Goal: Answer question/provide support: Share knowledge or assist other users

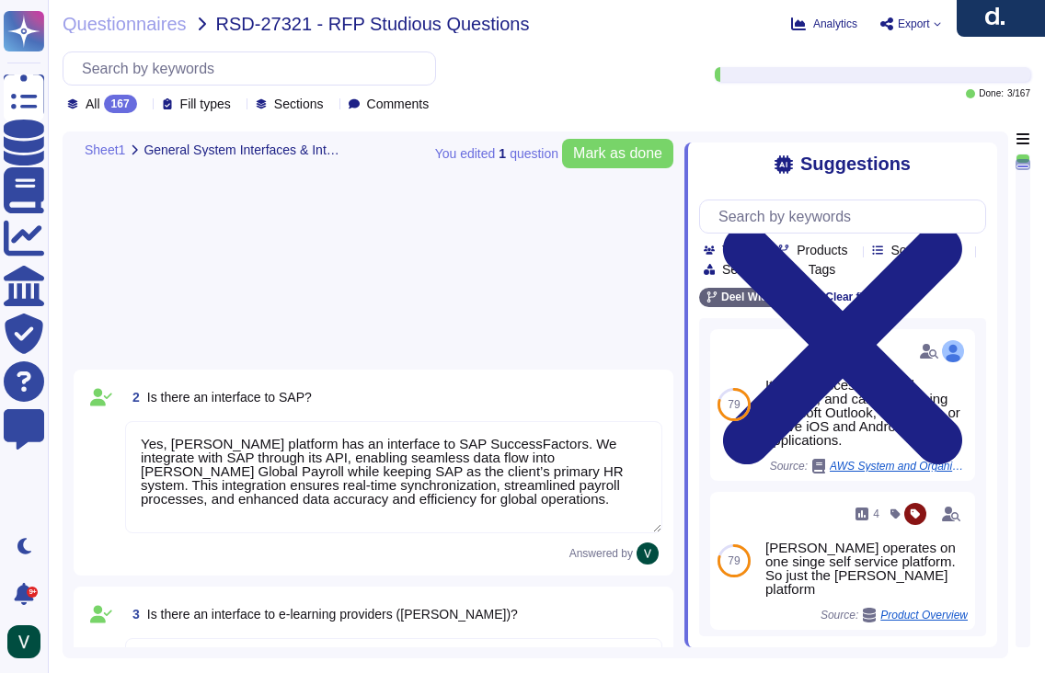
type textarea "Yes, [PERSON_NAME] platform has an interface to SAP SuccessFactors. We integrat…"
type textarea "Yes, [PERSON_NAME] has interfaces with e-learning providers, including platform…"
type textarea "No, [PERSON_NAME] does not currently have a direct interface to Oracle database…"
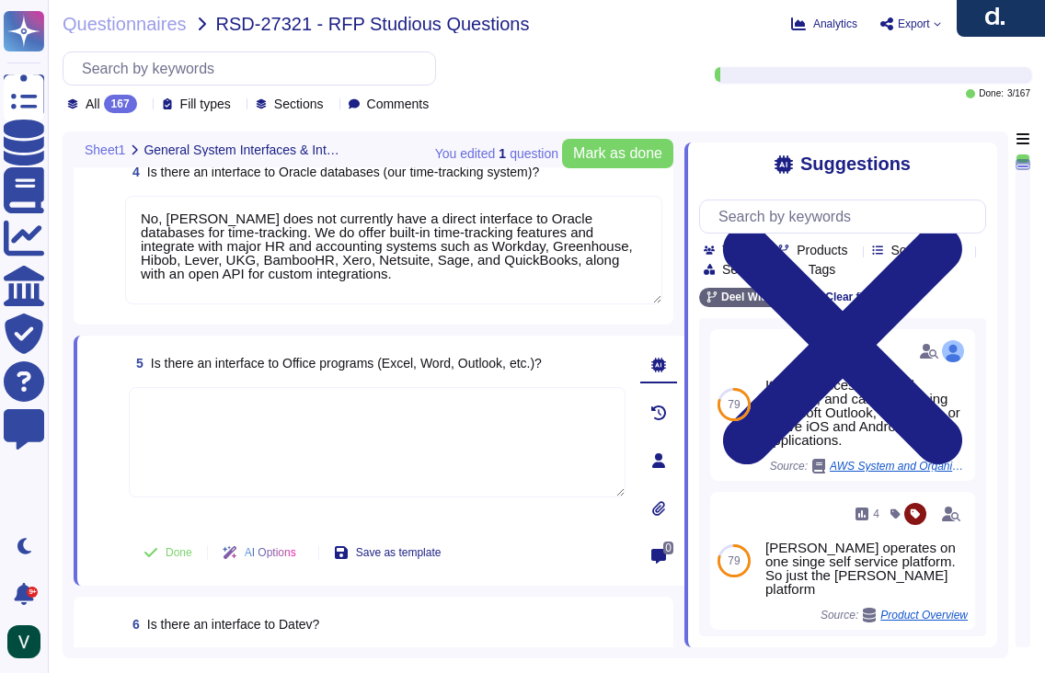
click at [265, 431] on textarea at bounding box center [377, 442] width 497 height 110
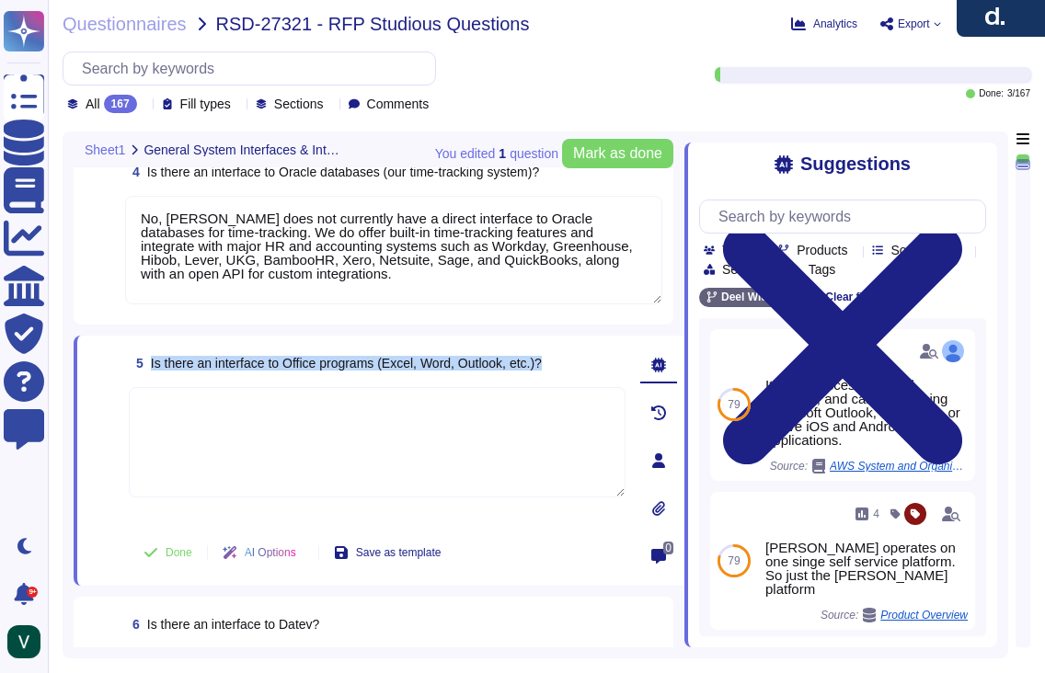
drag, startPoint x: 151, startPoint y: 360, endPoint x: 580, endPoint y: 359, distance: 429.6
click at [580, 359] on div "5 Is there an interface to Office programs (Excel, Word, Outlook, etc.)?" at bounding box center [377, 363] width 497 height 33
copy span "Is there an interface to Office programs (Excel, Word, Outlook, etc.)?"
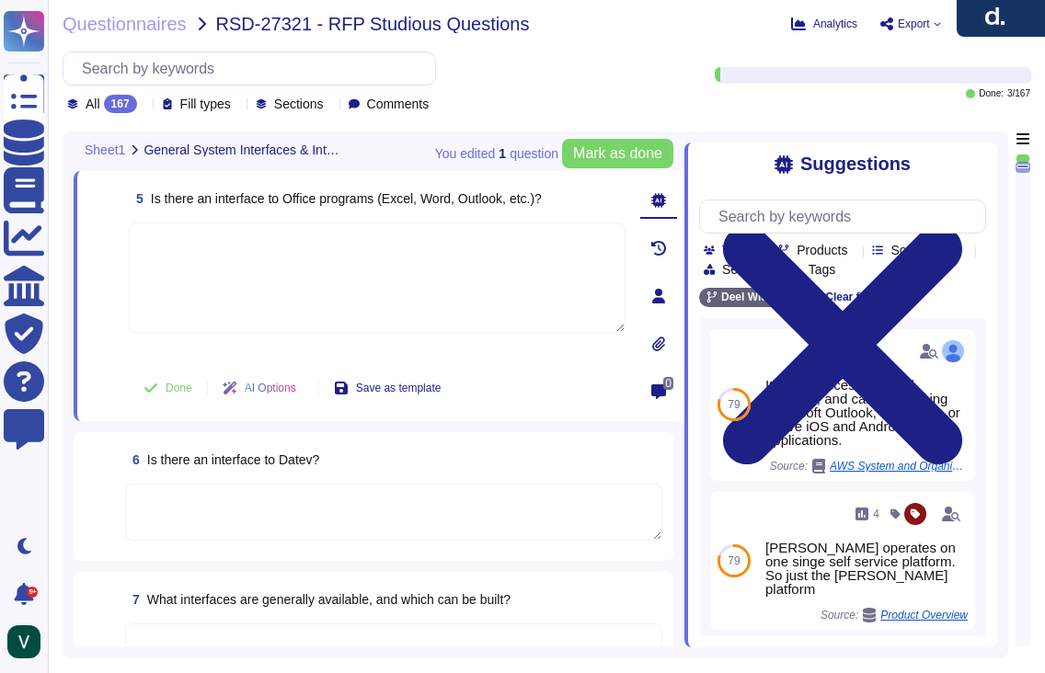
scroll to position [839, 0]
drag, startPoint x: 364, startPoint y: 468, endPoint x: 165, endPoint y: 440, distance: 201.7
click at [148, 461] on div "6 Is there an interface to Datev?" at bounding box center [393, 458] width 537 height 33
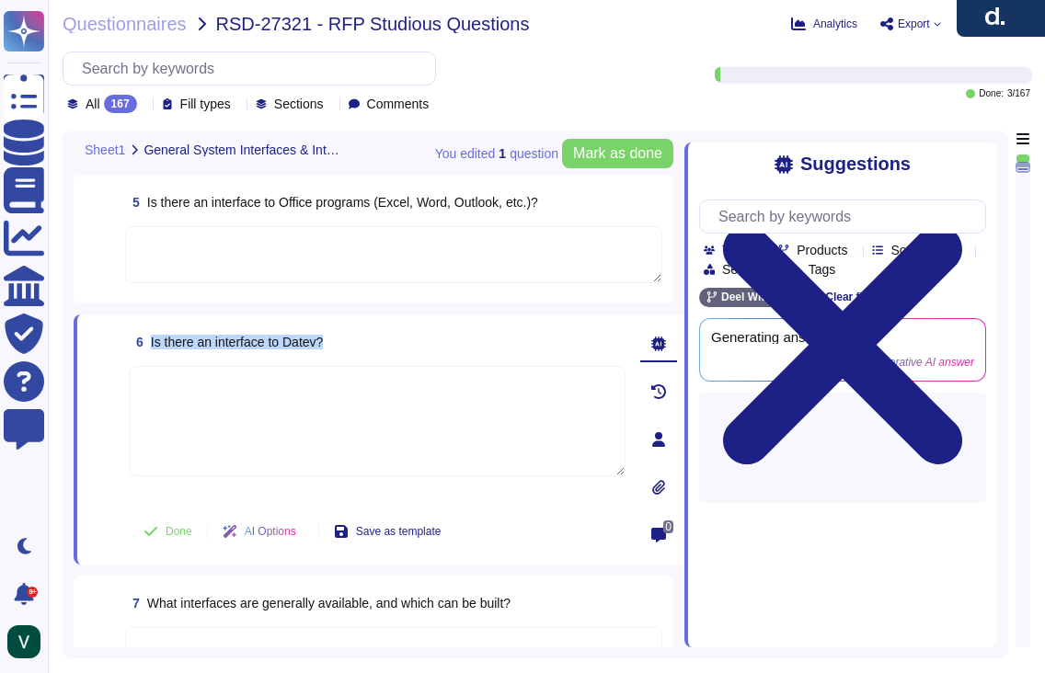
drag, startPoint x: 316, startPoint y: 341, endPoint x: 149, endPoint y: 344, distance: 166.5
click at [147, 344] on div "6 Is there an interface to Datev?" at bounding box center [377, 342] width 497 height 33
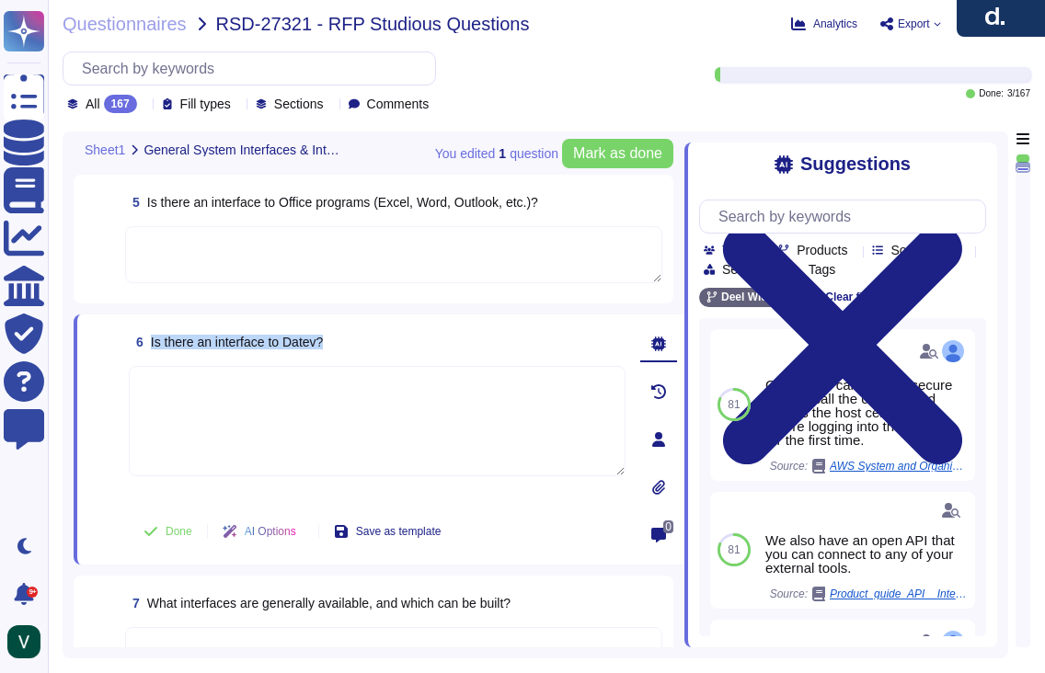
copy span "Is there an interface to Datev?"
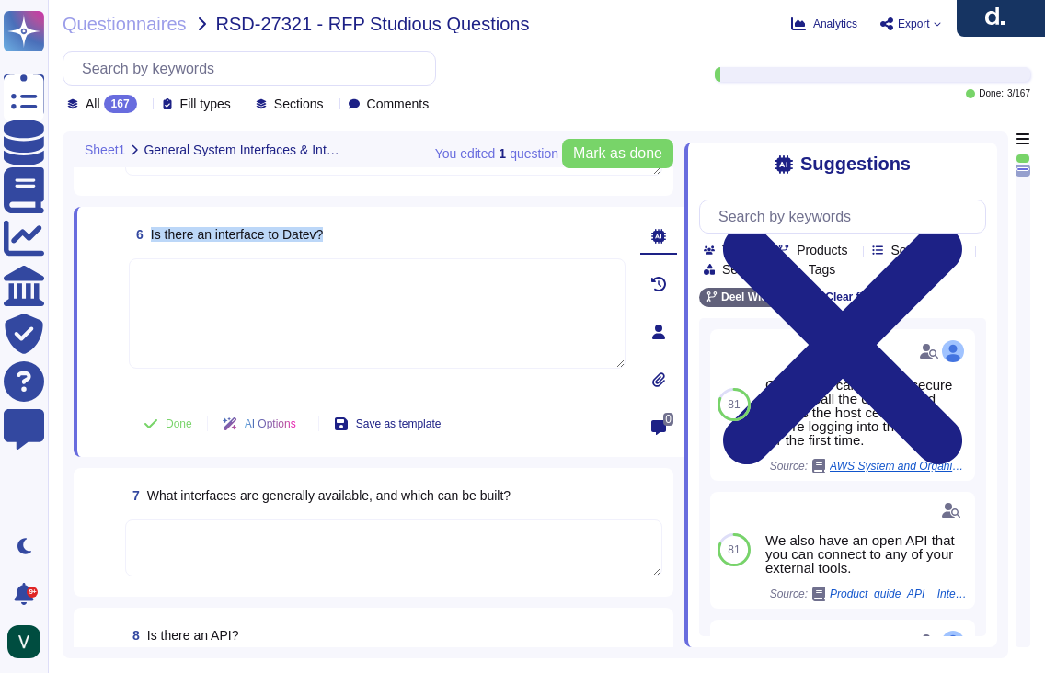
scroll to position [941, 0]
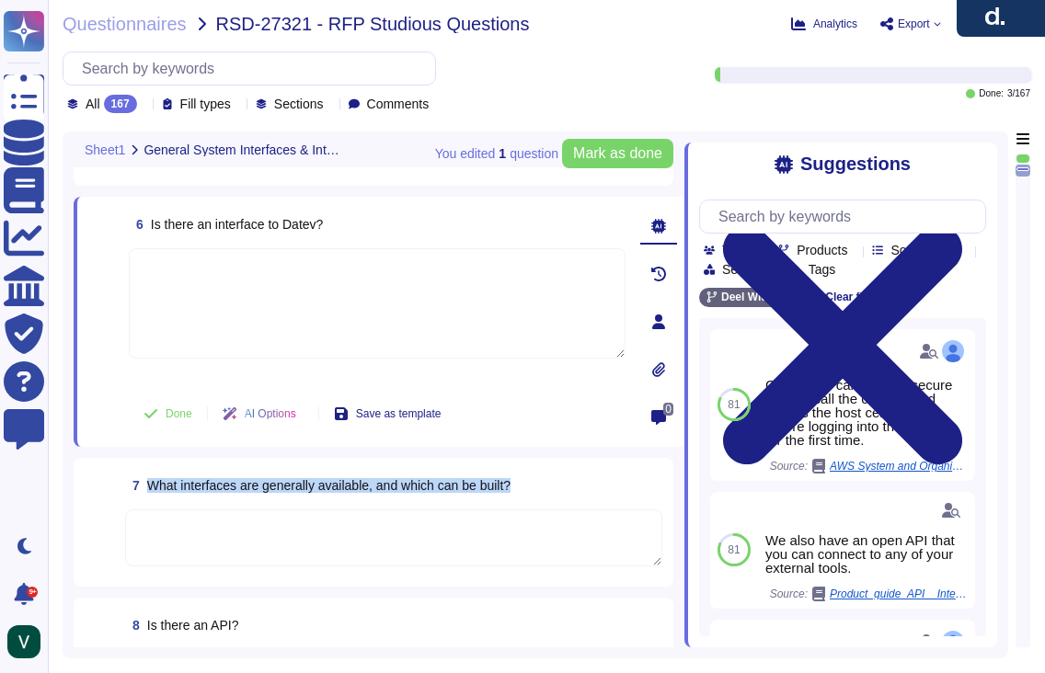
drag, startPoint x: 149, startPoint y: 484, endPoint x: 425, endPoint y: 511, distance: 277.4
click at [425, 511] on div "7 What interfaces are generally available, and which can be built?" at bounding box center [374, 522] width 578 height 107
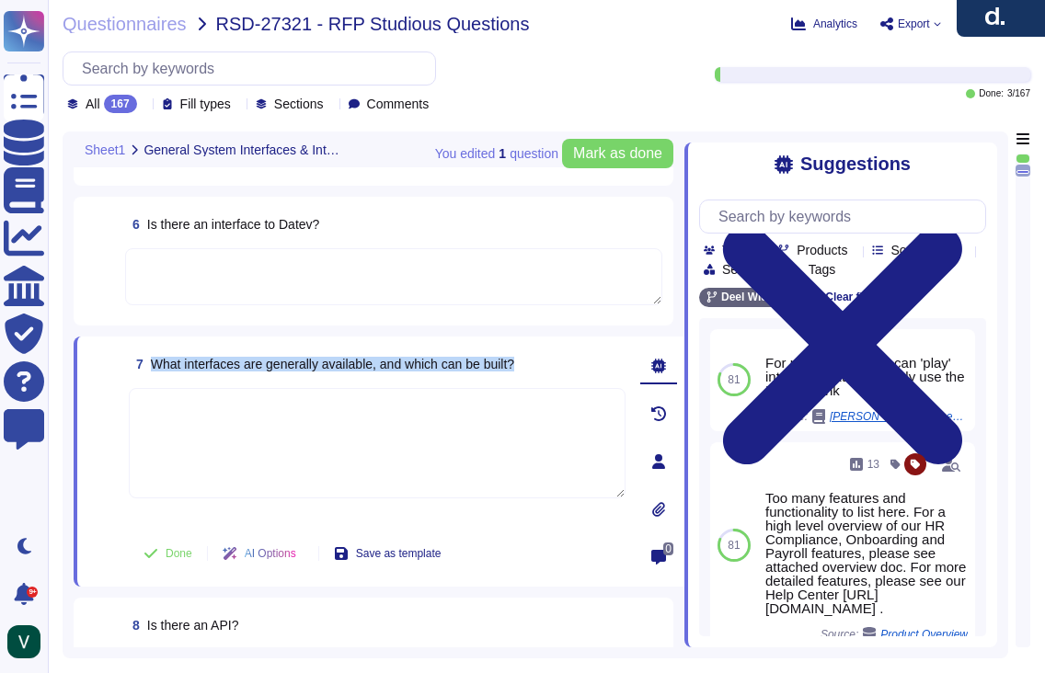
drag, startPoint x: 429, startPoint y: 362, endPoint x: 151, endPoint y: 363, distance: 277.8
click at [151, 363] on div "7 What interfaces are generally available, and which can be built?" at bounding box center [377, 364] width 497 height 33
copy span "What interfaces are generally available, and which can be built?"
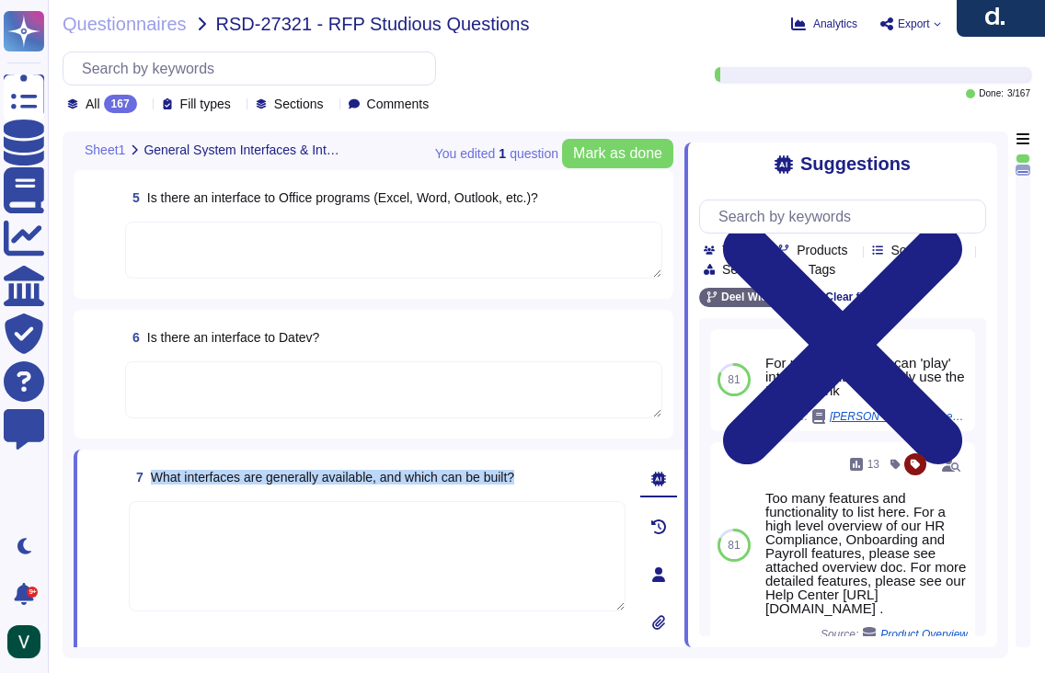
scroll to position [704, 0]
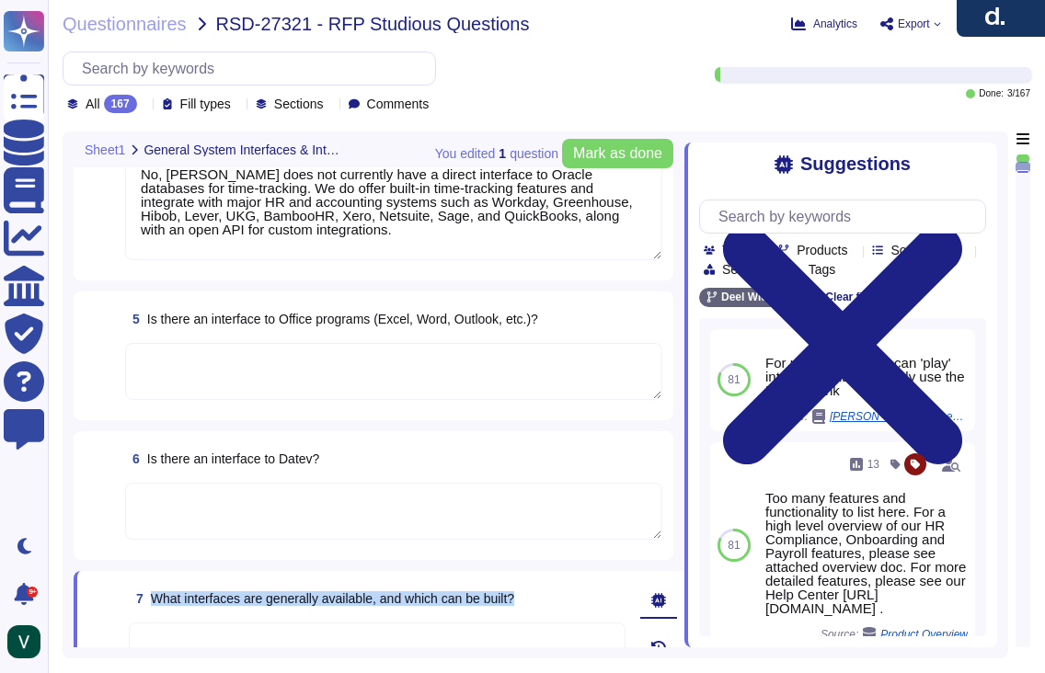
type textarea "Yes, [PERSON_NAME] platform has an interface to SAP SuccessFactors. We integrat…"
click at [246, 374] on textarea at bounding box center [393, 371] width 537 height 57
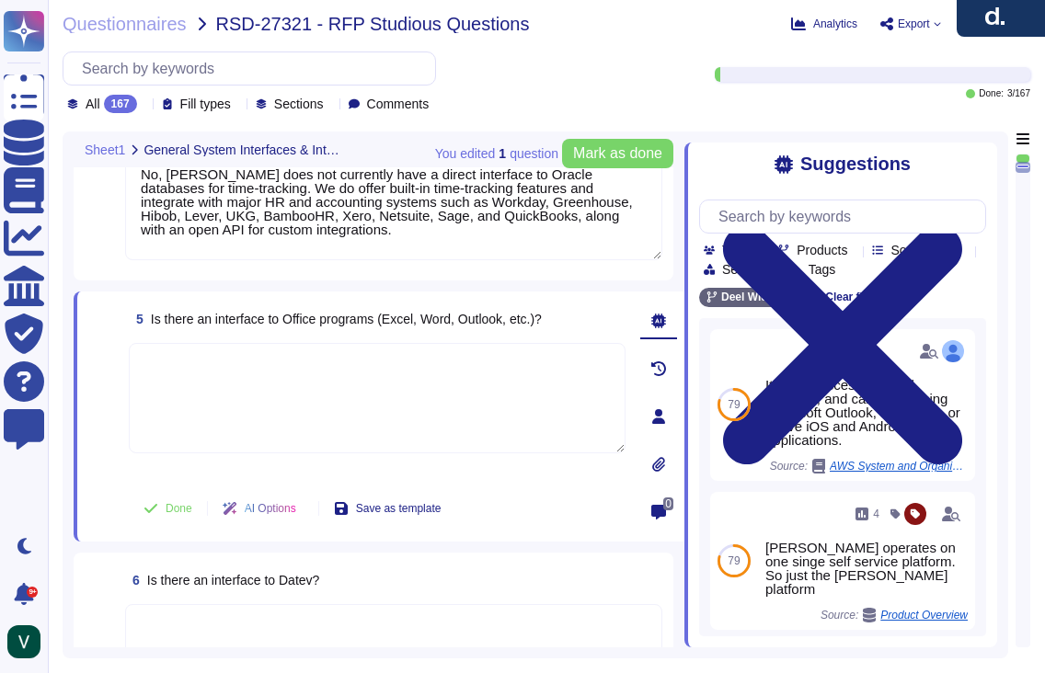
paste textarea "Yes, [PERSON_NAME] has interfaces with Microsoft Office programs like Word, Out…"
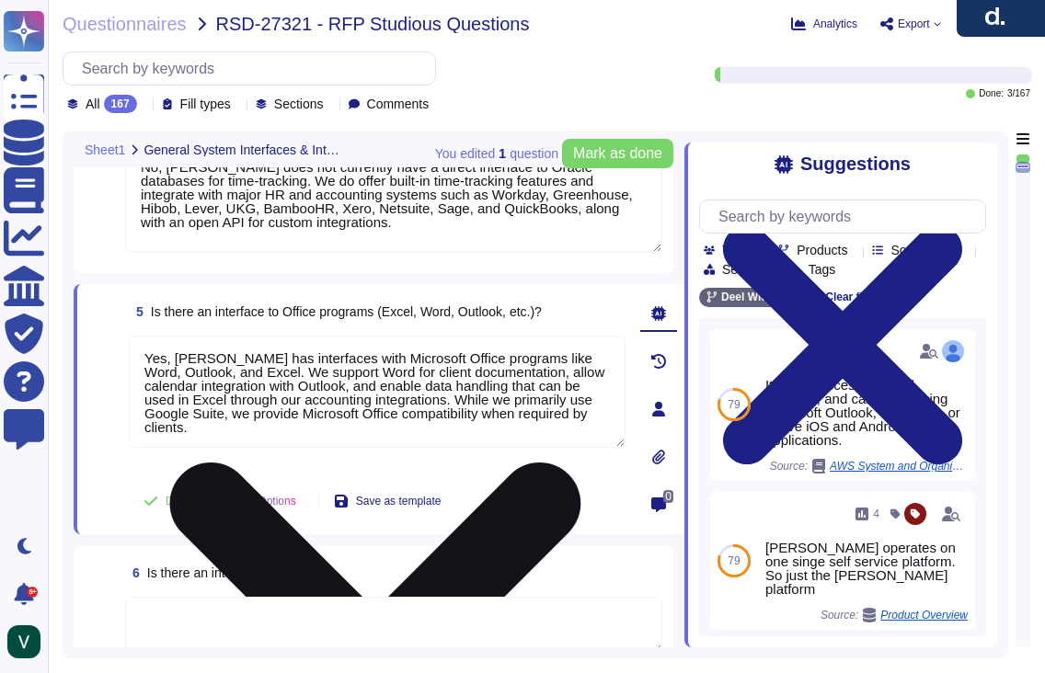
scroll to position [713, 0]
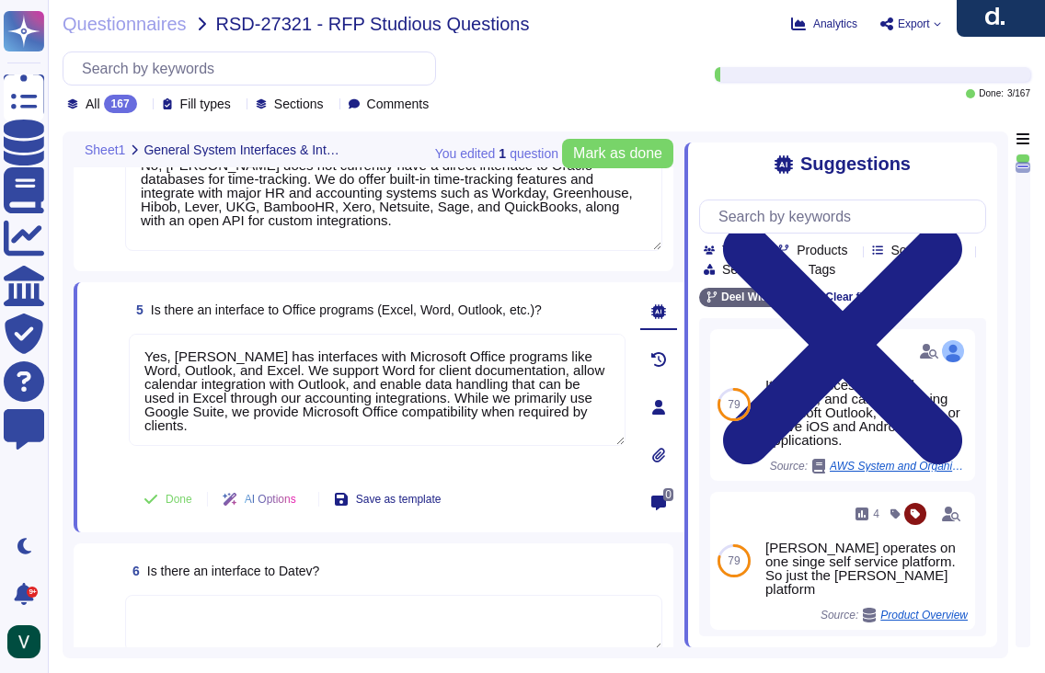
type textarea "Yes, [PERSON_NAME] has interfaces with Microsoft Office programs like Word, Out…"
click at [95, 511] on span at bounding box center [104, 499] width 33 height 44
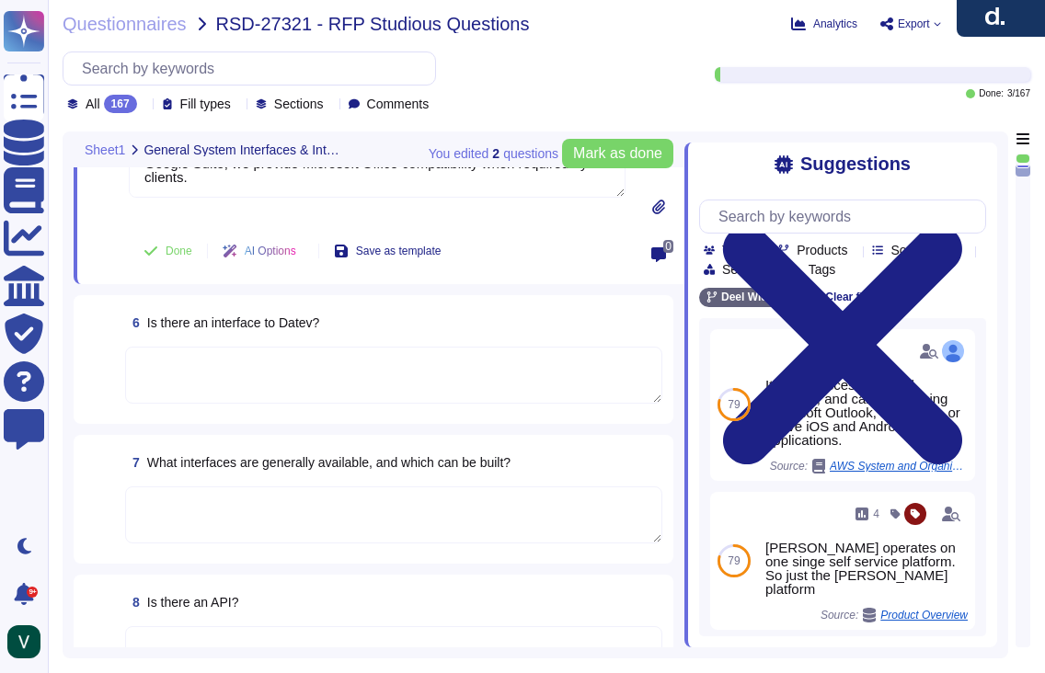
scroll to position [954, 0]
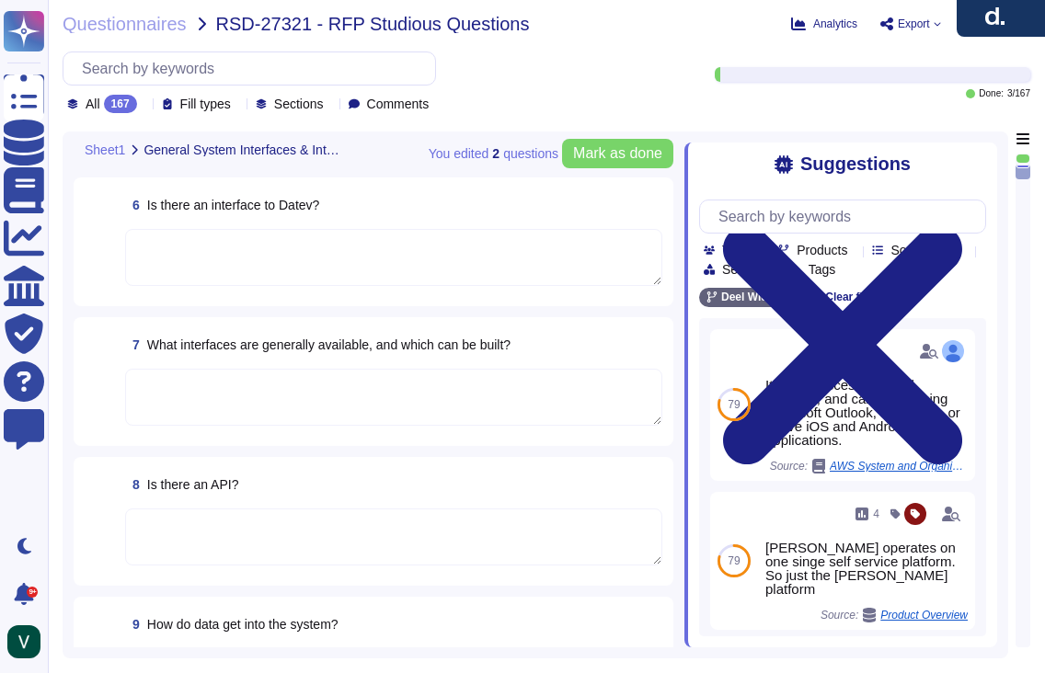
click at [267, 483] on div "8 Is there an API?" at bounding box center [393, 484] width 537 height 33
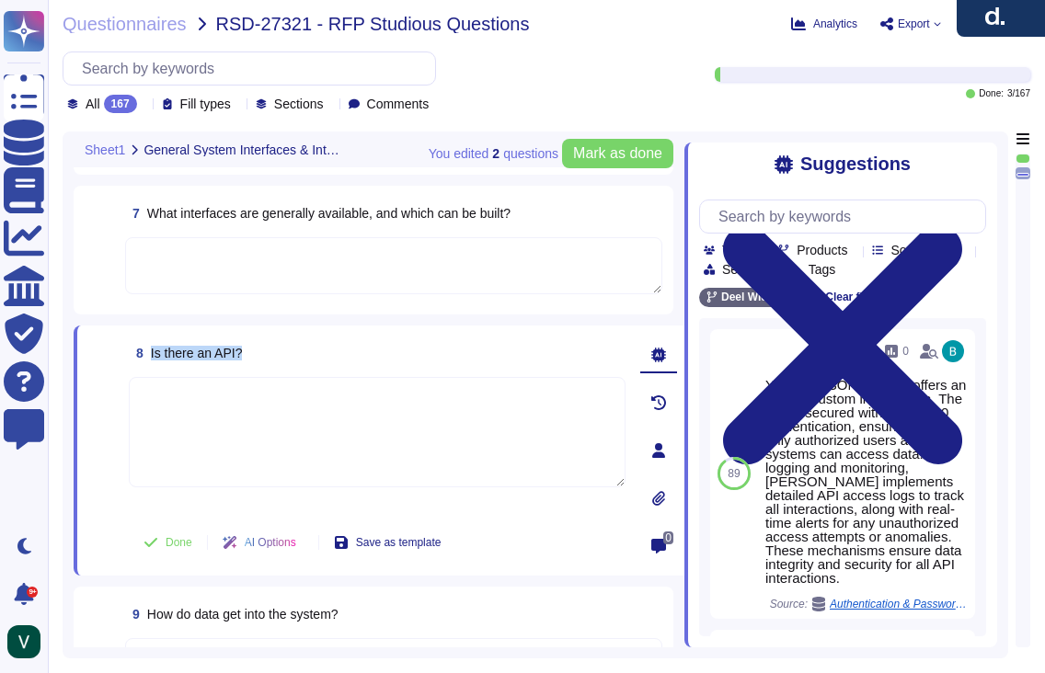
drag, startPoint x: 269, startPoint y: 354, endPoint x: 153, endPoint y: 353, distance: 115.9
click at [153, 353] on div "8 Is there an API?" at bounding box center [377, 353] width 497 height 33
copy span "Is there an API?"
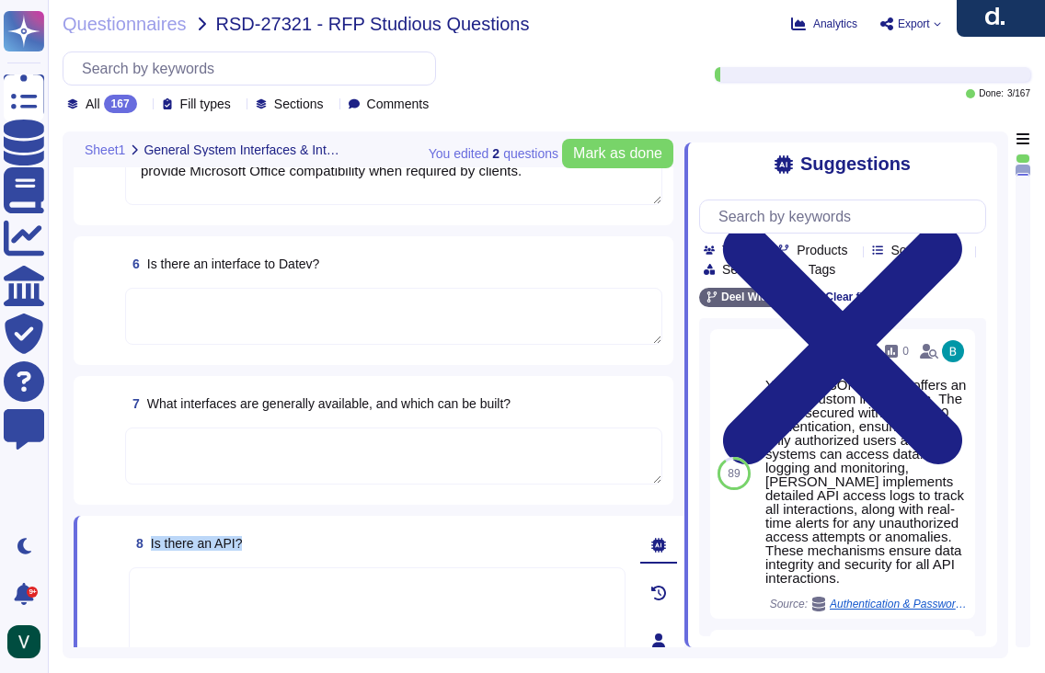
scroll to position [900, 0]
type textarea "Yes, [PERSON_NAME] has interfaces with e-learning providers, including platform…"
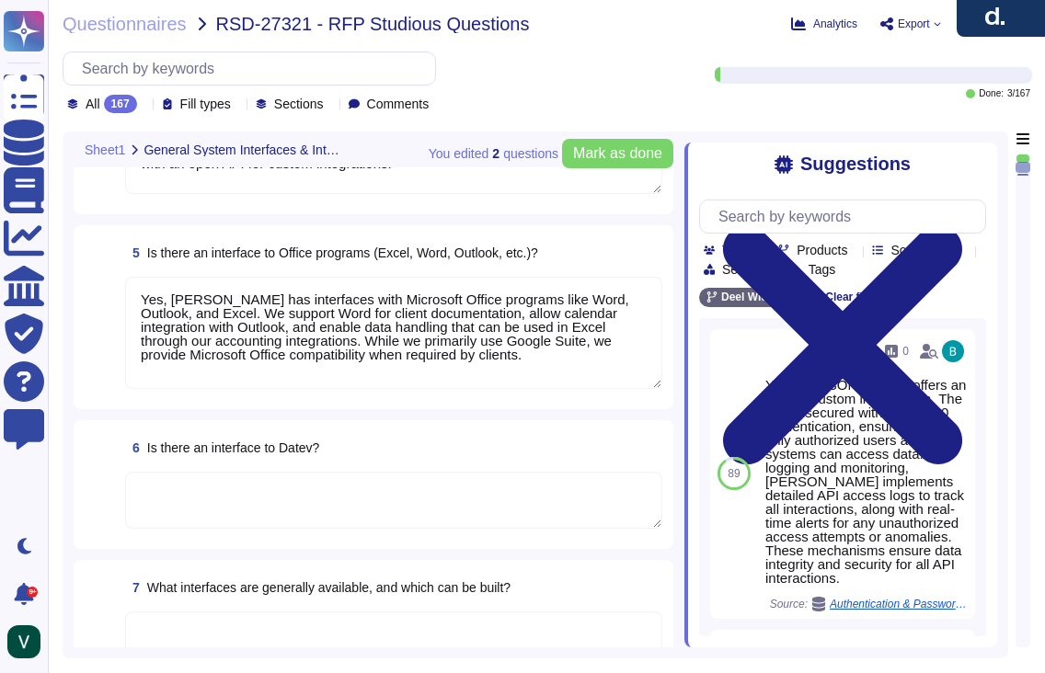
scroll to position [747, 0]
type textarea "Yes, [PERSON_NAME] platform has an interface to SAP SuccessFactors. We integrat…"
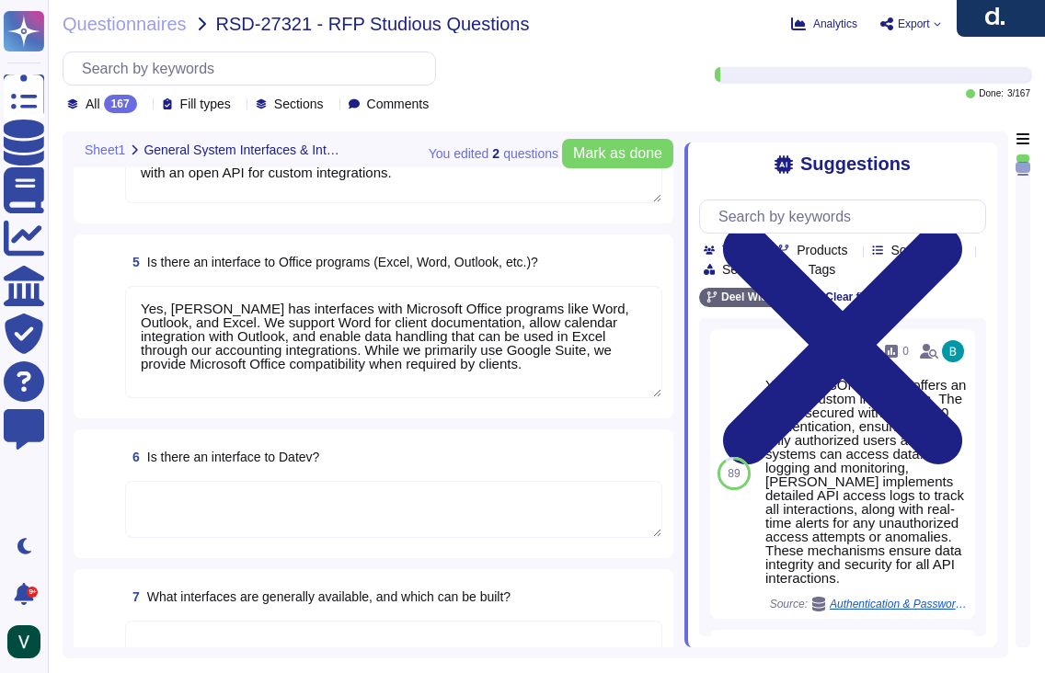
click at [384, 470] on div "6 Is there an interface to Datev?" at bounding box center [393, 457] width 537 height 33
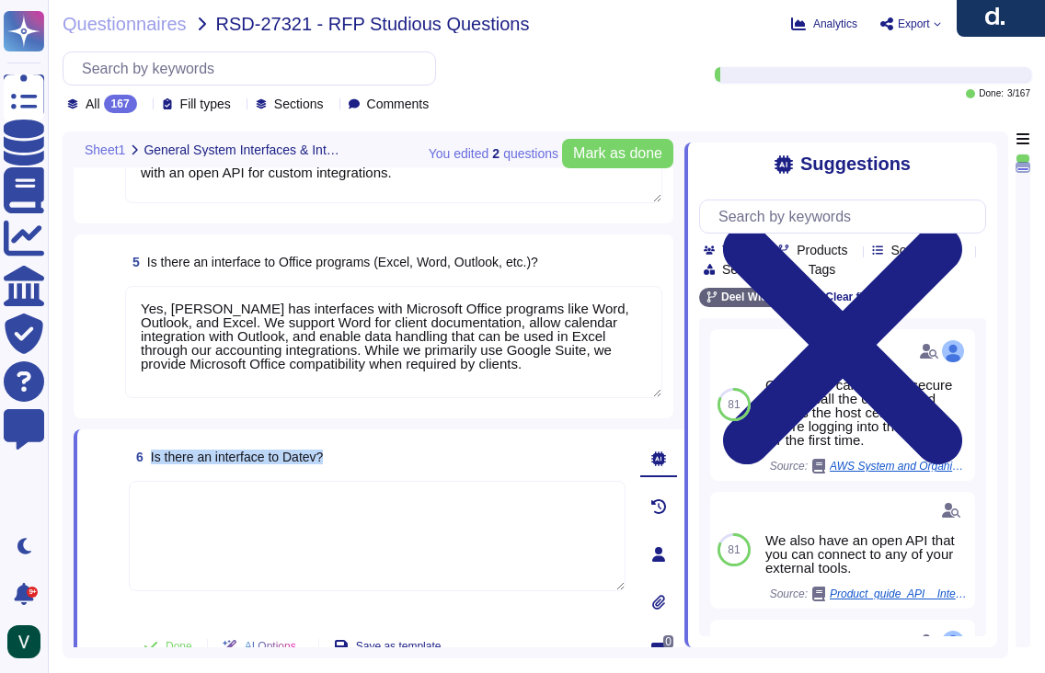
drag, startPoint x: 355, startPoint y: 454, endPoint x: 148, endPoint y: 460, distance: 207.1
click at [148, 460] on div "6 Is there an interface to Datev?" at bounding box center [377, 457] width 497 height 33
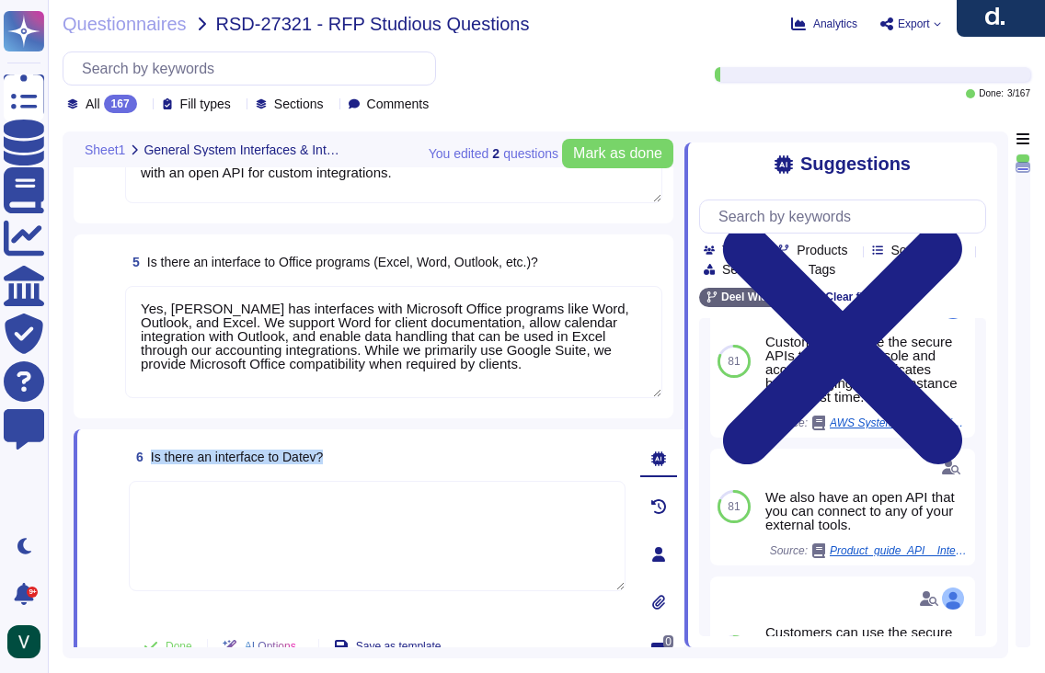
scroll to position [43, 0]
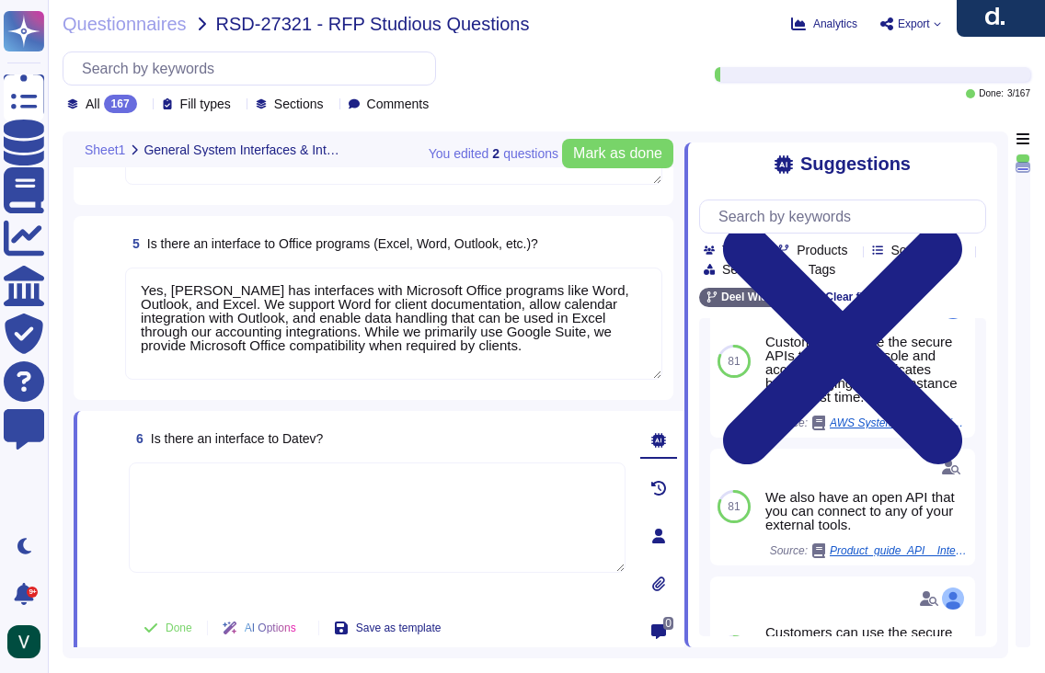
click at [296, 488] on textarea at bounding box center [377, 518] width 497 height 110
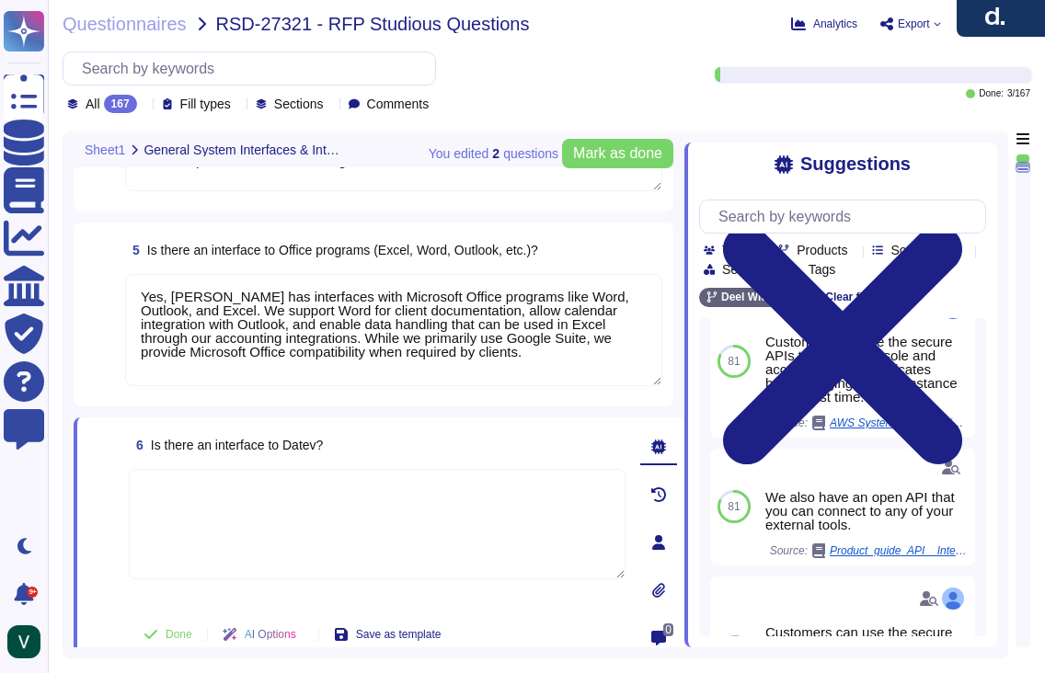
scroll to position [755, 0]
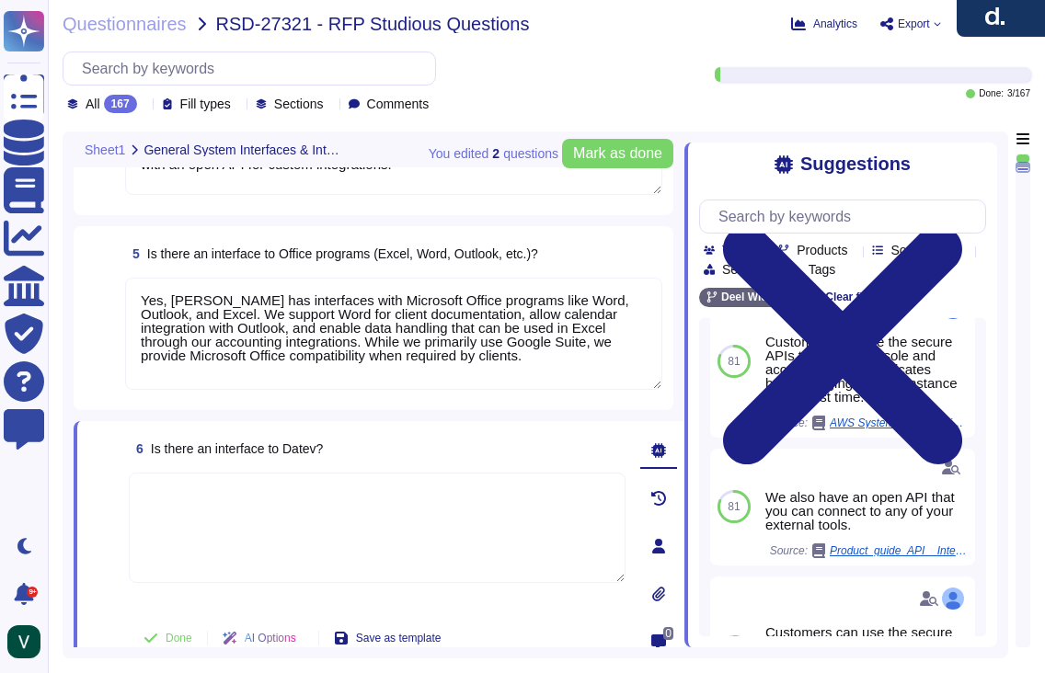
paste textarea "Yes, [PERSON_NAME] platform has an interface with DATEV. We integrate with thir…"
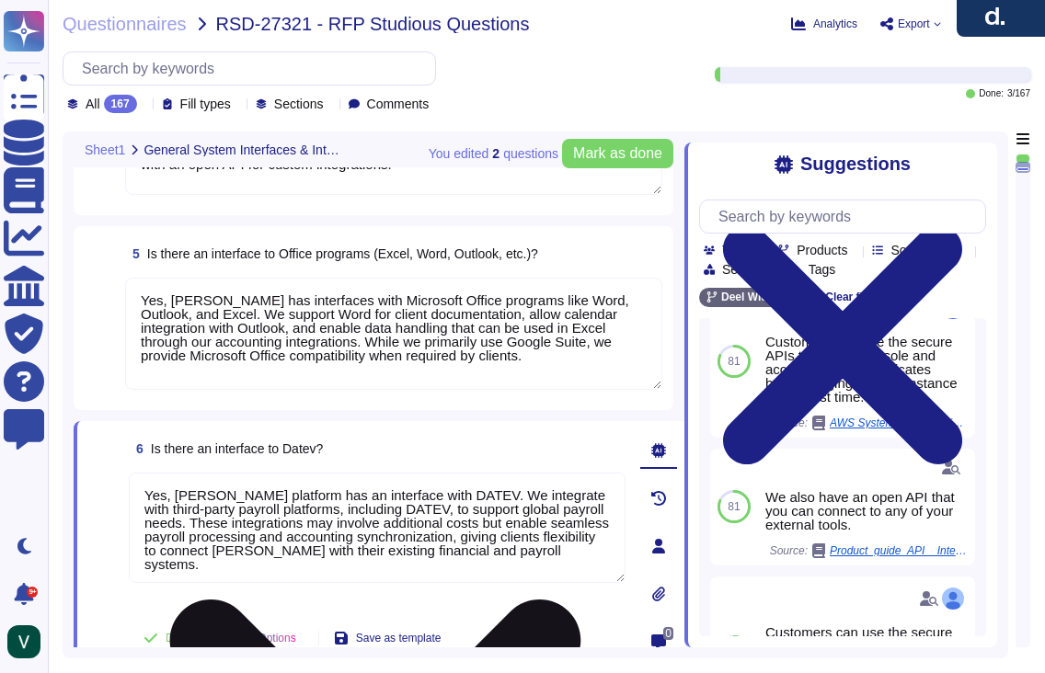
click at [460, 493] on textarea "Yes, [PERSON_NAME] platform has an interface with DATEV. We integrate with thir…" at bounding box center [377, 528] width 497 height 110
drag, startPoint x: 459, startPoint y: 493, endPoint x: 615, endPoint y: 511, distance: 156.5
click at [615, 511] on textarea "Yes, [PERSON_NAME] platform has an interface with DATEV. We integrate with thir…" at bounding box center [377, 528] width 497 height 110
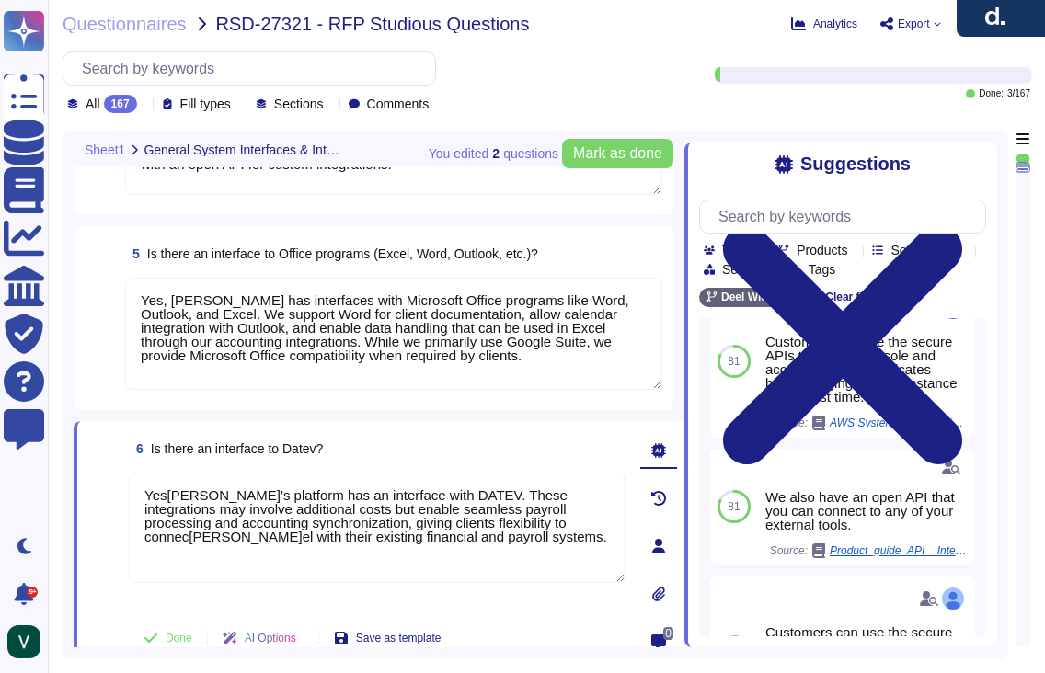
type textarea "Yes[PERSON_NAME]’s platform has an interface with DATEV. These integrations may…"
click at [97, 564] on span at bounding box center [104, 541] width 33 height 136
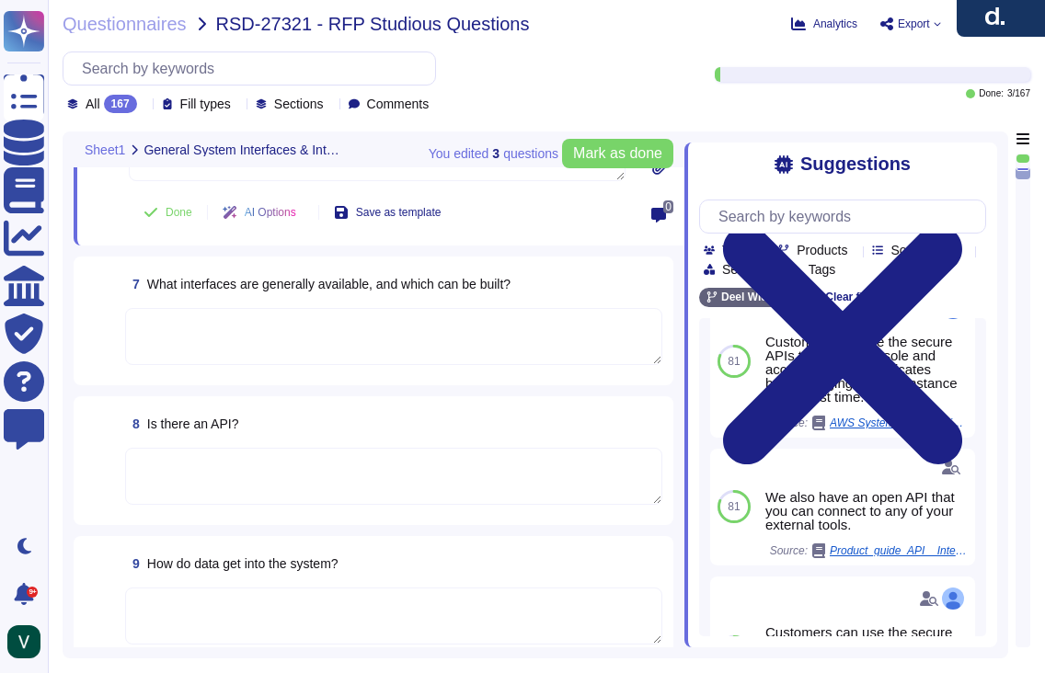
scroll to position [1185, 0]
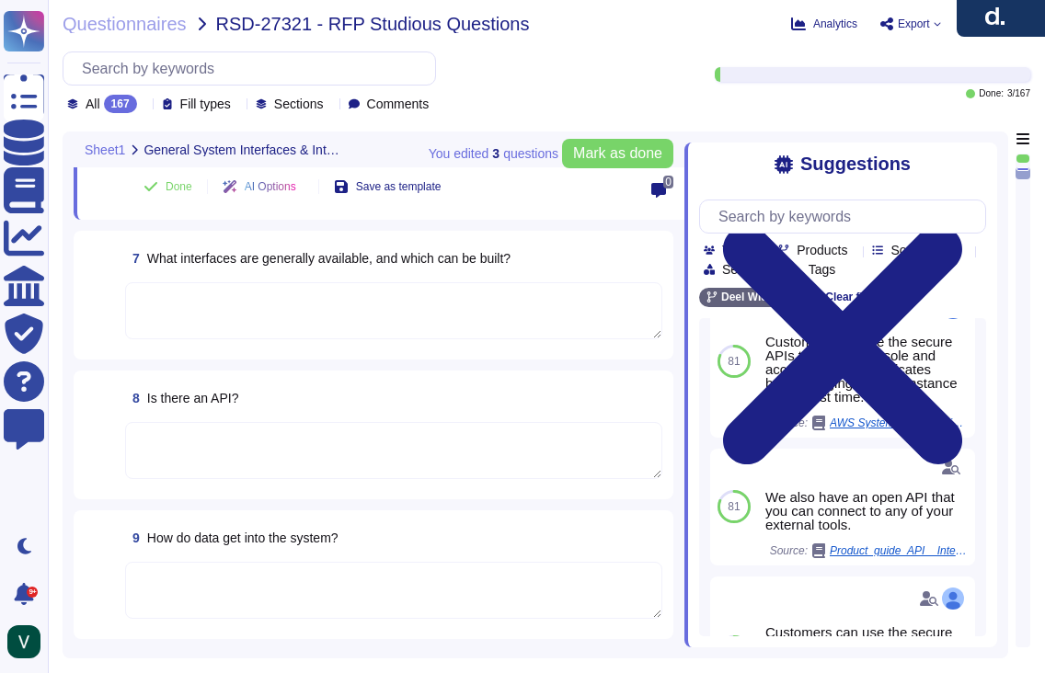
click at [354, 531] on div "9 How do data get into the system?" at bounding box center [393, 538] width 537 height 33
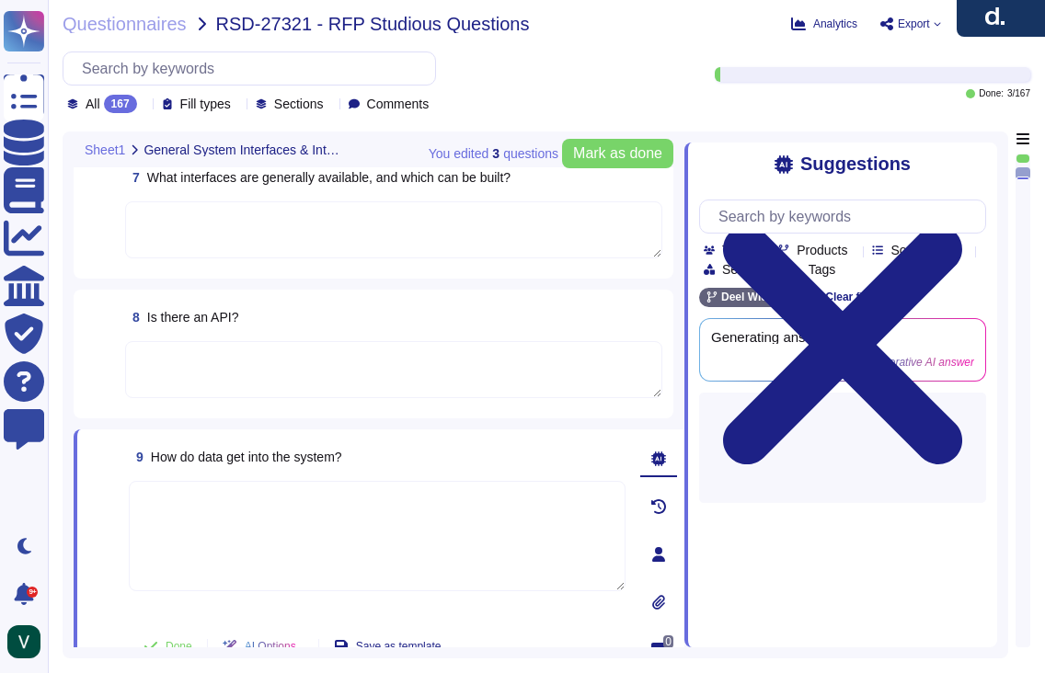
scroll to position [1236, 0]
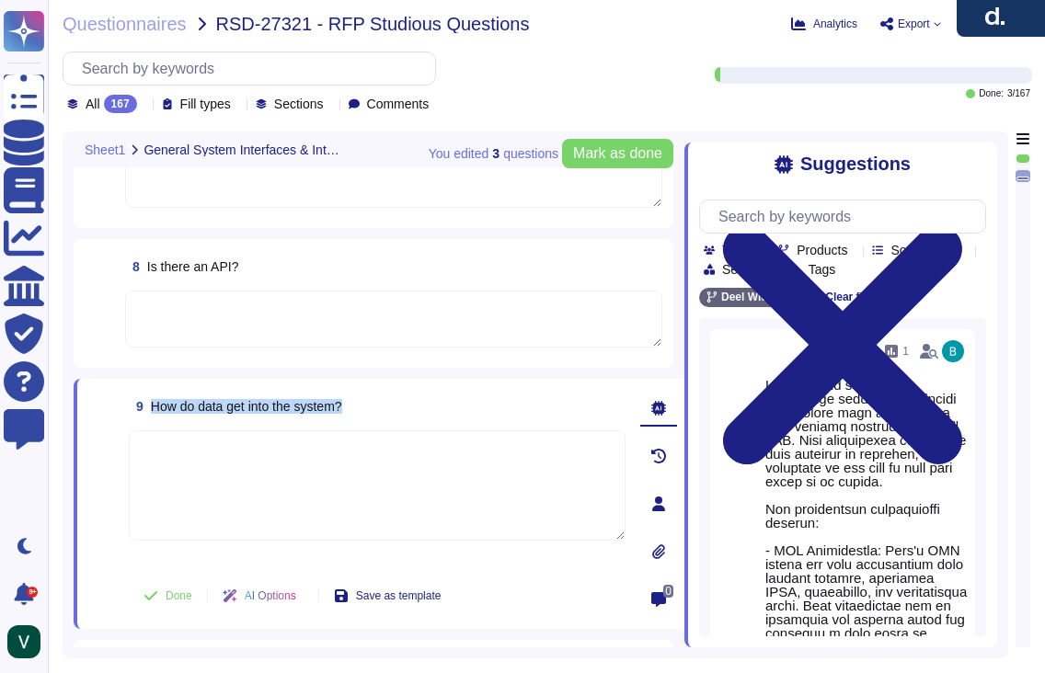
drag, startPoint x: 316, startPoint y: 402, endPoint x: 144, endPoint y: 410, distance: 172.2
click at [144, 410] on div "9 How do data get into the system?" at bounding box center [377, 406] width 497 height 33
copy span "How do data get into the system?"
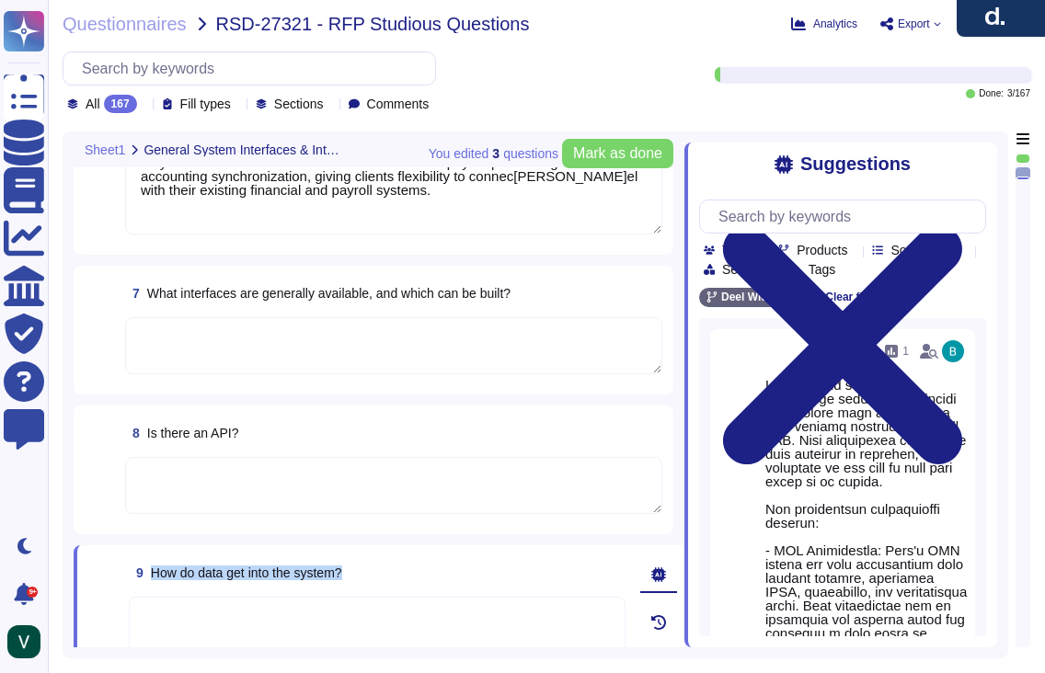
type textarea "No, [PERSON_NAME] does not currently have a direct interface to Oracle database…"
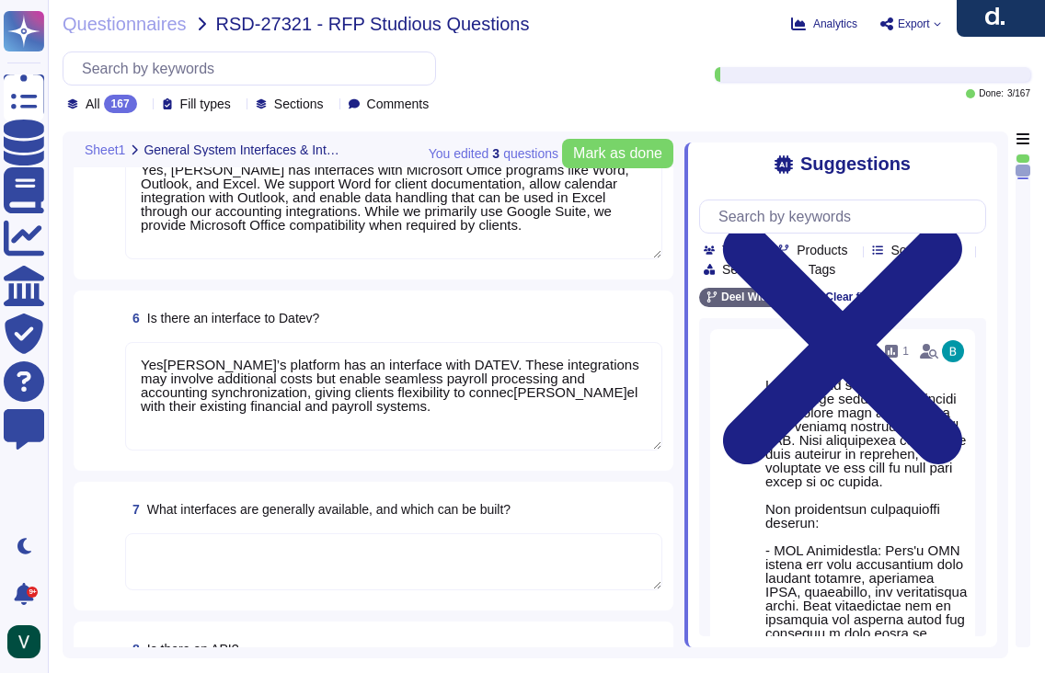
type textarea "Yes, [PERSON_NAME] has interfaces with e-learning providers, including platform…"
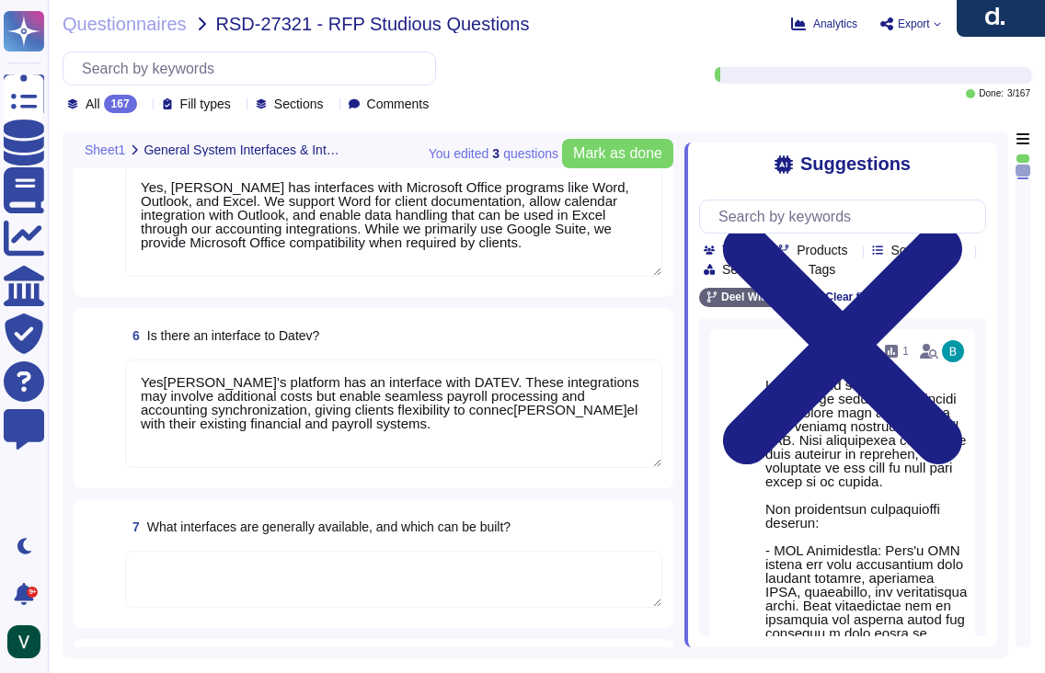
scroll to position [861, 0]
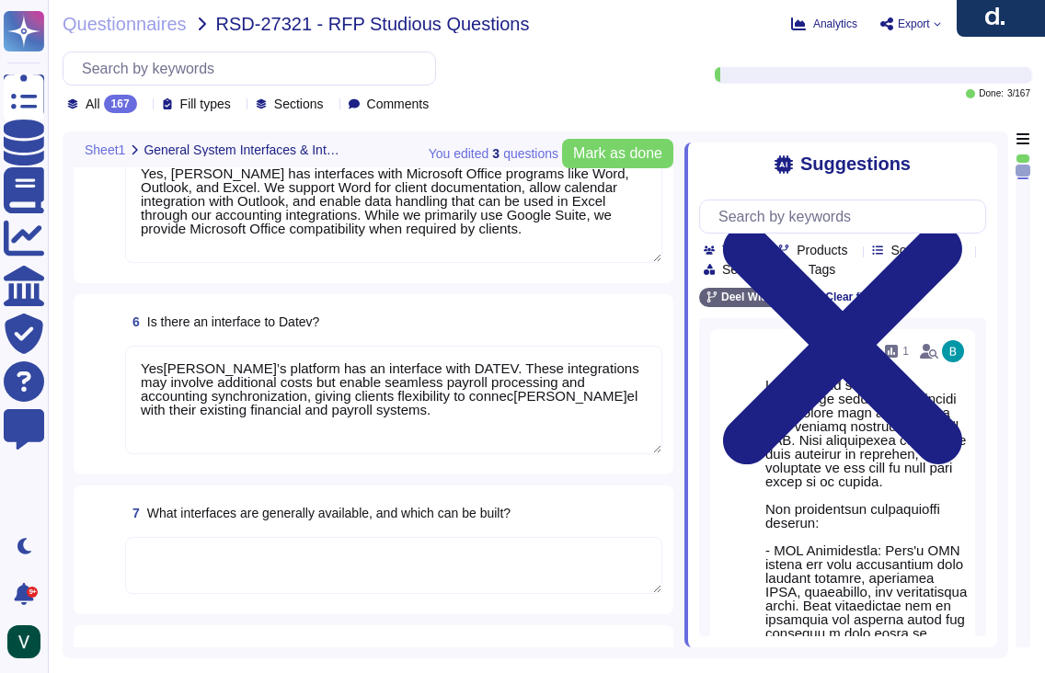
click at [224, 560] on textarea at bounding box center [393, 565] width 537 height 57
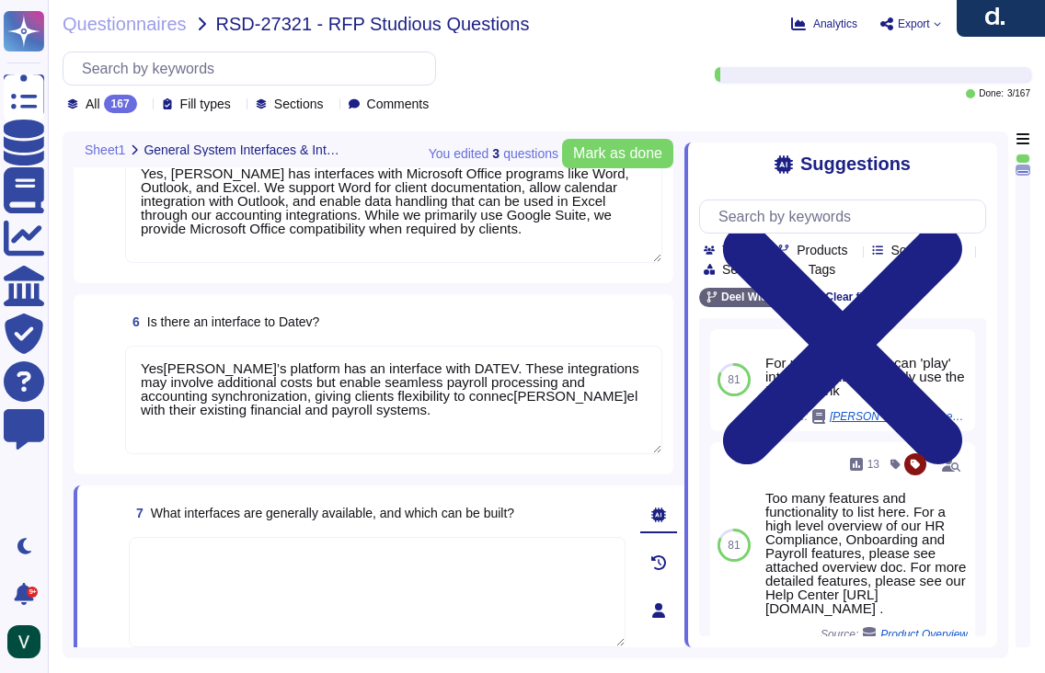
paste textarea "Yes, [PERSON_NAME] offers a wide range of interfaces and the ability to build c…"
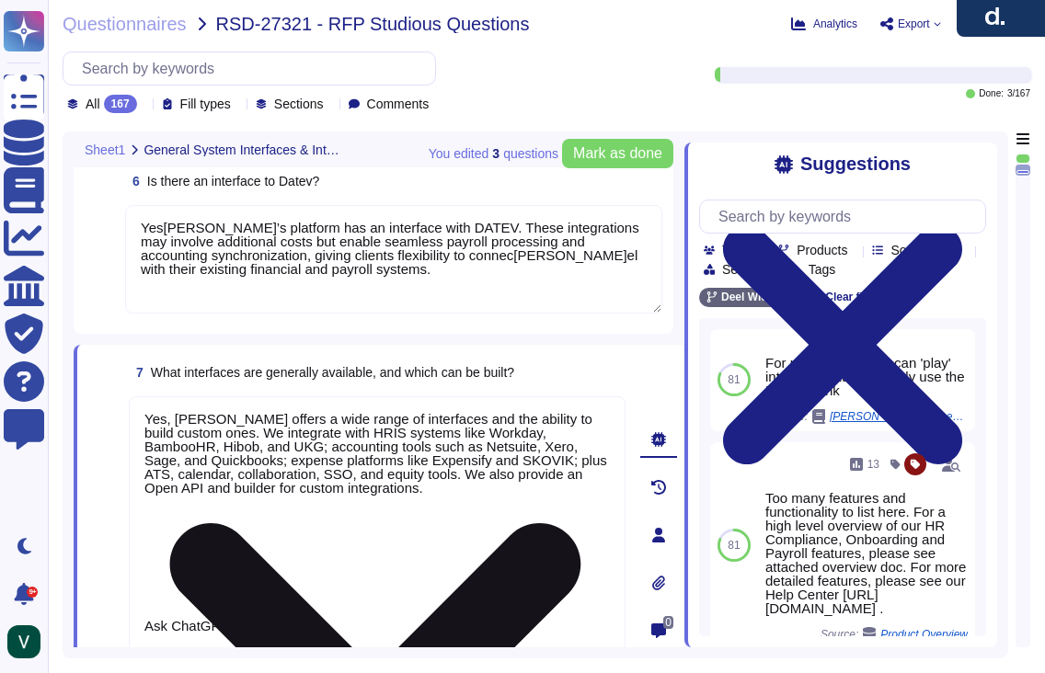
drag, startPoint x: 517, startPoint y: 489, endPoint x: 528, endPoint y: 643, distance: 154.0
click at [528, 643] on textarea "Yes, [PERSON_NAME] offers a wide range of interfaces and the ability to build c…" at bounding box center [377, 529] width 497 height 264
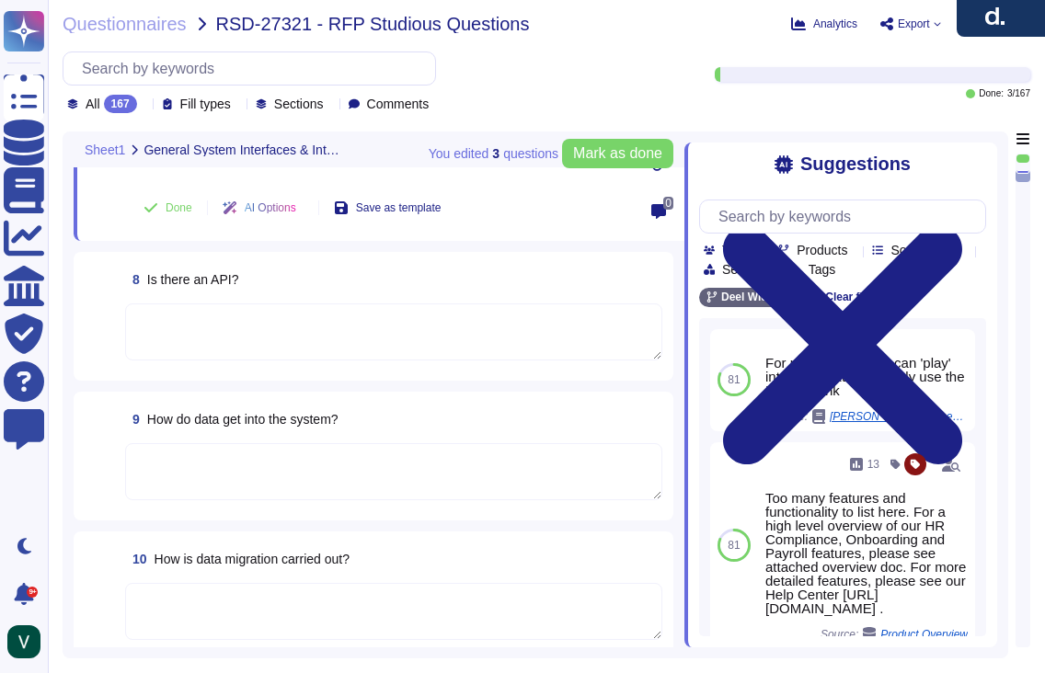
scroll to position [1333, 0]
type textarea "Yes, [PERSON_NAME] offers a wide range of interfaces and the ability to build c…"
click at [366, 557] on div "10 How is data migration carried out?" at bounding box center [393, 560] width 537 height 33
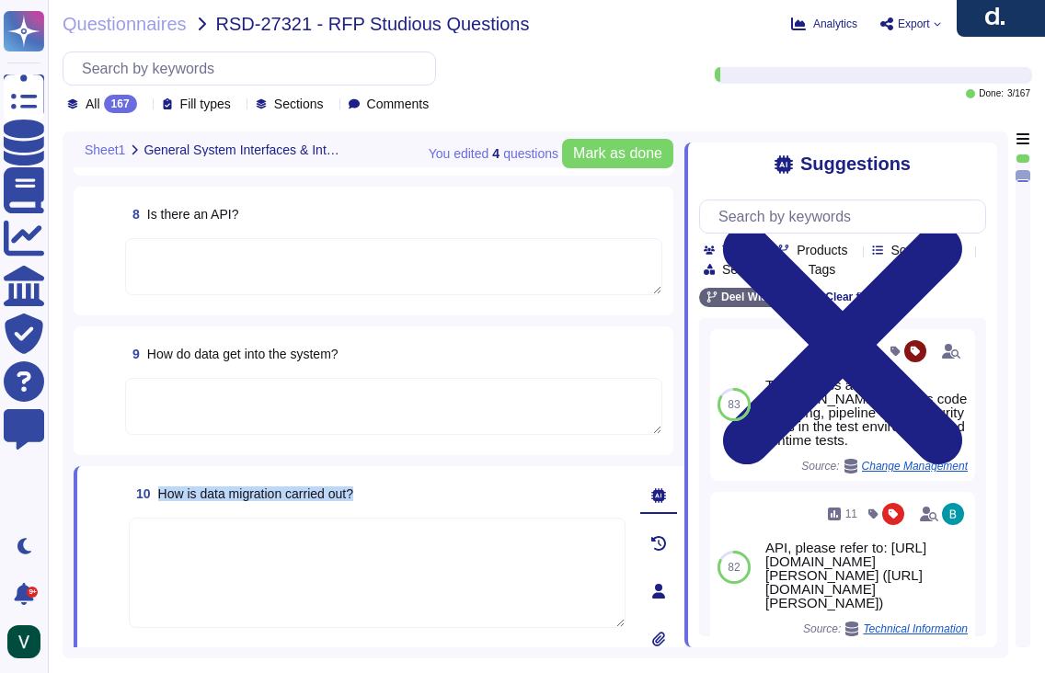
drag, startPoint x: 324, startPoint y: 491, endPoint x: 393, endPoint y: 490, distance: 69.0
click at [393, 490] on div "10 How is data migration carried out?" at bounding box center [377, 493] width 497 height 33
copy span "How is data migration carried out?"
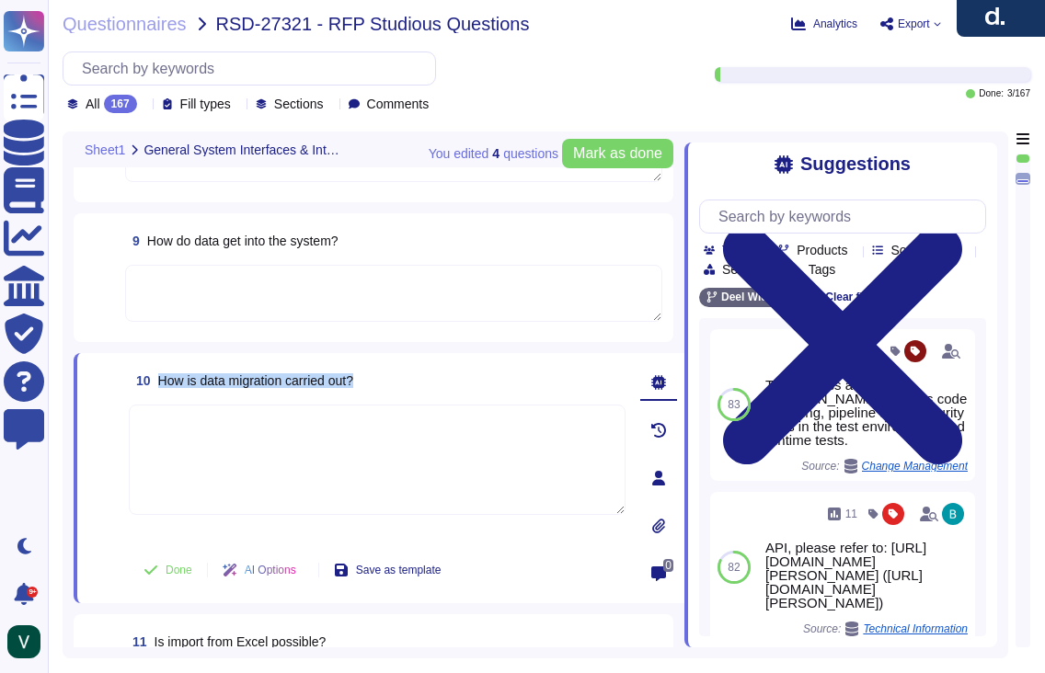
scroll to position [1440, 0]
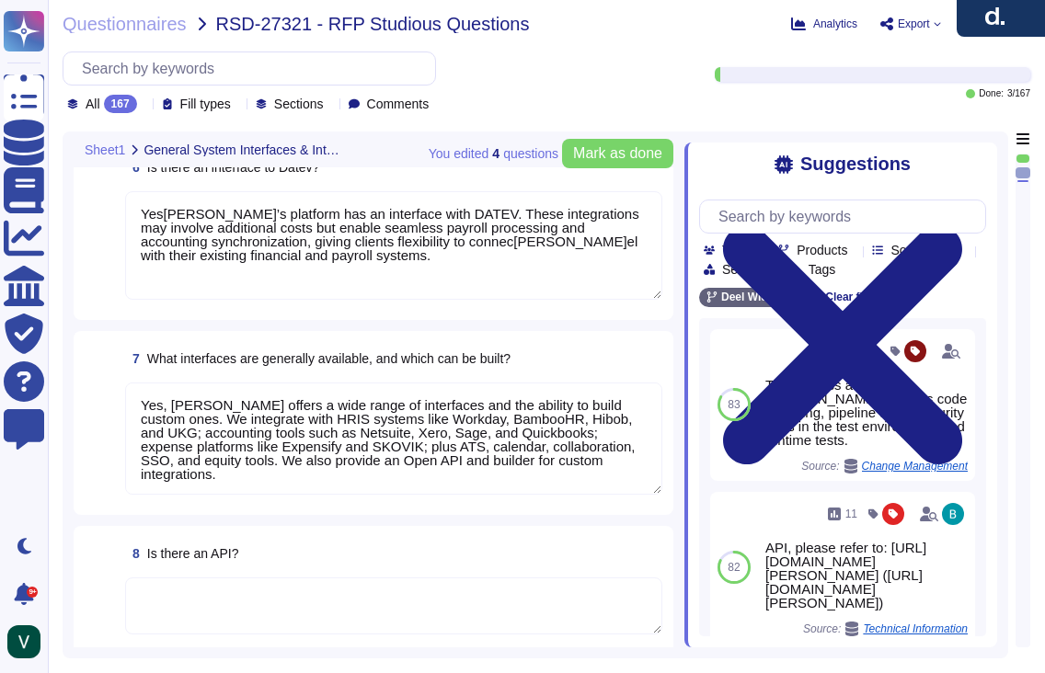
type textarea "No, [PERSON_NAME] does not currently have a direct interface to Oracle database…"
type textarea "Yes, [PERSON_NAME] has interfaces with Microsoft Office programs like Word, Out…"
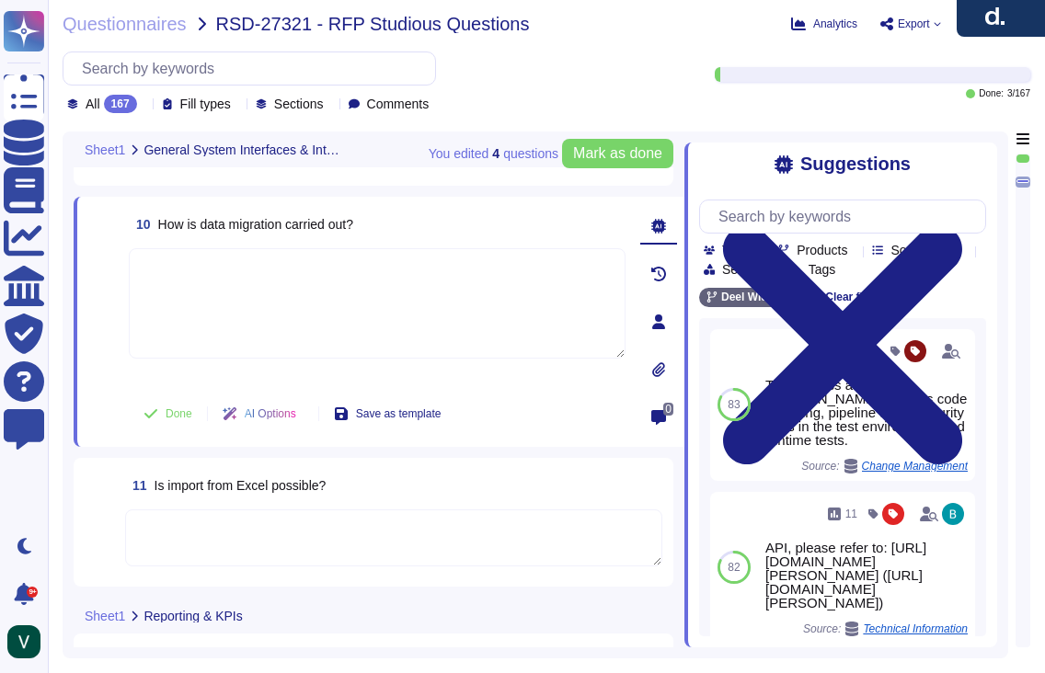
click at [307, 316] on textarea at bounding box center [377, 303] width 497 height 110
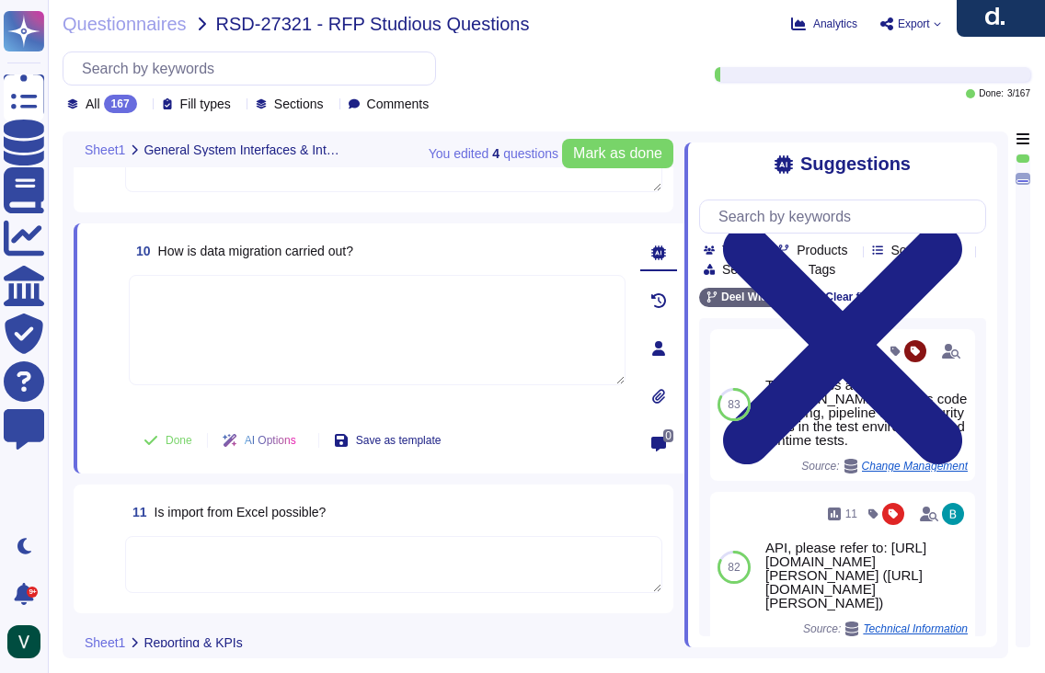
type textarea "Yes[PERSON_NAME]’s platform has an interface with DATEV. These integrations may…"
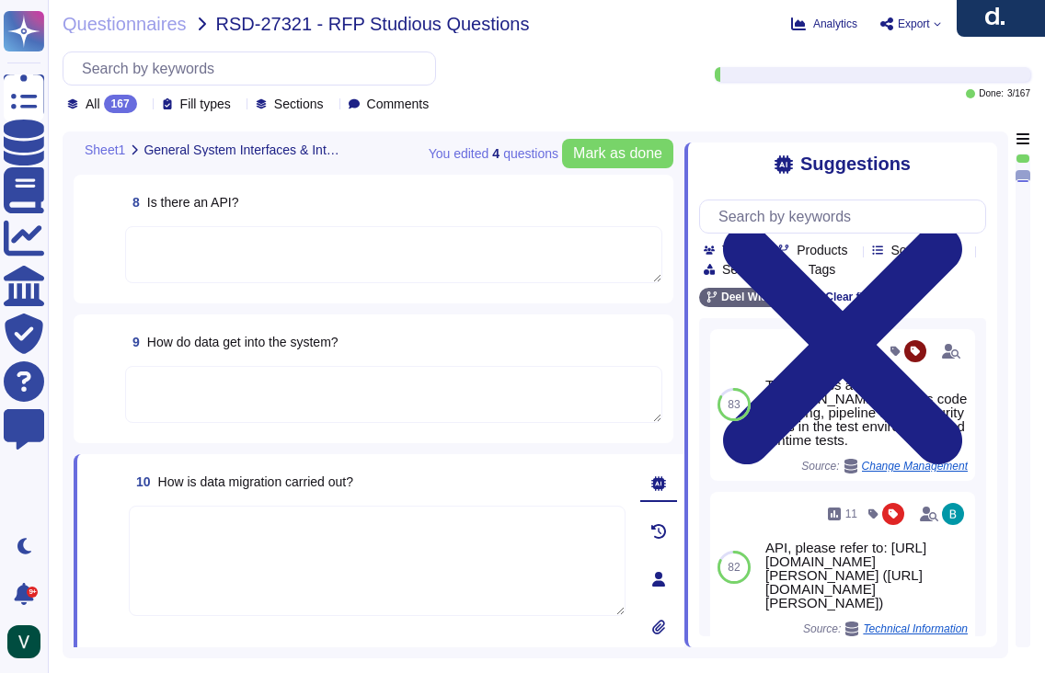
type textarea "Yes, [PERSON_NAME] has interfaces with Microsoft Office programs like Word, Out…"
click at [279, 385] on textarea at bounding box center [393, 394] width 537 height 57
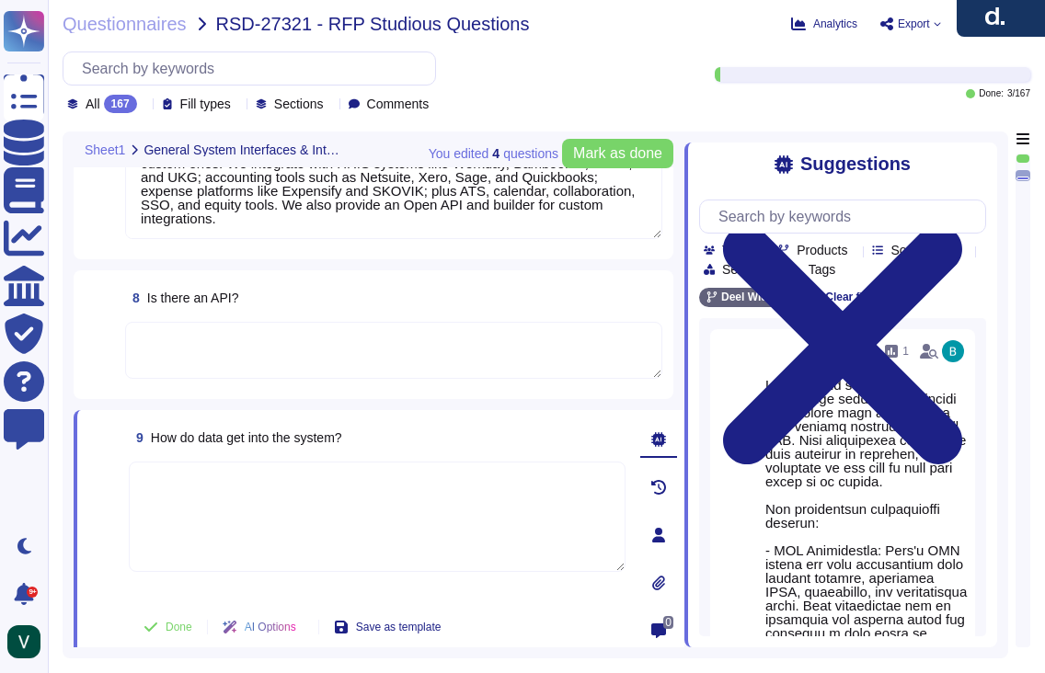
scroll to position [1177, 0]
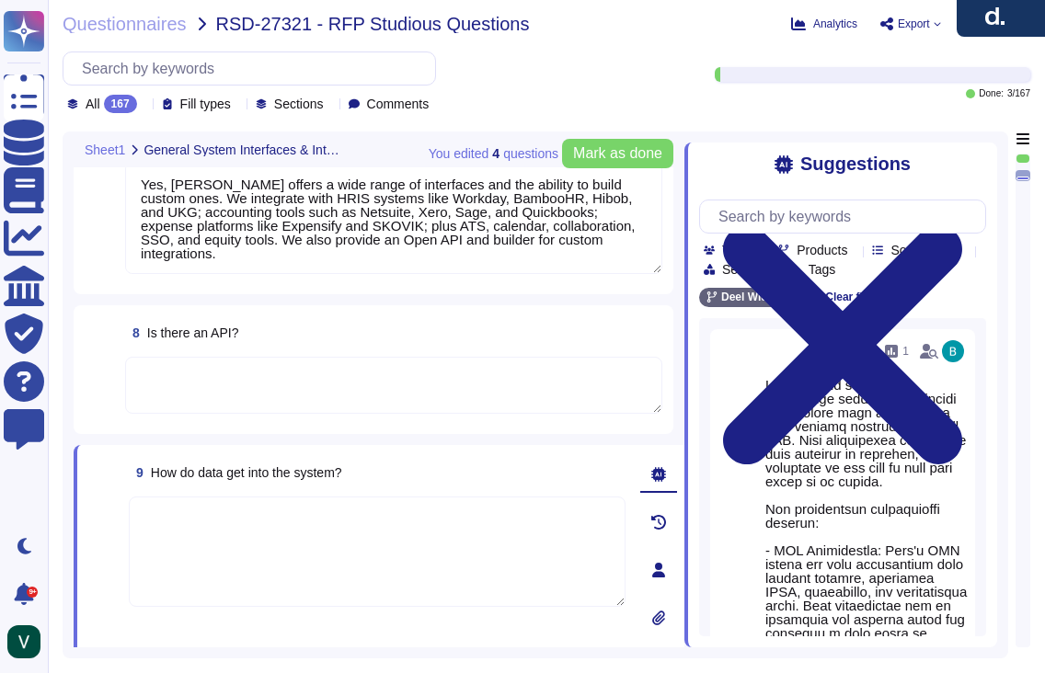
click at [272, 374] on textarea at bounding box center [393, 385] width 537 height 57
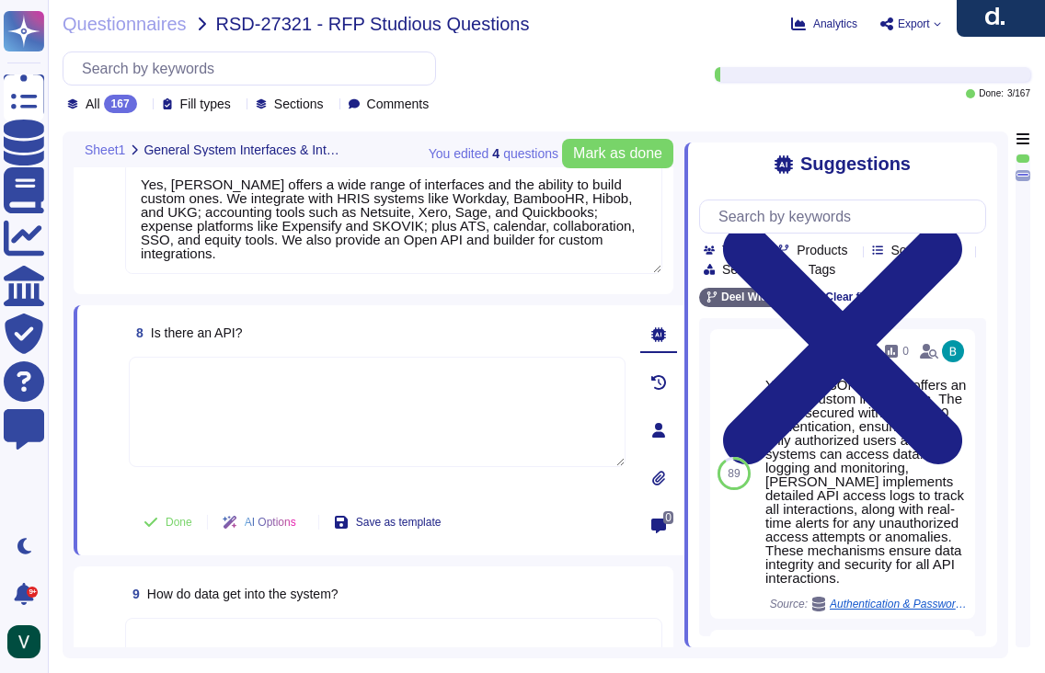
paste textarea "Yes, [PERSON_NAME] platform has an API that enables clients to integrate their …"
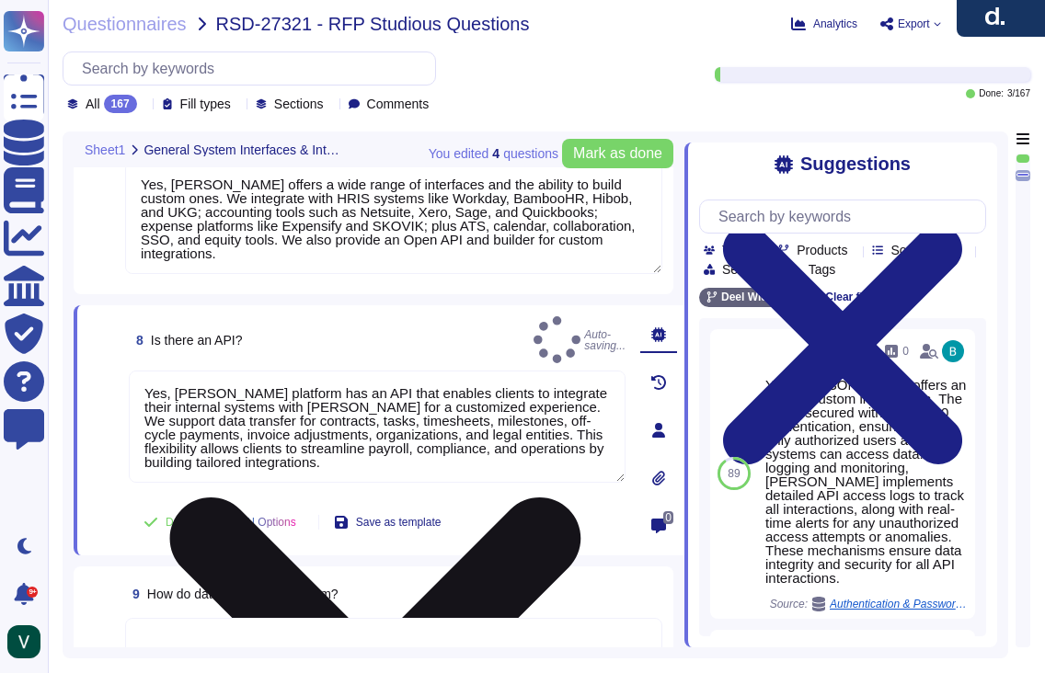
type textarea "Yes, [PERSON_NAME] platform has an API that enables clients to integrate their …"
click at [132, 474] on div "Yes, [PERSON_NAME] platform has an API that enables clients to integrate their …" at bounding box center [377, 432] width 497 height 122
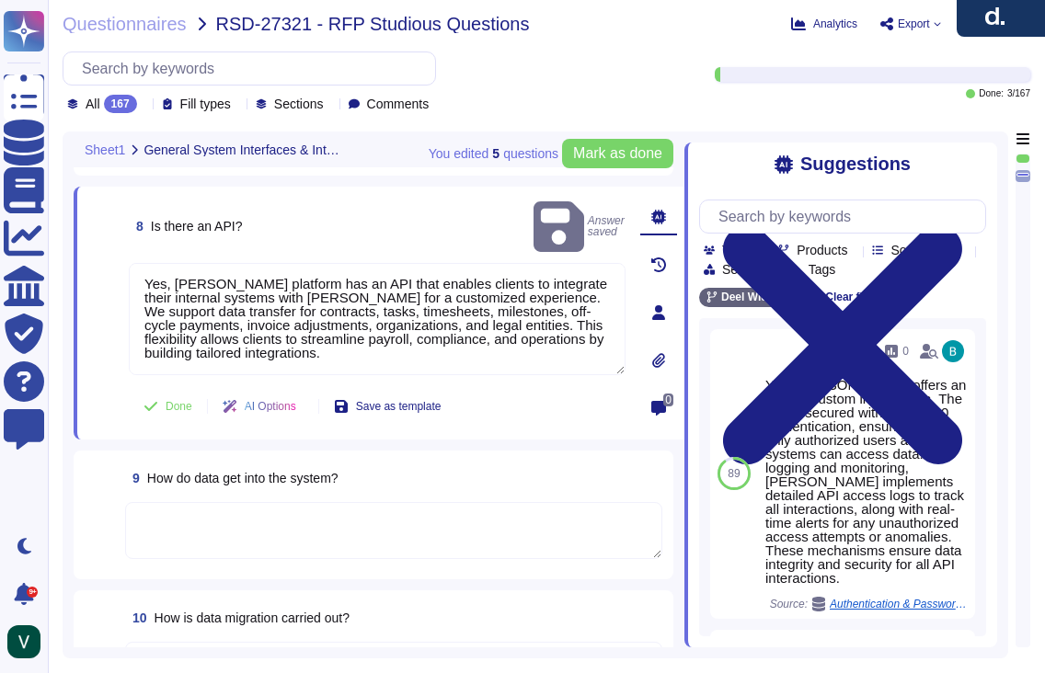
type textarea "Yes, [PERSON_NAME] has interfaces with Microsoft Office programs like Word, Out…"
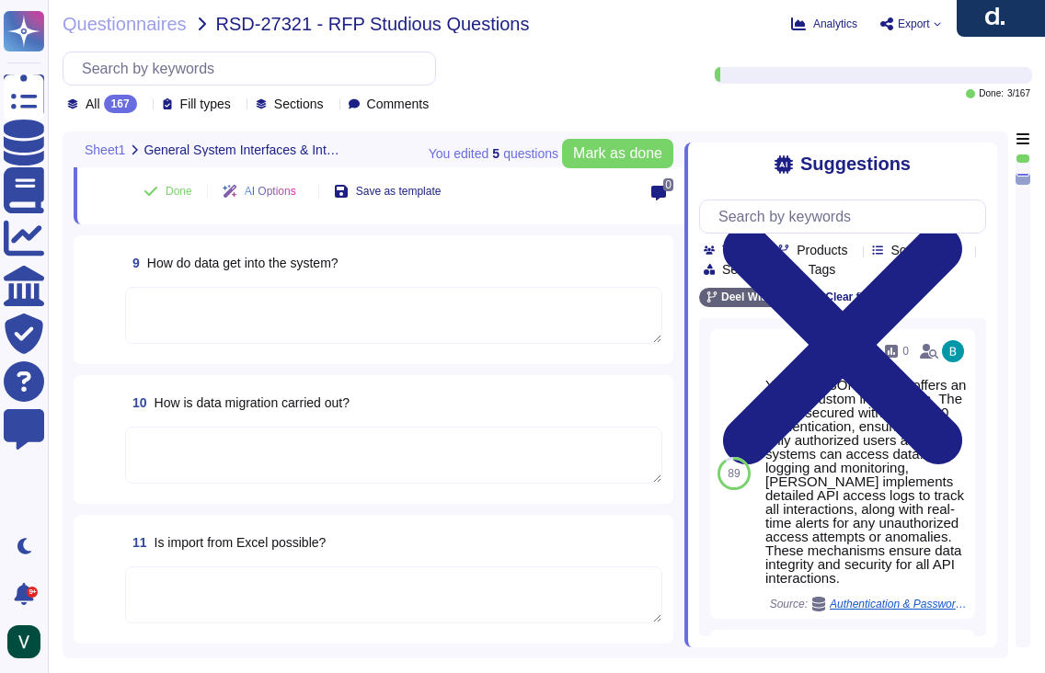
scroll to position [1556, 0]
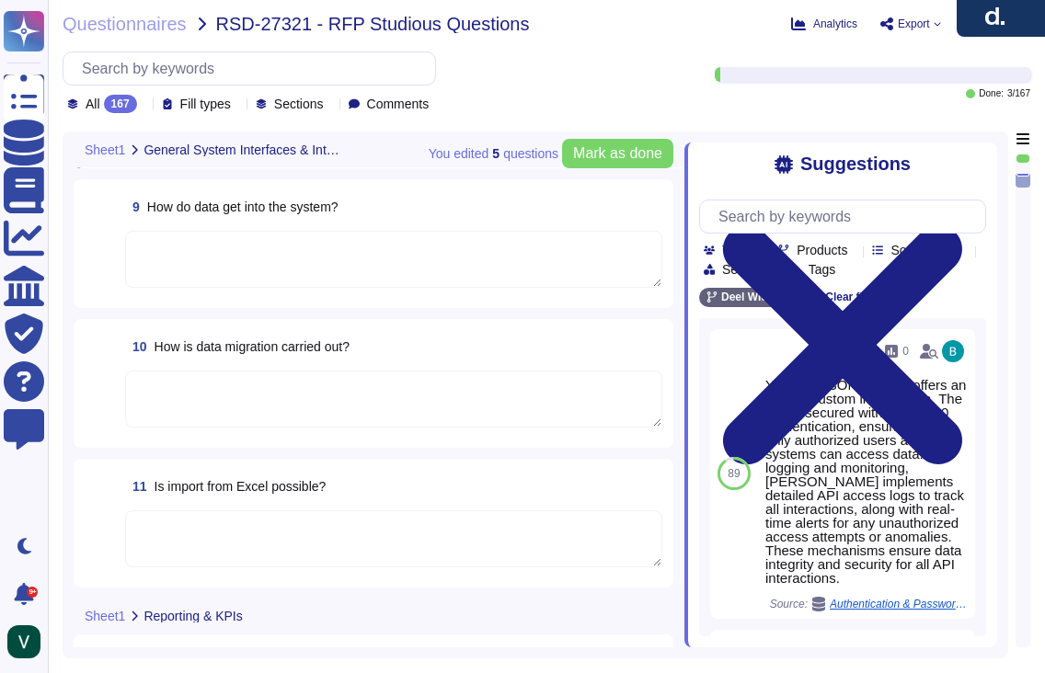
click at [370, 481] on div "11 Is import from Excel possible?" at bounding box center [393, 486] width 537 height 33
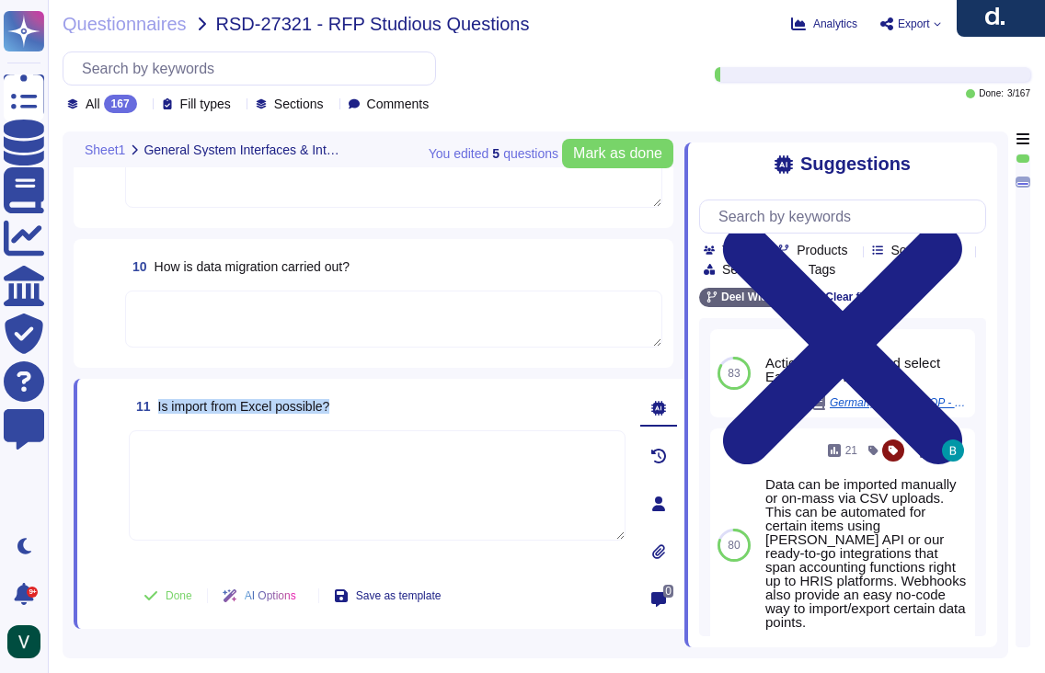
drag, startPoint x: 360, startPoint y: 402, endPoint x: 153, endPoint y: 405, distance: 207.0
click at [153, 405] on div "11 Is import from Excel possible?" at bounding box center [377, 406] width 497 height 33
copy span "Is import from Excel possible?"
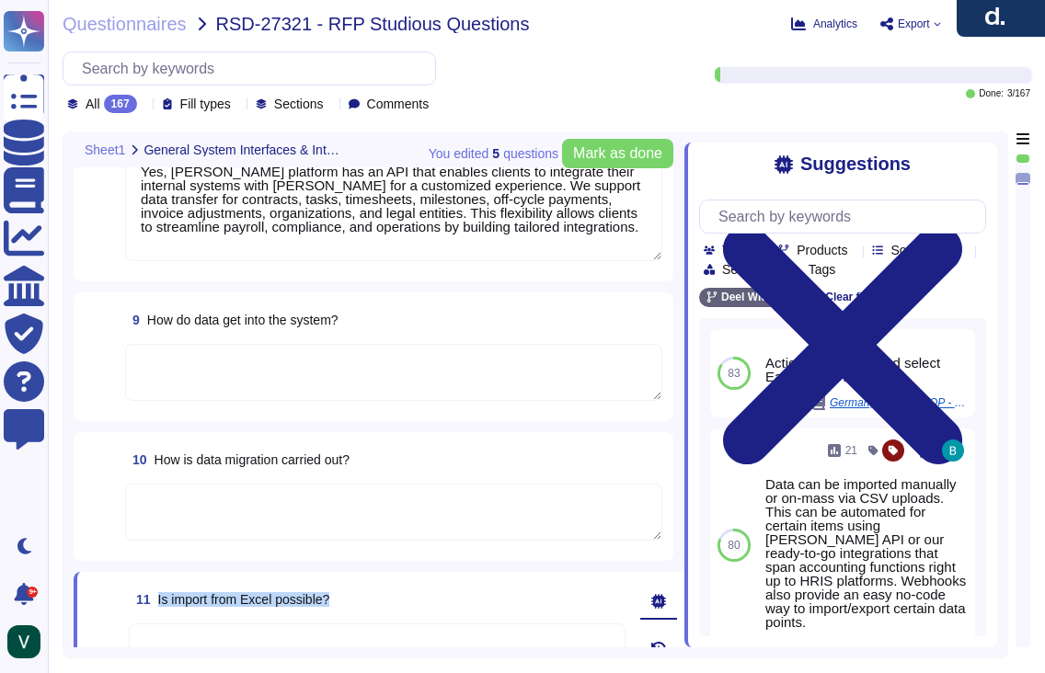
scroll to position [1350, 0]
type textarea "Yes[PERSON_NAME]’s platform has an interface with DATEV. These integrations may…"
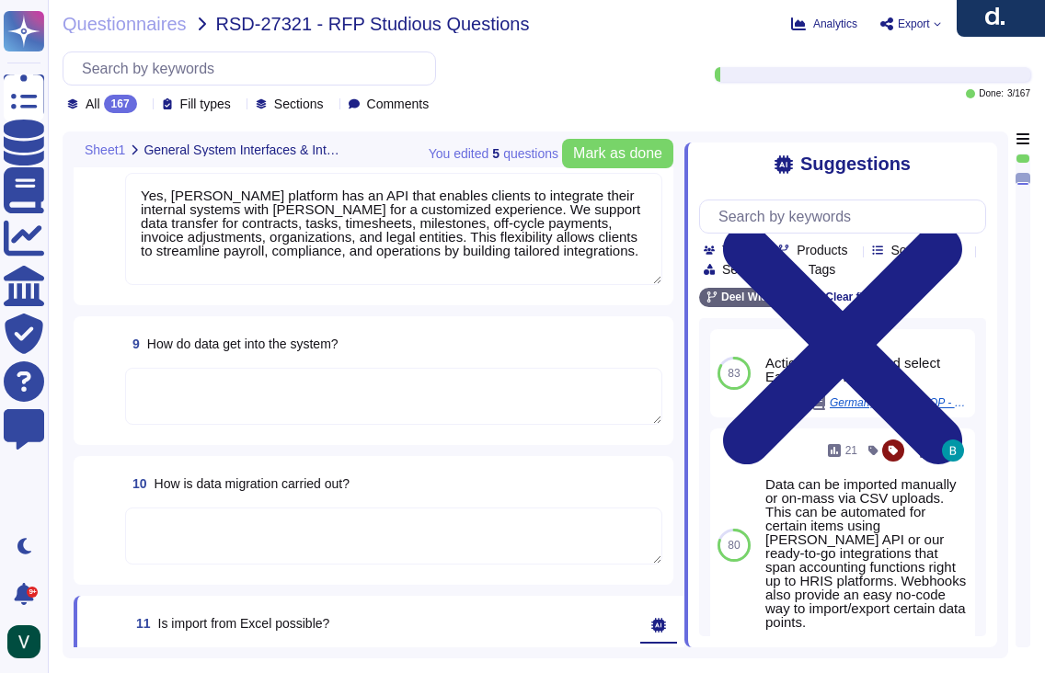
click at [260, 399] on textarea at bounding box center [393, 396] width 537 height 57
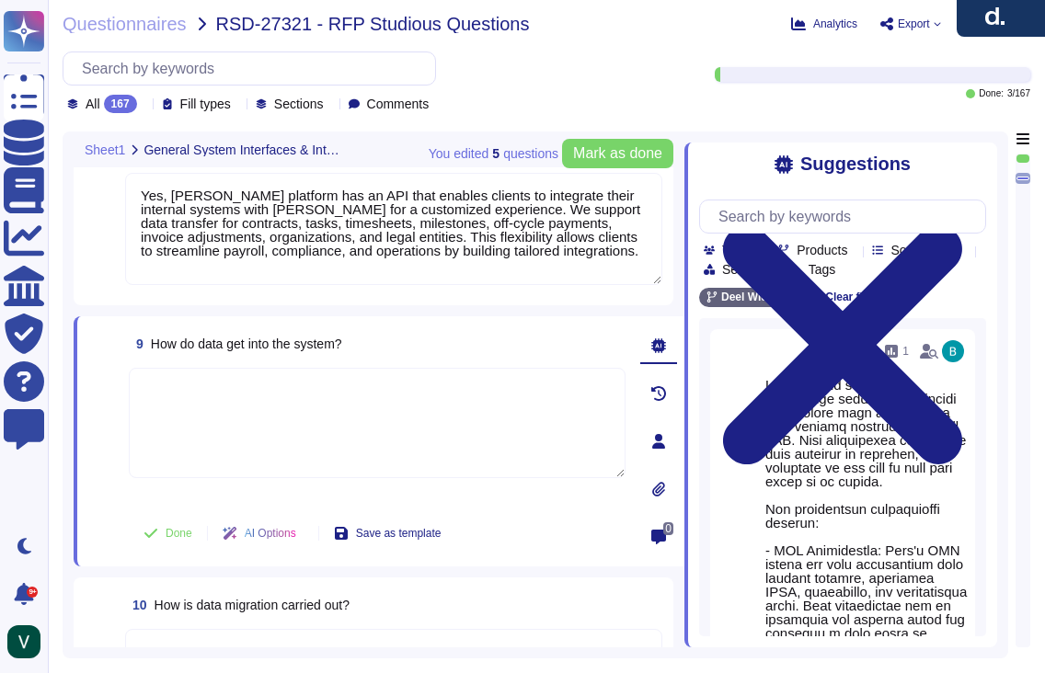
paste textarea "Yes, data can be imported into [PERSON_NAME] system through several methods. We…"
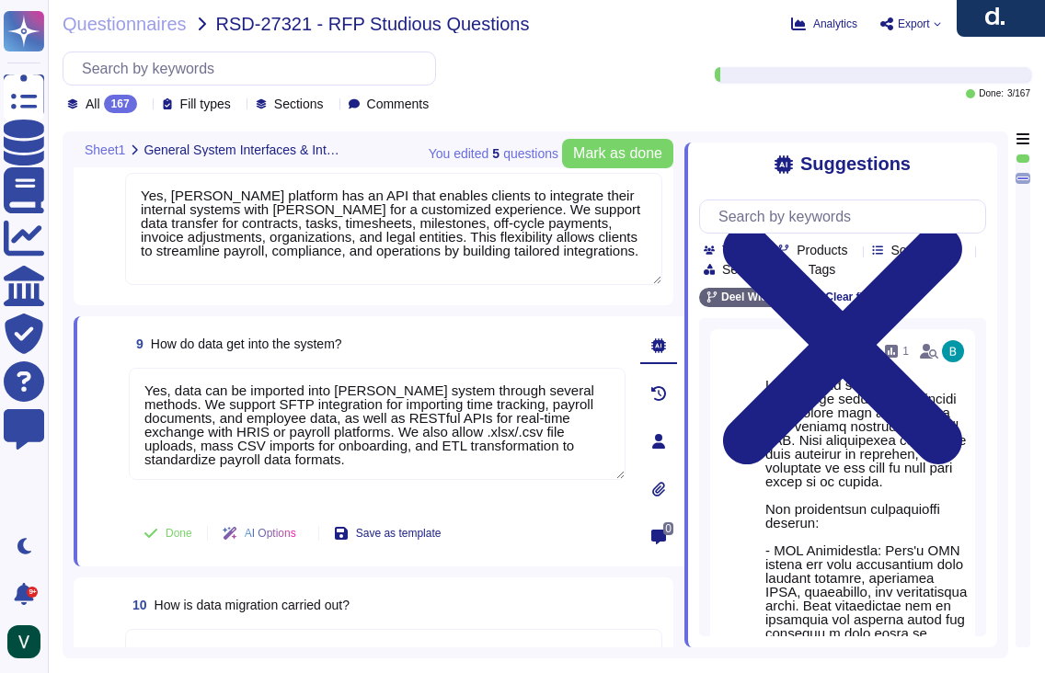
drag, startPoint x: 182, startPoint y: 386, endPoint x: 120, endPoint y: 386, distance: 62.6
click at [120, 386] on div "9 How do data get into the system? Yes, data can be imported into [PERSON_NAME]…" at bounding box center [356, 442] width 537 height 228
type textarea "Data can be imported into [PERSON_NAME] system through several methods. We supp…"
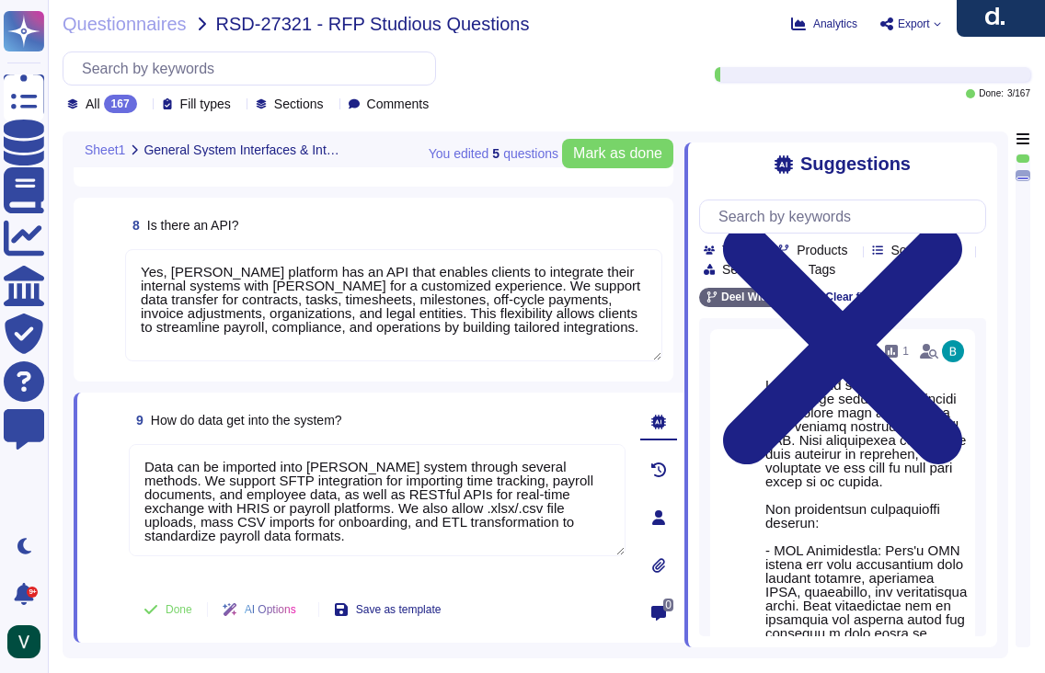
type textarea "Yes, [PERSON_NAME] has interfaces with Microsoft Office programs like Word, Out…"
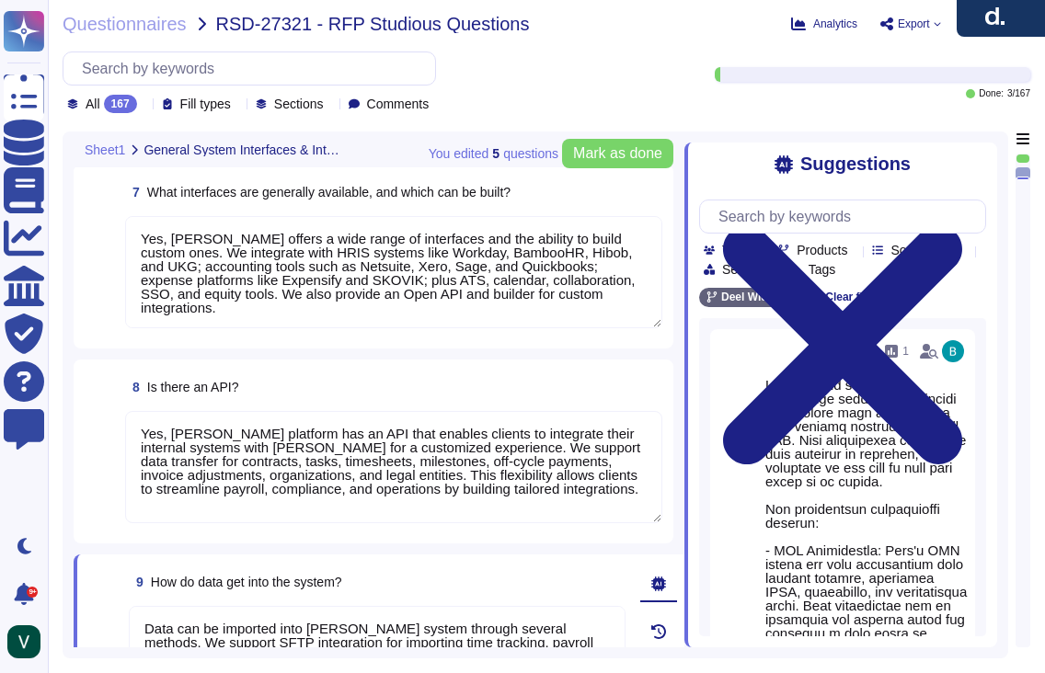
type textarea "No, [PERSON_NAME] does not currently have a direct interface to Oracle database…"
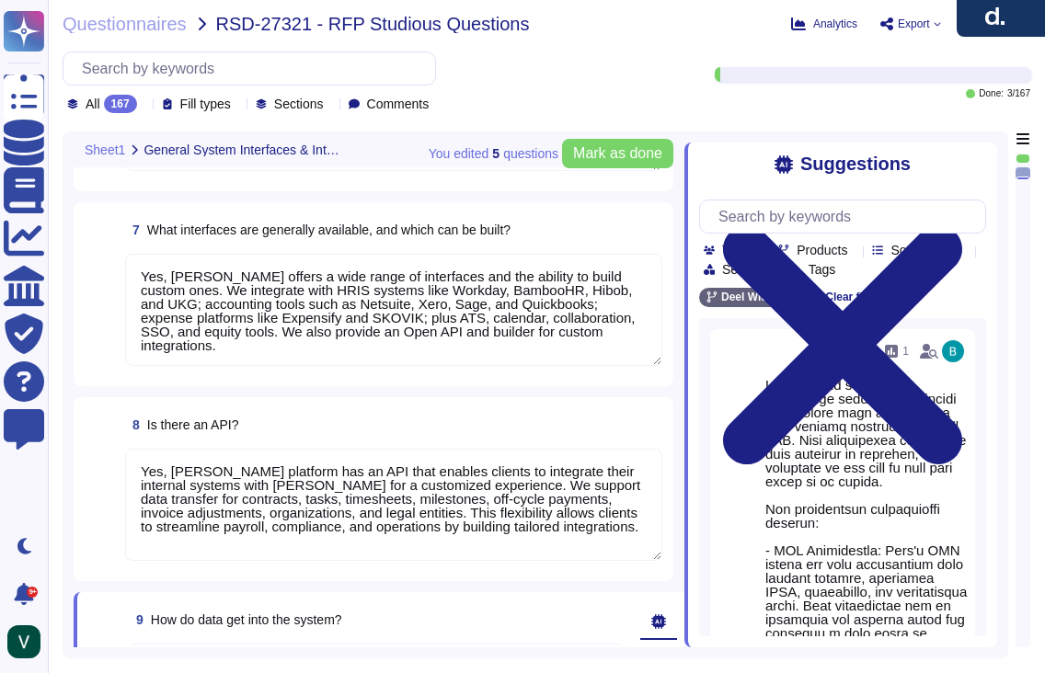
scroll to position [1069, 0]
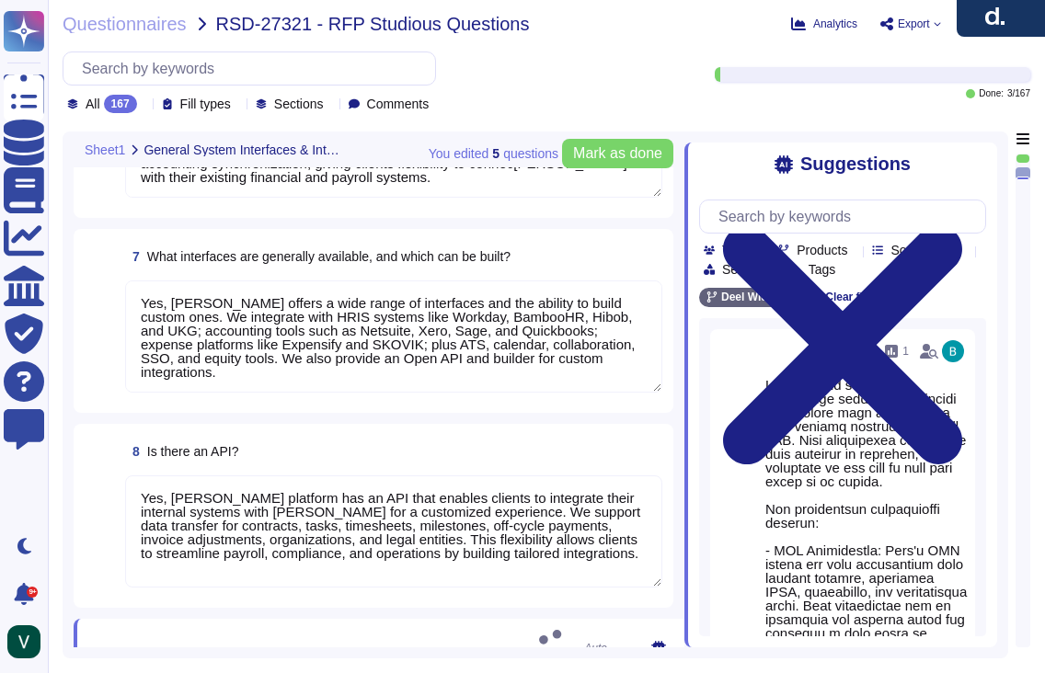
type textarea "Data can be imported into [PERSON_NAME] system through several methods. We supp…"
click at [177, 305] on textarea "Yes, [PERSON_NAME] offers a wide range of interfaces and the ability to build c…" at bounding box center [393, 337] width 537 height 112
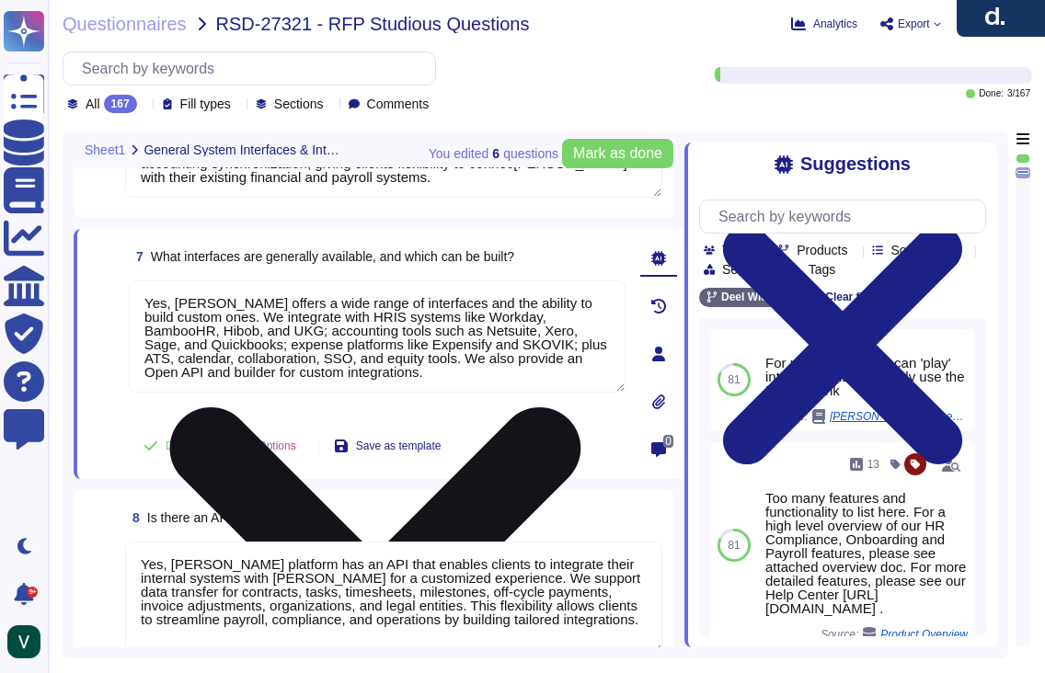
drag, startPoint x: 178, startPoint y: 301, endPoint x: 132, endPoint y: 301, distance: 46.0
click at [132, 301] on textarea "Yes, [PERSON_NAME] offers a wide range of interfaces and the ability to build c…" at bounding box center [377, 337] width 497 height 112
type textarea "[PERSON_NAME] offers a wide range of interfaces and the ability to build custom…"
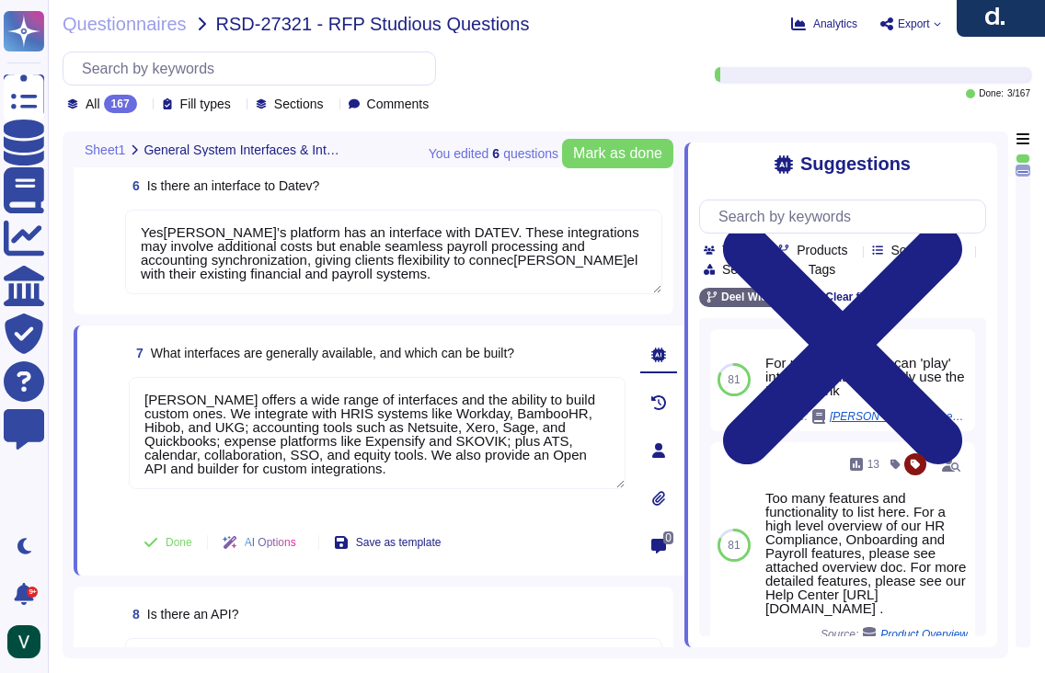
type textarea "Yes, [PERSON_NAME] has interfaces with e-learning providers, including platform…"
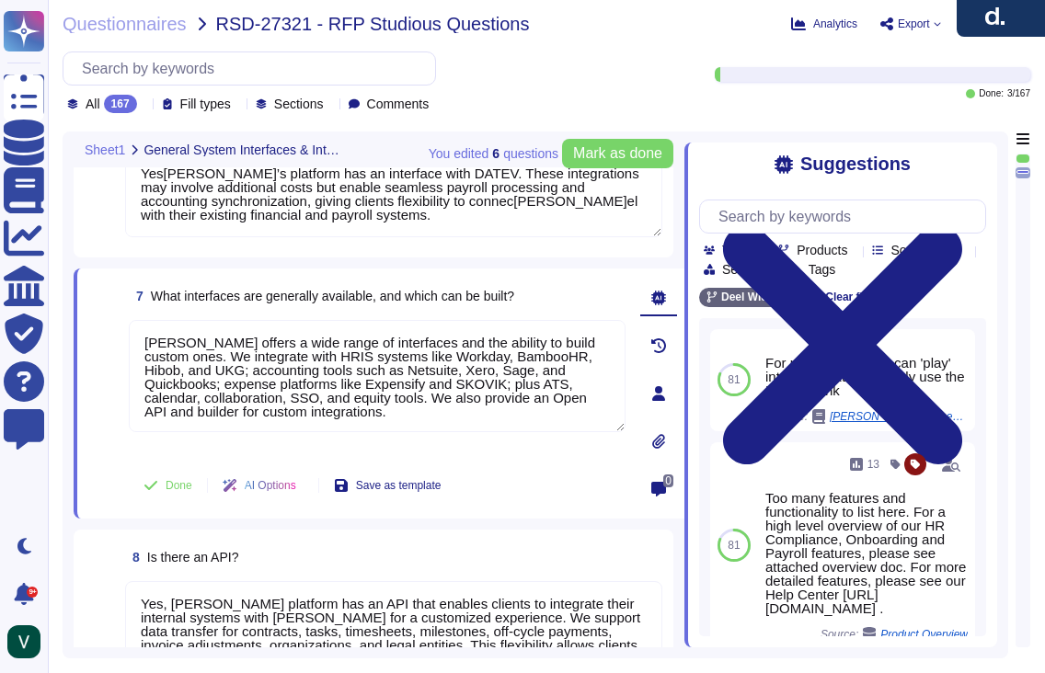
scroll to position [1259, 0]
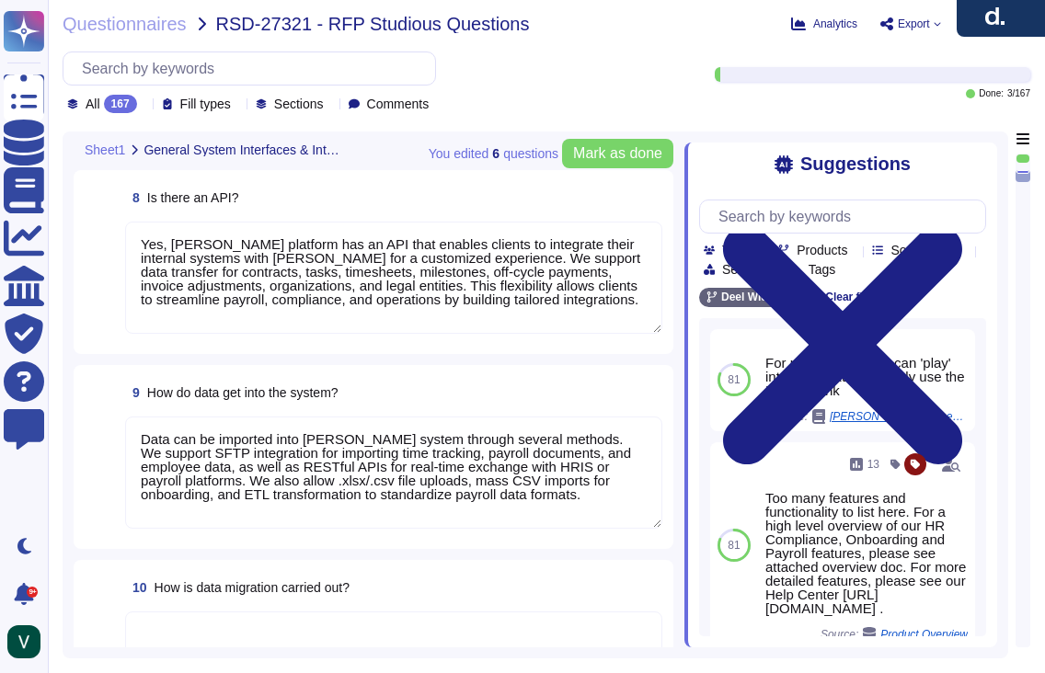
type textarea "[PERSON_NAME] offers a wide range of interfaces and the ability to build custom…"
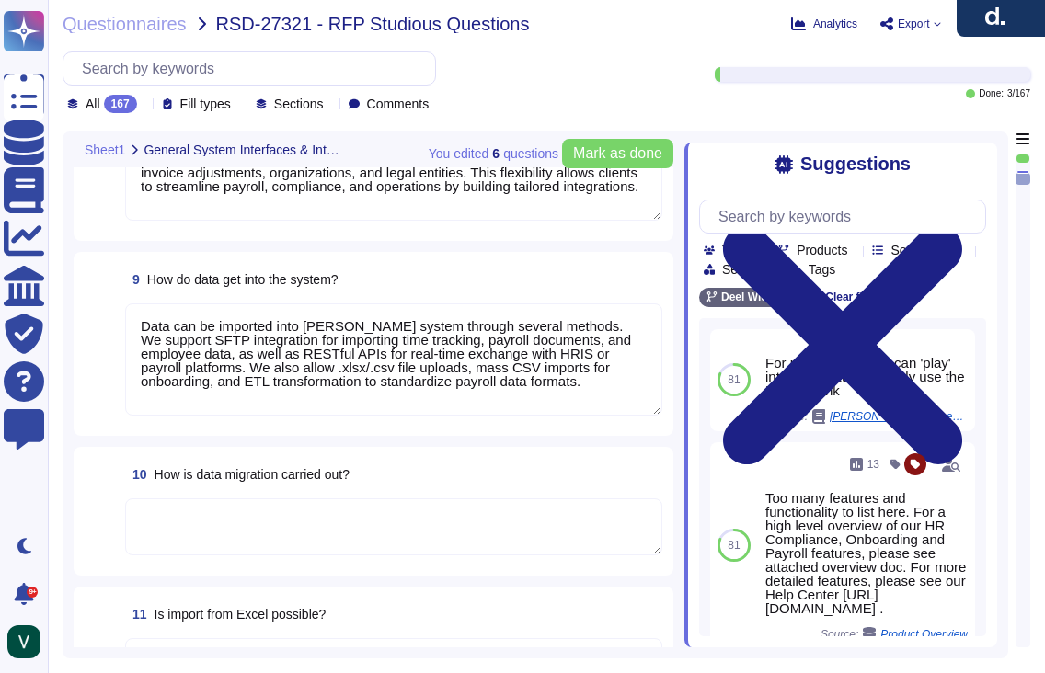
scroll to position [1481, 0]
click at [104, 491] on div "10 How is data migration carried out?" at bounding box center [374, 510] width 578 height 107
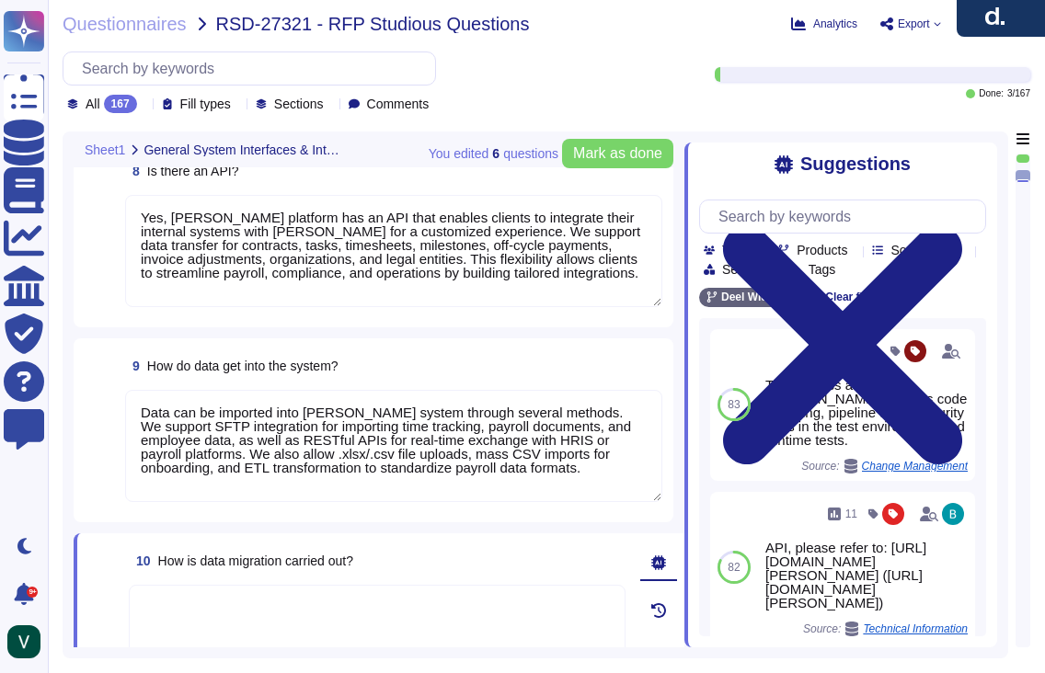
type textarea "Yes[PERSON_NAME]’s platform has an interface with DATEV. These integrations may…"
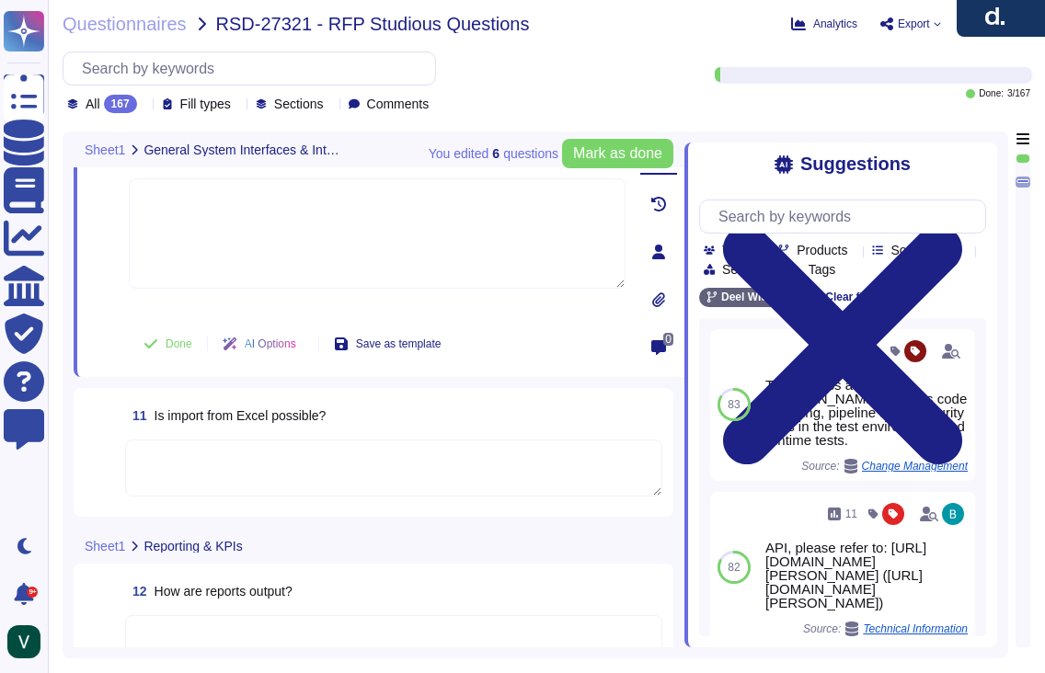
scroll to position [1813, 0]
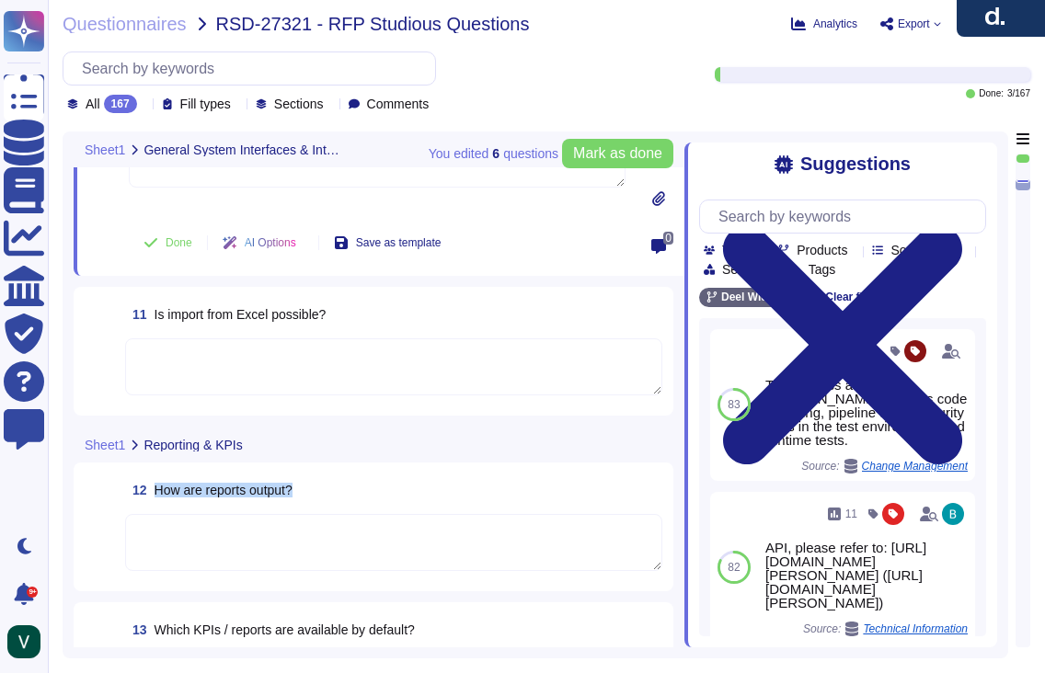
drag, startPoint x: 334, startPoint y: 483, endPoint x: 322, endPoint y: 493, distance: 15.7
click at [331, 485] on div "12 How are reports output?" at bounding box center [393, 490] width 537 height 33
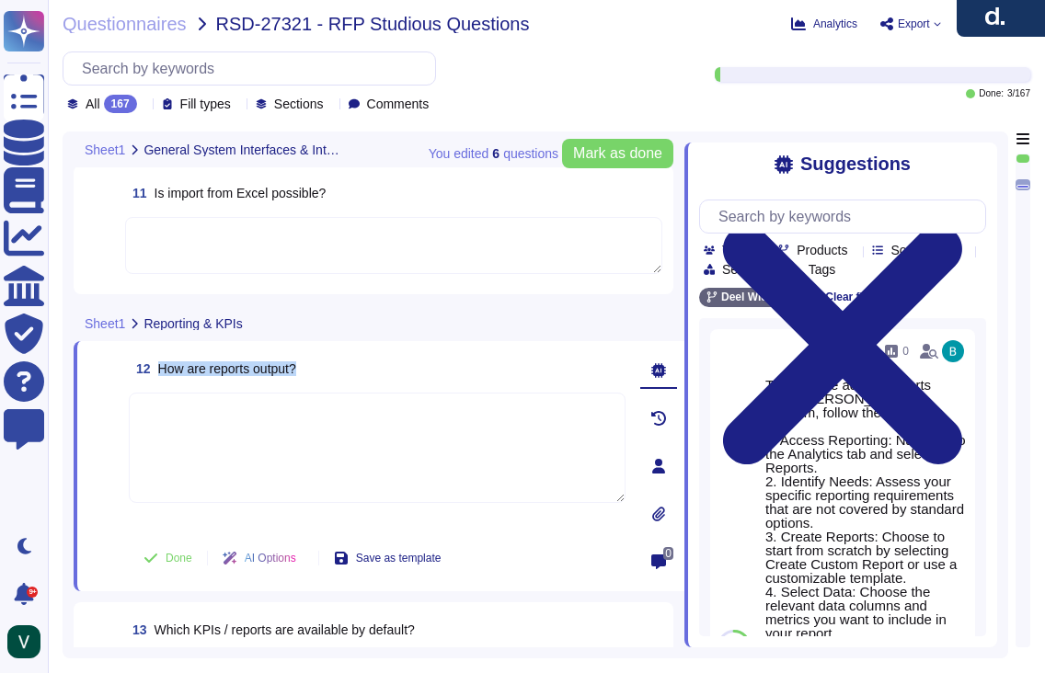
drag, startPoint x: 328, startPoint y: 381, endPoint x: 157, endPoint y: 370, distance: 170.5
click at [157, 370] on div "12 How are reports output?" at bounding box center [377, 368] width 497 height 33
copy span "How are reports output?"
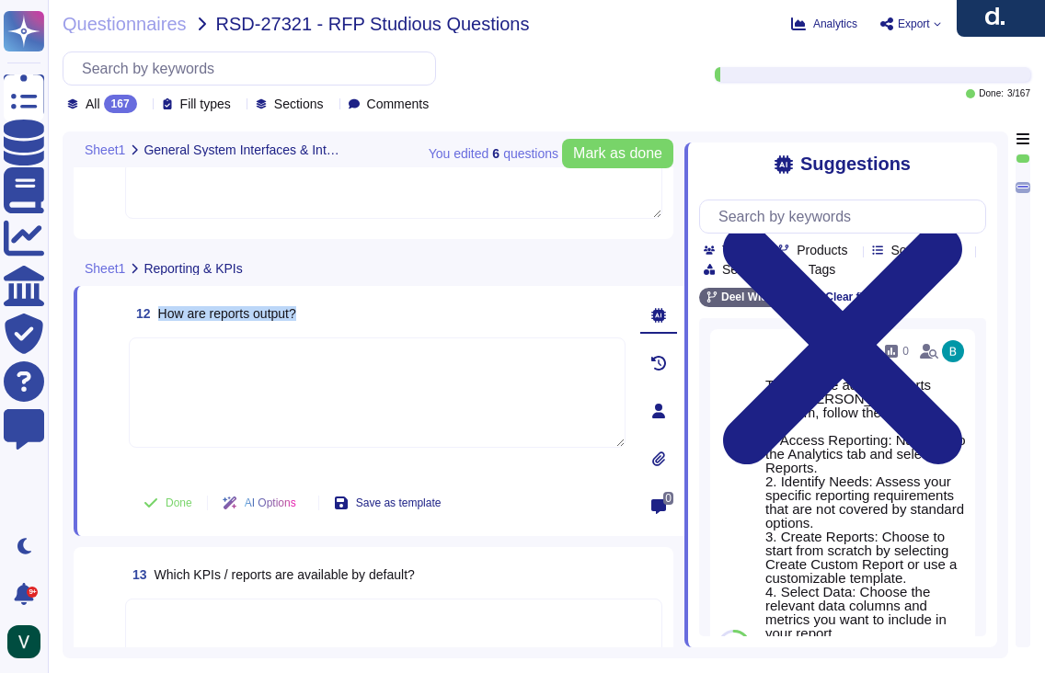
scroll to position [1869, 0]
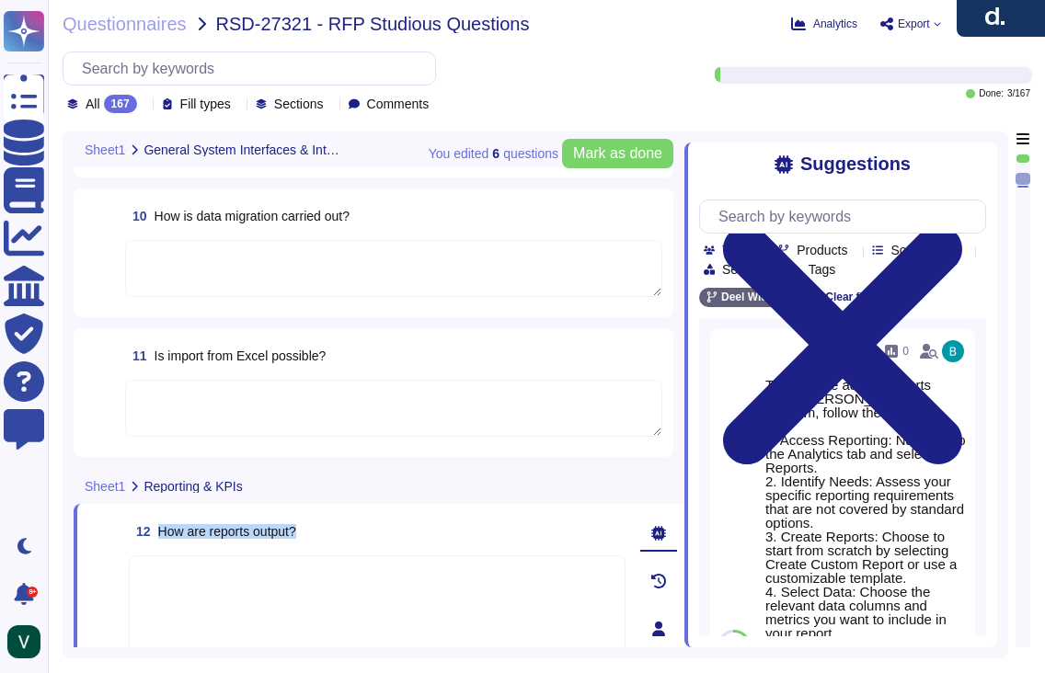
type textarea "[PERSON_NAME] offers a wide range of interfaces and the ability to build custom…"
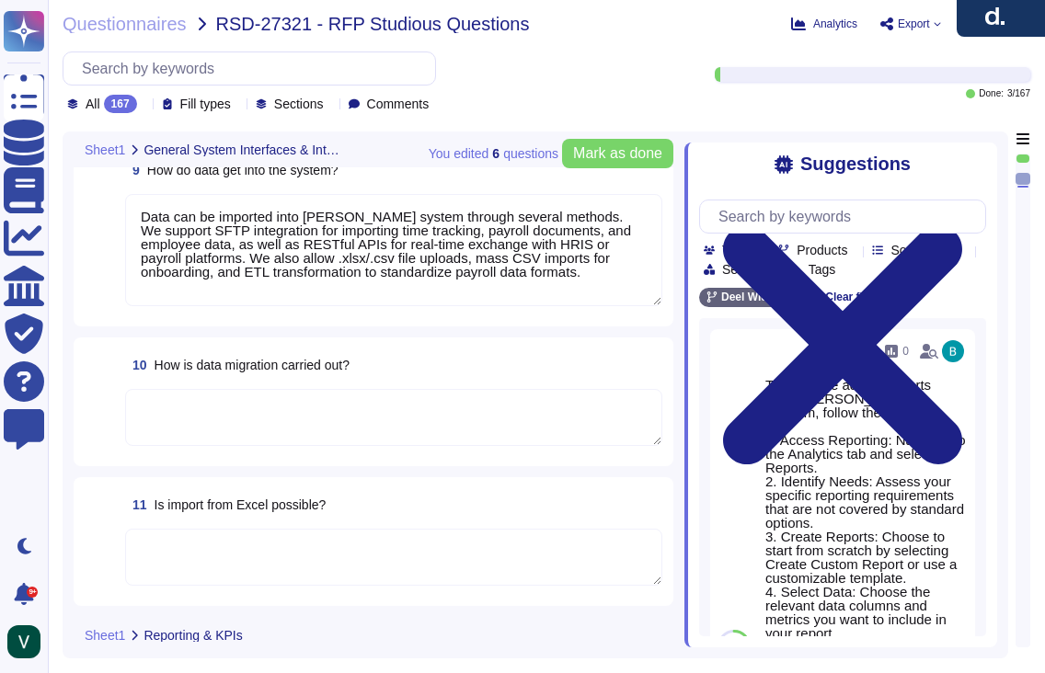
click at [284, 414] on textarea at bounding box center [393, 417] width 537 height 57
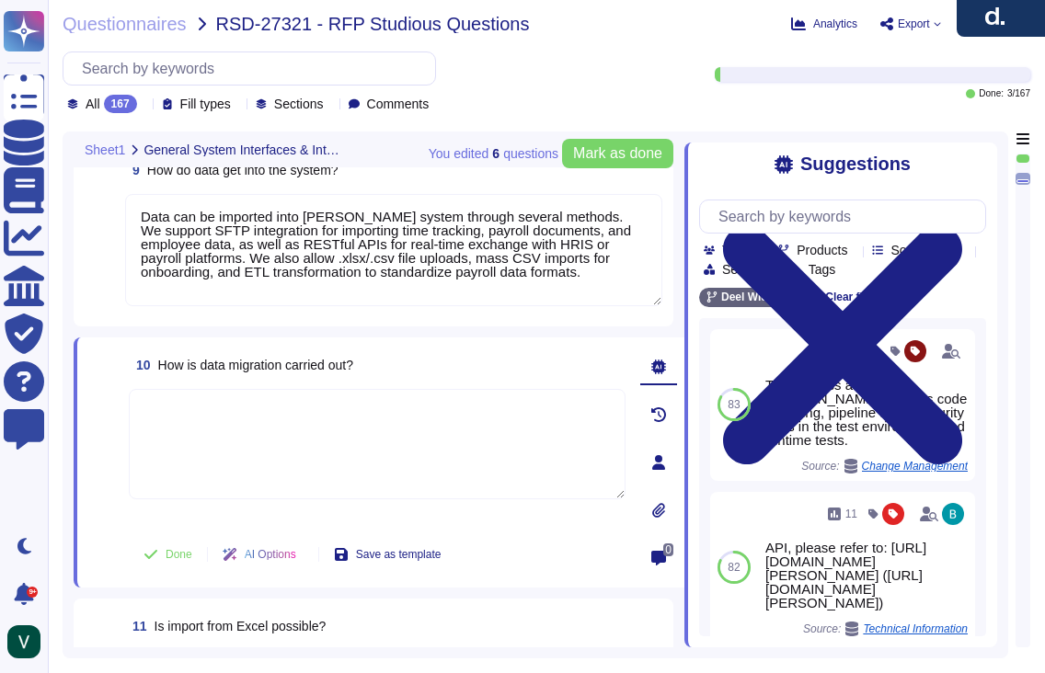
scroll to position [1511, 0]
paste textarea "Yes, we carry out data migration through multiple methods depending on client n…"
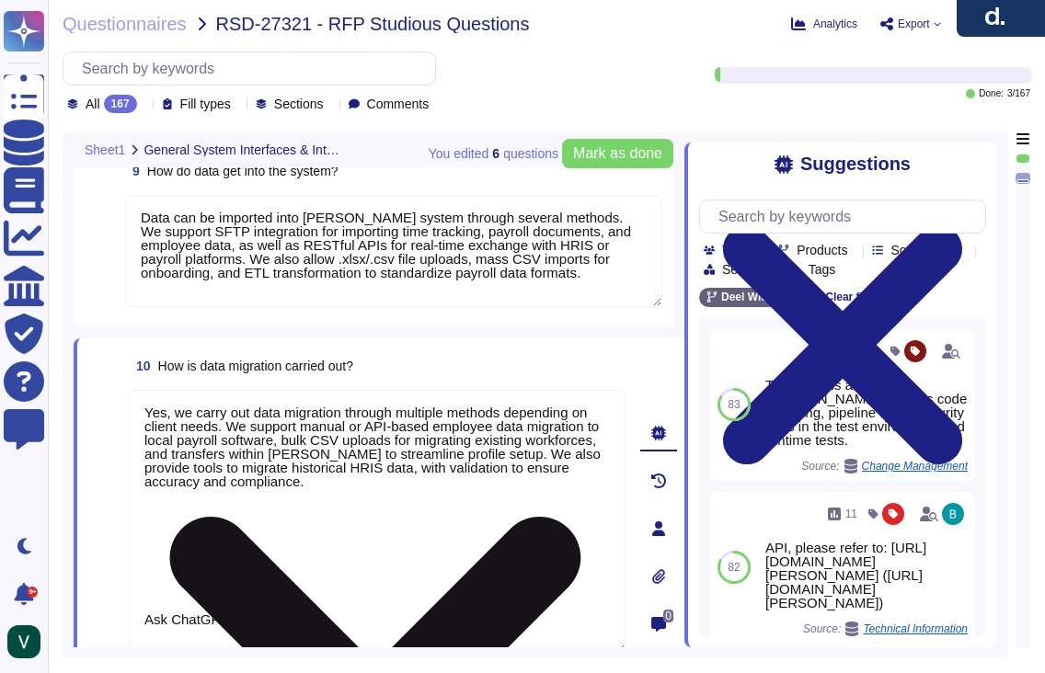
drag, startPoint x: 183, startPoint y: 418, endPoint x: 140, endPoint y: 415, distance: 43.3
click at [140, 415] on textarea "Yes, we carry out data migration through multiple methods depending on client n…" at bounding box center [377, 522] width 497 height 264
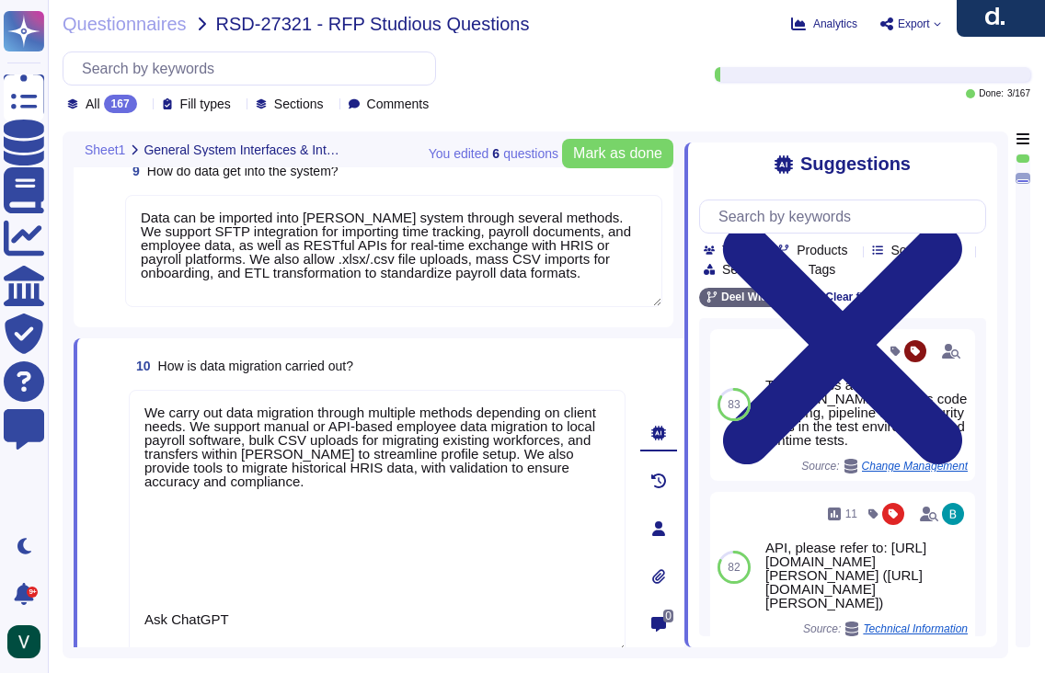
scroll to position [2, 0]
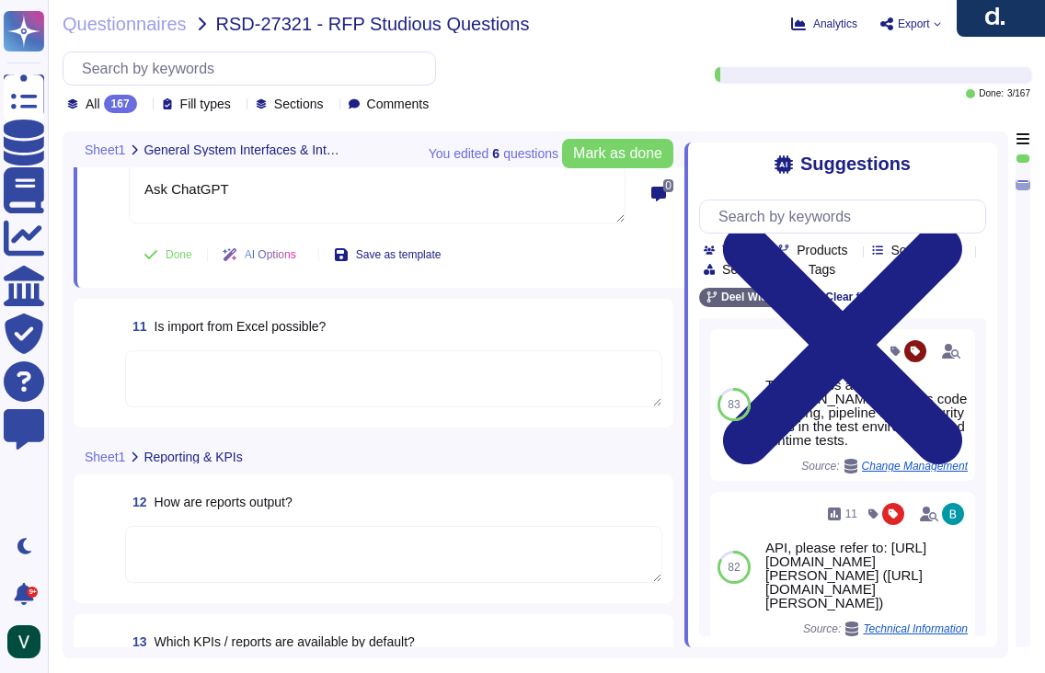
drag, startPoint x: 405, startPoint y: 489, endPoint x: 447, endPoint y: 664, distance: 179.8
click at [447, 664] on div "Questionnaires RSD-27321 - RFP Studious Questions Analytics Export Options All …" at bounding box center [546, 336] width 997 height 673
type textarea "We carry out data migration through multiple methods depending on client needs.…"
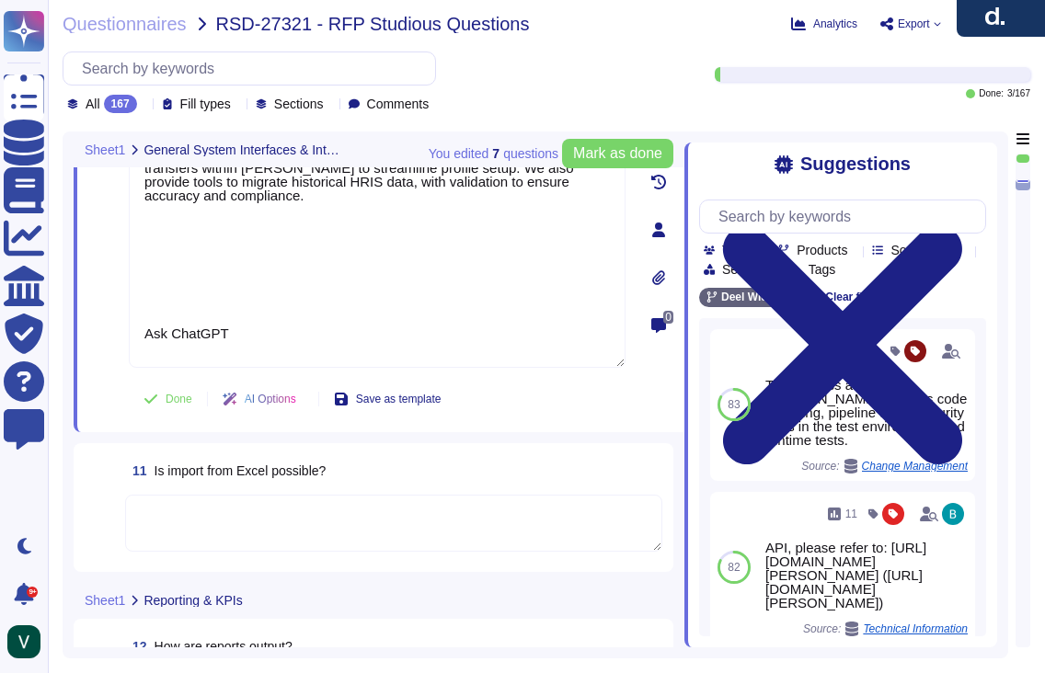
type textarea "Yes, [PERSON_NAME] platform has an API that enables clients to integrate their …"
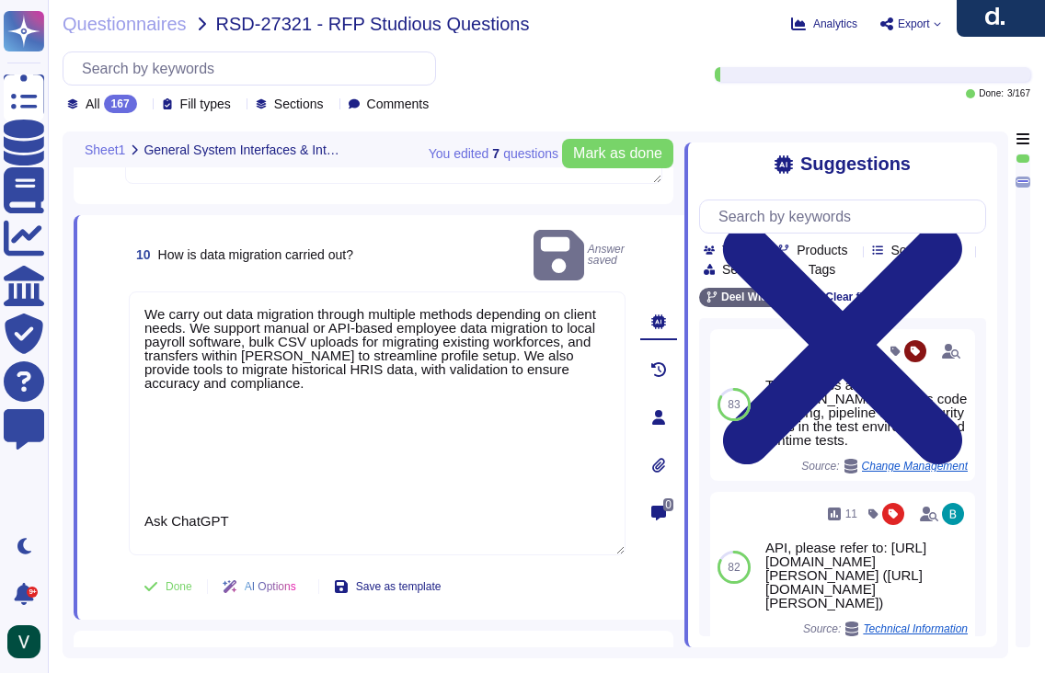
type textarea "[PERSON_NAME] offers a wide range of interfaces and the ability to build custom…"
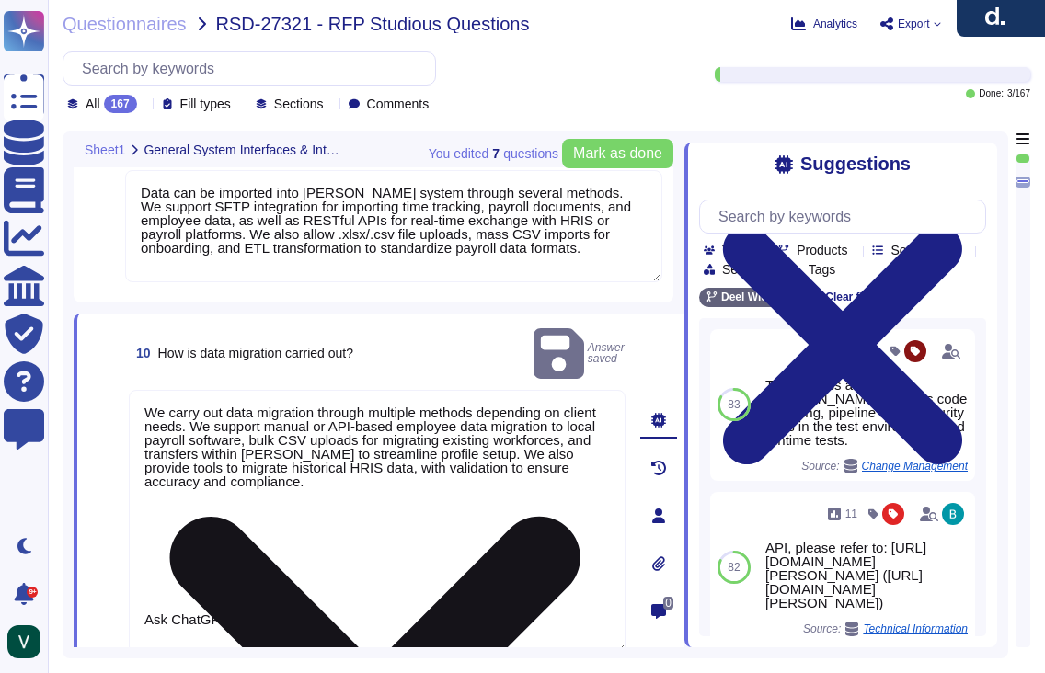
scroll to position [1530, 0]
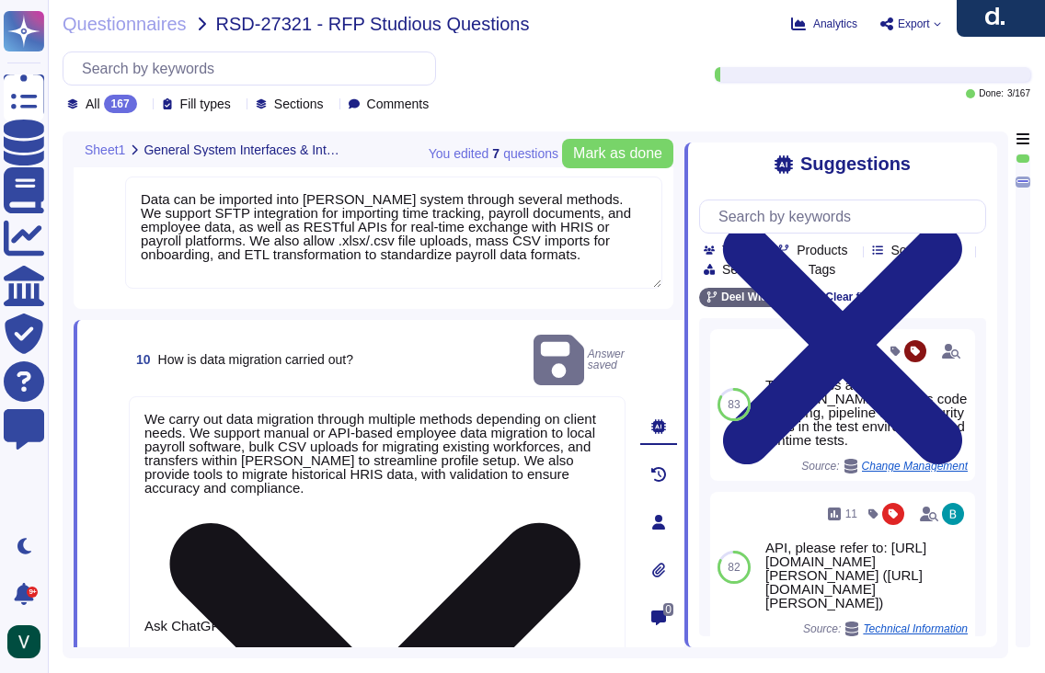
drag, startPoint x: 396, startPoint y: 466, endPoint x: 417, endPoint y: 610, distance: 145.1
click at [417, 610] on textarea "We carry out data migration through multiple methods depending on client needs.…" at bounding box center [377, 529] width 497 height 264
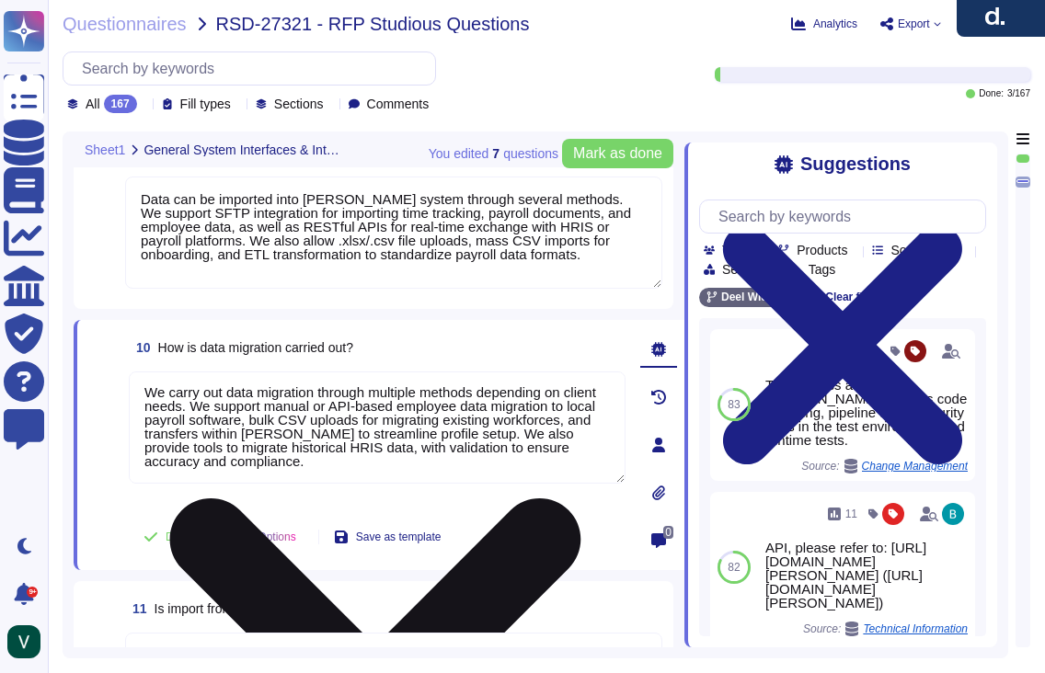
scroll to position [0, 0]
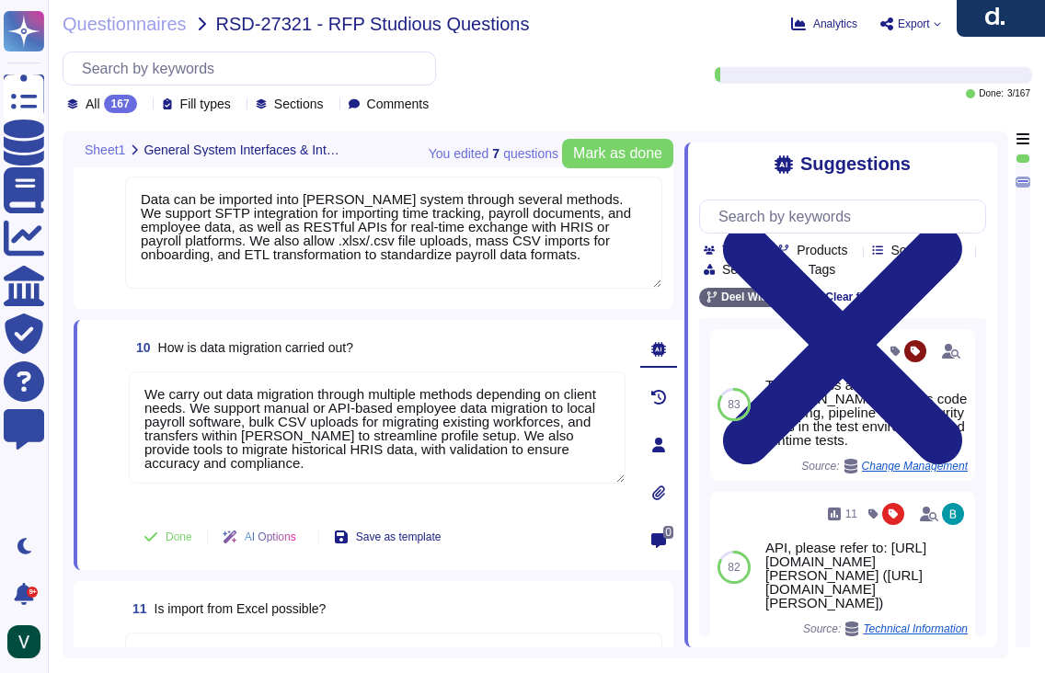
type textarea "We carry out data migration through multiple methods depending on client needs.…"
click at [93, 494] on span at bounding box center [104, 440] width 33 height 136
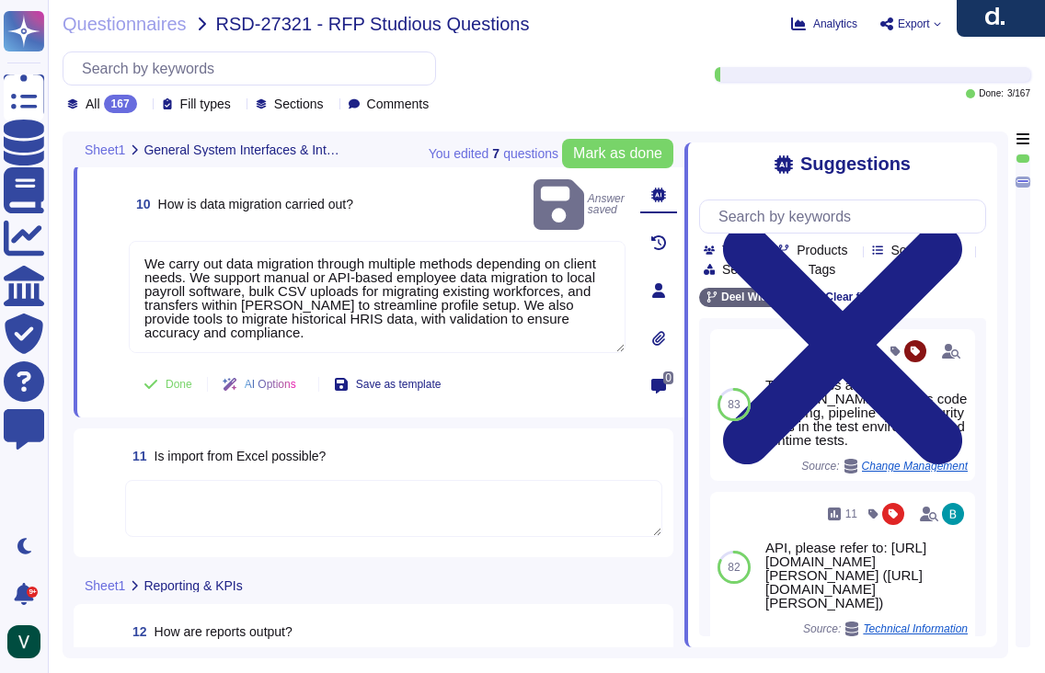
click at [113, 498] on span at bounding box center [101, 509] width 33 height 59
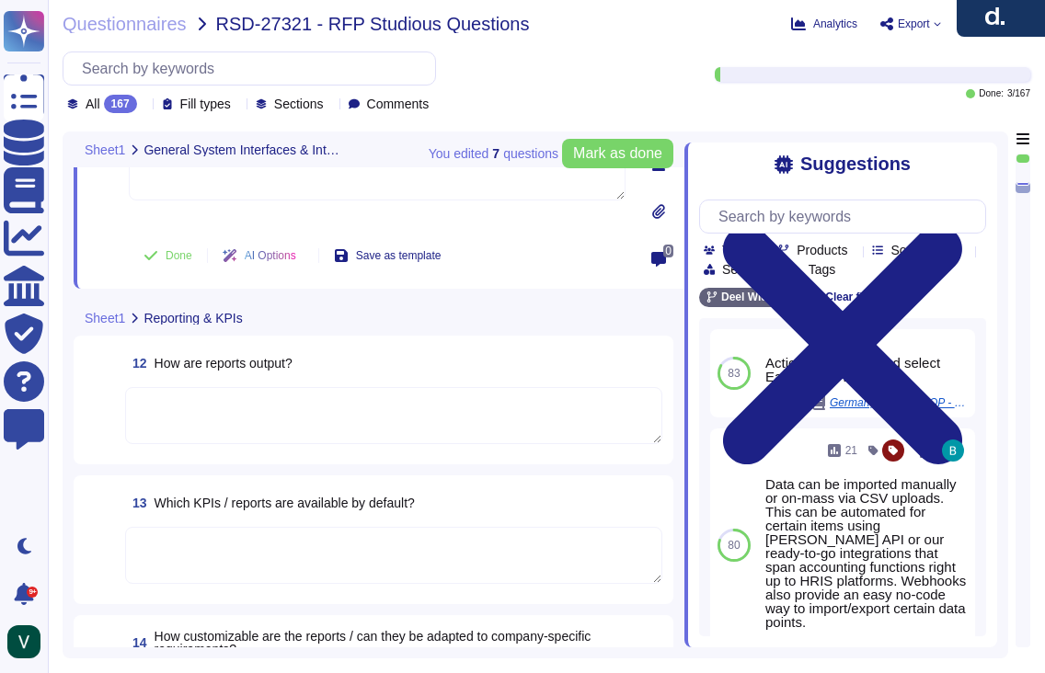
scroll to position [1986, 0]
drag, startPoint x: 451, startPoint y: 497, endPoint x: 150, endPoint y: 504, distance: 300.9
click at [150, 504] on div "13 Which KPIs / reports are available by default?" at bounding box center [393, 501] width 537 height 33
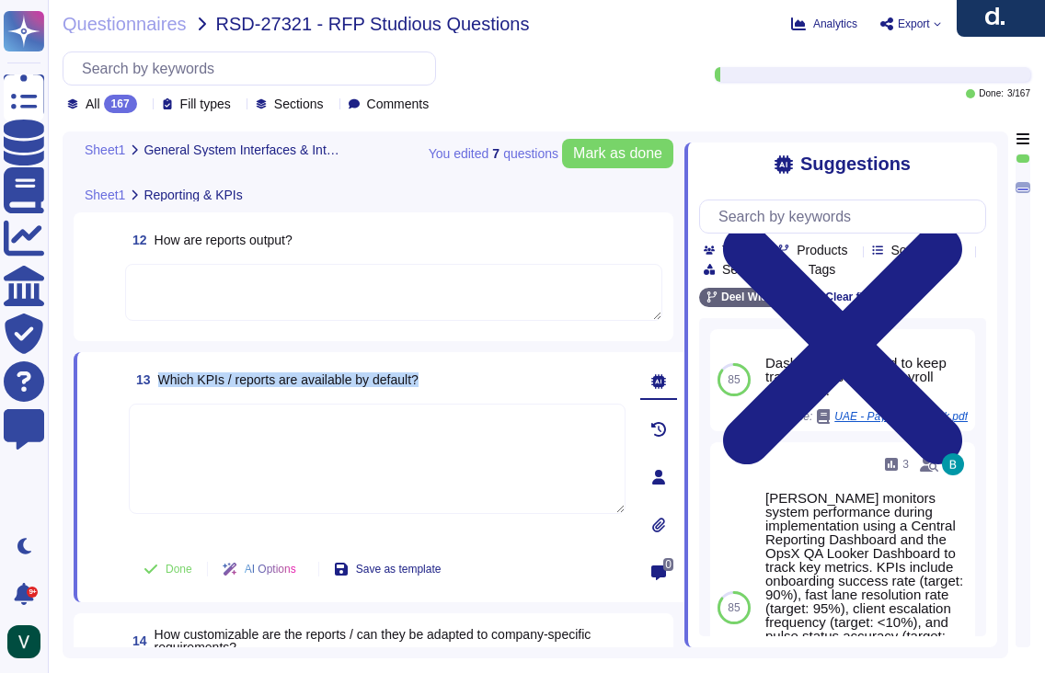
drag, startPoint x: 386, startPoint y: 383, endPoint x: 154, endPoint y: 377, distance: 232.8
click at [154, 377] on div "13 Which KPIs / reports are available by default?" at bounding box center [377, 379] width 497 height 33
copy span "Which KPIs / reports are available by default?"
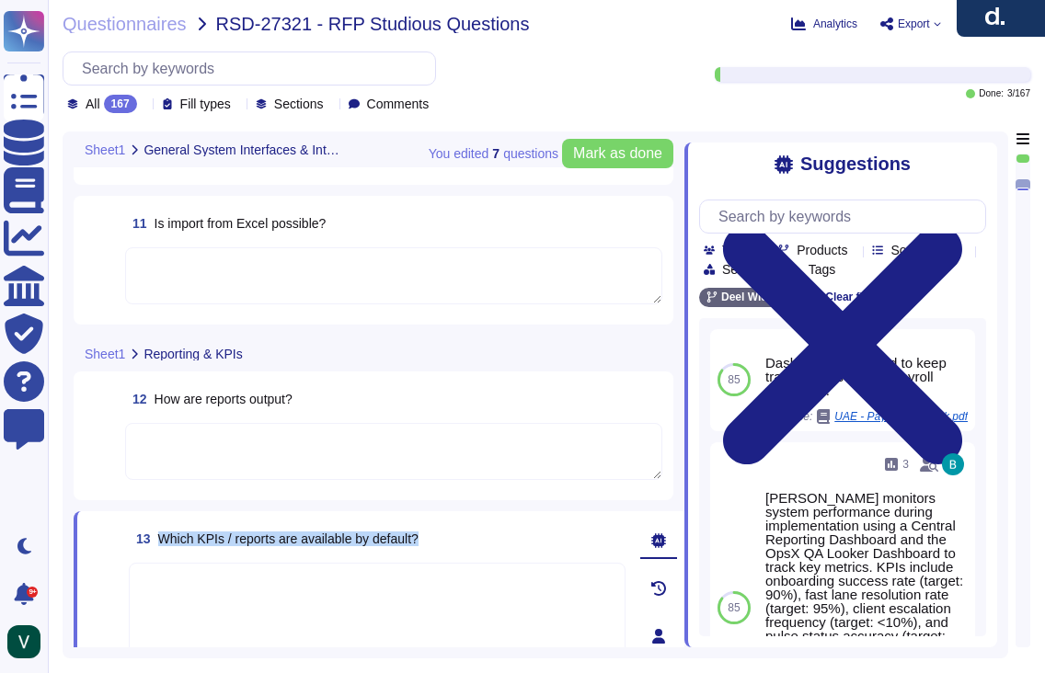
type textarea "Yes, [PERSON_NAME] platform has an API that enables clients to integrate their …"
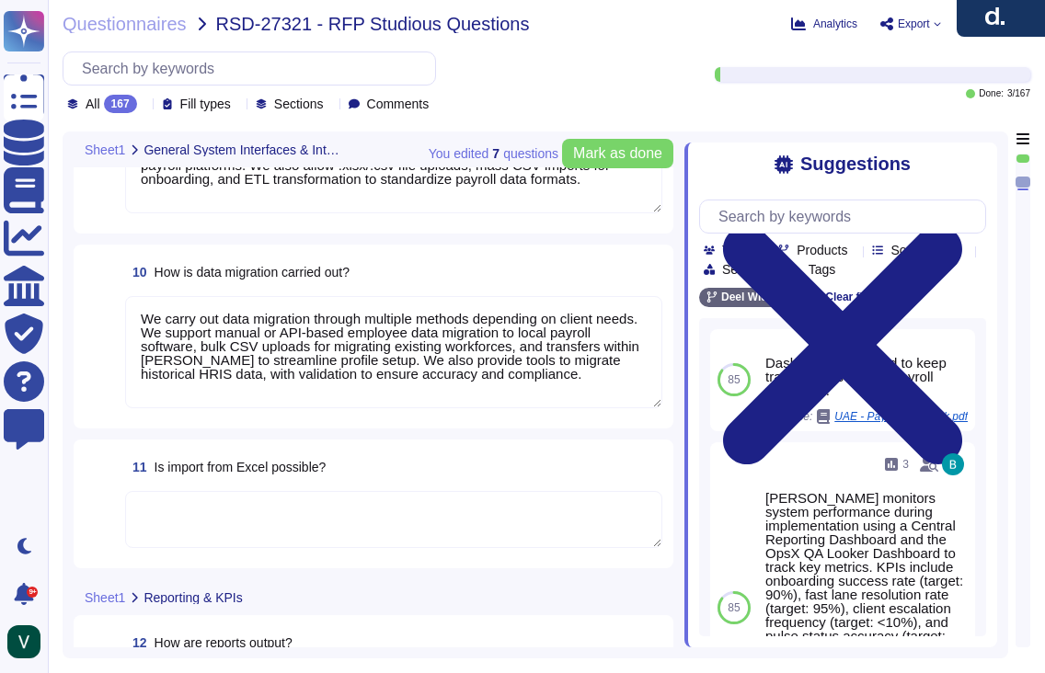
scroll to position [1552, 0]
type textarea "[PERSON_NAME] offers a wide range of interfaces and the ability to build custom…"
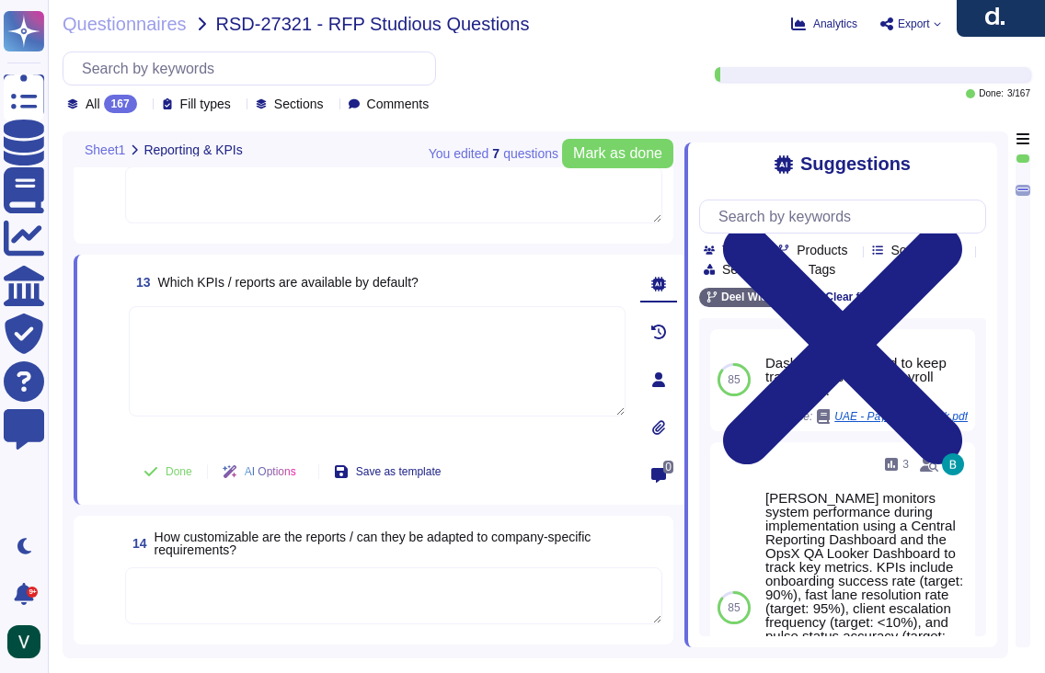
scroll to position [2060, 0]
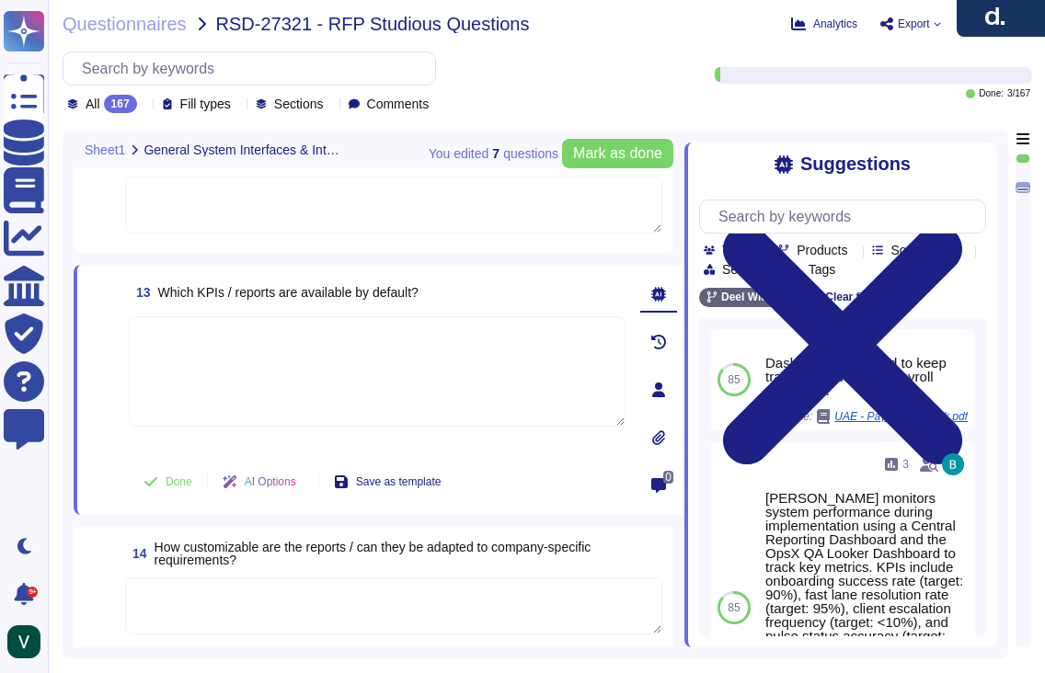
type textarea "Data can be imported into [PERSON_NAME] system through several methods. We supp…"
type textarea "We carry out data migration through multiple methods depending on client needs.…"
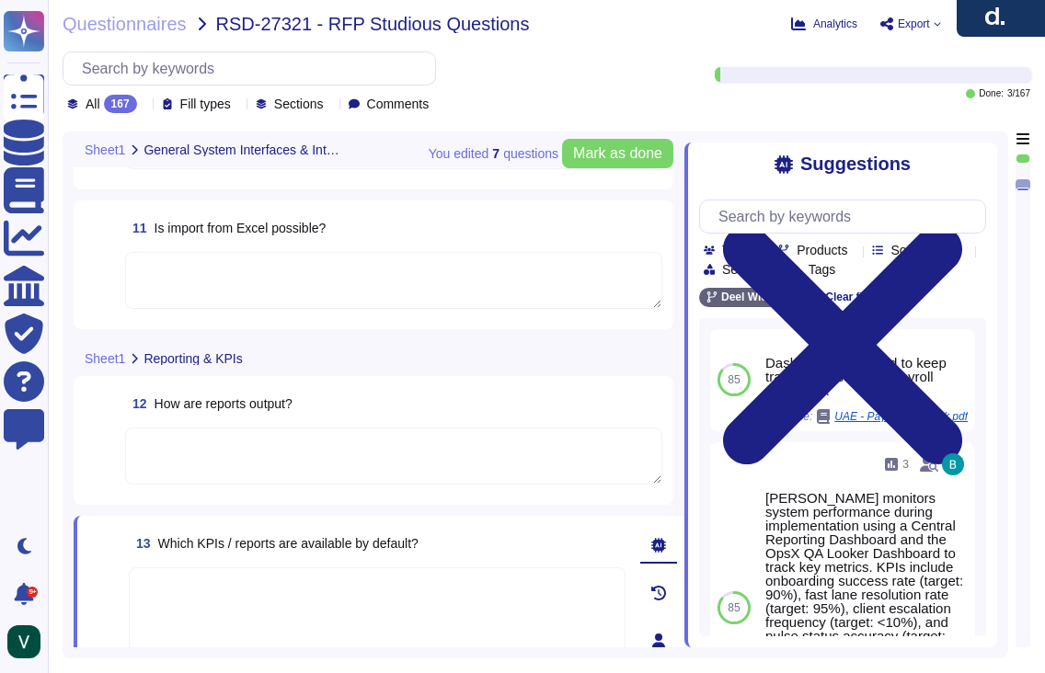
type textarea "Yes, [PERSON_NAME] platform has an API that enables clients to integrate their …"
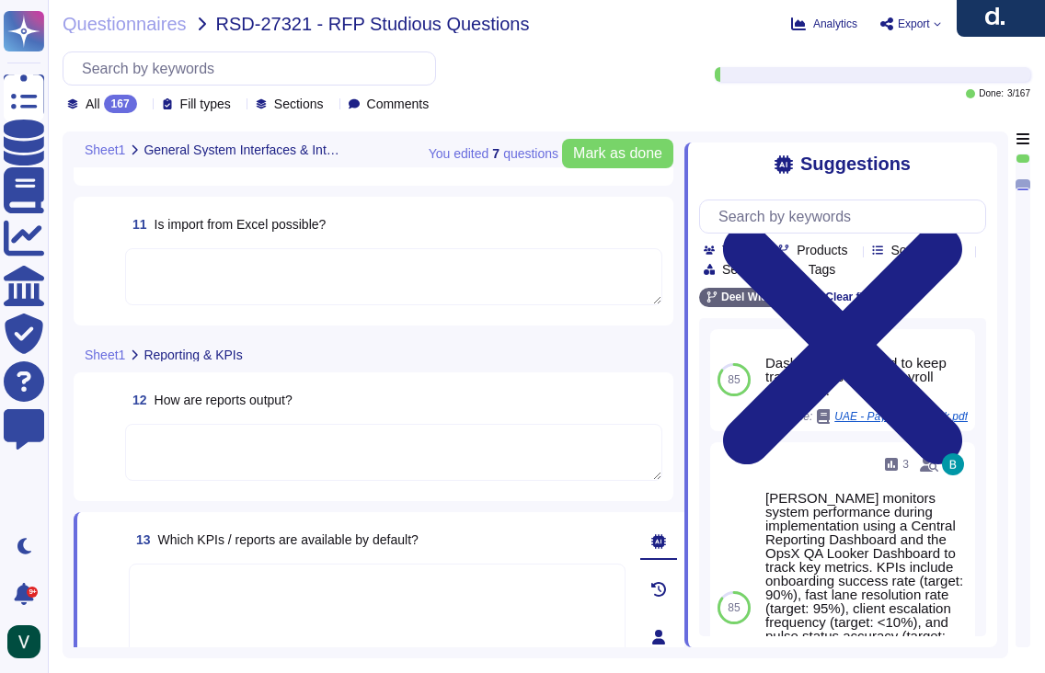
click at [277, 275] on textarea at bounding box center [393, 276] width 537 height 57
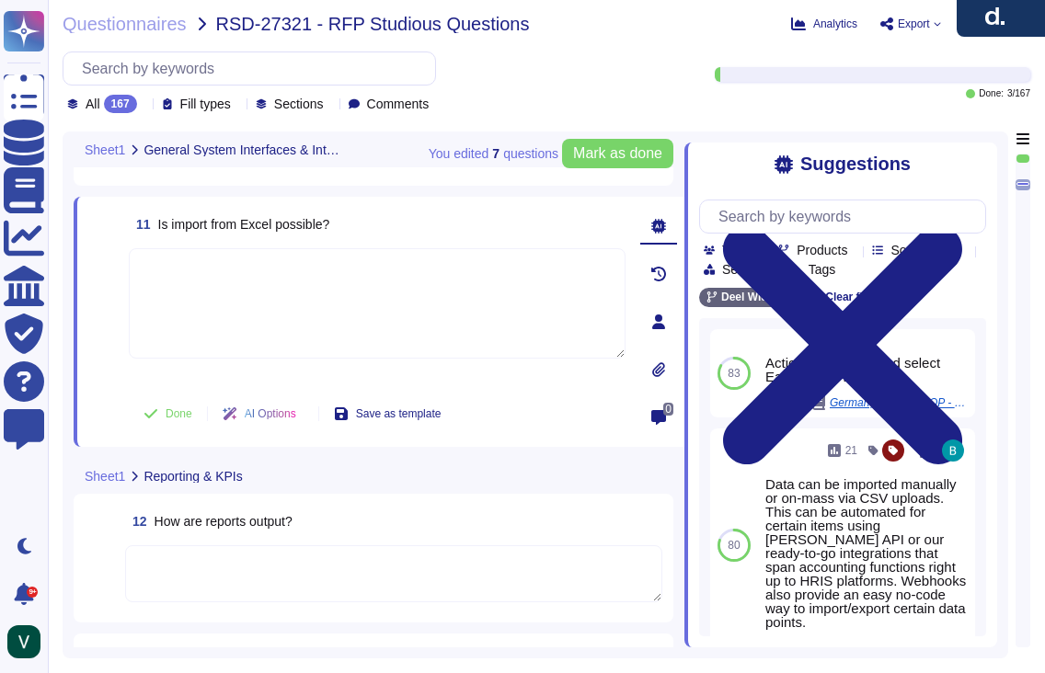
paste textarea "Yes, we support importing data from Excel (XLSX). We enable mass uploads of emp…"
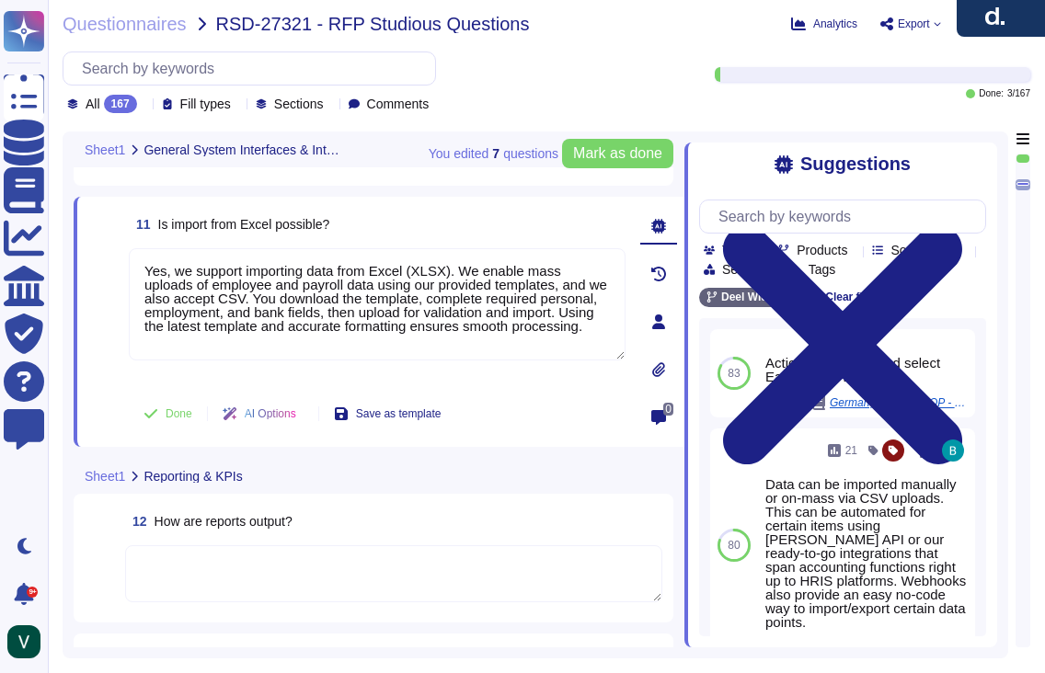
type textarea "Yes, we support importing data from Excel (XLSX). We enable mass uploads of emp…"
click at [112, 406] on span at bounding box center [104, 414] width 33 height 44
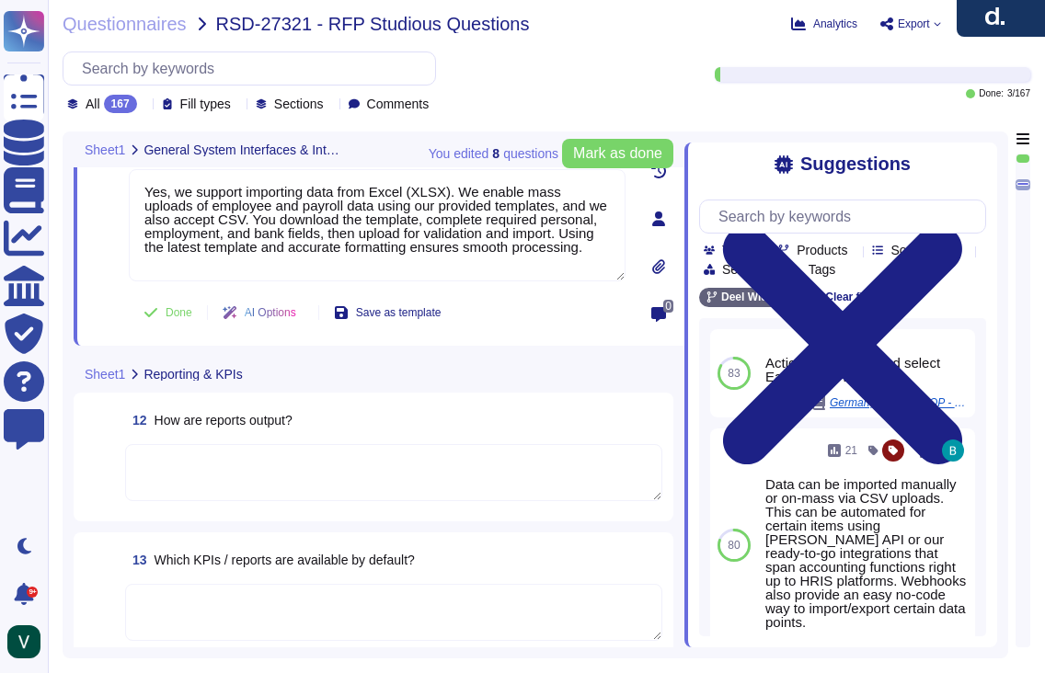
type textarea "Yes, [PERSON_NAME] platform has an API that enables clients to integrate their …"
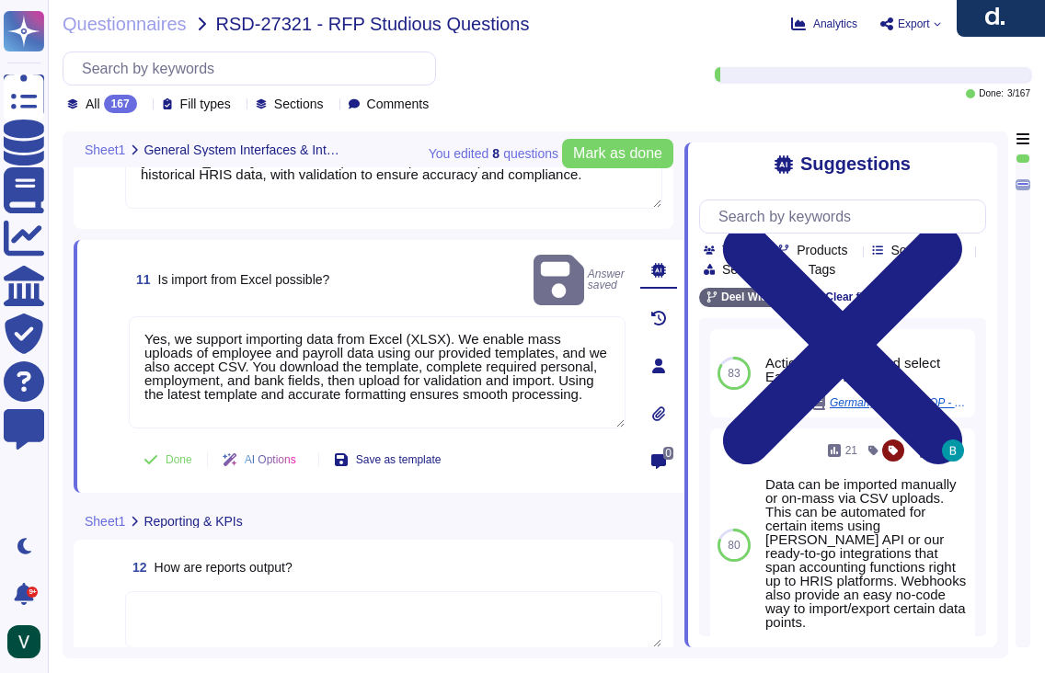
scroll to position [1639, 0]
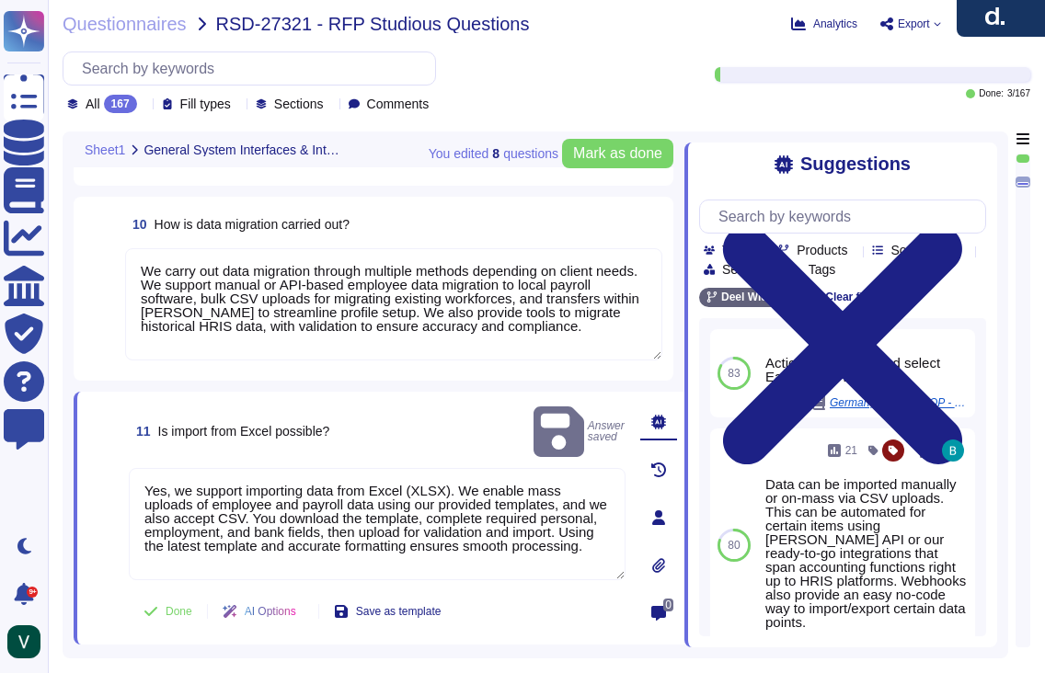
type textarea "[PERSON_NAME] offers a wide range of interfaces and the ability to build custom…"
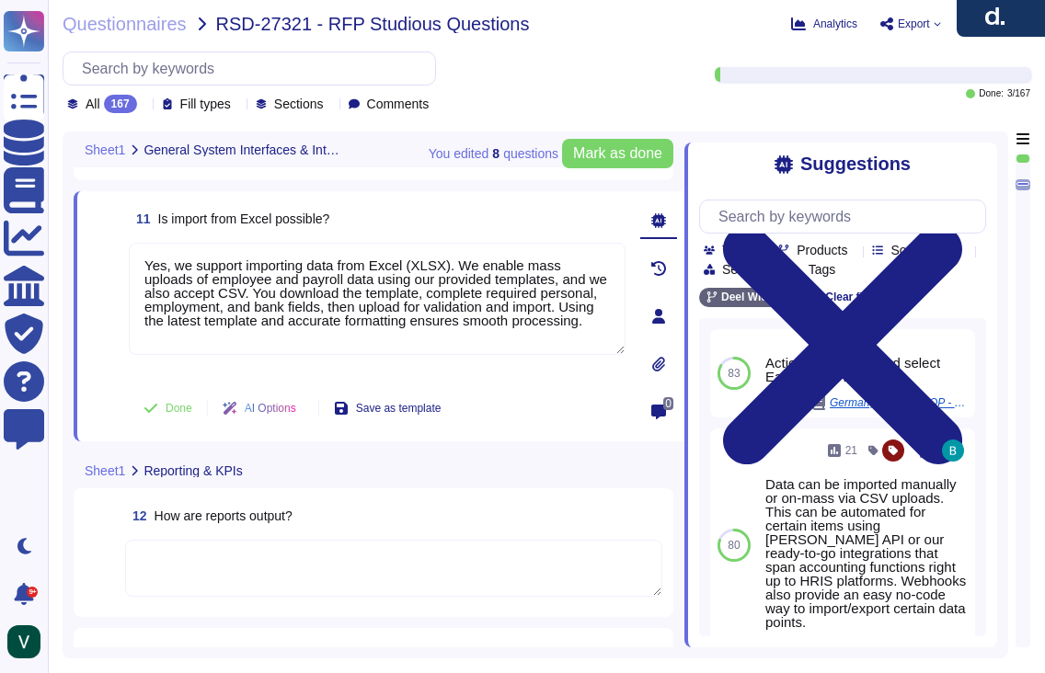
type textarea "Yes, [PERSON_NAME] platform has an API that enables clients to integrate their …"
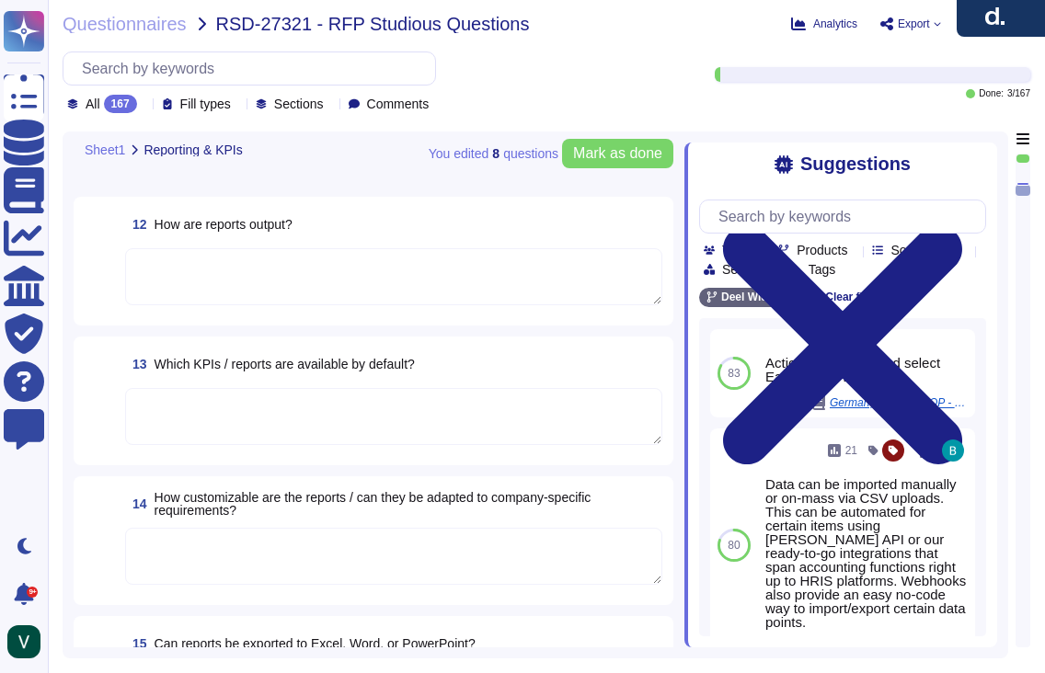
scroll to position [2135, 0]
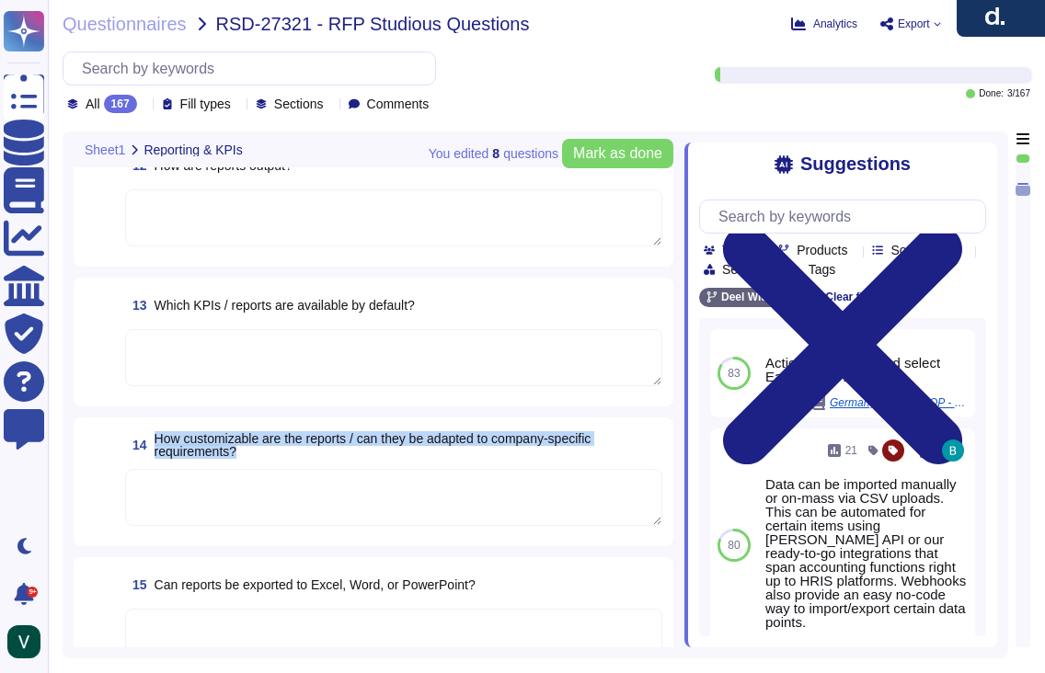
drag, startPoint x: 274, startPoint y: 453, endPoint x: 157, endPoint y: 436, distance: 118.0
click at [157, 436] on span "How customizable are the reports / can they be adapted to company-specific requ…" at bounding box center [409, 445] width 508 height 26
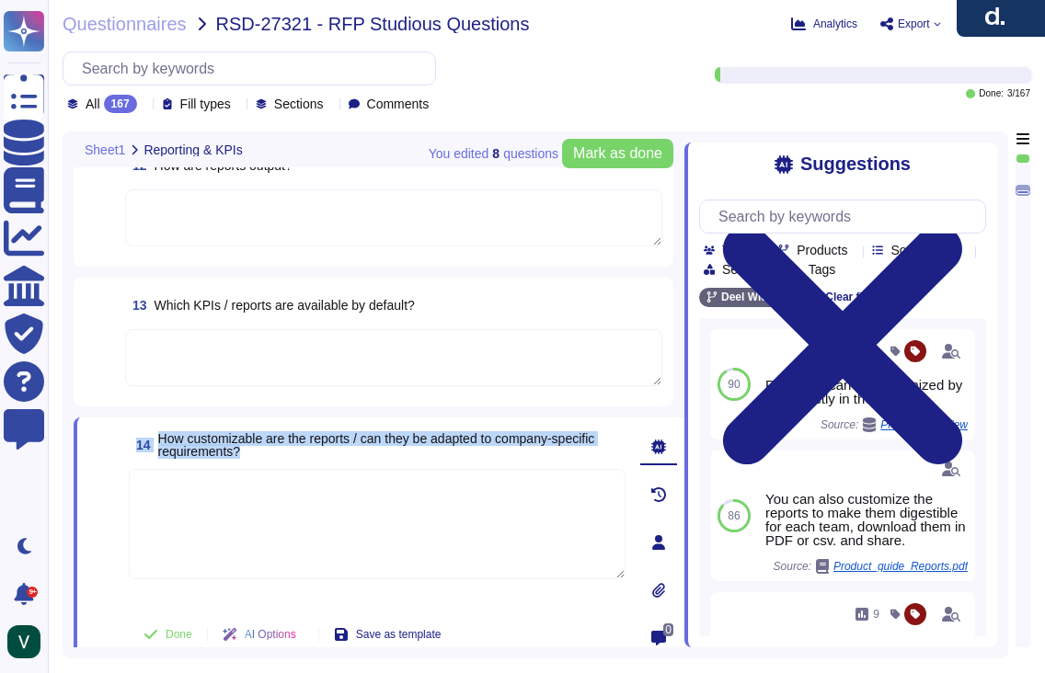
drag, startPoint x: 231, startPoint y: 450, endPoint x: 152, endPoint y: 436, distance: 80.3
click at [152, 436] on div "14 How customizable are the reports / can they be adapted to company-specific r…" at bounding box center [356, 543] width 537 height 228
click at [184, 442] on span "How customizable are the reports / can they be adapted to company-specific requ…" at bounding box center [376, 445] width 437 height 28
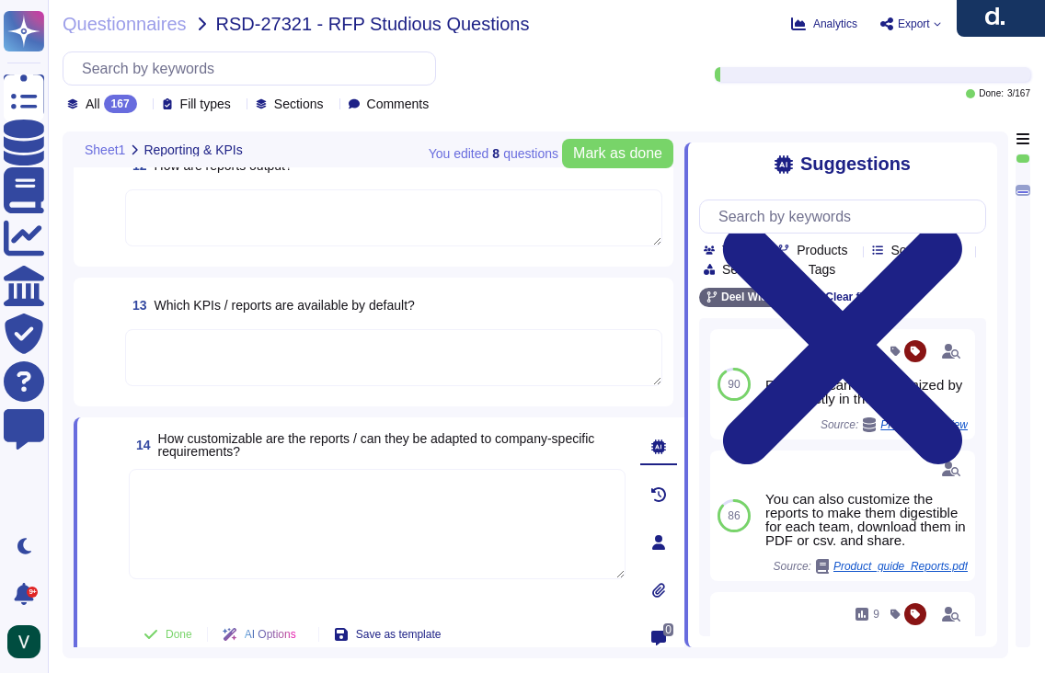
scroll to position [2134, 0]
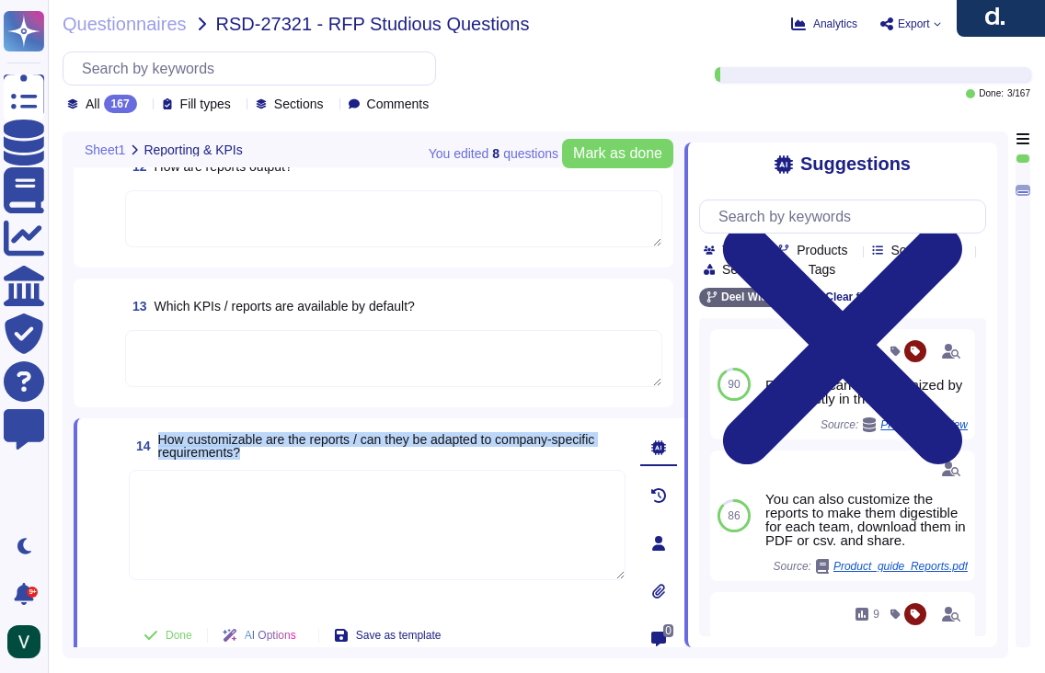
drag, startPoint x: 317, startPoint y: 453, endPoint x: 160, endPoint y: 446, distance: 157.4
click at [160, 446] on span "How customizable are the reports / can they be adapted to company-specific requ…" at bounding box center [391, 446] width 467 height 26
copy span "How customizable are the reports / can they be adapted to company-specific requ…"
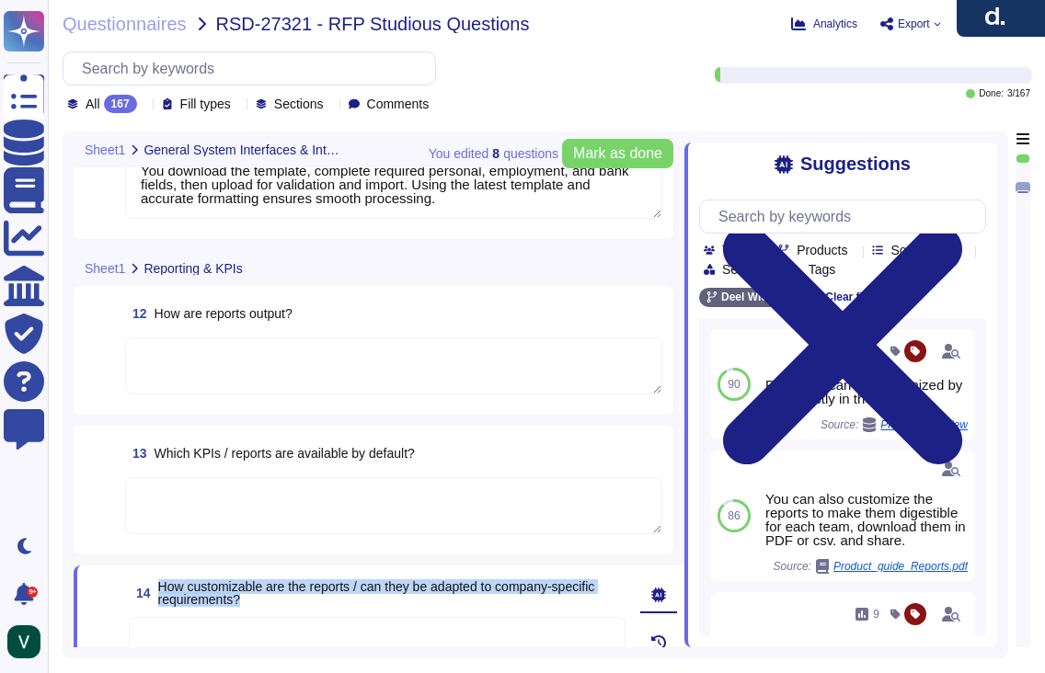
type textarea "Data can be imported into [PERSON_NAME] system through several methods. We supp…"
type textarea "We carry out data migration through multiple methods depending on client needs.…"
type textarea "Yes, we support importing data from Excel (XLSX). We enable mass uploads of emp…"
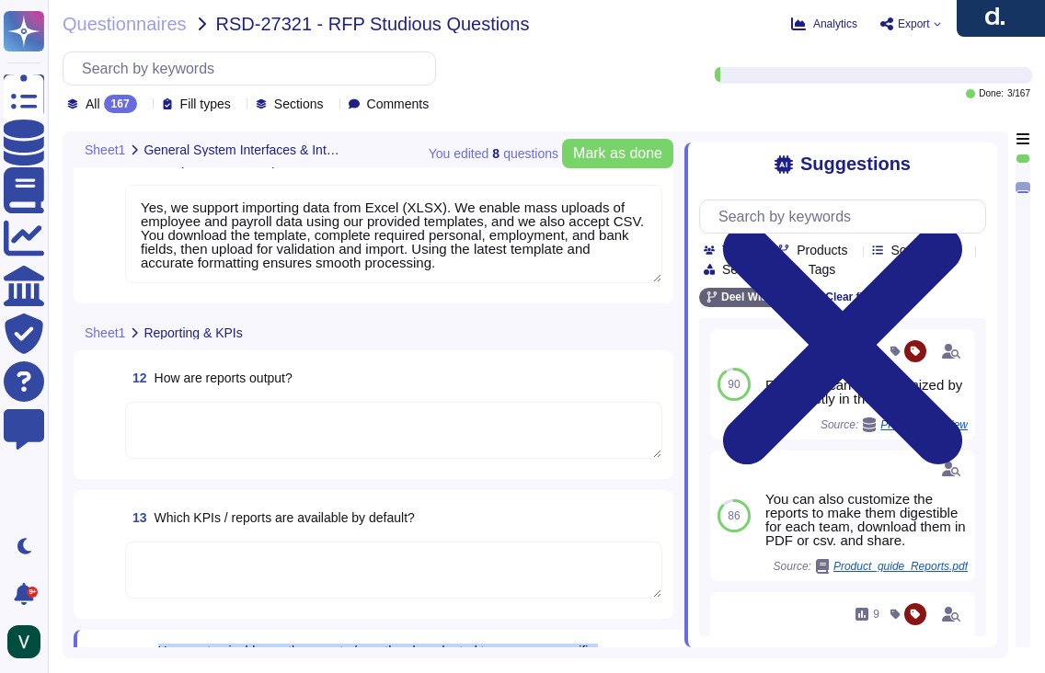
scroll to position [1831, 0]
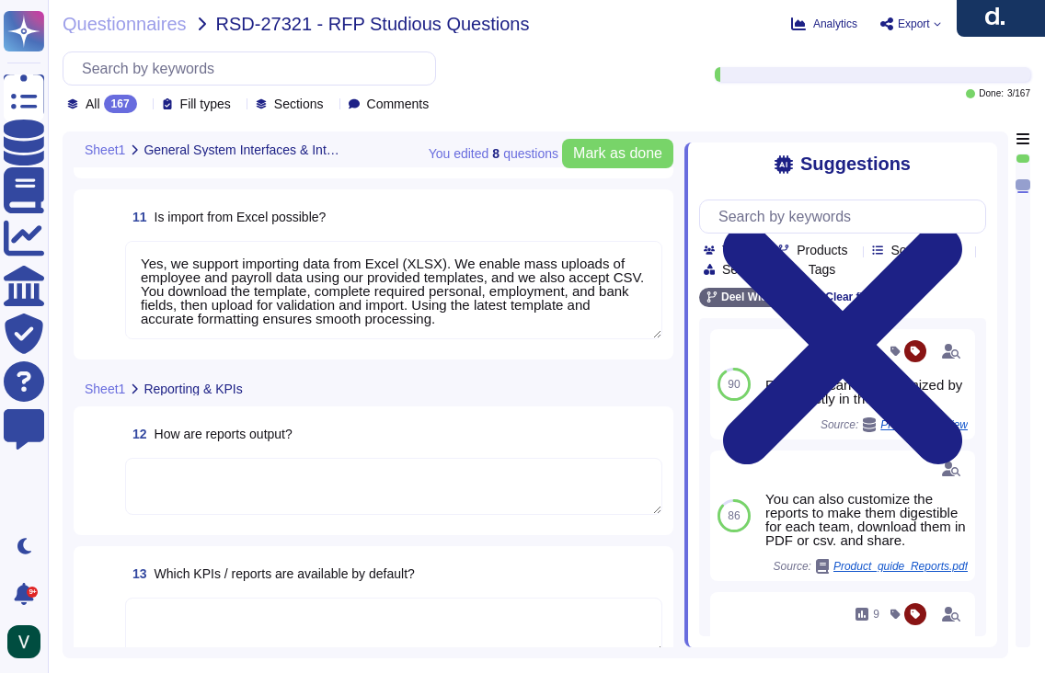
type textarea "Yes, [PERSON_NAME] platform has an API that enables clients to integrate their …"
click at [219, 465] on textarea at bounding box center [393, 486] width 537 height 57
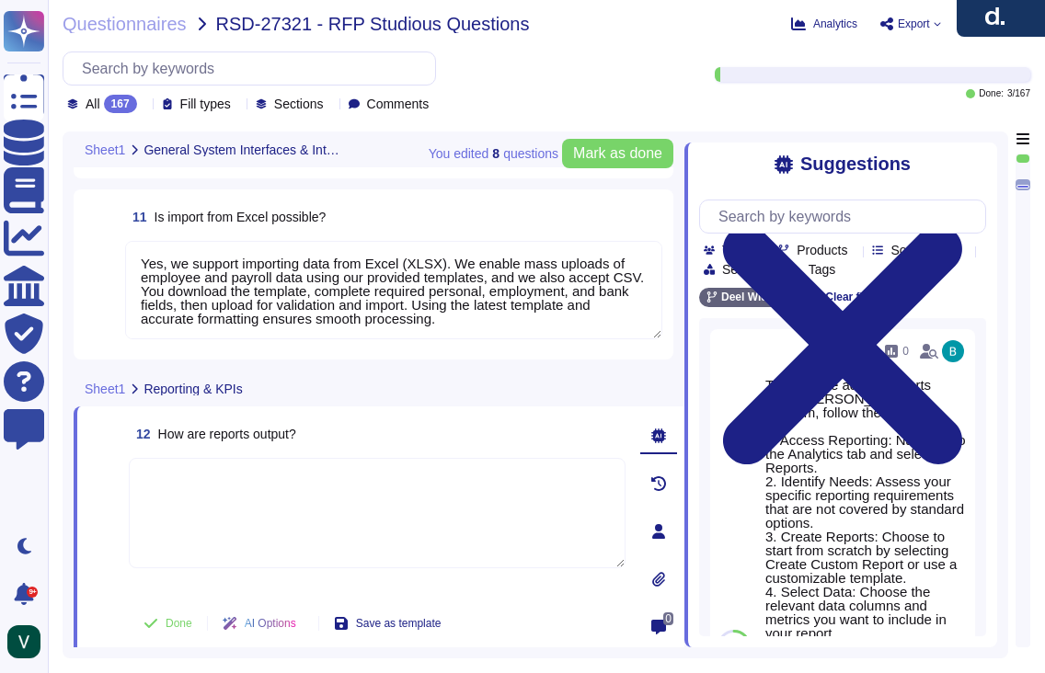
paste textarea "Yes, we output reports through a wide range of customizable options. Reports ca…"
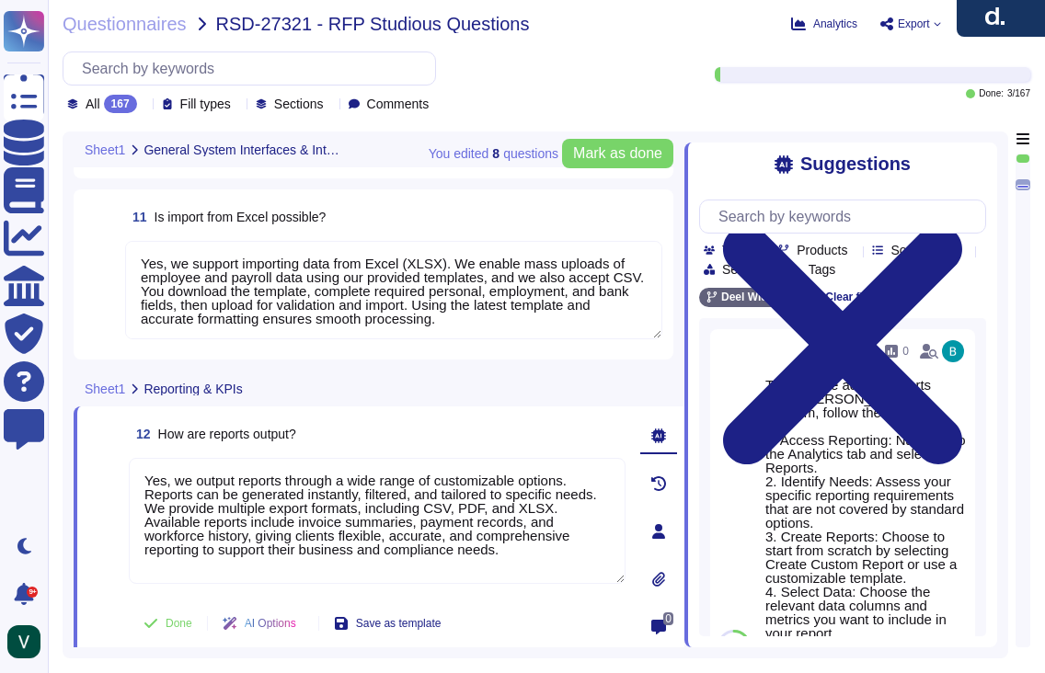
drag, startPoint x: 175, startPoint y: 481, endPoint x: 119, endPoint y: 478, distance: 56.2
click at [119, 478] on div "12 How are reports output? Yes, we output reports through a wide range of custo…" at bounding box center [356, 532] width 537 height 228
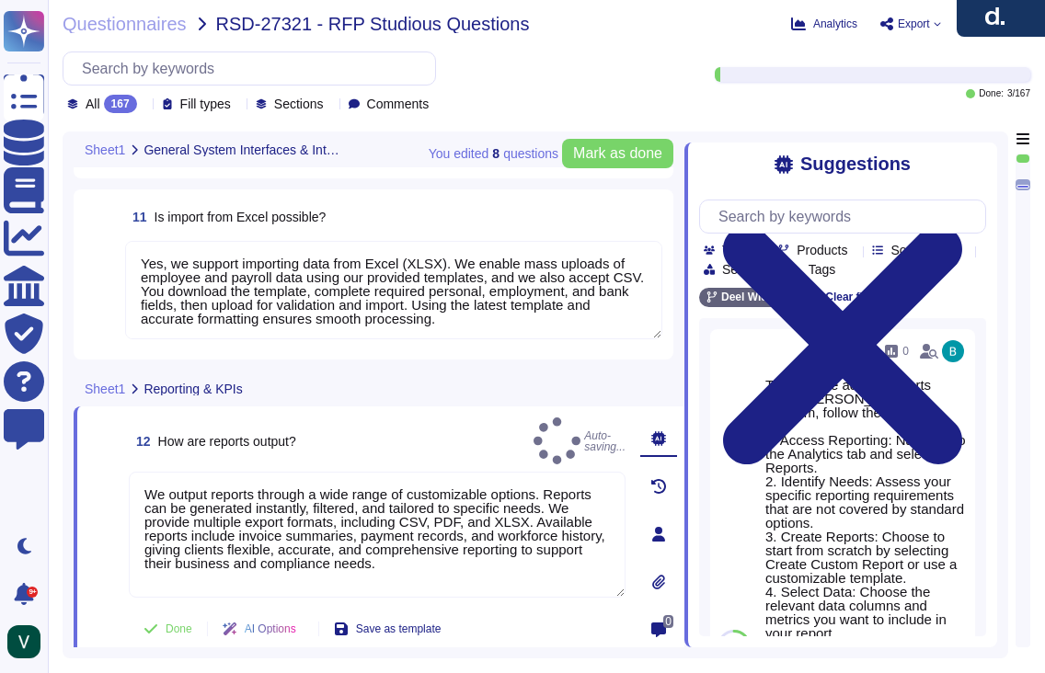
type textarea "We output reports through a wide range of customizable options. Reports can be …"
click at [88, 538] on span at bounding box center [104, 536] width 33 height 128
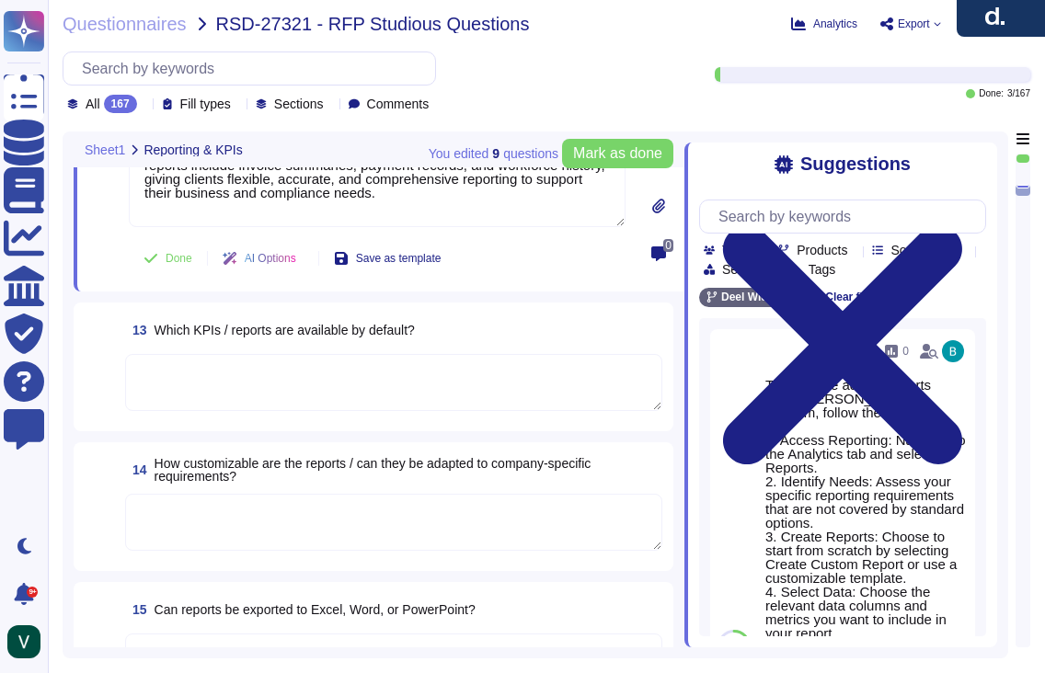
click at [247, 613] on div "15 Can reports be exported to Excel, Word, or PowerPoint?" at bounding box center [374, 646] width 578 height 107
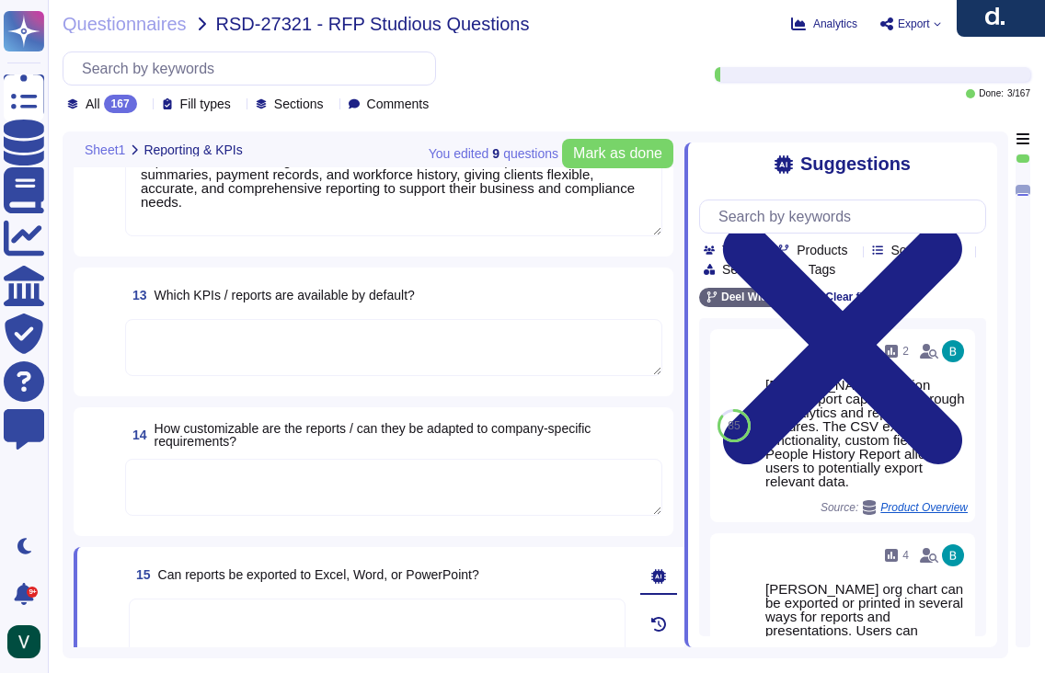
scroll to position [2136, 0]
drag, startPoint x: 422, startPoint y: 576, endPoint x: 154, endPoint y: 576, distance: 268.6
click at [154, 576] on div "15 Can reports be exported to Excel, Word, or PowerPoint?" at bounding box center [377, 573] width 497 height 33
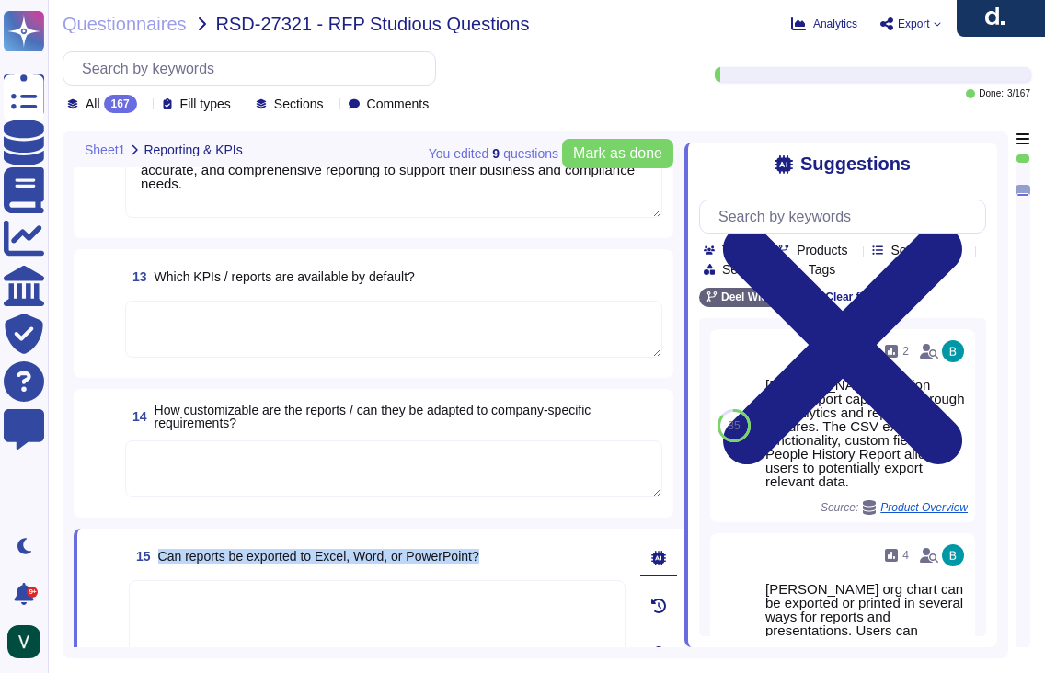
scroll to position [2066, 0]
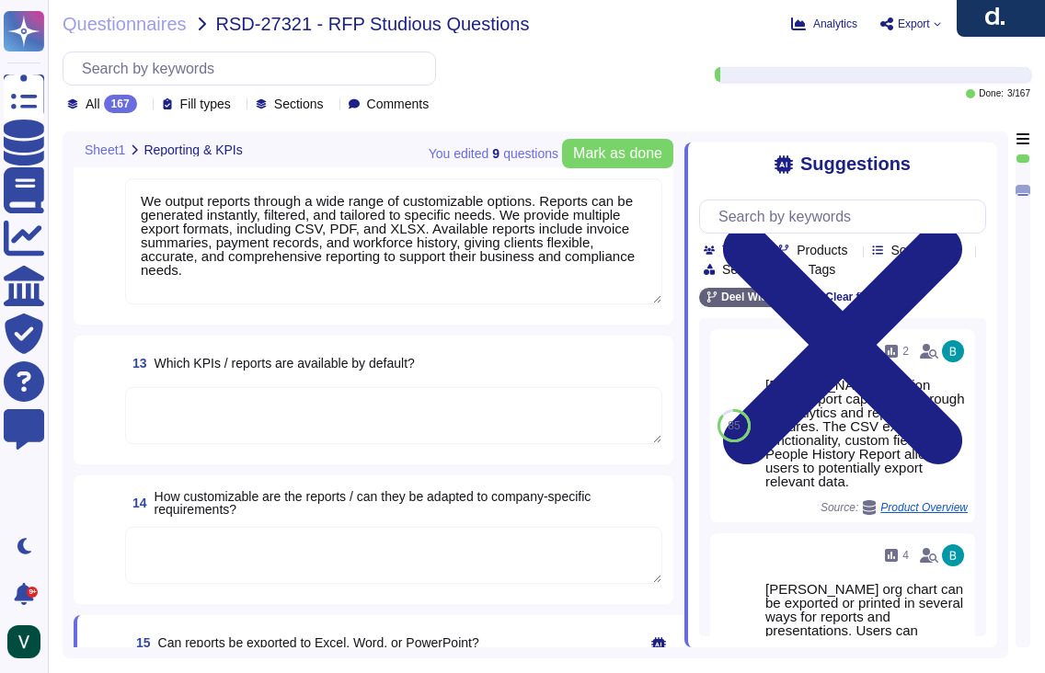
click at [194, 422] on textarea at bounding box center [393, 415] width 537 height 57
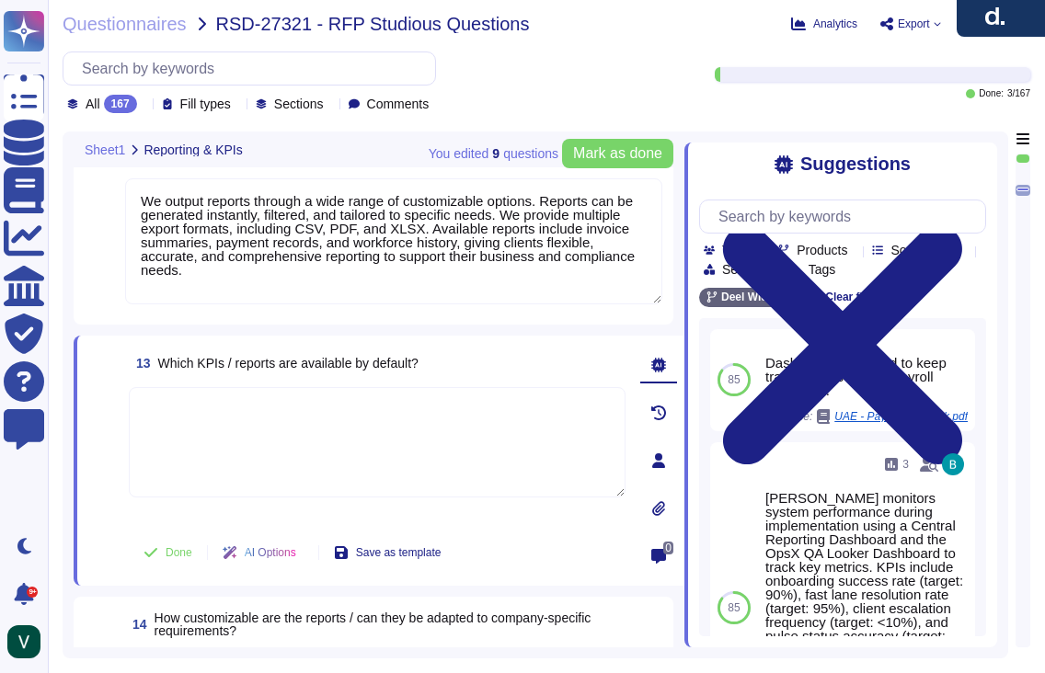
paste textarea "[PERSON_NAME] system provides default KPIs and reports across finance, payroll,…"
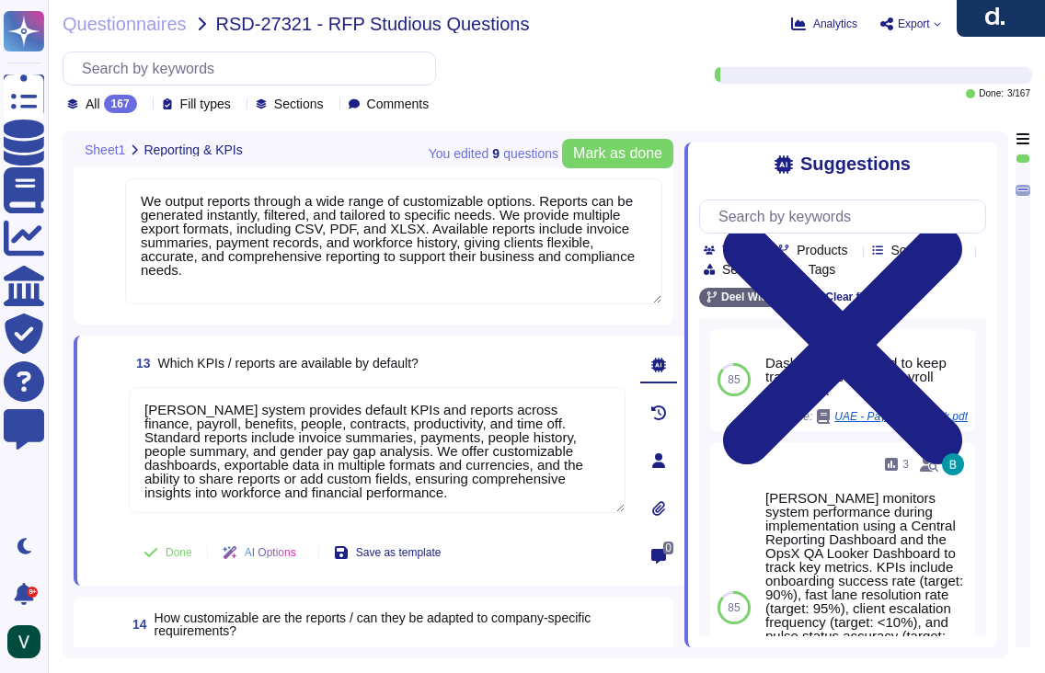
type textarea "[PERSON_NAME] system provides default KPIs and reports across finance, payroll,…"
drag, startPoint x: 109, startPoint y: 537, endPoint x: 118, endPoint y: 532, distance: 10.7
click at [109, 537] on span at bounding box center [104, 553] width 33 height 44
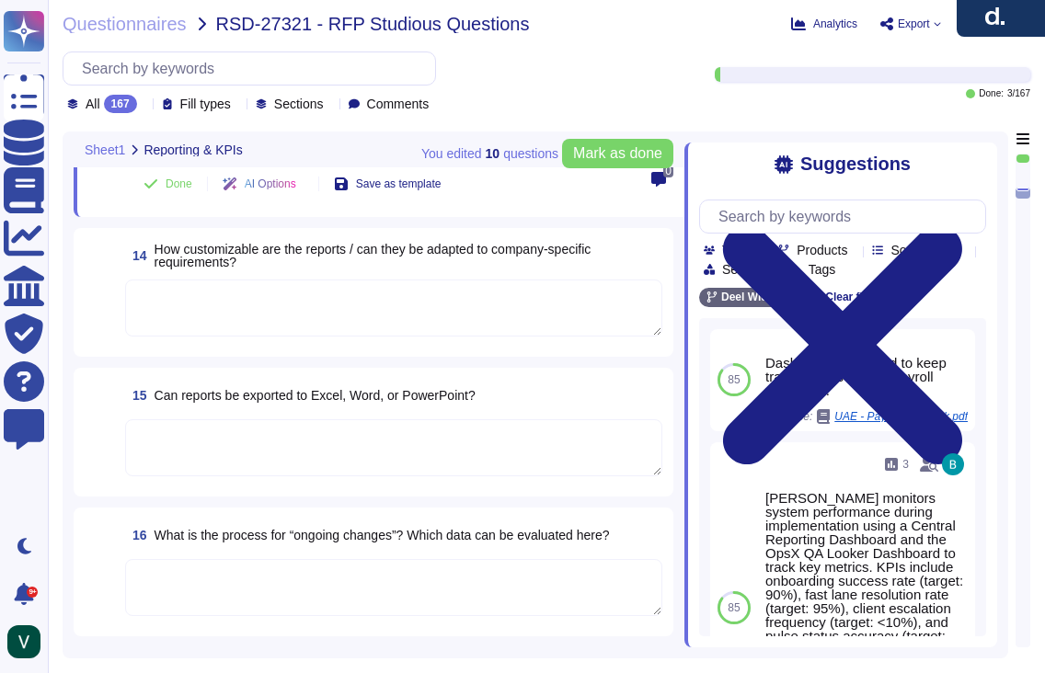
scroll to position [2469, 0]
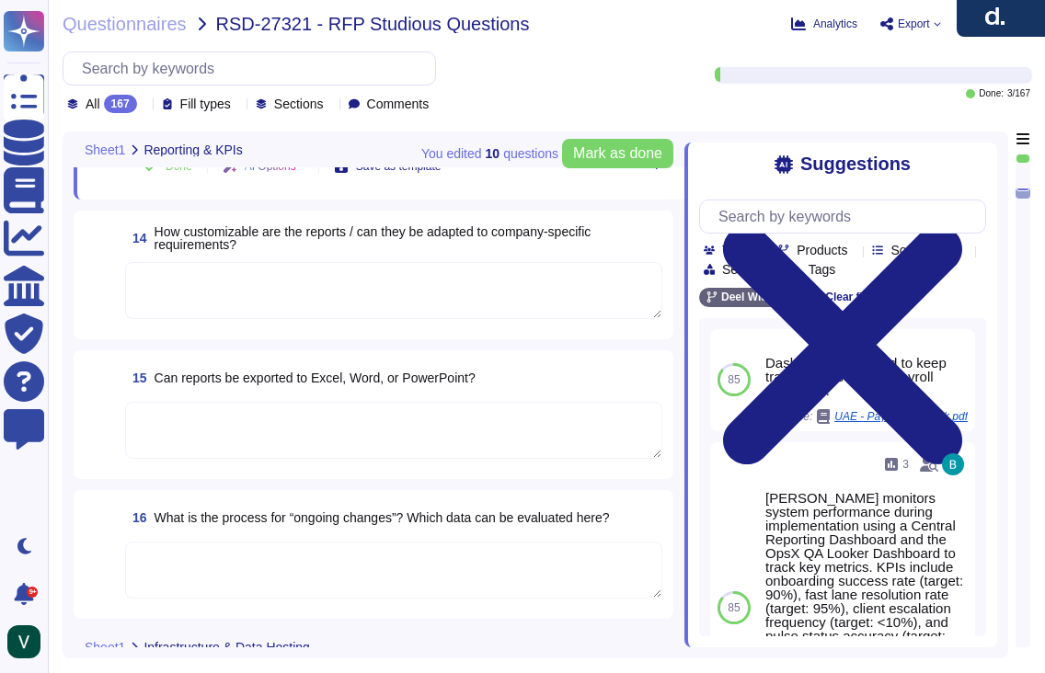
click at [368, 542] on textarea at bounding box center [393, 570] width 537 height 57
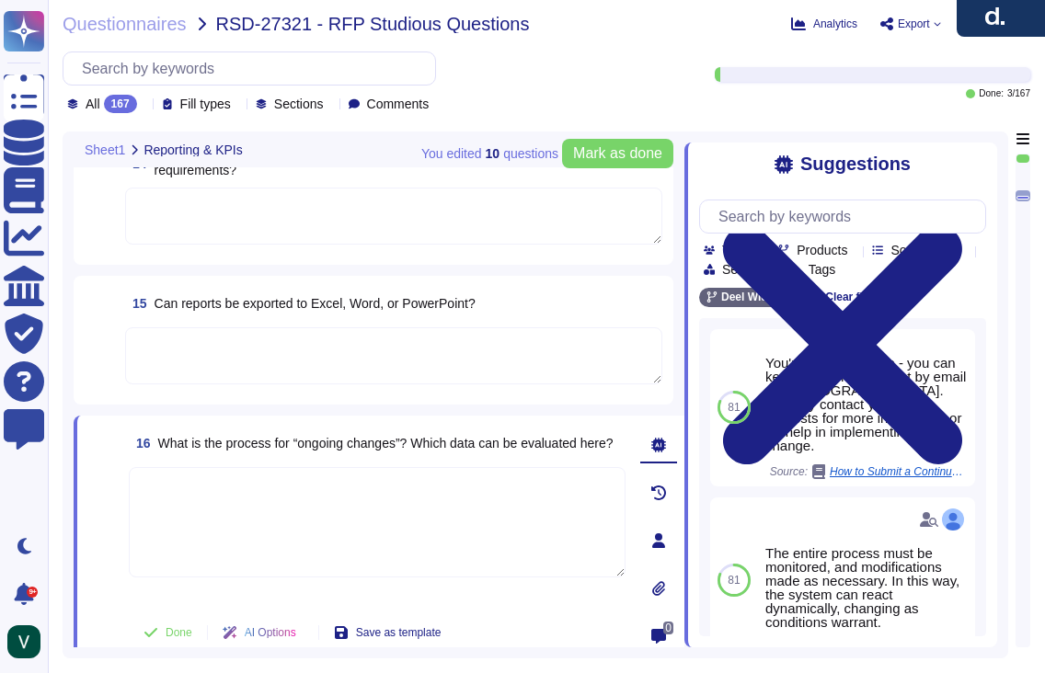
scroll to position [2476, 0]
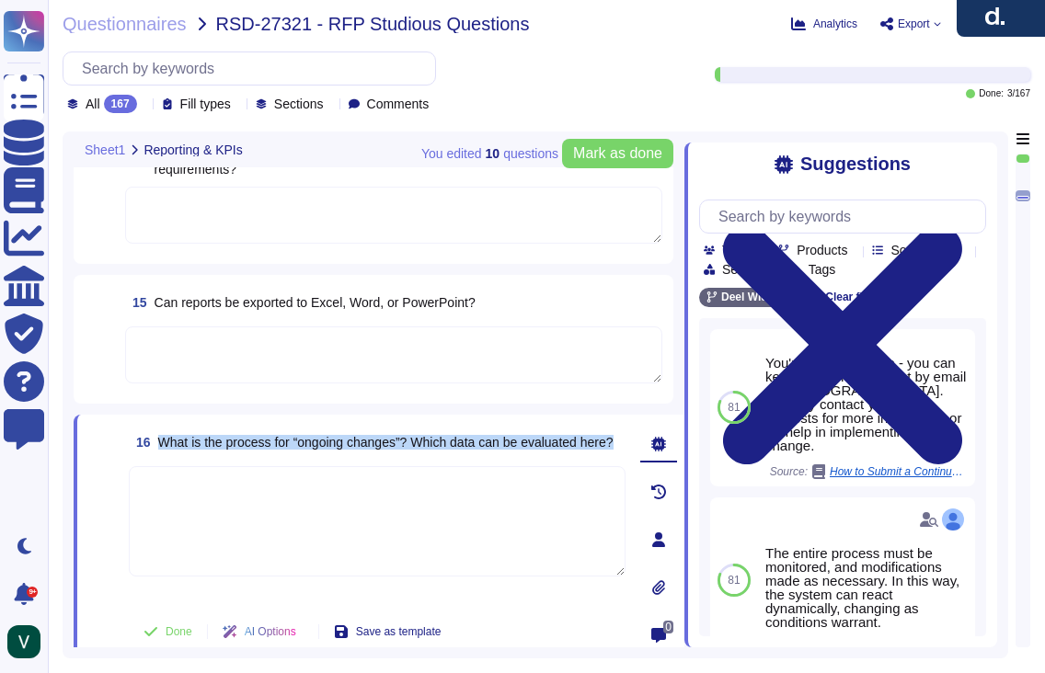
drag, startPoint x: 206, startPoint y: 450, endPoint x: 159, endPoint y: 441, distance: 47.8
click at [159, 441] on span "What is the process for “ongoing changes”? Which data can be evaluated here?" at bounding box center [385, 442] width 455 height 13
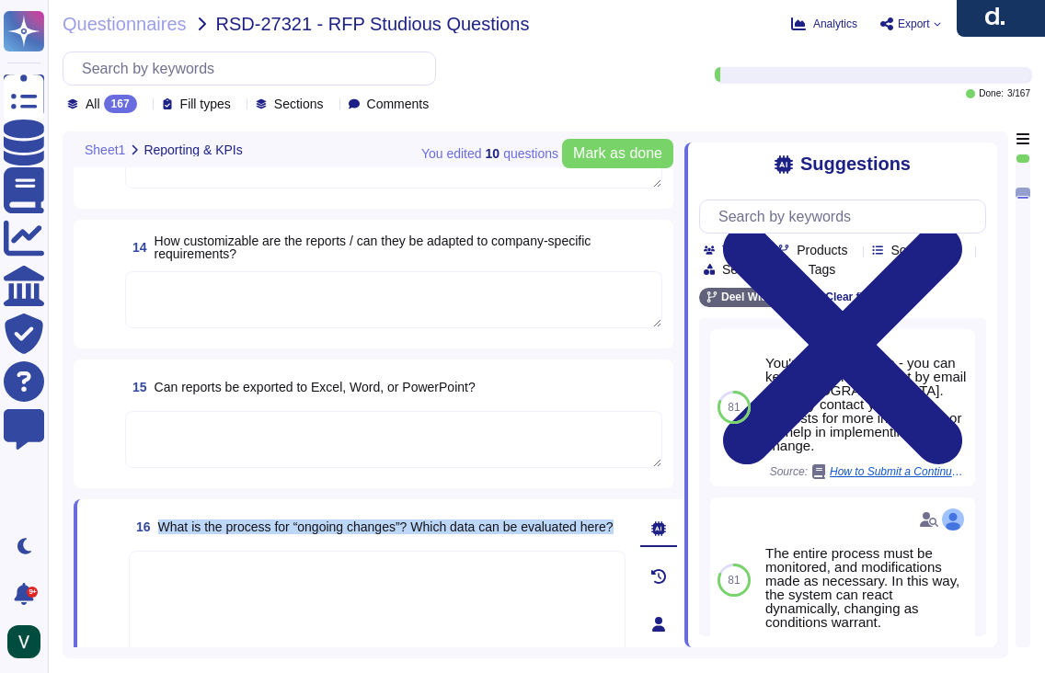
scroll to position [2299, 0]
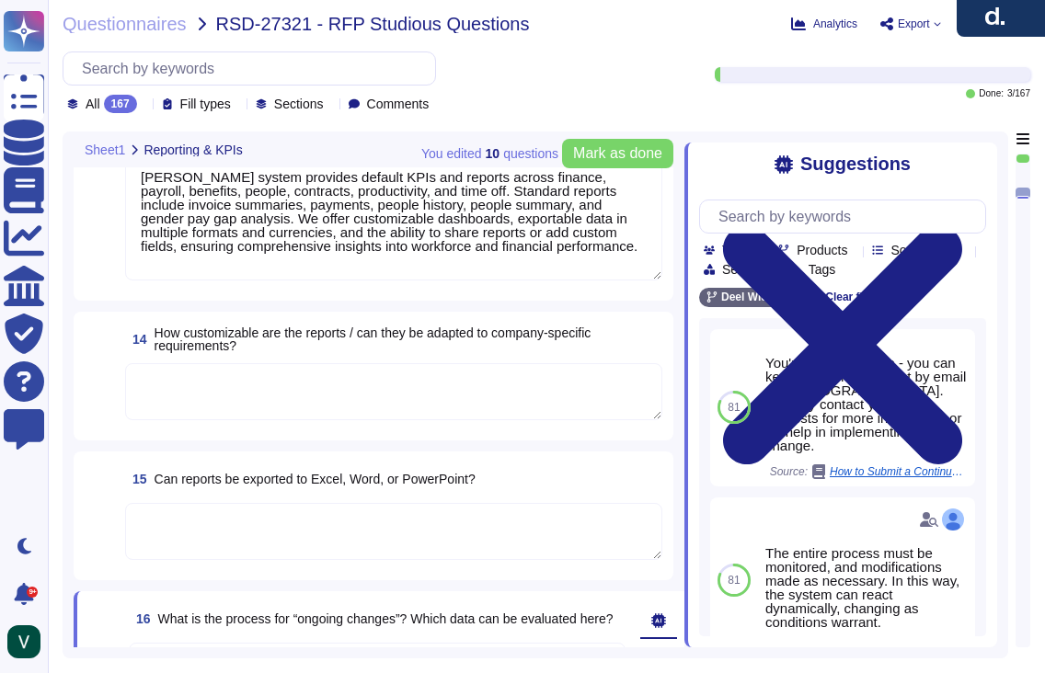
click at [334, 411] on textarea at bounding box center [393, 391] width 537 height 57
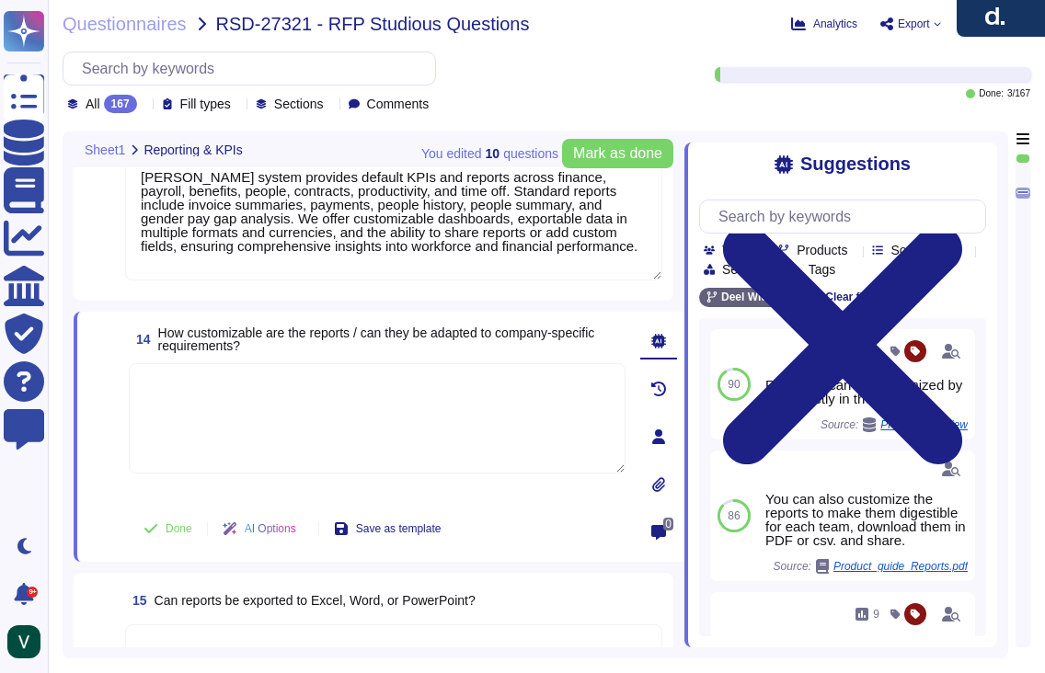
click at [334, 411] on textarea at bounding box center [377, 418] width 497 height 110
paste textarea "[PERSON_NAME] reports are highly customizable to meet company-specific needs. W…"
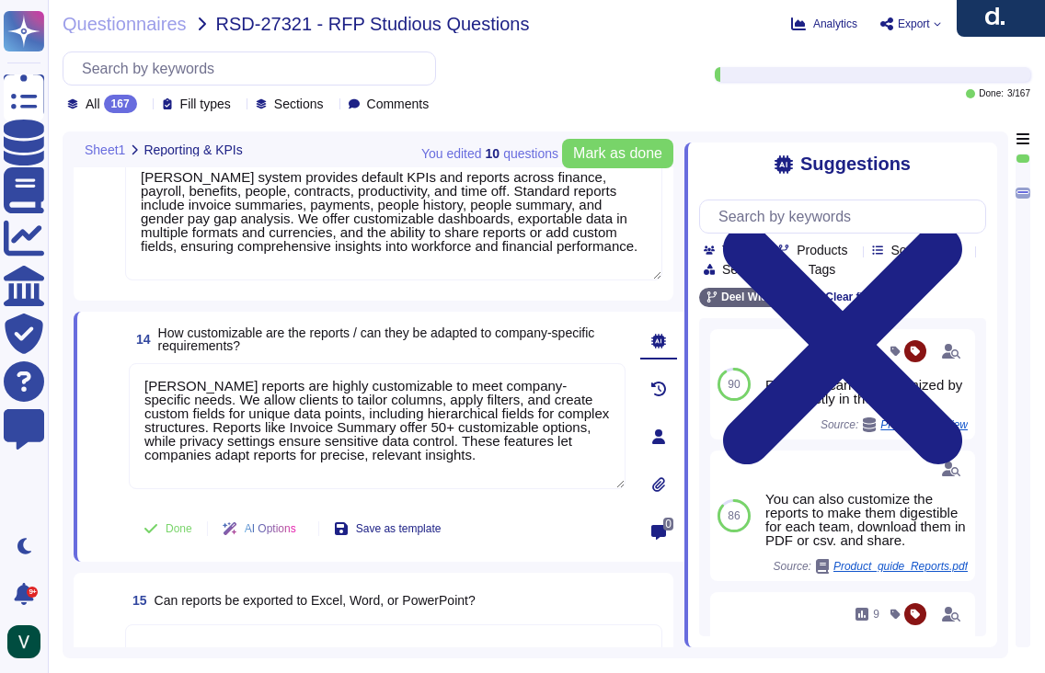
type textarea "[PERSON_NAME] reports are highly customizable to meet company-specific needs. W…"
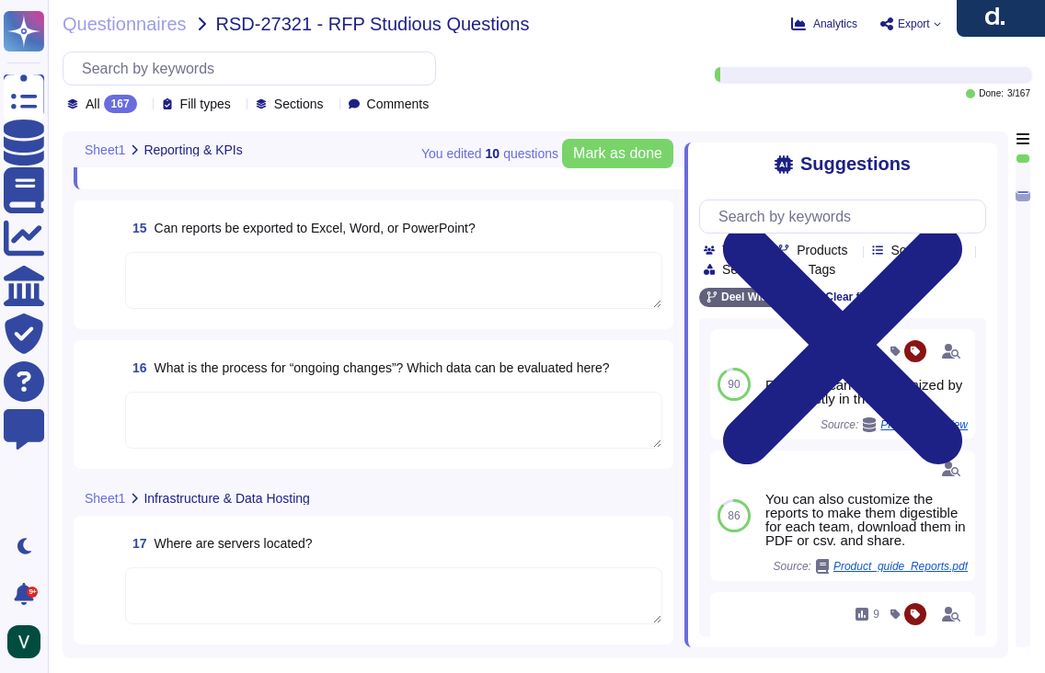
scroll to position [2673, 0]
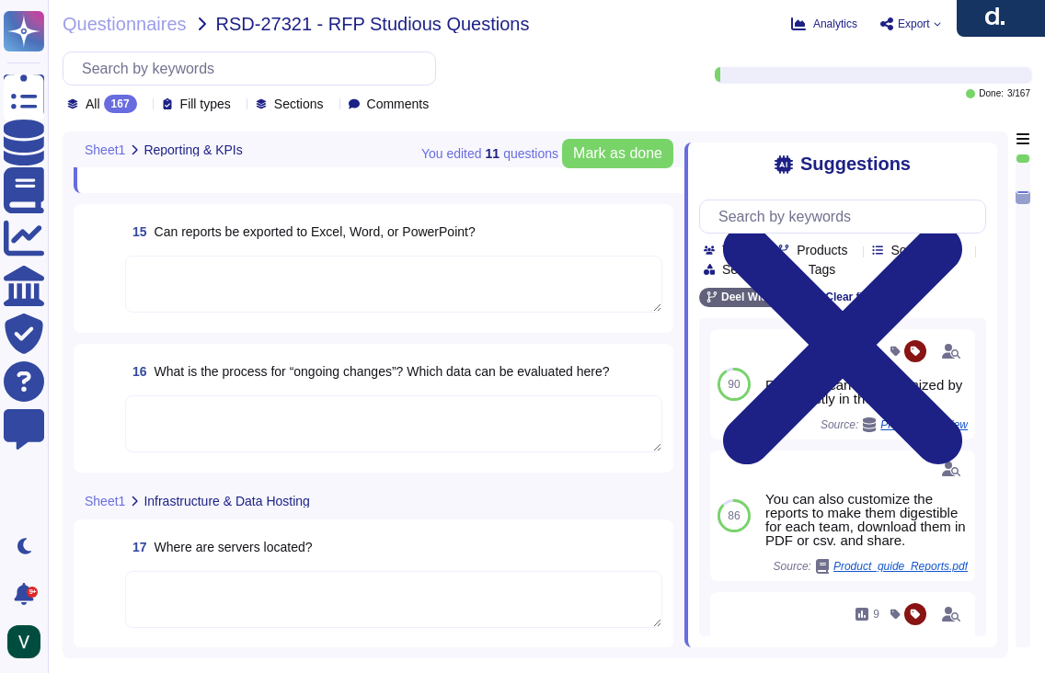
click at [305, 571] on textarea at bounding box center [393, 599] width 537 height 57
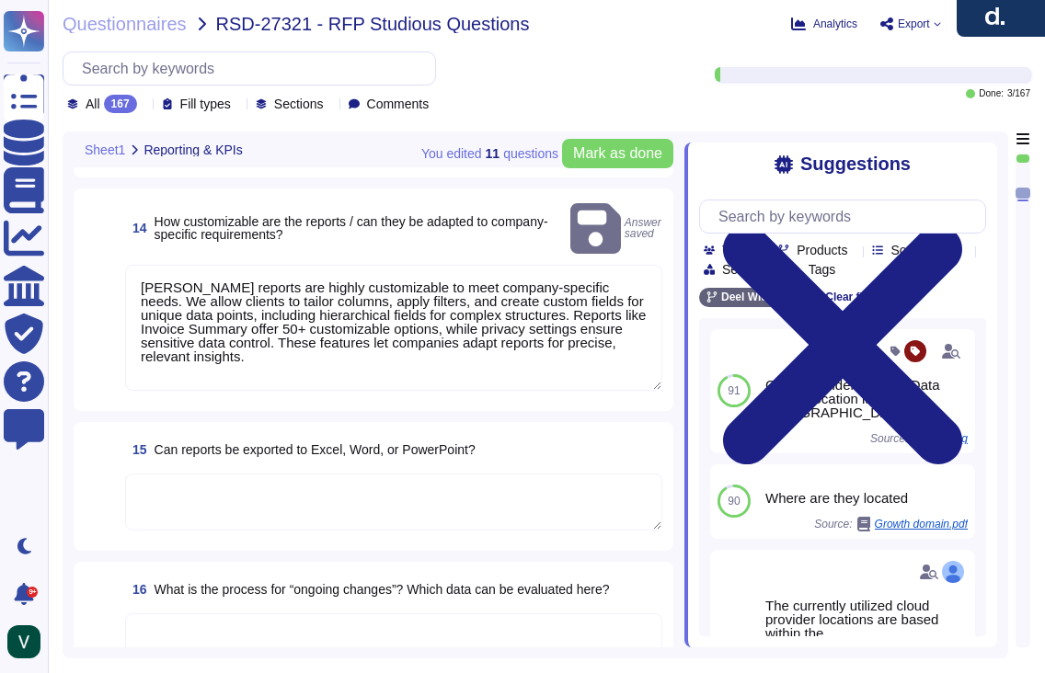
type textarea "We output reports through a wide range of customizable options. Reports can be …"
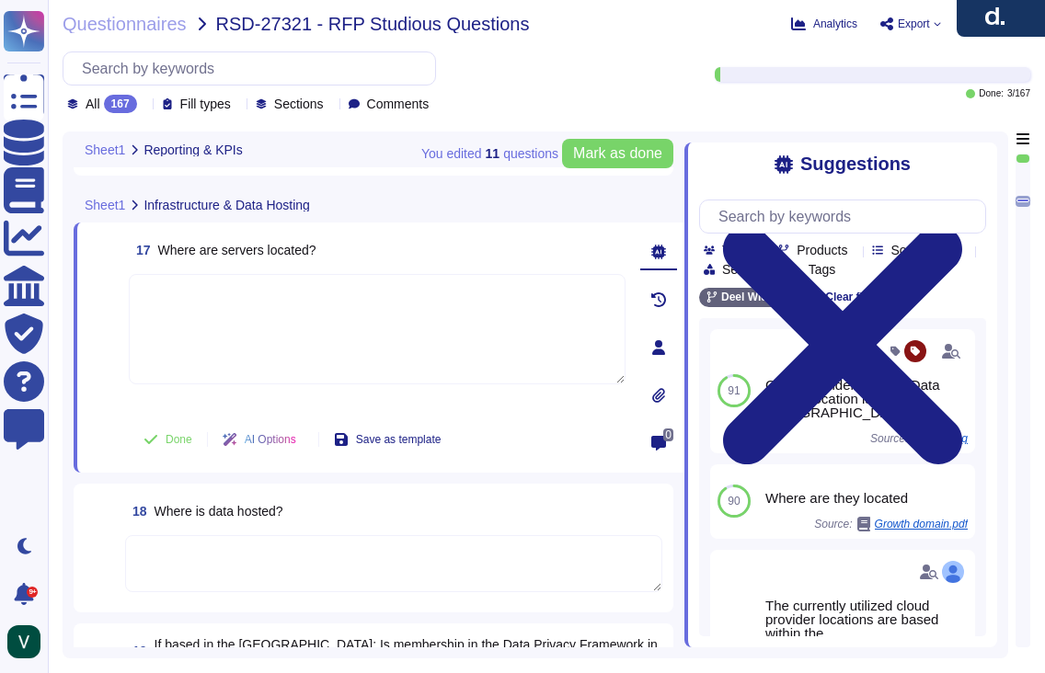
type textarea "[PERSON_NAME] reports are highly customizable to meet company-specific needs. W…"
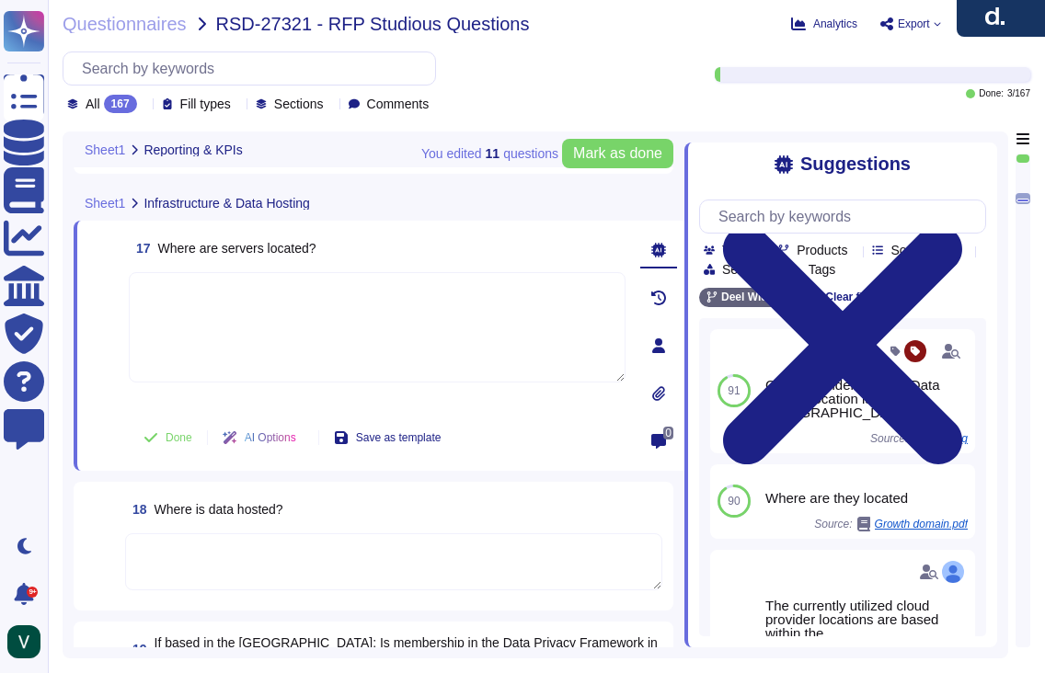
type textarea "[PERSON_NAME] system provides default KPIs and reports across finance, payroll,…"
type textarea "[PERSON_NAME] reports are highly customizable to meet company-specific needs. W…"
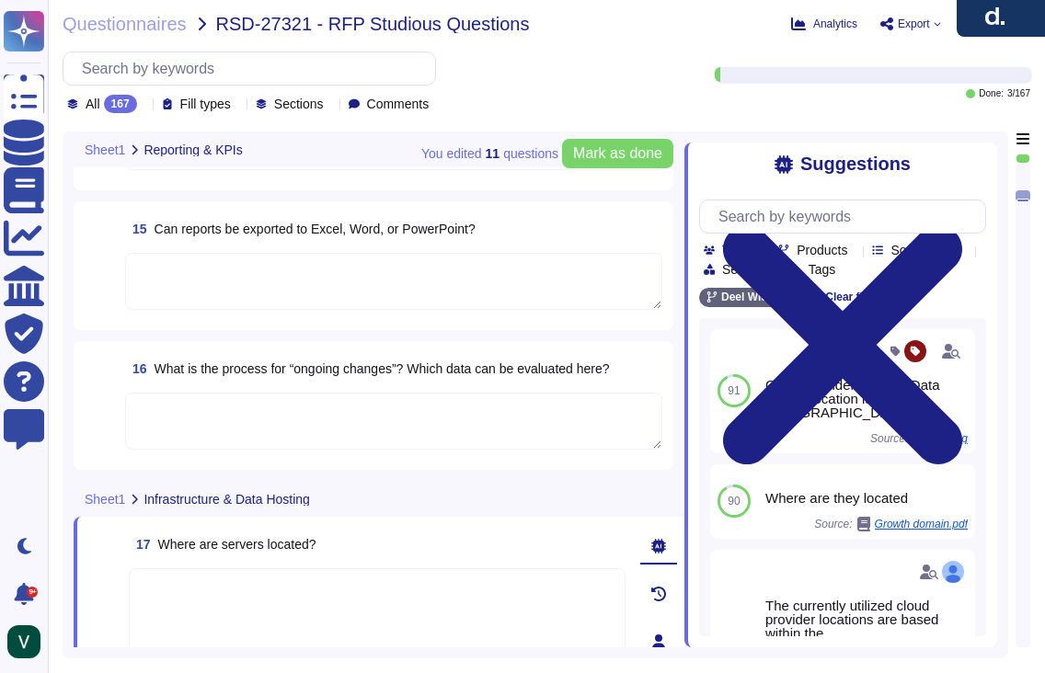
type textarea "We output reports through a wide range of customizable options. Reports can be …"
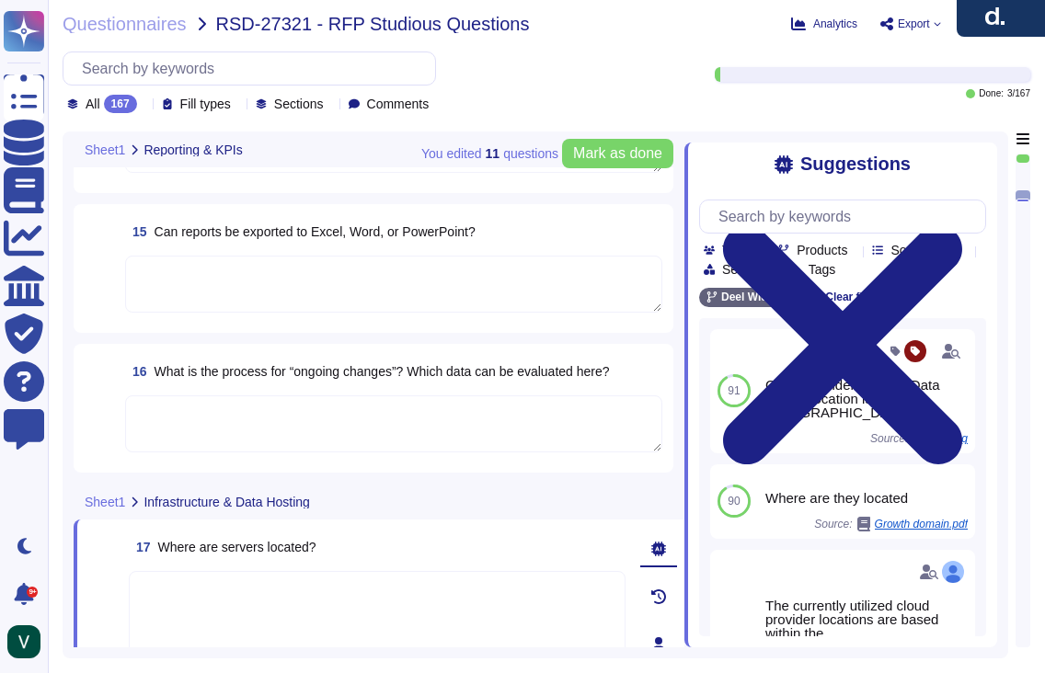
scroll to position [2615, 0]
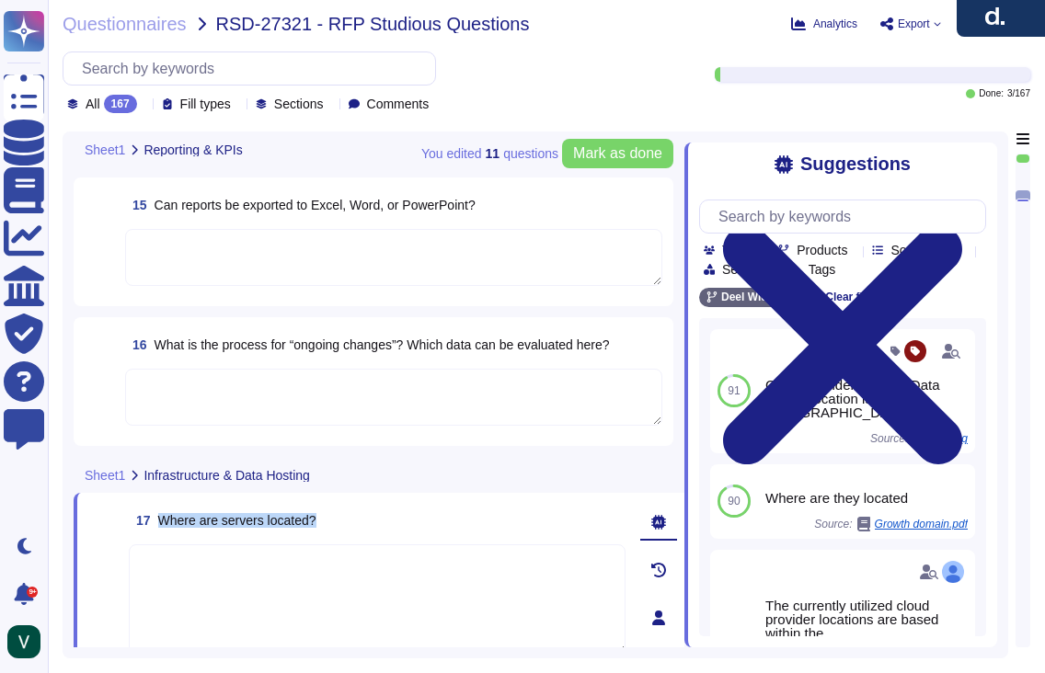
drag, startPoint x: 298, startPoint y: 517, endPoint x: 155, endPoint y: 523, distance: 142.7
click at [155, 523] on div "17 Where are servers located?" at bounding box center [377, 520] width 497 height 33
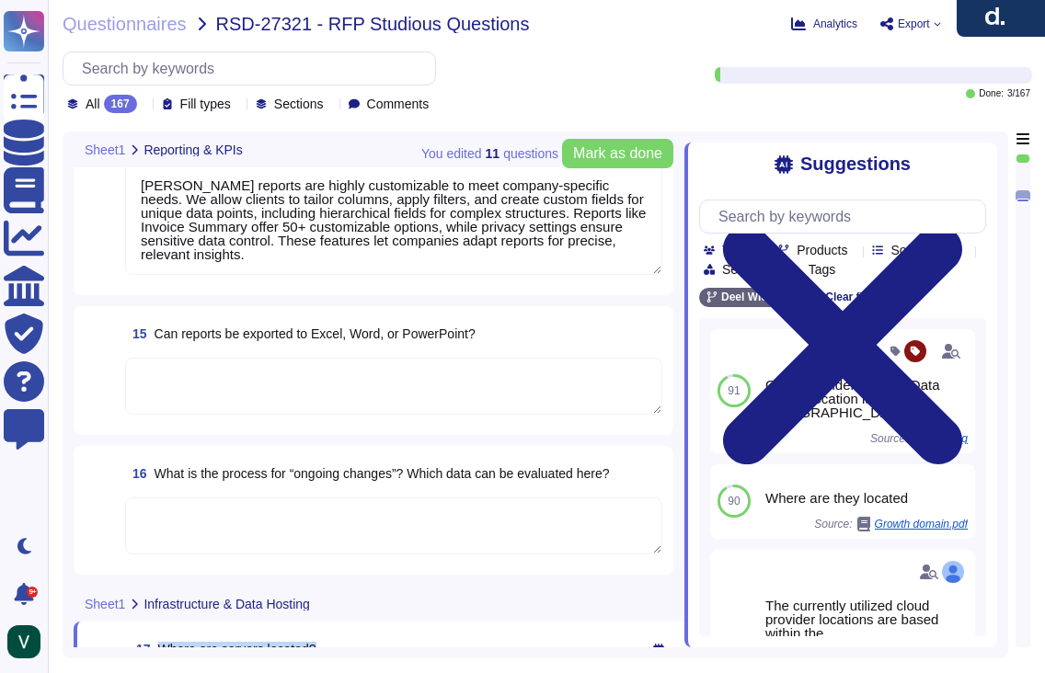
scroll to position [2374, 0]
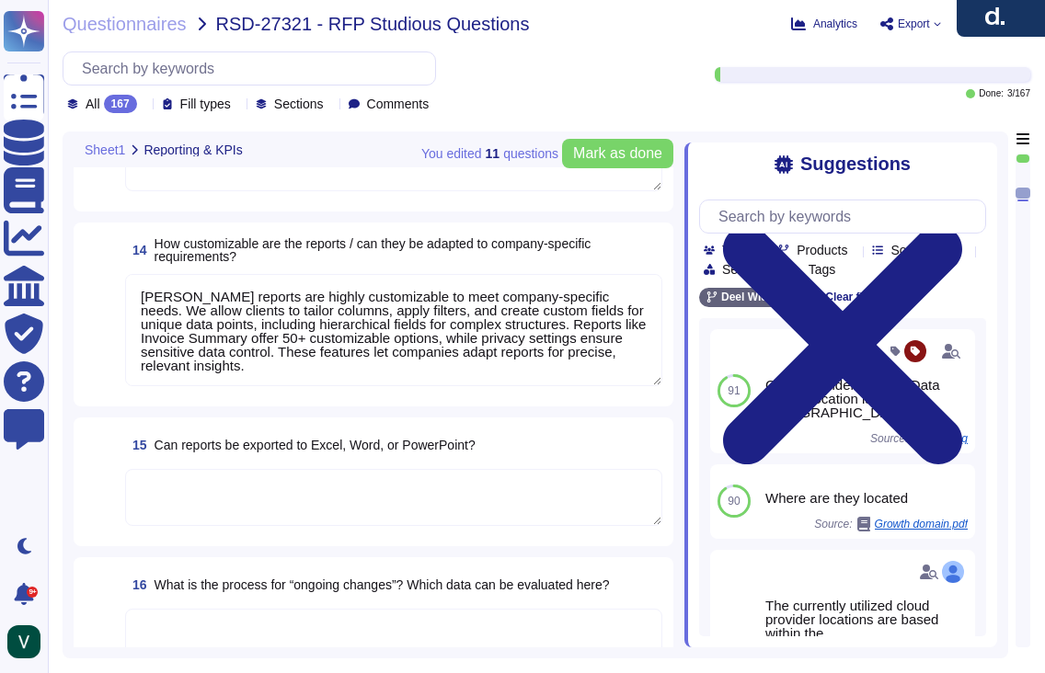
click at [259, 481] on textarea at bounding box center [393, 497] width 537 height 57
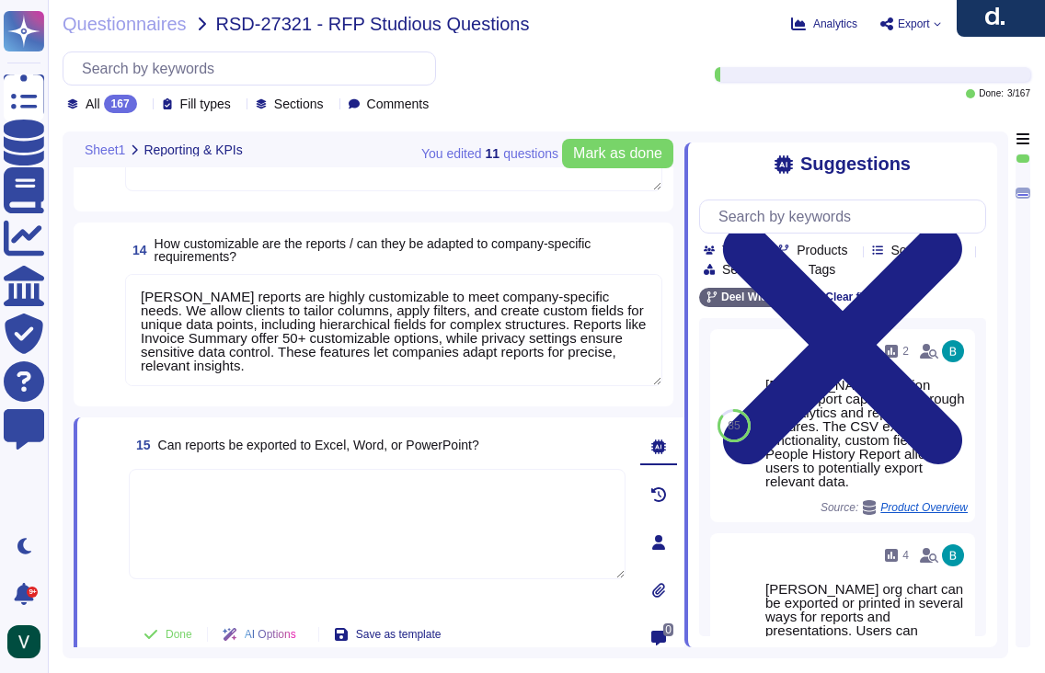
paste textarea "Yes, reports from [PERSON_NAME] can be exported to Excel in XLSX format, as wel…"
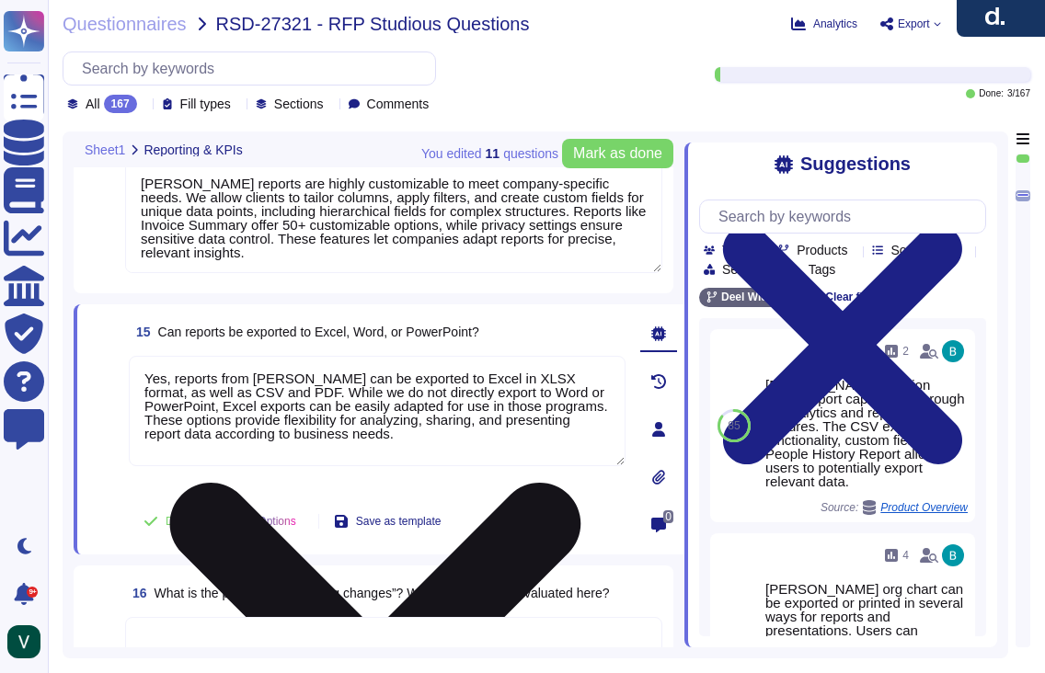
scroll to position [2522, 0]
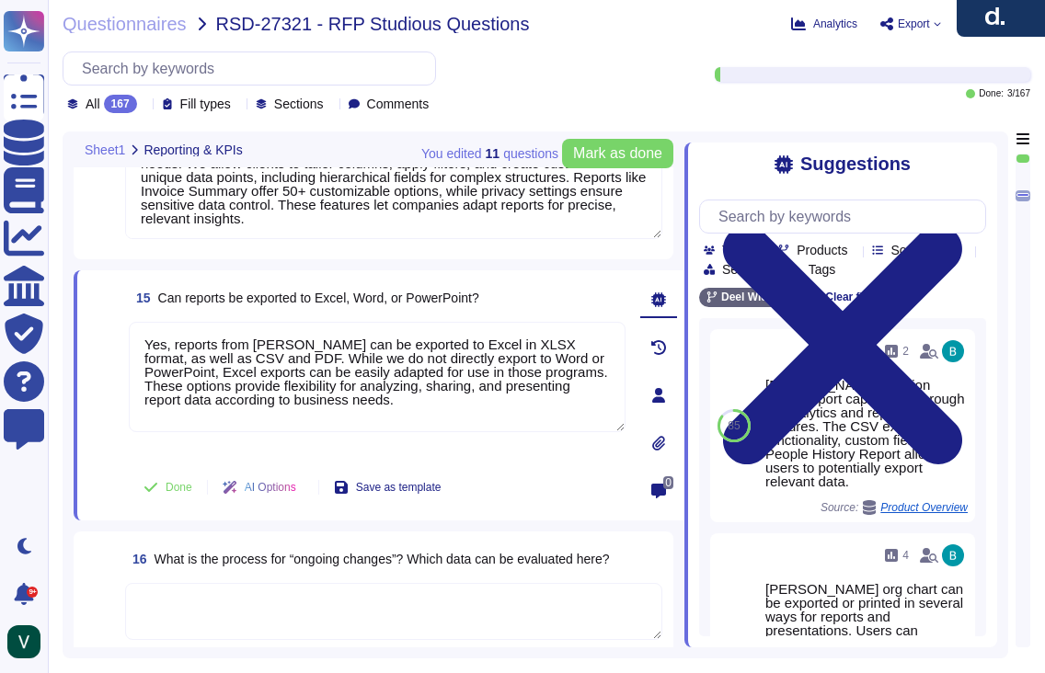
type textarea "Yes, reports from [PERSON_NAME] can be exported to Excel in XLSX format, as wel…"
drag, startPoint x: 109, startPoint y: 554, endPoint x: 121, endPoint y: 552, distance: 13.0
click at [109, 554] on span at bounding box center [101, 559] width 33 height 33
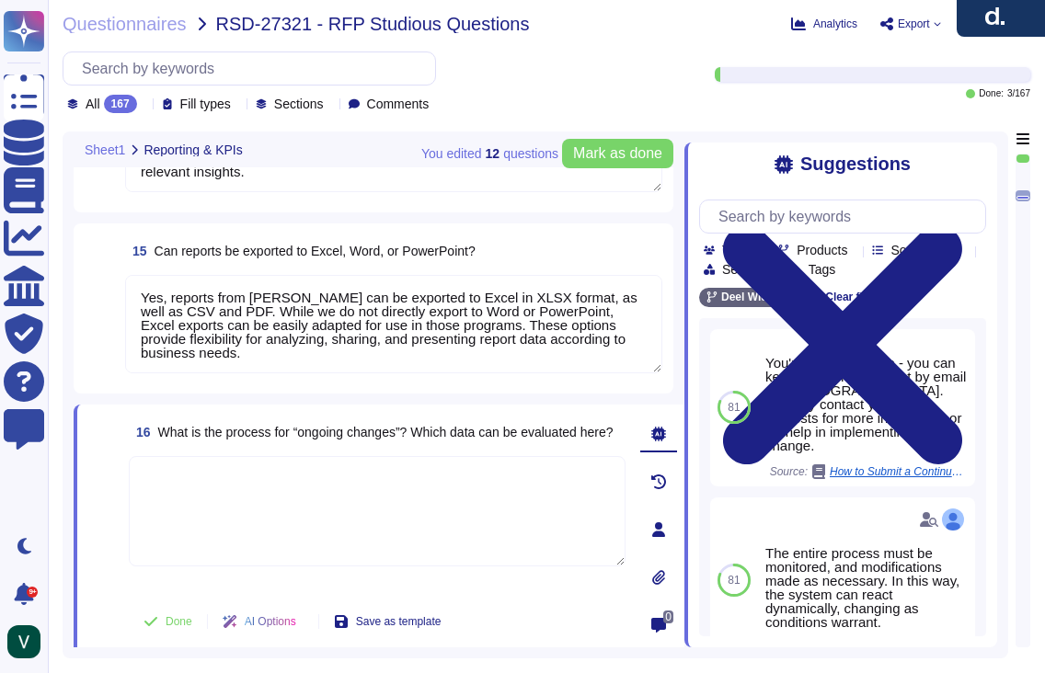
type textarea "We output reports through a wide range of customizable options. Reports can be …"
type textarea "[PERSON_NAME] system provides default KPIs and reports across finance, payroll,…"
type textarea "[PERSON_NAME] reports are highly customizable to meet company-specific needs. W…"
type textarea "Yes, reports from [PERSON_NAME] can be exported to Excel in XLSX format, as wel…"
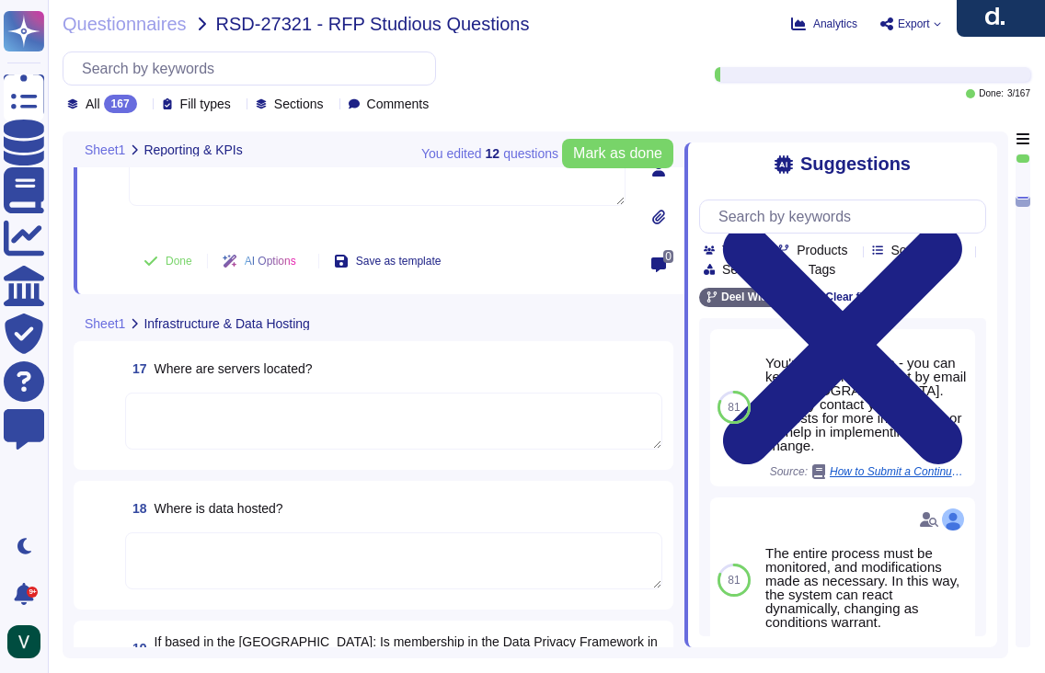
click at [303, 515] on div "18 Where is data hosted?" at bounding box center [393, 508] width 537 height 33
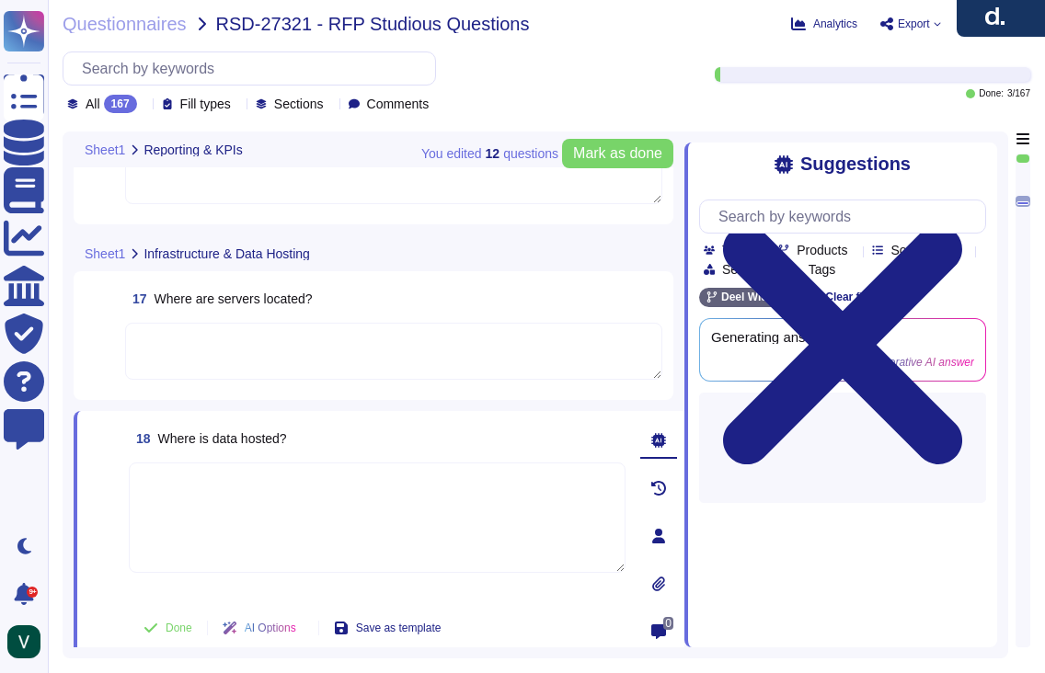
scroll to position [2902, 0]
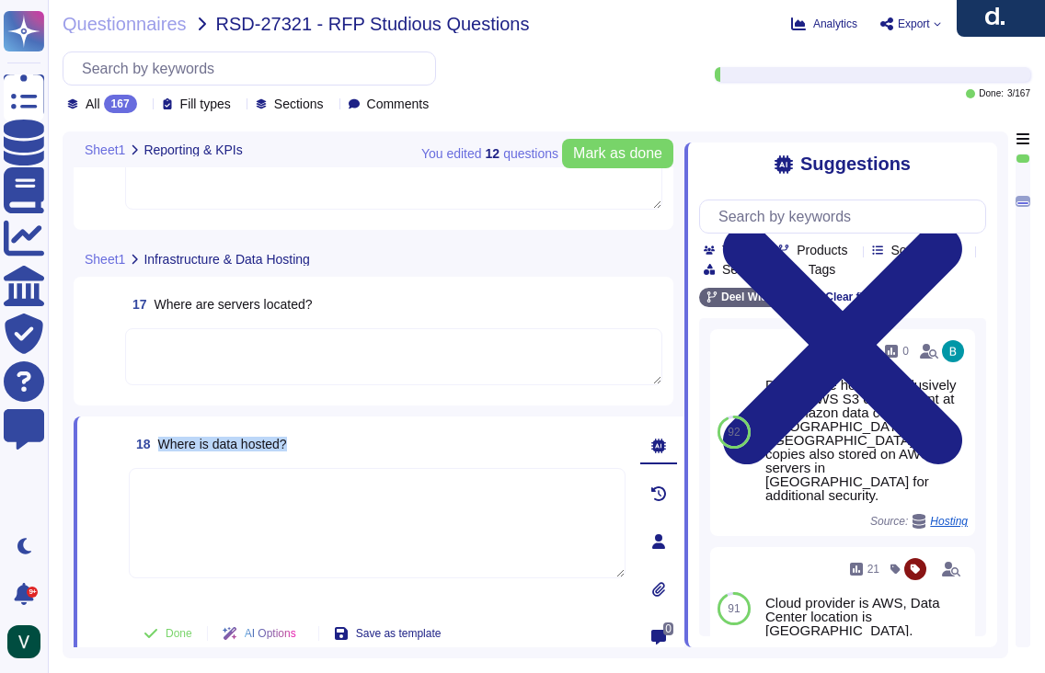
drag, startPoint x: 308, startPoint y: 443, endPoint x: 160, endPoint y: 444, distance: 148.1
click at [160, 444] on div "18 Where is data hosted?" at bounding box center [377, 444] width 497 height 33
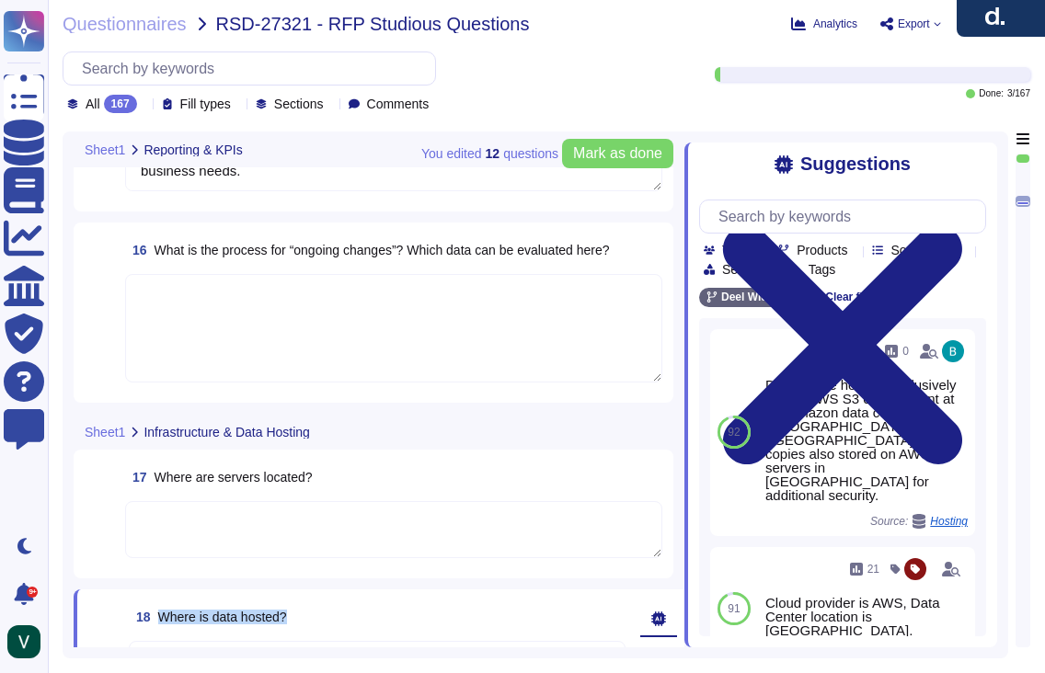
scroll to position [2618, 0]
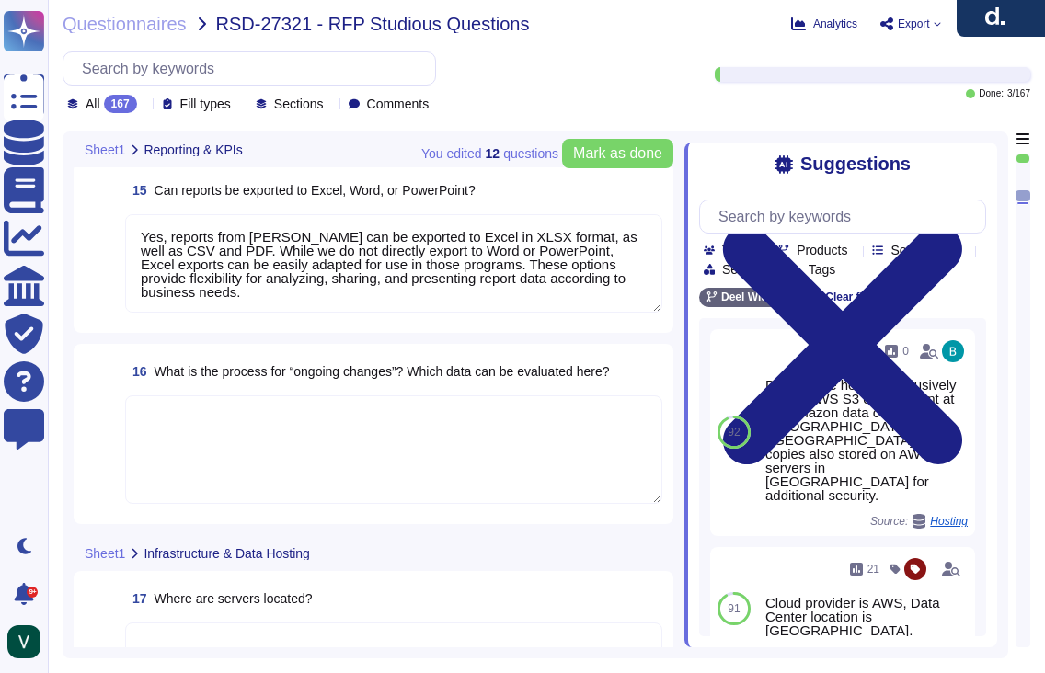
type textarea "[PERSON_NAME] system provides default KPIs and reports across finance, payroll,…"
click at [279, 420] on textarea at bounding box center [393, 450] width 537 height 109
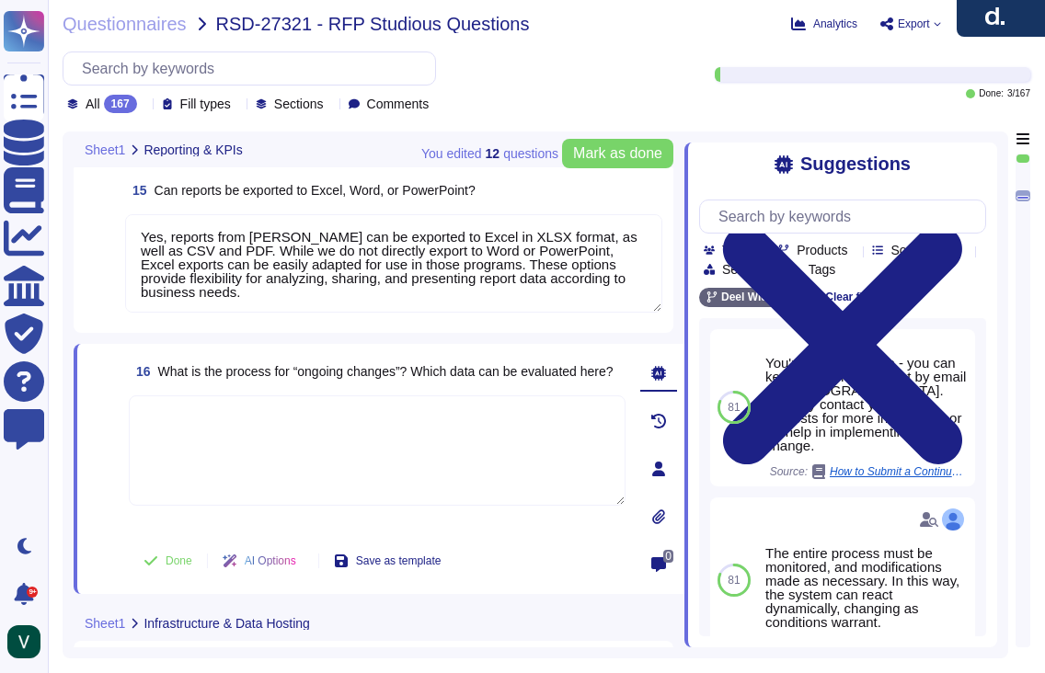
paste textarea "Yes, we have a structured process for ongoing changes through continuous compli…"
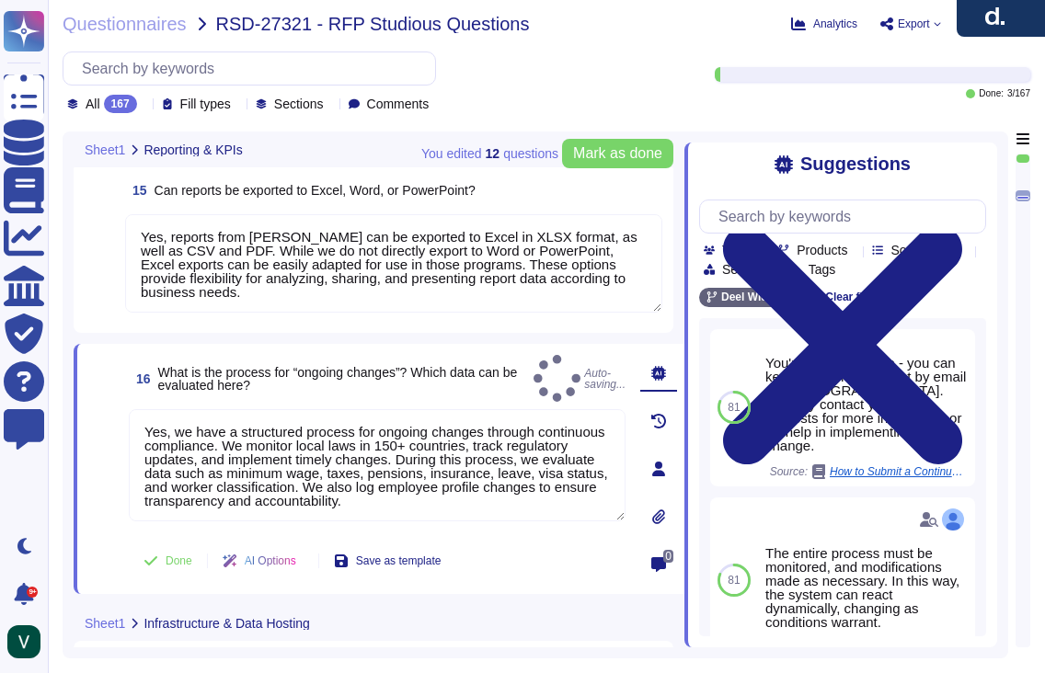
type textarea "Yes, we have a structured process for ongoing changes through continuous compli…"
click at [92, 503] on span at bounding box center [104, 470] width 33 height 122
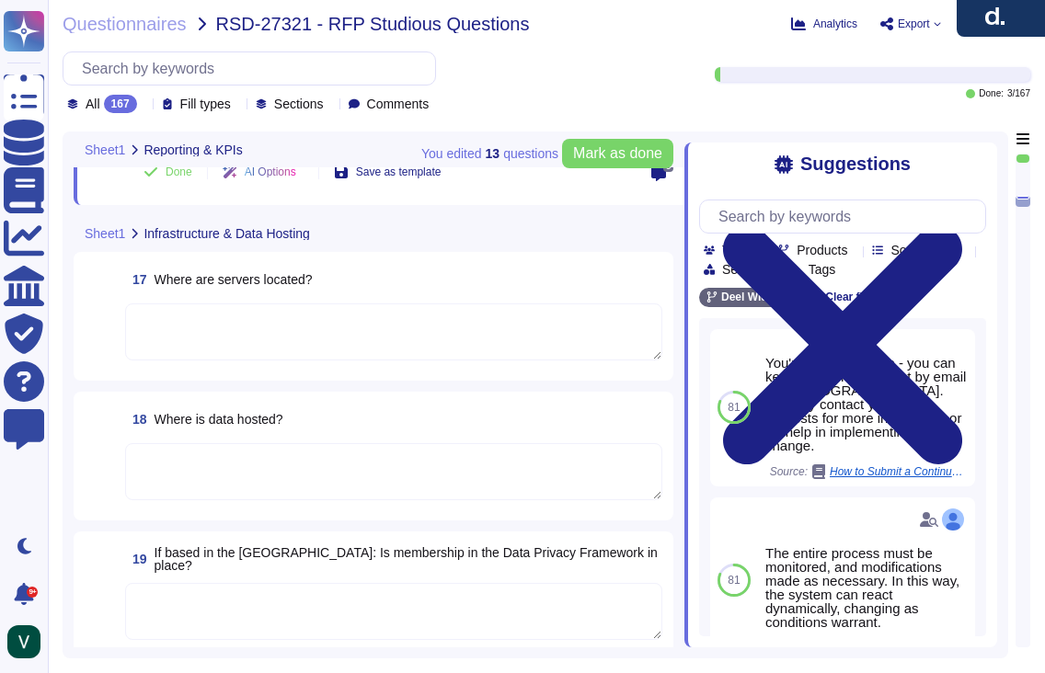
scroll to position [3007, 0]
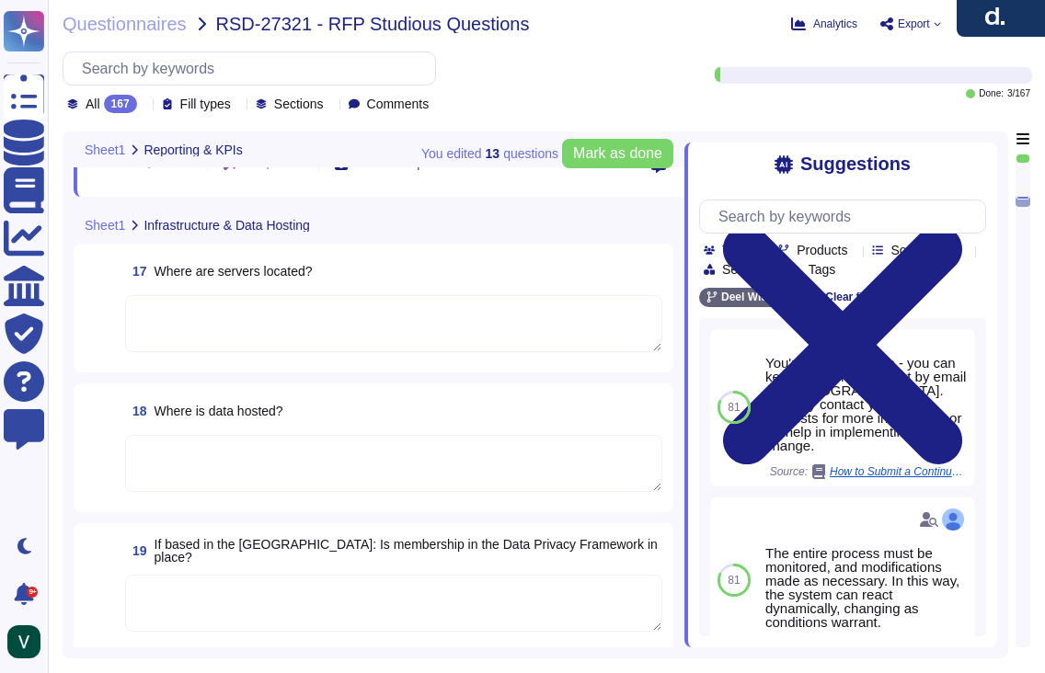
click at [632, 546] on div "19 If based in the [GEOGRAPHIC_DATA]: Is membership in the Data Privacy Framewo…" at bounding box center [393, 550] width 537 height 33
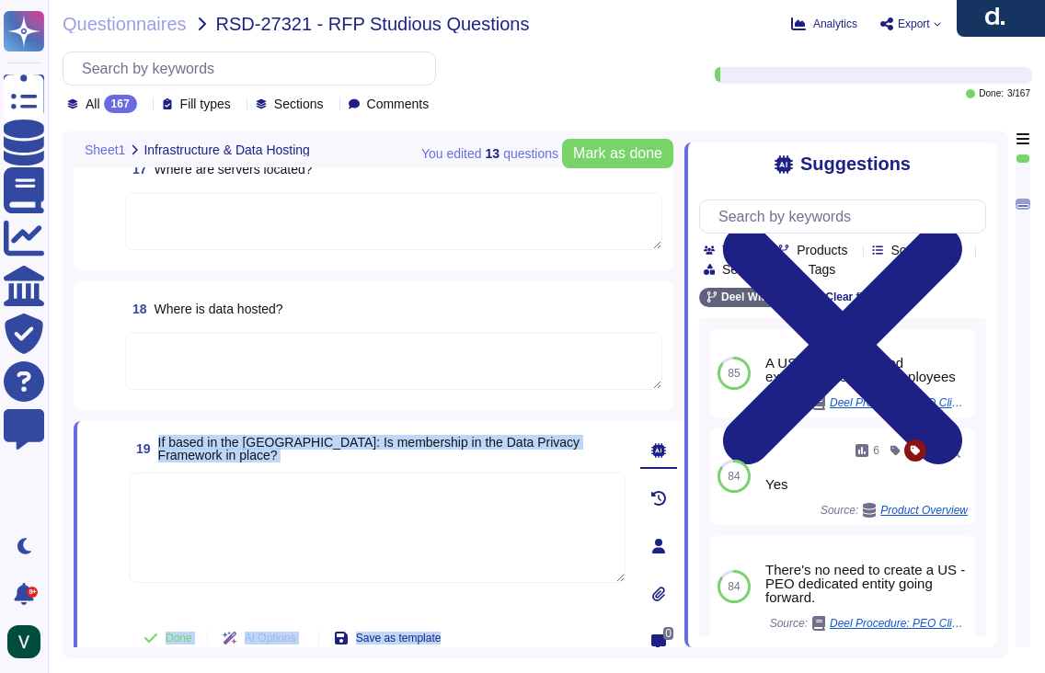
drag, startPoint x: 615, startPoint y: 446, endPoint x: 158, endPoint y: 447, distance: 456.3
click at [158, 447] on div "19 If based in the [GEOGRAPHIC_DATA]: Is membership in the Data Privacy Framewo…" at bounding box center [379, 546] width 611 height 250
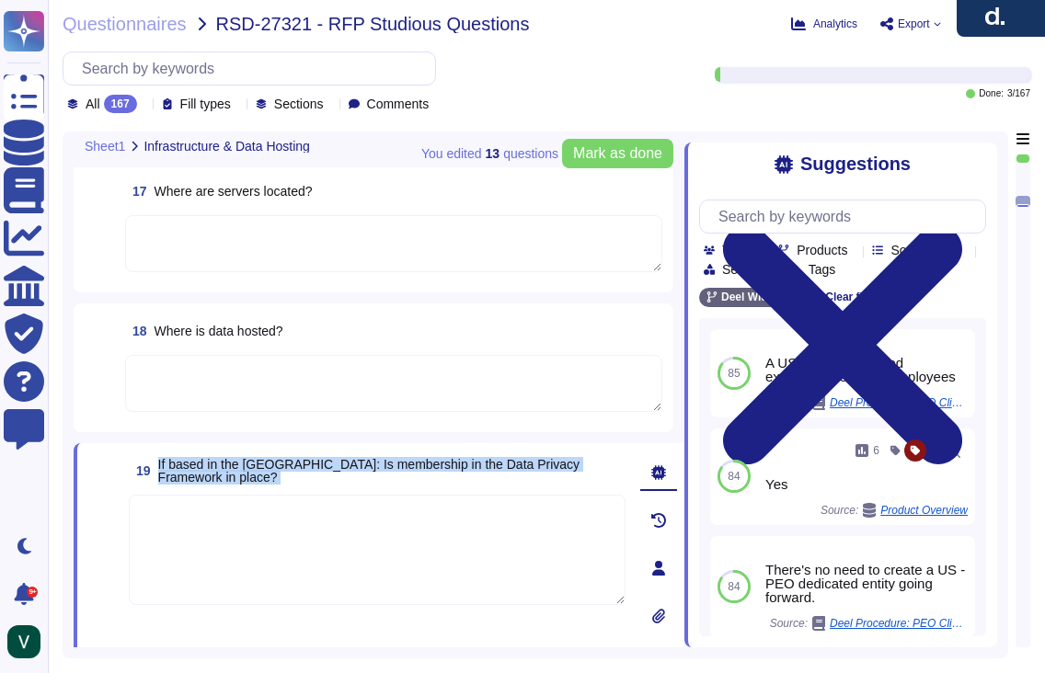
type textarea "Yes, reports from [PERSON_NAME] can be exported to Excel in XLSX format, as wel…"
type textarea "Yes, we have a structured process for ongoing changes through continuous compli…"
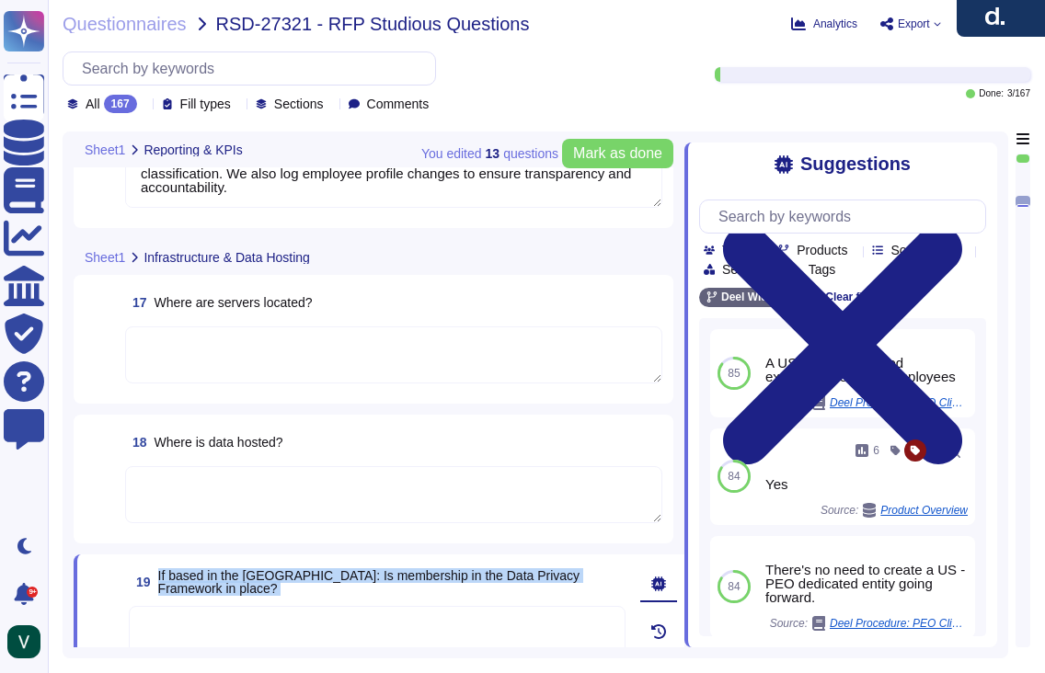
type textarea "[PERSON_NAME] reports are highly customizable to meet company-specific needs. W…"
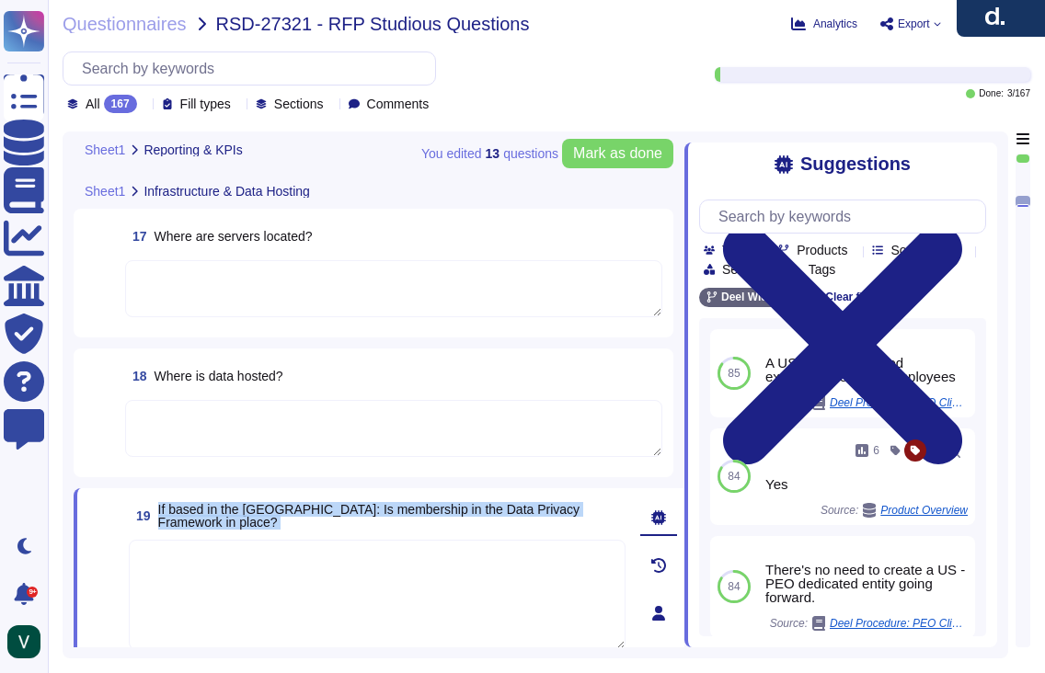
scroll to position [2987, 0]
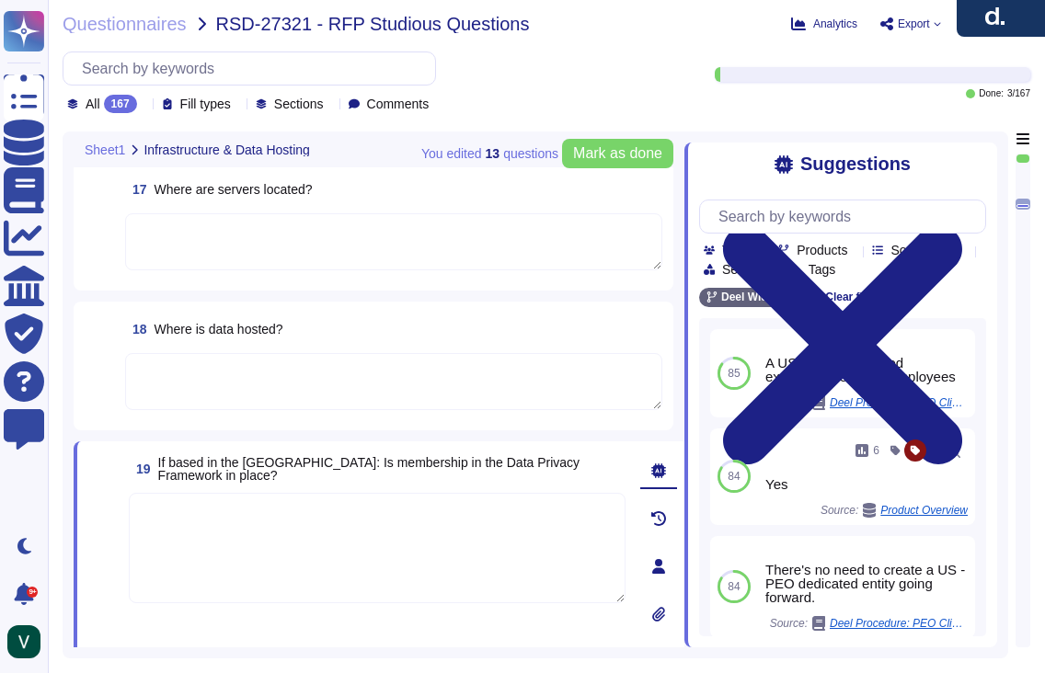
click at [288, 502] on textarea at bounding box center [377, 548] width 497 height 110
click at [164, 467] on span "If based in the [GEOGRAPHIC_DATA]: Is membership in the Data Privacy Framework …" at bounding box center [369, 469] width 422 height 28
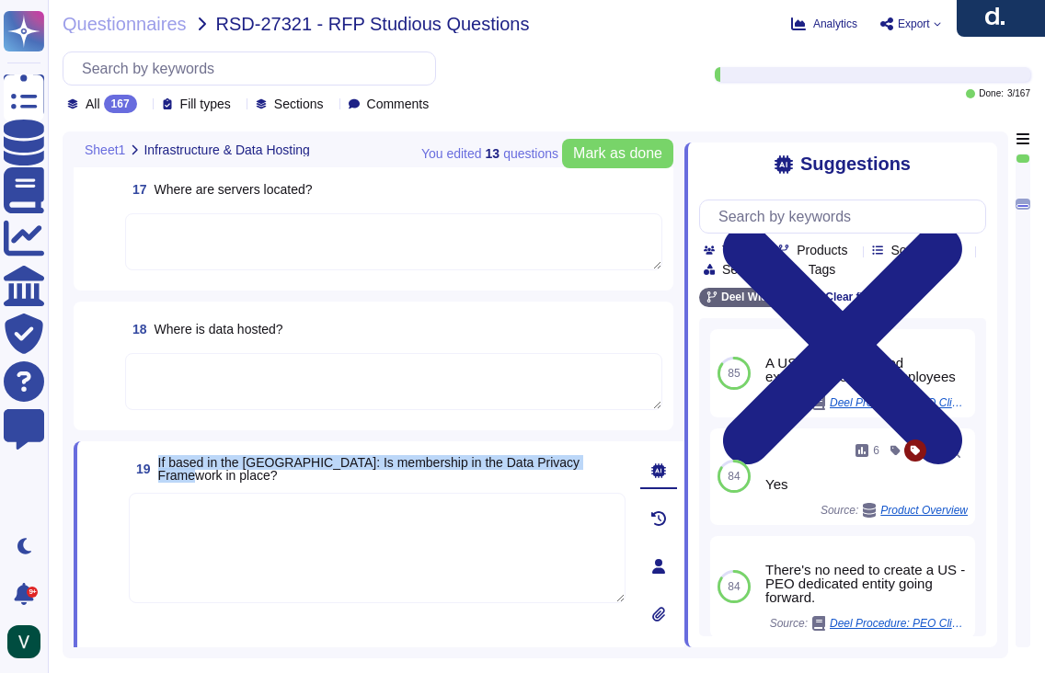
drag, startPoint x: 158, startPoint y: 465, endPoint x: 615, endPoint y: 466, distance: 457.2
click at [615, 466] on span "19 If based in the [GEOGRAPHIC_DATA]: Is membership in the Data Privacy Framewo…" at bounding box center [377, 469] width 497 height 33
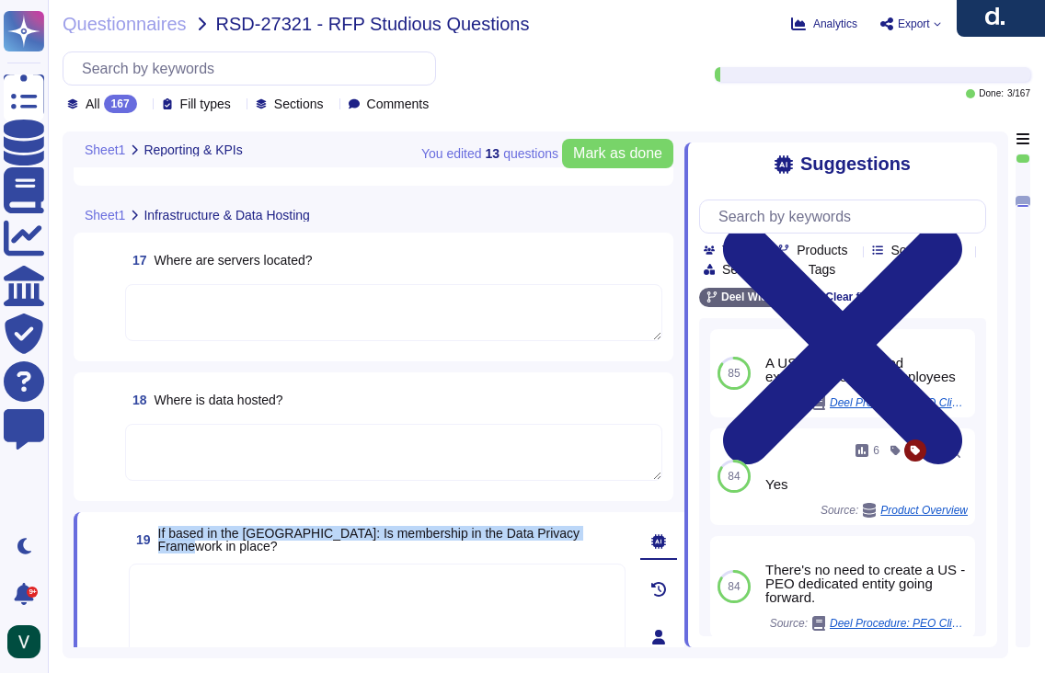
type textarea "[PERSON_NAME] reports are highly customizable to meet company-specific needs. W…"
type textarea "Yes, reports from [PERSON_NAME] can be exported to Excel in XLSX format, as wel…"
type textarea "Yes, we have a structured process for ongoing changes through continuous compli…"
click at [275, 291] on textarea at bounding box center [393, 312] width 537 height 57
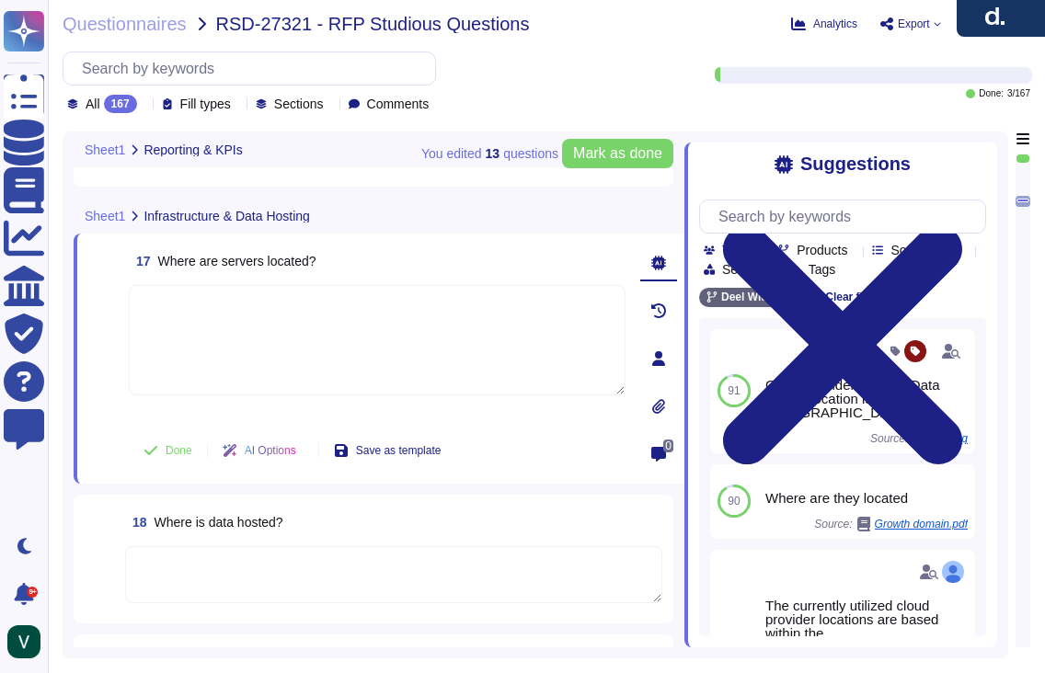
paste textarea "our servers are located in the [GEOGRAPHIC_DATA], with primary storage in [GEOG…"
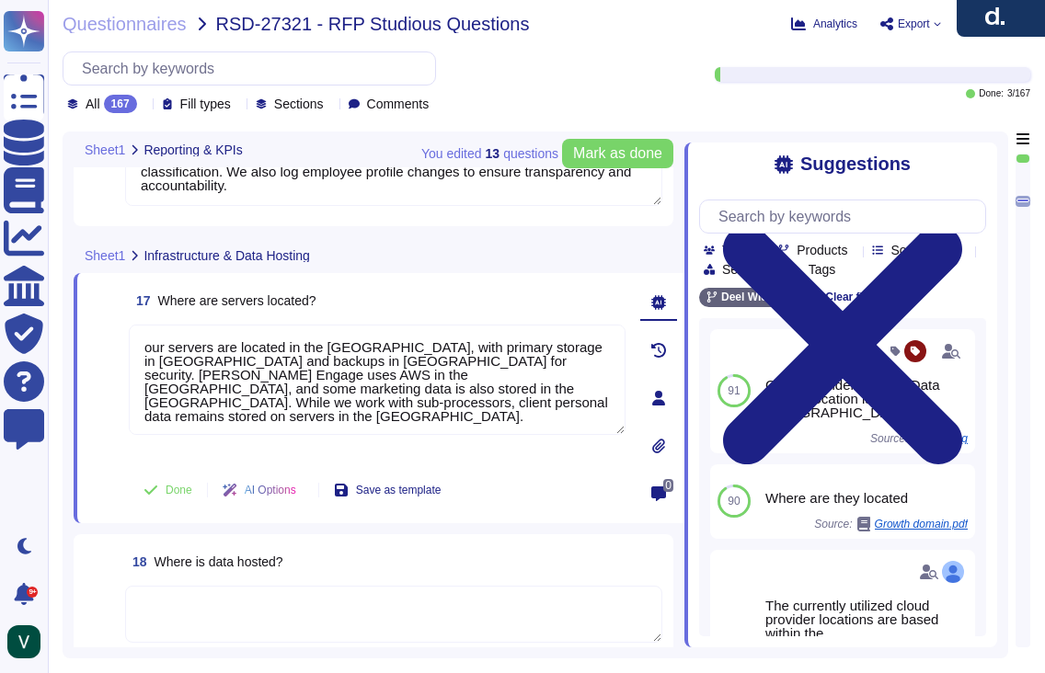
scroll to position [2938, 0]
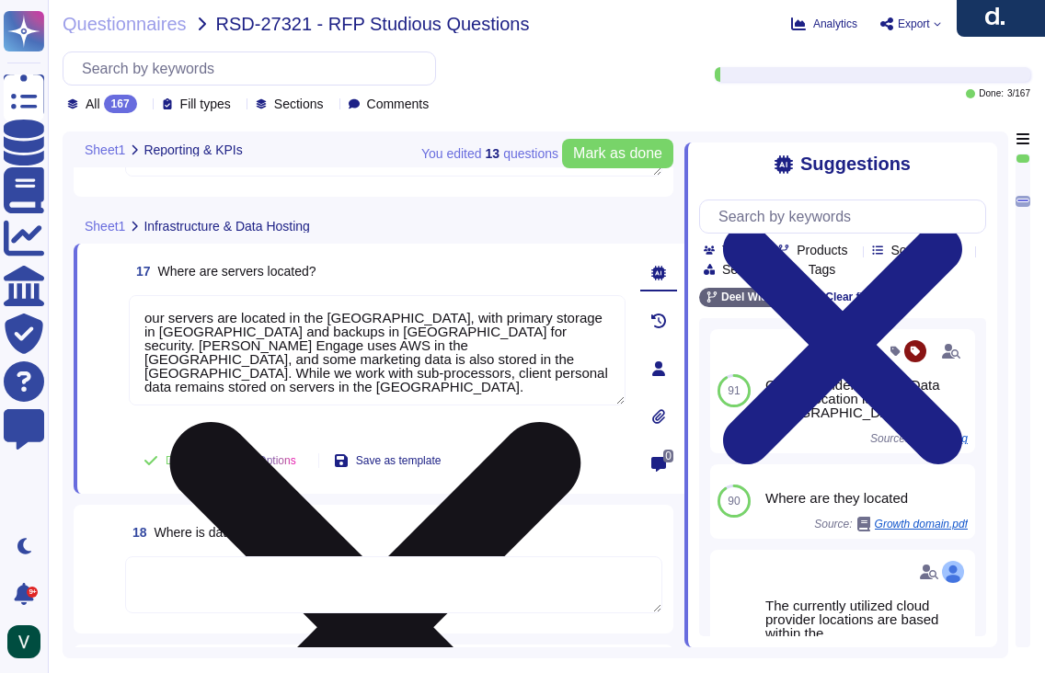
drag, startPoint x: 154, startPoint y: 319, endPoint x: 130, endPoint y: 322, distance: 24.1
click at [130, 322] on textarea "our servers are located in the [GEOGRAPHIC_DATA], with primary storage in [GEOG…" at bounding box center [377, 350] width 497 height 110
drag, startPoint x: 508, startPoint y: 345, endPoint x: 288, endPoint y: 357, distance: 220.2
click at [288, 357] on textarea "Our servers are located in the [GEOGRAPHIC_DATA], with primary storage in [GEOG…" at bounding box center [377, 350] width 497 height 110
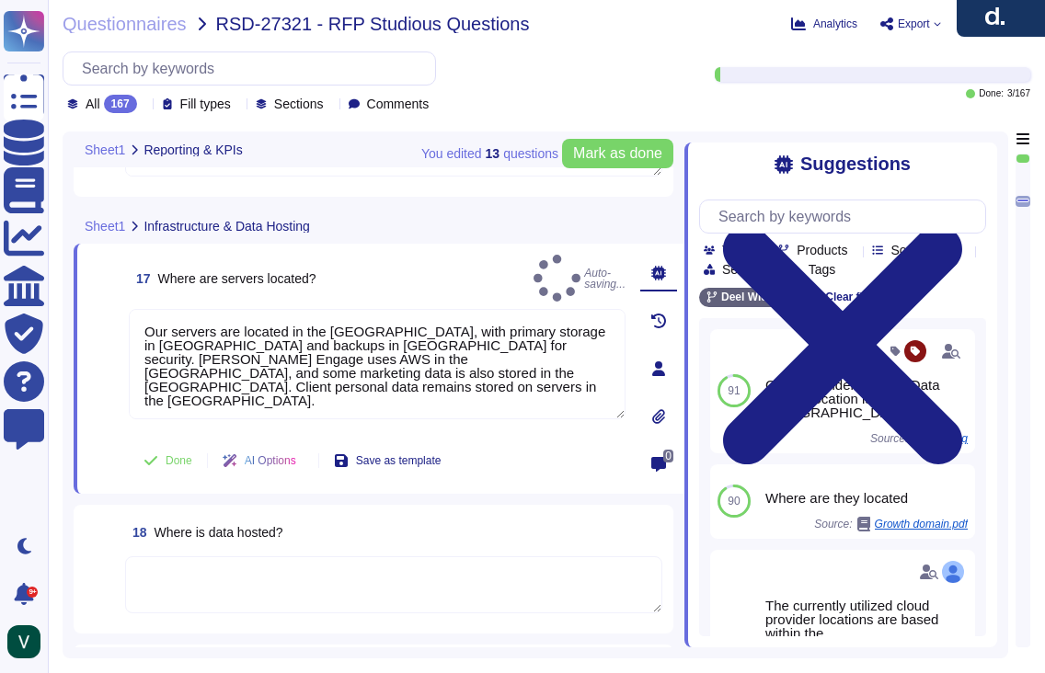
type textarea "Our servers are located in the [GEOGRAPHIC_DATA], with primary storage in [GEOG…"
drag, startPoint x: 350, startPoint y: 269, endPoint x: 160, endPoint y: 270, distance: 189.5
click at [160, 270] on div "17 Where are servers located? Auto-saving..." at bounding box center [377, 278] width 497 height 47
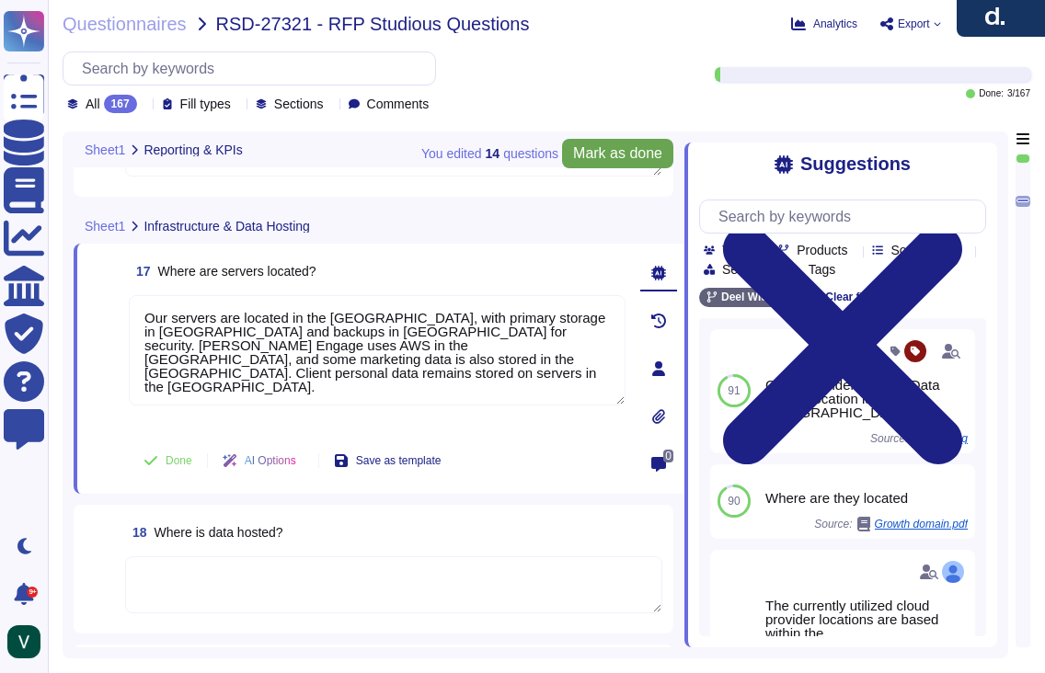
click at [962, 225] on icon at bounding box center [842, 344] width 239 height 239
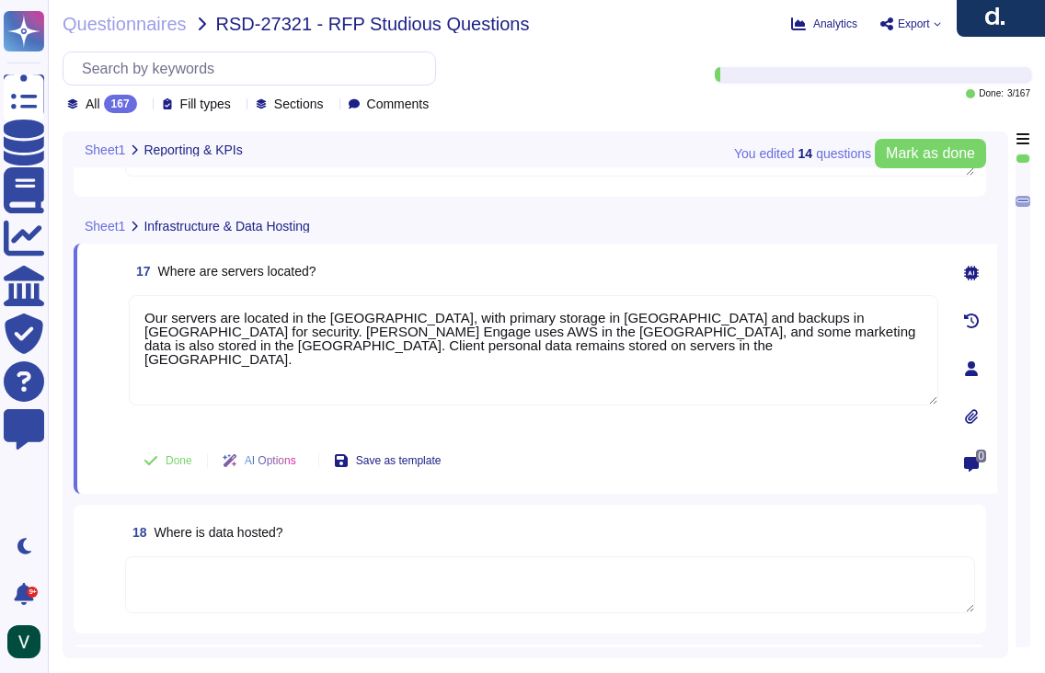
click at [974, 275] on icon at bounding box center [971, 273] width 15 height 15
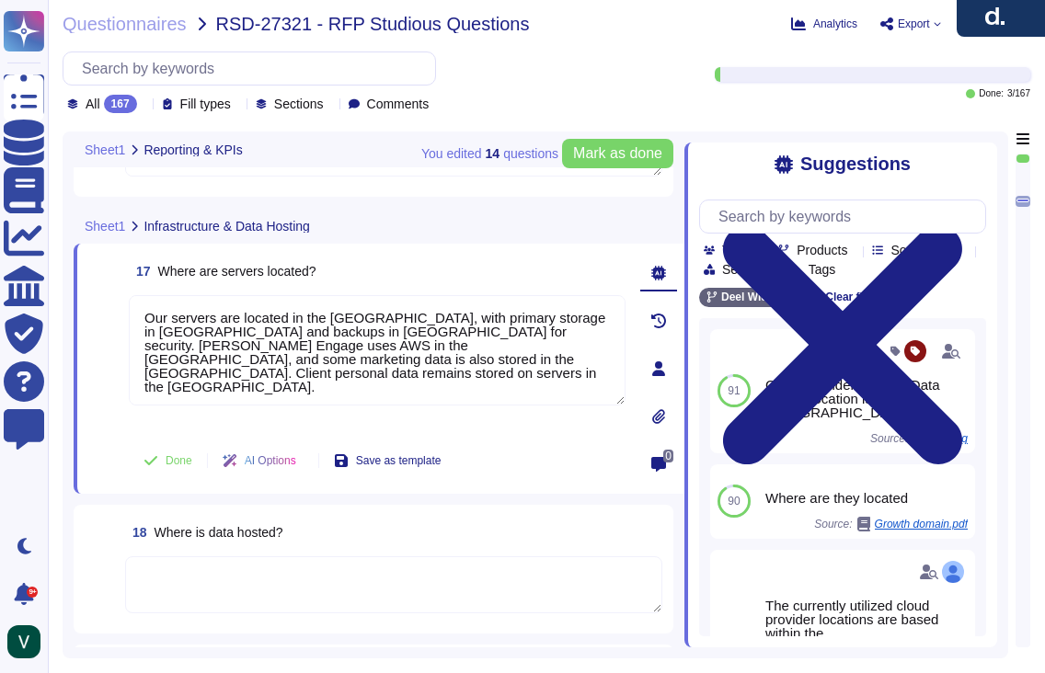
click at [361, 274] on div "17 Where are servers located?" at bounding box center [377, 271] width 497 height 33
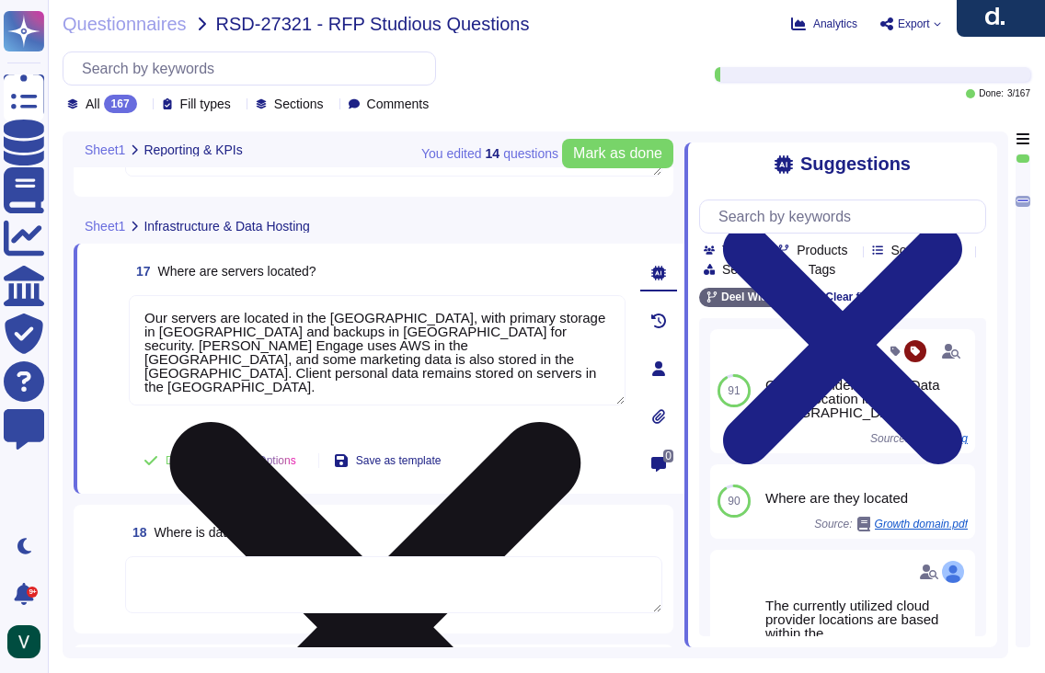
click at [351, 385] on textarea "Our servers are located in the [GEOGRAPHIC_DATA], with primary storage in [GEOG…" at bounding box center [377, 350] width 497 height 110
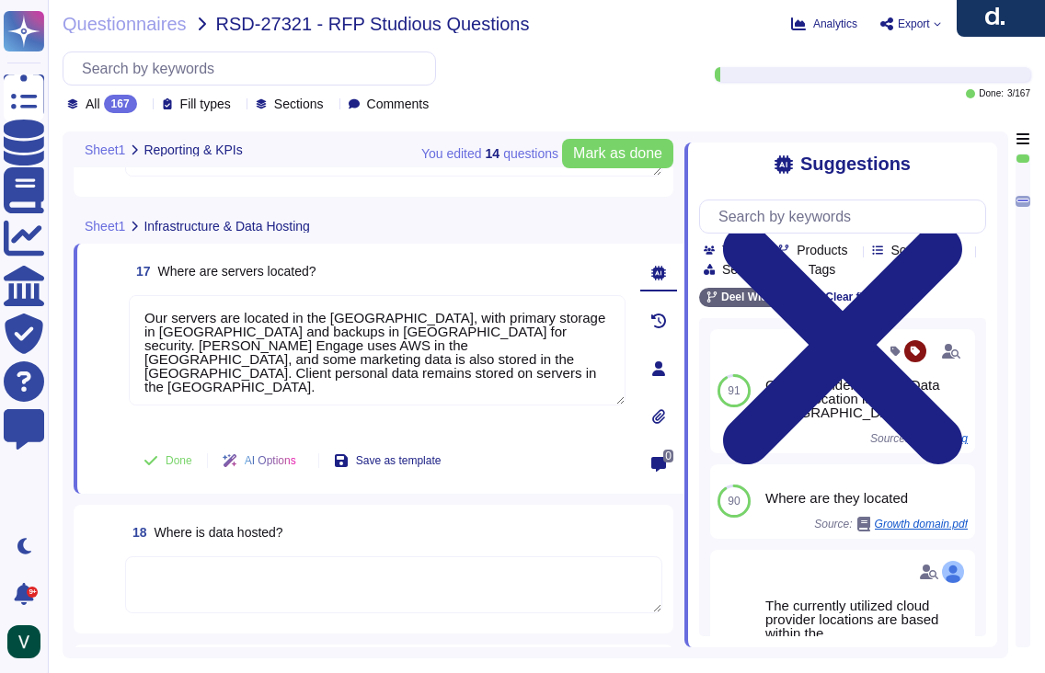
click at [335, 277] on div "17 Where are servers located?" at bounding box center [377, 271] width 497 height 33
drag, startPoint x: 331, startPoint y: 270, endPoint x: 159, endPoint y: 275, distance: 172.1
click at [159, 275] on div "17 Where are servers located?" at bounding box center [377, 271] width 497 height 33
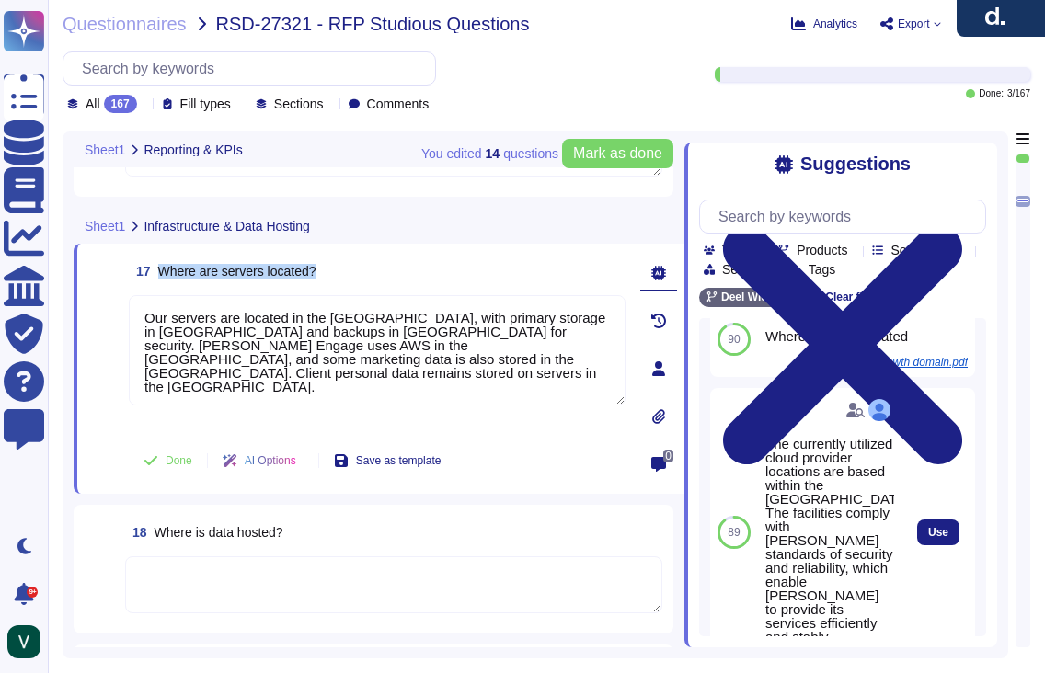
scroll to position [148, 0]
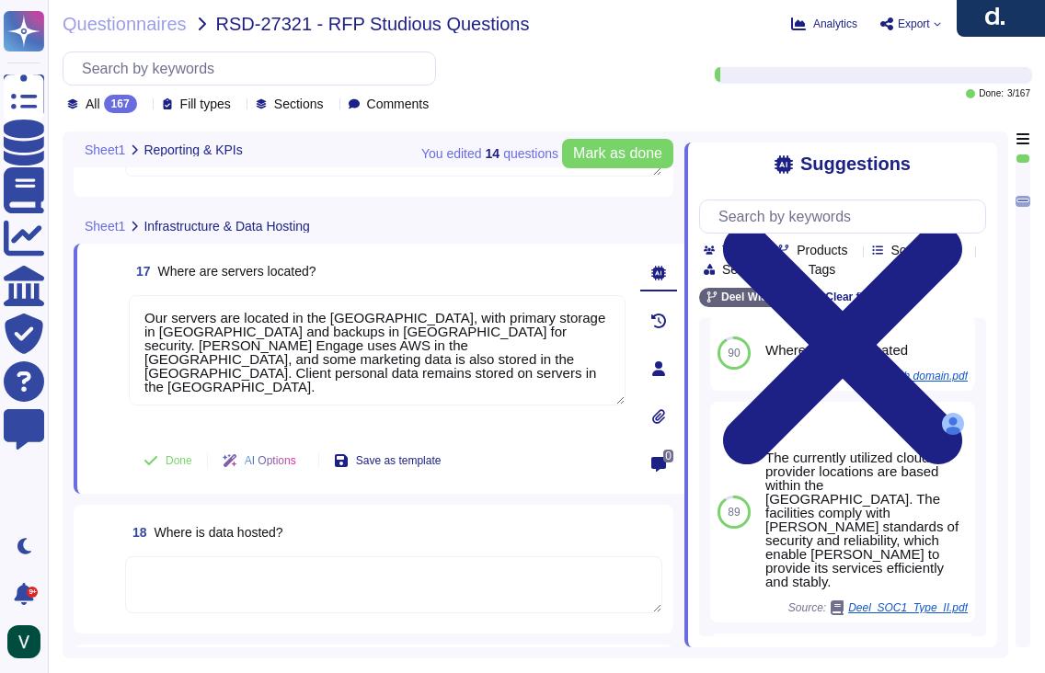
click at [100, 478] on span at bounding box center [104, 461] width 33 height 44
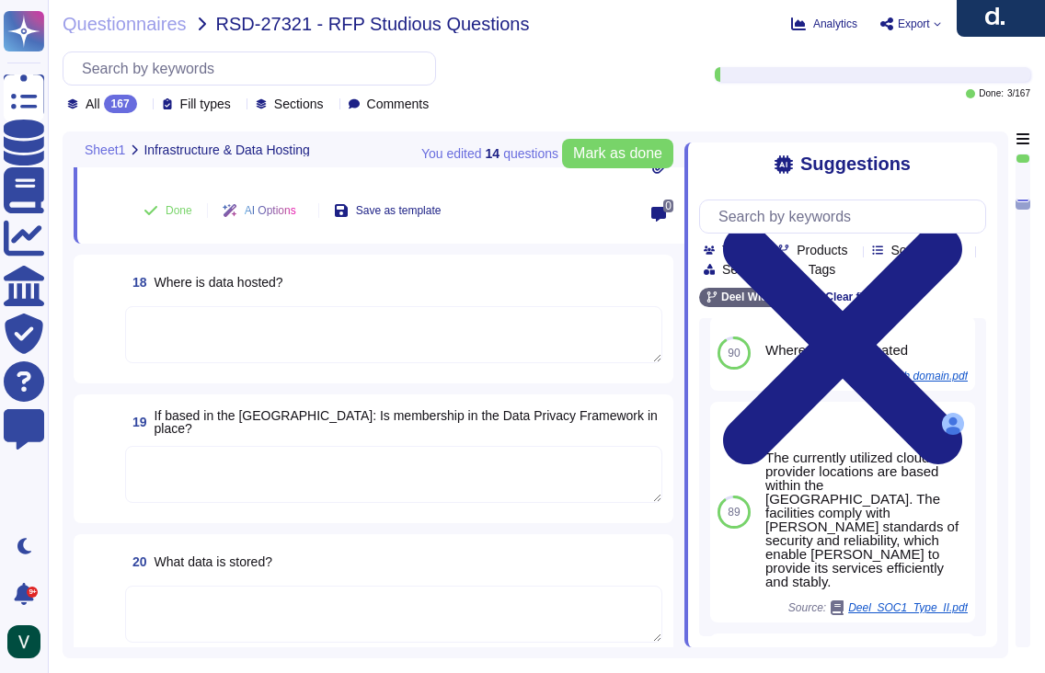
scroll to position [3160, 0]
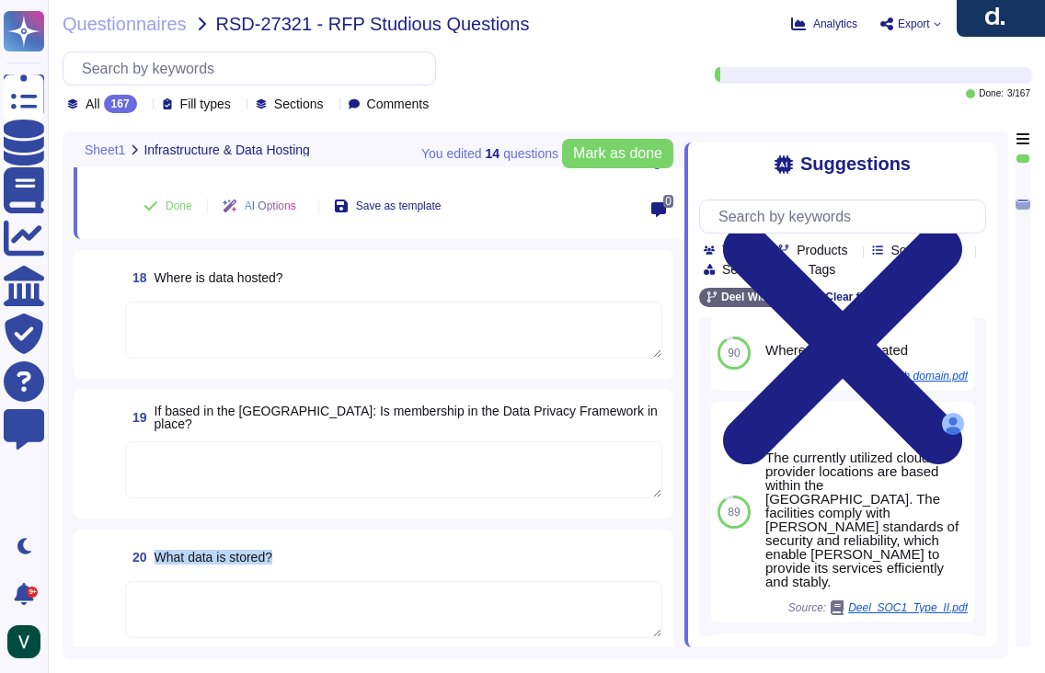
drag, startPoint x: 284, startPoint y: 557, endPoint x: 158, endPoint y: 560, distance: 126.1
click at [158, 560] on div "20 What data is stored?" at bounding box center [393, 557] width 537 height 33
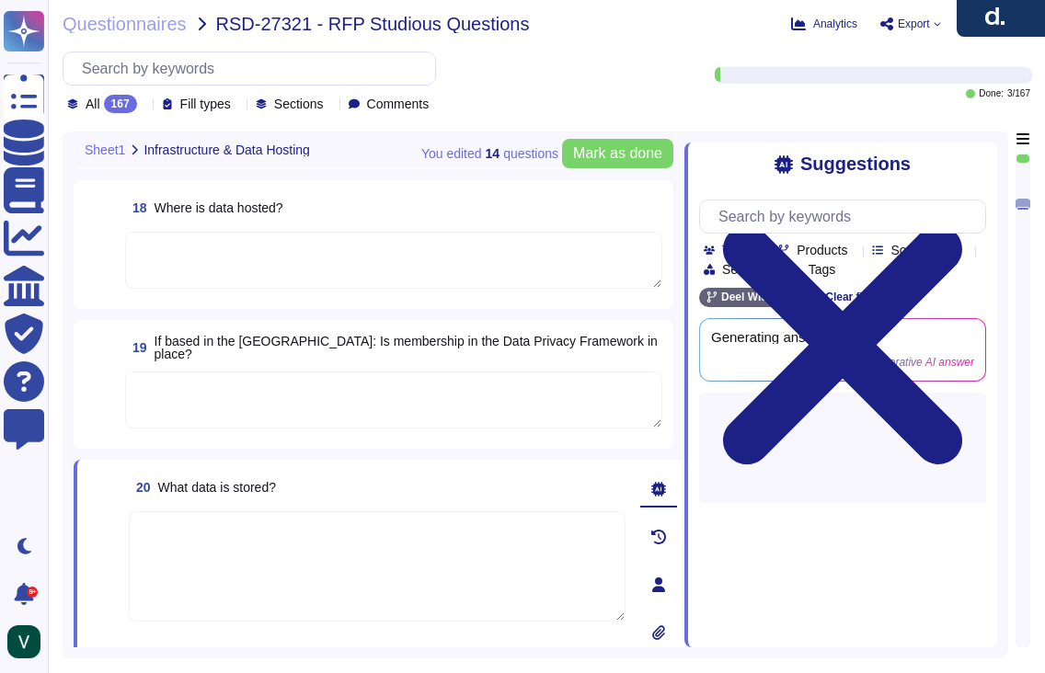
scroll to position [0, 0]
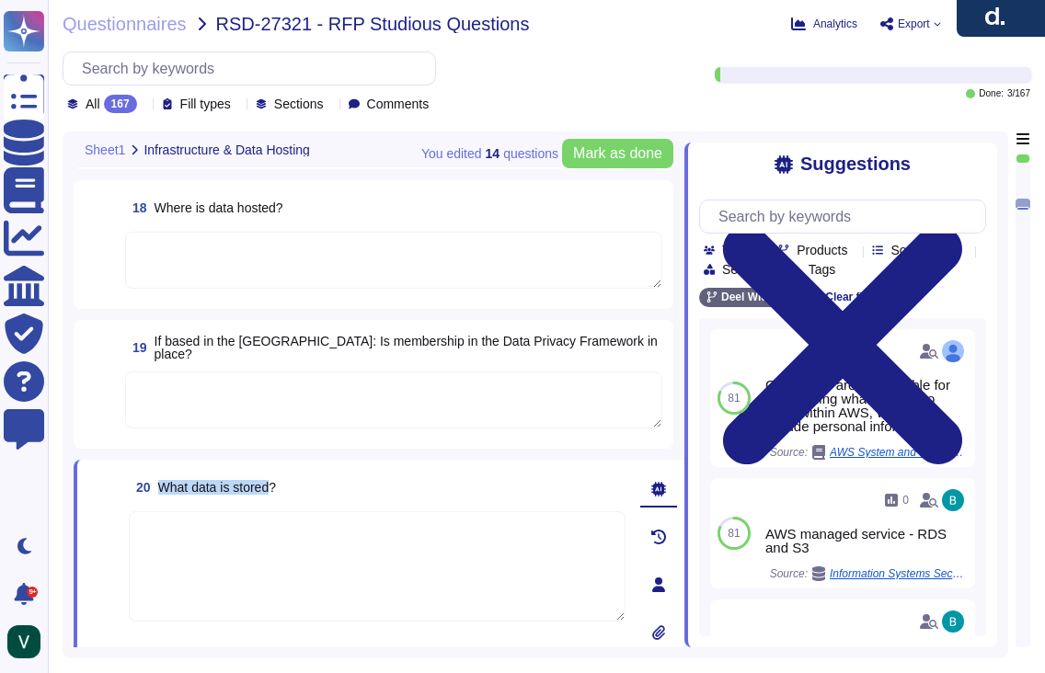
drag, startPoint x: 242, startPoint y: 488, endPoint x: 161, endPoint y: 485, distance: 81.0
click at [161, 485] on span "What data is stored?" at bounding box center [217, 487] width 118 height 15
click at [301, 494] on div "20 What data is stored?" at bounding box center [377, 487] width 497 height 33
drag, startPoint x: 296, startPoint y: 488, endPoint x: 163, endPoint y: 492, distance: 133.5
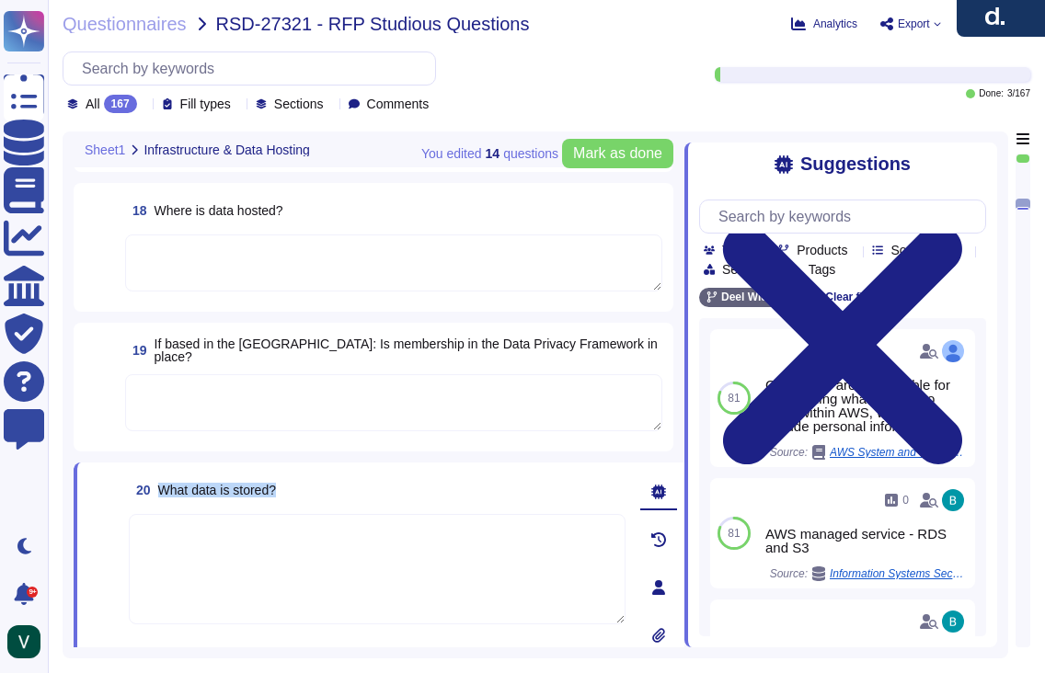
click at [163, 492] on div "20 What data is stored?" at bounding box center [377, 490] width 497 height 33
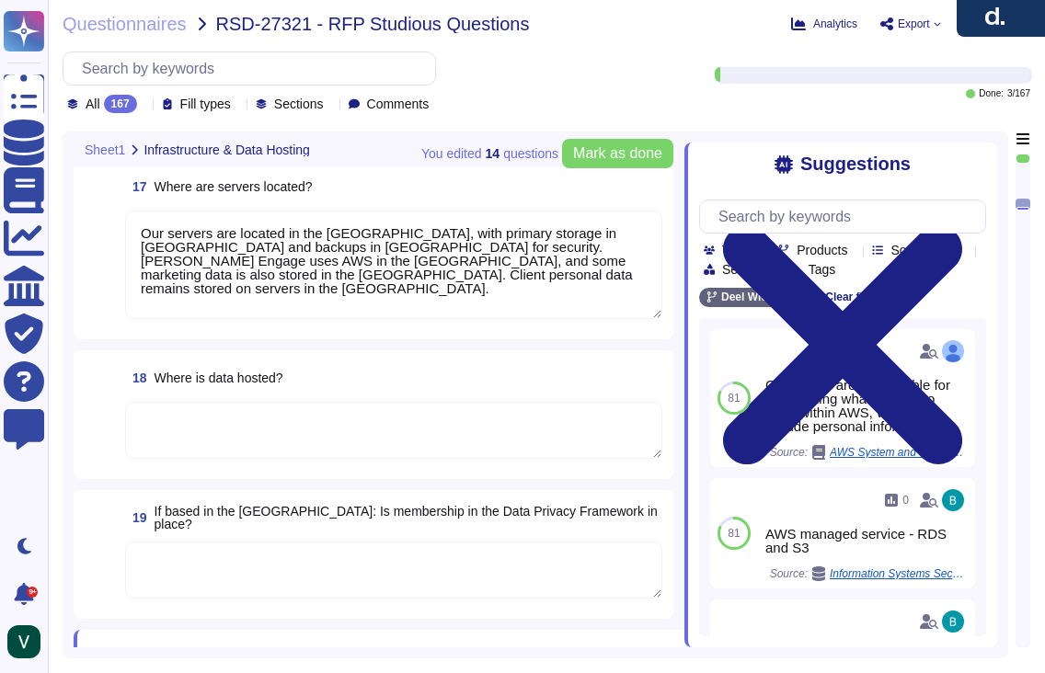
click at [224, 446] on textarea at bounding box center [393, 430] width 537 height 57
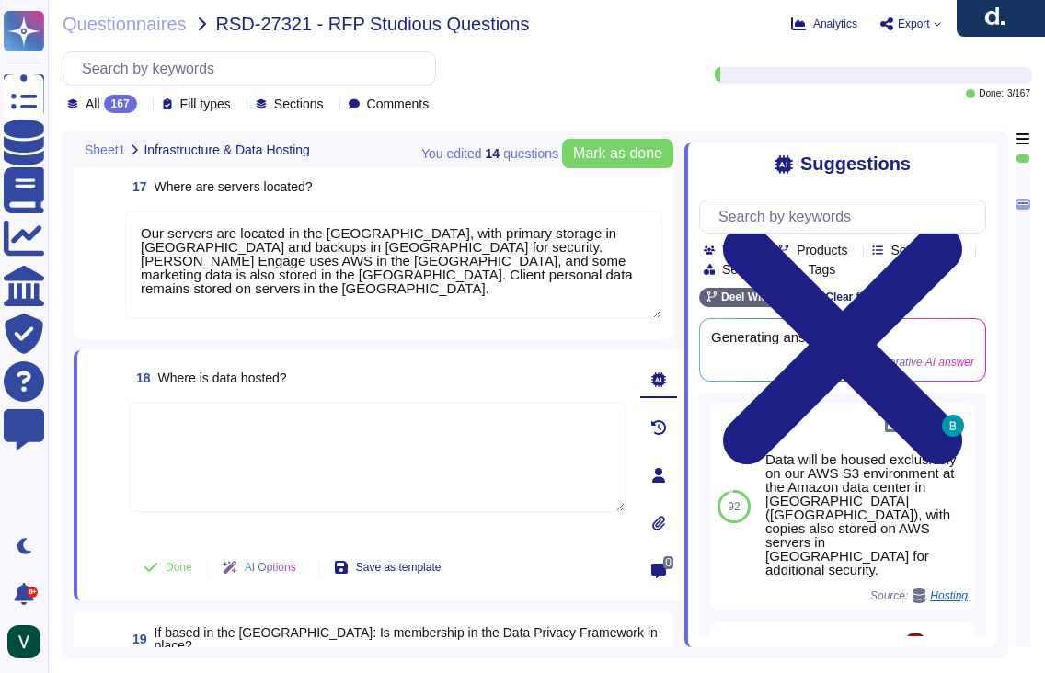
scroll to position [2992, 0]
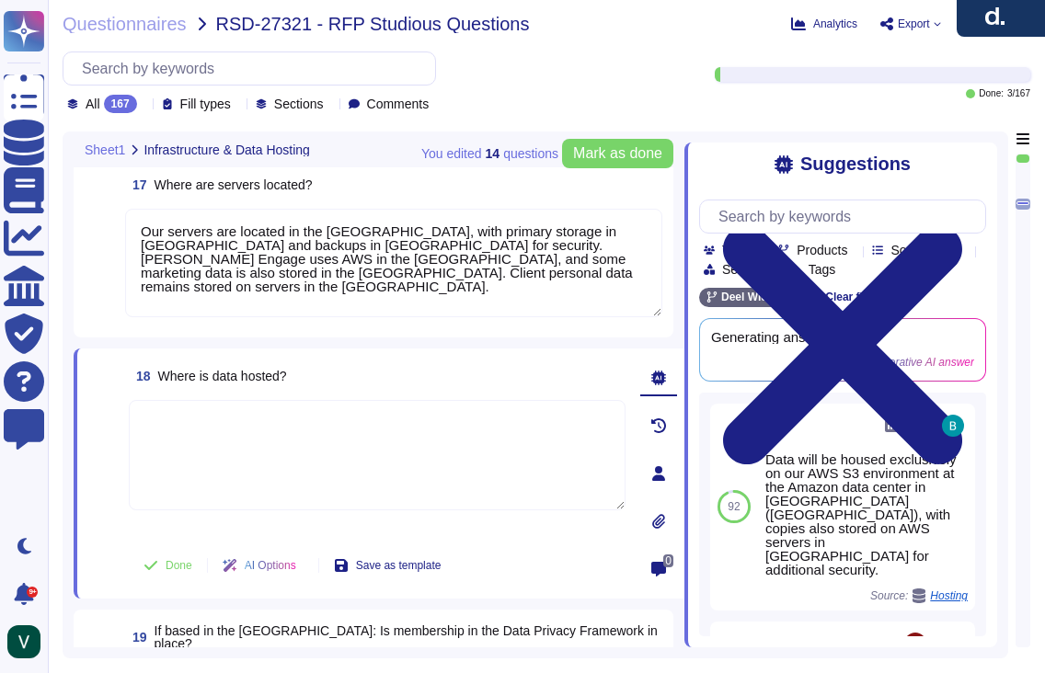
paste textarea "our data is primarily hosted in the European Union, with primary storage in [GE…"
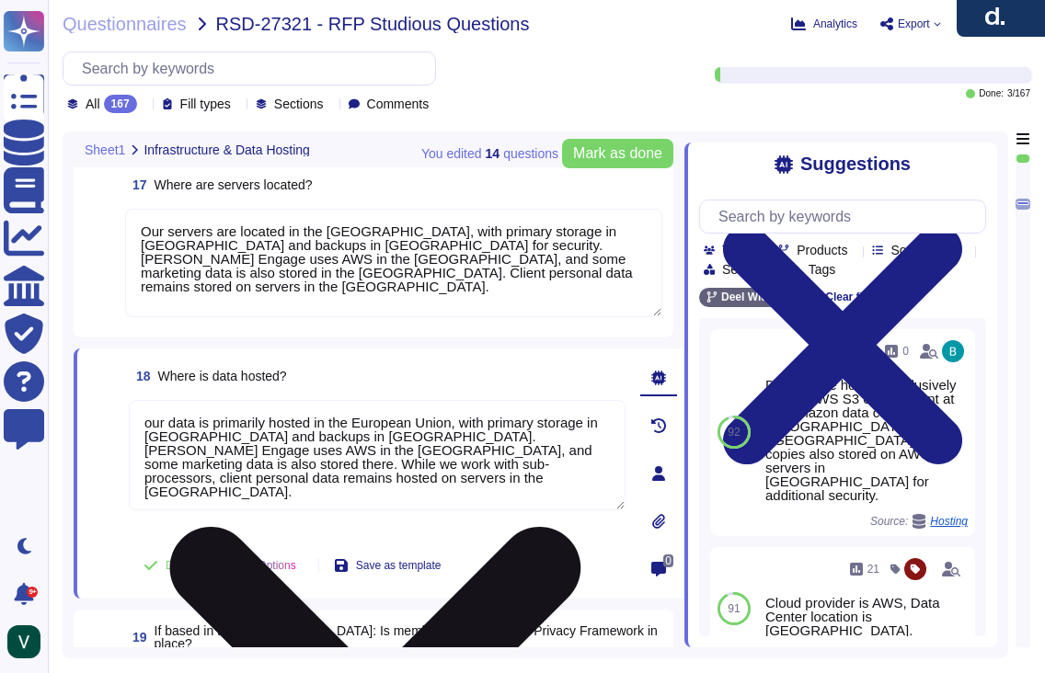
drag, startPoint x: 151, startPoint y: 426, endPoint x: 131, endPoint y: 431, distance: 20.8
click at [131, 431] on textarea "our data is primarily hosted in the European Union, with primary storage in [GE…" at bounding box center [377, 455] width 497 height 110
click at [144, 423] on textarea "our data is primarily hosted in the European Union, with primary storage in [GE…" at bounding box center [377, 455] width 497 height 110
drag, startPoint x: 153, startPoint y: 421, endPoint x: 132, endPoint y: 423, distance: 20.3
click at [132, 423] on textarea "our data is primarily hosted in the European Union, with primary storage in [GE…" at bounding box center [377, 455] width 497 height 110
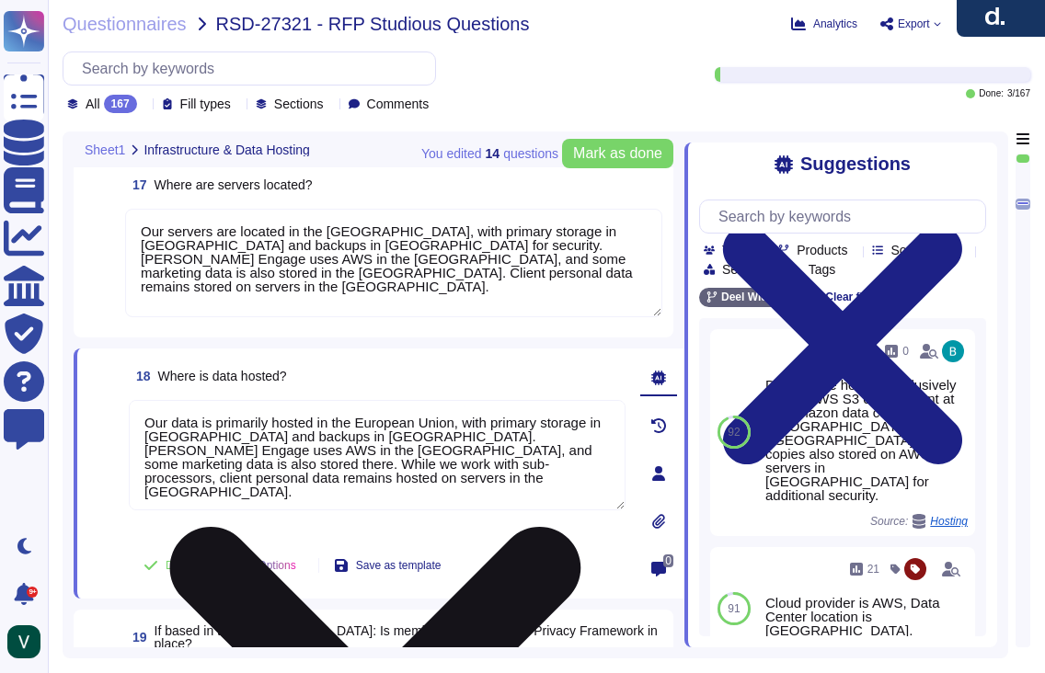
drag, startPoint x: 405, startPoint y: 445, endPoint x: 607, endPoint y: 474, distance: 204.4
click at [607, 474] on textarea "Our data is primarily hosted in the European Union, with primary storage in [GE…" at bounding box center [377, 455] width 497 height 110
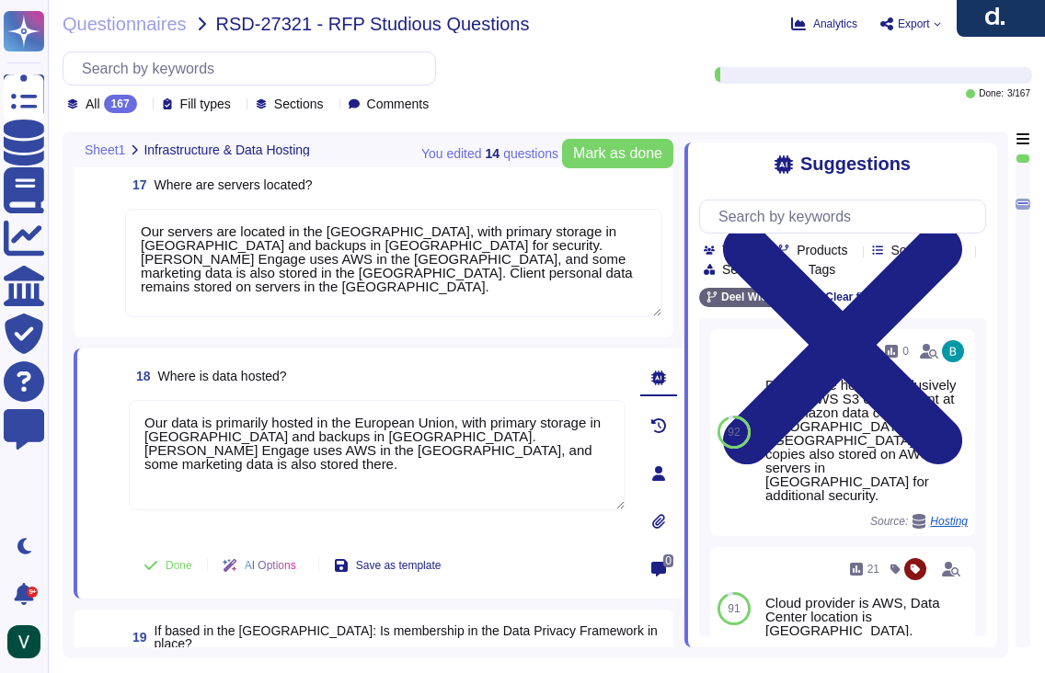
type textarea "Our data is primarily hosted in the European Union, with primary storage in [GE…"
click at [74, 520] on div "18 Where is data hosted? Our data is primarily hosted in the European Union, wi…" at bounding box center [379, 474] width 611 height 250
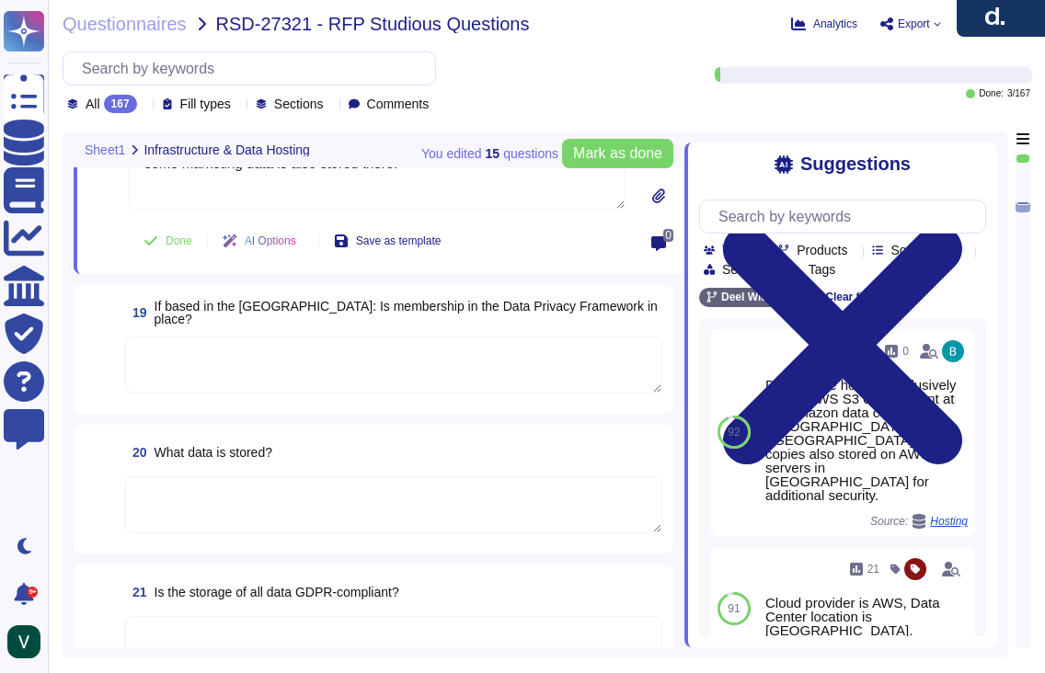
scroll to position [3396, 0]
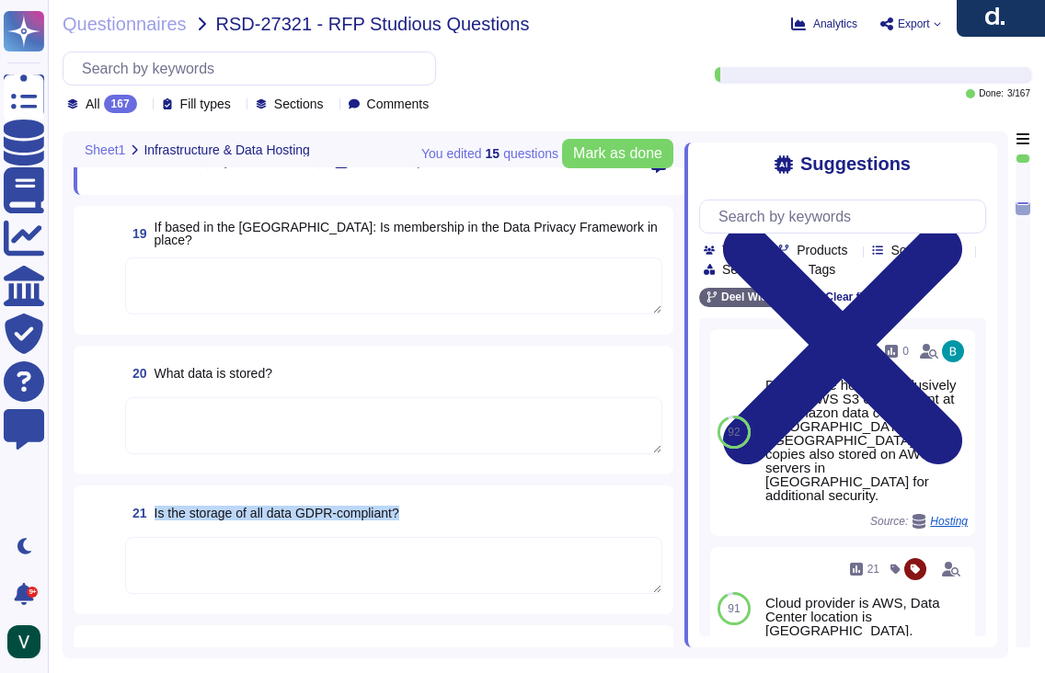
drag, startPoint x: 432, startPoint y: 515, endPoint x: 153, endPoint y: 515, distance: 279.7
click at [154, 515] on div "21 Is the storage of all data GDPR-compliant?" at bounding box center [393, 513] width 537 height 33
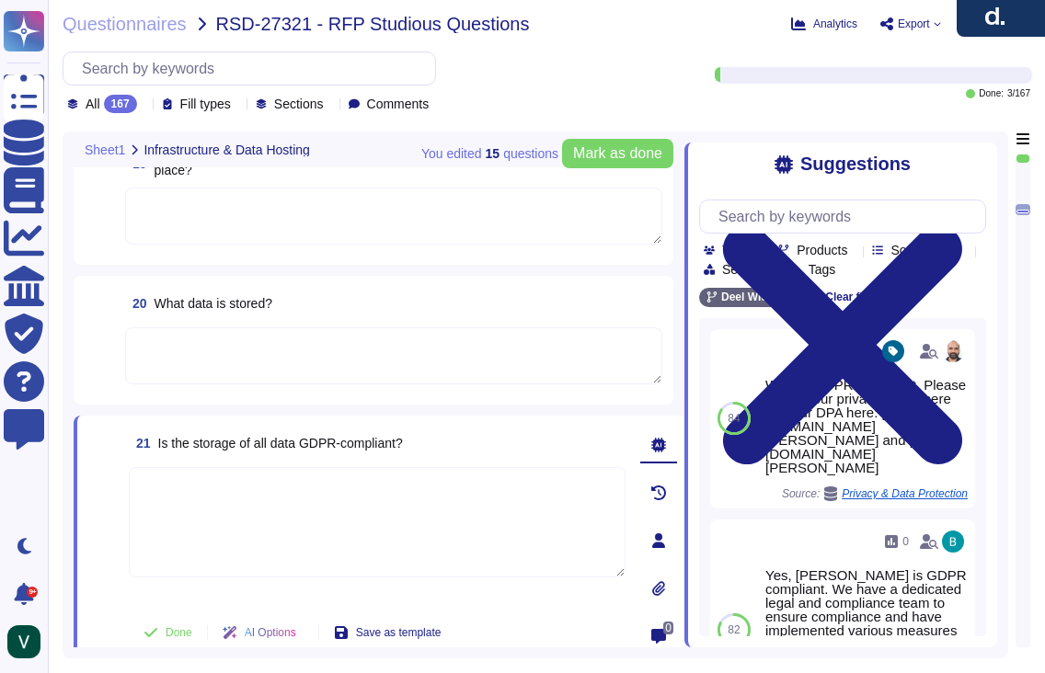
click at [435, 439] on div "21 Is the storage of all data GDPR-compliant?" at bounding box center [377, 443] width 497 height 33
drag, startPoint x: 422, startPoint y: 444, endPoint x: 155, endPoint y: 449, distance: 266.8
click at [156, 449] on div "21 Is the storage of all data GDPR-compliant?" at bounding box center [377, 443] width 497 height 33
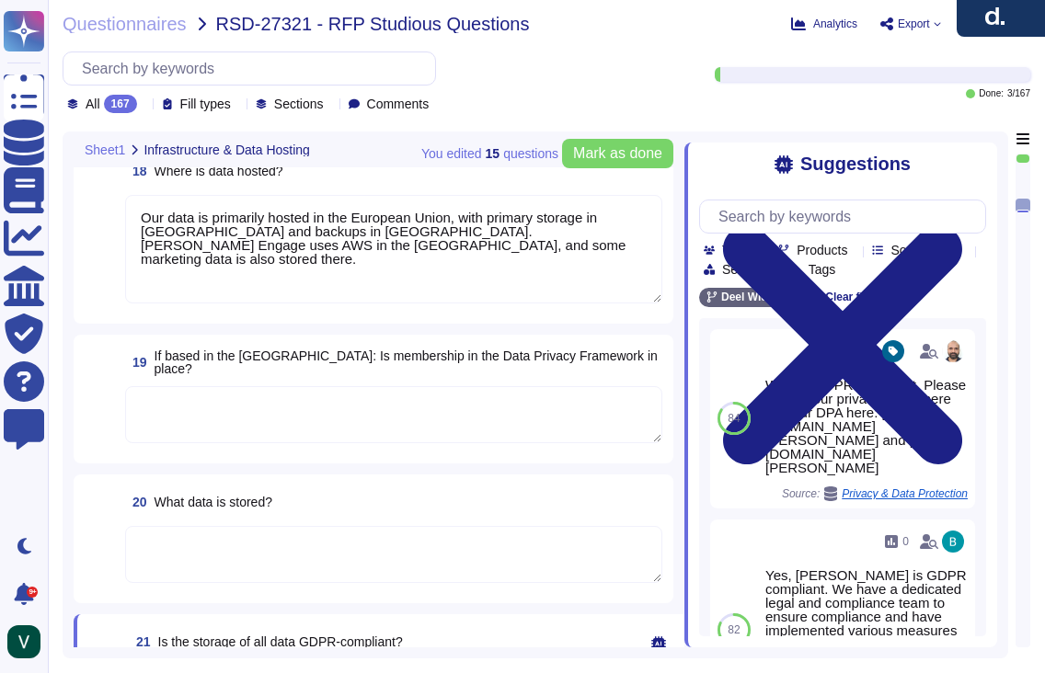
click at [231, 422] on textarea at bounding box center [393, 414] width 537 height 57
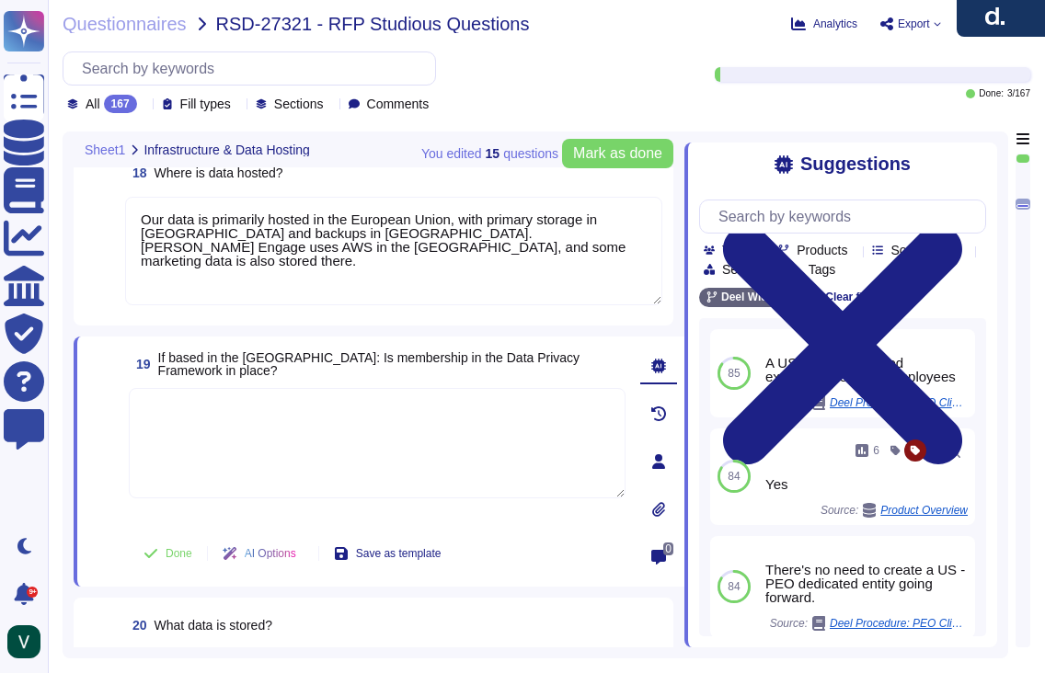
paste textarea "No, our data hosting is not primarily based in the [GEOGRAPHIC_DATA]. Yes, we a…"
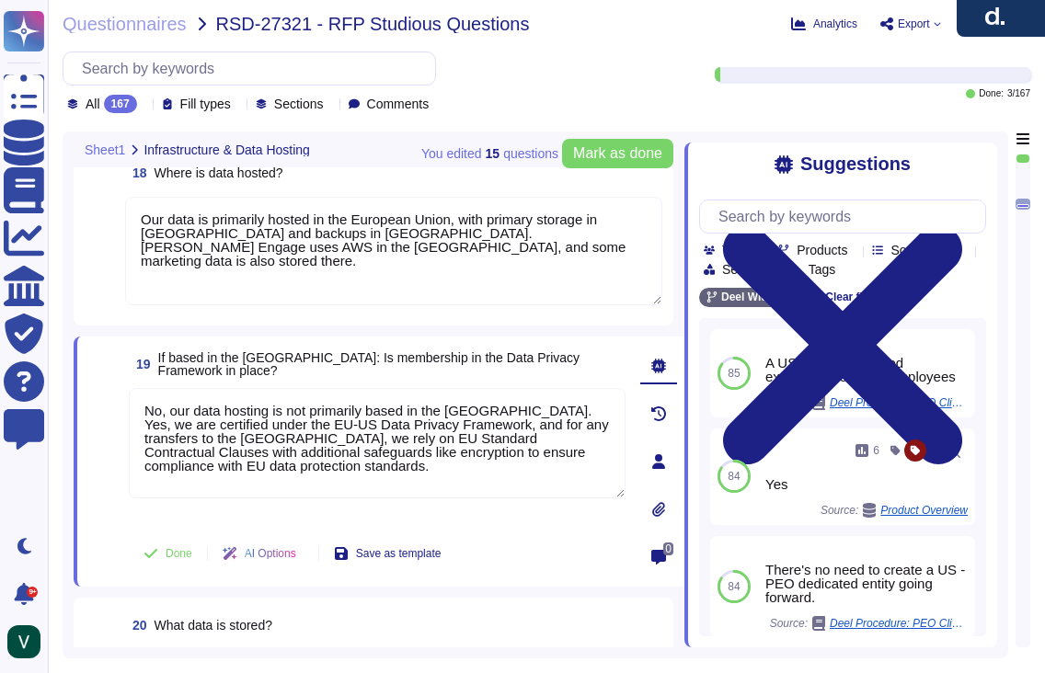
type textarea "No, our data hosting is not primarily based in the [GEOGRAPHIC_DATA]. Yes, we a…"
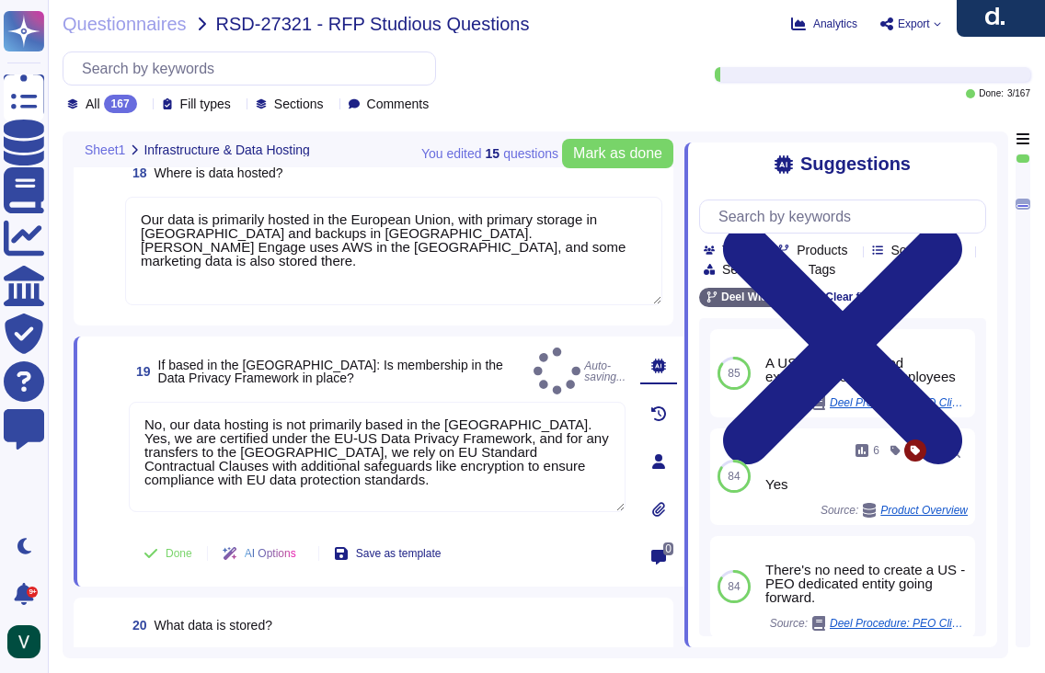
click at [100, 535] on span at bounding box center [104, 554] width 33 height 44
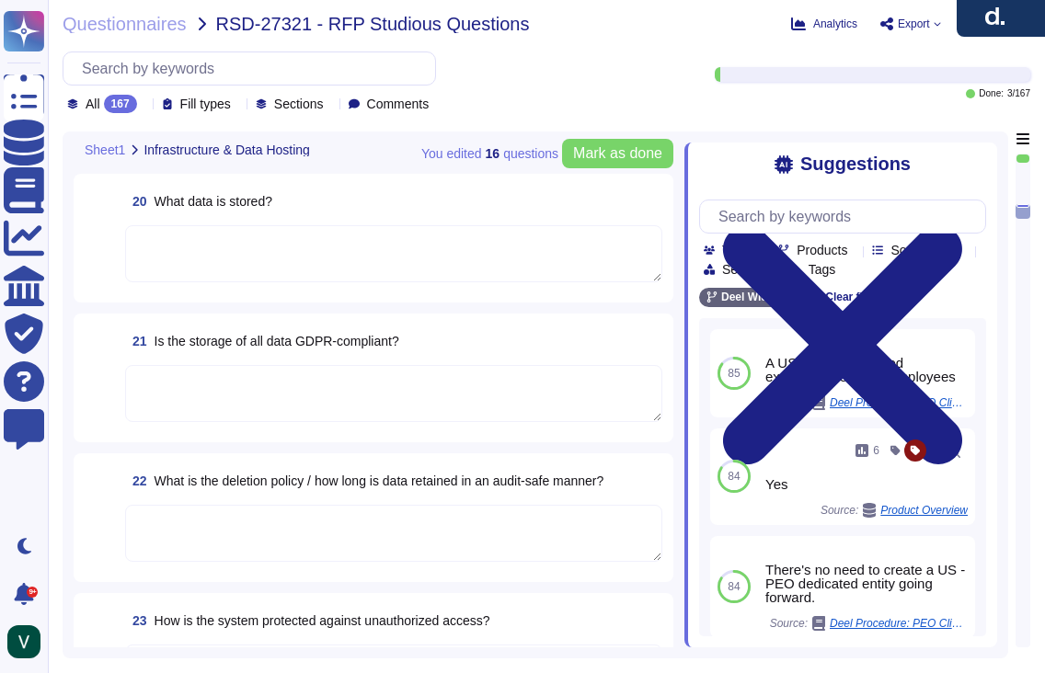
scroll to position [3622, 0]
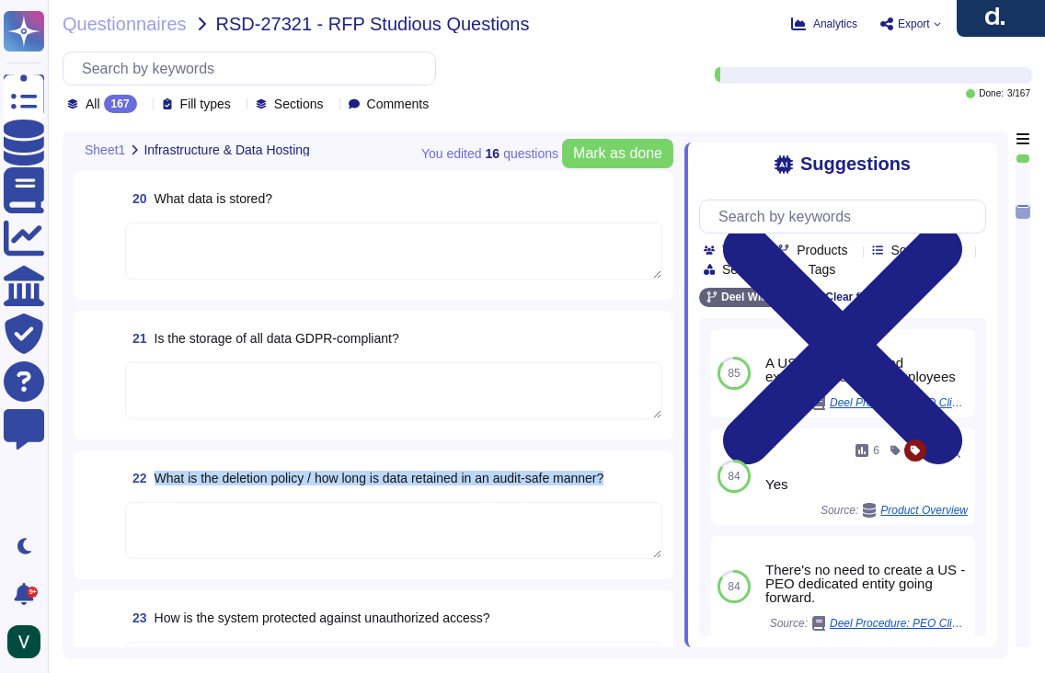
drag, startPoint x: 645, startPoint y: 483, endPoint x: 157, endPoint y: 484, distance: 487.6
click at [157, 484] on div "22 What is the deletion policy / how long is data retained in an audit-safe man…" at bounding box center [393, 478] width 537 height 33
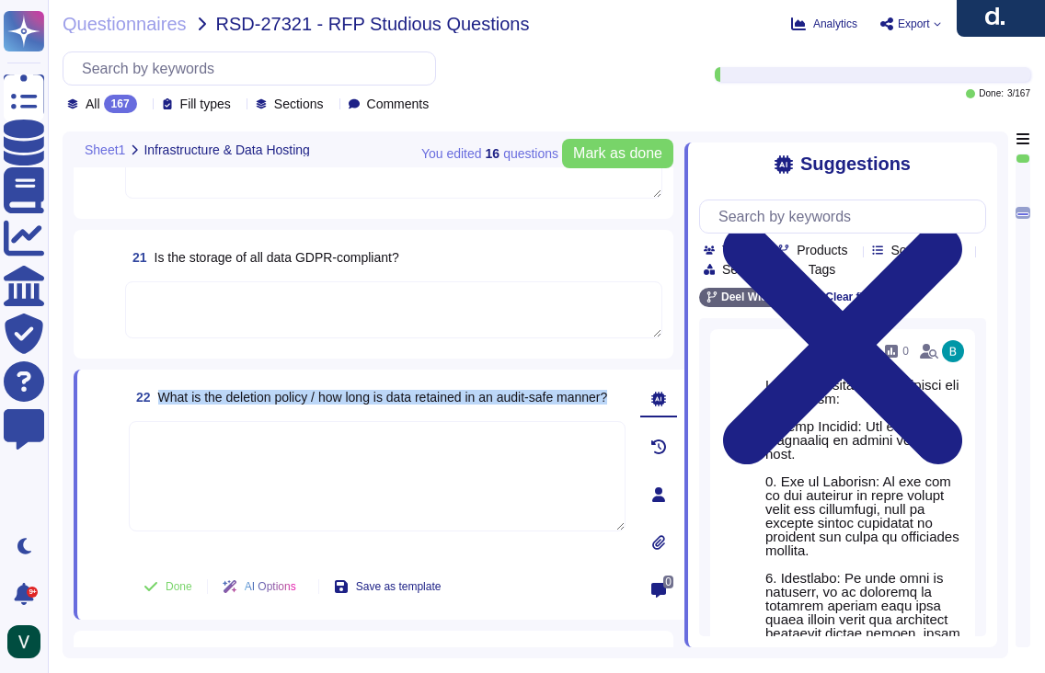
drag, startPoint x: 230, startPoint y: 404, endPoint x: 151, endPoint y: 377, distance: 83.5
click at [151, 377] on div "22 What is the deletion policy / how long is data retained in an audit-safe man…" at bounding box center [379, 495] width 611 height 250
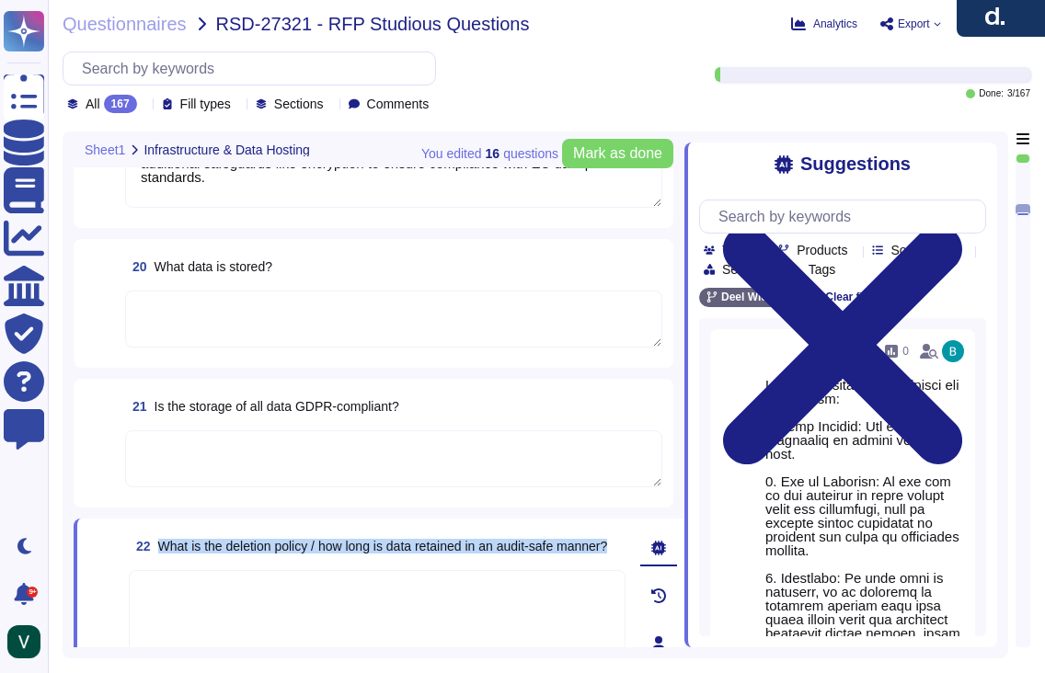
type textarea "Our servers are located in the [GEOGRAPHIC_DATA], with primary storage in [GEOG…"
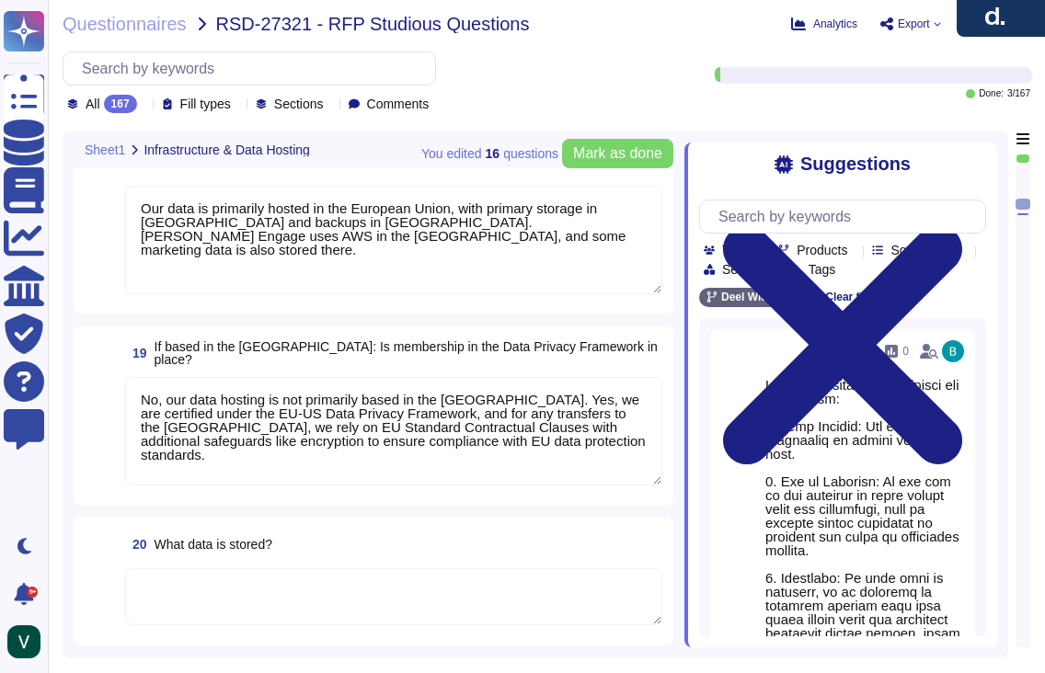
scroll to position [3229, 0]
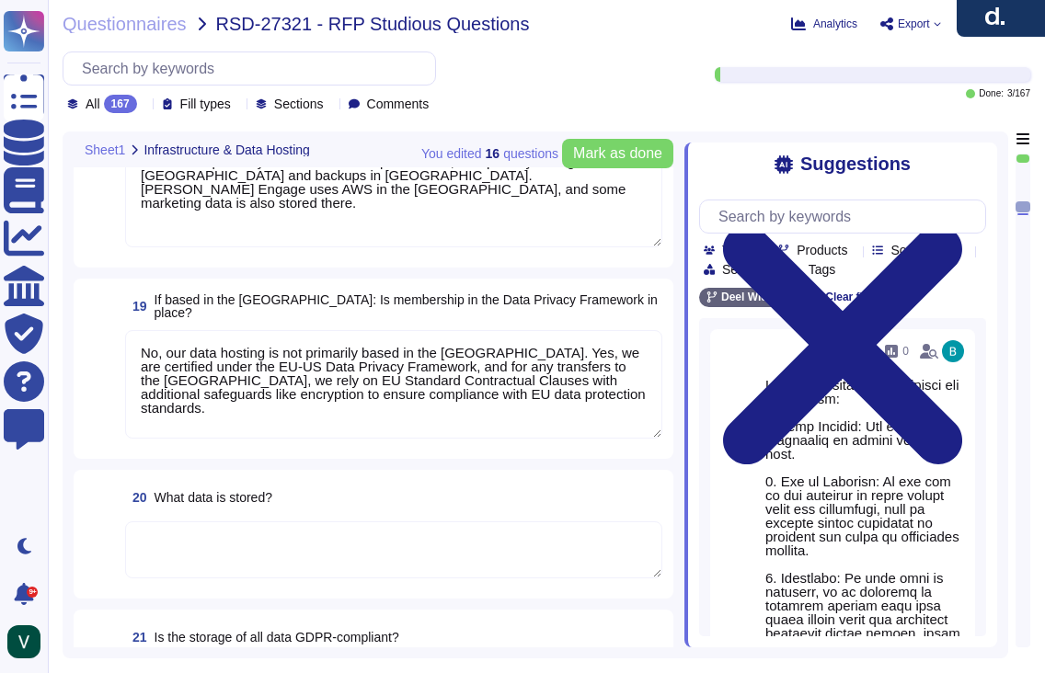
drag, startPoint x: 343, startPoint y: 520, endPoint x: 335, endPoint y: 526, distance: 10.5
click at [343, 521] on div "20 What data is stored?" at bounding box center [374, 534] width 578 height 107
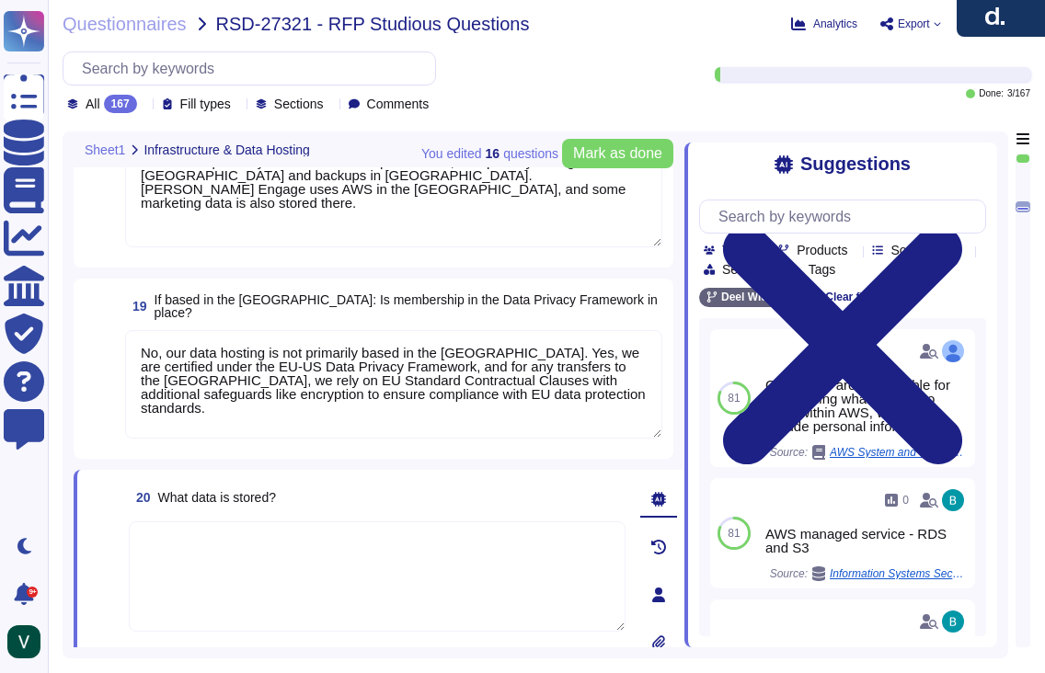
paste textarea "Yes, our infrastructure stores client and user personal data, platform data, ma…"
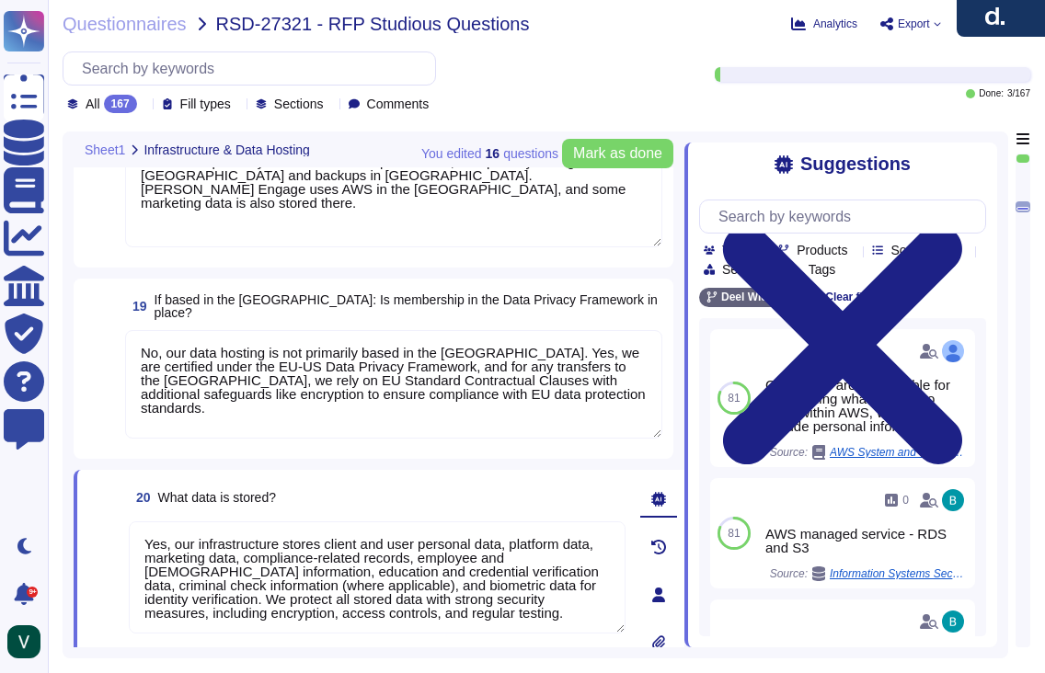
drag, startPoint x: 183, startPoint y: 546, endPoint x: 129, endPoint y: 546, distance: 54.3
click at [129, 546] on textarea "Yes, our infrastructure stores client and user personal data, platform data, ma…" at bounding box center [377, 578] width 497 height 112
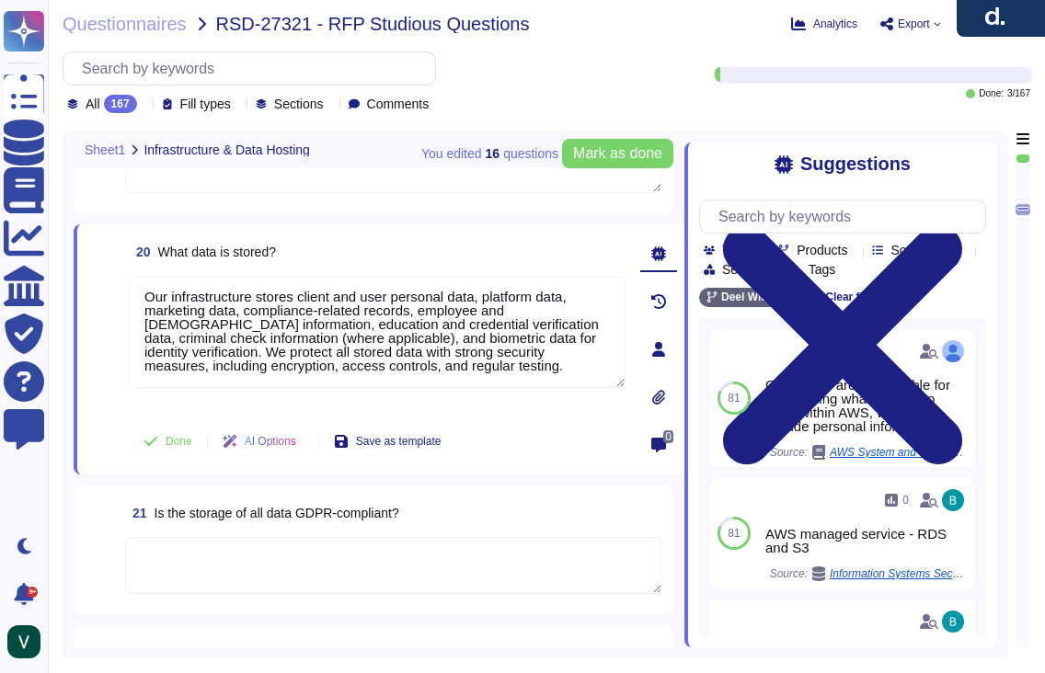
scroll to position [3480, 0]
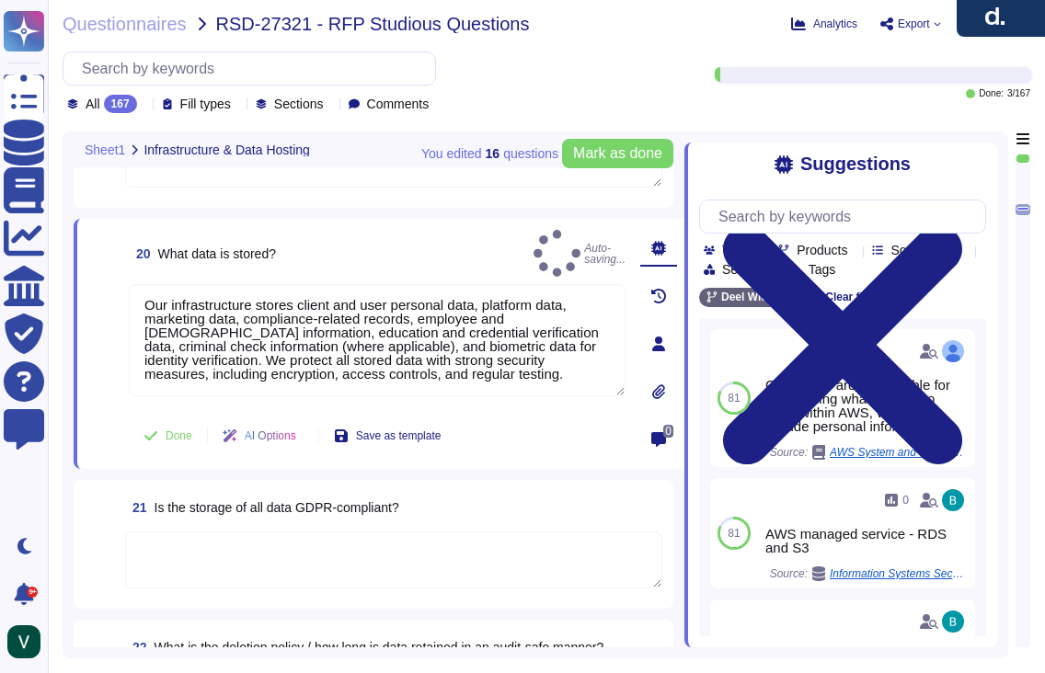
type textarea "Our infrastructure stores client and user personal data, platform data, marketi…"
click at [80, 488] on div "21 Is the storage of all data GDPR-compliant?" at bounding box center [374, 544] width 600 height 129
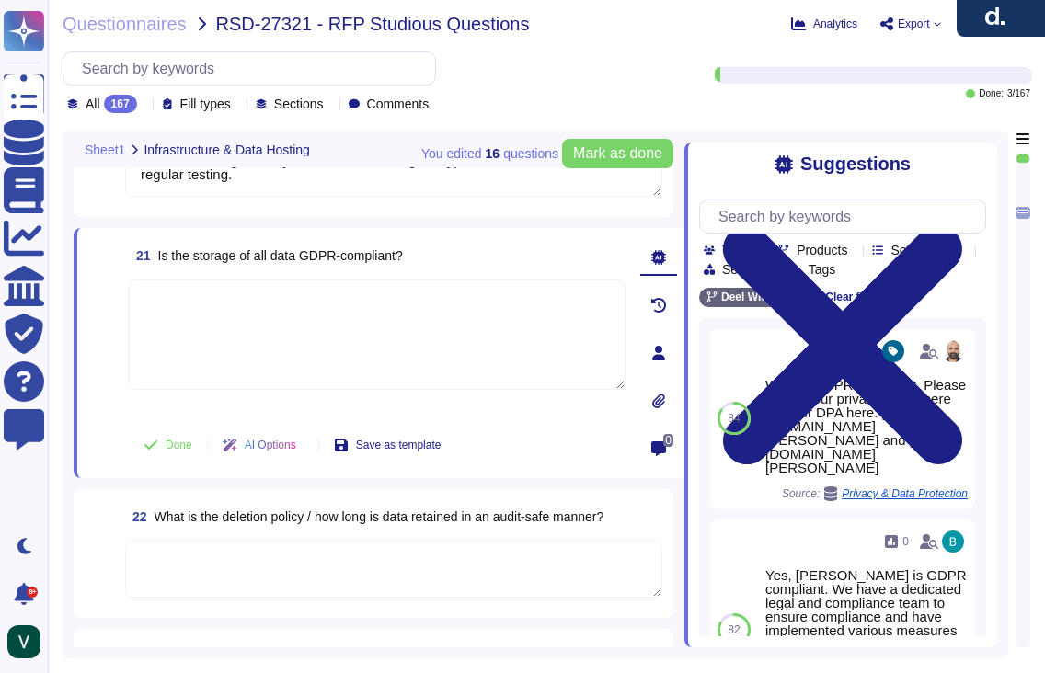
scroll to position [3680, 0]
click at [247, 558] on textarea at bounding box center [393, 569] width 537 height 57
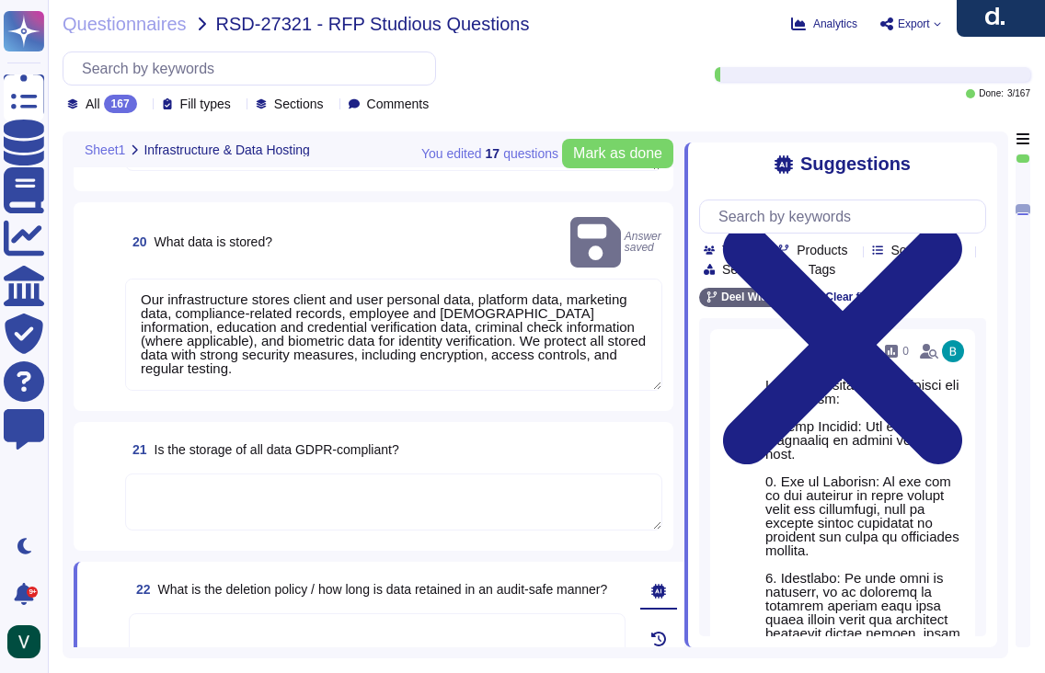
type textarea "Our servers are located in the [GEOGRAPHIC_DATA], with primary storage in [GEOG…"
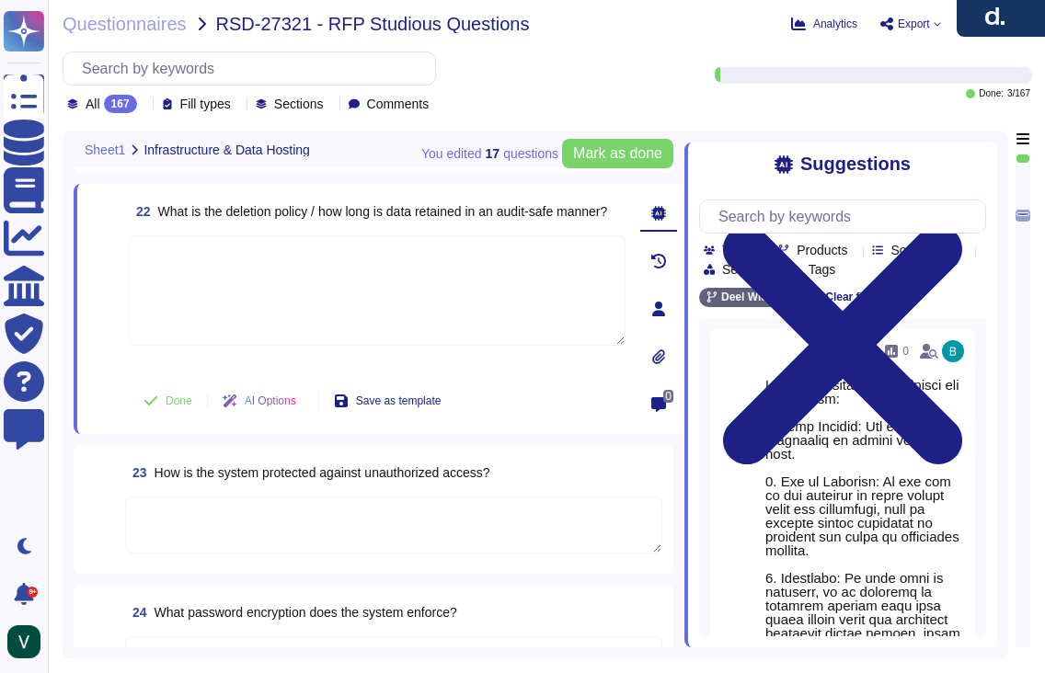
scroll to position [3867, 0]
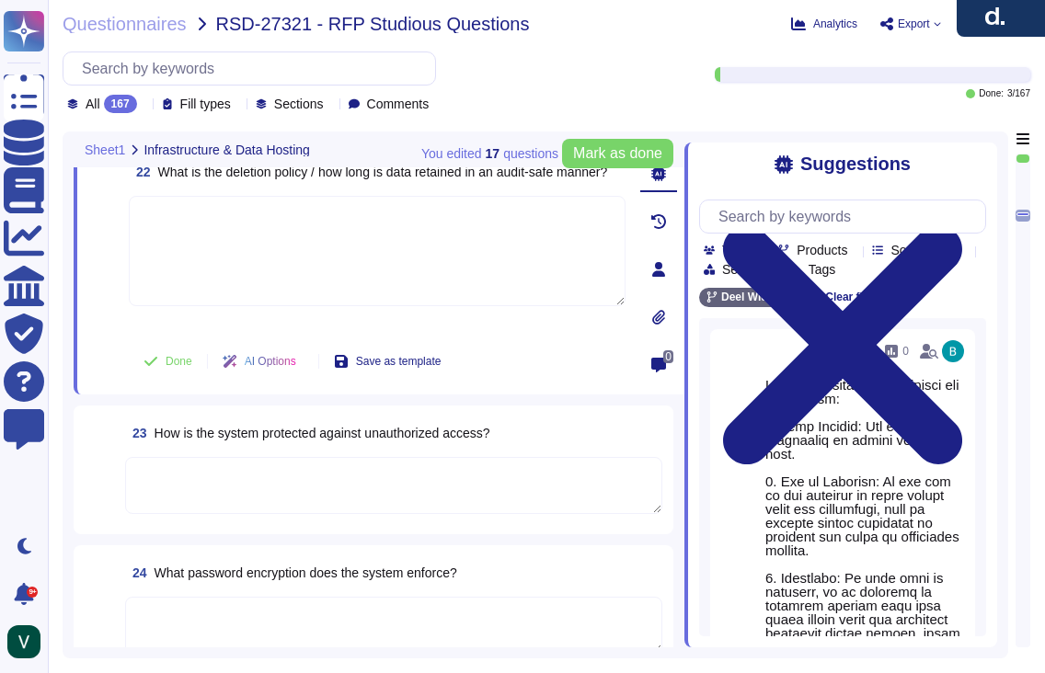
drag, startPoint x: 334, startPoint y: 481, endPoint x: 421, endPoint y: 465, distance: 88.8
click at [337, 480] on textarea at bounding box center [393, 485] width 537 height 57
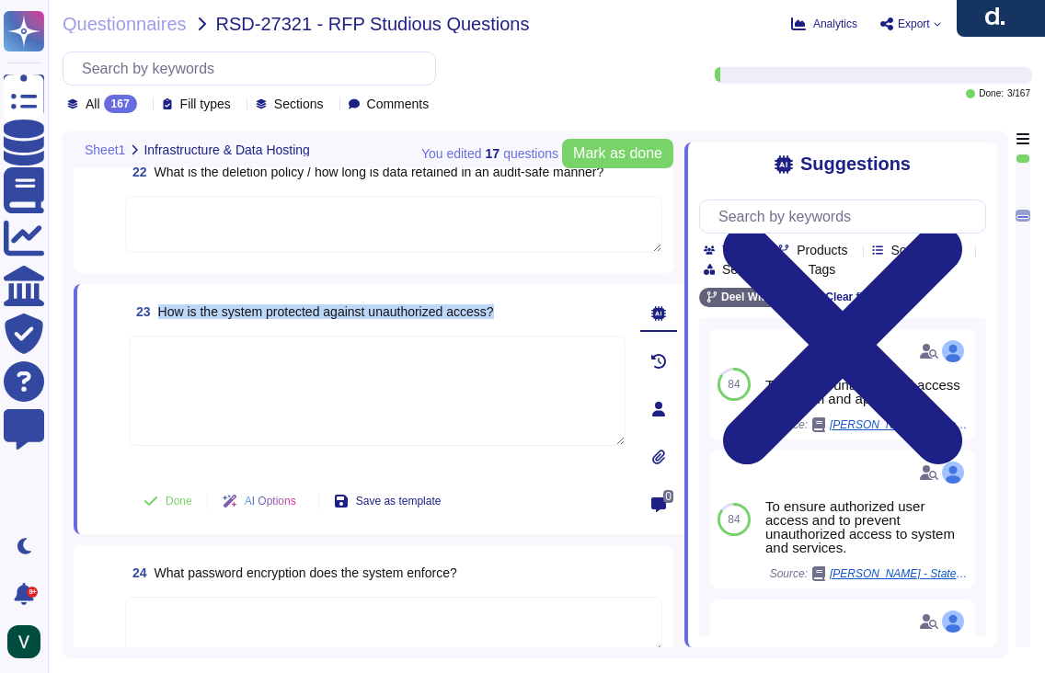
drag, startPoint x: 527, startPoint y: 306, endPoint x: 164, endPoint y: 312, distance: 363.4
click at [164, 312] on div "23 How is the system protected against unauthorized access?" at bounding box center [377, 311] width 497 height 33
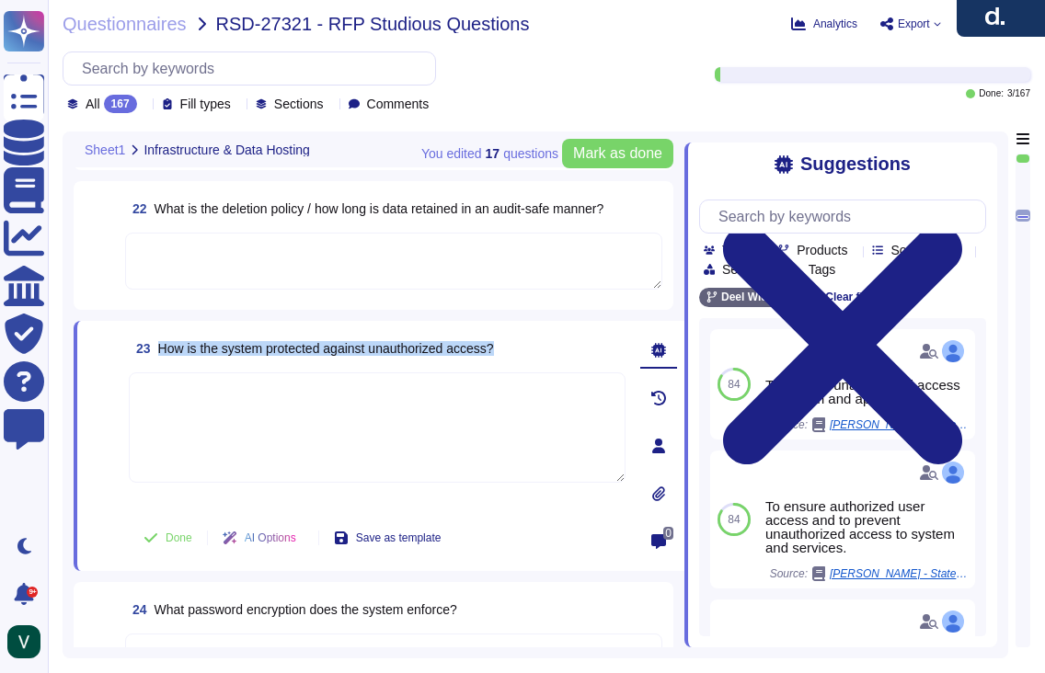
scroll to position [3826, 0]
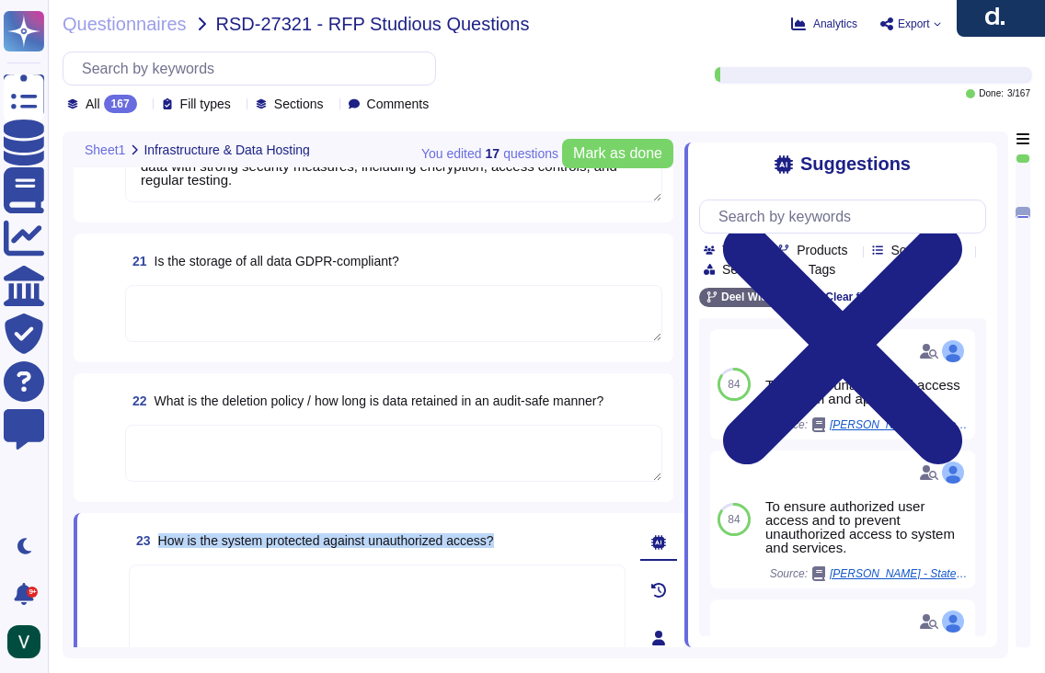
type textarea "Our data is primarily hosted in the European Union, with primary storage in [GE…"
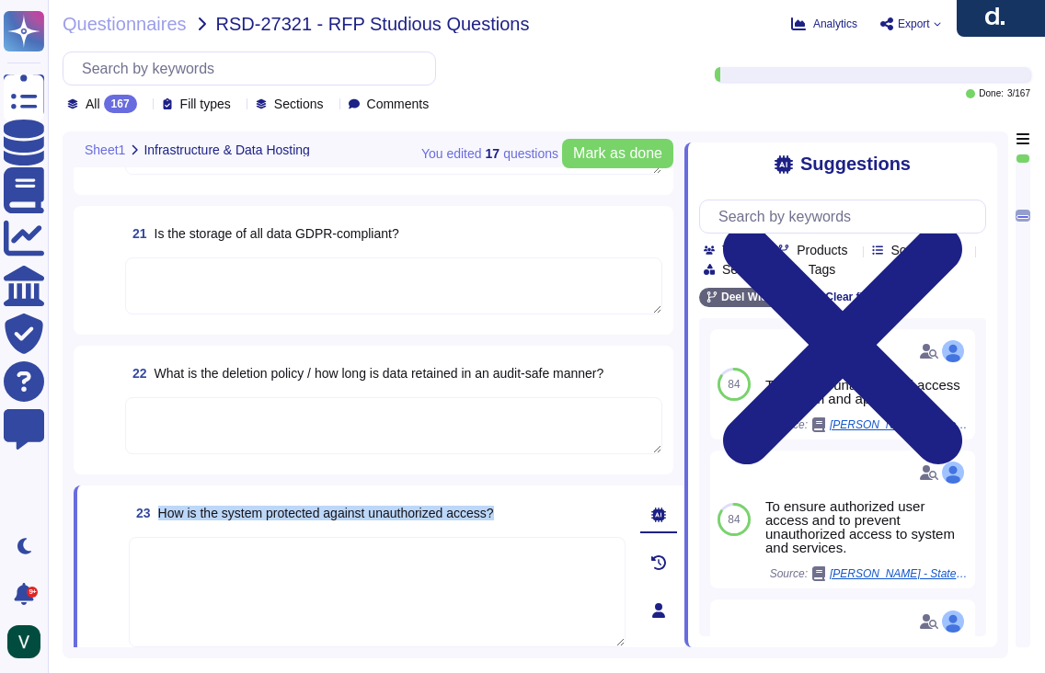
scroll to position [3493, 0]
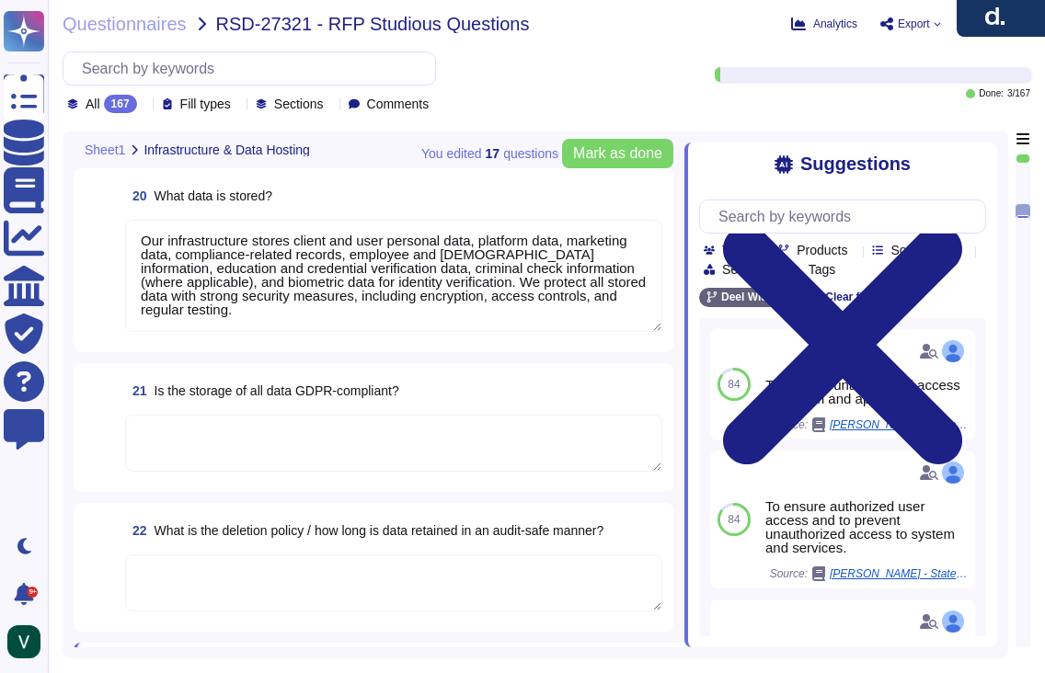
type textarea "Our servers are located in the [GEOGRAPHIC_DATA], with primary storage in [GEOG…"
type textarea "Our data is primarily hosted in the European Union, with primary storage in [GE…"
click at [262, 434] on textarea at bounding box center [393, 443] width 537 height 57
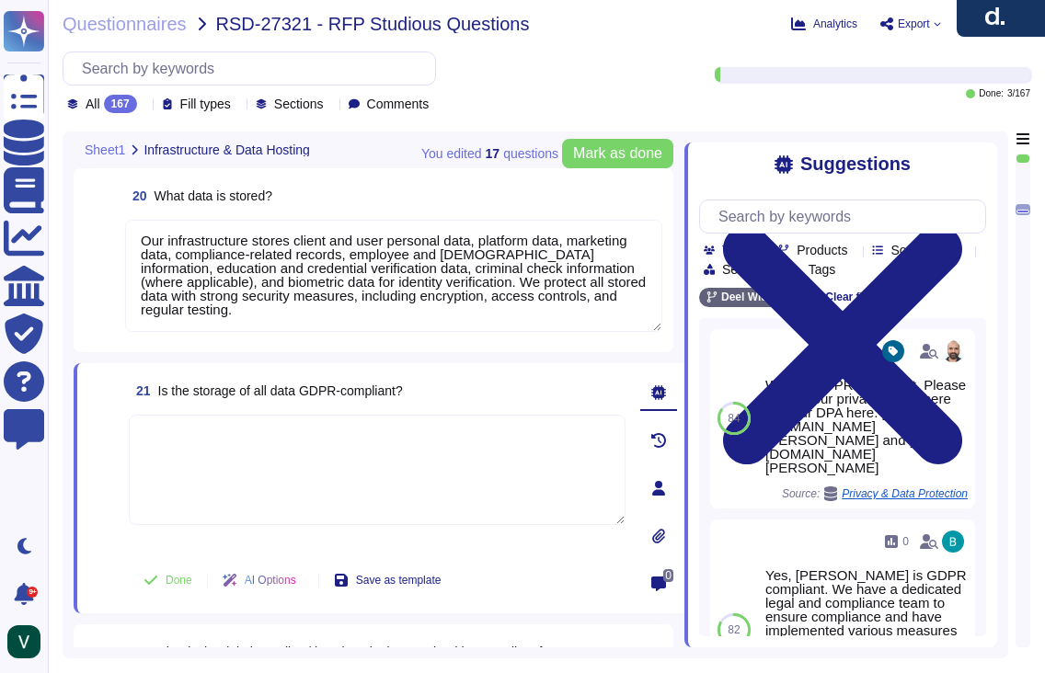
paste textarea "Yes, all data stored in our infrastructure is GDPR-compliant. We host platform …"
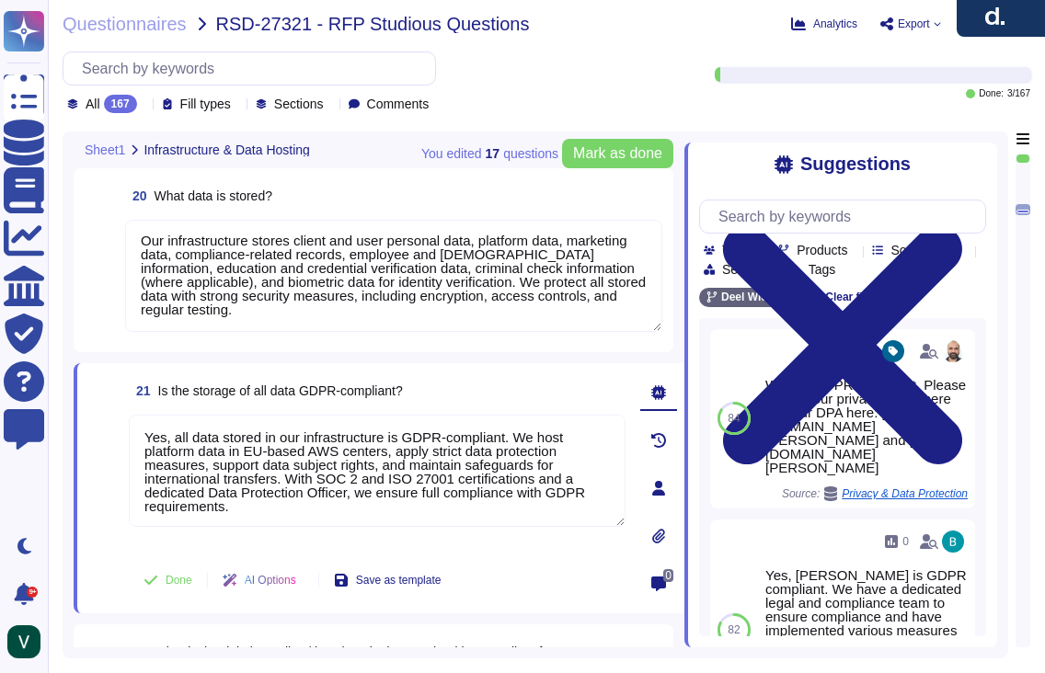
type textarea "Yes, all data stored in our infrastructure is GDPR-compliant. We host platform …"
click at [90, 511] on span at bounding box center [104, 483] width 33 height 136
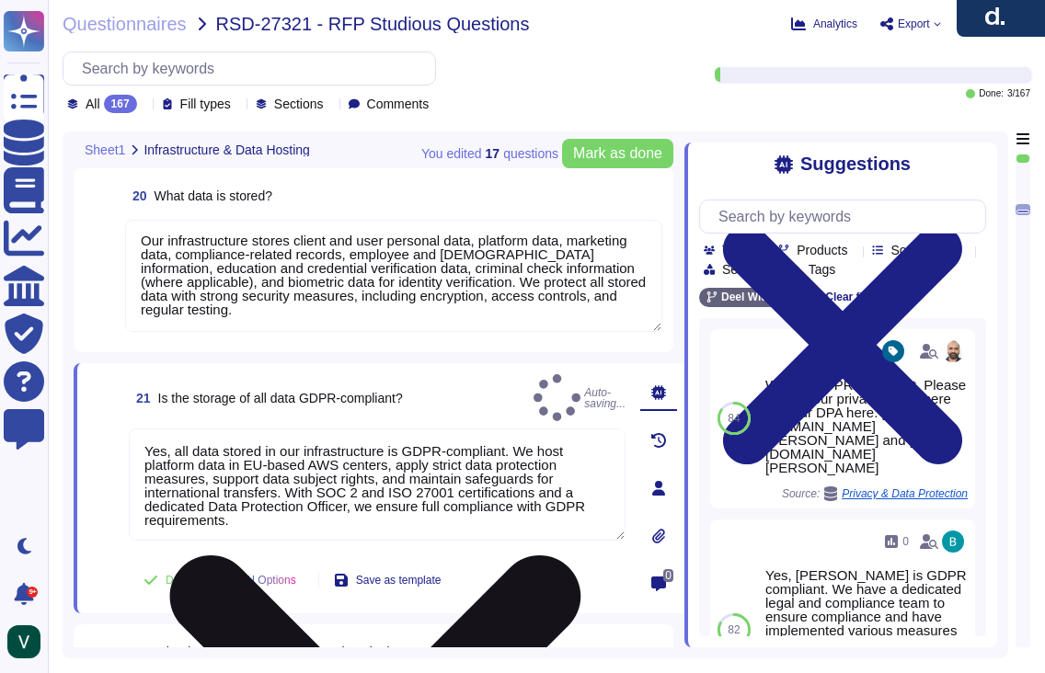
scroll to position [2, 0]
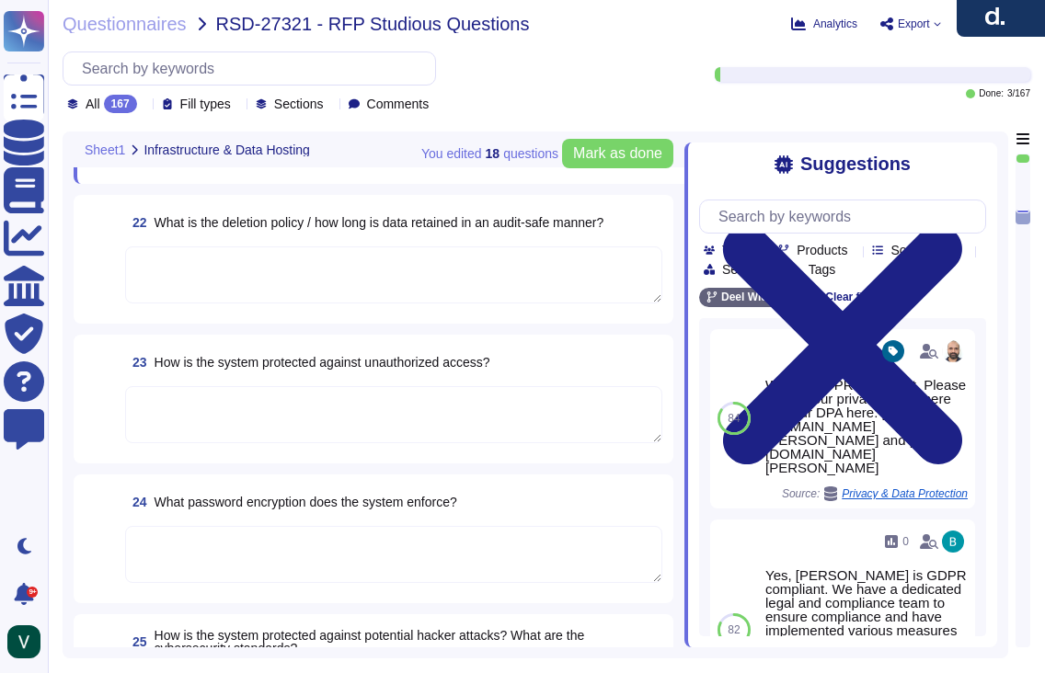
click at [252, 526] on textarea at bounding box center [393, 554] width 537 height 57
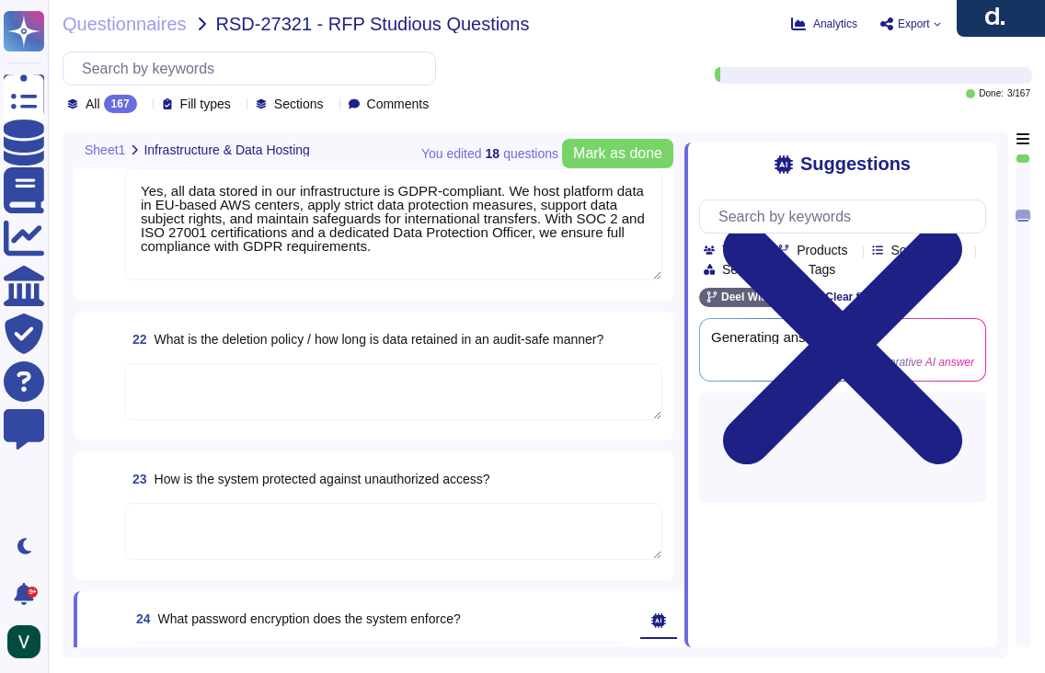
type textarea "No, our data hosting is not primarily based in the [GEOGRAPHIC_DATA]. Yes, we a…"
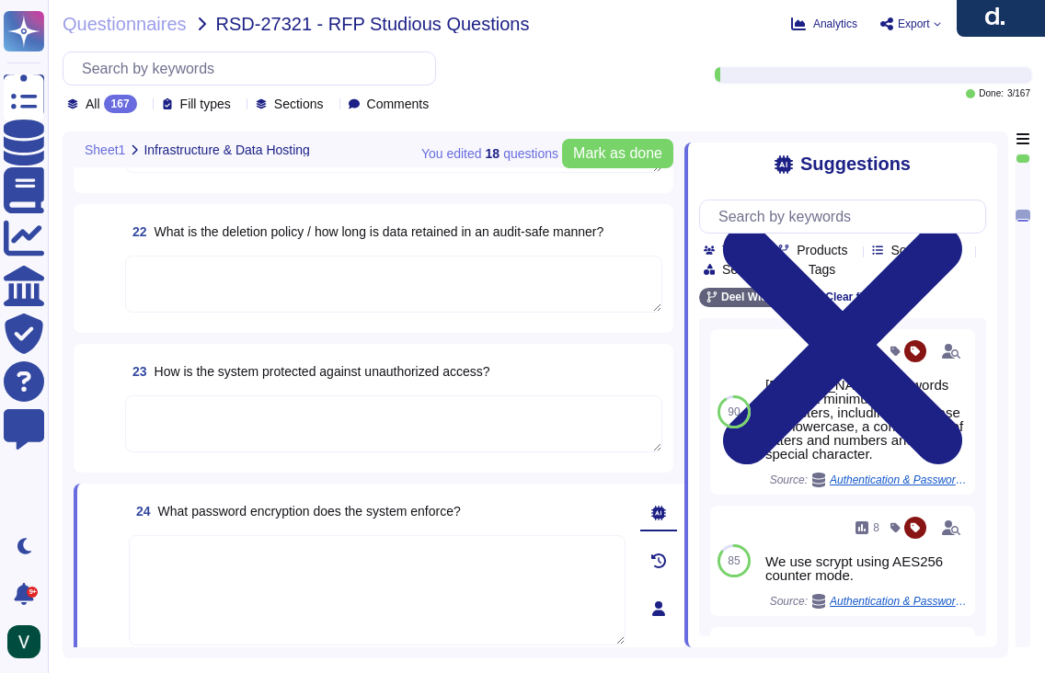
scroll to position [3826, 0]
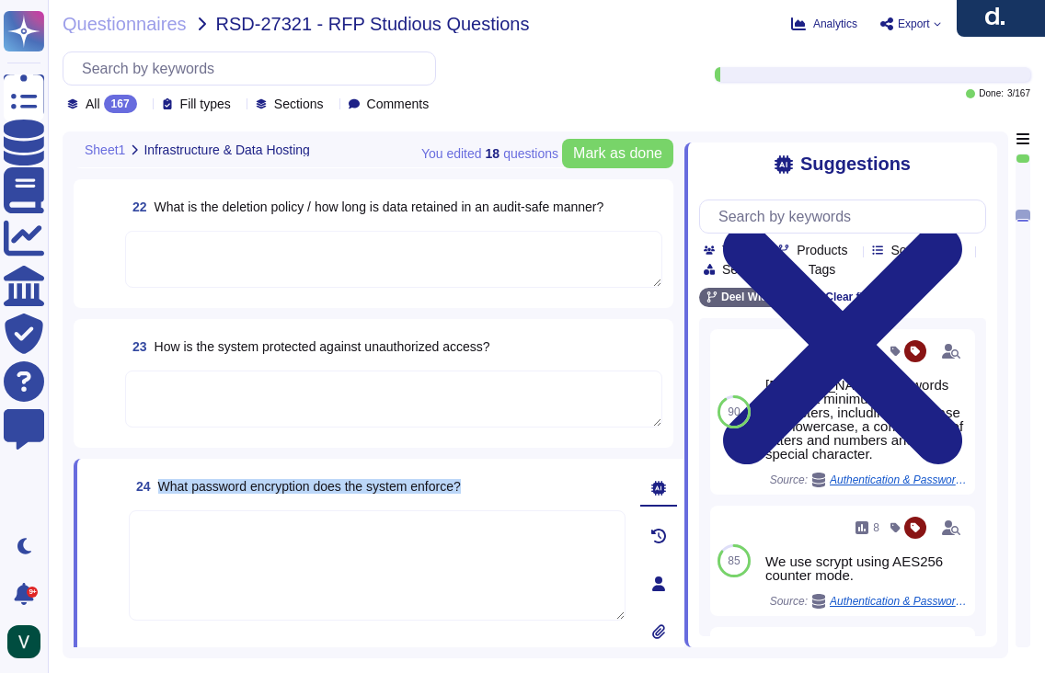
drag, startPoint x: 484, startPoint y: 484, endPoint x: 159, endPoint y: 487, distance: 324.8
click at [159, 487] on div "24 What password encryption does the system enforce?" at bounding box center [377, 486] width 497 height 33
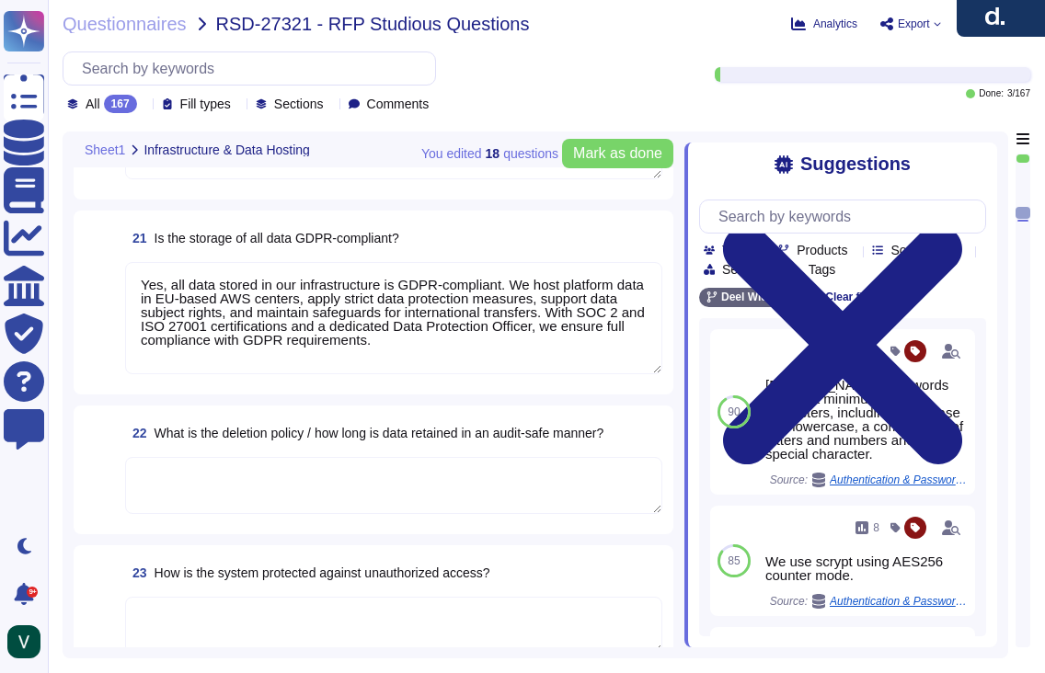
type textarea "Our data is primarily hosted in the European Union, with primary storage in [GE…"
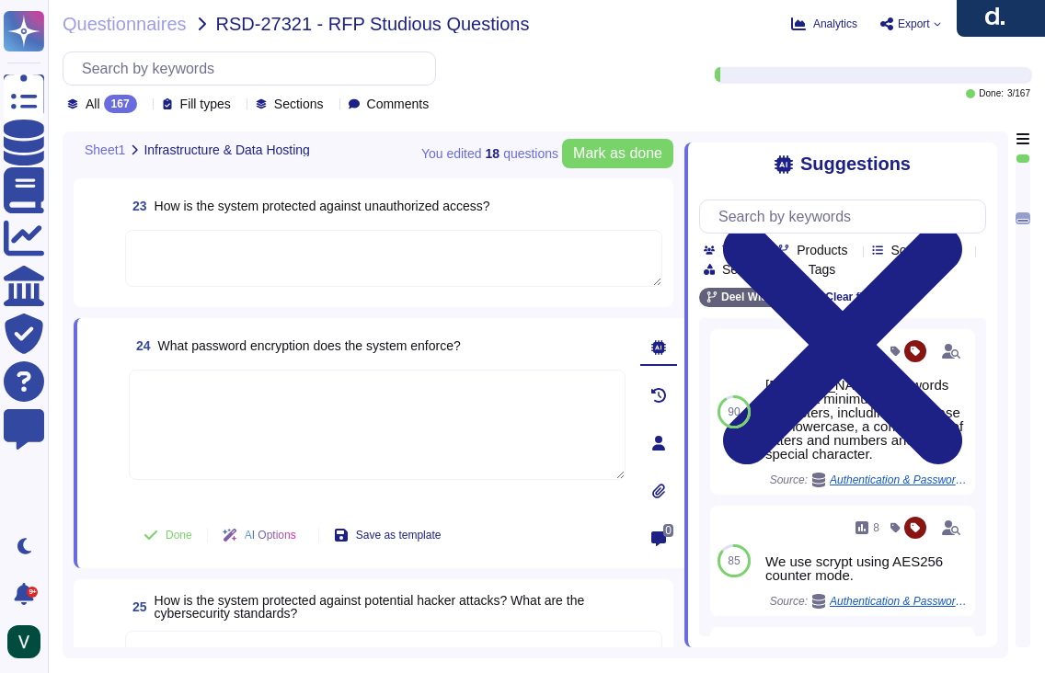
type textarea "Our infrastructure stores client and user personal data, platform data, marketi…"
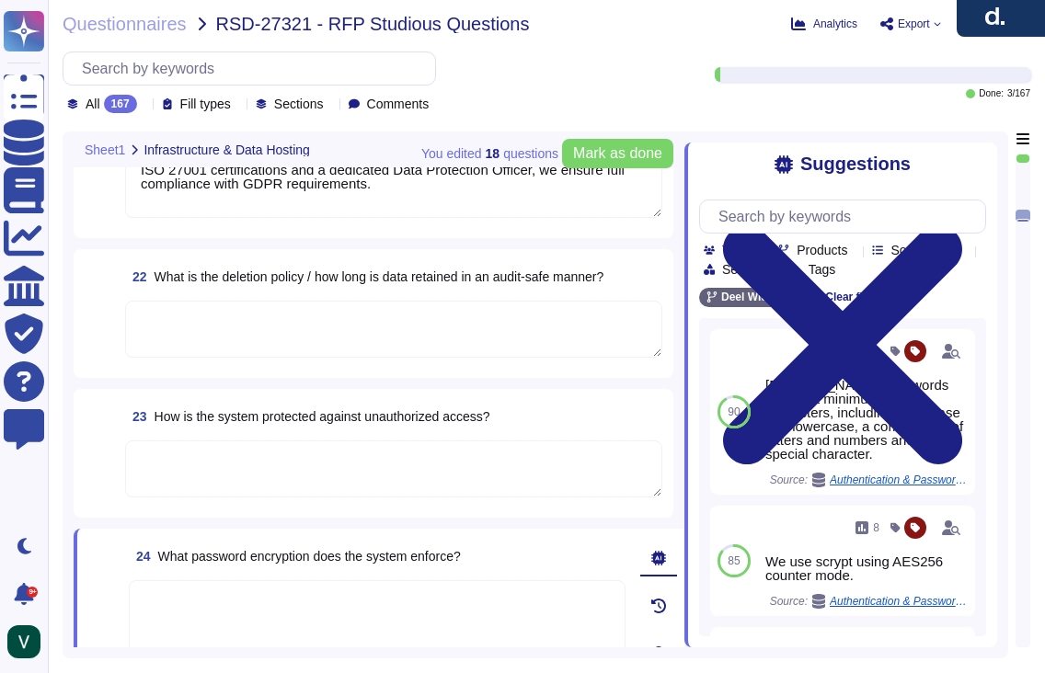
type textarea "No, our data hosting is not primarily based in the [GEOGRAPHIC_DATA]. Yes, we a…"
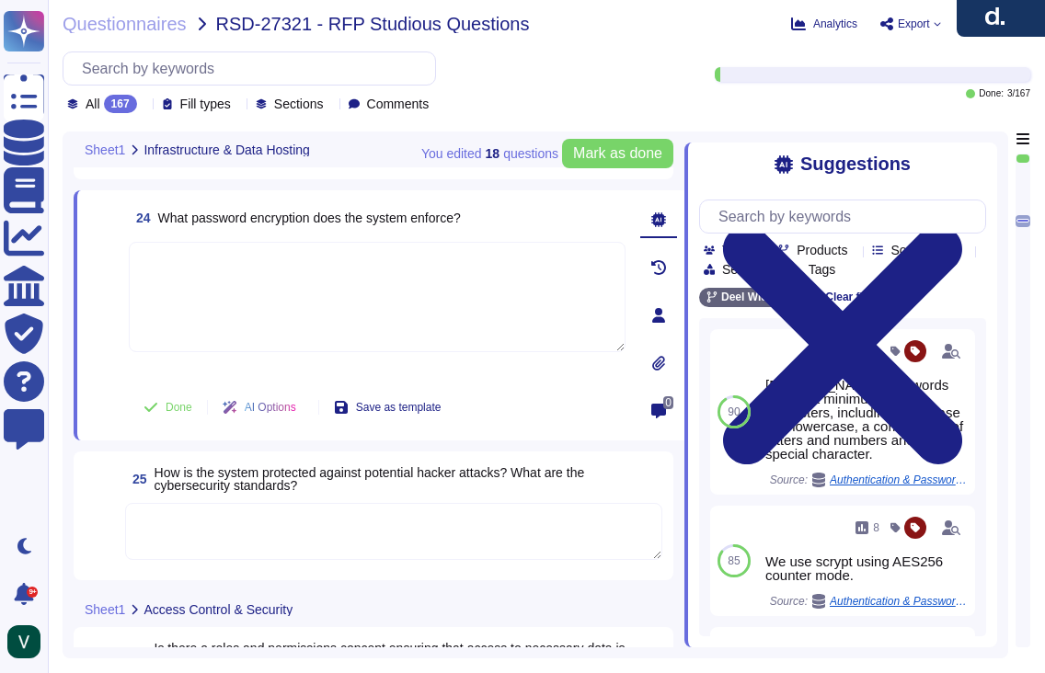
scroll to position [4085, 0]
click at [319, 536] on textarea at bounding box center [393, 530] width 537 height 57
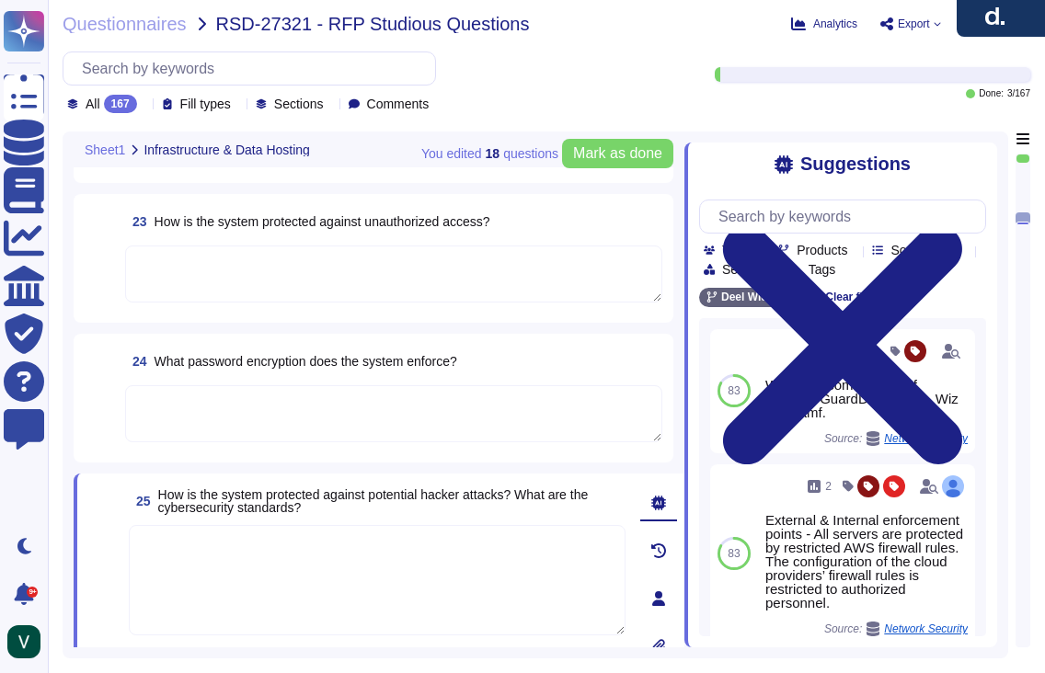
scroll to position [3823, 0]
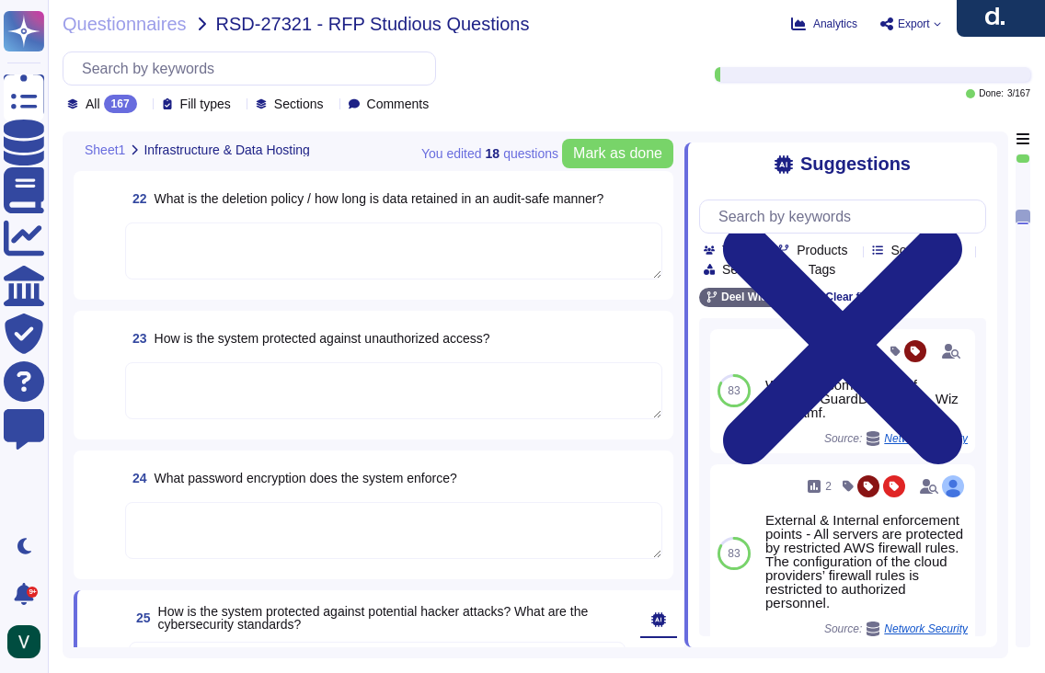
click at [328, 262] on textarea at bounding box center [393, 251] width 537 height 57
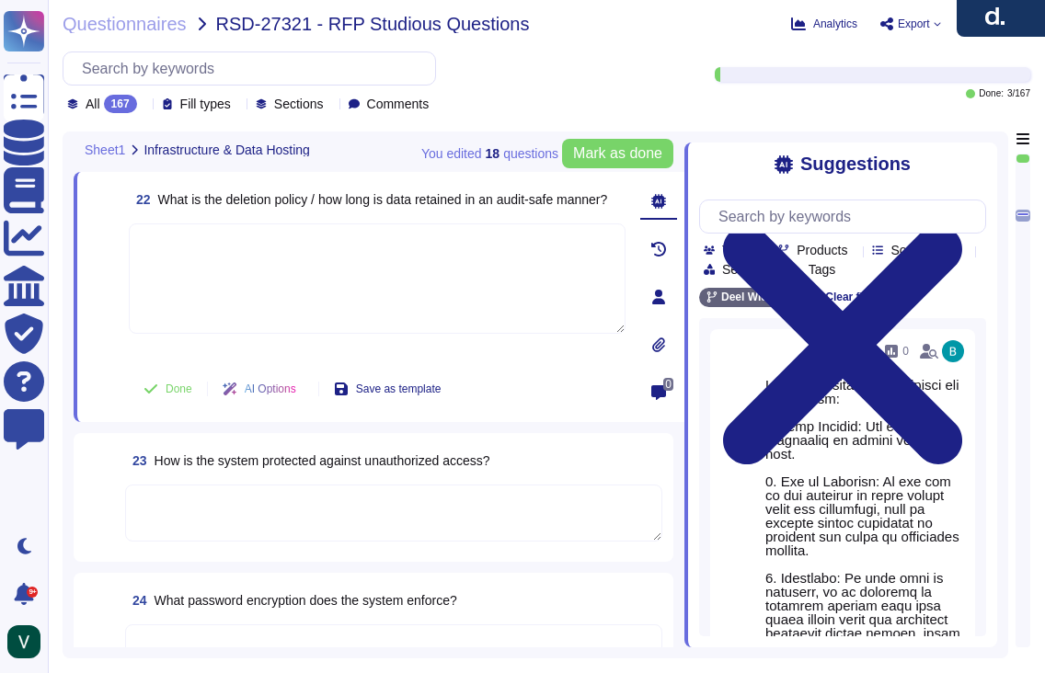
paste textarea "Yes, we retain personal data only as long as required by our services or applic…"
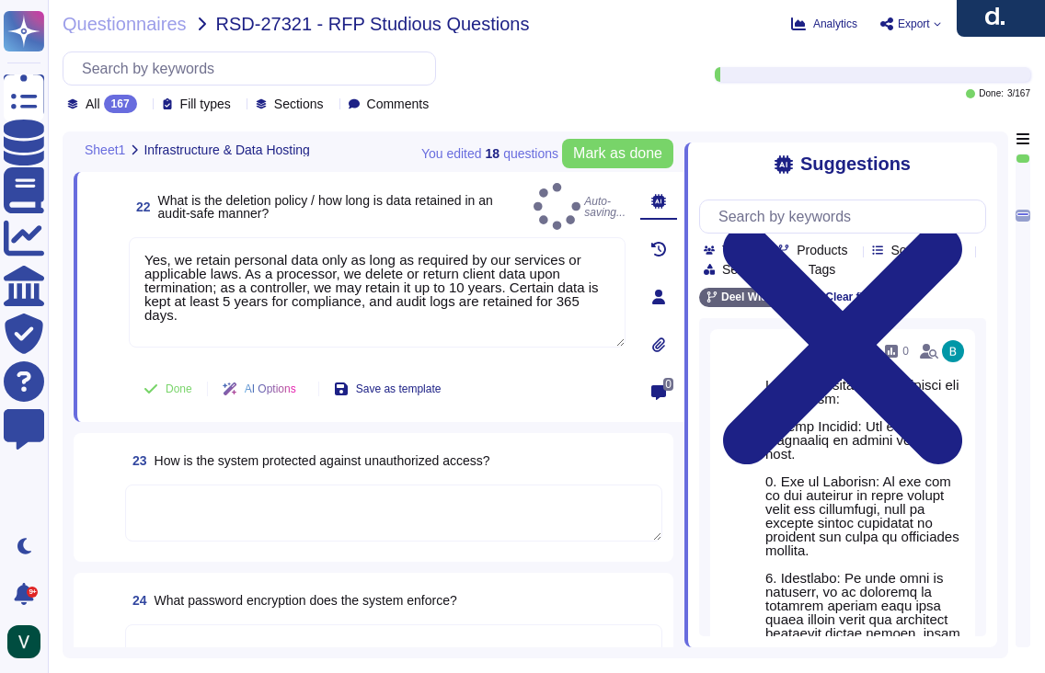
type textarea "Yes, we retain personal data only as long as required by our services or applic…"
click at [103, 331] on span at bounding box center [104, 298] width 33 height 122
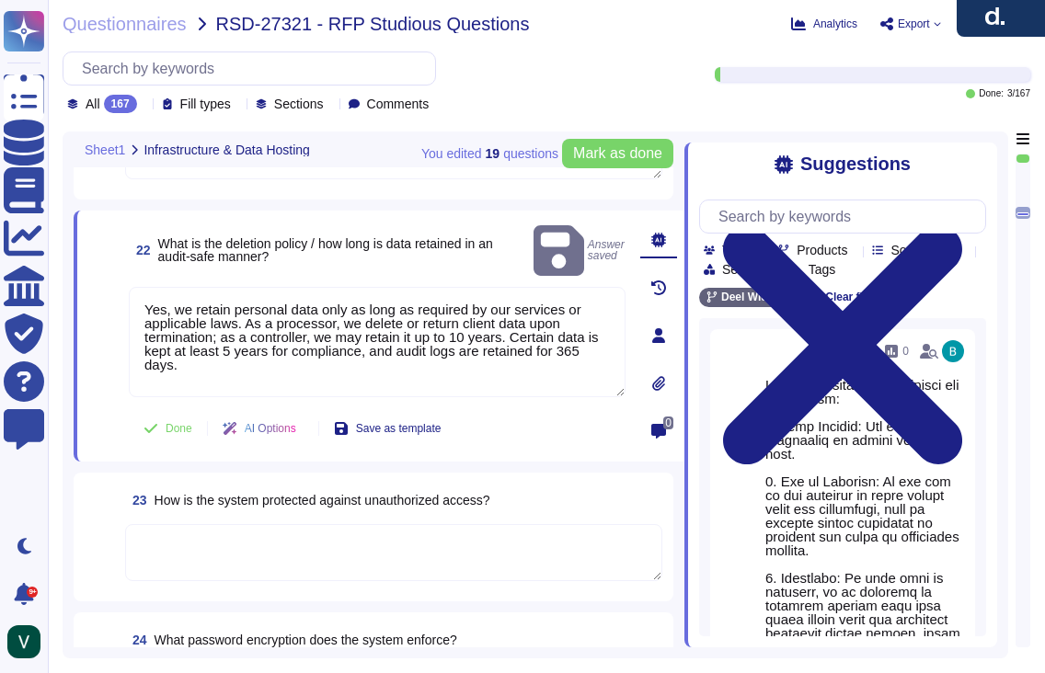
type textarea "No, our data hosting is not primarily based in the [GEOGRAPHIC_DATA]. Yes, we a…"
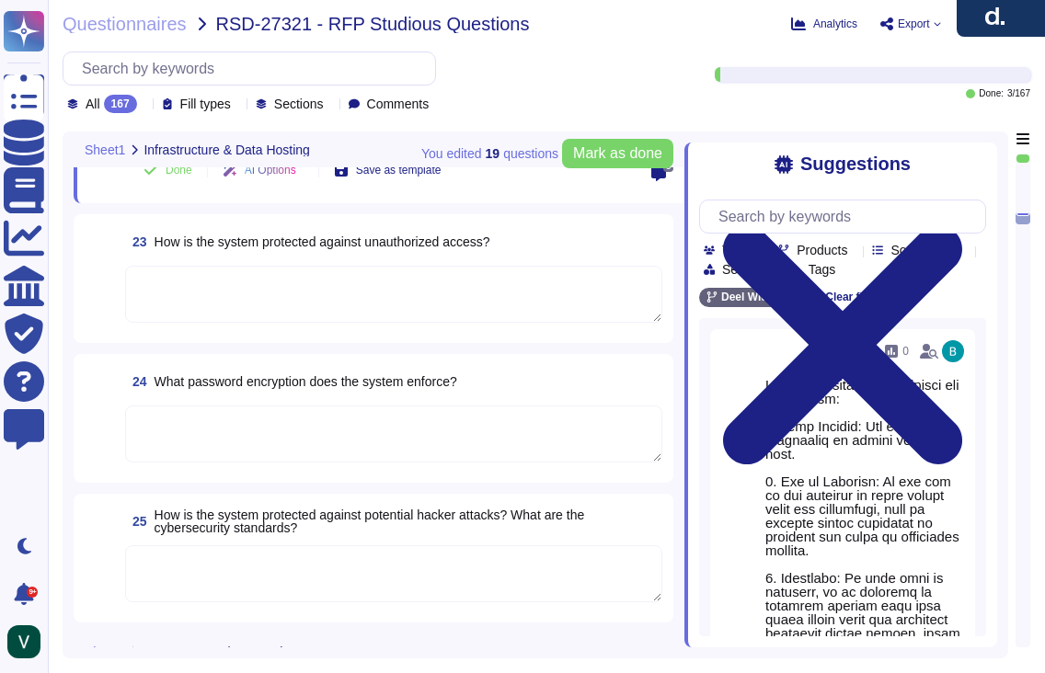
scroll to position [4043, 0]
click at [278, 419] on textarea at bounding box center [393, 432] width 537 height 57
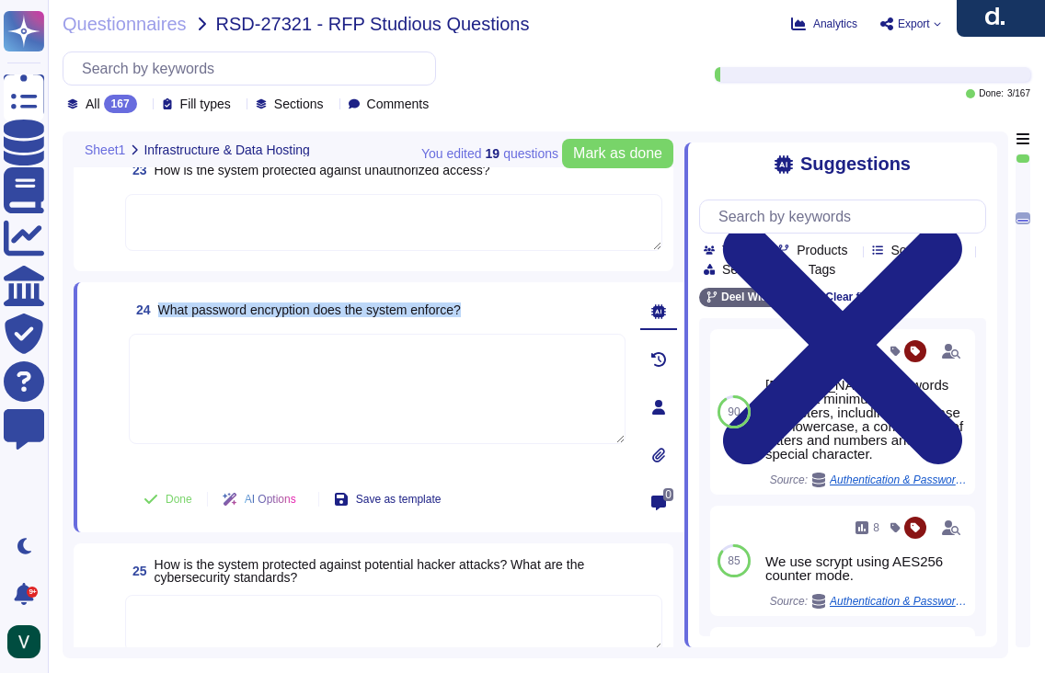
drag, startPoint x: 504, startPoint y: 307, endPoint x: 165, endPoint y: 306, distance: 339.5
click at [165, 306] on div "24 What password encryption does the system enforce?" at bounding box center [377, 309] width 497 height 33
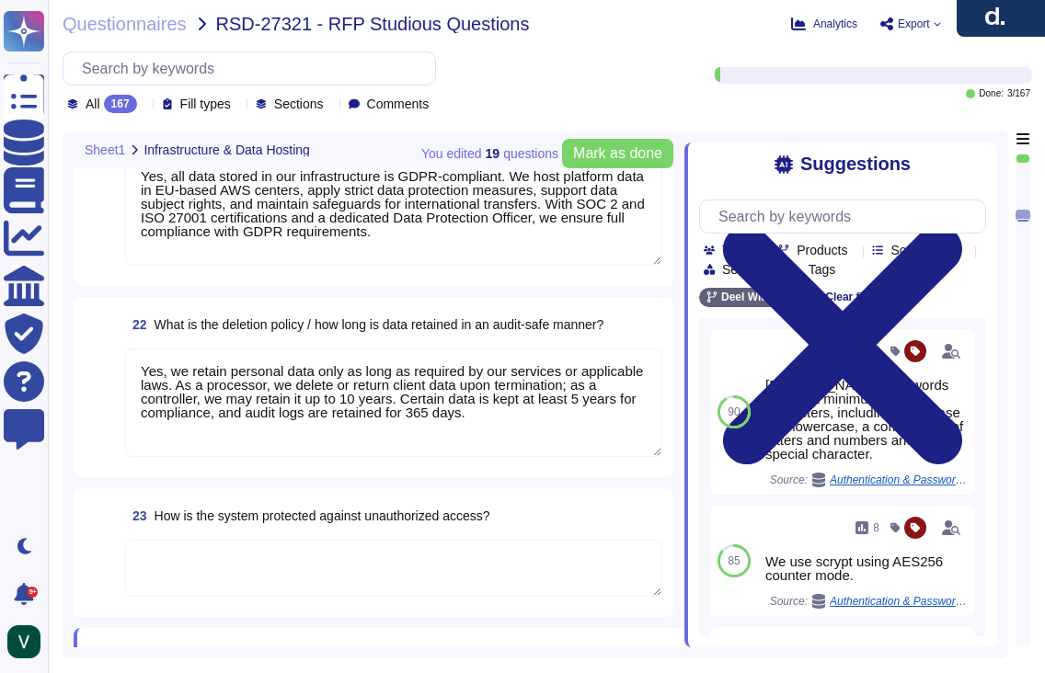
type textarea "No, our data hosting is not primarily based in the [GEOGRAPHIC_DATA]. Yes, we a…"
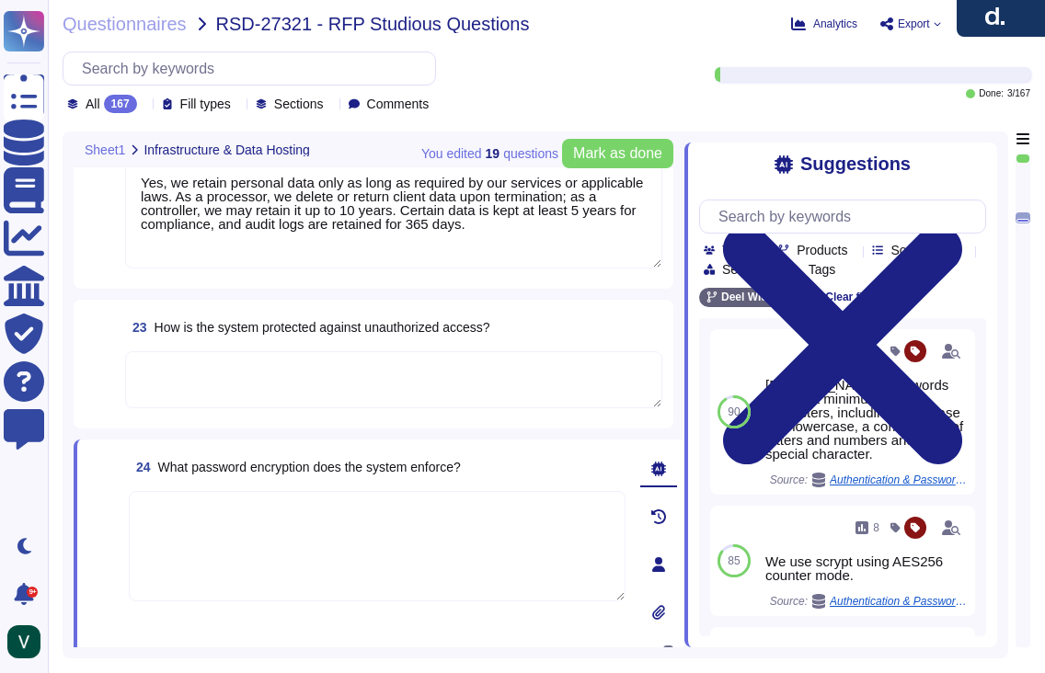
scroll to position [3865, 0]
type textarea "Our infrastructure stores client and user personal data, platform data, marketi…"
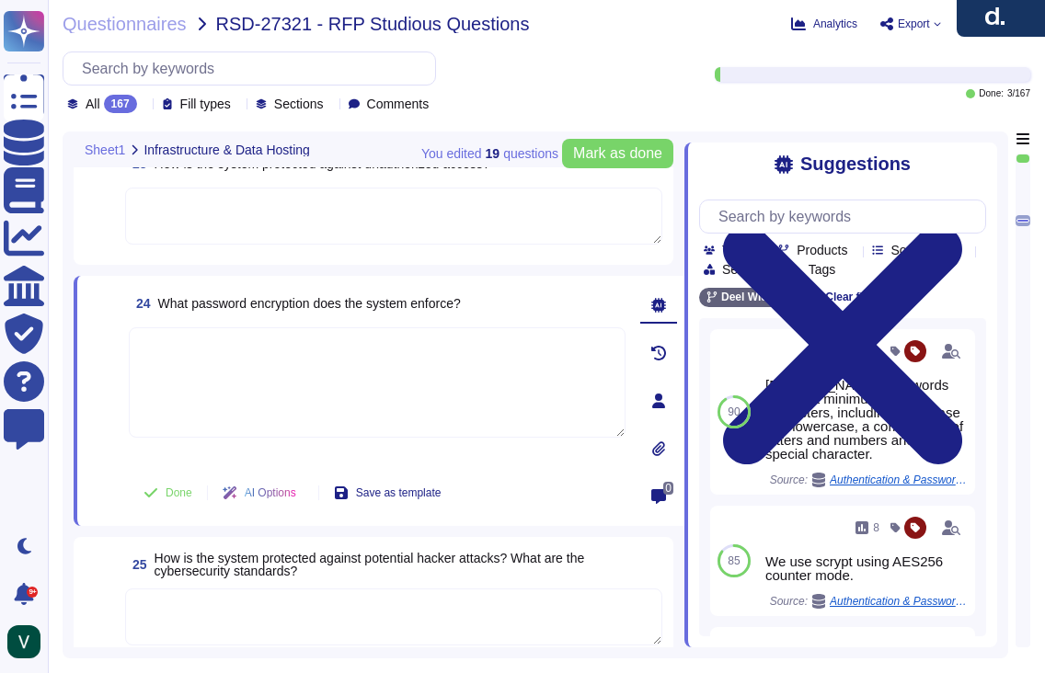
scroll to position [4058, 0]
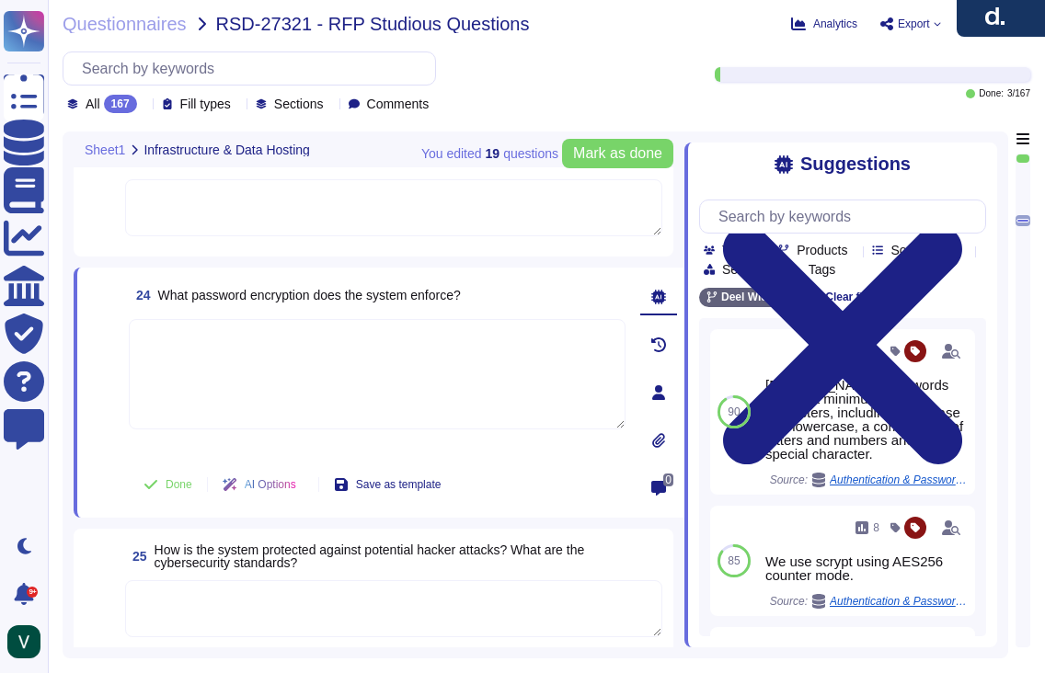
click at [366, 572] on span "25 How is the system protected against potential hacker attacks? What are the c…" at bounding box center [393, 556] width 537 height 33
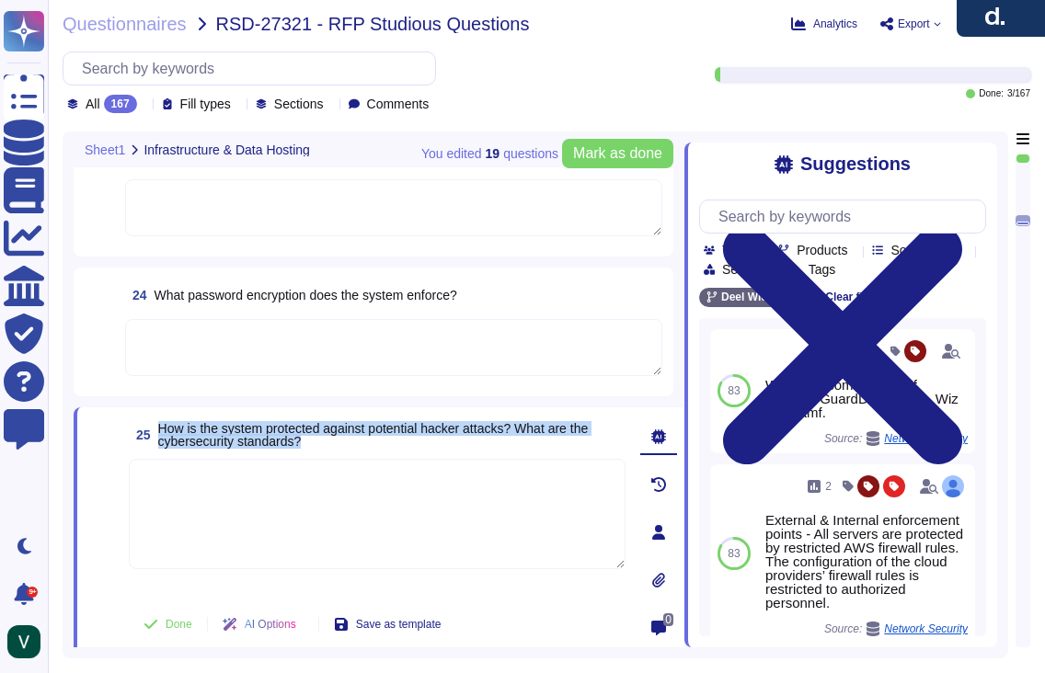
drag, startPoint x: 330, startPoint y: 444, endPoint x: 162, endPoint y: 434, distance: 168.7
click at [163, 434] on span "How is the system protected against potential hacker attacks? What are the cybe…" at bounding box center [391, 435] width 467 height 26
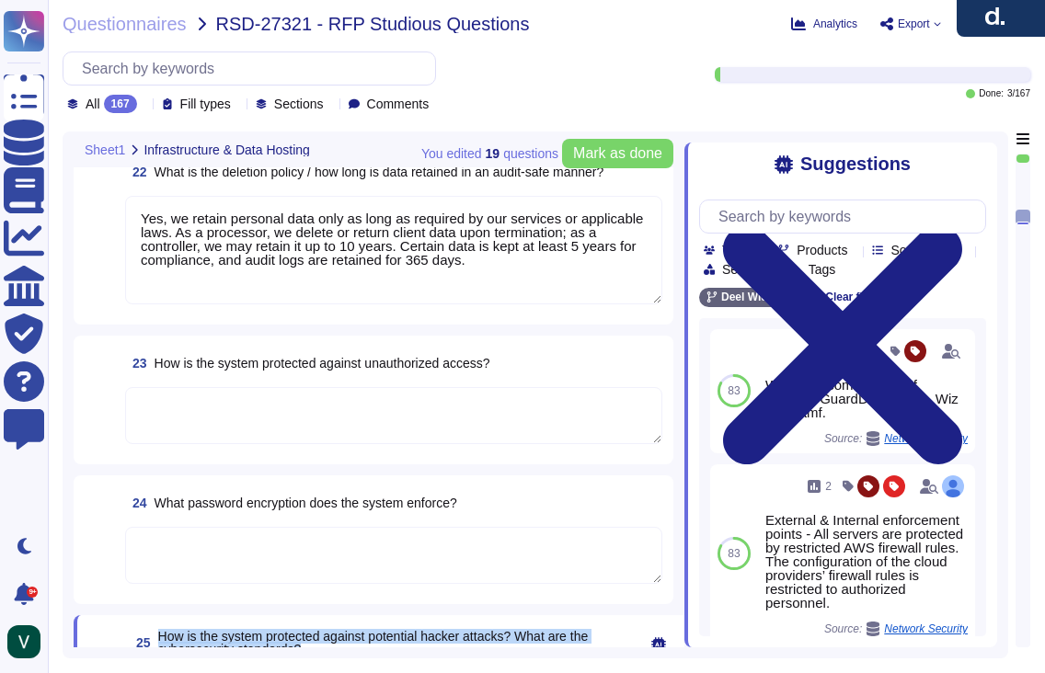
scroll to position [3848, 0]
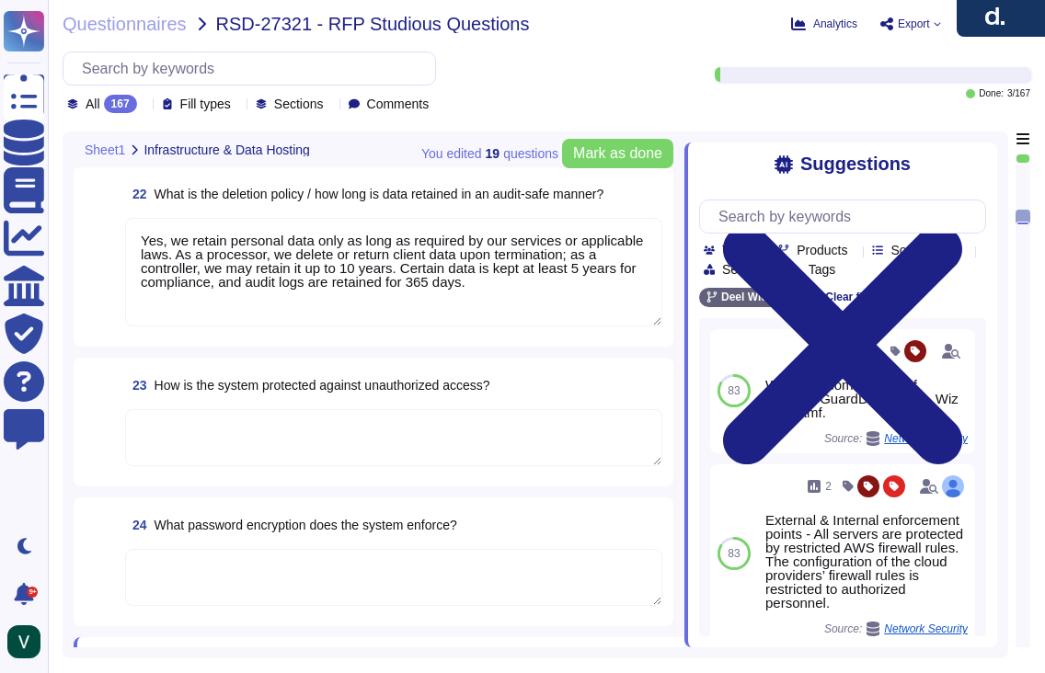
click at [305, 430] on textarea at bounding box center [393, 437] width 537 height 57
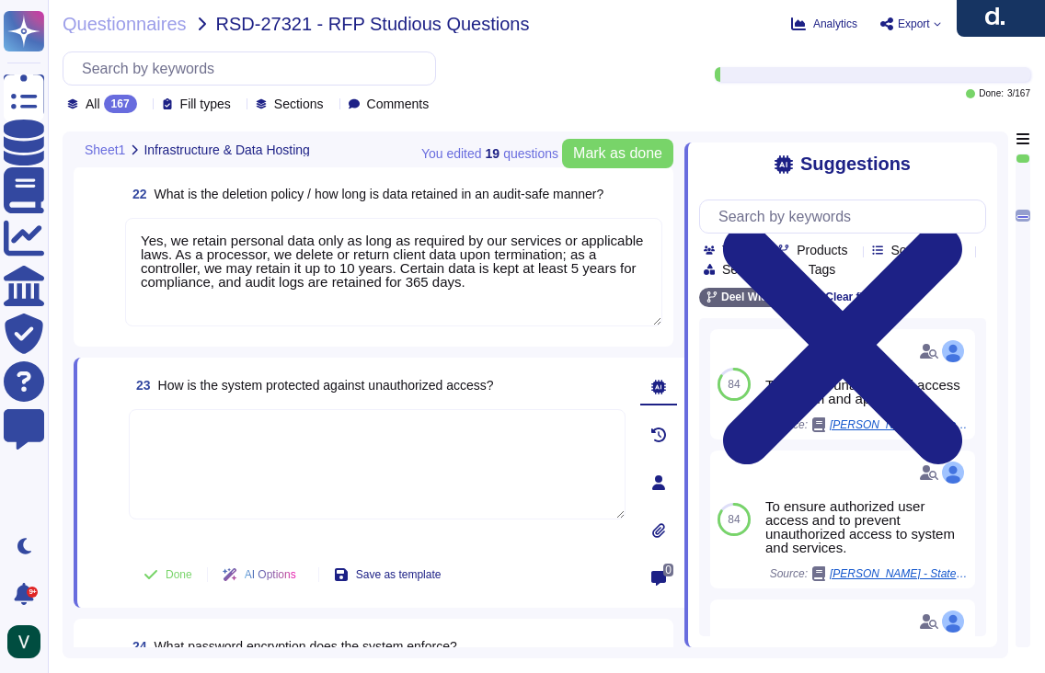
paste textarea "Yes, we protect our system against unauthorized access through strict access co…"
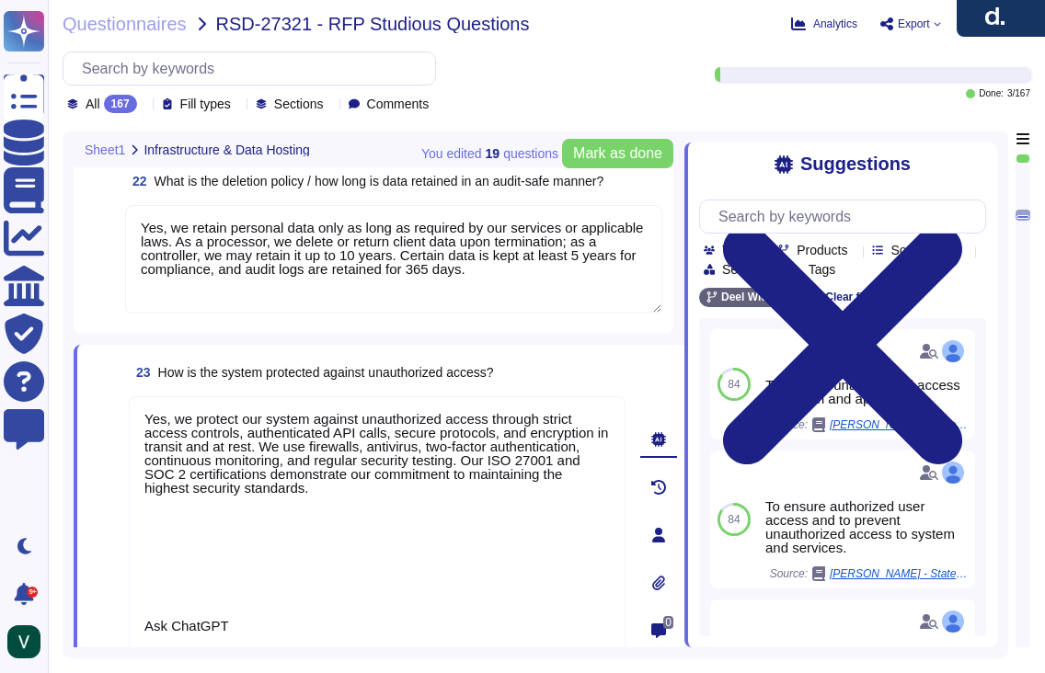
drag, startPoint x: 185, startPoint y: 417, endPoint x: 111, endPoint y: 417, distance: 73.6
click at [111, 417] on div "23 How is the system protected against unauthorized access? Yes, we protect our…" at bounding box center [356, 535] width 537 height 358
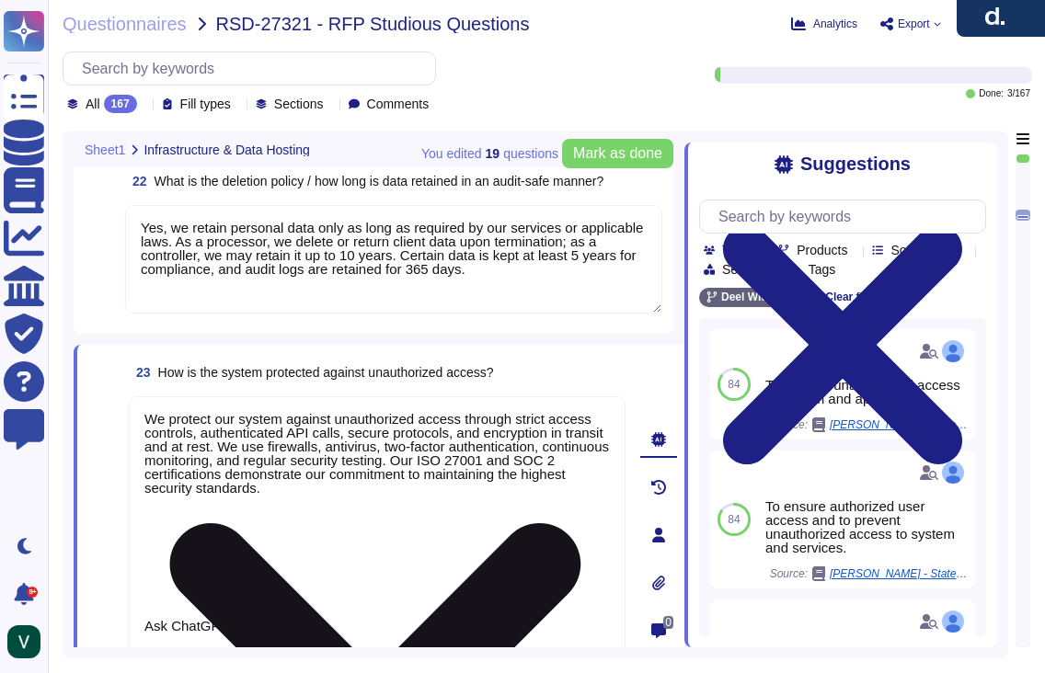
drag, startPoint x: 431, startPoint y: 488, endPoint x: 460, endPoint y: 635, distance: 150.1
click at [460, 635] on textarea "We protect our system against unauthorized access through strict access control…" at bounding box center [377, 529] width 497 height 264
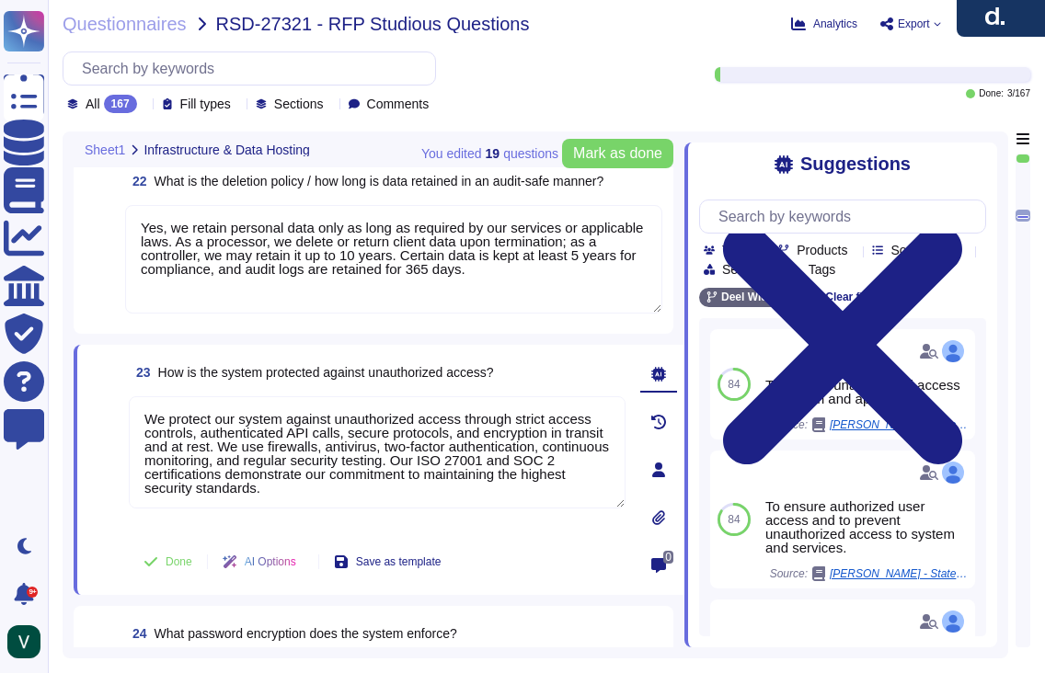
type textarea "We protect our system against unauthorized access through strict access control…"
click at [92, 477] on span at bounding box center [104, 465] width 33 height 136
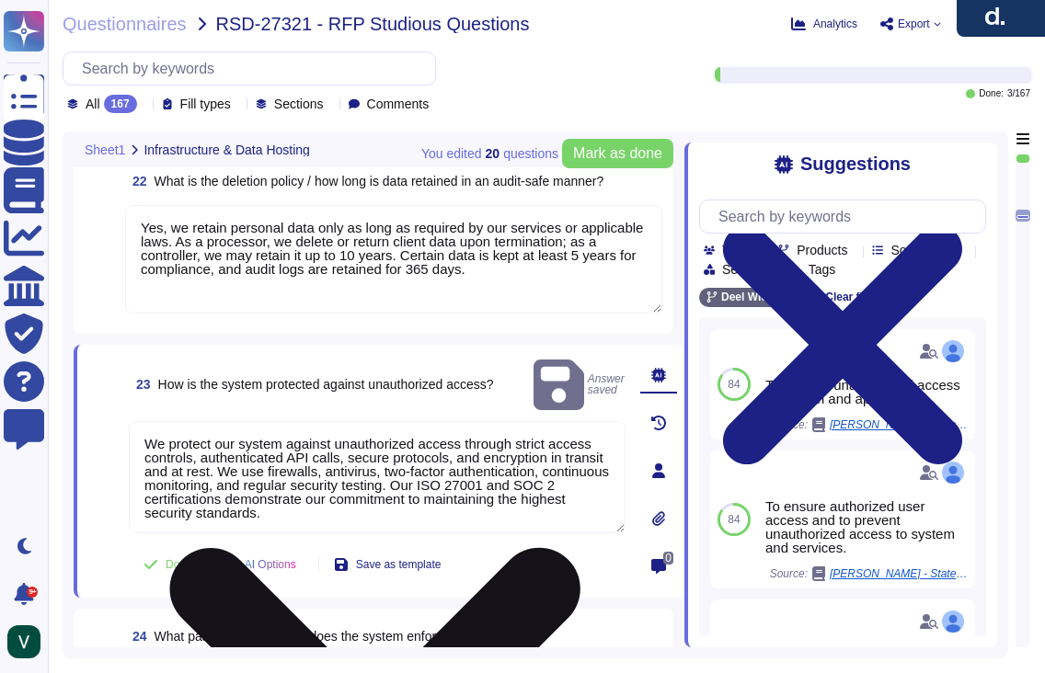
scroll to position [2, 0]
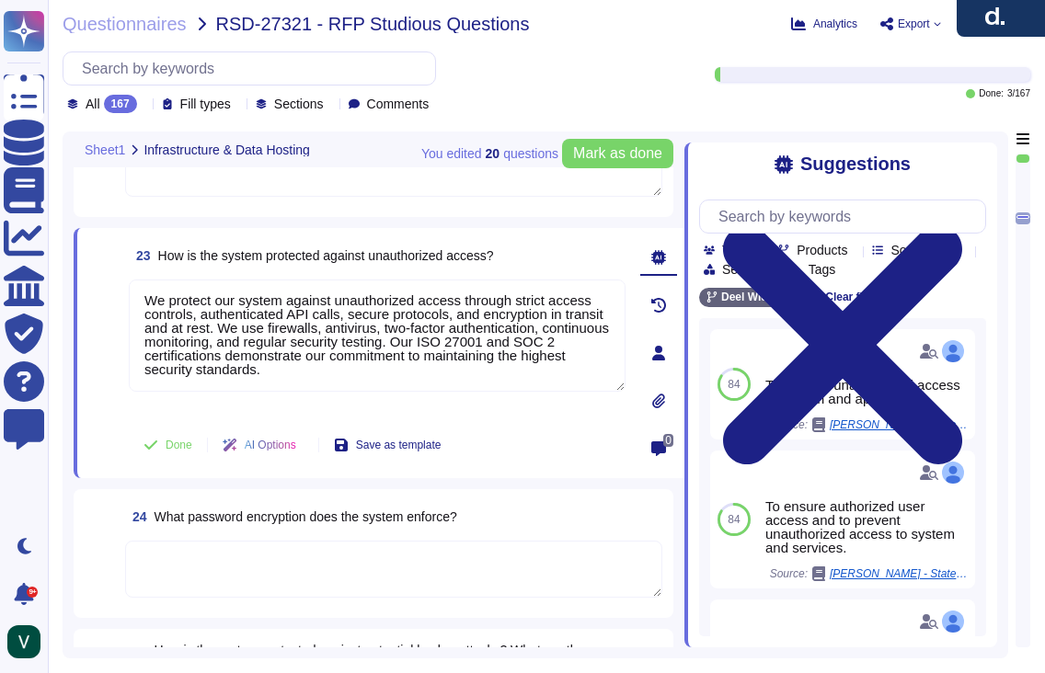
type textarea "Our infrastructure stores client and user personal data, platform data, marketi…"
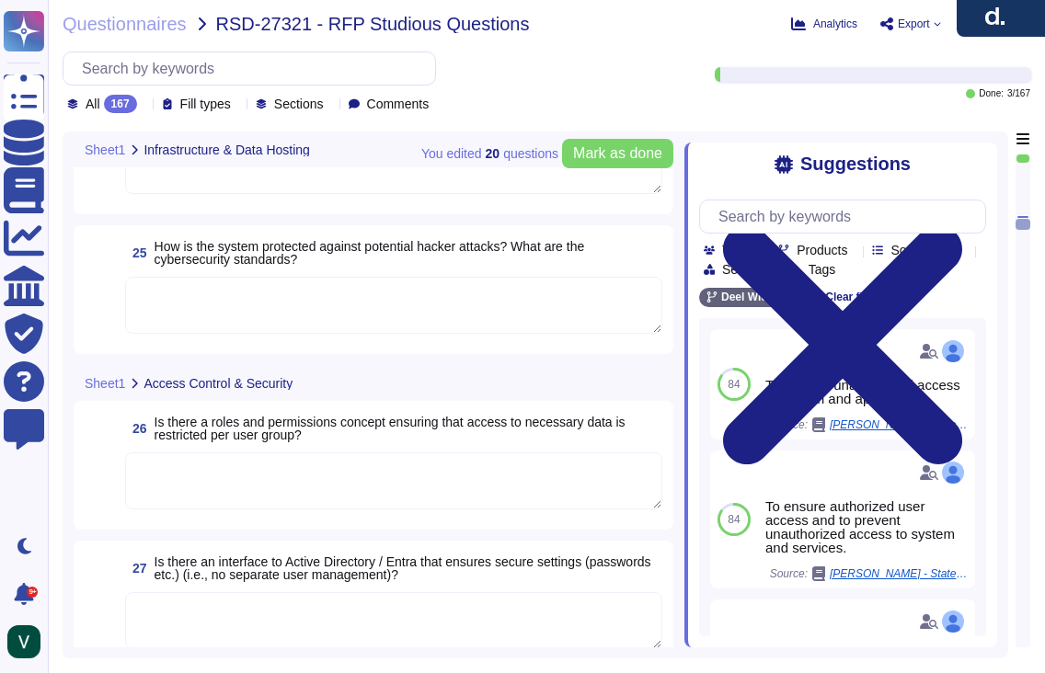
click at [251, 497] on textarea at bounding box center [393, 481] width 537 height 57
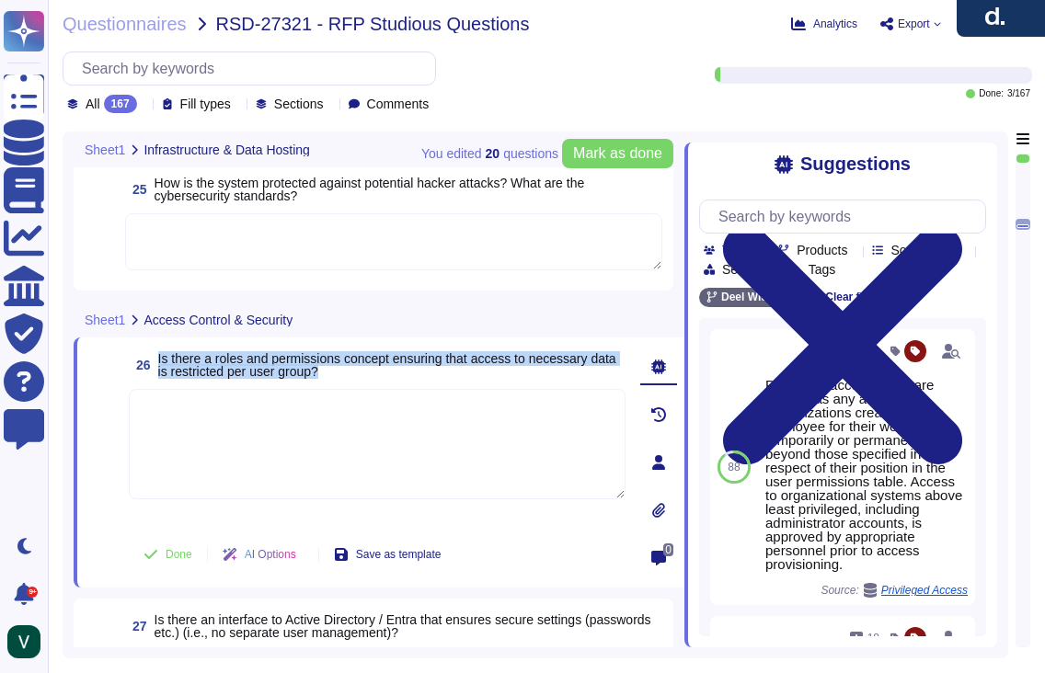
scroll to position [4338, 0]
drag, startPoint x: 382, startPoint y: 368, endPoint x: 161, endPoint y: 364, distance: 220.8
click at [162, 364] on span "Is there a roles and permissions concept ensuring that access to necessary data…" at bounding box center [391, 364] width 467 height 26
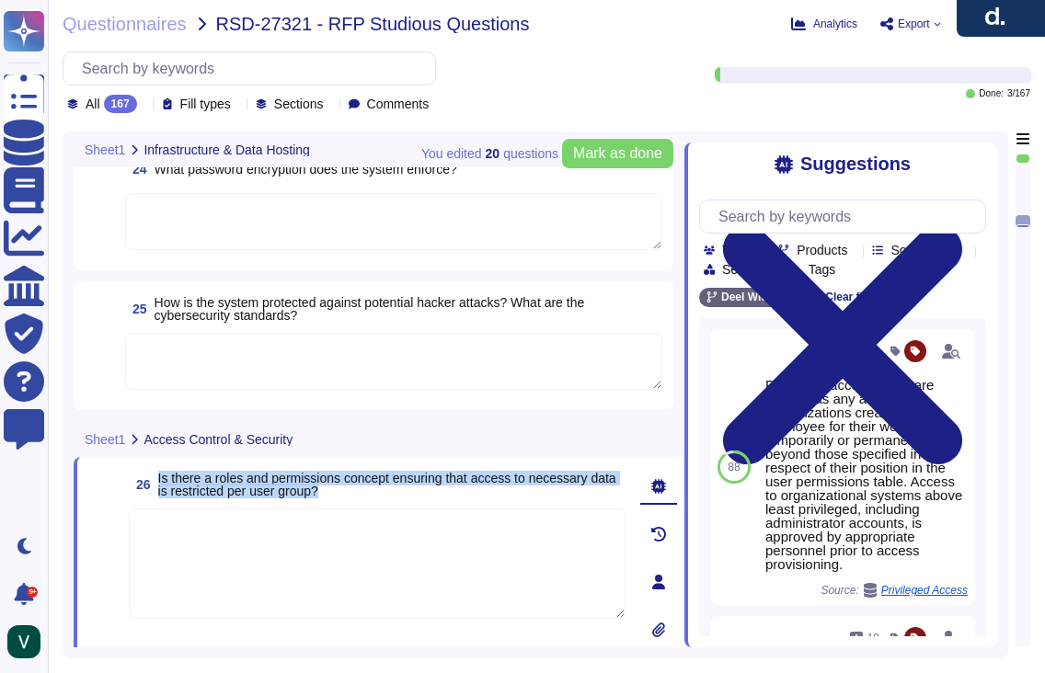
type textarea "Yes, all data stored in our infrastructure is GDPR-compliant. We host platform …"
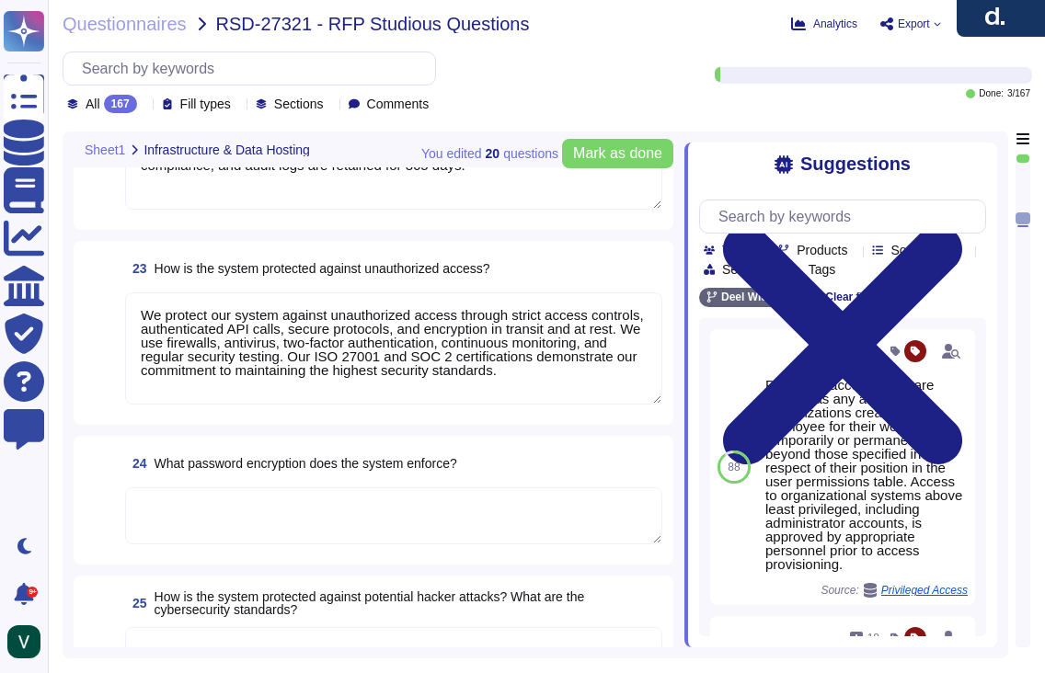
type textarea "Our infrastructure stores client and user personal data, platform data, marketi…"
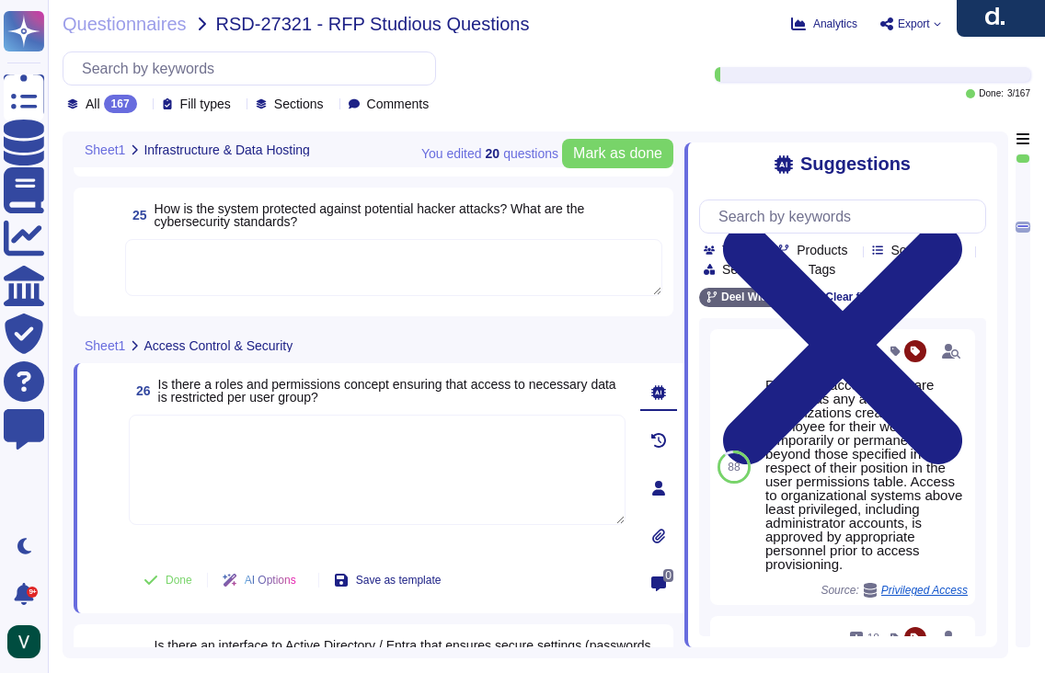
type textarea "Yes, we retain personal data only as long as required by our services or applic…"
type textarea "We protect our system against unauthorized access through strict access control…"
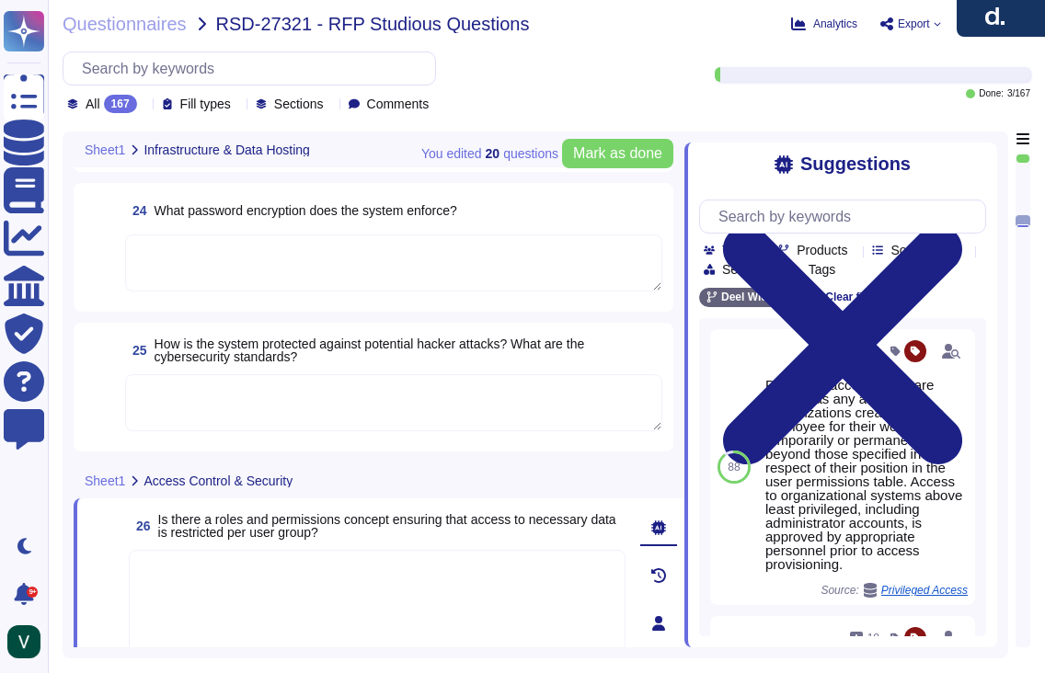
type textarea "Yes, all data stored in our infrastructure is GDPR-compliant. We host platform …"
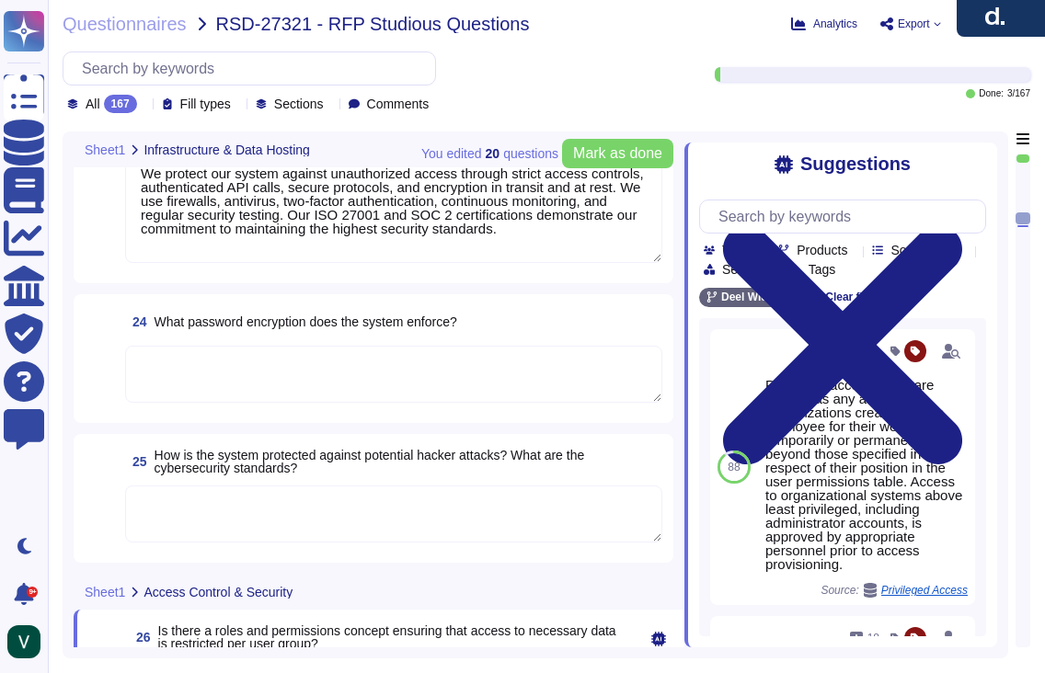
type textarea "Our infrastructure stores client and user personal data, platform data, marketi…"
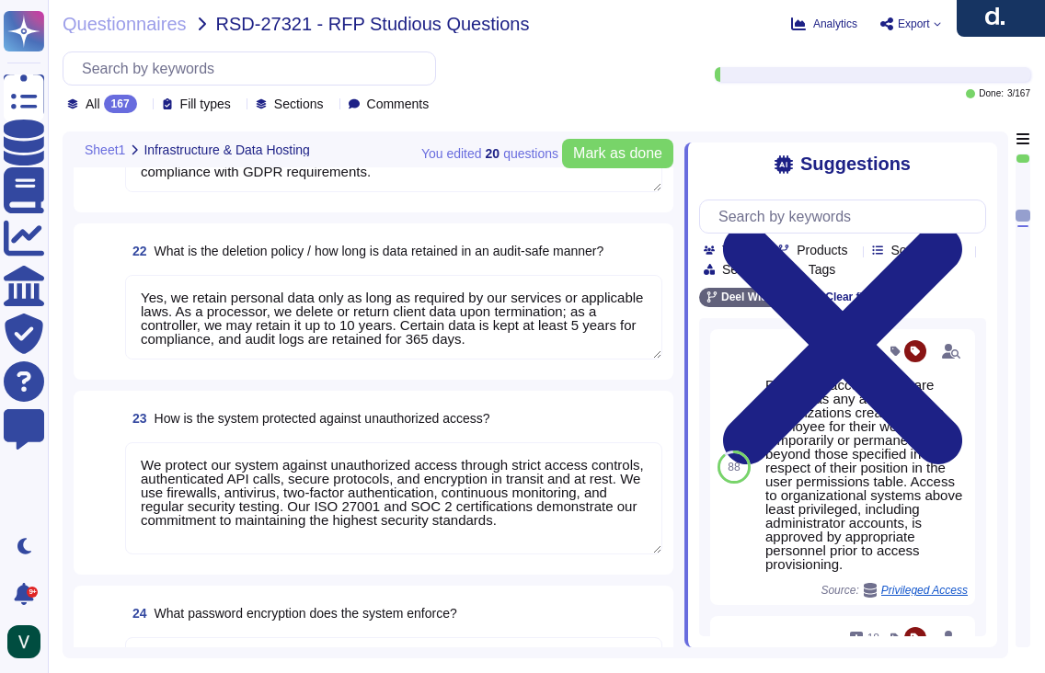
type textarea "No, our data hosting is not primarily based in the [GEOGRAPHIC_DATA]. Yes, we a…"
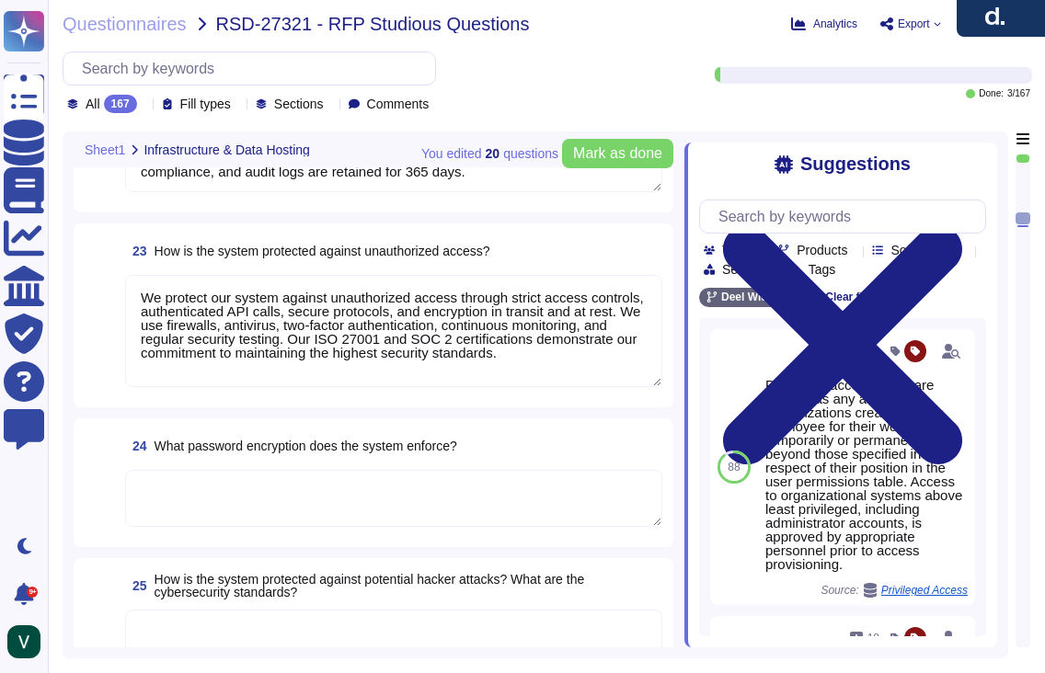
scroll to position [2, 0]
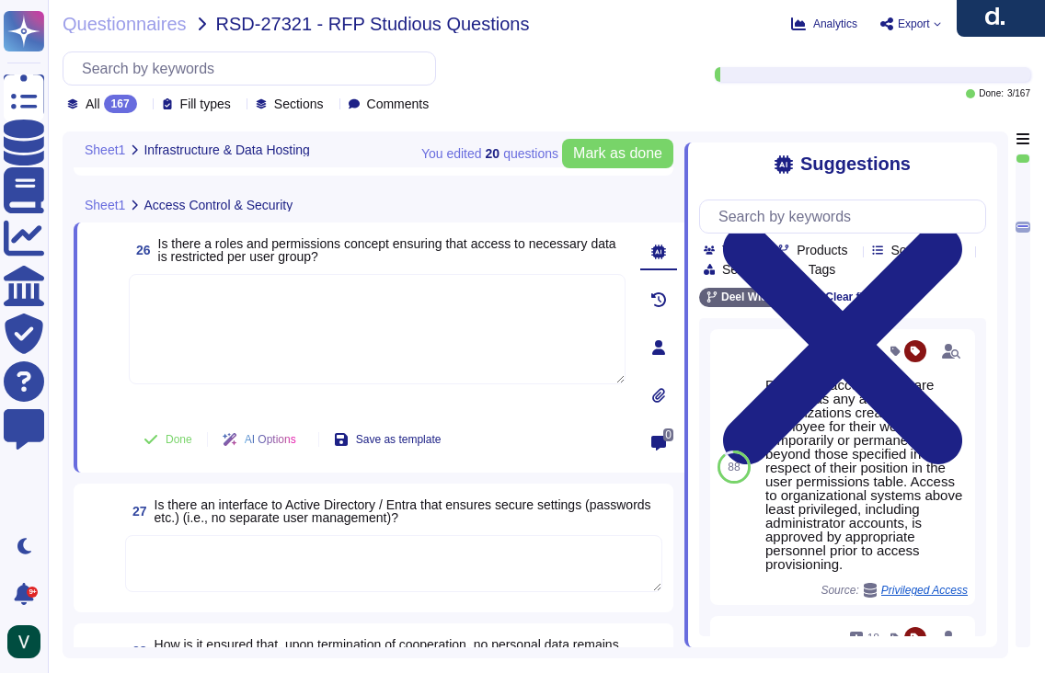
type textarea "We protect our system against unauthorized access through strict access control…"
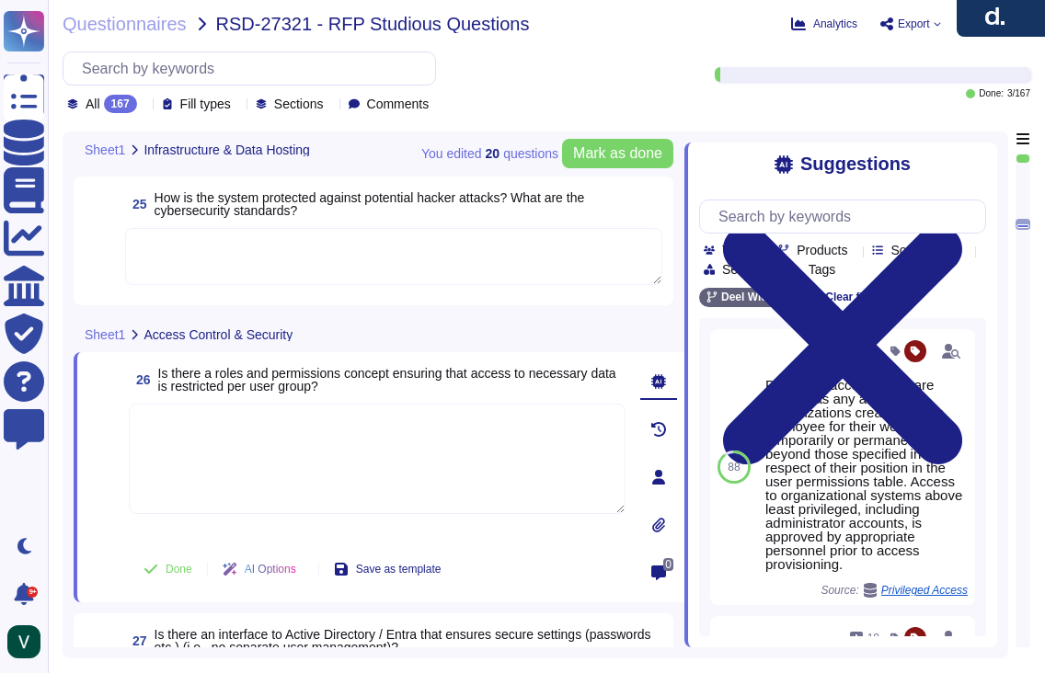
type textarea "Yes, we retain personal data only as long as required by our services or applic…"
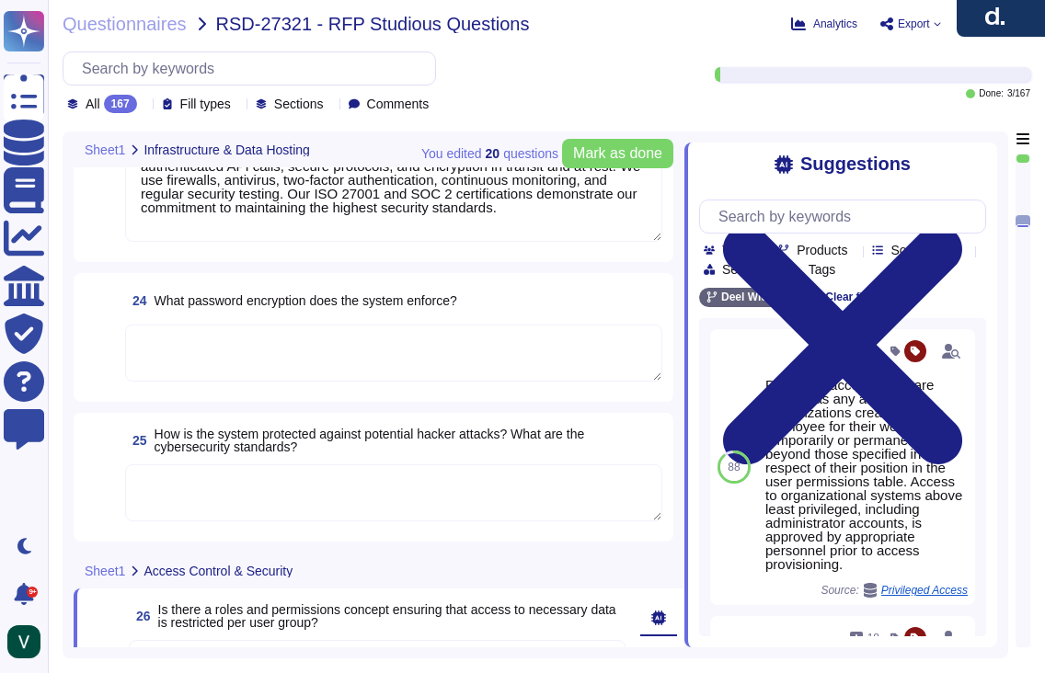
type textarea "Yes, all data stored in our infrastructure is GDPR-compliant. We host platform …"
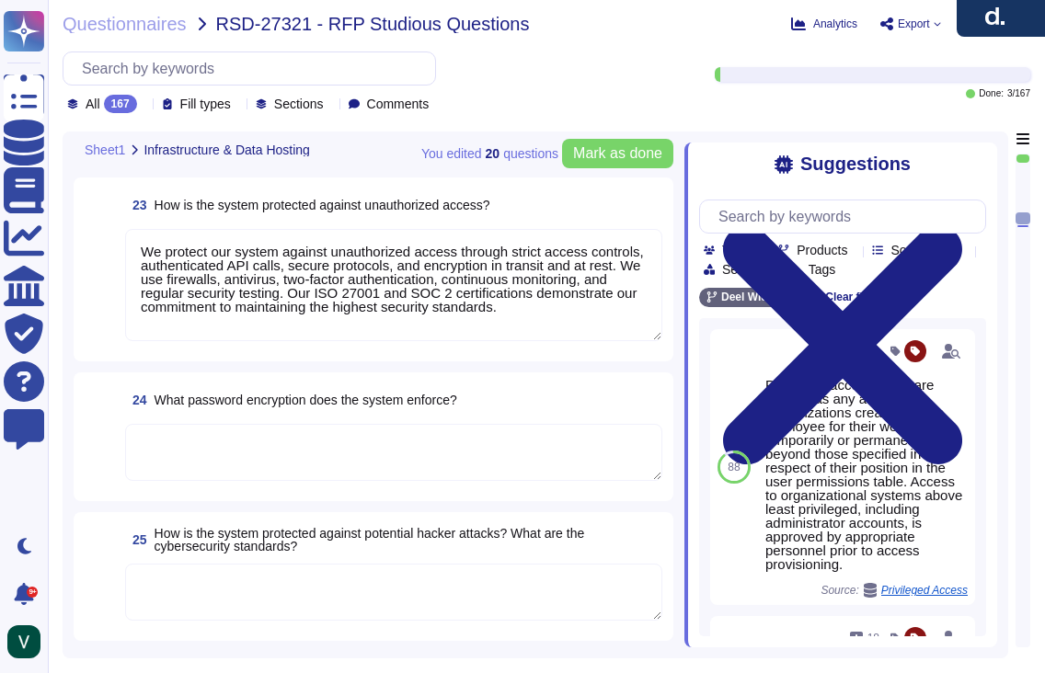
type textarea "Our infrastructure stores client and user personal data, platform data, marketi…"
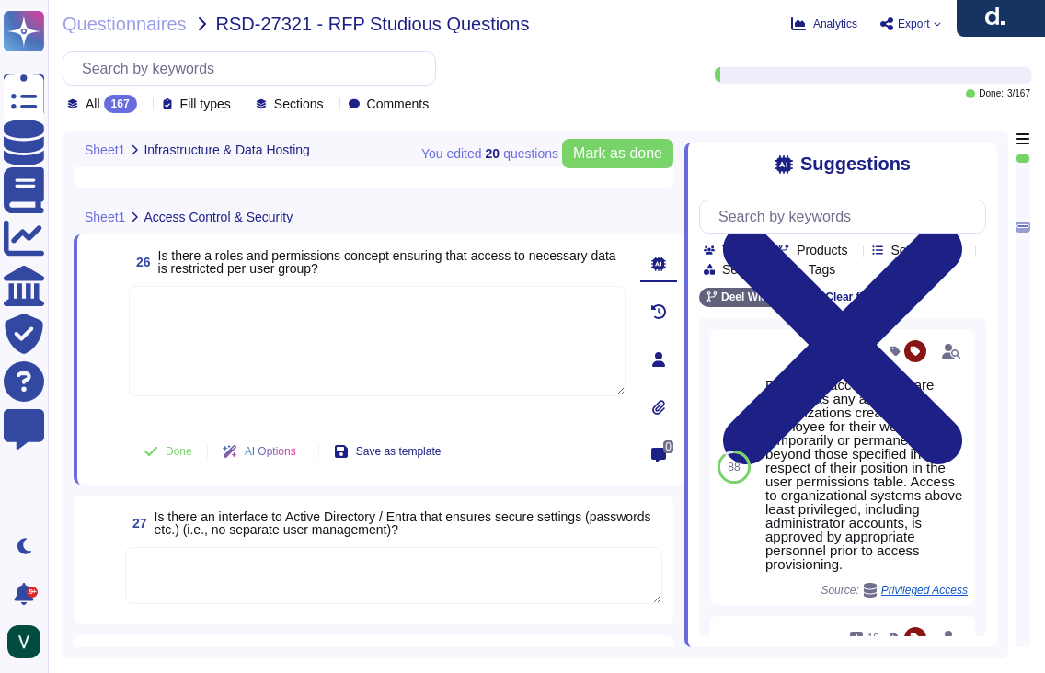
type textarea "We protect our system against unauthorized access through strict access control…"
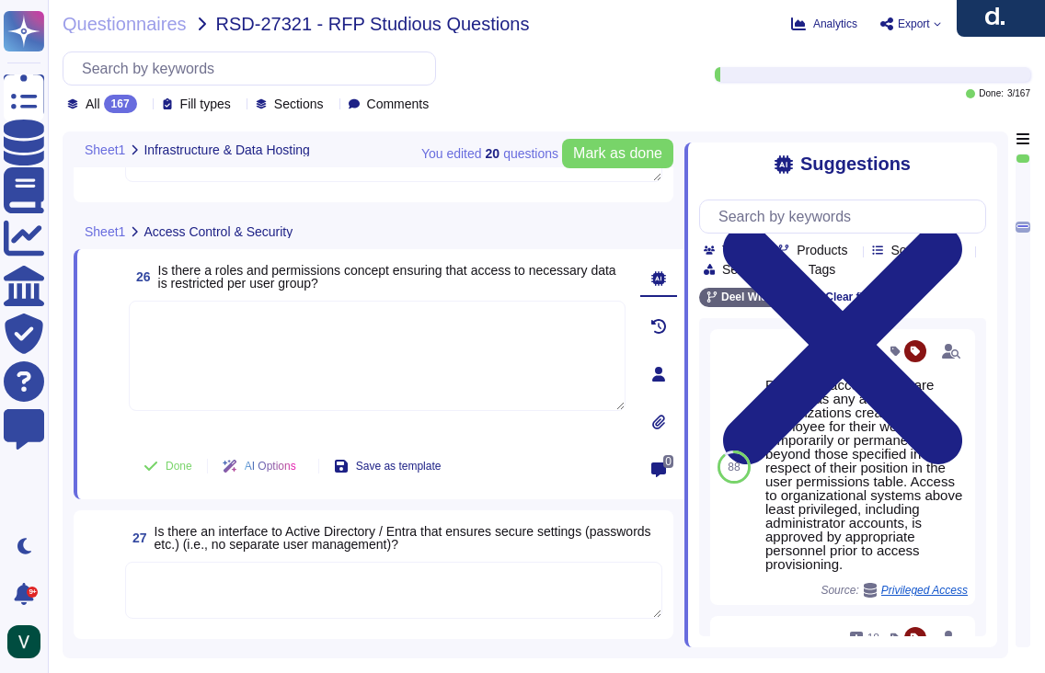
scroll to position [4378, 0]
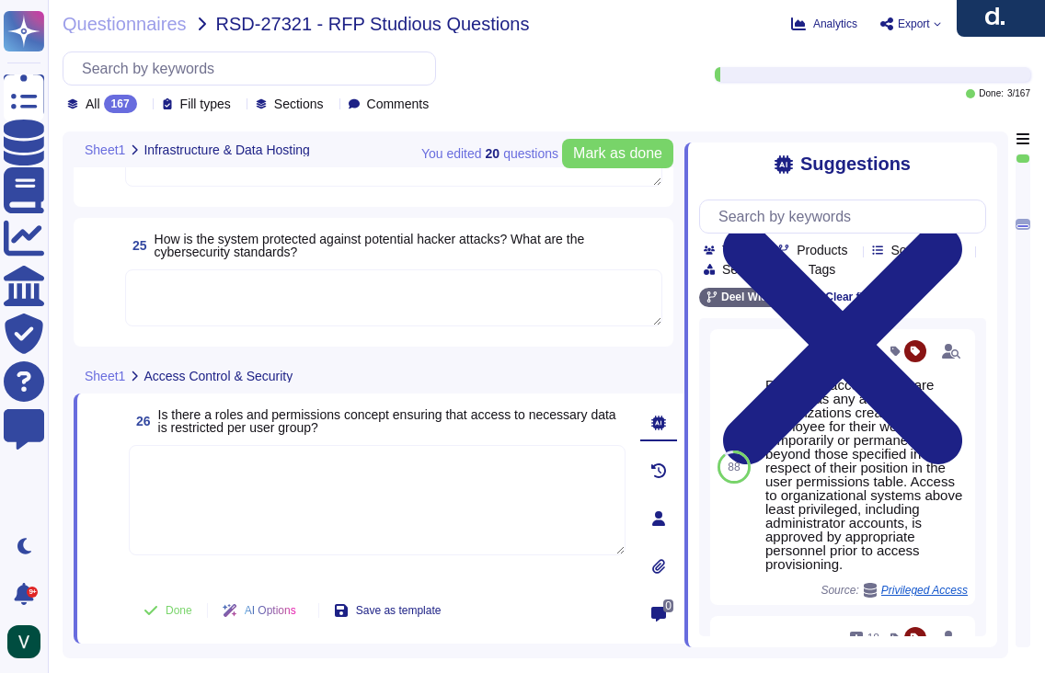
type textarea "Yes, we retain personal data only as long as required by our services or applic…"
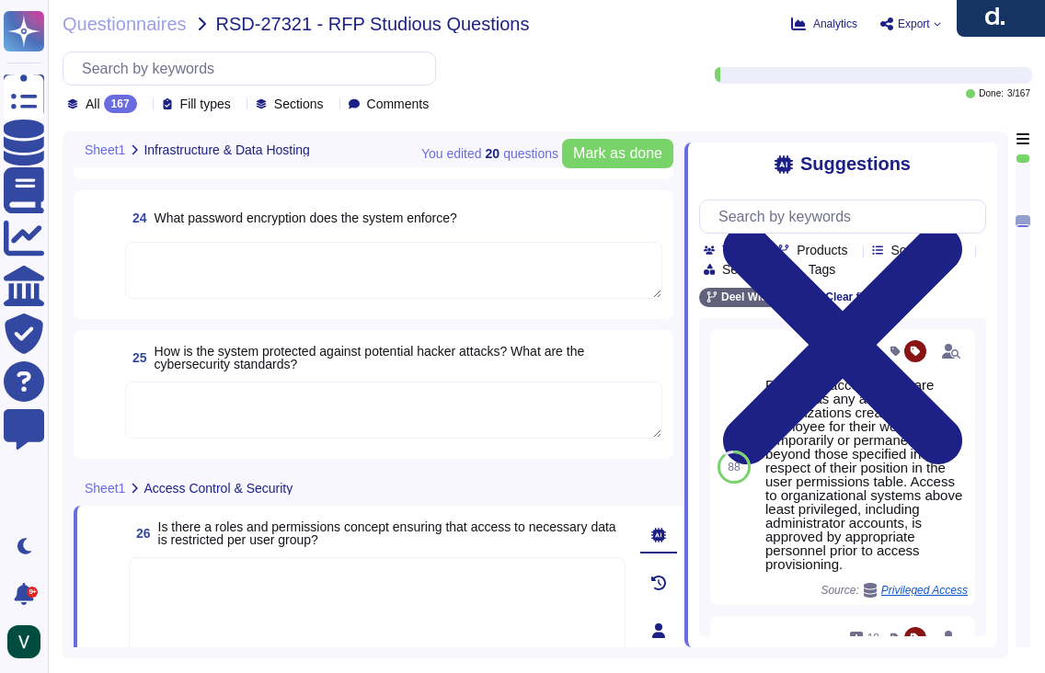
type textarea "Yes, all data stored in our infrastructure is GDPR-compliant. We host platform …"
click at [379, 281] on textarea at bounding box center [393, 270] width 537 height 57
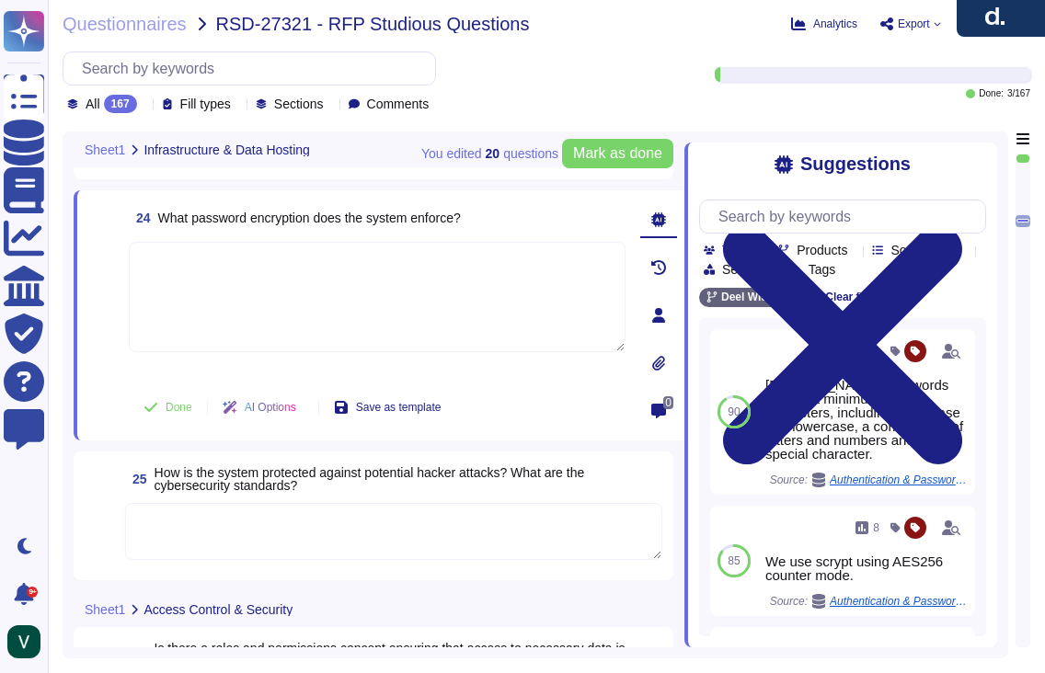
paste textarea "Yes, we enforce strong password encryption by using a one-way hash function wit…"
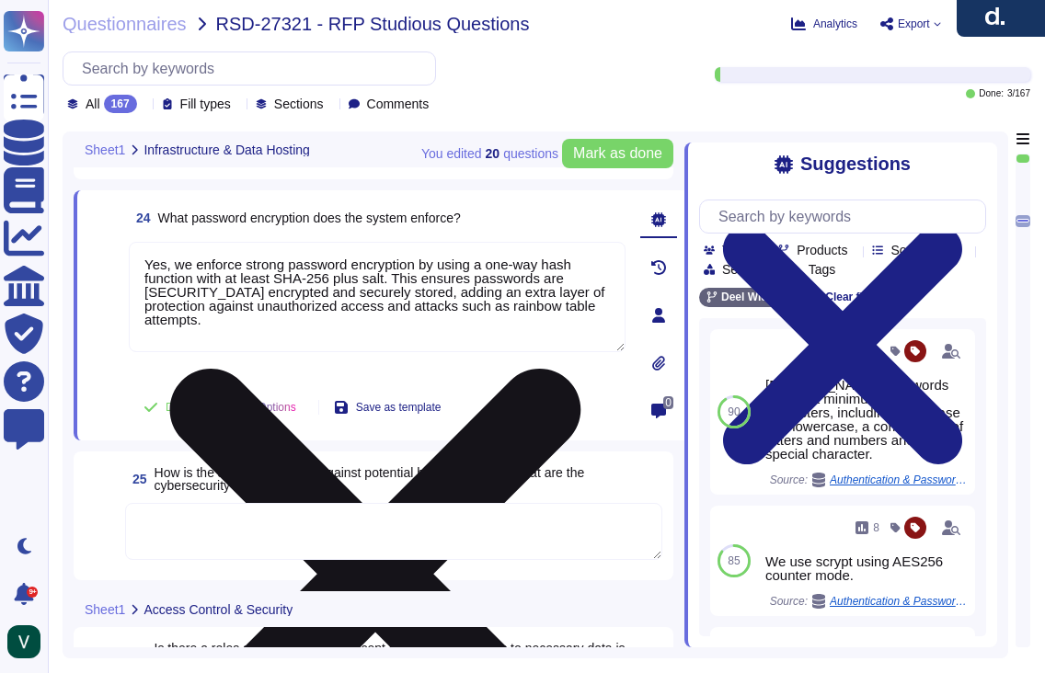
type textarea "Yes, we enforce strong password encryption by using a one-way hash function wit…"
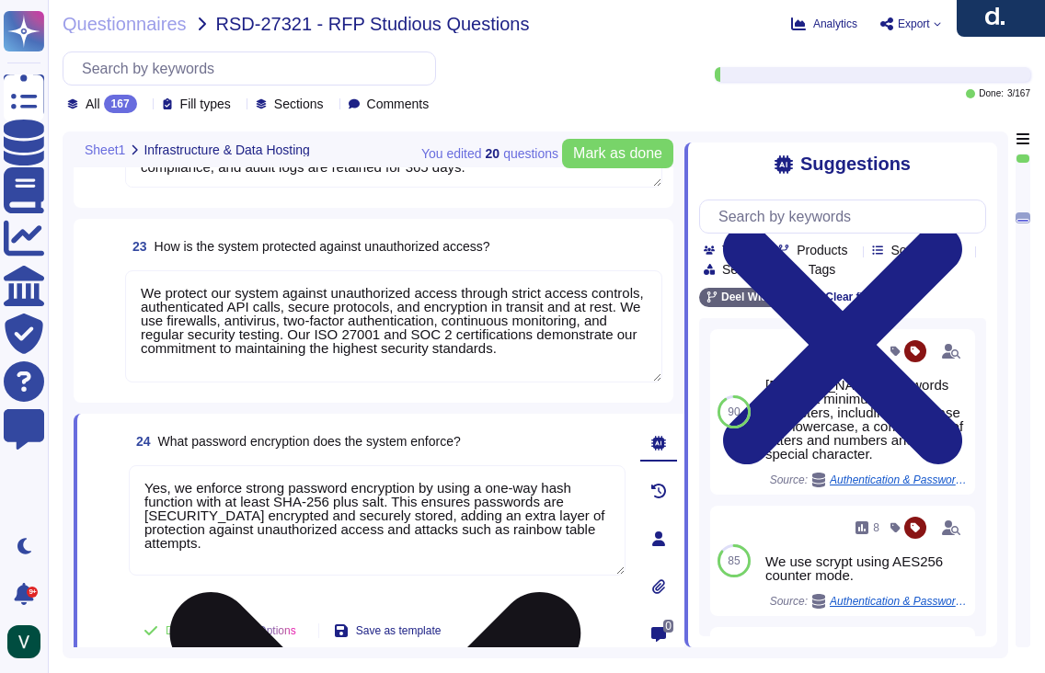
type textarea "Our infrastructure stores client and user personal data, platform data, marketi…"
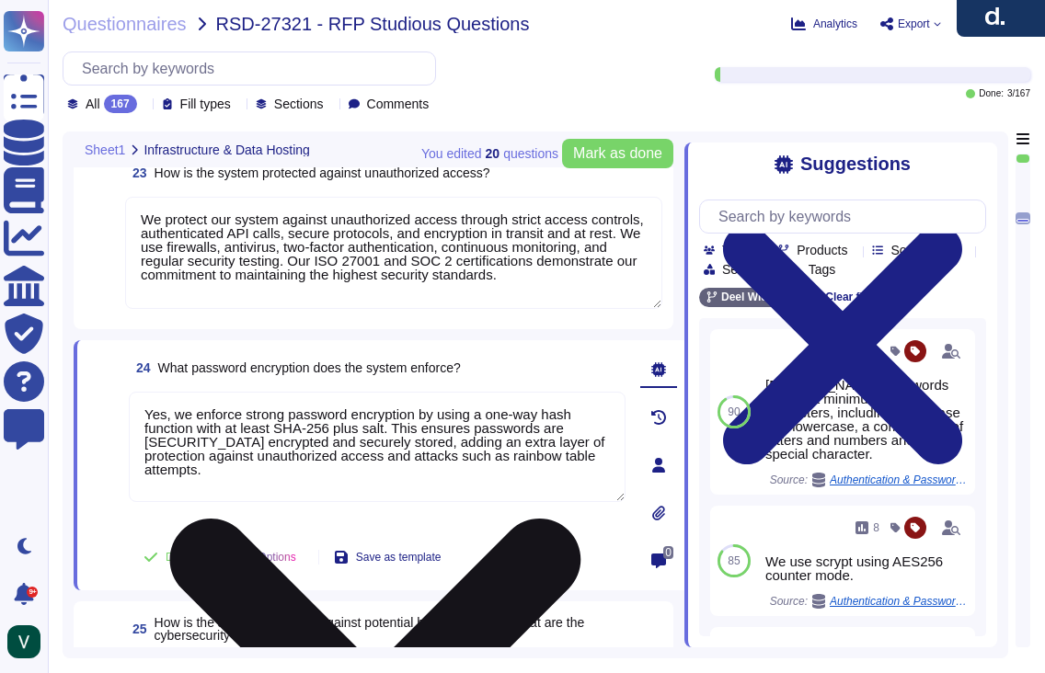
scroll to position [4004, 0]
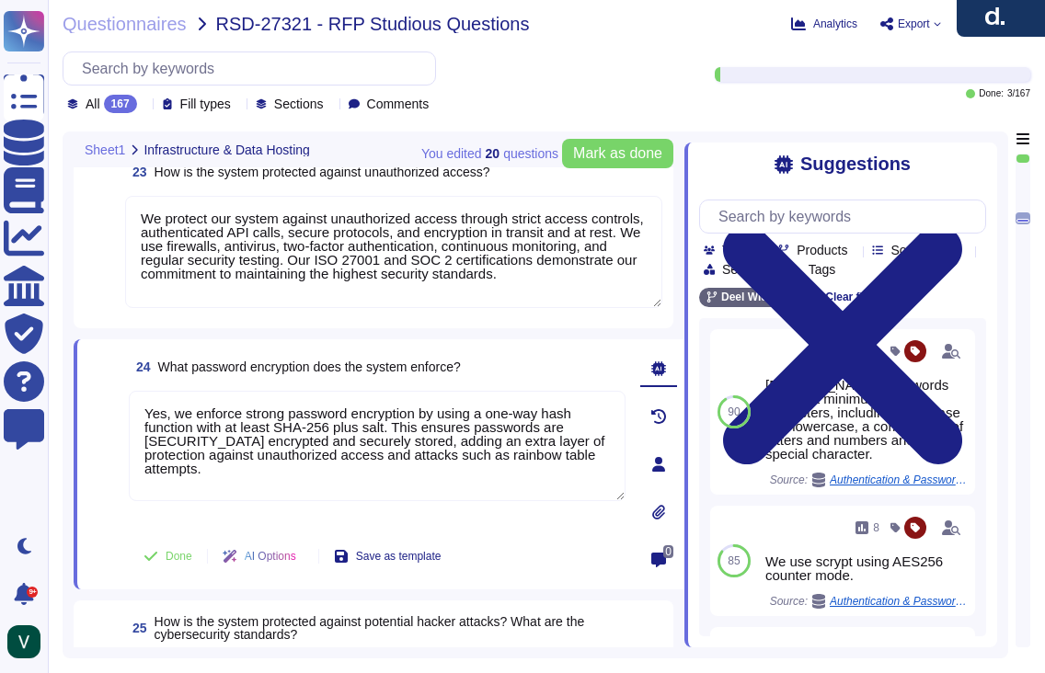
type textarea "Yes, we enforce strong password encryption by using a one-way hash function wit…"
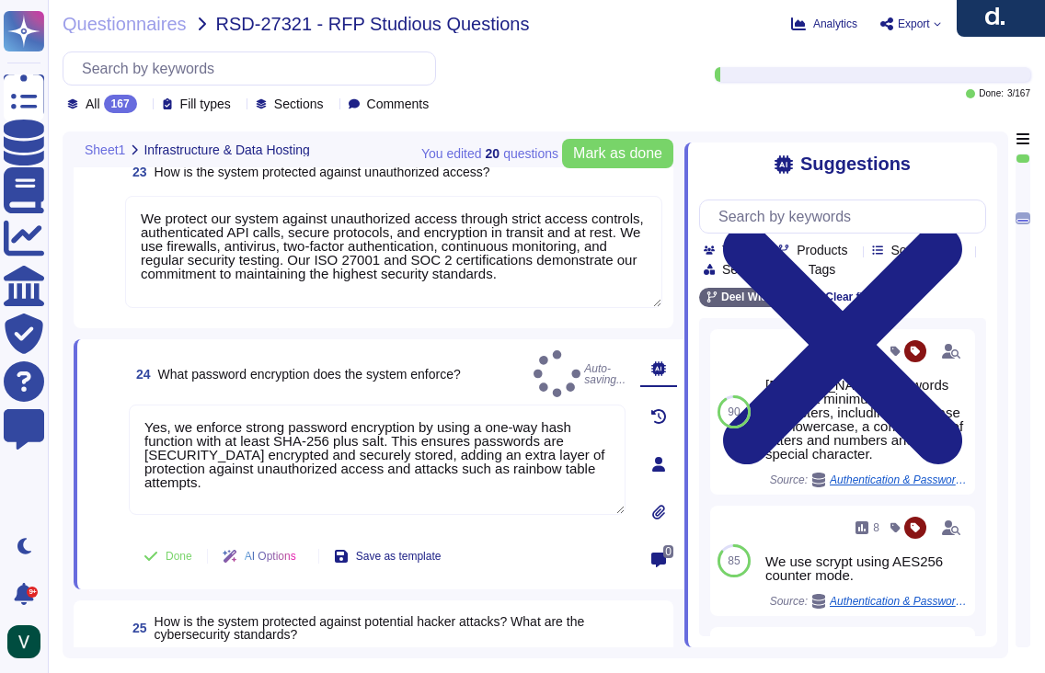
click at [88, 510] on span at bounding box center [104, 466] width 33 height 122
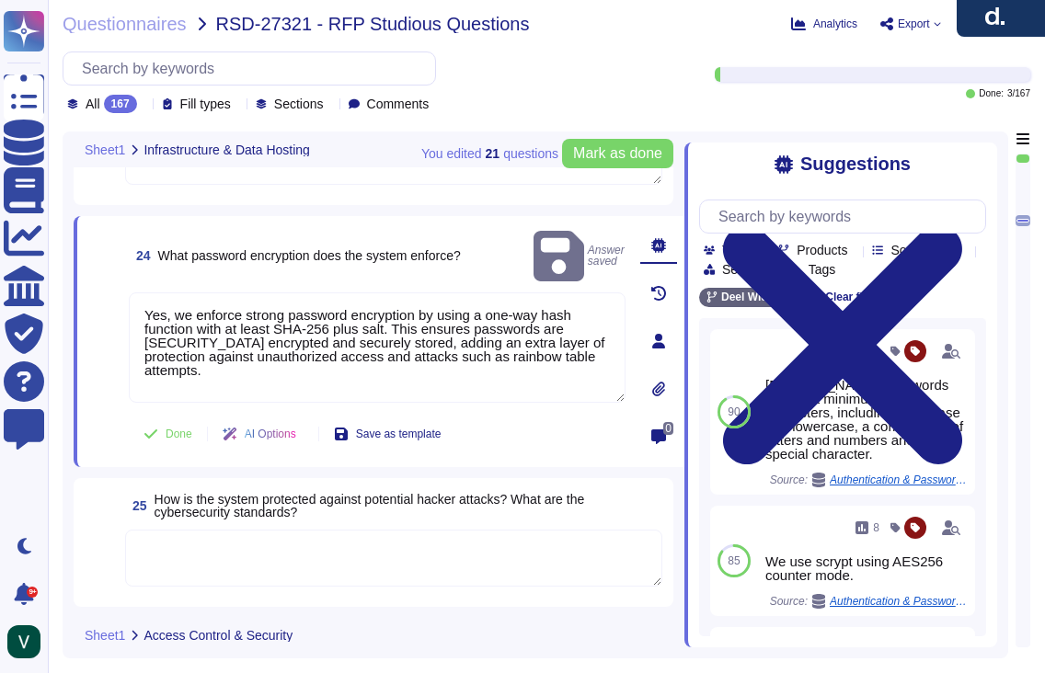
type textarea "Yes, all data stored in our infrastructure is GDPR-compliant. We host platform …"
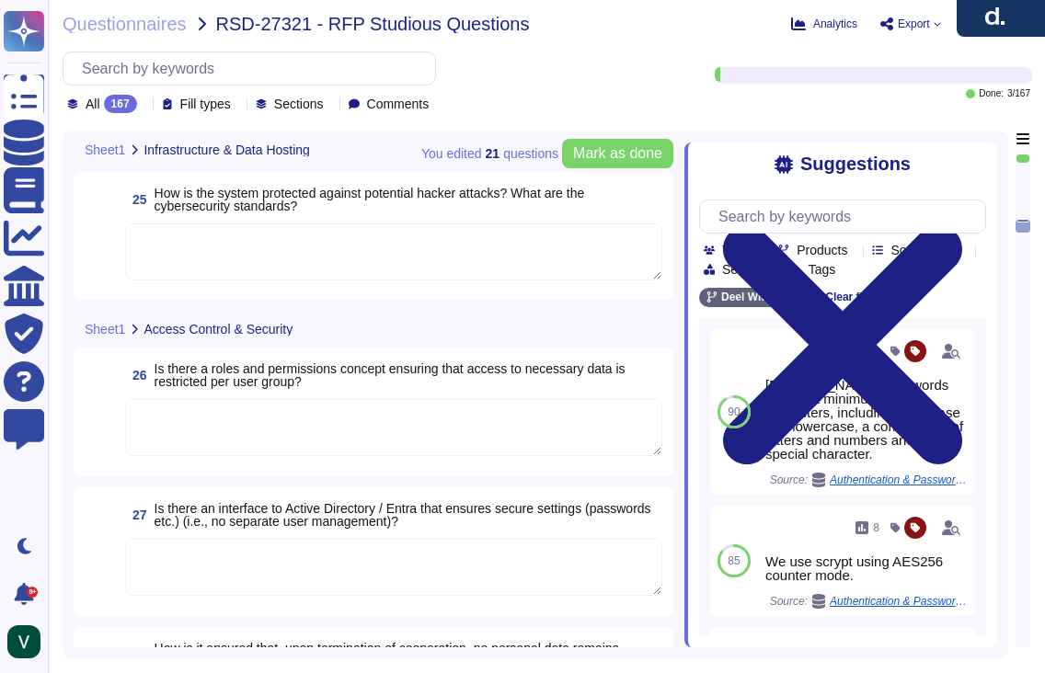
scroll to position [4401, 0]
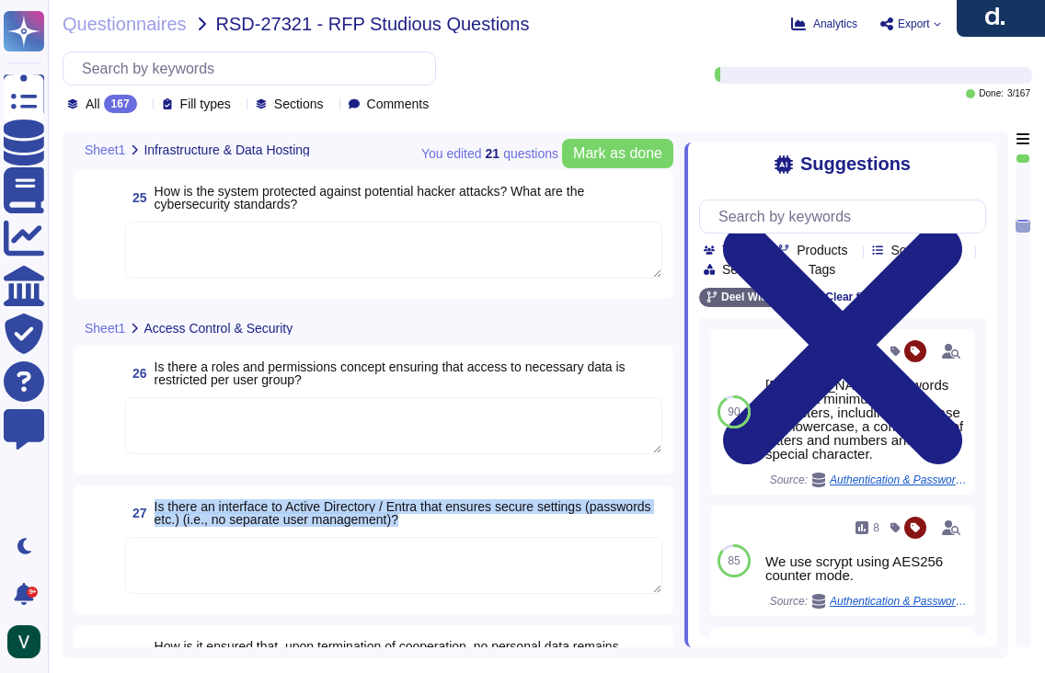
drag, startPoint x: 496, startPoint y: 515, endPoint x: 155, endPoint y: 511, distance: 341.3
click at [152, 510] on span "27 Is there an interface to Active Directory / Entra that ensures secure settin…" at bounding box center [393, 513] width 537 height 33
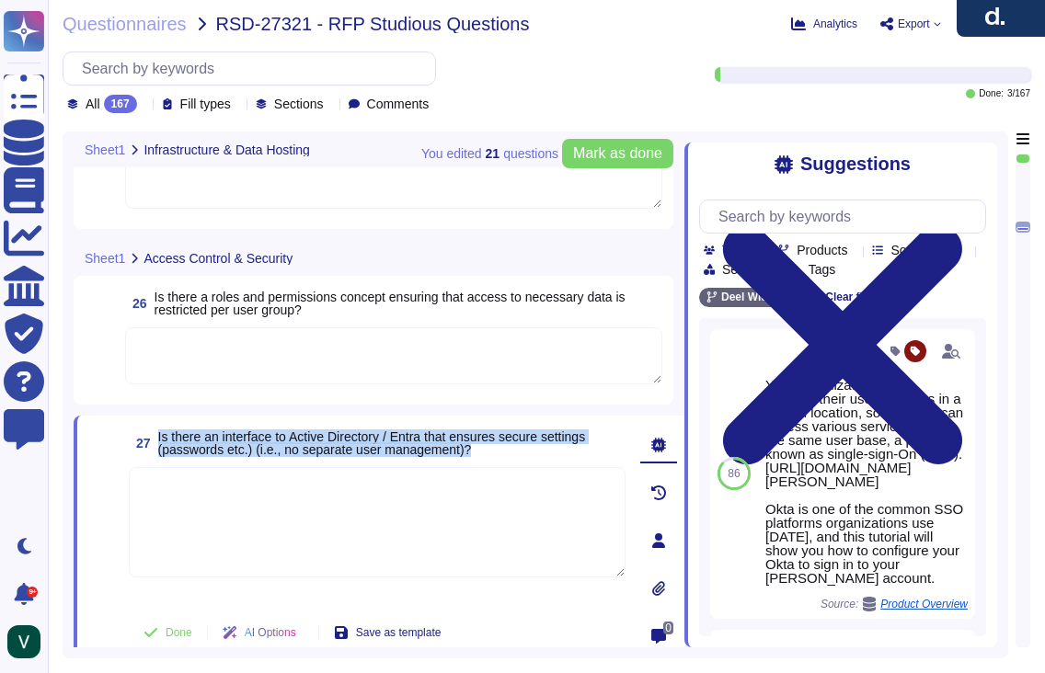
drag, startPoint x: 491, startPoint y: 449, endPoint x: 156, endPoint y: 440, distance: 335.0
click at [156, 439] on span "27 Is there an interface to Active Directory / Entra that ensures secure settin…" at bounding box center [377, 443] width 497 height 33
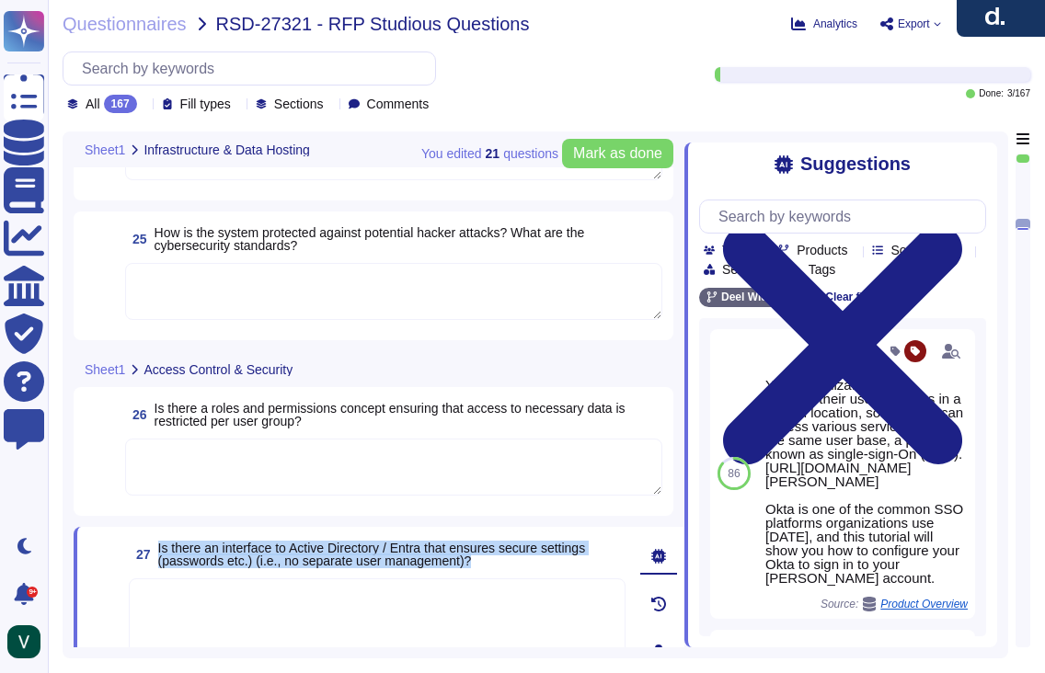
type textarea "Yes, we retain personal data only as long as required by our services or applic…"
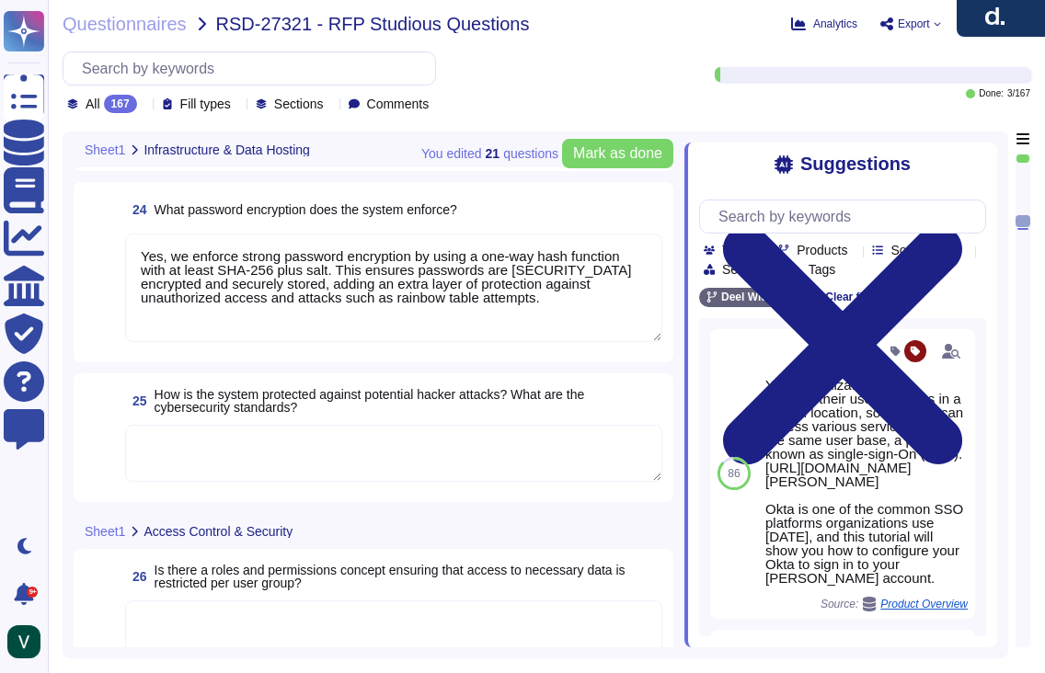
type textarea "Yes, all data stored in our infrastructure is GDPR-compliant. We host platform …"
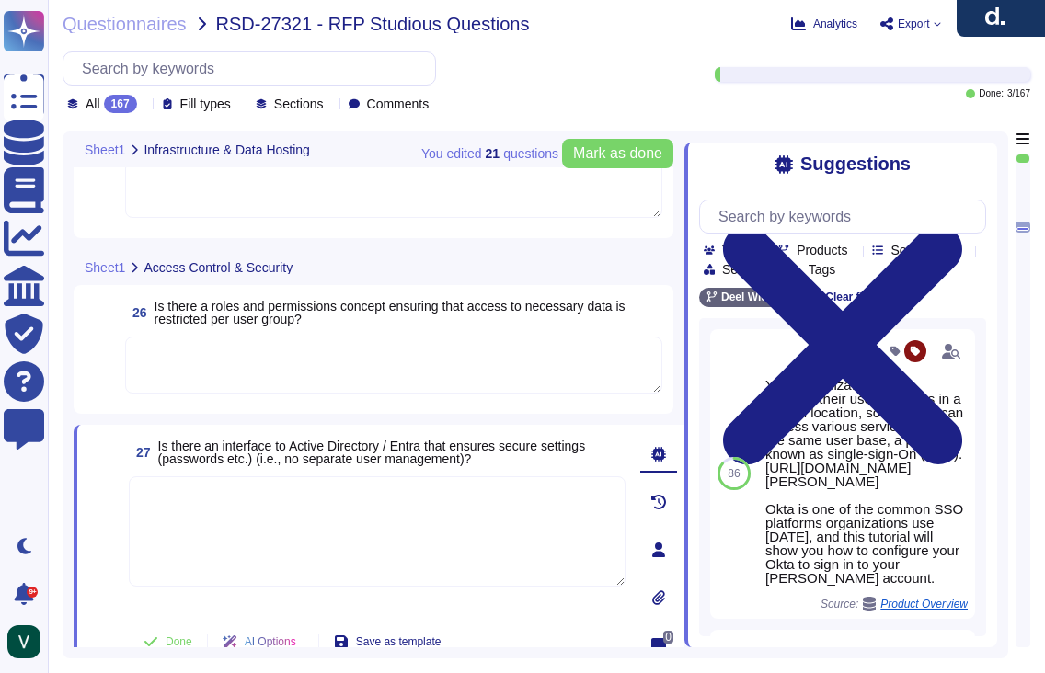
type textarea "We protect our system against unauthorized access through strict access control…"
type textarea "Yes, we enforce strong password encryption by using a one-way hash function wit…"
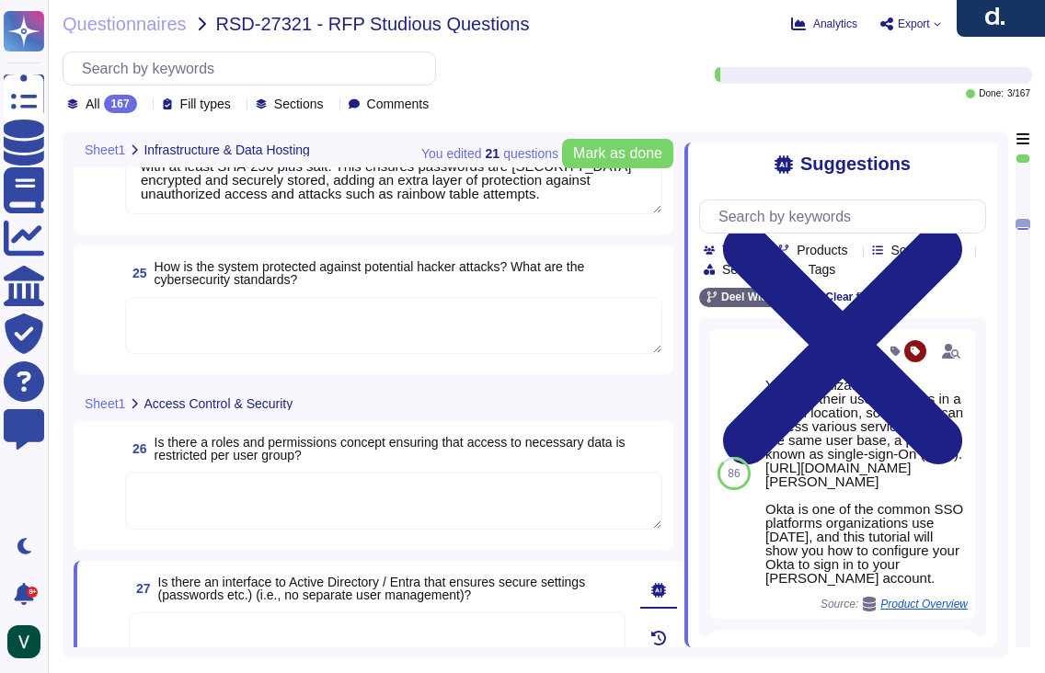
scroll to position [4199, 0]
type textarea "Yes, we retain personal data only as long as required by our services or applic…"
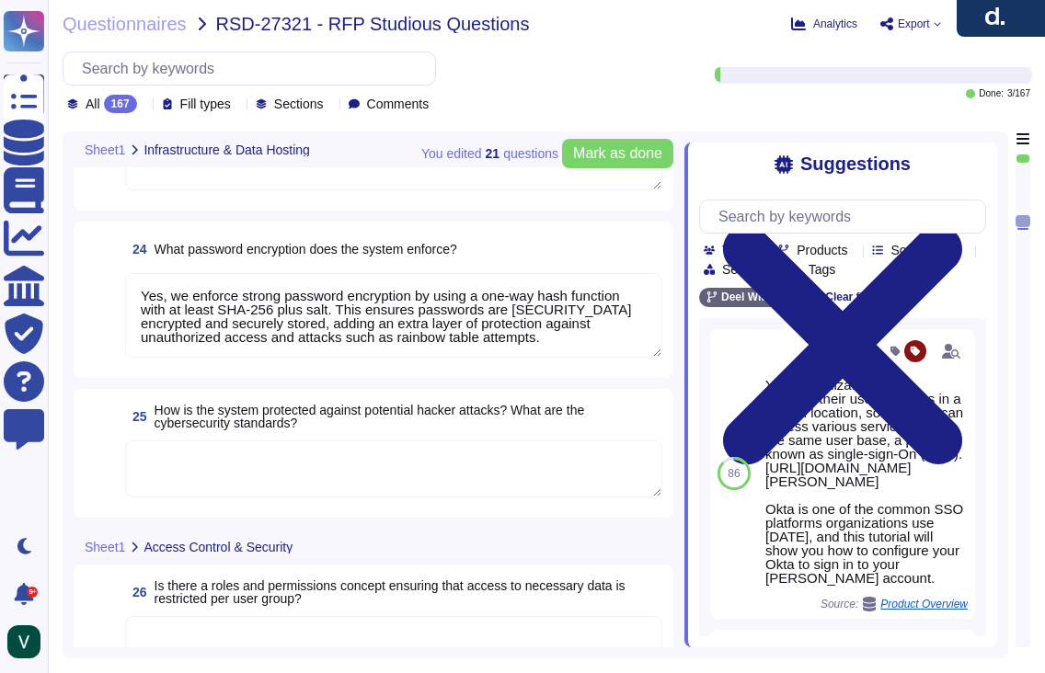
type textarea "Yes, all data stored in our infrastructure is GDPR-compliant. We host platform …"
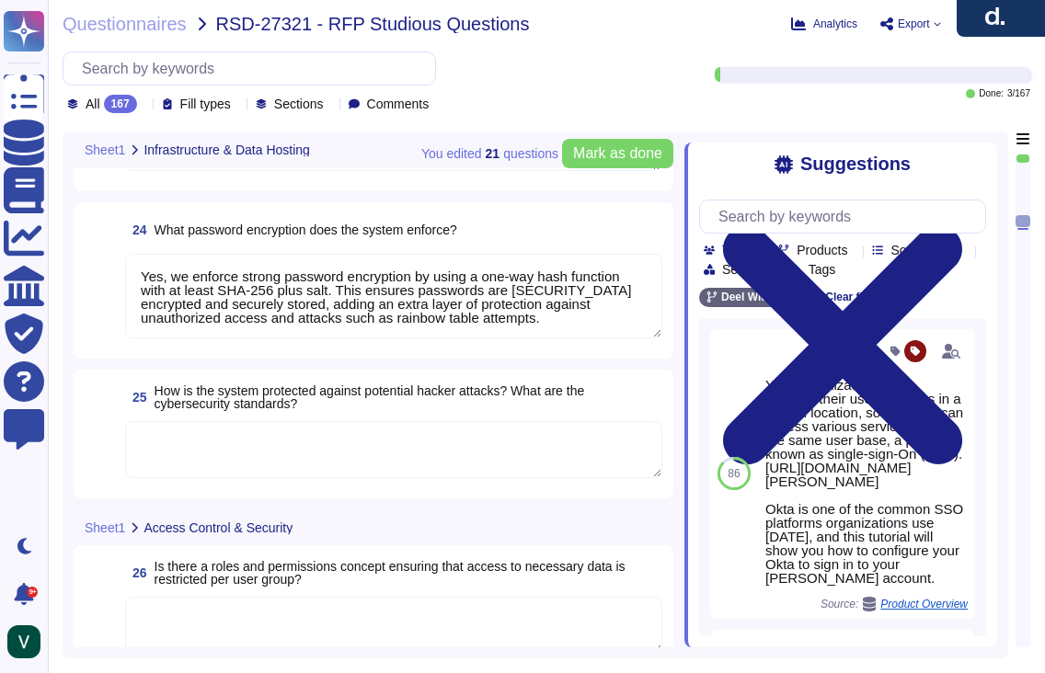
scroll to position [4141, 0]
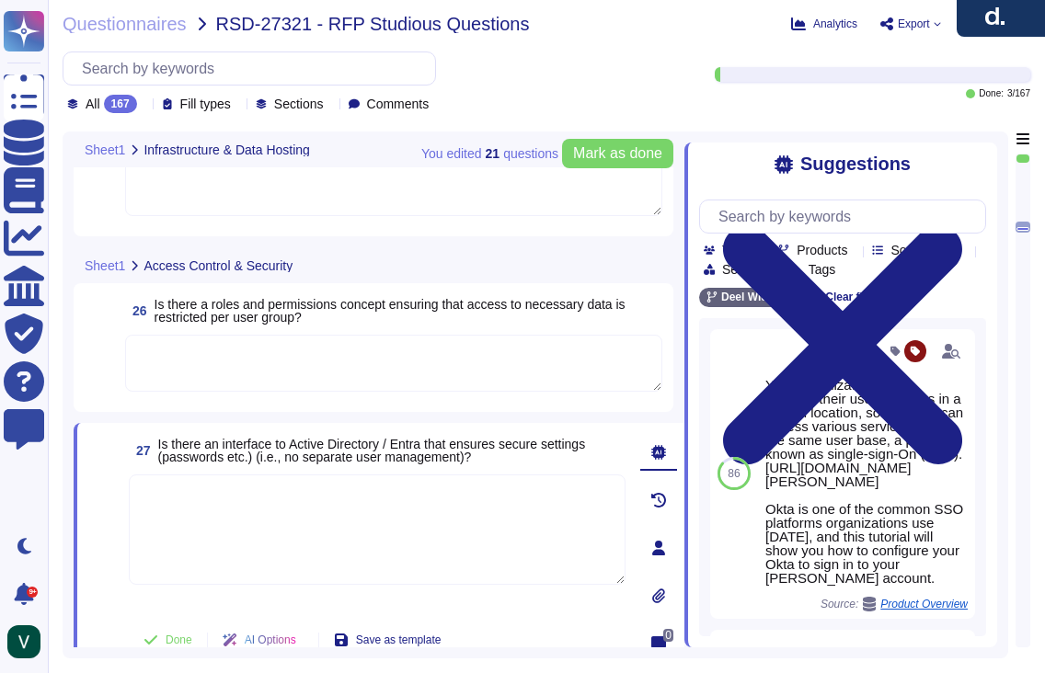
type textarea "We protect our system against unauthorized access through strict access control…"
type textarea "Yes, we enforce strong password encryption by using a one-way hash function wit…"
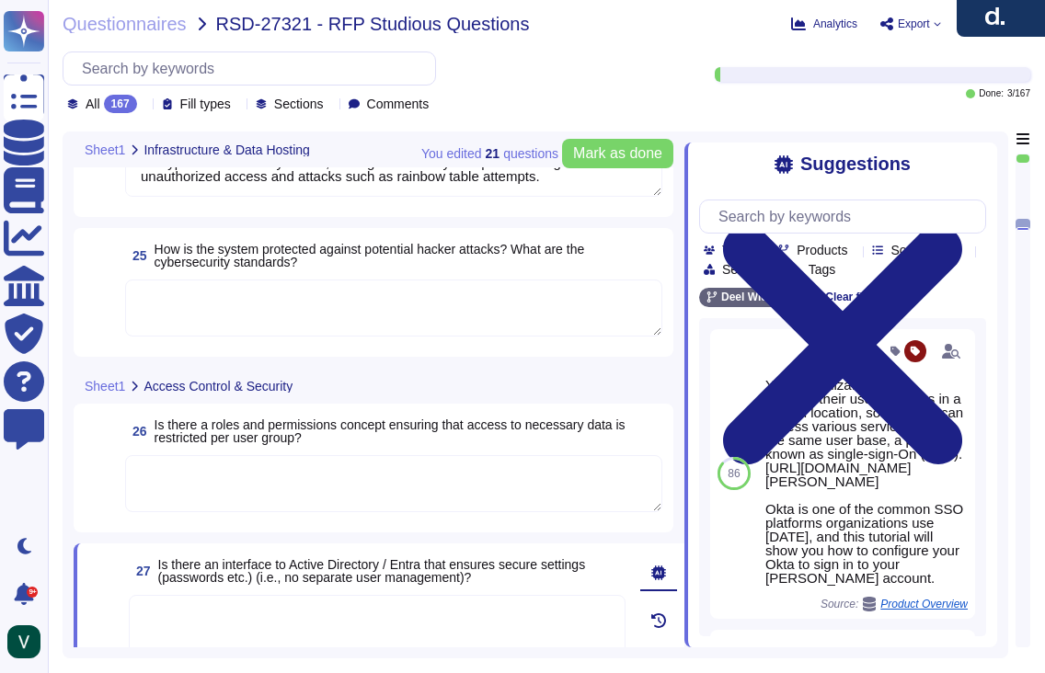
type textarea "Yes, we retain personal data only as long as required by our services or applic…"
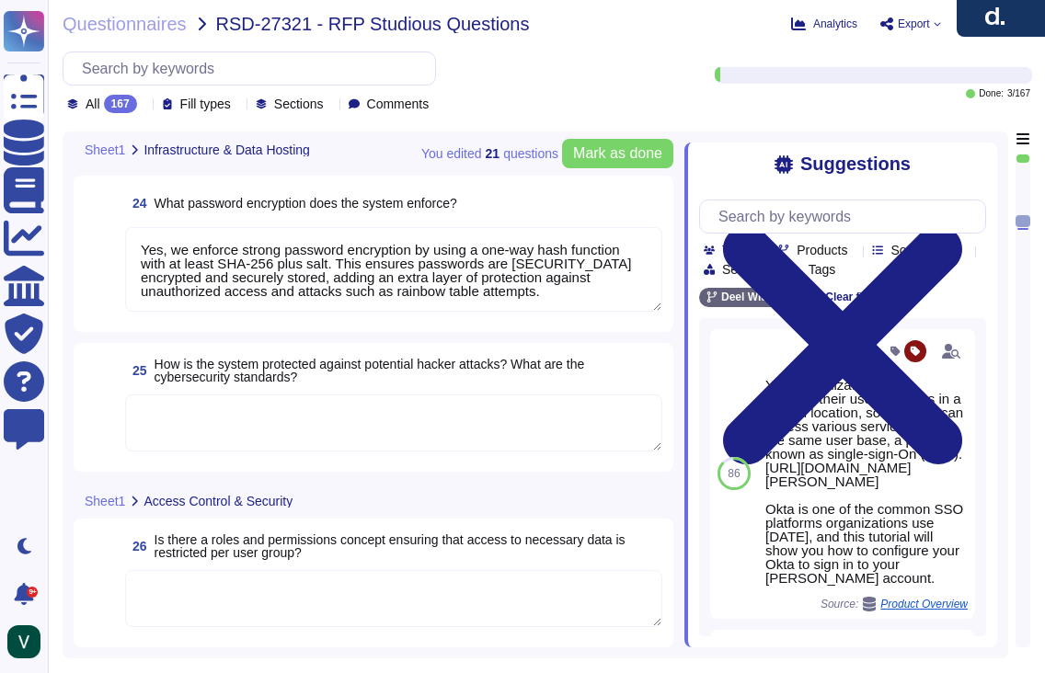
type textarea "Yes, all data stored in our infrastructure is GDPR-compliant. We host platform …"
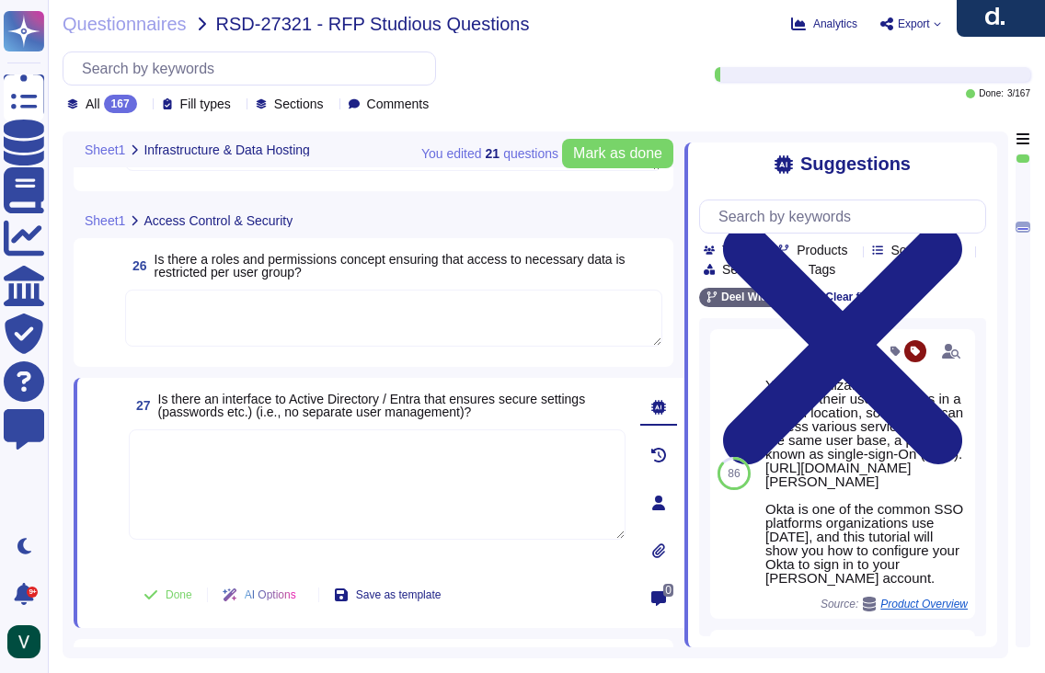
type textarea "We protect our system against unauthorized access through strict access control…"
type textarea "Yes, we enforce strong password encryption by using a one-way hash function wit…"
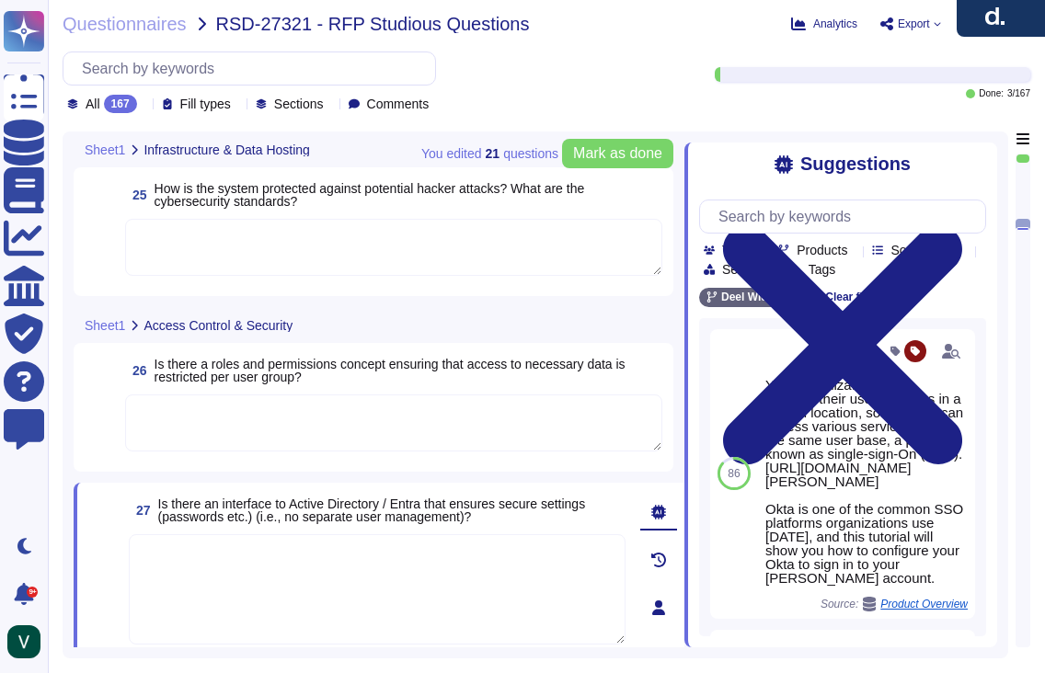
type textarea "Yes, we retain personal data only as long as required by our services or applic…"
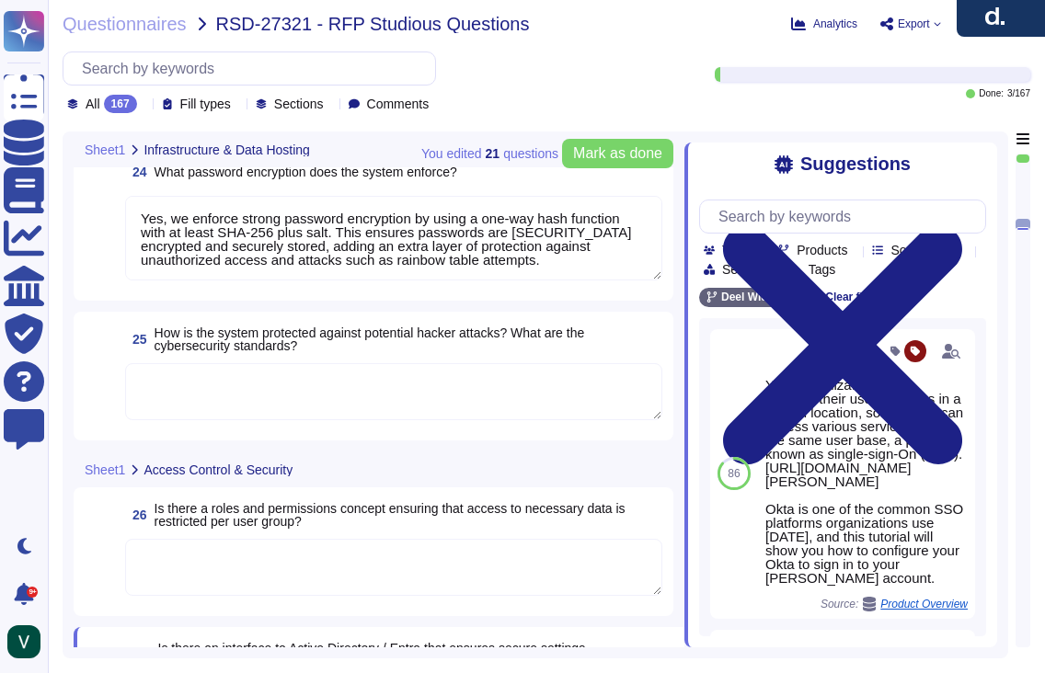
scroll to position [4170, 0]
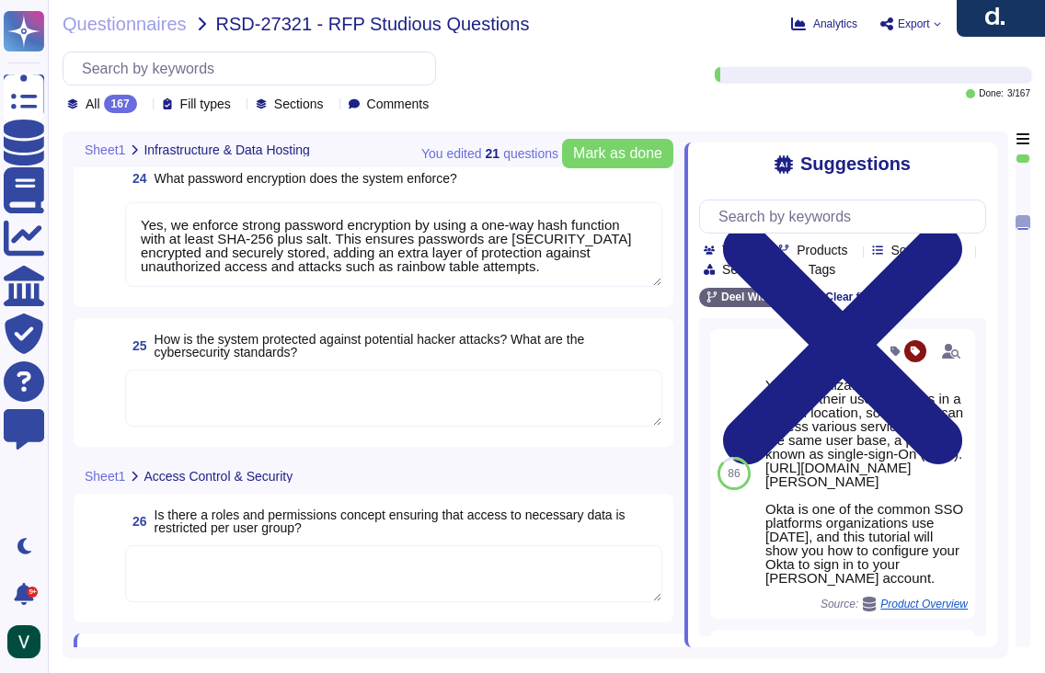
click at [267, 408] on textarea at bounding box center [393, 398] width 537 height 57
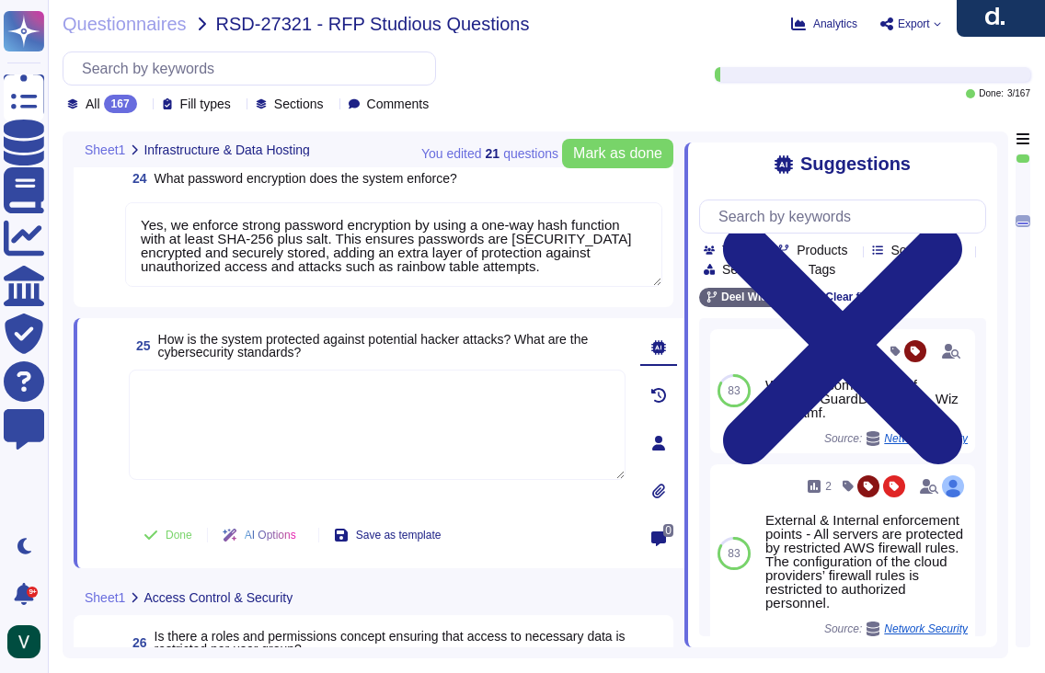
paste textarea "Yes, we protect our system against hacker attacks with 24/7 monitoring, vulnera…"
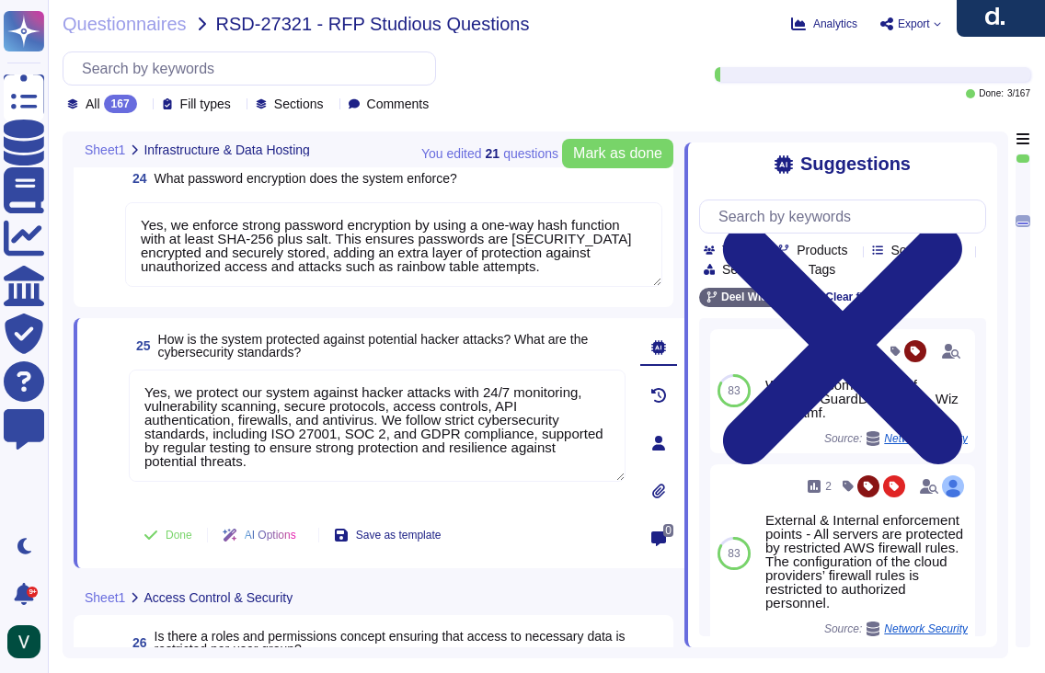
drag, startPoint x: 186, startPoint y: 396, endPoint x: 125, endPoint y: 392, distance: 60.8
click at [125, 392] on div "25 How is the system protected against potential hacker attacks? What are the c…" at bounding box center [356, 443] width 537 height 228
type textarea "We protect our system against hacker attacks with 24/7 monitoring, vulnerabilit…"
click at [109, 530] on span at bounding box center [104, 535] width 33 height 44
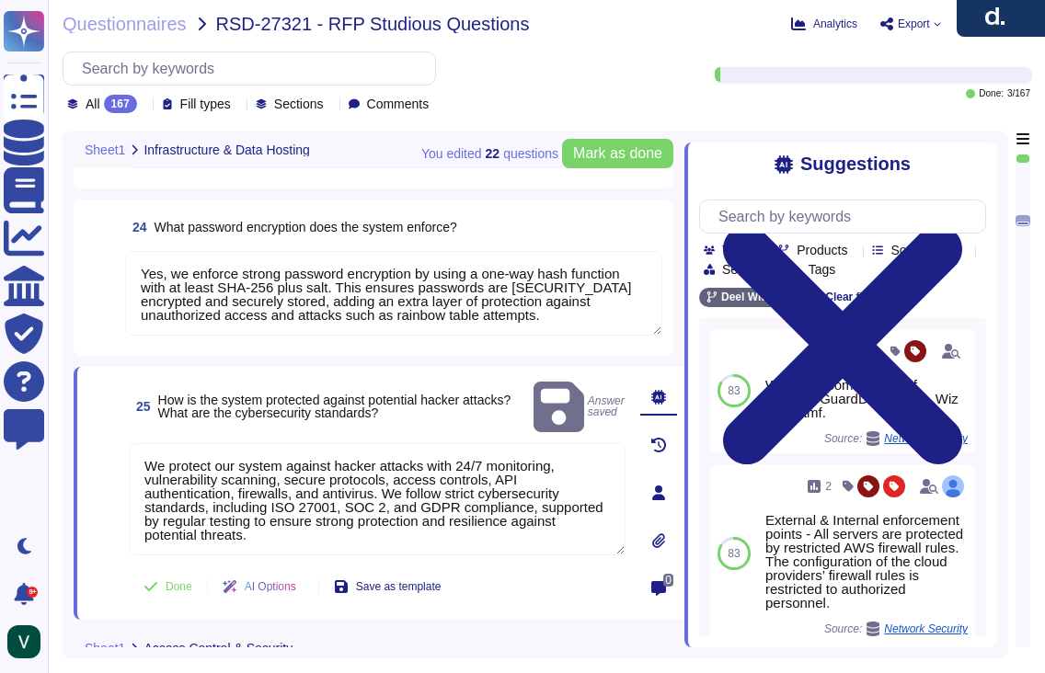
type textarea "Yes, all data stored in our infrastructure is GDPR-compliant. We host platform …"
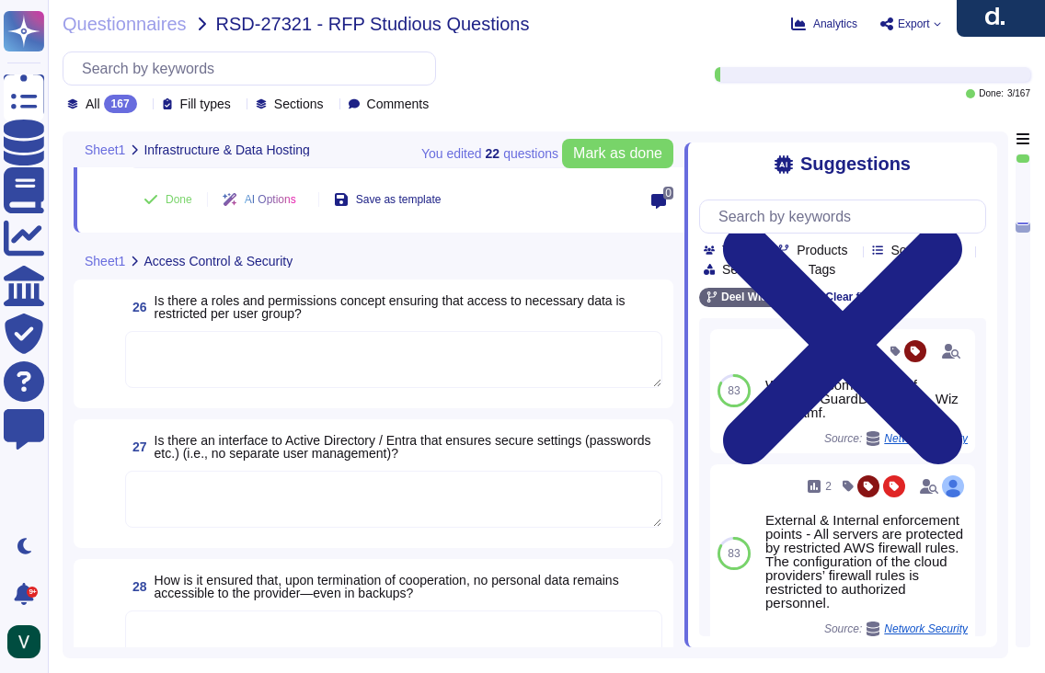
scroll to position [4522, 0]
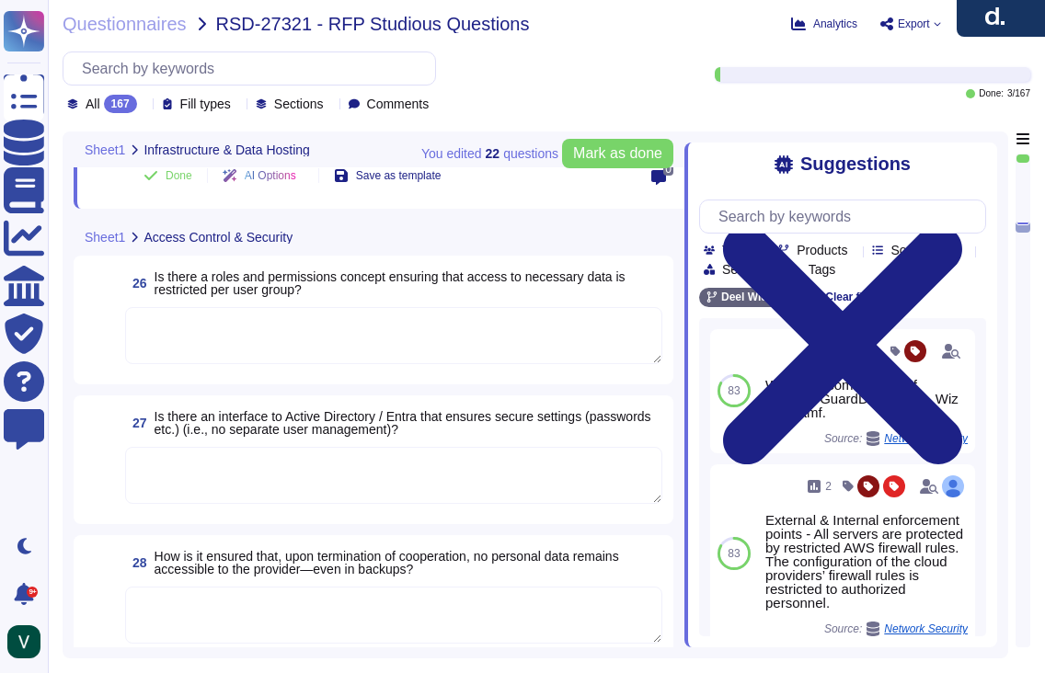
click at [446, 561] on span "How is it ensured that, upon termination of cooperation, no personal data remai…" at bounding box center [409, 563] width 508 height 26
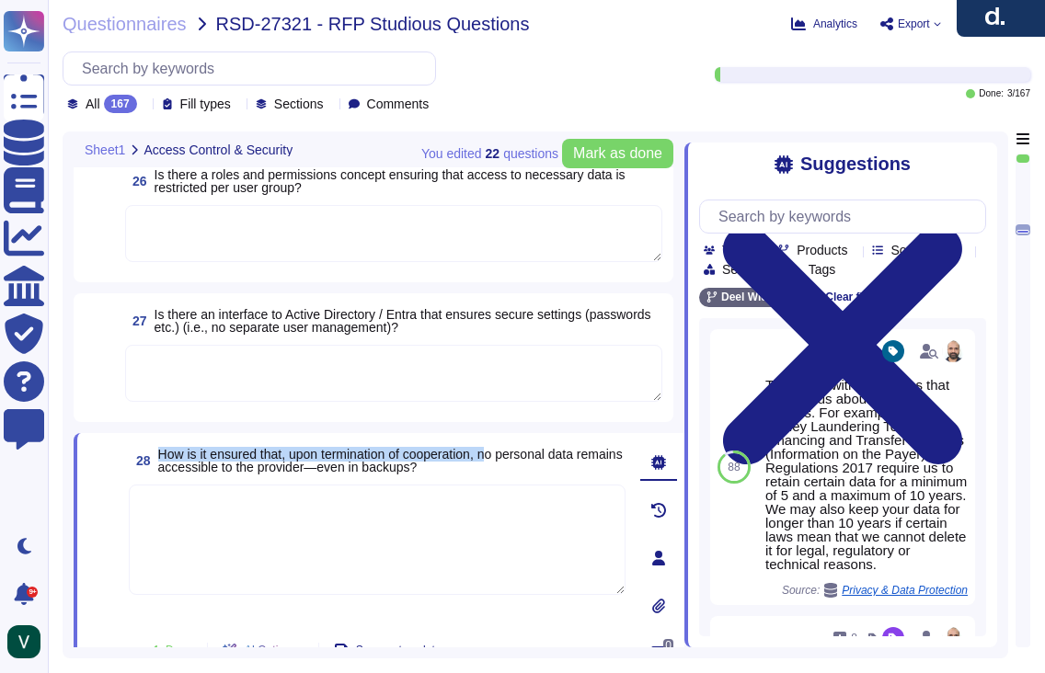
drag, startPoint x: 507, startPoint y: 461, endPoint x: 283, endPoint y: 481, distance: 224.5
click at [174, 463] on span "How is it ensured that, upon termination of cooperation, no personal data remai…" at bounding box center [390, 461] width 465 height 28
drag, startPoint x: 514, startPoint y: 485, endPoint x: 500, endPoint y: 477, distance: 15.6
click at [512, 485] on textarea at bounding box center [377, 540] width 497 height 110
drag, startPoint x: 494, startPoint y: 470, endPoint x: 160, endPoint y: 459, distance: 334.1
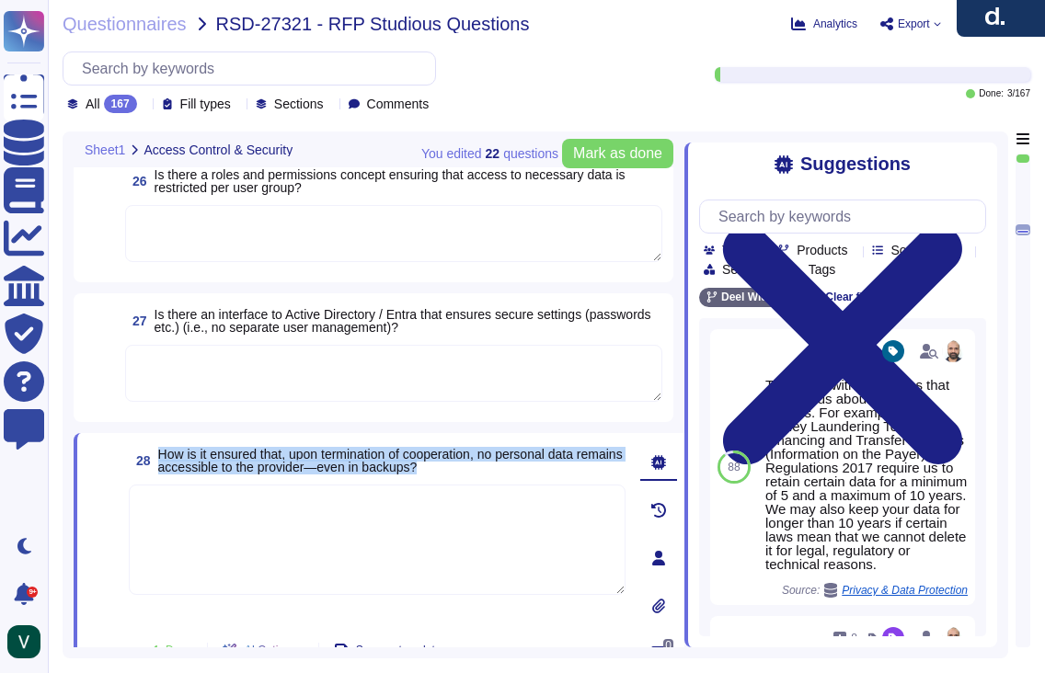
click at [160, 459] on span "How is it ensured that, upon termination of cooperation, no personal data remai…" at bounding box center [391, 461] width 467 height 26
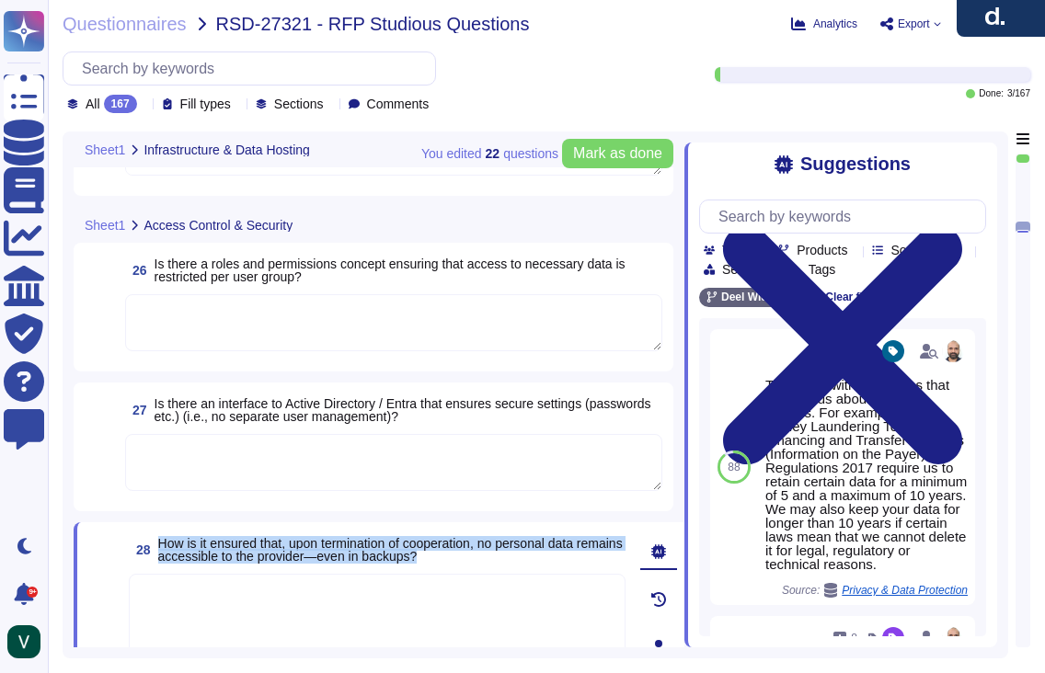
type textarea "We protect our system against unauthorized access through strict access control…"
type textarea "Yes, we enforce strong password encryption by using a one-way hash function wit…"
type textarea "We protect our system against hacker attacks with 24/7 monitoring, vulnerabilit…"
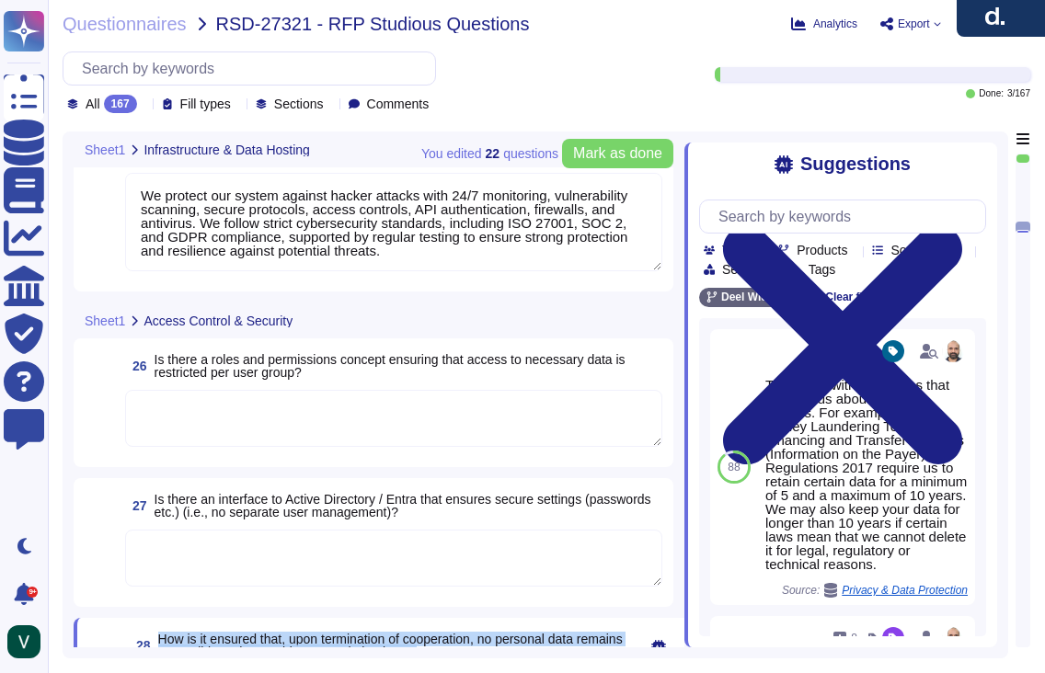
scroll to position [4355, 0]
click at [270, 433] on textarea at bounding box center [393, 419] width 537 height 57
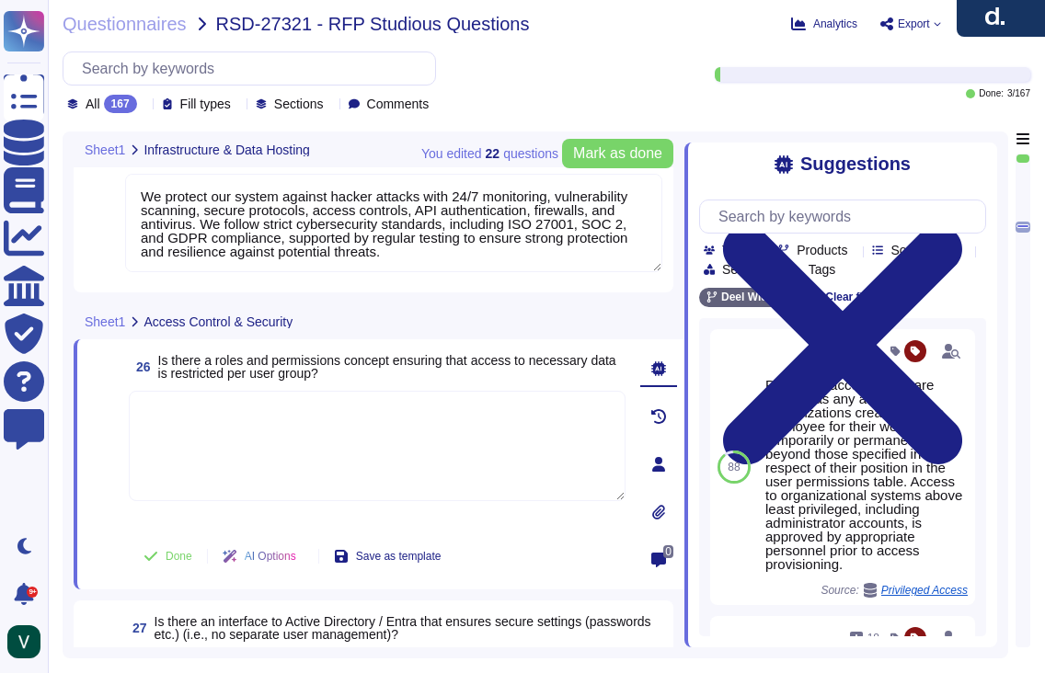
paste textarea "Yes, we have a roles and permissions framework that restricts access to only th…"
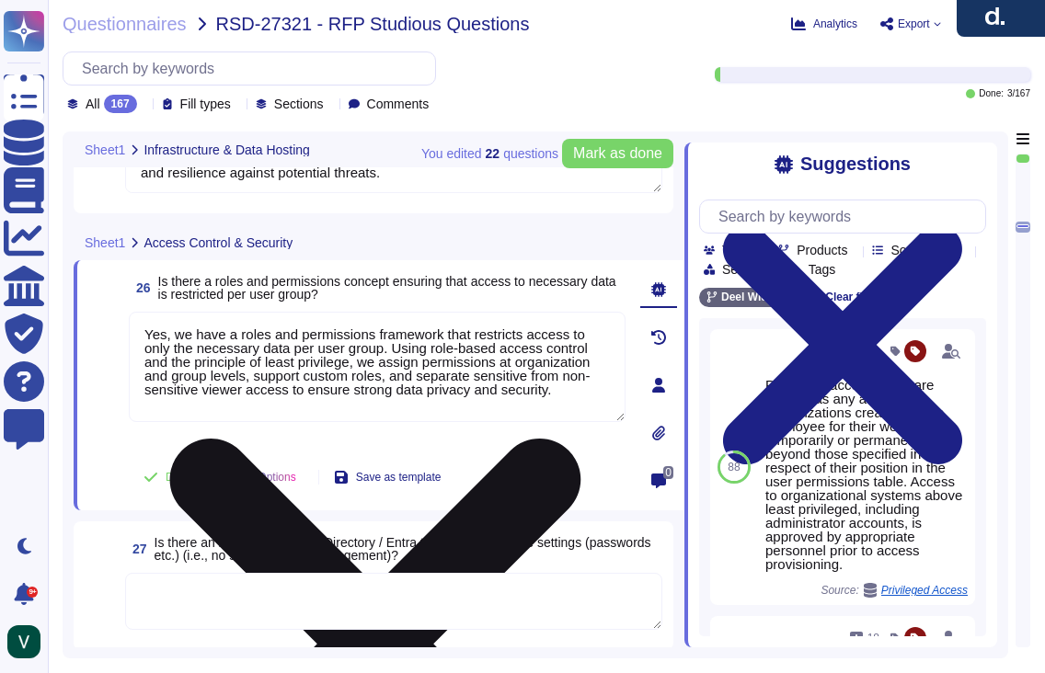
scroll to position [4433, 0]
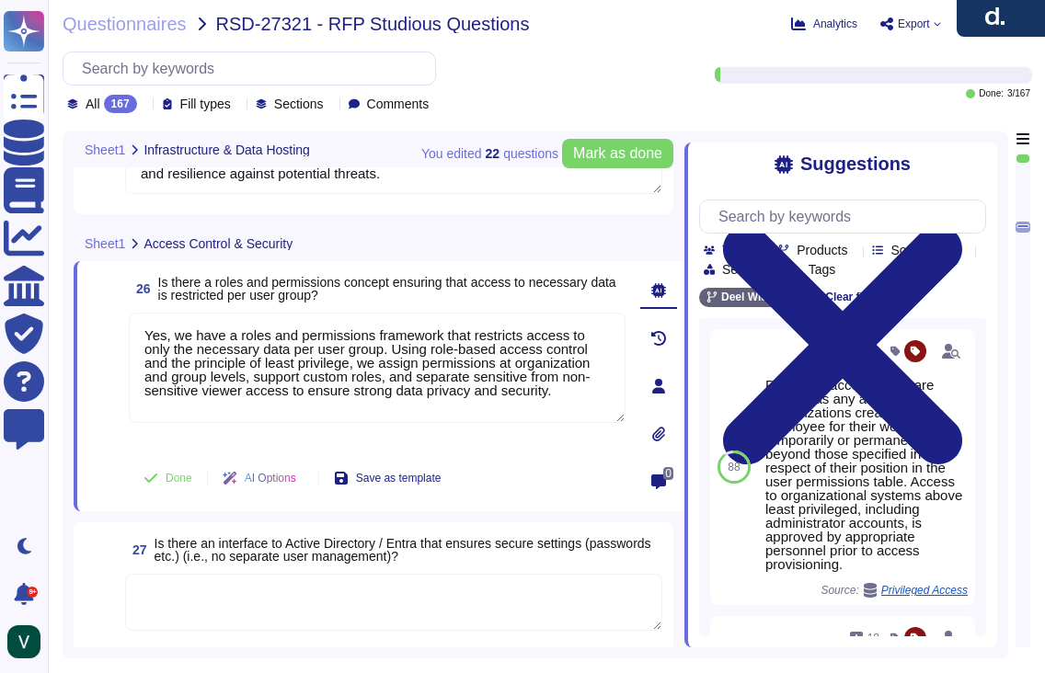
type textarea "Yes, we have a roles and permissions framework that restricts access to only th…"
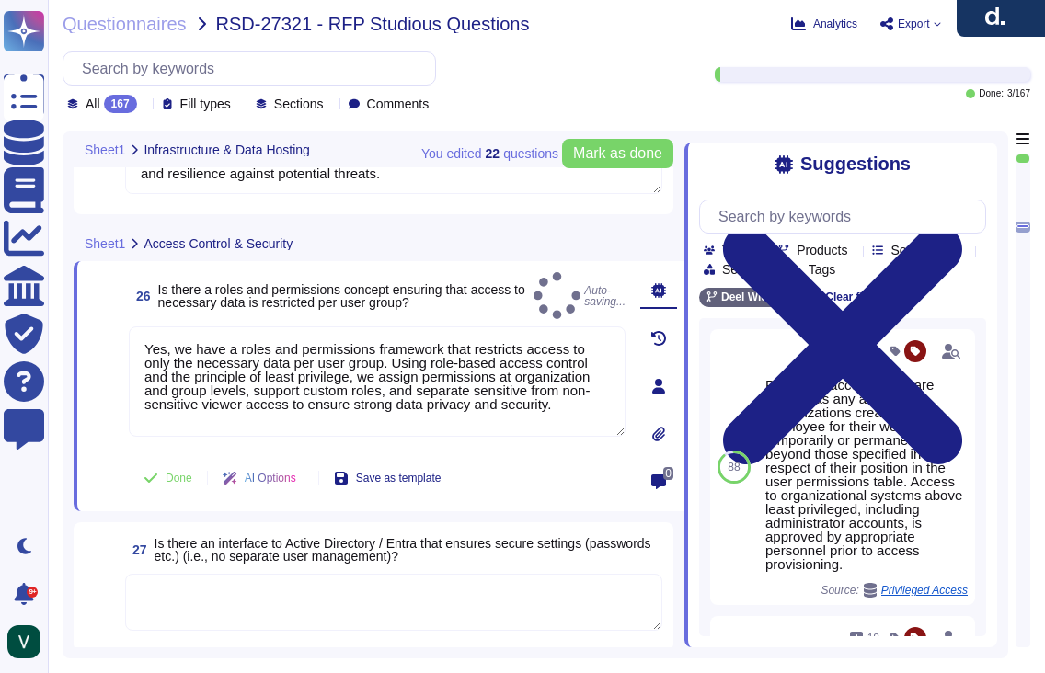
click at [113, 459] on span at bounding box center [104, 478] width 33 height 44
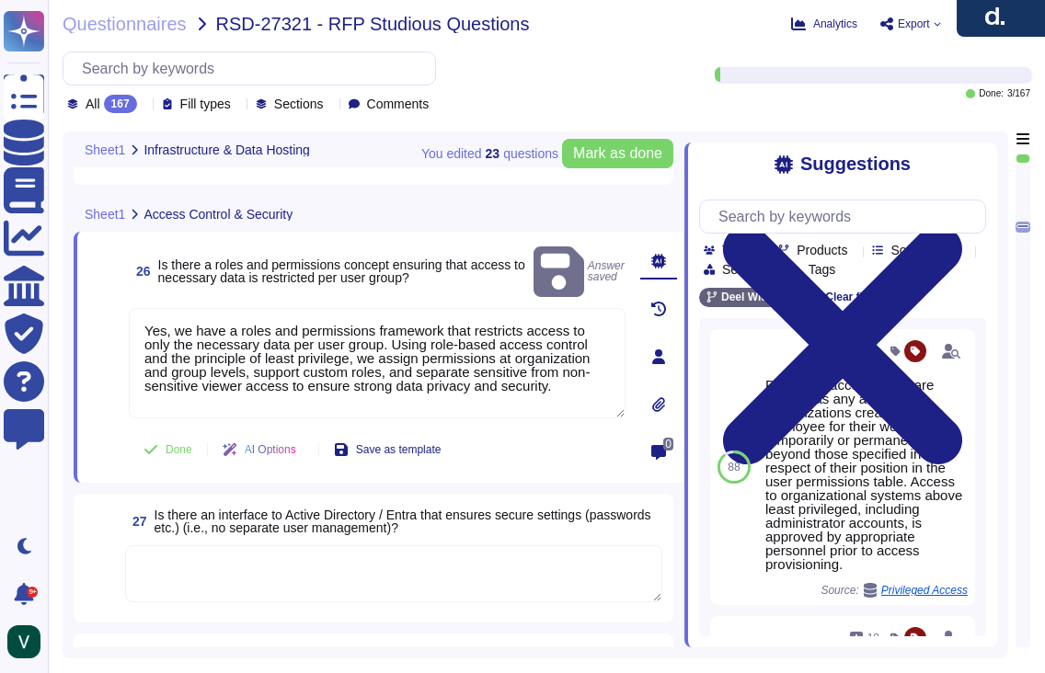
type textarea "We protect our system against unauthorized access through strict access control…"
type textarea "Yes, we enforce strong password encryption by using a one-way hash function wit…"
type textarea "We protect our system against hacker attacks with 24/7 monitoring, vulnerabilit…"
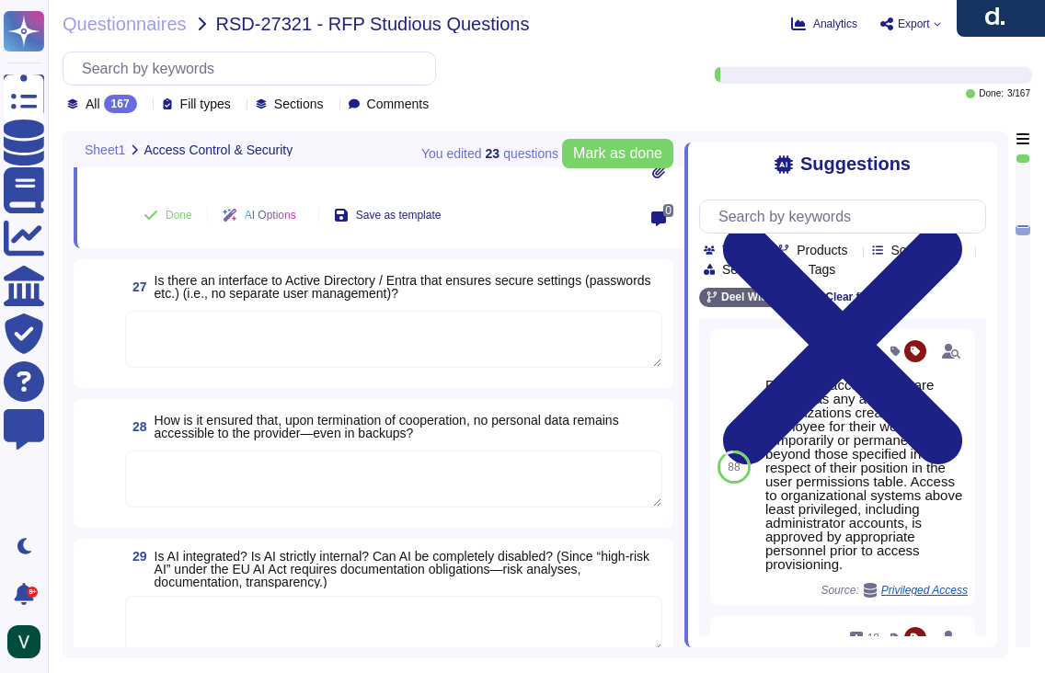
scroll to position [4671, 0]
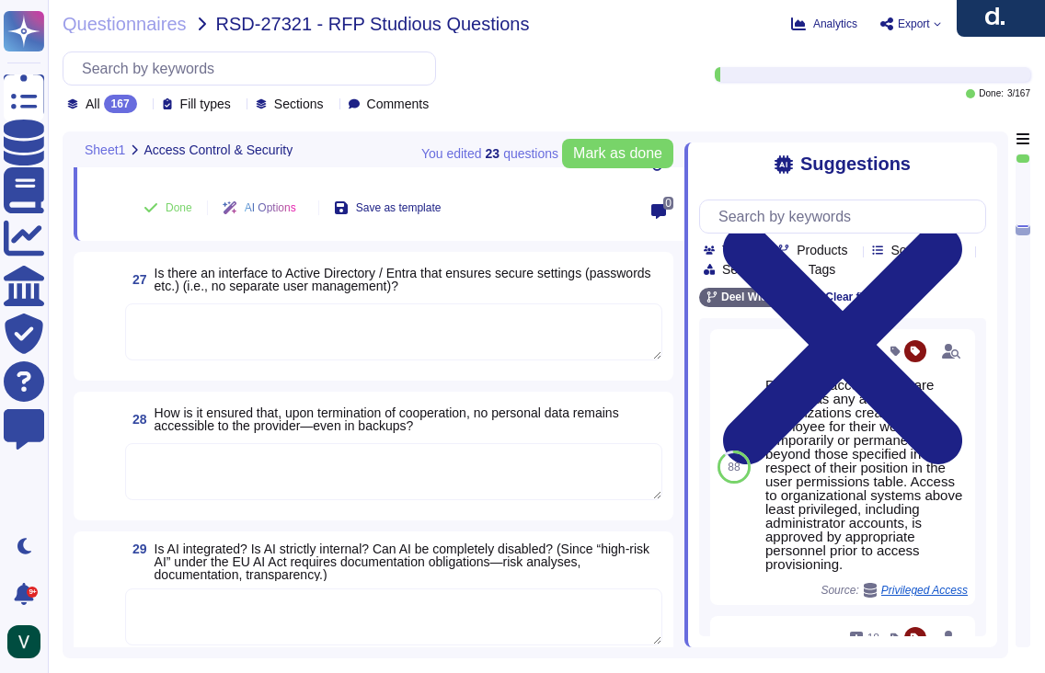
click at [214, 590] on textarea at bounding box center [393, 617] width 537 height 57
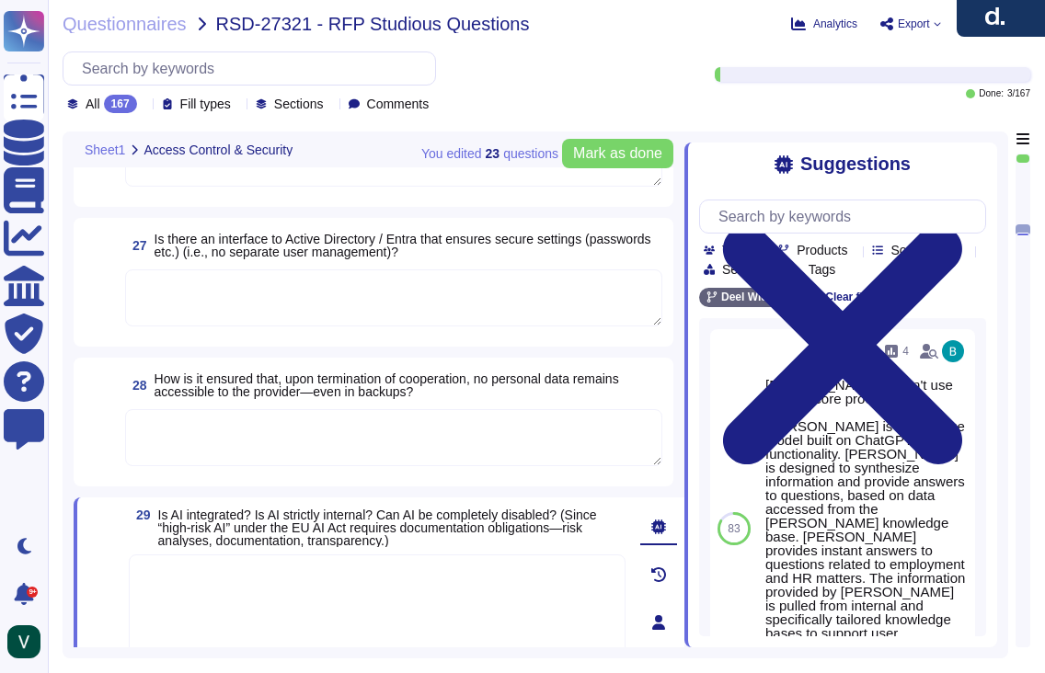
scroll to position [4646, 0]
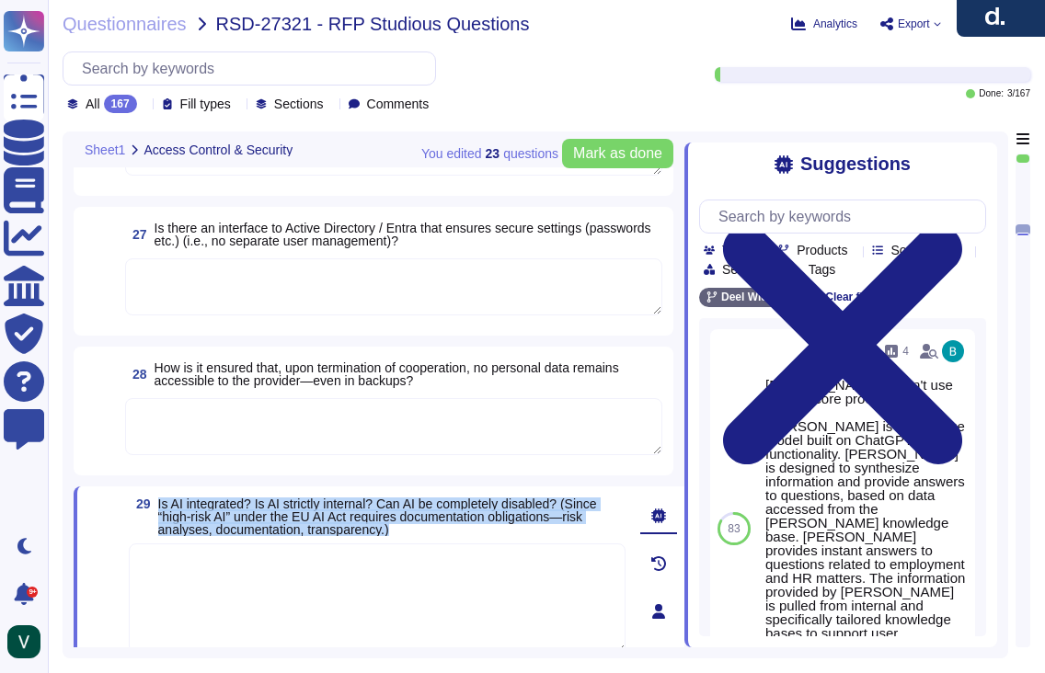
drag, startPoint x: 383, startPoint y: 525, endPoint x: 160, endPoint y: 509, distance: 223.2
click at [160, 509] on span "Is AI integrated? Is AI strictly internal? Can AI be completely disabled? (Sinc…" at bounding box center [391, 517] width 467 height 39
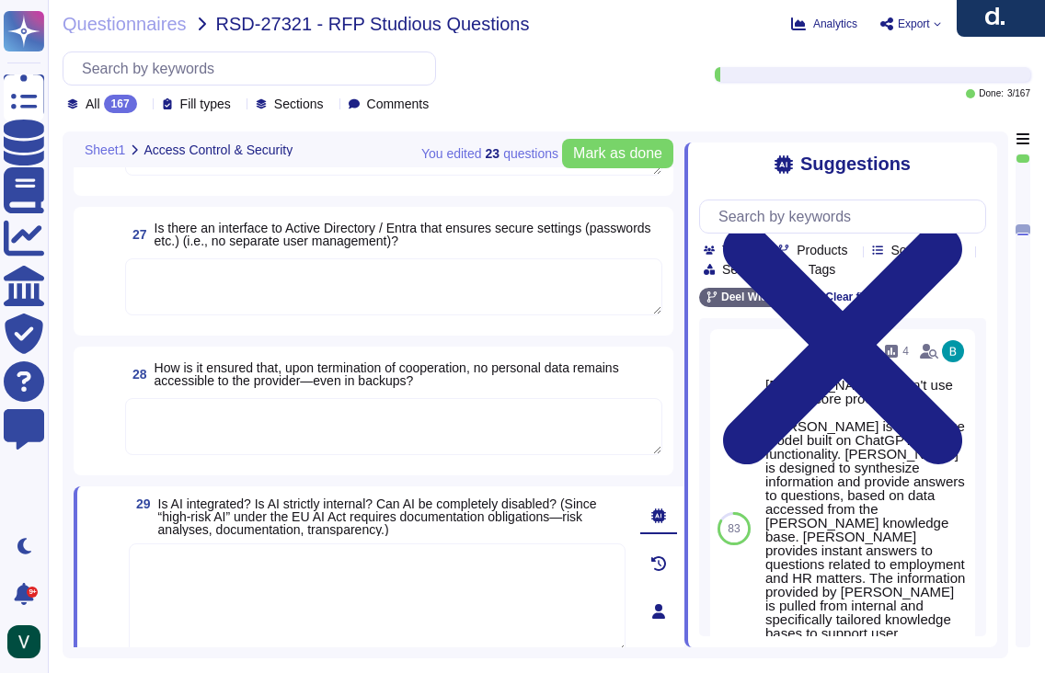
click at [307, 290] on textarea at bounding box center [393, 287] width 537 height 57
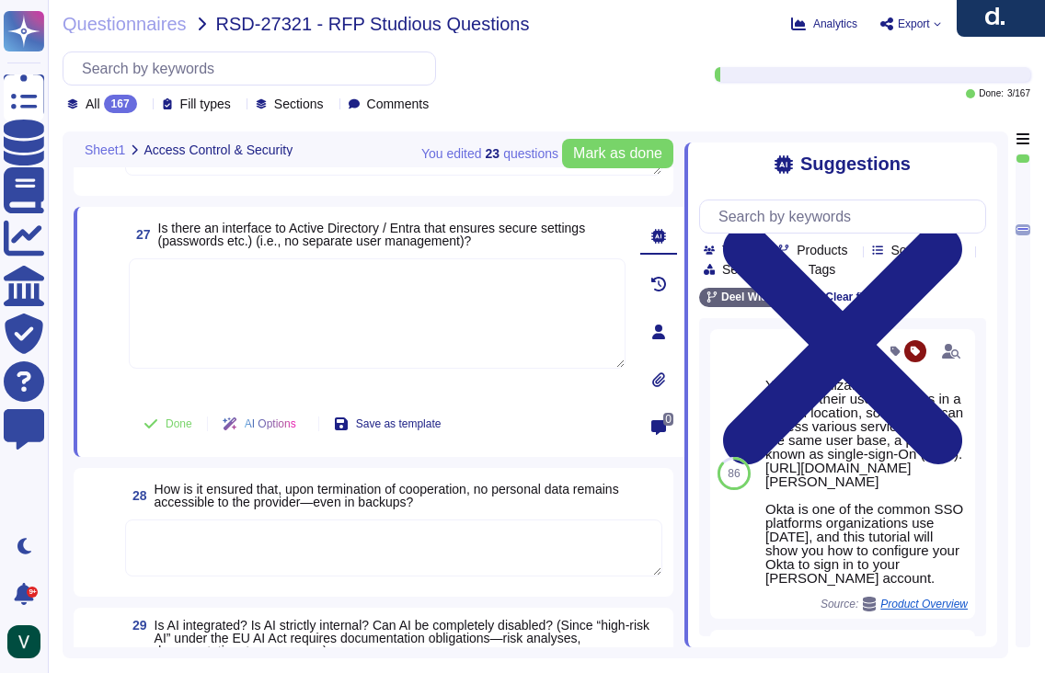
paste textarea "Yes, we integrate with Microsoft Entra ID (formerly Azure Active Directory) to …"
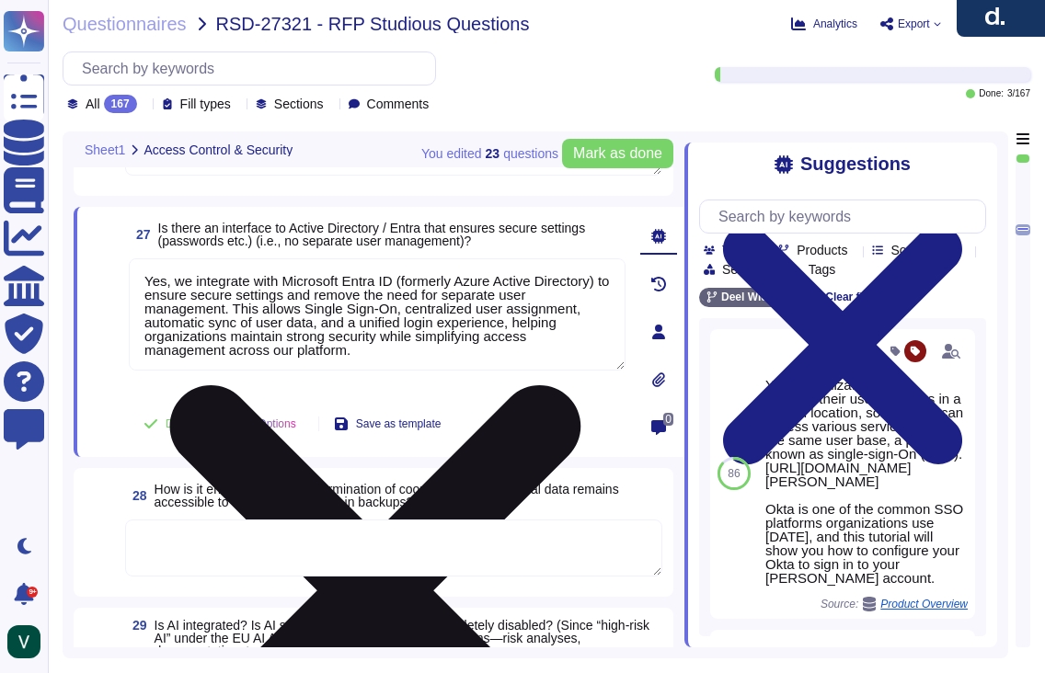
type textarea "Yes, we integrate with Microsoft Entra ID (formerly Azure Active Directory) to …"
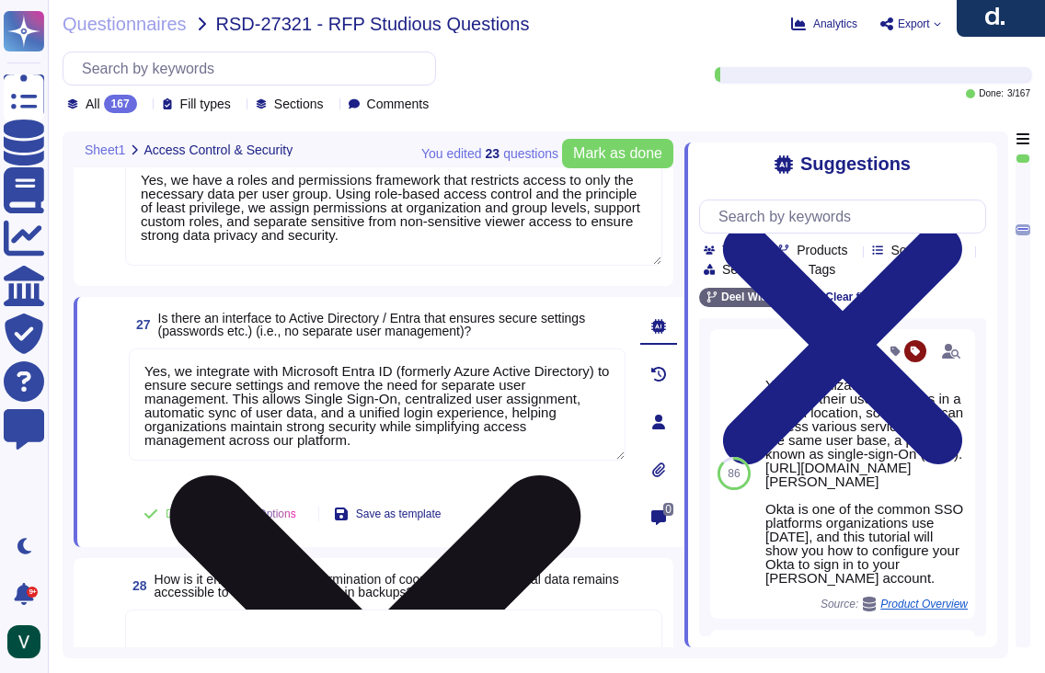
scroll to position [4559, 0]
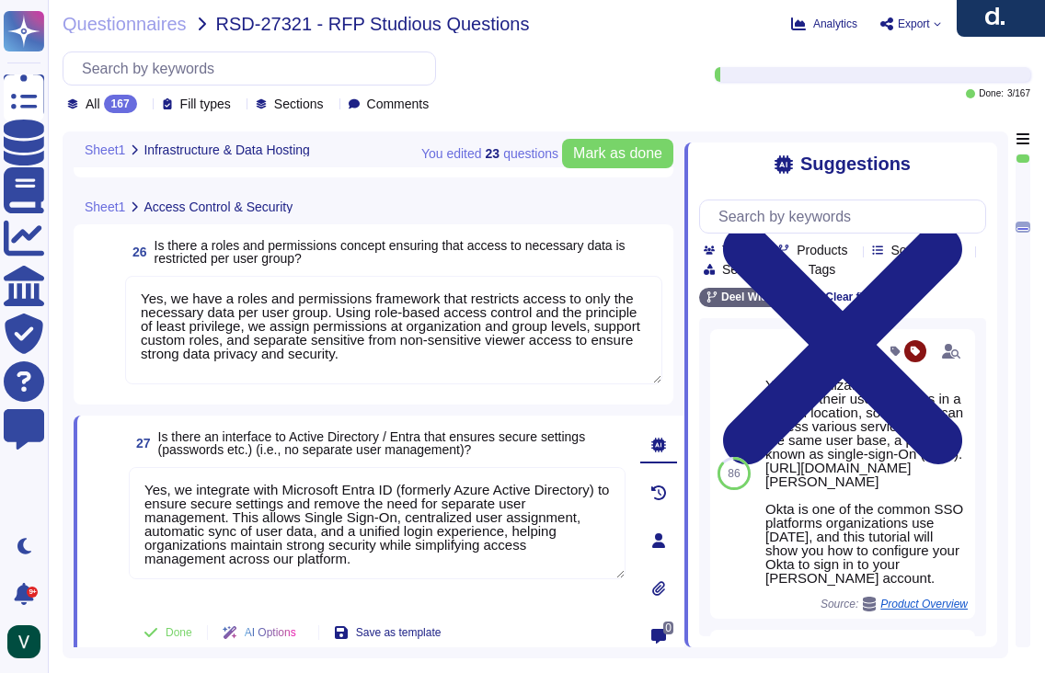
type textarea "We protect our system against unauthorized access through strict access control…"
type textarea "Yes, we enforce strong password encryption by using a one-way hash function wit…"
type textarea "We protect our system against hacker attacks with 24/7 monitoring, vulnerabilit…"
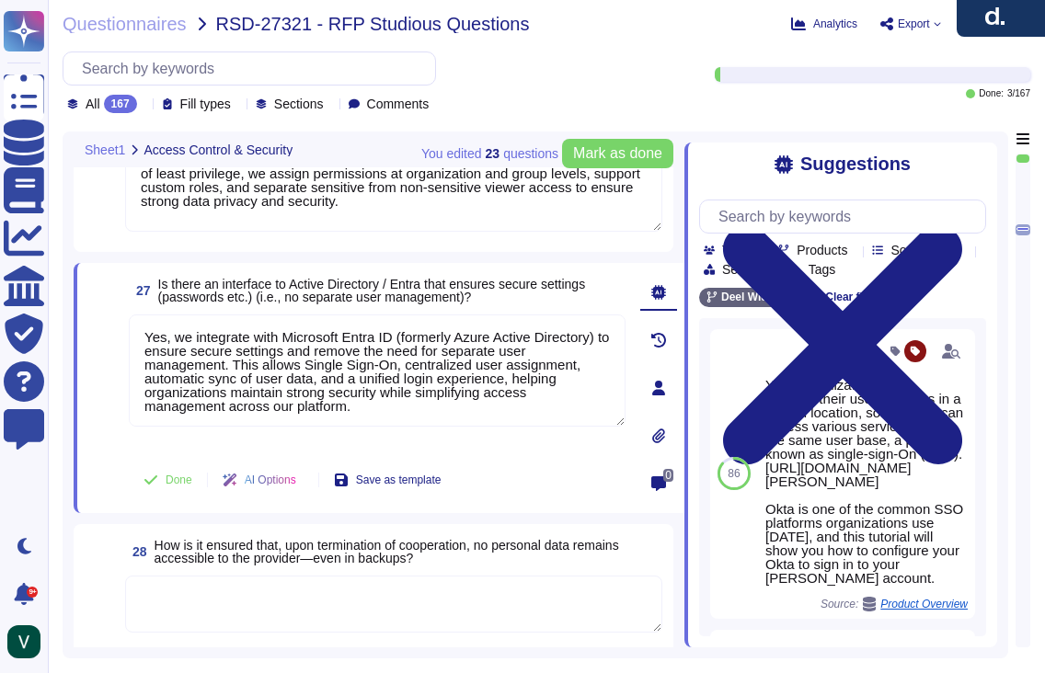
scroll to position [4592, 0]
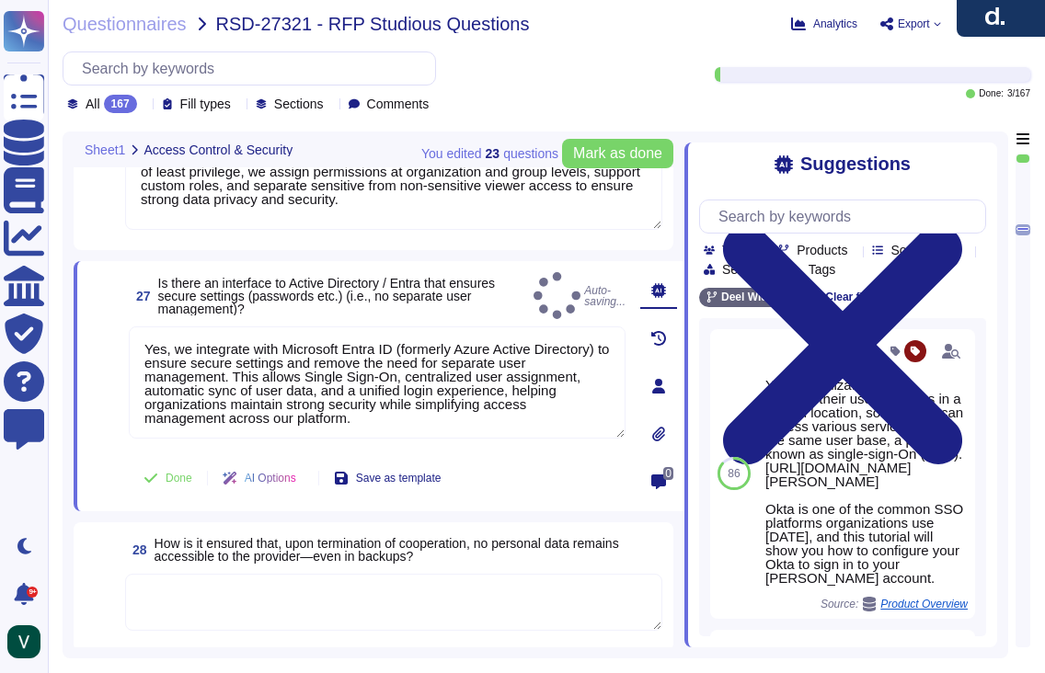
type textarea "Yes, we integrate with Microsoft Entra ID (formerly Azure Active Directory) to …"
drag, startPoint x: 107, startPoint y: 415, endPoint x: 116, endPoint y: 419, distance: 9.9
click at [107, 415] on span at bounding box center [104, 388] width 33 height 122
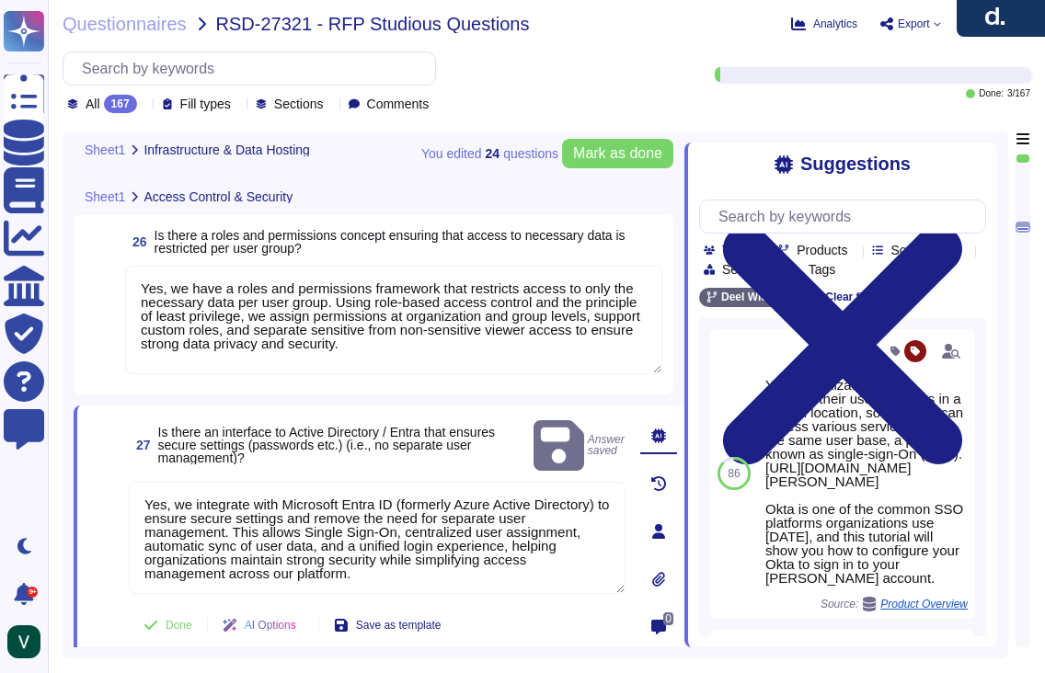
type textarea "We protect our system against unauthorized access through strict access control…"
type textarea "Yes, we enforce strong password encryption by using a one-way hash function wit…"
type textarea "We protect our system against hacker attacks with 24/7 monitoring, vulnerabilit…"
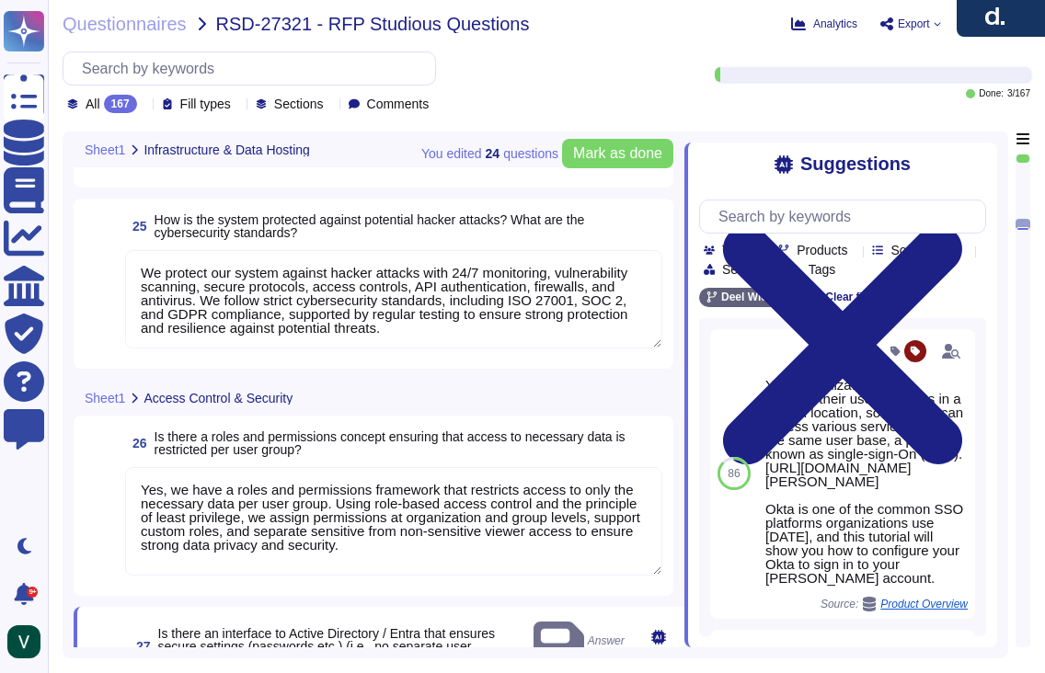
type textarea "Yes, we retain personal data only as long as required by our services or applic…"
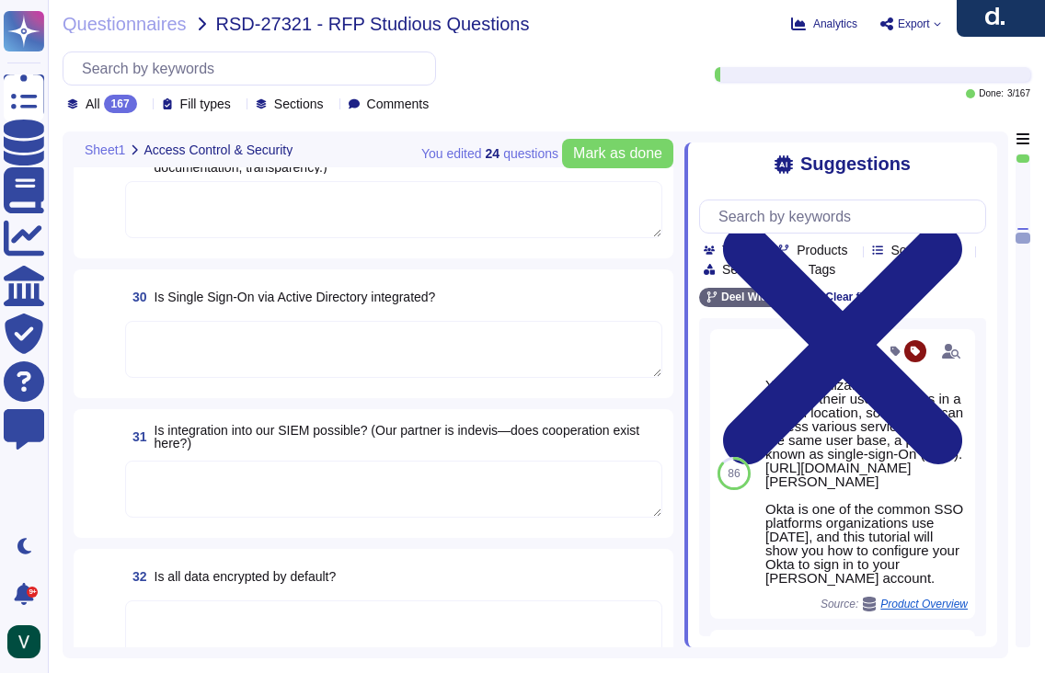
scroll to position [5144, 0]
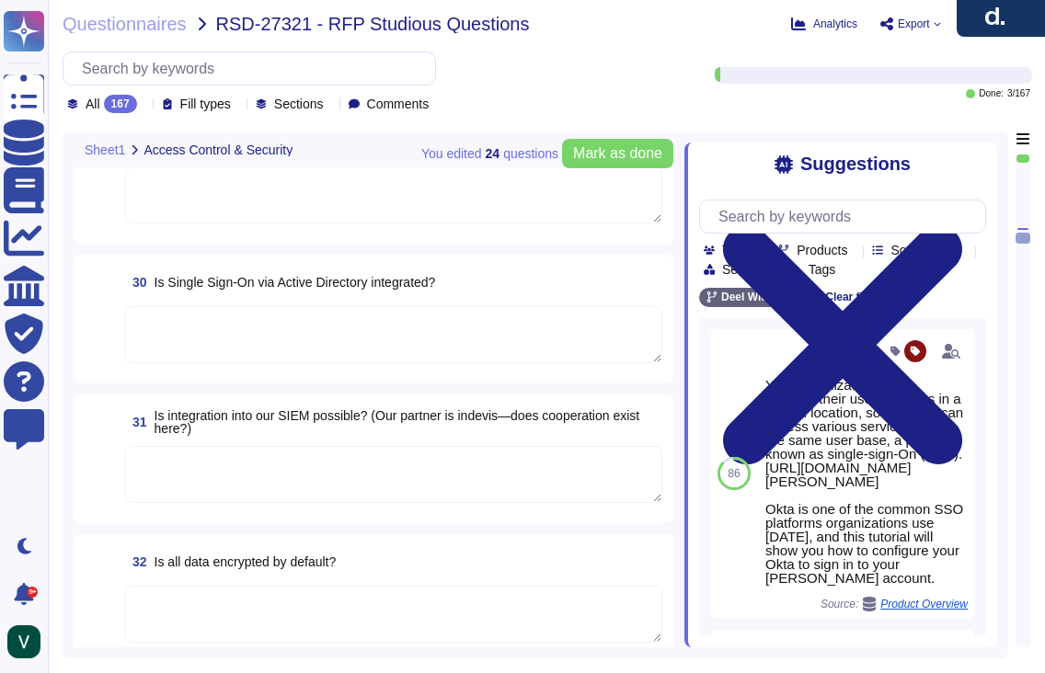
click at [233, 450] on textarea at bounding box center [393, 474] width 537 height 57
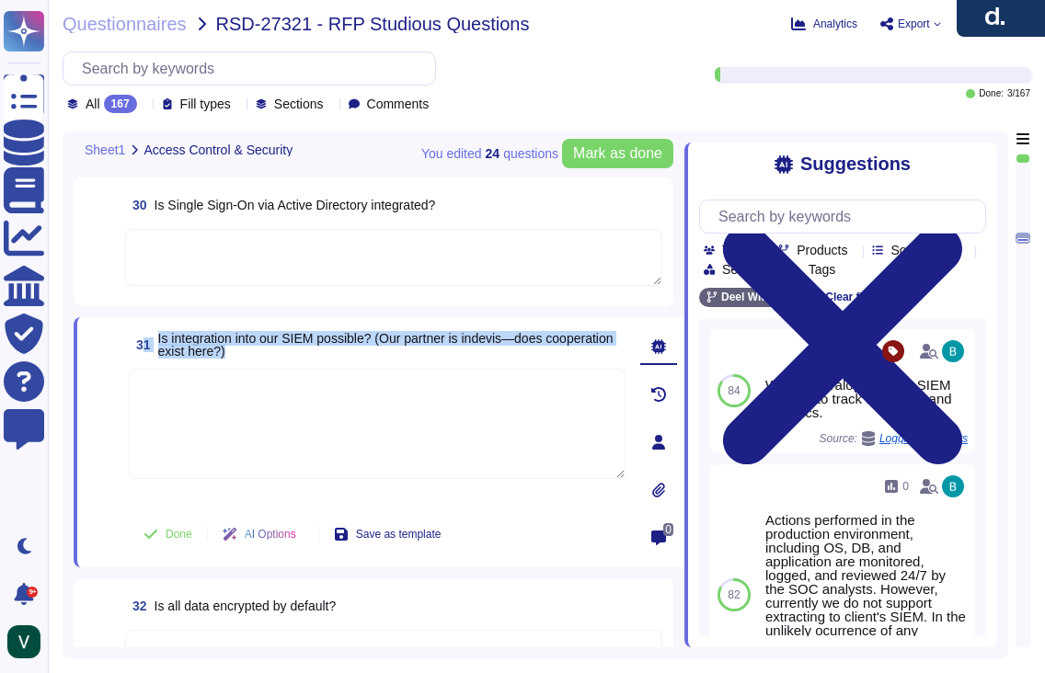
drag, startPoint x: 213, startPoint y: 347, endPoint x: 146, endPoint y: 345, distance: 66.3
click at [146, 345] on span "31 Is integration into our SIEM possible? (Our partner is indevis—does cooperat…" at bounding box center [377, 344] width 497 height 33
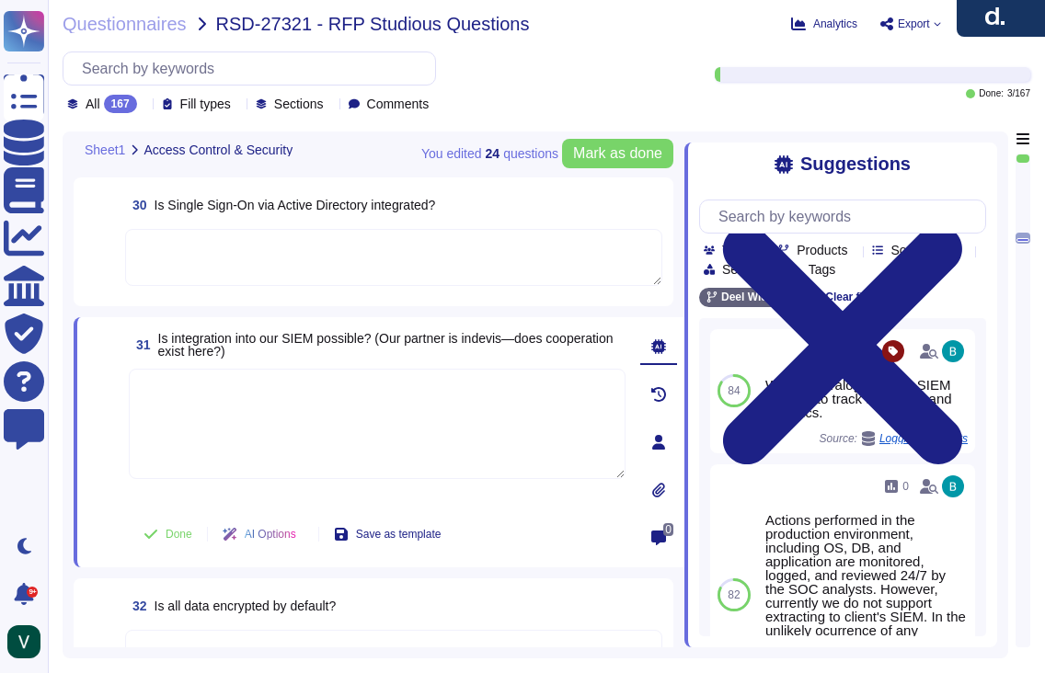
drag, startPoint x: 224, startPoint y: 320, endPoint x: 211, endPoint y: 323, distance: 13.2
click at [219, 321] on div "31 Is integration into our SIEM possible? (Our partner is indevis—does cooperat…" at bounding box center [379, 442] width 611 height 250
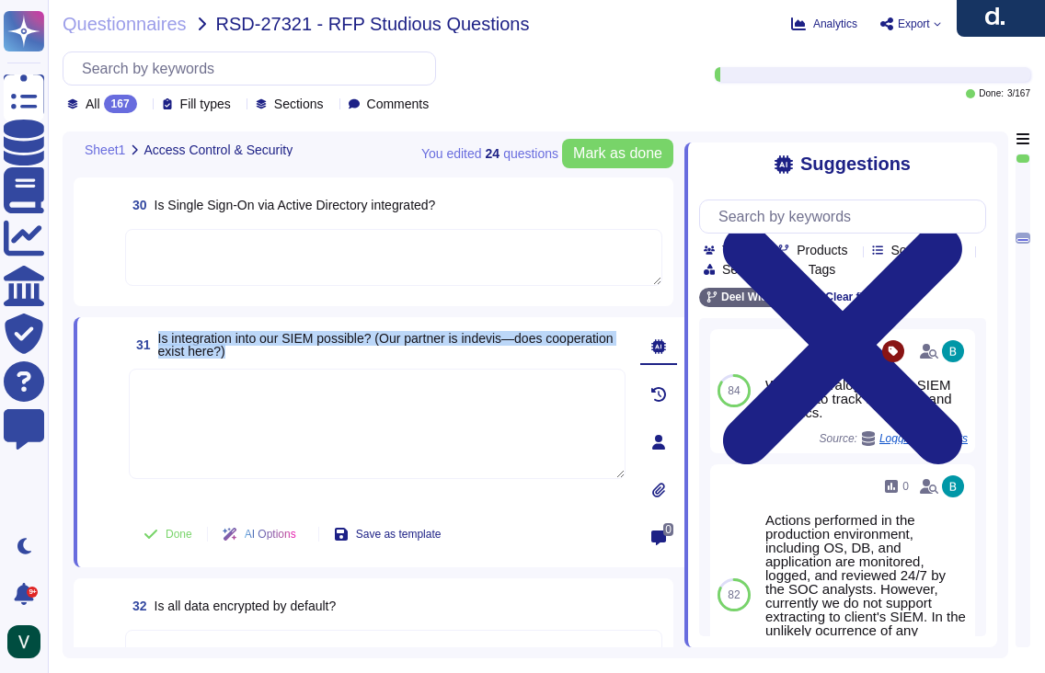
drag, startPoint x: 156, startPoint y: 333, endPoint x: 332, endPoint y: 351, distance: 176.7
click at [332, 351] on span "31 Is integration into our SIEM possible? (Our partner is indevis—does cooperat…" at bounding box center [377, 344] width 497 height 33
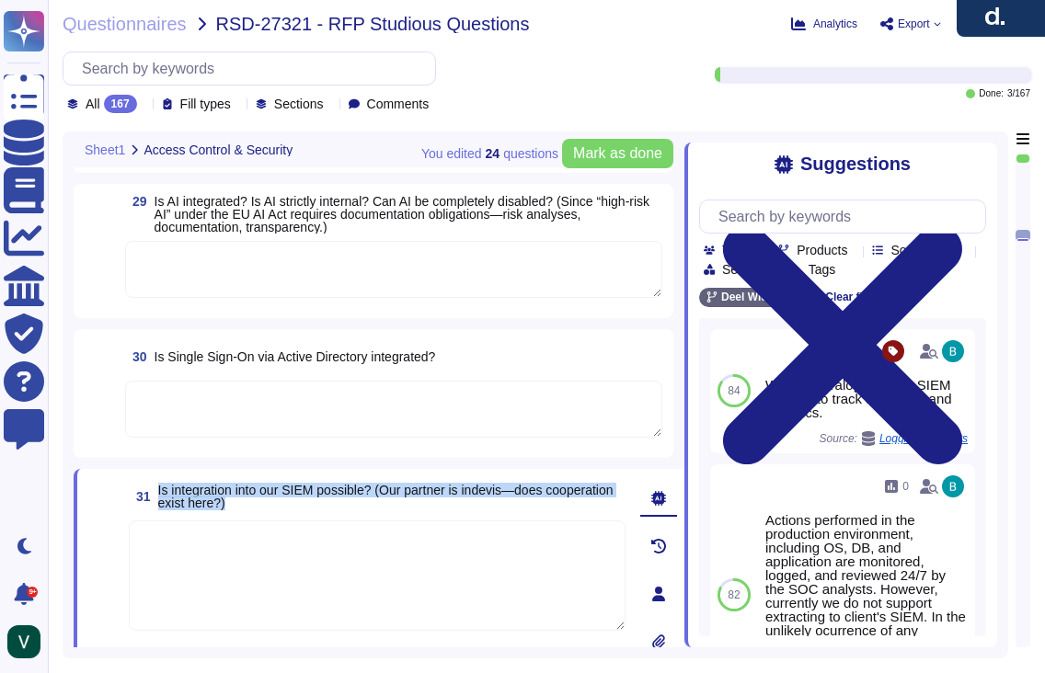
type textarea "Yes, we have a roles and permissions framework that restricts access to only th…"
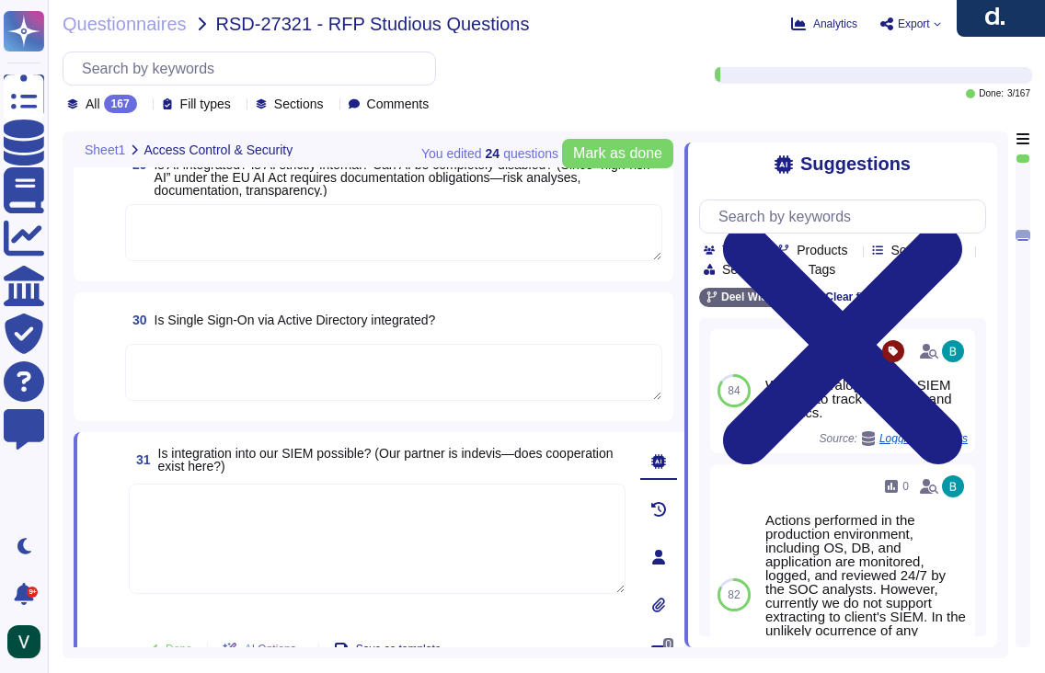
type textarea "Yes, we have a roles and permissions framework that restricts access to only th…"
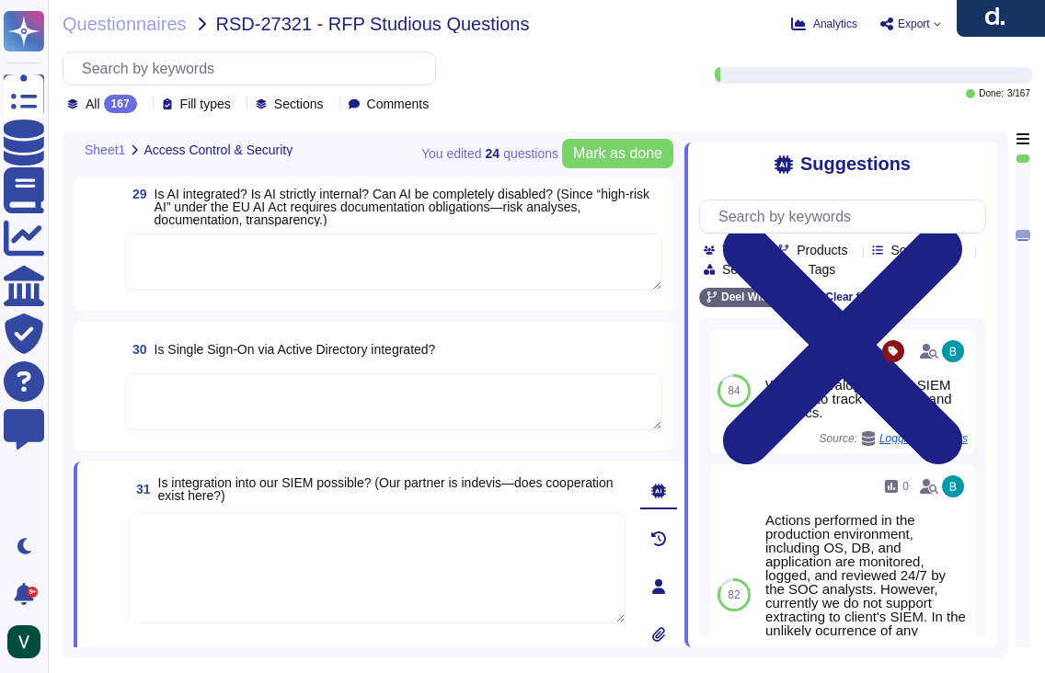
type textarea "Yes, we have a roles and permissions framework that restricts access to only th…"
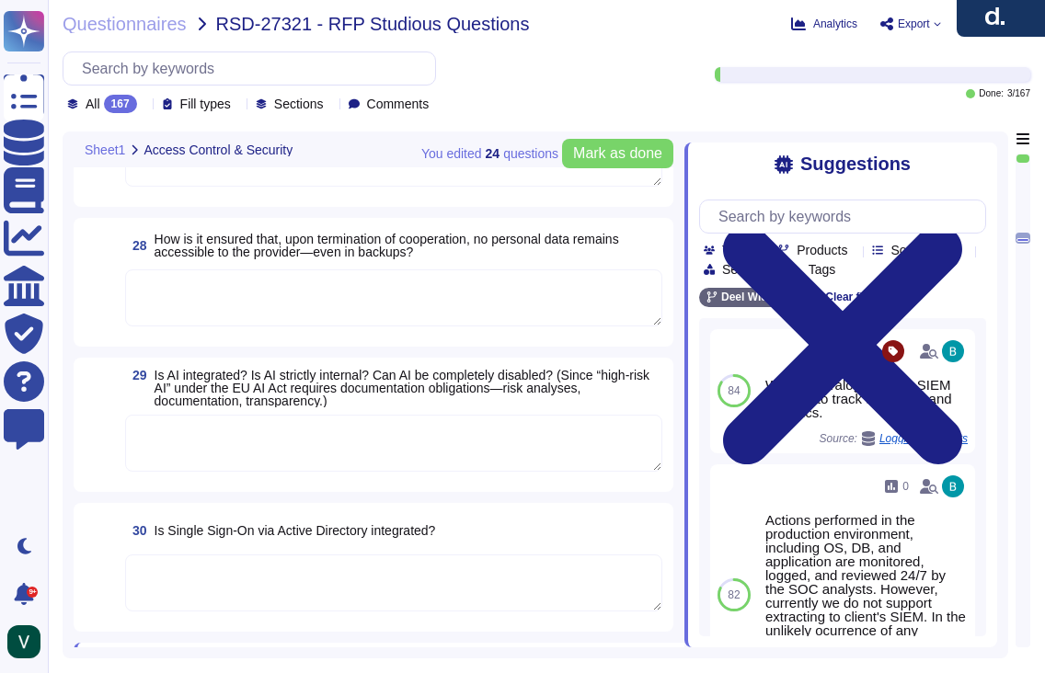
scroll to position [5149, 0]
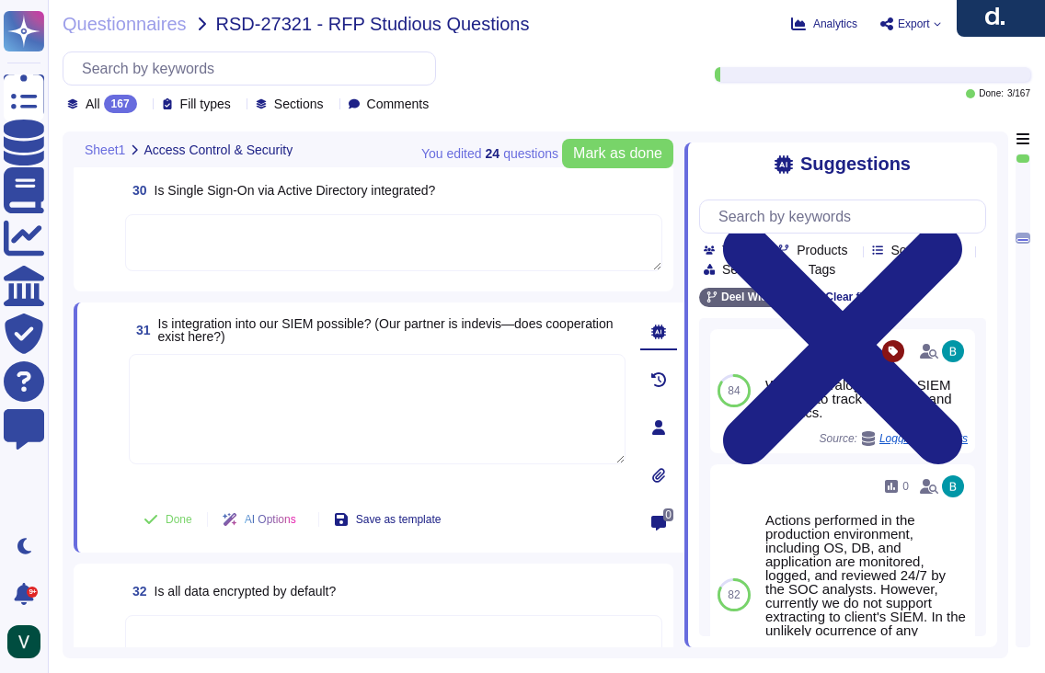
click at [301, 245] on textarea at bounding box center [393, 242] width 537 height 57
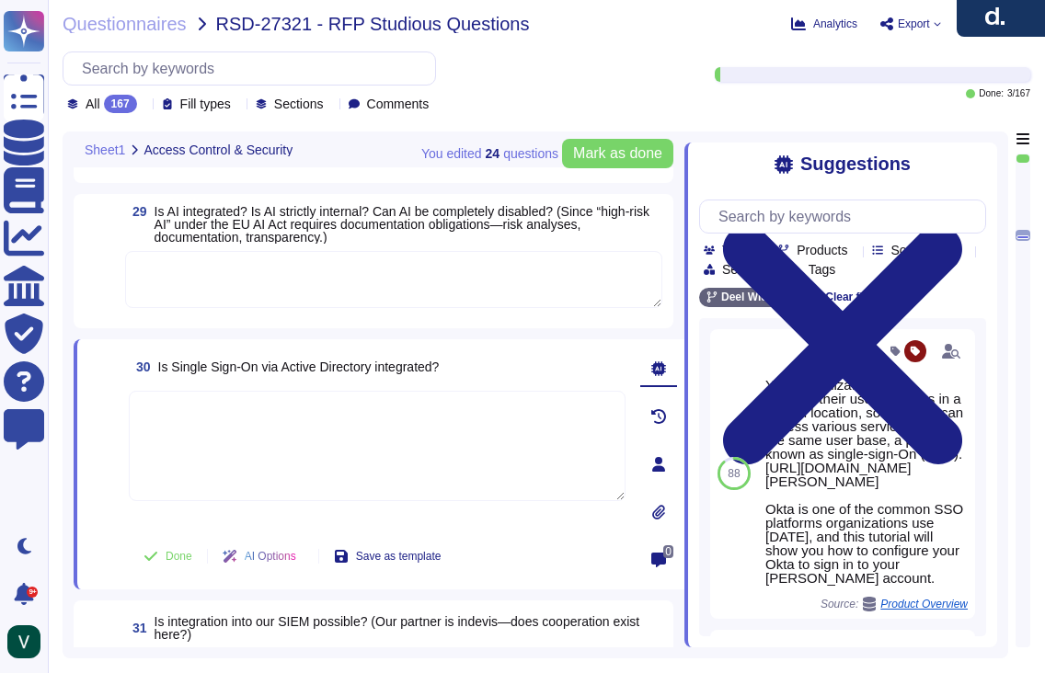
type textarea "Yes, we have a roles and permissions framework that restricts access to only th…"
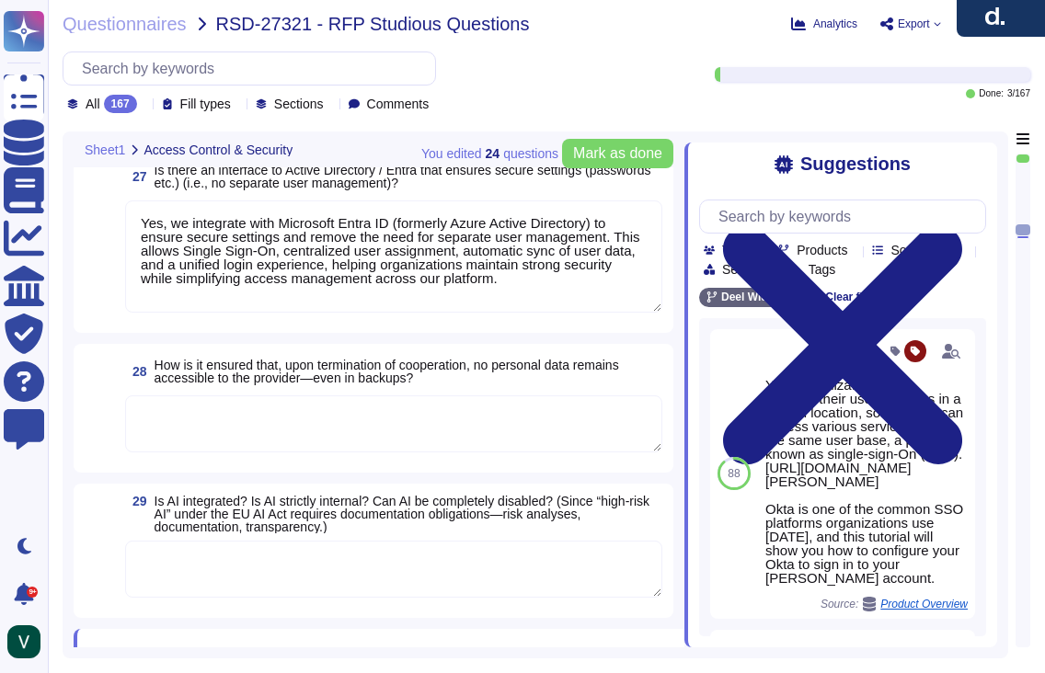
scroll to position [4652, 0]
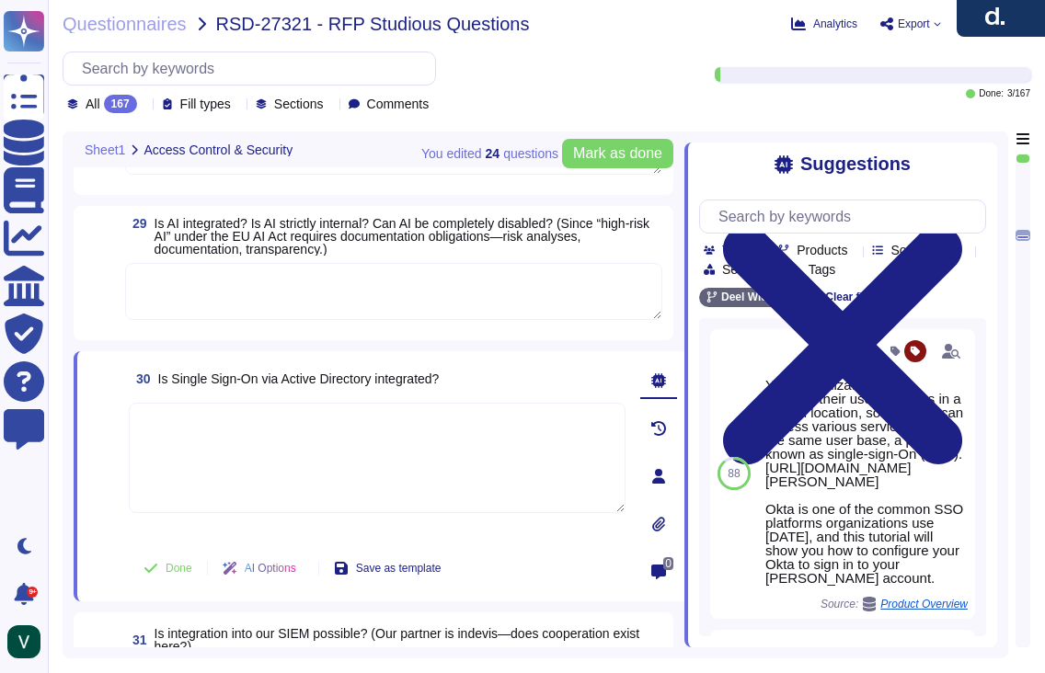
type textarea "Yes, we have a roles and permissions framework that restricts access to only th…"
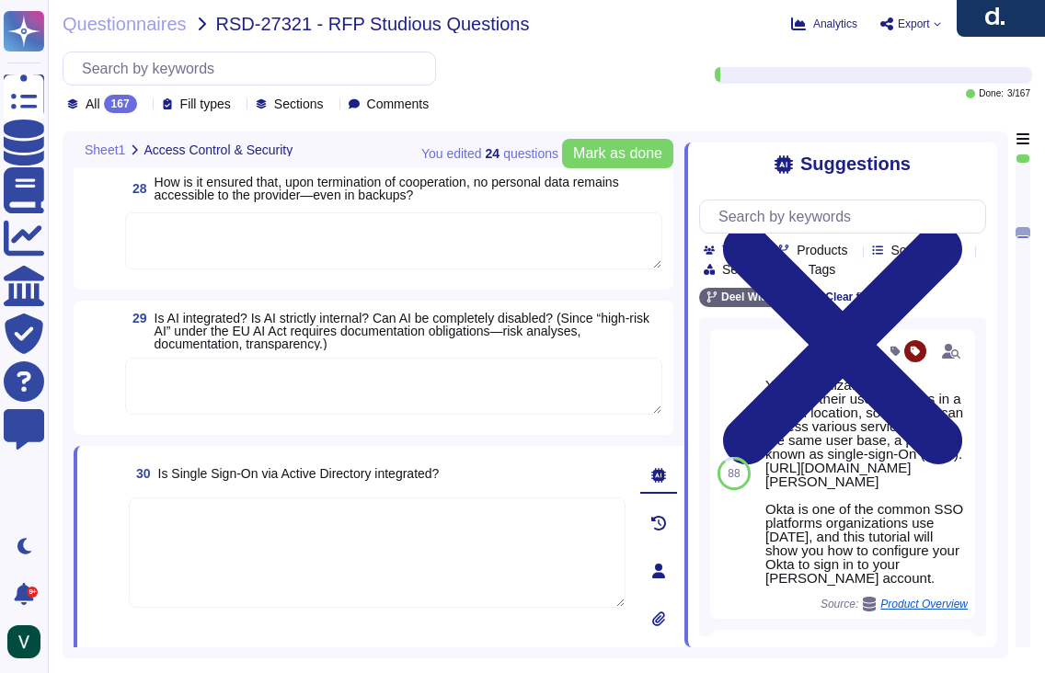
scroll to position [4879, 0]
click at [472, 468] on div "30 Is Single Sign-On via Active Directory integrated?" at bounding box center [377, 471] width 497 height 33
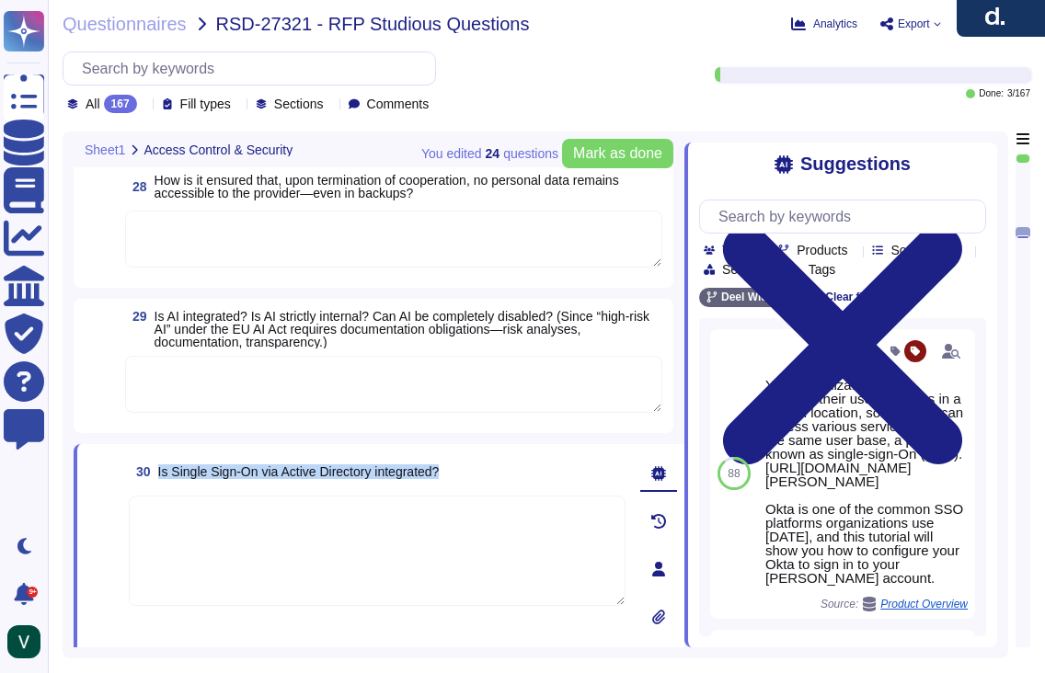
drag, startPoint x: 351, startPoint y: 472, endPoint x: 162, endPoint y: 474, distance: 189.5
click at [160, 474] on div "30 Is Single Sign-On via Active Directory integrated?" at bounding box center [377, 471] width 497 height 33
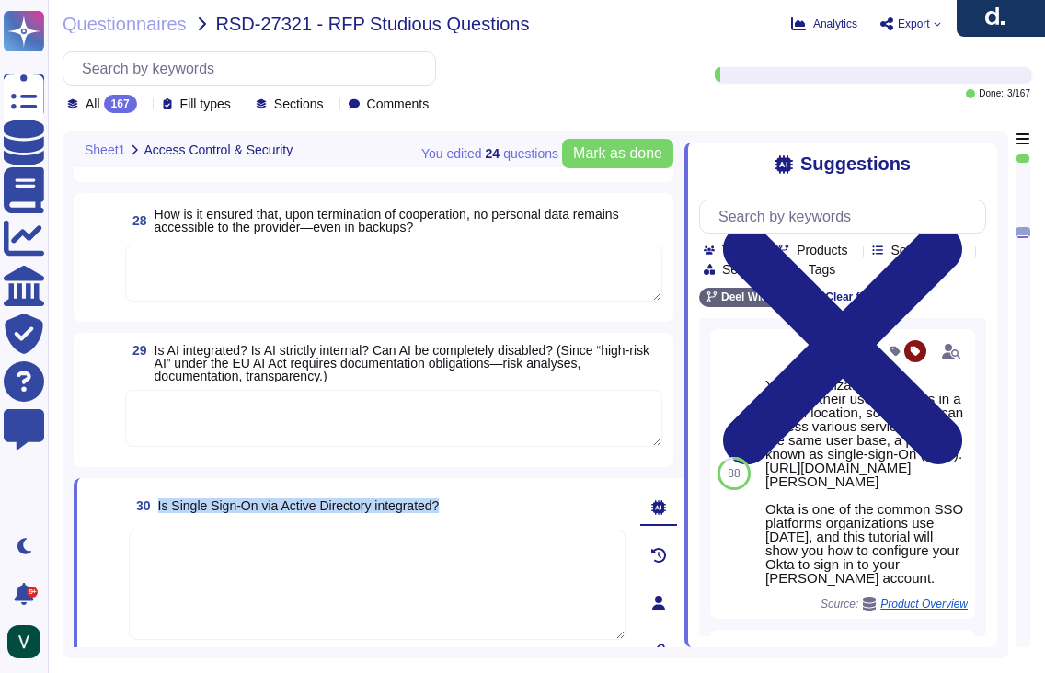
scroll to position [4872, 0]
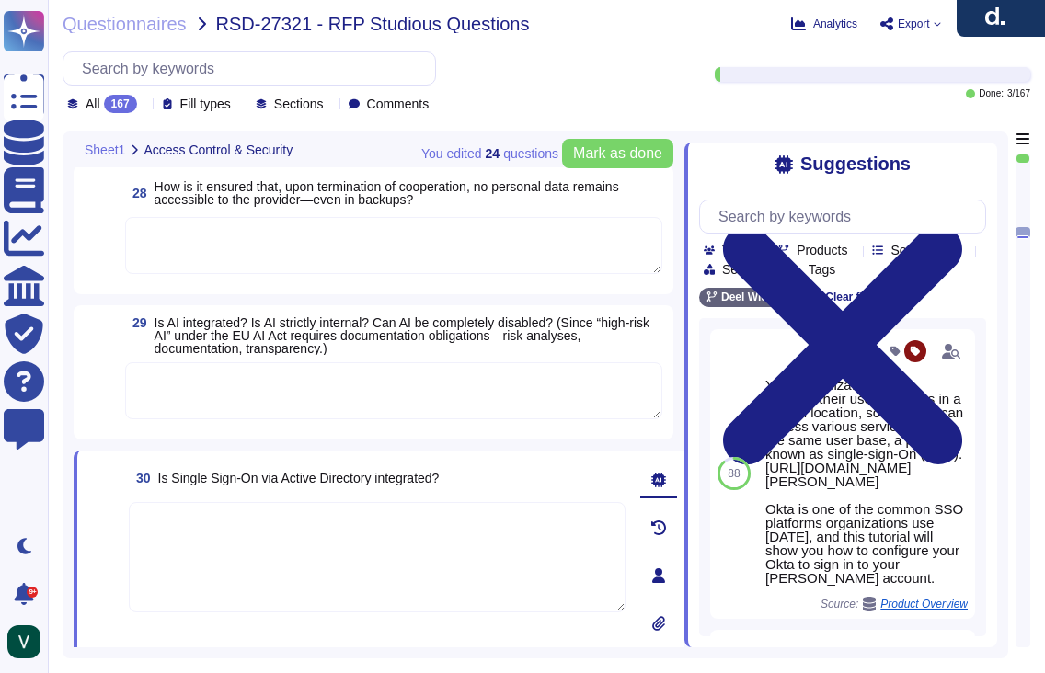
click at [350, 252] on textarea at bounding box center [393, 245] width 537 height 57
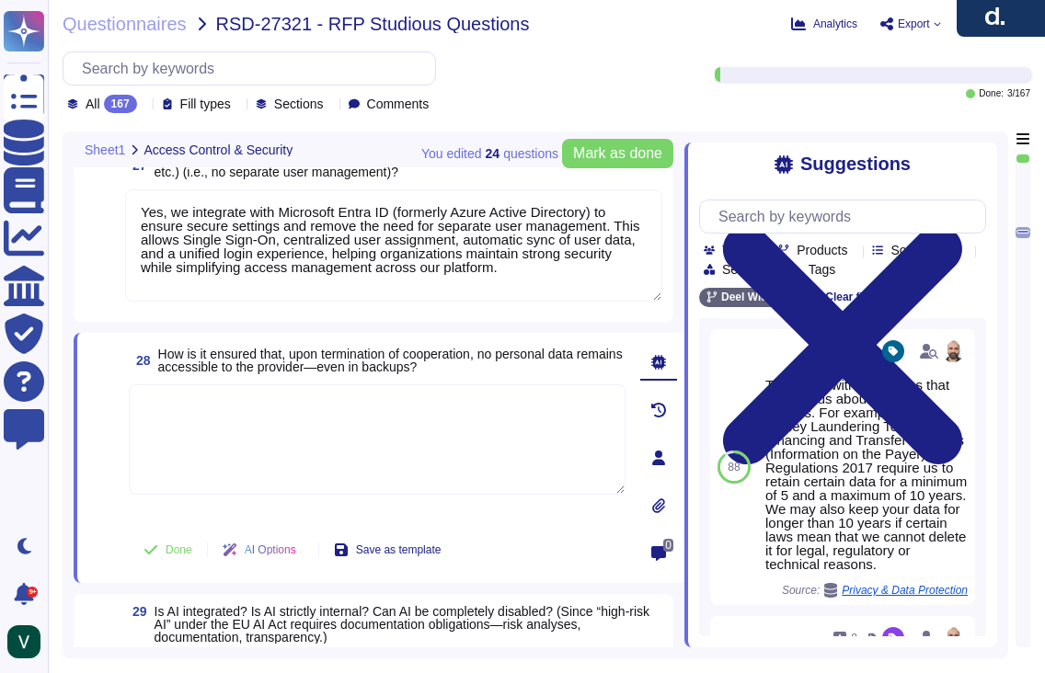
paste textarea "Yes, we ensure no personal data remains accessible after termination. We delete…"
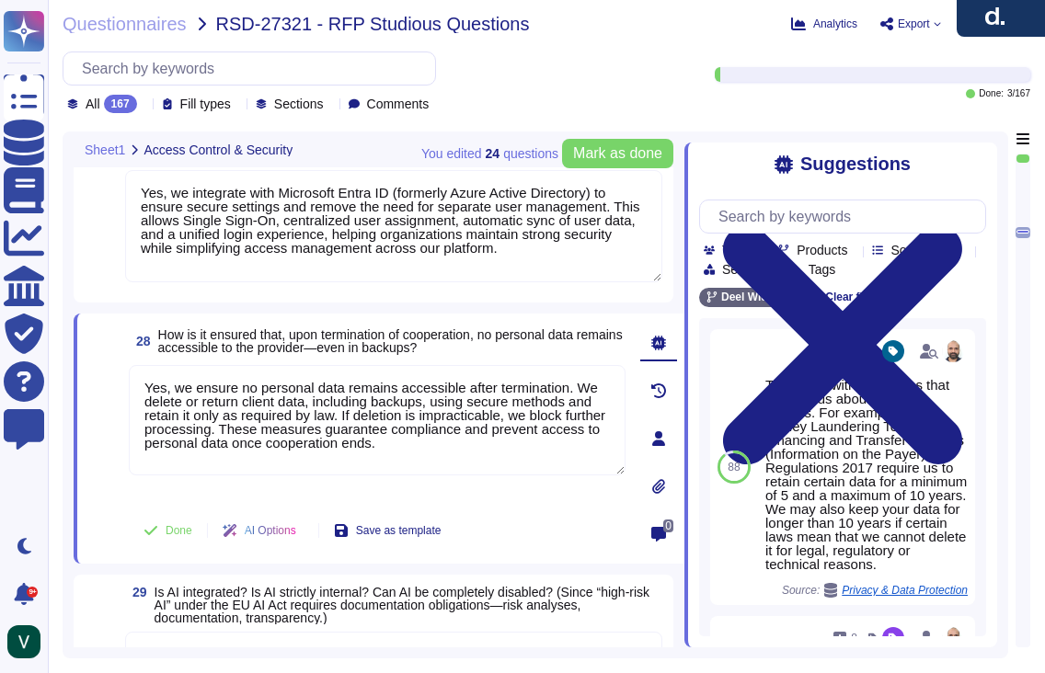
scroll to position [4727, 0]
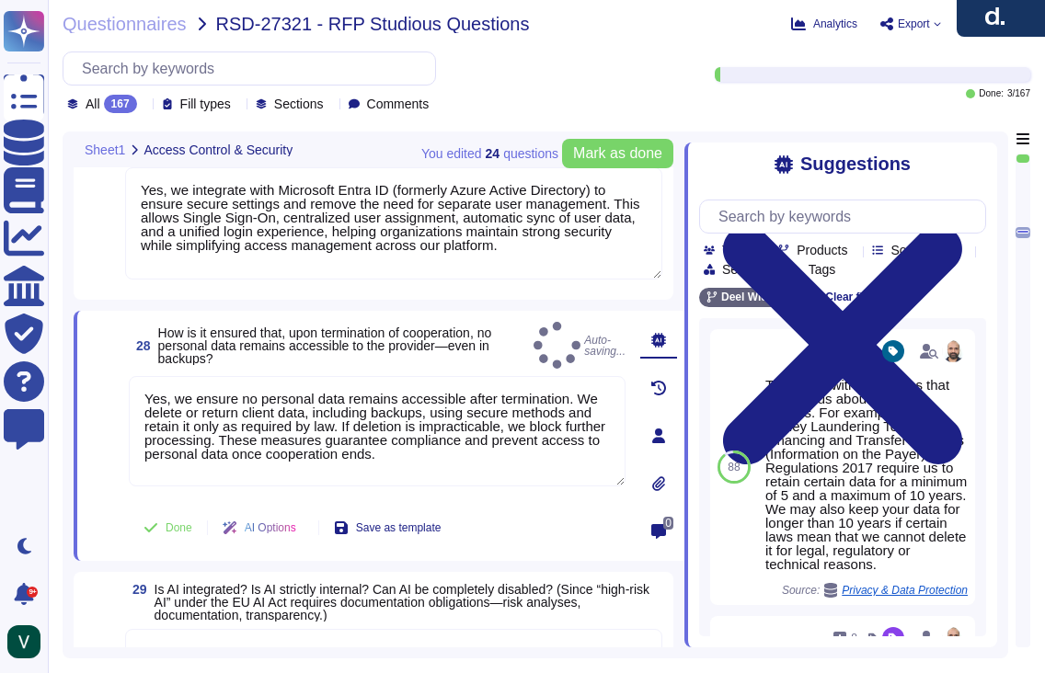
type textarea "Yes, we ensure no personal data remains accessible after termination. We delete…"
click at [108, 461] on span at bounding box center [104, 437] width 33 height 122
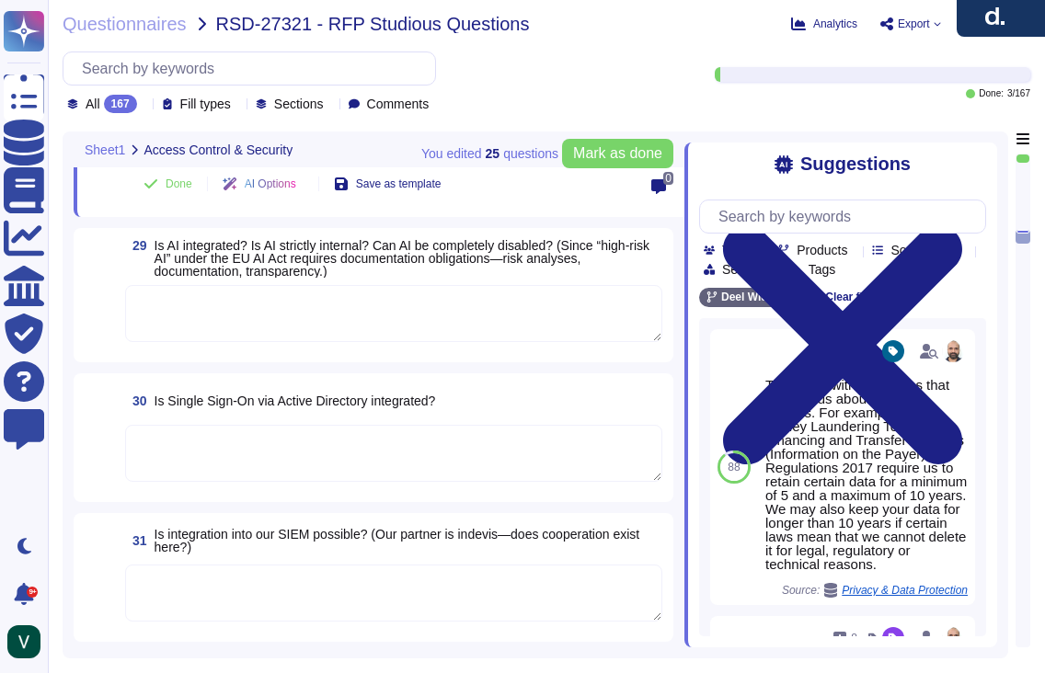
scroll to position [5084, 0]
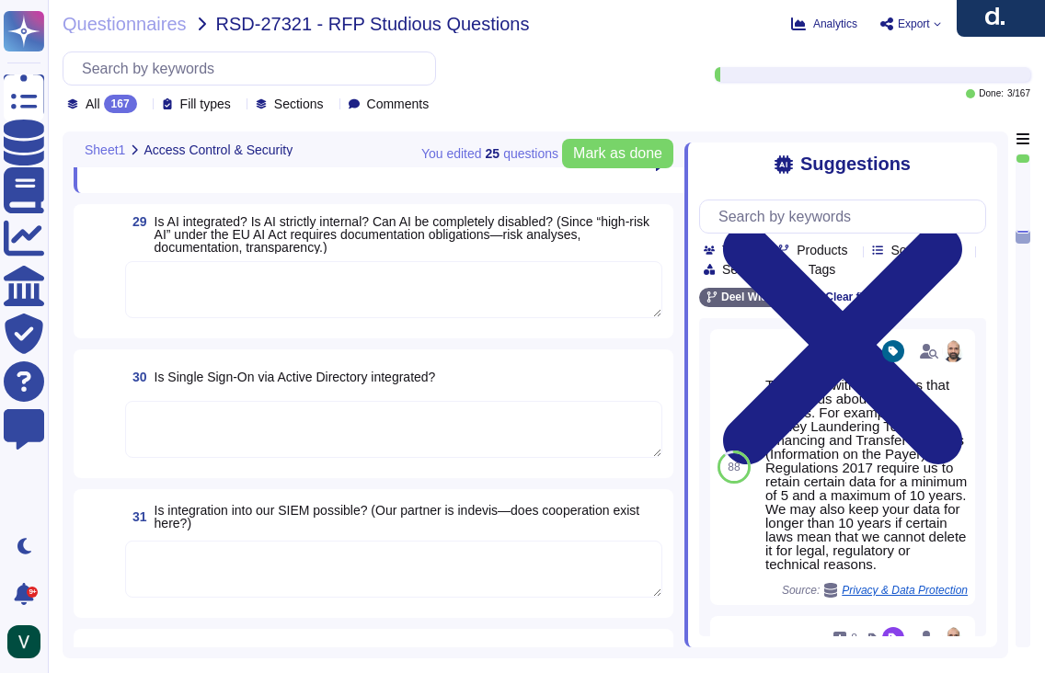
click at [264, 511] on span "Is integration into our SIEM possible? (Our partner is indevis—does cooperation…" at bounding box center [398, 517] width 486 height 28
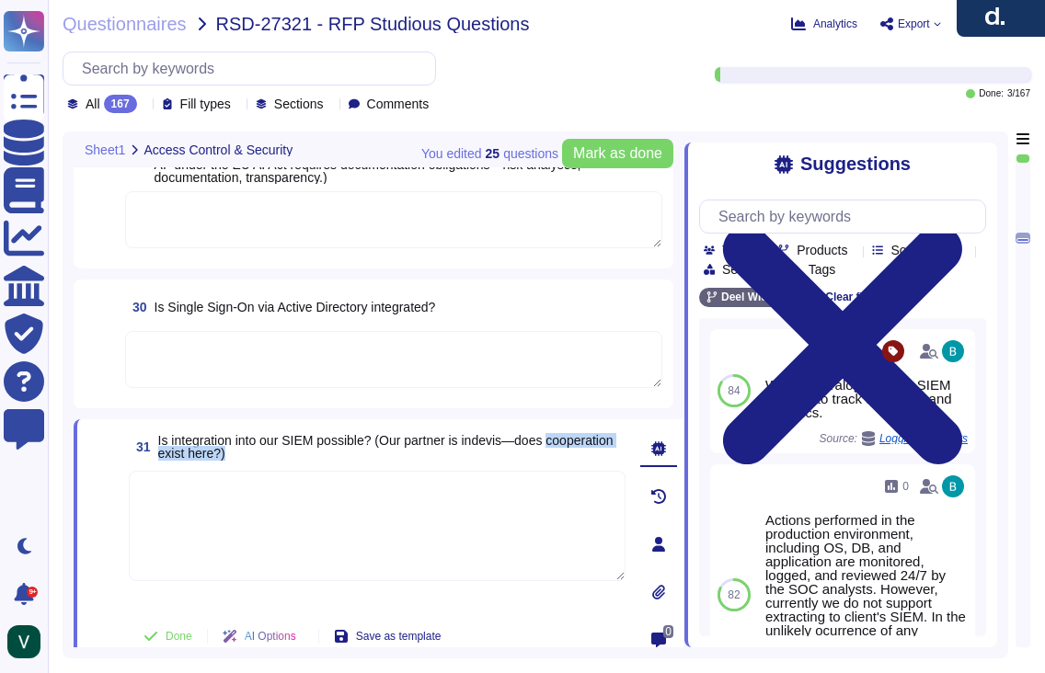
drag, startPoint x: 317, startPoint y: 452, endPoint x: 155, endPoint y: 448, distance: 162.0
click at [155, 448] on span "31 Is integration into our SIEM possible? (Our partner is indevis—does cooperat…" at bounding box center [377, 447] width 497 height 33
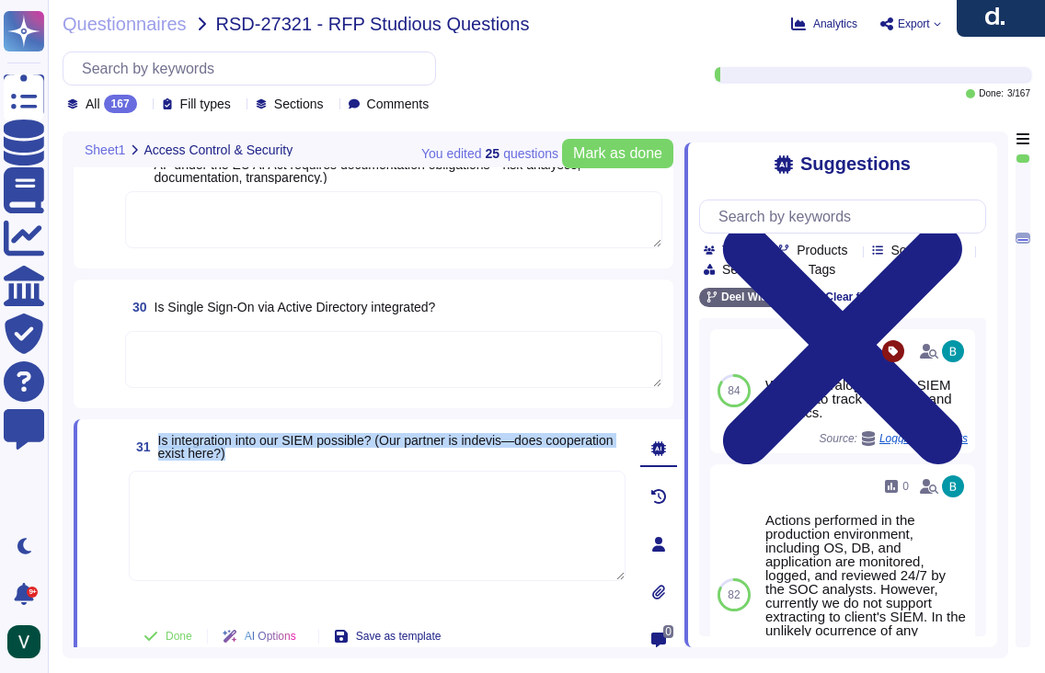
drag, startPoint x: 171, startPoint y: 440, endPoint x: 355, endPoint y: 450, distance: 184.3
click at [355, 450] on span "31 Is integration into our SIEM possible? (Our partner is indevis—does cooperat…" at bounding box center [377, 447] width 497 height 33
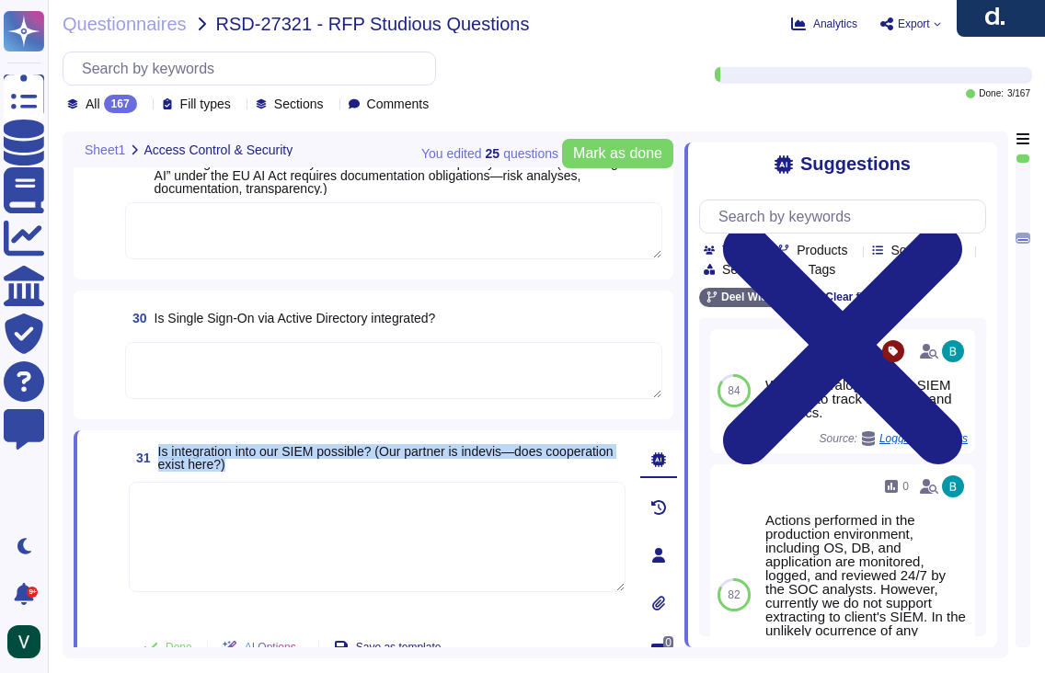
type textarea "Yes, we have a roles and permissions framework that restricts access to only th…"
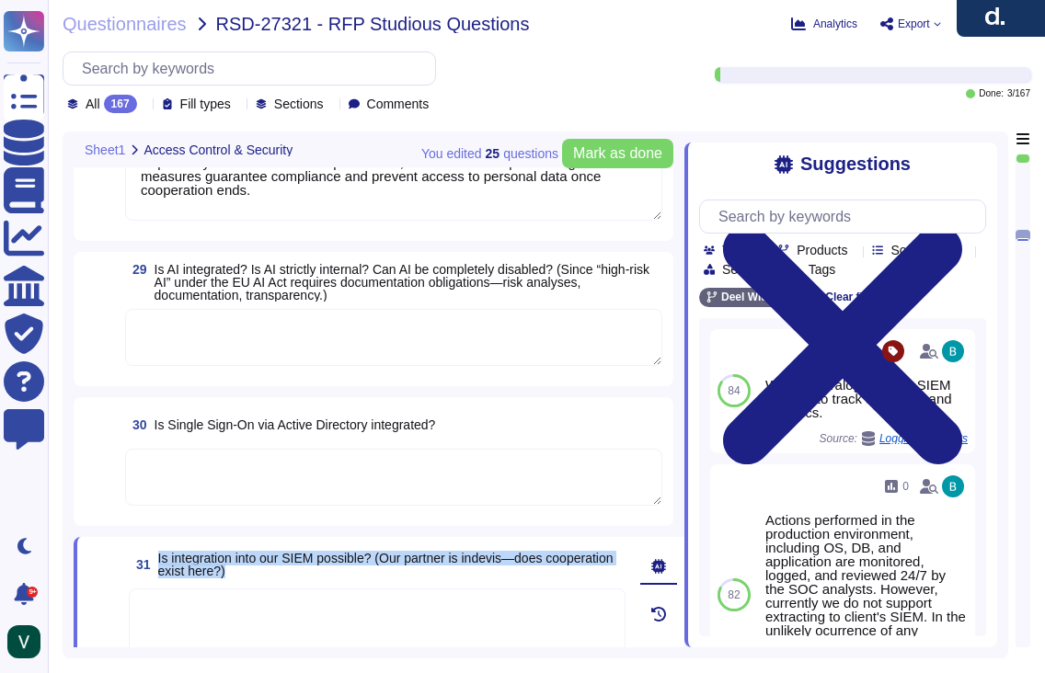
scroll to position [4978, 0]
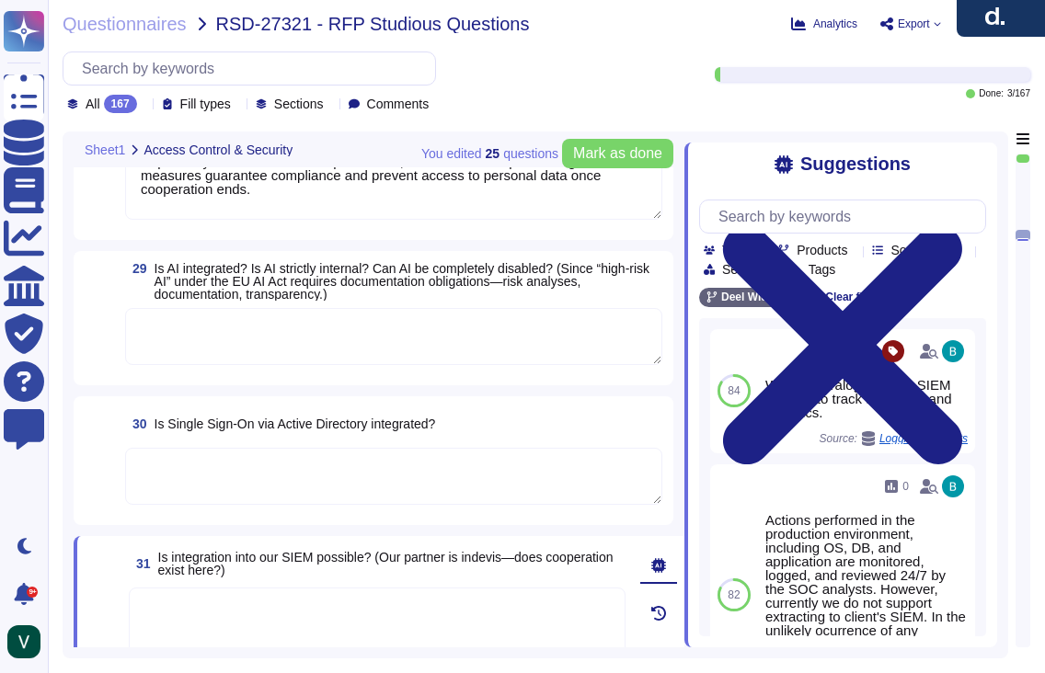
click at [309, 341] on textarea at bounding box center [393, 336] width 537 height 57
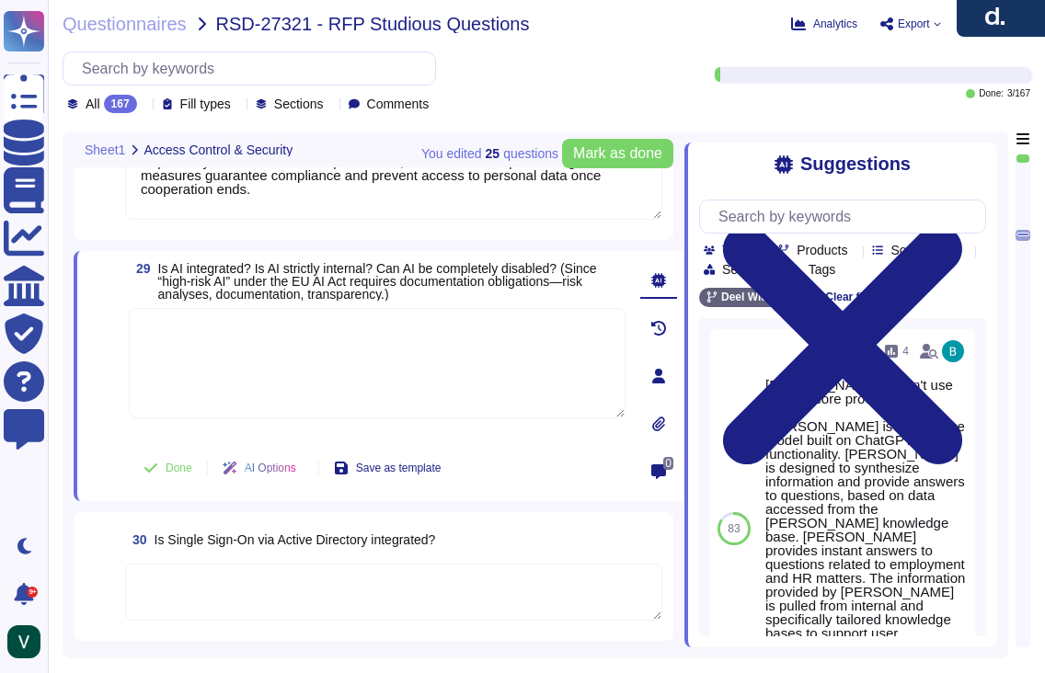
paste textarea "Yes, we use AI in our platform through features like AI Workforce, designed to …"
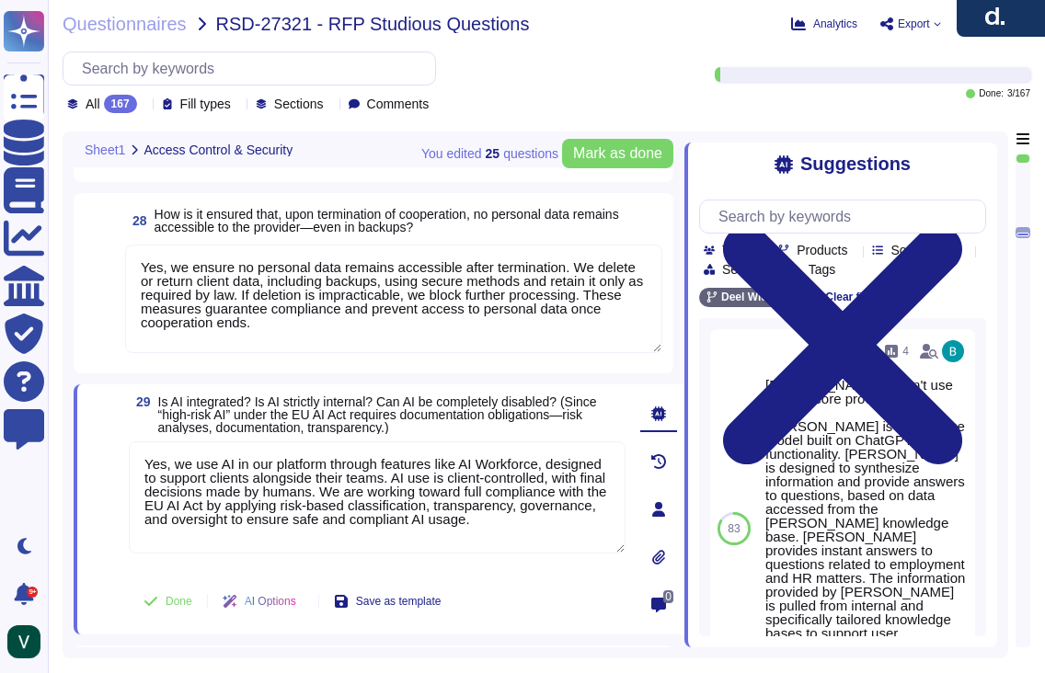
scroll to position [4843, 0]
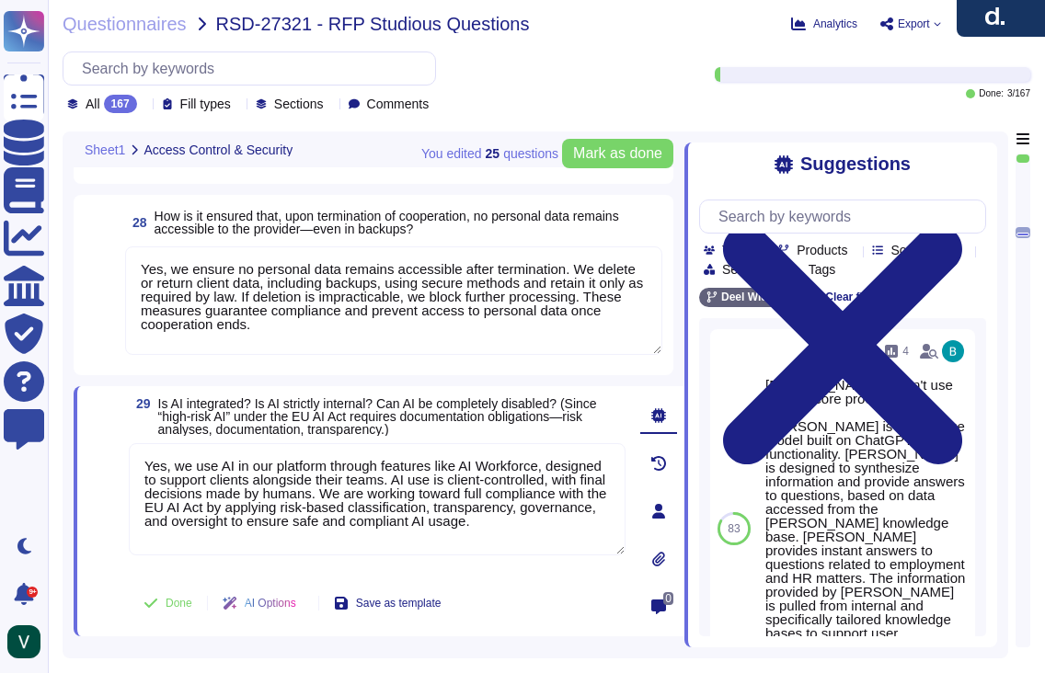
type textarea "Yes, we use AI in our platform through features like AI Workforce, designed to …"
click at [178, 267] on textarea "Yes, we ensure no personal data remains accessible after termination. We delete…" at bounding box center [393, 301] width 537 height 109
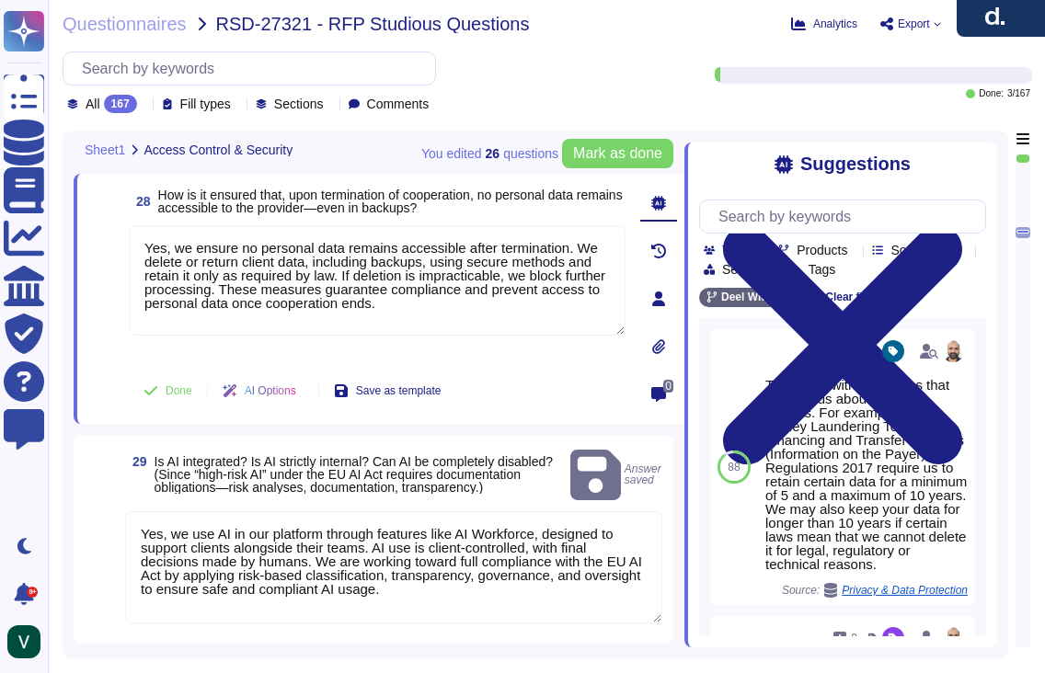
scroll to position [4867, 0]
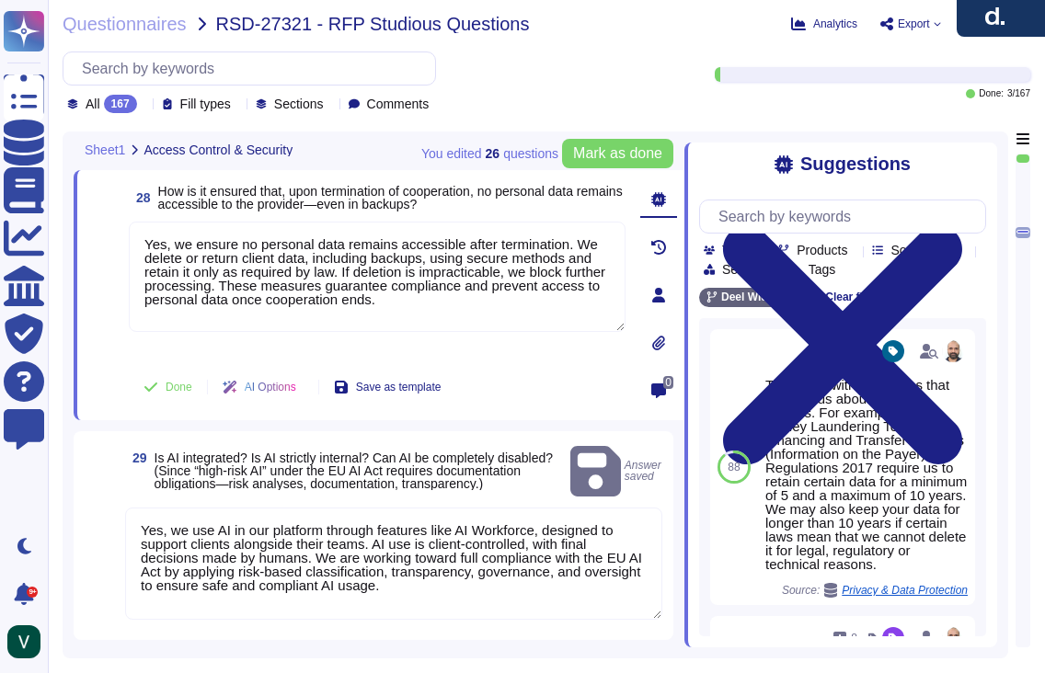
drag, startPoint x: 183, startPoint y: 247, endPoint x: 114, endPoint y: 247, distance: 69.0
click at [114, 247] on div "28 How is it ensured that, upon termination of cooperation, no personal data re…" at bounding box center [356, 295] width 537 height 228
type textarea "We ensure no personal data remains accessible after termination. We delete or r…"
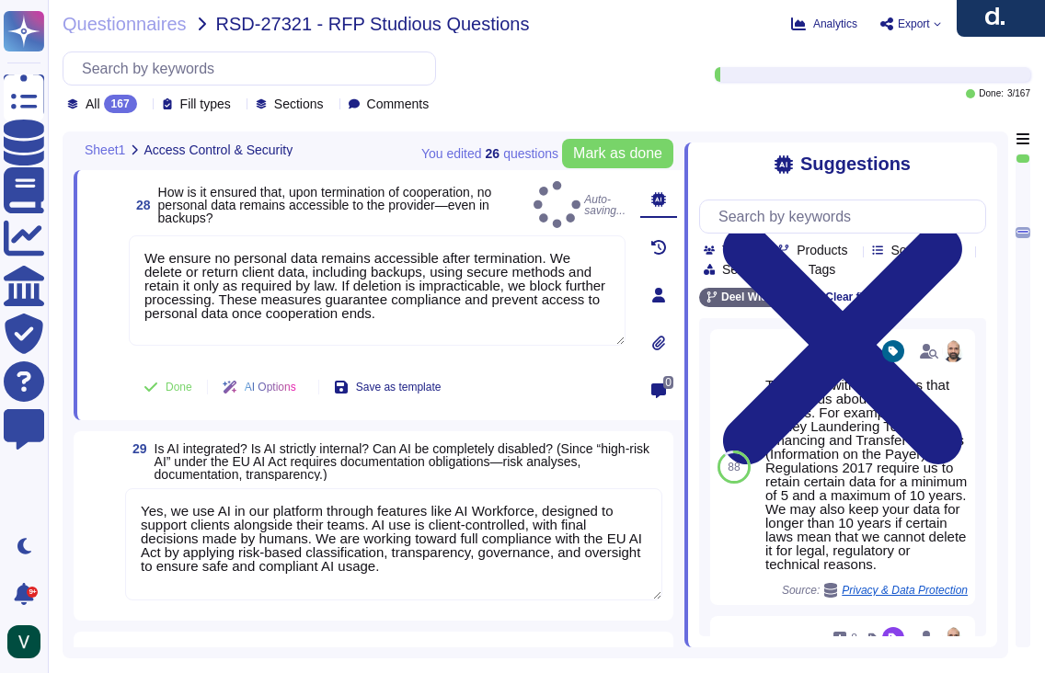
click at [145, 361] on div "28 How is it ensured that, upon termination of cooperation, no personal data re…" at bounding box center [356, 295] width 537 height 228
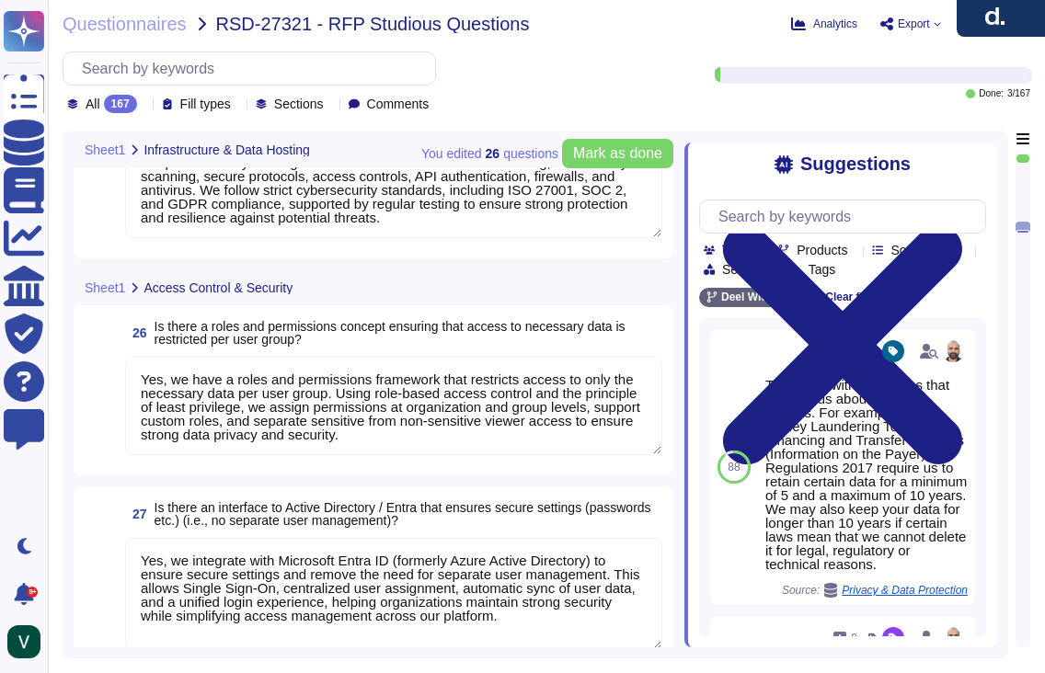
type textarea "We protect our system against unauthorized access through strict access control…"
type textarea "Yes, we enforce strong password encryption by using a one-way hash function wit…"
type textarea "We protect our system against hacker attacks with 24/7 monitoring, vulnerabilit…"
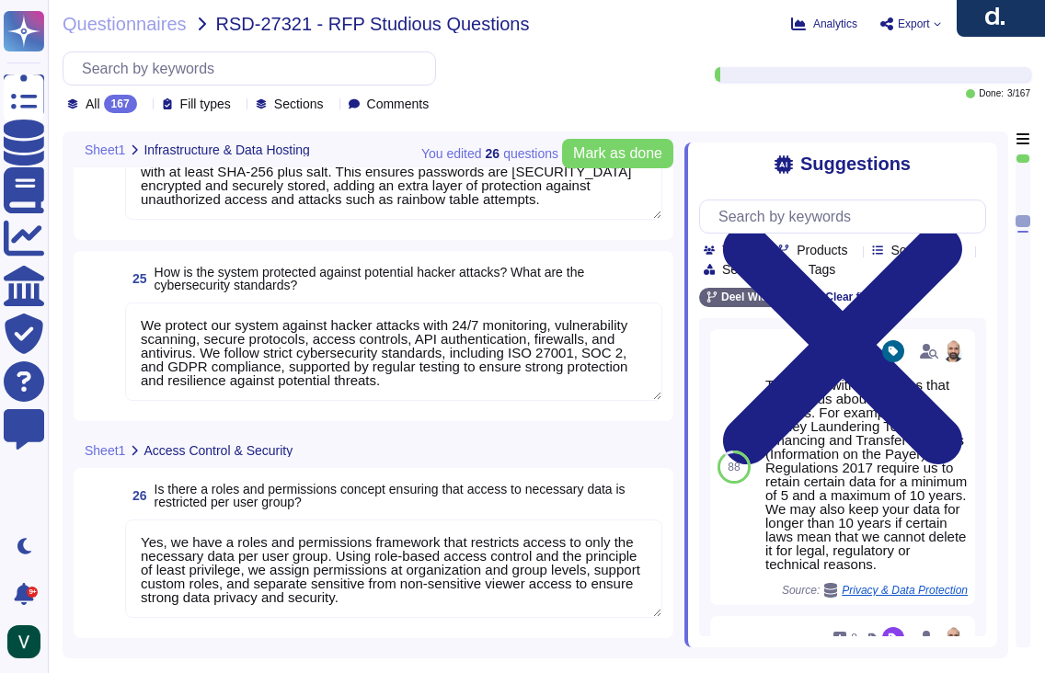
scroll to position [4161, 0]
type textarea "Yes, we retain personal data only as long as required by our services or applic…"
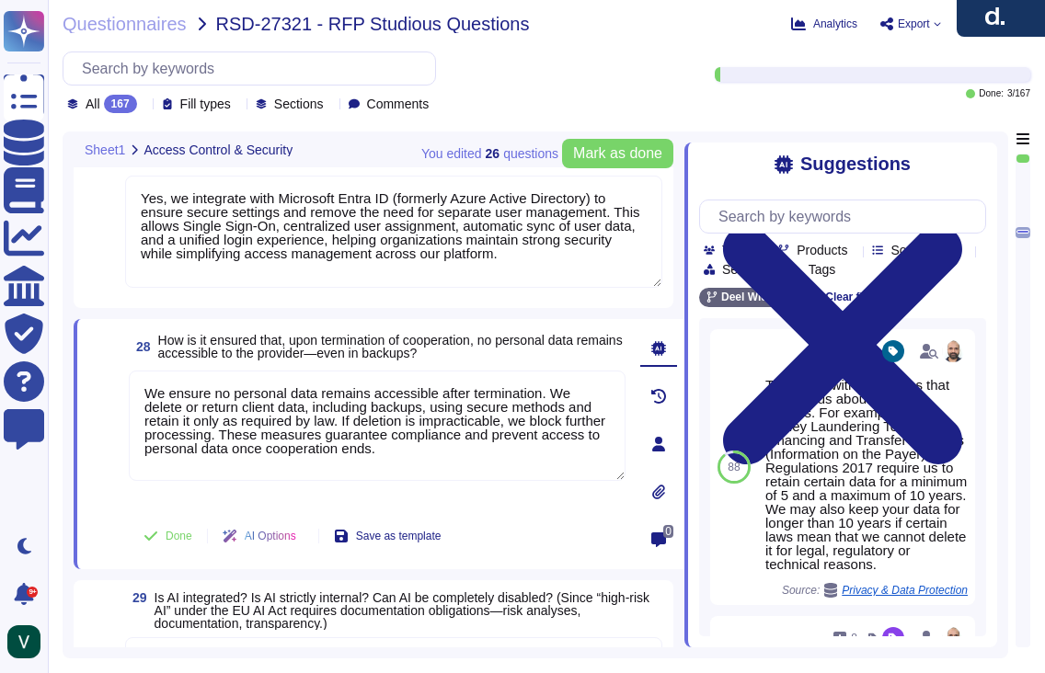
type textarea "Yes, we have a roles and permissions framework that restricts access to only th…"
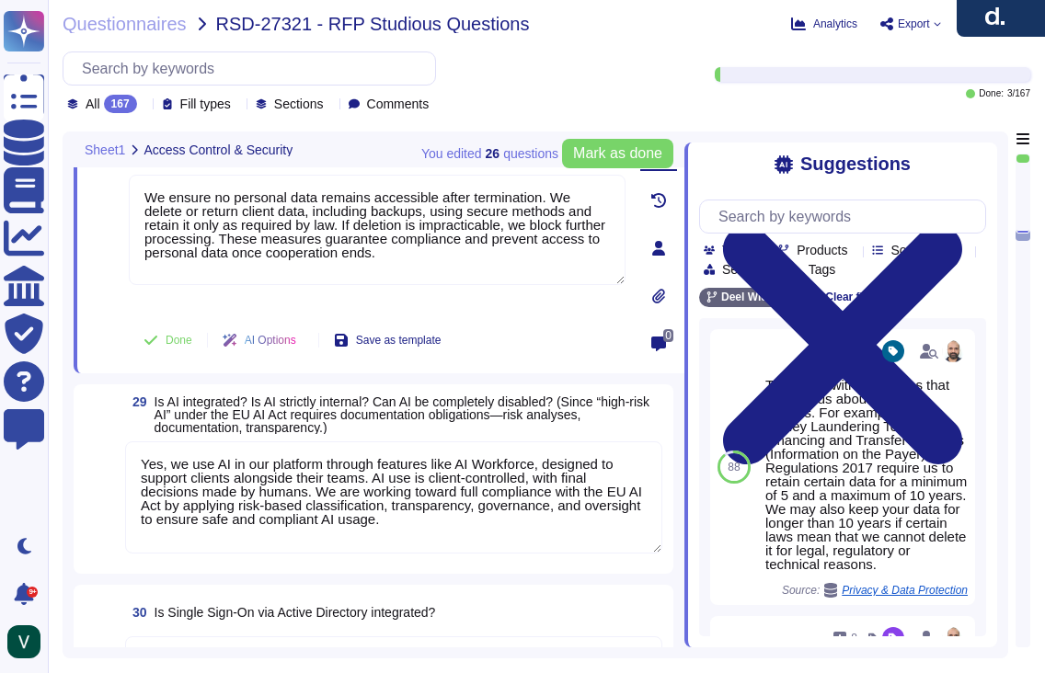
scroll to position [4999, 0]
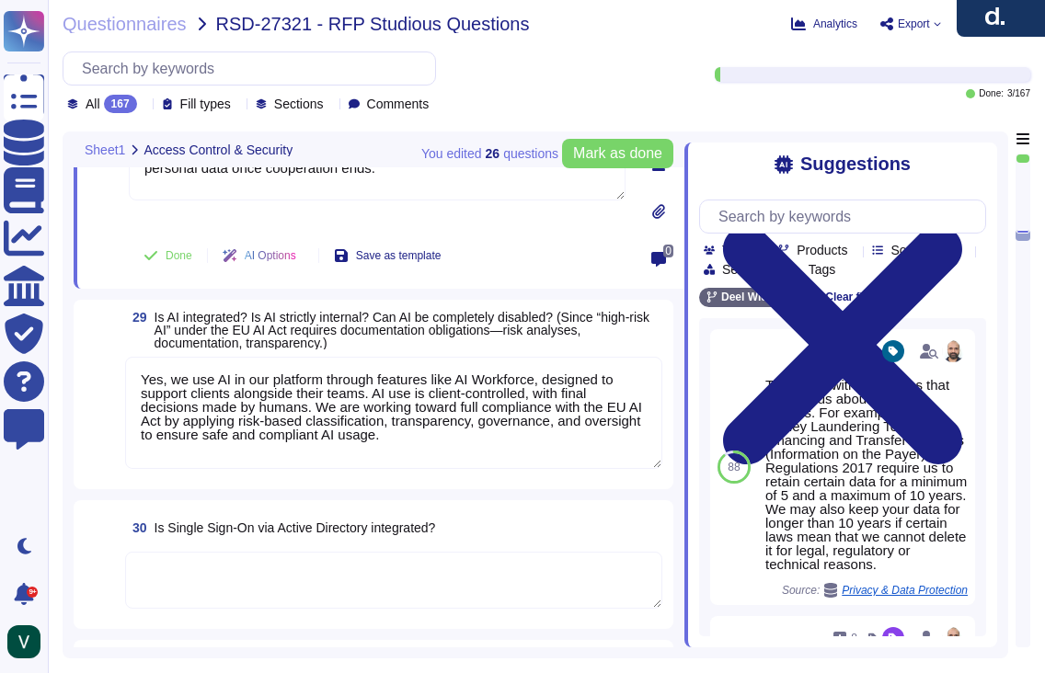
click at [95, 556] on span at bounding box center [101, 581] width 33 height 59
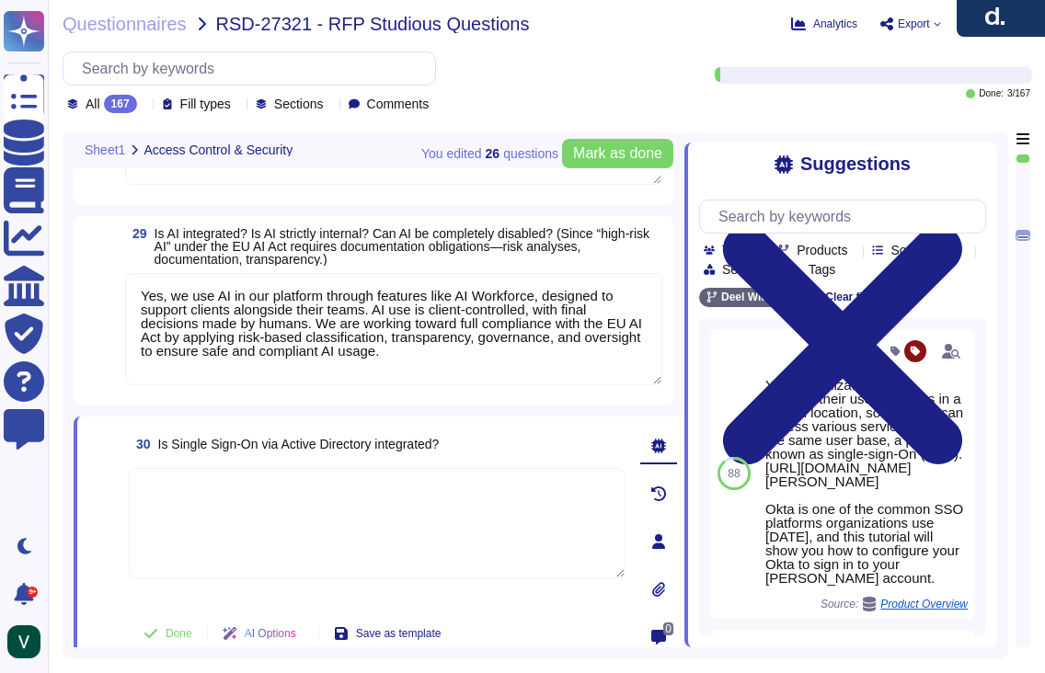
type textarea "Yes, we have a roles and permissions framework that restricts access to only th…"
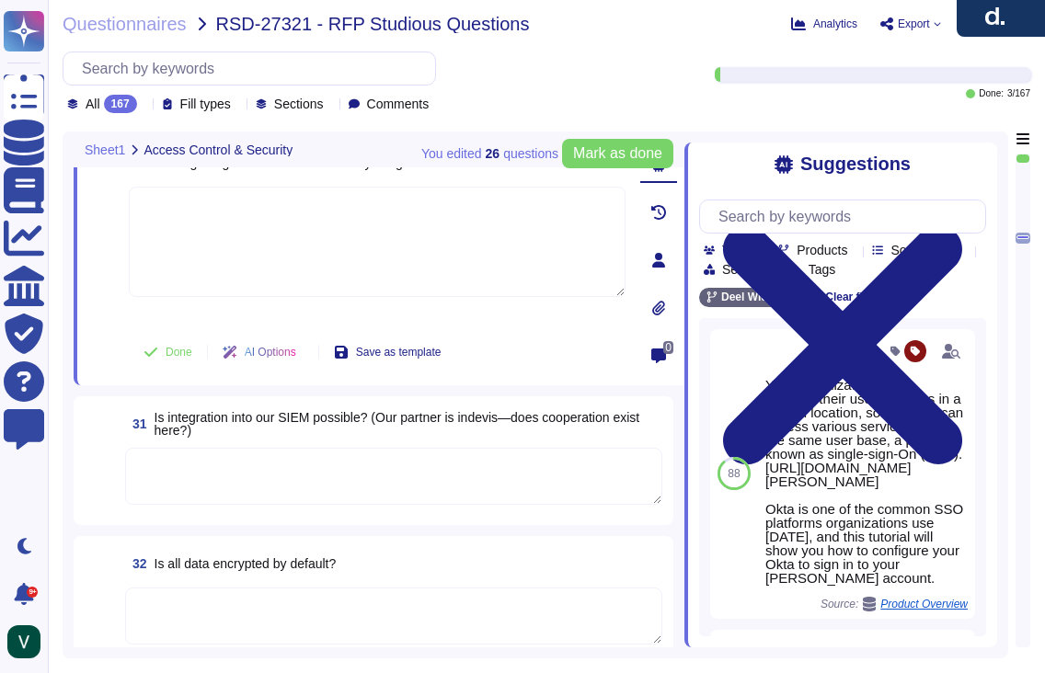
scroll to position [5293, 0]
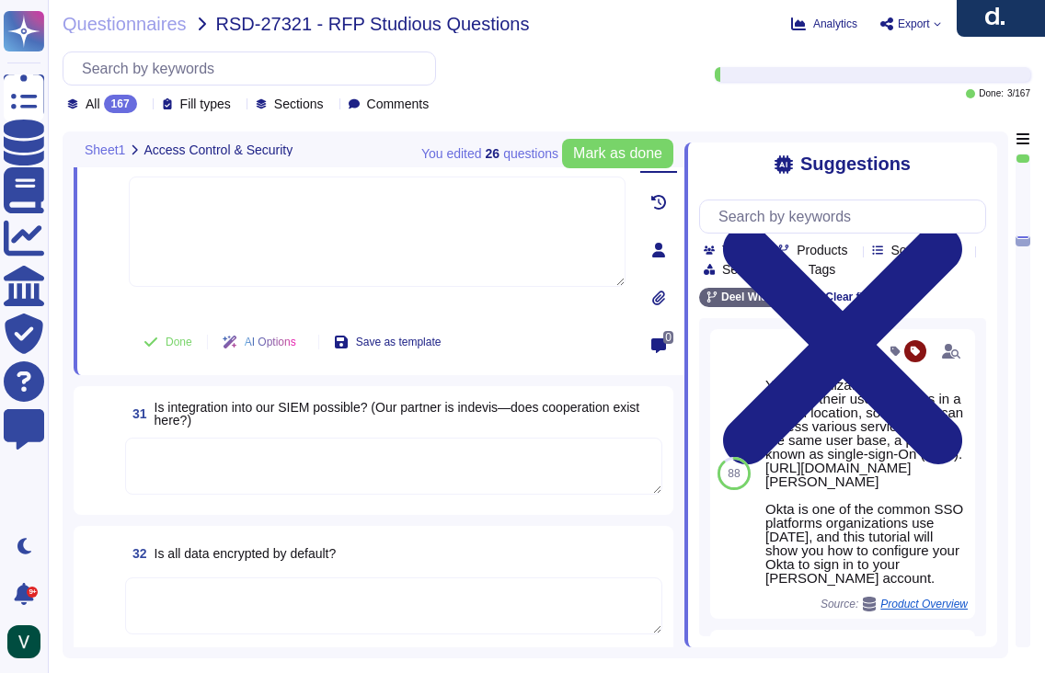
click at [266, 597] on textarea at bounding box center [393, 606] width 537 height 57
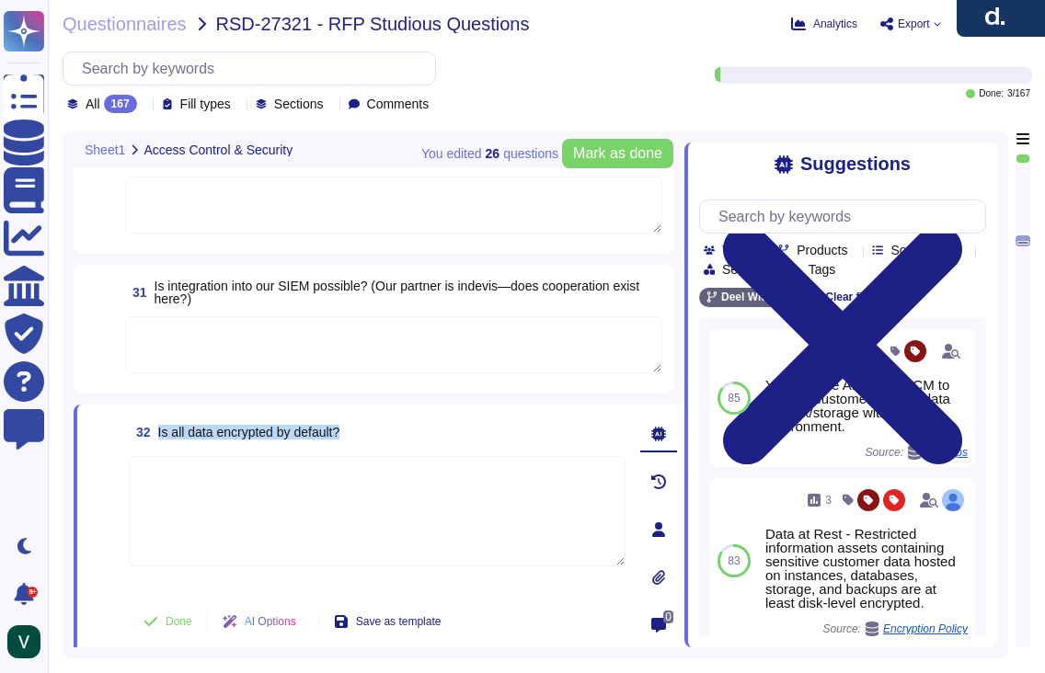
drag, startPoint x: 294, startPoint y: 434, endPoint x: 155, endPoint y: 431, distance: 139.9
click at [155, 431] on div "32 Is all data encrypted by default?" at bounding box center [377, 432] width 497 height 33
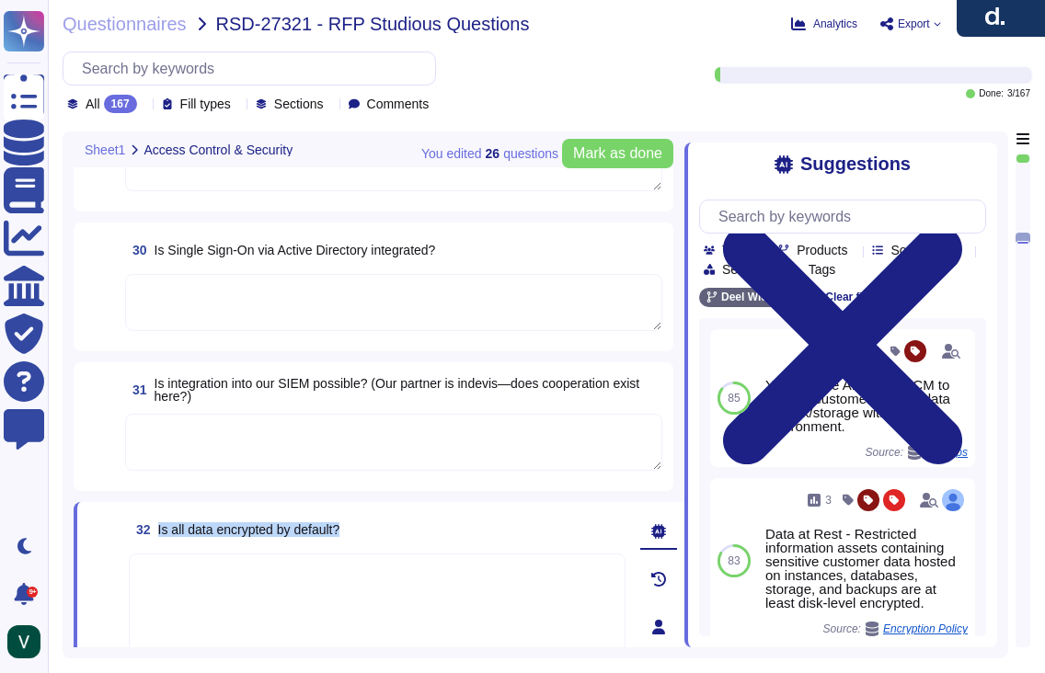
scroll to position [5095, 0]
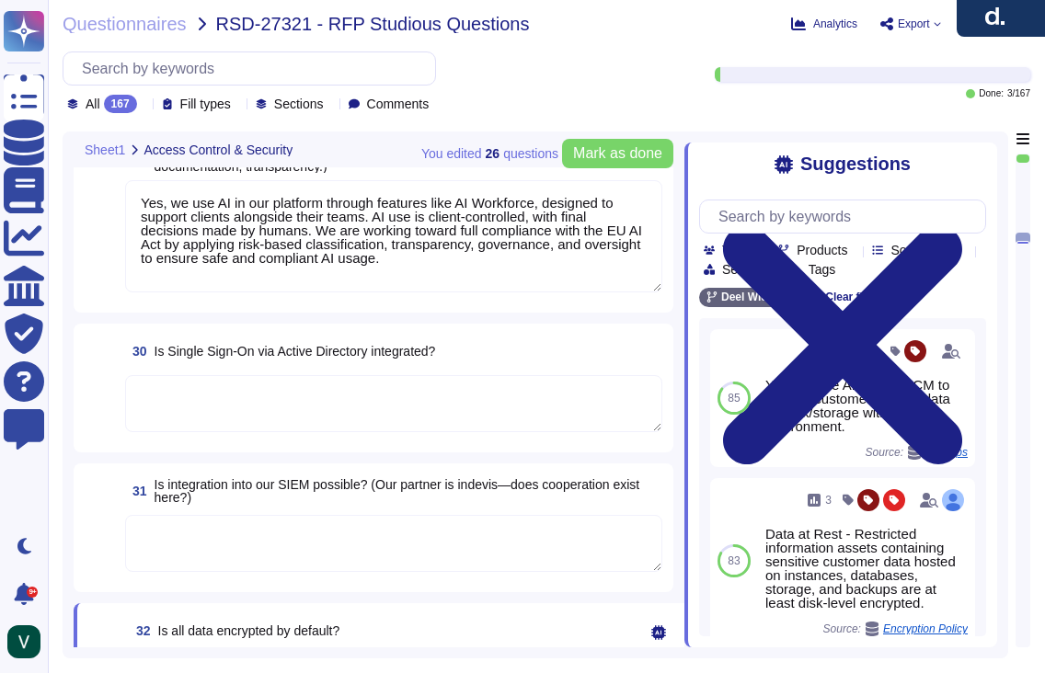
click at [235, 380] on textarea at bounding box center [393, 403] width 537 height 57
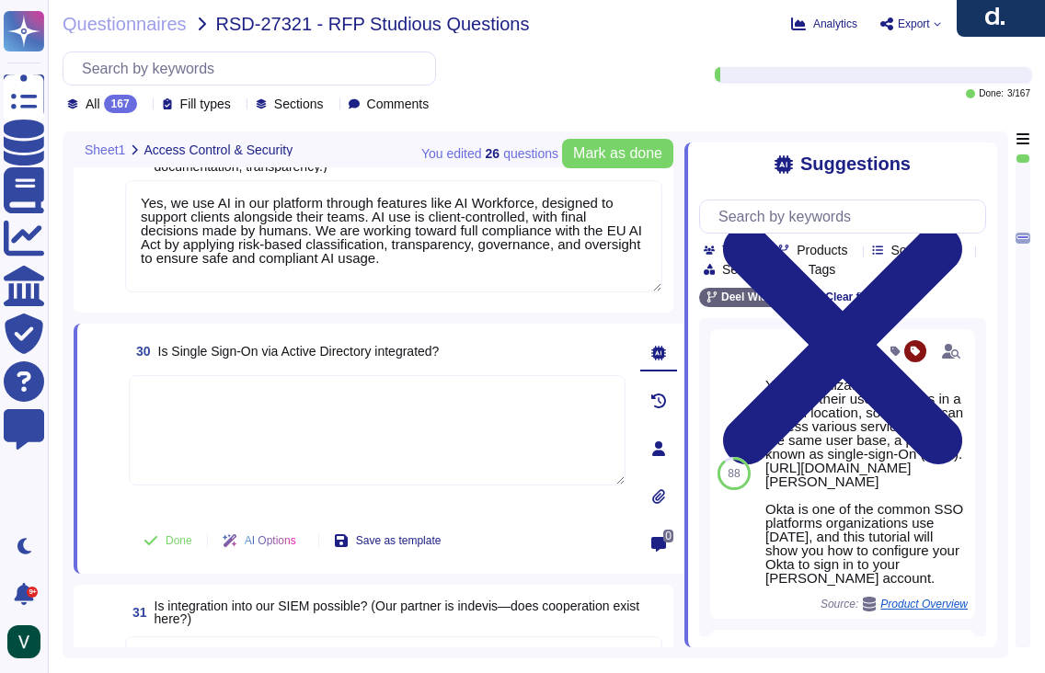
paste textarea "Yes, we offer Single Sign-On (SSO) integration via Microsoft Entra ID (formerly…"
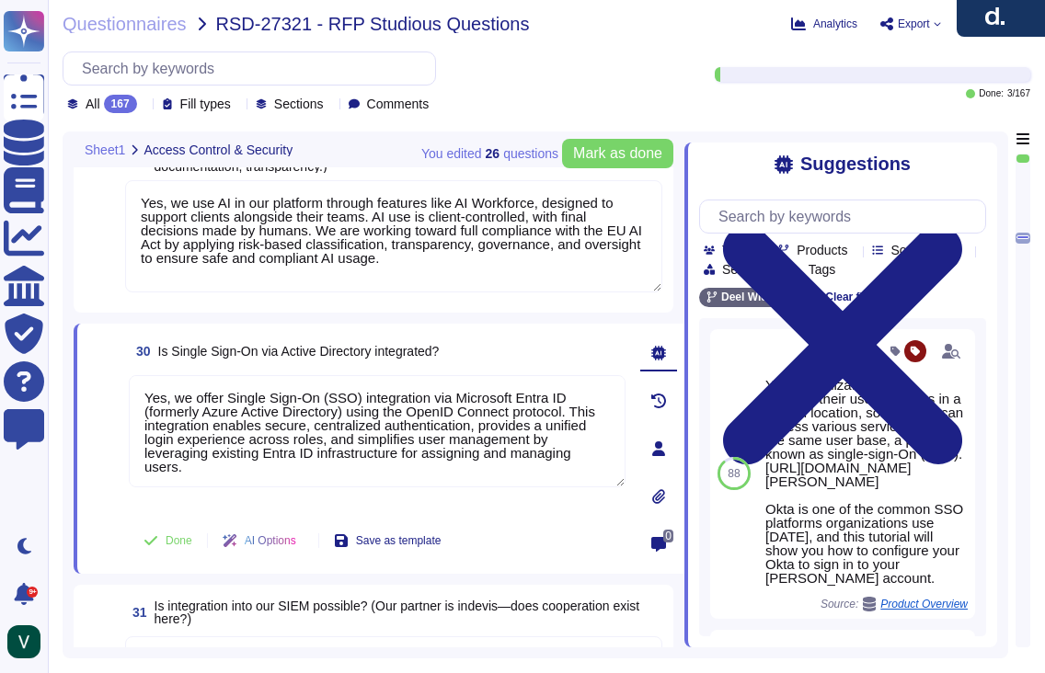
type textarea "Yes, we offer Single Sign-On (SSO) integration via Microsoft Entra ID (formerly…"
click at [104, 483] on span at bounding box center [104, 443] width 33 height 136
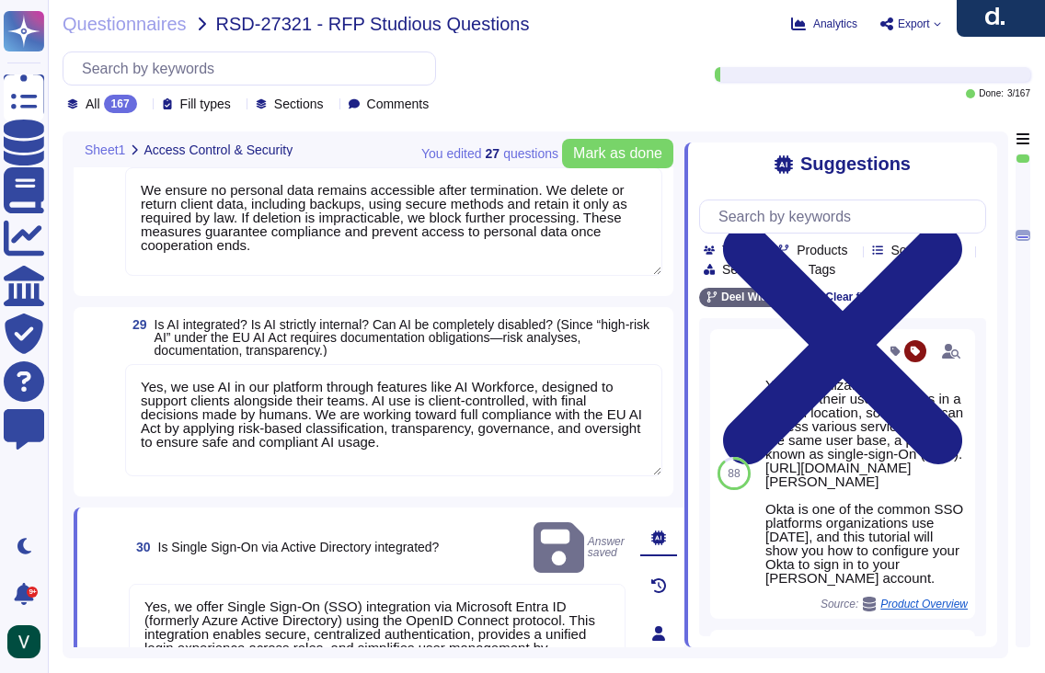
type textarea "Yes, we have a roles and permissions framework that restricts access to only th…"
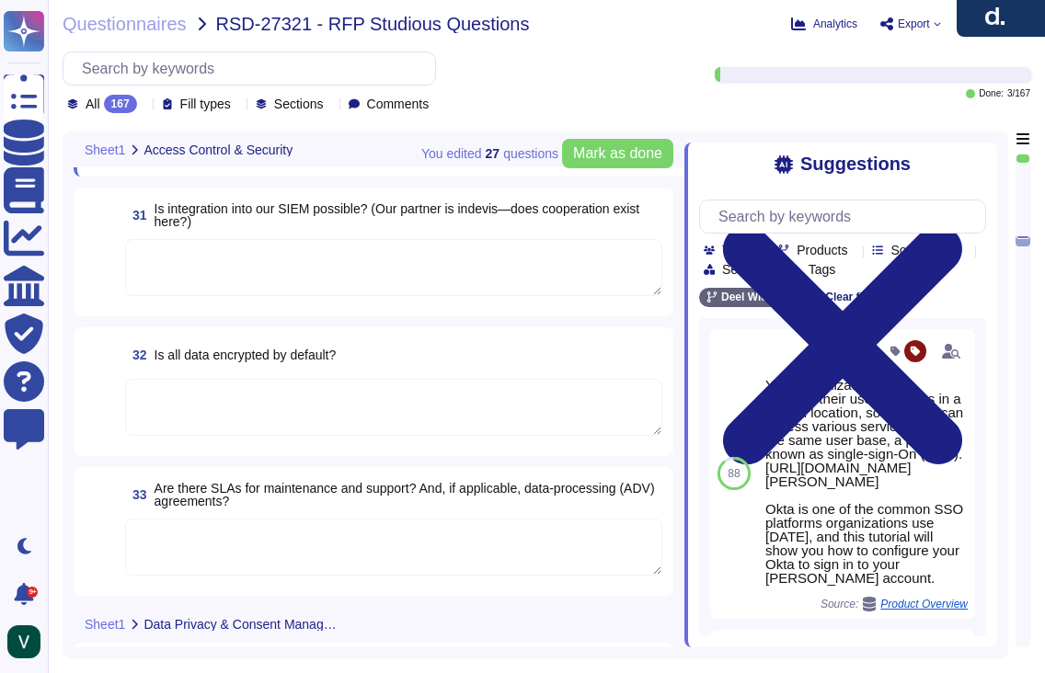
type textarea "We ensure no personal data remains accessible after termination. We delete or r…"
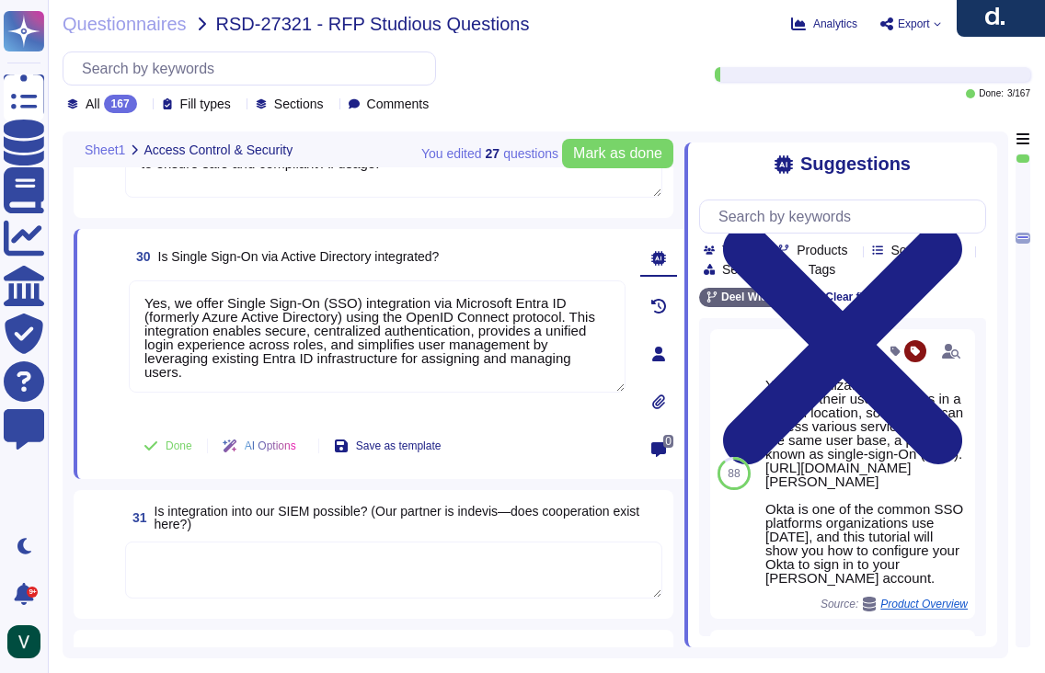
type textarea "Yes, we integrate with Microsoft Entra ID (formerly Azure Active Directory) to …"
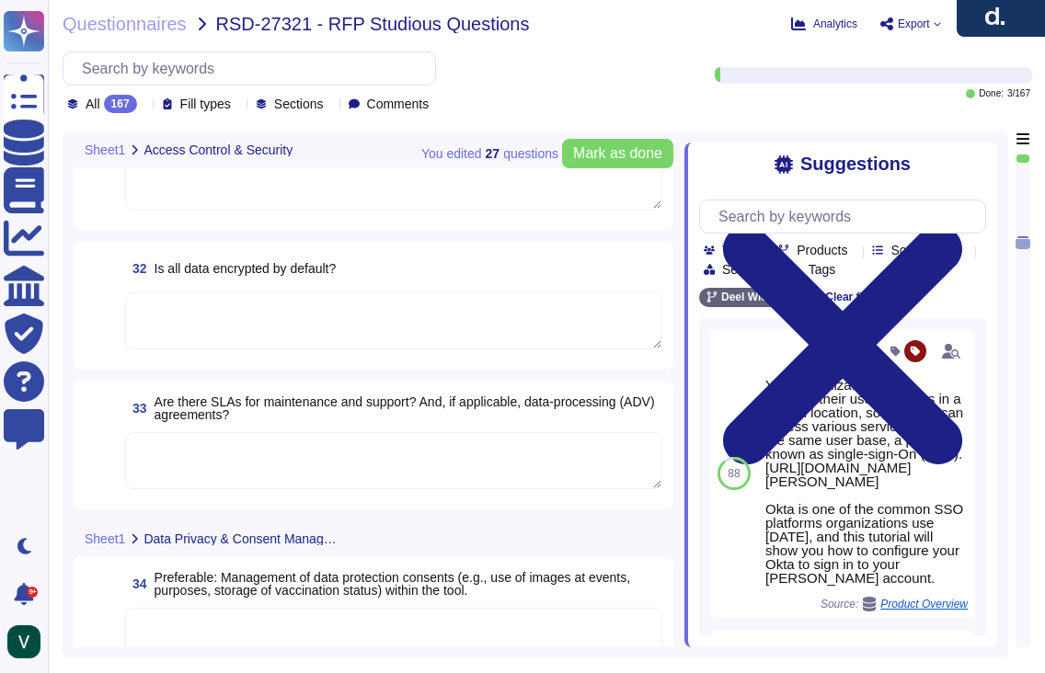
scroll to position [5534, 0]
click at [253, 465] on textarea at bounding box center [393, 459] width 537 height 57
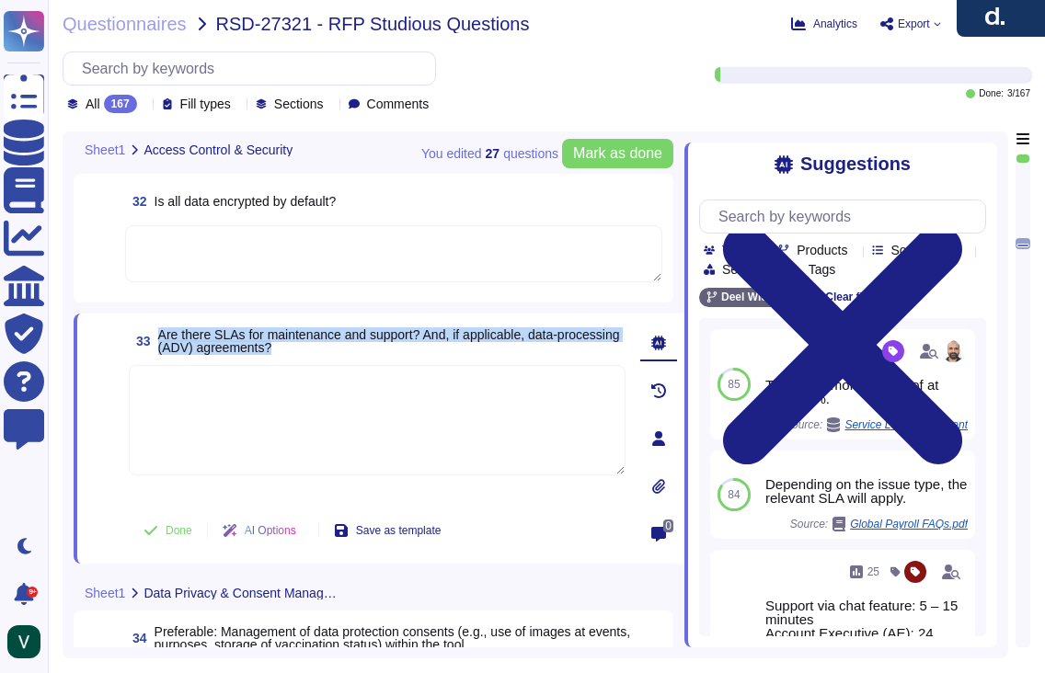
drag, startPoint x: 342, startPoint y: 348, endPoint x: 158, endPoint y: 339, distance: 184.2
click at [158, 339] on span "33 Are there SLAs for maintenance and support? And, if applicable, data-process…" at bounding box center [377, 341] width 497 height 33
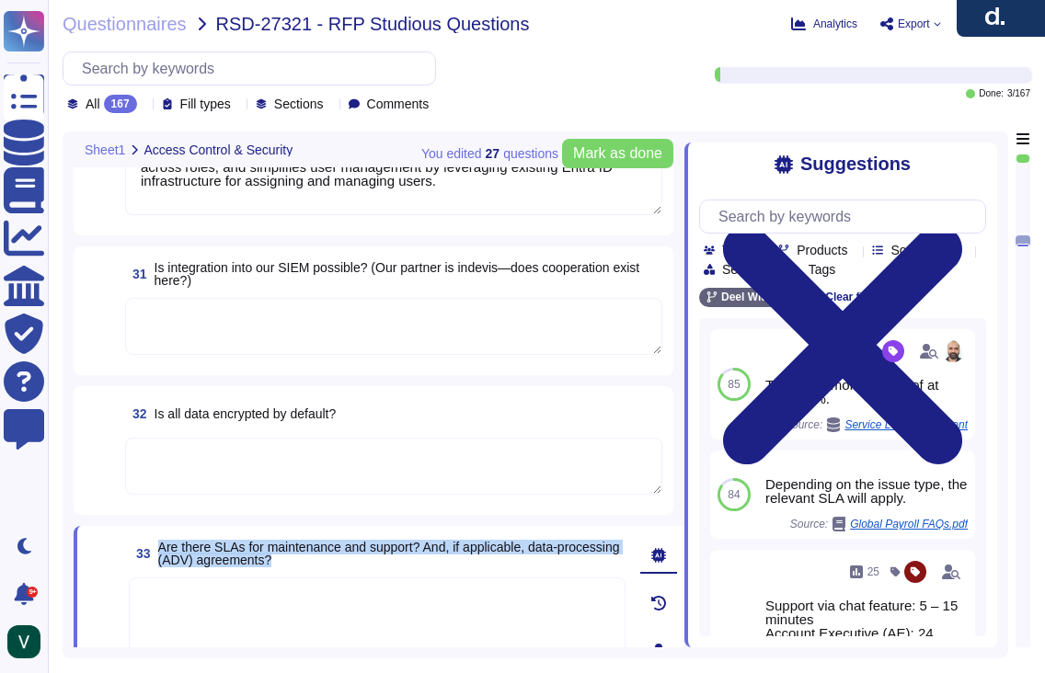
scroll to position [5304, 0]
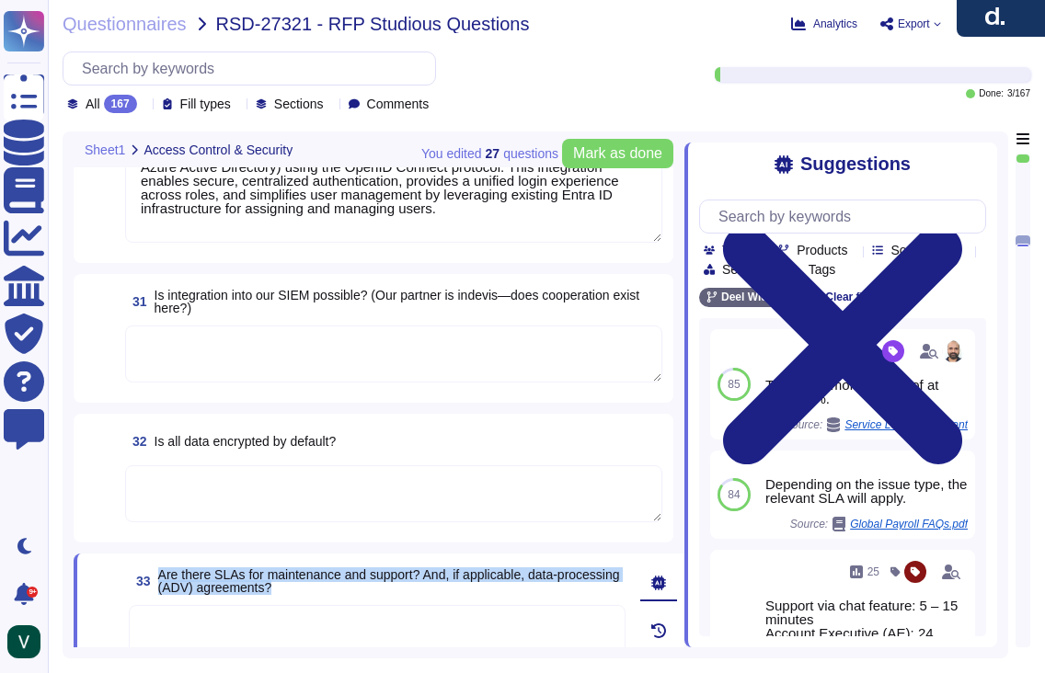
type textarea "We ensure no personal data remains accessible after termination. We delete or r…"
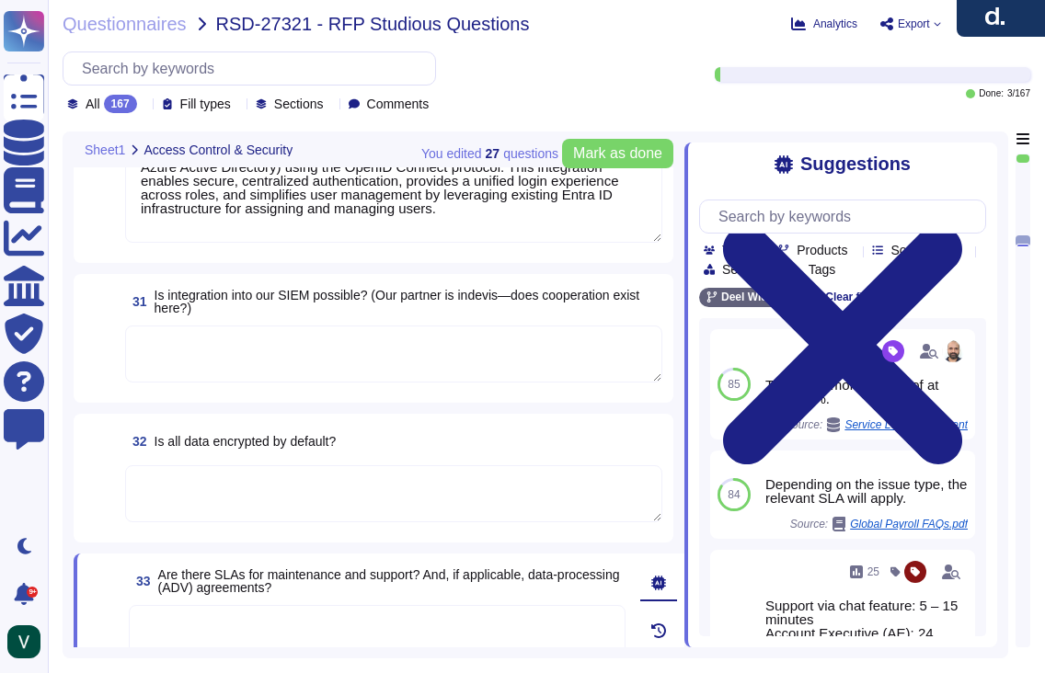
click at [223, 360] on textarea at bounding box center [393, 354] width 537 height 57
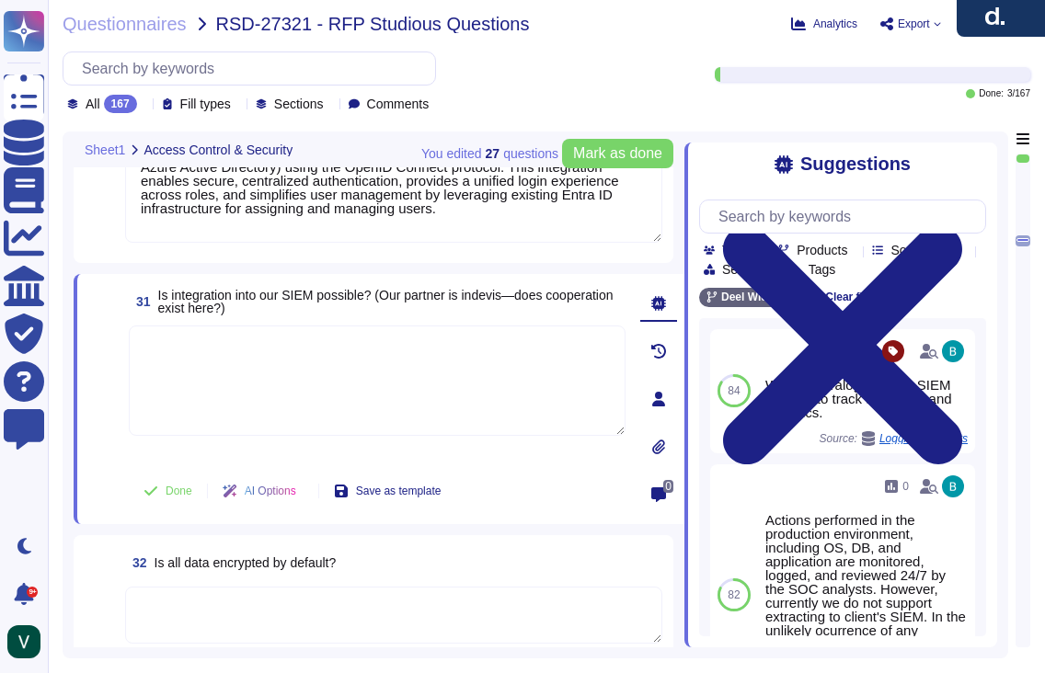
paste textarea "No, we do not have an existing partnership with indevis. However, we support in…"
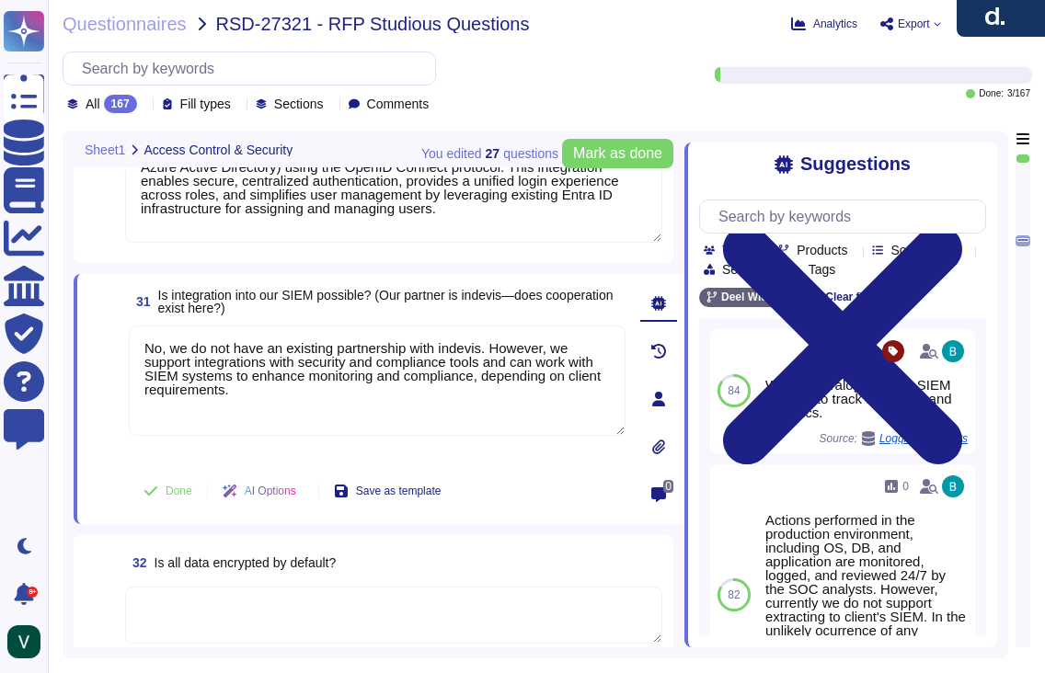
type textarea "No, we do not have an existing partnership with indevis. However, we support in…"
click at [119, 427] on span at bounding box center [104, 394] width 33 height 136
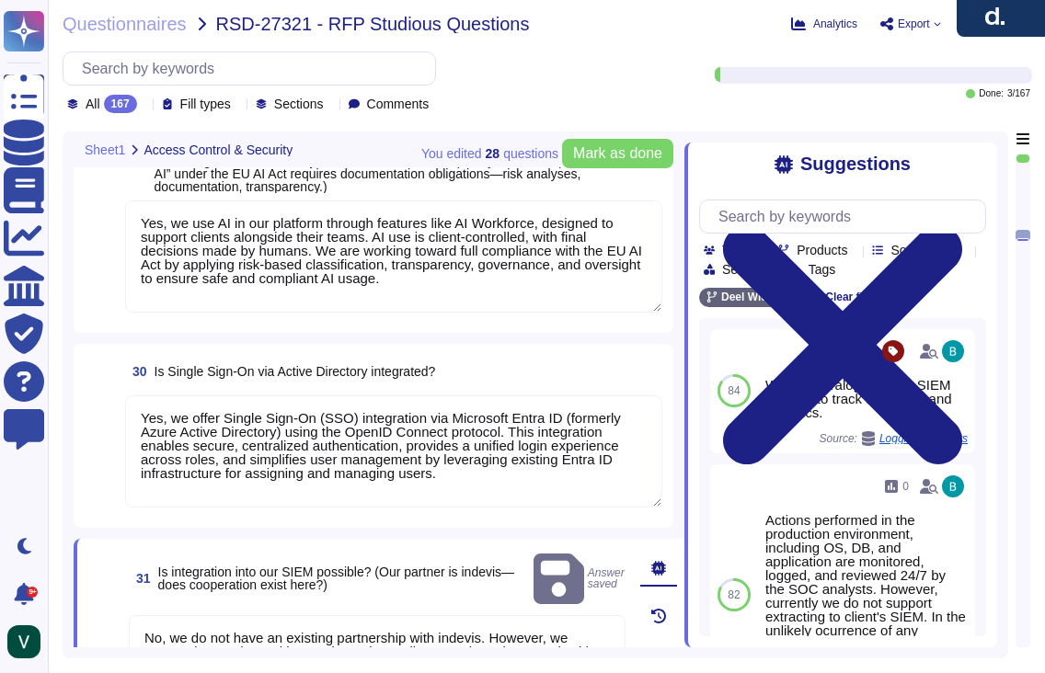
type textarea "Yes, we integrate with Microsoft Entra ID (formerly Azure Active Directory) to …"
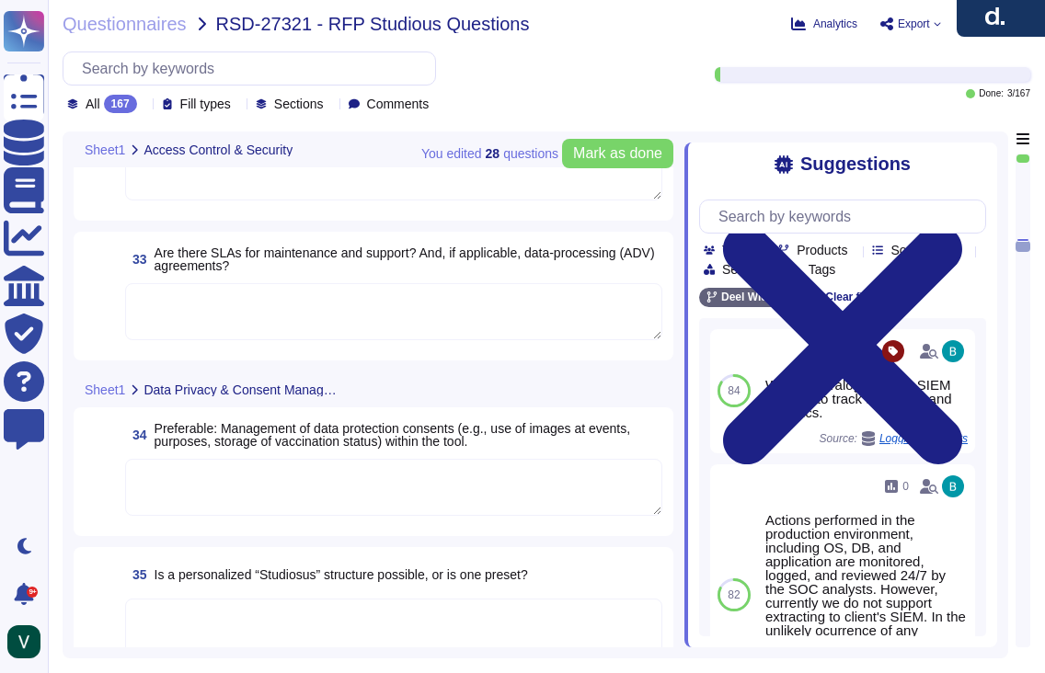
scroll to position [5729, 0]
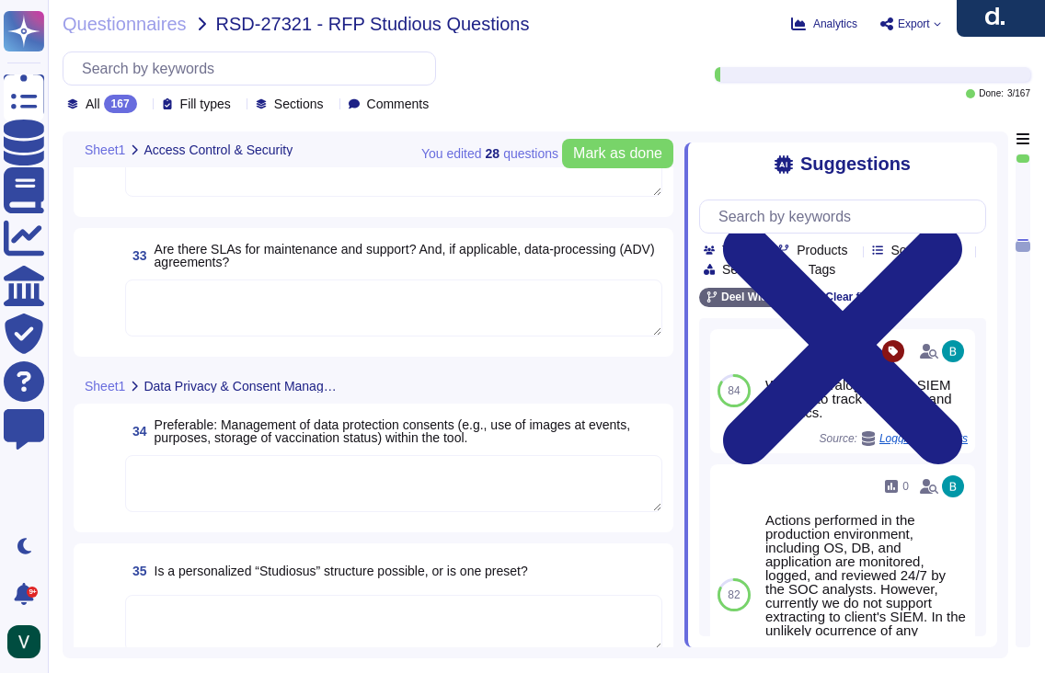
click at [558, 434] on span "Preferable: Management of data protection consents (e.g., use of images at even…" at bounding box center [409, 432] width 508 height 26
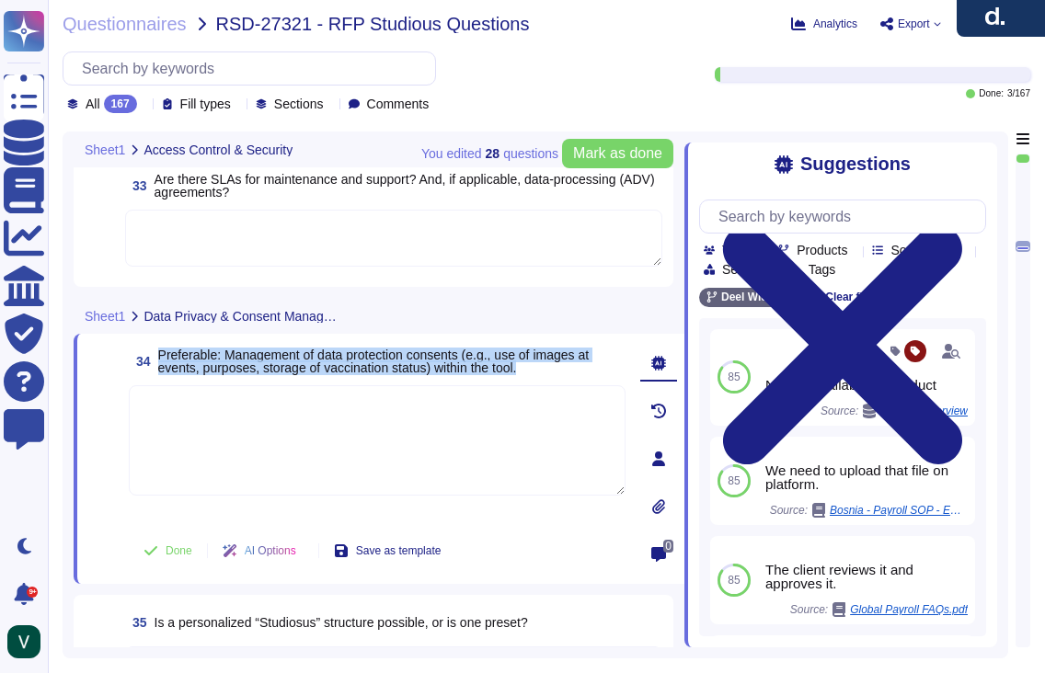
drag, startPoint x: 551, startPoint y: 368, endPoint x: 159, endPoint y: 360, distance: 392.0
click at [159, 360] on span "34 Preferable: Management of data protection consents (e.g., use of images at e…" at bounding box center [377, 361] width 497 height 33
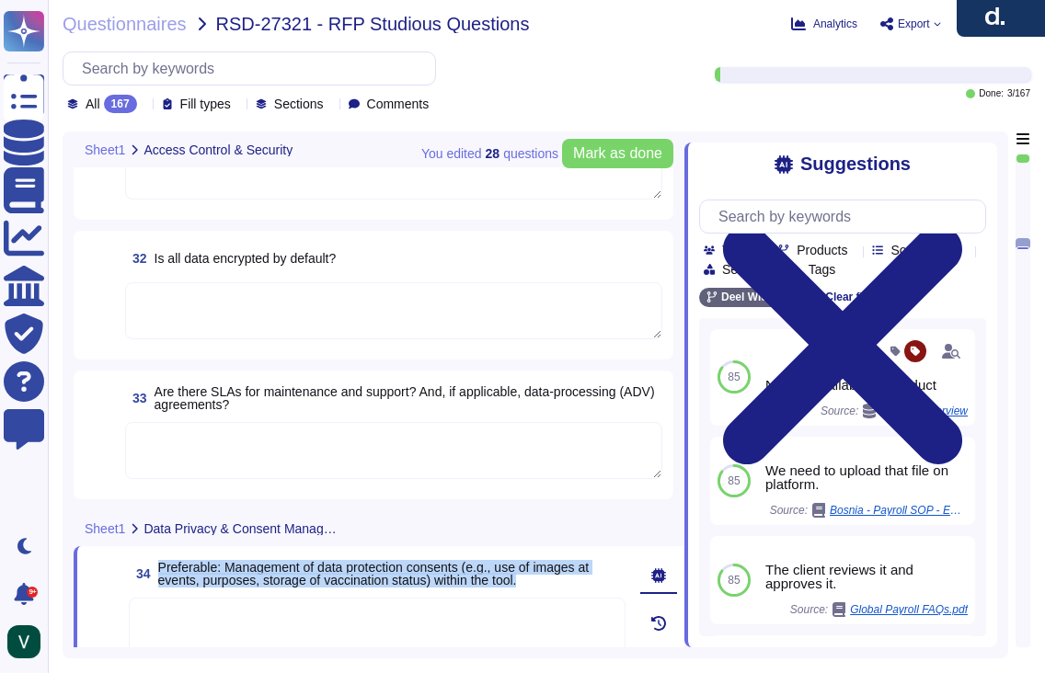
type textarea "Yes, we use AI in our platform through features like AI Workforce, designed to …"
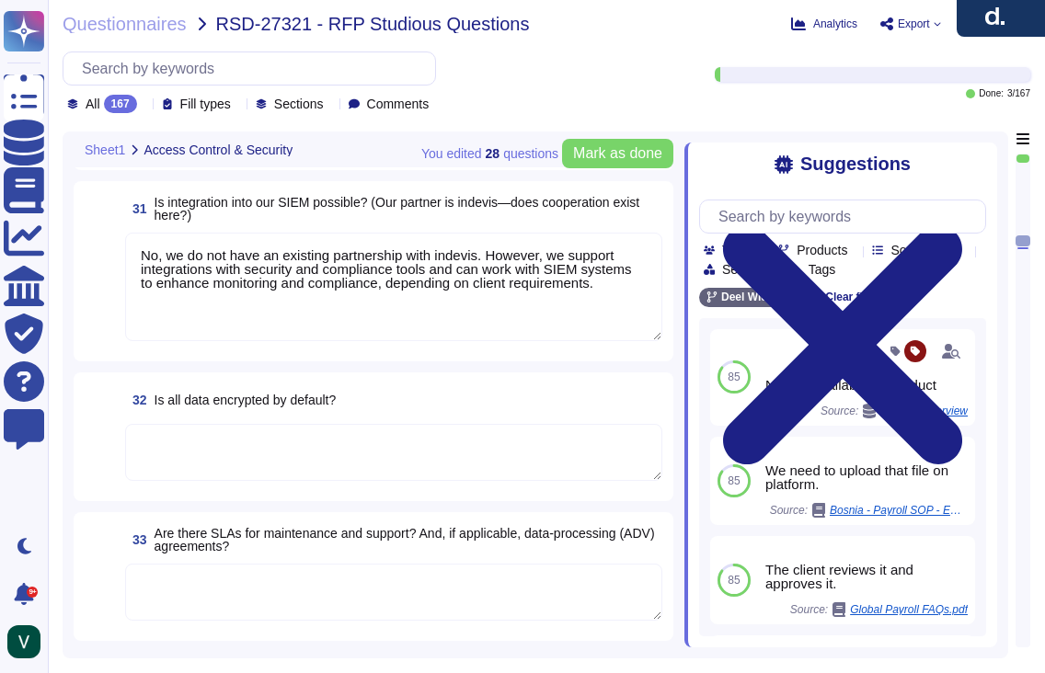
type textarea "We ensure no personal data remains accessible after termination. We delete or r…"
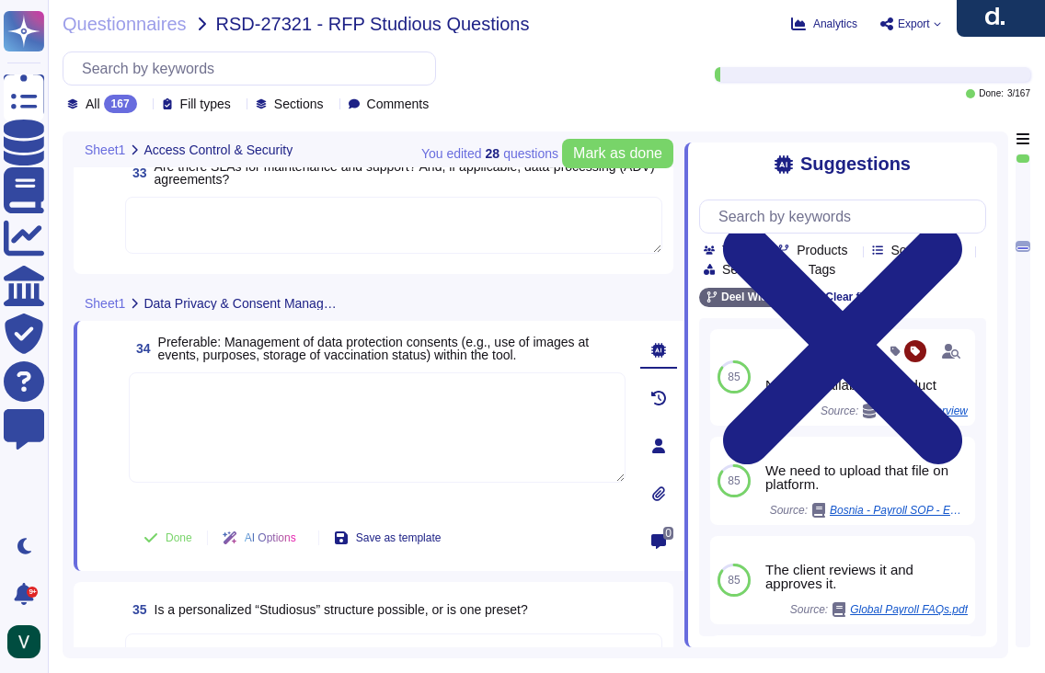
type textarea "Yes, we offer Single Sign-On (SSO) integration via Microsoft Entra ID (formerly…"
type textarea "No, we do not have an existing partnership with indevis. However, we support in…"
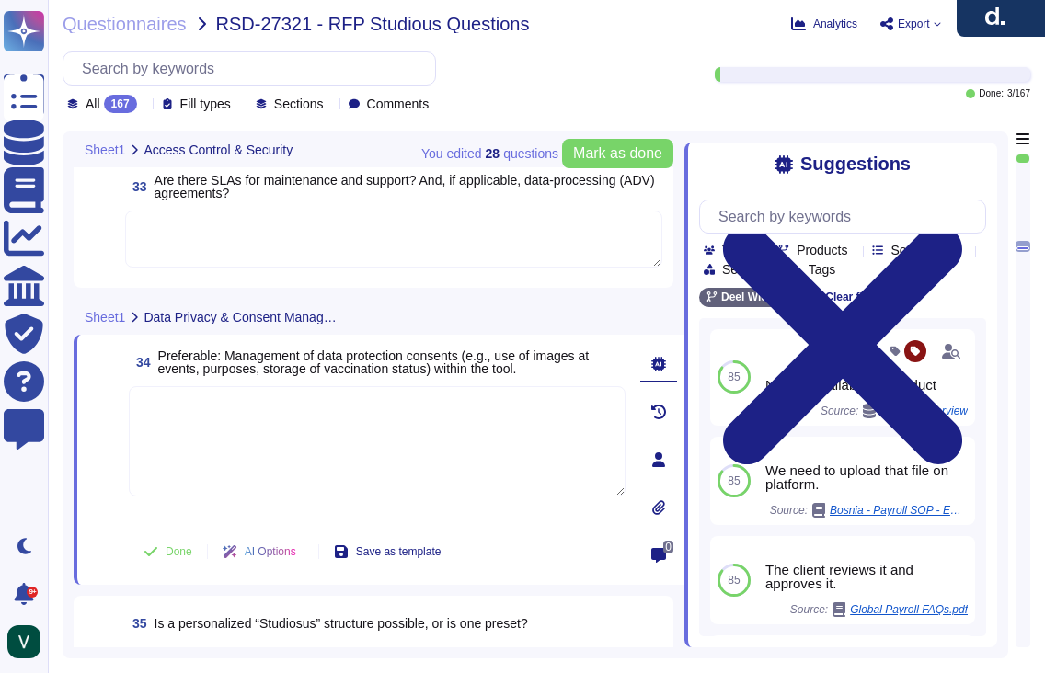
scroll to position [5678, 0]
click at [362, 316] on div "Sheet1 Data Privacy & Consent Management" at bounding box center [250, 316] width 353 height 36
click at [353, 317] on icon at bounding box center [353, 317] width 0 height 0
drag, startPoint x: 330, startPoint y: 287, endPoint x: 320, endPoint y: 288, distance: 10.2
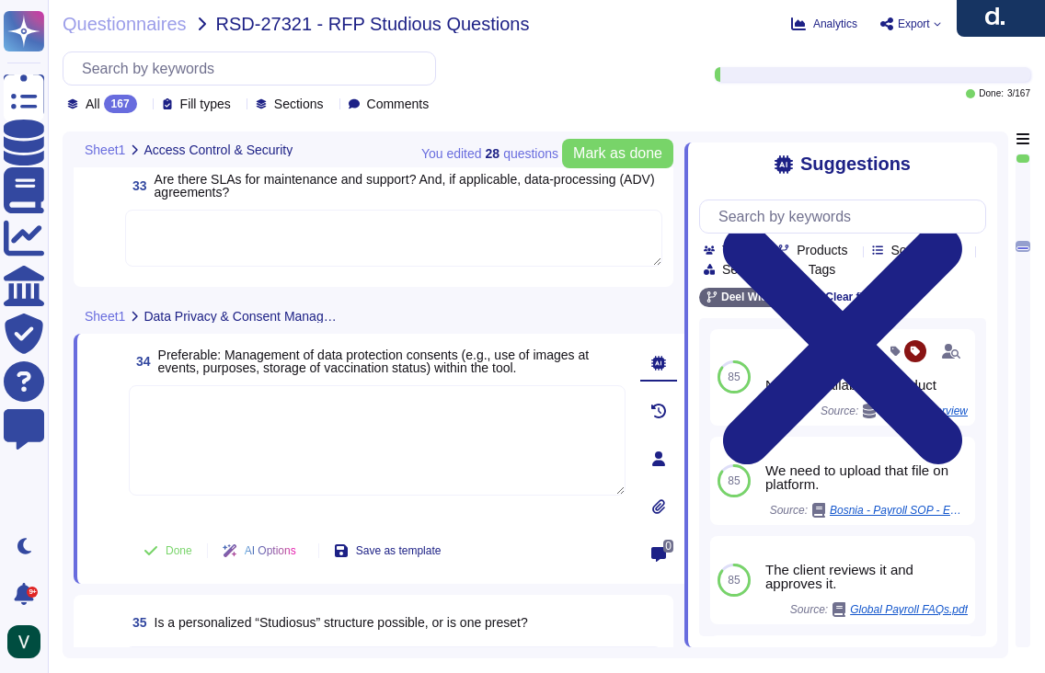
click at [241, 315] on span "Data Privacy & Consent Management" at bounding box center [243, 316] width 199 height 13
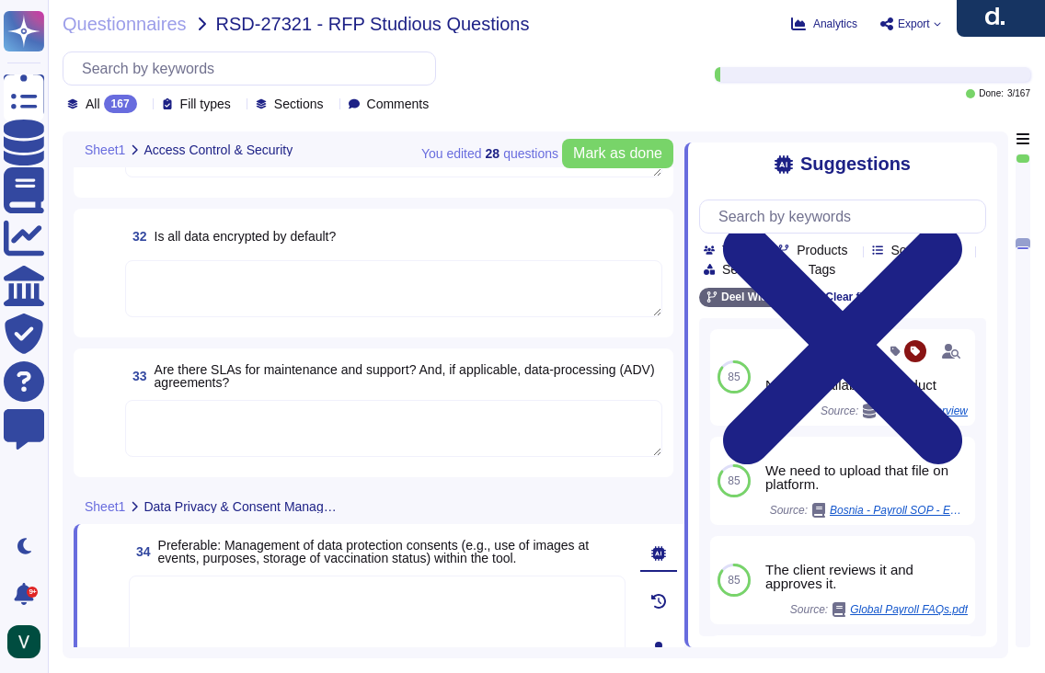
type textarea "Yes, we use AI in our platform through features like AI Workforce, designed to …"
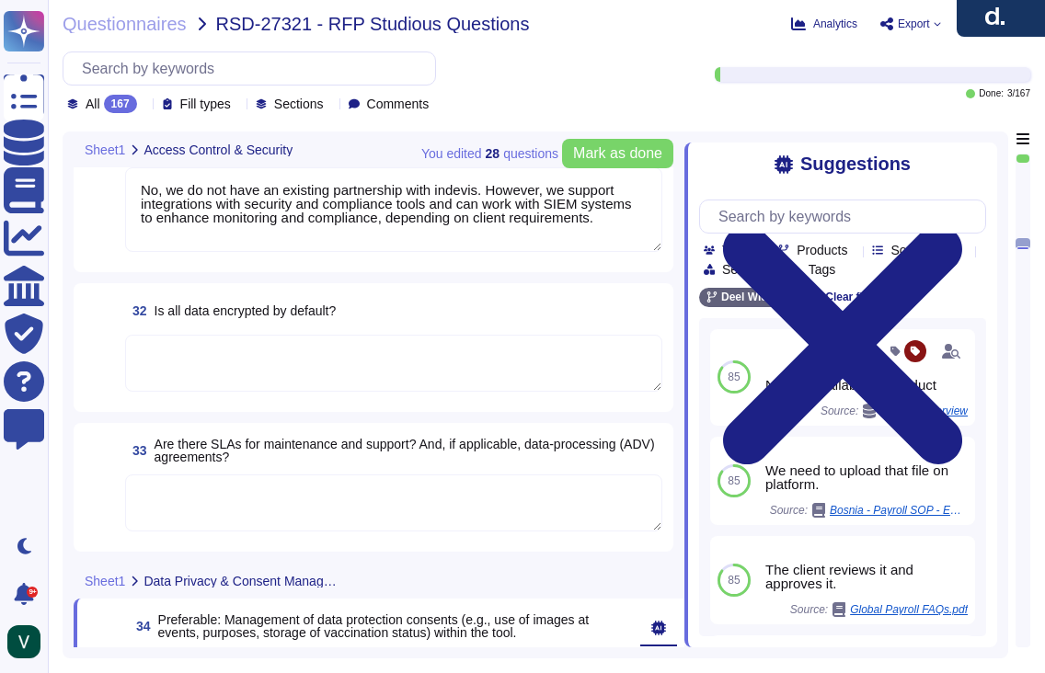
click at [305, 356] on textarea at bounding box center [393, 363] width 537 height 57
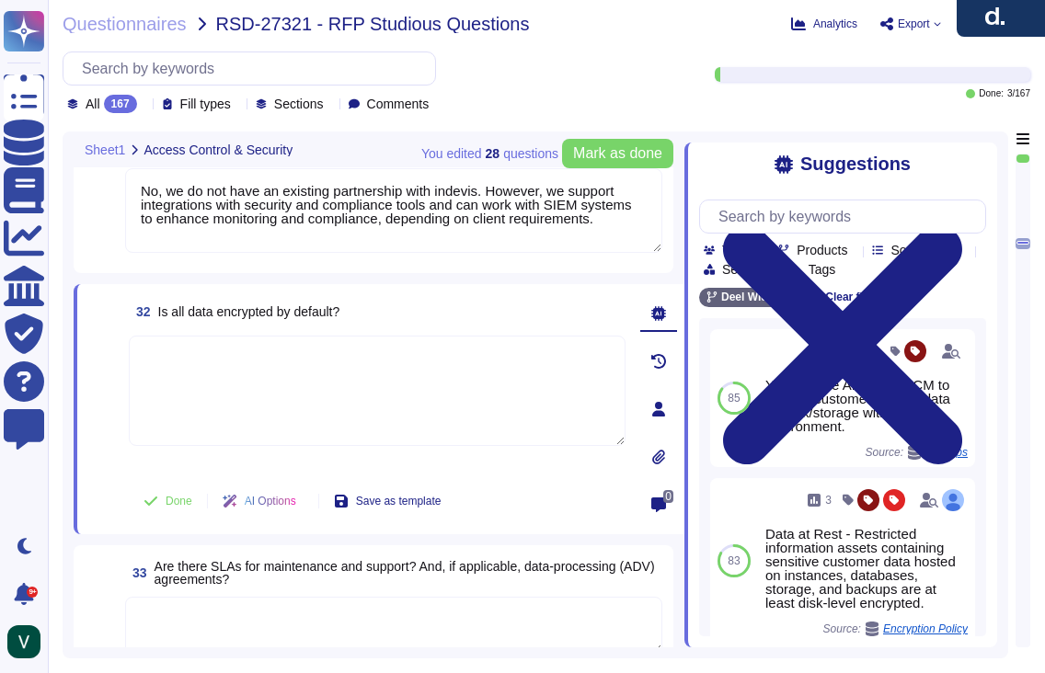
paste textarea "No, not all data in our system is encrypted by default, but we encrypt sensitiv…"
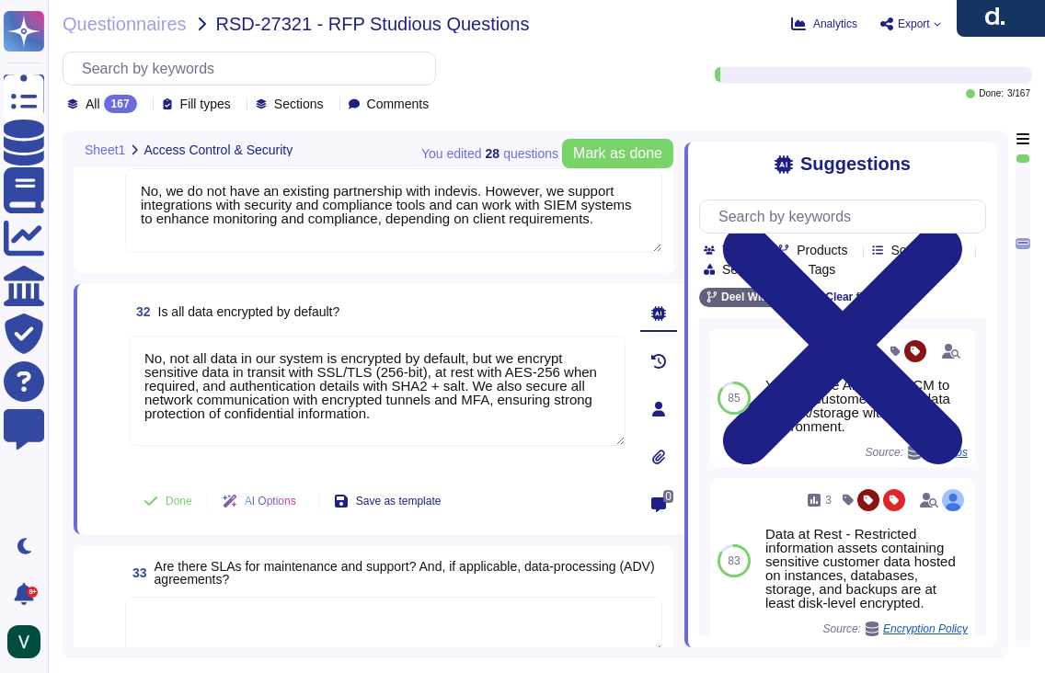
type textarea "No, not all data in our system is encrypted by default, but we encrypt sensitiv…"
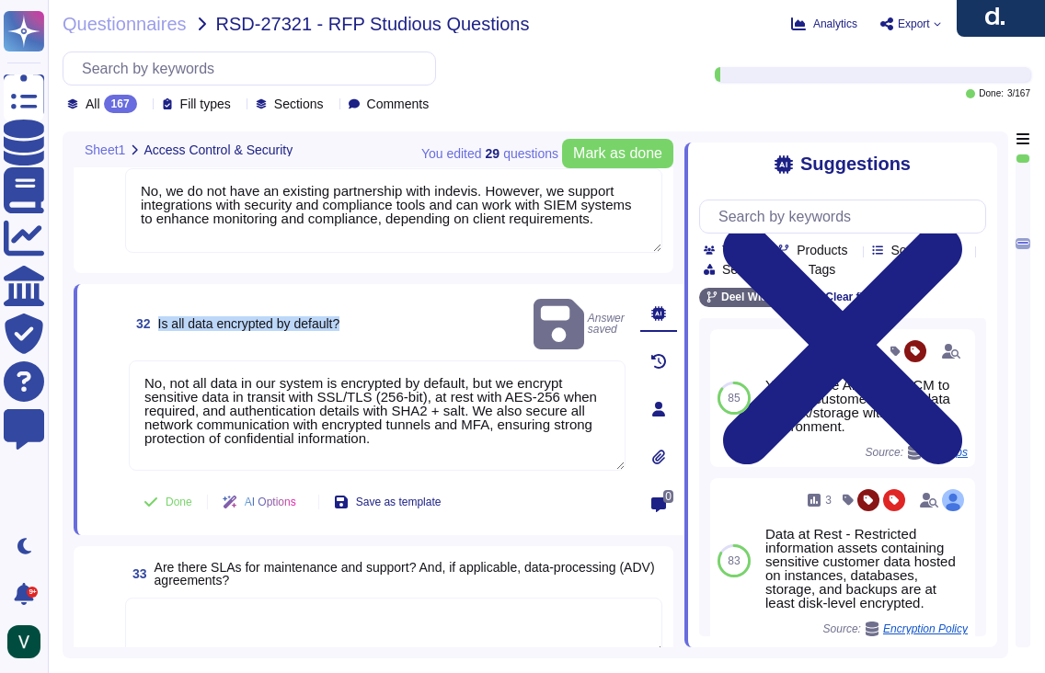
drag, startPoint x: 379, startPoint y: 305, endPoint x: 355, endPoint y: 310, distance: 24.5
click at [355, 310] on div "32 Is all data encrypted by default? Answer saved" at bounding box center [377, 324] width 497 height 58
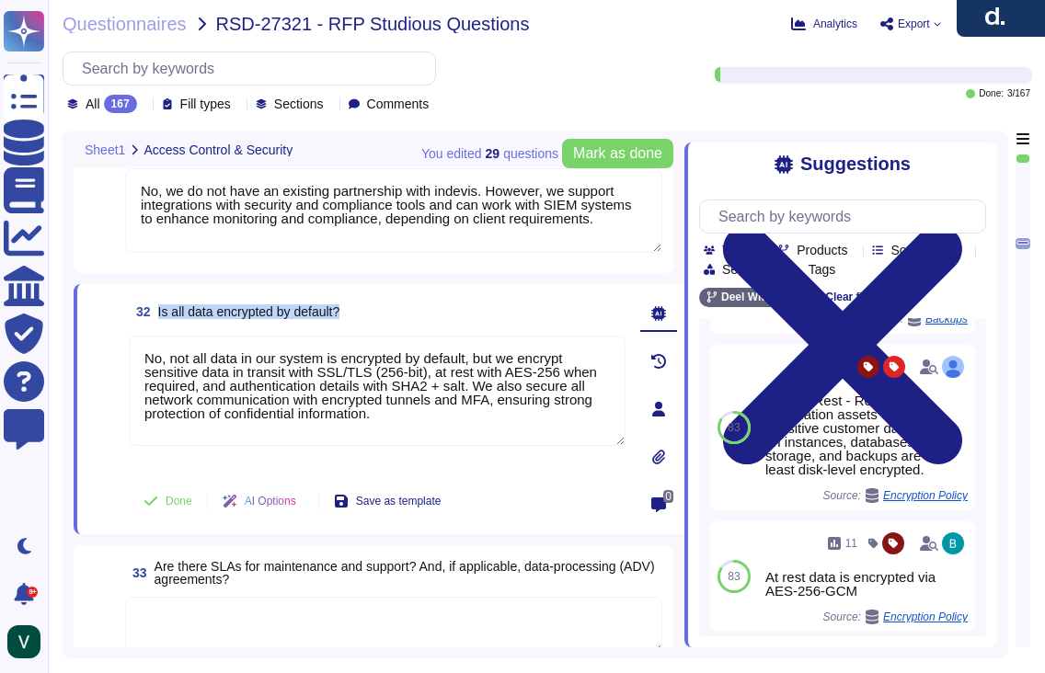
scroll to position [113, 0]
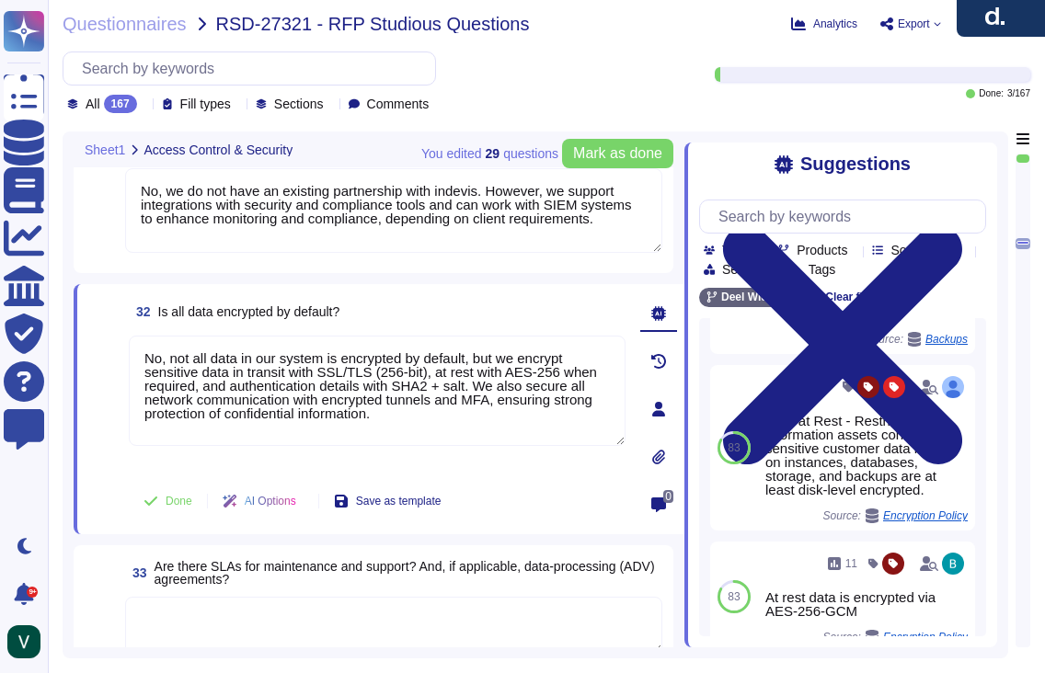
click at [107, 473] on div "32 Is all data encrypted by default? No, not all data in our system is encrypte…" at bounding box center [356, 409] width 537 height 228
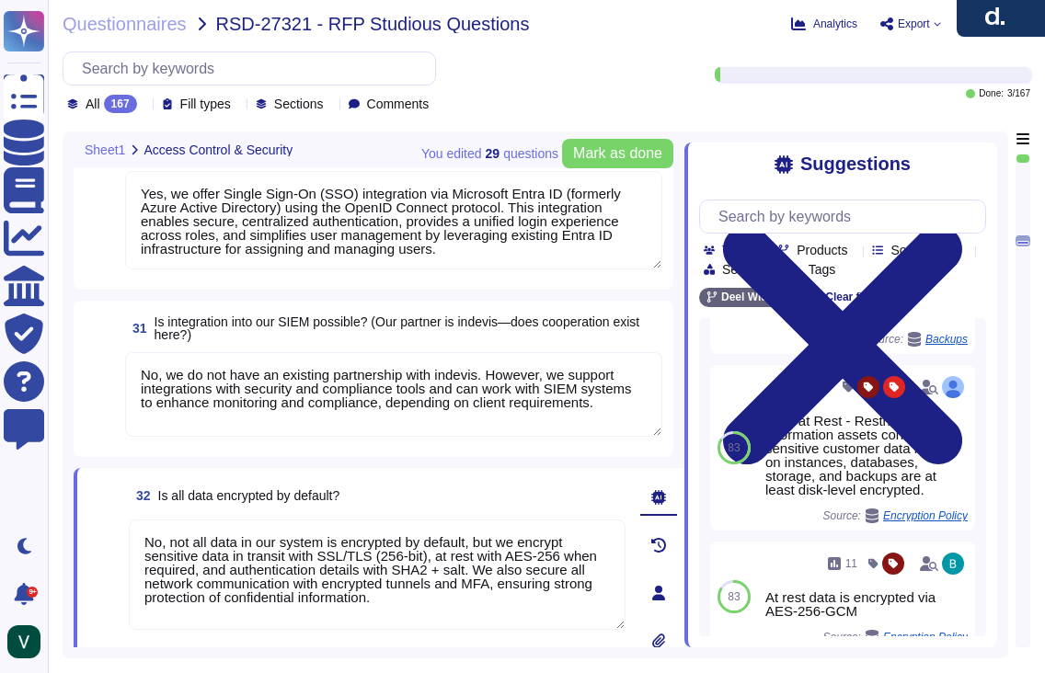
type textarea "We ensure no personal data remains accessible after termination. We delete or r…"
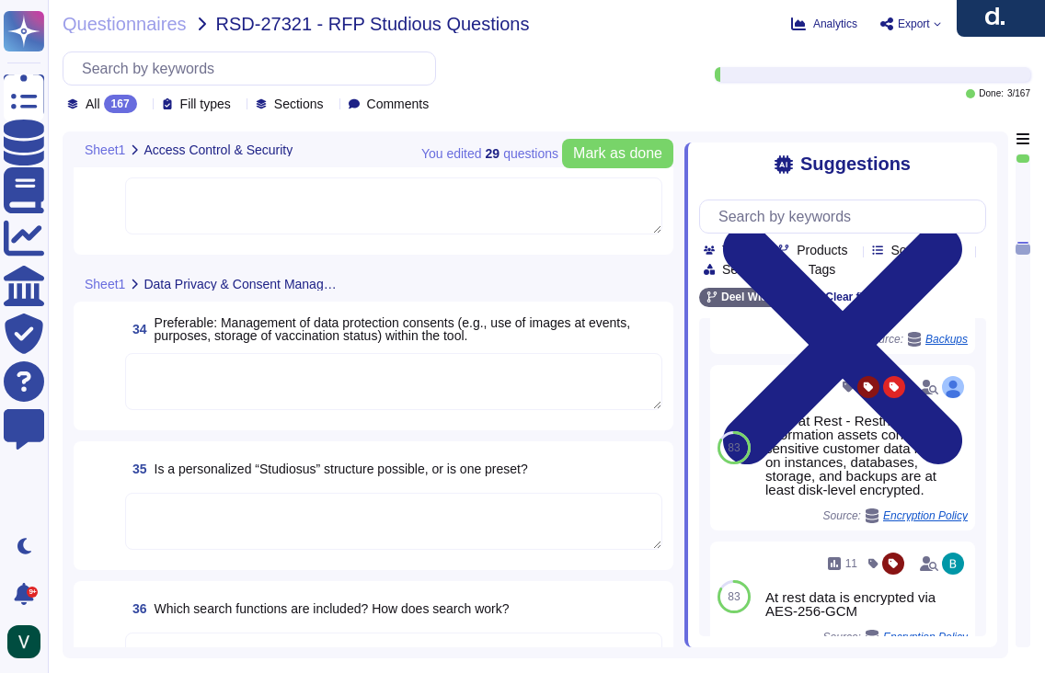
click at [266, 518] on textarea at bounding box center [393, 521] width 537 height 57
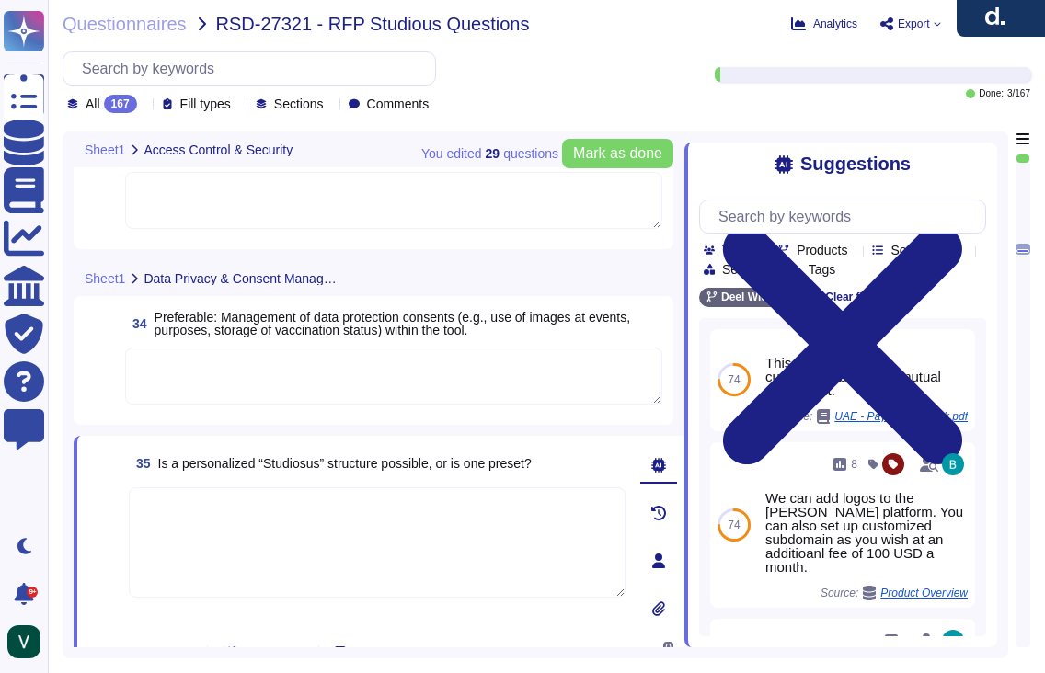
scroll to position [5758, 0]
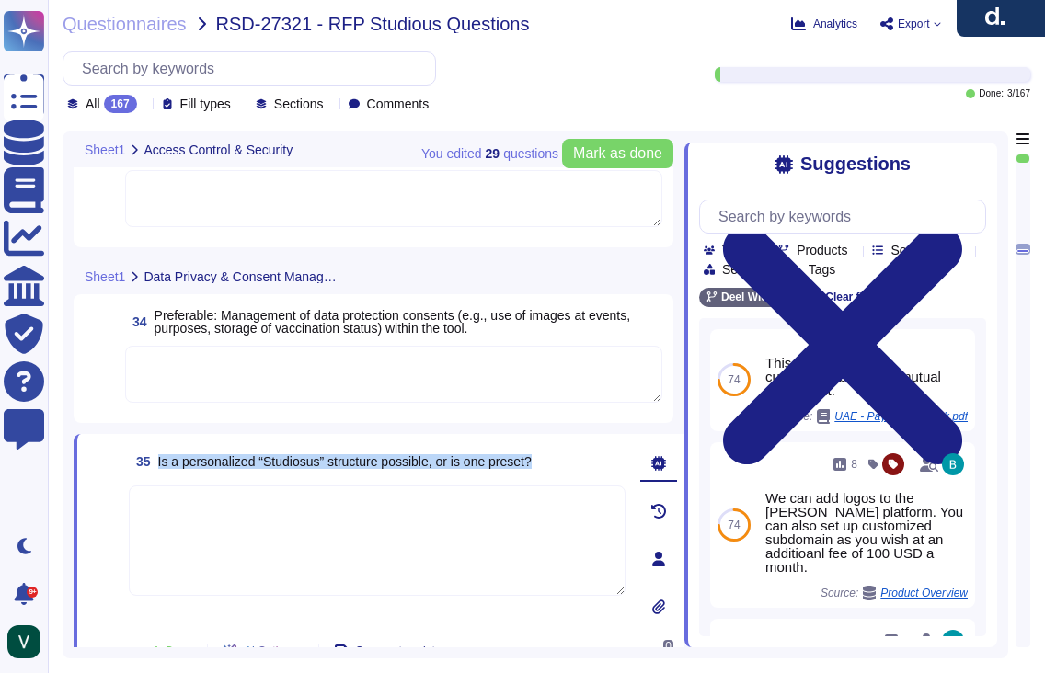
drag, startPoint x: 493, startPoint y: 466, endPoint x: 157, endPoint y: 467, distance: 335.8
click at [157, 467] on div "35 Is a personalized “Studiosus” structure possible, or is one preset?" at bounding box center [377, 461] width 497 height 33
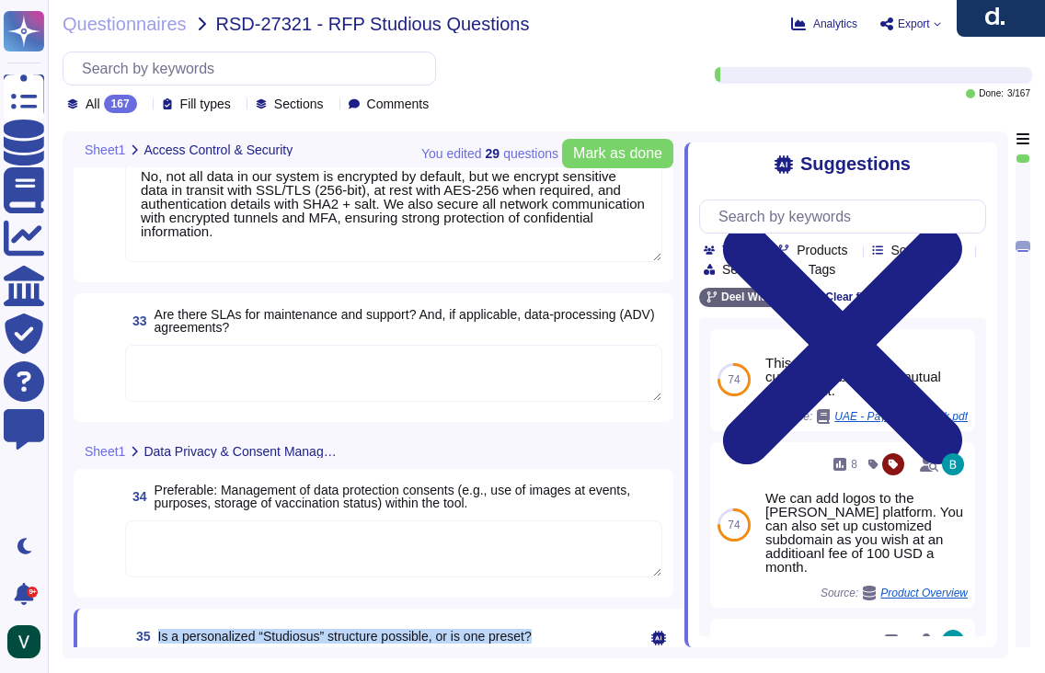
type textarea "Yes, we offer Single Sign-On (SSO) integration via Microsoft Entra ID (formerly…"
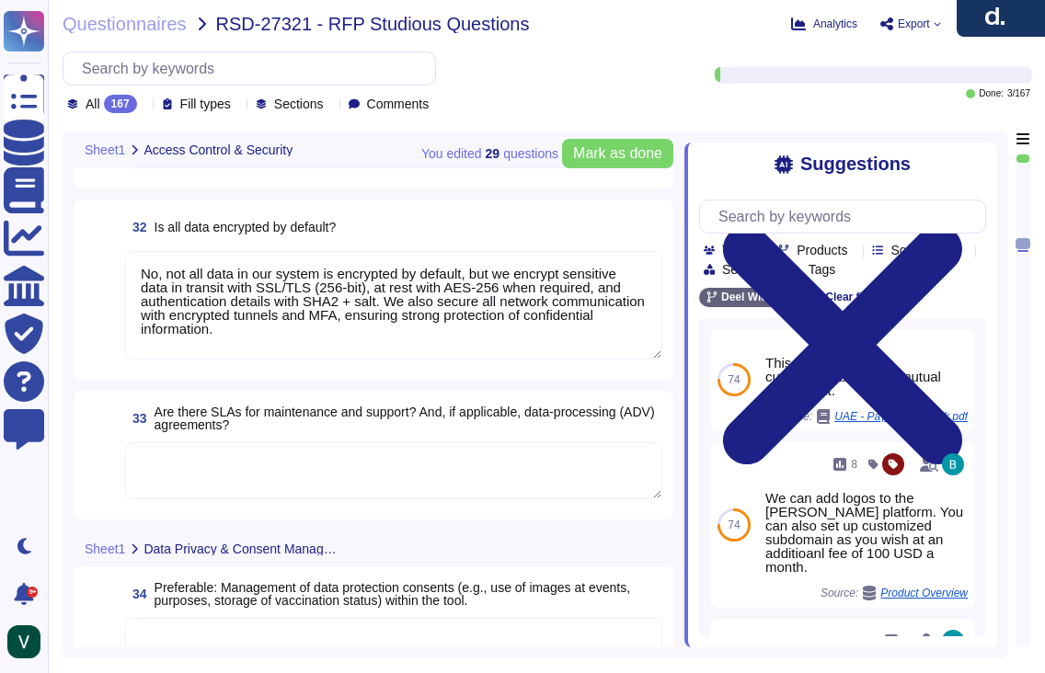
type textarea "Yes, we use AI in our platform through features like AI Workforce, designed to …"
click at [257, 480] on textarea at bounding box center [393, 470] width 537 height 57
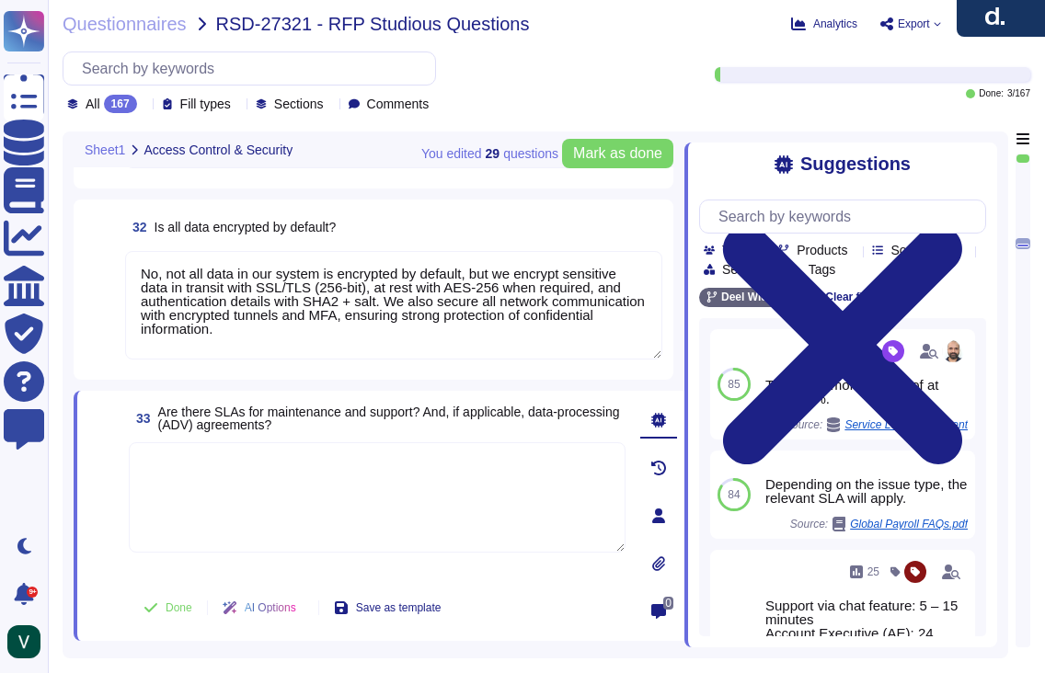
paste textarea "Yes, [PERSON_NAME] provides both service level agreements (SLAs) for maintenanc…"
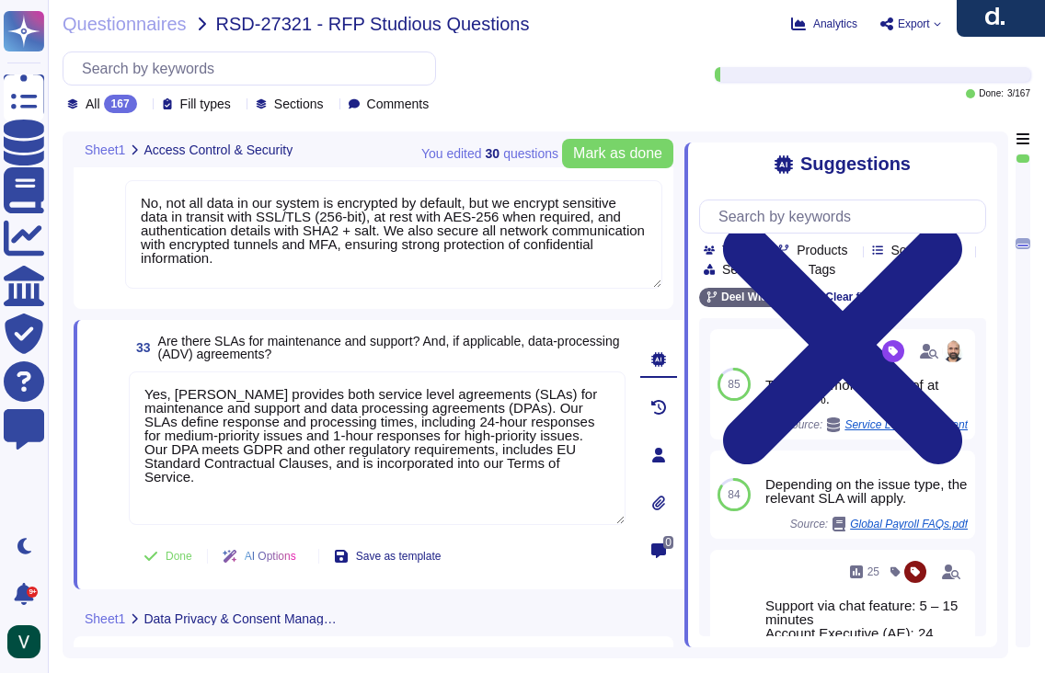
scroll to position [5640, 0]
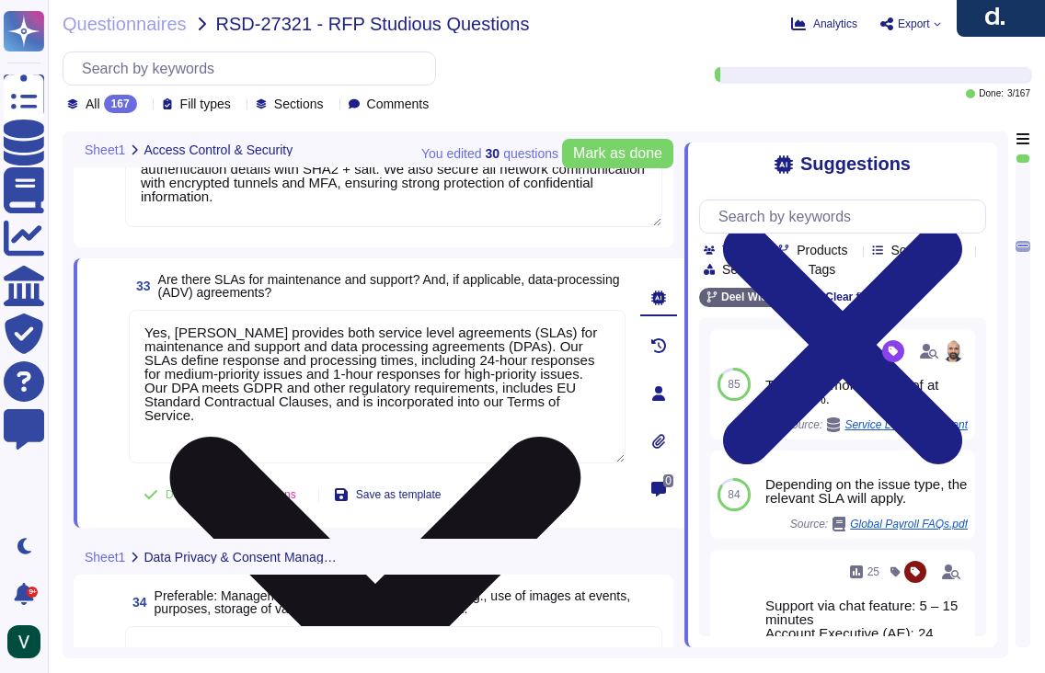
click at [214, 447] on textarea "Yes, [PERSON_NAME] provides both service level agreements (SLAs) for maintenanc…" at bounding box center [377, 387] width 497 height 154
paste textarea "Clients can acces[PERSON_NAME]'s DPA at [URL][DOMAIN_NAME][PERSON_NAME]."
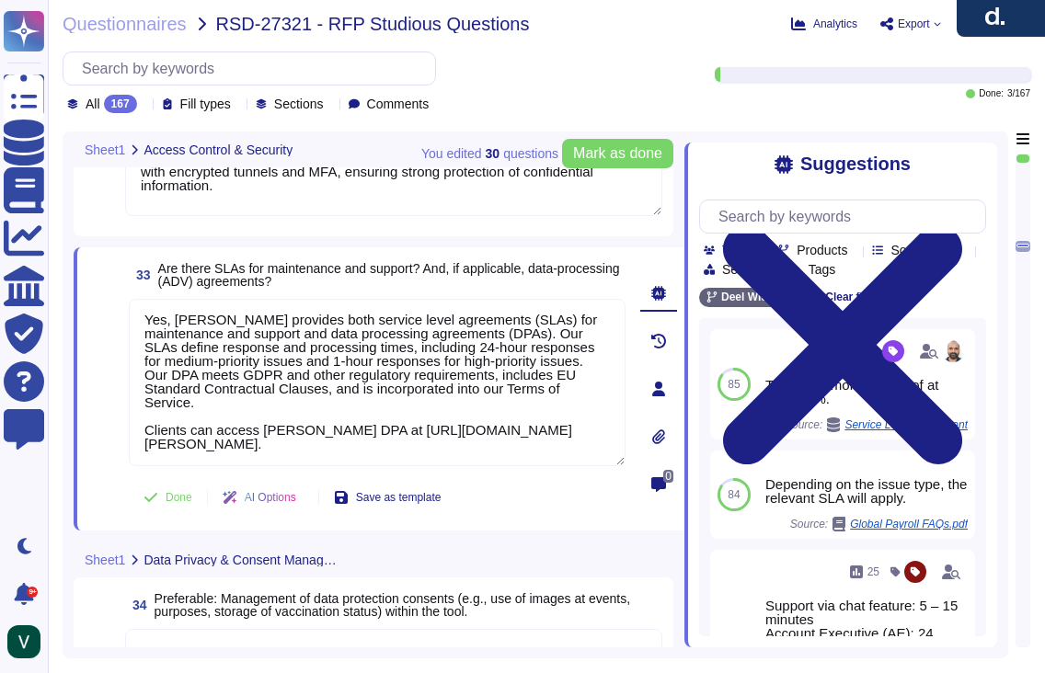
type textarea "Yes, [PERSON_NAME] provides both service level agreements (SLAs) for maintenanc…"
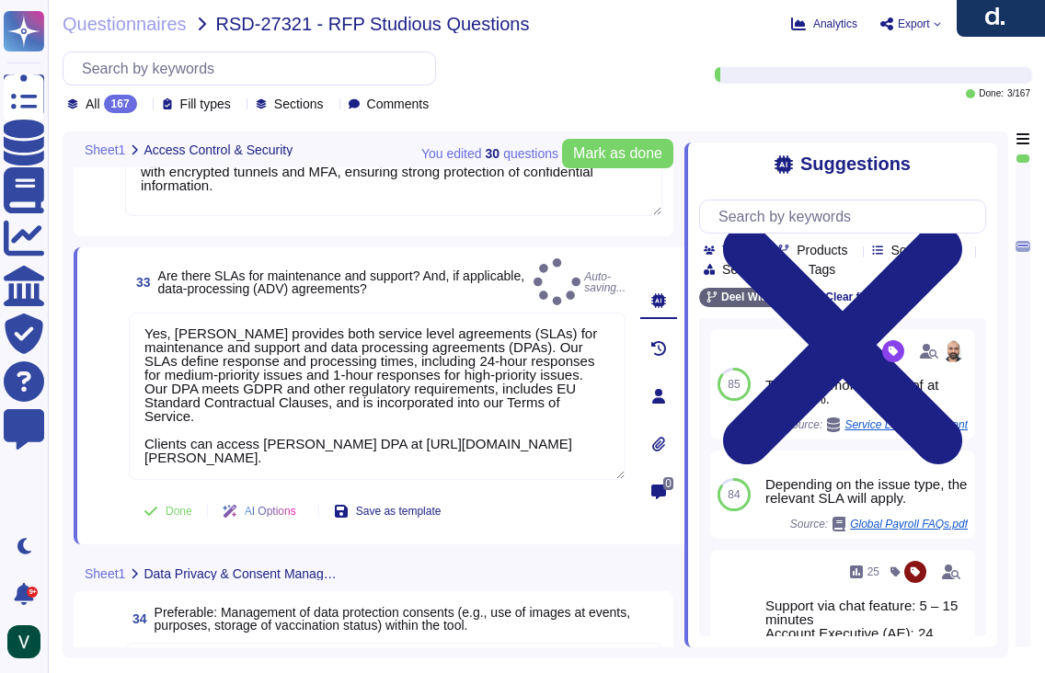
click at [97, 474] on div "33 Are there SLAs for maintenance and support? And, if applicable, data-process…" at bounding box center [356, 396] width 537 height 275
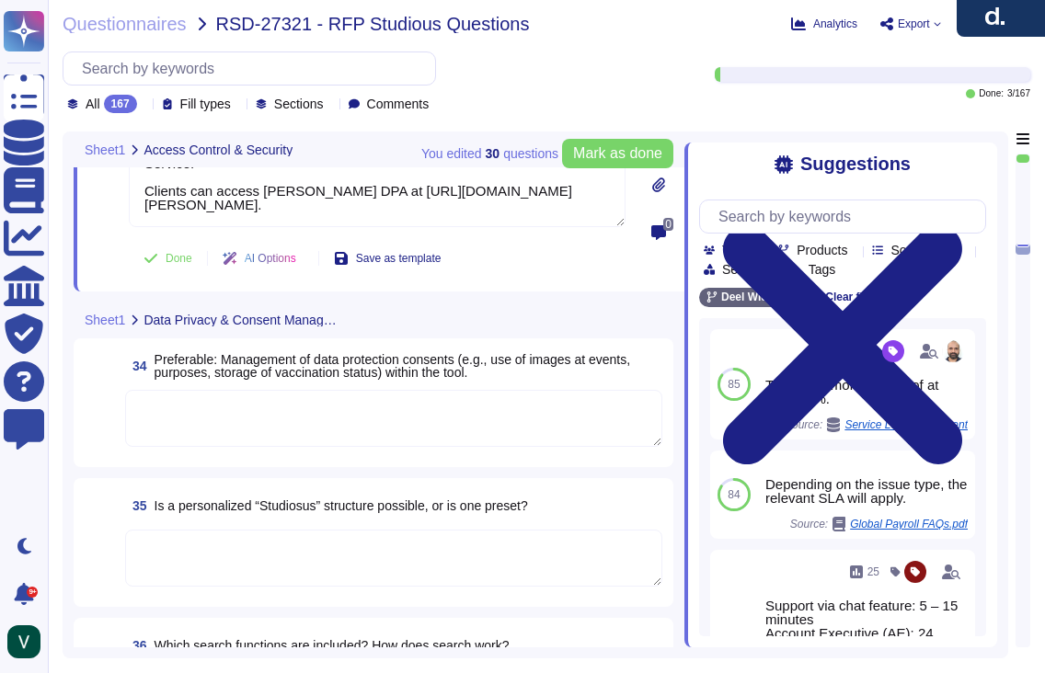
scroll to position [5909, 0]
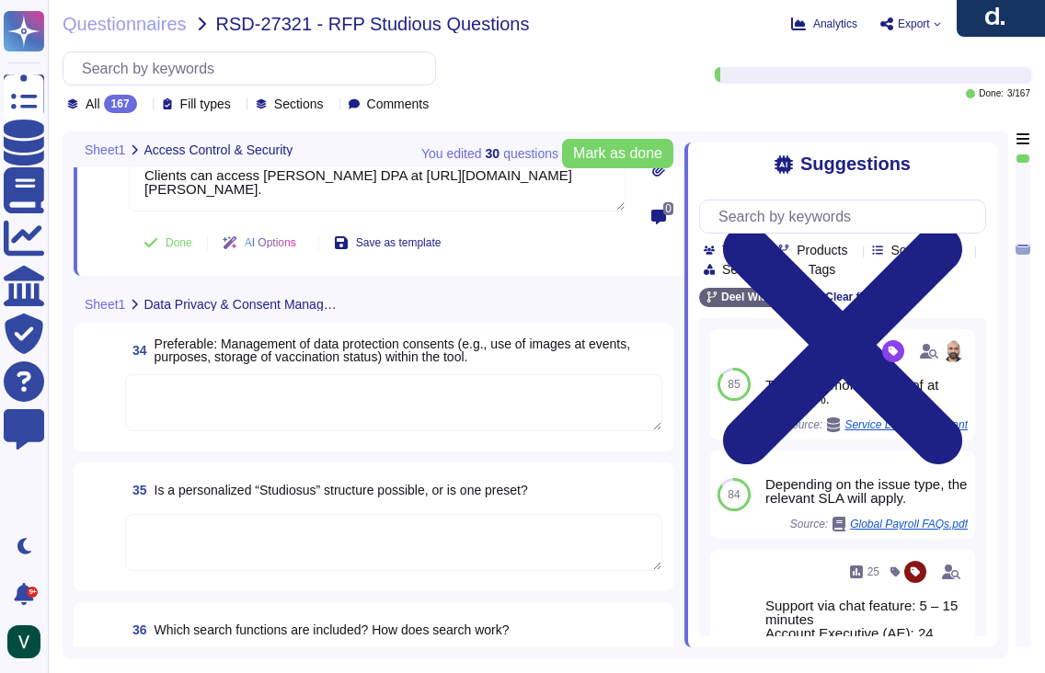
click at [459, 623] on span "Which search functions are included? How does search work?" at bounding box center [332, 630] width 355 height 15
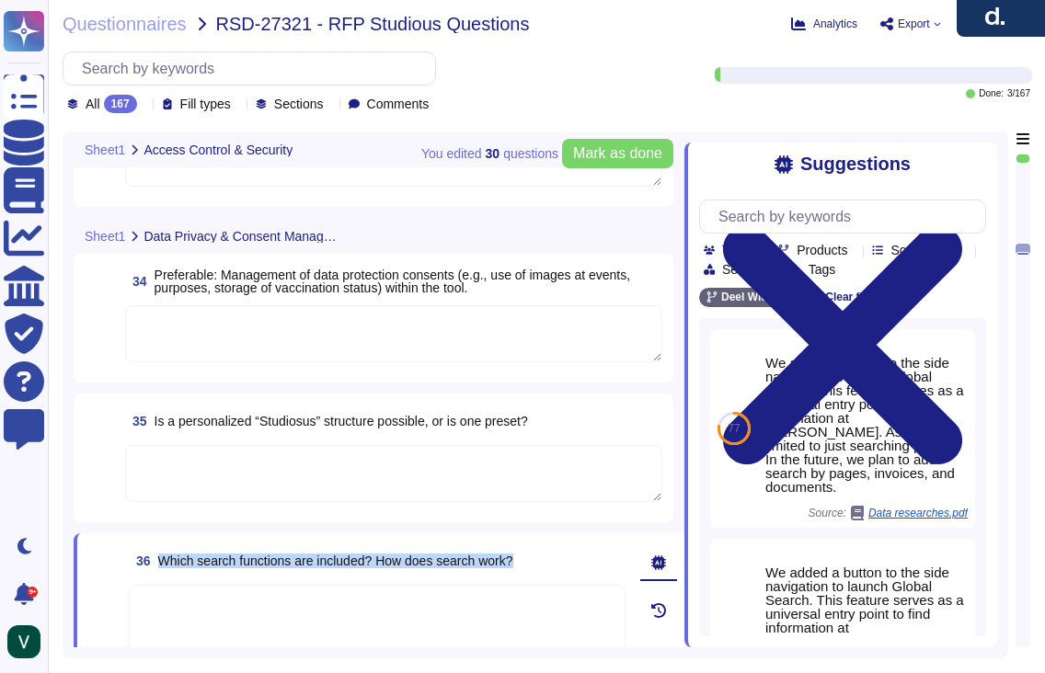
drag, startPoint x: 540, startPoint y: 561, endPoint x: 163, endPoint y: 559, distance: 377.2
click at [163, 559] on div "36 Which search functions are included? How does search work?" at bounding box center [377, 561] width 497 height 33
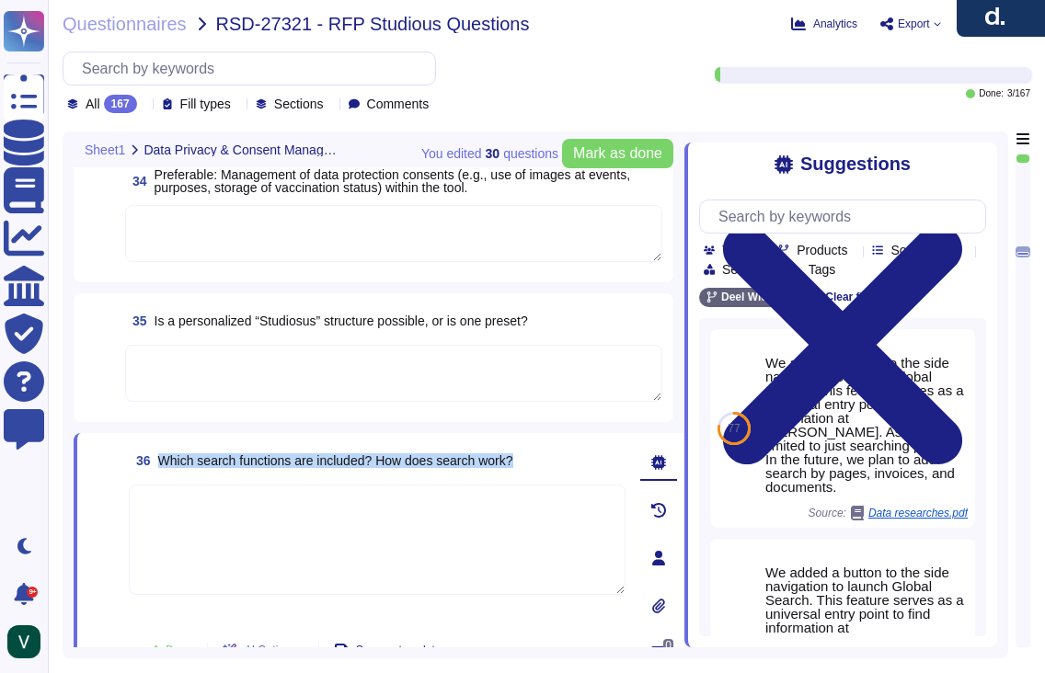
scroll to position [5977, 0]
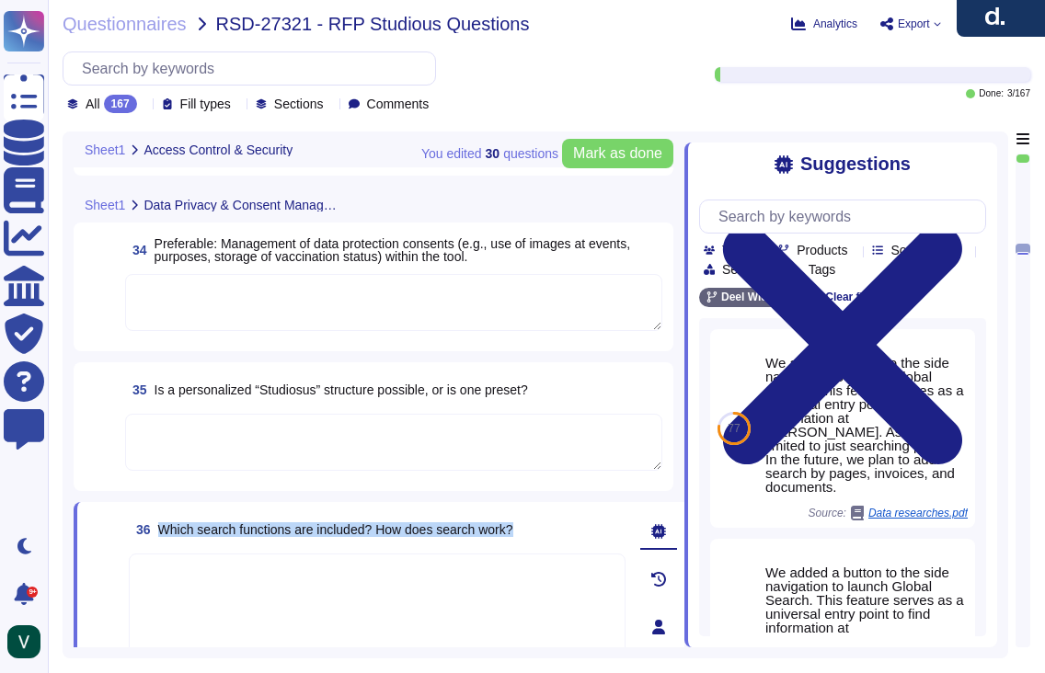
type textarea "No, not all data in our system is encrypted by default, but we encrypt sensitiv…"
type textarea "Yes, [PERSON_NAME] provides both service level agreements (SLAs) for maintenanc…"
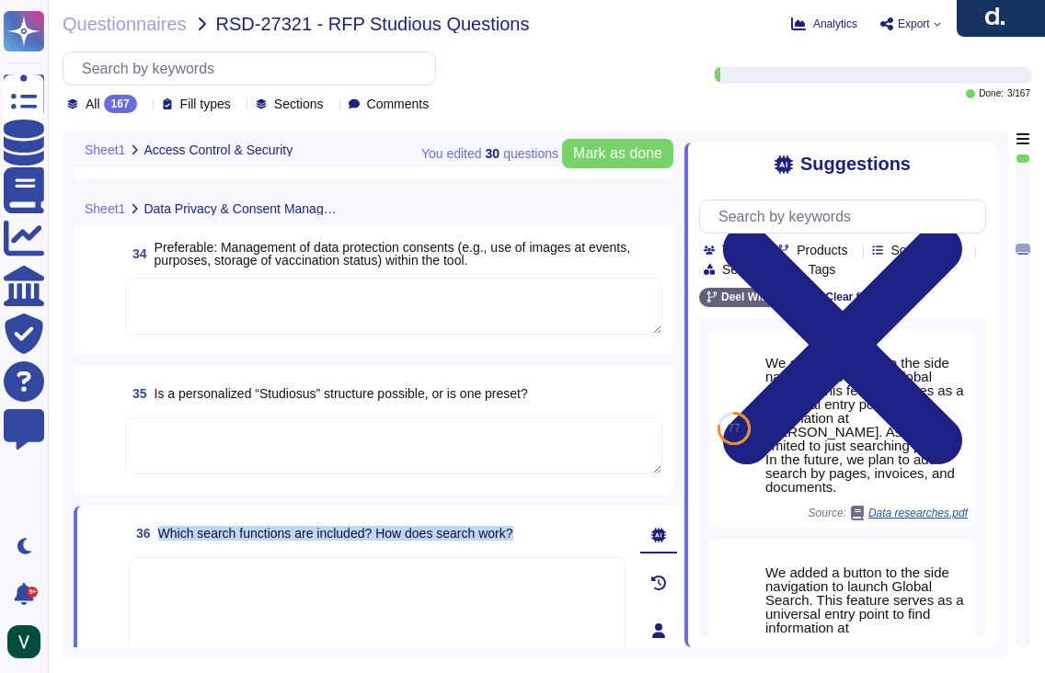
scroll to position [5902, 0]
click at [226, 335] on div at bounding box center [393, 306] width 537 height 59
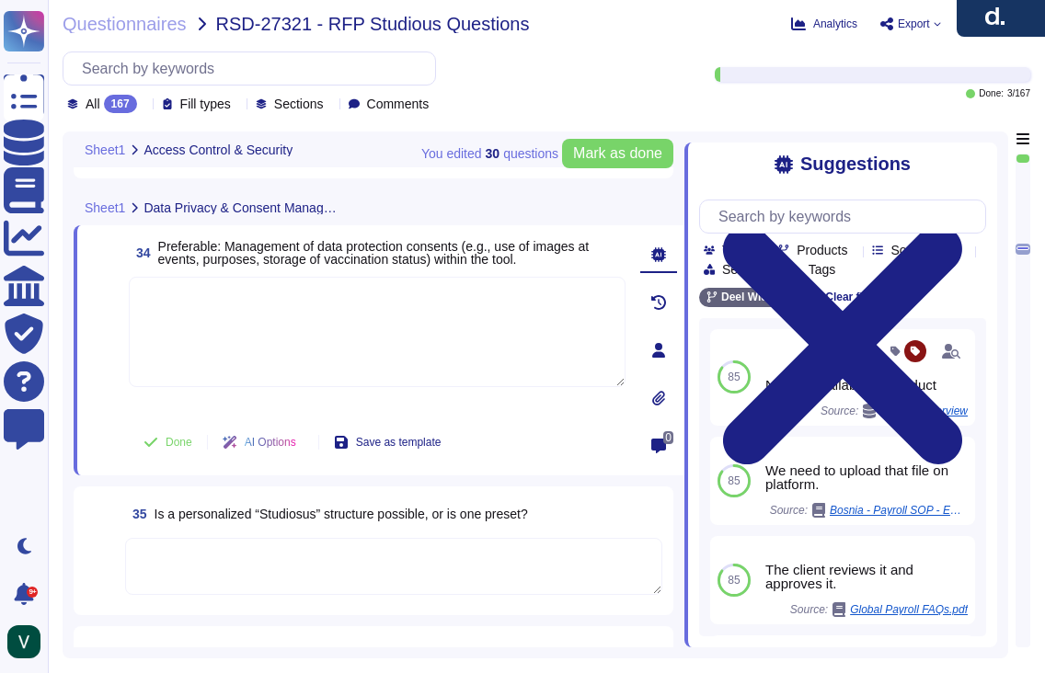
click at [227, 333] on textarea at bounding box center [377, 332] width 497 height 110
paste textarea "No, [PERSON_NAME] tool does not specifically manage consents for using images f…"
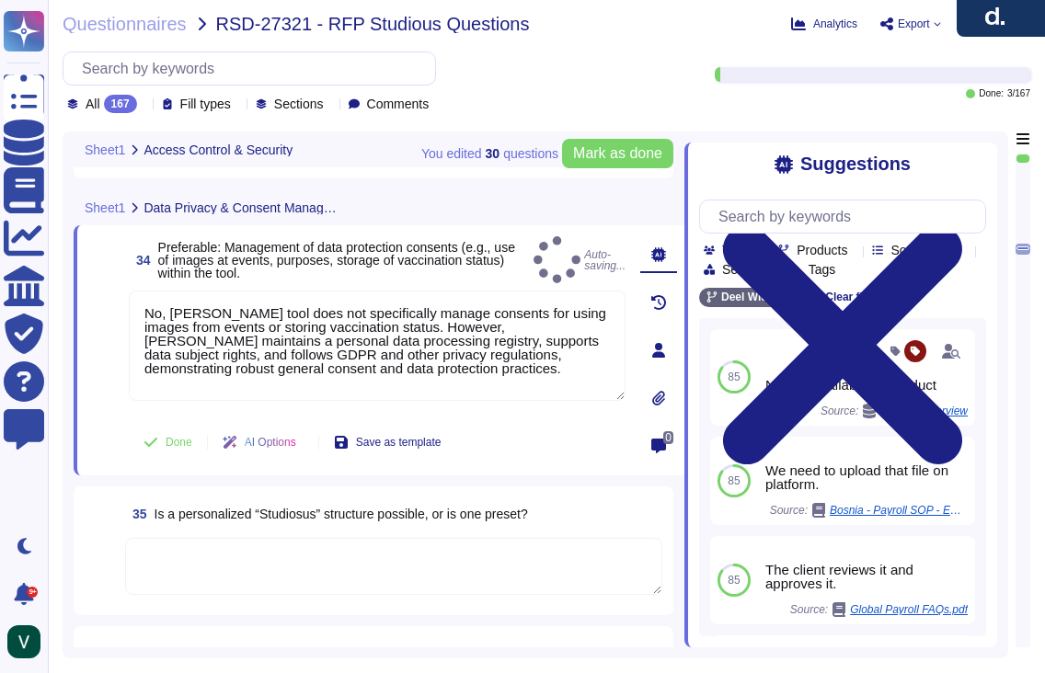
type textarea "No, [PERSON_NAME] tool does not specifically manage consents for using images f…"
click at [92, 404] on span at bounding box center [104, 352] width 33 height 122
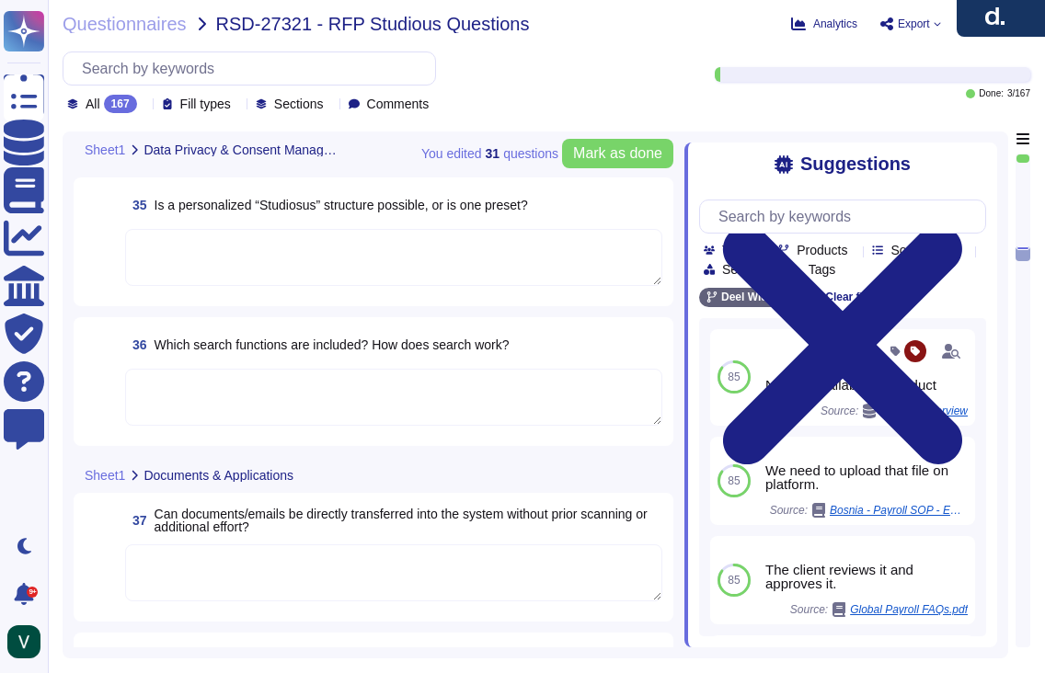
click at [334, 544] on div "37 Can documents/emails be directly transferred into the system without prior s…" at bounding box center [374, 557] width 578 height 107
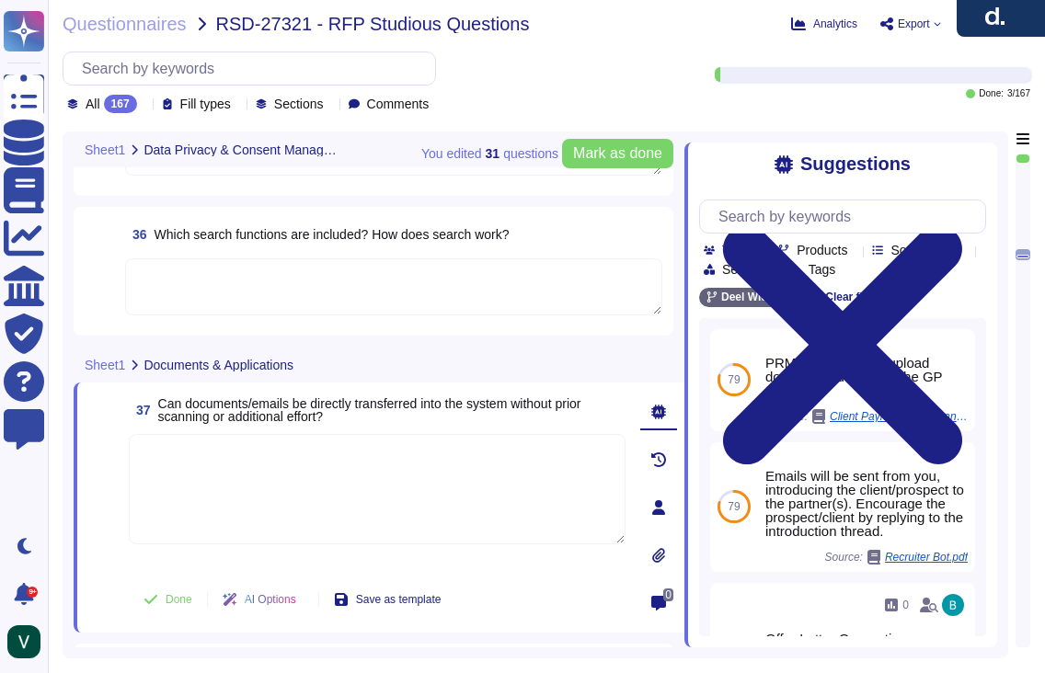
scroll to position [6231, 0]
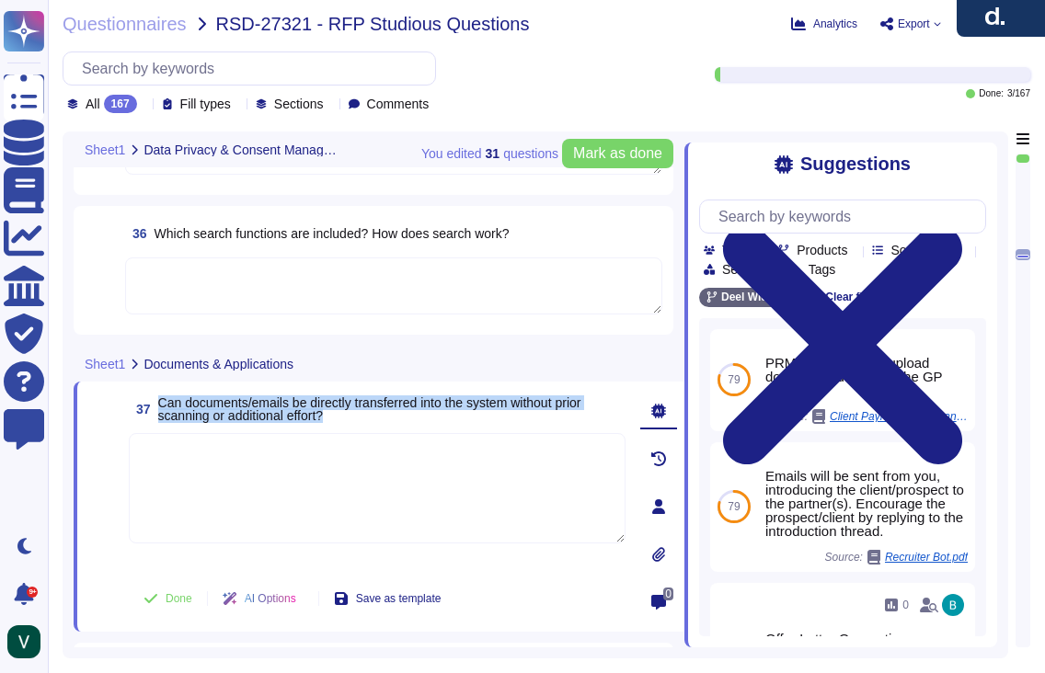
drag, startPoint x: 344, startPoint y: 414, endPoint x: 158, endPoint y: 401, distance: 186.3
click at [158, 401] on span "37 Can documents/emails be directly transferred into the system without prior s…" at bounding box center [377, 409] width 497 height 33
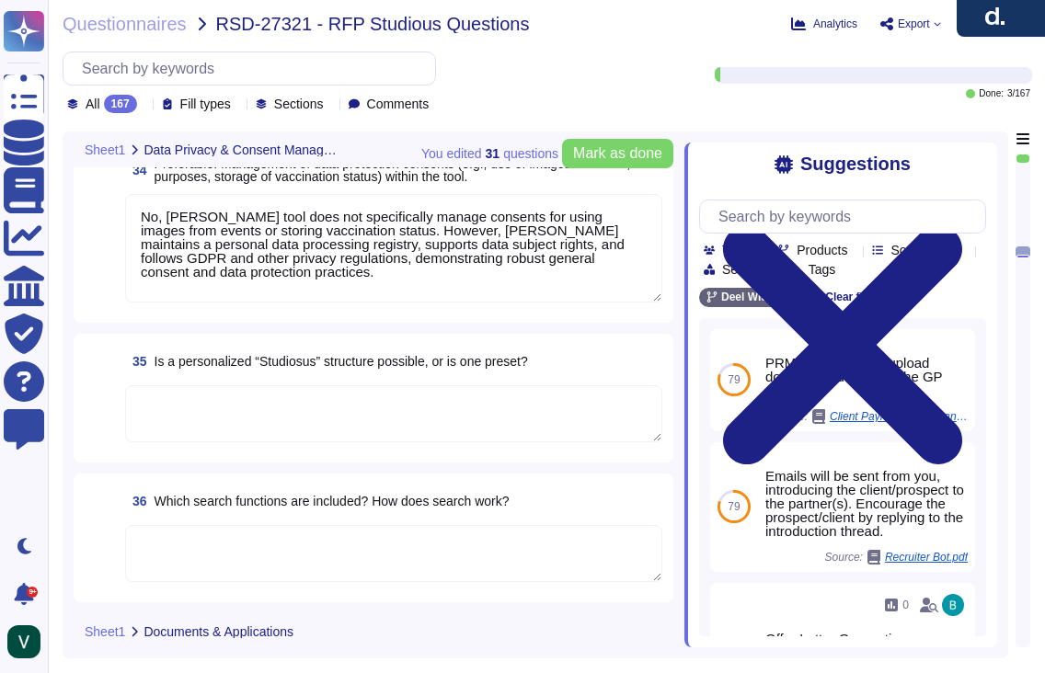
scroll to position [5956, 0]
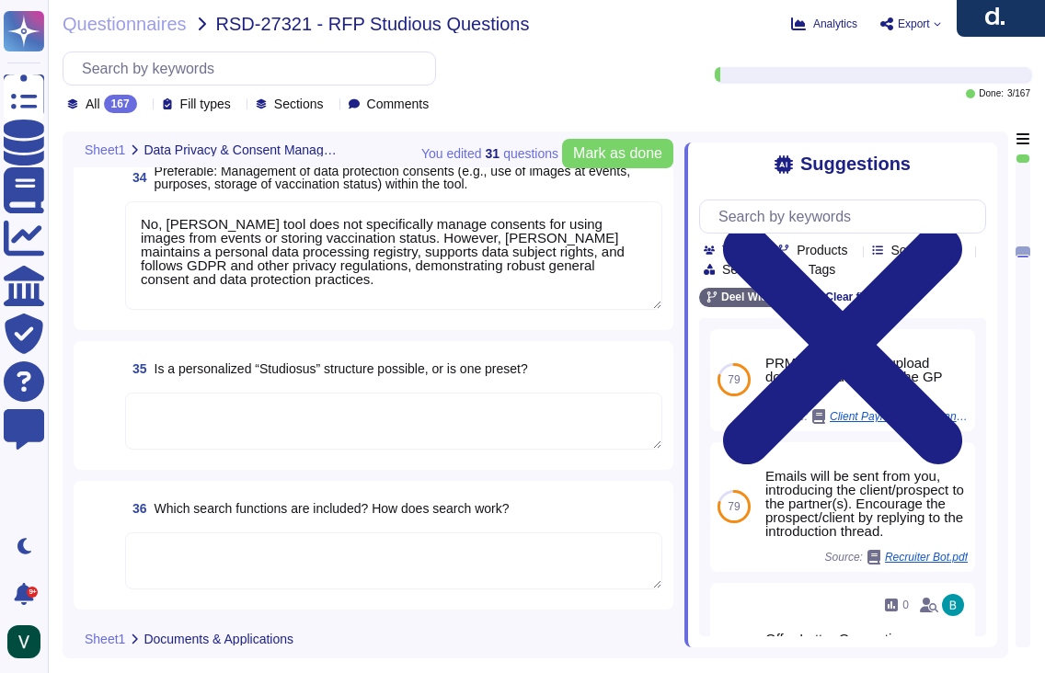
click at [335, 433] on textarea at bounding box center [393, 421] width 537 height 57
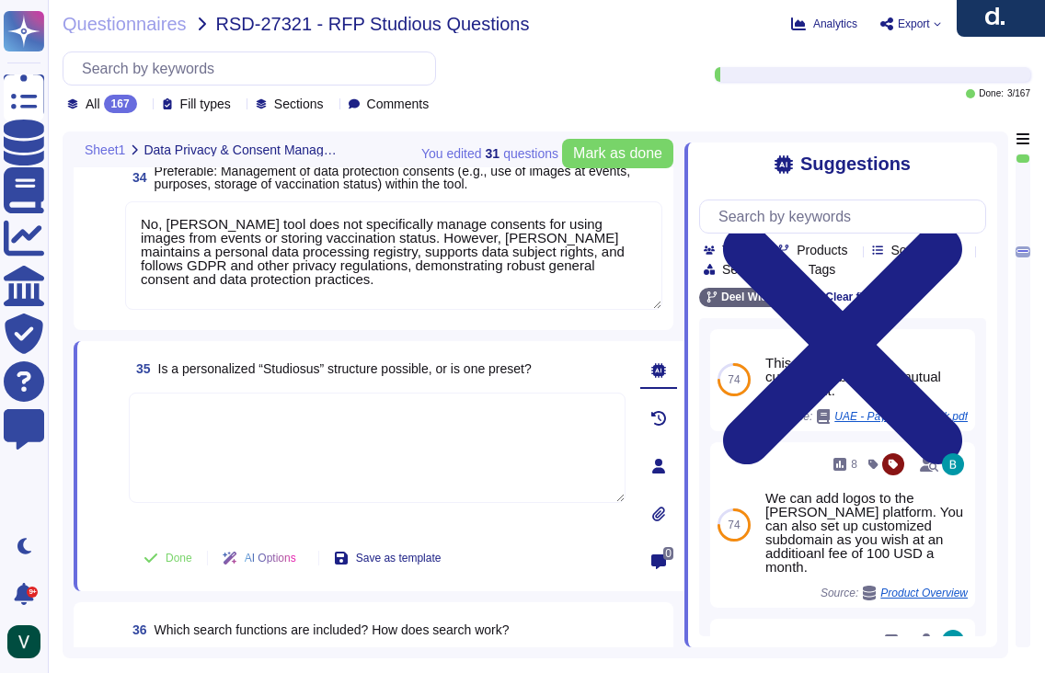
paste textarea "No, [PERSON_NAME] does not offer a personalized "Studiosus" structure for data …"
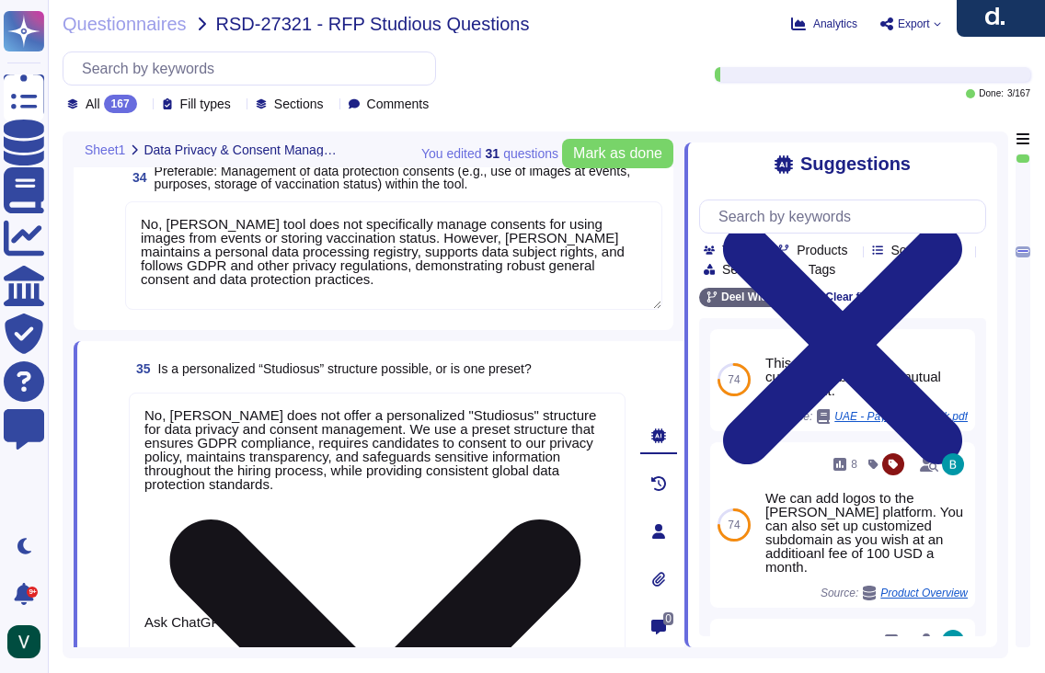
type textarea "No, [PERSON_NAME] does not offer a personalized "Studiosus" structure for data …"
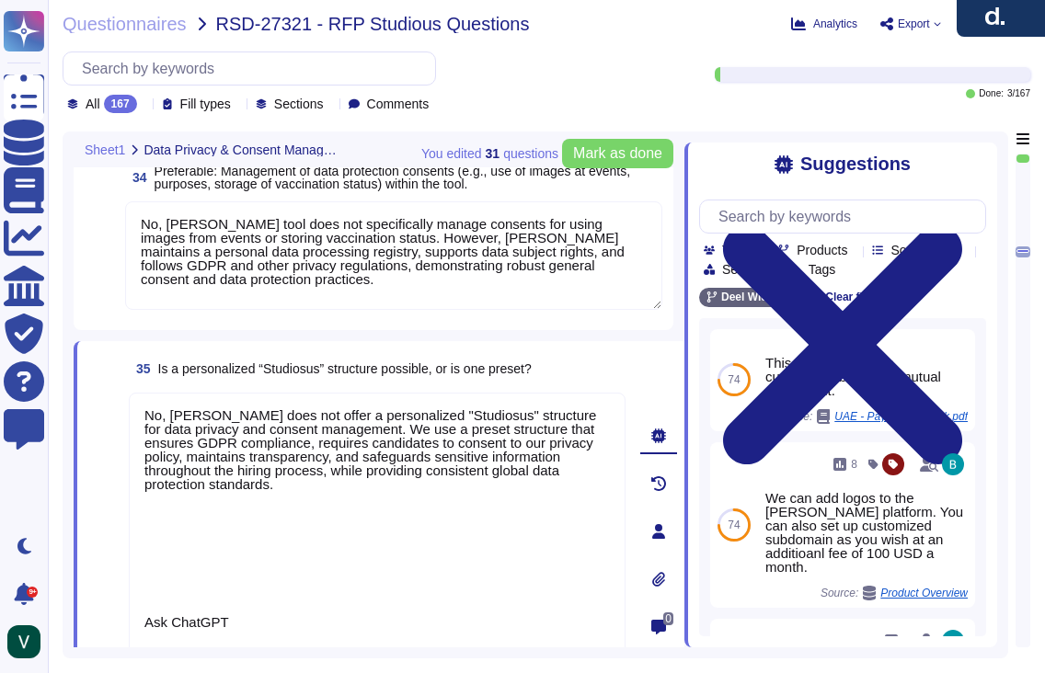
scroll to position [2, 0]
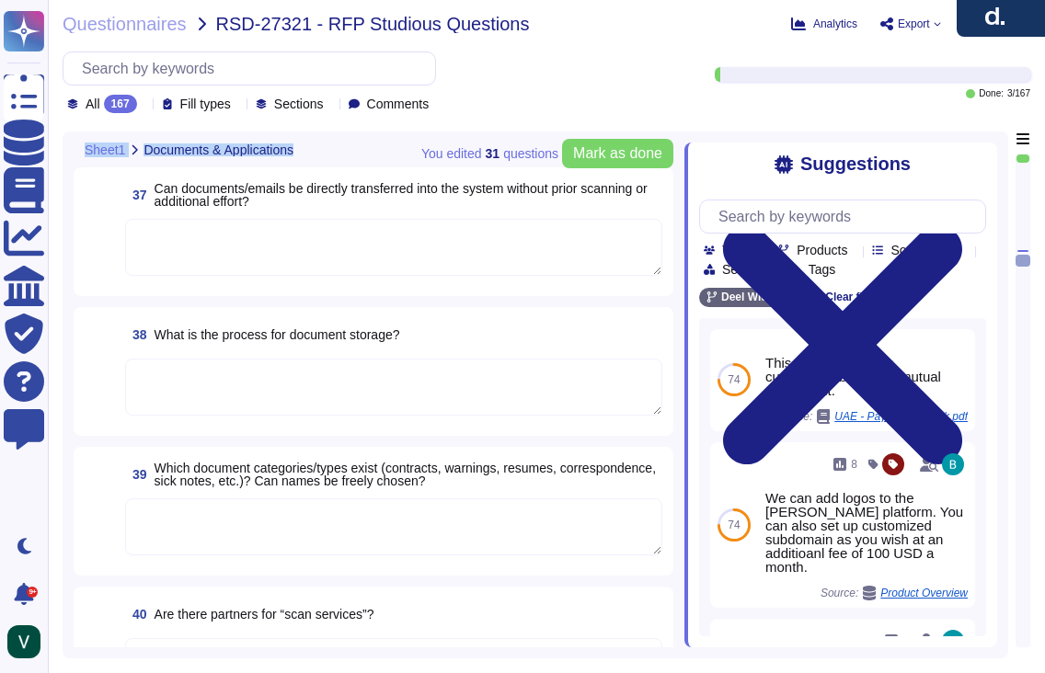
drag, startPoint x: 380, startPoint y: 487, endPoint x: 360, endPoint y: 680, distance: 194.2
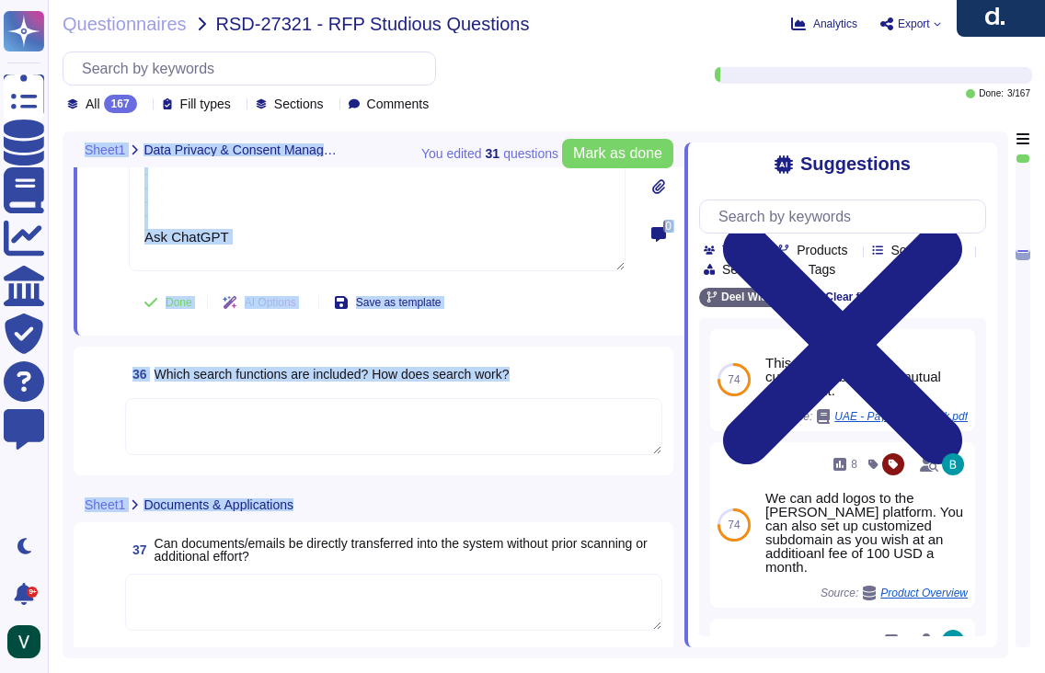
type textarea "No, [PERSON_NAME] tool does not specifically manage consents for using images f…"
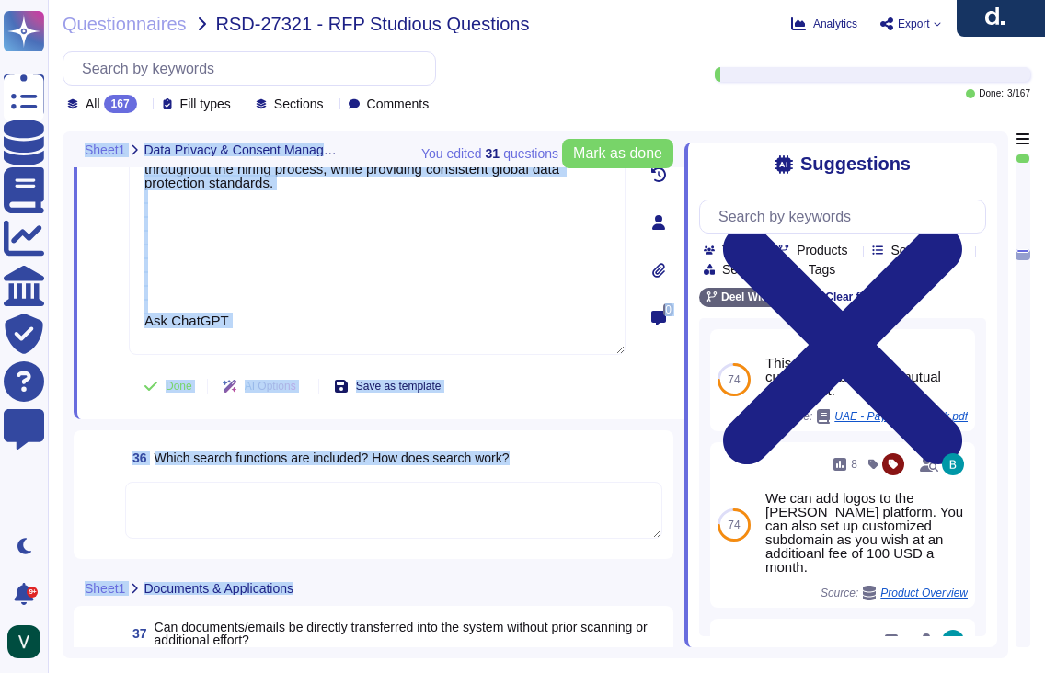
scroll to position [6167, 0]
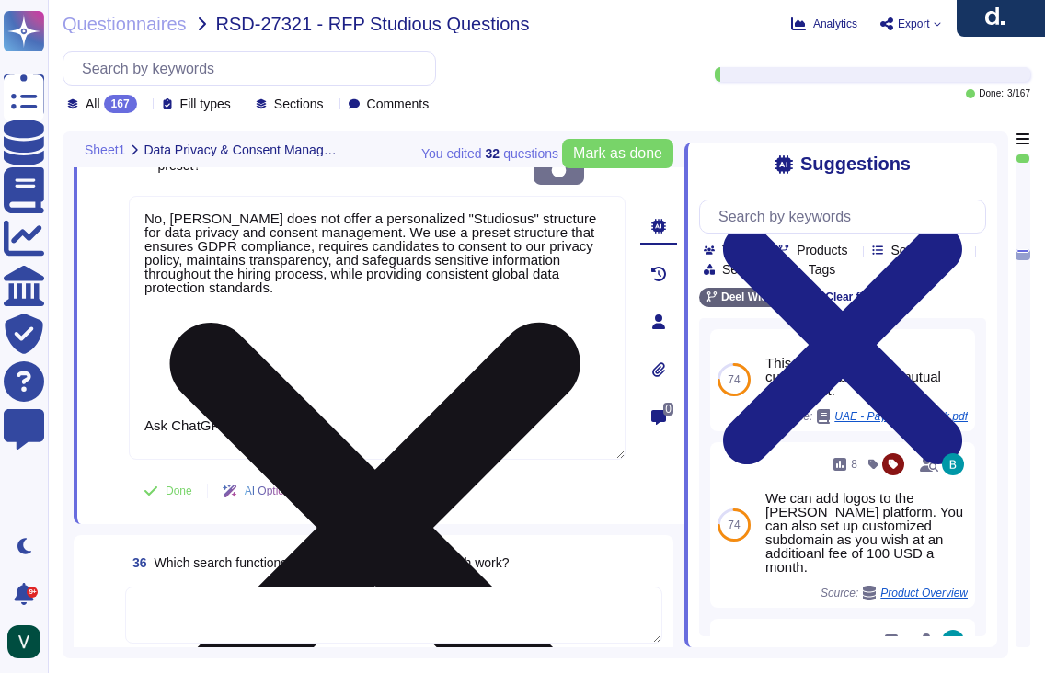
drag, startPoint x: 380, startPoint y: 265, endPoint x: 377, endPoint y: 421, distance: 156.4
click at [377, 421] on textarea "No, [PERSON_NAME] does not offer a personalized "Studiosus" structure for data …" at bounding box center [377, 328] width 497 height 264
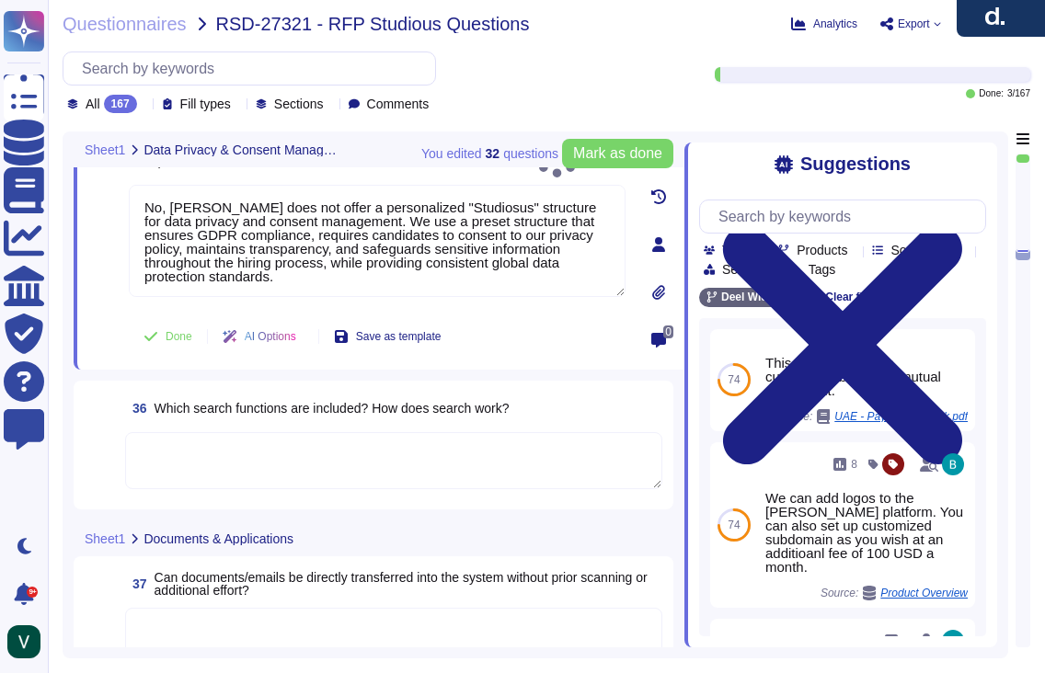
type textarea "No, [PERSON_NAME] does not offer a personalized "Studiosus" structure for data …"
click at [98, 361] on div "35 Is a personalized “Studiosus” structure possible, or is one preset? Auto-sav…" at bounding box center [379, 245] width 611 height 250
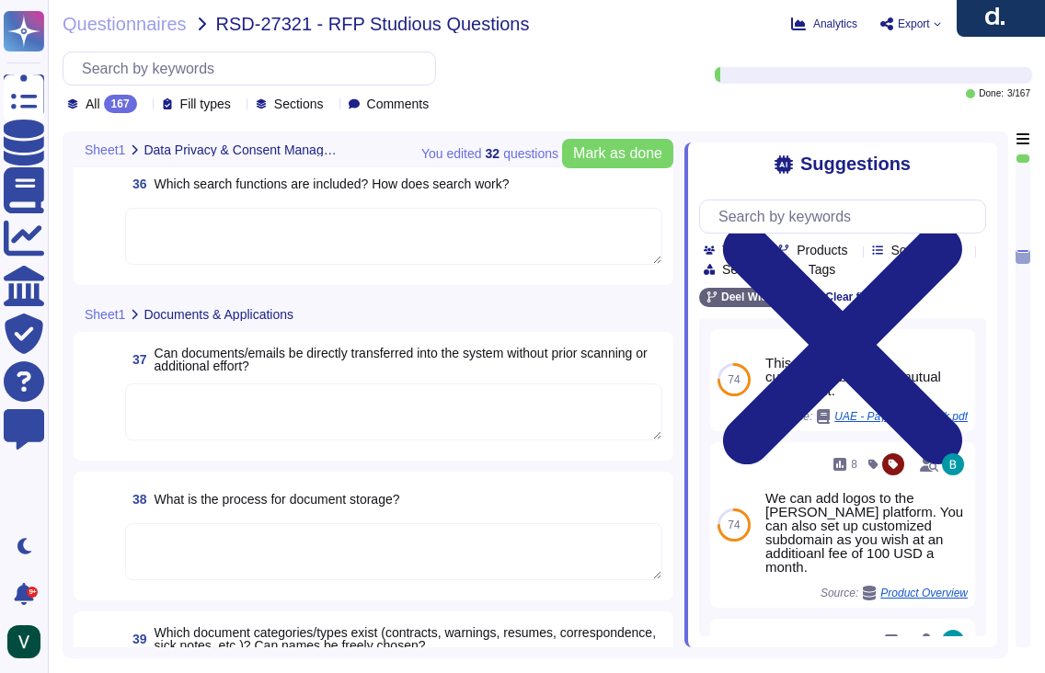
scroll to position [6394, 0]
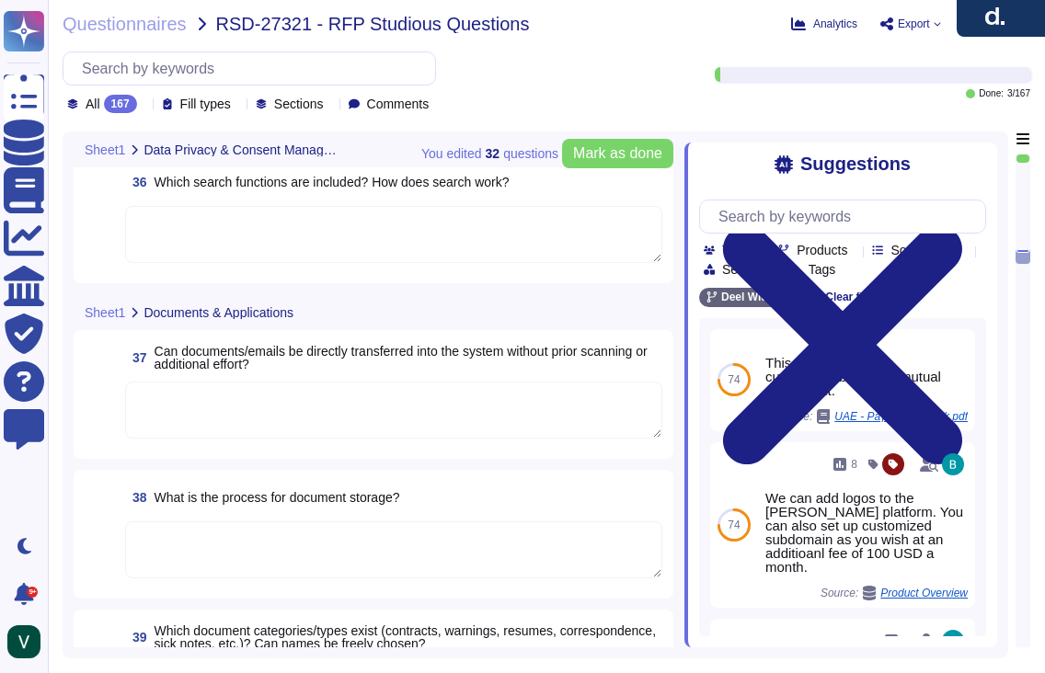
click at [355, 546] on textarea at bounding box center [393, 550] width 537 height 57
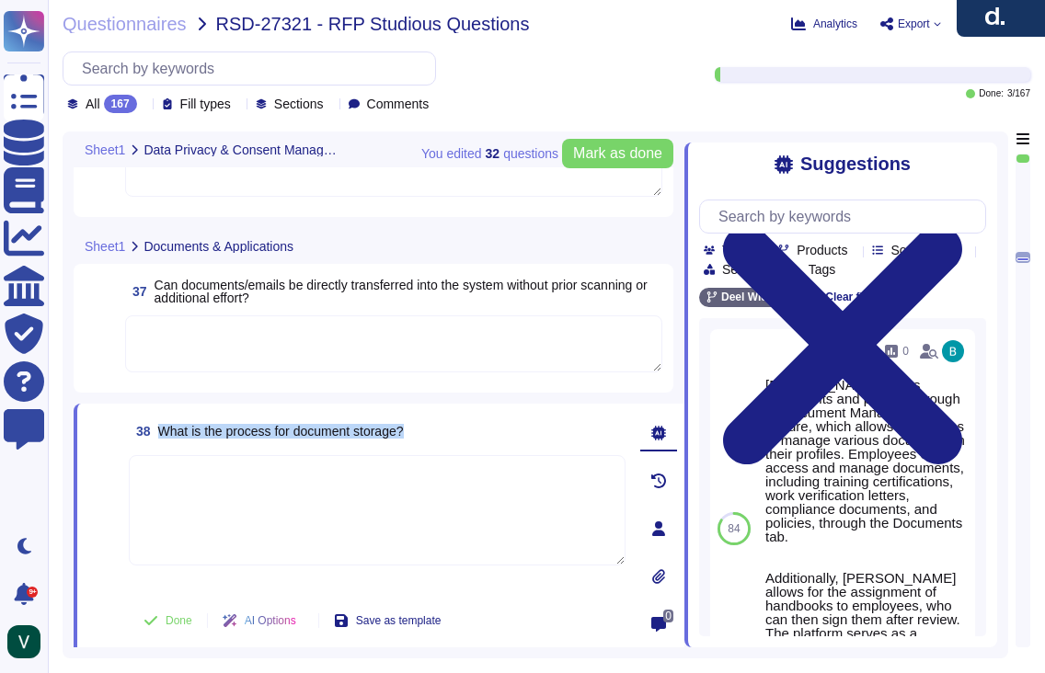
drag, startPoint x: 433, startPoint y: 431, endPoint x: 163, endPoint y: 432, distance: 270.5
click at [163, 432] on div "38 What is the process for document storage?" at bounding box center [377, 431] width 497 height 33
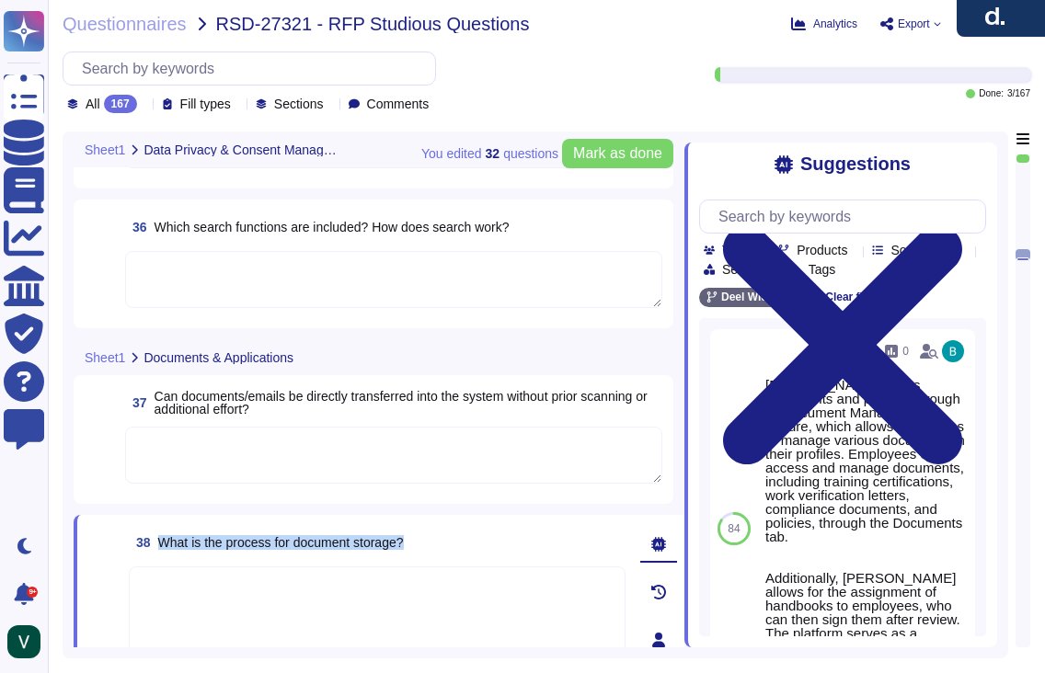
scroll to position [6173, 0]
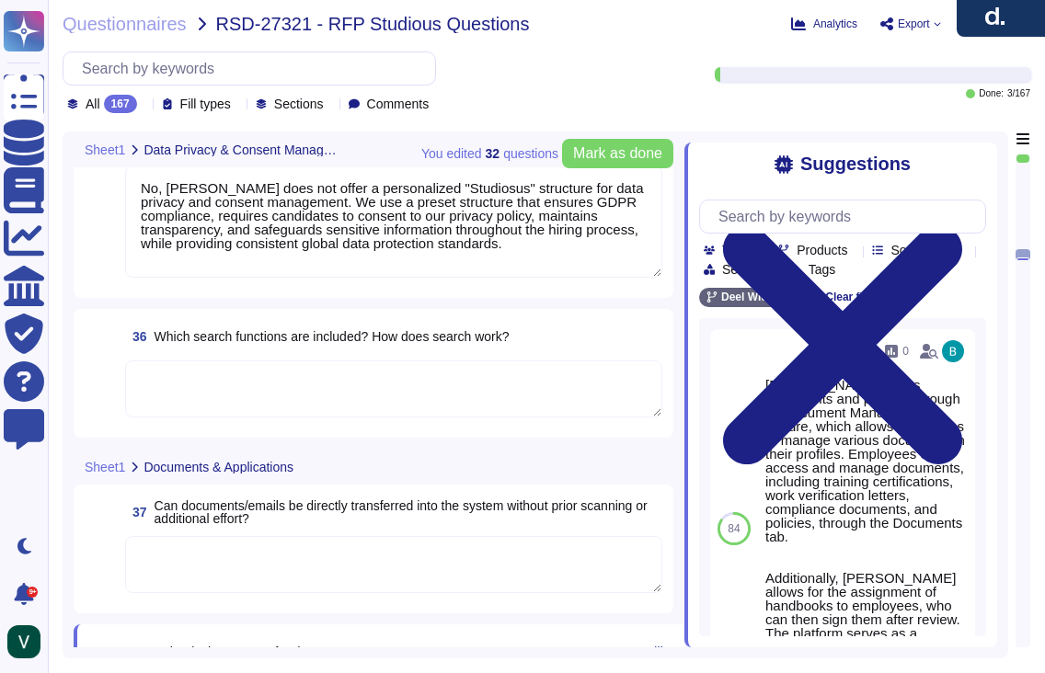
click at [270, 379] on textarea at bounding box center [393, 389] width 537 height 57
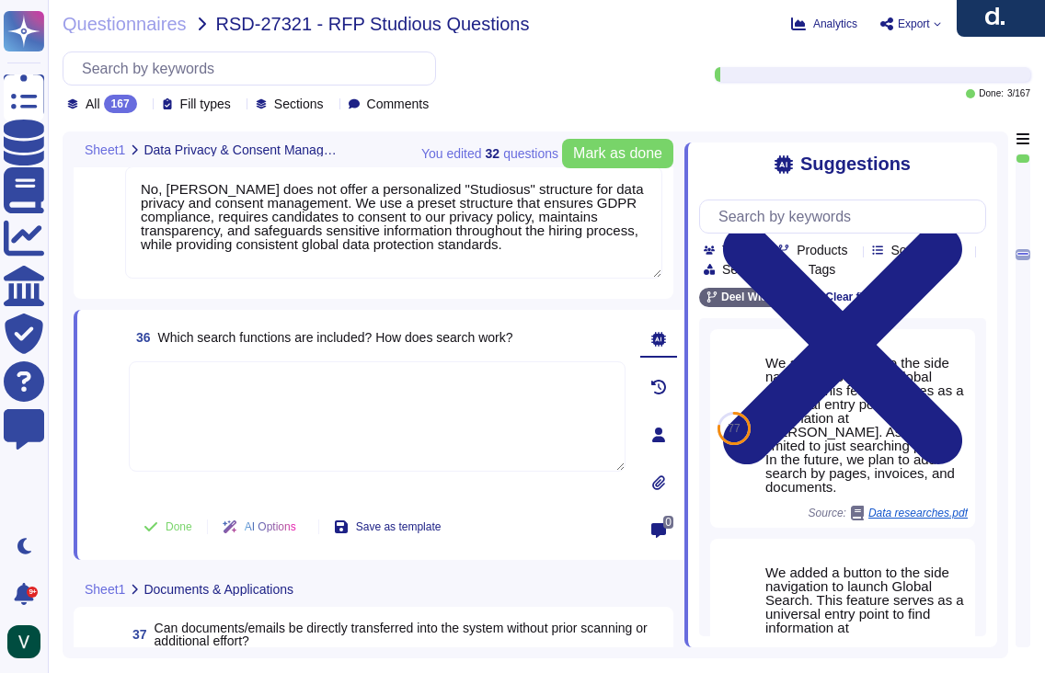
paste textarea "Yes, [PERSON_NAME] system includes robust search functions. We offer Global Sea…"
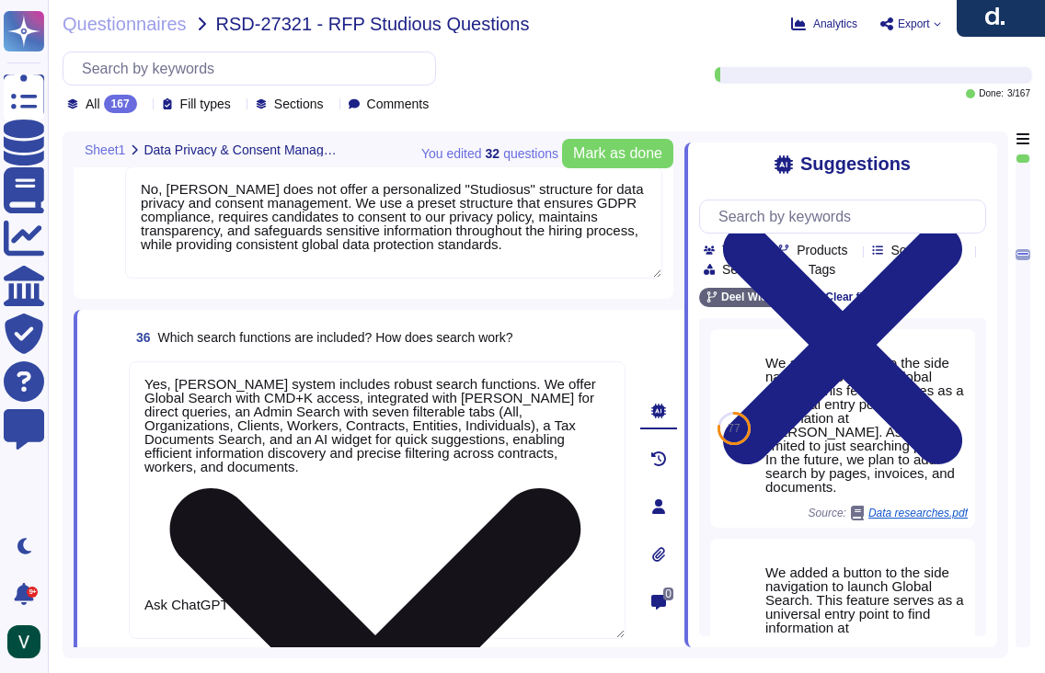
drag, startPoint x: 247, startPoint y: 532, endPoint x: 241, endPoint y: 620, distance: 88.6
click at [241, 620] on textarea "Yes, [PERSON_NAME] system includes robust search functions. We offer Global Sea…" at bounding box center [377, 501] width 497 height 278
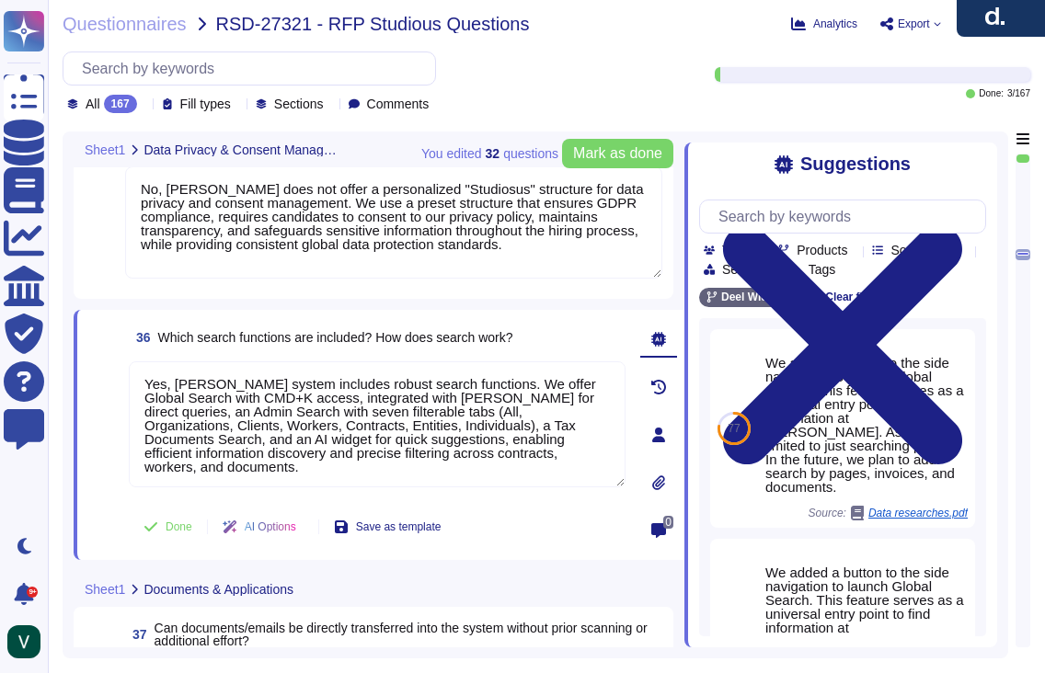
scroll to position [6173, 0]
type textarea "Yes, [PERSON_NAME] system includes robust search functions. We offer Global Sea…"
click at [91, 499] on div "36 Which search functions are included? How does search work? Yes, [PERSON_NAME…" at bounding box center [356, 434] width 537 height 228
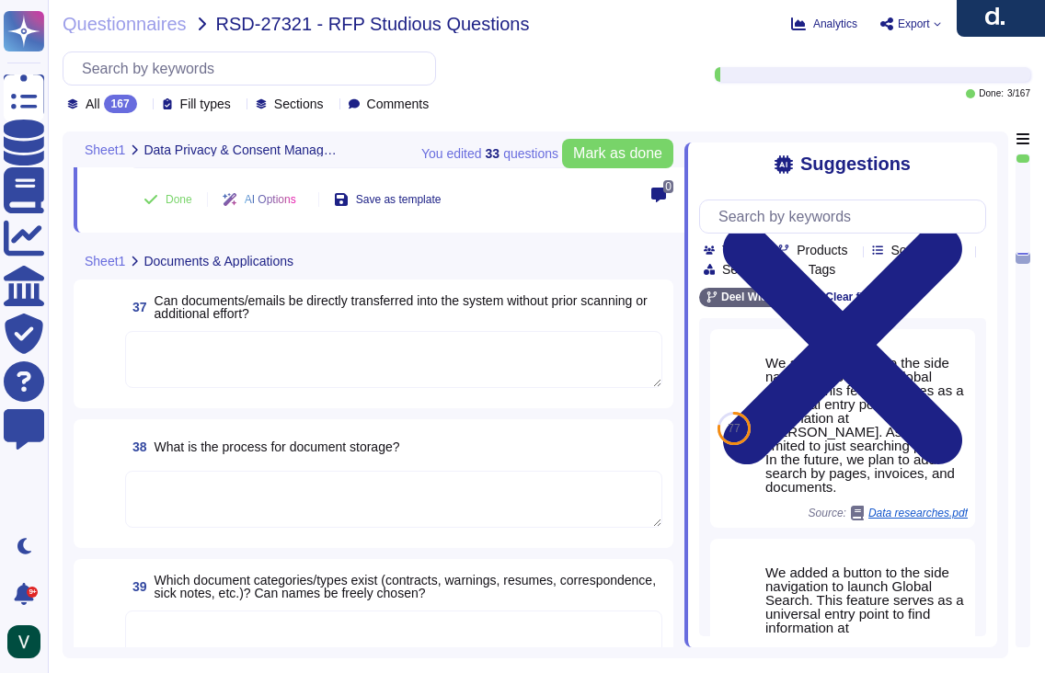
scroll to position [6530, 0]
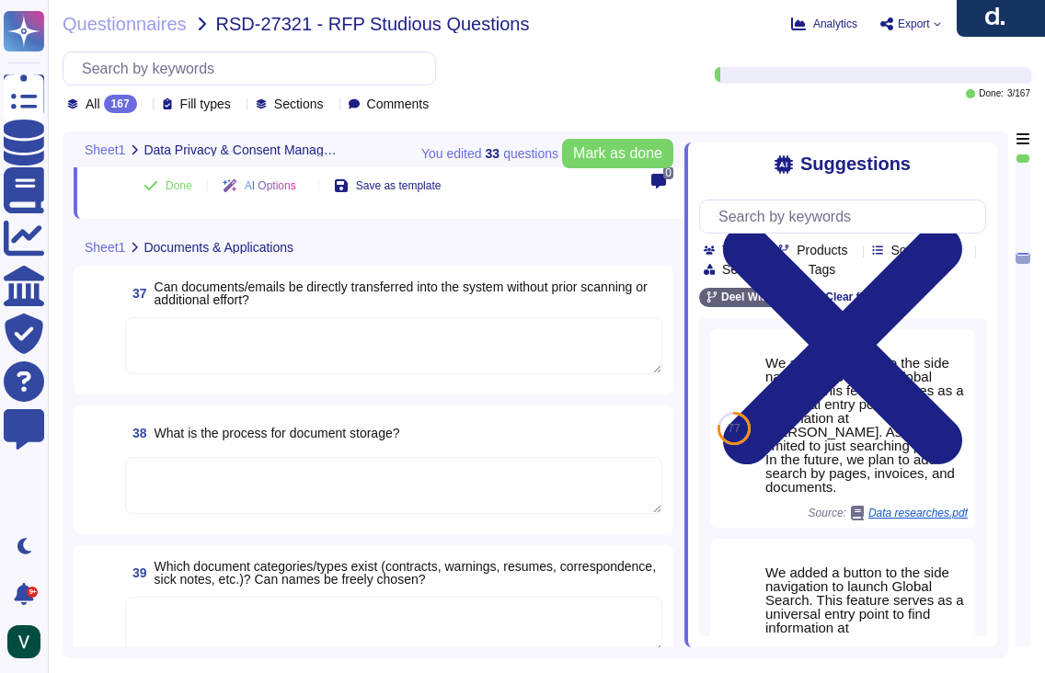
click at [219, 597] on textarea at bounding box center [393, 625] width 537 height 57
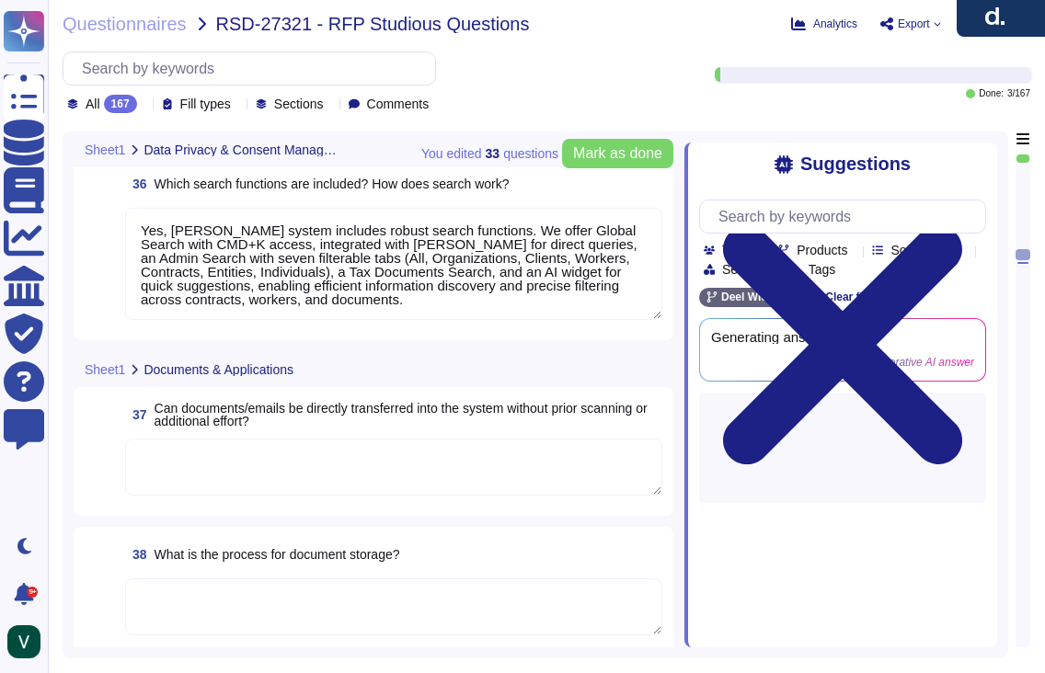
type textarea "No, [PERSON_NAME] tool does not specifically manage consents for using images f…"
type textarea "No, [PERSON_NAME] does not offer a personalized "Studiosus" structure for data …"
type textarea "Yes, [PERSON_NAME] system includes robust search functions. We offer Global Sea…"
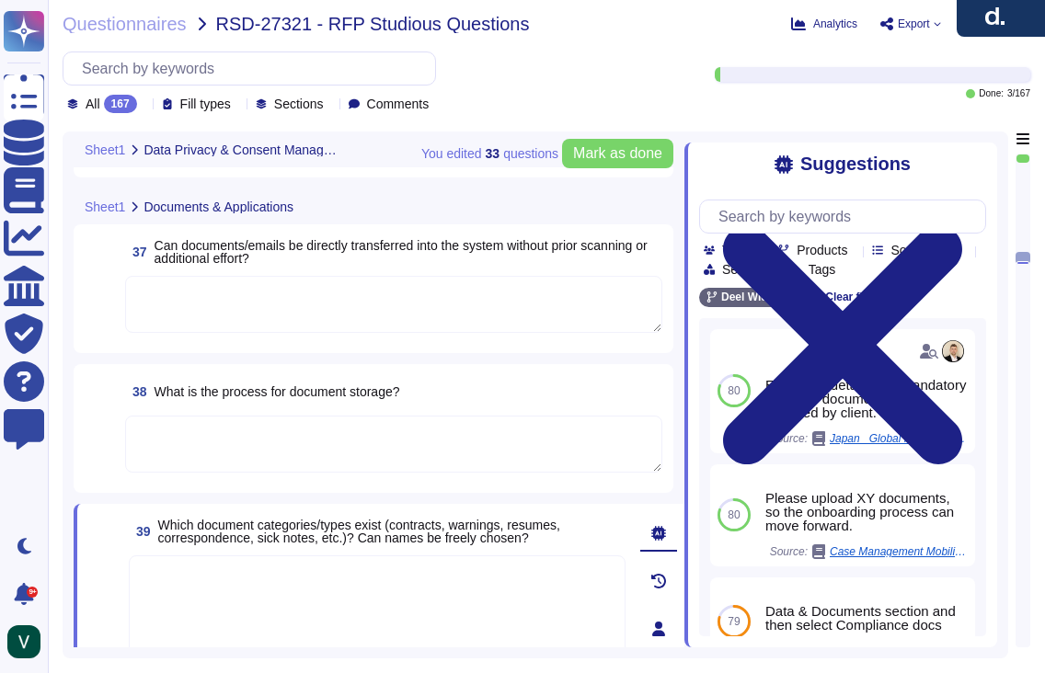
type textarea "No, [PERSON_NAME] tool does not specifically manage consents for using images f…"
type textarea "No, [PERSON_NAME] does not offer a personalized "Studiosus" structure for data …"
type textarea "Yes, [PERSON_NAME] system includes robust search functions. We offer Global Sea…"
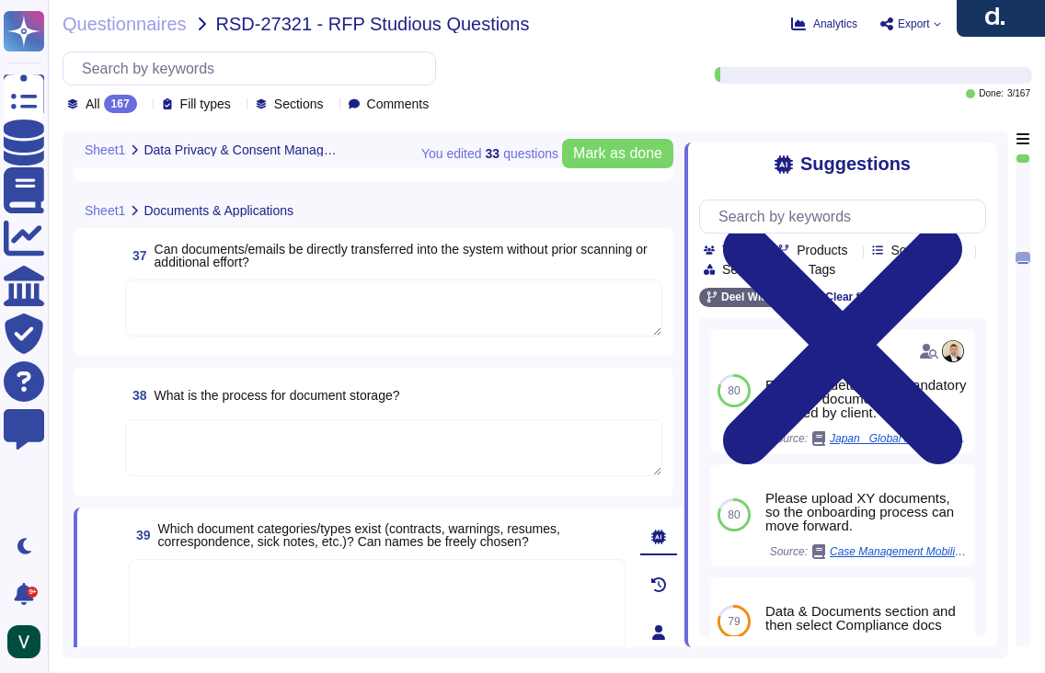
scroll to position [6485, 0]
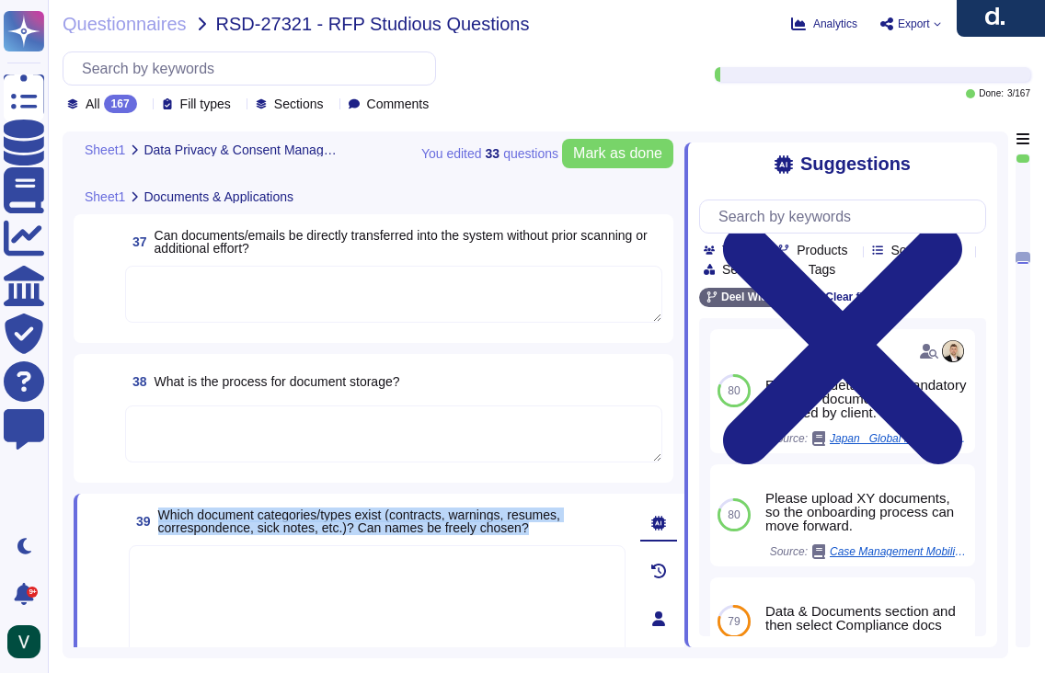
drag, startPoint x: 558, startPoint y: 527, endPoint x: 164, endPoint y: 518, distance: 394.8
click at [164, 518] on span "Which document categories/types exist (contracts, warnings, resumes, correspond…" at bounding box center [391, 522] width 467 height 26
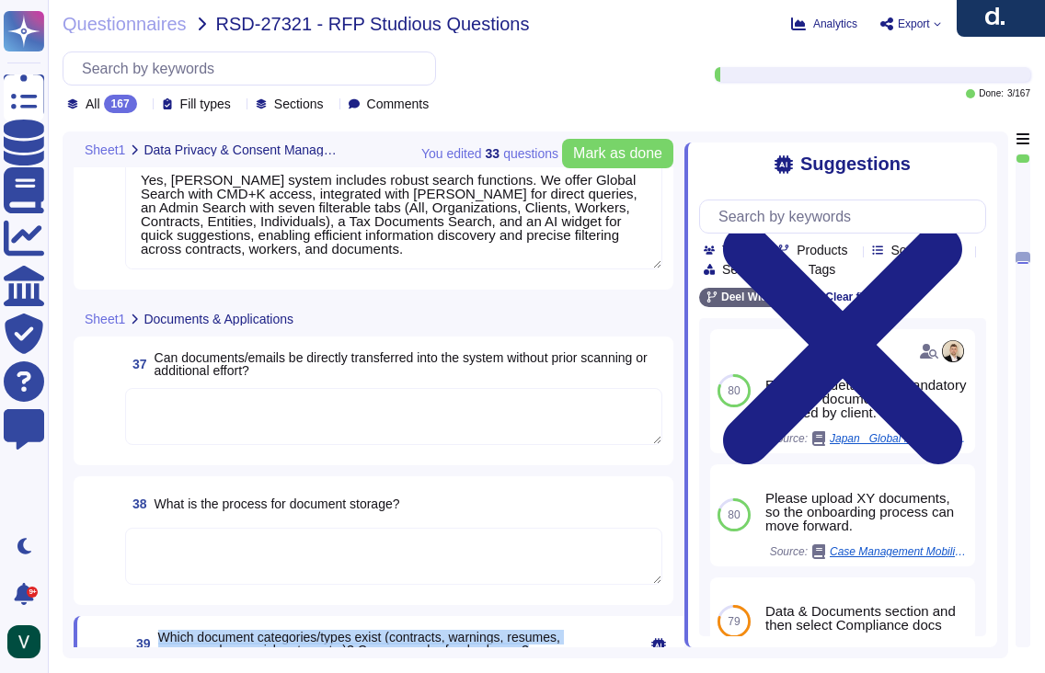
scroll to position [6355, 0]
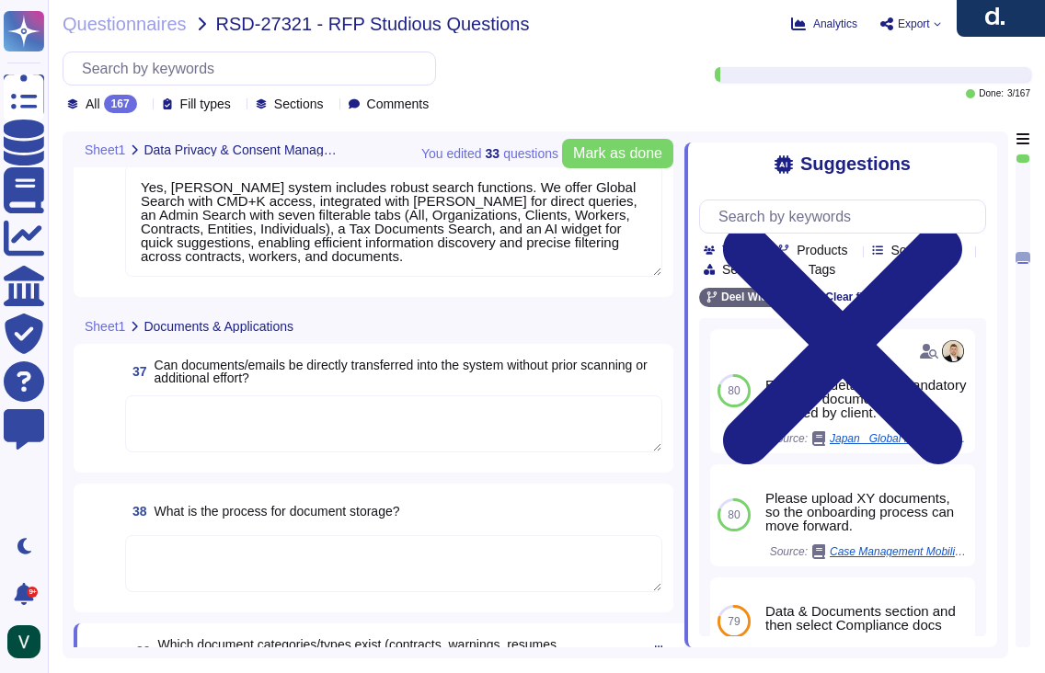
click at [270, 433] on textarea at bounding box center [393, 424] width 537 height 57
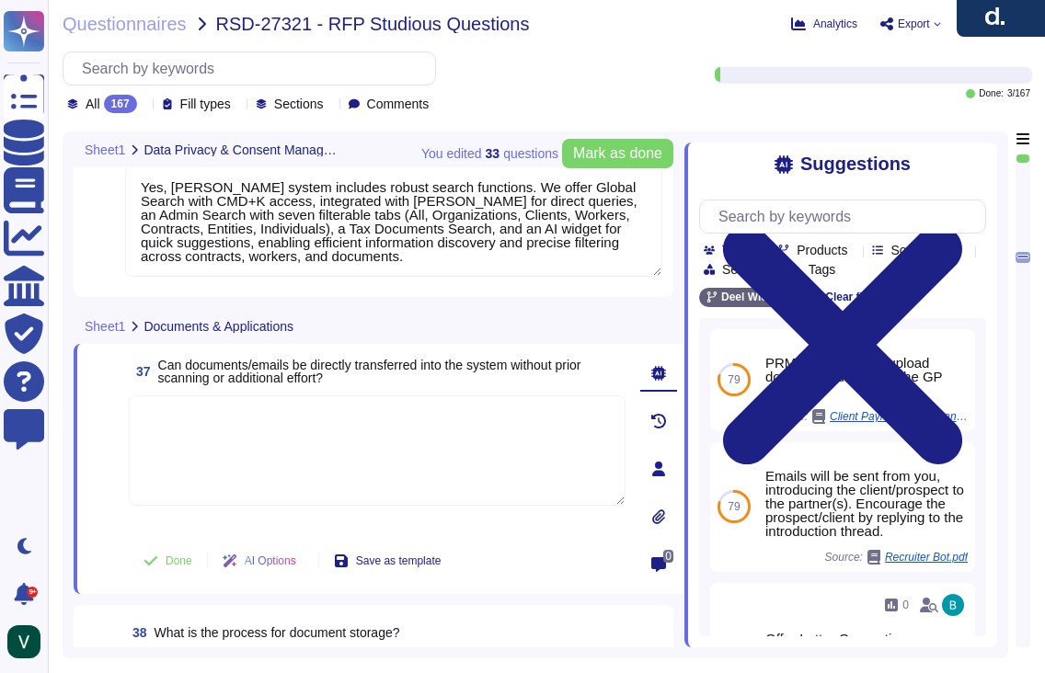
paste textarea "Yes, documents can be directly uploaded into [PERSON_NAME] system without prior…"
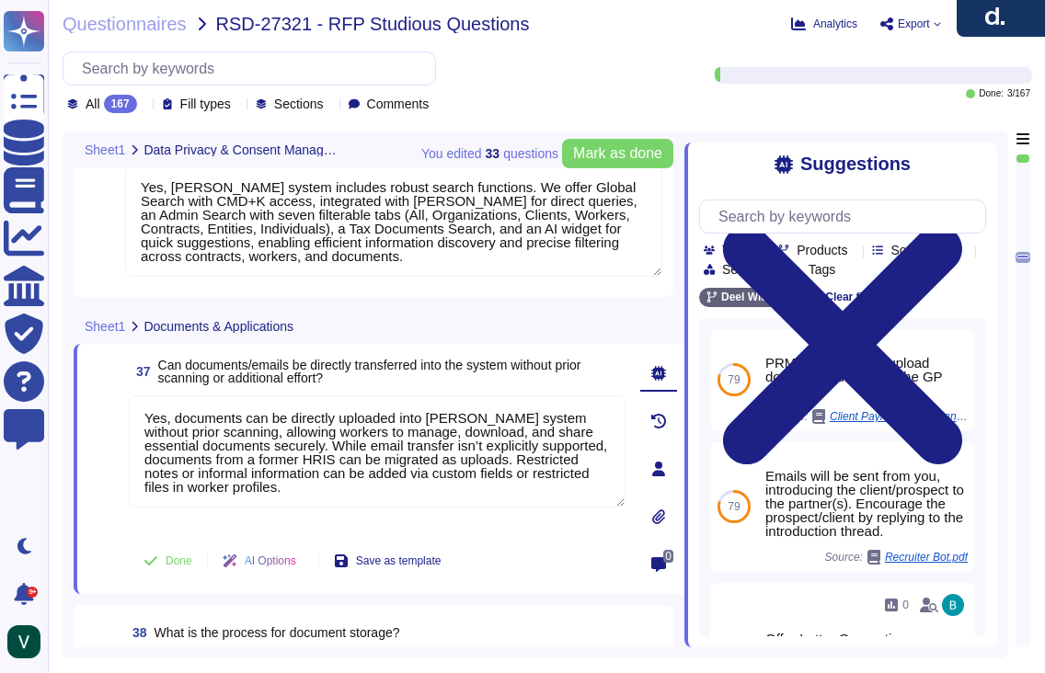
type textarea "Yes, documents can be directly uploaded into [PERSON_NAME] system without prior…"
click at [71, 397] on div "You edited 33 question s [PERSON_NAME] as done Sheet1 Data Privacy & Consent Ma…" at bounding box center [536, 395] width 946 height 527
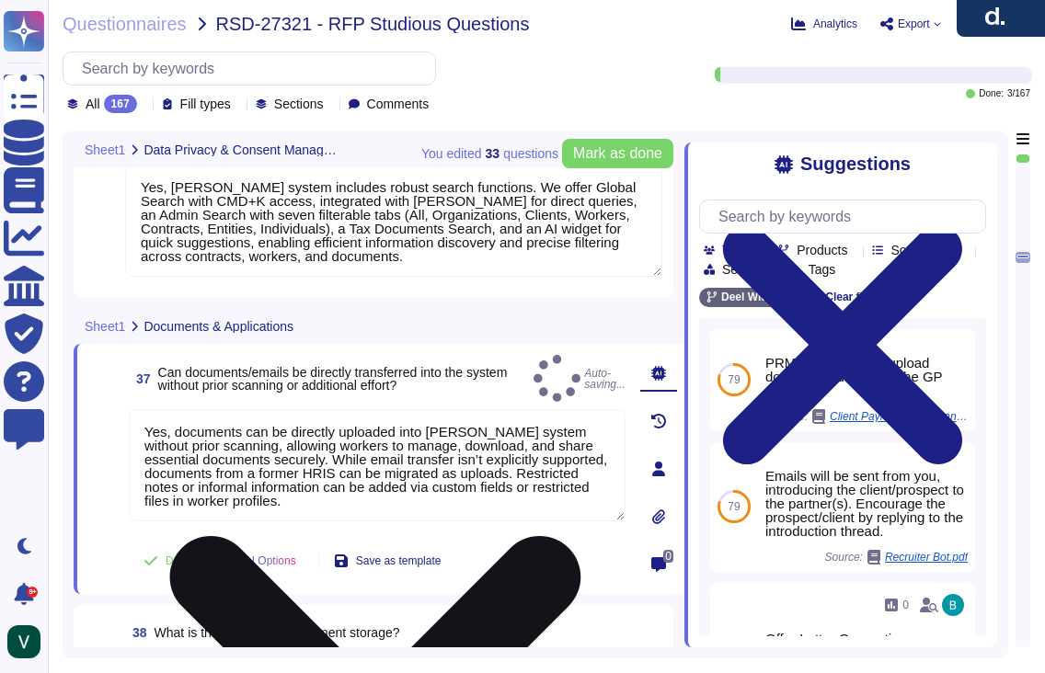
scroll to position [2, 0]
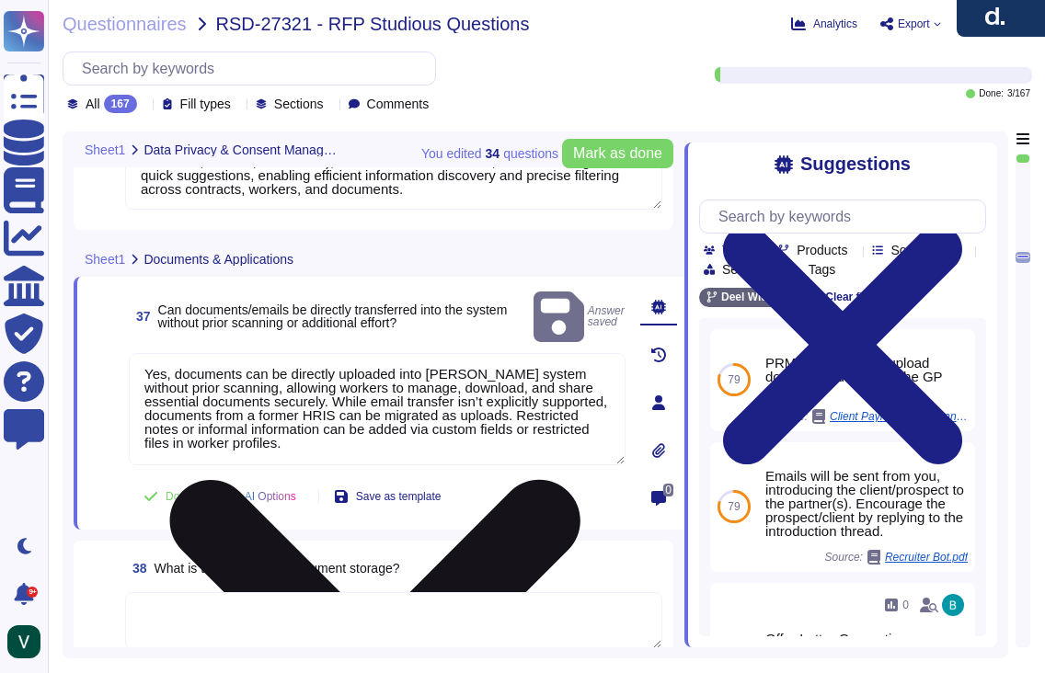
type textarea "No, [PERSON_NAME] tool does not specifically manage consents for using images f…"
type textarea "No, [PERSON_NAME] does not offer a personalized "Studiosus" structure for data …"
type textarea "Yes, [PERSON_NAME] system includes robust search functions. We offer Global Sea…"
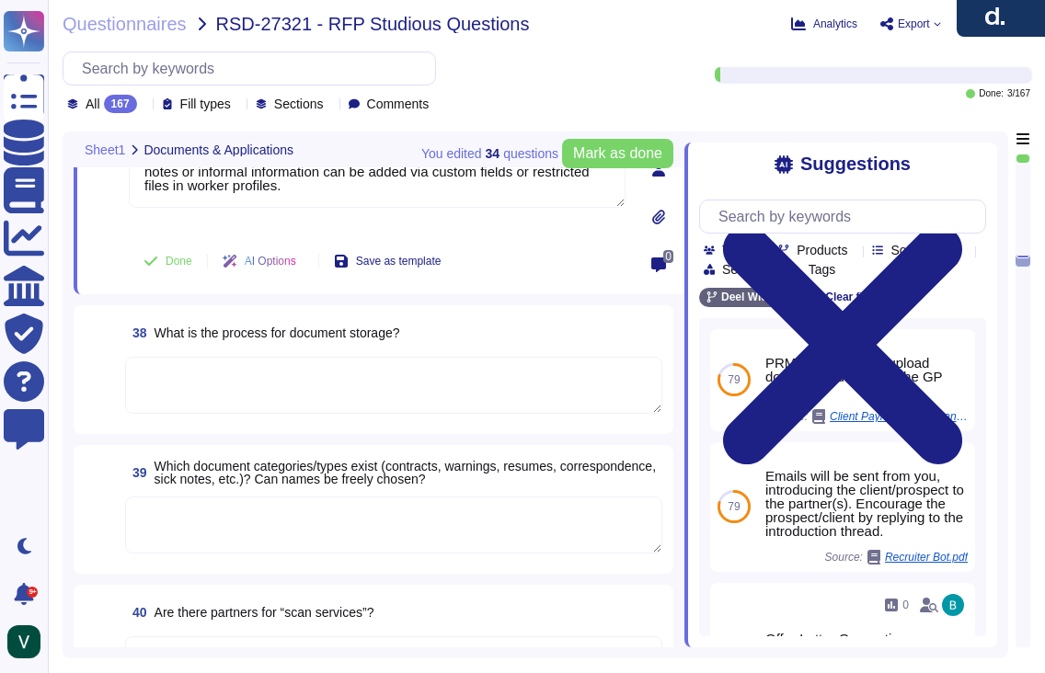
scroll to position [6632, 0]
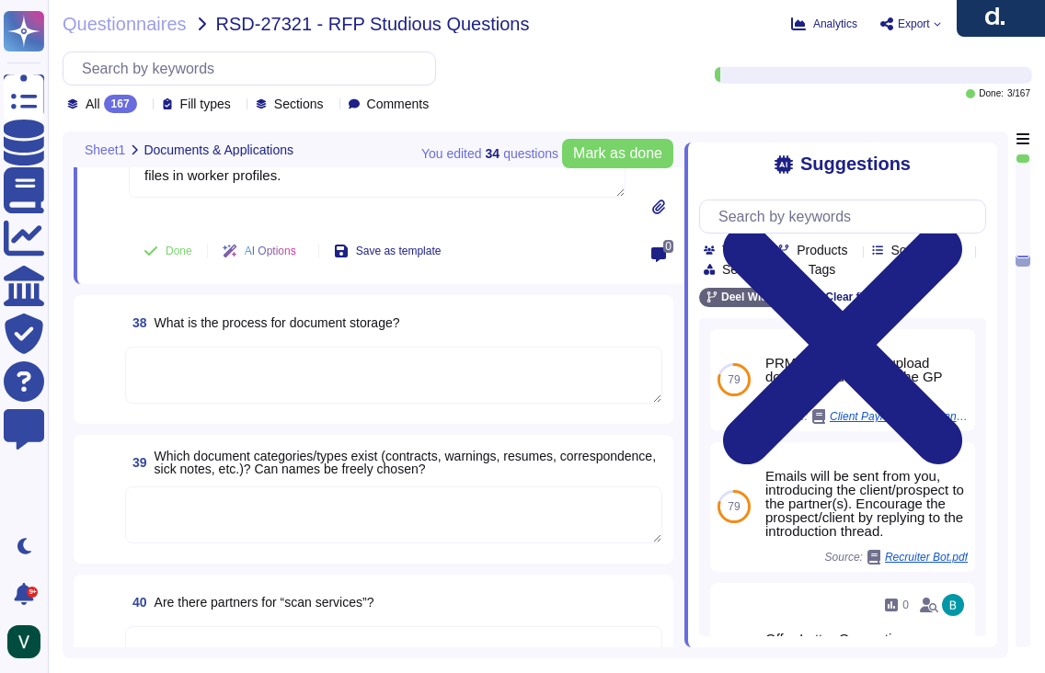
click at [296, 652] on div "You edited 34 question s [PERSON_NAME] as done Sheet1 Documents & Applications …" at bounding box center [536, 395] width 946 height 527
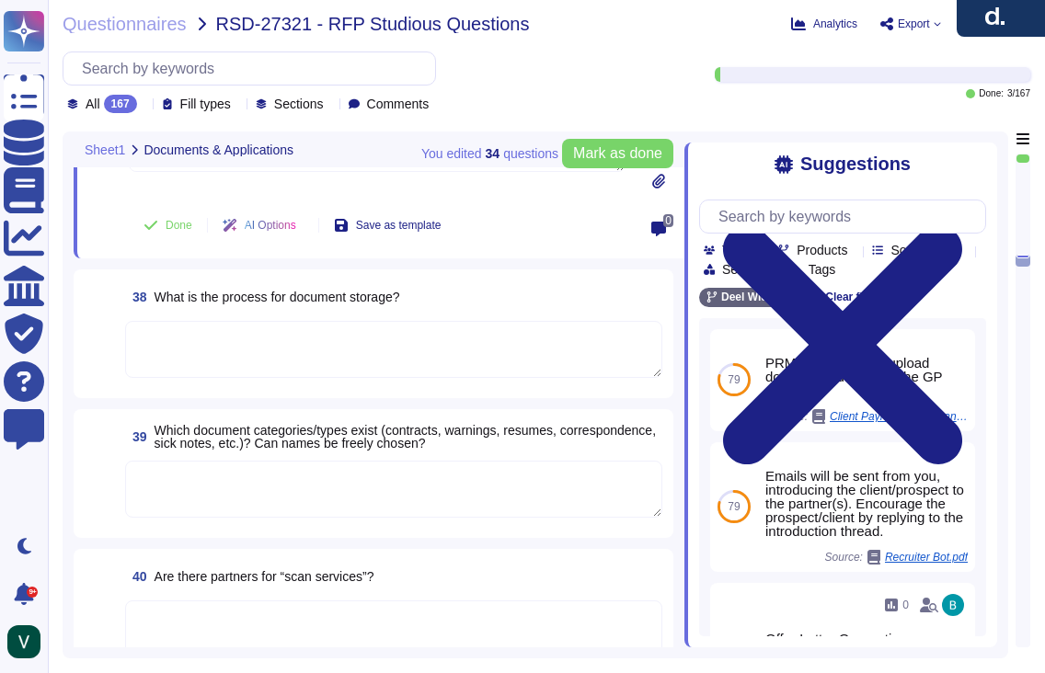
scroll to position [6661, 0]
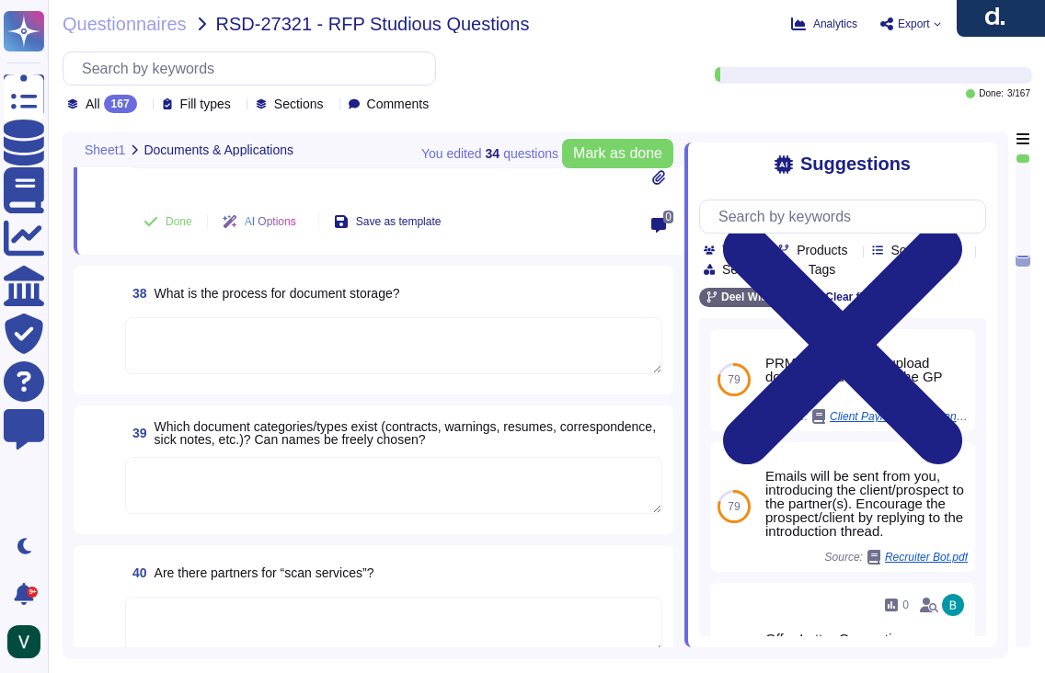
click at [304, 629] on textarea at bounding box center [393, 625] width 537 height 57
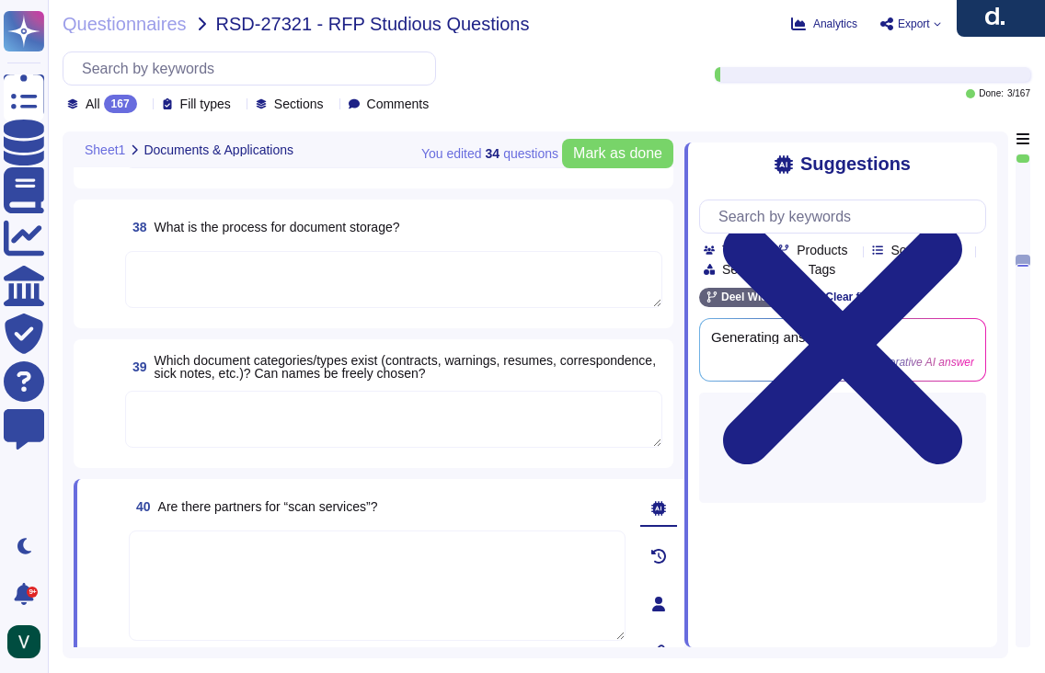
click at [410, 507] on div "40 Are there partners for “scan services”?" at bounding box center [377, 506] width 497 height 33
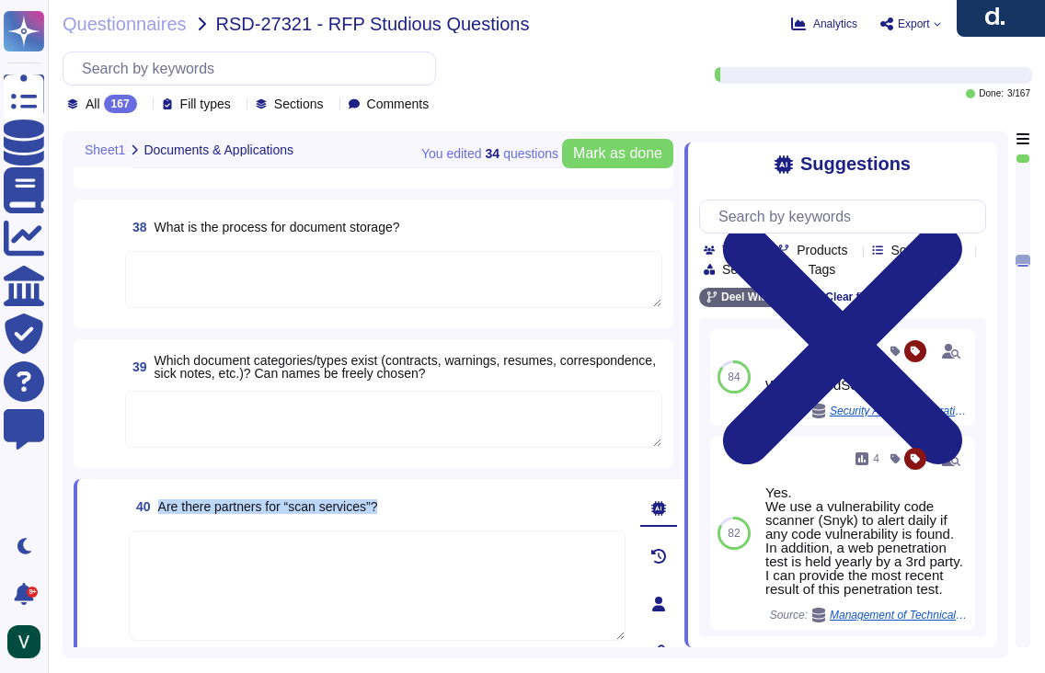
drag, startPoint x: 399, startPoint y: 505, endPoint x: 160, endPoint y: 505, distance: 239.2
click at [160, 505] on div "40 Are there partners for “scan services”?" at bounding box center [377, 506] width 497 height 33
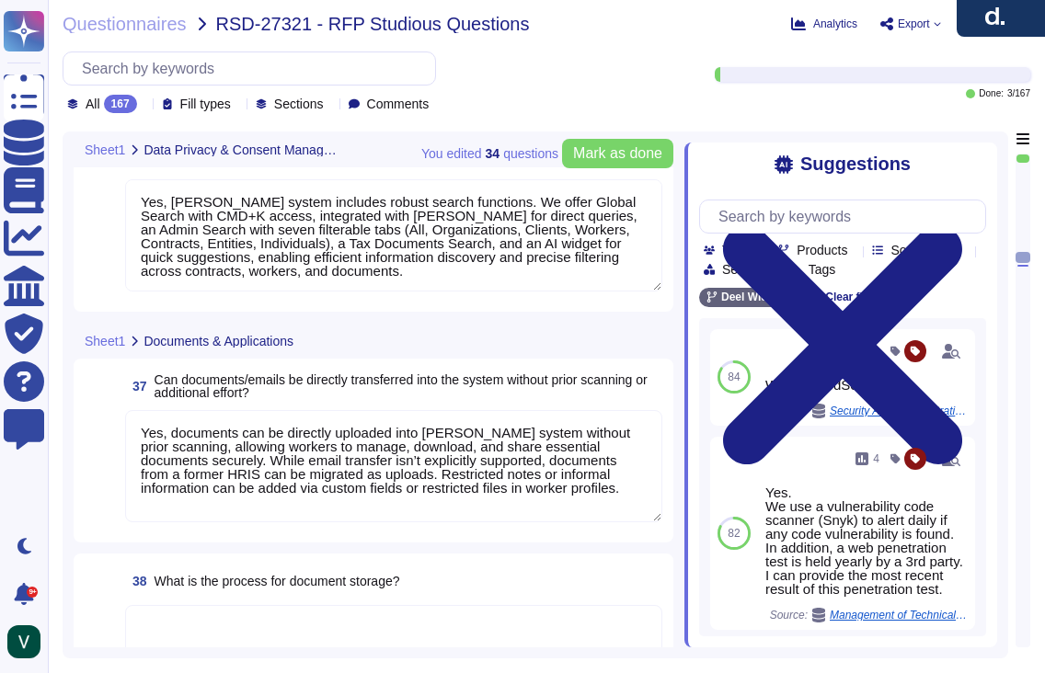
type textarea "No, [PERSON_NAME] tool does not specifically manage consents for using images f…"
type textarea "No, [PERSON_NAME] does not offer a personalized "Studiosus" structure for data …"
type textarea "Yes, [PERSON_NAME] system includes robust search functions. We offer Global Sea…"
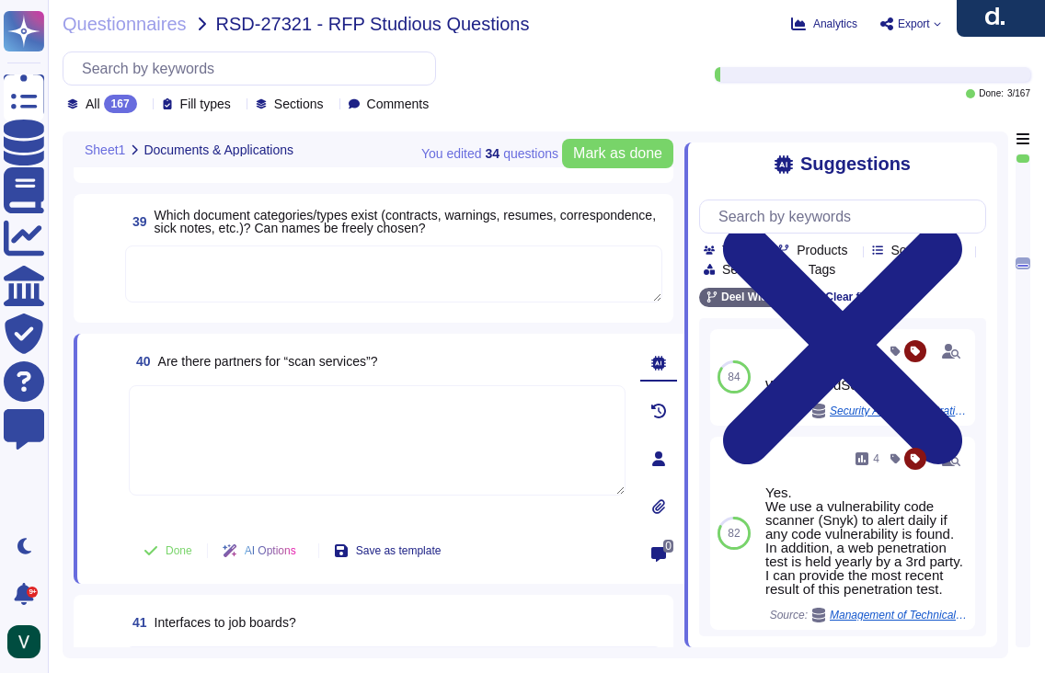
scroll to position [6798, 0]
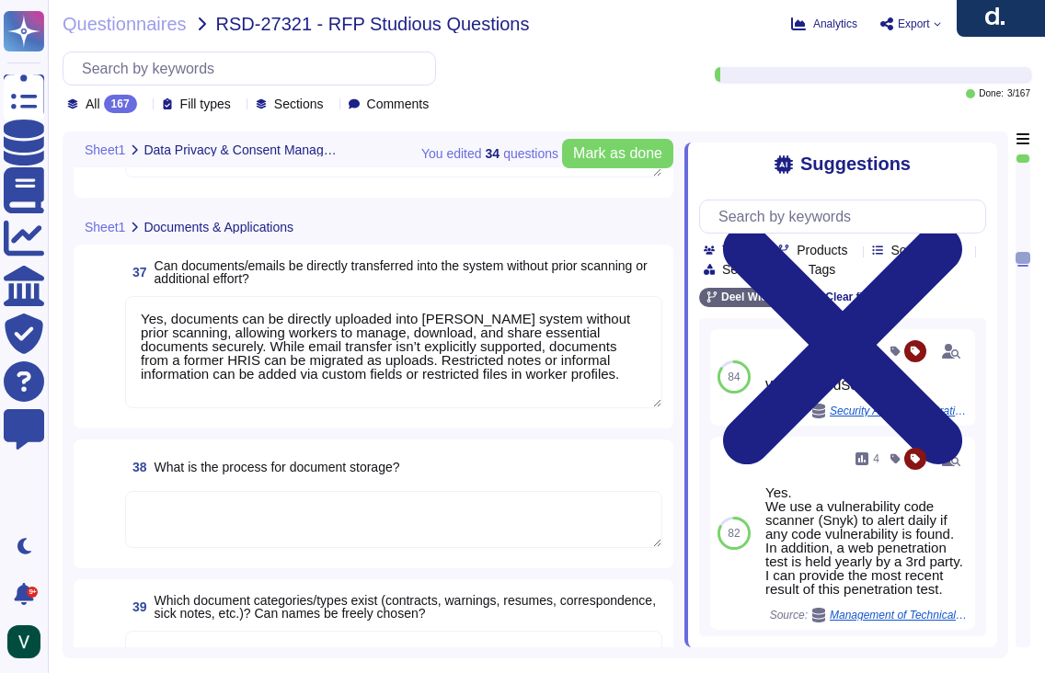
type textarea "No, [PERSON_NAME] tool does not specifically manage consents for using images f…"
type textarea "No, [PERSON_NAME] does not offer a personalized "Studiosus" structure for data …"
type textarea "Yes, [PERSON_NAME] system includes robust search functions. We offer Global Sea…"
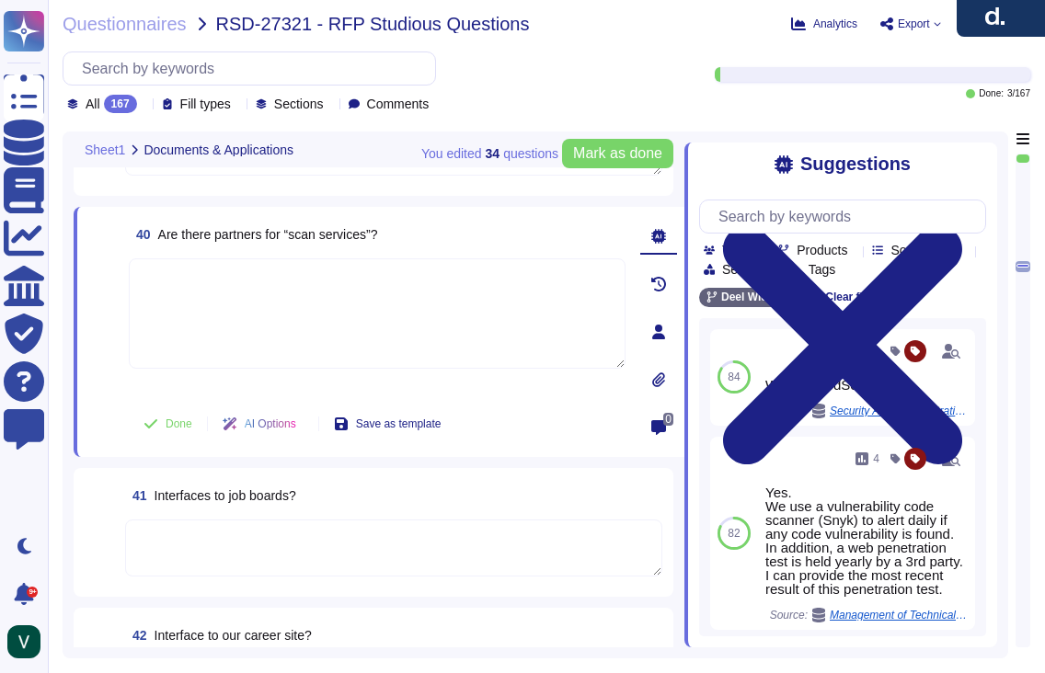
scroll to position [6629, 0]
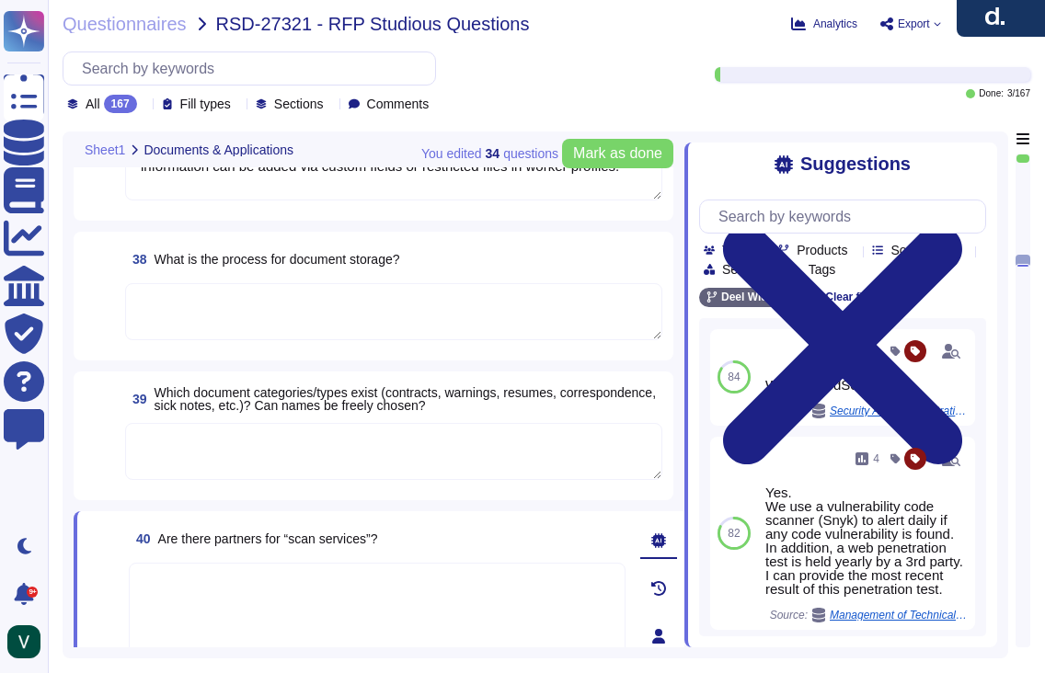
click at [289, 315] on textarea at bounding box center [393, 311] width 537 height 57
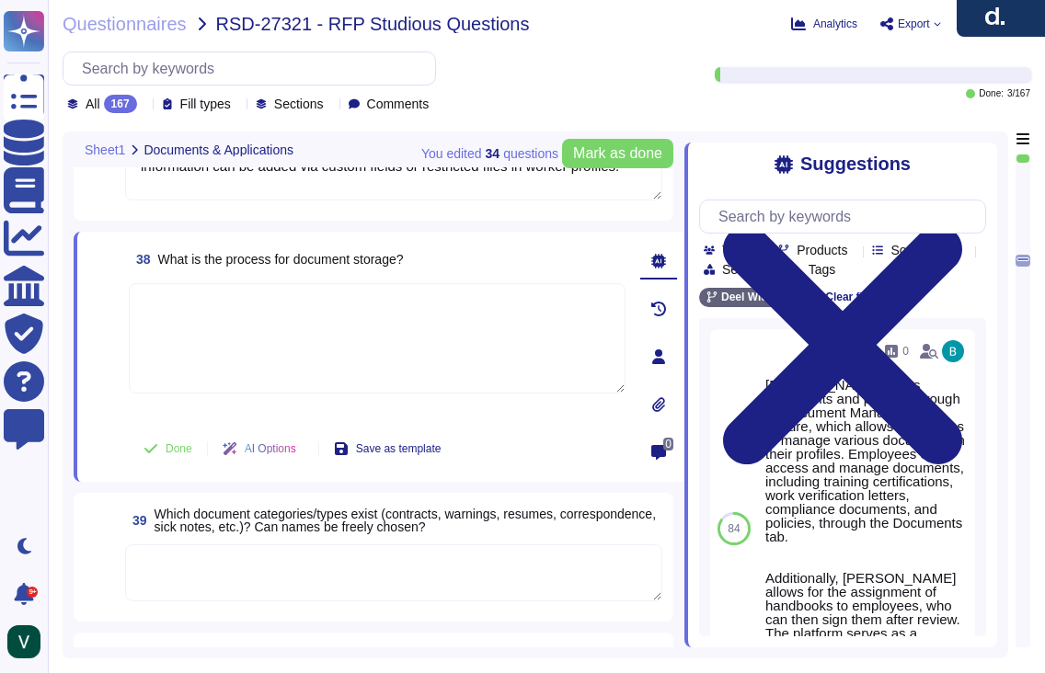
paste textarea "Yes, [PERSON_NAME] stores all documents centrally within the platform, allowing…"
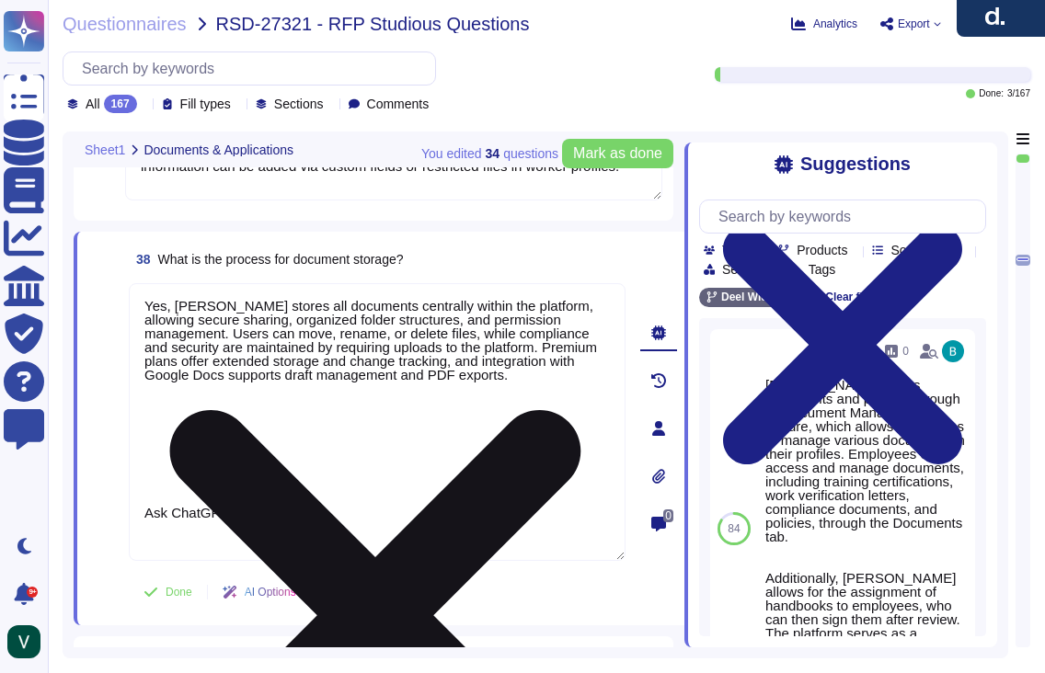
drag, startPoint x: 223, startPoint y: 391, endPoint x: 249, endPoint y: 534, distance: 146.0
click at [249, 534] on textarea "Yes, [PERSON_NAME] stores all documents centrally within the platform, allowing…" at bounding box center [377, 422] width 497 height 278
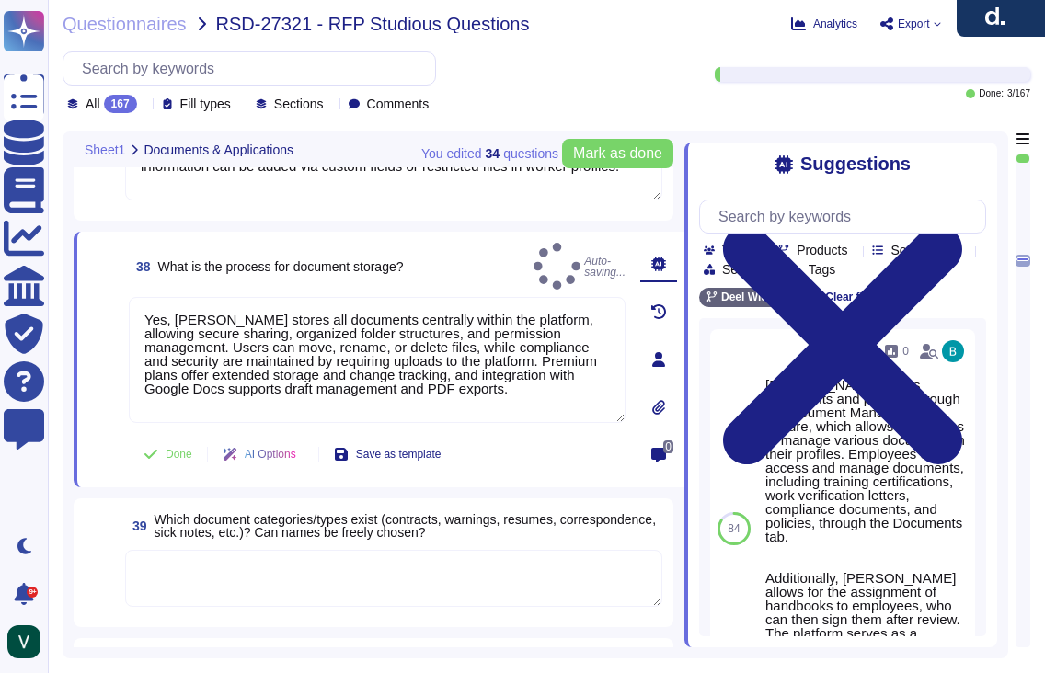
type textarea "Yes, [PERSON_NAME] stores all documents centrally within the platform, allowing…"
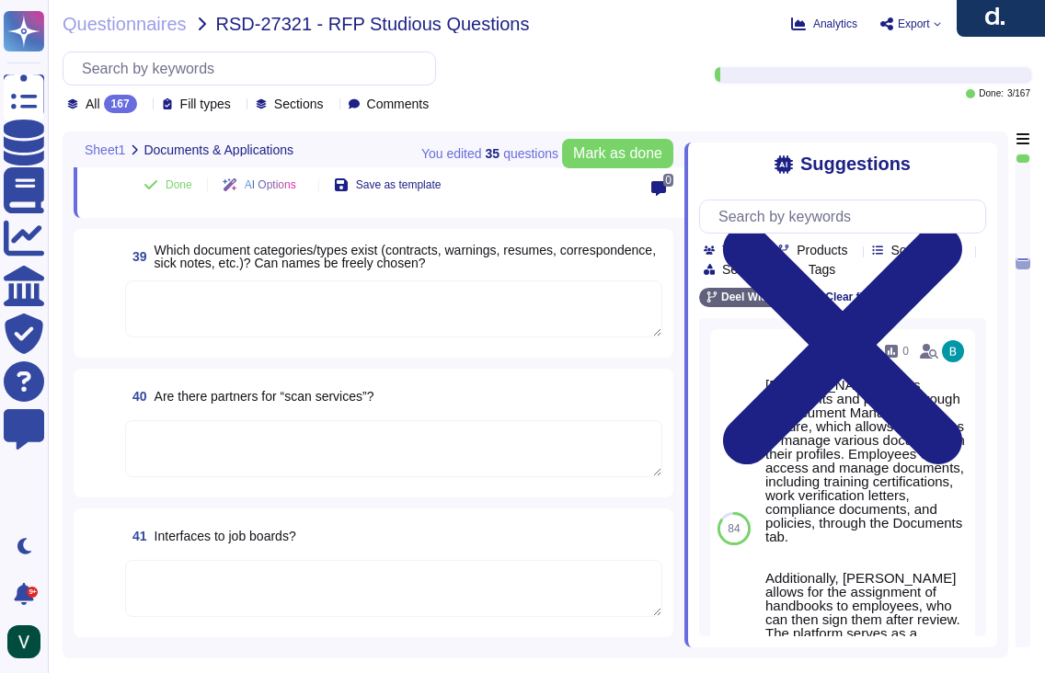
click at [259, 568] on textarea at bounding box center [393, 588] width 537 height 57
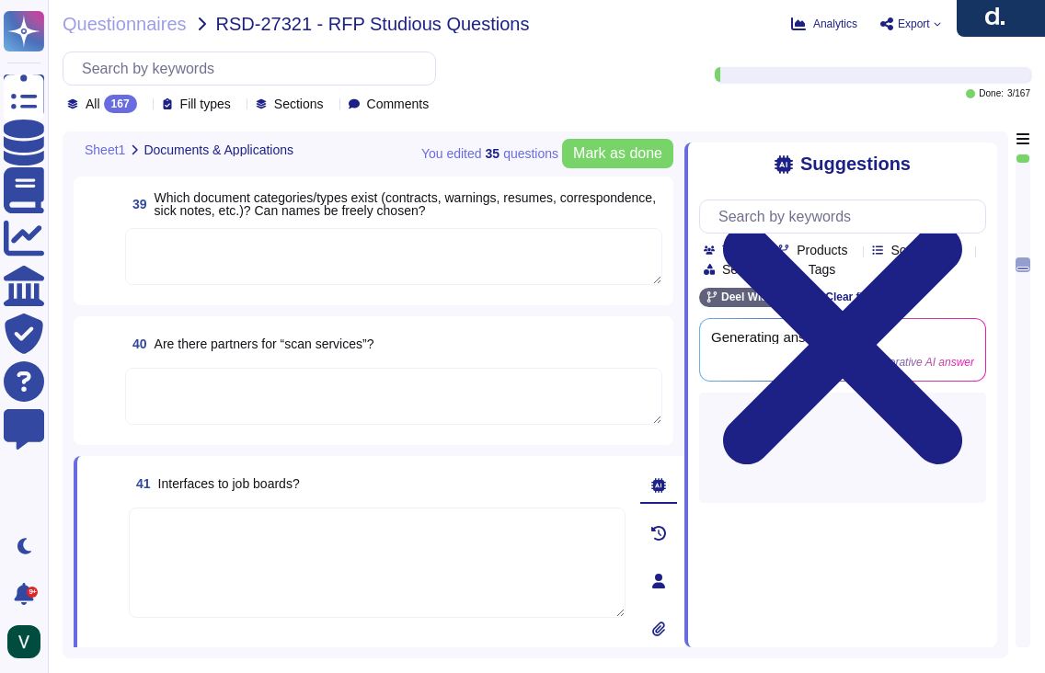
scroll to position [6895, 0]
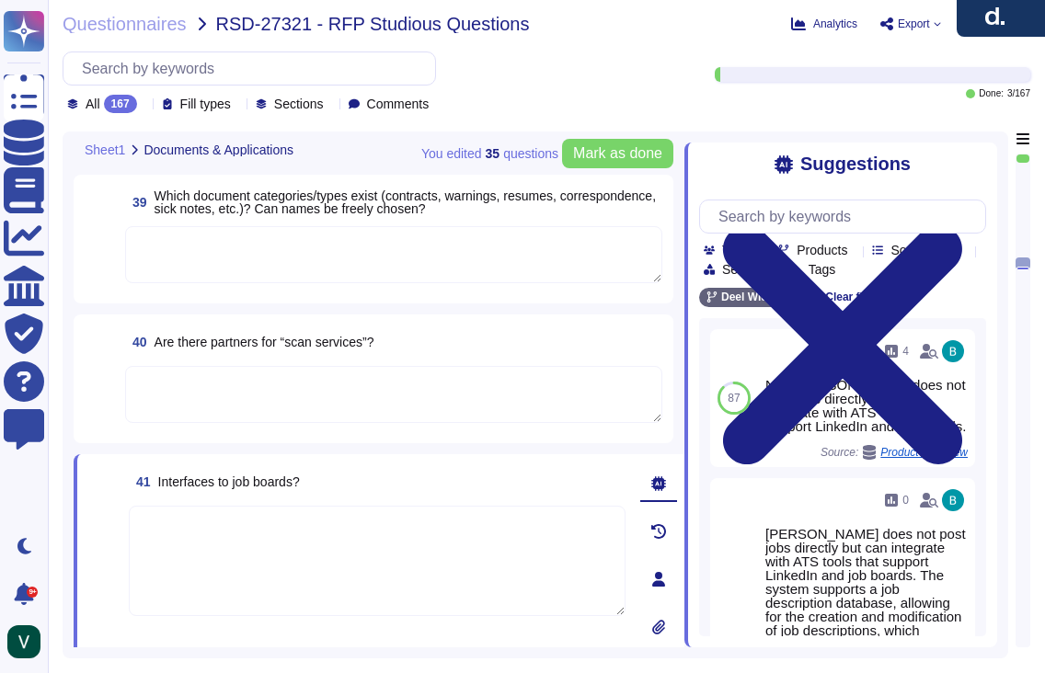
drag, startPoint x: 315, startPoint y: 488, endPoint x: 156, endPoint y: 489, distance: 158.2
click at [156, 489] on div "41 Interfaces to job boards?" at bounding box center [377, 481] width 497 height 33
drag, startPoint x: 160, startPoint y: 479, endPoint x: 397, endPoint y: 488, distance: 236.6
click at [397, 488] on div "41 Interfaces to job boards?" at bounding box center [377, 481] width 497 height 33
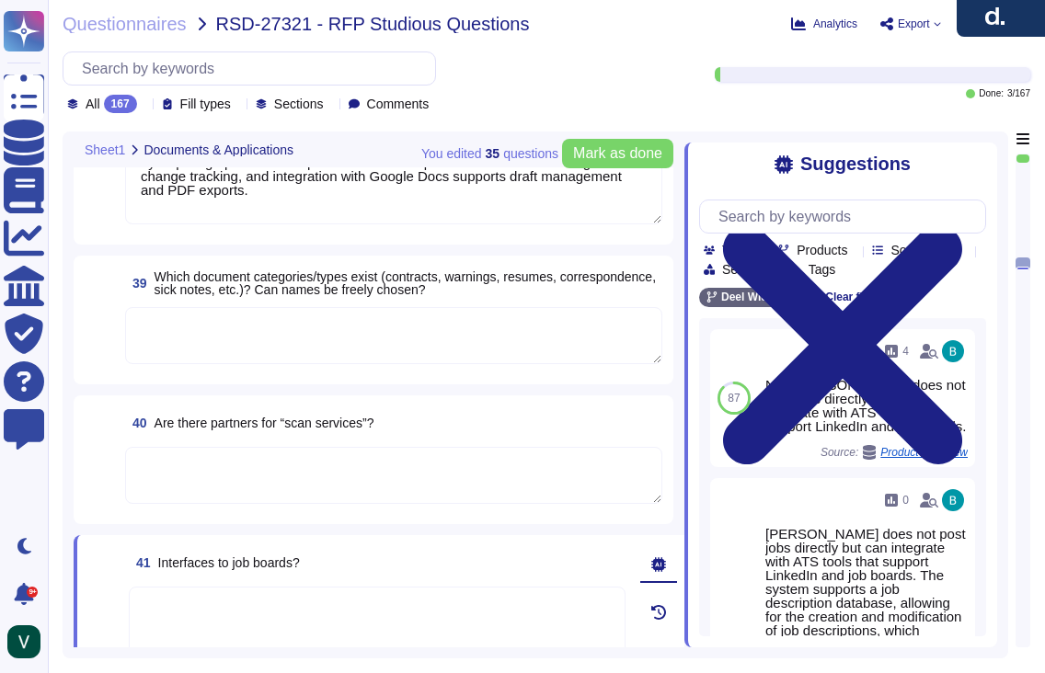
click at [301, 341] on textarea at bounding box center [393, 335] width 537 height 57
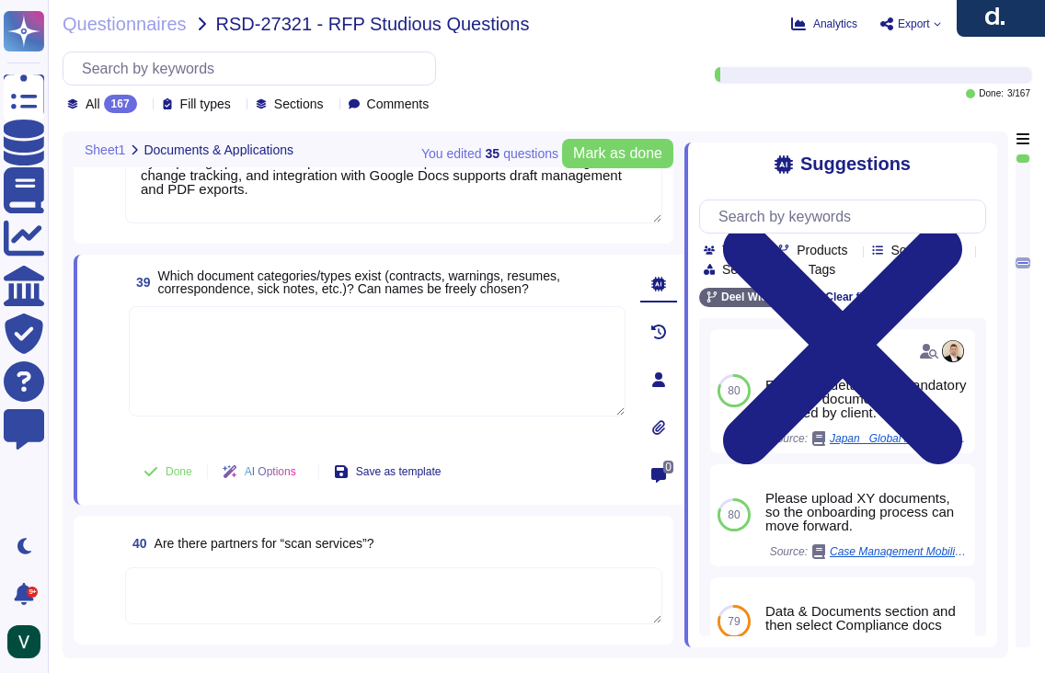
paste textarea "Yes, [PERSON_NAME] allows creation of custom document categories and types, inc…"
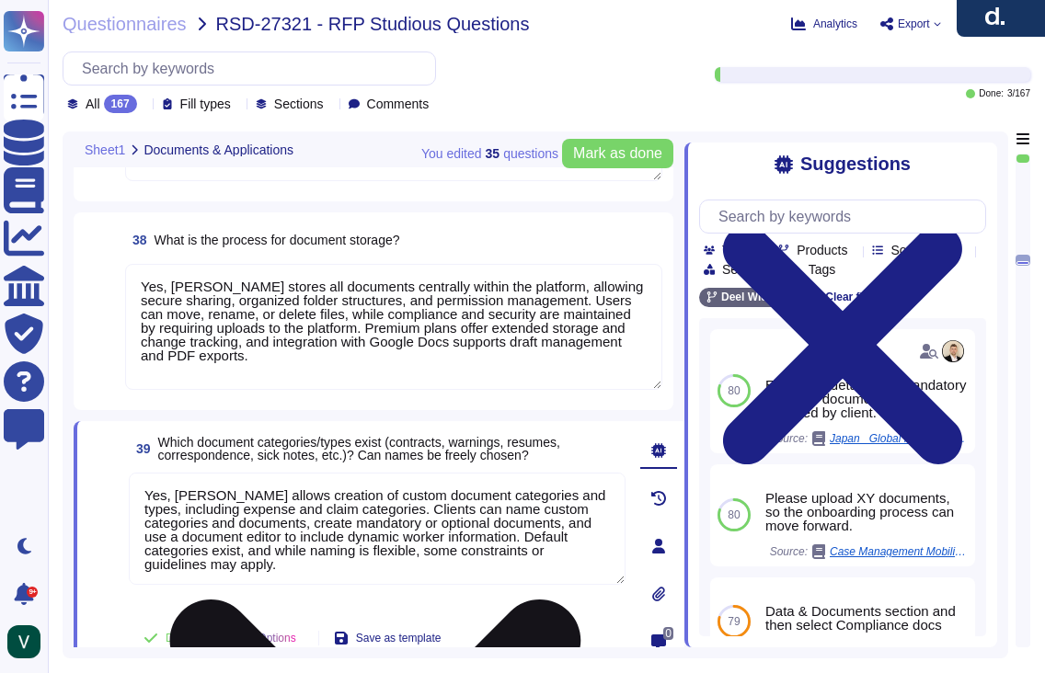
scroll to position [6652, 0]
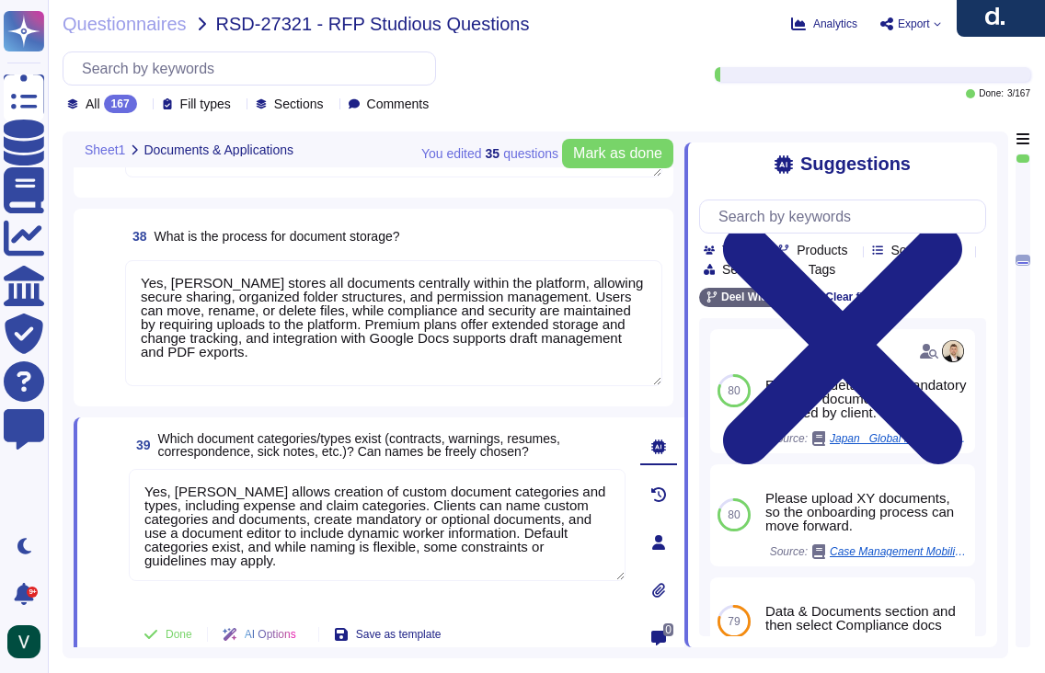
type textarea "Yes, [PERSON_NAME] allows creation of custom document categories and types, inc…"
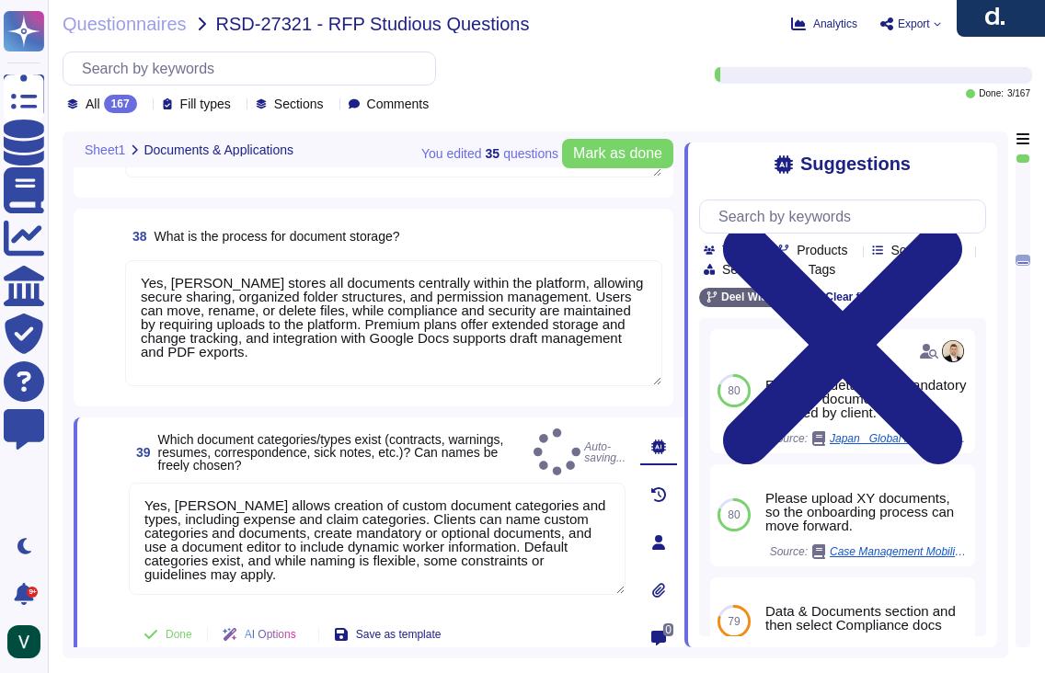
click at [94, 454] on span at bounding box center [104, 452] width 33 height 47
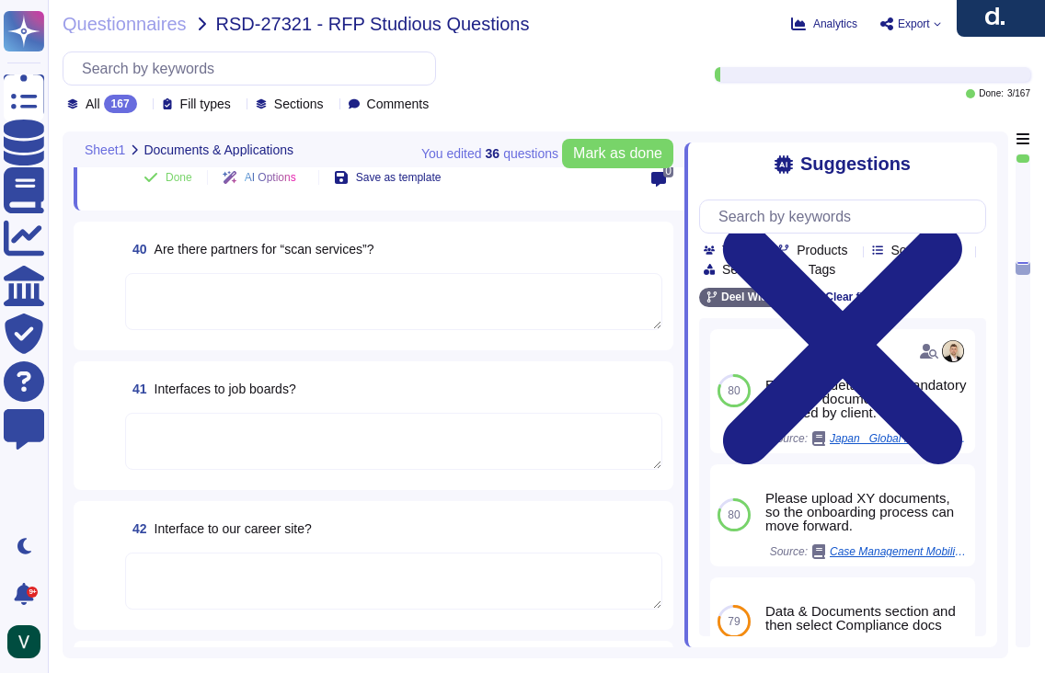
scroll to position [7107, 0]
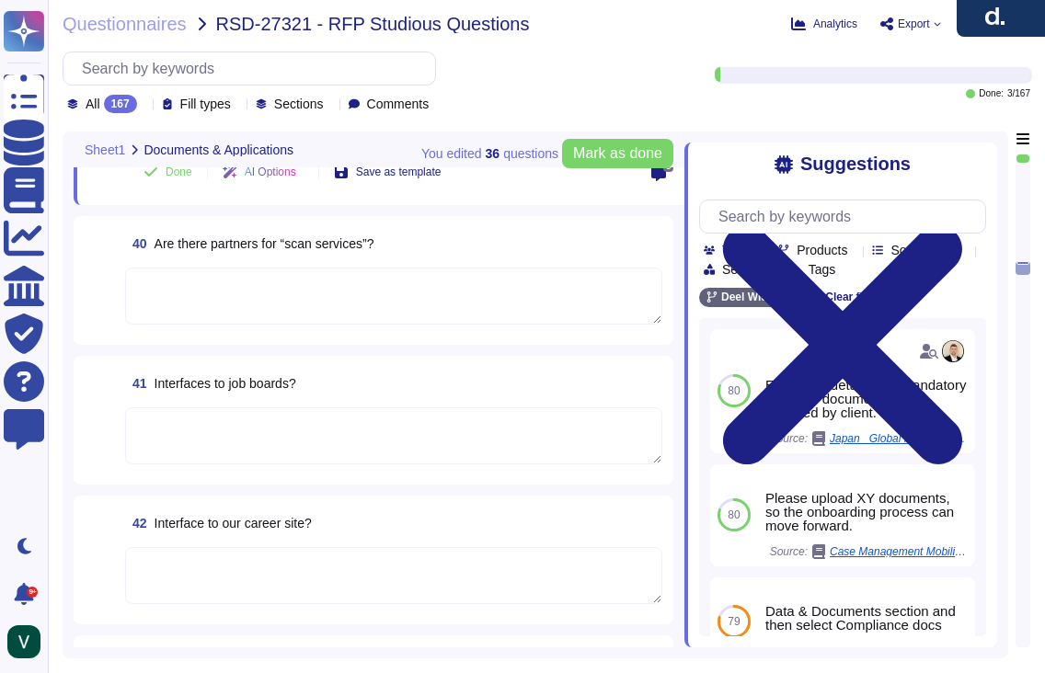
click at [244, 577] on textarea at bounding box center [393, 575] width 537 height 57
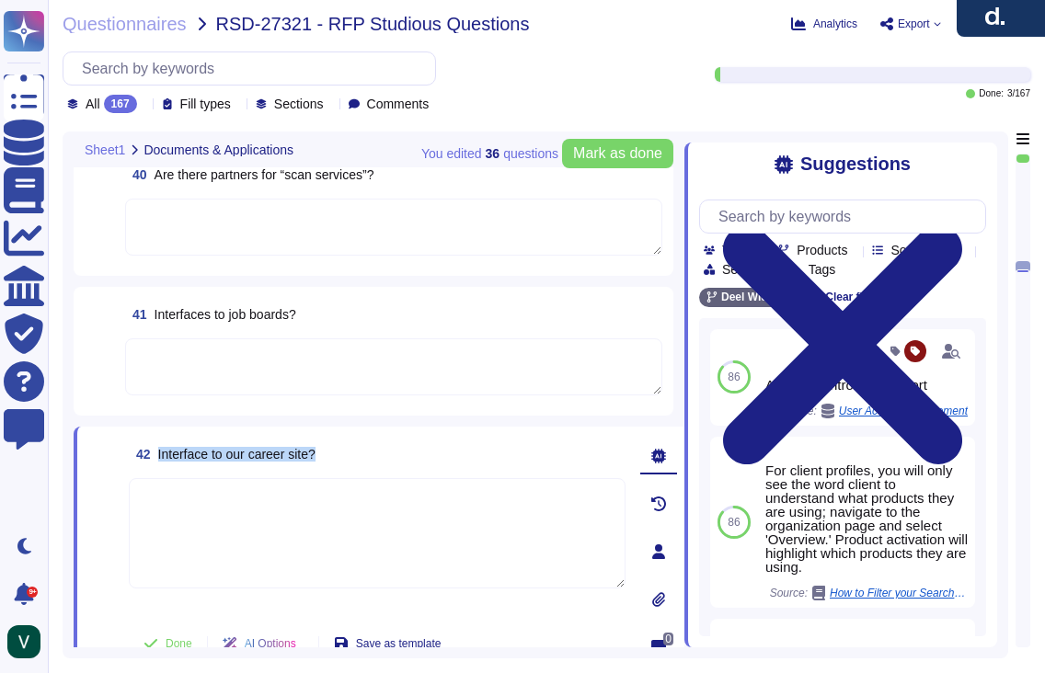
drag, startPoint x: 349, startPoint y: 460, endPoint x: 156, endPoint y: 453, distance: 192.4
click at [156, 453] on div "42 Interface to our career site?" at bounding box center [377, 454] width 497 height 33
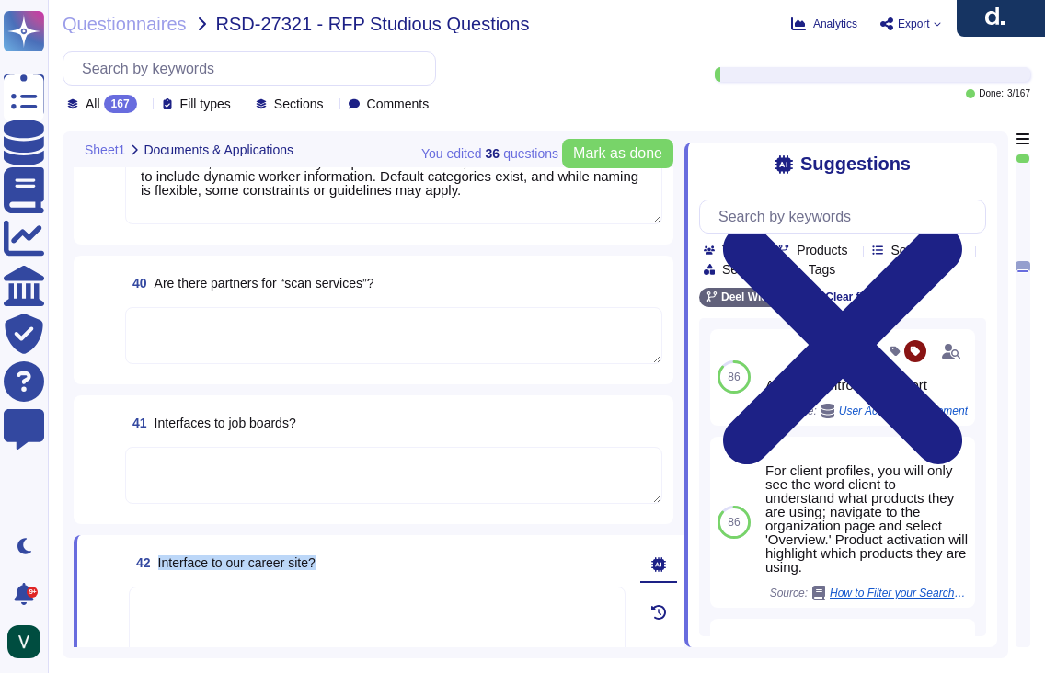
type textarea "Yes, documents can be directly uploaded into [PERSON_NAME] system without prior…"
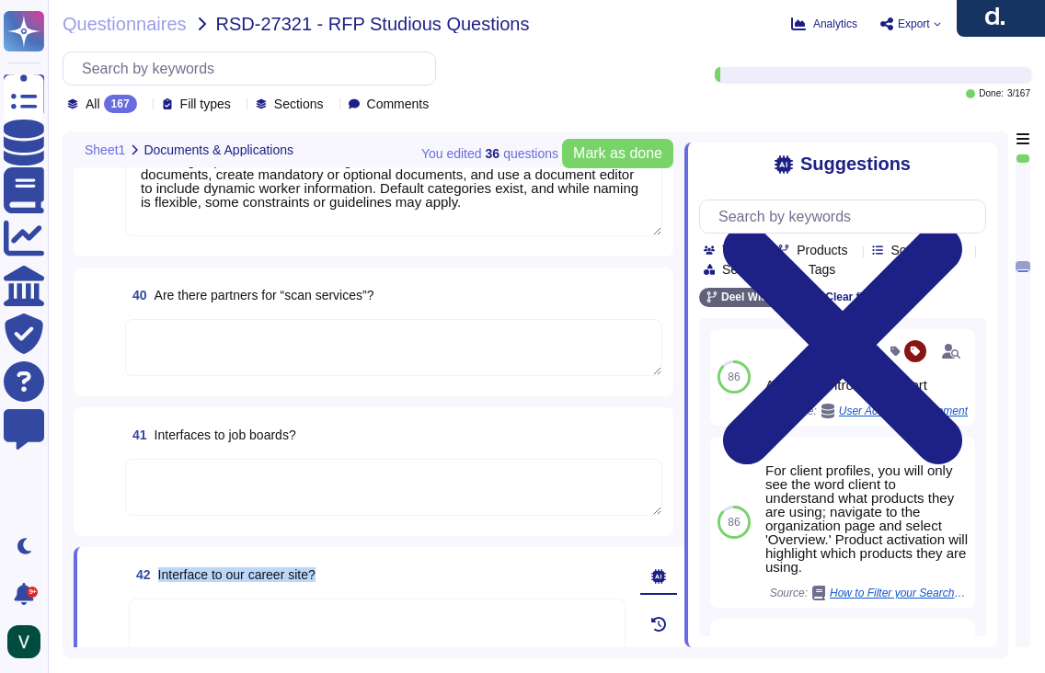
scroll to position [6998, 0]
drag, startPoint x: 311, startPoint y: 432, endPoint x: 160, endPoint y: 425, distance: 151.1
click at [144, 427] on div "41 Interfaces to job boards?" at bounding box center [393, 434] width 537 height 33
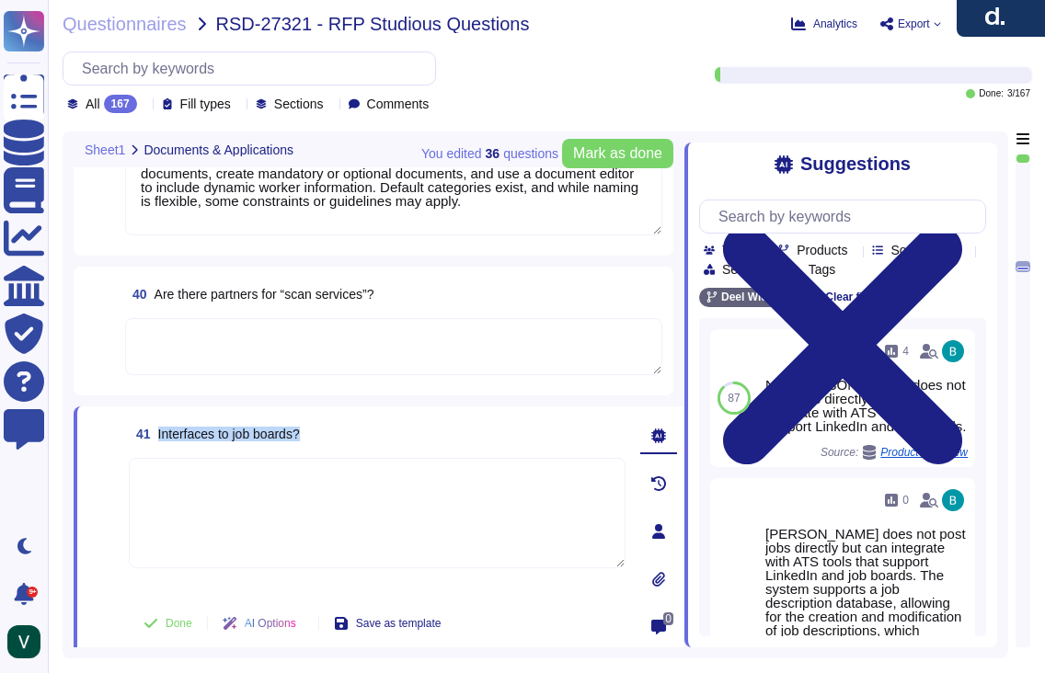
drag, startPoint x: 314, startPoint y: 432, endPoint x: 156, endPoint y: 432, distance: 157.3
click at [156, 432] on div "41 Interfaces to job boards?" at bounding box center [377, 434] width 497 height 33
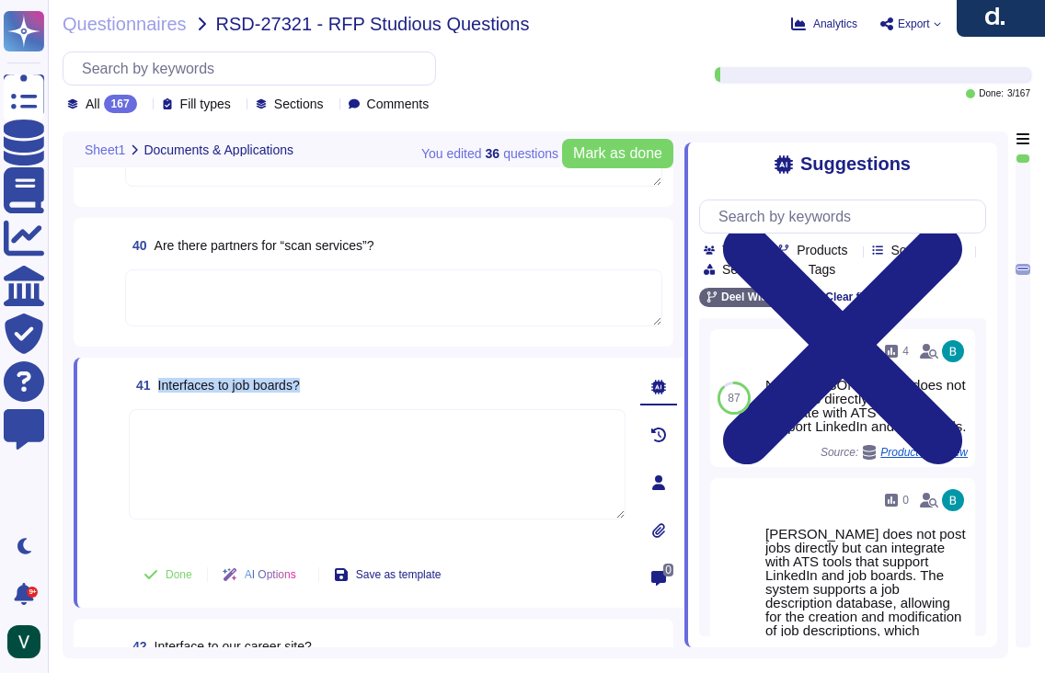
scroll to position [6894, 0]
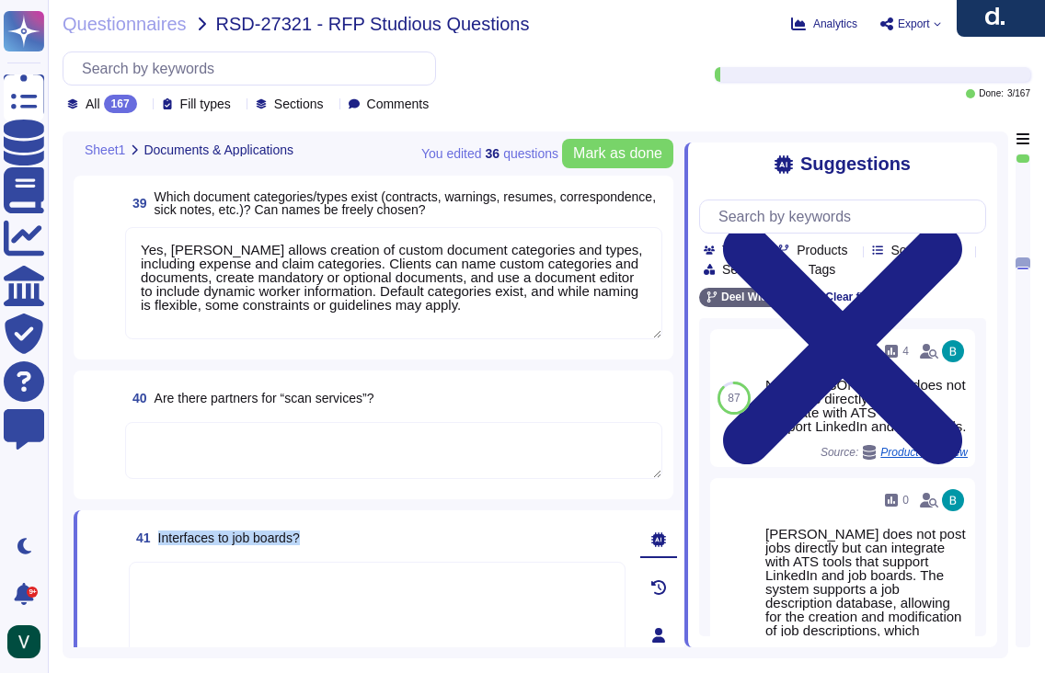
type textarea "Yes, documents can be directly uploaded into [PERSON_NAME] system without prior…"
click at [247, 465] on textarea at bounding box center [393, 450] width 537 height 57
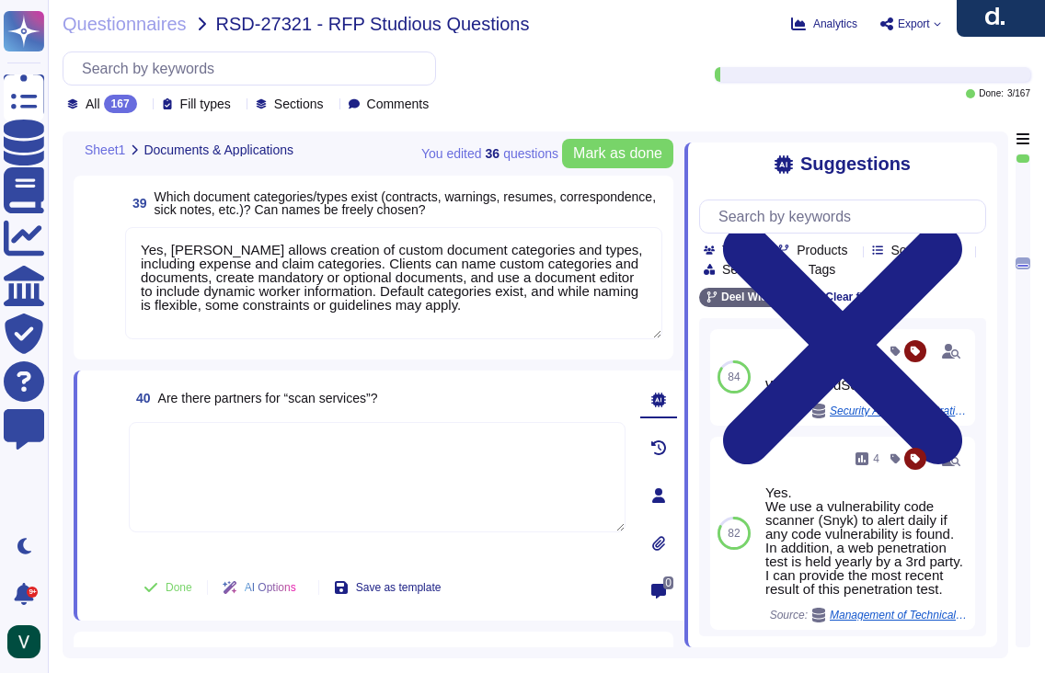
paste textarea "No, [PERSON_NAME] does not have explicit partnerships for document scanning ser…"
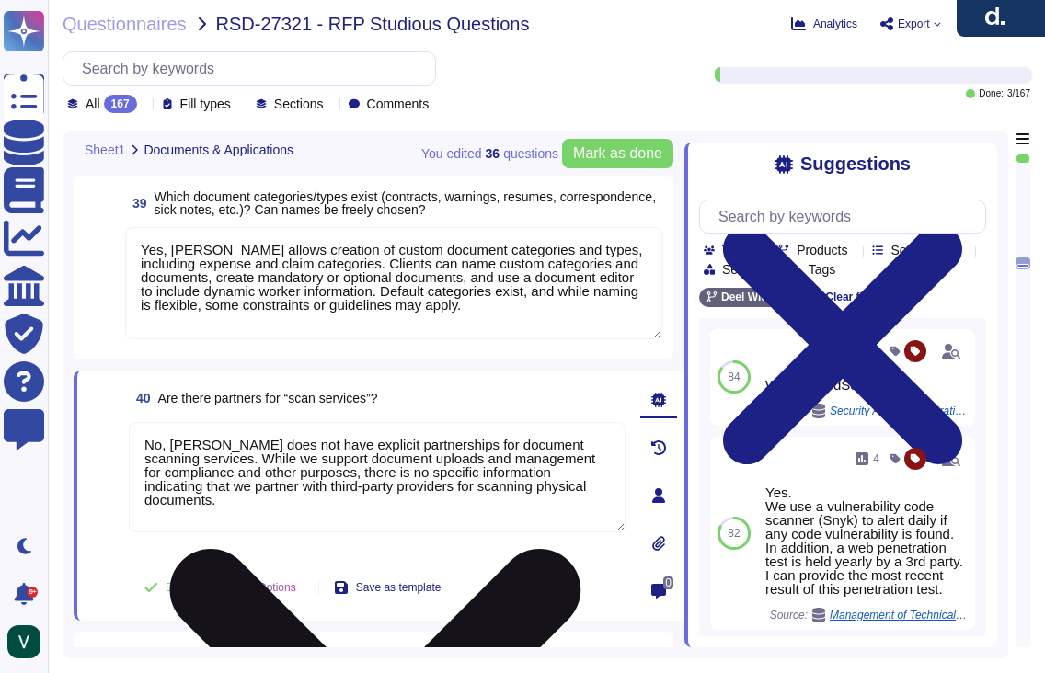
drag, startPoint x: 351, startPoint y: 474, endPoint x: 246, endPoint y: 496, distance: 107.2
click at [246, 496] on textarea "No, [PERSON_NAME] does not have explicit partnerships for document scanning ser…" at bounding box center [377, 477] width 497 height 110
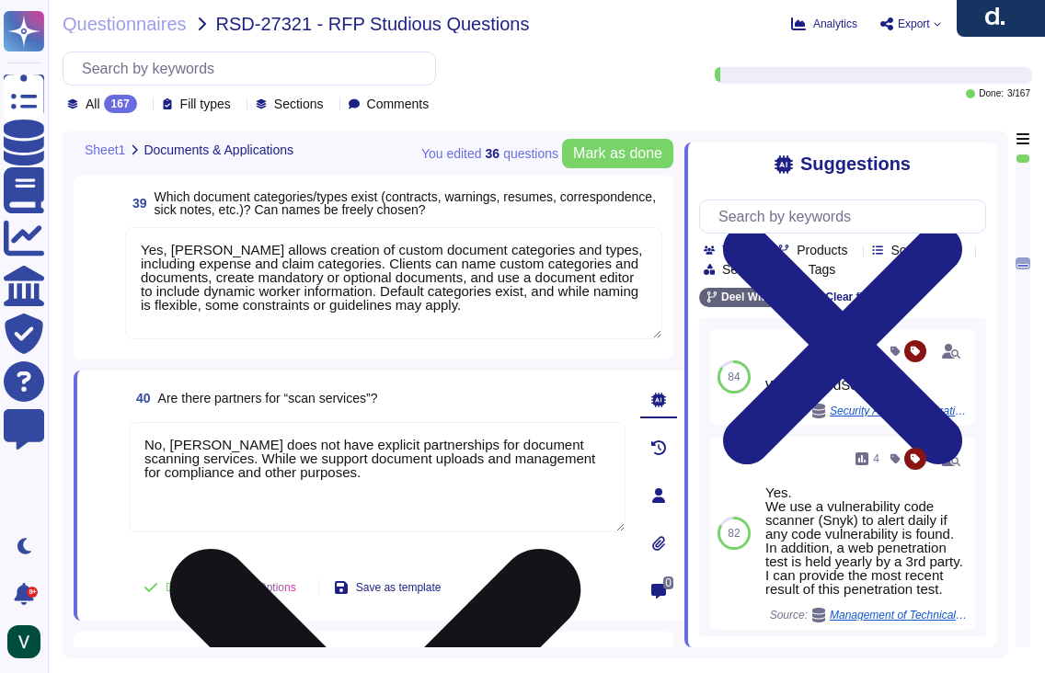
drag, startPoint x: 253, startPoint y: 453, endPoint x: 207, endPoint y: 454, distance: 46.0
click at [207, 454] on textarea "No, [PERSON_NAME] does not have explicit partnerships for document scanning ser…" at bounding box center [377, 477] width 497 height 110
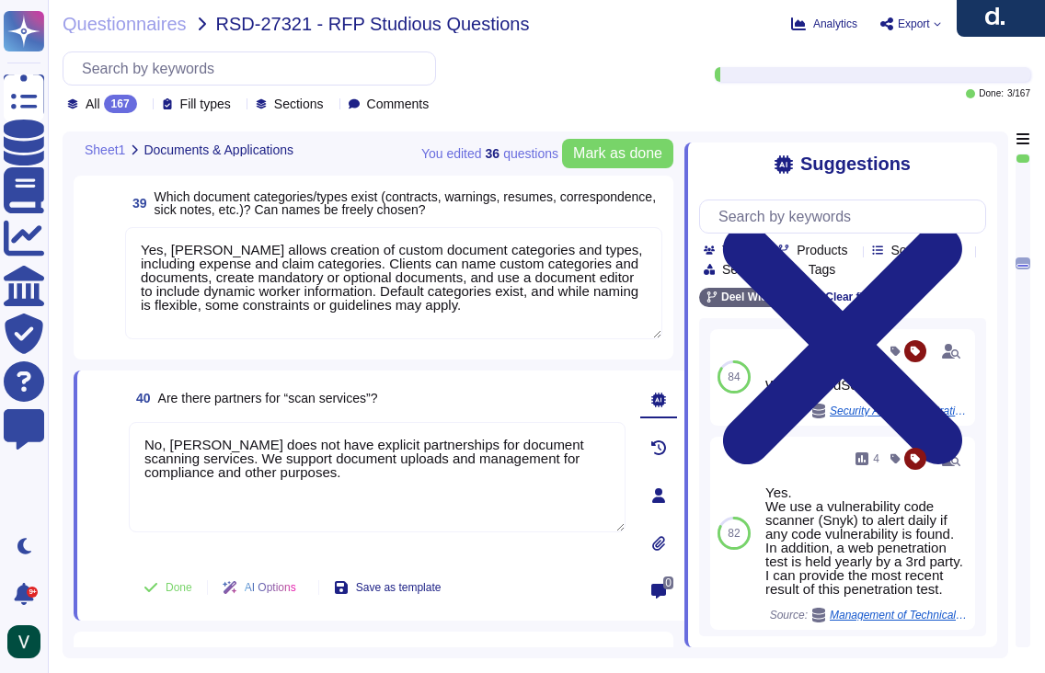
type textarea "No, [PERSON_NAME] does not have explicit partnerships for document scanning ser…"
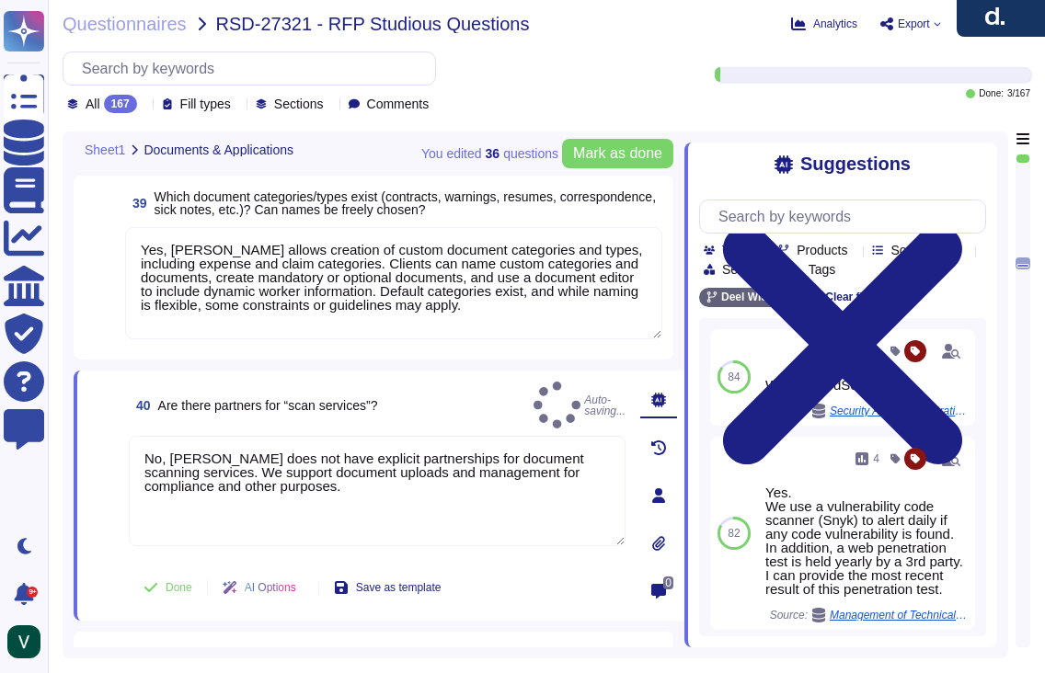
click at [104, 518] on span at bounding box center [104, 497] width 33 height 122
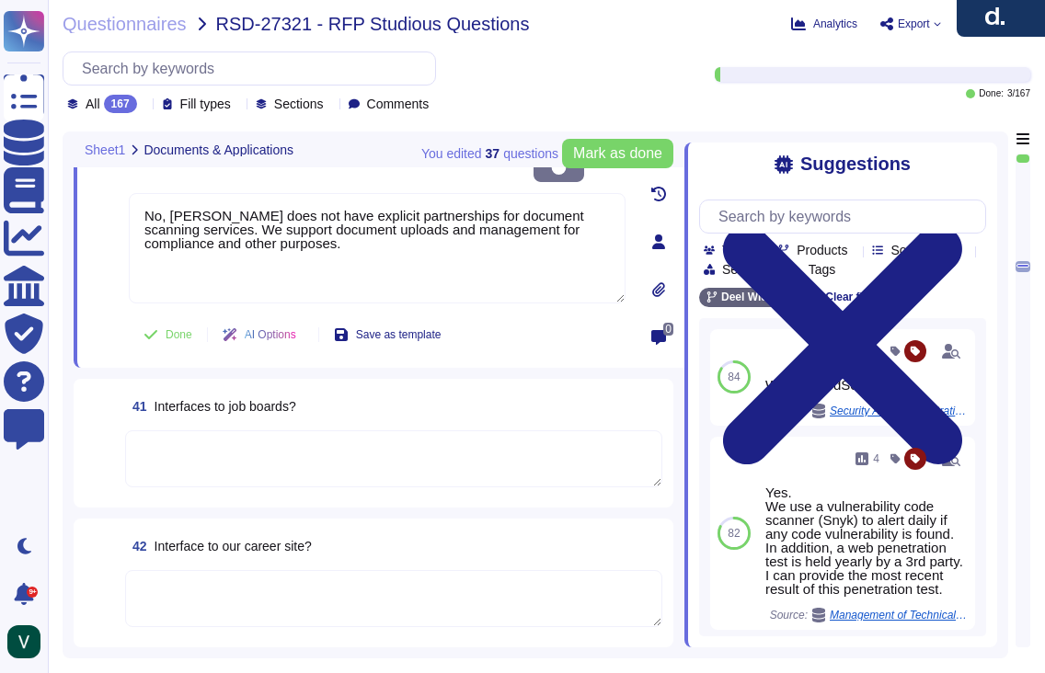
type textarea "Yes, documents can be directly uploaded into [PERSON_NAME] system without prior…"
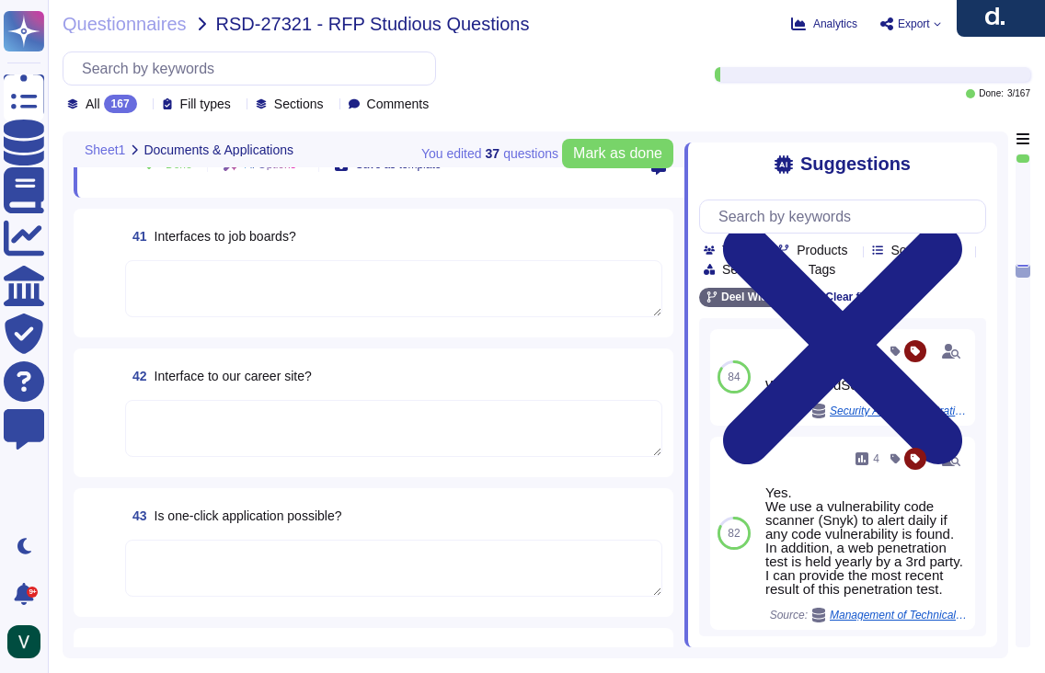
scroll to position [7309, 0]
click at [290, 544] on textarea at bounding box center [393, 565] width 537 height 57
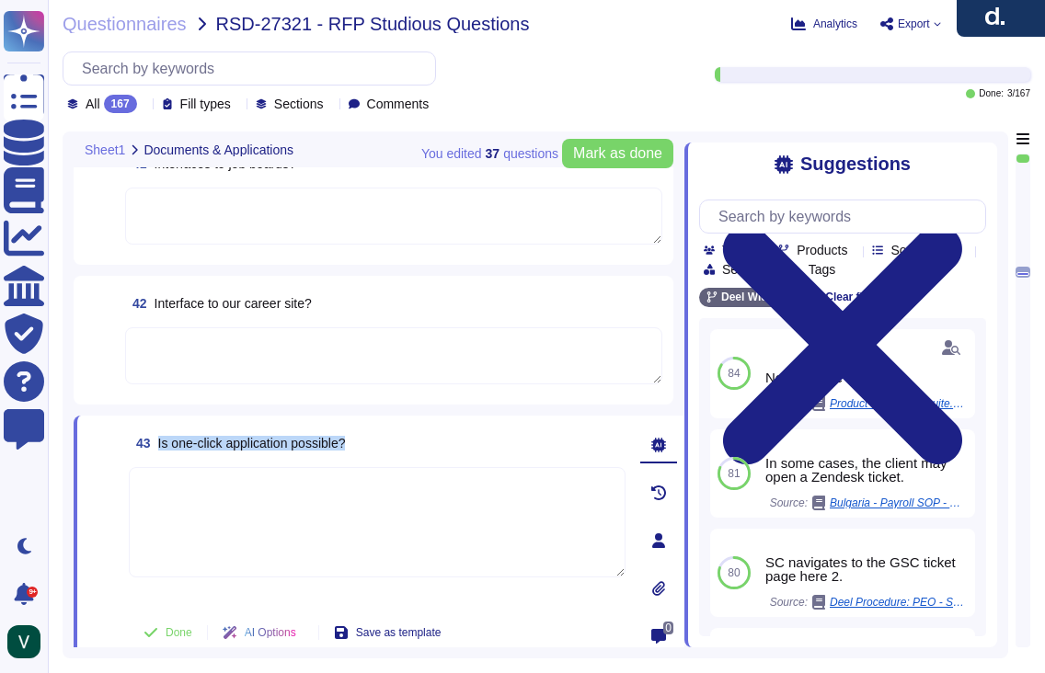
drag, startPoint x: 288, startPoint y: 442, endPoint x: 167, endPoint y: 453, distance: 121.0
click at [161, 449] on div "43 Is one‑click application possible?" at bounding box center [377, 443] width 497 height 33
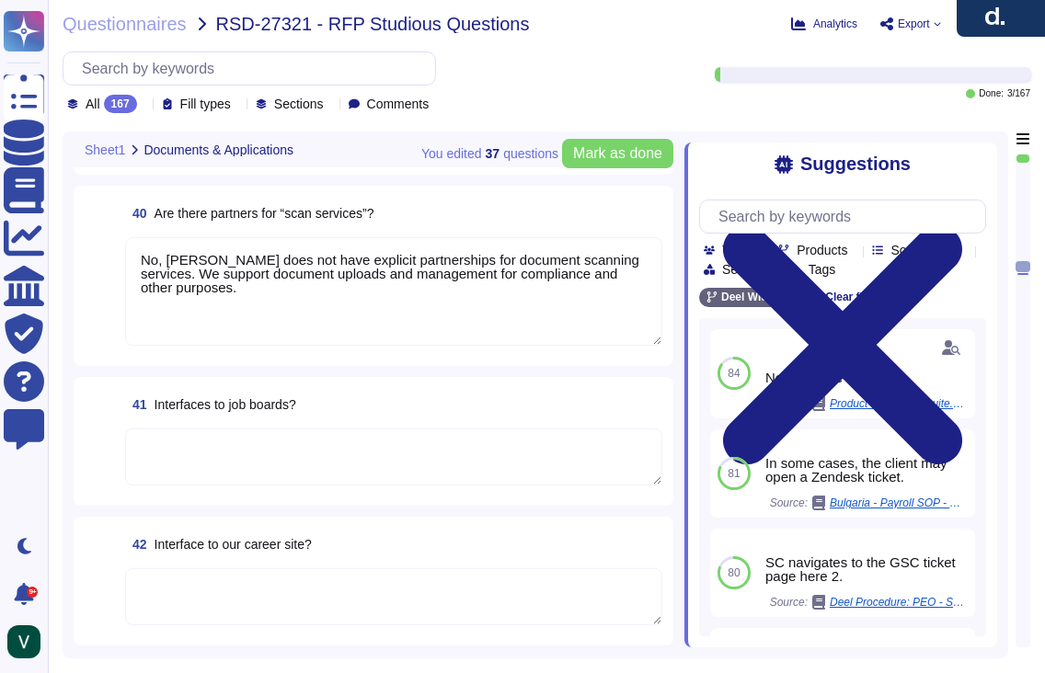
scroll to position [7064, 0]
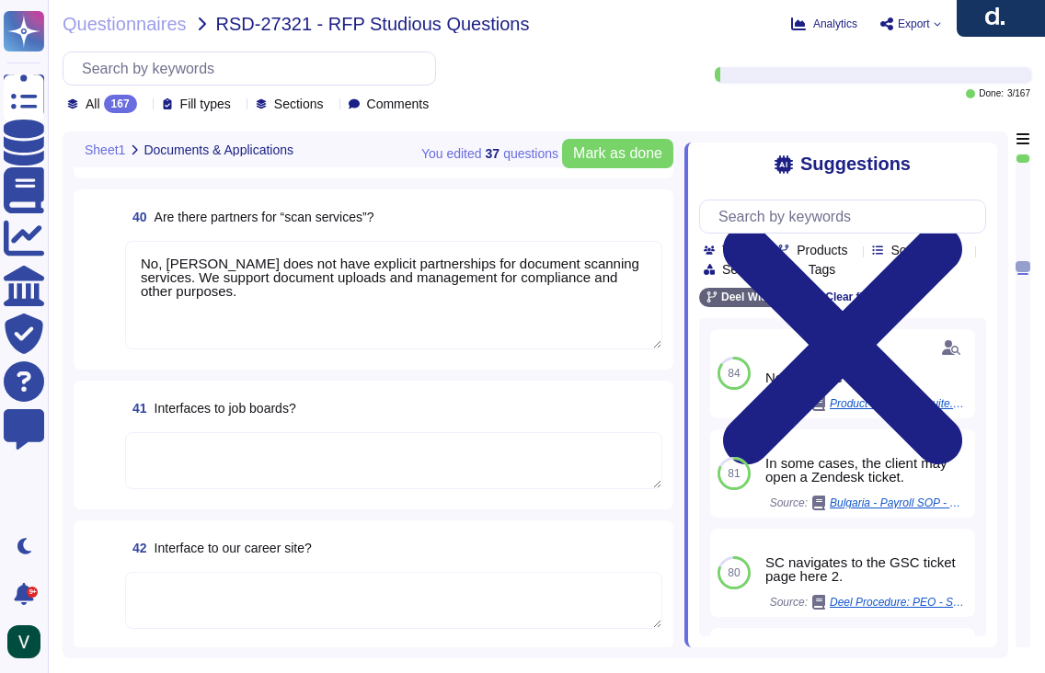
click at [240, 465] on textarea at bounding box center [393, 460] width 537 height 57
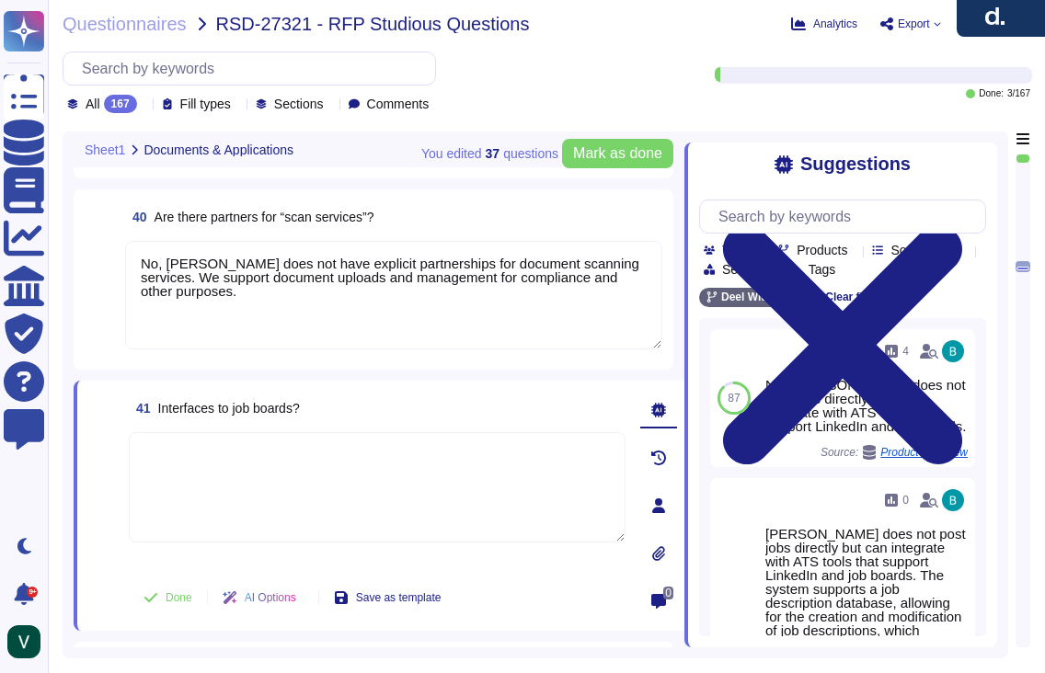
paste textarea "Yes, [PERSON_NAME] has an interface to job boards through [PERSON_NAME]. We pro…"
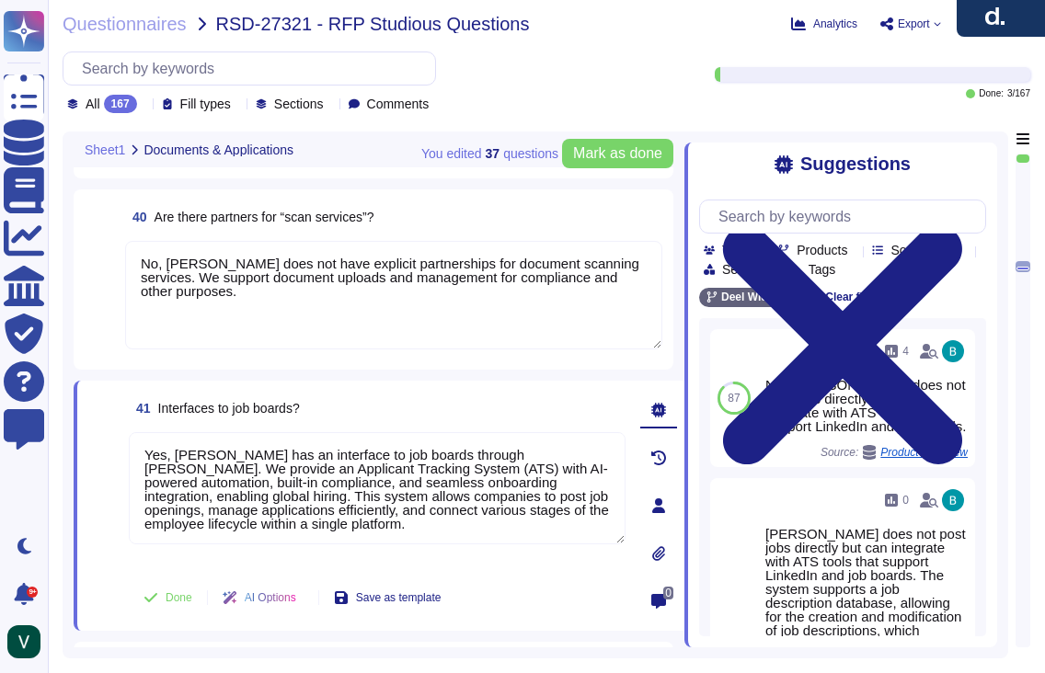
type textarea "Yes, [PERSON_NAME] has an interface to job boards through [PERSON_NAME]. We pro…"
click at [90, 522] on span at bounding box center [104, 500] width 33 height 136
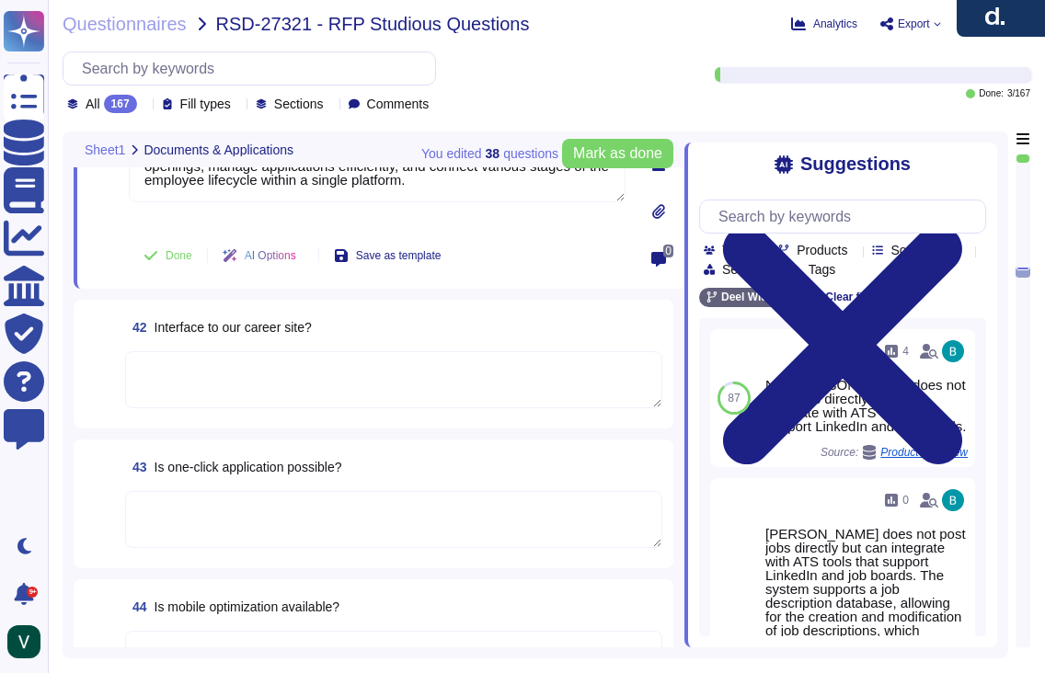
scroll to position [7423, 0]
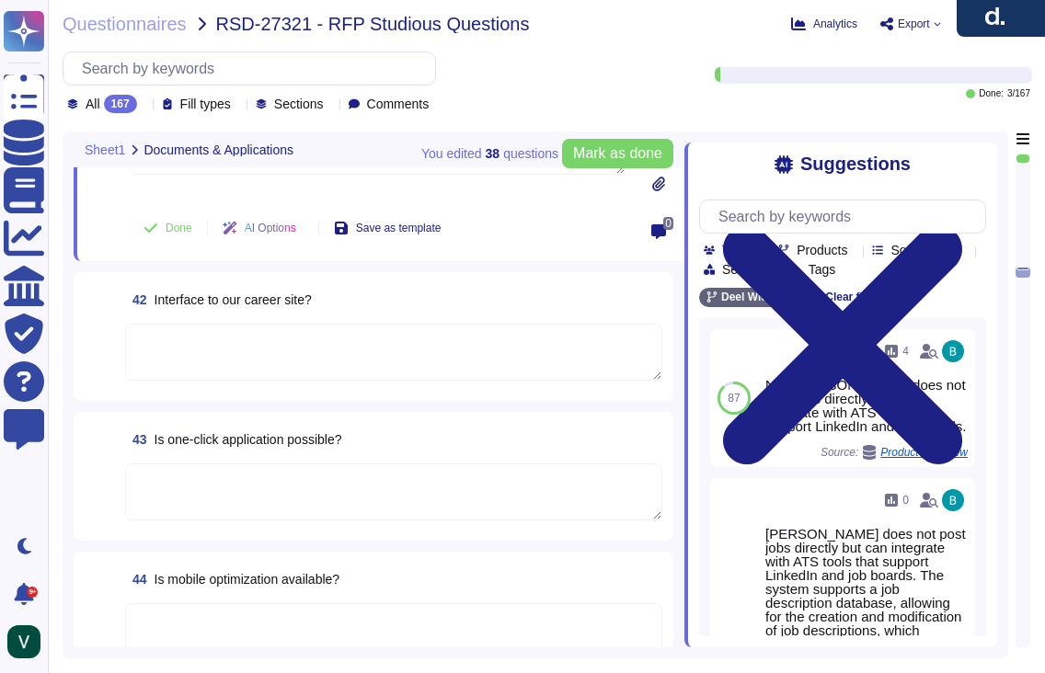
click at [292, 605] on textarea at bounding box center [393, 631] width 537 height 57
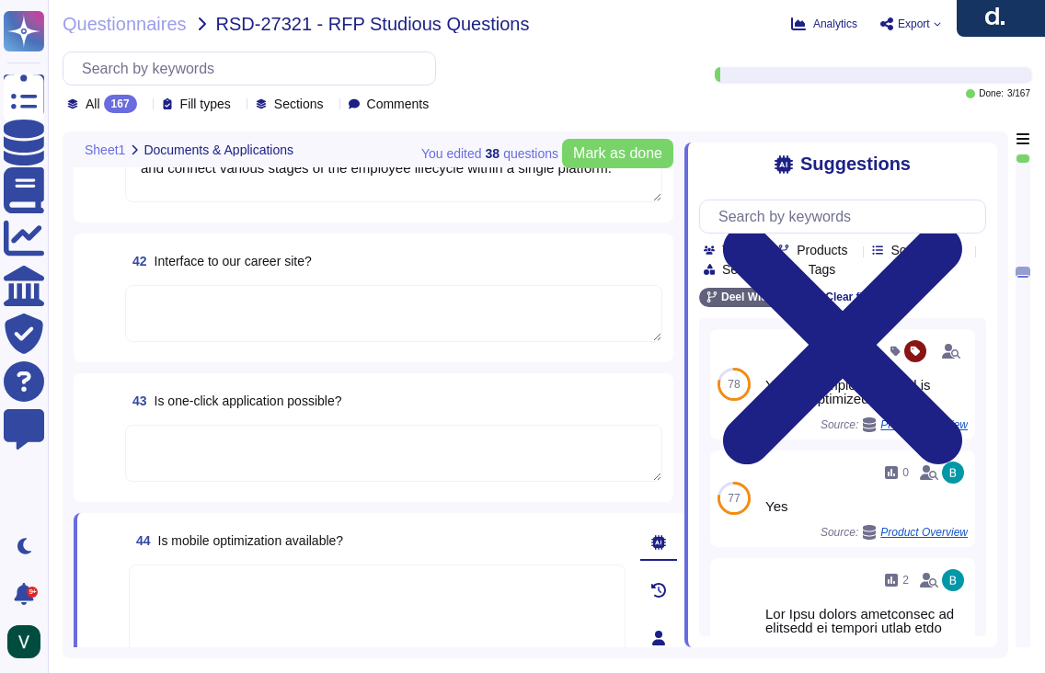
scroll to position [7408, 0]
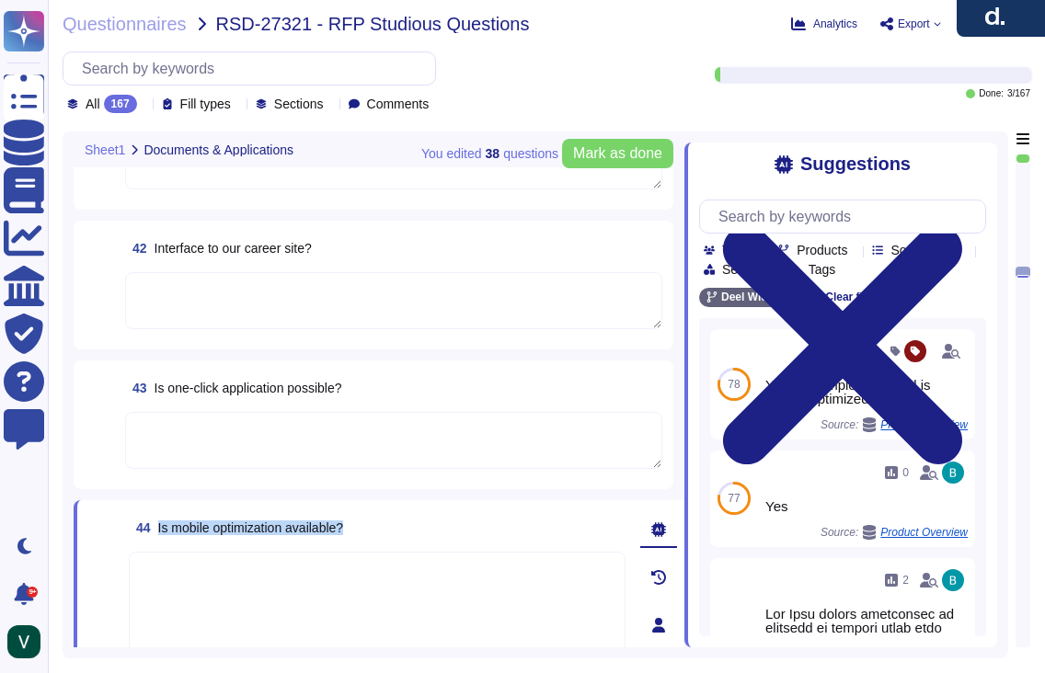
drag, startPoint x: 290, startPoint y: 521, endPoint x: 158, endPoint y: 531, distance: 131.9
click at [158, 531] on div "44 Is mobile optimization available?" at bounding box center [377, 527] width 497 height 33
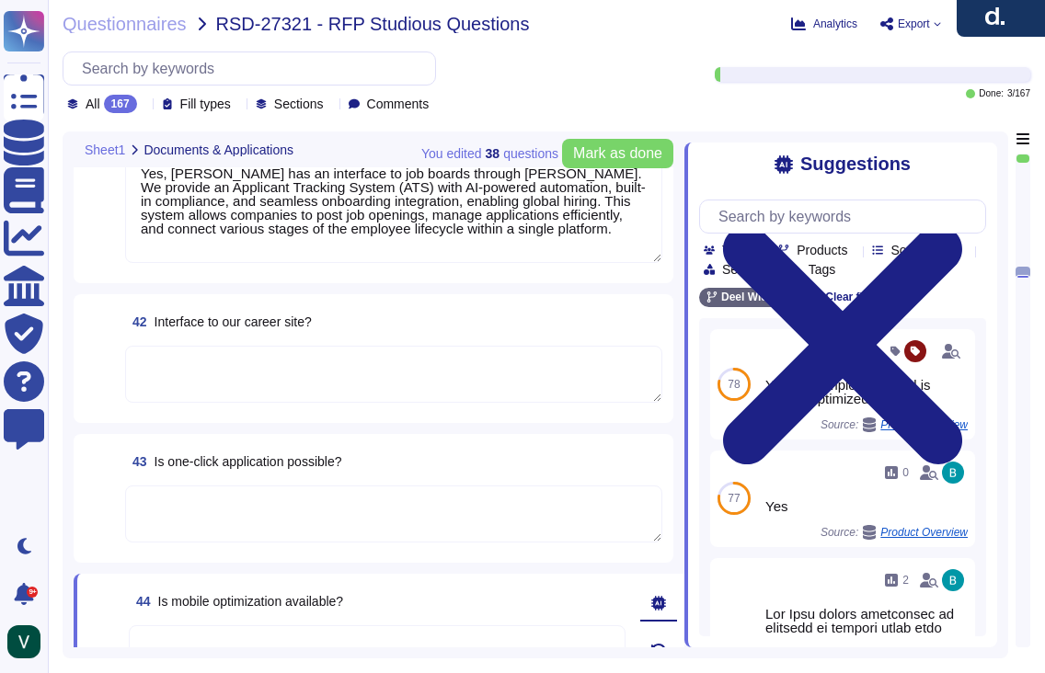
click at [238, 371] on textarea at bounding box center [393, 374] width 537 height 57
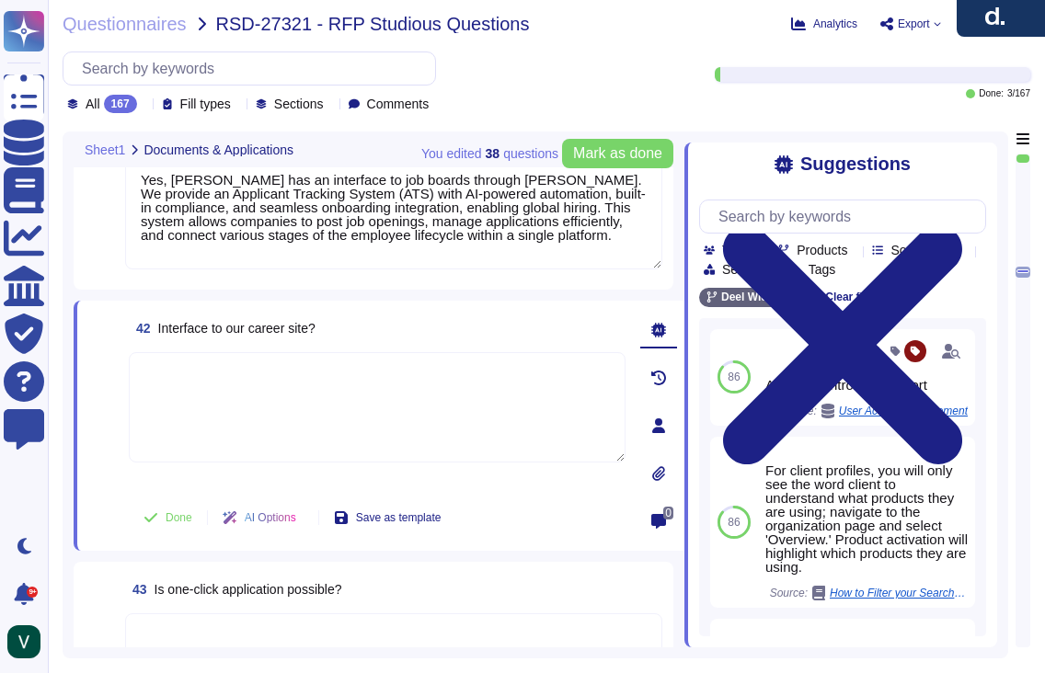
paste textarea "Yes, [PERSON_NAME] has an interface to your career site through our ATS. We all…"
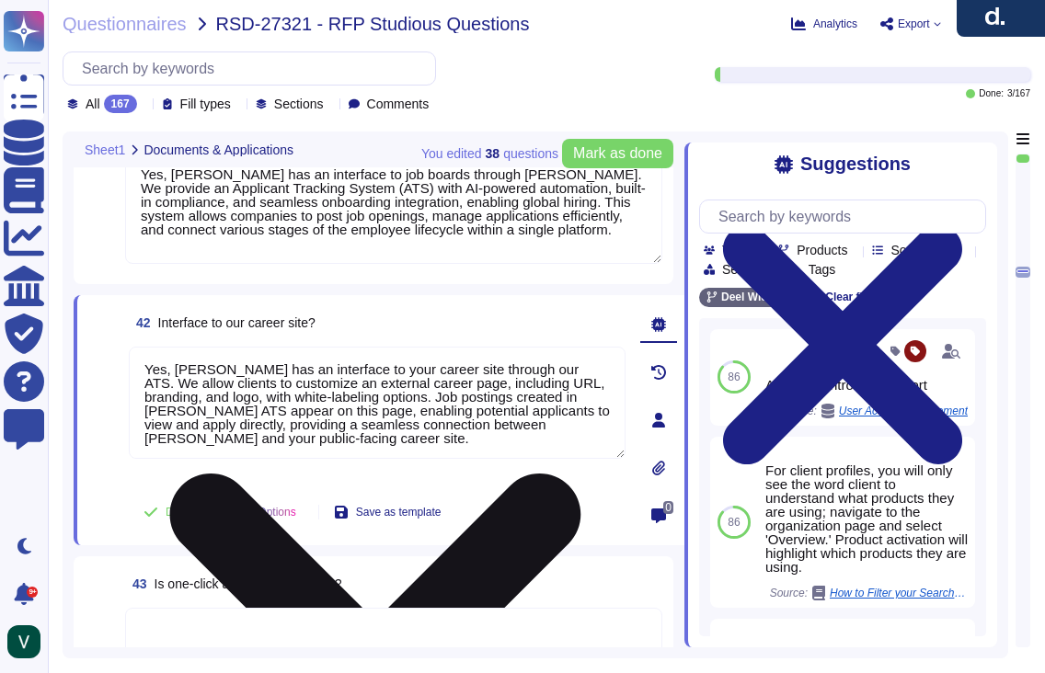
scroll to position [7335, 0]
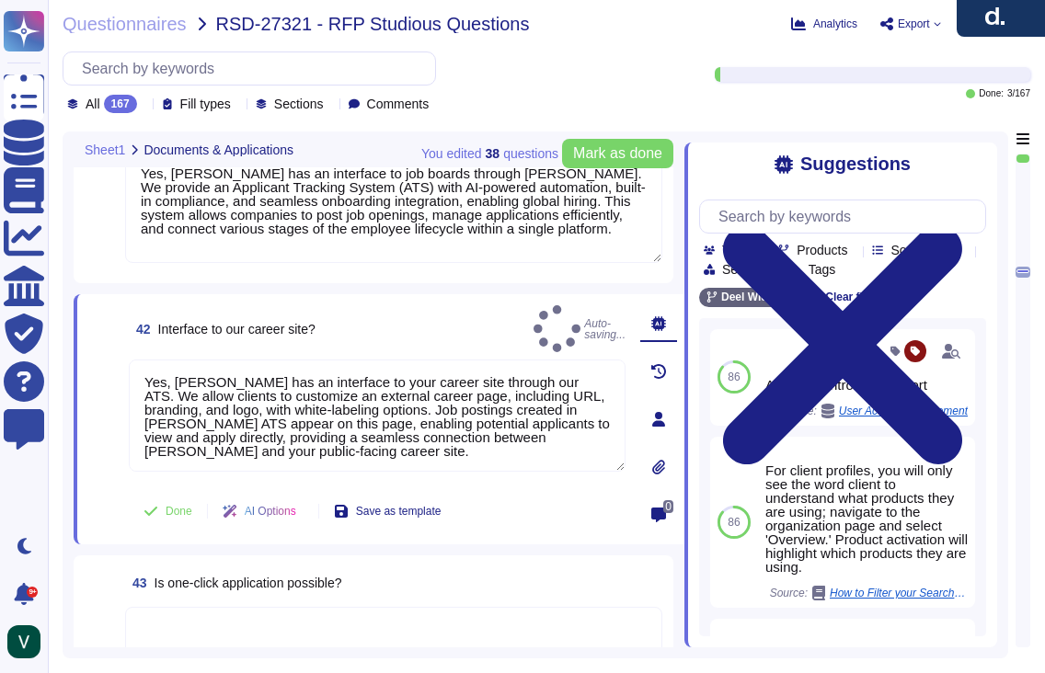
type textarea "Yes, [PERSON_NAME] has an interface to your career site through our ATS. We all…"
click at [107, 457] on span at bounding box center [104, 421] width 33 height 122
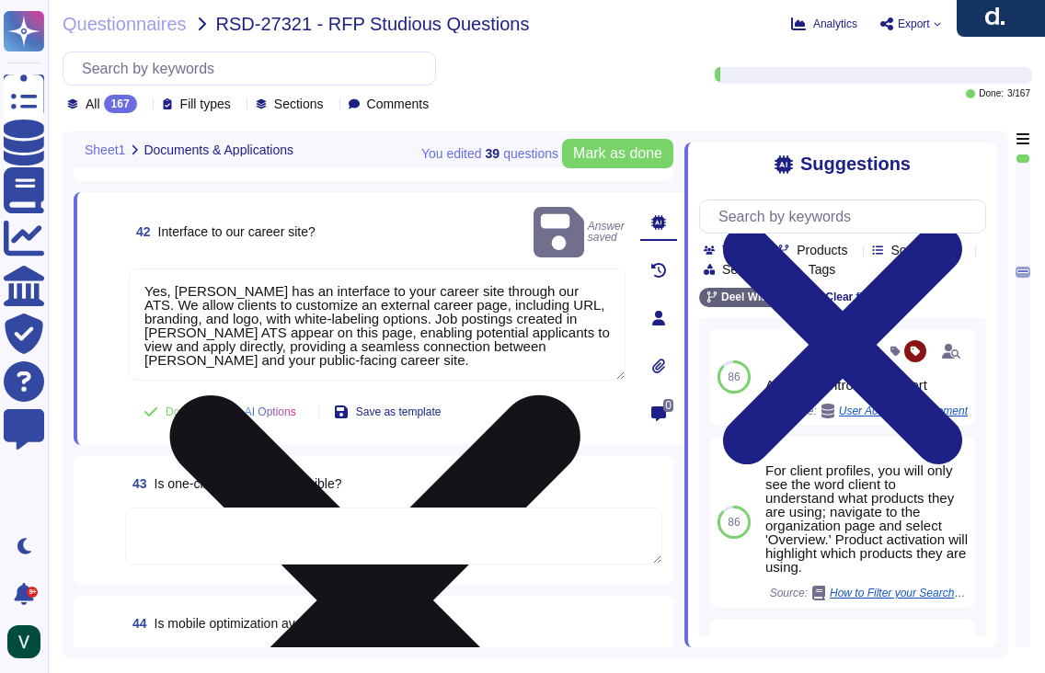
scroll to position [7455, 0]
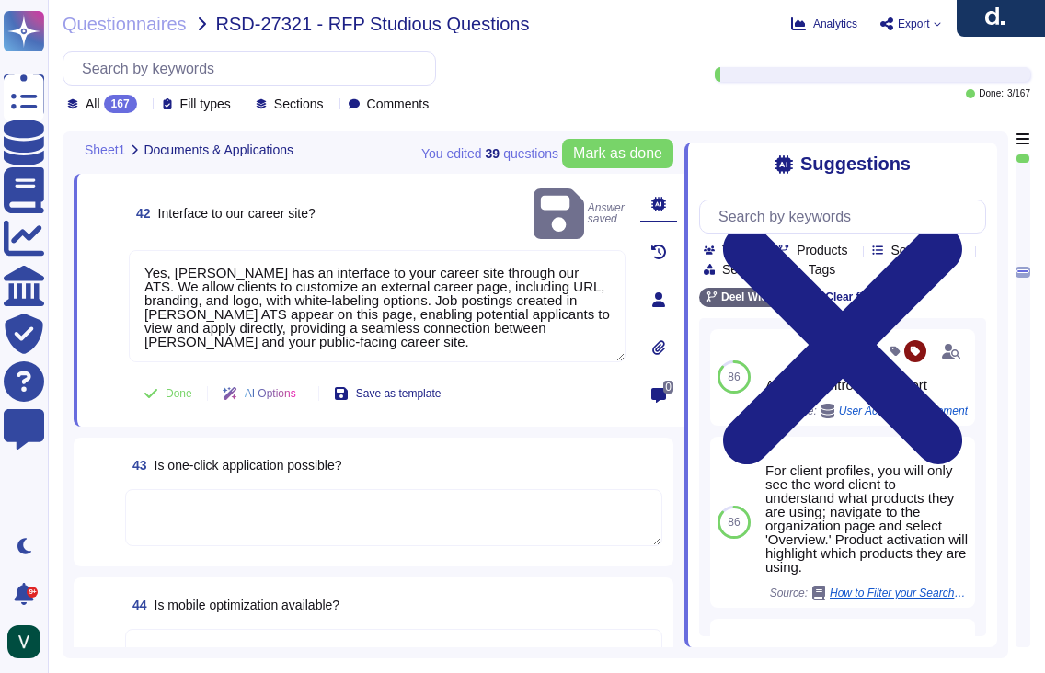
click at [309, 506] on textarea at bounding box center [393, 517] width 537 height 57
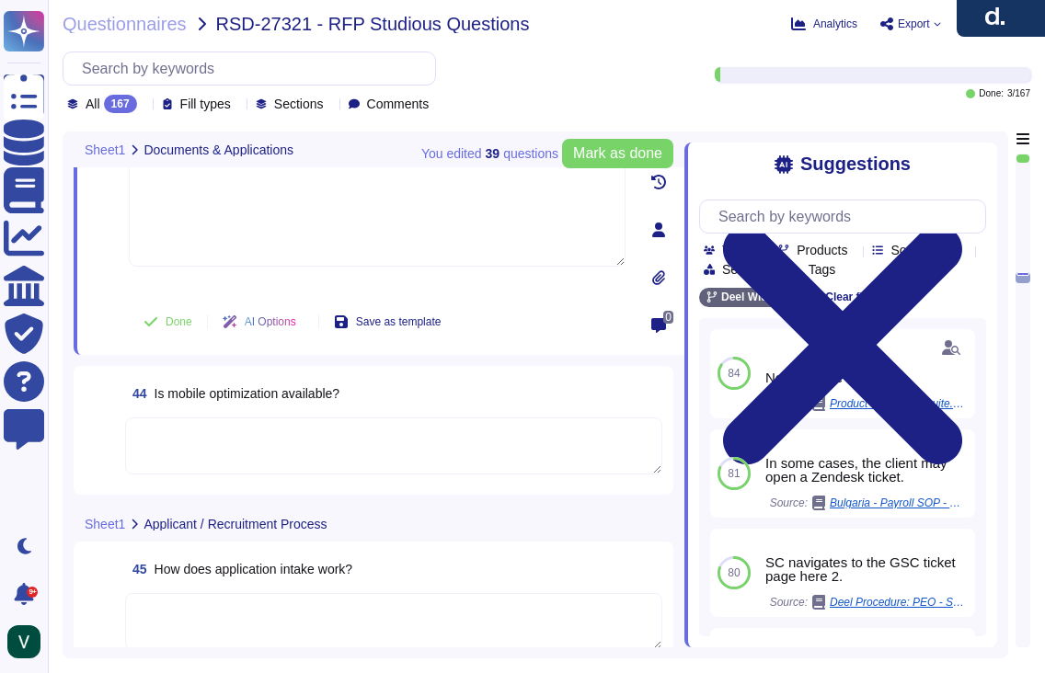
scroll to position [7706, 0]
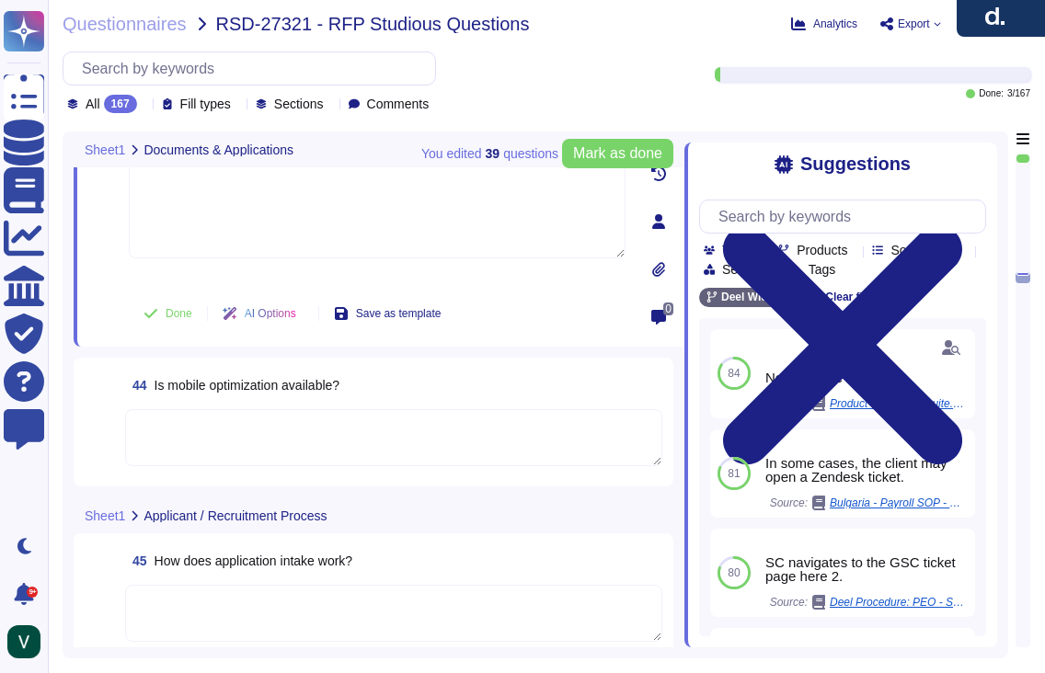
click at [323, 594] on textarea at bounding box center [393, 613] width 537 height 57
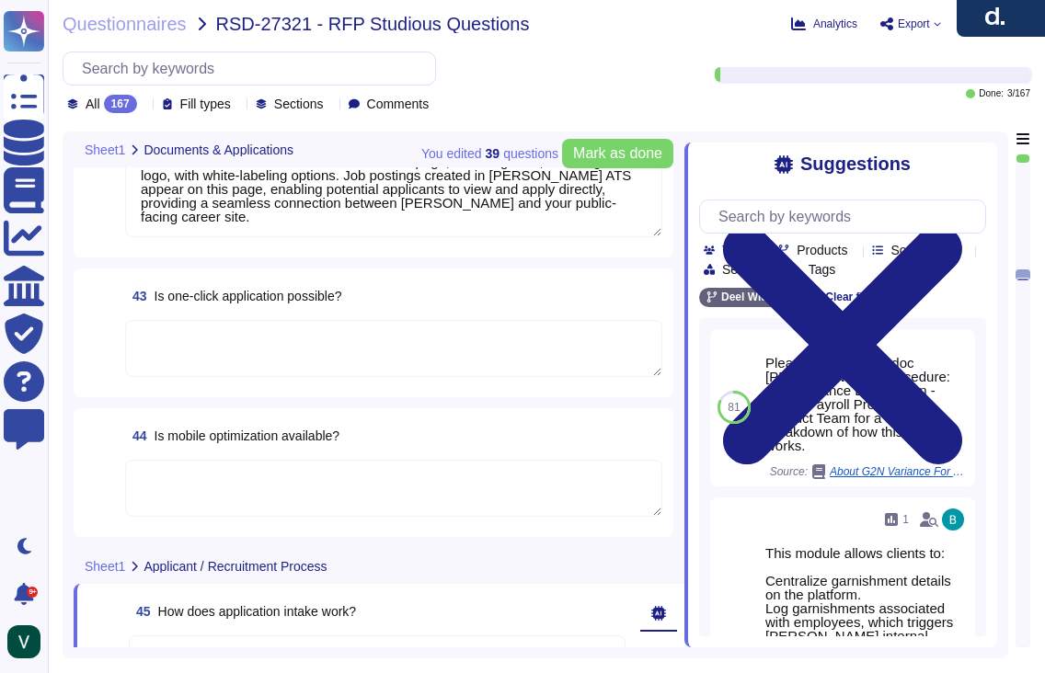
type textarea "No, [PERSON_NAME] does not have explicit partnerships for document scanning ser…"
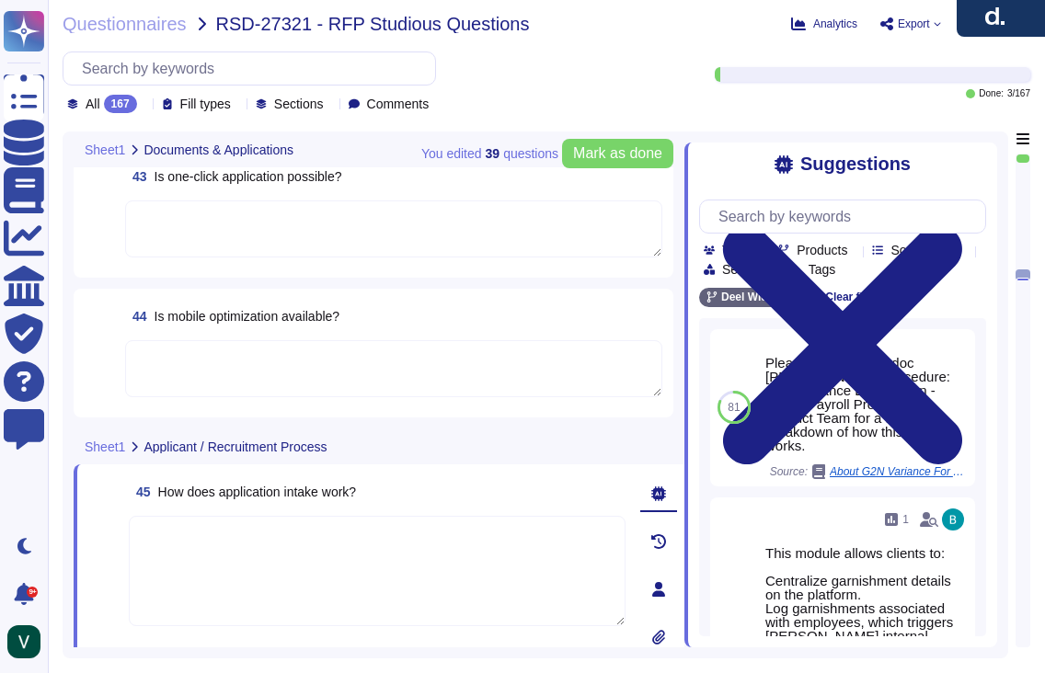
scroll to position [7635, 0]
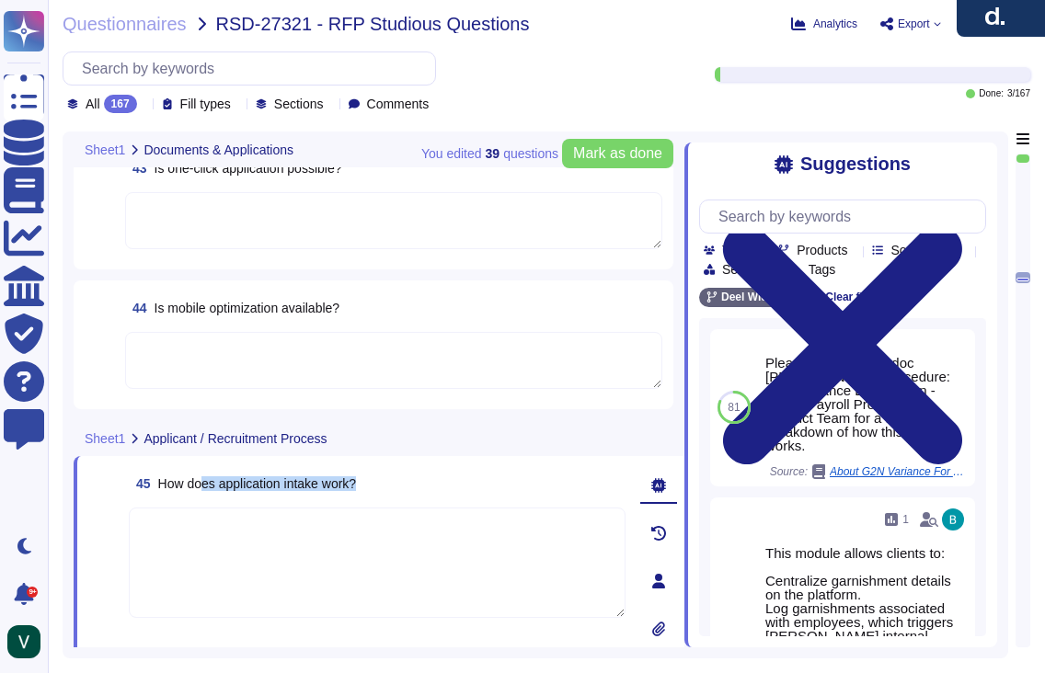
drag, startPoint x: 374, startPoint y: 500, endPoint x: 189, endPoint y: 483, distance: 186.7
click at [203, 483] on div "45 How does application intake work?" at bounding box center [377, 483] width 497 height 33
drag, startPoint x: 164, startPoint y: 482, endPoint x: 398, endPoint y: 495, distance: 234.9
click at [398, 495] on div "45 How does application intake work?" at bounding box center [377, 483] width 497 height 33
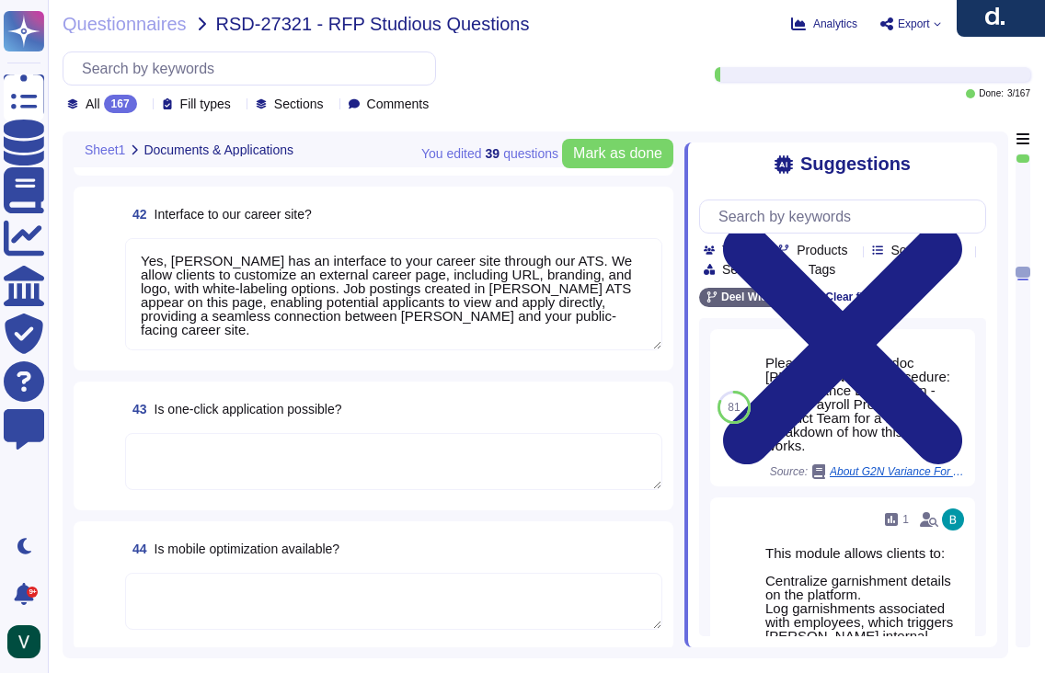
type textarea "Yes, [PERSON_NAME] allows creation of custom document categories and types, inc…"
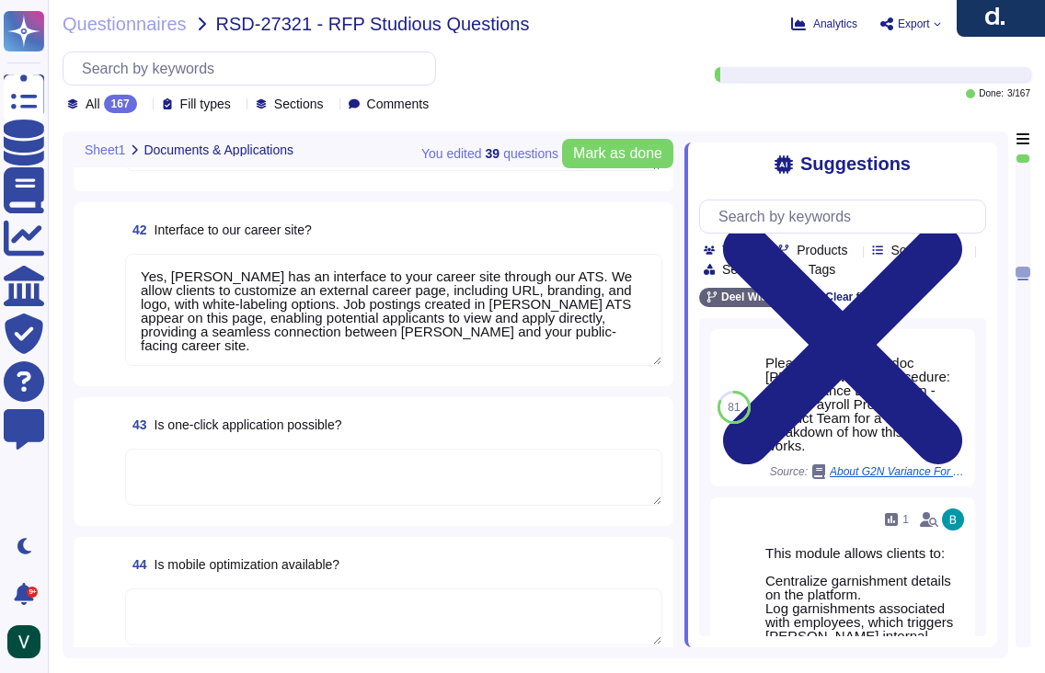
click at [241, 474] on textarea at bounding box center [393, 477] width 537 height 57
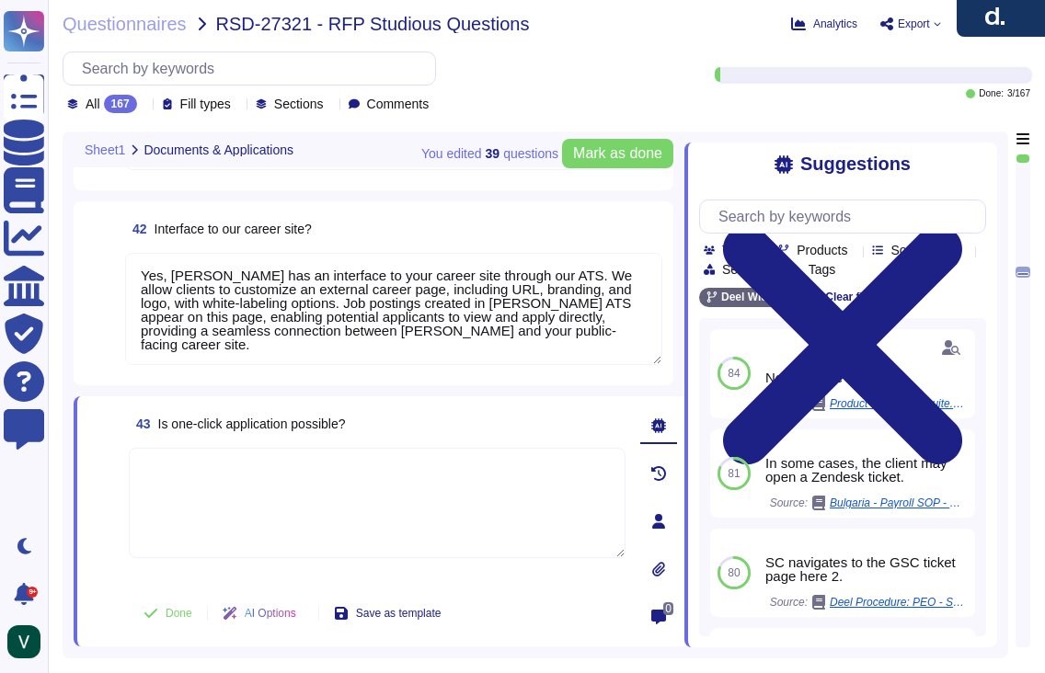
scroll to position [7382, 0]
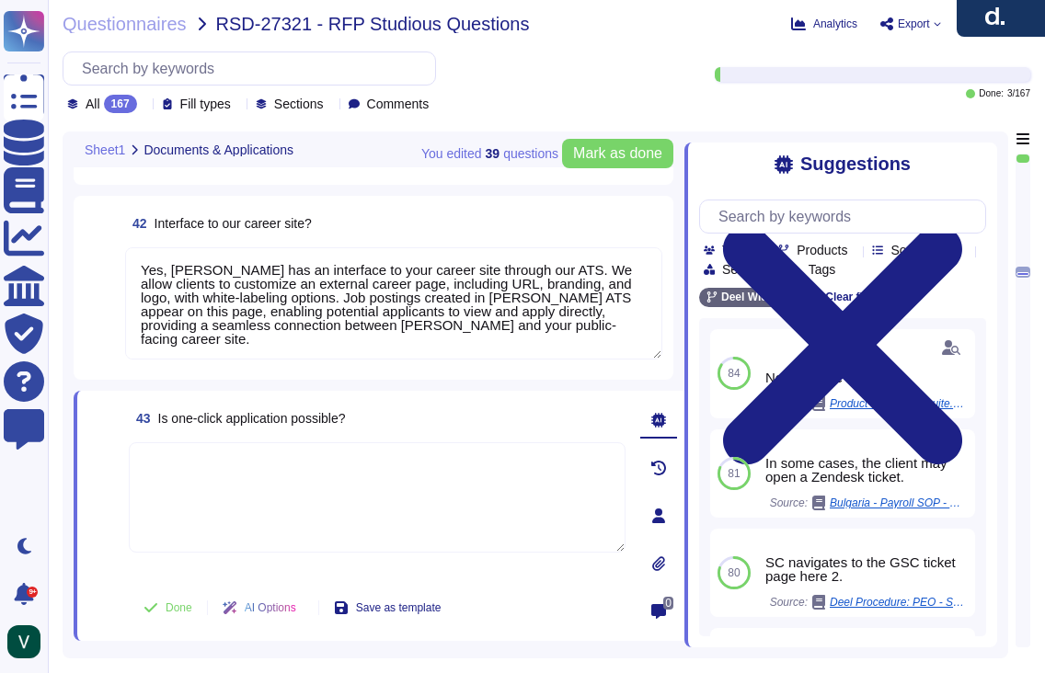
paste textarea "No, [PERSON_NAME] does not specifically offer a one-click application feature. …"
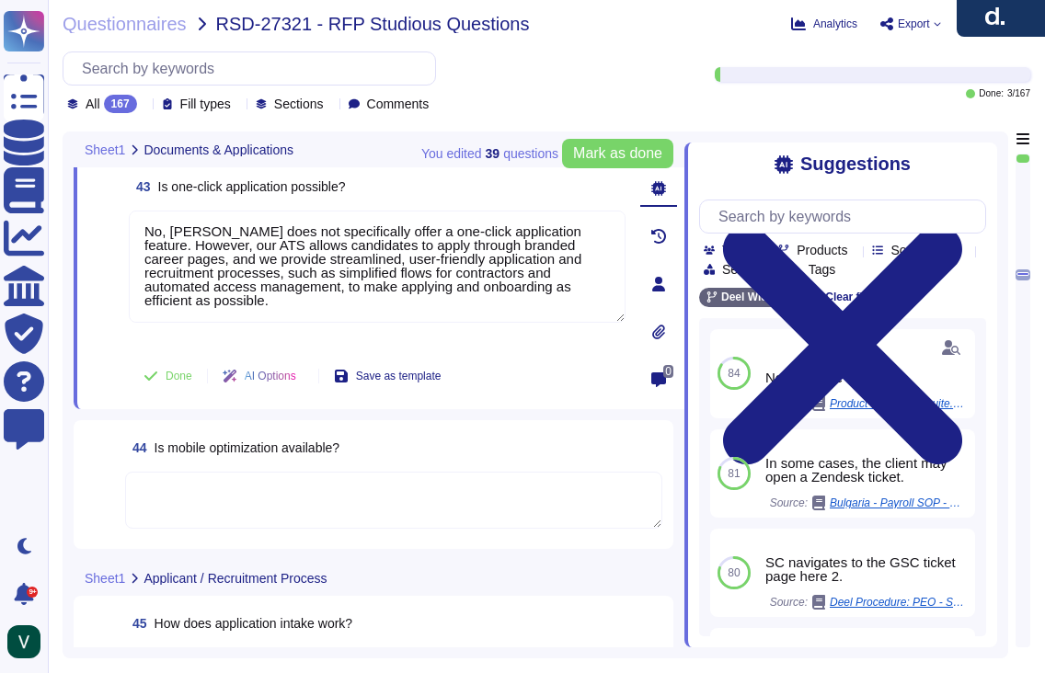
scroll to position [7620, 0]
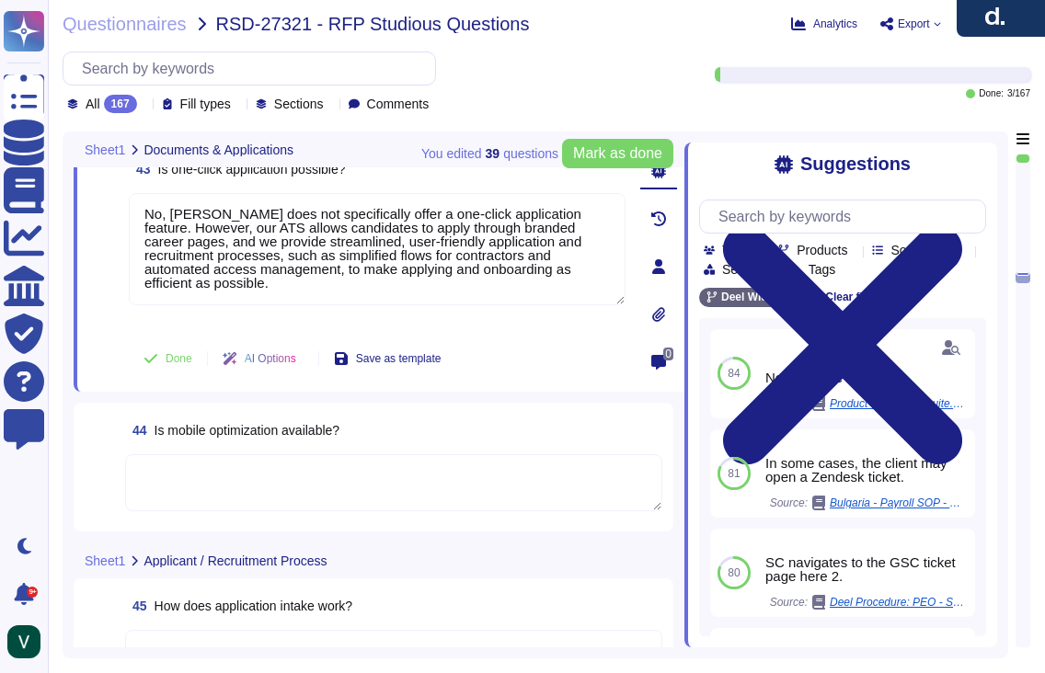
type textarea "No, [PERSON_NAME] does not specifically offer a one-click application feature. …"
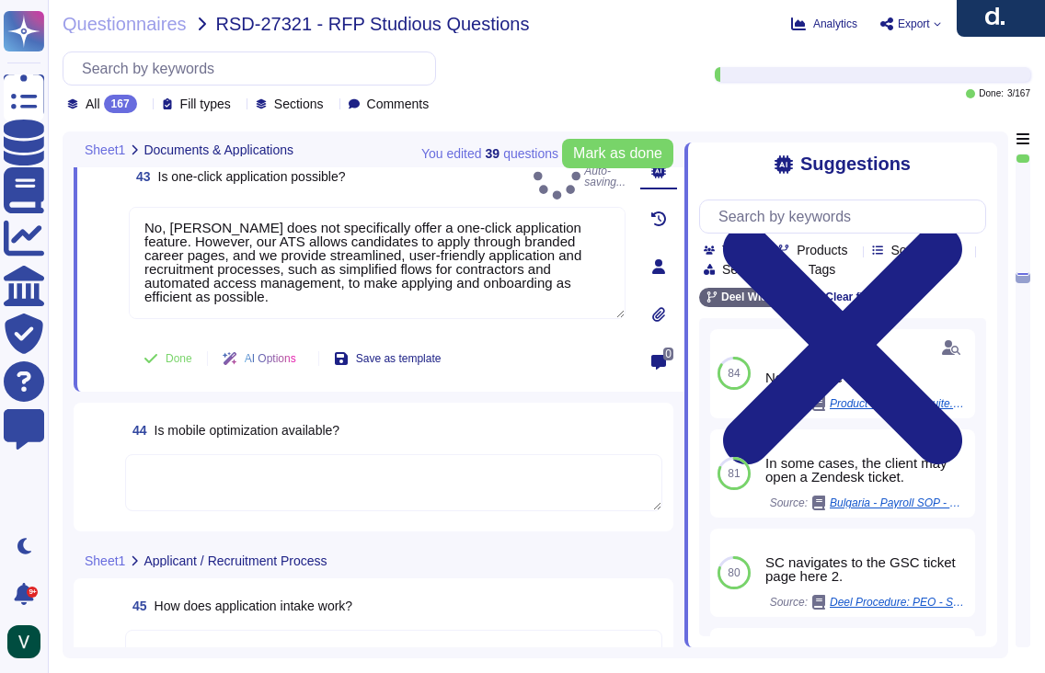
click at [110, 494] on span at bounding box center [101, 483] width 33 height 59
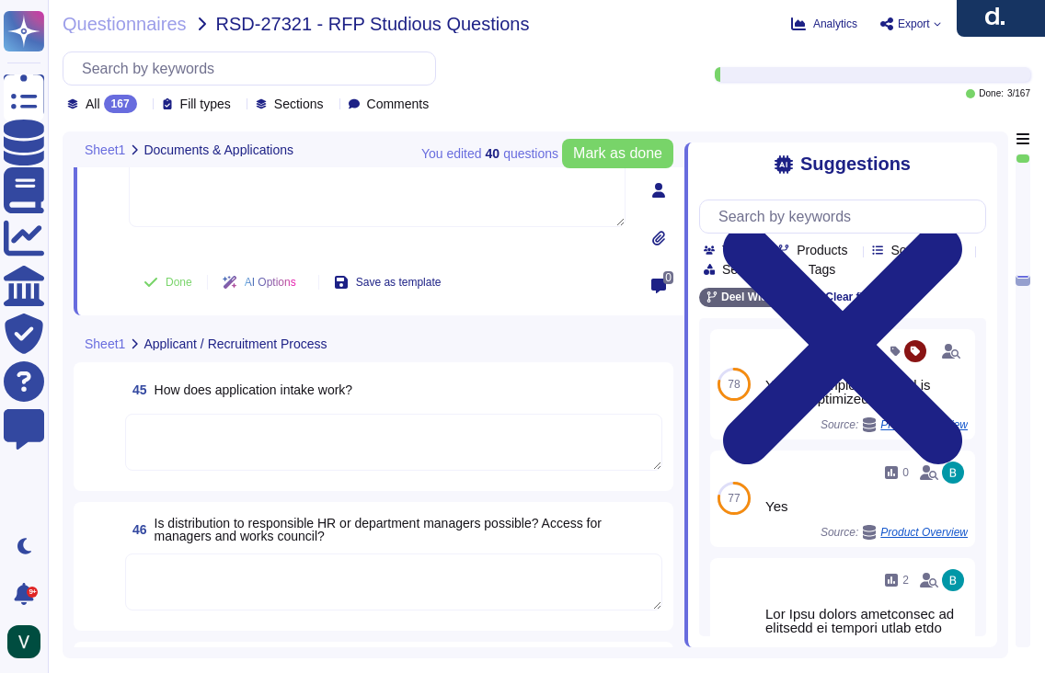
scroll to position [7898, 0]
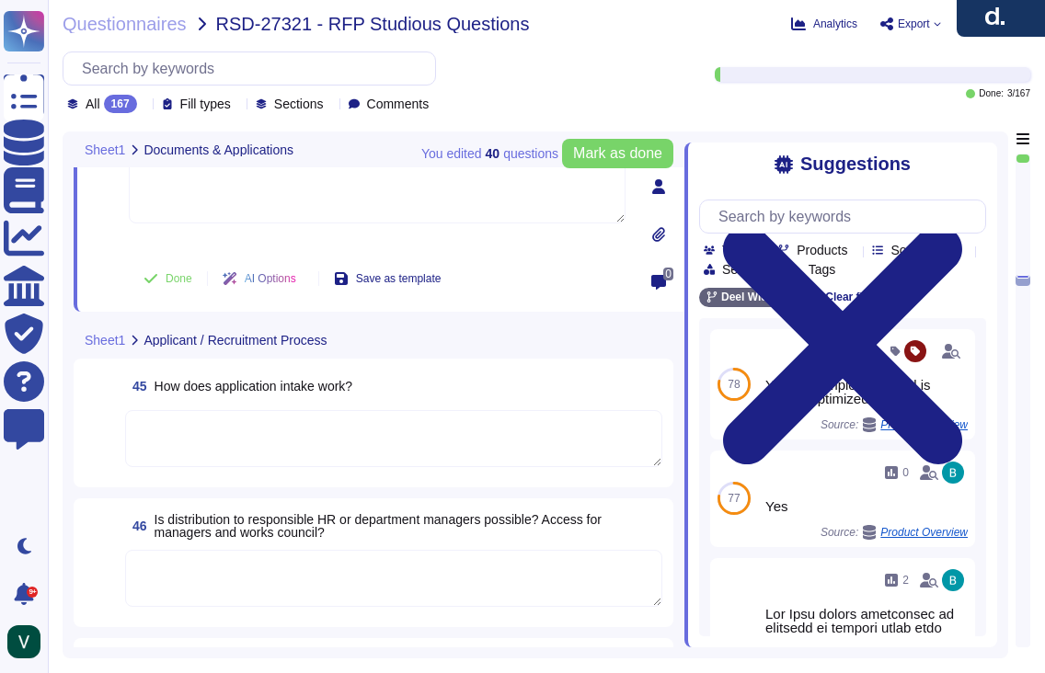
click at [359, 513] on span "Is distribution to responsible HR or department managers possible? Access for m…" at bounding box center [409, 526] width 508 height 26
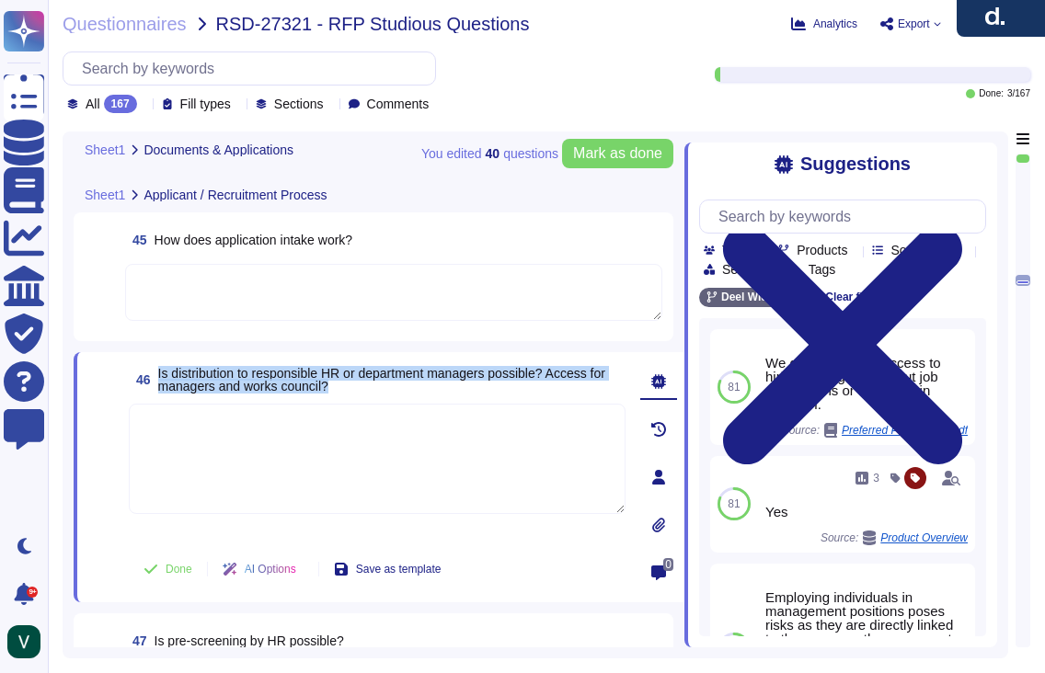
drag, startPoint x: 347, startPoint y: 385, endPoint x: 157, endPoint y: 366, distance: 190.5
click at [157, 366] on span "46 Is distribution to responsible HR or department managers possible? Access fo…" at bounding box center [377, 379] width 497 height 33
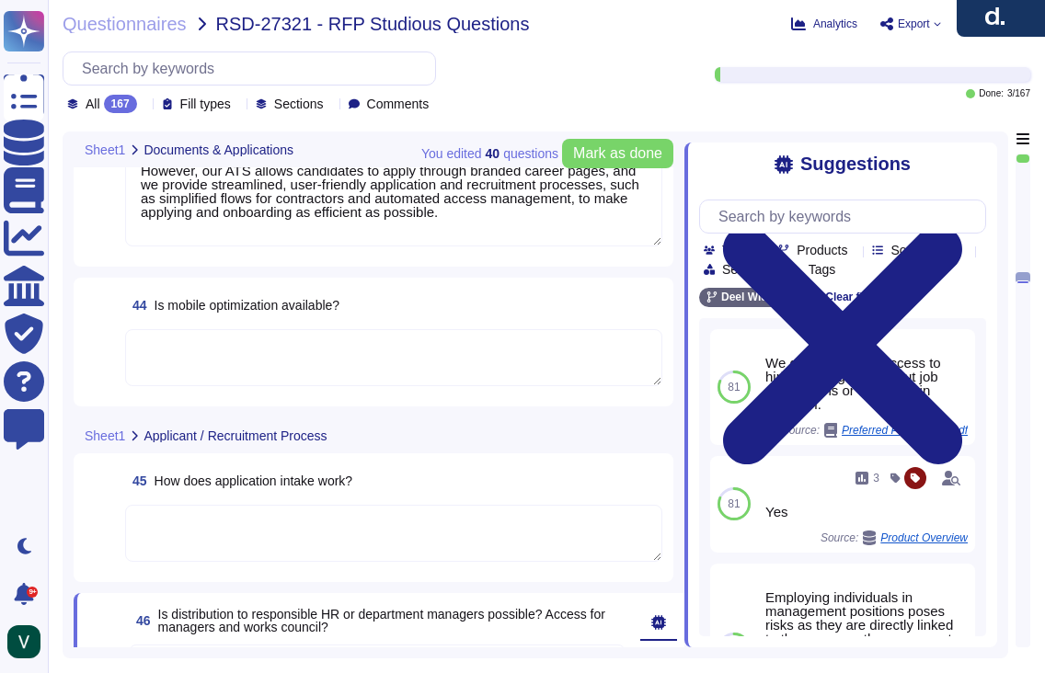
click at [272, 367] on textarea at bounding box center [393, 357] width 537 height 57
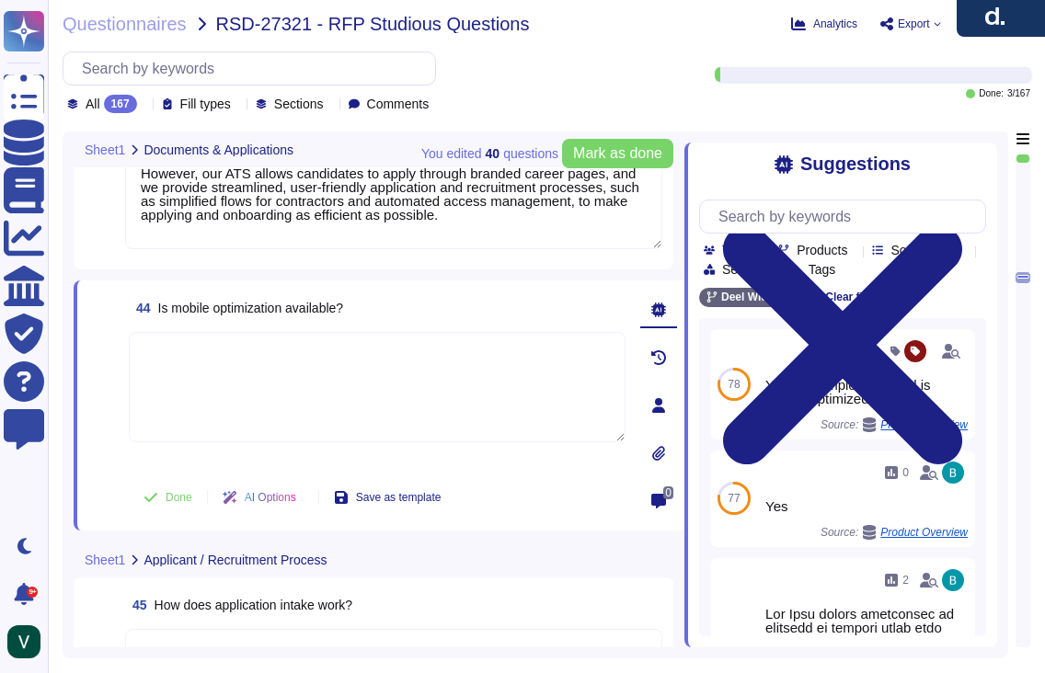
paste textarea "Yes, [PERSON_NAME] platform is optimized for mobile use through our dedicated m…"
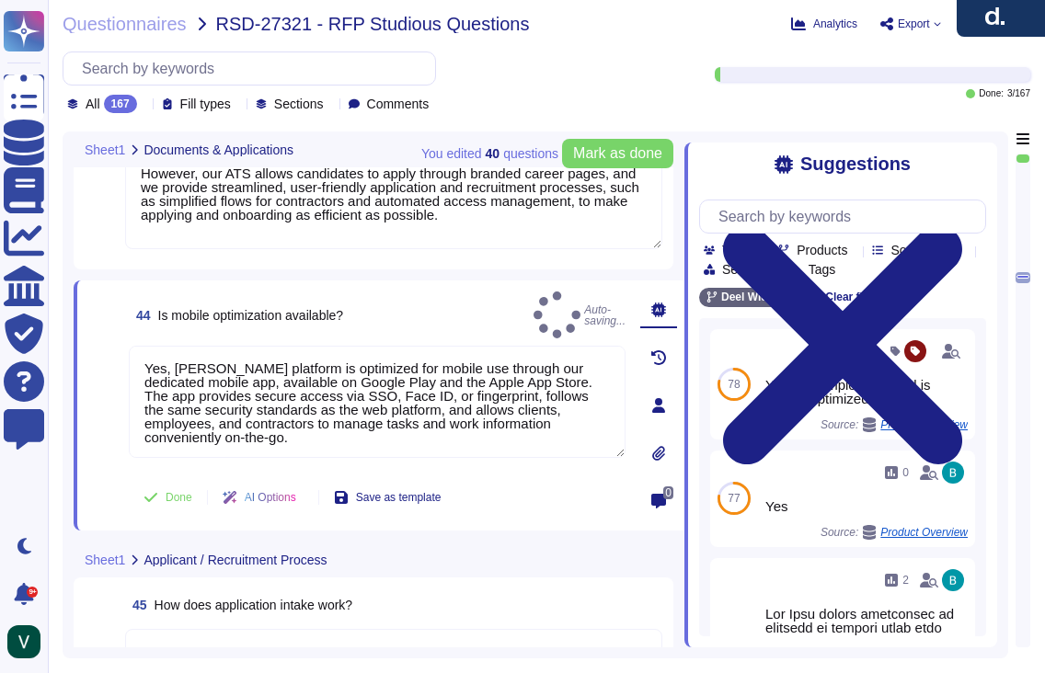
click at [110, 450] on span at bounding box center [104, 407] width 33 height 122
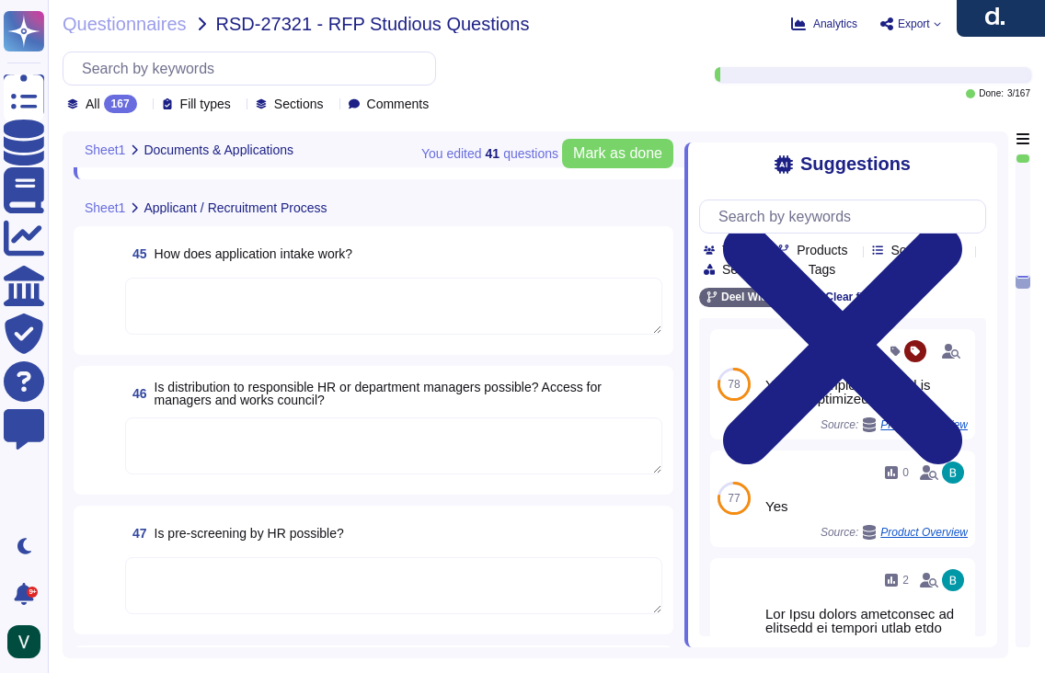
scroll to position [8019, 0]
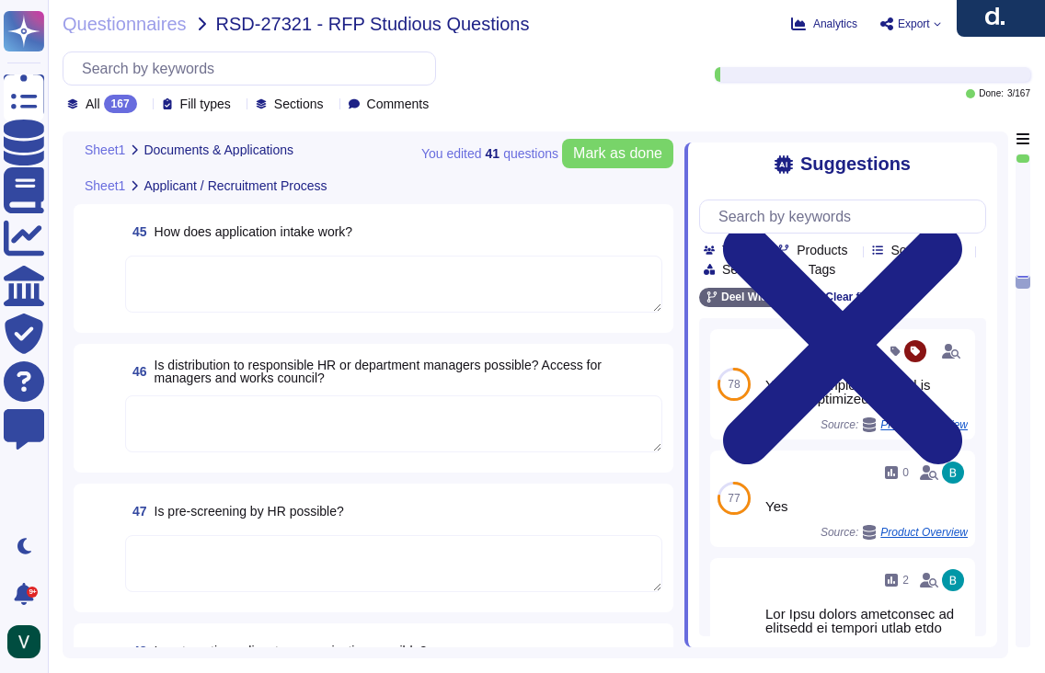
click at [221, 544] on textarea at bounding box center [393, 563] width 537 height 57
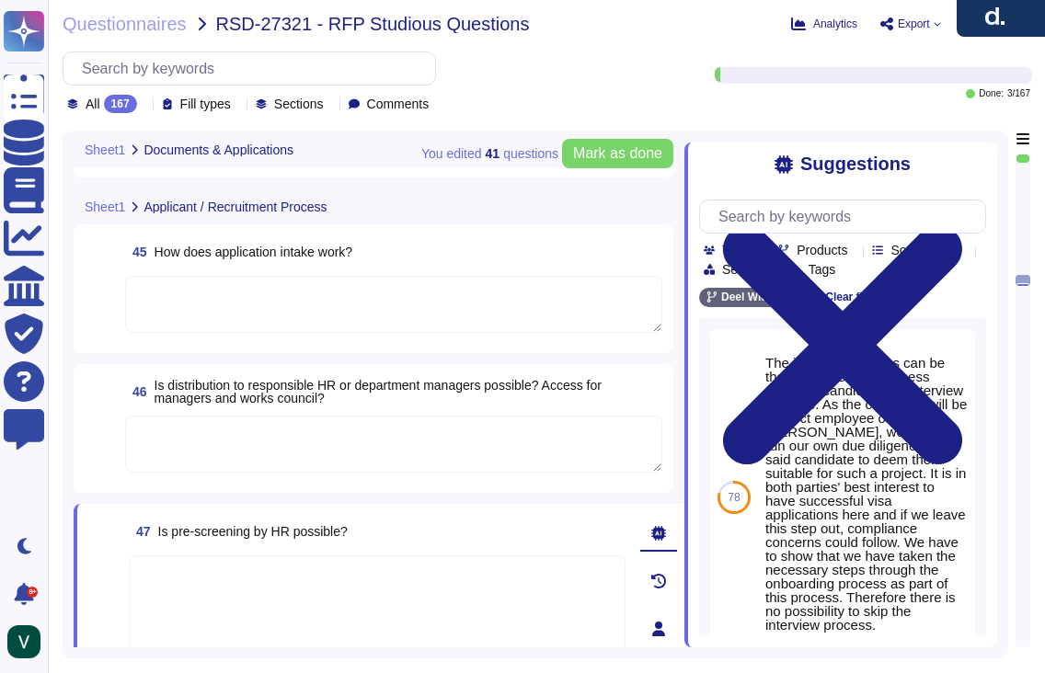
scroll to position [7902, 0]
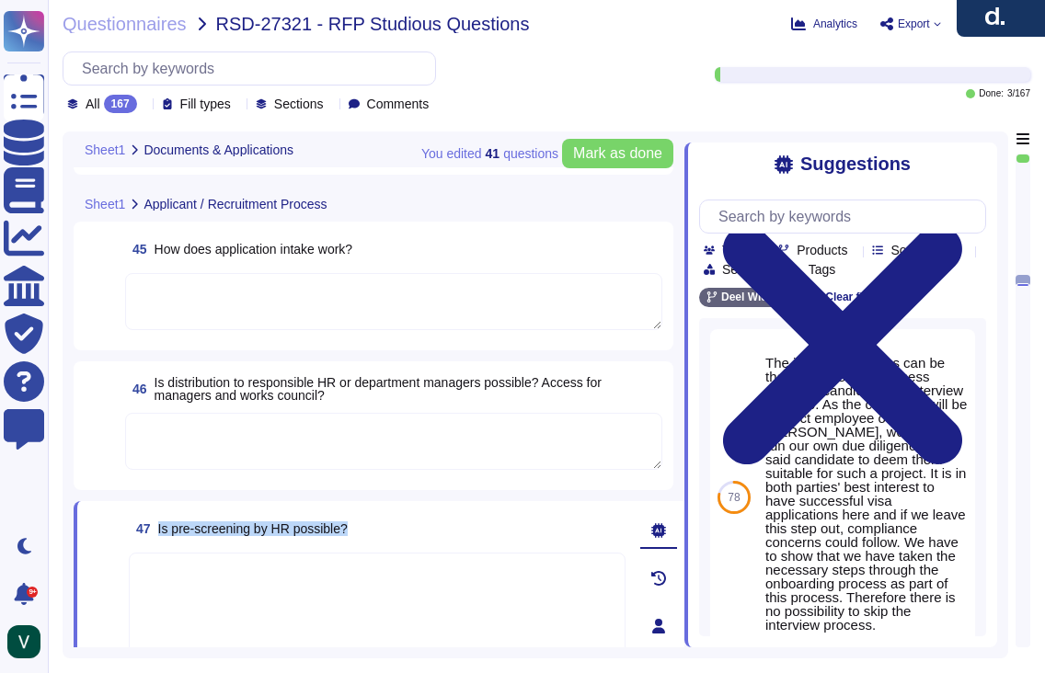
drag, startPoint x: 374, startPoint y: 526, endPoint x: 161, endPoint y: 523, distance: 213.5
click at [155, 529] on div "47 Is pre-screening by HR possible?" at bounding box center [377, 528] width 497 height 33
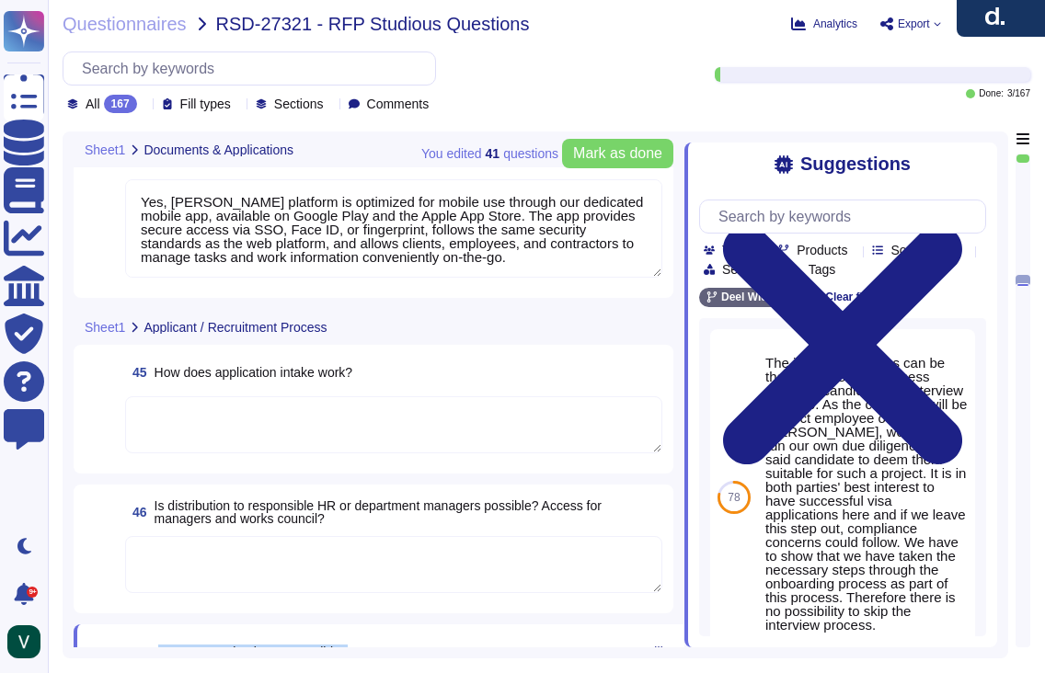
scroll to position [7775, 0]
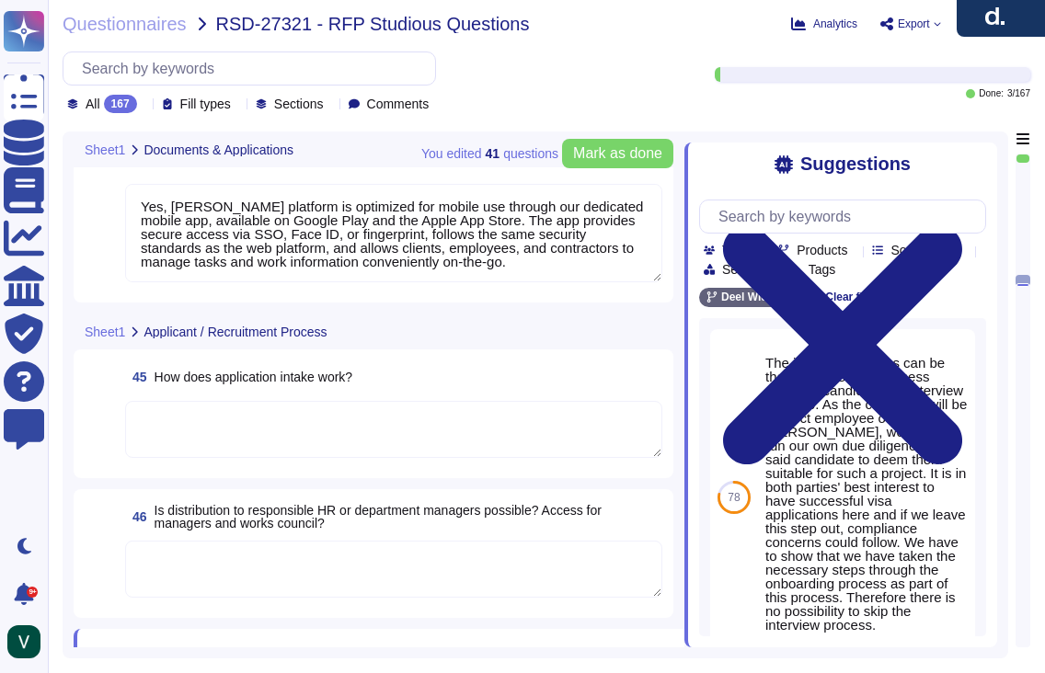
click at [272, 442] on textarea at bounding box center [393, 429] width 537 height 57
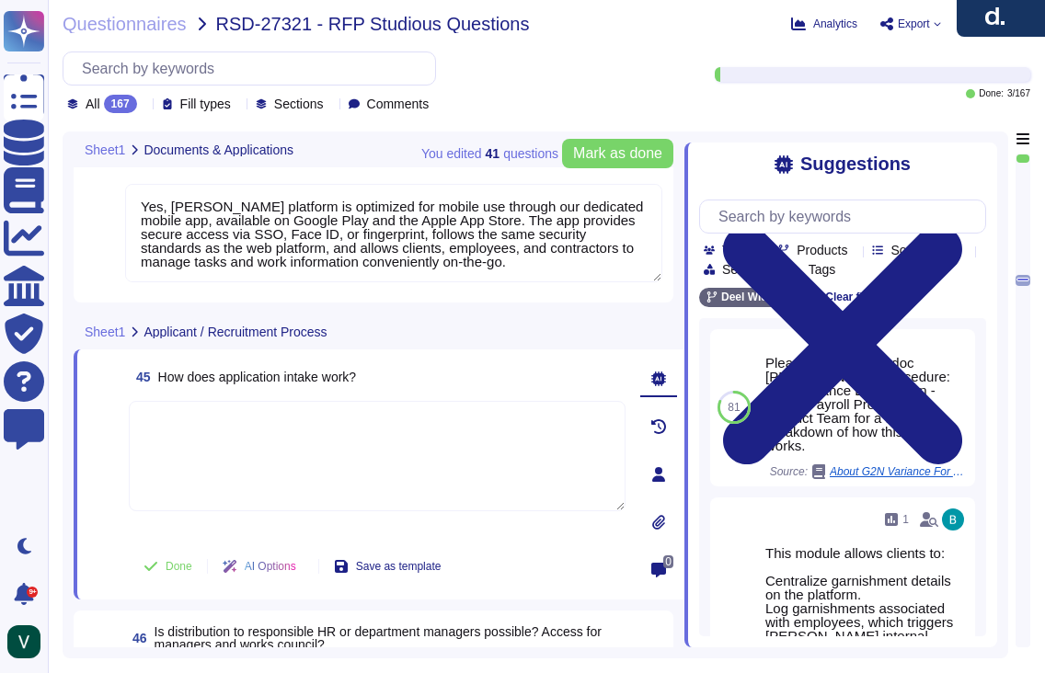
paste textarea "Yes, [PERSON_NAME] system handles application intake through our Applicant Trac…"
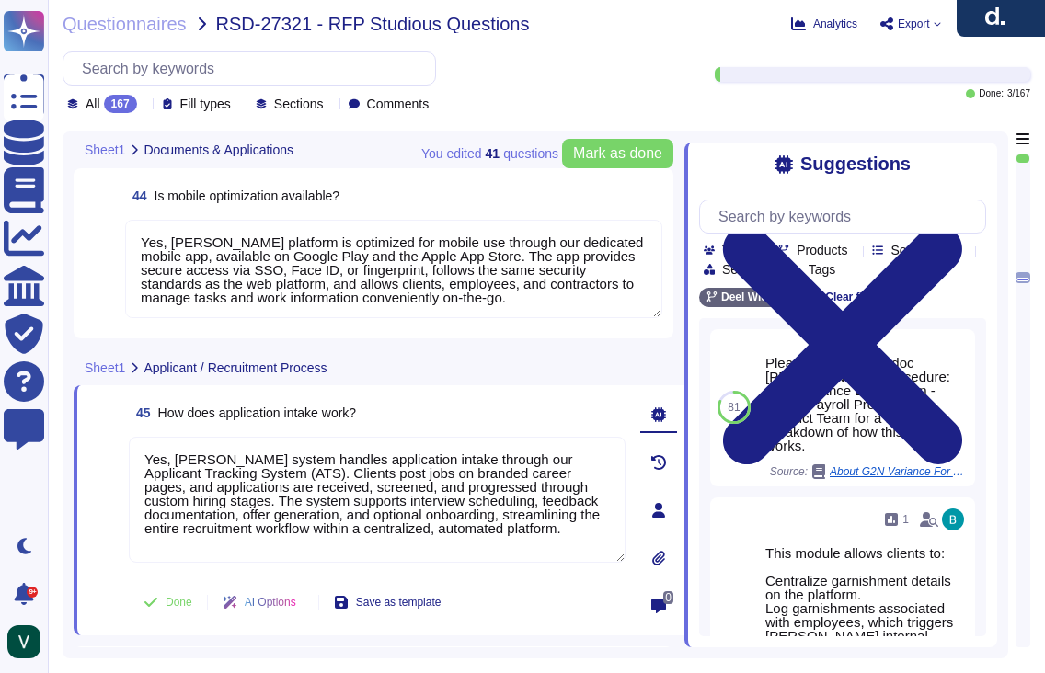
scroll to position [7736, 0]
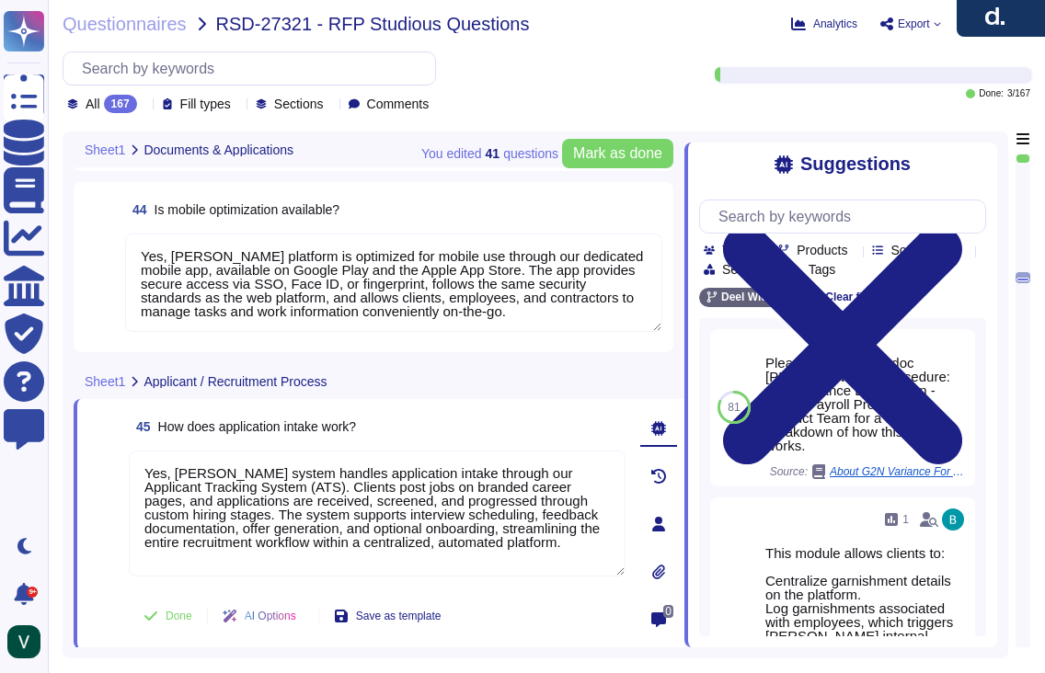
drag, startPoint x: 174, startPoint y: 474, endPoint x: 124, endPoint y: 471, distance: 49.8
click at [124, 471] on div "45 How does application intake work? Yes, [PERSON_NAME] system handles applicat…" at bounding box center [356, 524] width 537 height 228
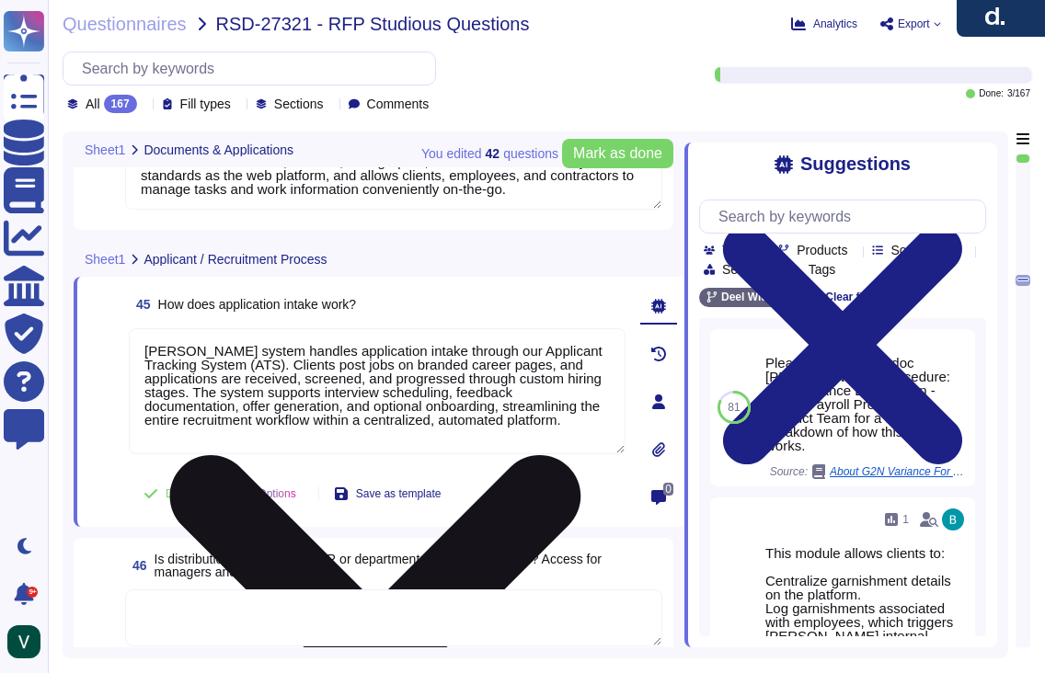
scroll to position [2, 0]
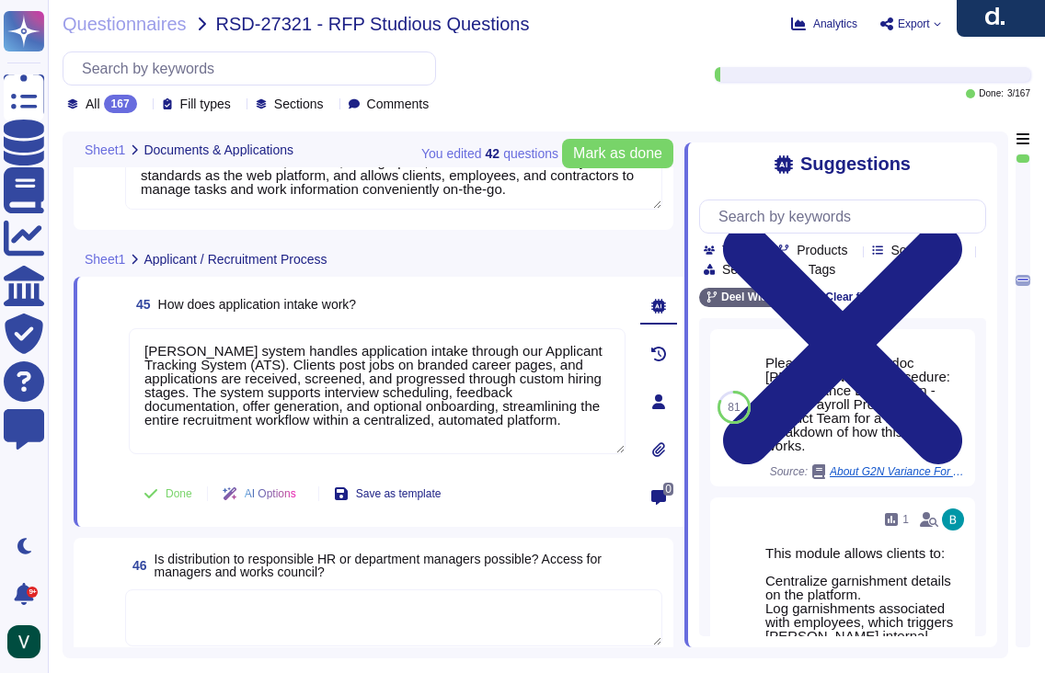
click at [95, 546] on div "46 Is distribution to responsible HR or department managers possible? Access fo…" at bounding box center [374, 602] width 600 height 129
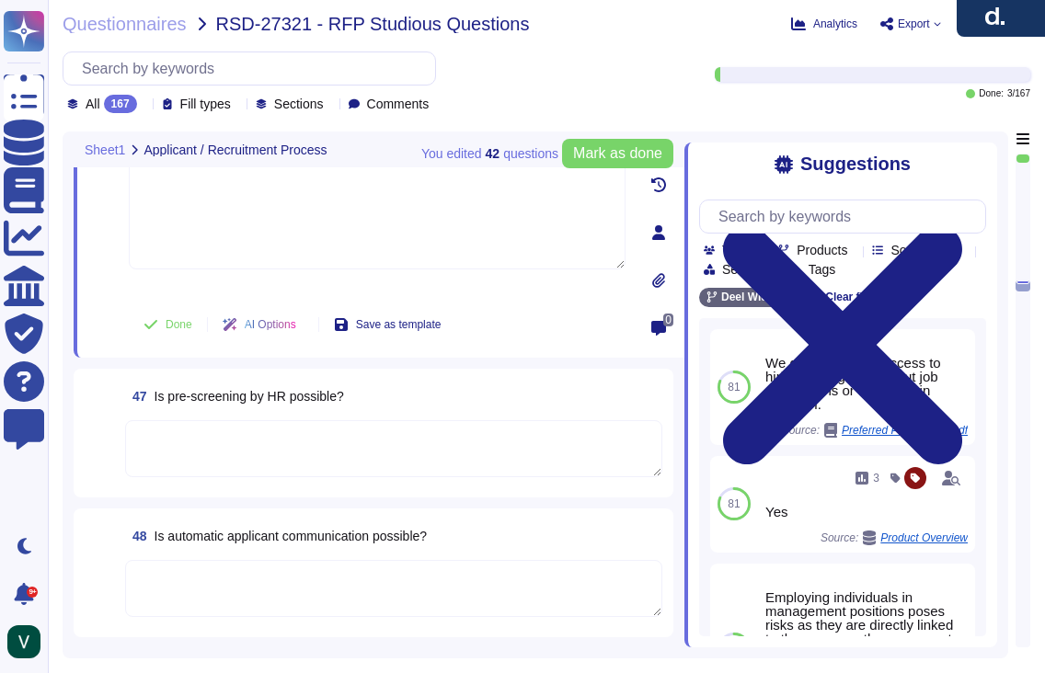
scroll to position [8204, 0]
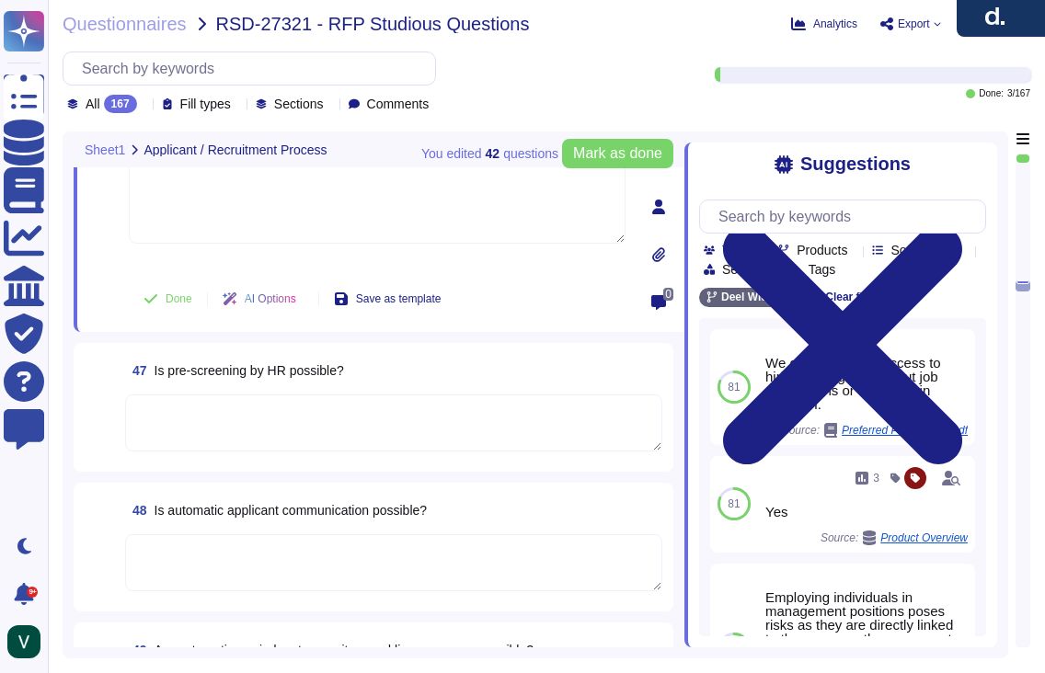
click at [367, 548] on textarea at bounding box center [393, 562] width 537 height 57
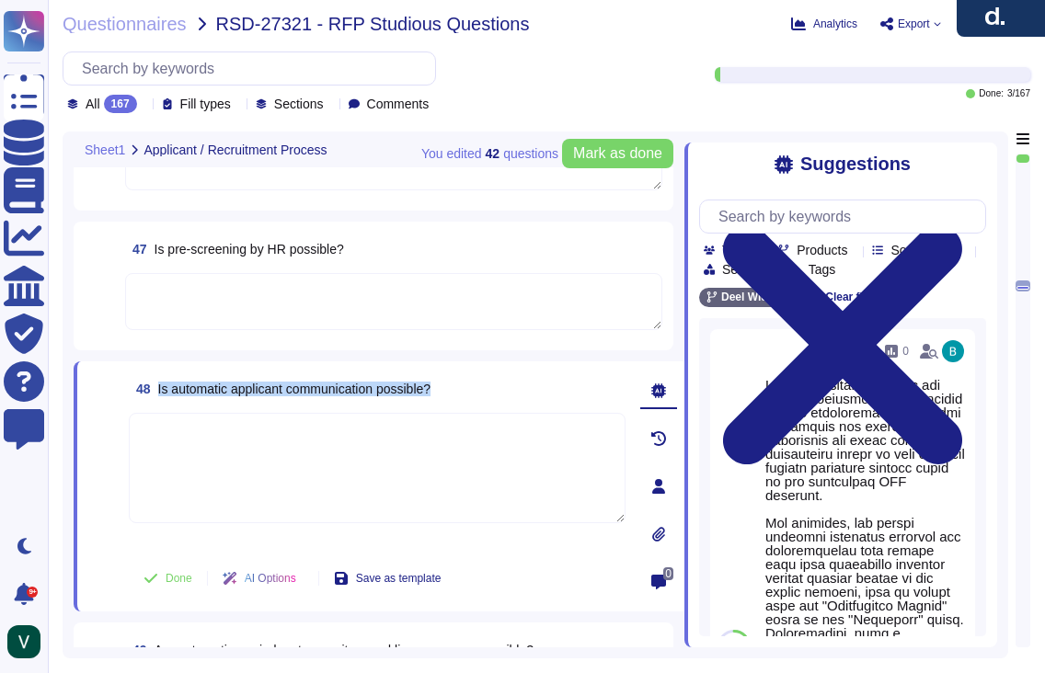
drag, startPoint x: 461, startPoint y: 385, endPoint x: 179, endPoint y: 352, distance: 283.3
click at [161, 390] on div "48 Is automatic applicant communication possible?" at bounding box center [377, 389] width 497 height 33
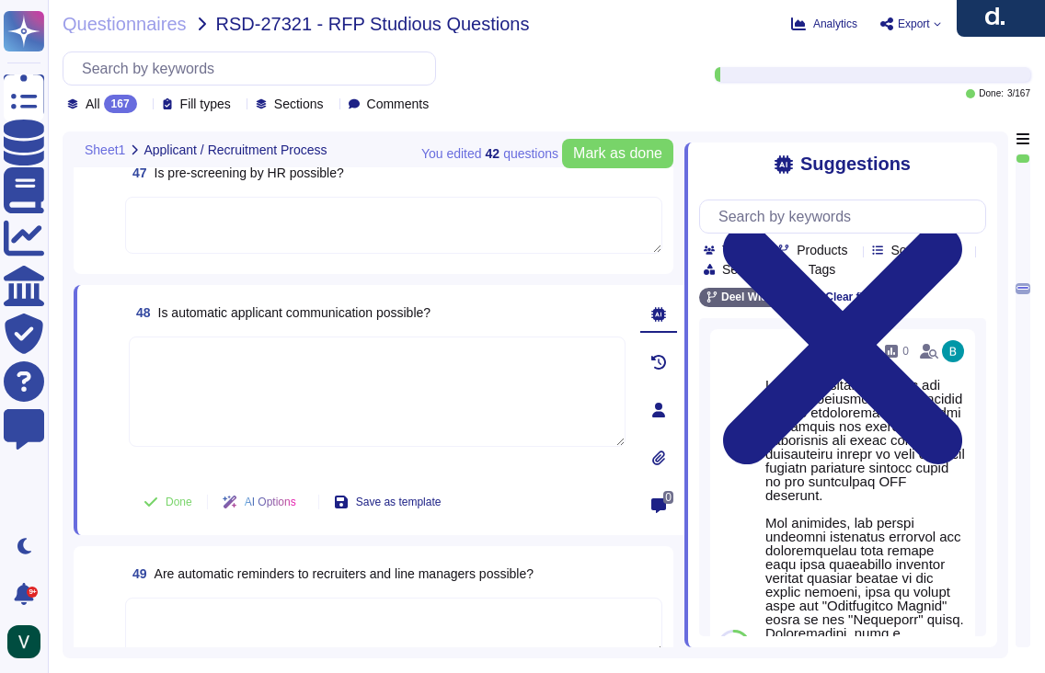
scroll to position [8298, 0]
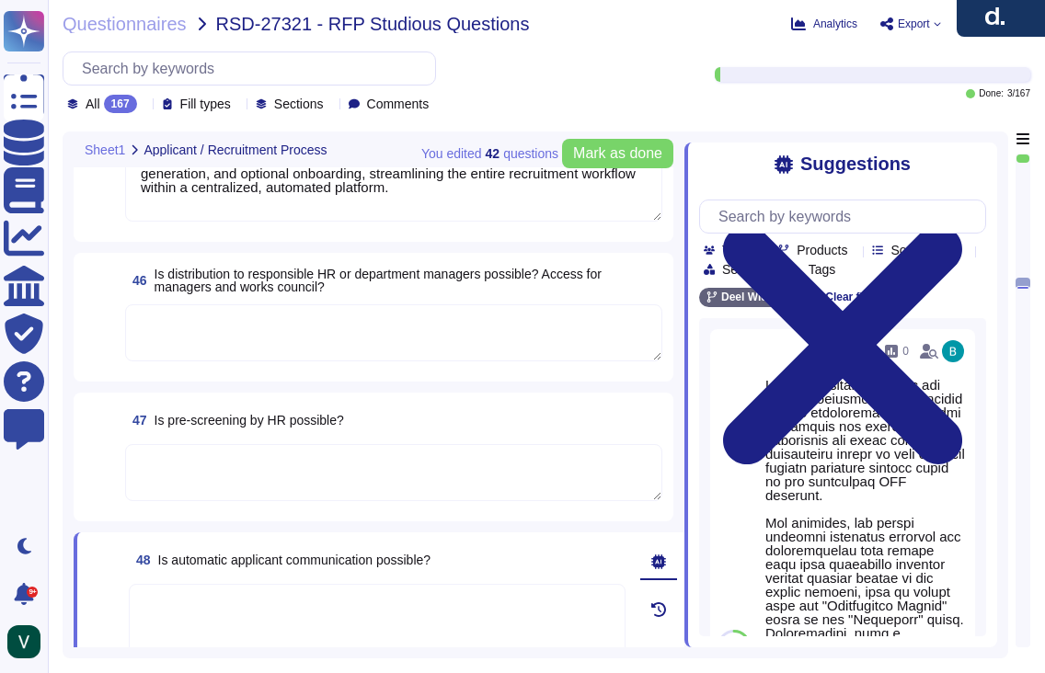
click at [262, 346] on textarea at bounding box center [393, 333] width 537 height 57
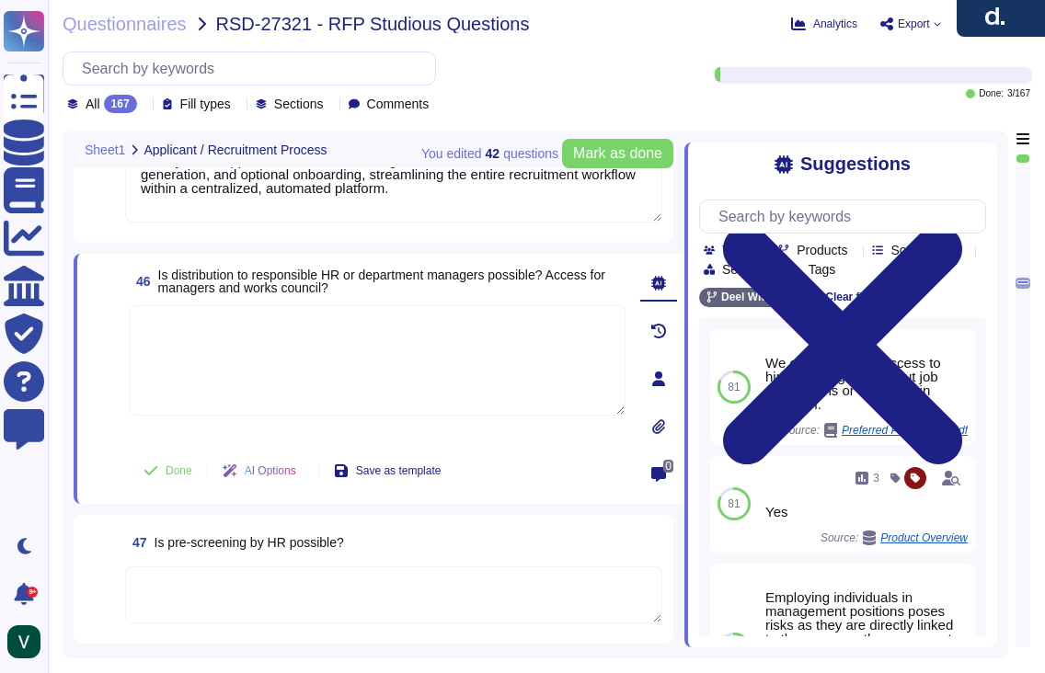
paste textarea "Yes, [PERSON_NAME] system allows applications to be distributed to responsible …"
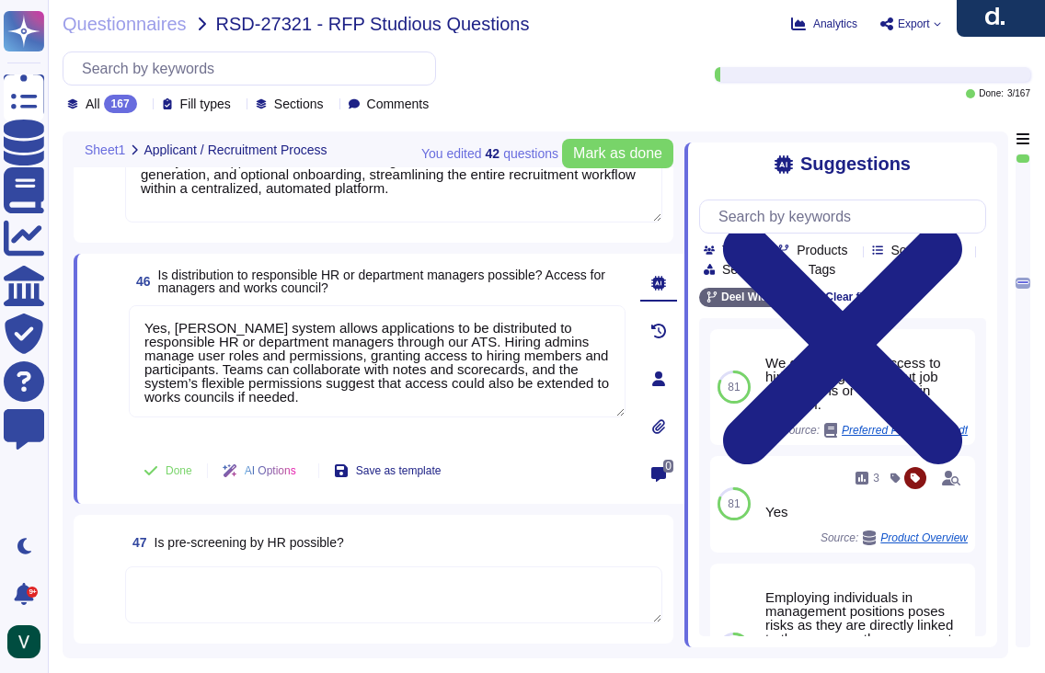
click at [98, 420] on span at bounding box center [104, 373] width 33 height 136
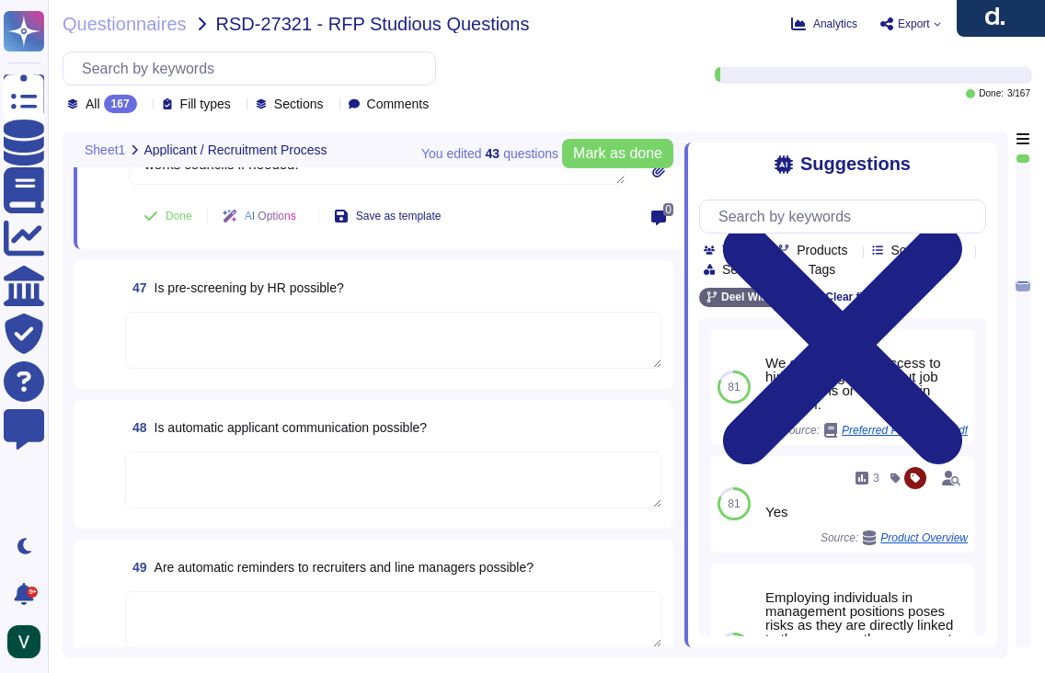
scroll to position [8320, 0]
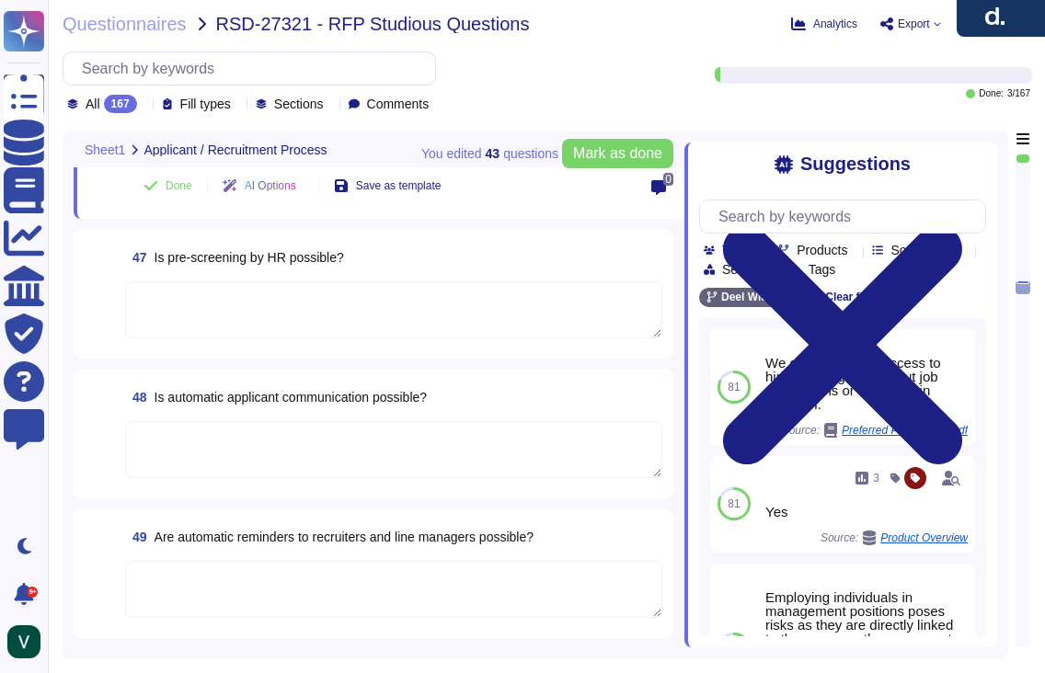
click at [270, 561] on textarea at bounding box center [393, 589] width 537 height 57
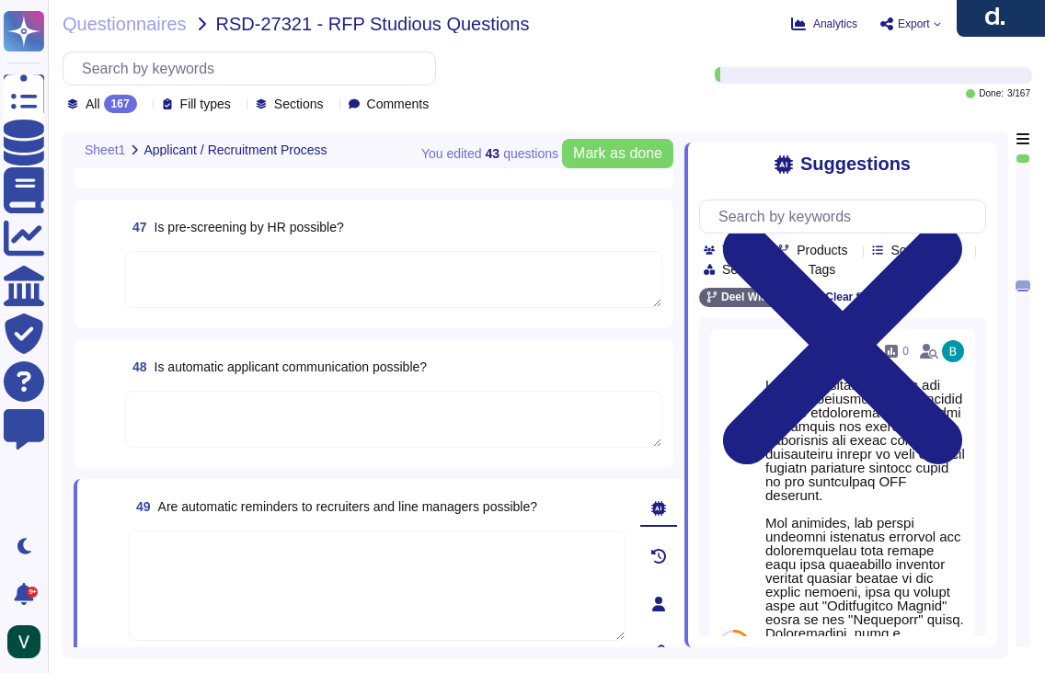
scroll to position [8285, 0]
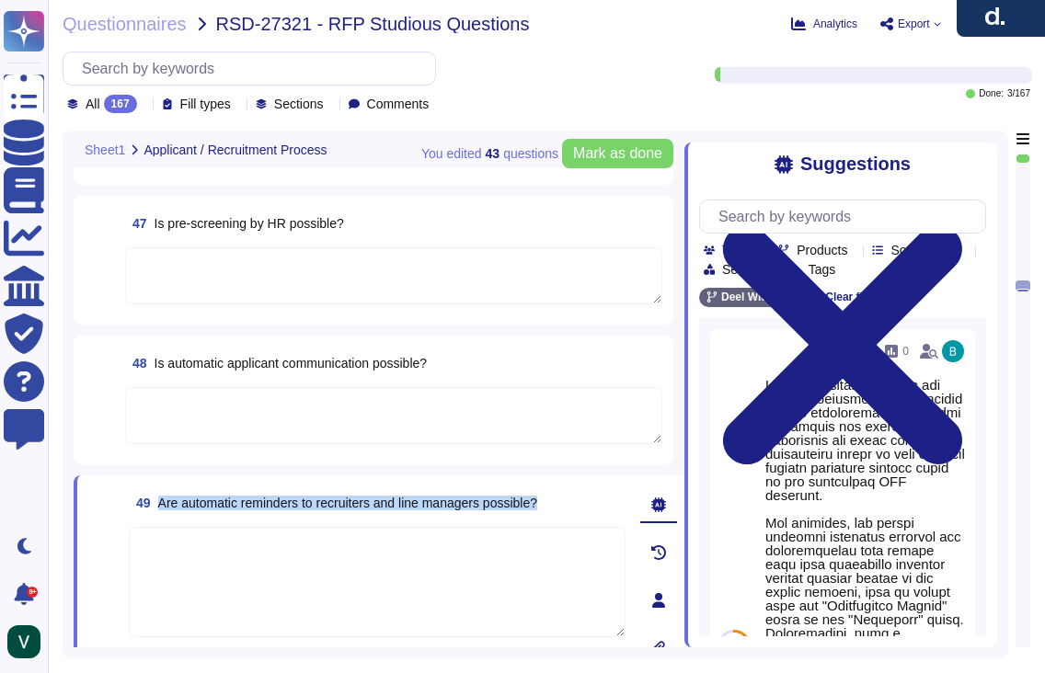
drag, startPoint x: 584, startPoint y: 501, endPoint x: 162, endPoint y: 507, distance: 422.3
click at [162, 507] on div "49 Are automatic reminders to recruiters and line managers possible?" at bounding box center [377, 503] width 497 height 33
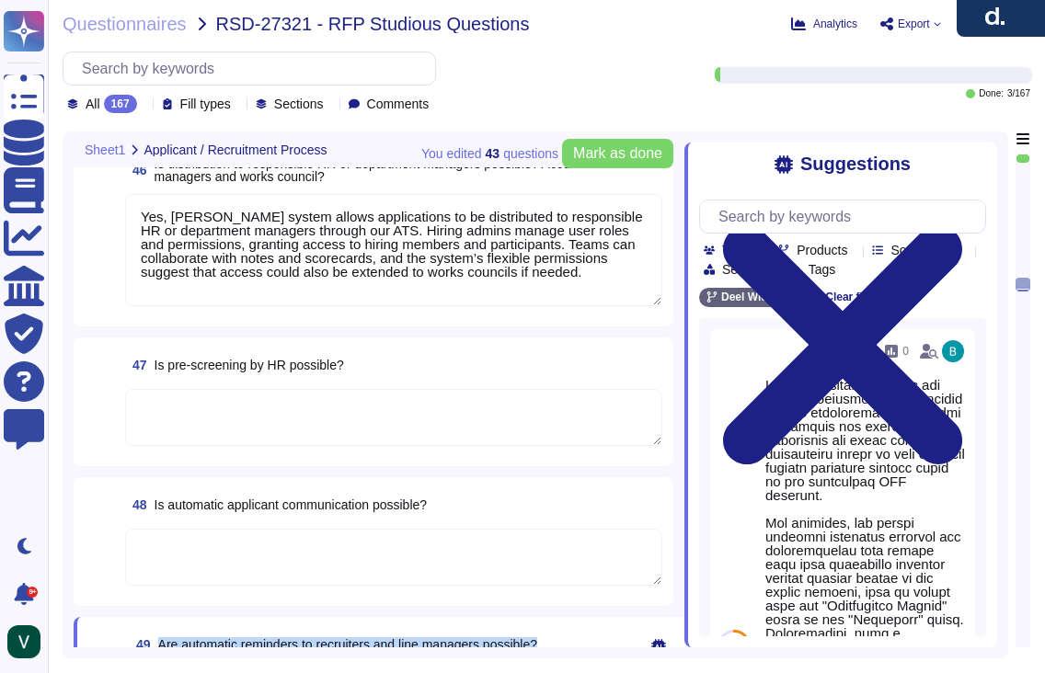
scroll to position [8132, 0]
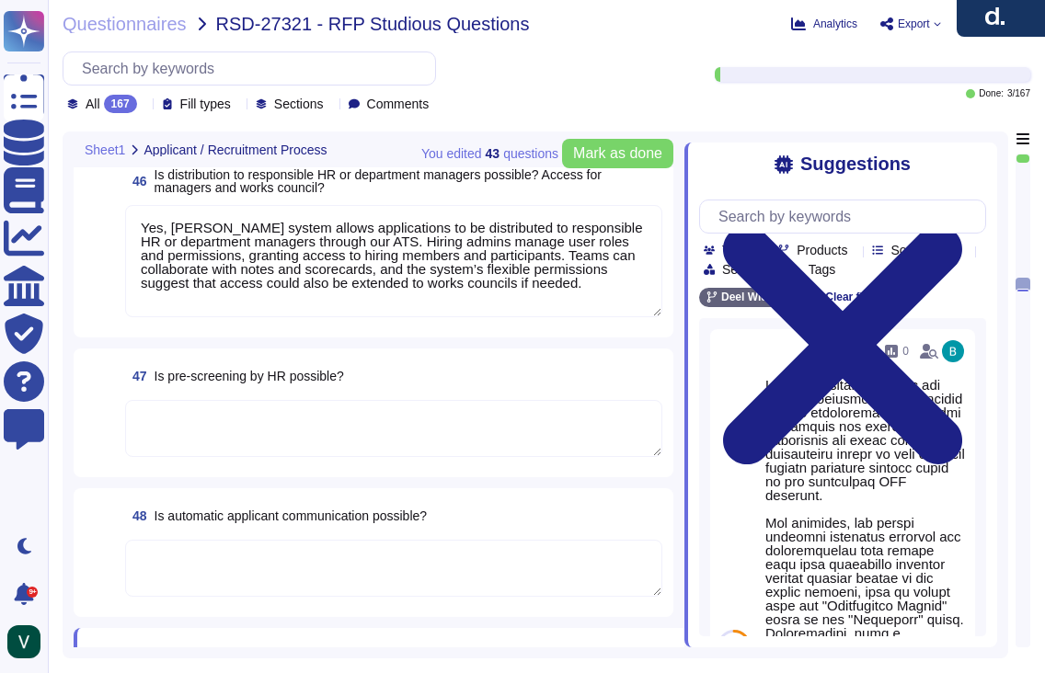
click at [325, 449] on textarea at bounding box center [393, 428] width 537 height 57
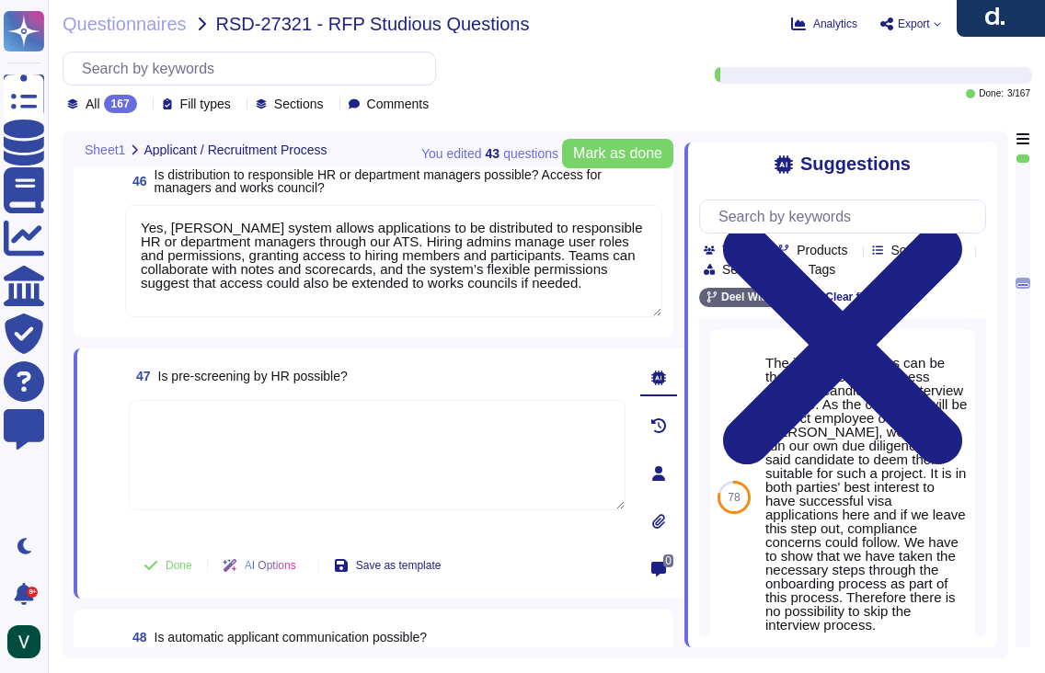
paste textarea "Yes, [PERSON_NAME] ATS can be used by HR for pre-screening applicants. We use A…"
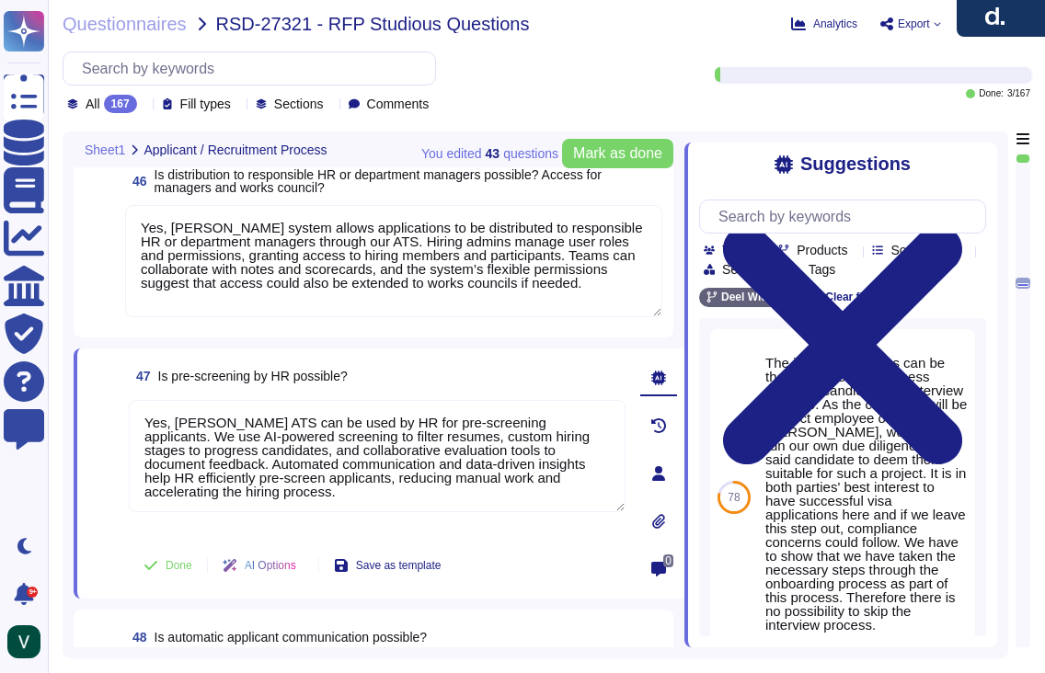
click at [103, 478] on span at bounding box center [104, 468] width 33 height 136
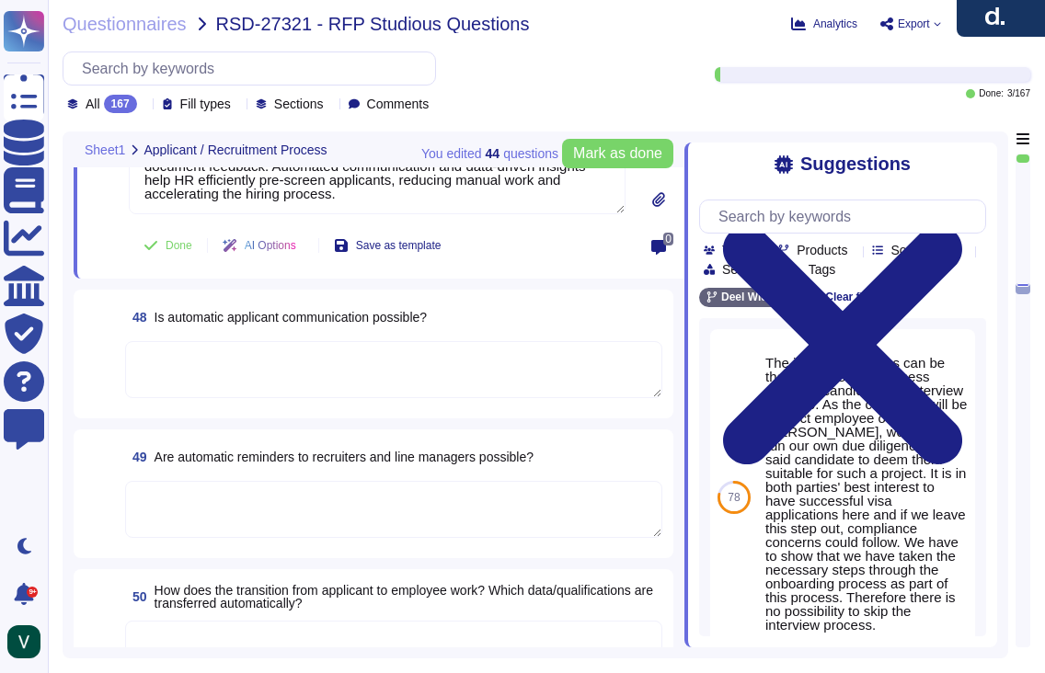
scroll to position [8461, 0]
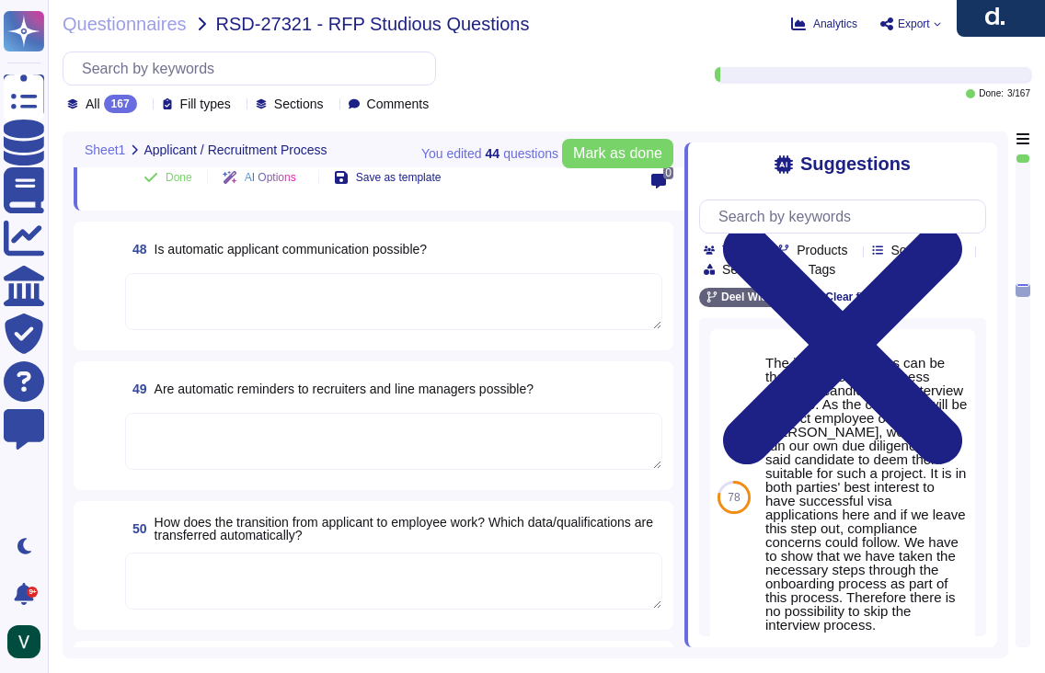
click at [217, 577] on textarea at bounding box center [393, 581] width 537 height 57
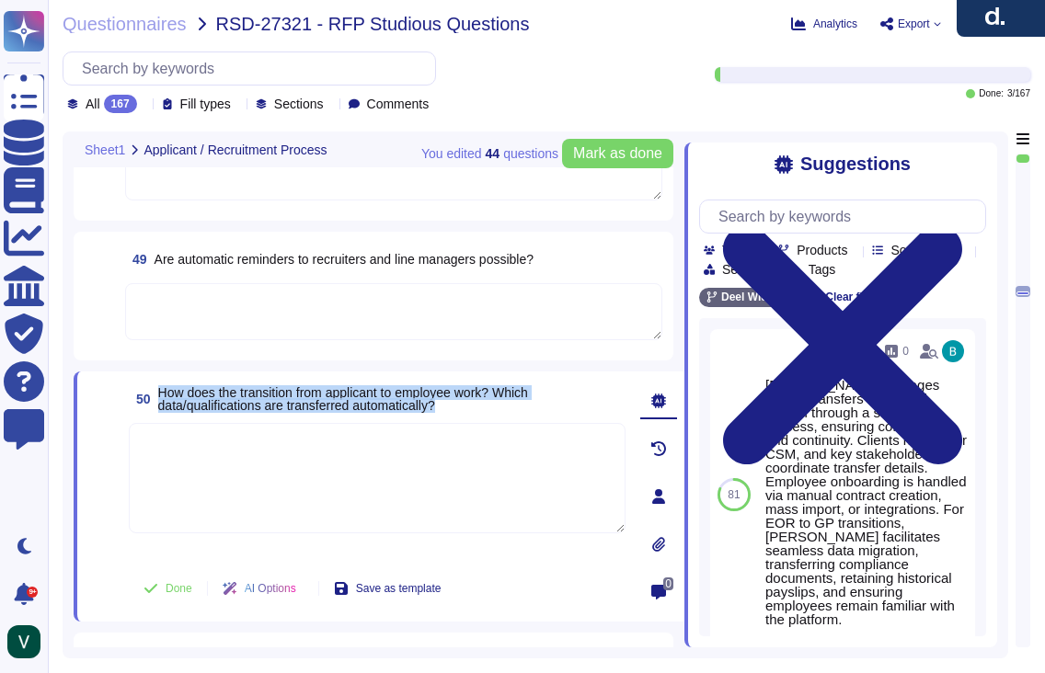
drag, startPoint x: 469, startPoint y: 406, endPoint x: 161, endPoint y: 390, distance: 308.6
click at [161, 390] on span "How does the transition from applicant to employee work? Which data/qualificati…" at bounding box center [391, 399] width 467 height 26
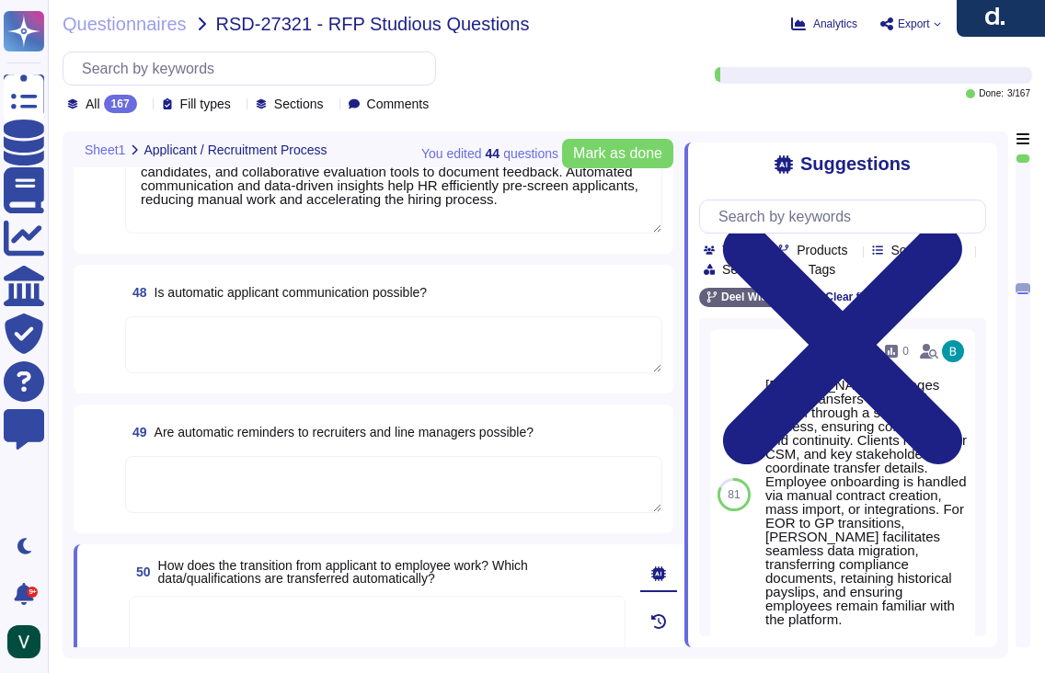
click at [304, 335] on textarea at bounding box center [393, 344] width 537 height 57
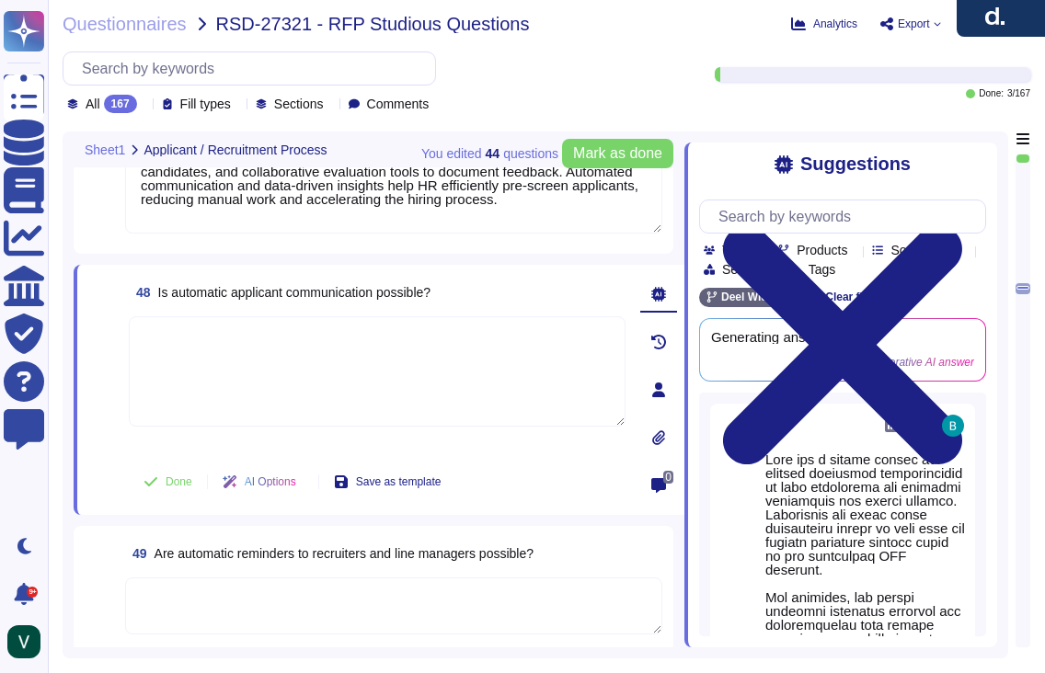
scroll to position [8396, 0]
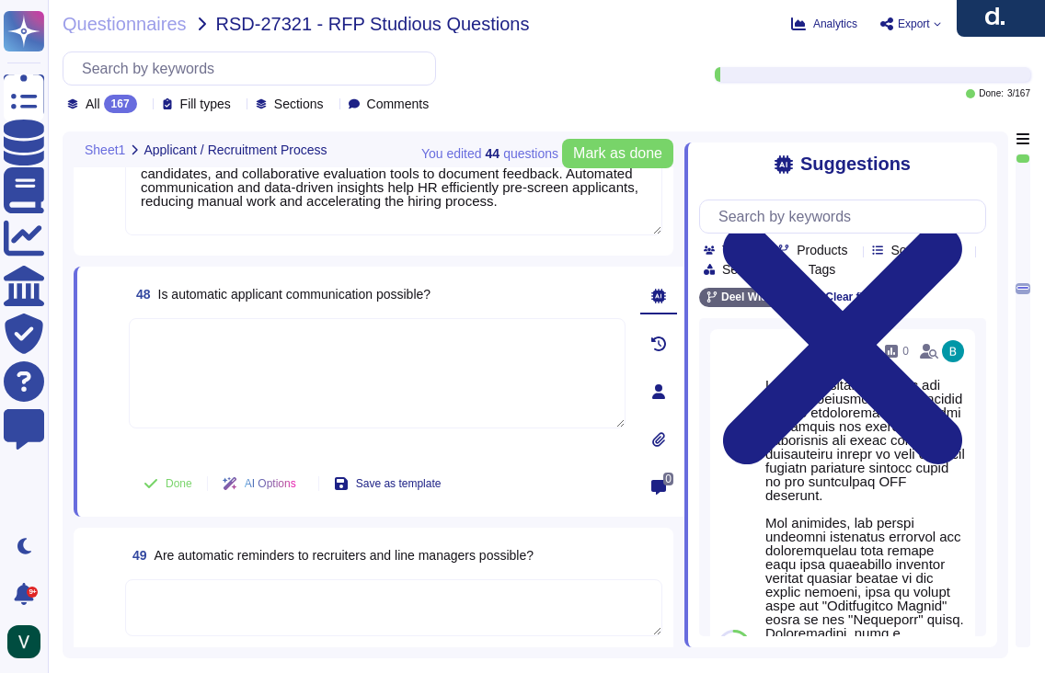
paste textarea "Yes, [PERSON_NAME] ATS can handle automatic communication with applicants. We p…"
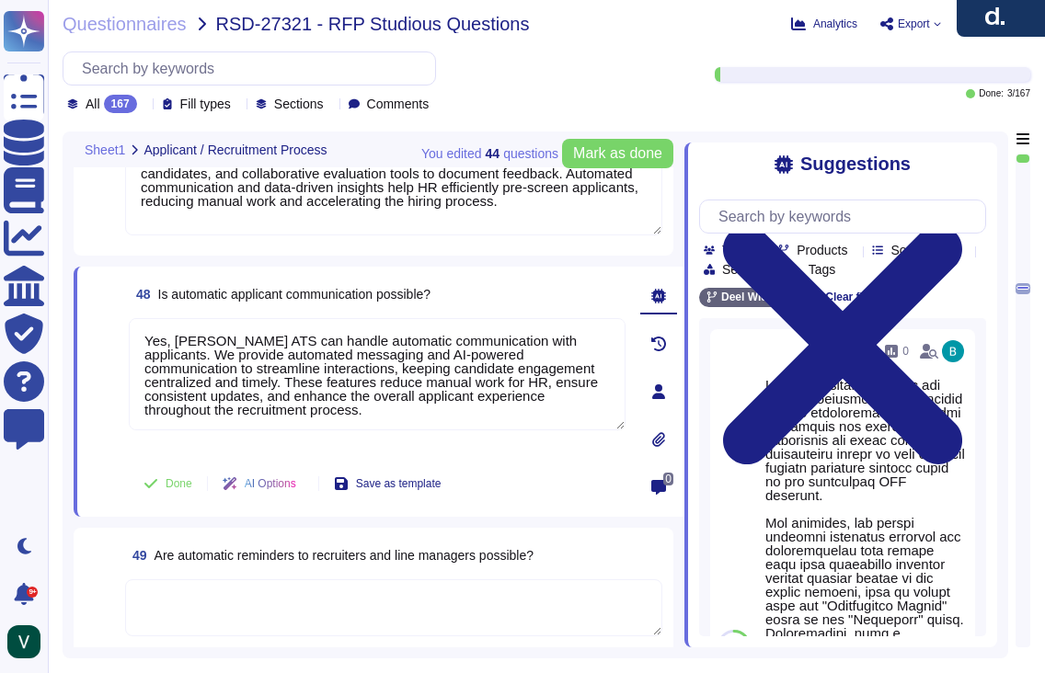
click at [90, 490] on span at bounding box center [104, 484] width 33 height 44
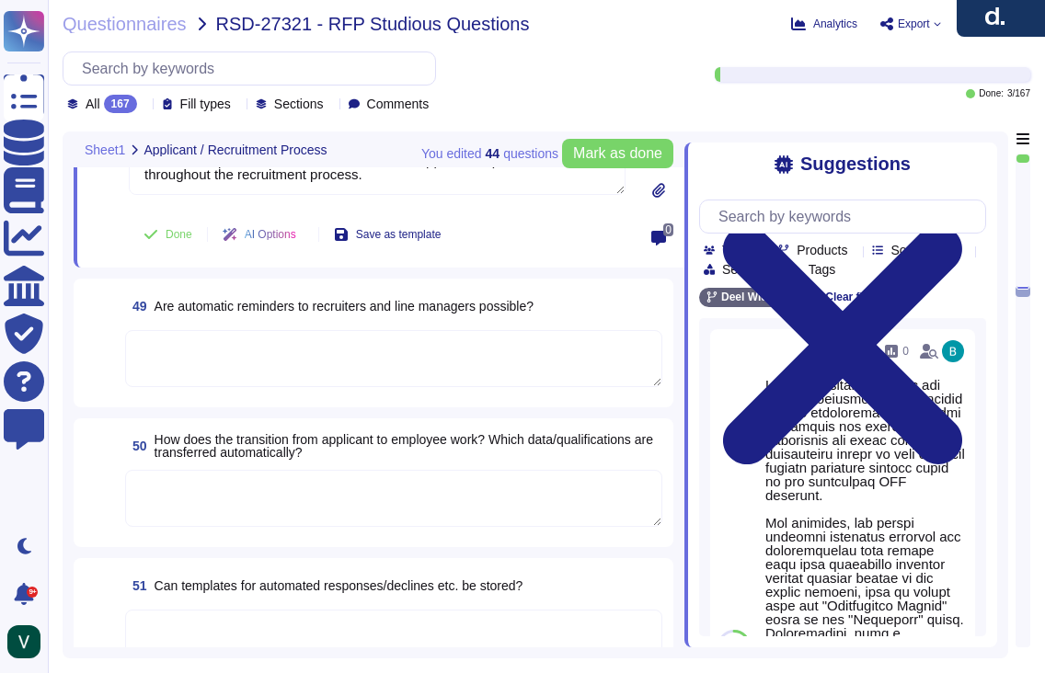
scroll to position [8645, 0]
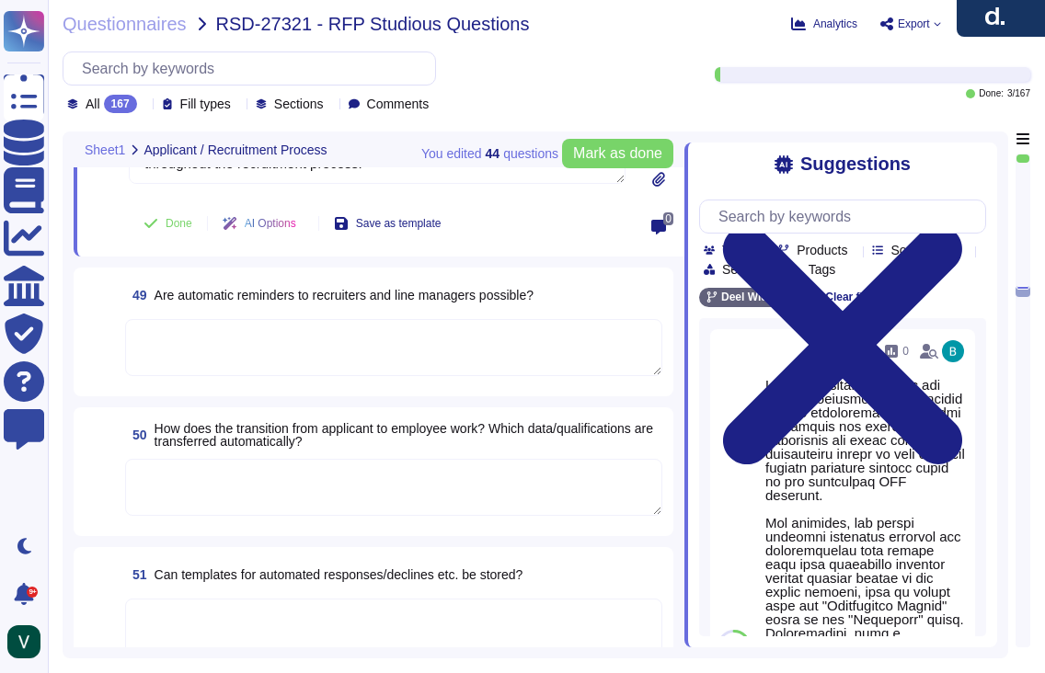
click at [277, 613] on textarea at bounding box center [393, 627] width 537 height 57
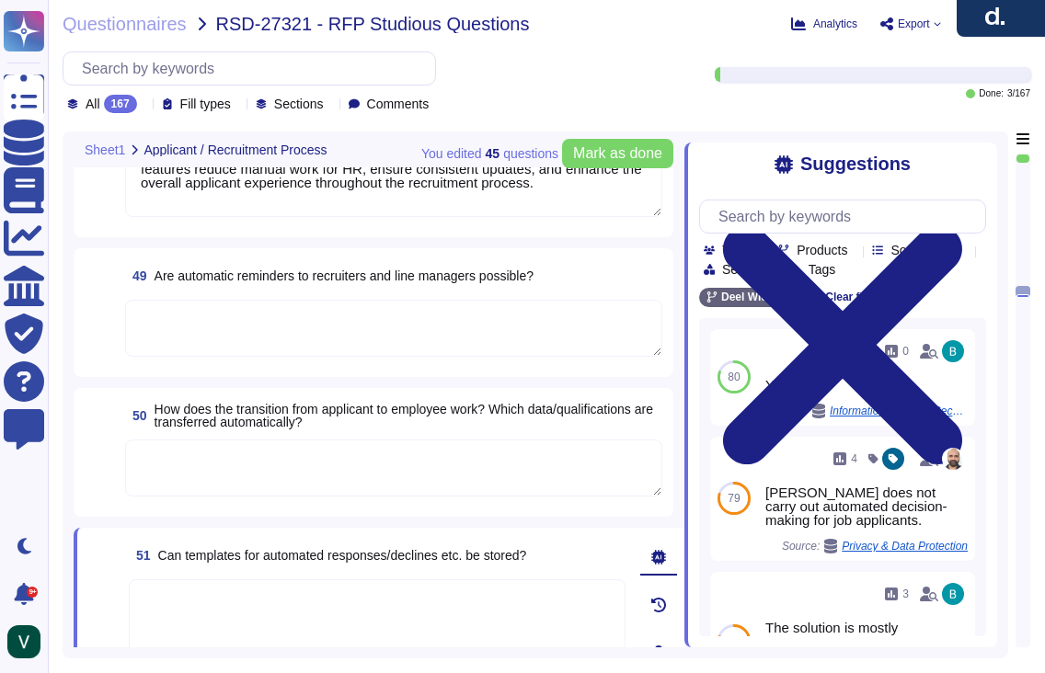
scroll to position [8592, 0]
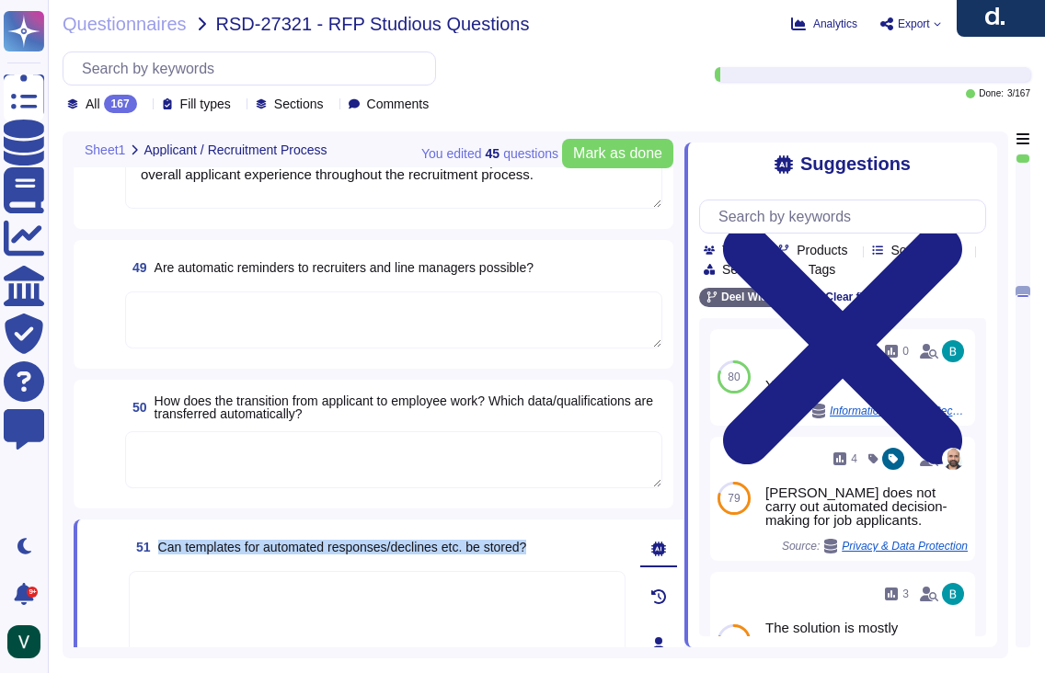
drag, startPoint x: 562, startPoint y: 545, endPoint x: 160, endPoint y: 548, distance: 402.0
click at [161, 548] on div "51 Can templates for automated responses/declines etc. be stored?" at bounding box center [377, 547] width 497 height 33
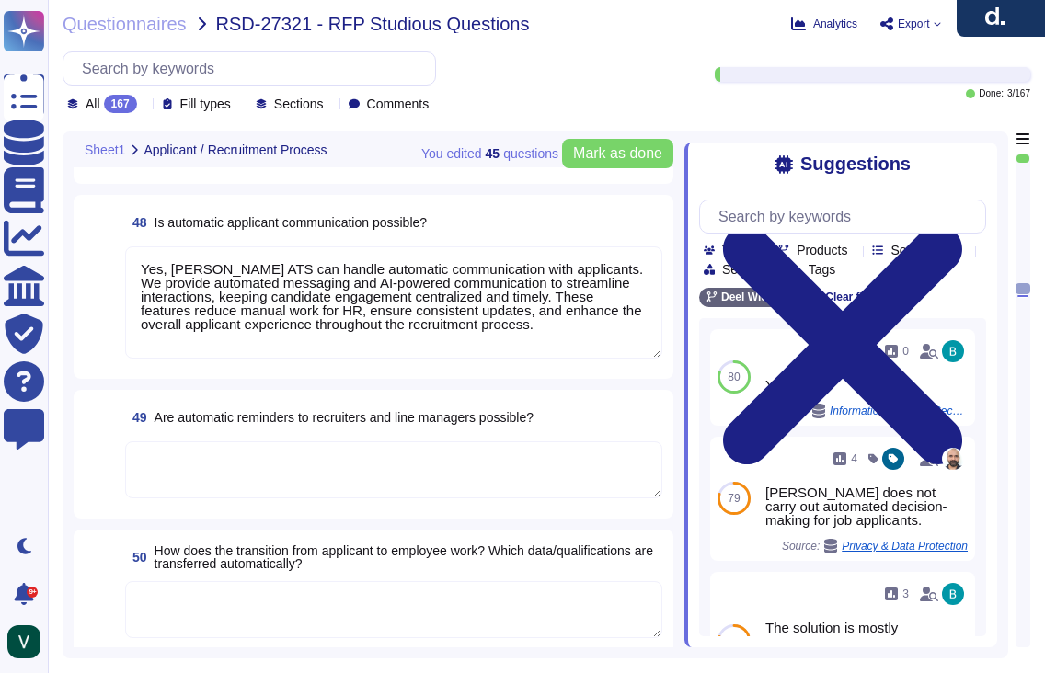
scroll to position [8461, 0]
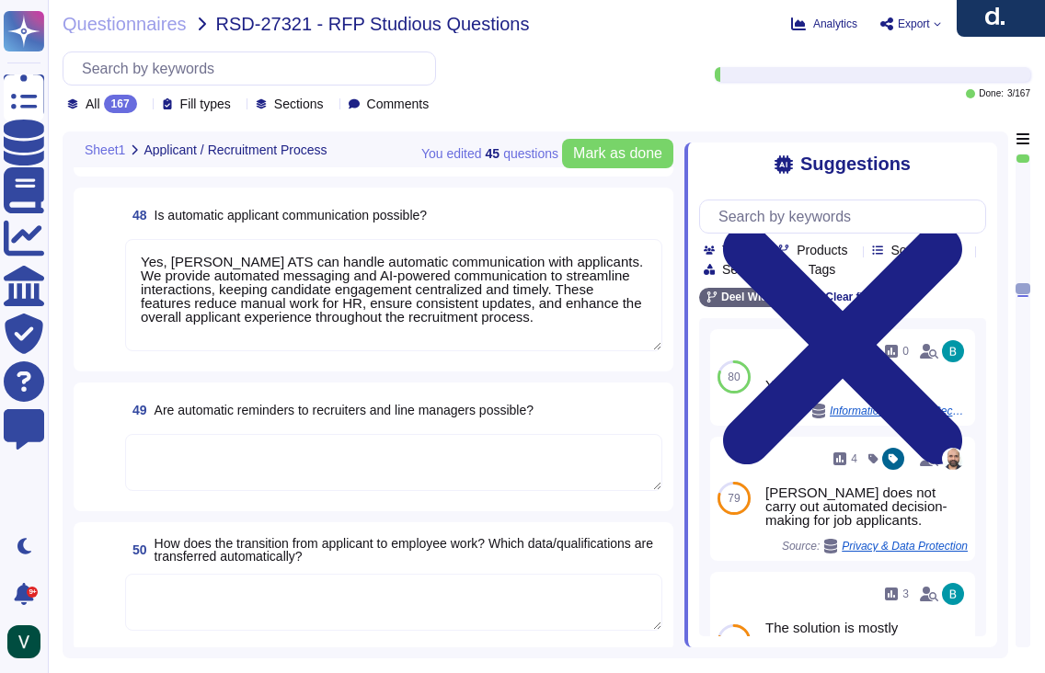
click at [226, 473] on textarea at bounding box center [393, 462] width 537 height 57
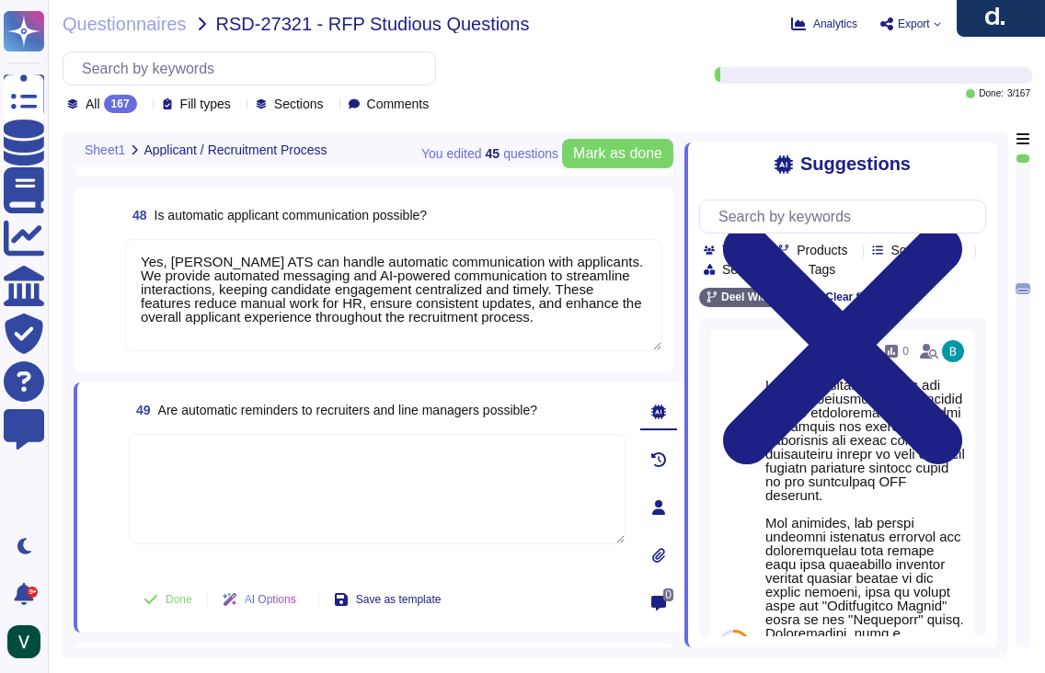
paste textarea "Yes, [PERSON_NAME] ATS can send automatic reminders to recruiters and line mana…"
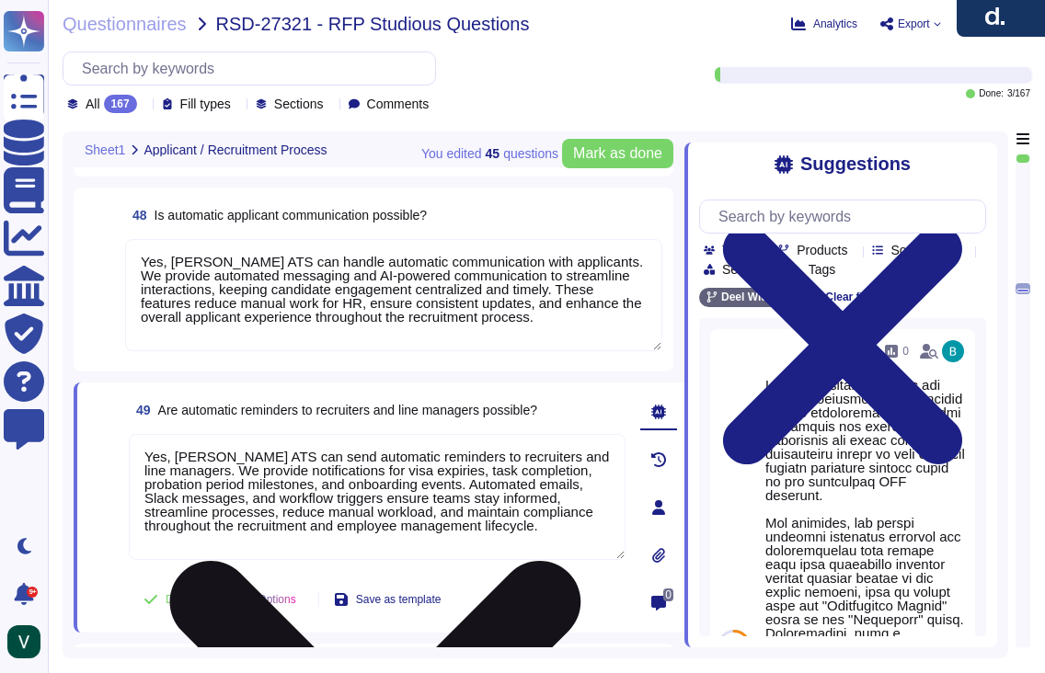
click at [205, 495] on textarea "Yes, [PERSON_NAME] ATS can send automatic reminders to recruiters and line mana…" at bounding box center [377, 497] width 497 height 126
click at [206, 495] on textarea "Yes, [PERSON_NAME] ATS can send automatic reminders to recruiters and line mana…" at bounding box center [377, 497] width 497 height 126
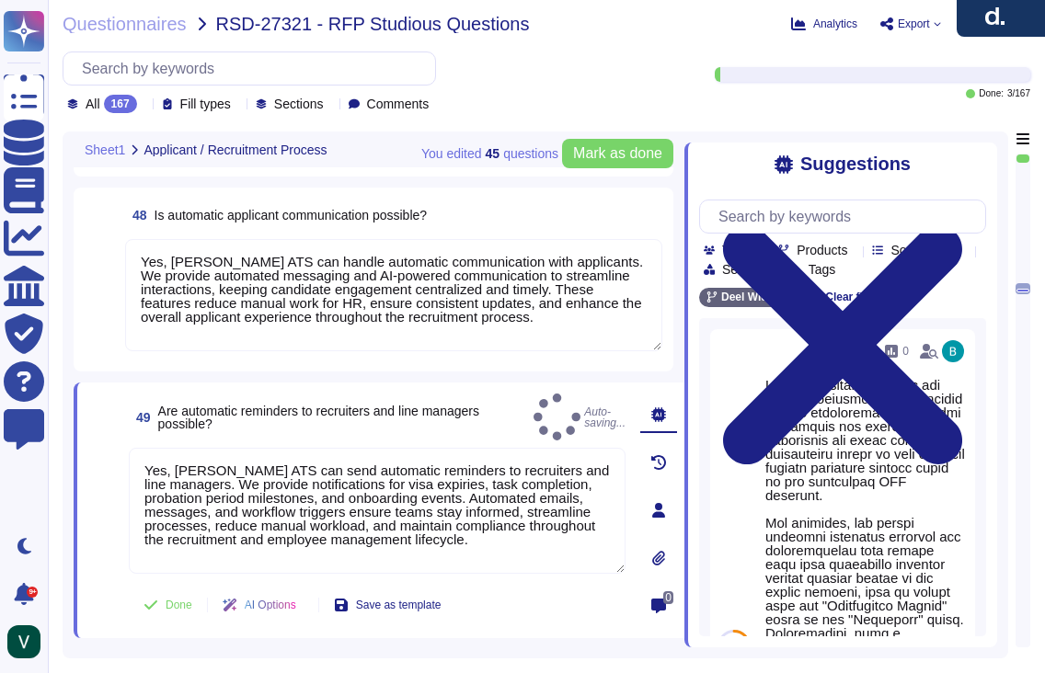
click at [121, 529] on span at bounding box center [104, 512] width 33 height 128
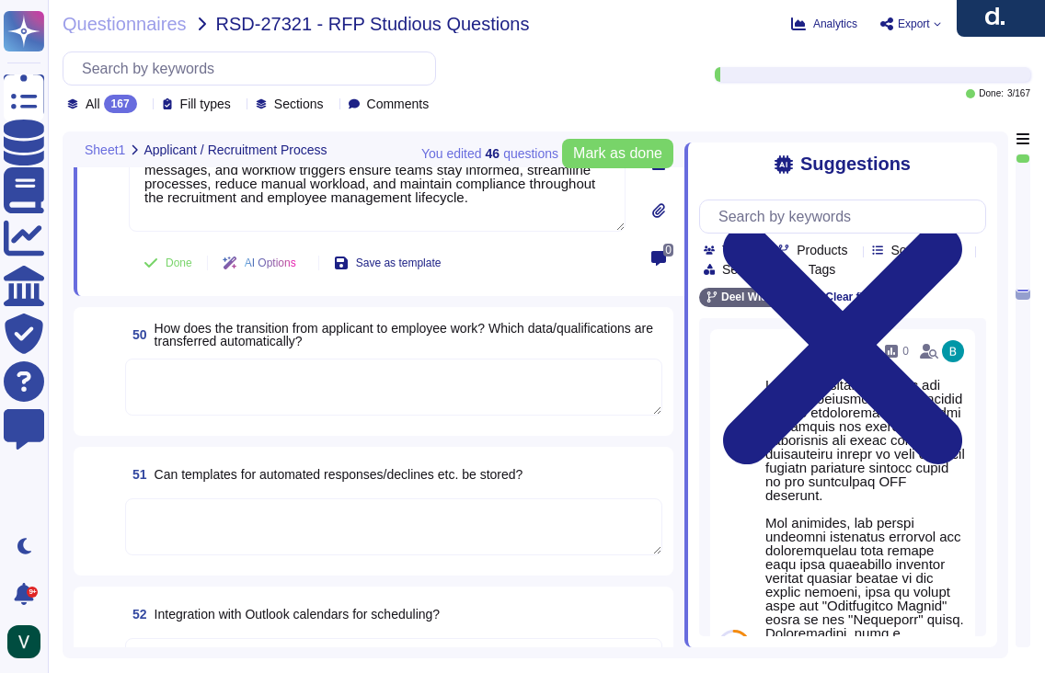
scroll to position [8836, 0]
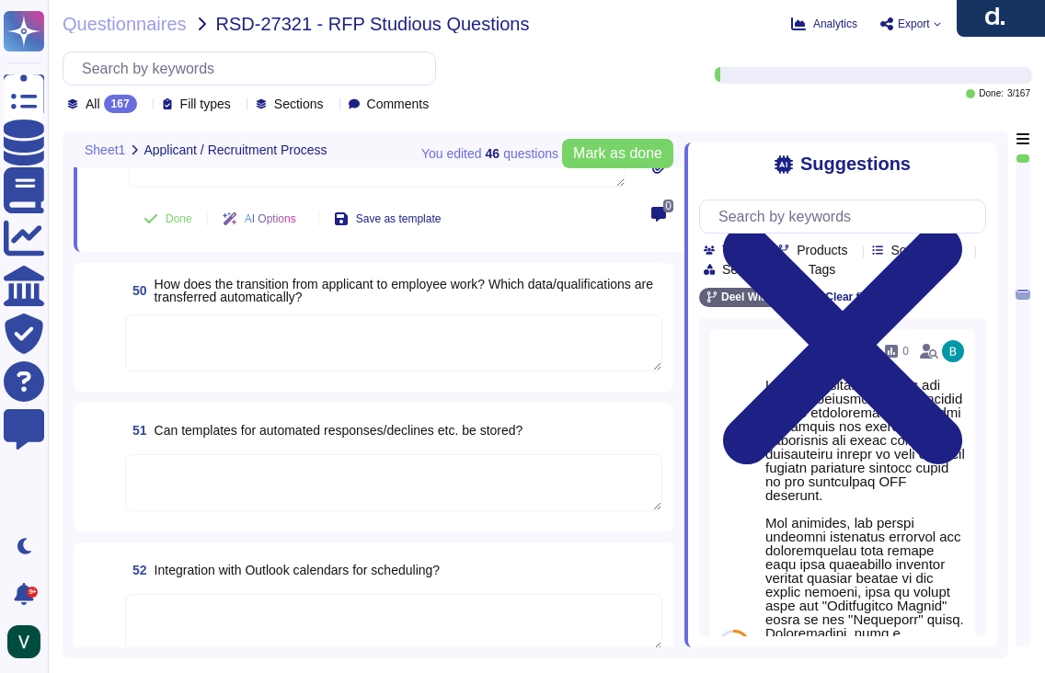
click at [211, 594] on textarea at bounding box center [393, 622] width 537 height 57
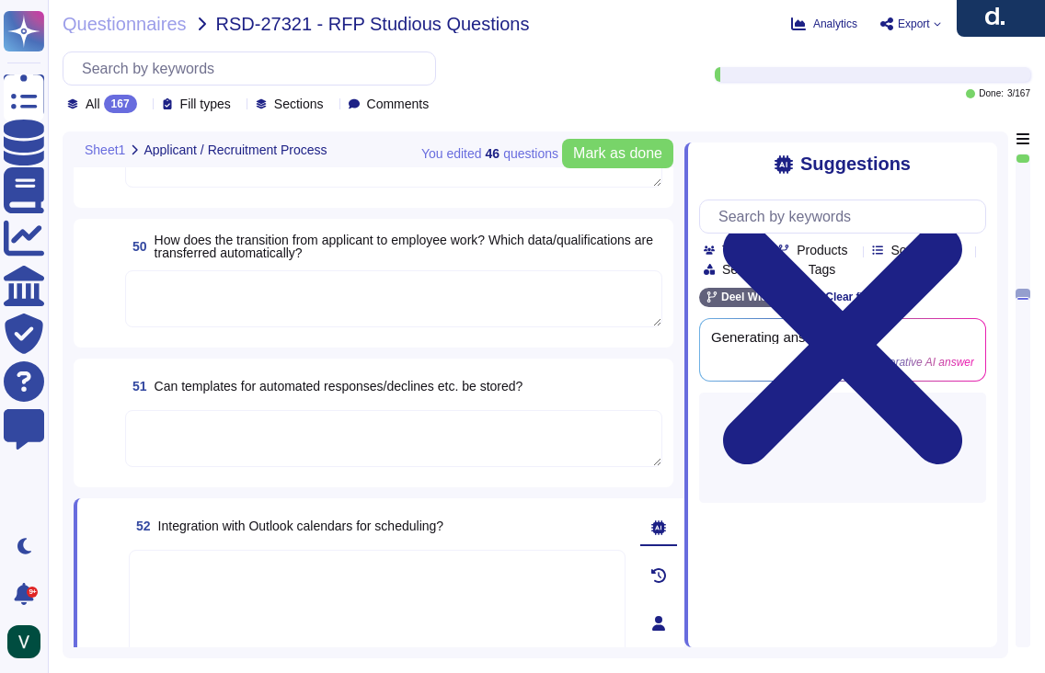
scroll to position [0, 0]
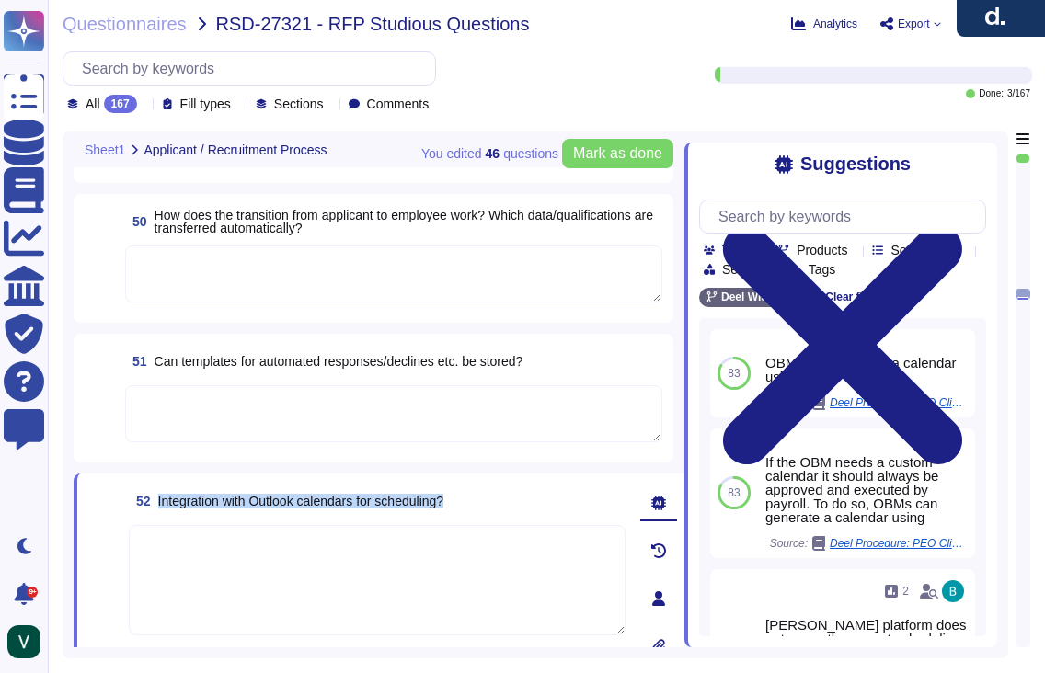
drag, startPoint x: 466, startPoint y: 509, endPoint x: 158, endPoint y: 498, distance: 308.4
click at [159, 498] on div "52 Integration with Outlook calendars for scheduling?" at bounding box center [377, 501] width 497 height 33
click at [267, 266] on textarea at bounding box center [393, 274] width 537 height 57
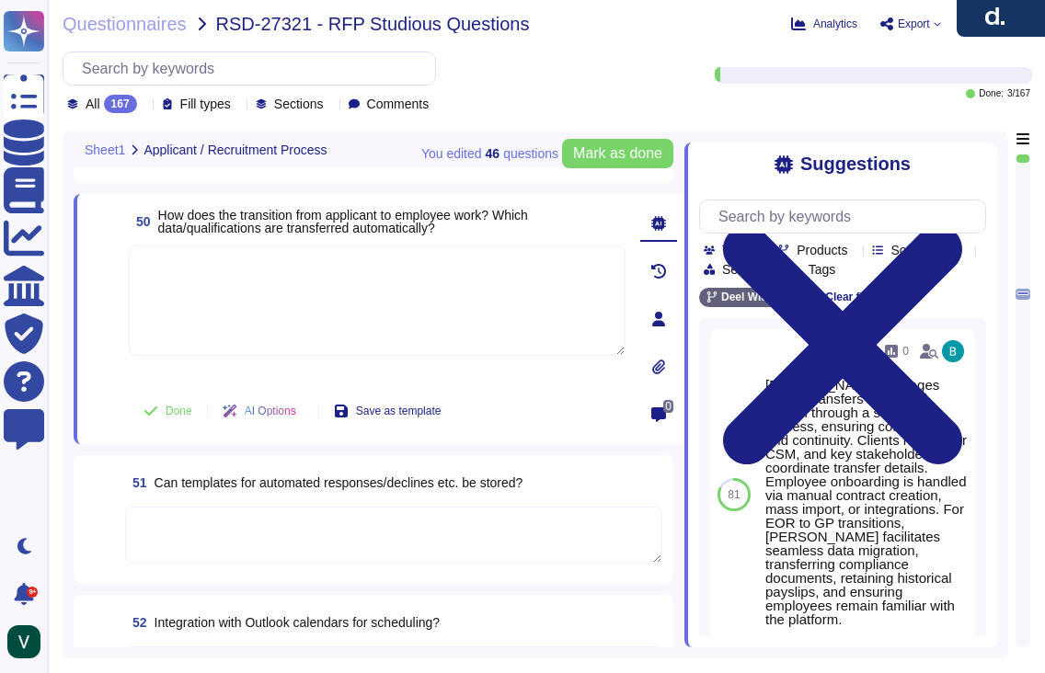
paste textarea "Yes, [PERSON_NAME] ATS handles the transition from applicant to employee seamle…"
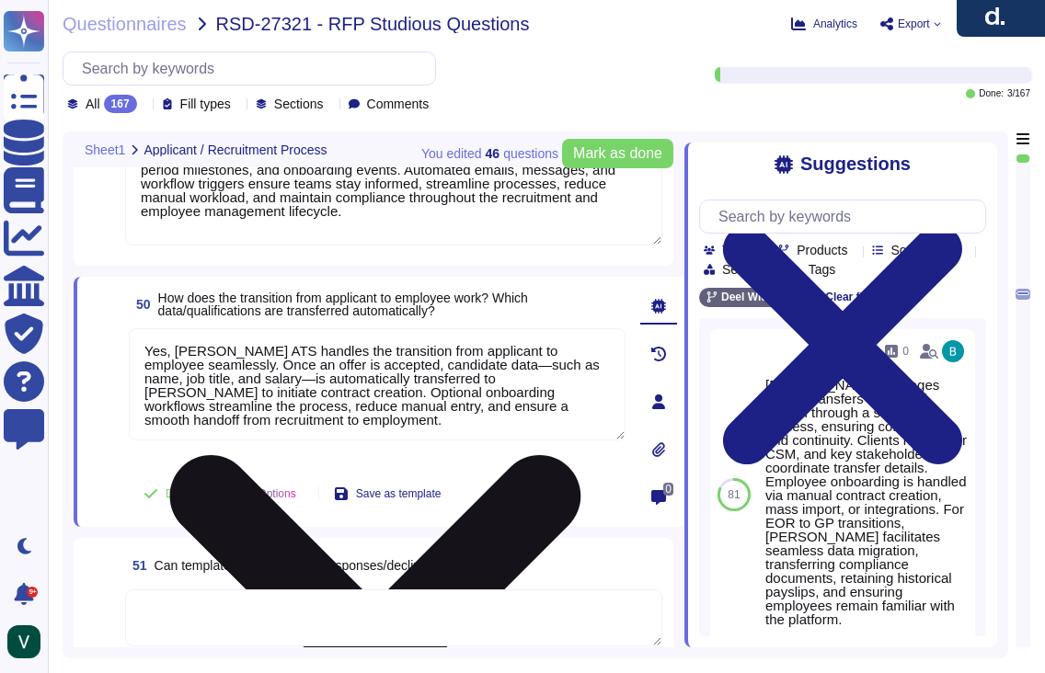
scroll to position [8757, 0]
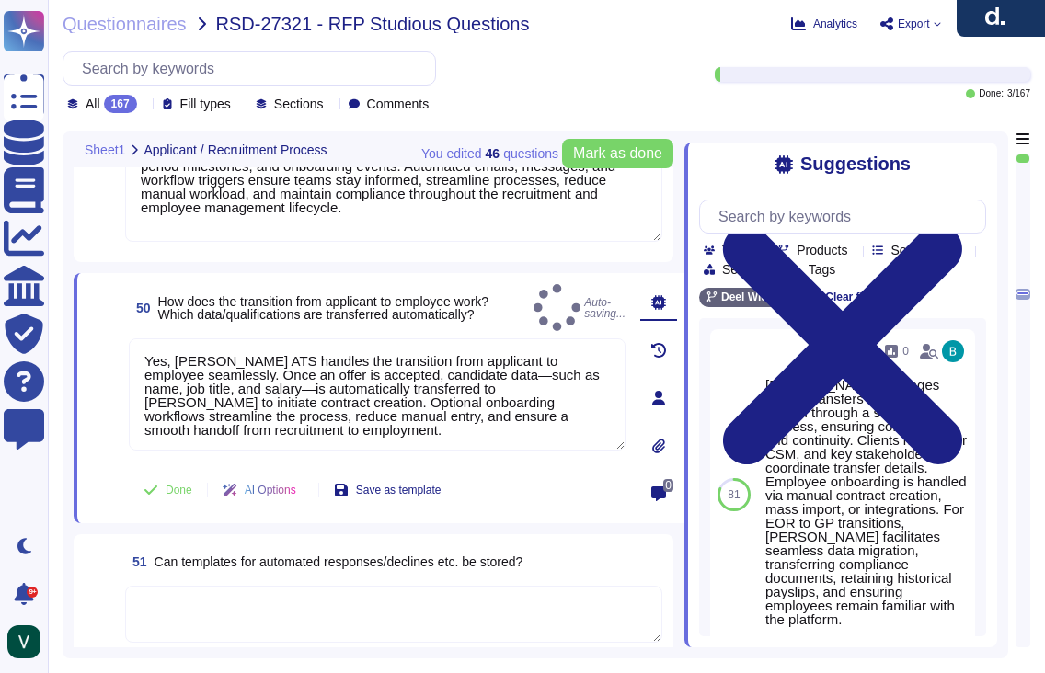
click at [93, 457] on span at bounding box center [104, 400] width 33 height 122
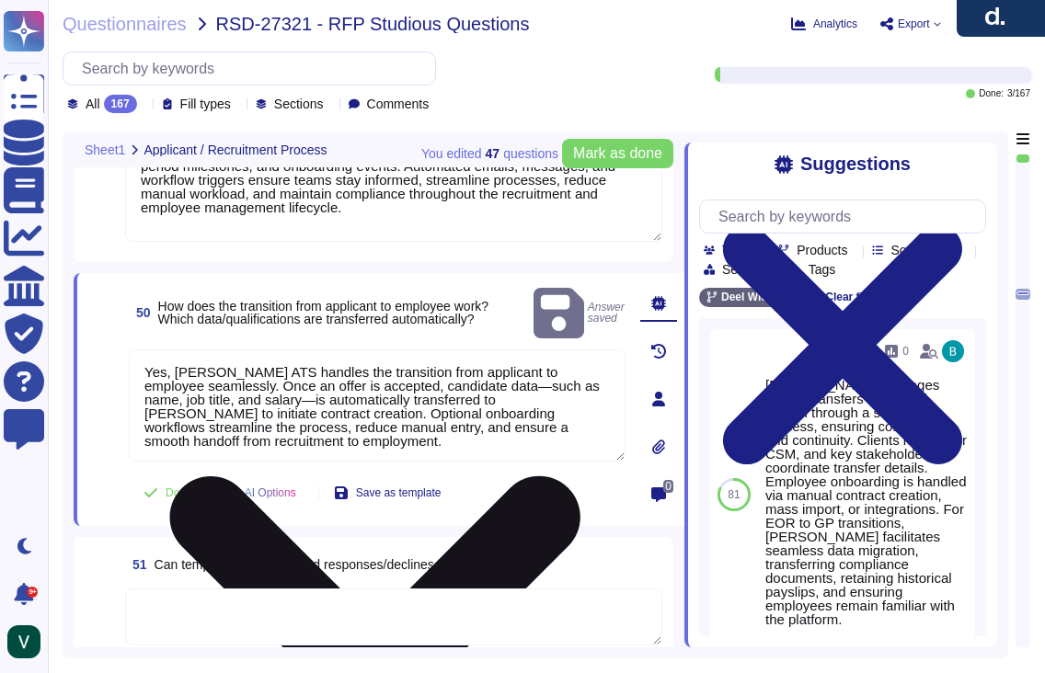
drag, startPoint x: 205, startPoint y: 380, endPoint x: 226, endPoint y: 382, distance: 21.2
click at [205, 380] on textarea "Yes, [PERSON_NAME] ATS handles the transition from applicant to employee seamle…" at bounding box center [377, 406] width 497 height 112
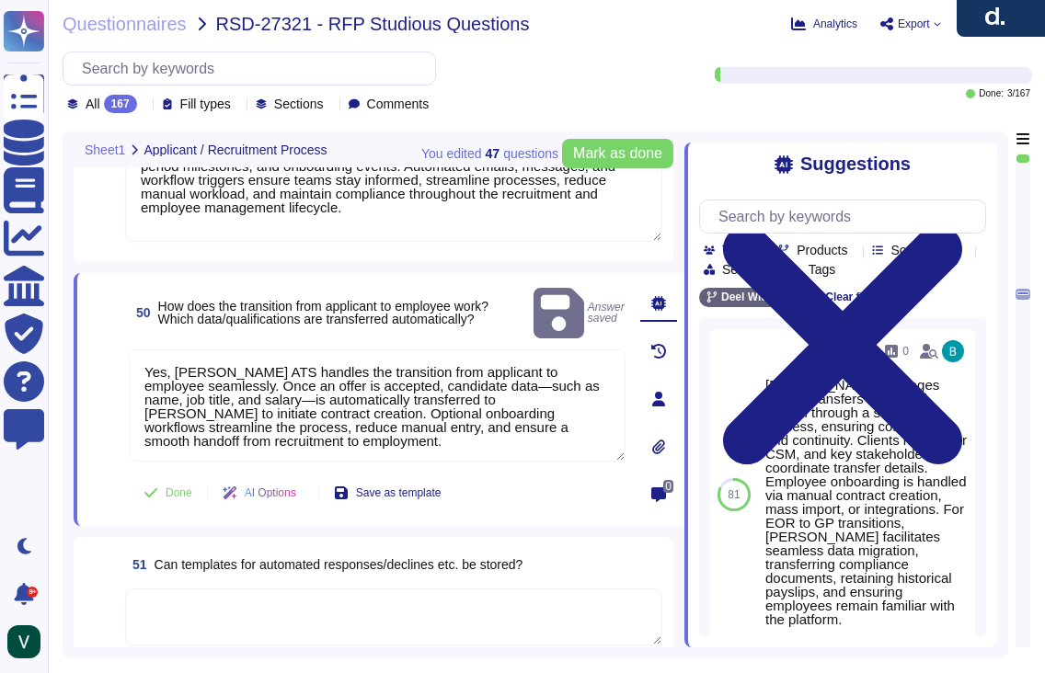
drag, startPoint x: 177, startPoint y: 348, endPoint x: 123, endPoint y: 348, distance: 53.4
click at [123, 348] on div "50 How does the transition from applicant to employee work? Which data/qualific…" at bounding box center [356, 399] width 537 height 231
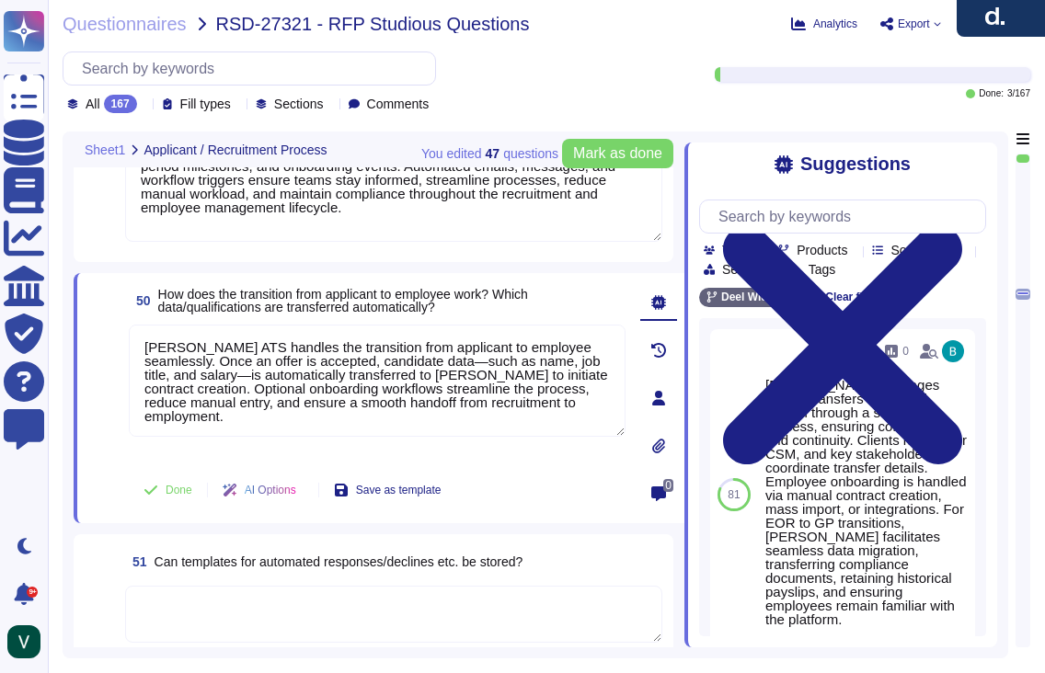
click at [106, 408] on span at bounding box center [104, 393] width 33 height 136
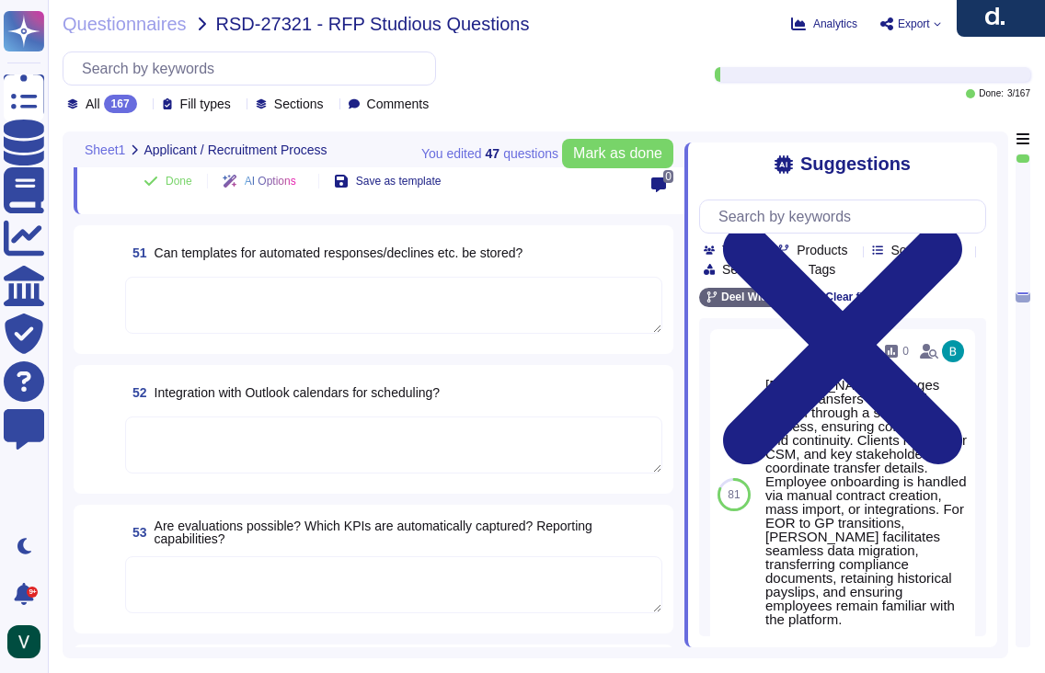
scroll to position [9046, 0]
click at [243, 586] on textarea at bounding box center [393, 583] width 537 height 57
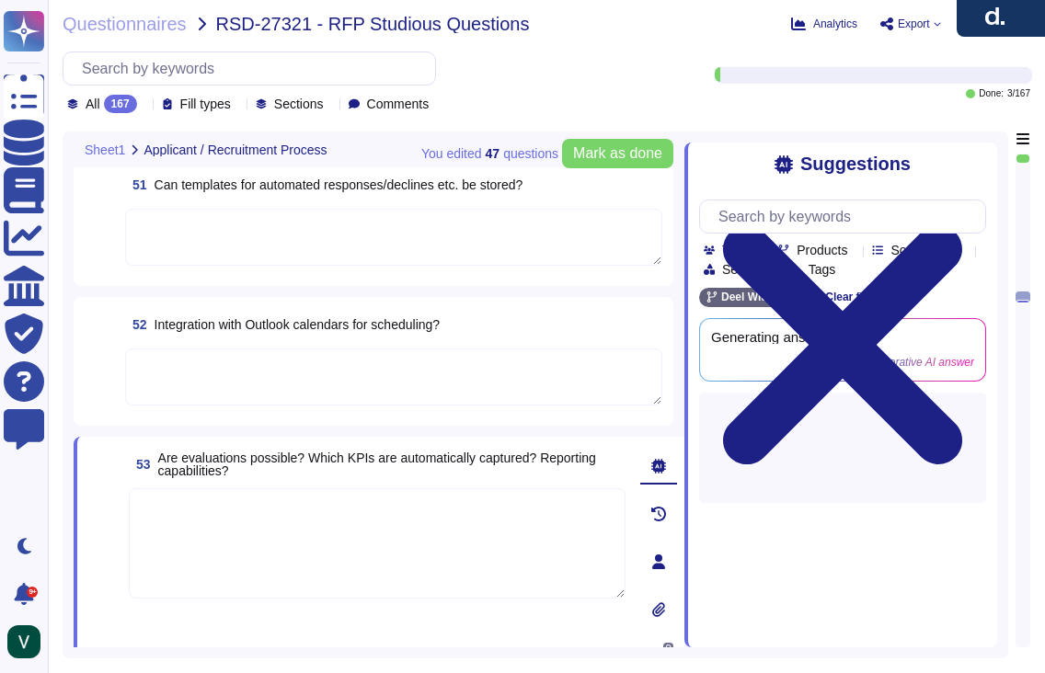
scroll to position [0, 0]
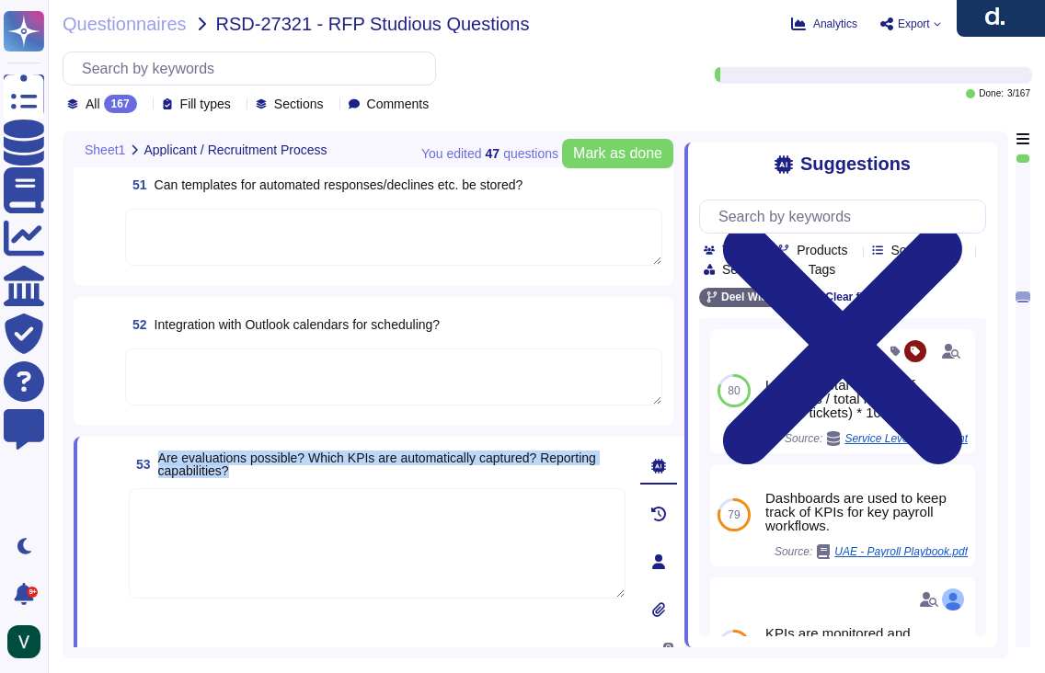
drag, startPoint x: 228, startPoint y: 470, endPoint x: 161, endPoint y: 458, distance: 68.2
click at [161, 458] on span "Are evaluations possible? Which KPIs are automatically captured? Reporting capa…" at bounding box center [391, 465] width 467 height 26
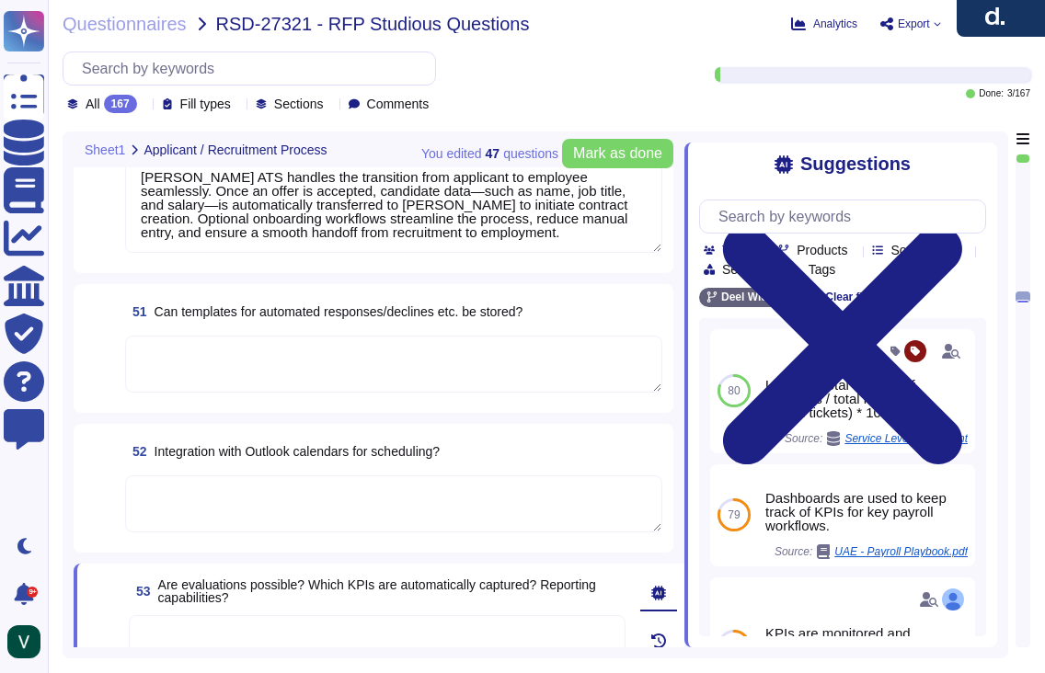
scroll to position [8887, 0]
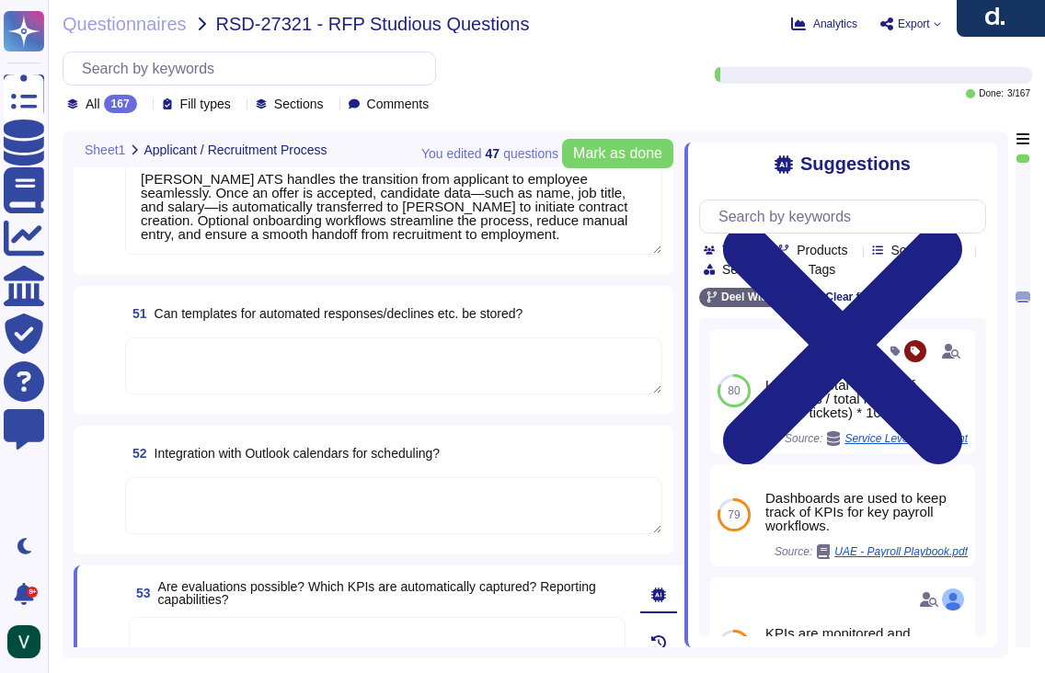
click at [266, 375] on textarea at bounding box center [393, 366] width 537 height 57
paste textarea "Yes, [PERSON_NAME] system can store templates for automated responses and decli…"
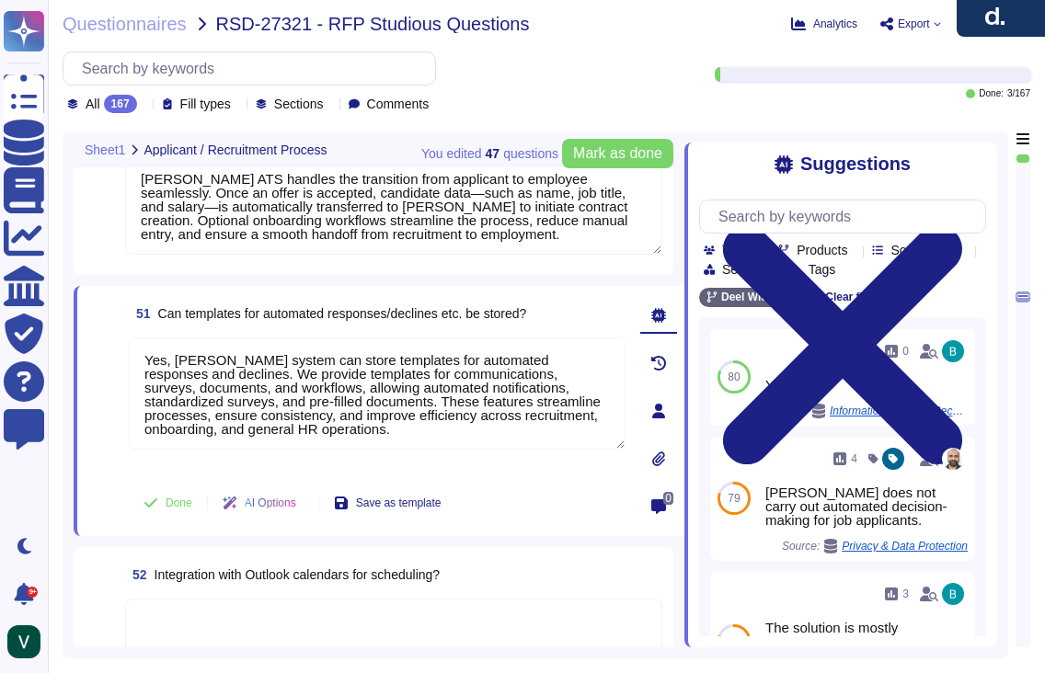
click at [85, 482] on div "51 Can templates for automated responses/declines etc. be stored? Yes, [PERSON_…" at bounding box center [379, 411] width 611 height 250
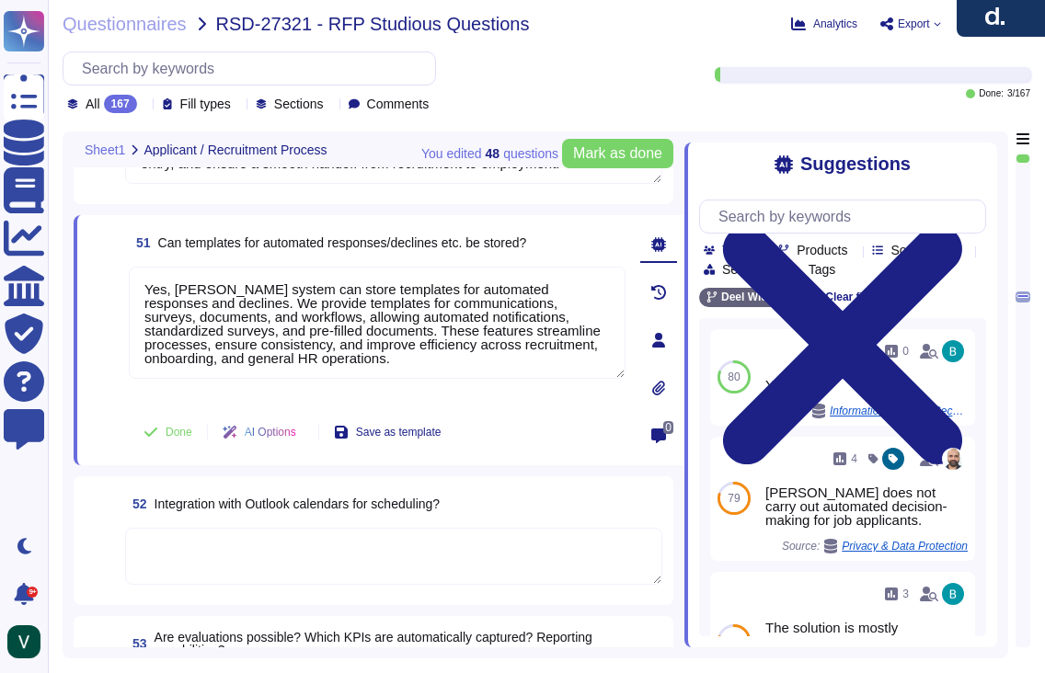
scroll to position [8968, 0]
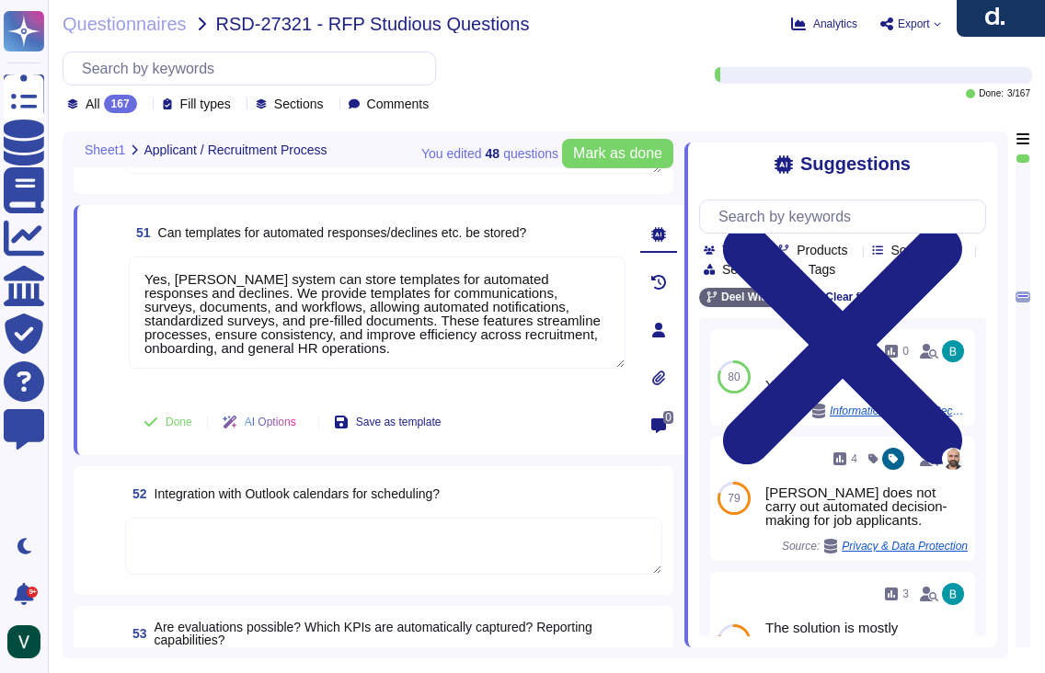
click at [471, 492] on div "52 Integration with Outlook calendars for scheduling?" at bounding box center [393, 493] width 537 height 33
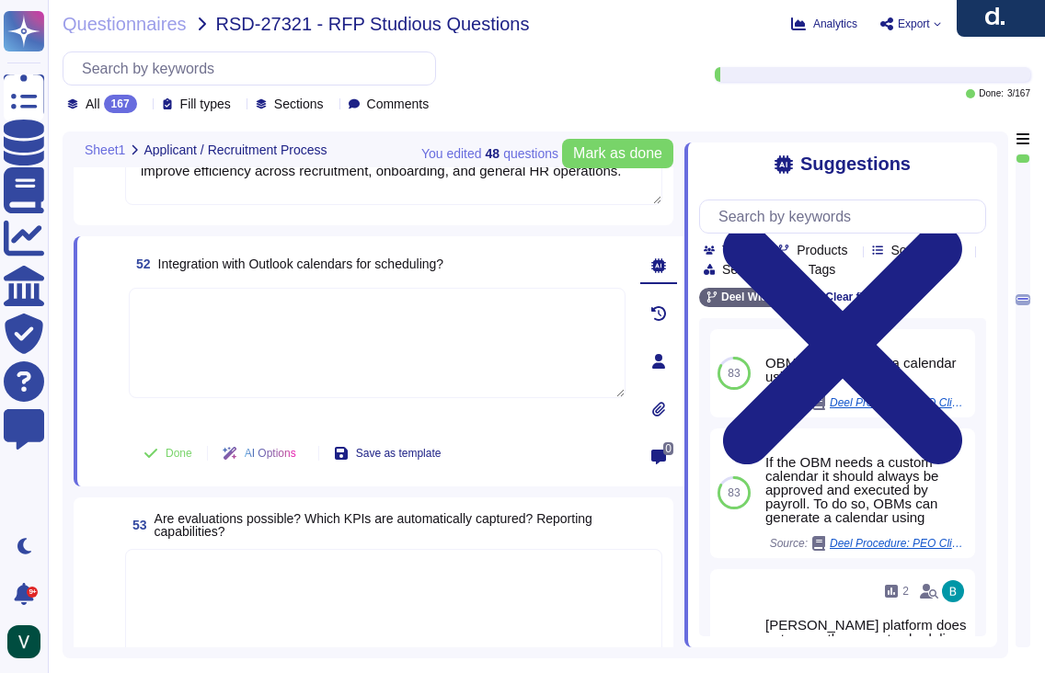
scroll to position [9147, 0]
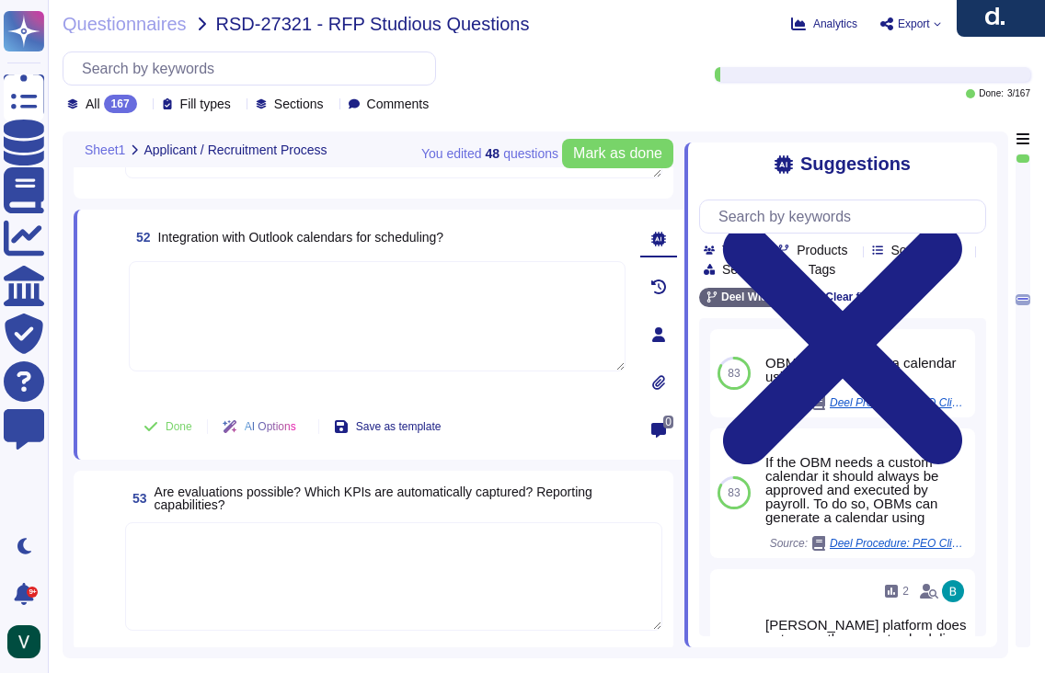
click at [348, 565] on textarea at bounding box center [393, 577] width 537 height 109
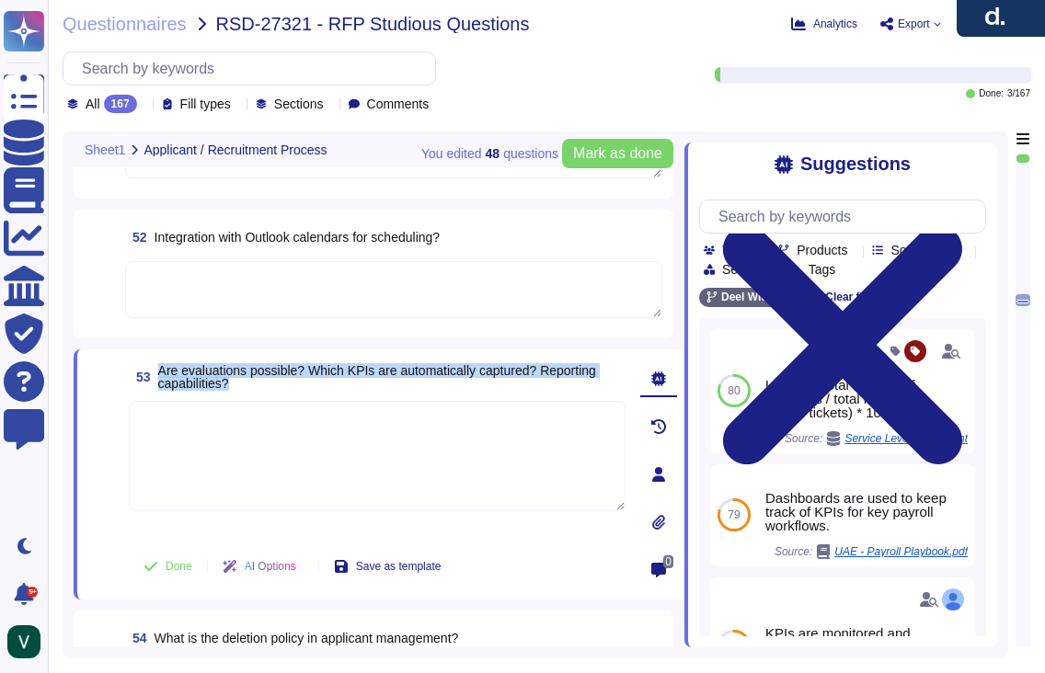
drag, startPoint x: 210, startPoint y: 380, endPoint x: 159, endPoint y: 374, distance: 51.0
click at [159, 374] on span "53 Are evaluations possible? Which KPIs are automatically captured? Reporting c…" at bounding box center [377, 377] width 497 height 33
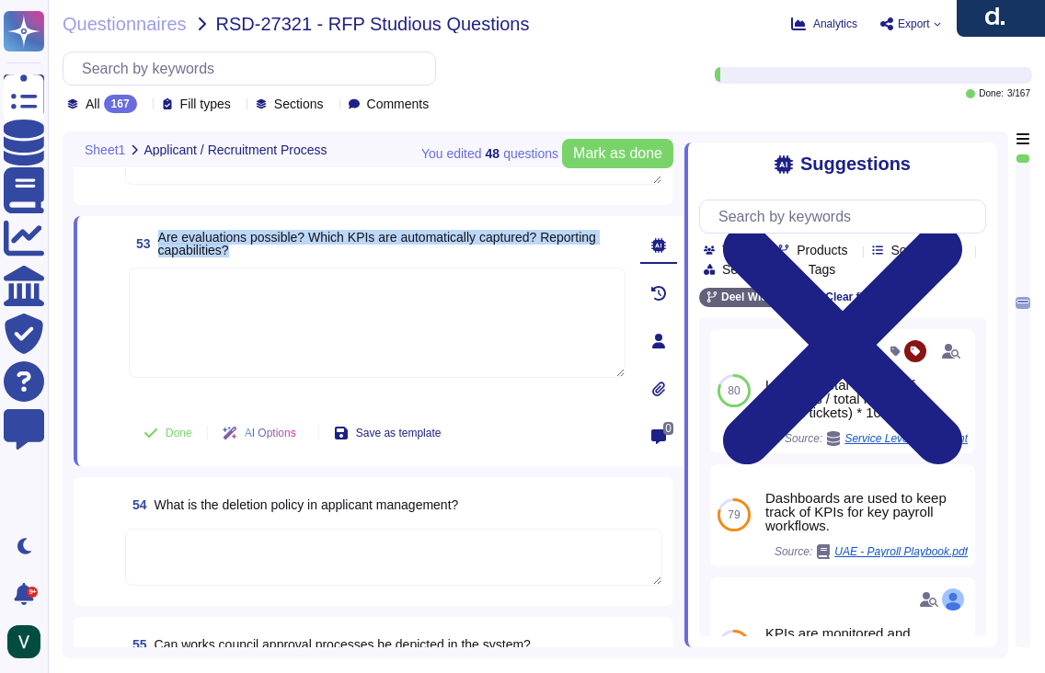
scroll to position [9270, 0]
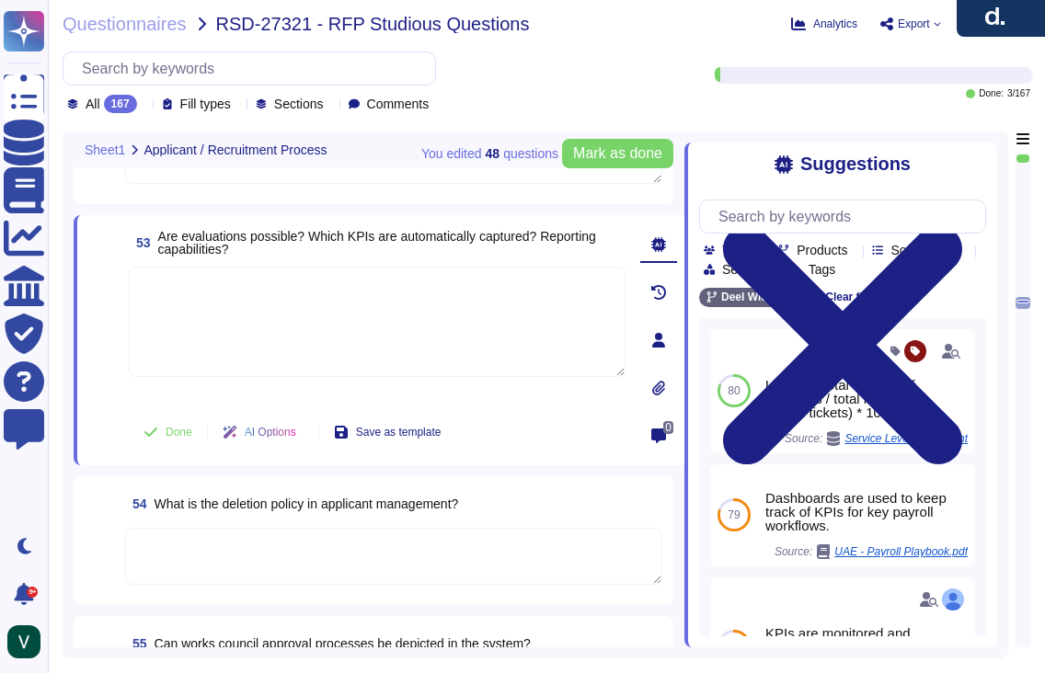
click at [335, 560] on textarea at bounding box center [393, 556] width 537 height 57
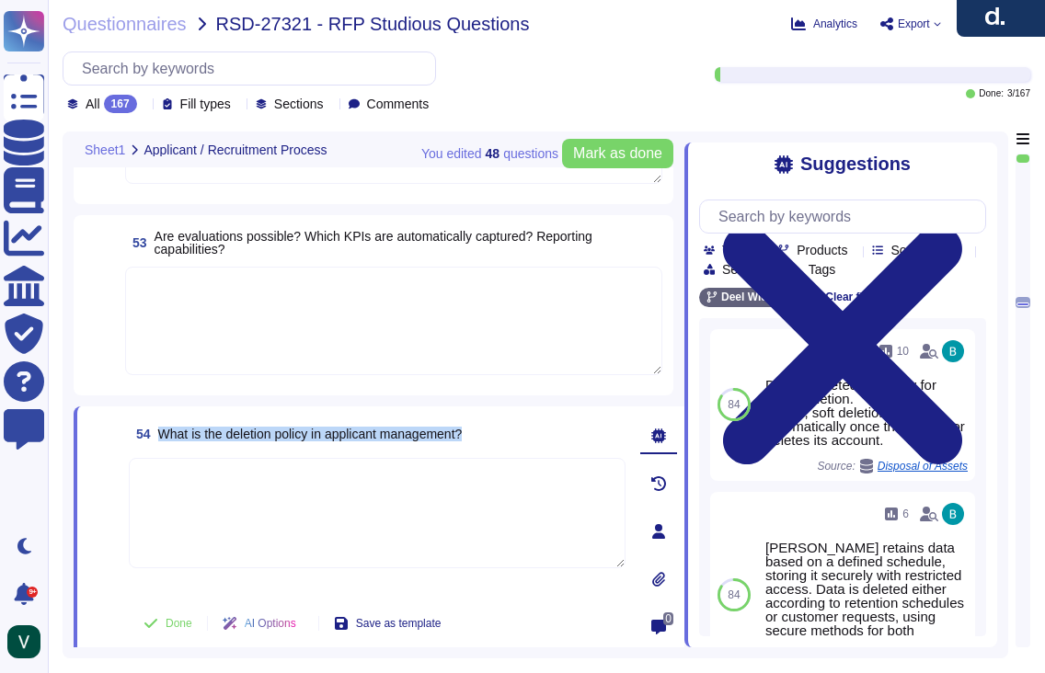
drag, startPoint x: 500, startPoint y: 435, endPoint x: 166, endPoint y: 436, distance: 334.9
click at [166, 436] on div "54 What is the deletion policy in applicant management?" at bounding box center [377, 434] width 497 height 33
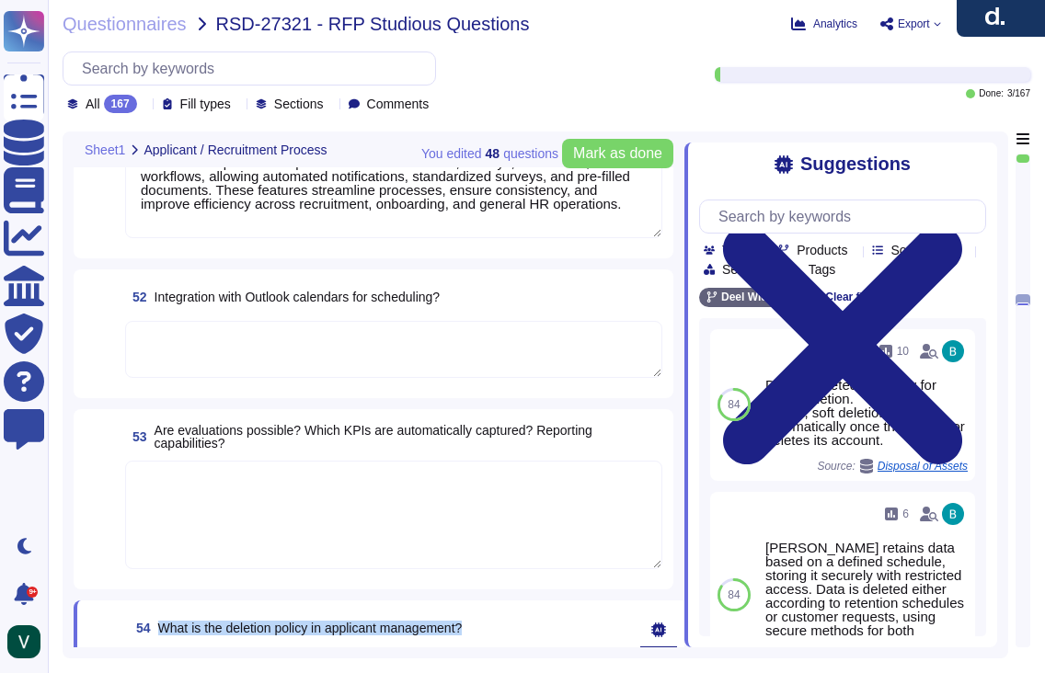
scroll to position [9041, 0]
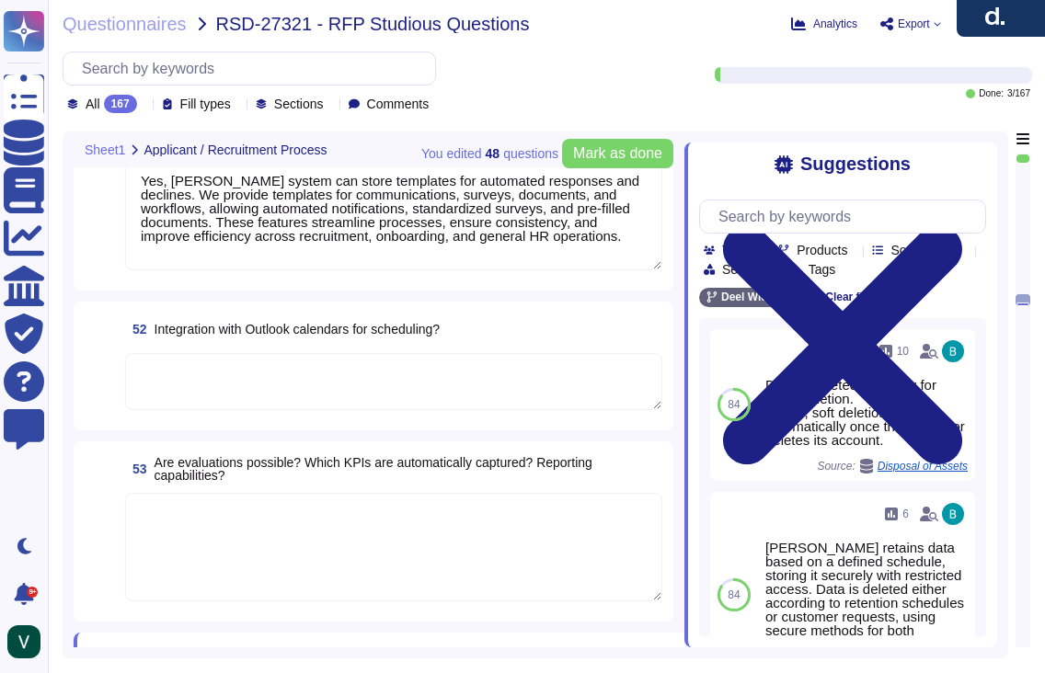
click at [226, 380] on textarea at bounding box center [393, 381] width 537 height 57
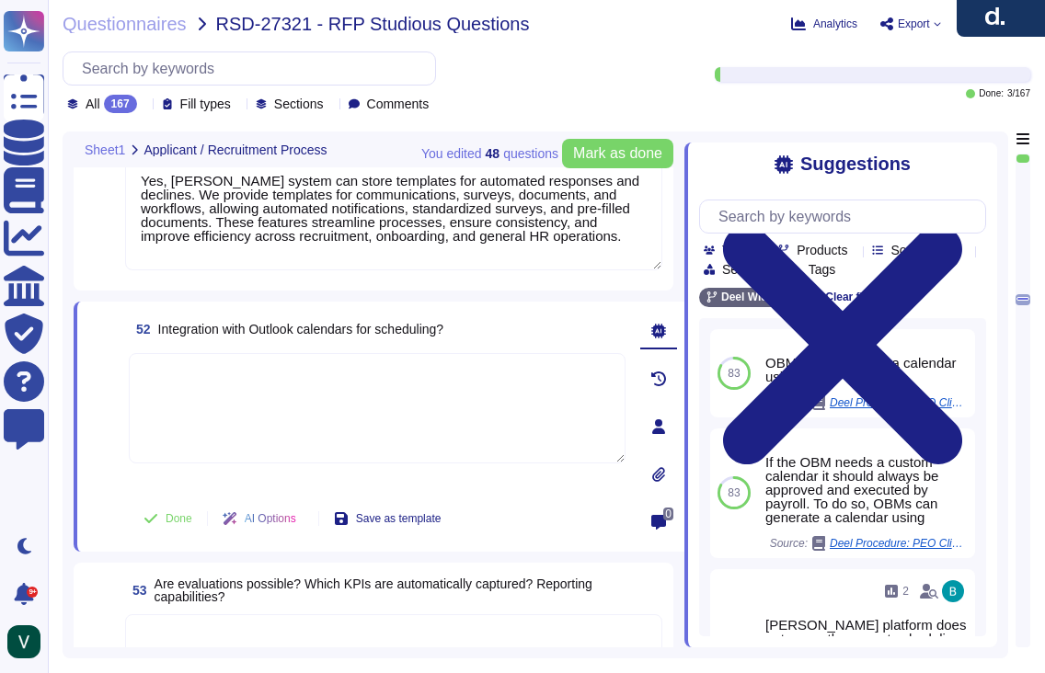
paste textarea "Yes, [PERSON_NAME] integrates with Outlook calendars for scheduling. We sync [P…"
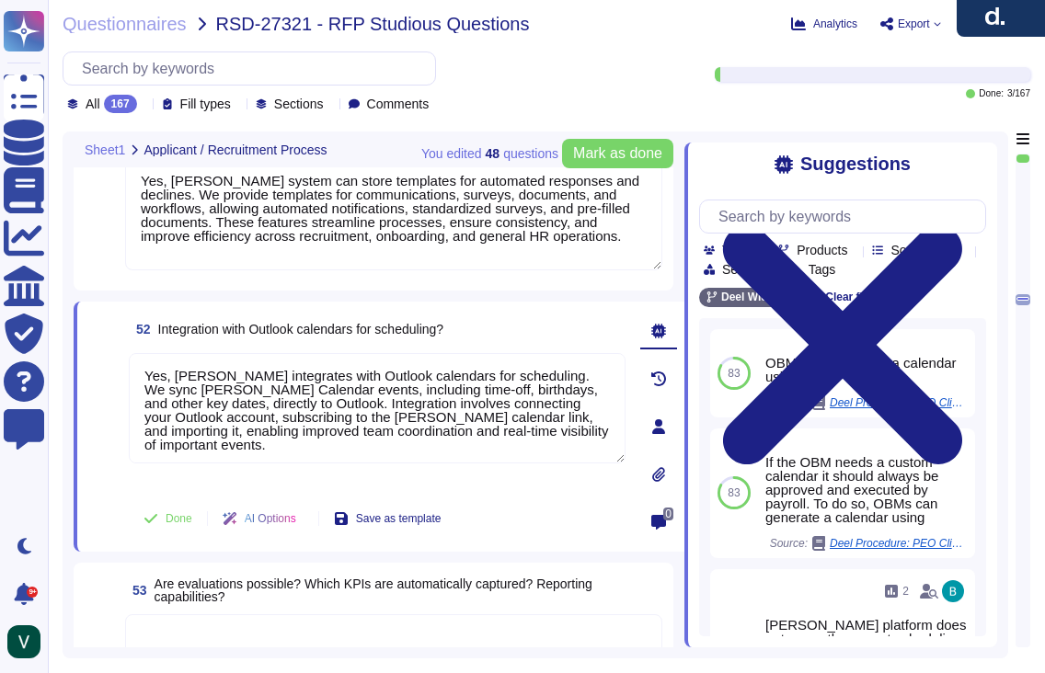
click at [104, 489] on div "52 Integration with Outlook calendars for scheduling? Yes, [PERSON_NAME] integr…" at bounding box center [356, 427] width 537 height 228
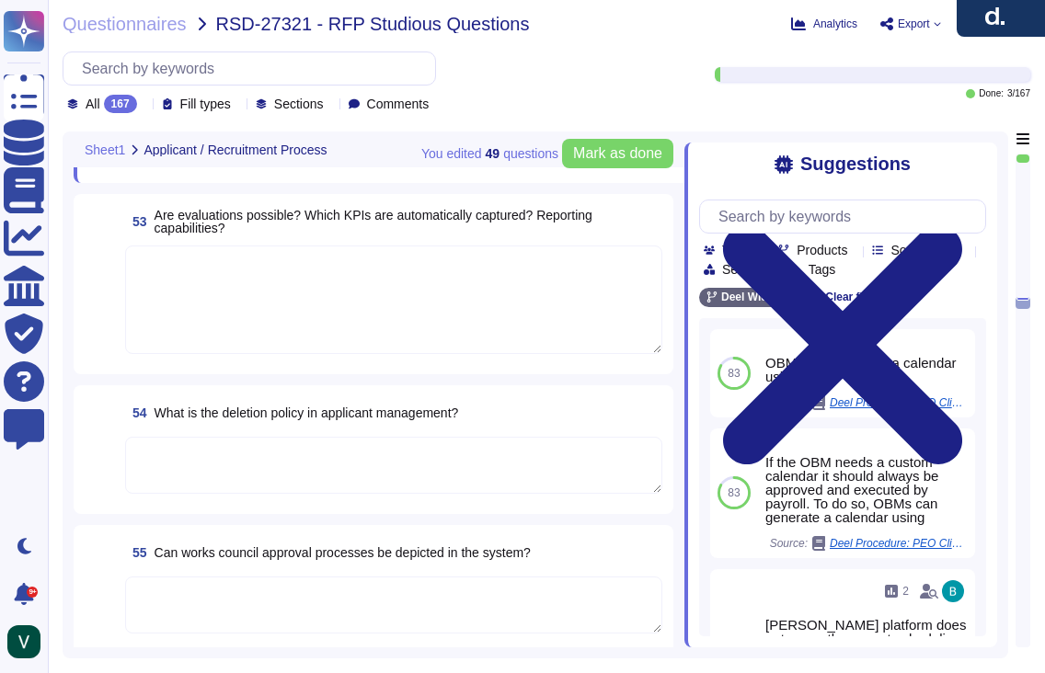
scroll to position [9433, 0]
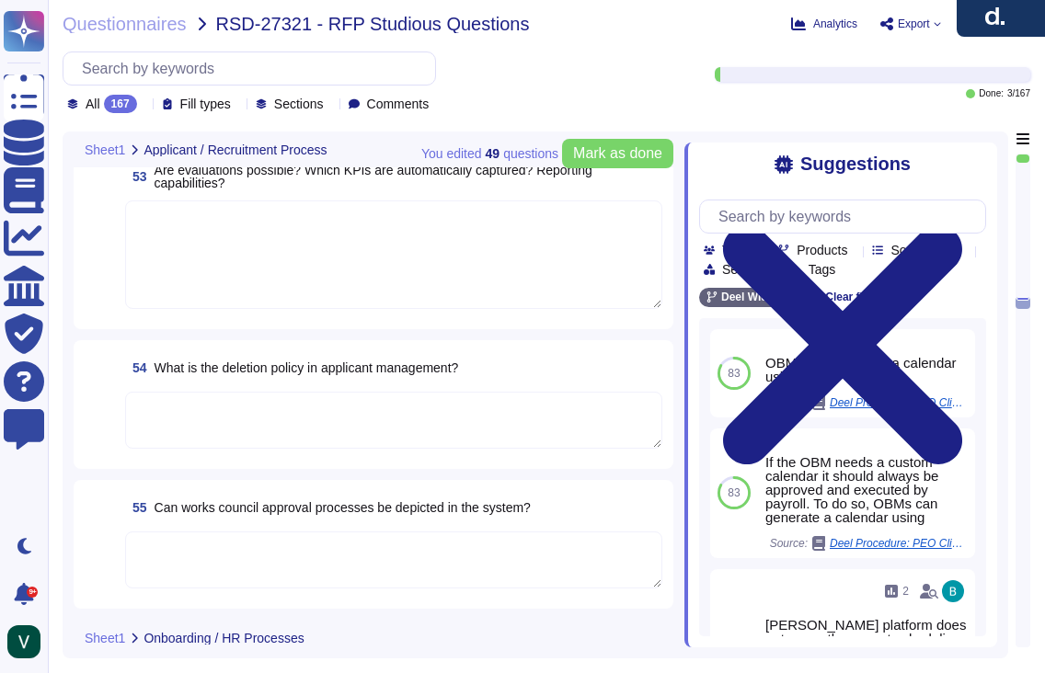
click at [175, 546] on textarea at bounding box center [393, 560] width 537 height 57
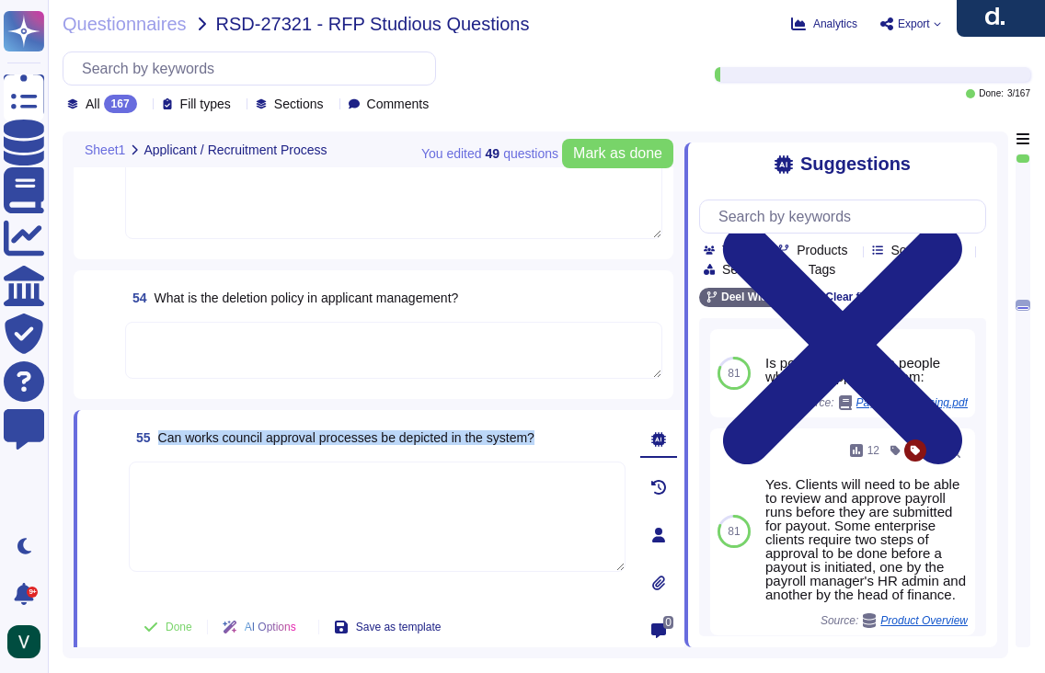
drag, startPoint x: 575, startPoint y: 430, endPoint x: 566, endPoint y: 436, distance: 11.2
click at [566, 436] on div "55 Can works council approval processes be depicted in the system?" at bounding box center [377, 437] width 497 height 33
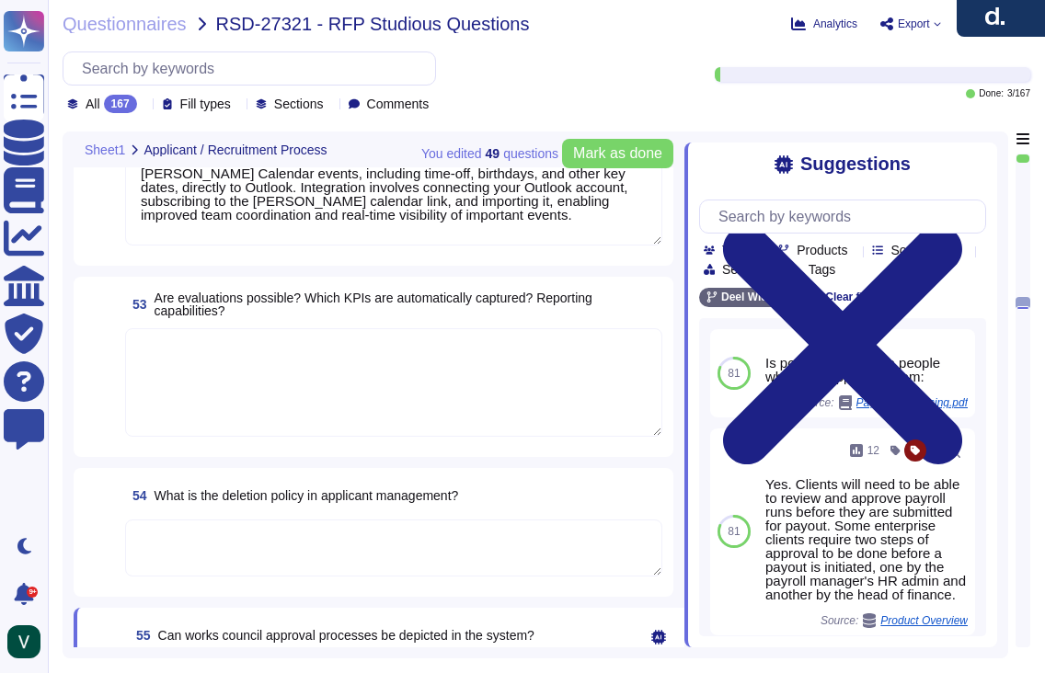
click at [247, 358] on textarea at bounding box center [393, 382] width 537 height 109
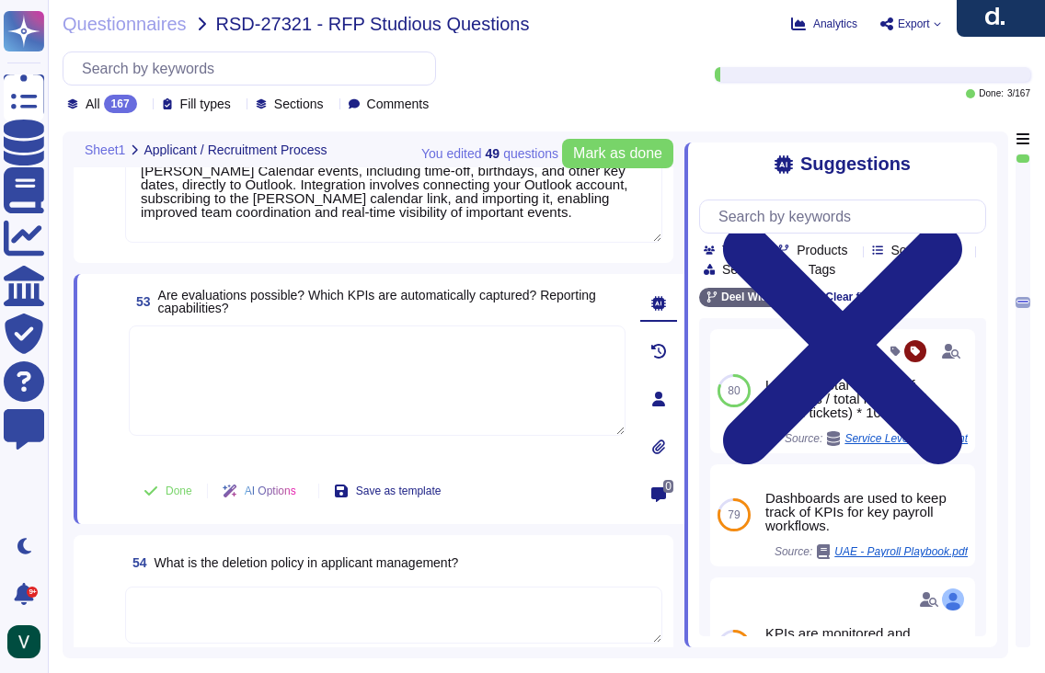
paste textarea "Yes, [PERSON_NAME] ATS allows for applicant evaluations, capturing KPIs such as…"
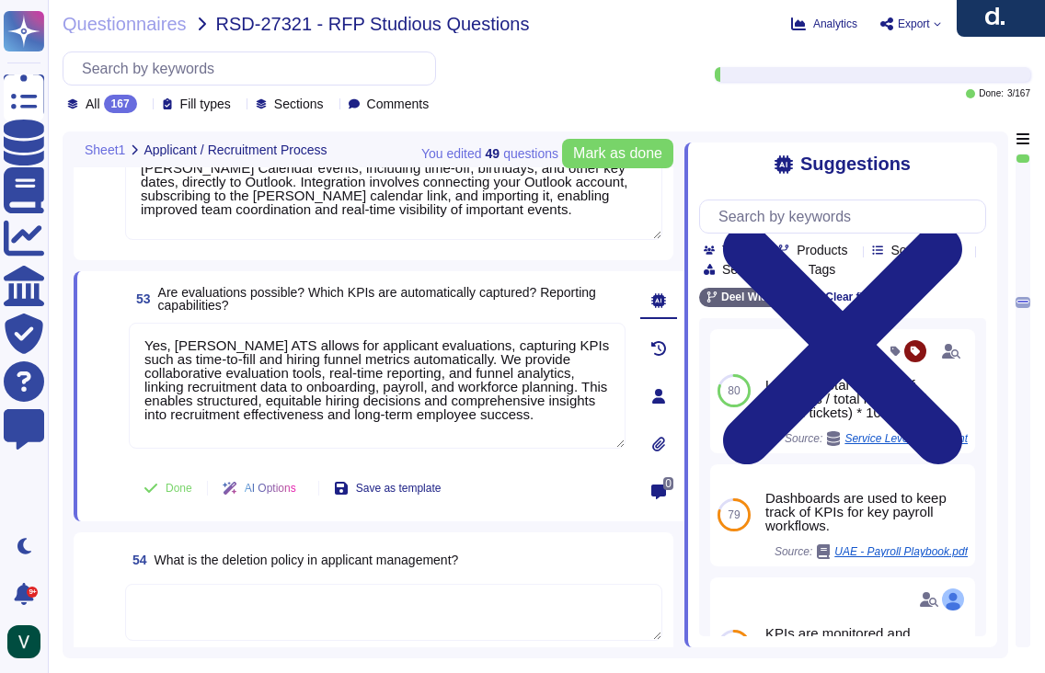
click at [98, 457] on span at bounding box center [104, 391] width 33 height 136
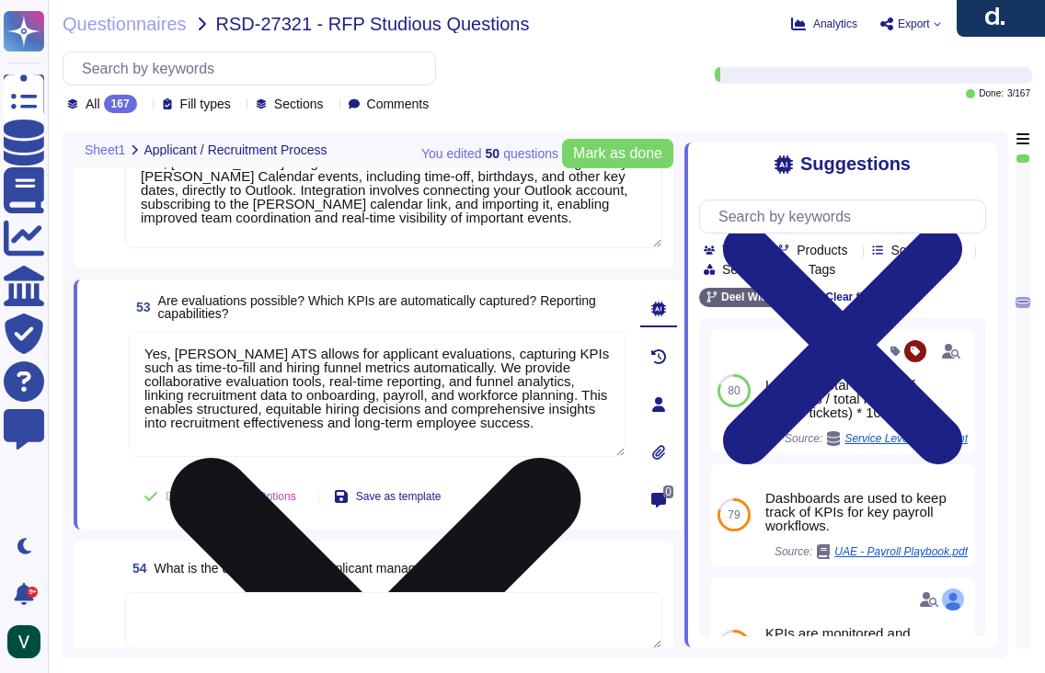
scroll to position [2, 0]
drag, startPoint x: 244, startPoint y: 399, endPoint x: 236, endPoint y: 408, distance: 11.7
click at [244, 399] on textarea "Yes, [PERSON_NAME] ATS allows for applicant evaluations, capturing KPIs such as…" at bounding box center [377, 394] width 497 height 126
drag, startPoint x: 205, startPoint y: 431, endPoint x: 141, endPoint y: 351, distance: 102.7
click at [141, 351] on textarea "Yes, [PERSON_NAME] ATS allows for applicant evaluations, capturing KPIs such as…" at bounding box center [377, 394] width 497 height 126
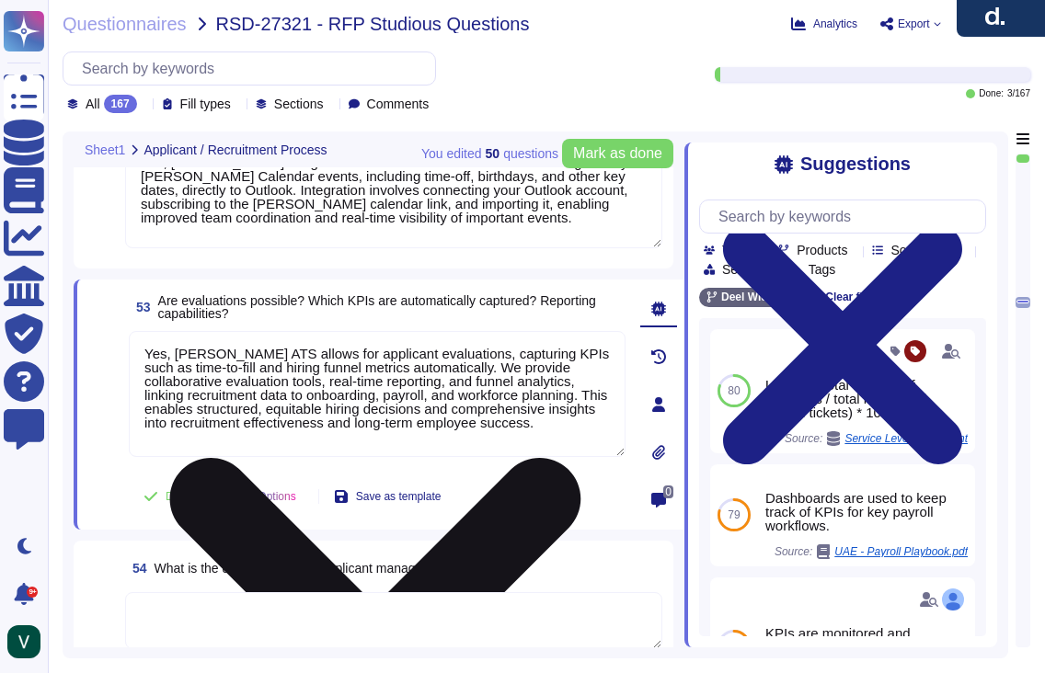
paste textarea "pplicant Tracking System (ATS) allows for applicant evaluations using custom hi…"
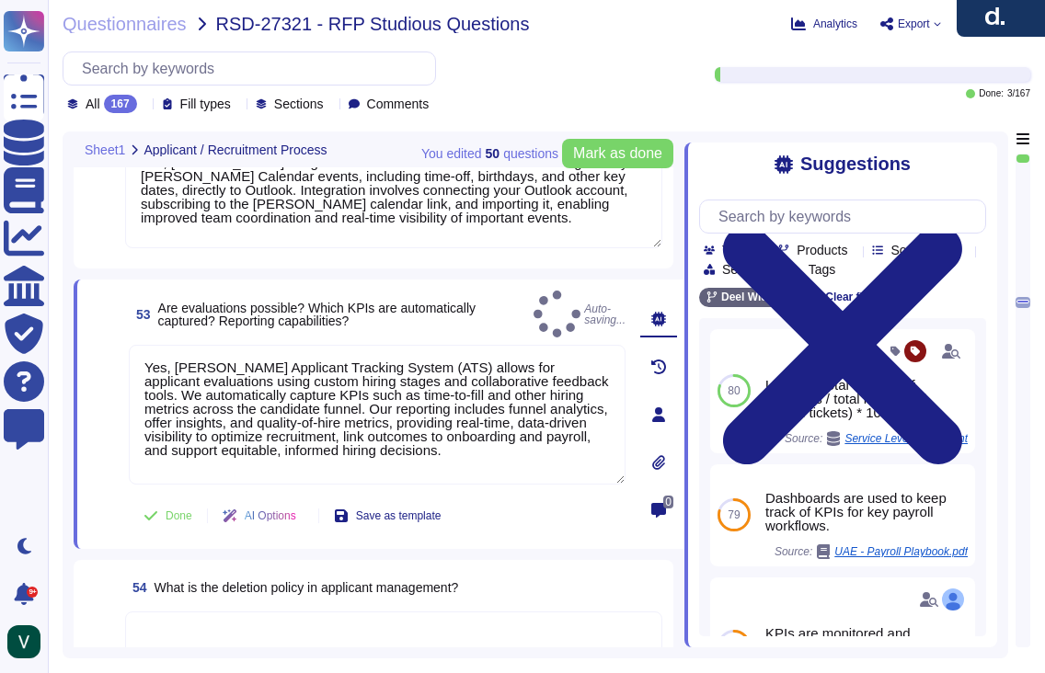
click at [93, 398] on span at bounding box center [104, 416] width 33 height 142
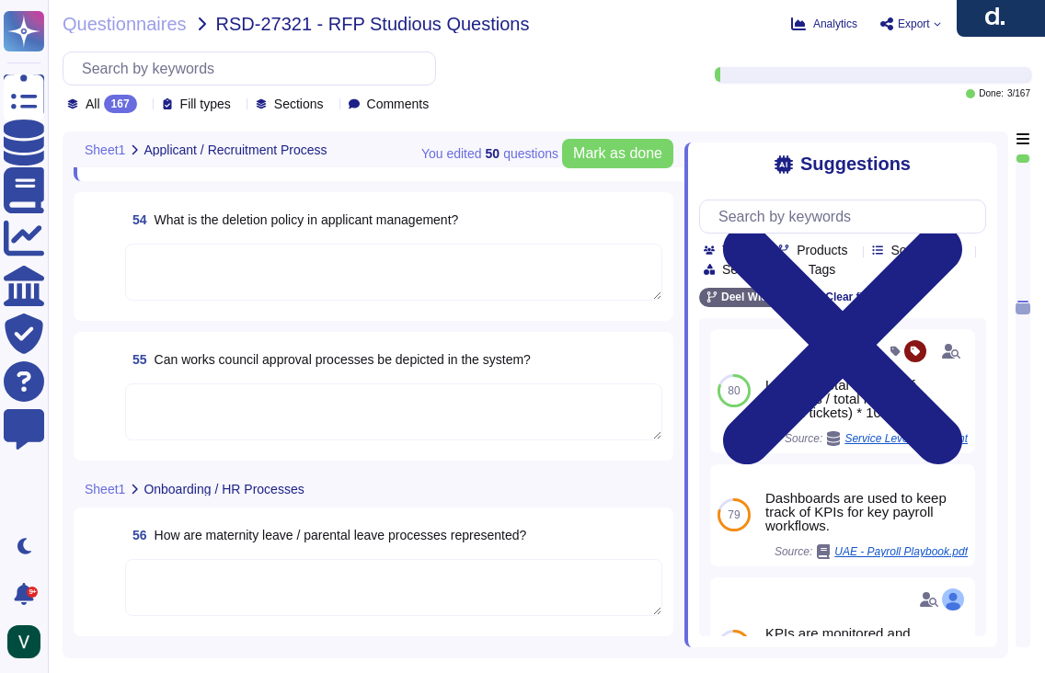
scroll to position [9638, 0]
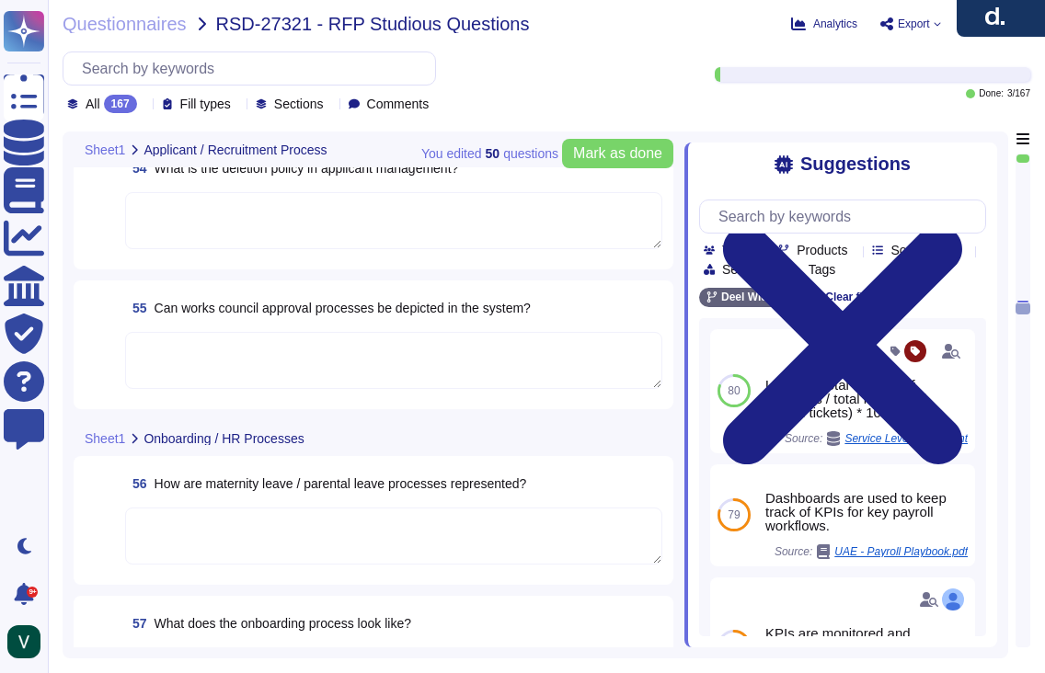
drag, startPoint x: 500, startPoint y: 532, endPoint x: 521, endPoint y: 511, distance: 29.3
click at [504, 528] on textarea at bounding box center [393, 536] width 537 height 57
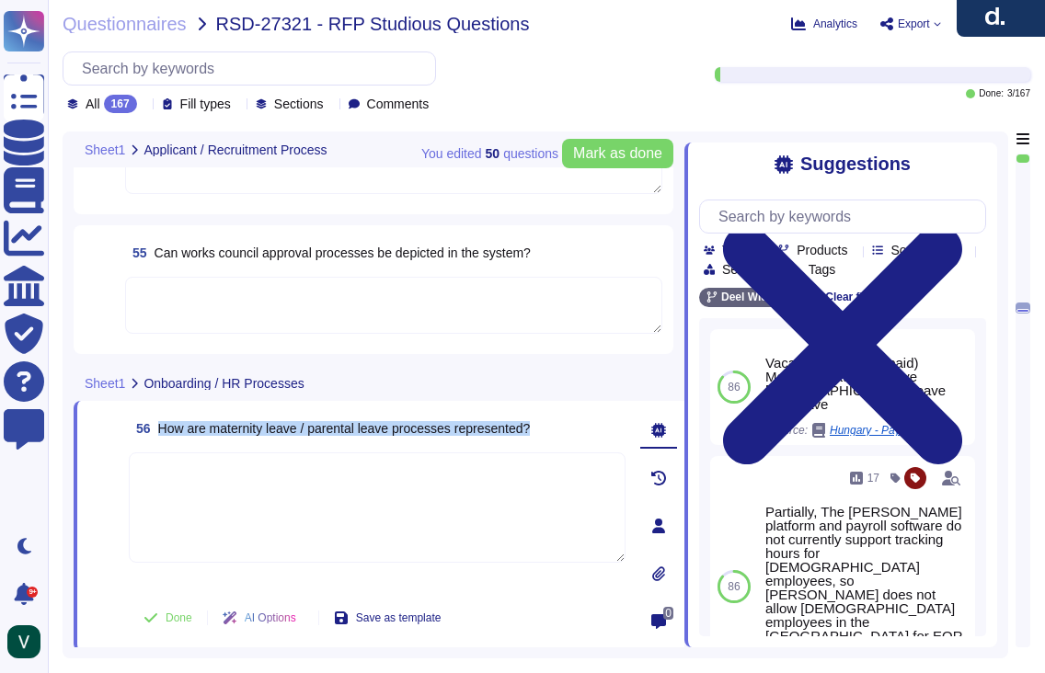
drag, startPoint x: 572, startPoint y: 428, endPoint x: 159, endPoint y: 428, distance: 413.1
click at [159, 428] on div "56 How are maternity leave / parental leave processes represented?" at bounding box center [377, 428] width 497 height 33
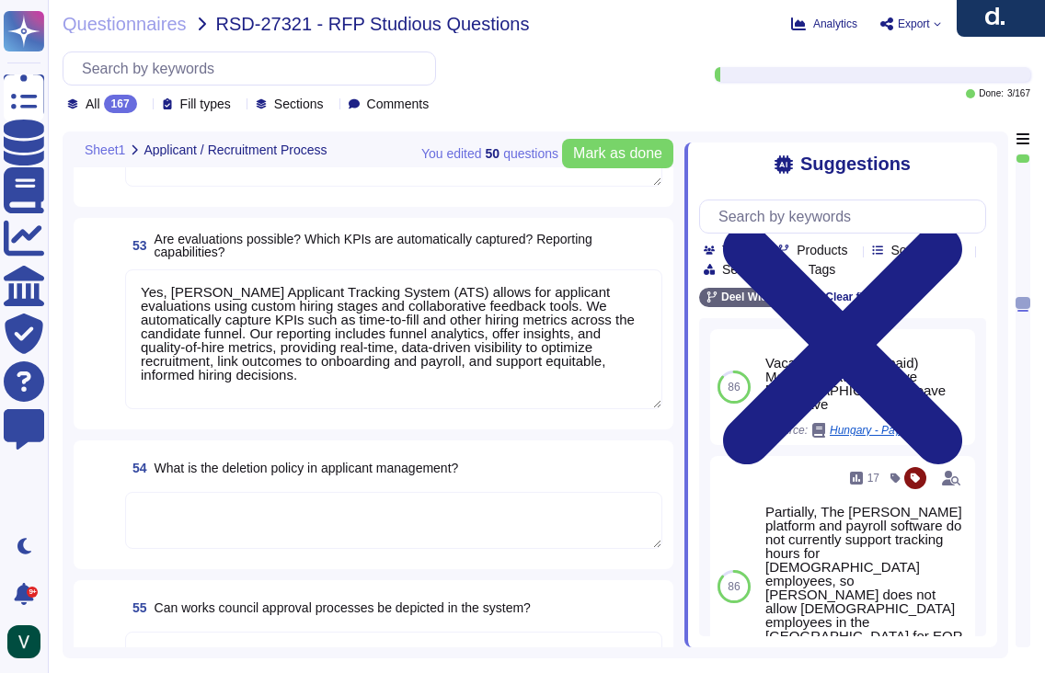
scroll to position [9321, 0]
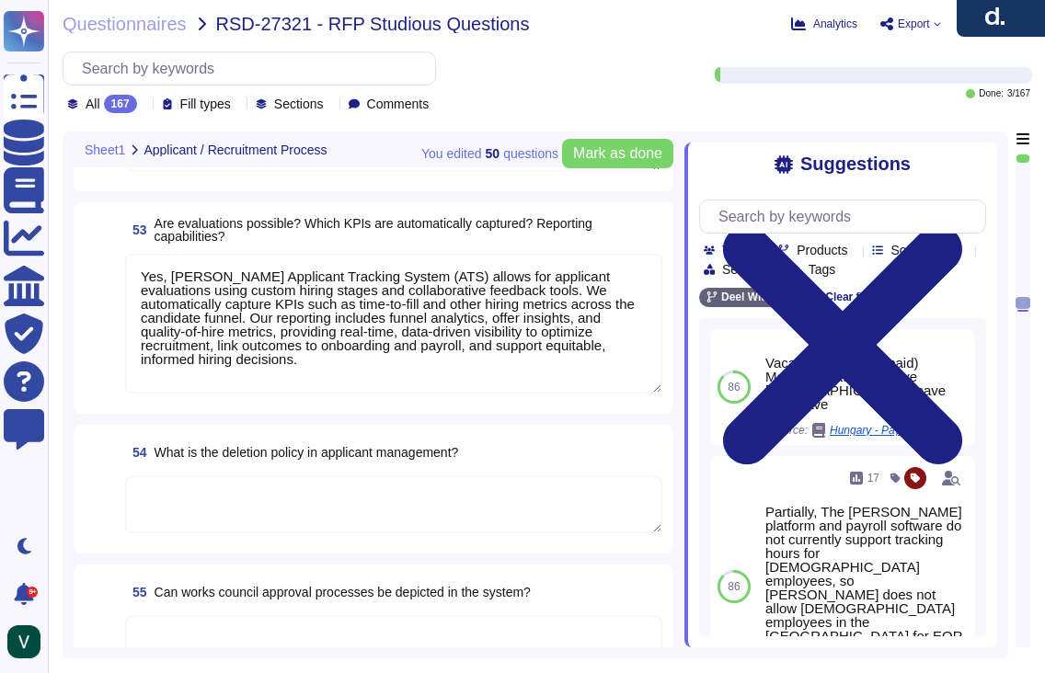
click at [206, 502] on textarea at bounding box center [393, 505] width 537 height 57
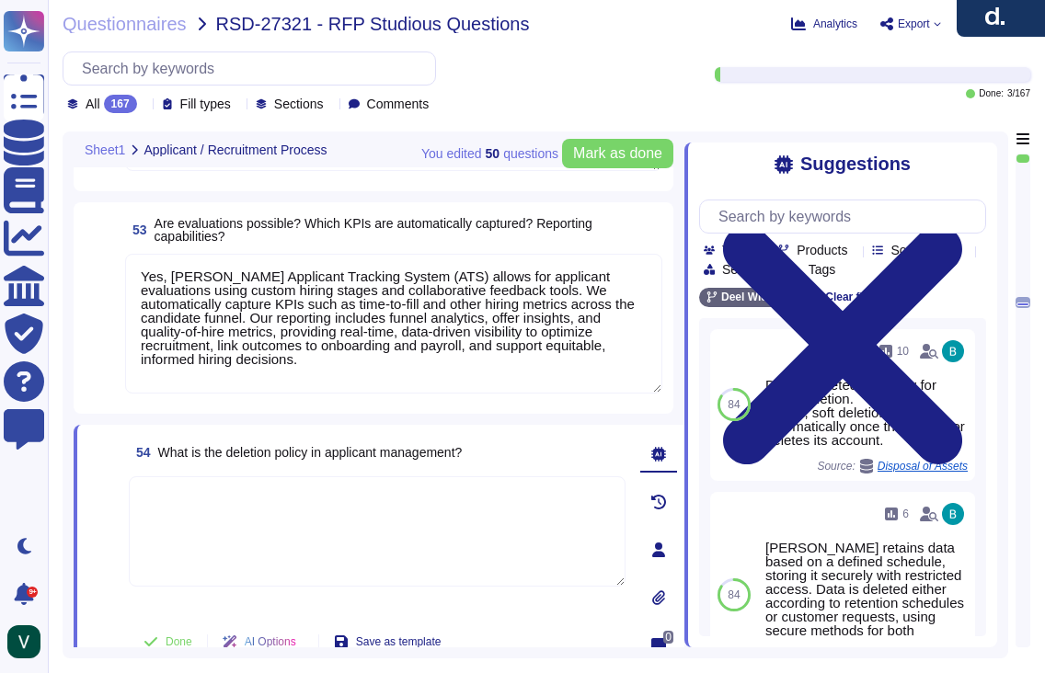
paste textarea "Yes, [PERSON_NAME] is developing a data retention and deletion policy for appli…"
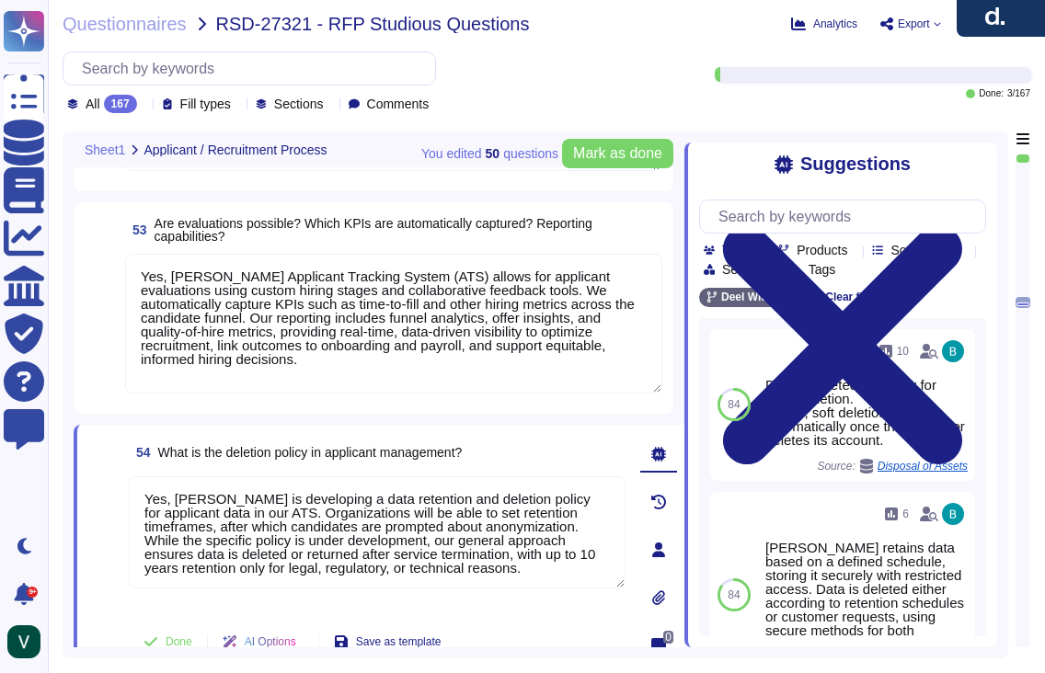
drag, startPoint x: 176, startPoint y: 500, endPoint x: 114, endPoint y: 497, distance: 61.7
click at [114, 497] on div "54 What is the deletion policy in applicant management? Yes, [PERSON_NAME] is d…" at bounding box center [356, 550] width 537 height 228
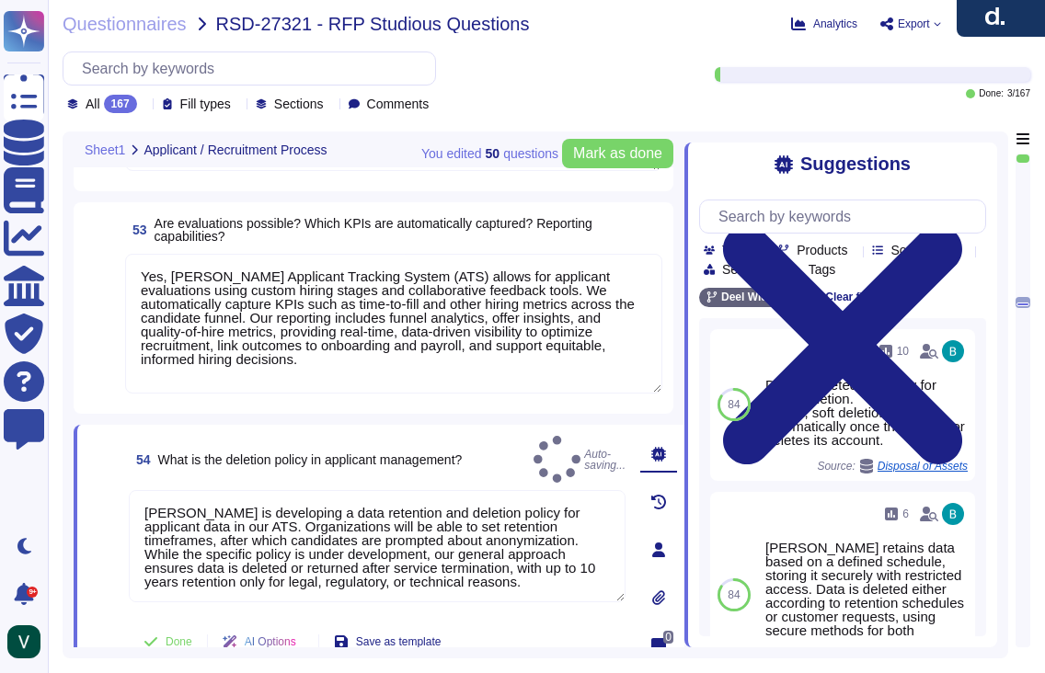
click at [109, 538] on span at bounding box center [104, 551] width 33 height 122
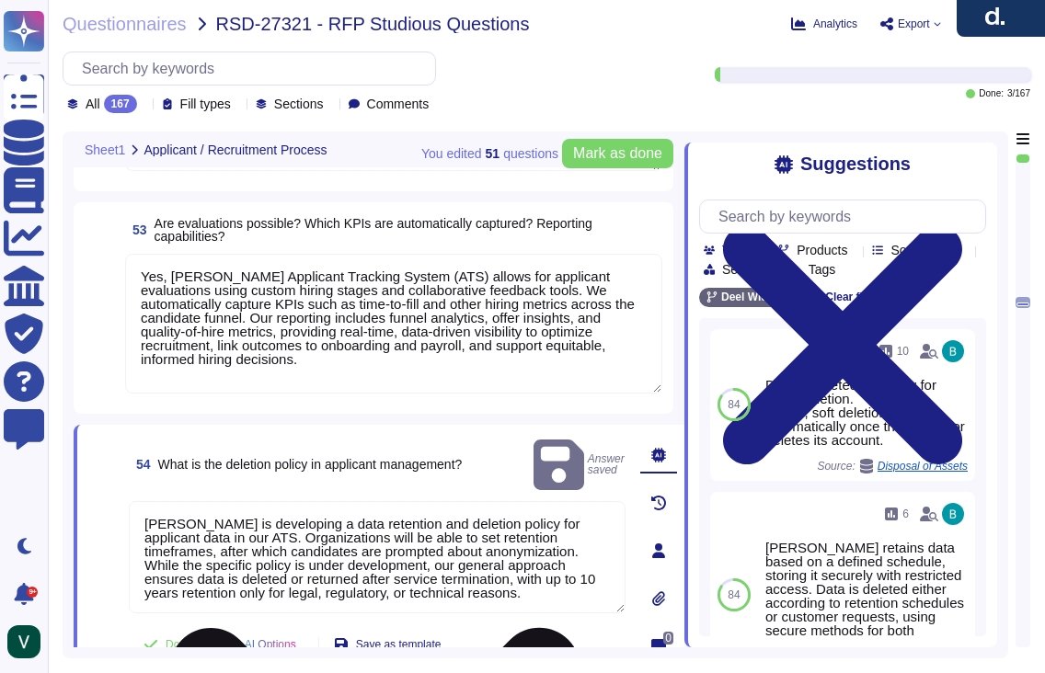
scroll to position [2, 0]
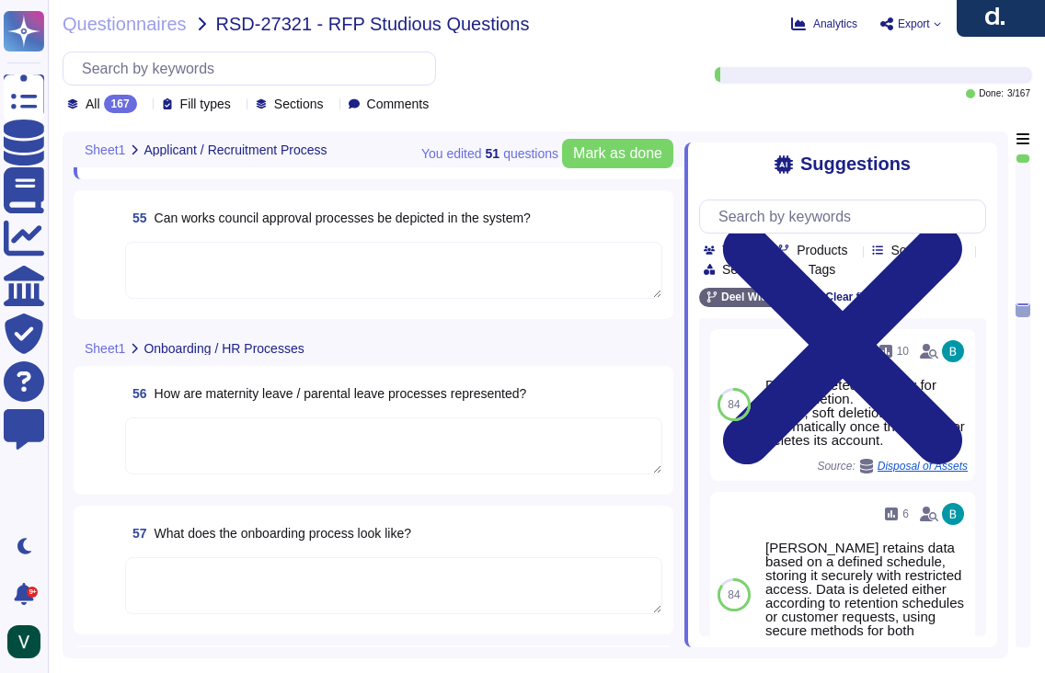
click at [266, 582] on textarea at bounding box center [393, 585] width 537 height 57
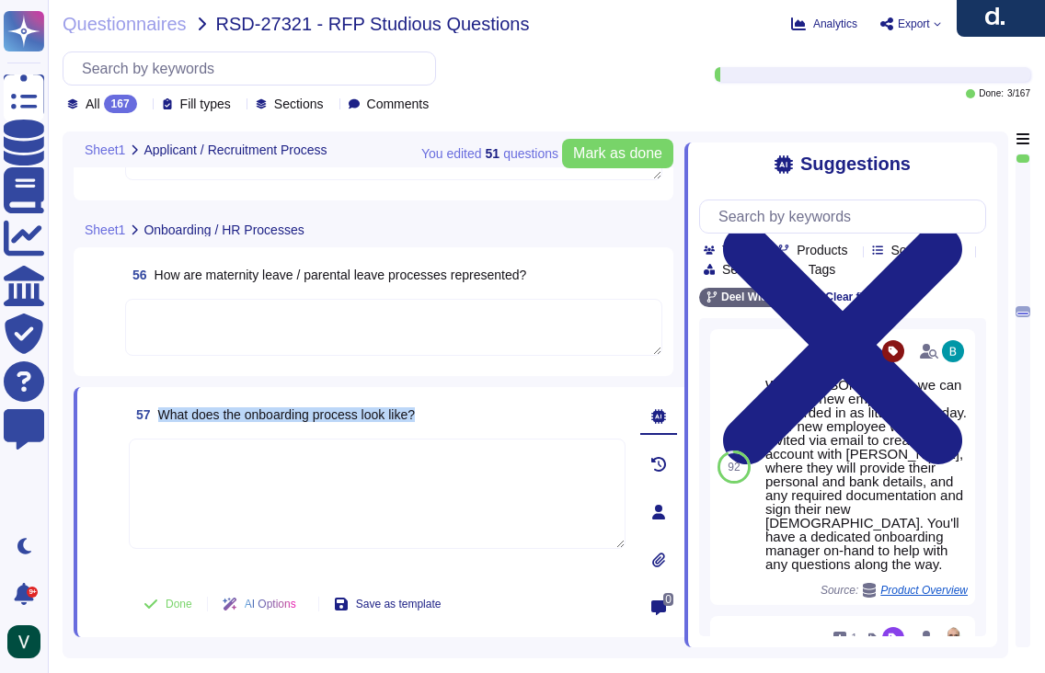
drag, startPoint x: 428, startPoint y: 413, endPoint x: 160, endPoint y: 417, distance: 267.7
click at [160, 417] on div "57 What does the onboarding process look like?" at bounding box center [377, 414] width 497 height 33
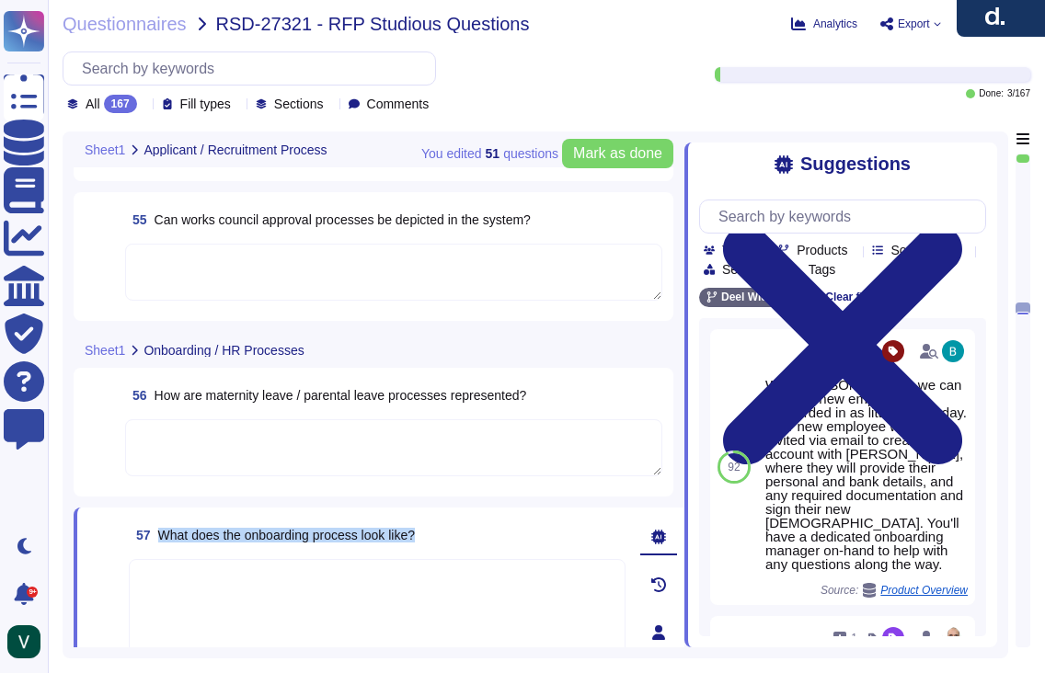
scroll to position [9639, 0]
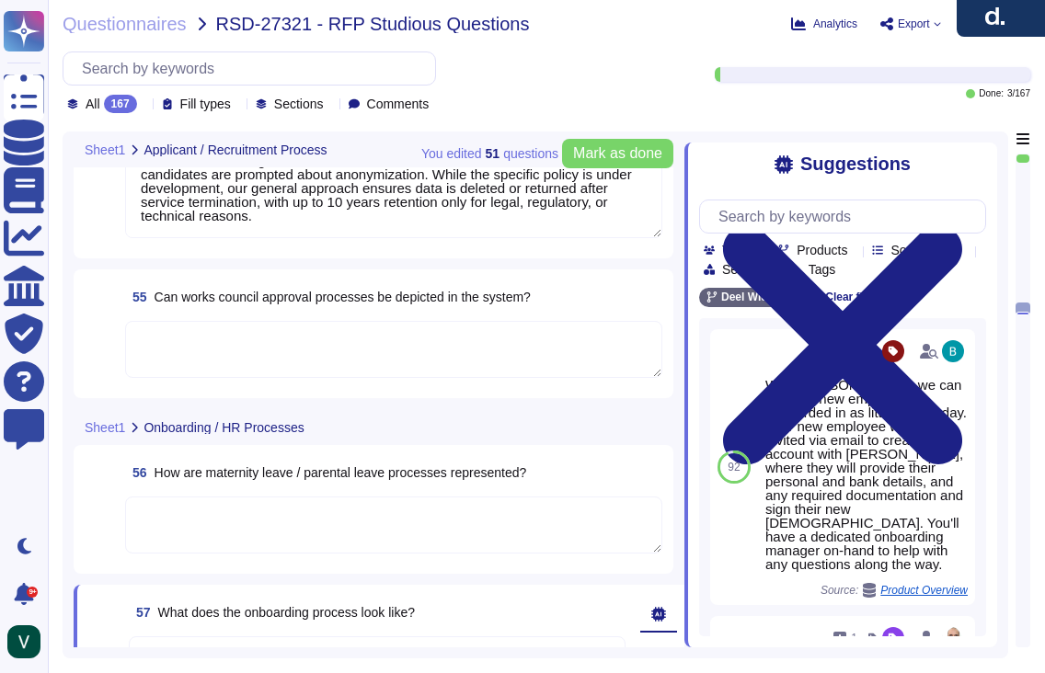
click at [335, 353] on textarea at bounding box center [393, 349] width 537 height 57
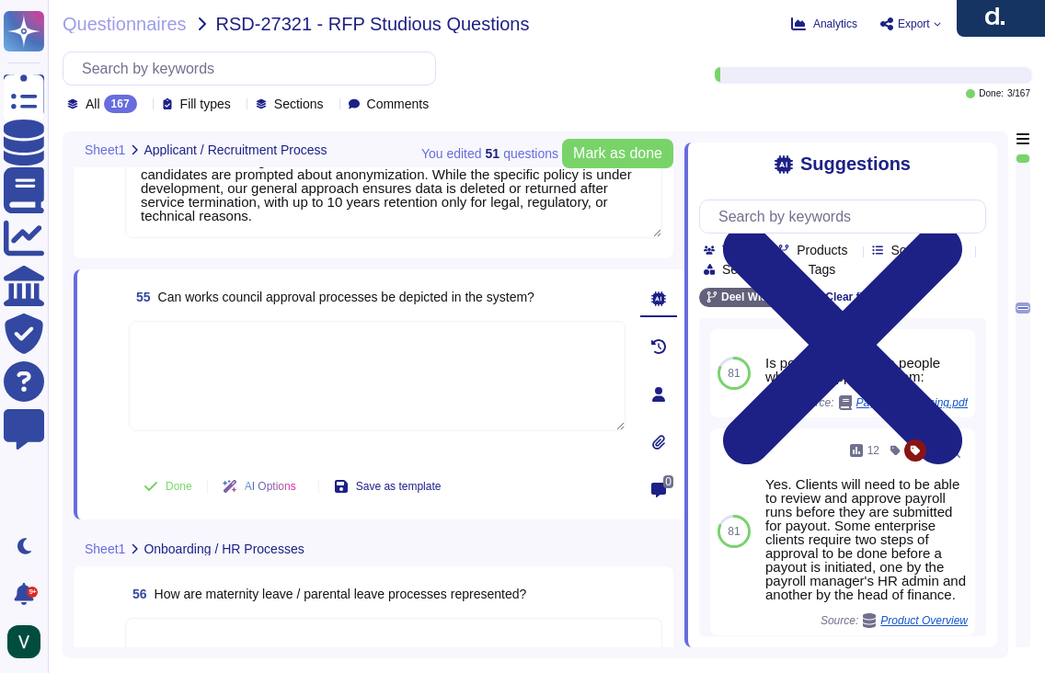
paste textarea "Yes, [PERSON_NAME] ATS can potentially depict works council approval processes …"
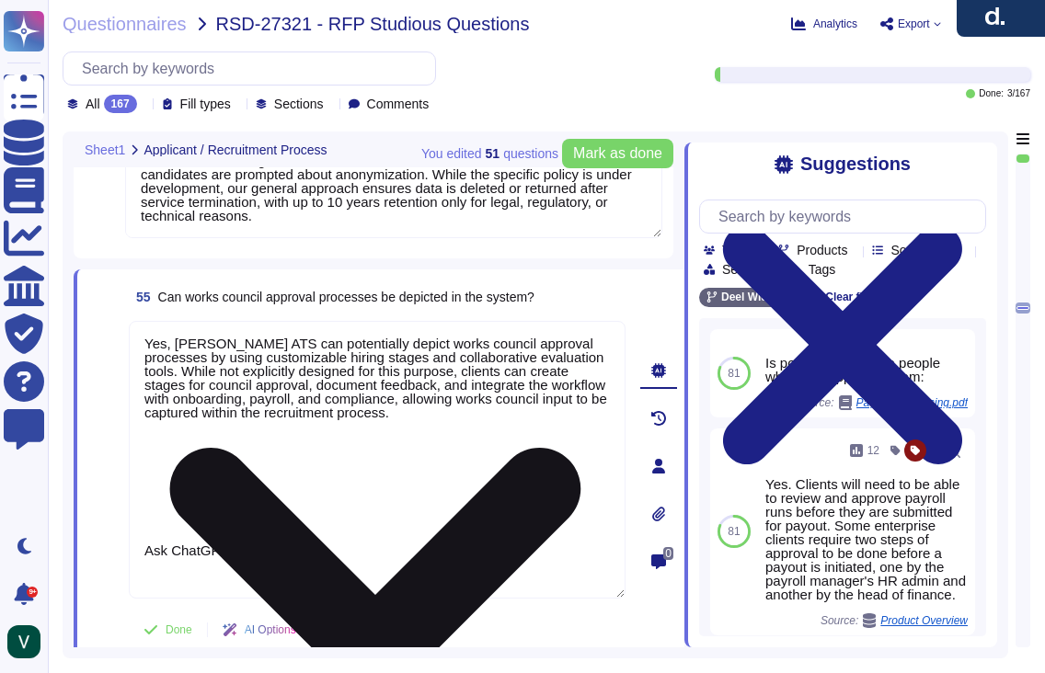
drag, startPoint x: 228, startPoint y: 431, endPoint x: 258, endPoint y: 589, distance: 160.9
click at [258, 589] on textarea "Yes, [PERSON_NAME] ATS can potentially depict works council approval processes …" at bounding box center [377, 460] width 497 height 278
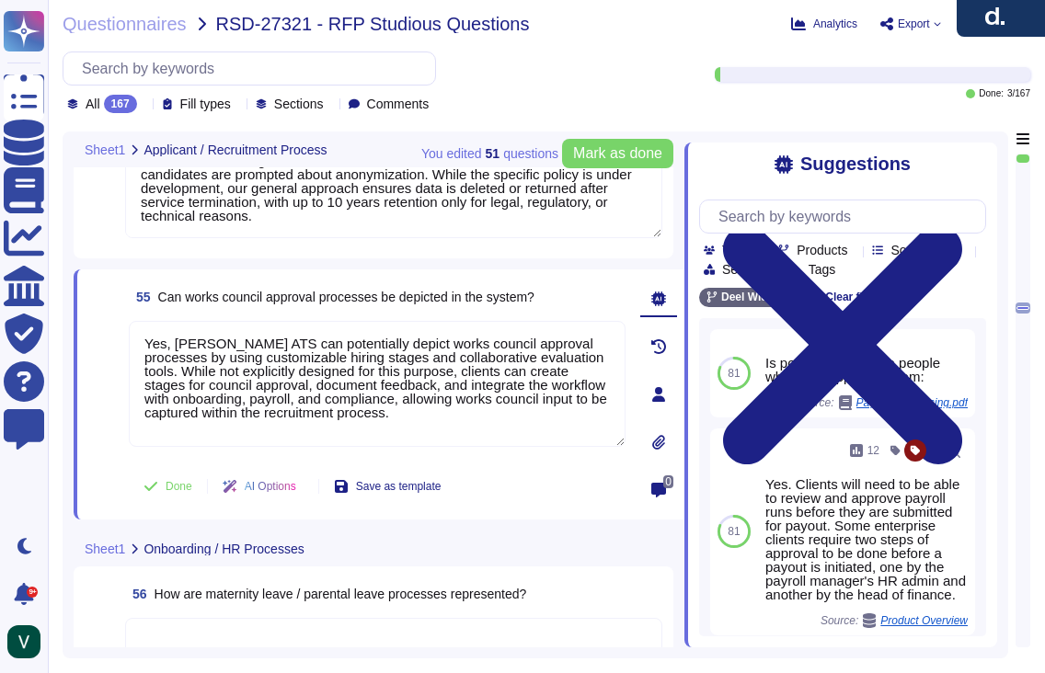
scroll to position [9626, 0]
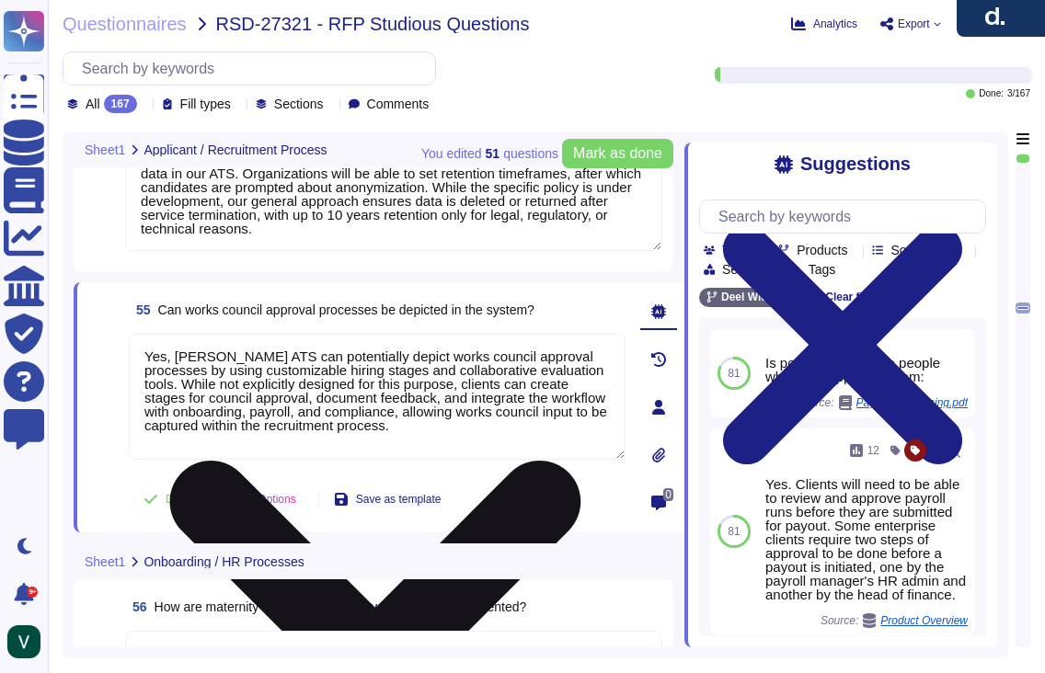
drag, startPoint x: 548, startPoint y: 385, endPoint x: 254, endPoint y: 386, distance: 294.4
click at [254, 386] on textarea "Yes, [PERSON_NAME] ATS can potentially depict works council approval processes …" at bounding box center [377, 397] width 497 height 126
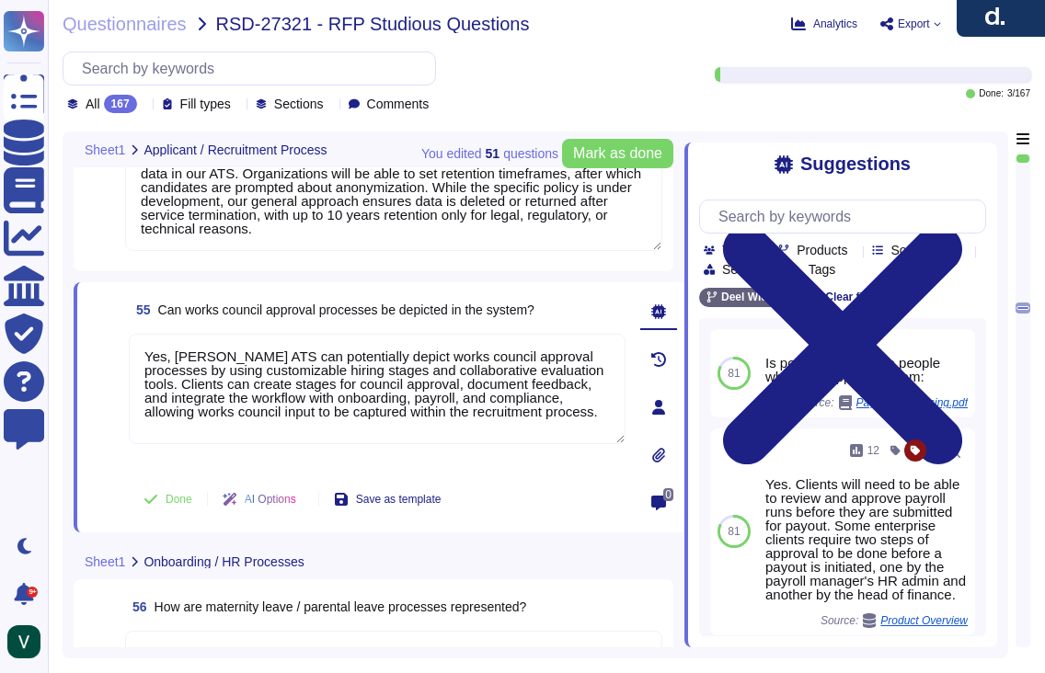
click at [91, 468] on span at bounding box center [104, 402] width 33 height 136
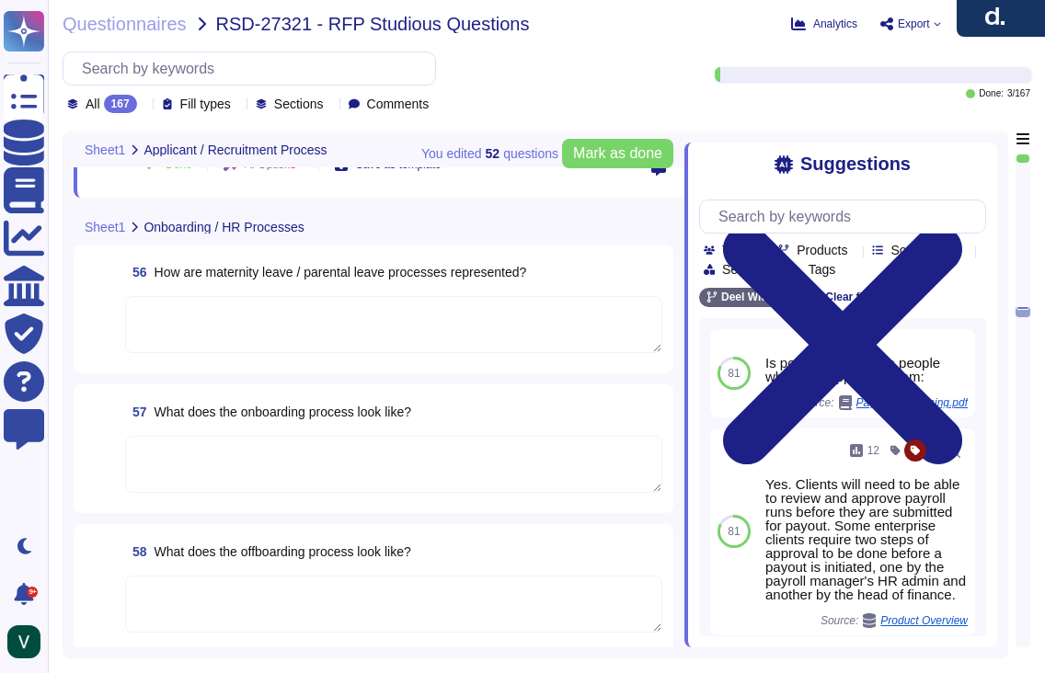
scroll to position [9958, 0]
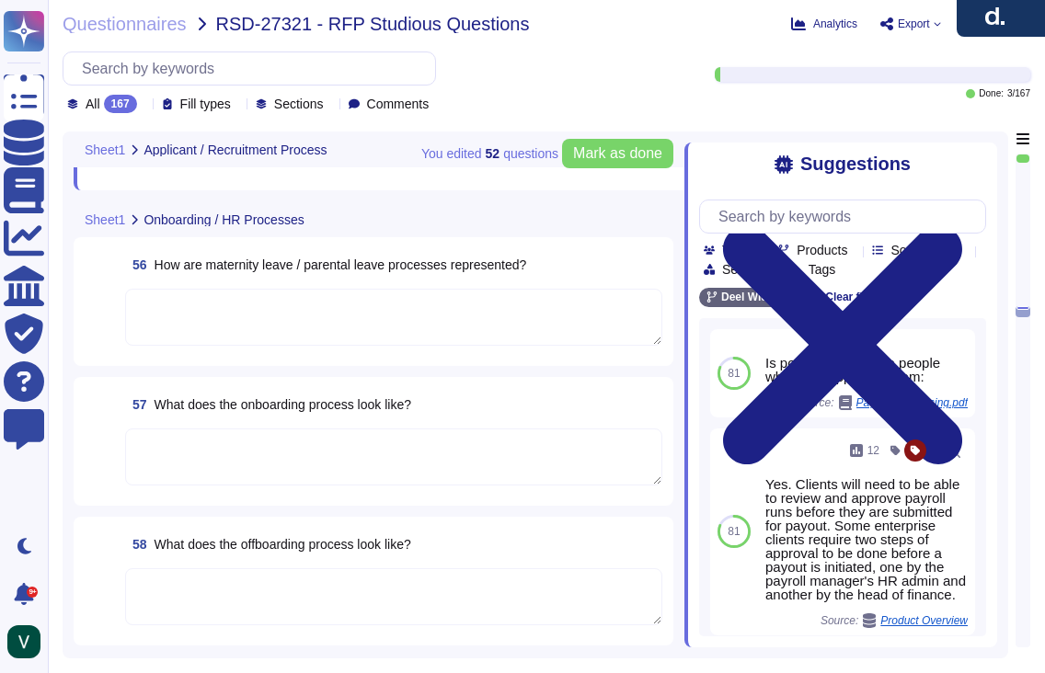
click at [293, 589] on textarea at bounding box center [393, 597] width 537 height 57
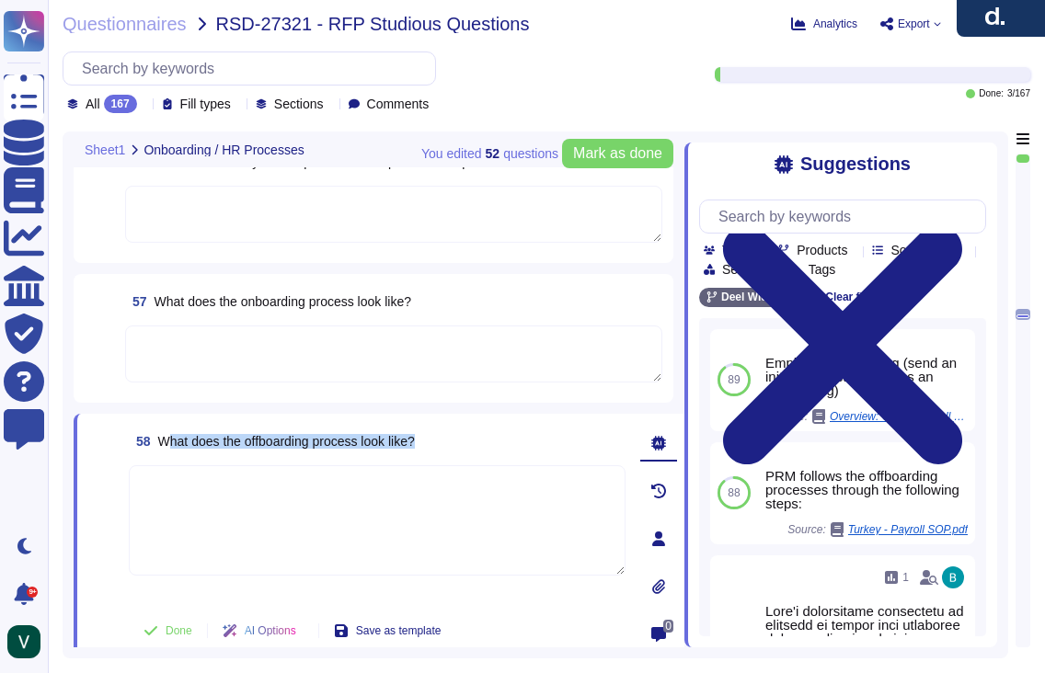
drag, startPoint x: 452, startPoint y: 441, endPoint x: 167, endPoint y: 442, distance: 284.3
click at [167, 442] on div "58 What does the offboarding process look like?" at bounding box center [377, 441] width 497 height 33
drag, startPoint x: 163, startPoint y: 436, endPoint x: 468, endPoint y: 439, distance: 305.4
click at [468, 439] on div "58 What does the offboarding process look like?" at bounding box center [377, 441] width 497 height 33
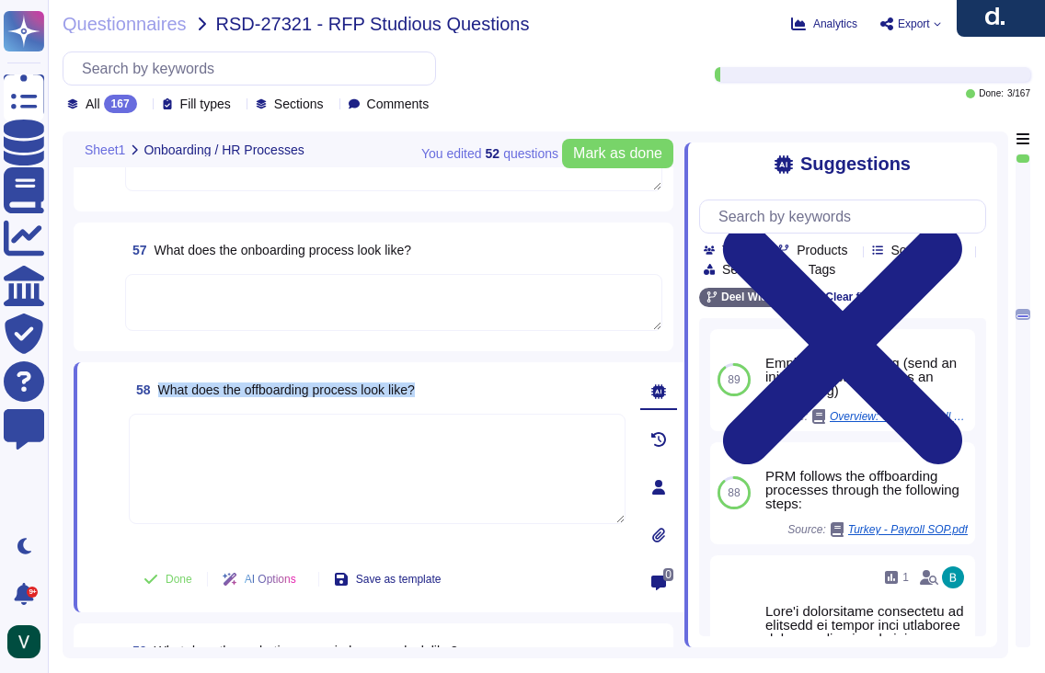
scroll to position [9991, 0]
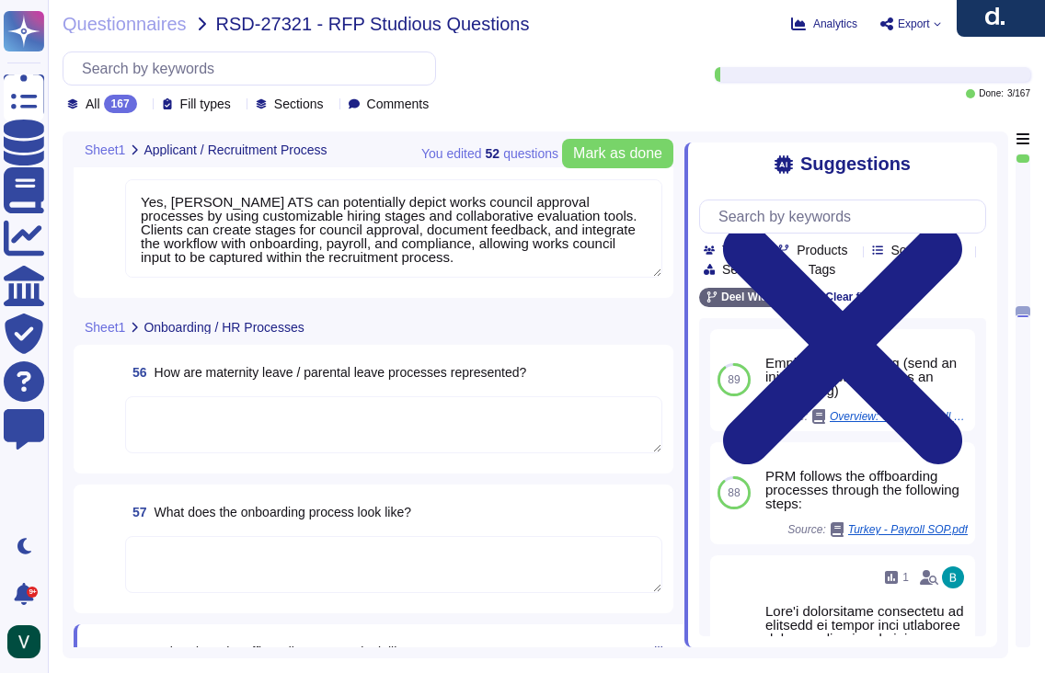
click at [228, 425] on textarea at bounding box center [393, 425] width 537 height 57
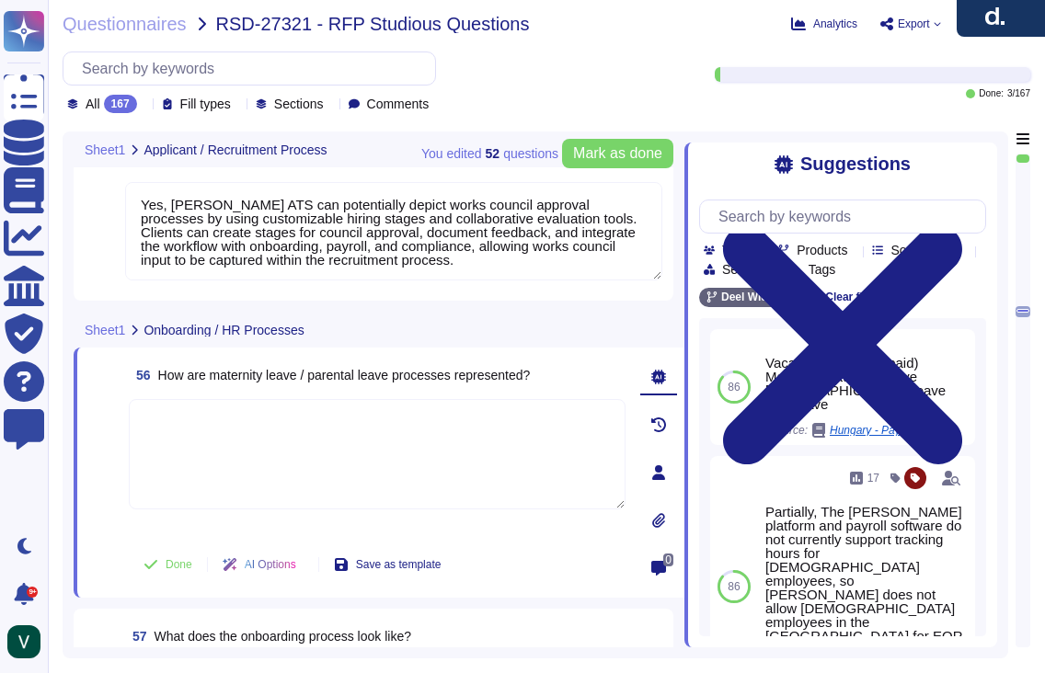
paste textarea "[PERSON_NAME] represents maternity and parental leave processes by allowing emp…"
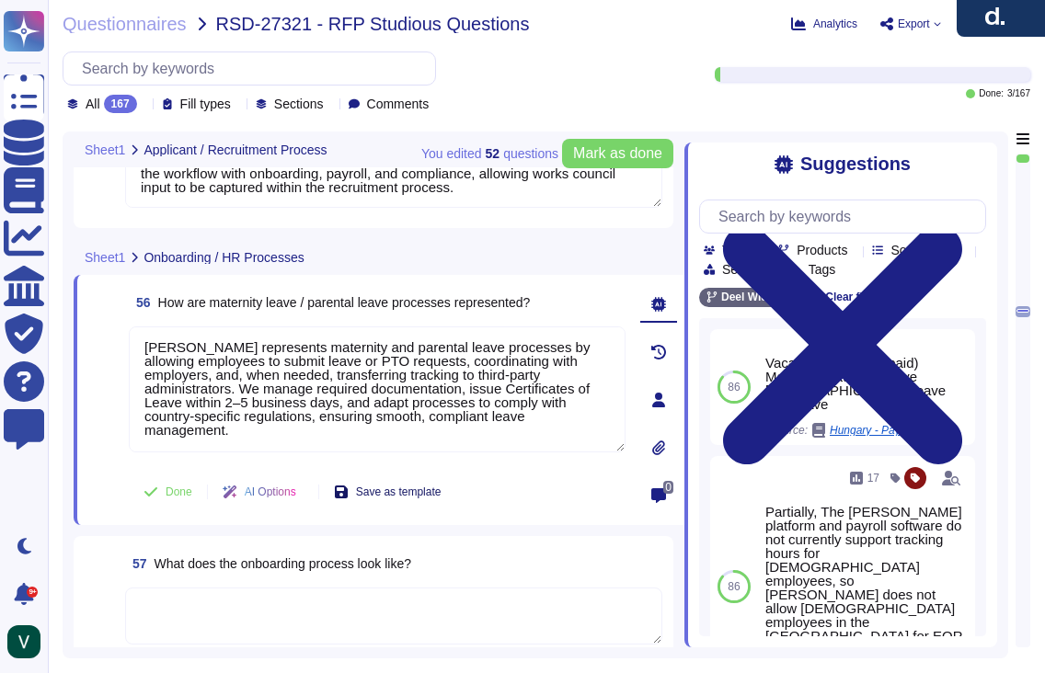
scroll to position [9841, 0]
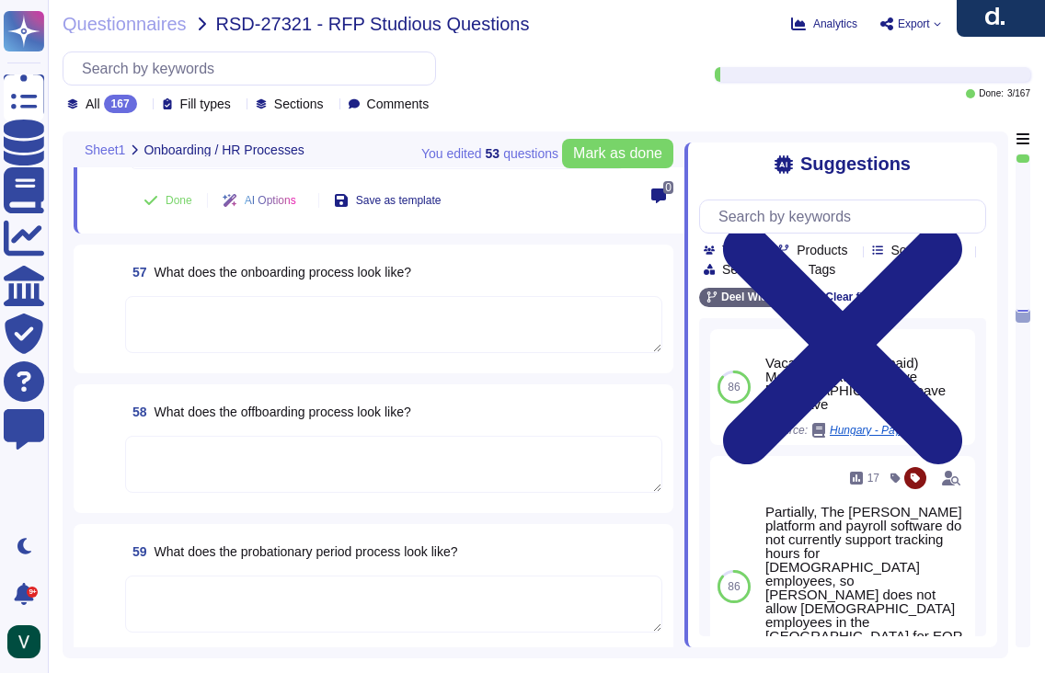
scroll to position [10103, 0]
drag, startPoint x: 194, startPoint y: 575, endPoint x: 206, endPoint y: 574, distance: 12.0
click at [195, 575] on textarea at bounding box center [393, 602] width 537 height 57
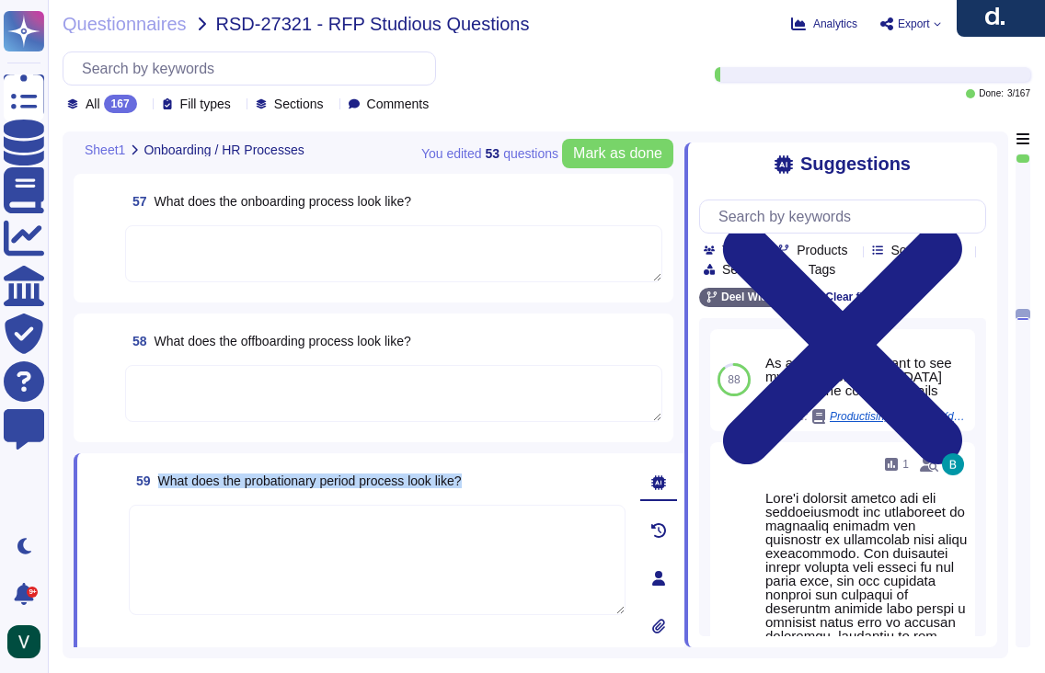
drag, startPoint x: 500, startPoint y: 483, endPoint x: 162, endPoint y: 480, distance: 338.6
click at [162, 480] on div "59 What does the probationary period process look like?" at bounding box center [377, 481] width 497 height 33
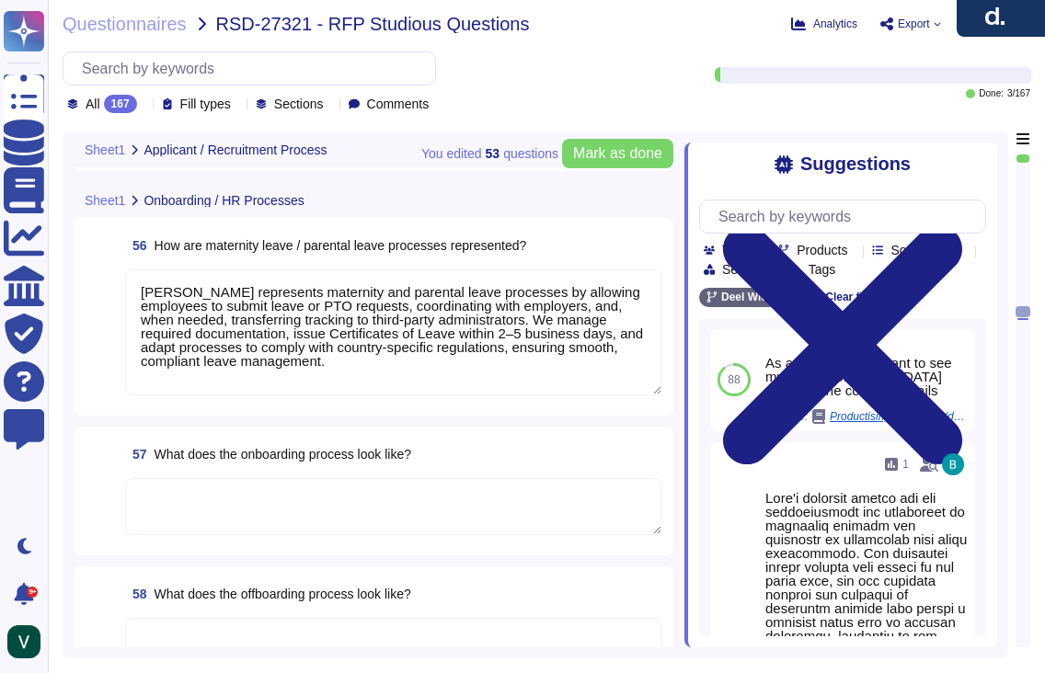
scroll to position [9882, 0]
click at [211, 508] on textarea at bounding box center [393, 507] width 537 height 57
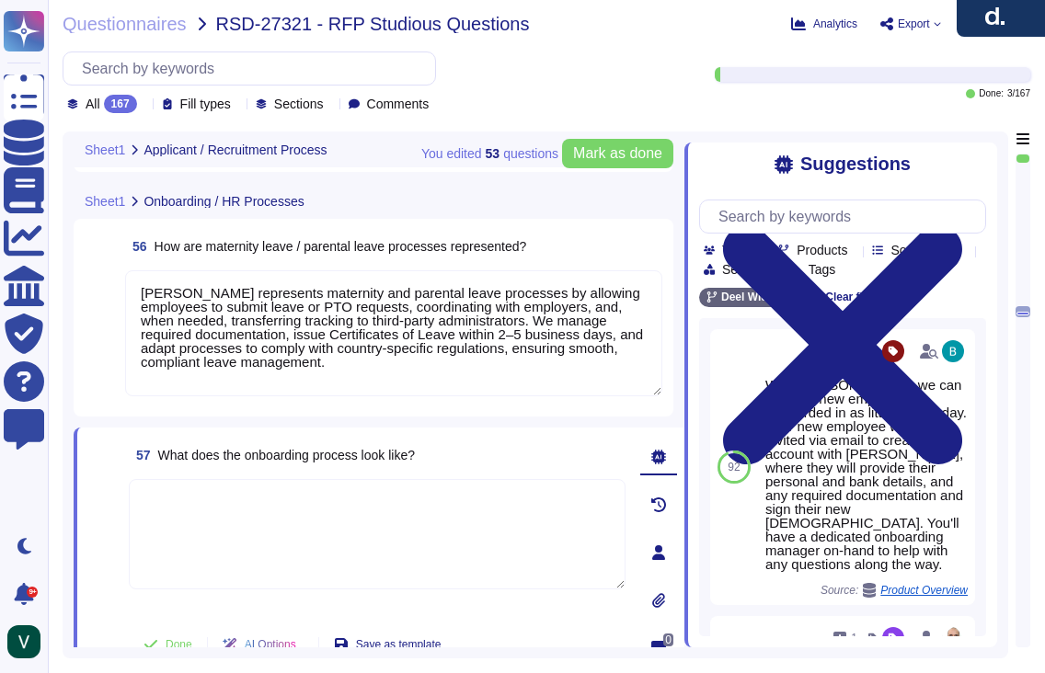
paste textarea "Yes, [PERSON_NAME] onboarding process guides new employees from account setup t…"
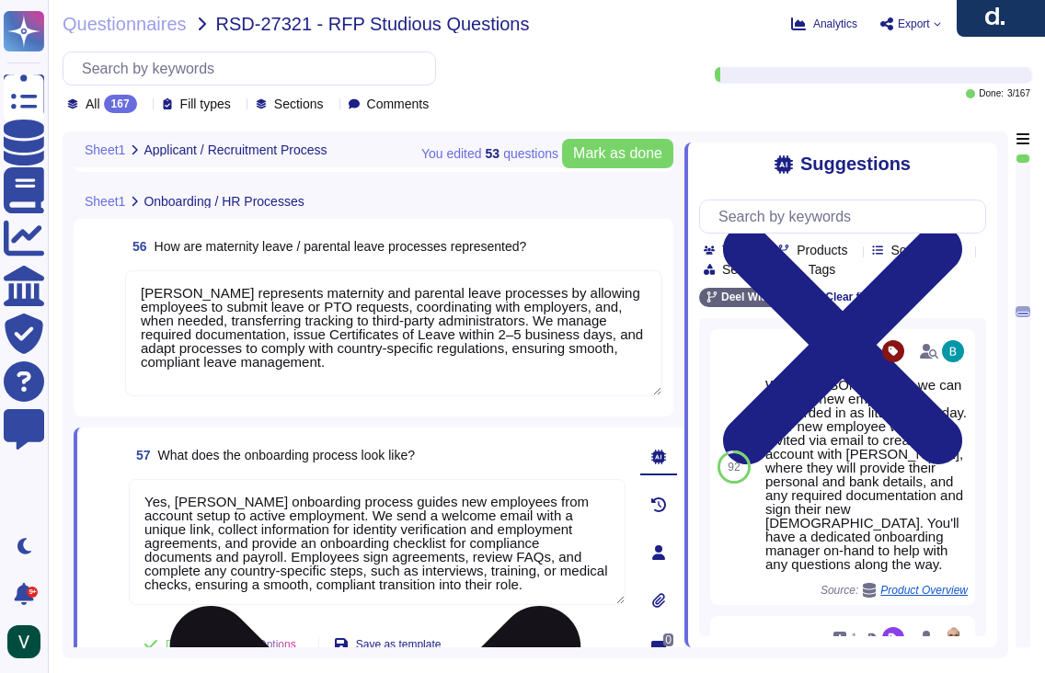
drag, startPoint x: 178, startPoint y: 501, endPoint x: 134, endPoint y: 499, distance: 44.2
click at [133, 500] on textarea "Yes, [PERSON_NAME] onboarding process guides new employees from account setup t…" at bounding box center [377, 542] width 497 height 126
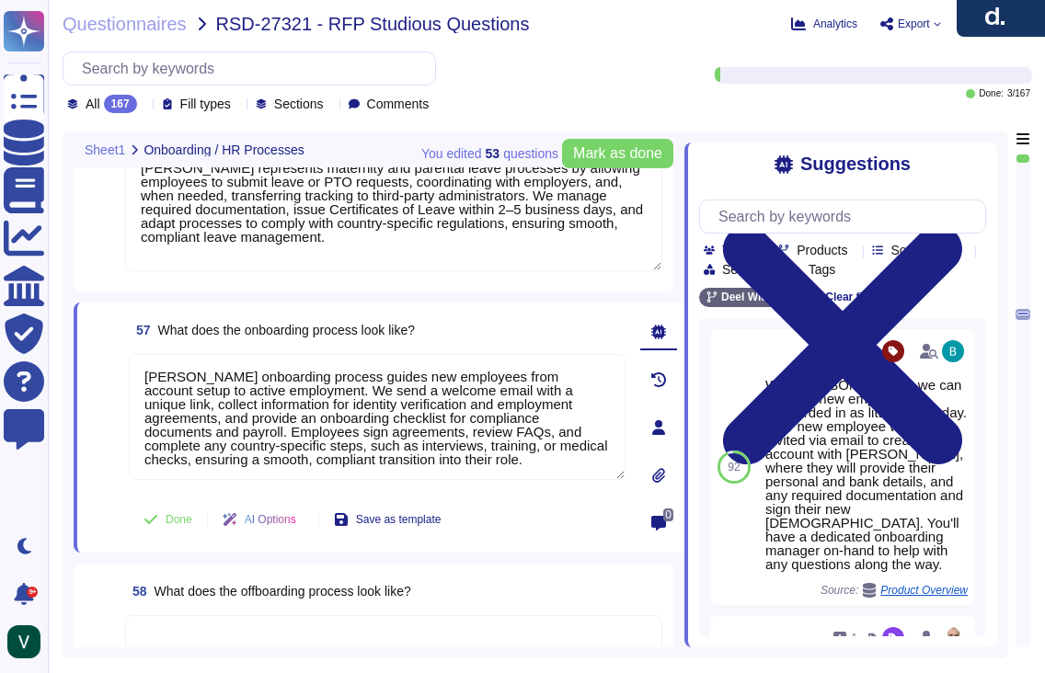
scroll to position [9994, 0]
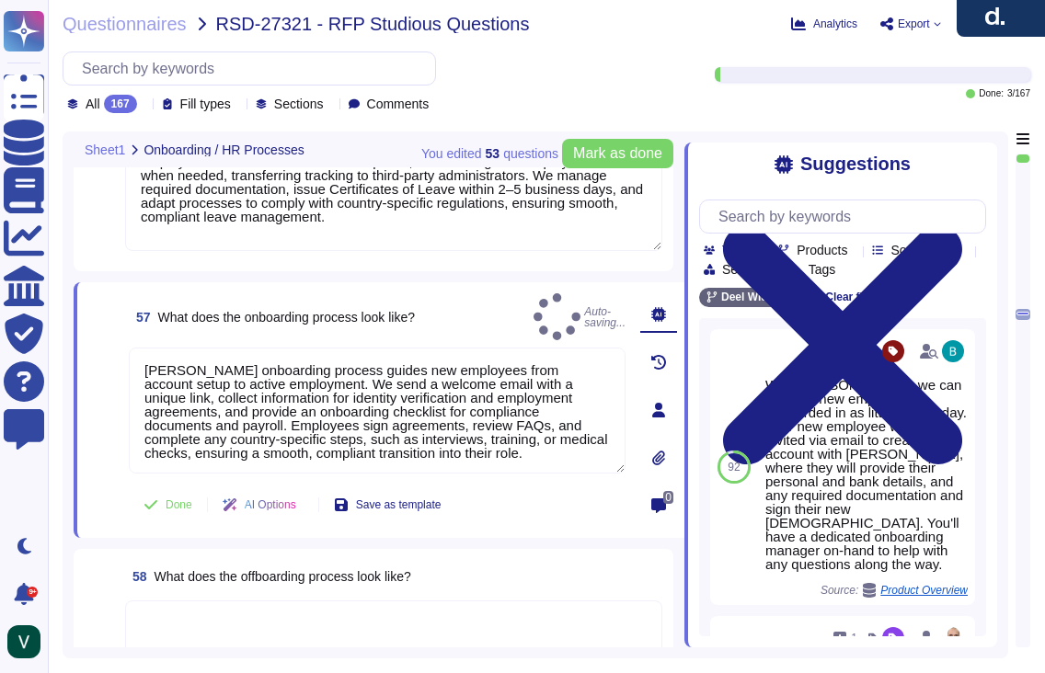
click at [98, 456] on span at bounding box center [104, 412] width 33 height 128
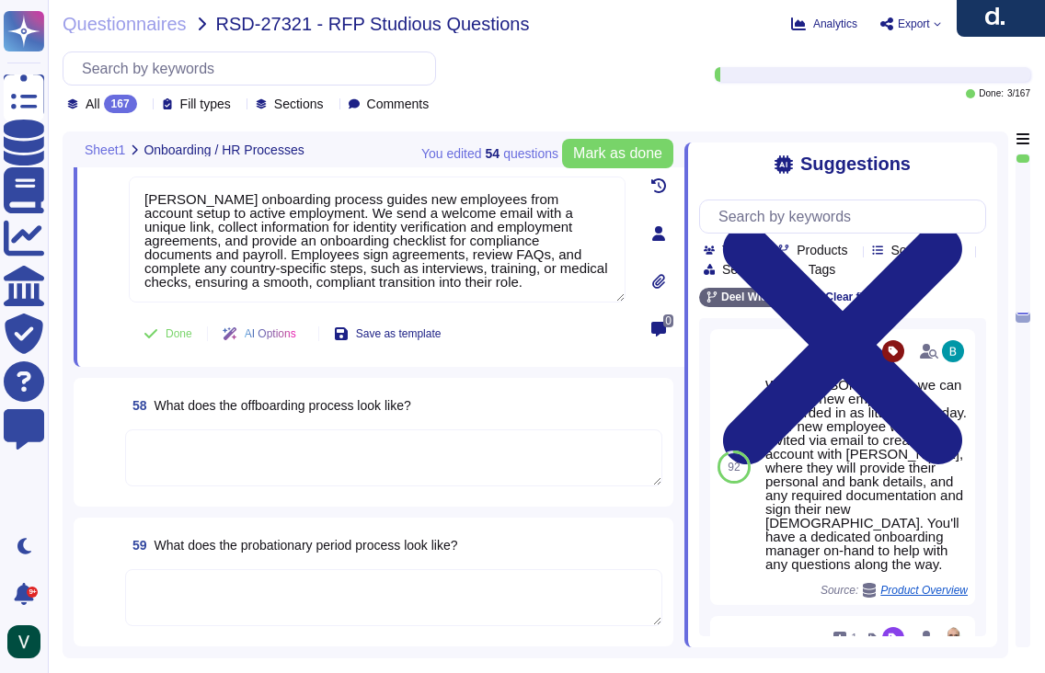
click at [93, 533] on span at bounding box center [101, 545] width 33 height 33
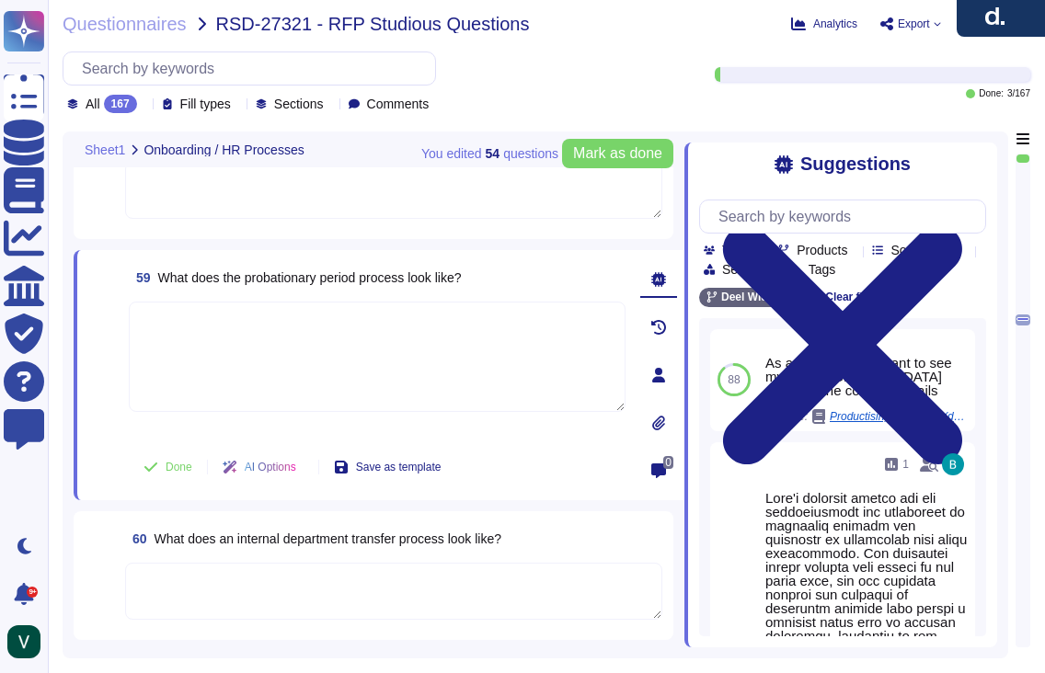
scroll to position [10381, 0]
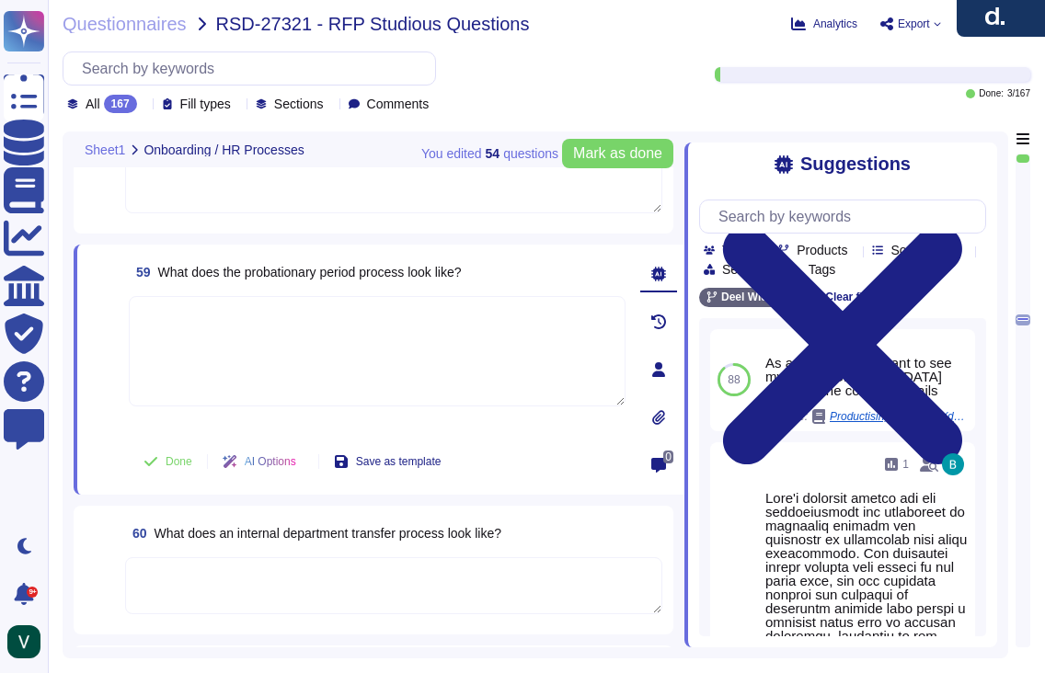
click at [264, 569] on textarea at bounding box center [393, 585] width 537 height 57
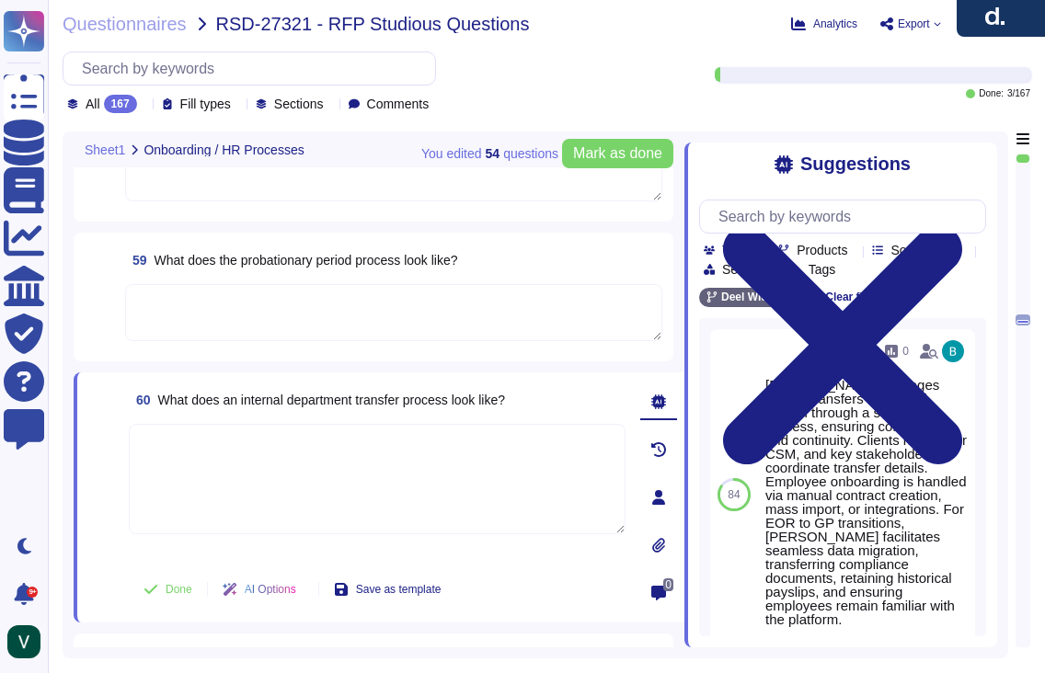
scroll to position [10392, 0]
drag, startPoint x: 541, startPoint y: 408, endPoint x: 160, endPoint y: 396, distance: 381.1
click at [160, 396] on div "60 What does an internal department transfer process look like?" at bounding box center [377, 401] width 497 height 33
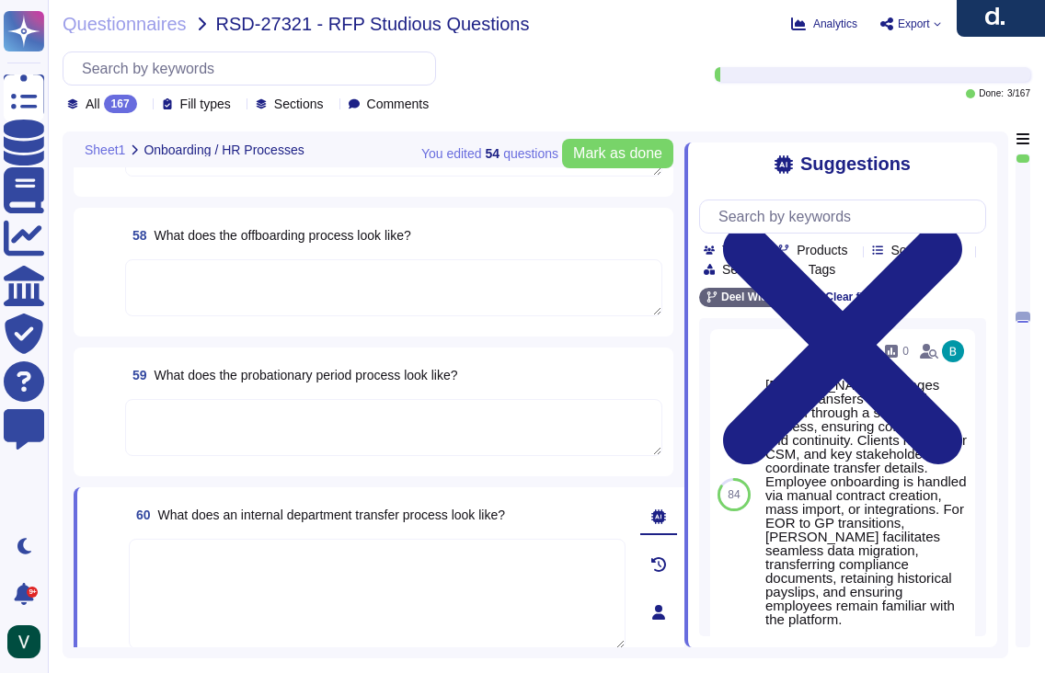
click at [307, 278] on textarea at bounding box center [393, 287] width 537 height 57
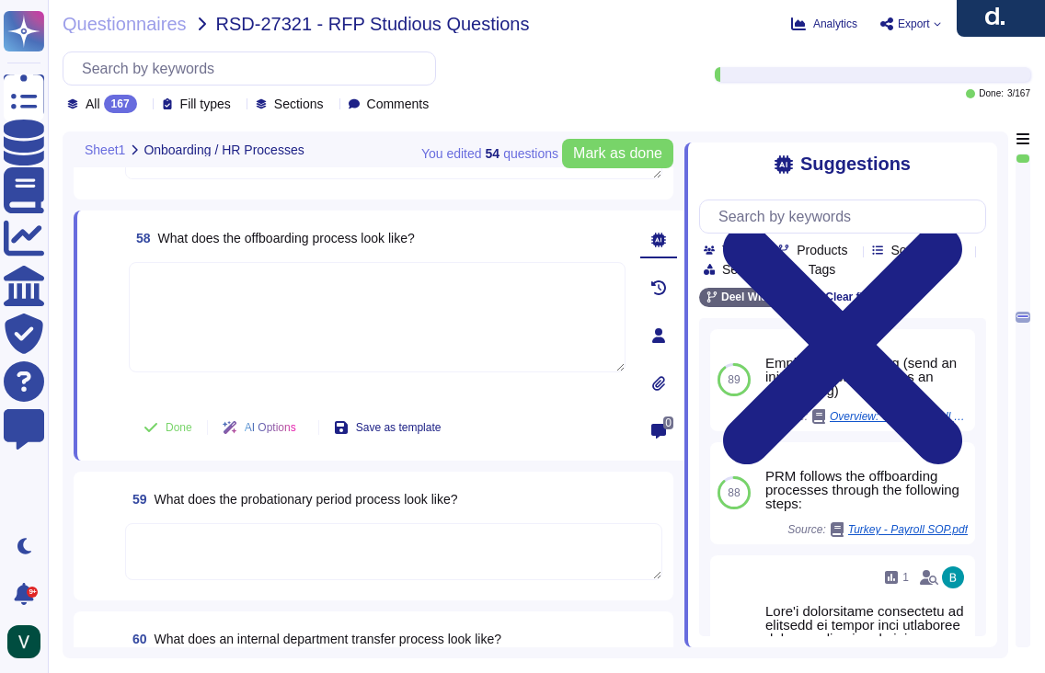
paste textarea "[PERSON_NAME] offboarding process ensures a smooth, compliant transition. We in…"
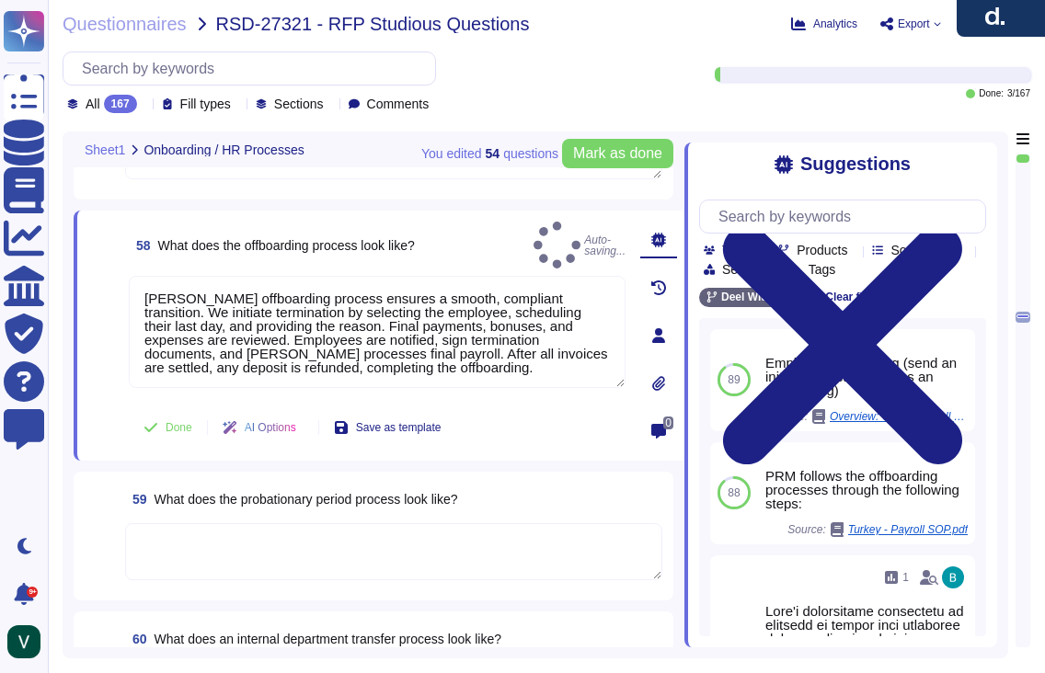
click at [105, 371] on span at bounding box center [104, 337] width 33 height 122
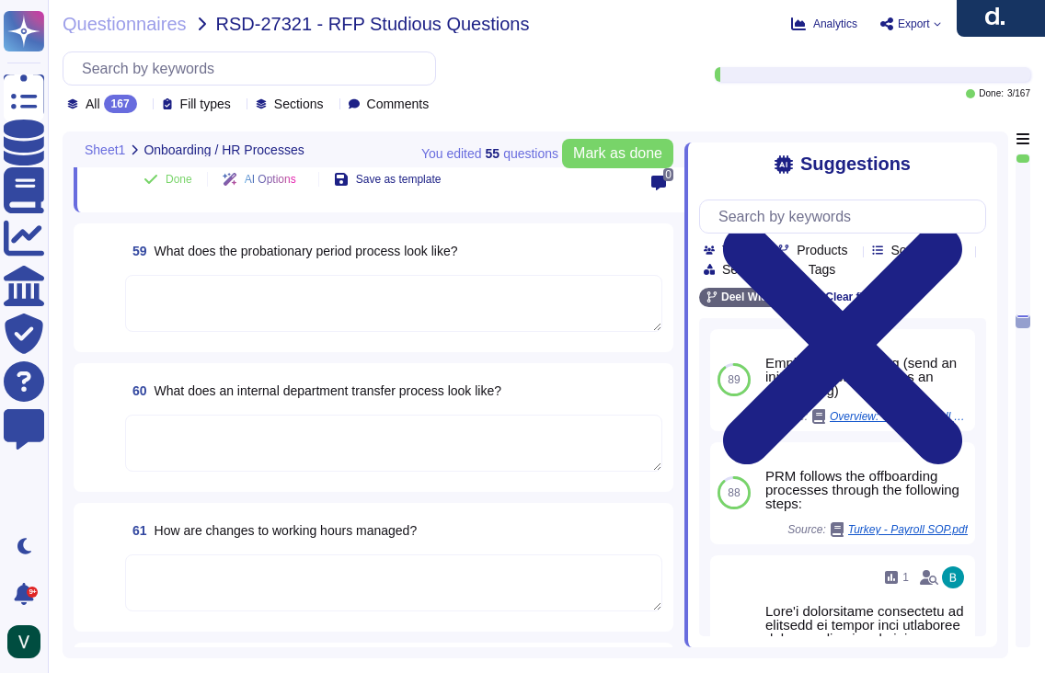
drag, startPoint x: 247, startPoint y: 570, endPoint x: 268, endPoint y: 560, distance: 23.5
click at [247, 570] on textarea at bounding box center [393, 583] width 537 height 57
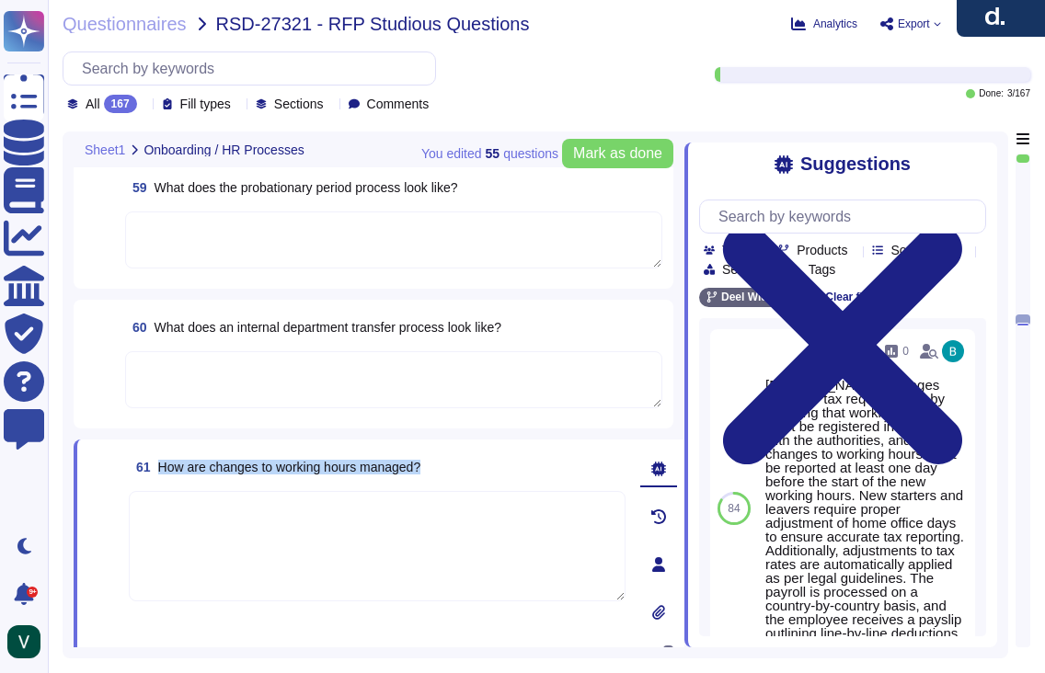
drag, startPoint x: 340, startPoint y: 465, endPoint x: 162, endPoint y: 469, distance: 178.5
click at [162, 469] on div "61 How are changes to working hours managed?" at bounding box center [377, 467] width 497 height 33
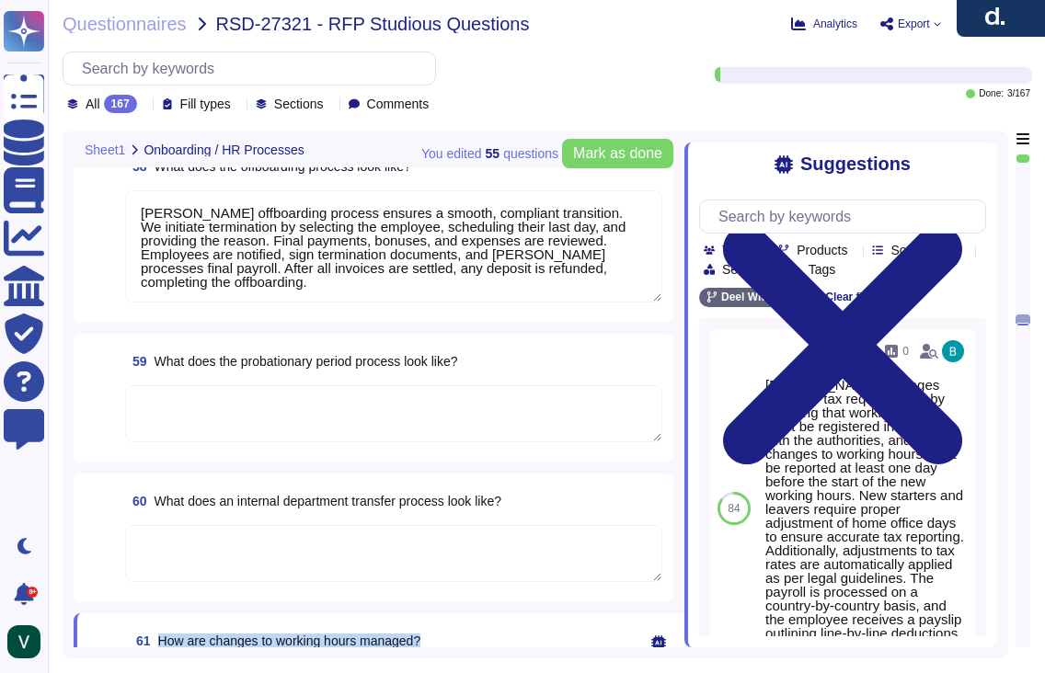
scroll to position [10310, 0]
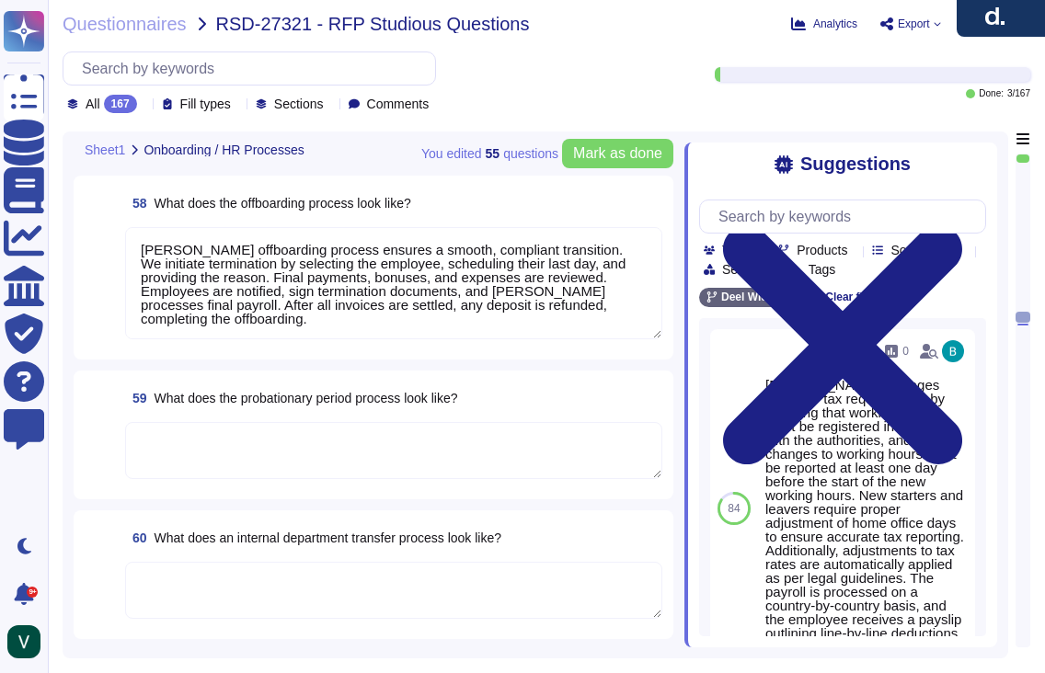
click at [226, 439] on textarea at bounding box center [393, 450] width 537 height 57
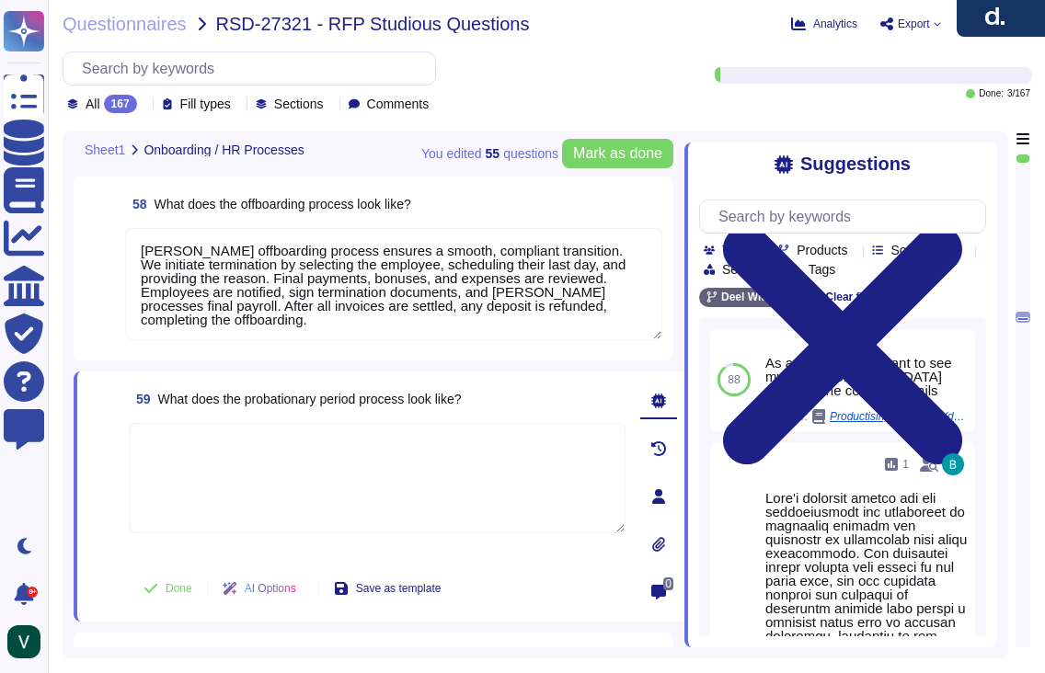
paste textarea "[PERSON_NAME] probationary period process helps employers and employees confirm…"
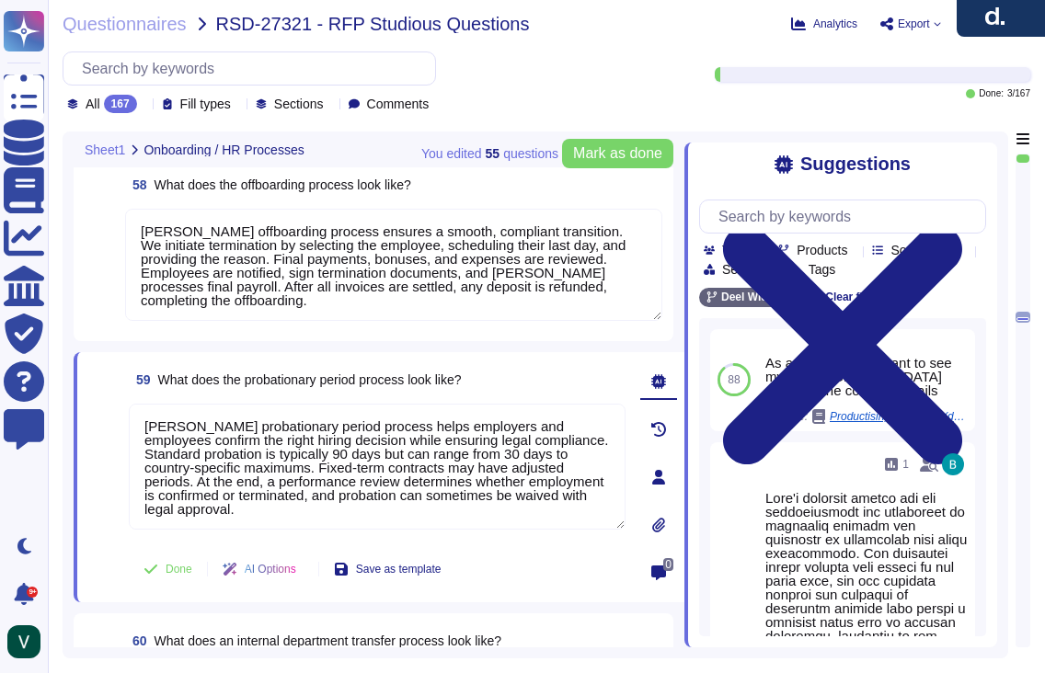
scroll to position [10369, 0]
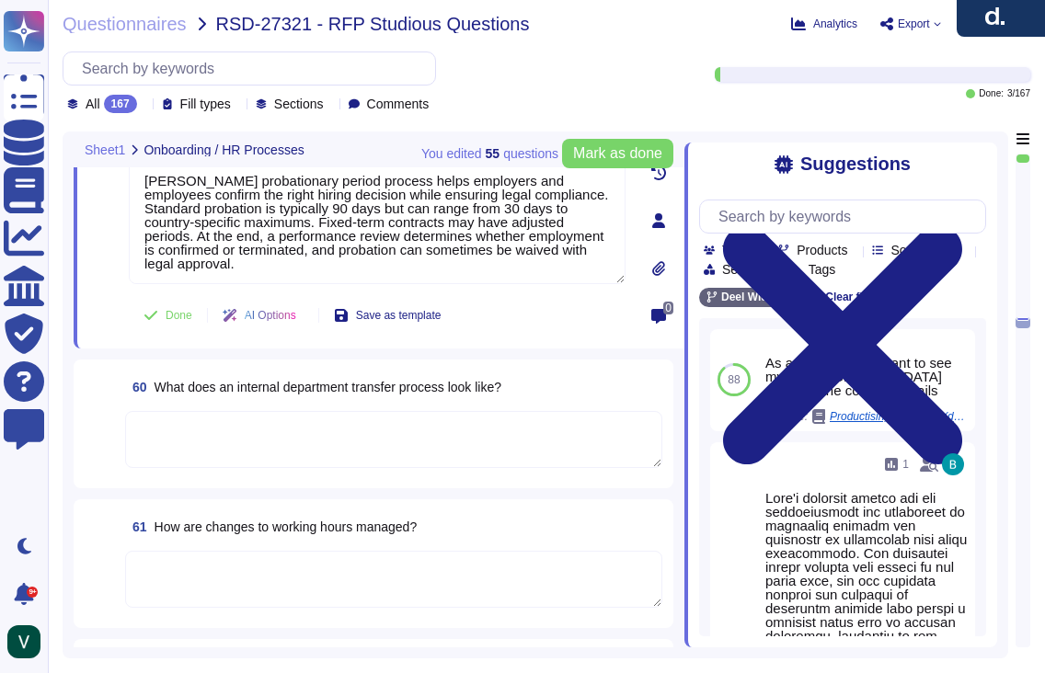
click at [104, 411] on span at bounding box center [101, 440] width 33 height 59
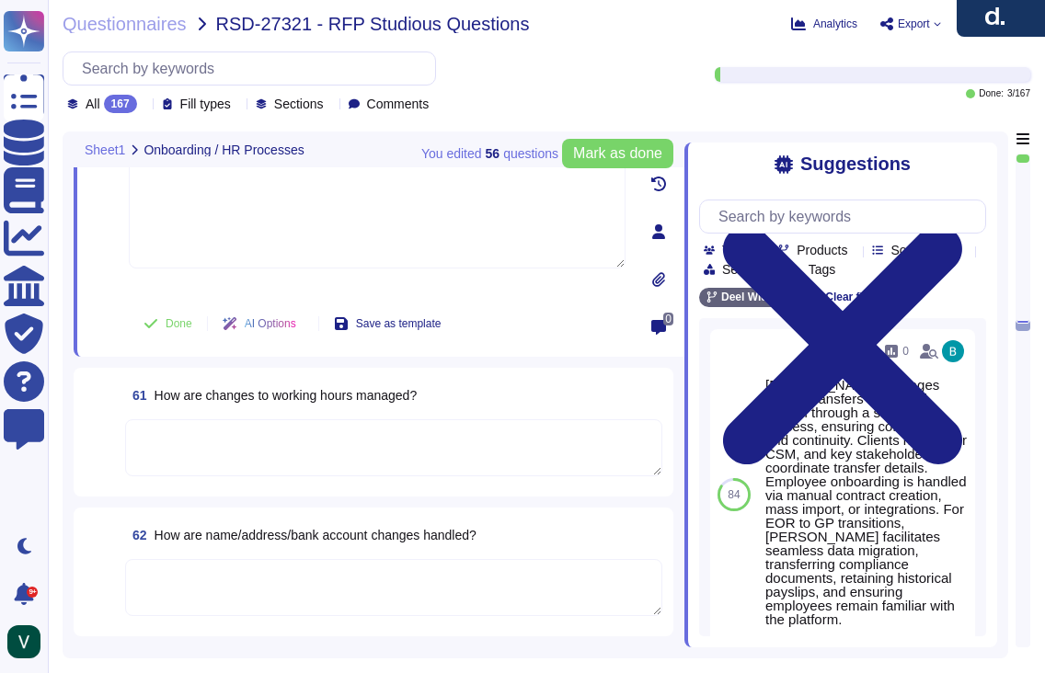
scroll to position [10778, 0]
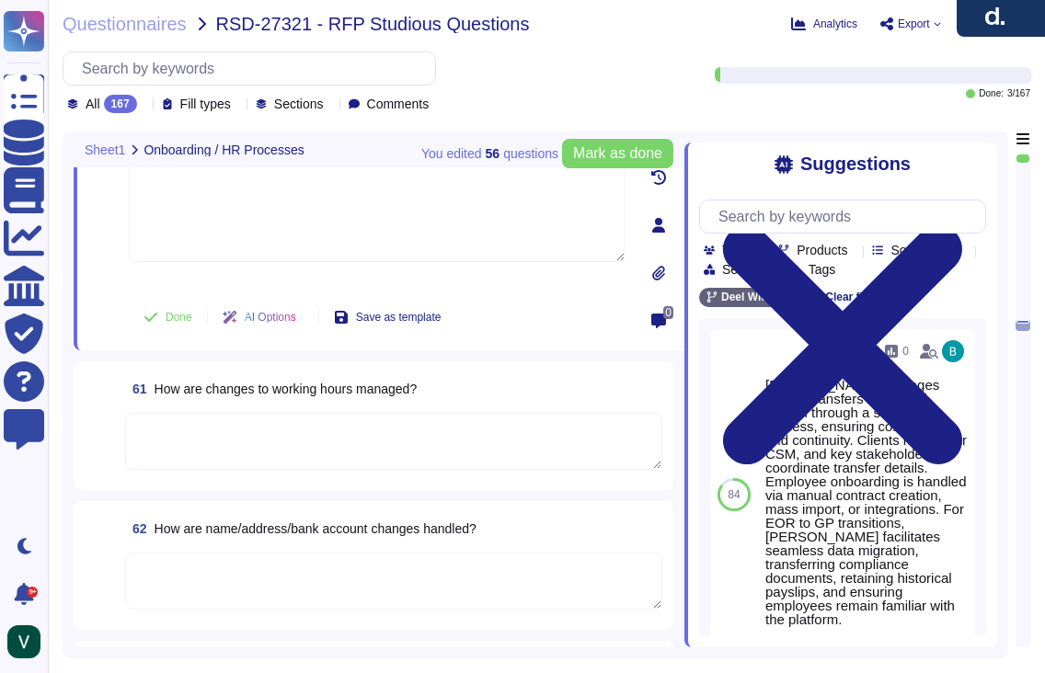
click at [255, 553] on textarea at bounding box center [393, 581] width 537 height 57
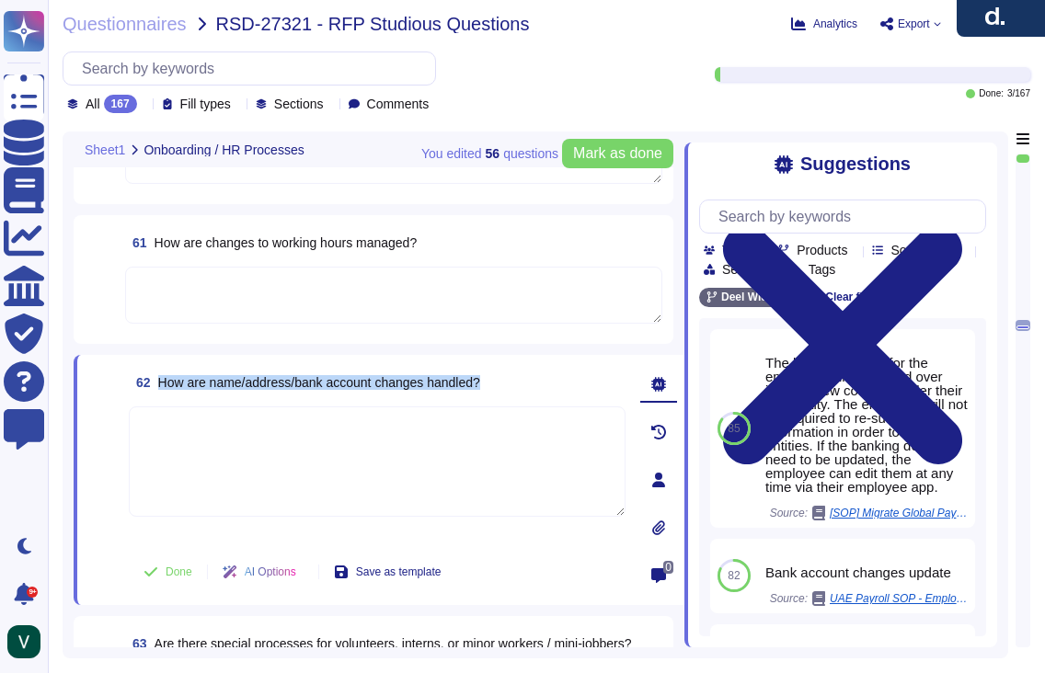
drag, startPoint x: 510, startPoint y: 390, endPoint x: 157, endPoint y: 385, distance: 352.4
click at [157, 385] on div "62 How are name/address/bank account changes handled?" at bounding box center [377, 382] width 497 height 33
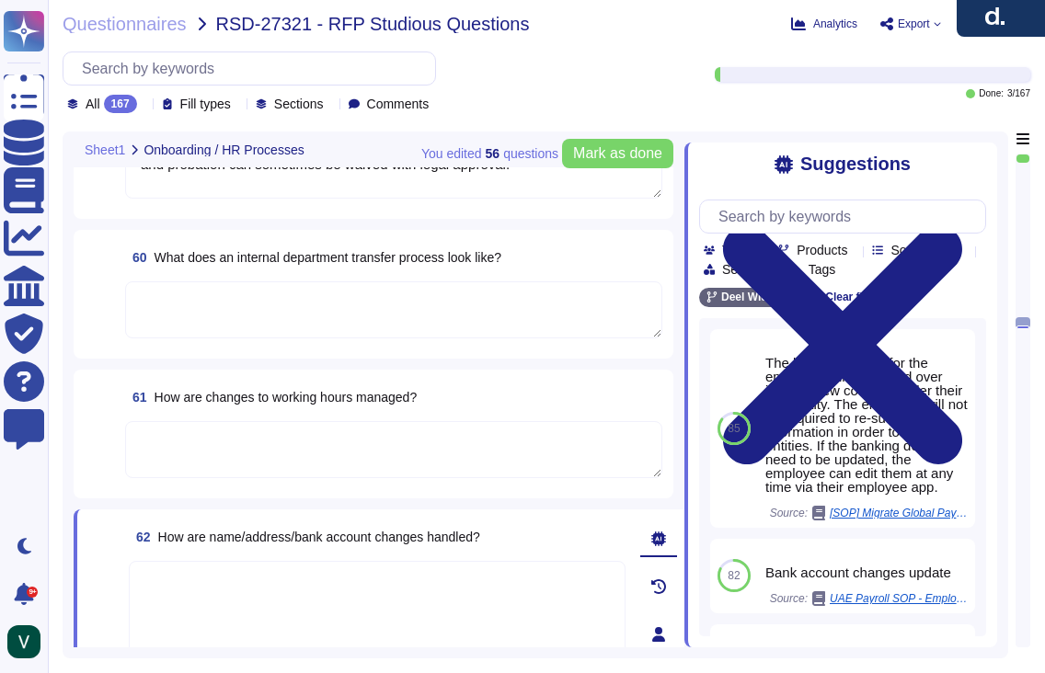
click at [274, 305] on textarea at bounding box center [393, 310] width 537 height 57
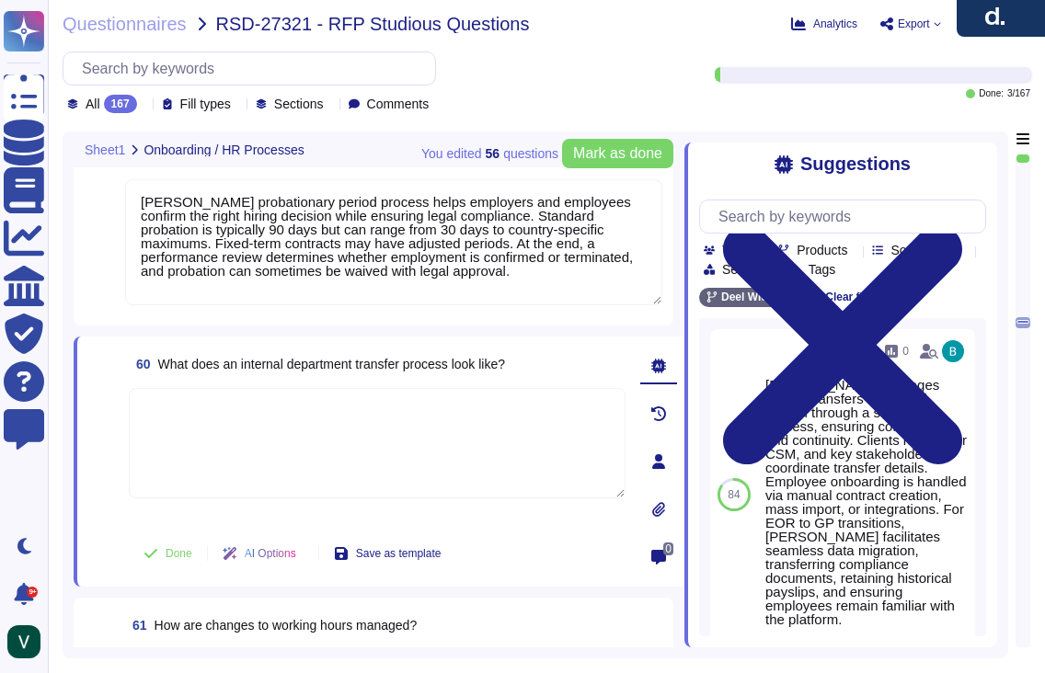
scroll to position [10490, 0]
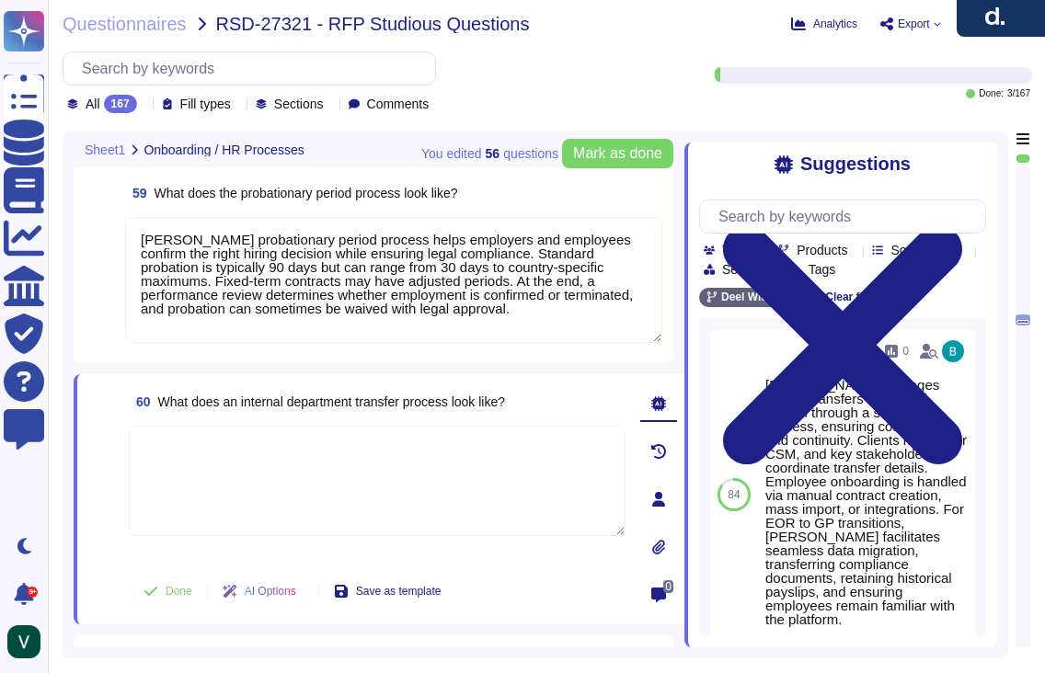
paste textarea "[PERSON_NAME] internal department transfer process ensures proper validation, a…"
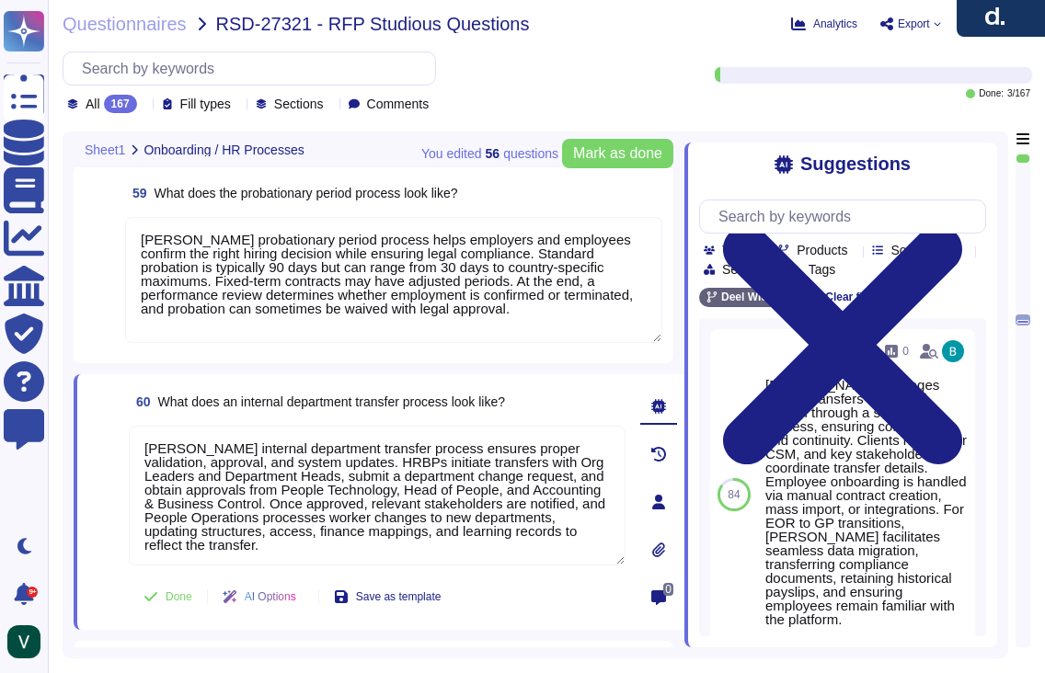
scroll to position [10542, 0]
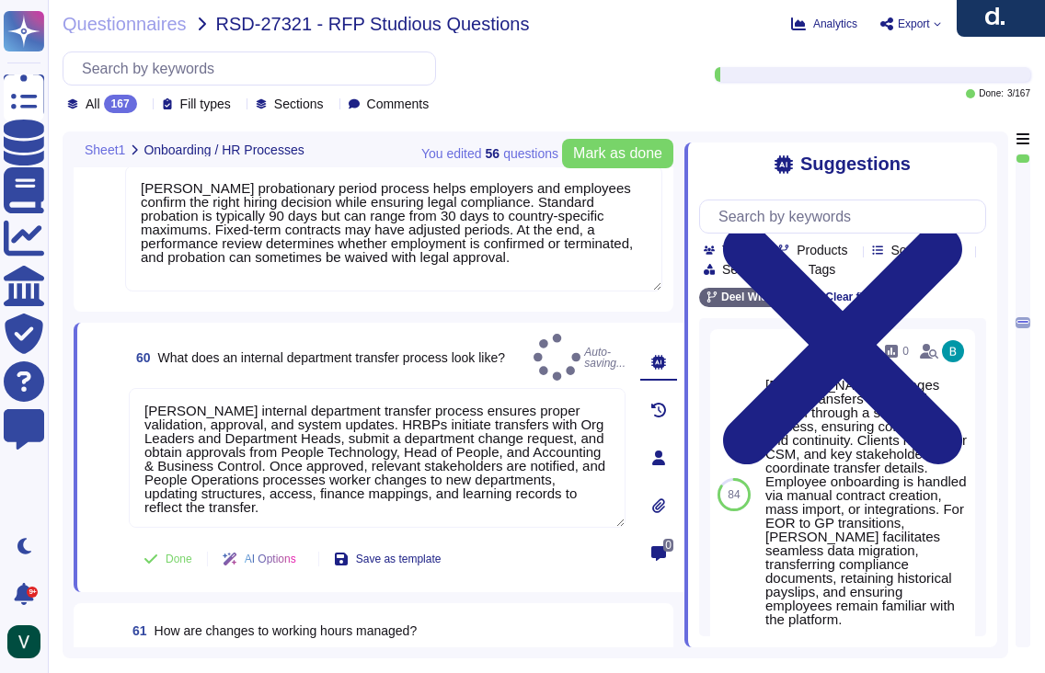
click at [102, 407] on span at bounding box center [104, 459] width 33 height 142
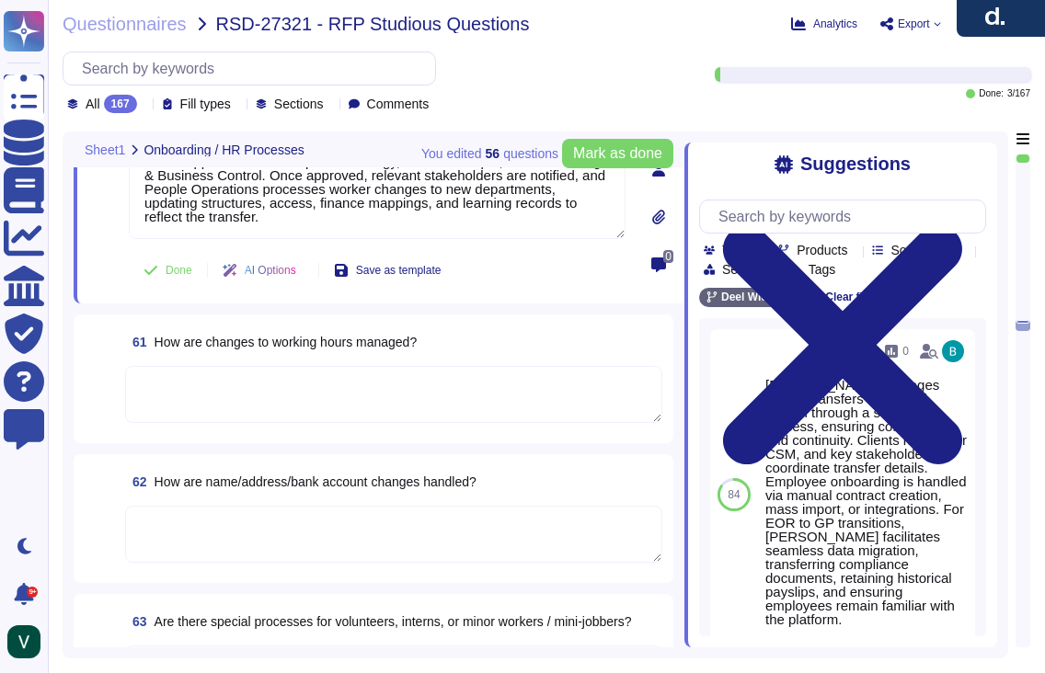
scroll to position [10822, 0]
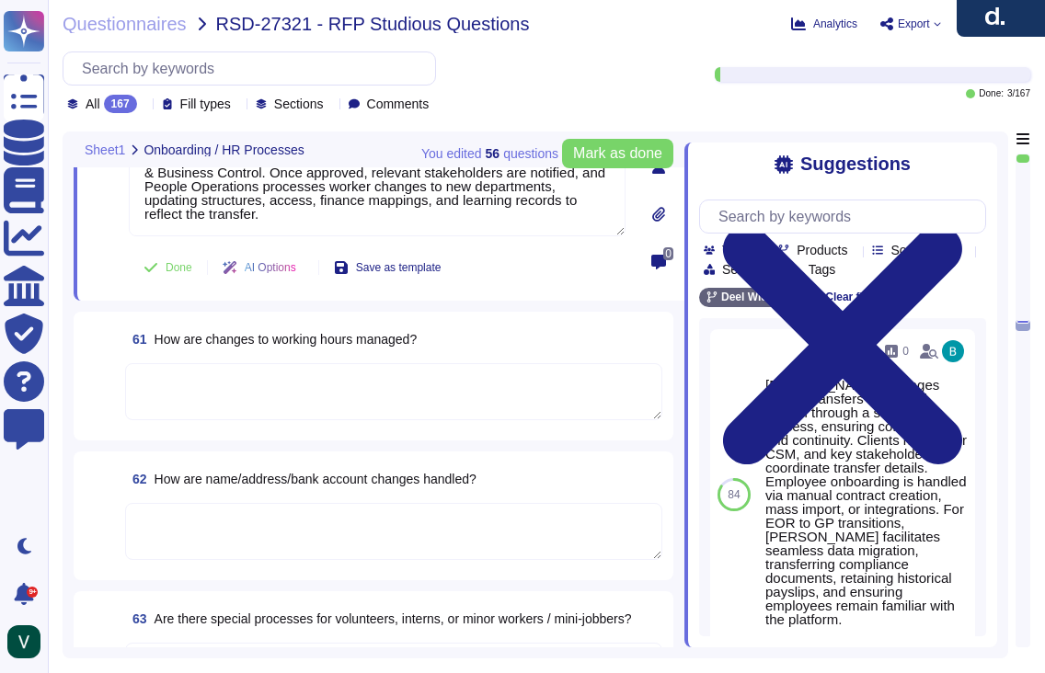
click at [223, 397] on textarea at bounding box center [393, 391] width 537 height 57
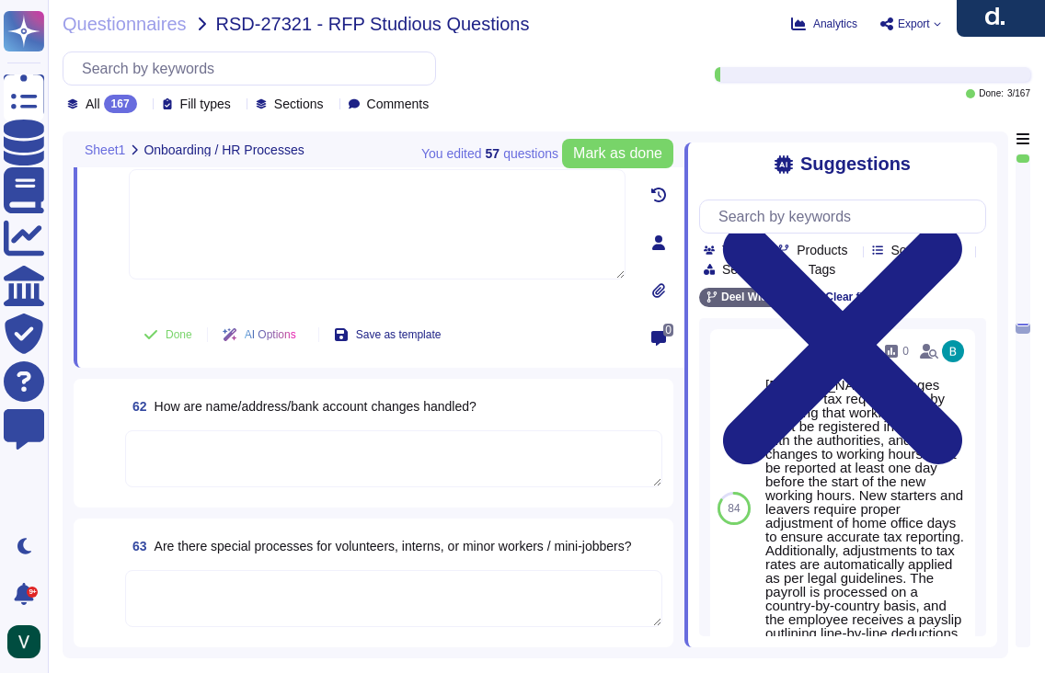
scroll to position [10976, 0]
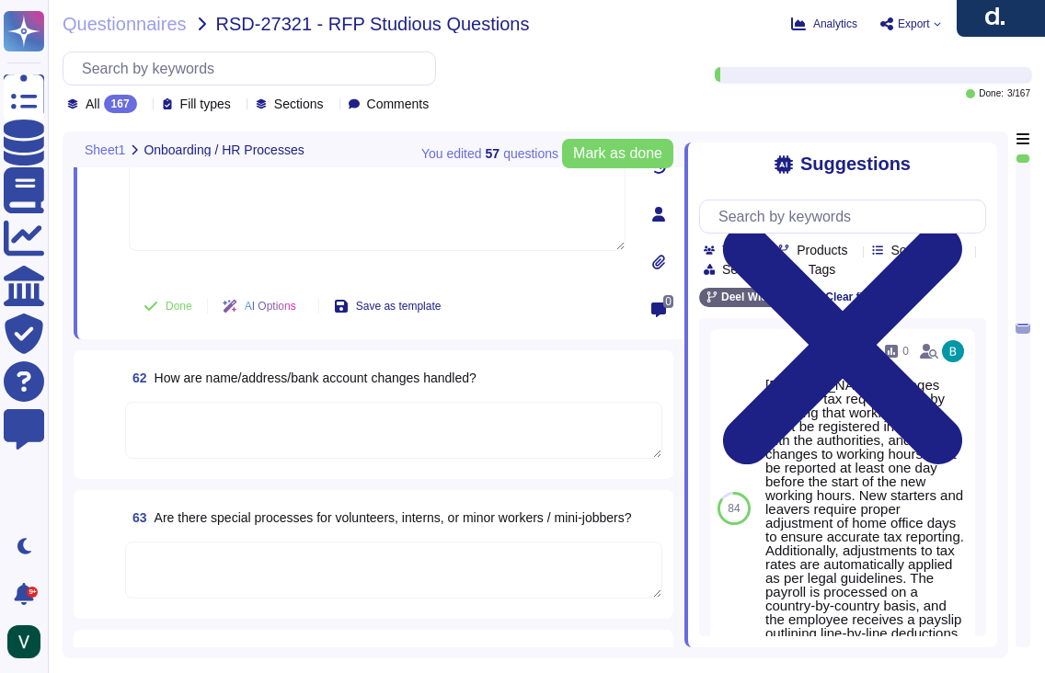
click at [249, 545] on textarea at bounding box center [393, 570] width 537 height 57
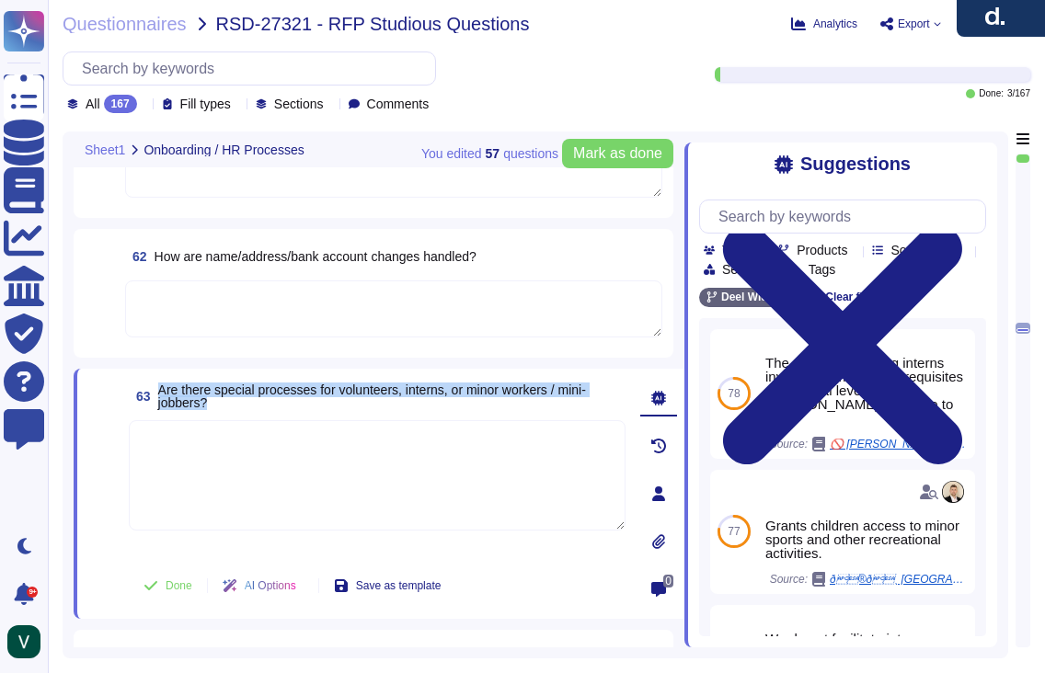
drag, startPoint x: 204, startPoint y: 397, endPoint x: 160, endPoint y: 389, distance: 44.8
click at [160, 389] on span "63 Are there special processes for volunteers, interns, or minor workers / mini…" at bounding box center [377, 396] width 497 height 33
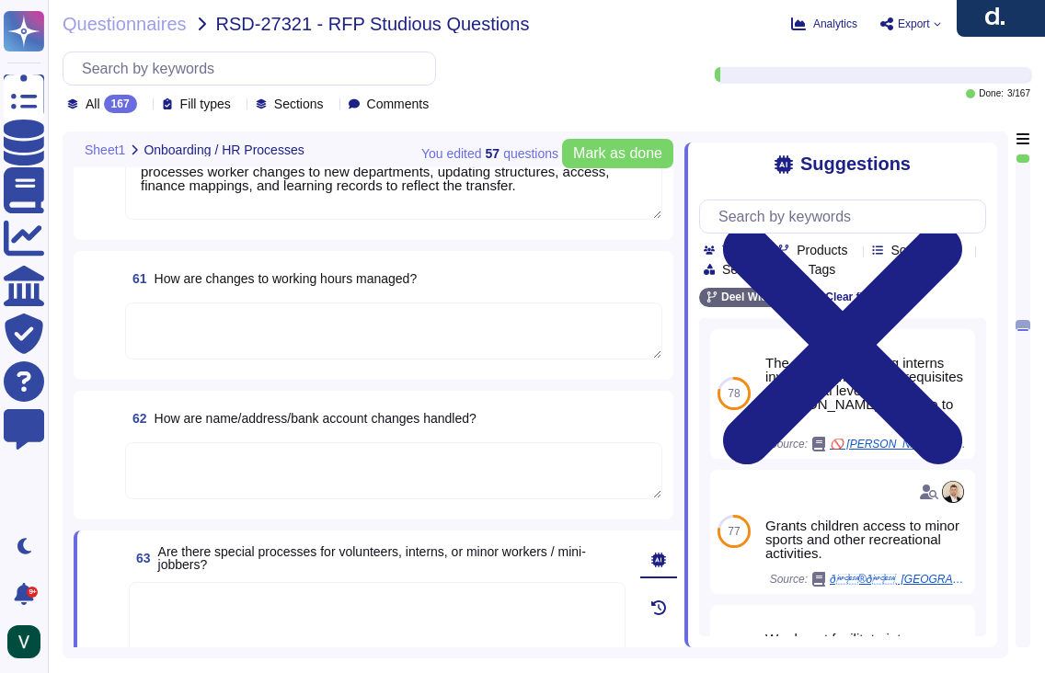
click at [214, 331] on textarea at bounding box center [393, 331] width 537 height 57
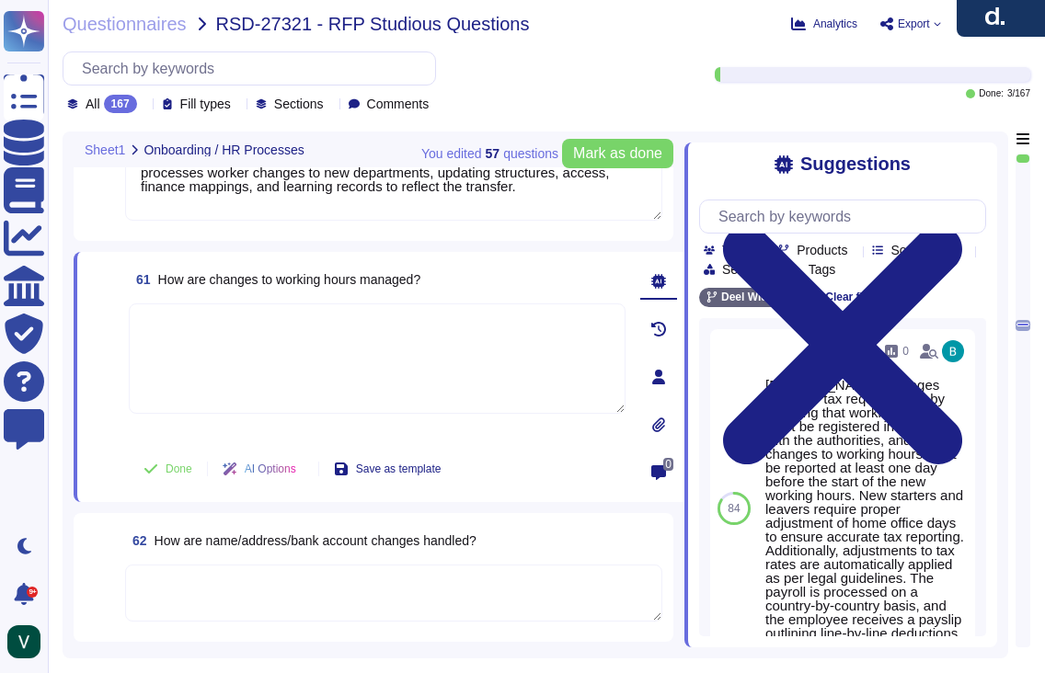
scroll to position [10829, 0]
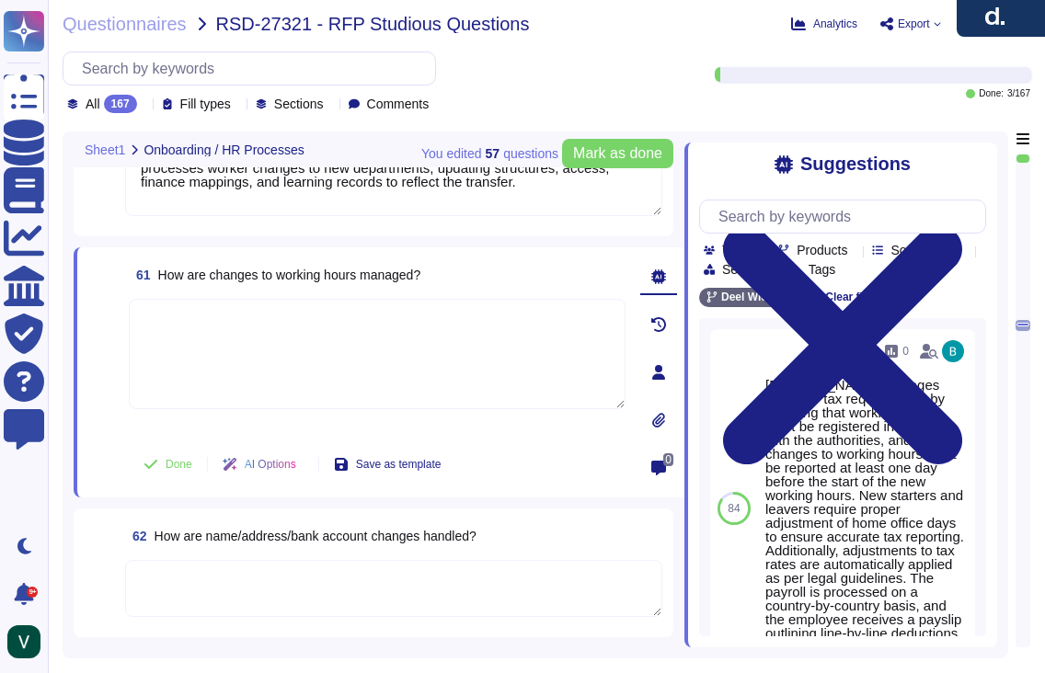
paste textarea "[PERSON_NAME] manages changes to employee working hours through a structured sy…"
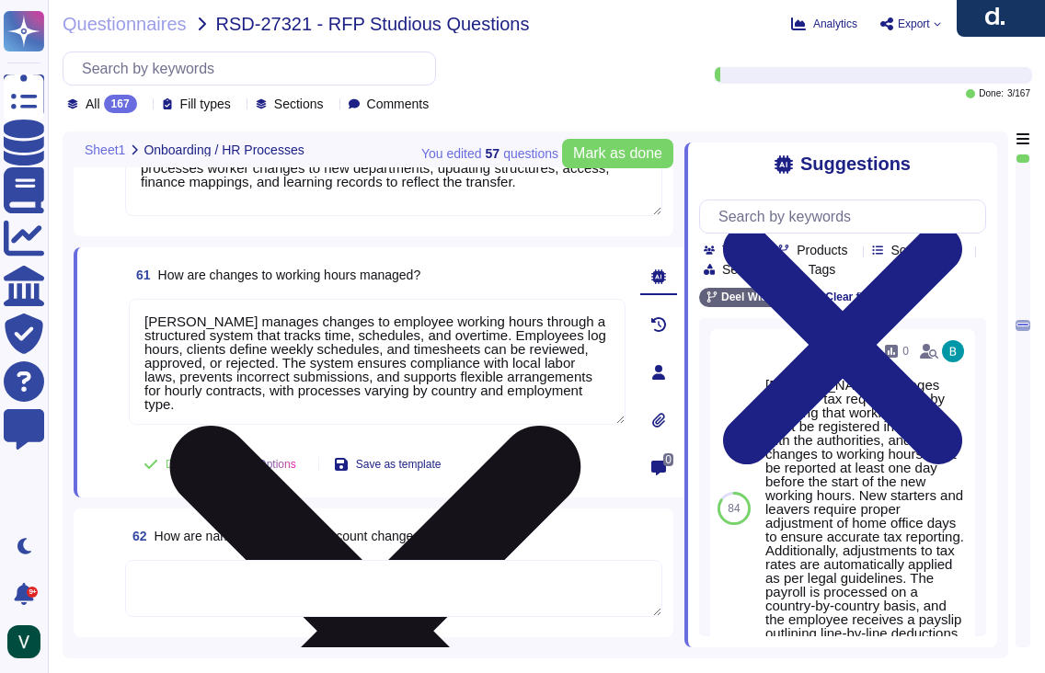
scroll to position [1, 0]
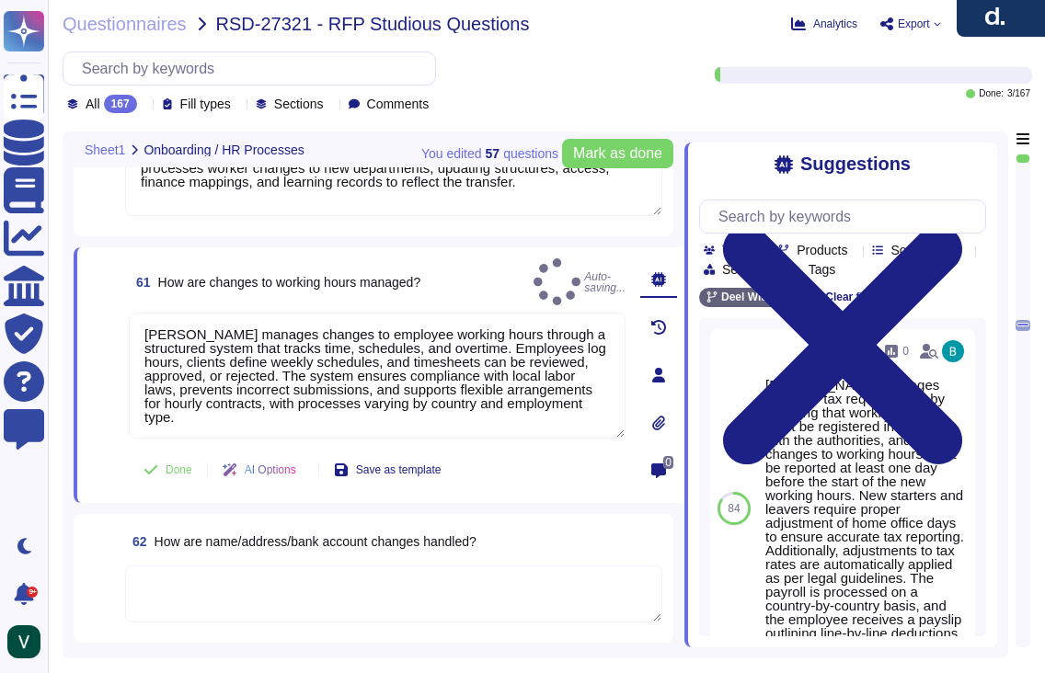
click at [83, 297] on div "61 How are changes to working hours managed? Auto-saving... [PERSON_NAME] manag…" at bounding box center [379, 375] width 611 height 256
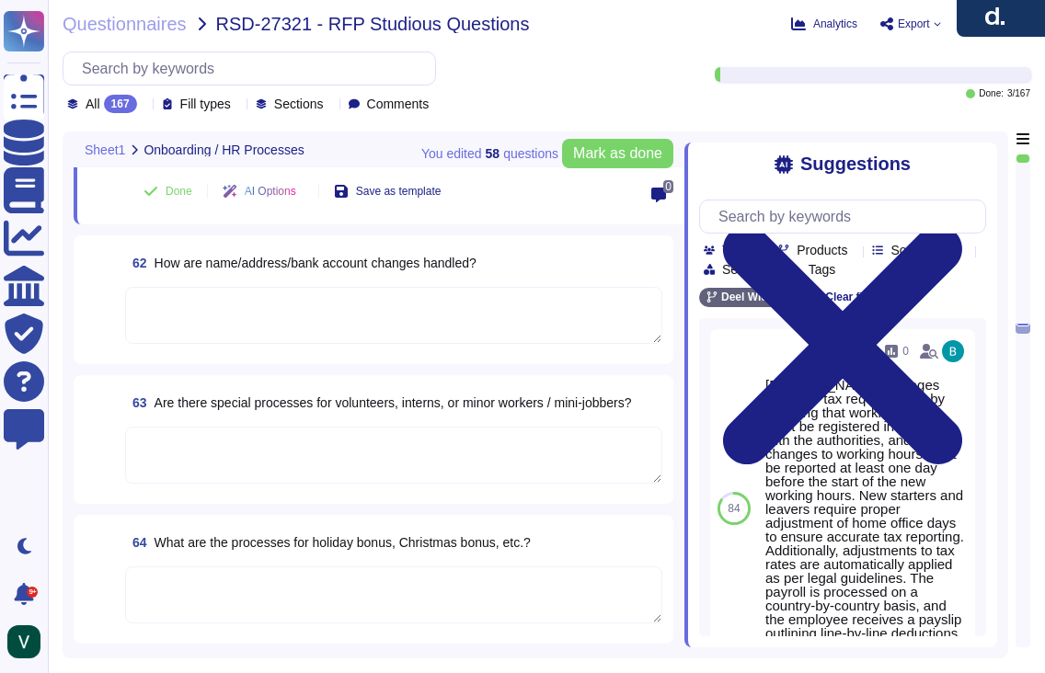
scroll to position [11093, 0]
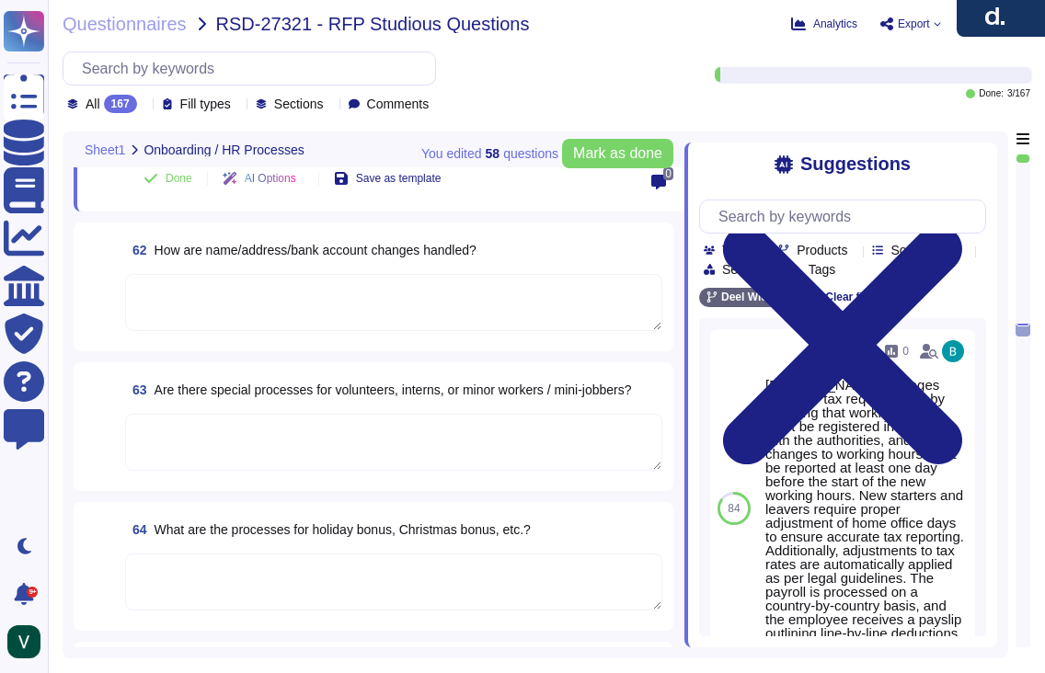
click at [233, 582] on textarea at bounding box center [393, 582] width 537 height 57
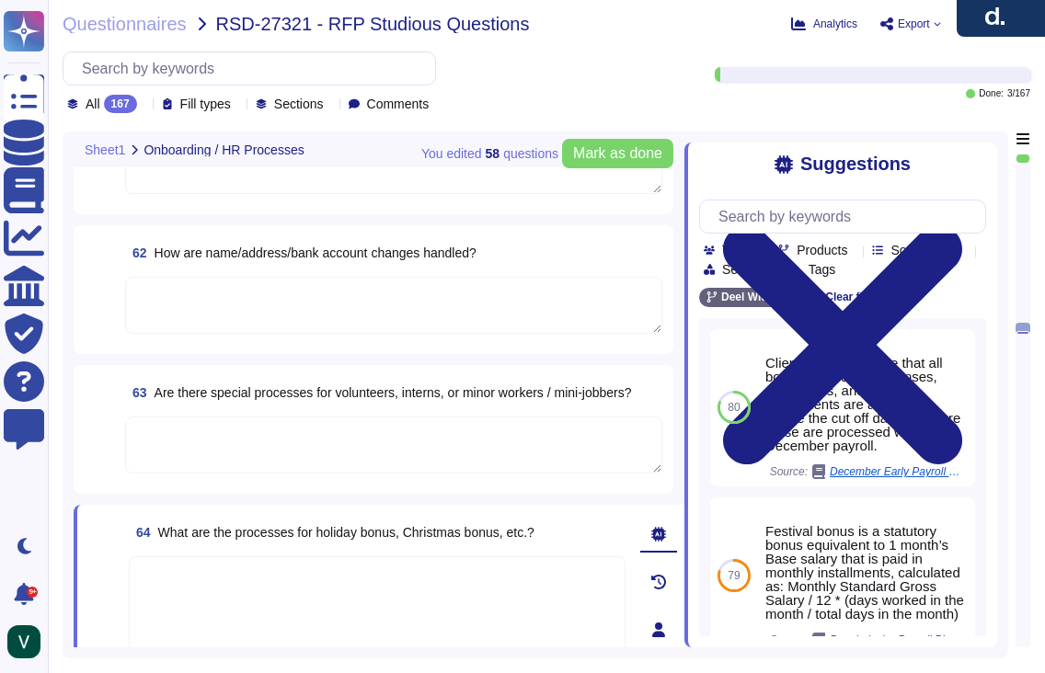
scroll to position [11039, 0]
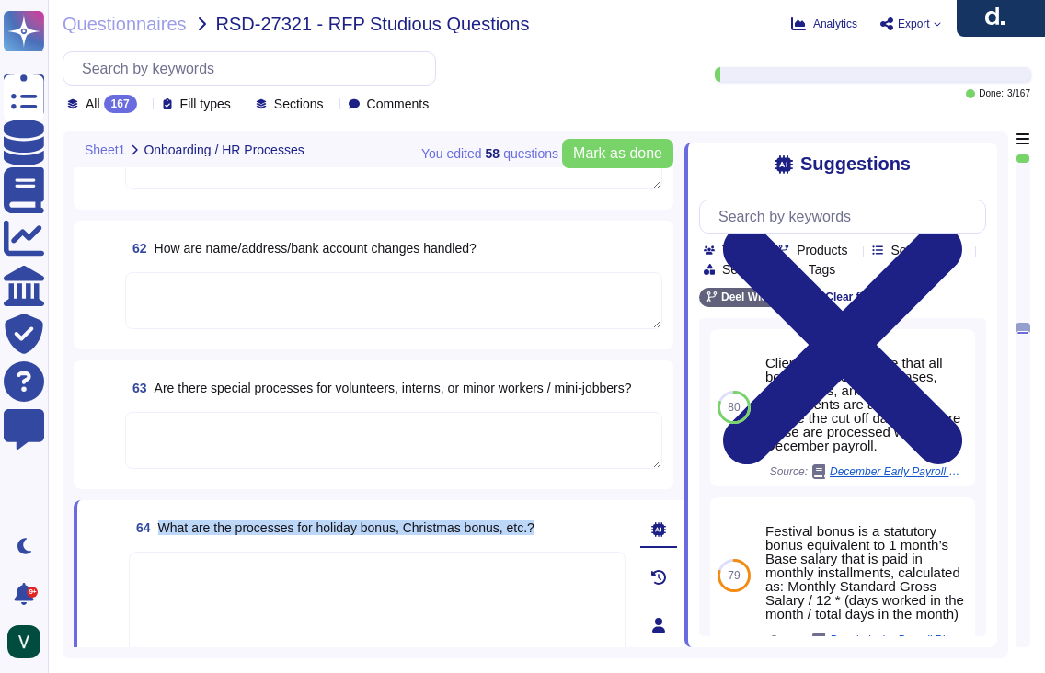
drag, startPoint x: 572, startPoint y: 524, endPoint x: 165, endPoint y: 525, distance: 407.5
click at [165, 525] on div "64 What are the processes for holiday bonus, Christmas bonus, etc.?" at bounding box center [377, 527] width 497 height 33
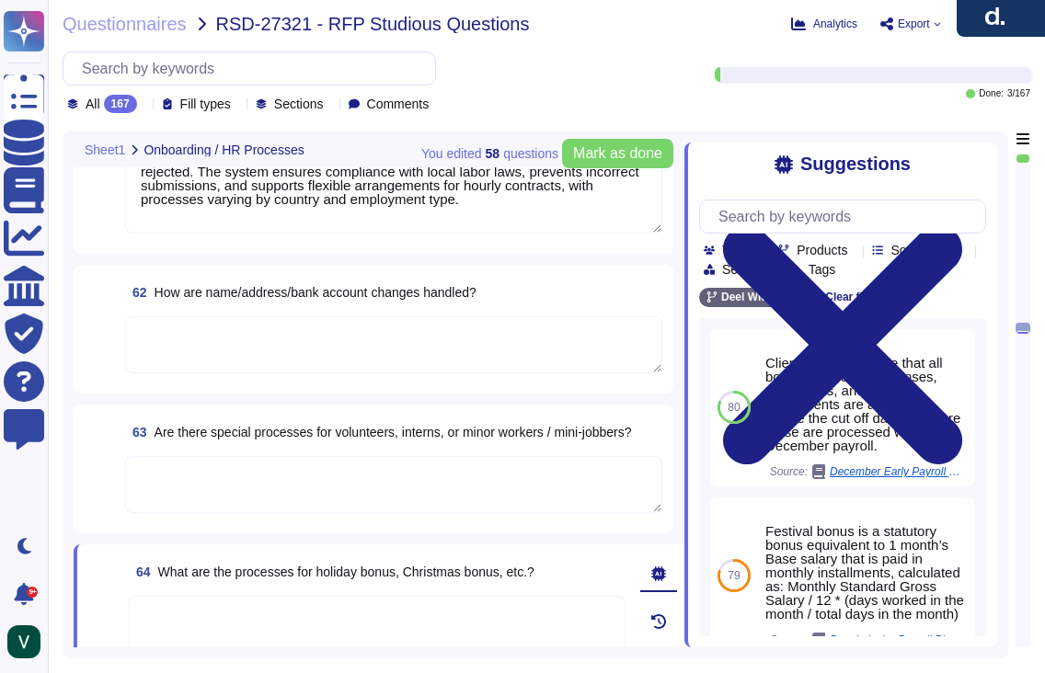
click at [281, 331] on textarea at bounding box center [393, 344] width 537 height 57
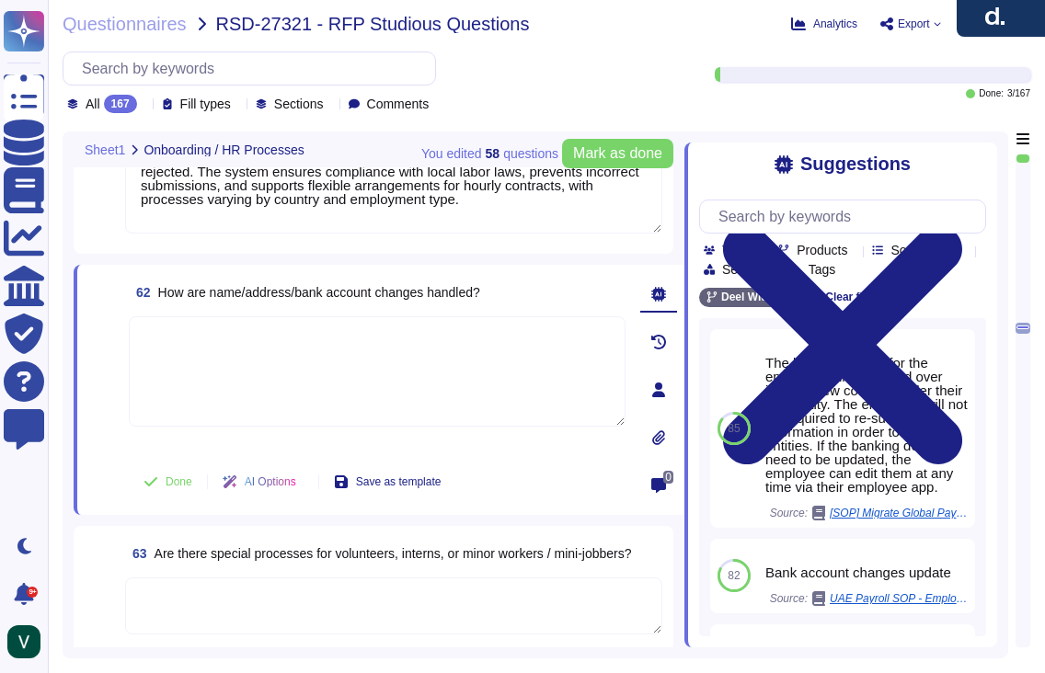
scroll to position [11000, 0]
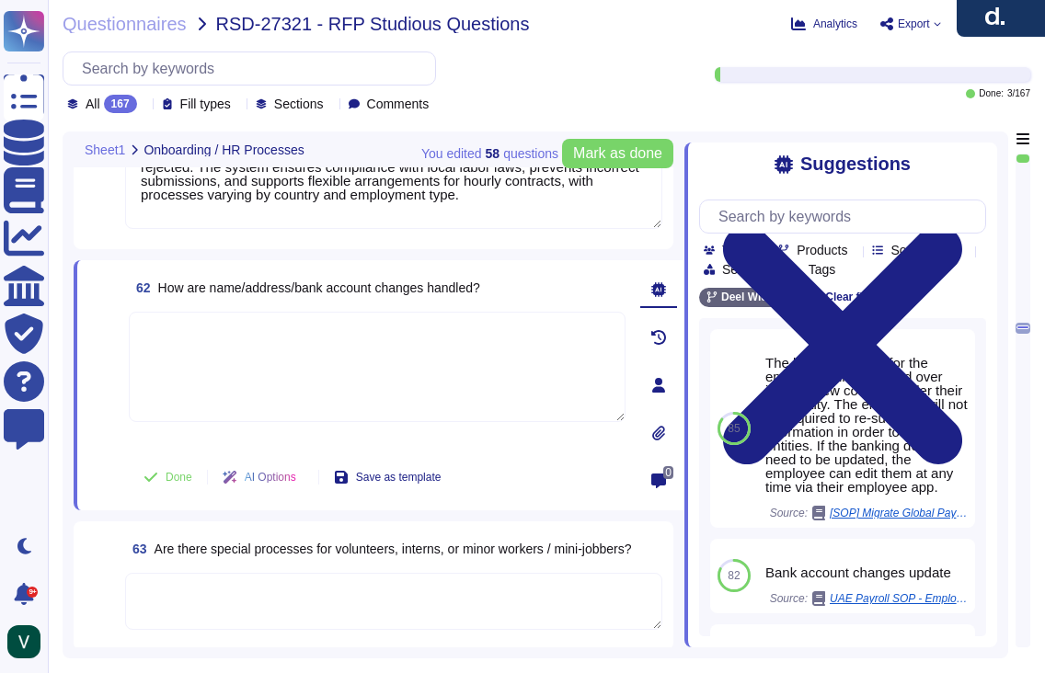
paste textarea "[PERSON_NAME] allows employees to update names, addresses, and bank accounts th…"
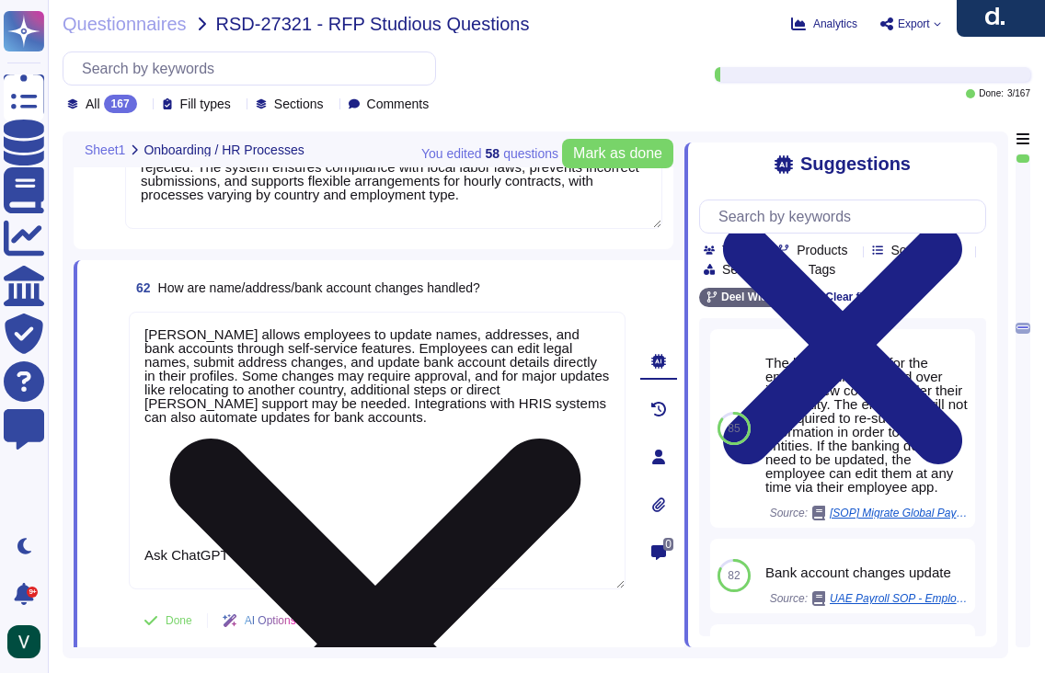
drag, startPoint x: 436, startPoint y: 420, endPoint x: 439, endPoint y: 566, distance: 146.3
click at [439, 566] on textarea "[PERSON_NAME] allows employees to update names, addresses, and bank accounts th…" at bounding box center [377, 451] width 497 height 278
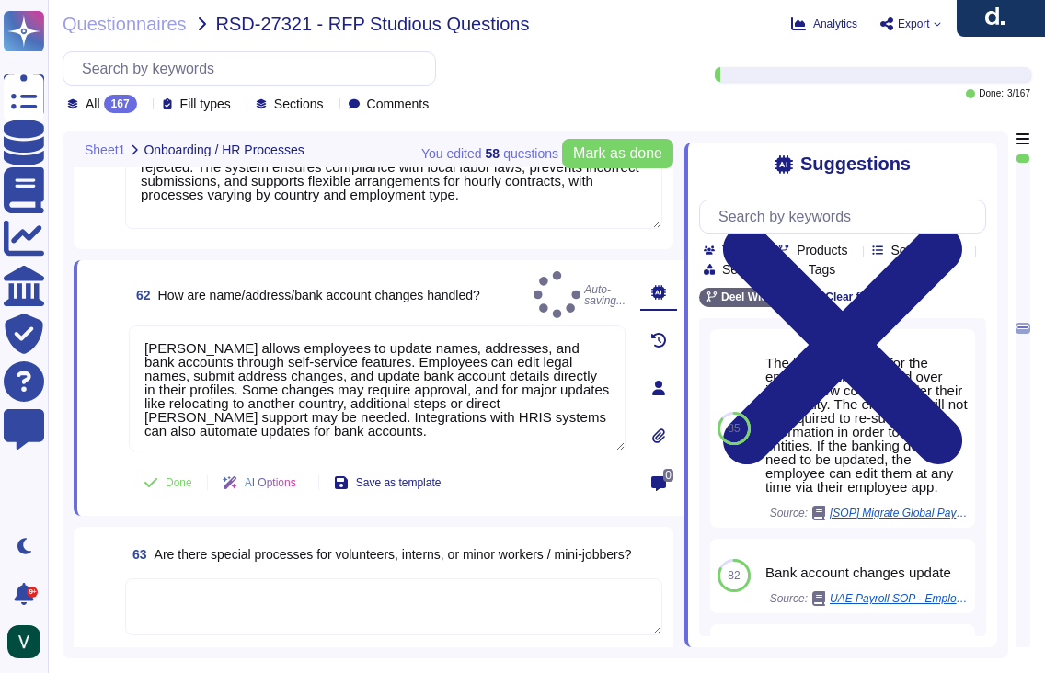
click at [96, 442] on span at bounding box center [104, 390] width 33 height 128
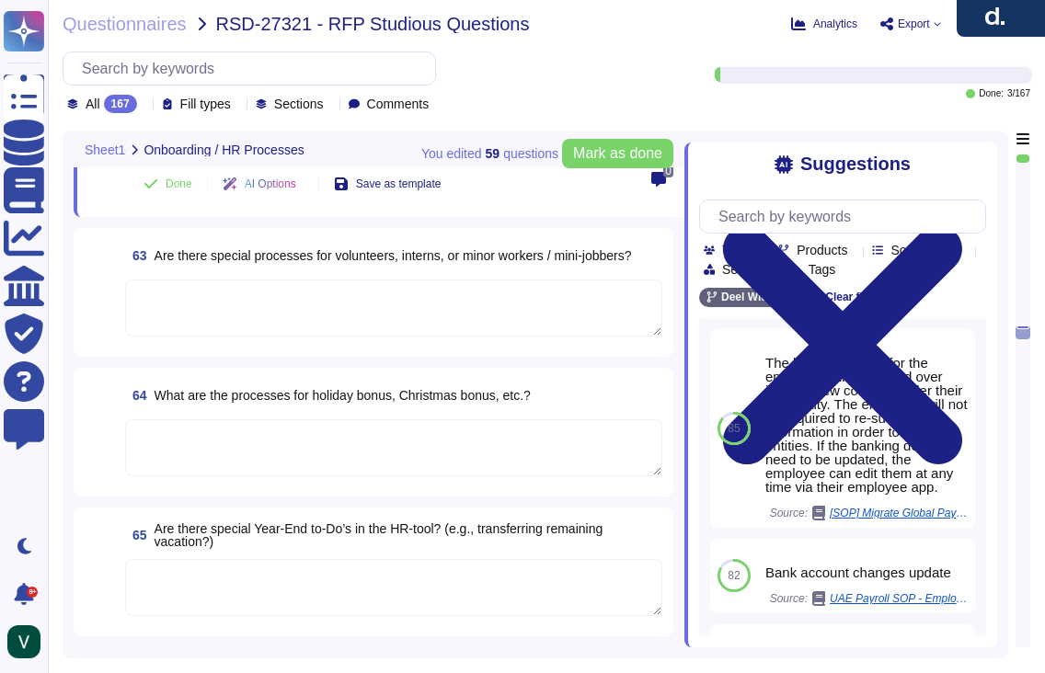
scroll to position [11313, 0]
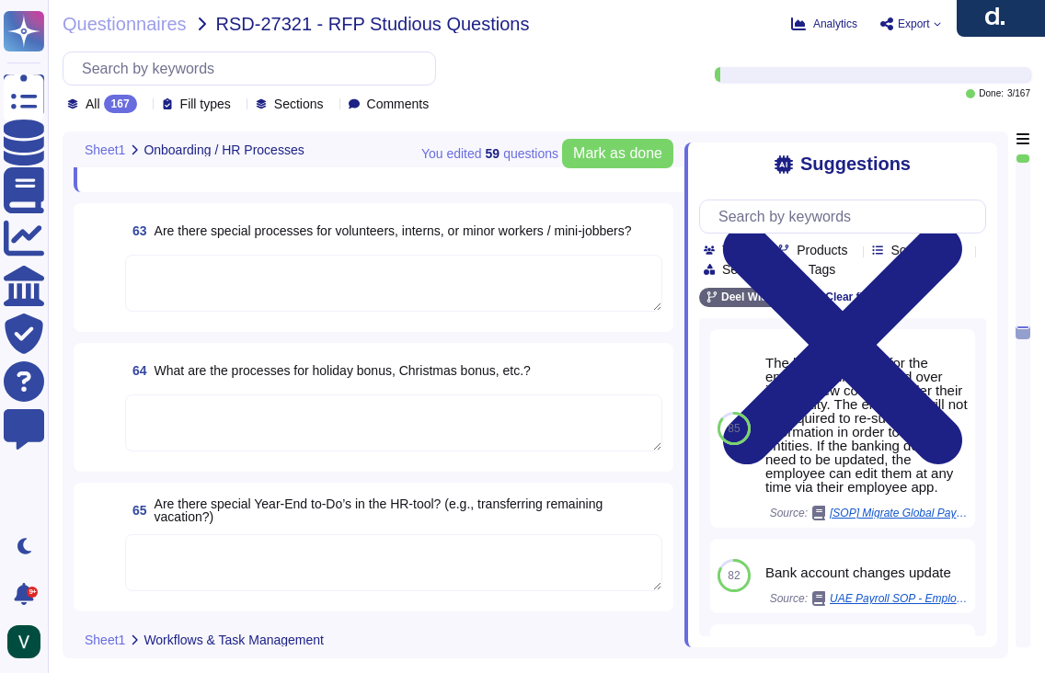
drag, startPoint x: 194, startPoint y: 534, endPoint x: 199, endPoint y: 518, distance: 16.3
click at [194, 534] on textarea at bounding box center [393, 562] width 537 height 57
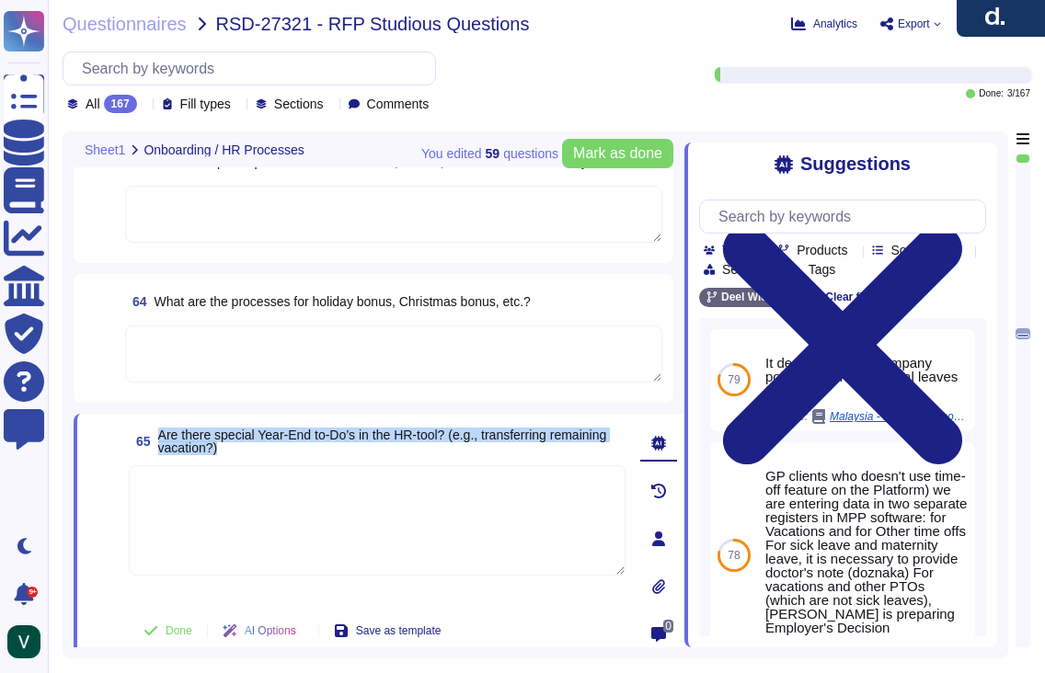
drag, startPoint x: 275, startPoint y: 439, endPoint x: 157, endPoint y: 438, distance: 117.8
click at [157, 438] on span "65 Are there special Year‑End to‑Do’s in the HR‑tool? (e.g., transferring remai…" at bounding box center [377, 441] width 497 height 33
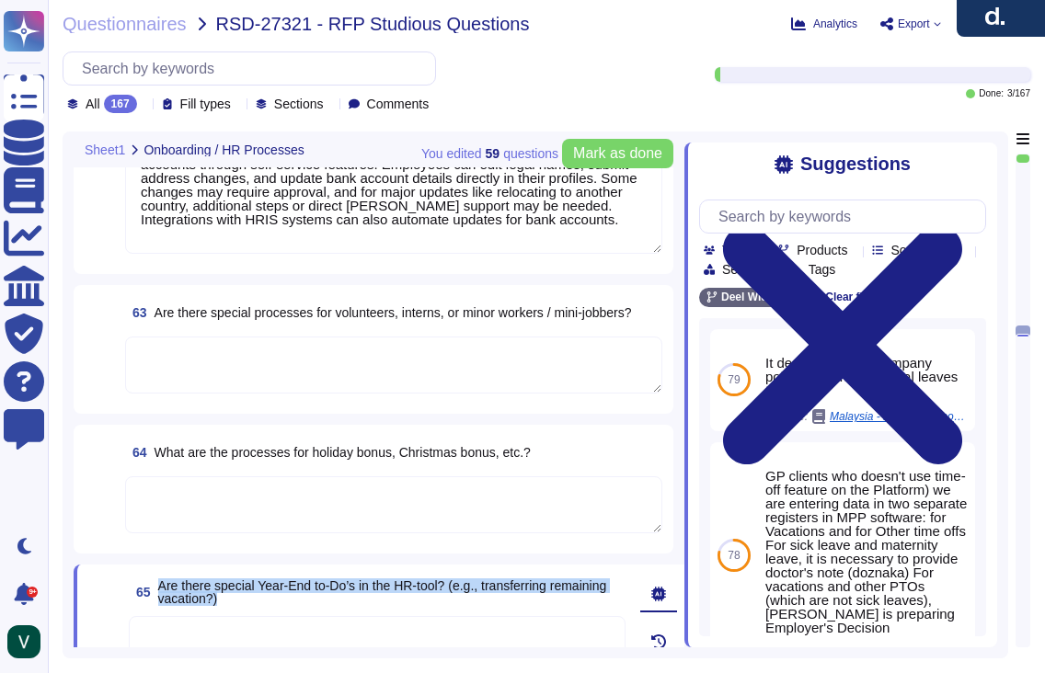
scroll to position [11144, 0]
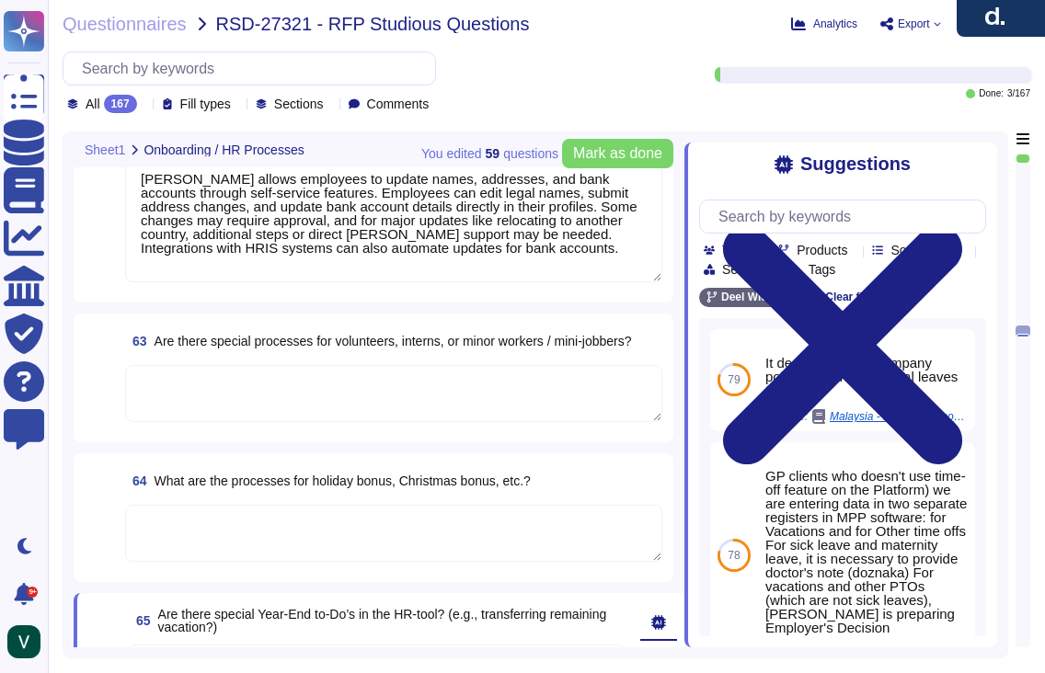
click at [290, 410] on textarea at bounding box center [393, 393] width 537 height 57
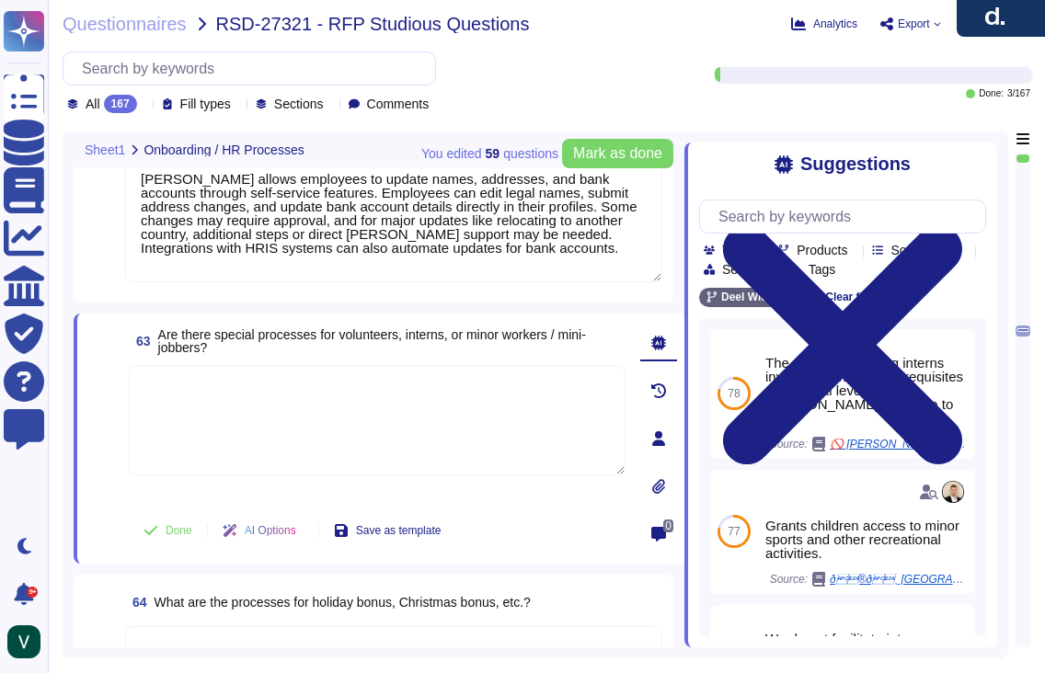
paste textarea "[PERSON_NAME] has processes for onboarding and managing volunteers, interns, an…"
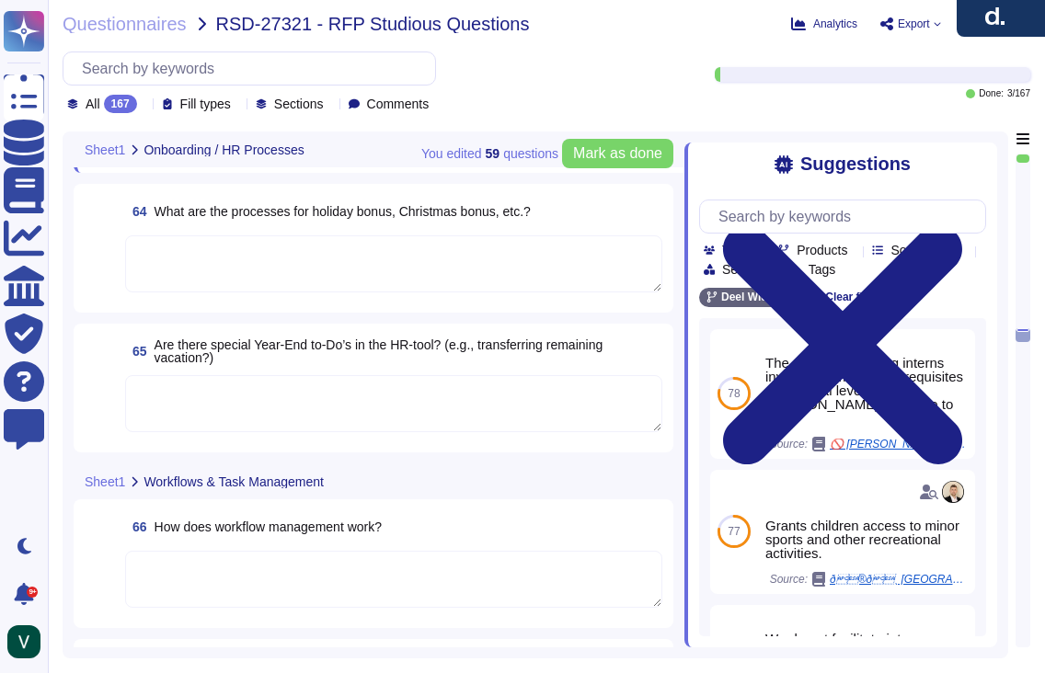
scroll to position [11514, 0]
click at [362, 560] on textarea at bounding box center [393, 578] width 537 height 57
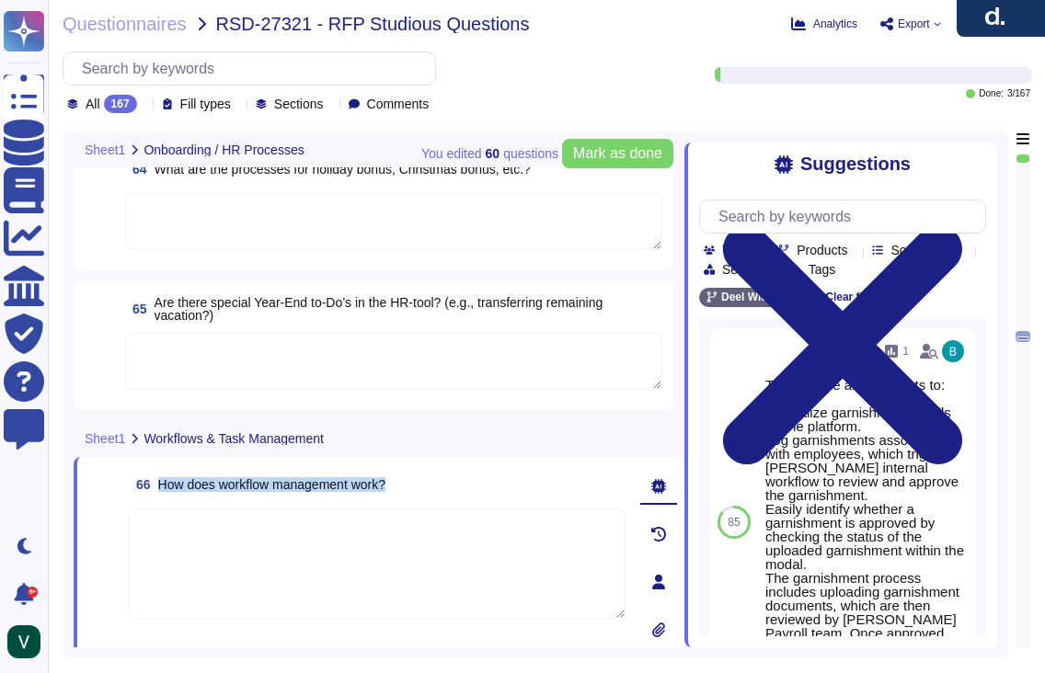
drag, startPoint x: 423, startPoint y: 464, endPoint x: 163, endPoint y: 465, distance: 260.4
click at [163, 468] on div "66 How does workflow management work?" at bounding box center [377, 484] width 497 height 33
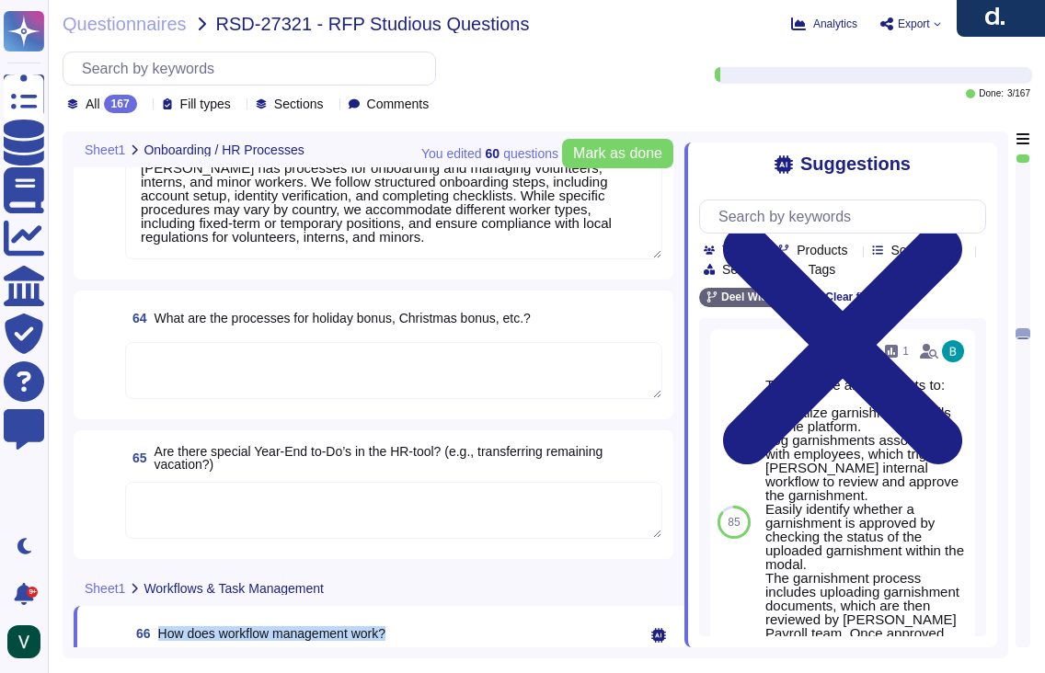
scroll to position [11305, 0]
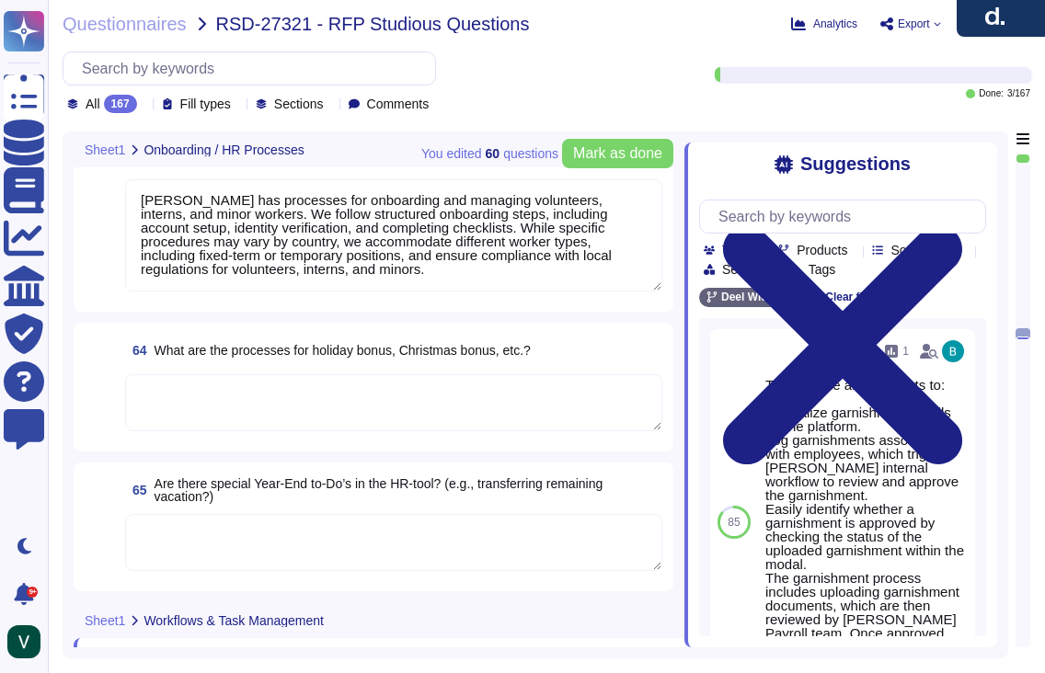
click at [312, 407] on textarea at bounding box center [393, 402] width 537 height 57
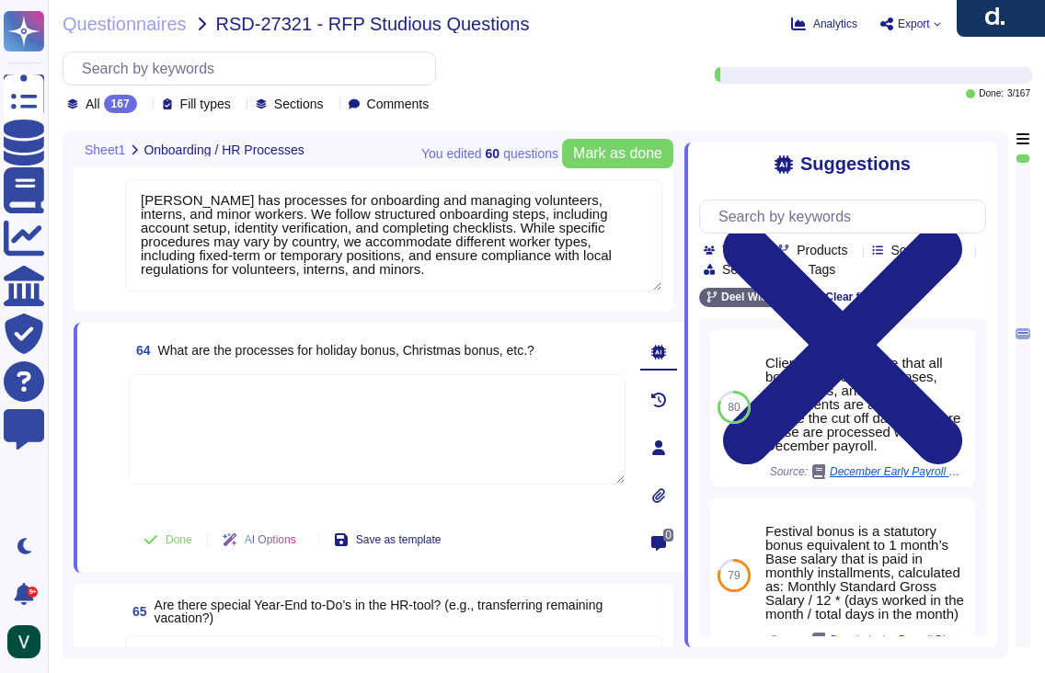
paste textarea "[PERSON_NAME] system handles holiday and Christmas bonuses automatically, ensur…"
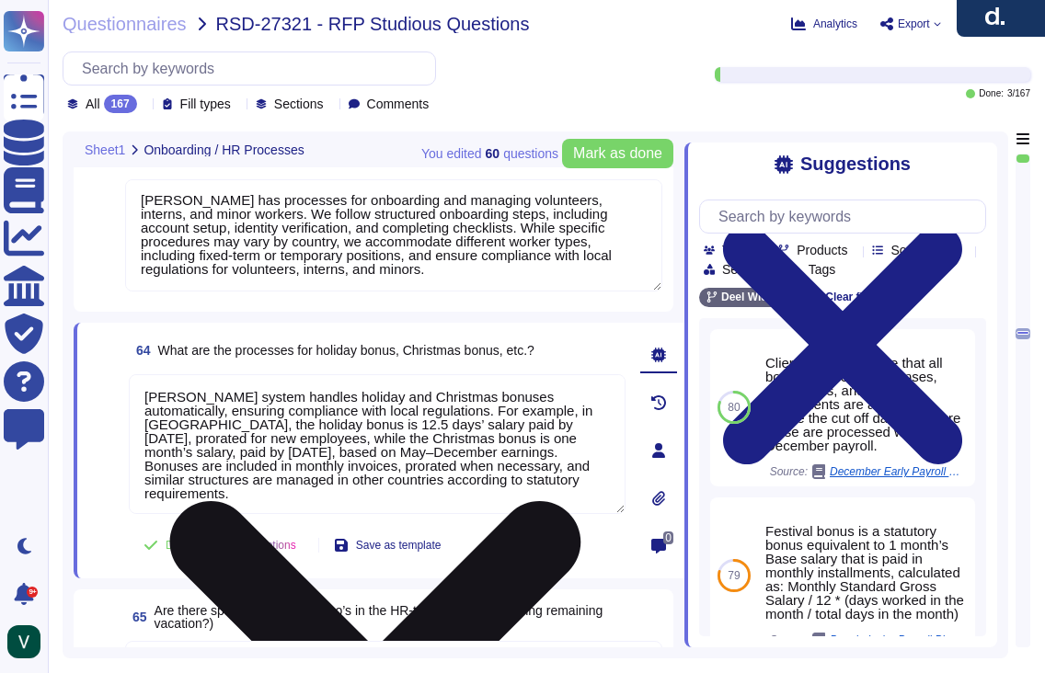
scroll to position [2, 0]
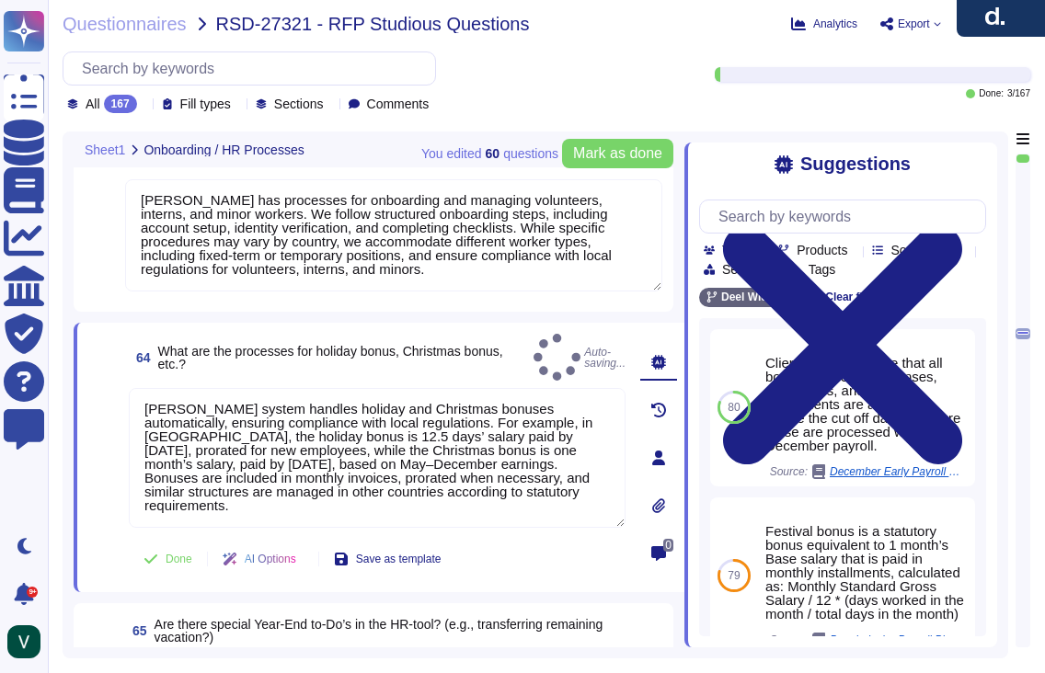
click at [101, 495] on span at bounding box center [104, 459] width 33 height 142
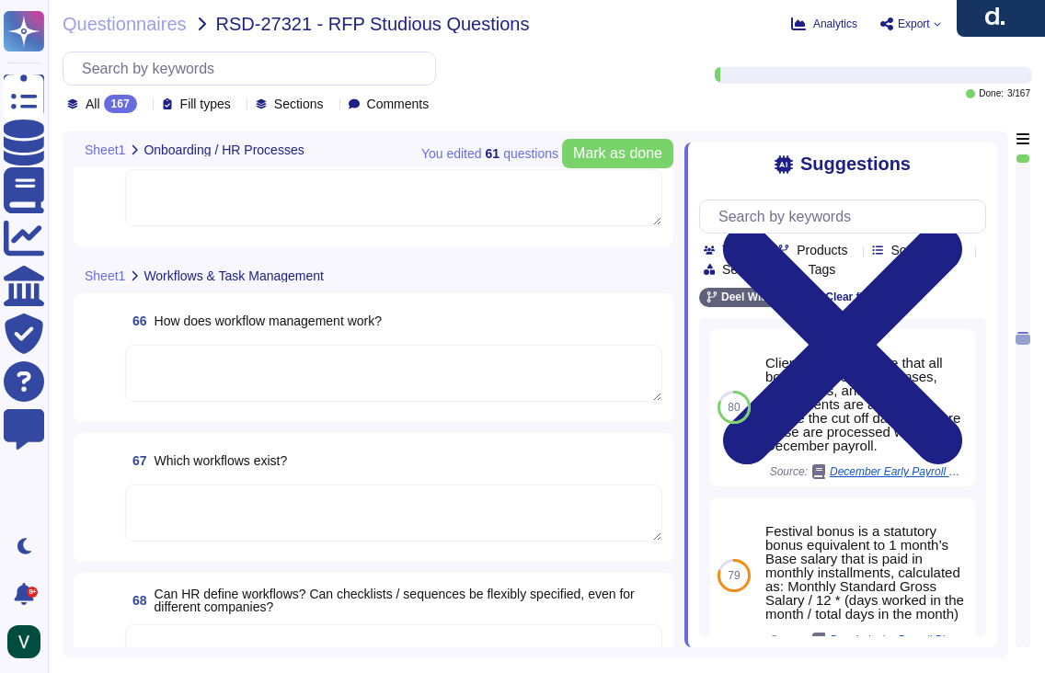
scroll to position [11774, 0]
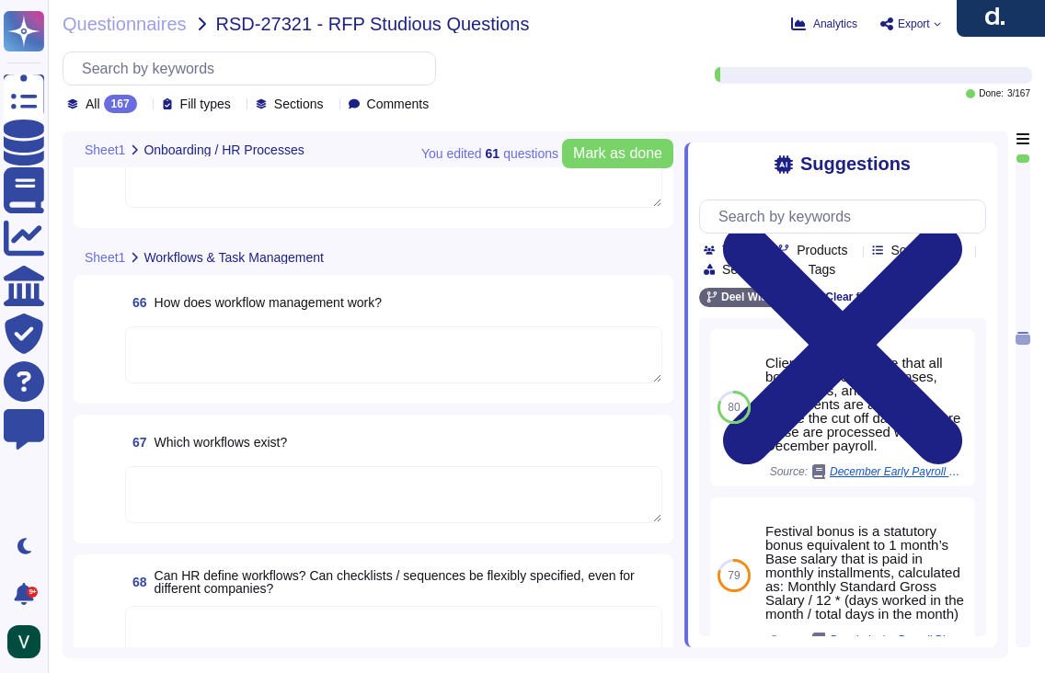
click at [283, 493] on textarea at bounding box center [393, 494] width 537 height 57
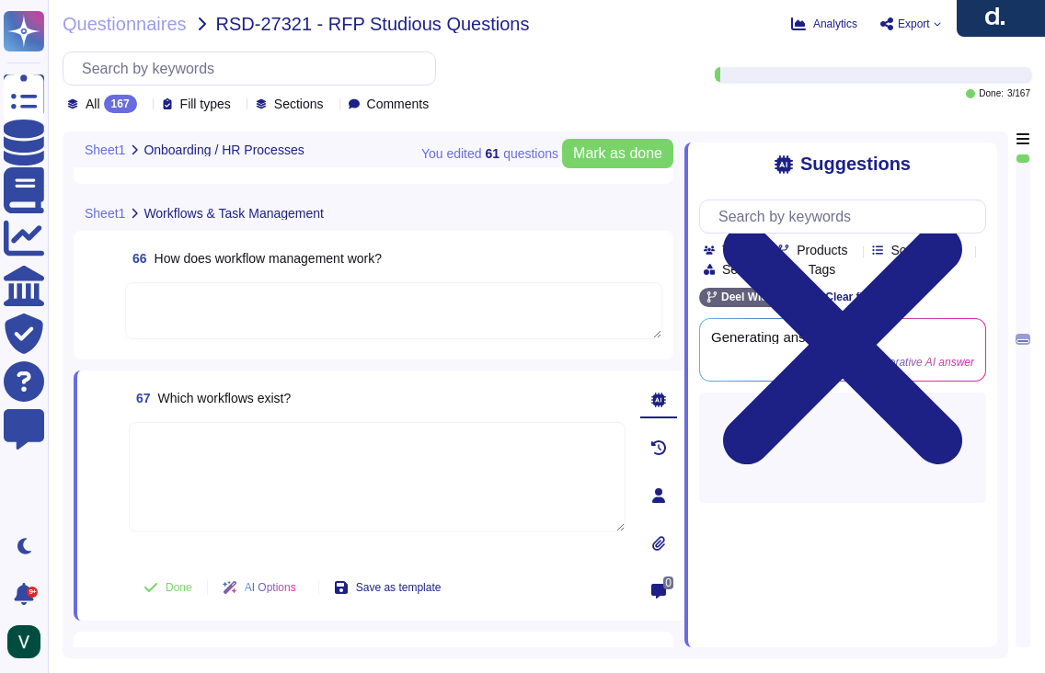
scroll to position [0, 0]
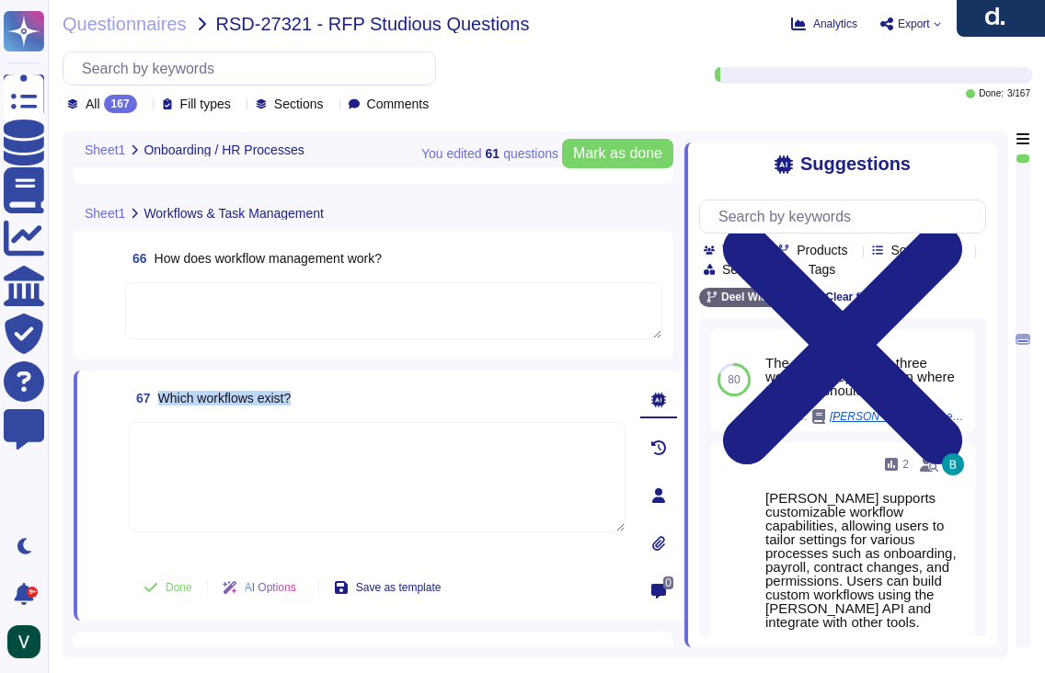
drag, startPoint x: 311, startPoint y: 401, endPoint x: 159, endPoint y: 398, distance: 151.8
click at [159, 398] on div "67 Which workflows exist?" at bounding box center [377, 398] width 497 height 33
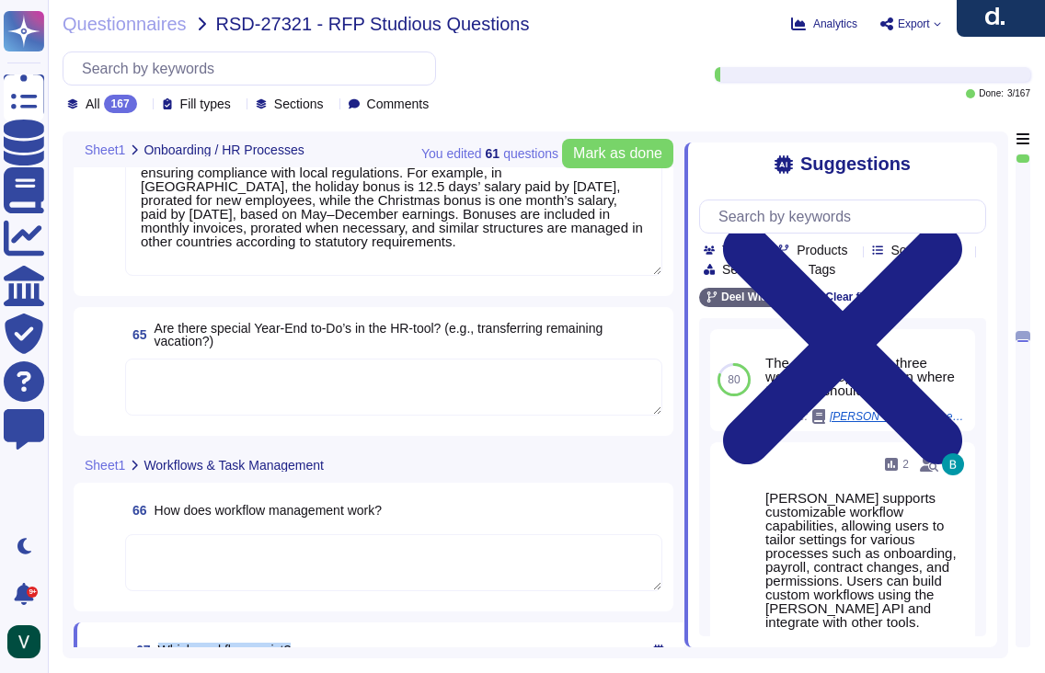
scroll to position [11484, 0]
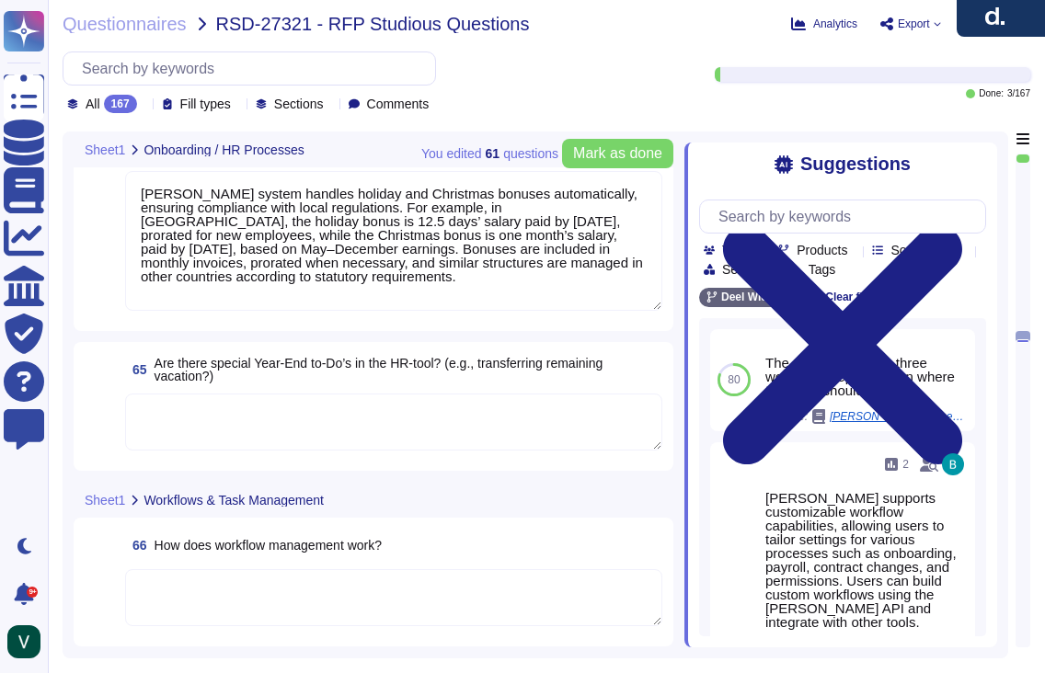
click at [339, 444] on textarea at bounding box center [393, 422] width 537 height 57
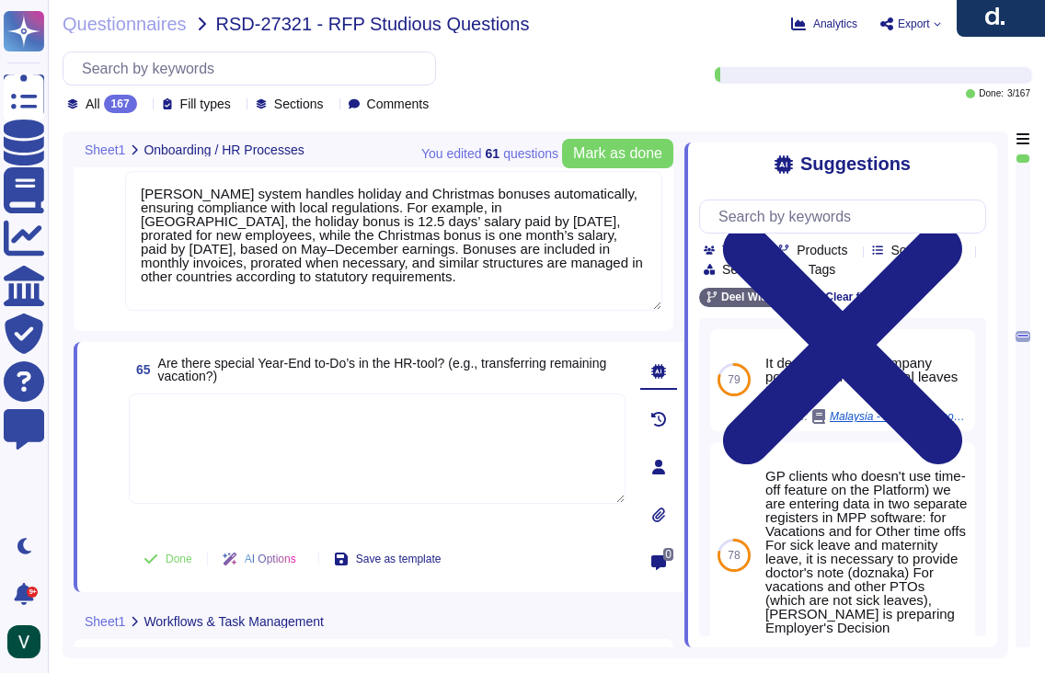
paste textarea "Yes, [PERSON_NAME] tool manages special year-end tasks, including handling rema…"
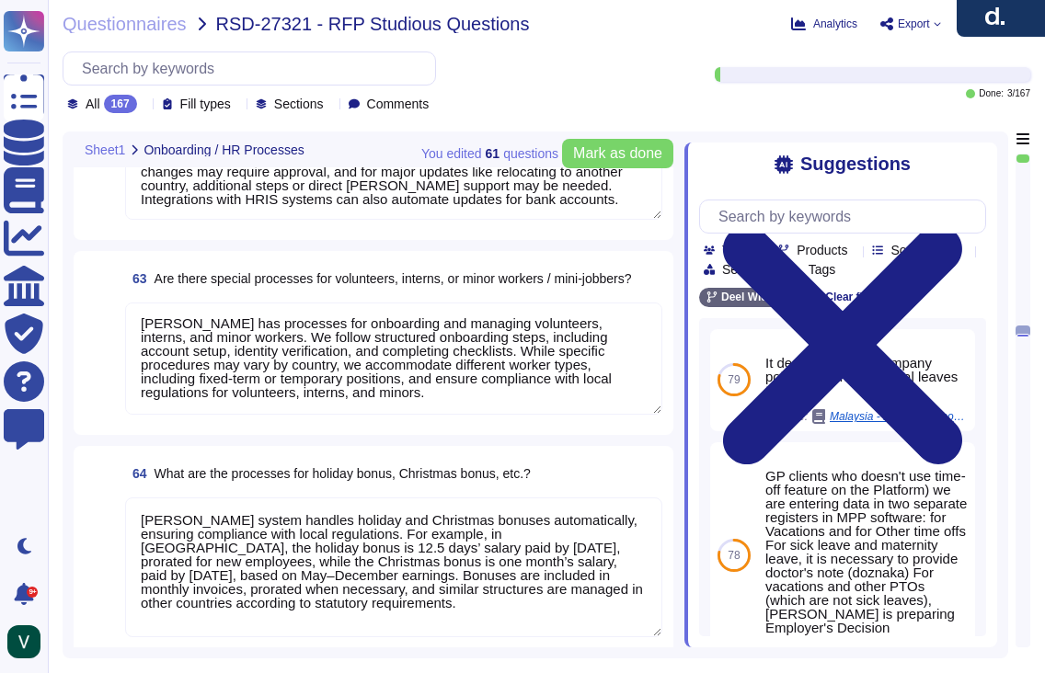
scroll to position [11148, 0]
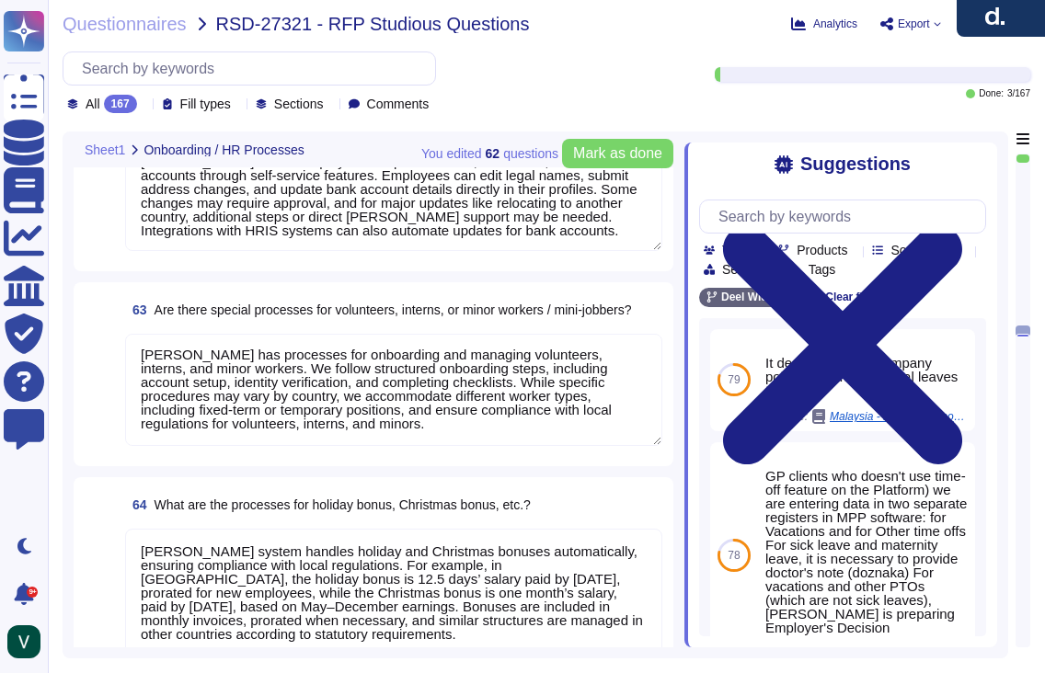
click at [187, 374] on textarea "[PERSON_NAME] has processes for onboarding and managing volunteers, interns, an…" at bounding box center [393, 390] width 537 height 112
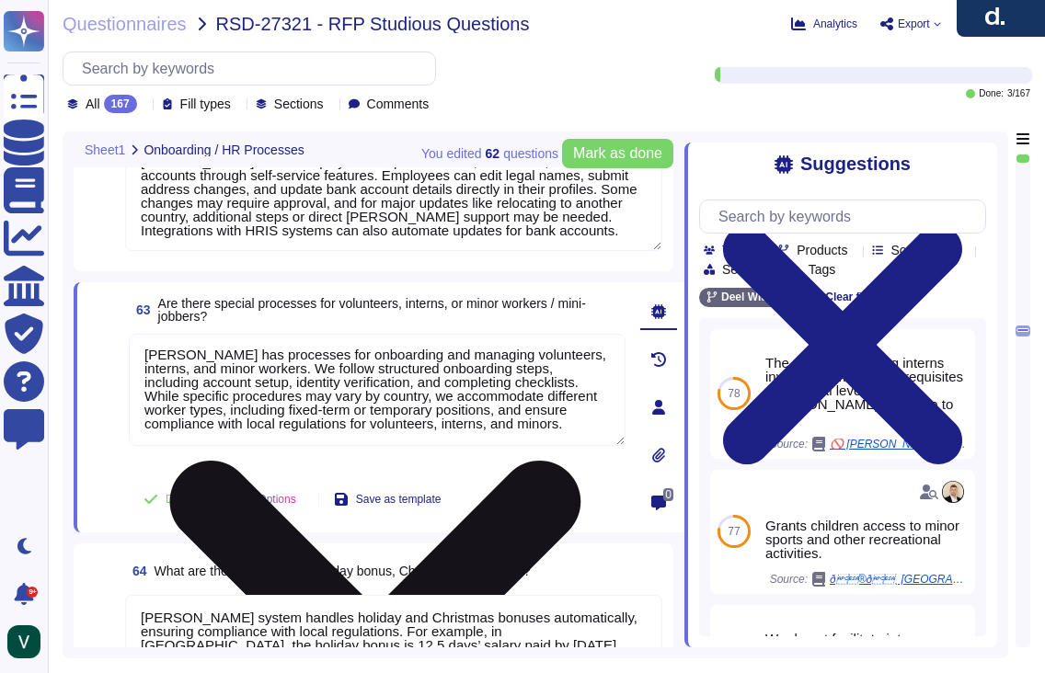
click at [149, 352] on textarea "[PERSON_NAME] has processes for onboarding and managing volunteers, interns, an…" at bounding box center [377, 390] width 497 height 112
click at [147, 354] on textarea "[PERSON_NAME] has processes for onboarding and managing volunteers, interns, an…" at bounding box center [377, 390] width 497 height 112
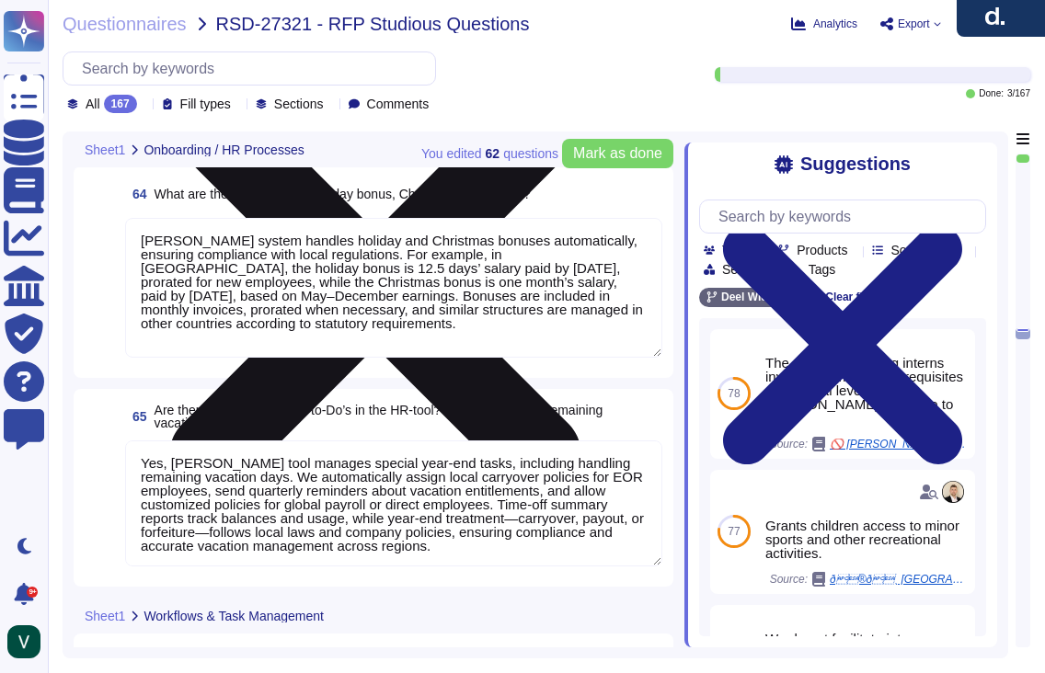
scroll to position [11678, 0]
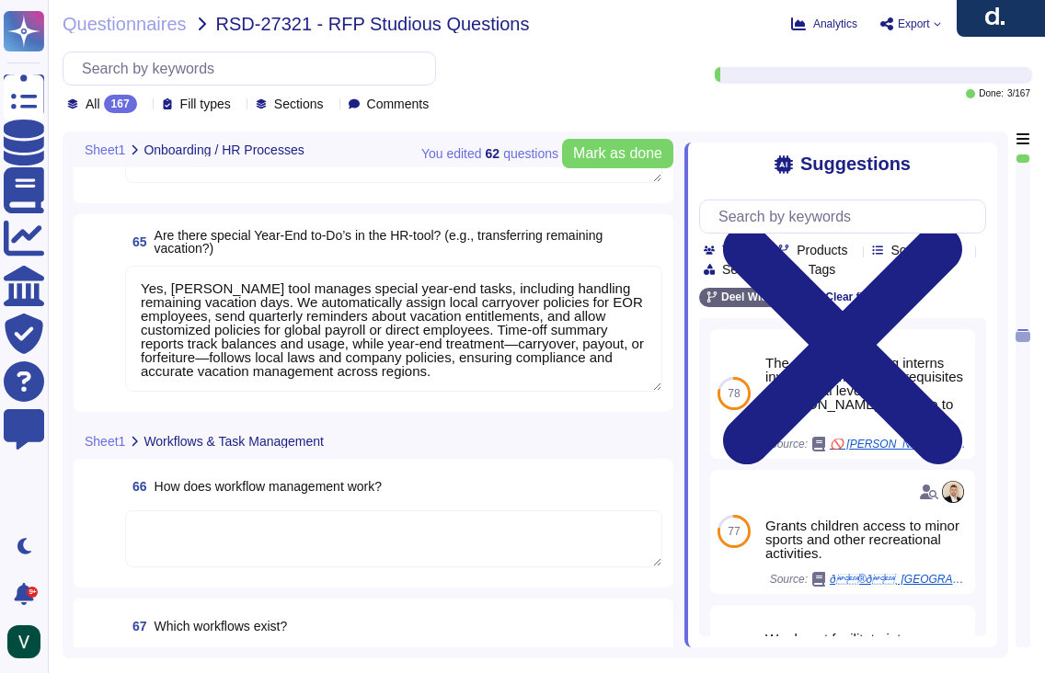
click at [220, 533] on textarea at bounding box center [393, 539] width 537 height 57
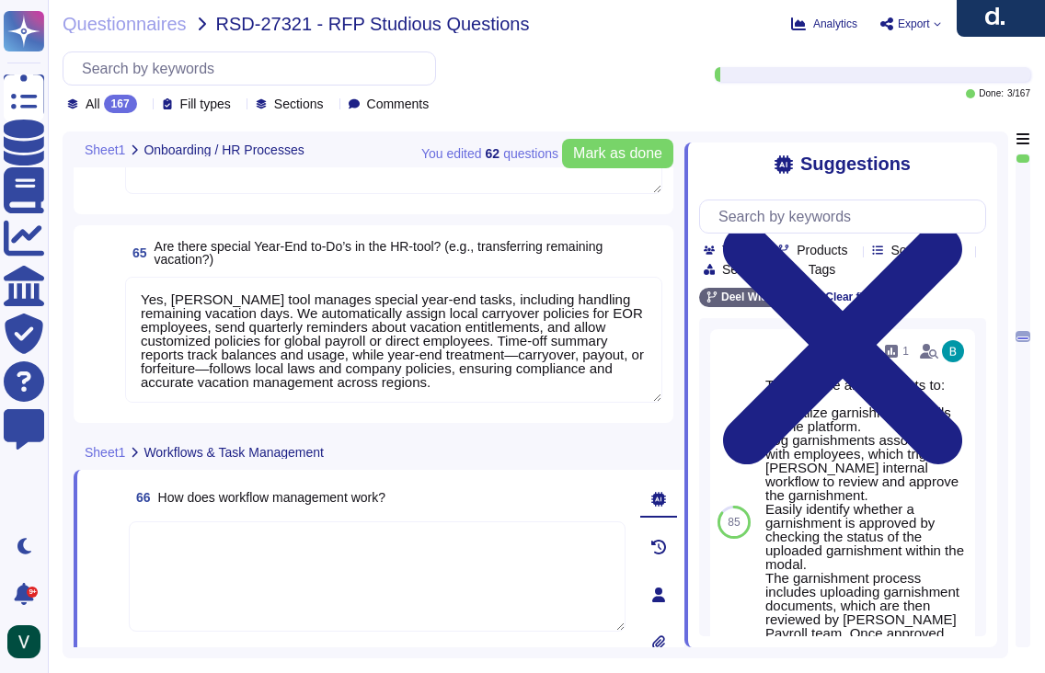
scroll to position [11600, 0]
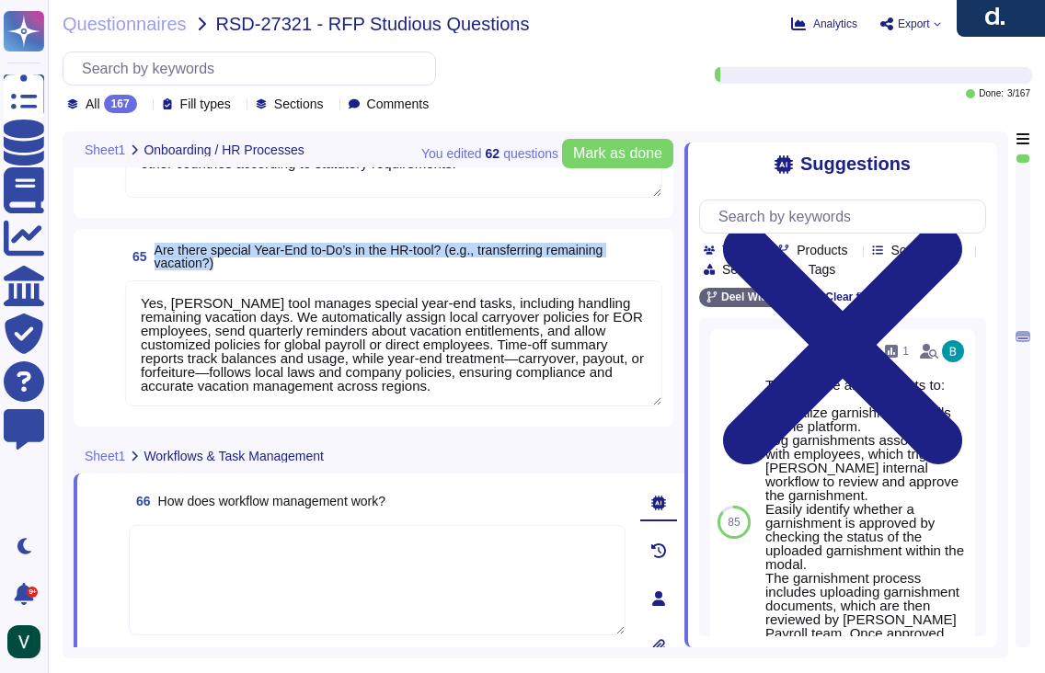
drag, startPoint x: 224, startPoint y: 267, endPoint x: 155, endPoint y: 250, distance: 71.9
click at [155, 250] on span "65 Are there special Year‑End to‑Do’s in the HR‑tool? (e.g., transferring remai…" at bounding box center [393, 256] width 537 height 33
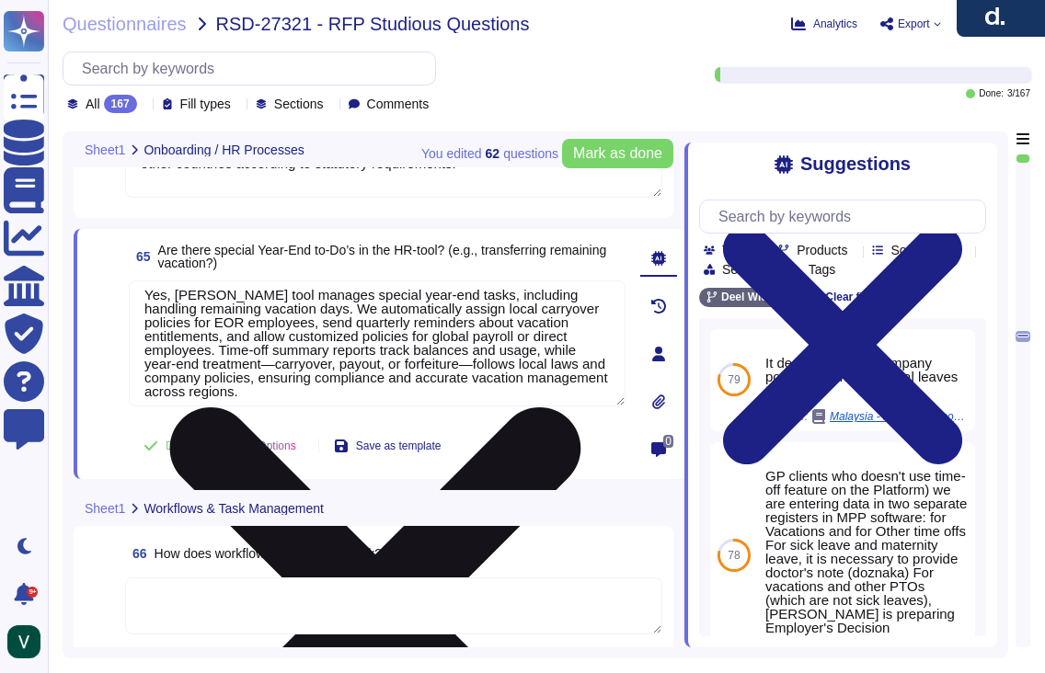
scroll to position [10, 0]
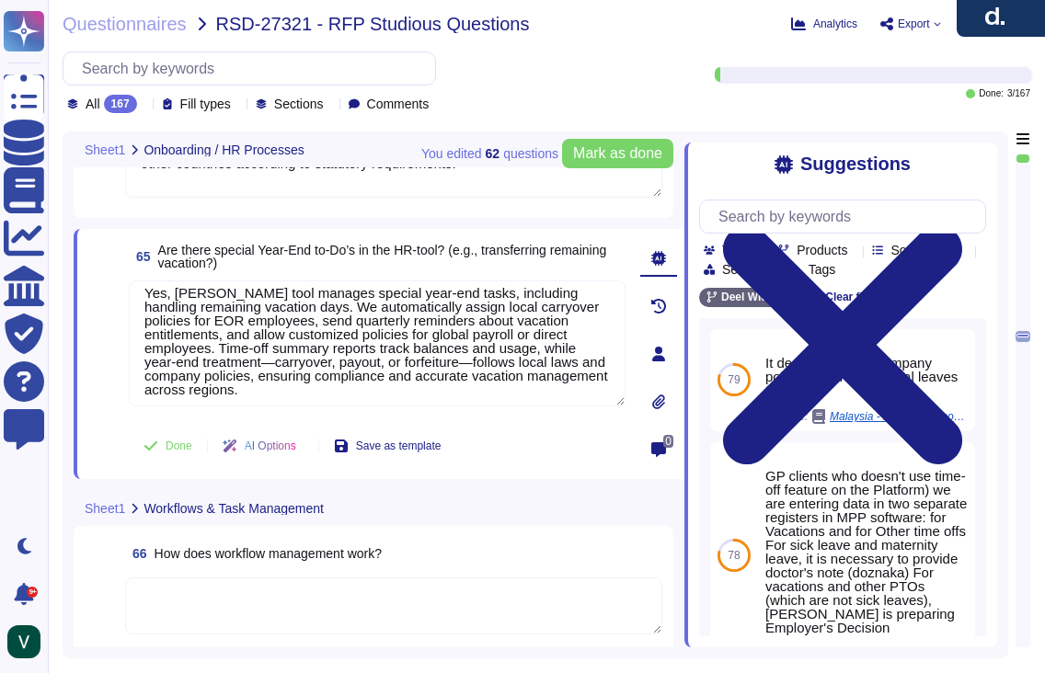
drag, startPoint x: 360, startPoint y: 389, endPoint x: 119, endPoint y: 292, distance: 260.0
click at [119, 292] on div "65 Are there special Year‑End to‑Do’s in the HR‑tool? (e.g., transferring remai…" at bounding box center [356, 354] width 537 height 228
paste textarea "supports special year-end tasks, including managing remaining vacation days. We…"
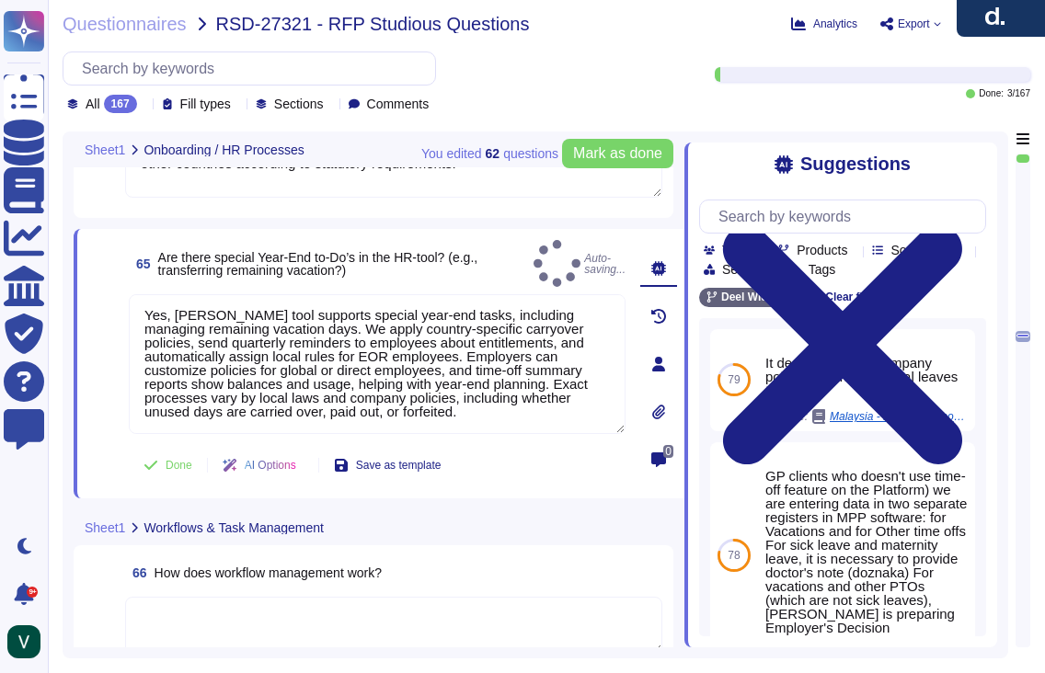
click at [96, 412] on span at bounding box center [104, 365] width 33 height 142
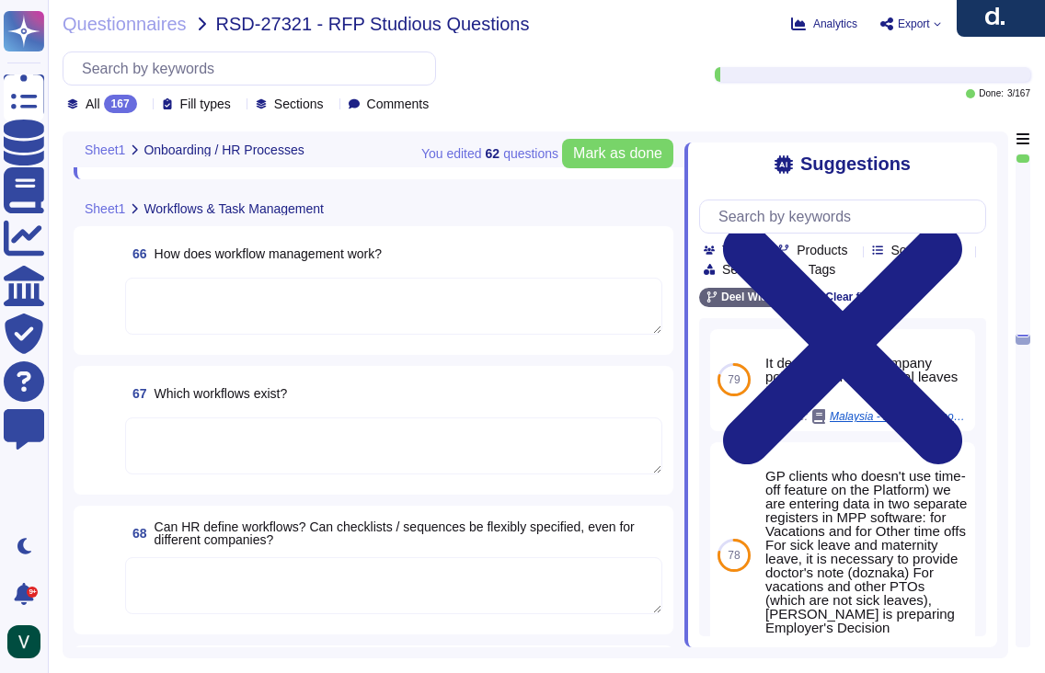
scroll to position [11911, 0]
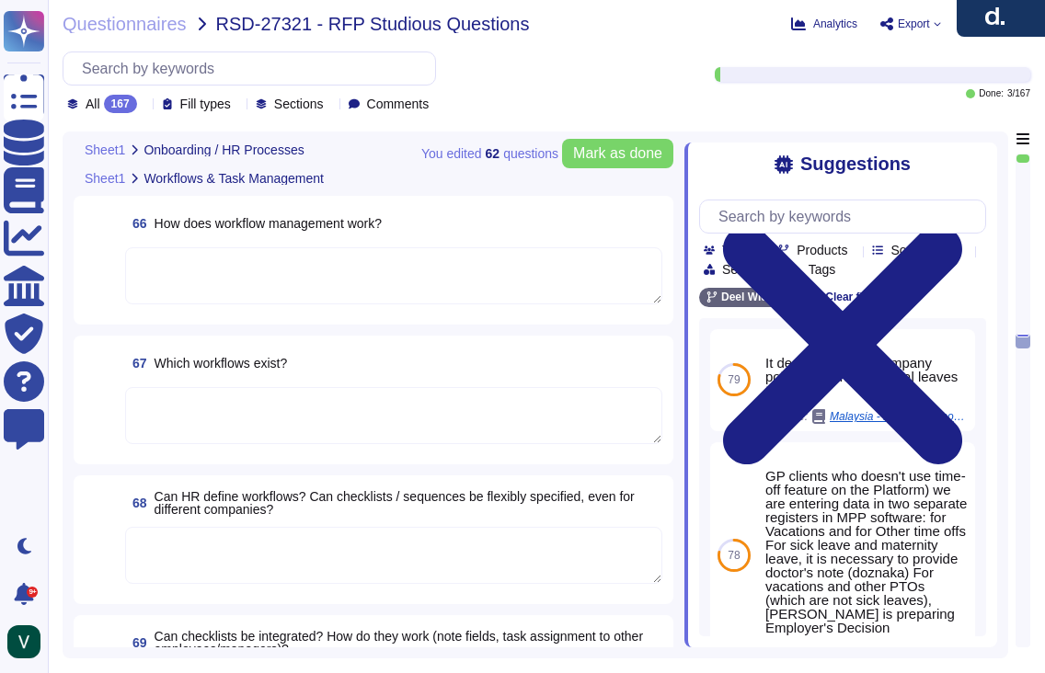
click at [261, 530] on textarea at bounding box center [393, 555] width 537 height 57
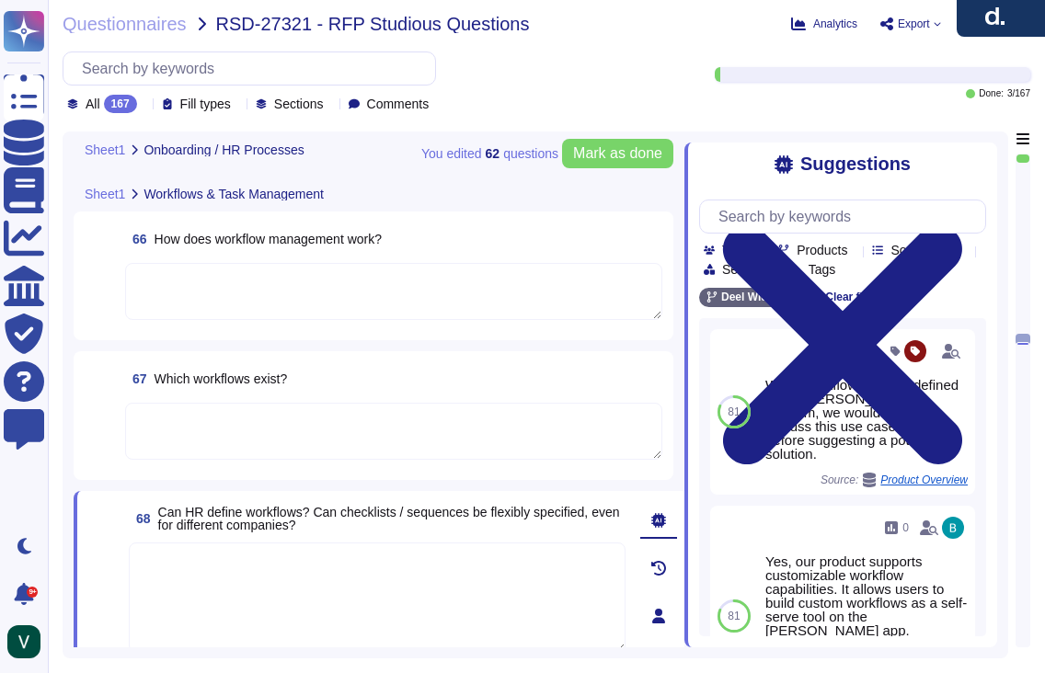
scroll to position [11860, 0]
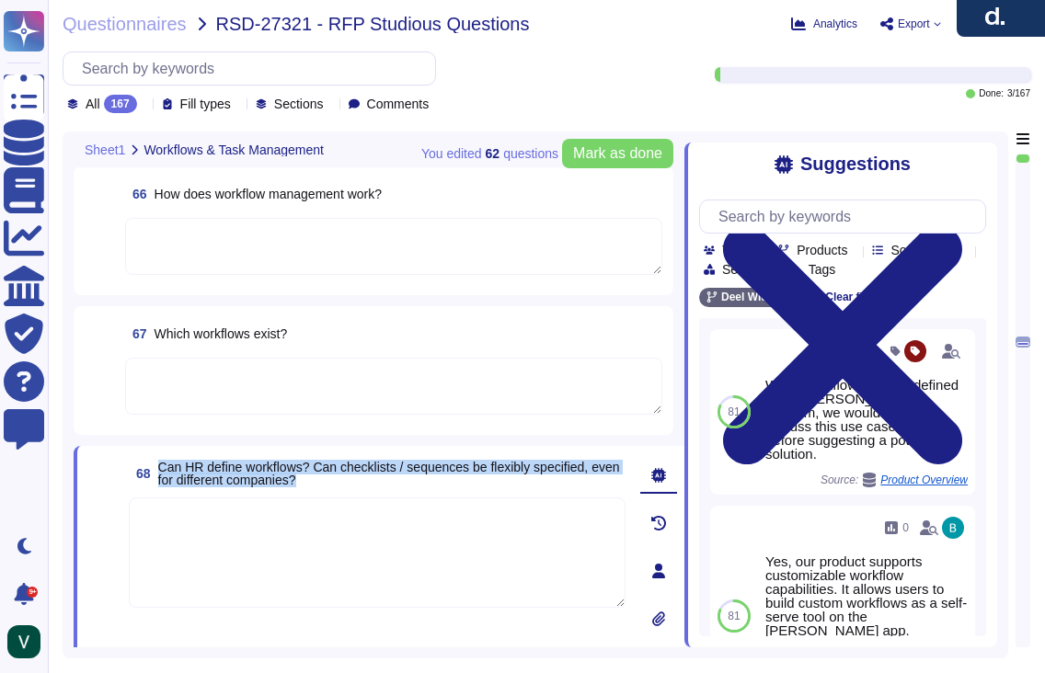
drag, startPoint x: 318, startPoint y: 472, endPoint x: 160, endPoint y: 470, distance: 158.2
click at [159, 470] on span "68 Can HR define workflows? Can checklists / sequences be flexibly specified, e…" at bounding box center [377, 473] width 497 height 33
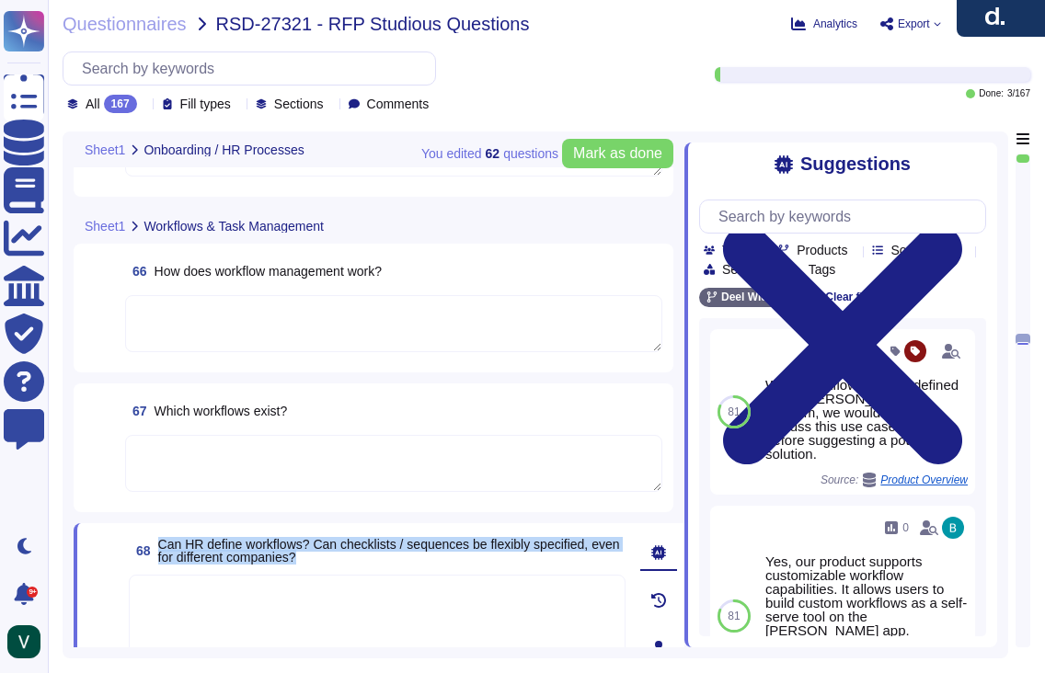
scroll to position [11746, 0]
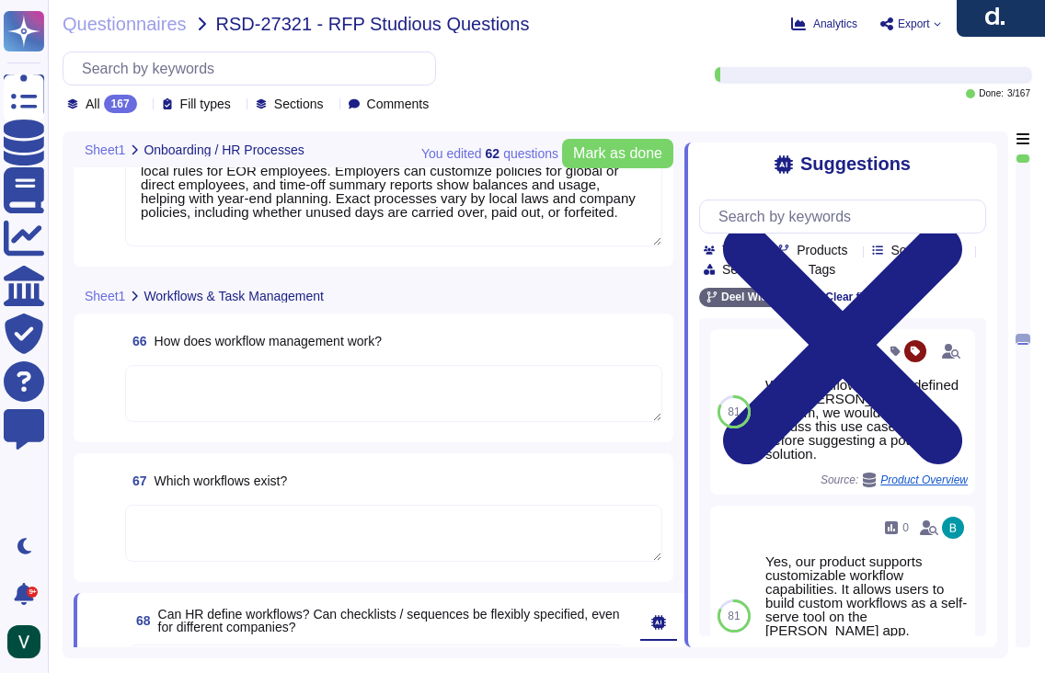
click at [259, 396] on textarea at bounding box center [393, 393] width 537 height 57
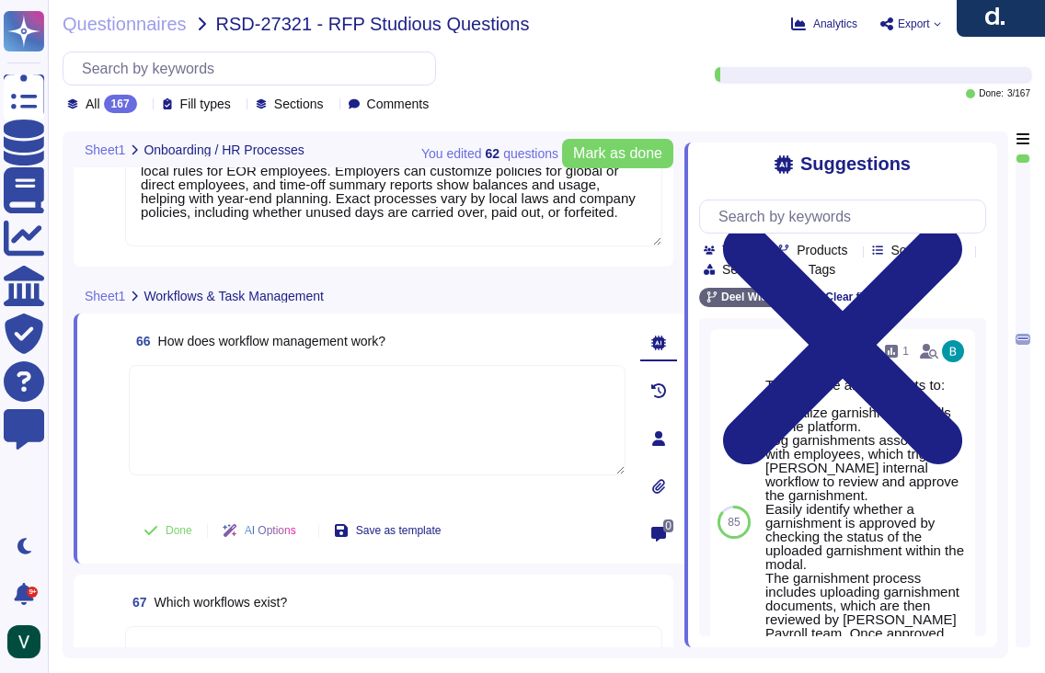
paste textarea "Yes, [PERSON_NAME] system manages workflows and tasks through automated and man…"
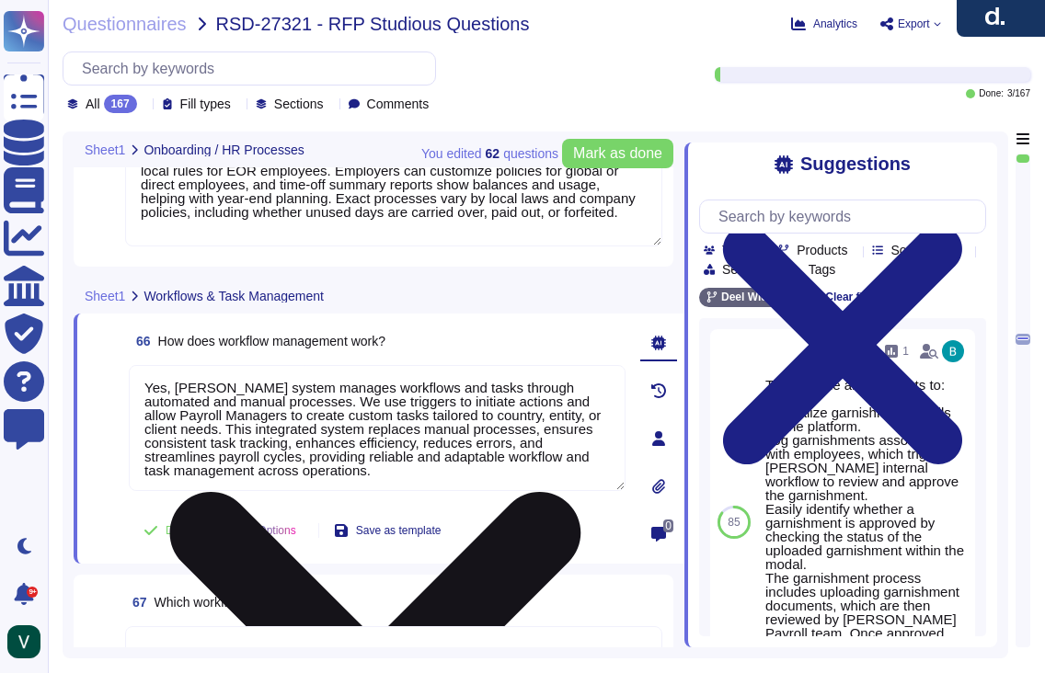
click at [178, 386] on textarea "Yes, [PERSON_NAME] system manages workflows and tasks through automated and man…" at bounding box center [377, 428] width 497 height 126
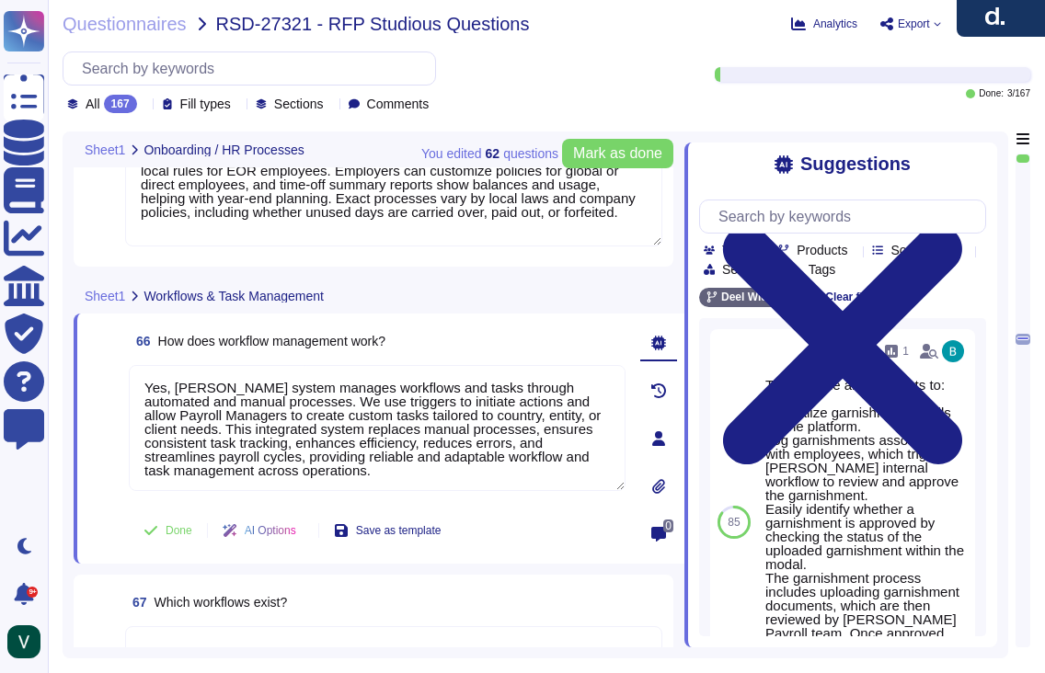
drag, startPoint x: 175, startPoint y: 386, endPoint x: 121, endPoint y: 386, distance: 54.3
click at [121, 386] on div "66 How does workflow management work? Yes, [PERSON_NAME] system manages workflo…" at bounding box center [356, 439] width 537 height 228
click at [99, 494] on span at bounding box center [104, 433] width 33 height 136
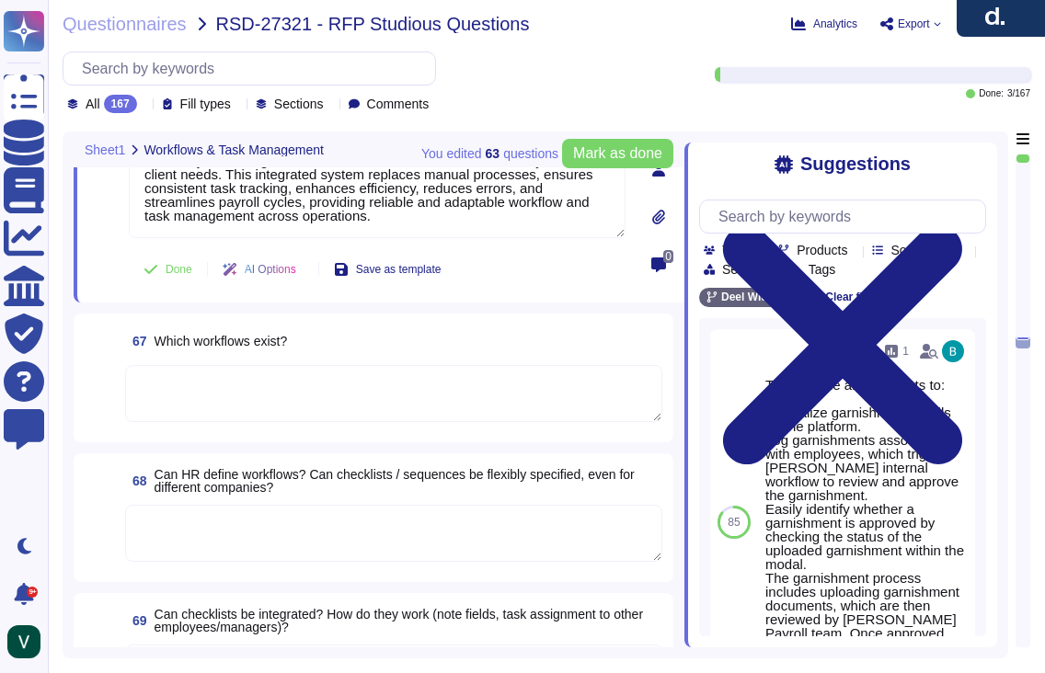
scroll to position [12017, 0]
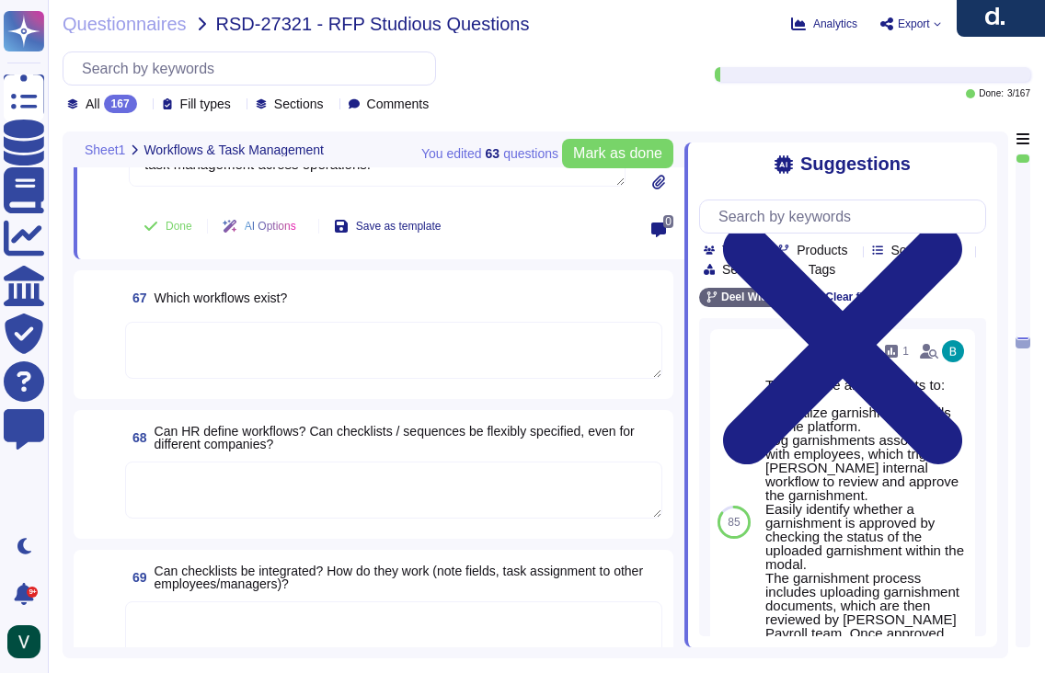
click at [240, 614] on textarea at bounding box center [393, 630] width 537 height 57
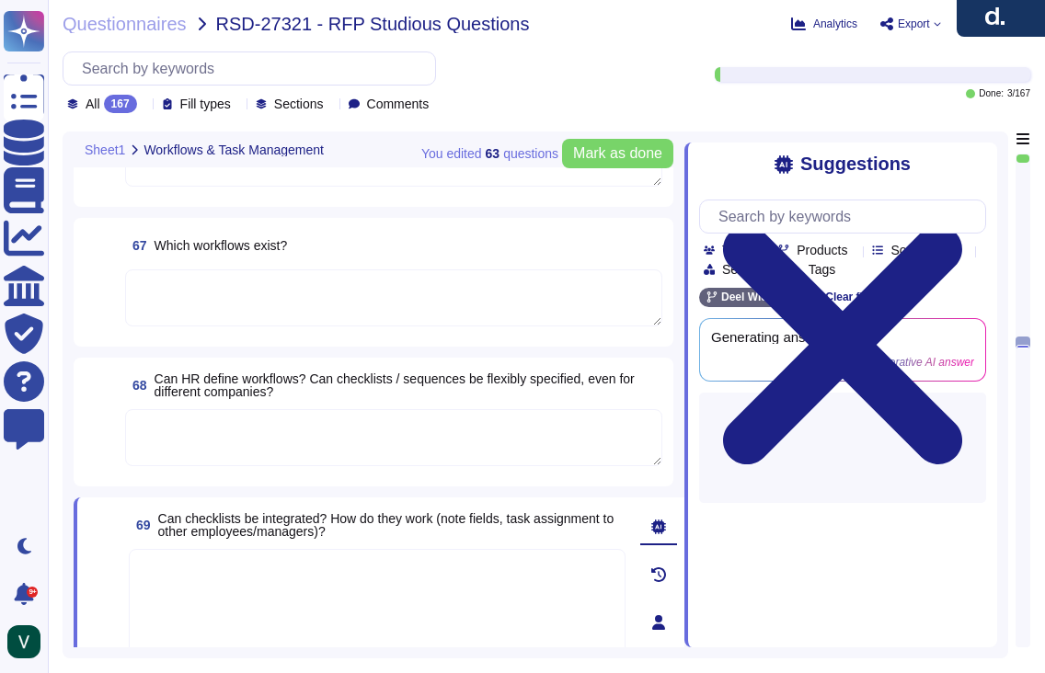
scroll to position [0, 0]
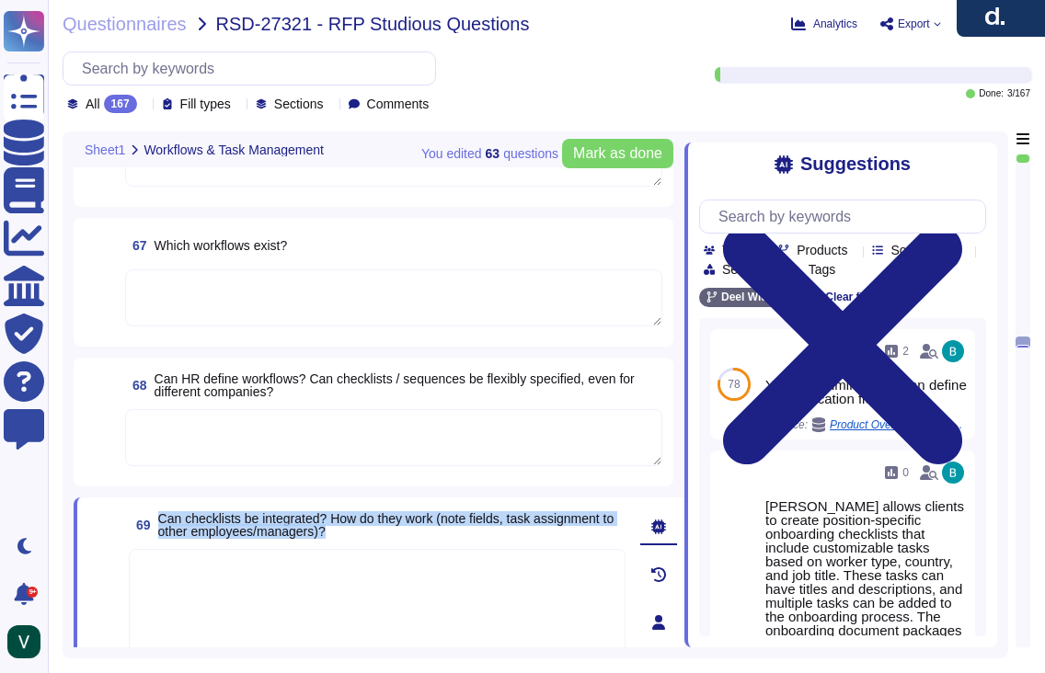
drag, startPoint x: 438, startPoint y: 532, endPoint x: 160, endPoint y: 523, distance: 278.0
click at [160, 523] on span "Can checklists be integrated? How do they work (note fields, task assignment to…" at bounding box center [391, 525] width 467 height 26
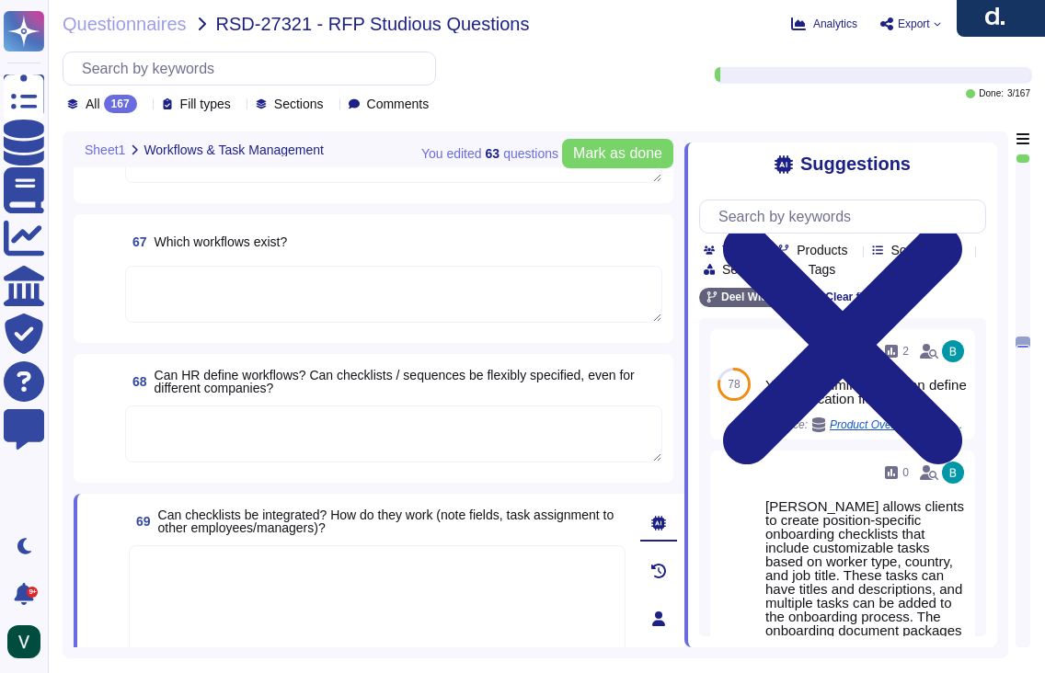
scroll to position [12019, 0]
click at [262, 312] on textarea at bounding box center [393, 296] width 537 height 57
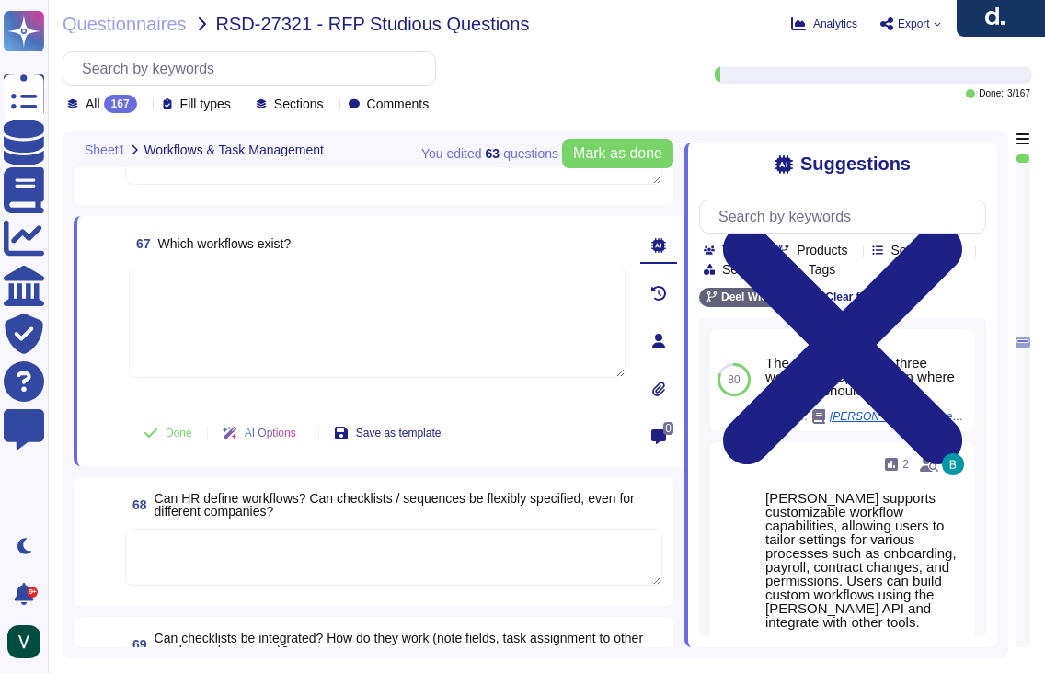
paste textarea "Yes, [PERSON_NAME] system includes automated and manual workflows, forecasted s…"
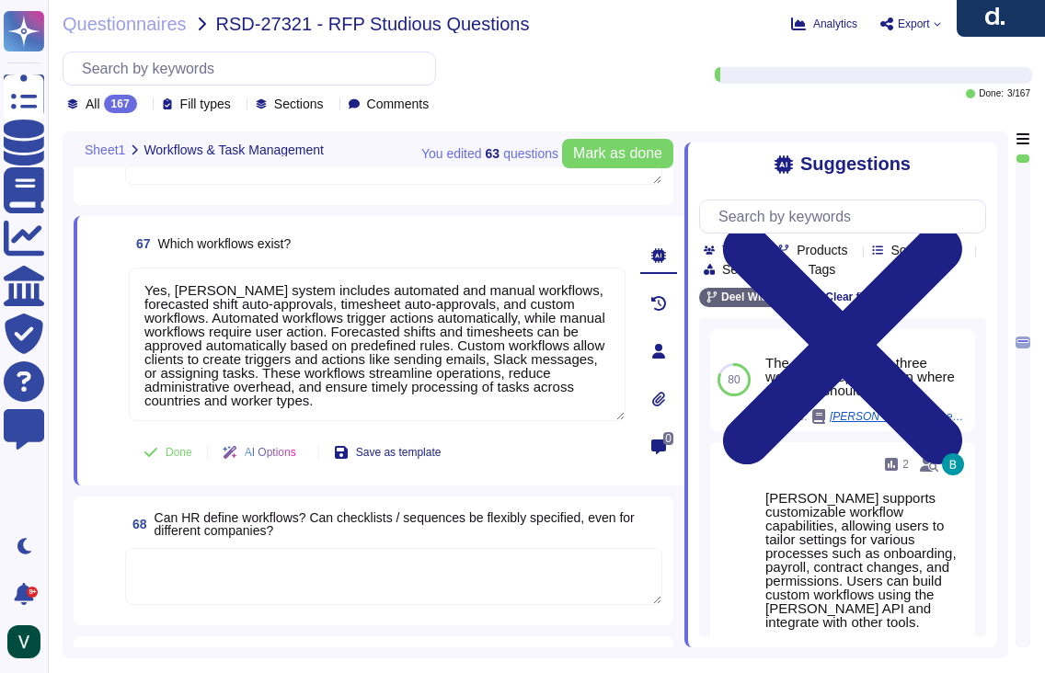
drag, startPoint x: 178, startPoint y: 287, endPoint x: 113, endPoint y: 288, distance: 64.4
click at [112, 288] on div "67 Which workflows exist? Yes, [PERSON_NAME] system includes automated and manu…" at bounding box center [356, 350] width 537 height 247
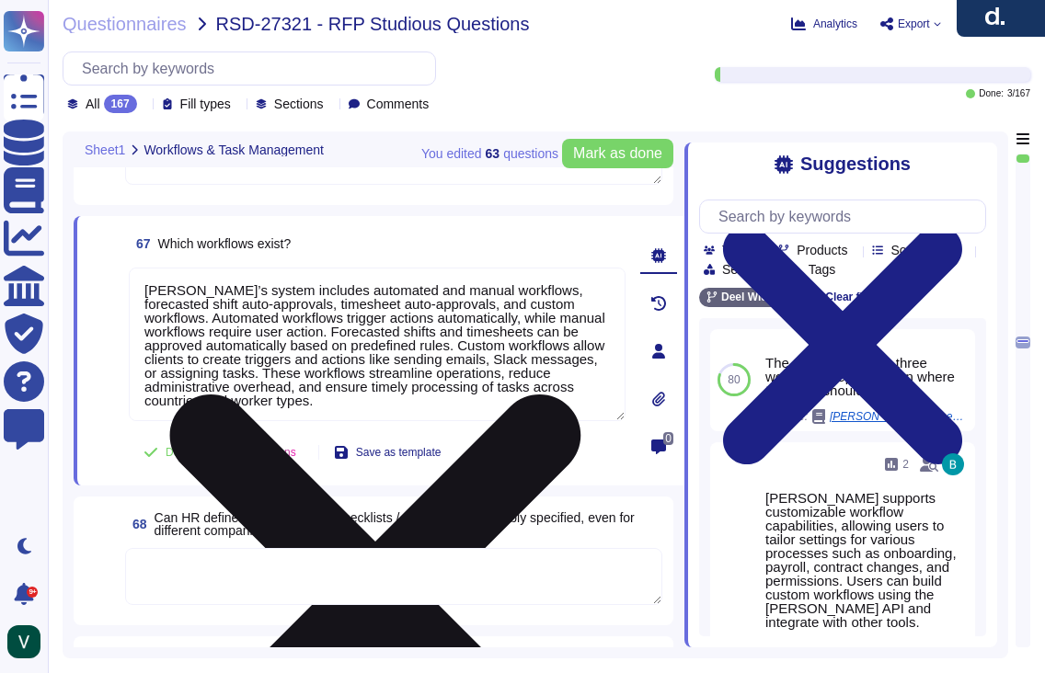
click at [556, 359] on textarea "[PERSON_NAME]’s system includes automated and manual workflows, forecasted shif…" at bounding box center [377, 345] width 497 height 154
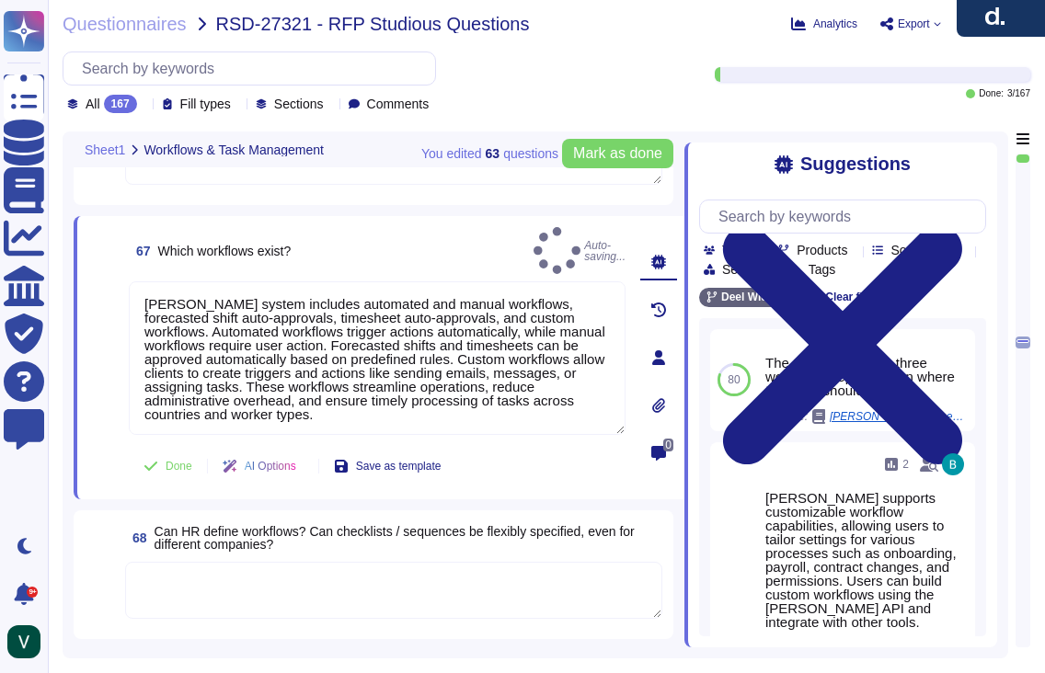
click at [105, 428] on div "67 Which workflows exist? Auto-saving... [PERSON_NAME] system includes automate…" at bounding box center [356, 357] width 537 height 261
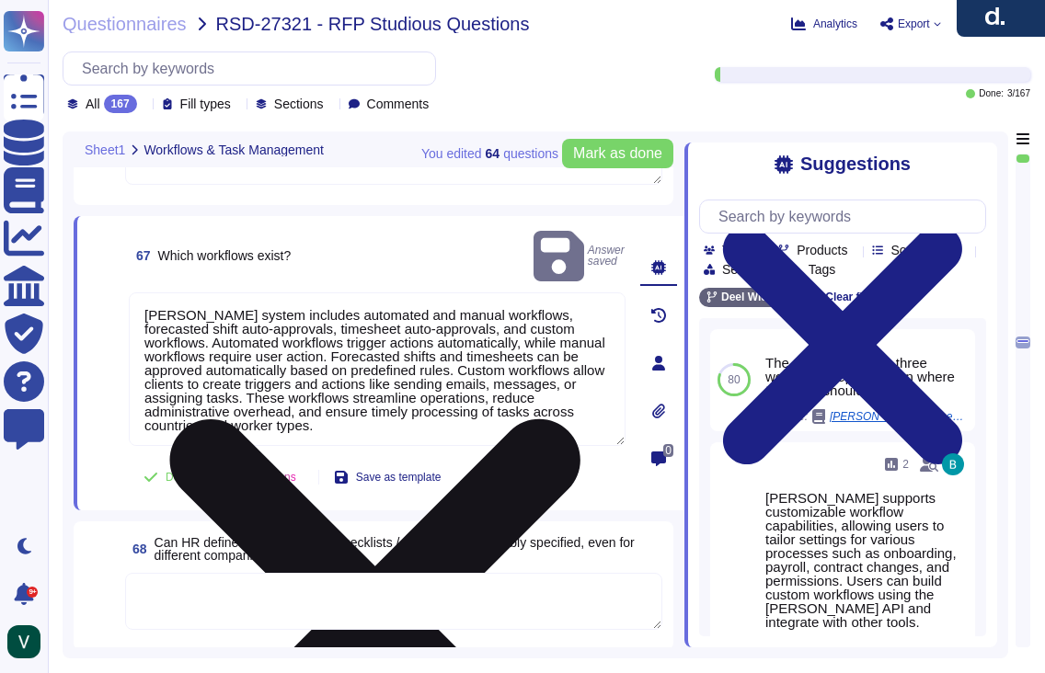
click at [145, 378] on textarea "[PERSON_NAME] system includes automated and manual workflows, forecasted shift …" at bounding box center [377, 370] width 497 height 154
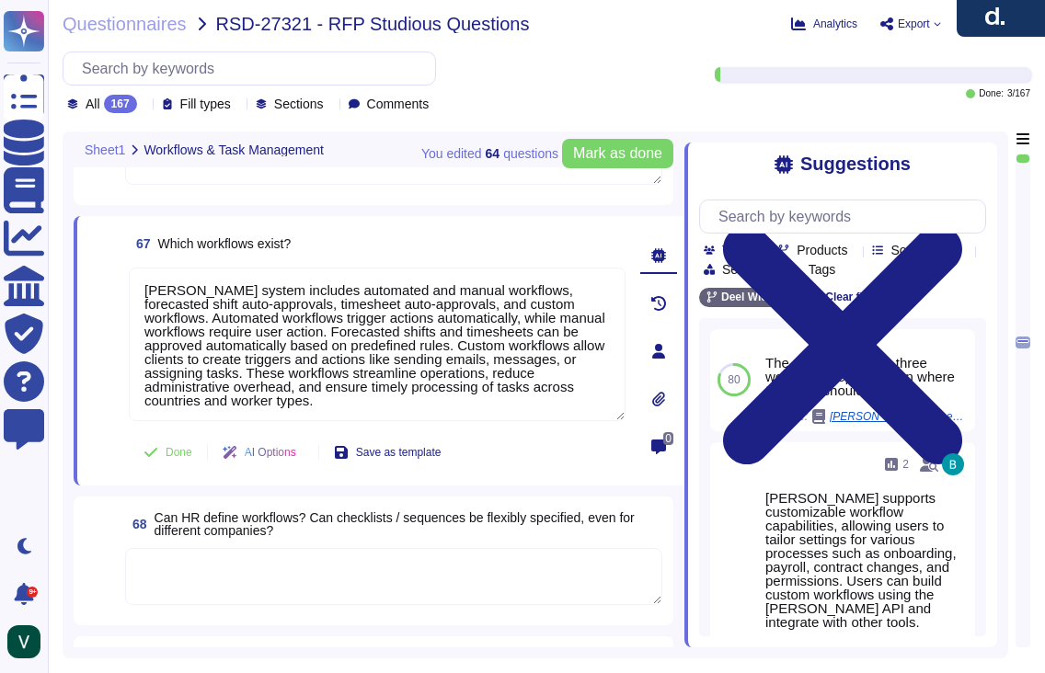
click at [111, 412] on span at bounding box center [104, 345] width 33 height 155
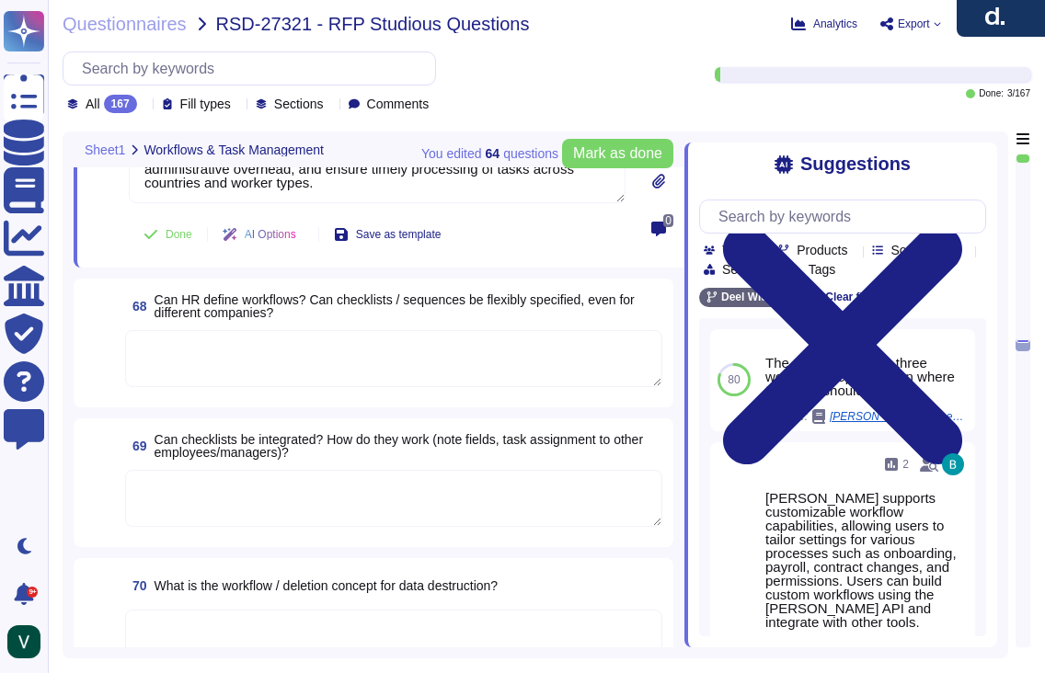
scroll to position [12246, 0]
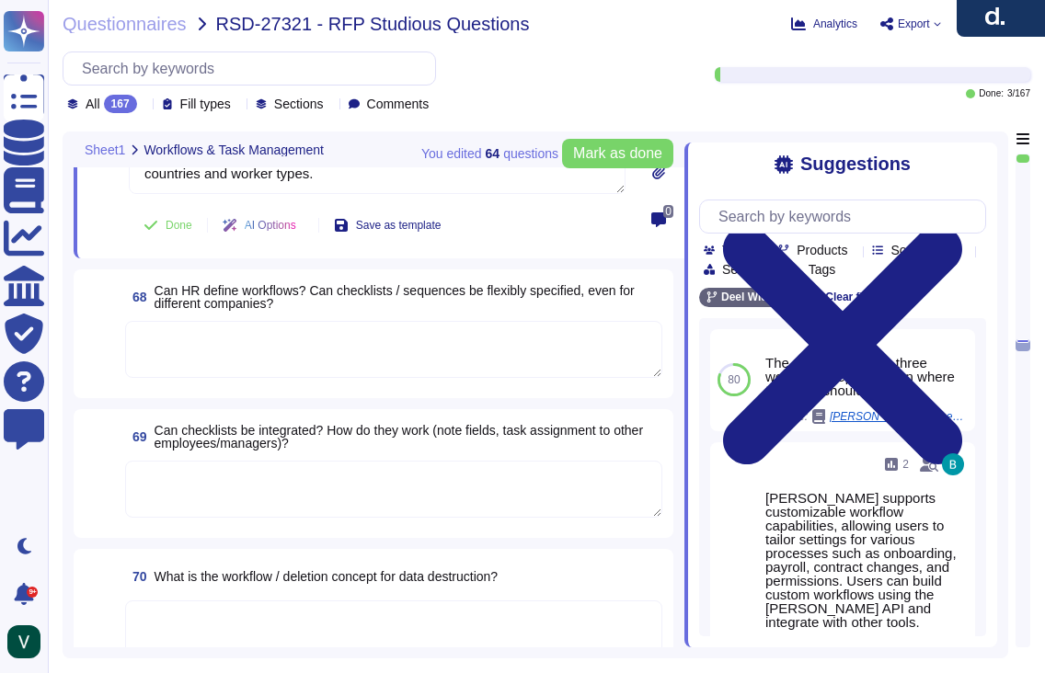
click at [236, 619] on textarea at bounding box center [393, 629] width 537 height 57
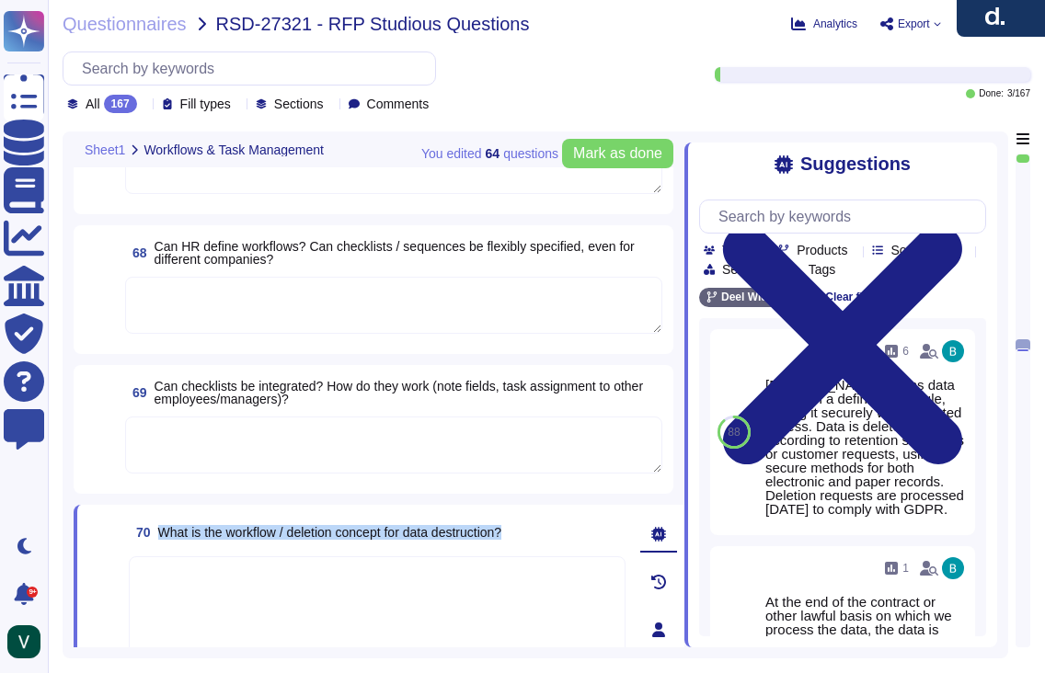
drag, startPoint x: 518, startPoint y: 529, endPoint x: 163, endPoint y: 535, distance: 355.2
click at [163, 535] on div "70 What is the workflow / deletion concept for data destruction?" at bounding box center [377, 532] width 497 height 33
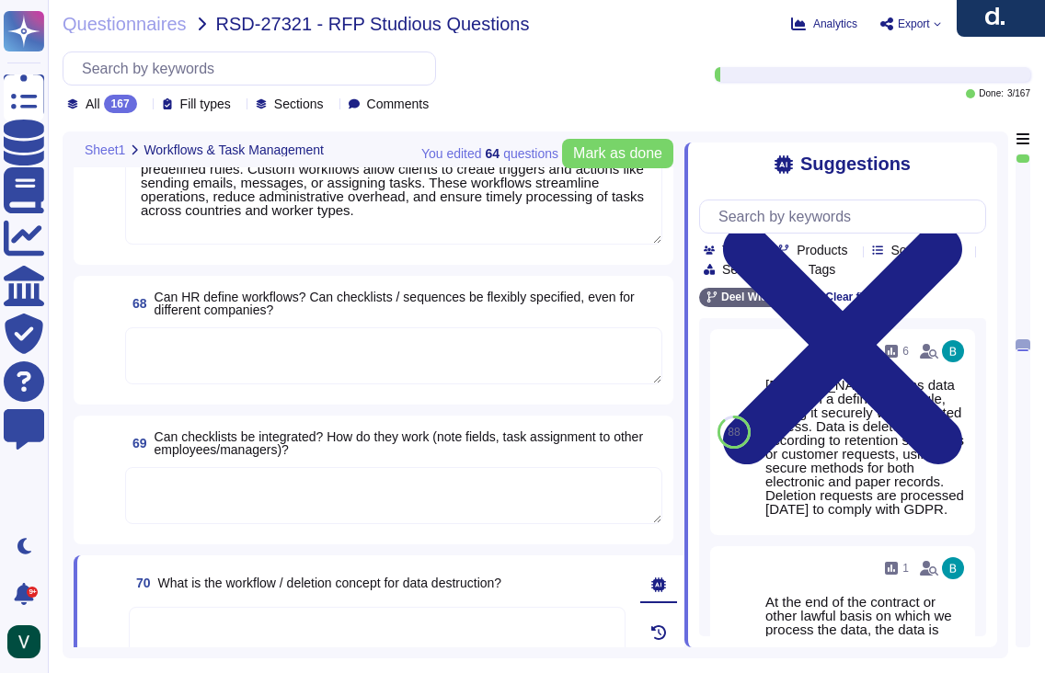
scroll to position [12181, 0]
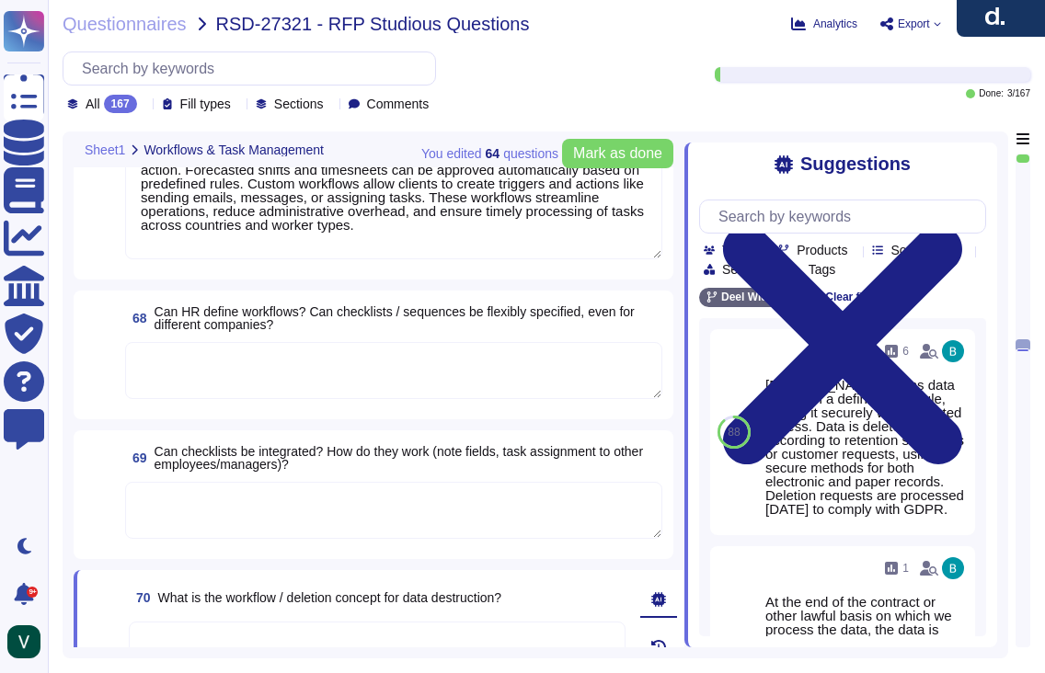
click at [295, 375] on textarea at bounding box center [393, 370] width 537 height 57
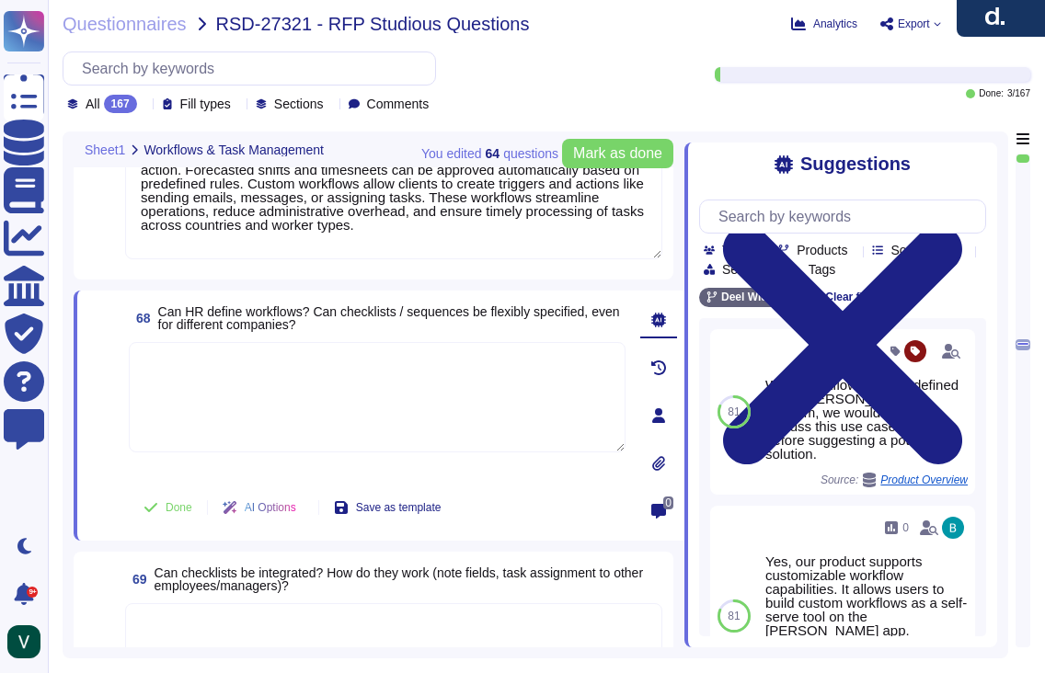
paste textarea "Yes, we allow HR to define and flexibly specify workflows and checklists for di…"
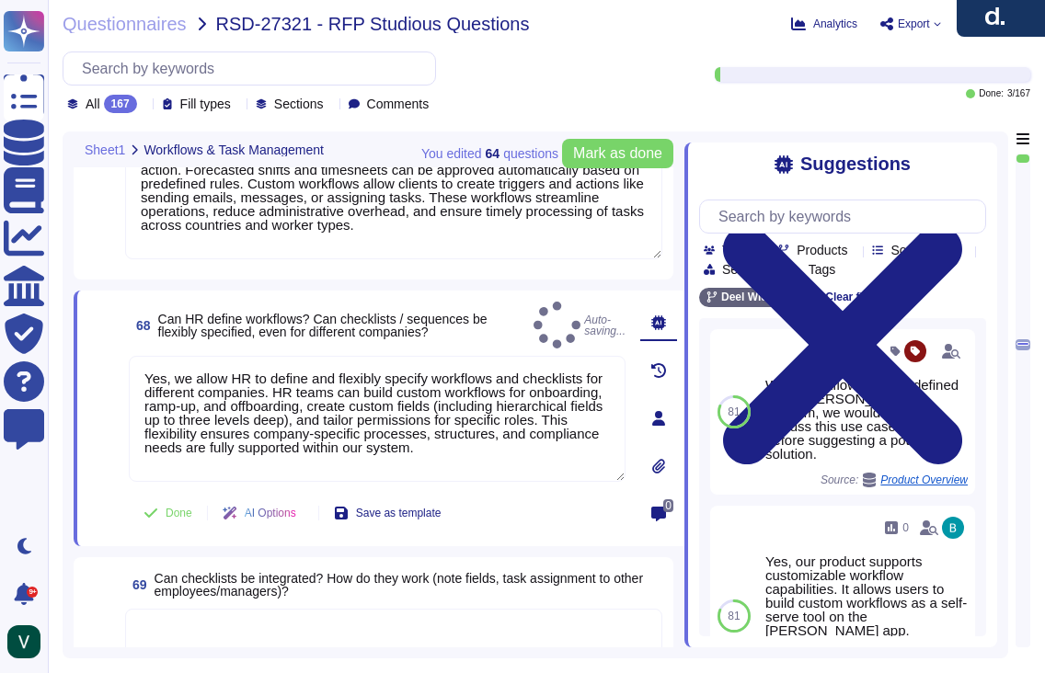
click at [97, 455] on span at bounding box center [104, 420] width 33 height 128
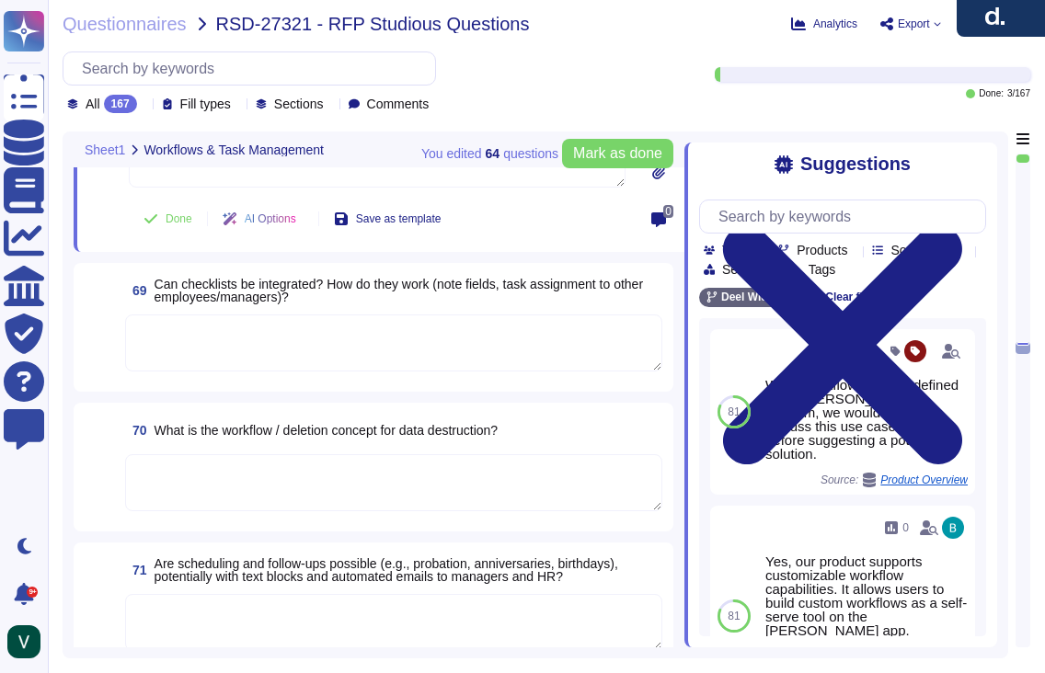
scroll to position [12476, 0]
click at [205, 605] on textarea at bounding box center [393, 621] width 537 height 57
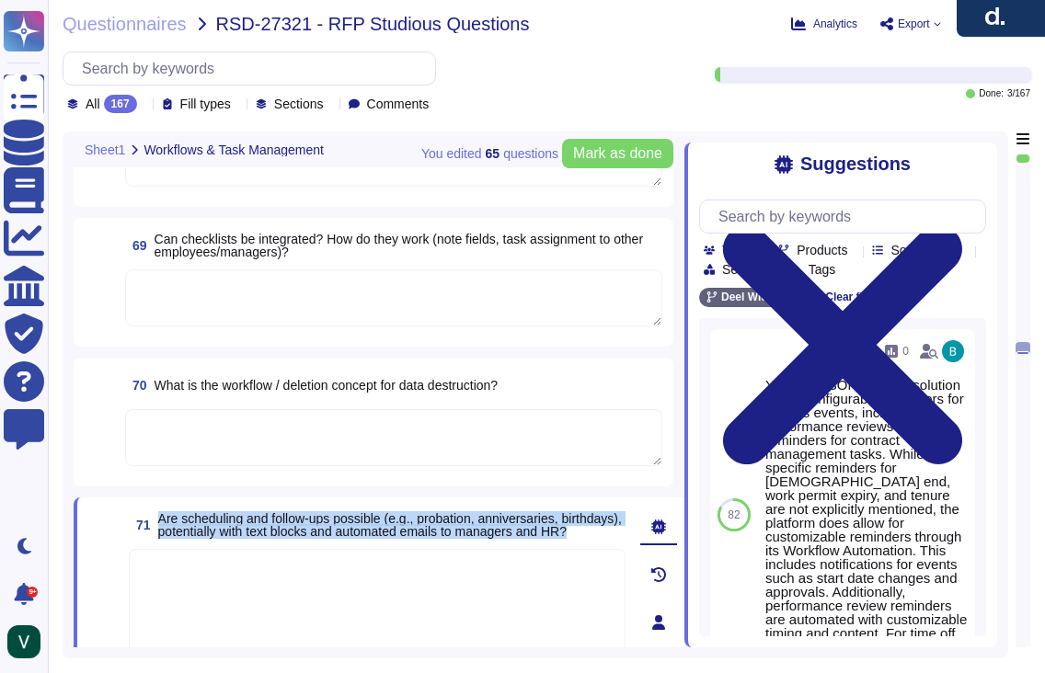
drag, startPoint x: 160, startPoint y: 488, endPoint x: 227, endPoint y: 514, distance: 71.9
click at [227, 514] on span "Are scheduling and follow‑ups possible (e.g., probation, anniversaries, birthda…" at bounding box center [391, 525] width 467 height 26
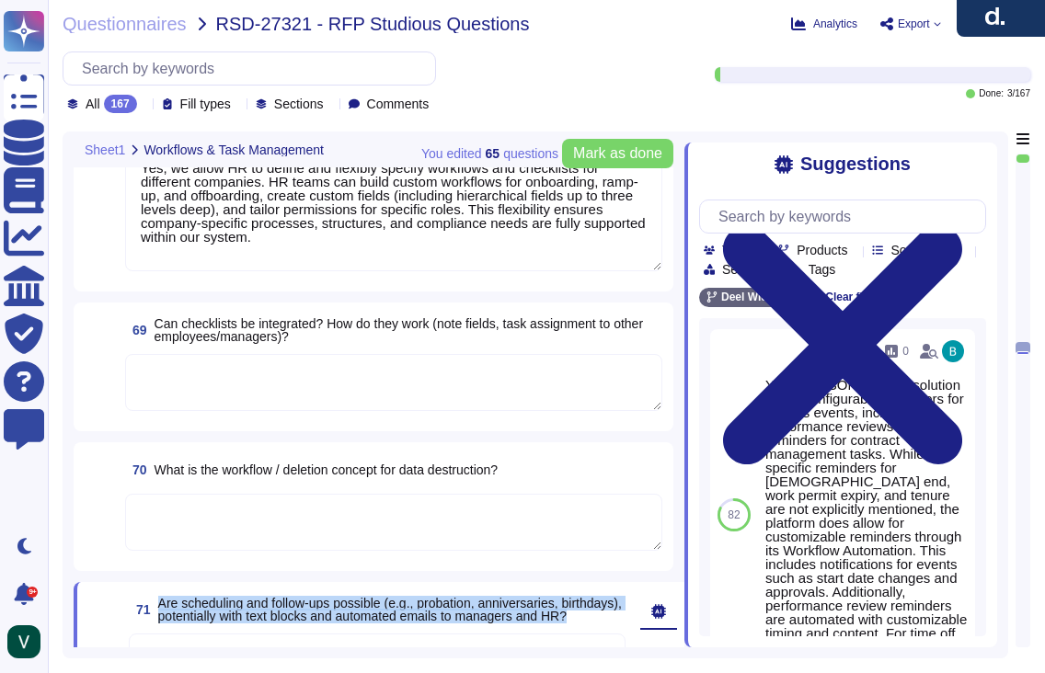
scroll to position [12361, 0]
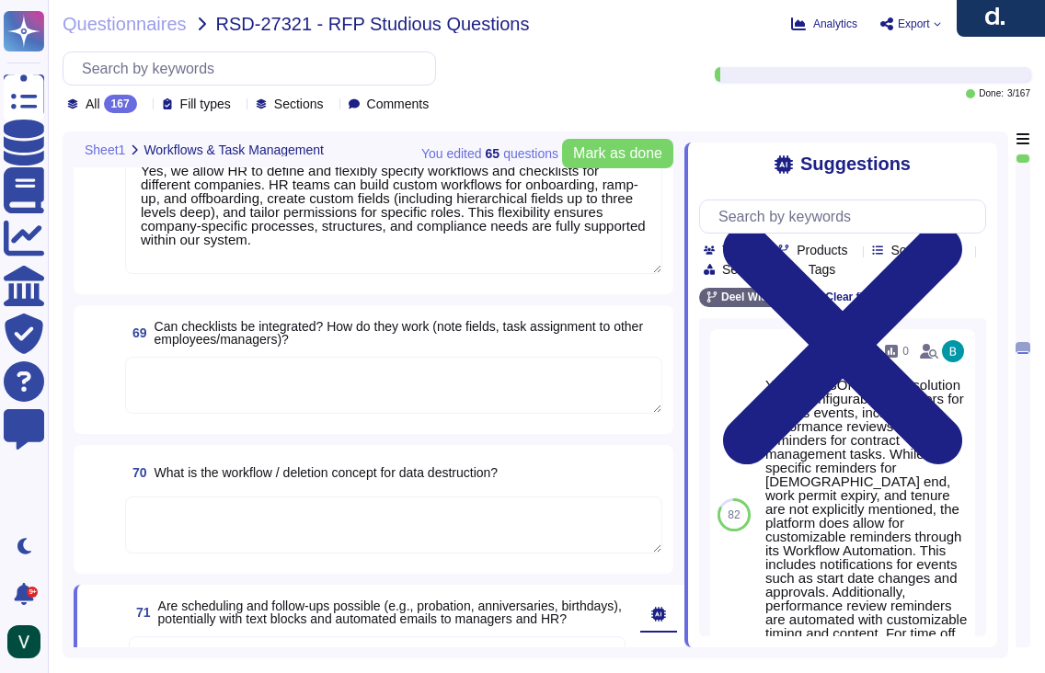
click at [259, 387] on textarea at bounding box center [393, 385] width 537 height 57
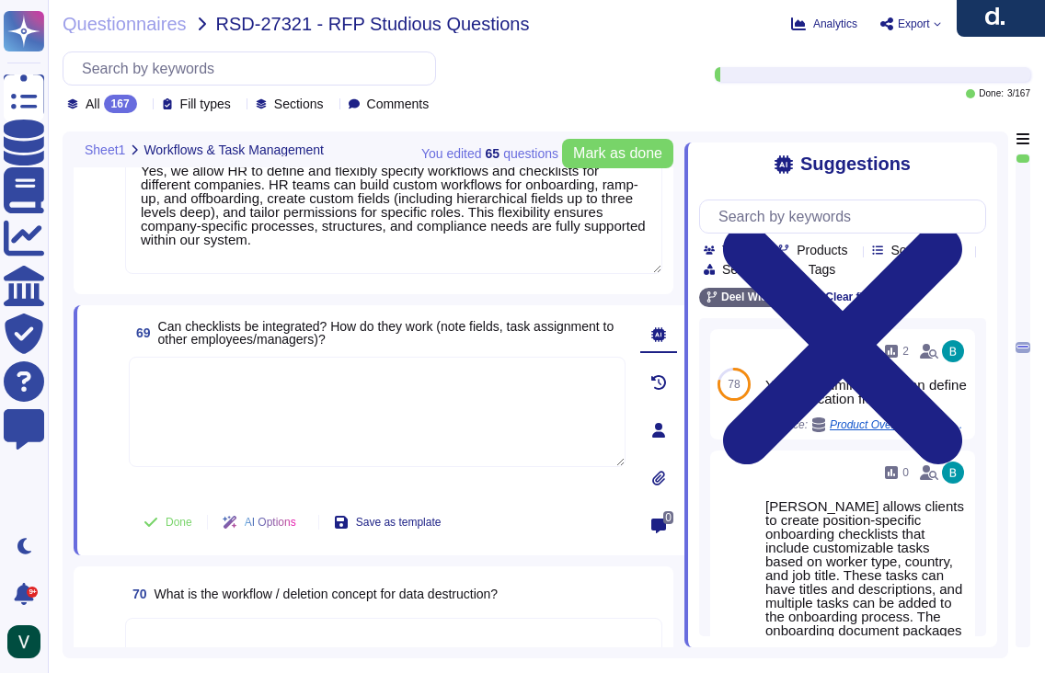
paste textarea "Yes, we integrate checklists that can be customized for processes like onboardi…"
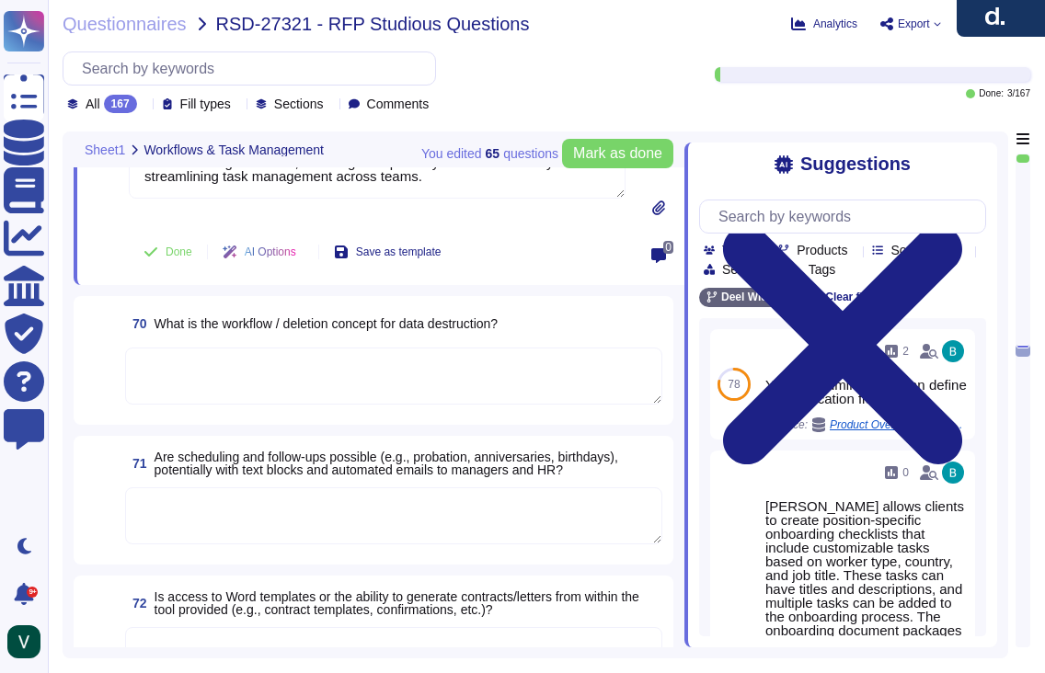
scroll to position [12687, 0]
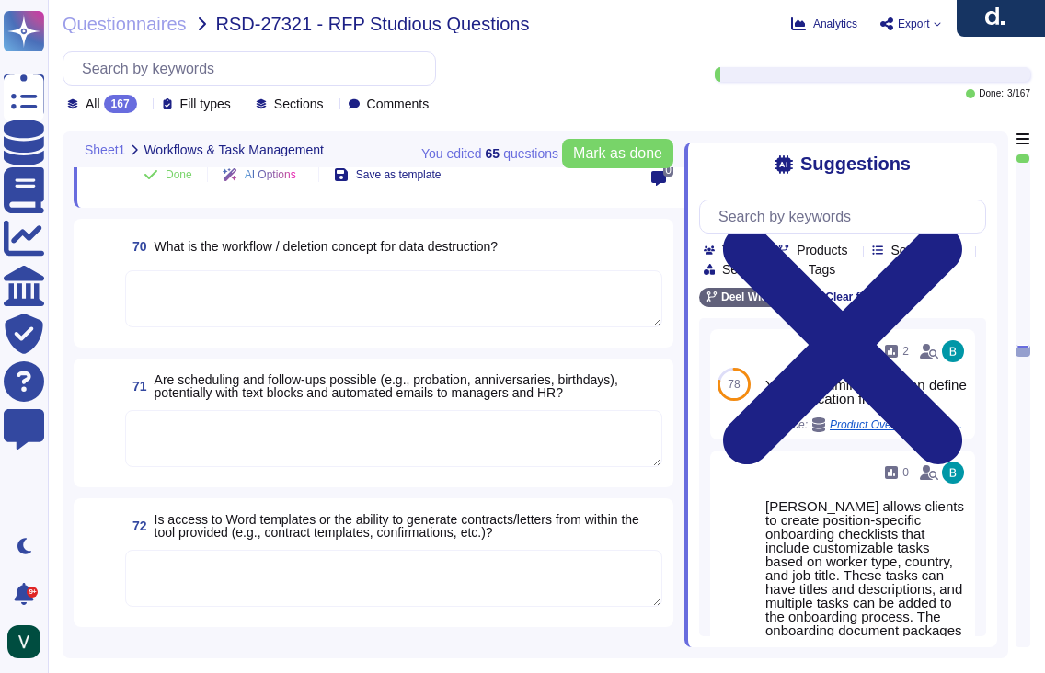
click at [343, 575] on textarea at bounding box center [393, 578] width 537 height 57
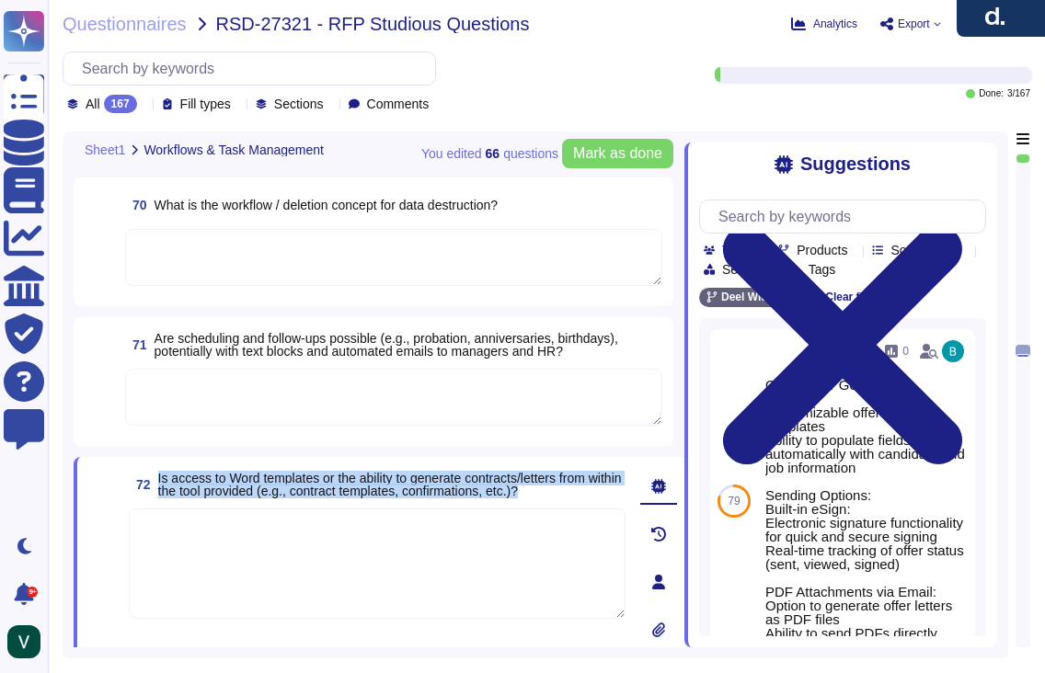
drag, startPoint x: 588, startPoint y: 464, endPoint x: 154, endPoint y: 458, distance: 434.3
click at [154, 468] on span "72 Is access to Word templates or the ability to generate contracts/letters fro…" at bounding box center [377, 484] width 497 height 33
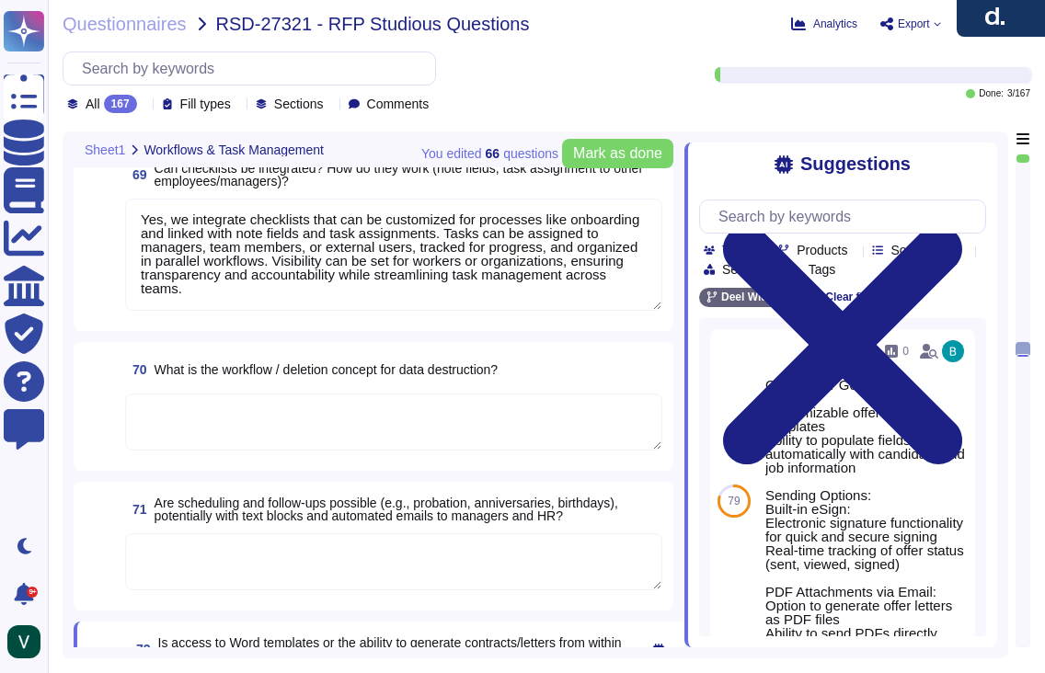
click at [269, 420] on textarea at bounding box center [393, 422] width 537 height 57
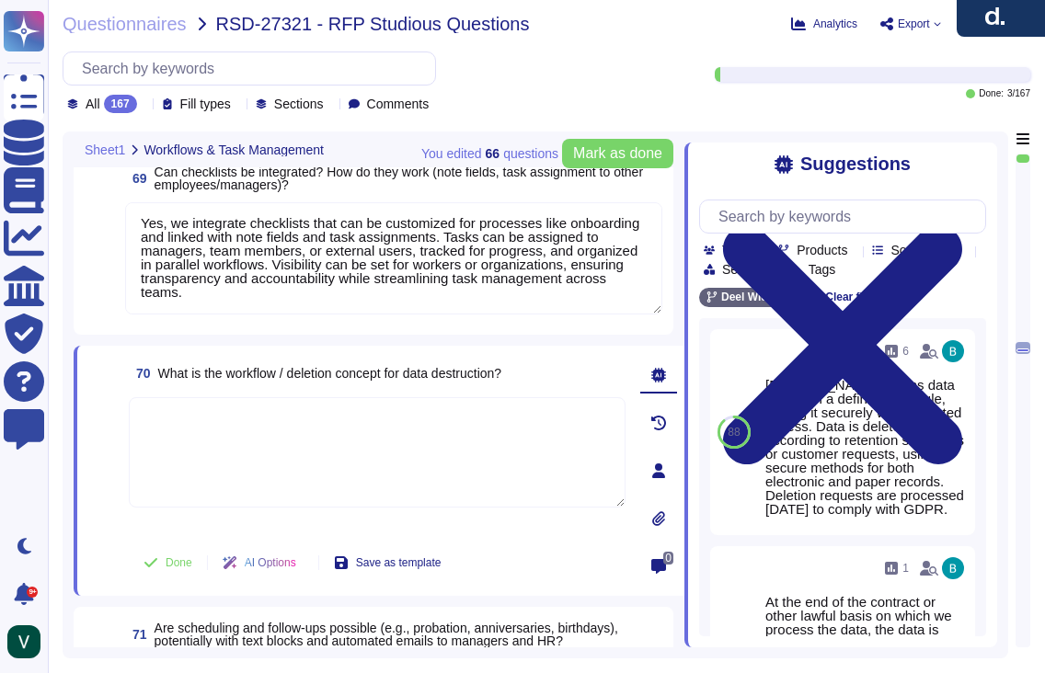
paste textarea "Yes, we follow a strict workflow for data destruction. We retain personal data …"
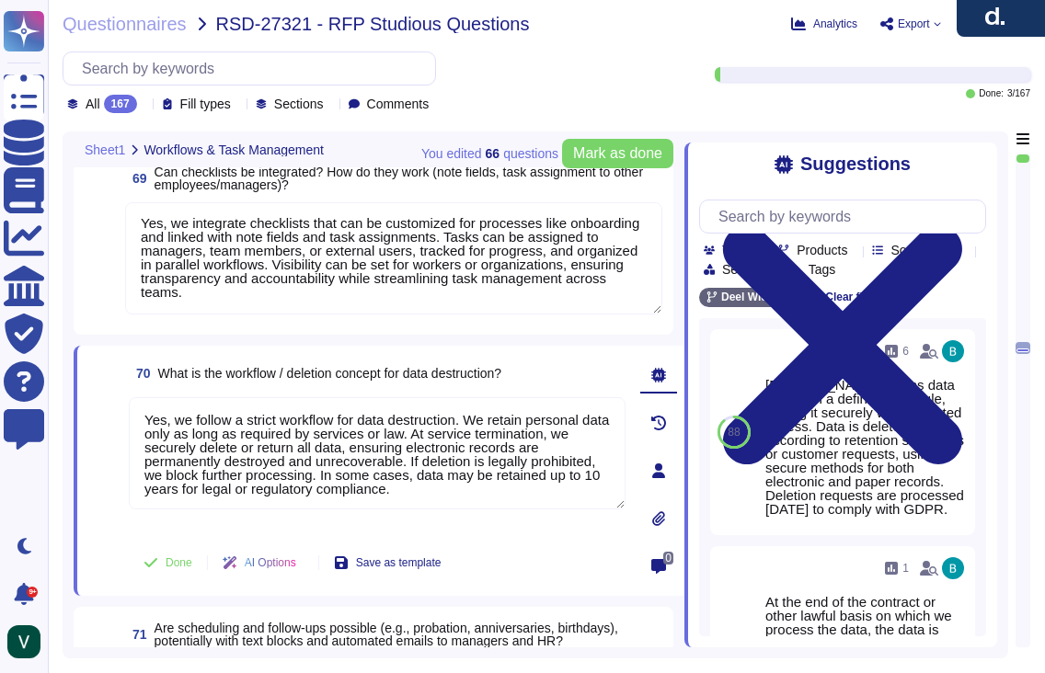
drag, startPoint x: 149, startPoint y: 420, endPoint x: 112, endPoint y: 420, distance: 36.8
click at [113, 420] on div "70 What is the workflow / deletion concept for data destruction? Yes, we follow…" at bounding box center [356, 471] width 537 height 228
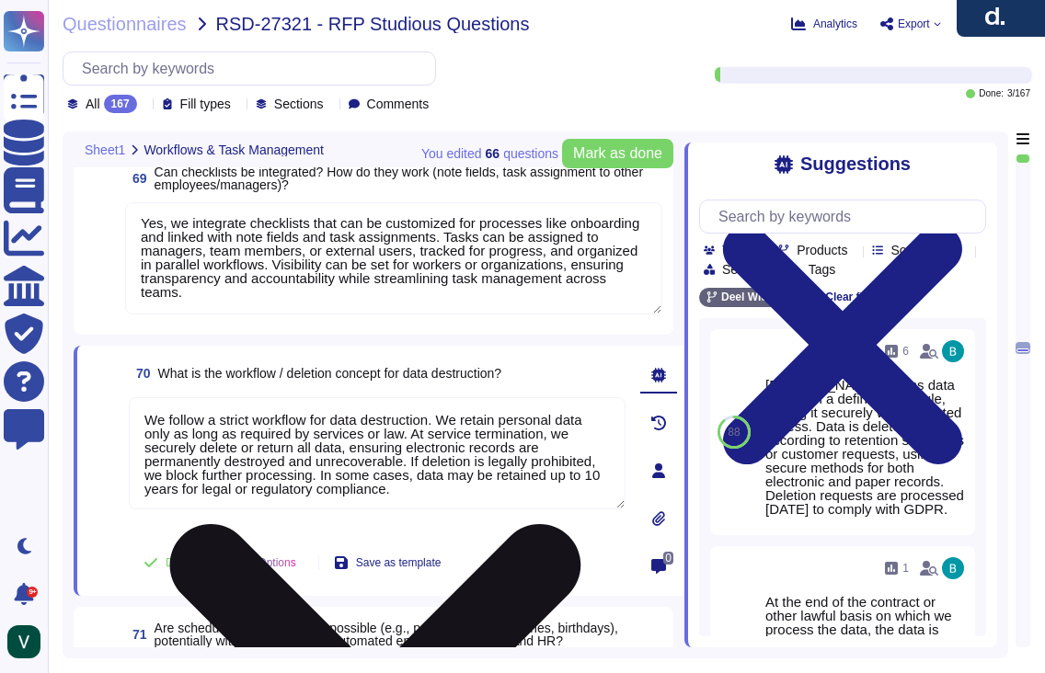
scroll to position [2, 0]
drag, startPoint x: 101, startPoint y: 509, endPoint x: 147, endPoint y: 512, distance: 46.1
click at [101, 509] on span at bounding box center [104, 465] width 33 height 136
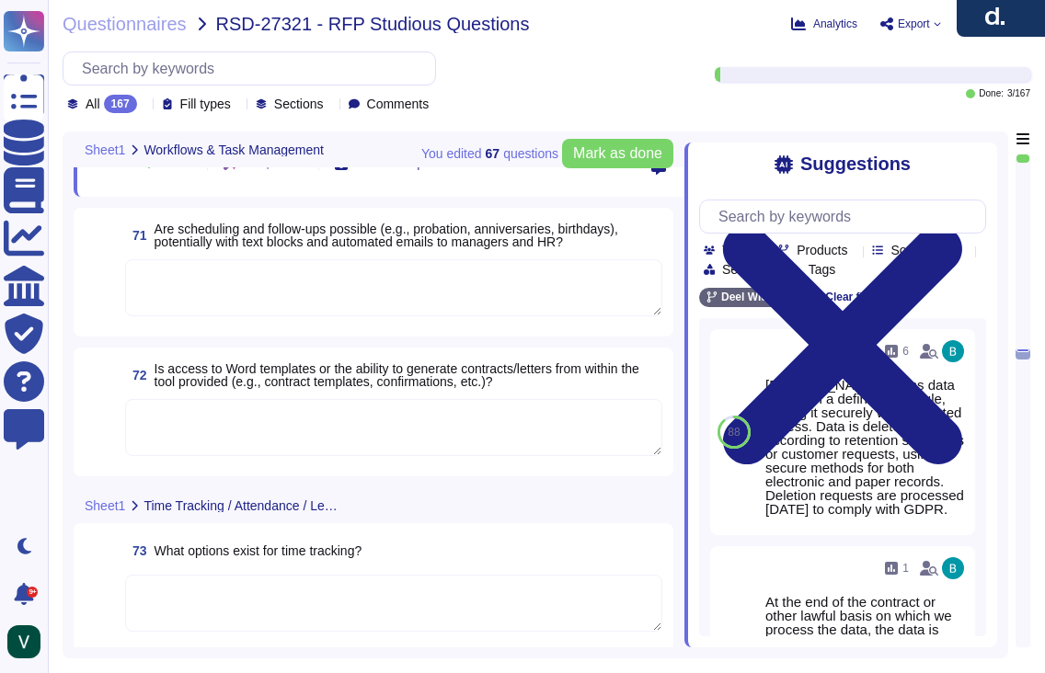
scroll to position [12897, 0]
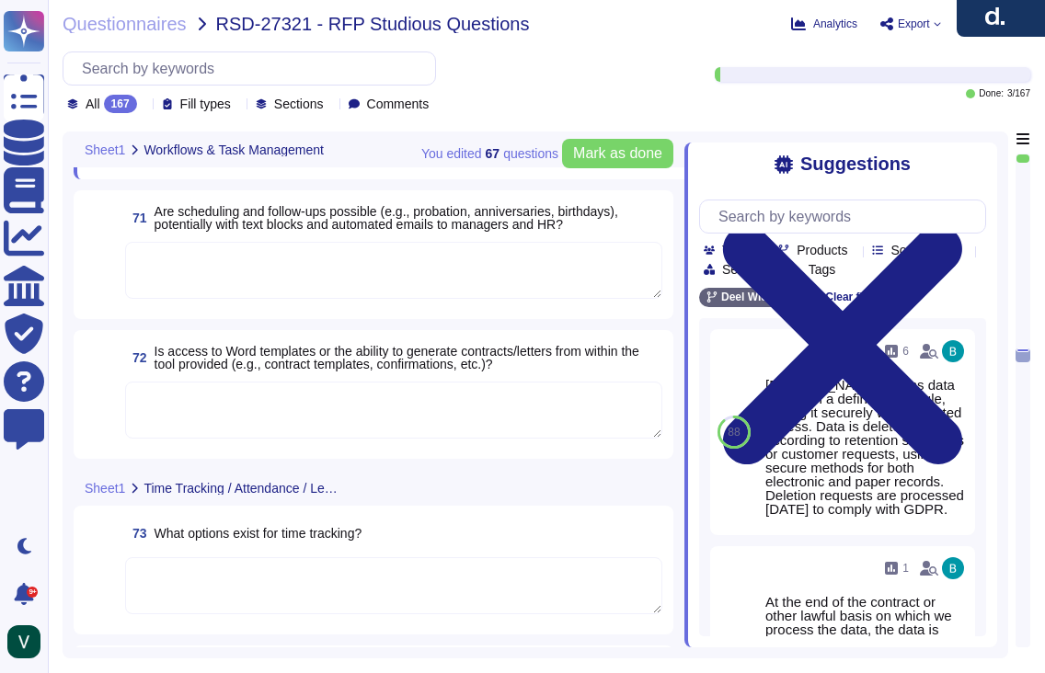
drag, startPoint x: 248, startPoint y: 561, endPoint x: 331, endPoint y: 548, distance: 83.8
click at [252, 559] on textarea at bounding box center [393, 585] width 537 height 57
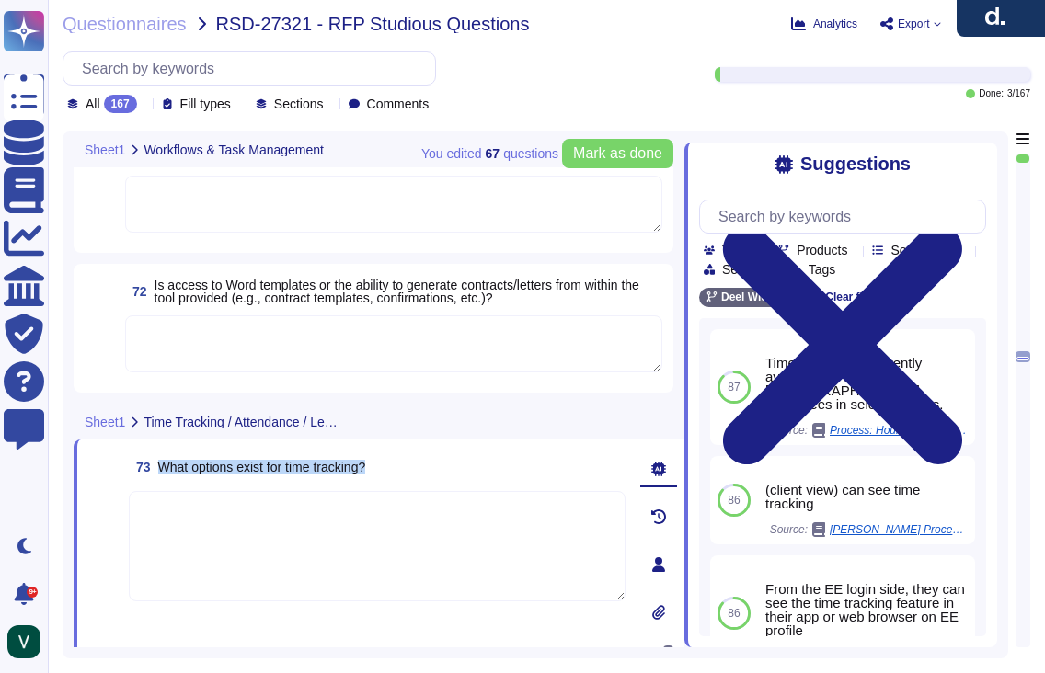
drag, startPoint x: 364, startPoint y: 469, endPoint x: 161, endPoint y: 470, distance: 203.3
click at [161, 470] on div "73 What options exist for time tracking?" at bounding box center [377, 467] width 497 height 33
click at [353, 423] on icon at bounding box center [353, 423] width 0 height 0
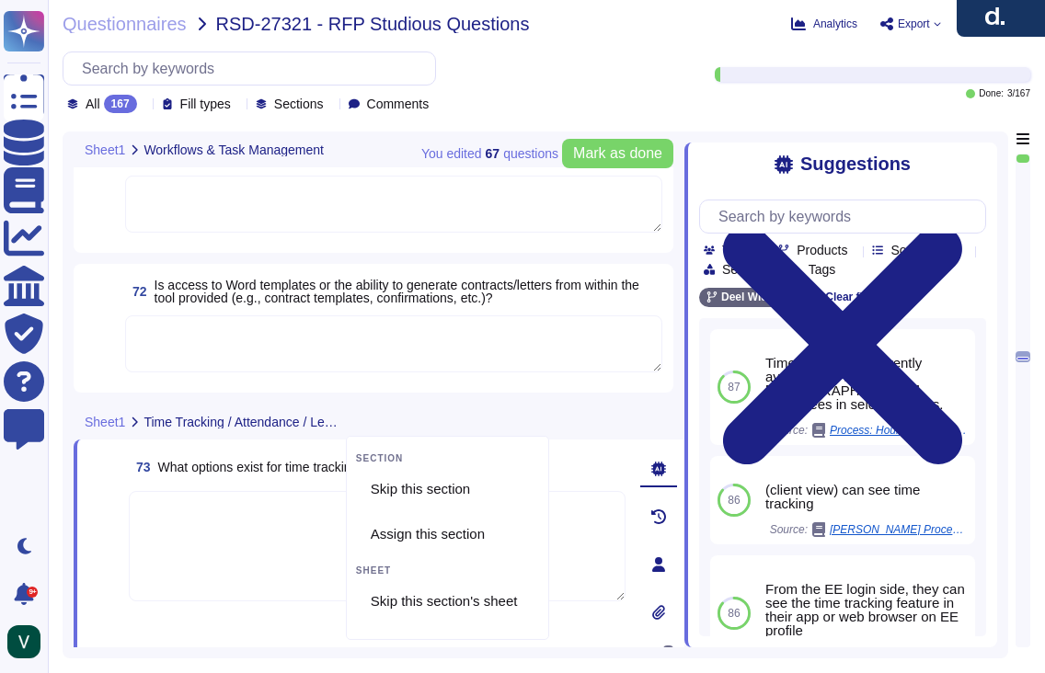
click at [303, 416] on span "Time Tracking / Attendance / Leave" at bounding box center [243, 422] width 199 height 13
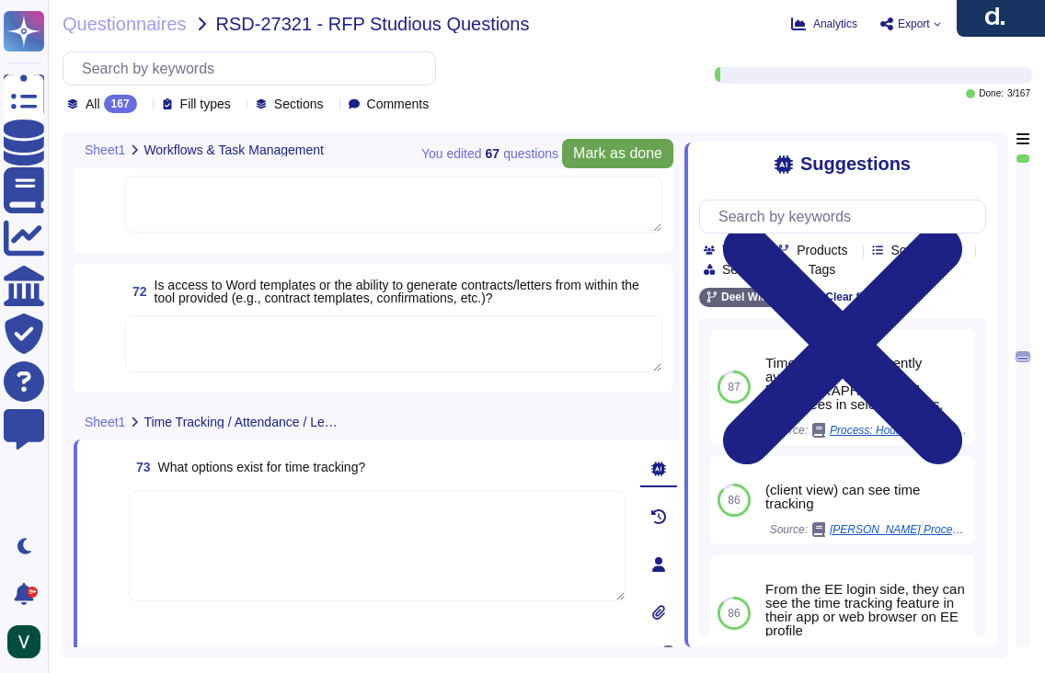
click at [979, 159] on icon at bounding box center [842, 345] width 287 height 383
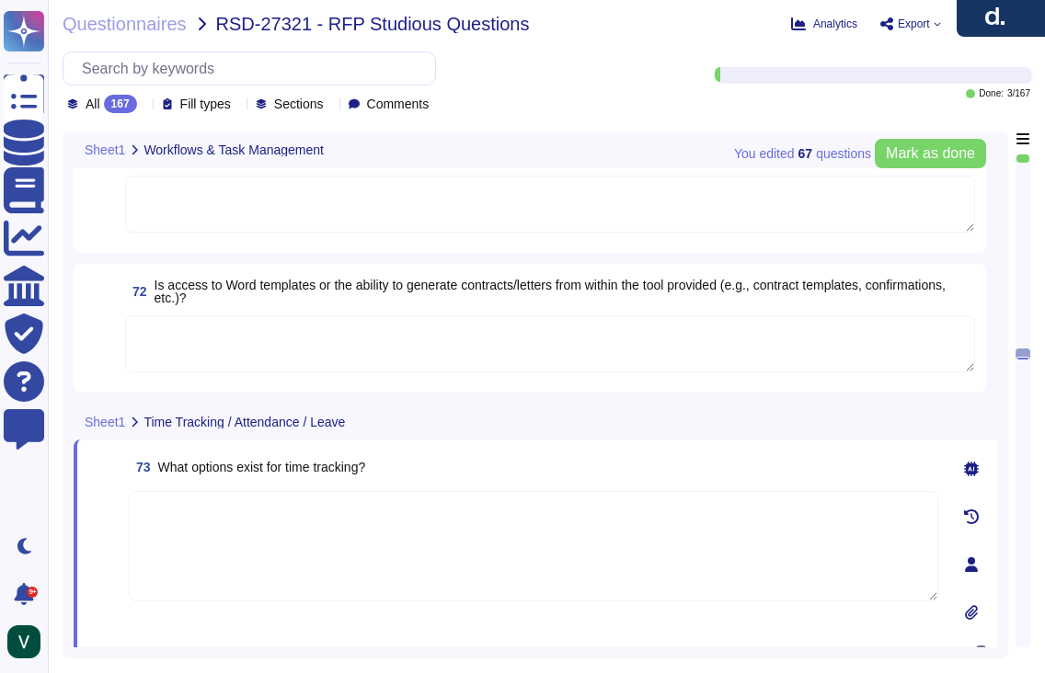
scroll to position [12677, 0]
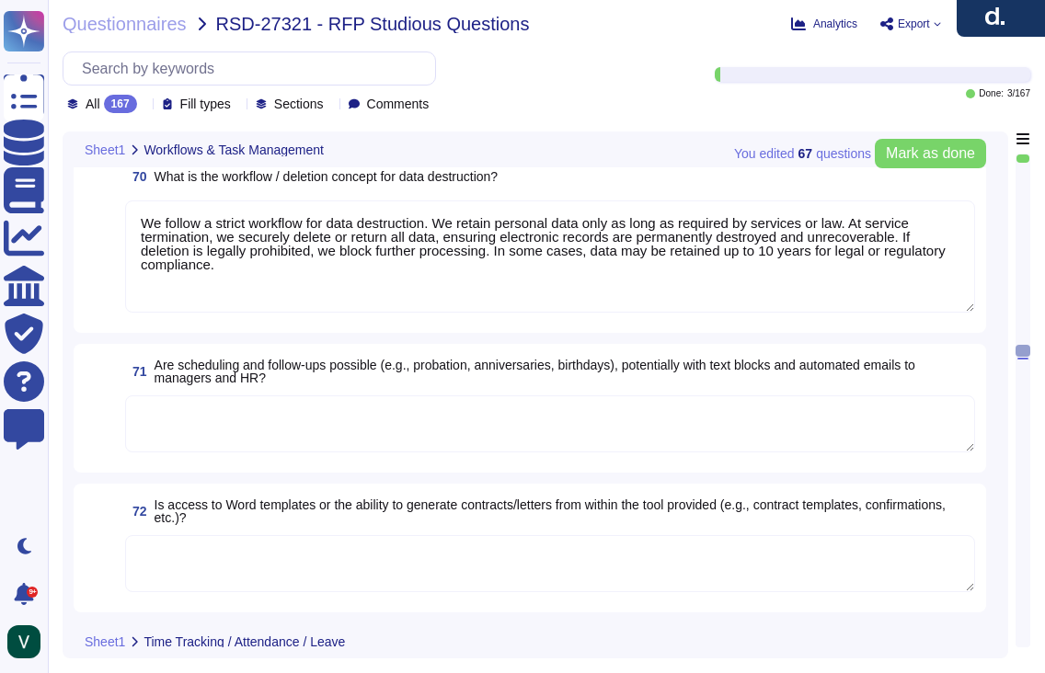
click at [214, 442] on textarea at bounding box center [550, 424] width 850 height 57
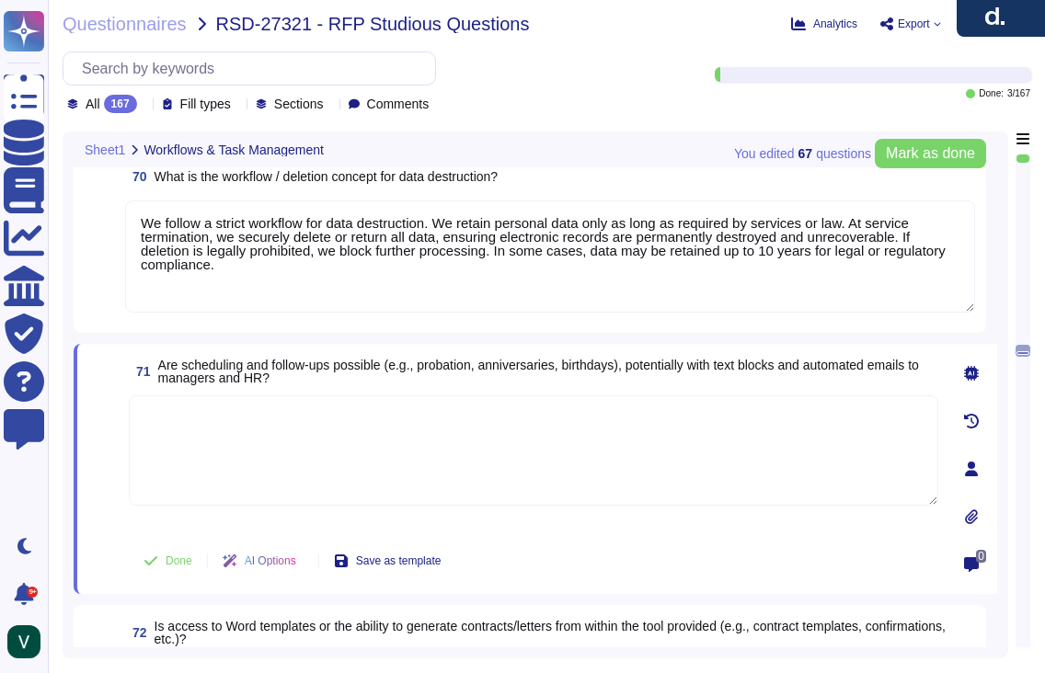
paste textarea "Yes, we can manage scheduling and follow-ups for events like probation reviews,…"
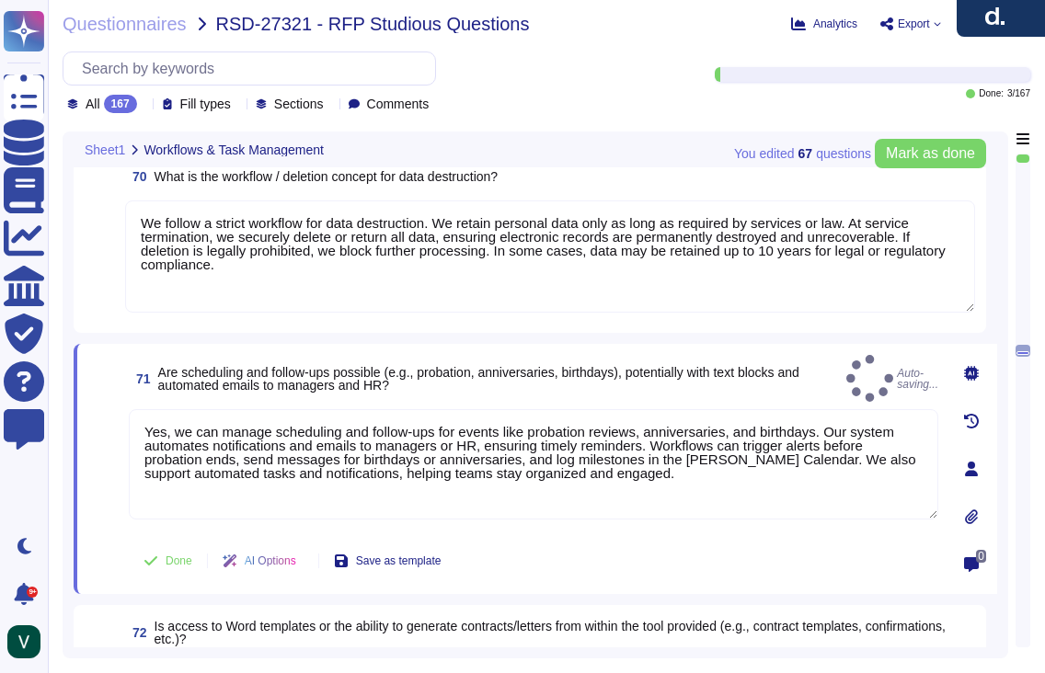
click at [105, 527] on span at bounding box center [104, 470] width 33 height 122
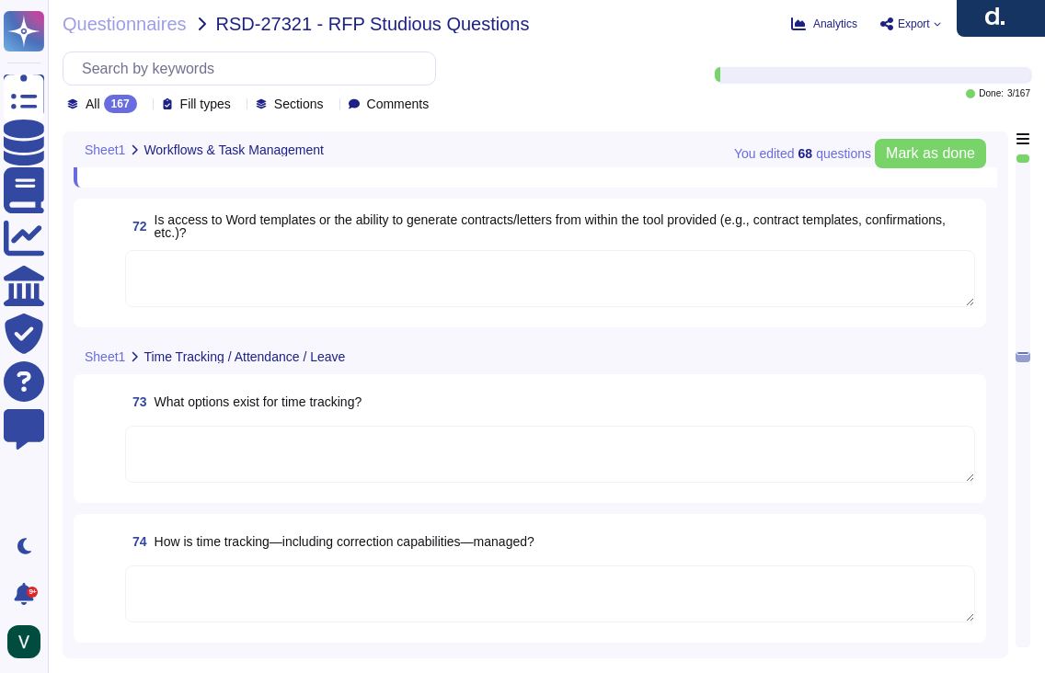
scroll to position [12988, 0]
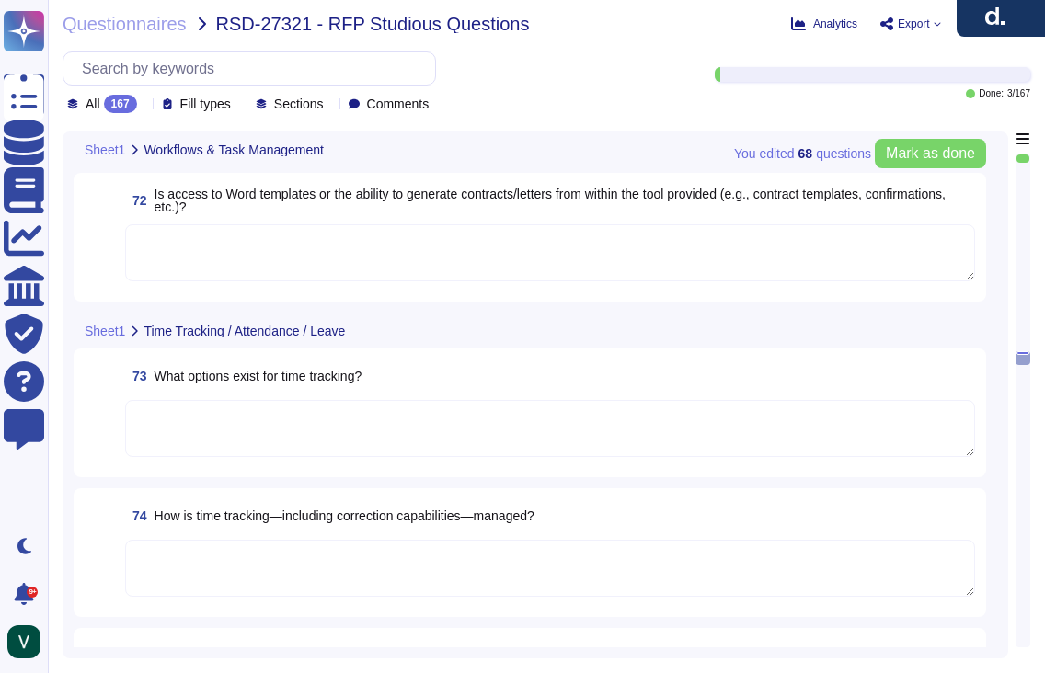
click at [351, 580] on textarea at bounding box center [550, 568] width 850 height 57
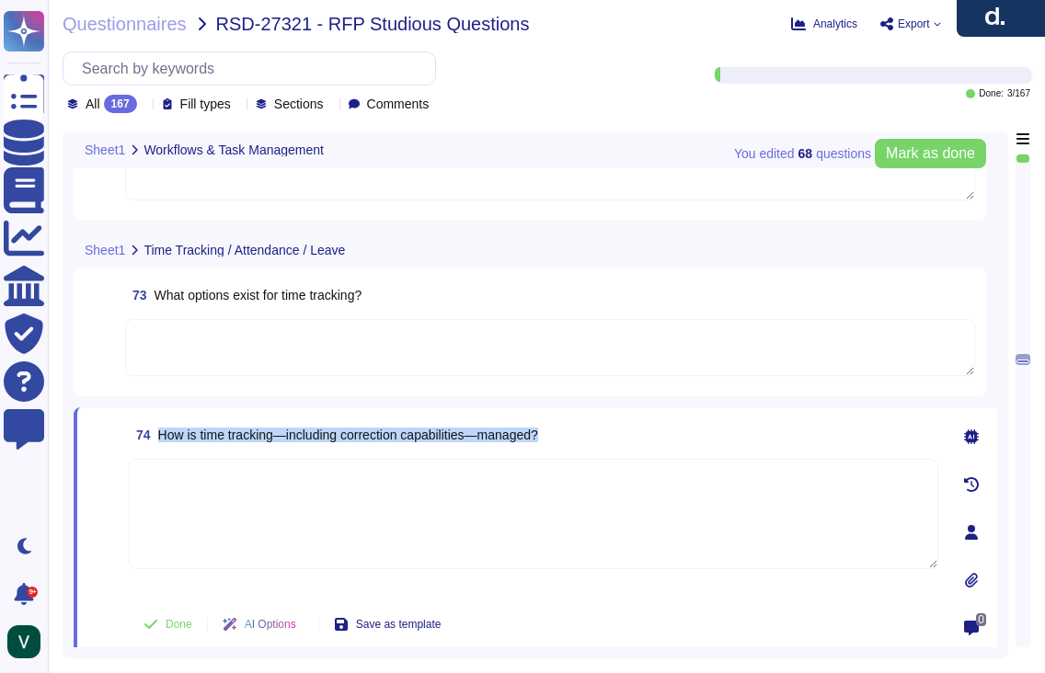
drag, startPoint x: 584, startPoint y: 439, endPoint x: 155, endPoint y: 437, distance: 429.6
click at [155, 437] on div "74 How is time tracking—including correction capabilities—managed?" at bounding box center [534, 435] width 810 height 33
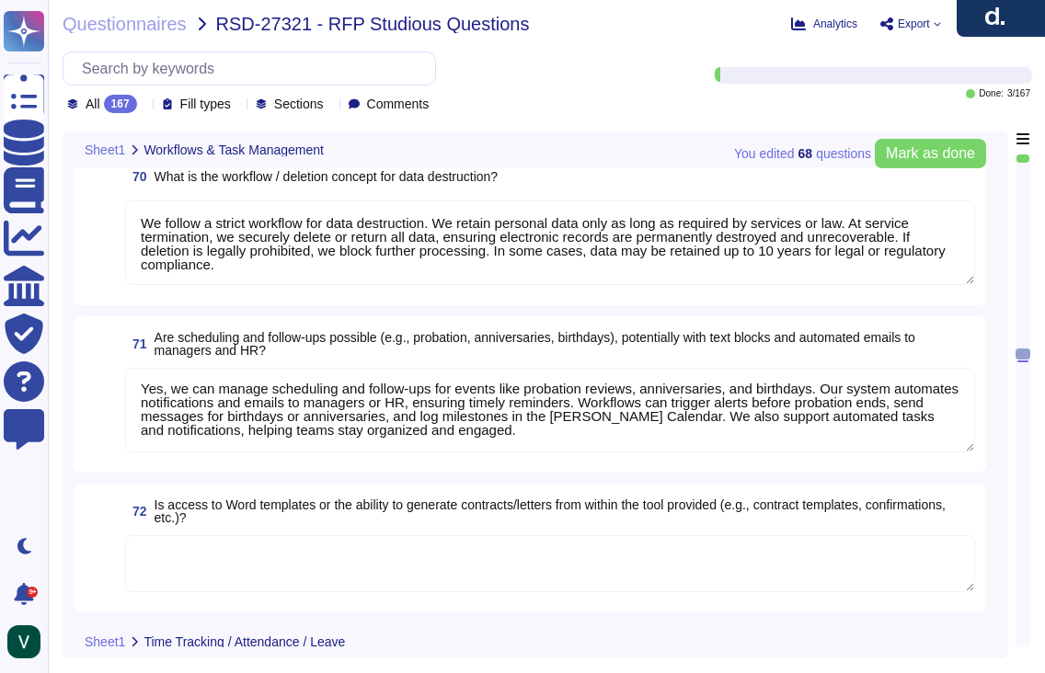
scroll to position [12586, 0]
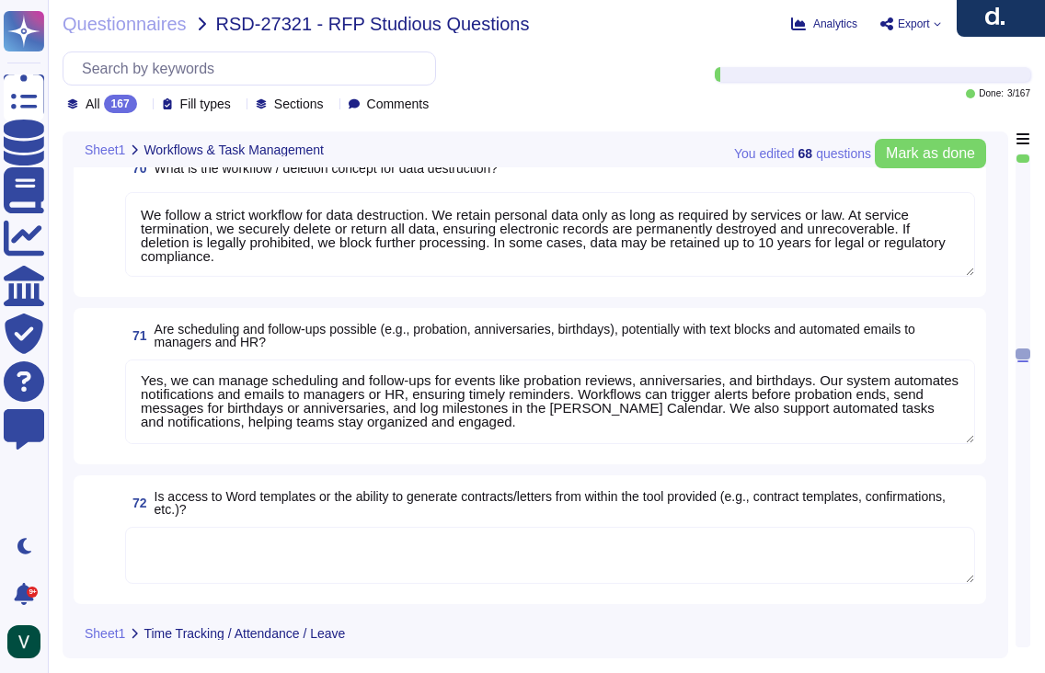
click at [317, 552] on textarea at bounding box center [550, 555] width 850 height 57
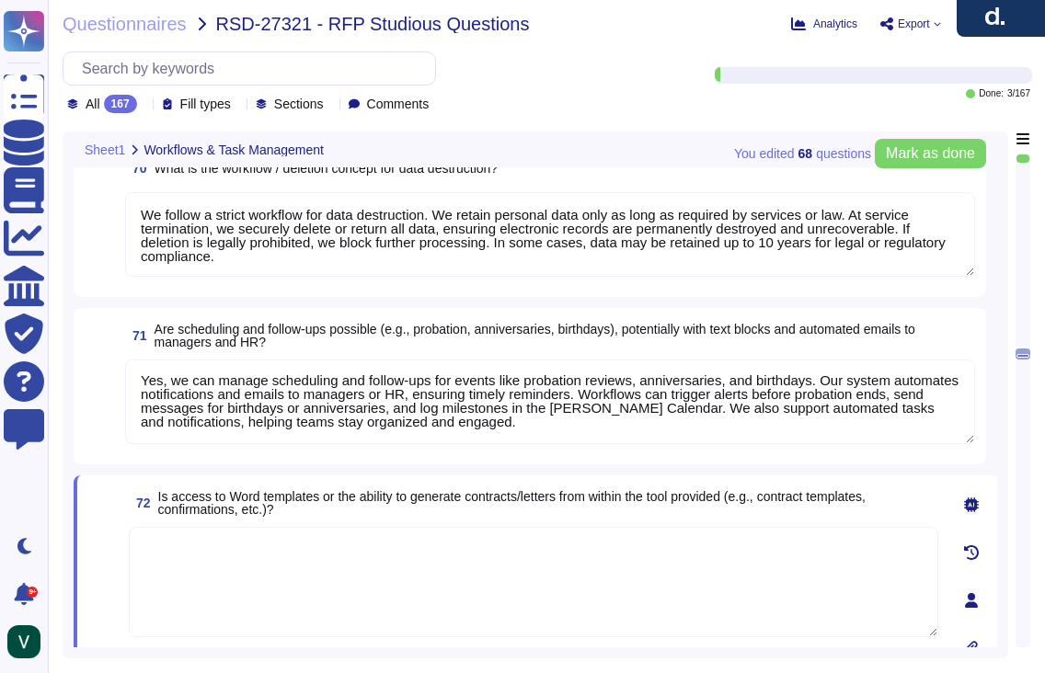
paste textarea "Yes, we provide access to compliant contract templates and the ability to gener…"
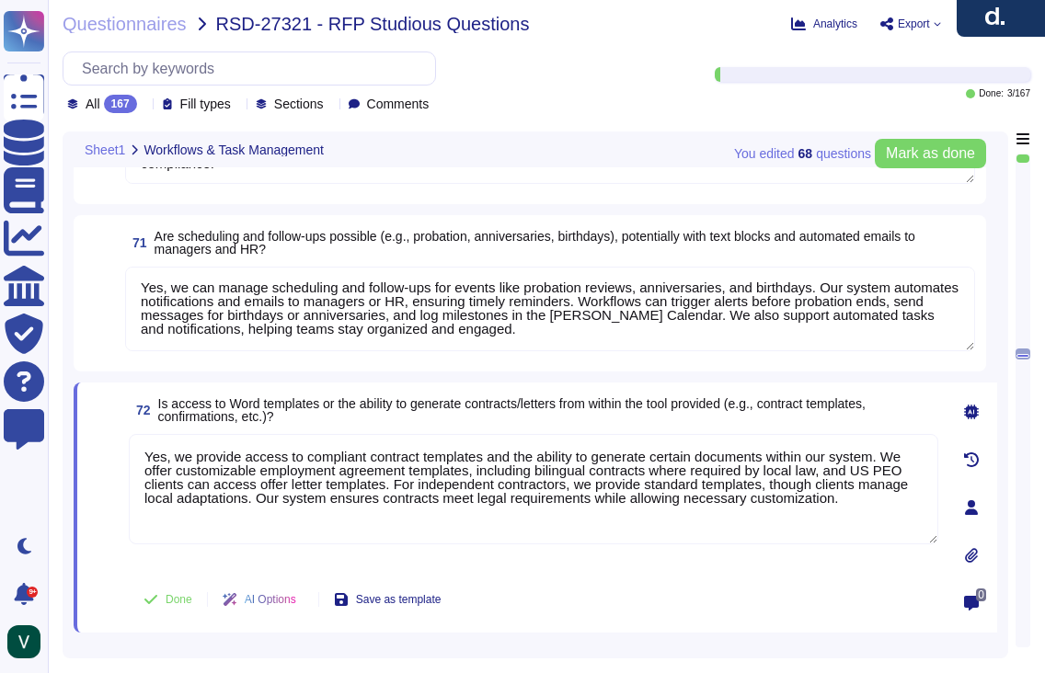
scroll to position [12693, 0]
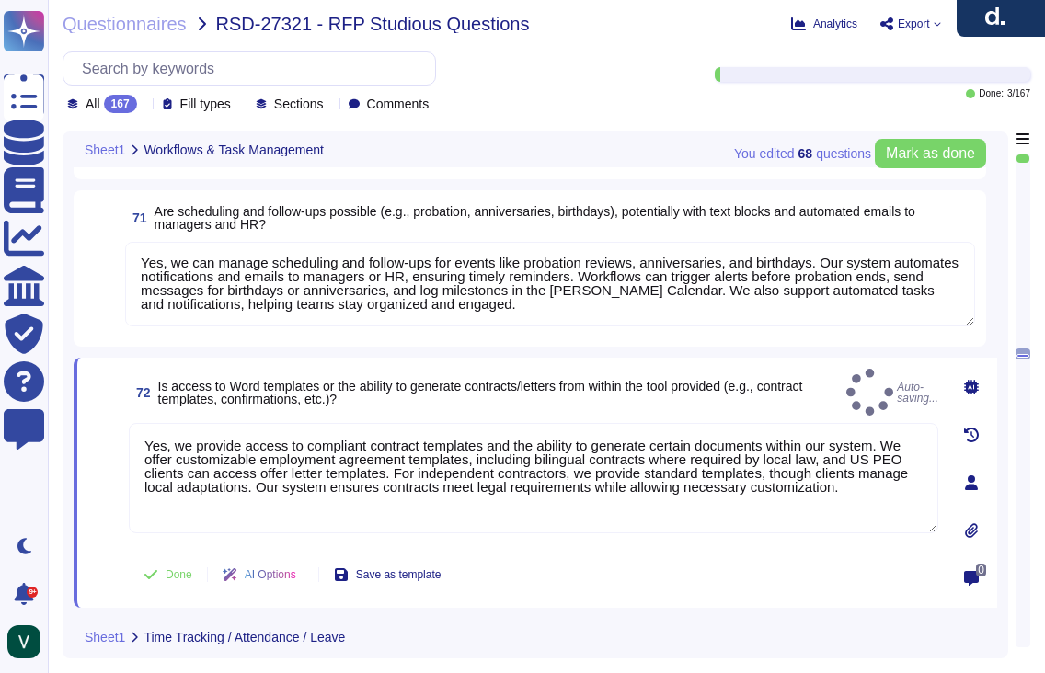
click at [105, 500] on span at bounding box center [104, 484] width 33 height 122
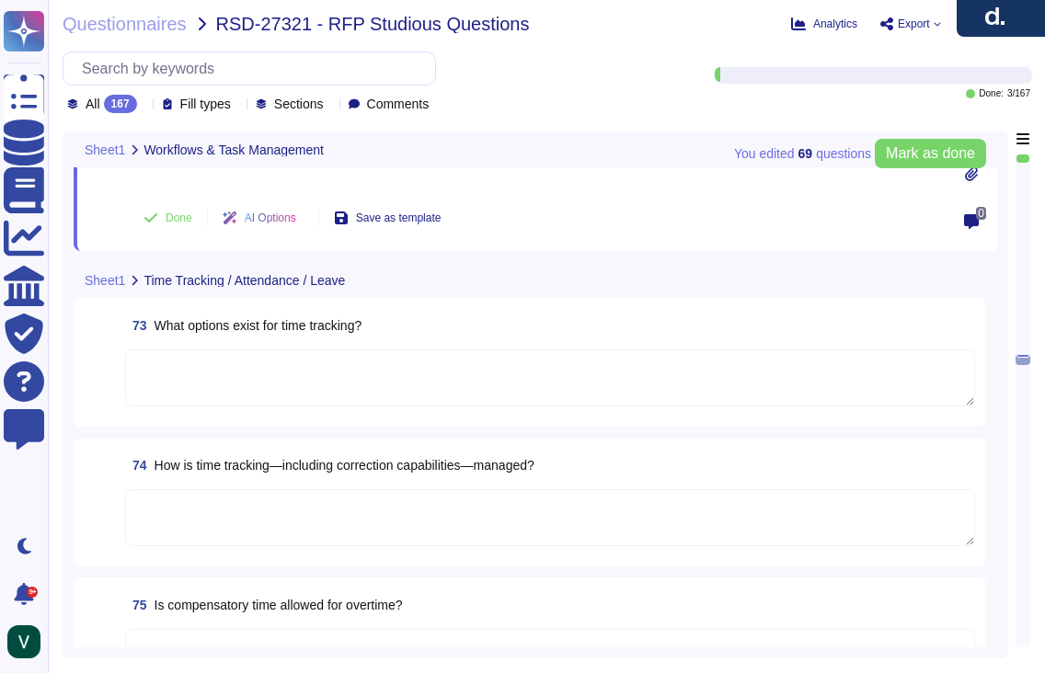
scroll to position [13059, 0]
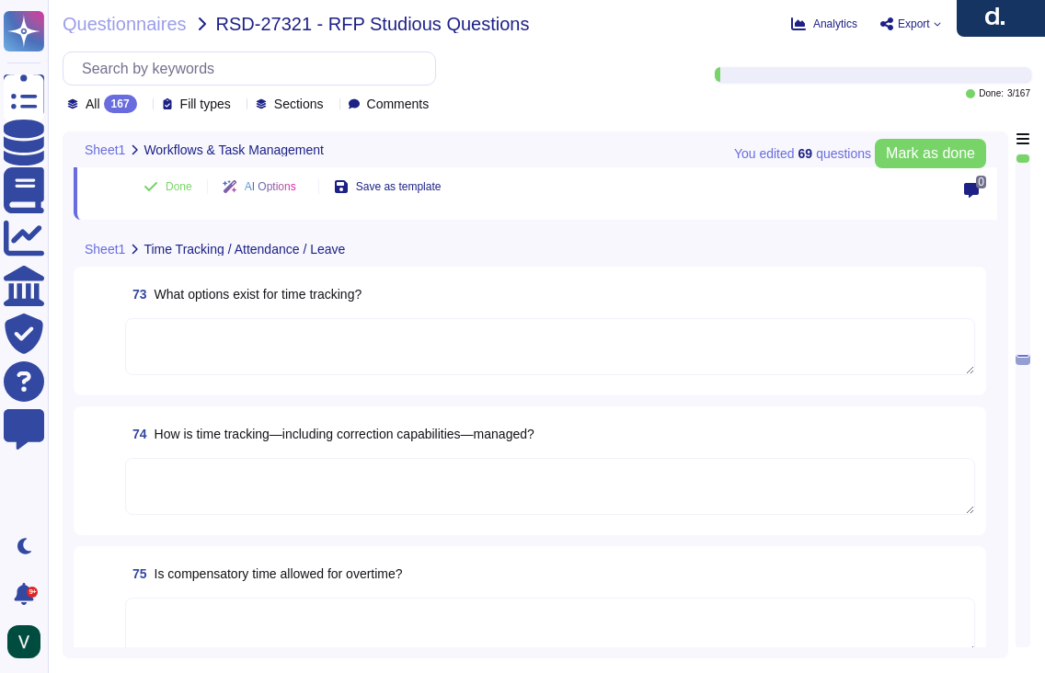
click at [362, 598] on textarea at bounding box center [550, 626] width 850 height 57
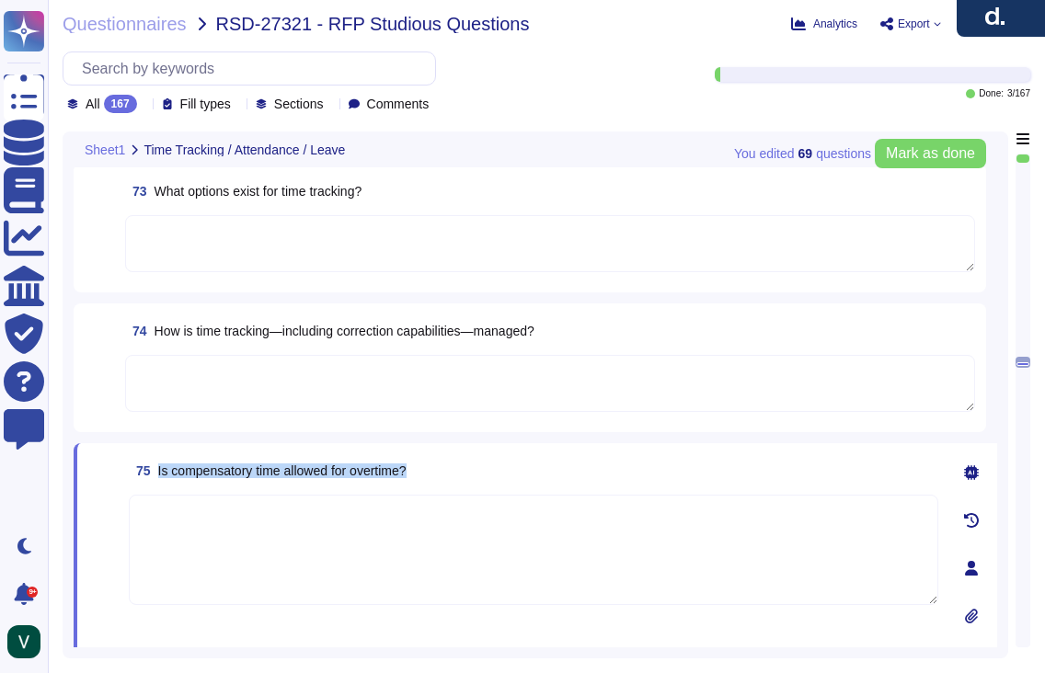
drag, startPoint x: 445, startPoint y: 465, endPoint x: 426, endPoint y: 471, distance: 20.1
click at [426, 471] on div "75 Is compensatory time allowed for overtime?" at bounding box center [534, 470] width 810 height 33
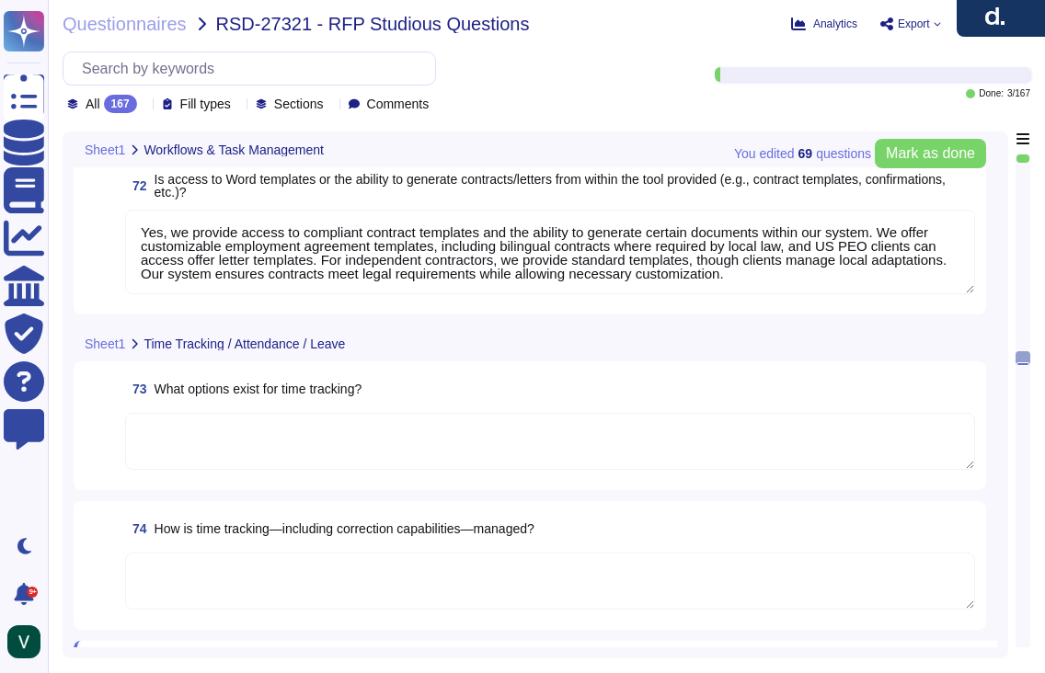
scroll to position [12877, 0]
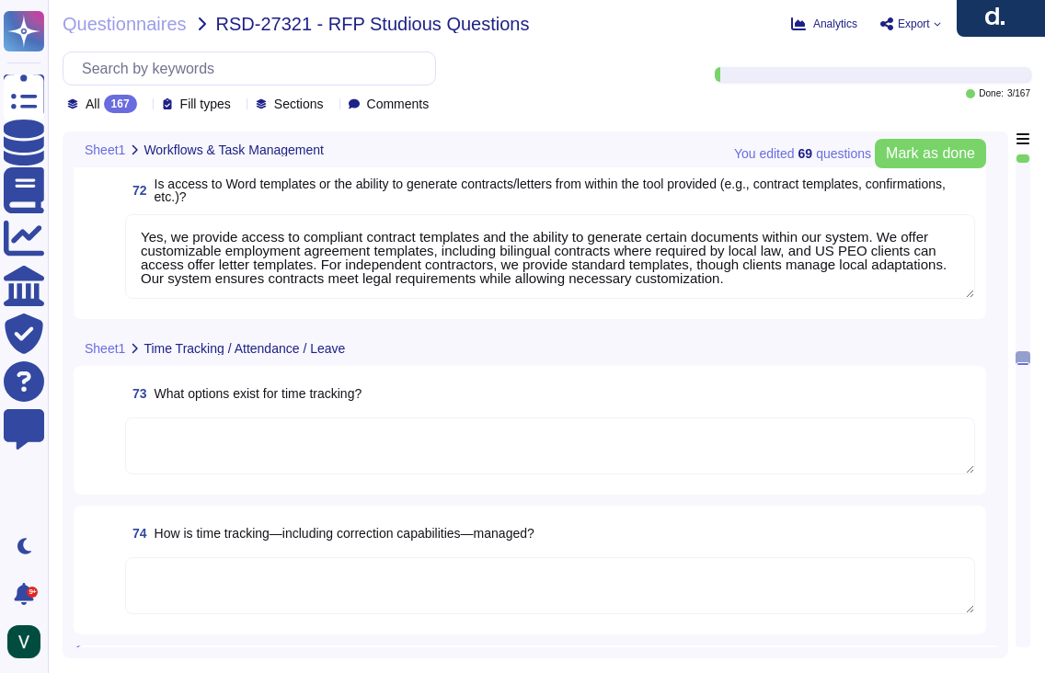
click at [335, 438] on textarea at bounding box center [550, 446] width 850 height 57
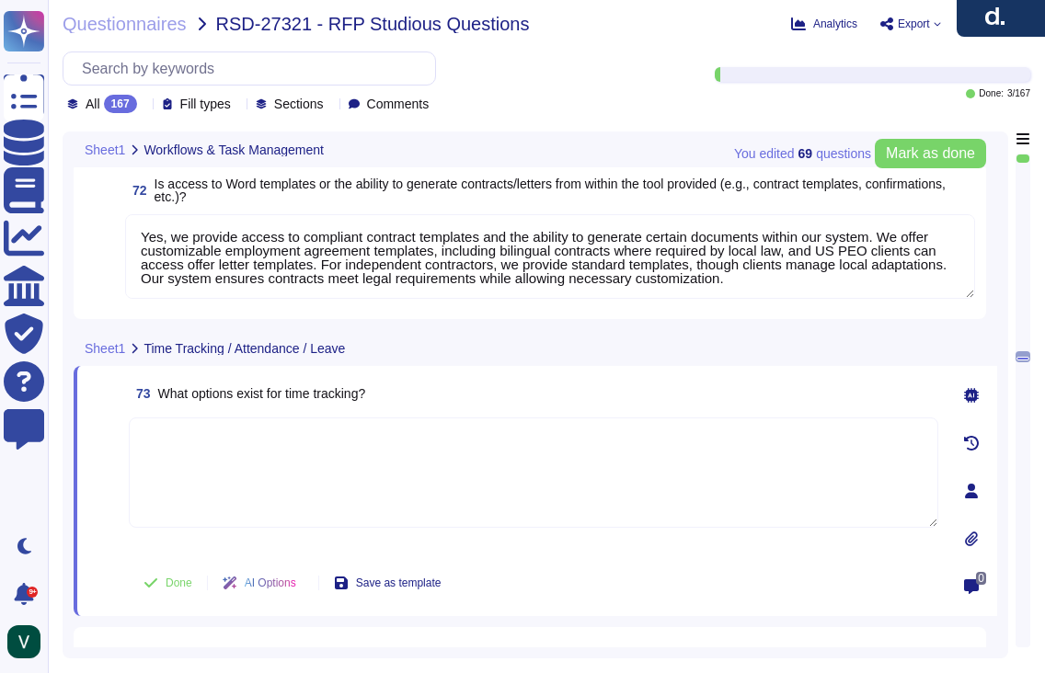
paste textarea "Yes, we offer multiple time-tracking options to manage and record working hours…"
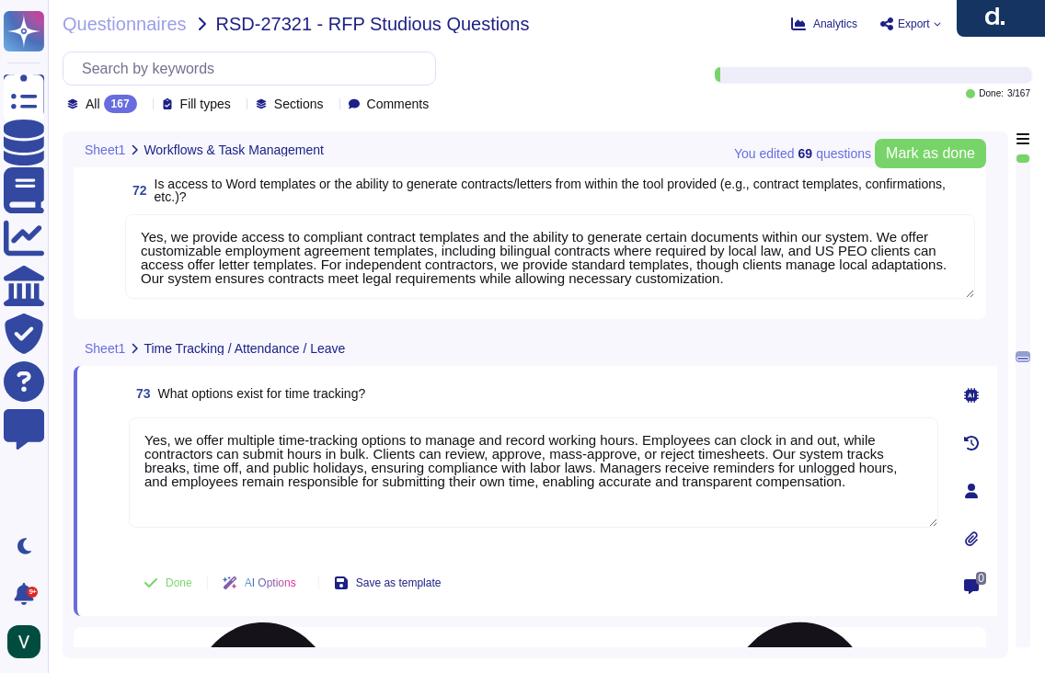
drag, startPoint x: 184, startPoint y: 437, endPoint x: 140, endPoint y: 438, distance: 44.2
click at [140, 438] on textarea "Yes, we offer multiple time-tracking options to manage and record working hours…" at bounding box center [534, 473] width 810 height 110
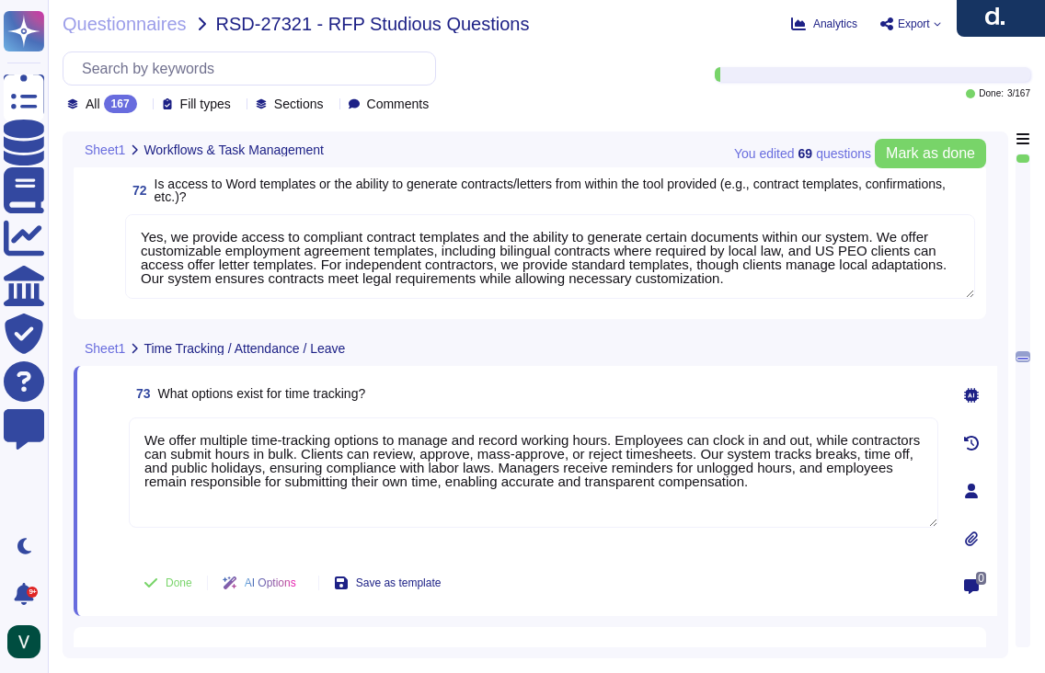
click at [101, 513] on span at bounding box center [104, 486] width 33 height 136
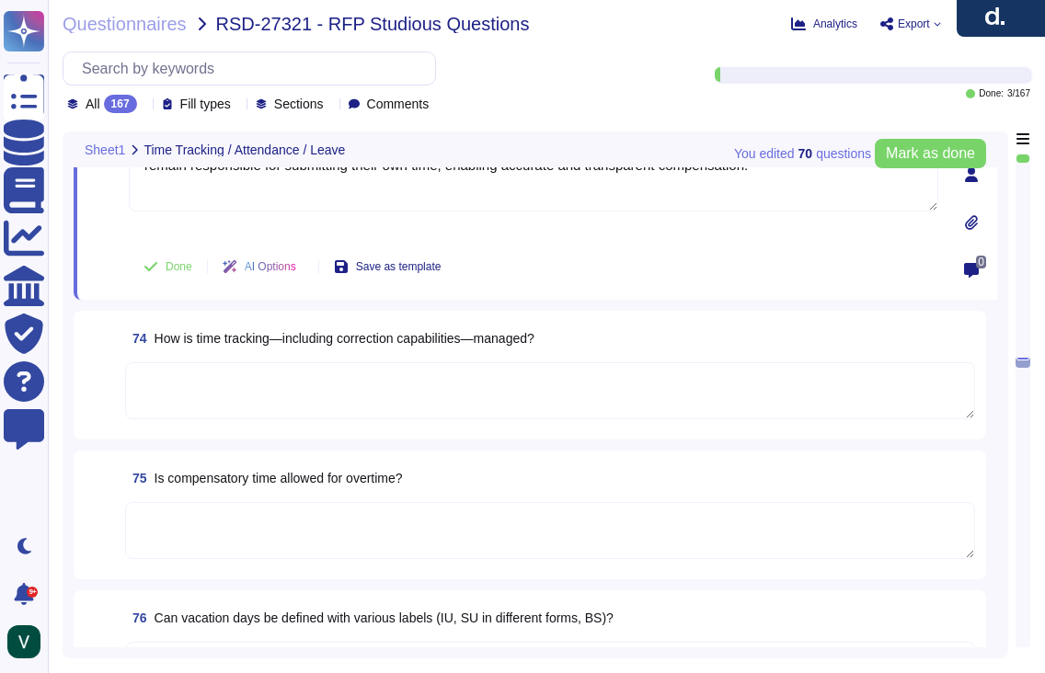
scroll to position [13185, 0]
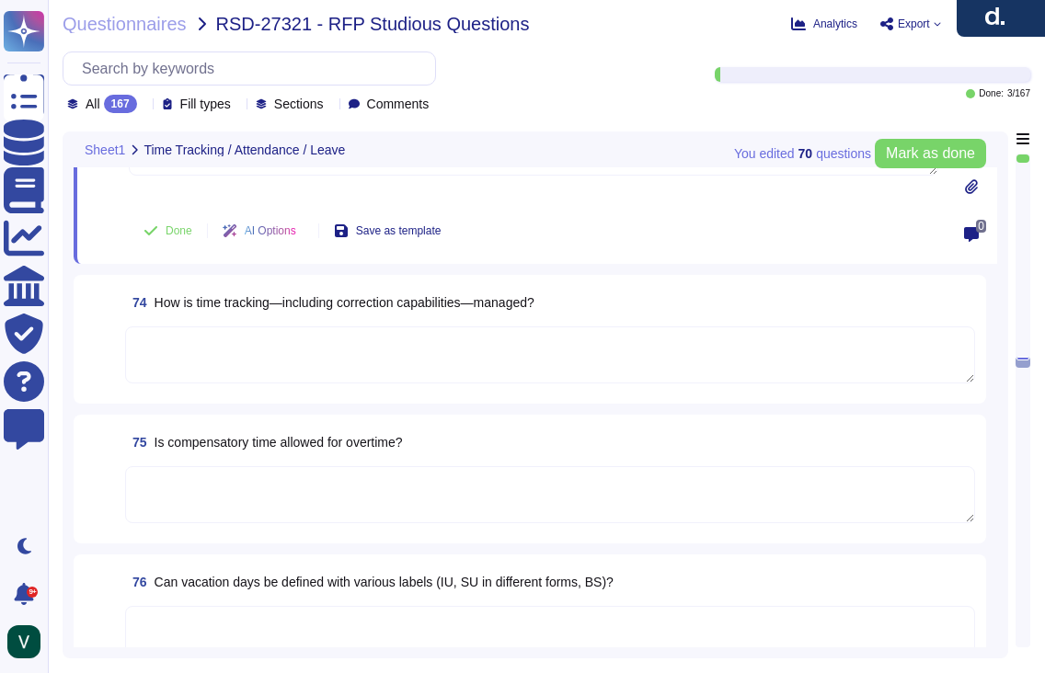
click at [289, 615] on textarea at bounding box center [550, 634] width 850 height 57
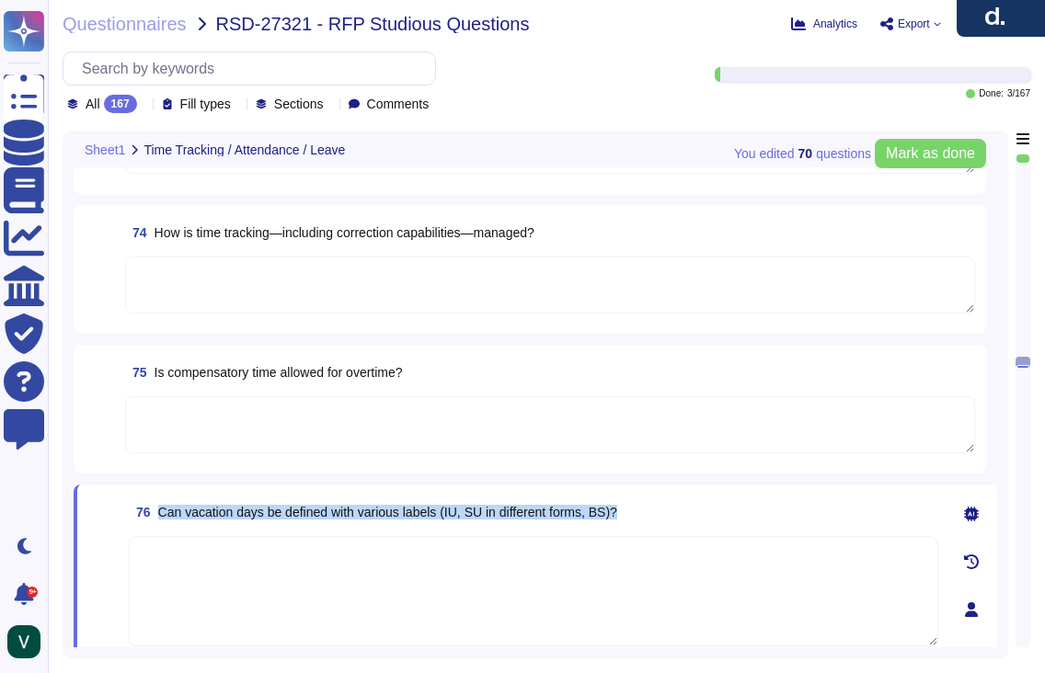
drag, startPoint x: 661, startPoint y: 511, endPoint x: 160, endPoint y: 506, distance: 501.4
click at [160, 506] on div "76 Can vacation days be defined with various labels (IU, SU in different forms,…" at bounding box center [534, 512] width 810 height 33
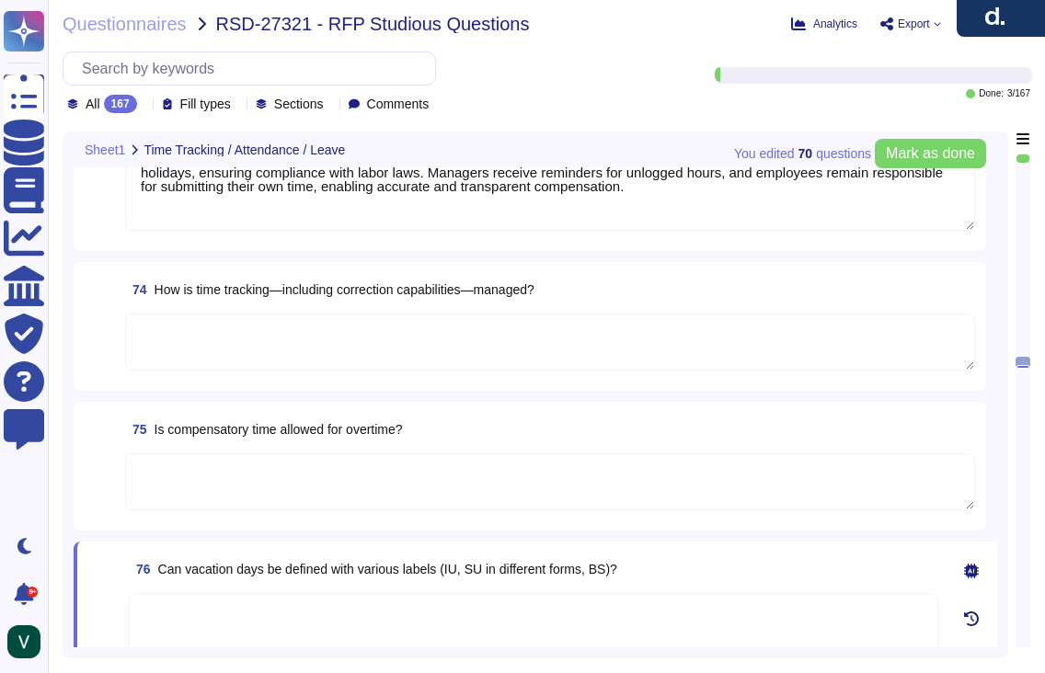
click at [312, 347] on textarea at bounding box center [550, 342] width 850 height 57
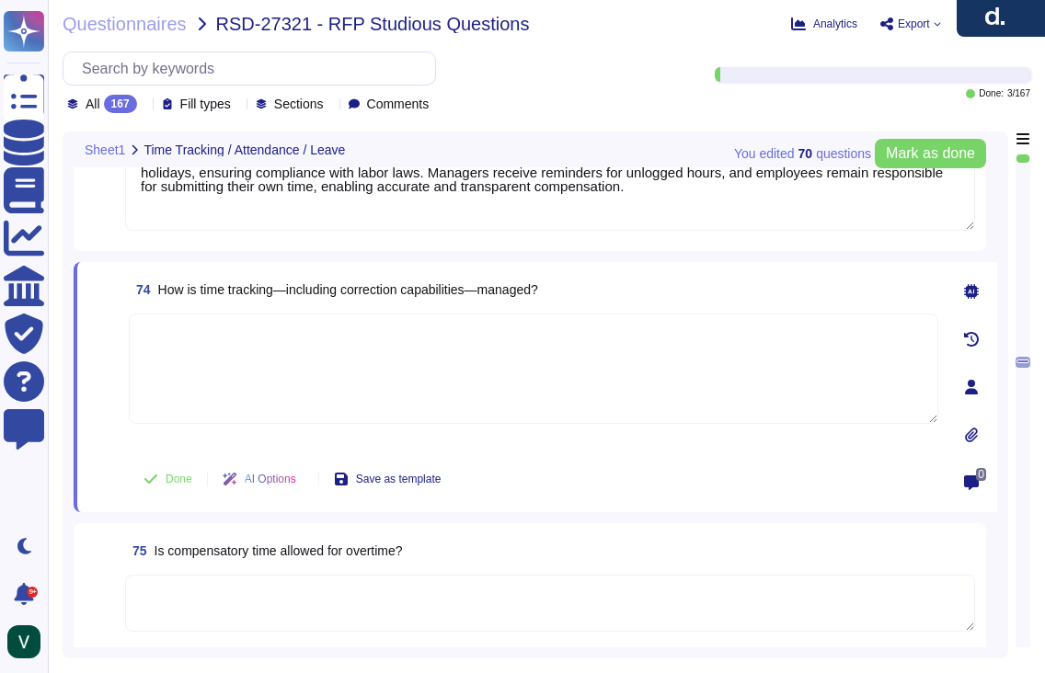
scroll to position [13131, 0]
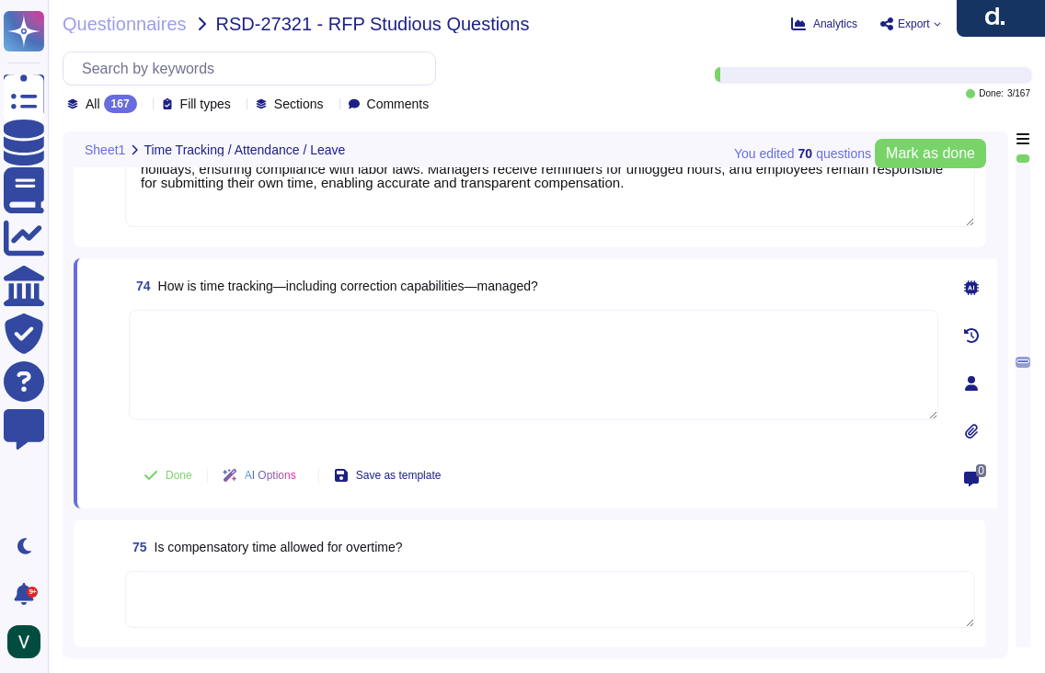
paste textarea "Yes, we manage time tracking by allowing employees to clock in and out, while c…"
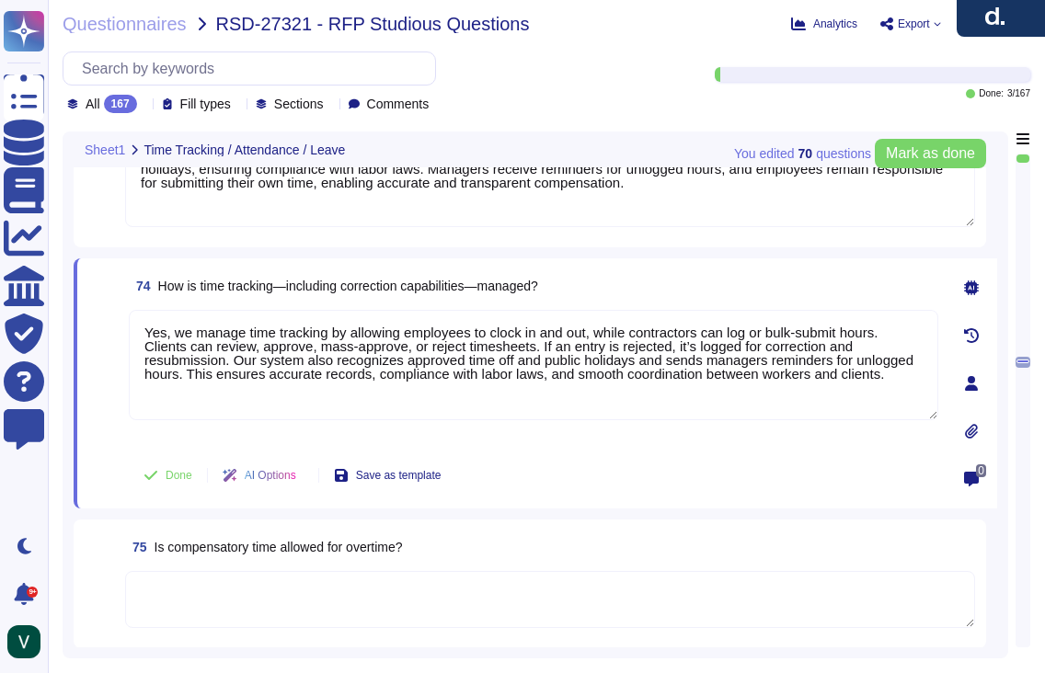
drag, startPoint x: 148, startPoint y: 332, endPoint x: 121, endPoint y: 333, distance: 27.6
click at [121, 333] on div "74 How is time tracking—including correction capabilities—managed? Yes, we mana…" at bounding box center [513, 384] width 850 height 228
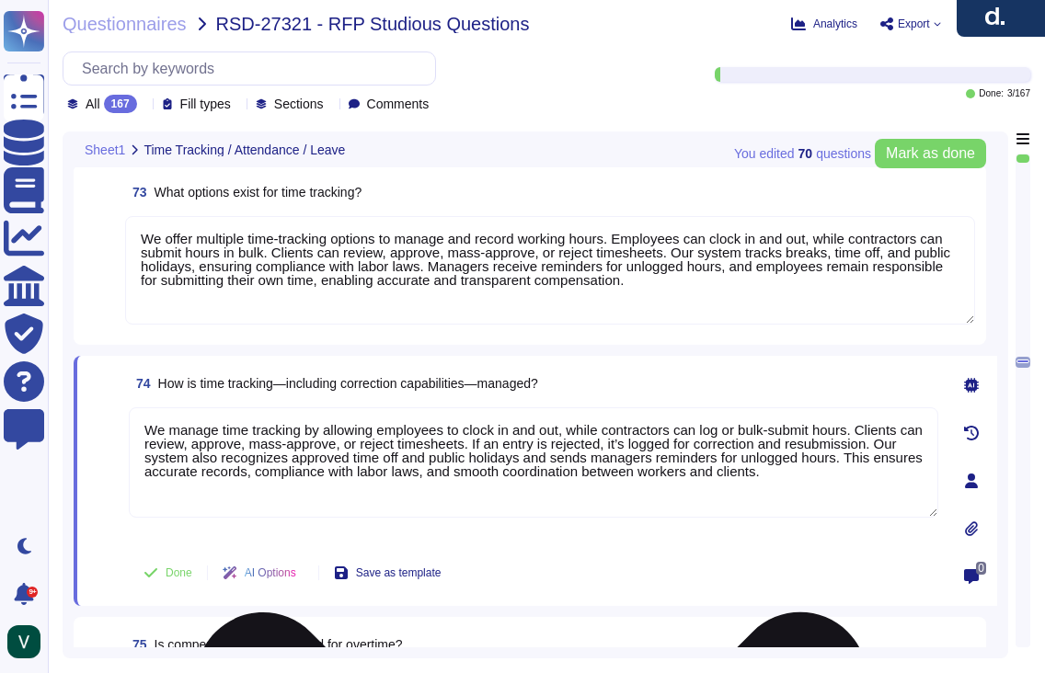
scroll to position [13072, 0]
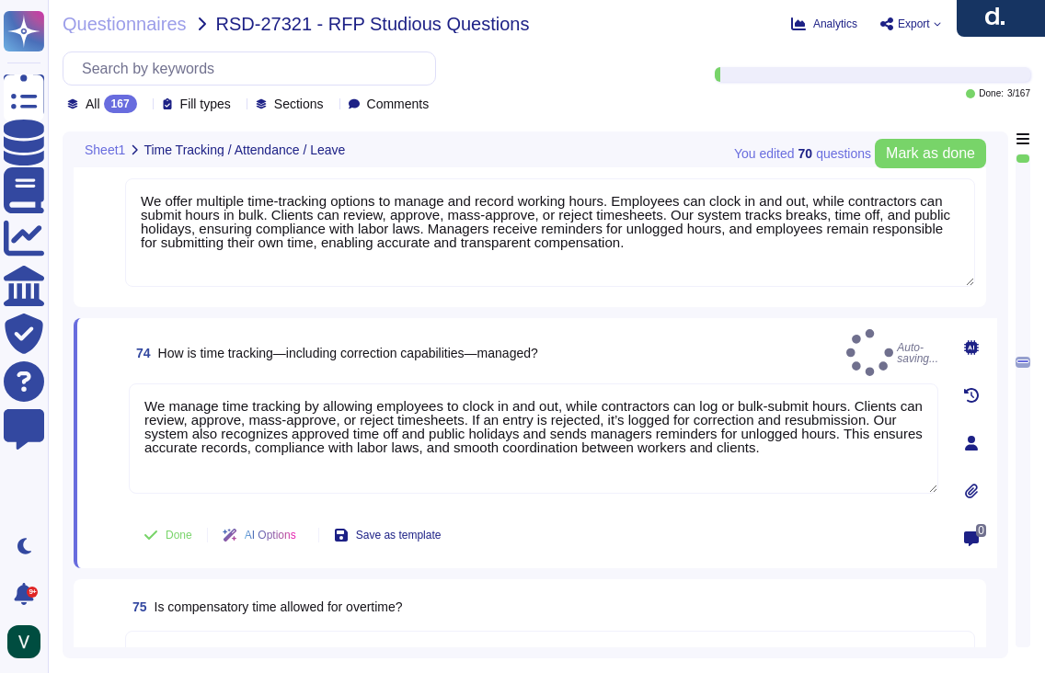
click at [114, 517] on span at bounding box center [104, 535] width 33 height 44
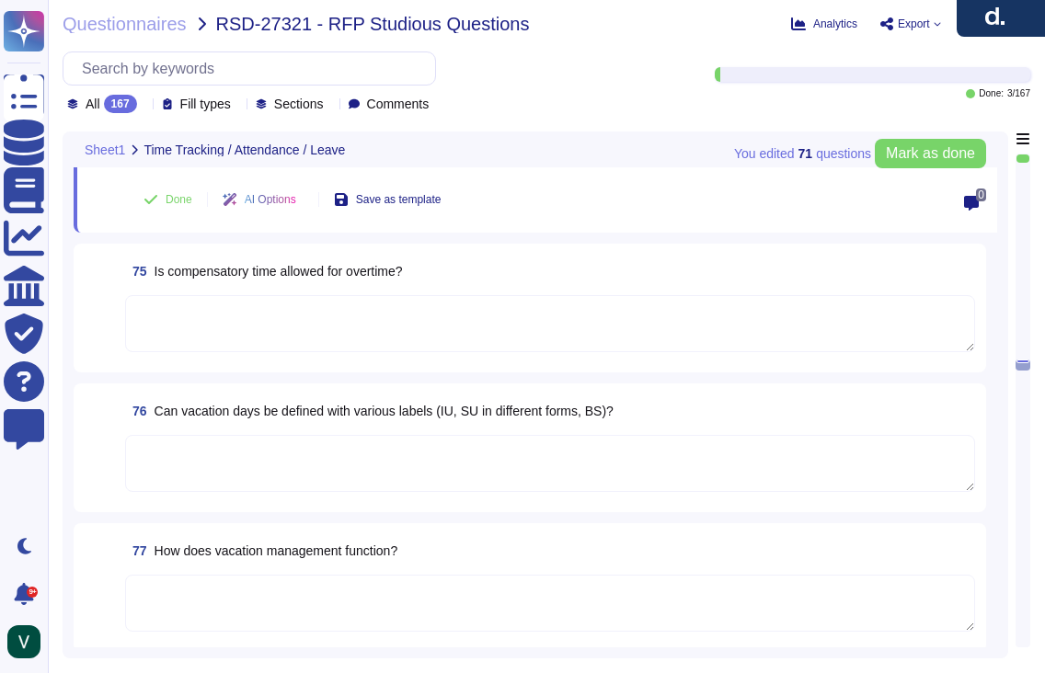
scroll to position [13409, 0]
drag, startPoint x: 210, startPoint y: 585, endPoint x: 315, endPoint y: 570, distance: 105.9
click at [212, 584] on textarea at bounding box center [550, 601] width 850 height 57
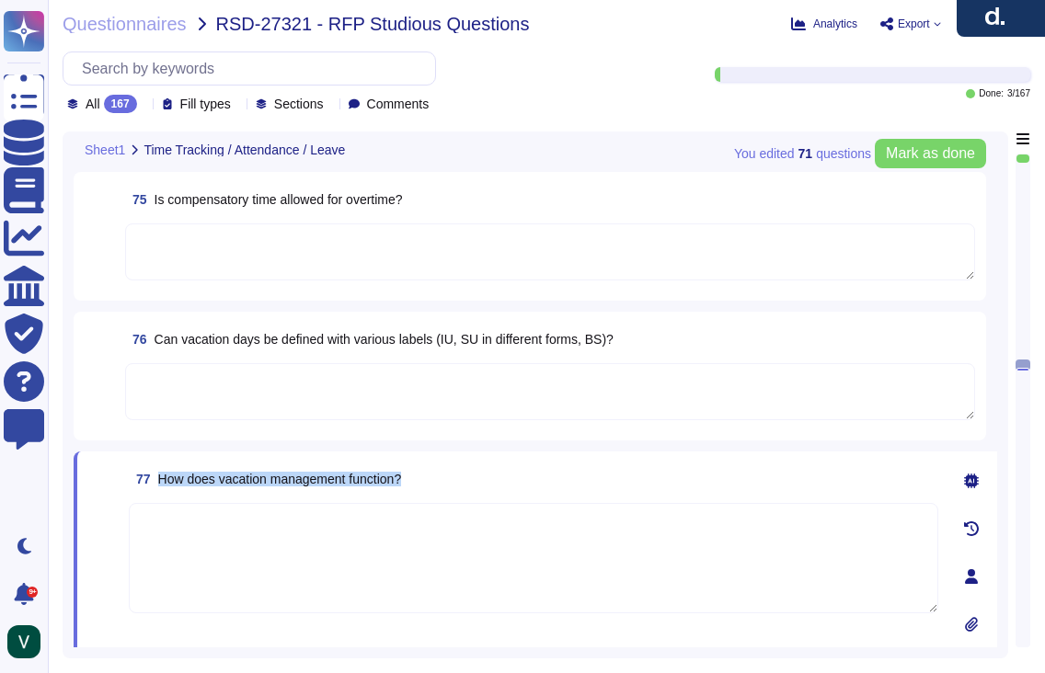
drag, startPoint x: 403, startPoint y: 479, endPoint x: 162, endPoint y: 480, distance: 241.0
click at [162, 480] on div "77 How does vacation management function?" at bounding box center [534, 479] width 810 height 33
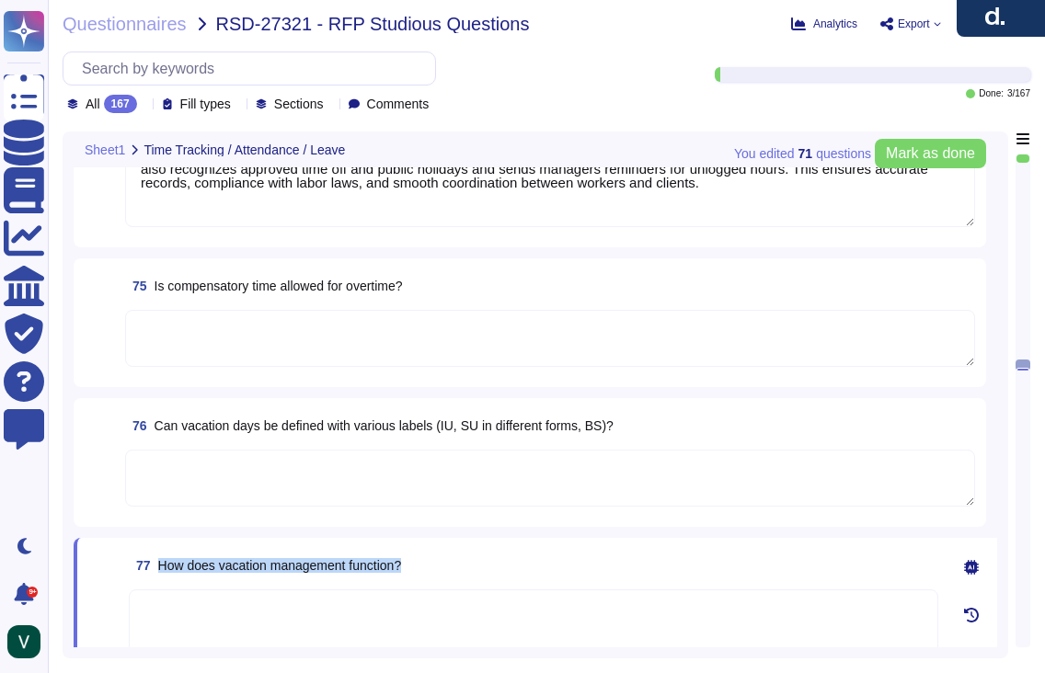
scroll to position [13242, 0]
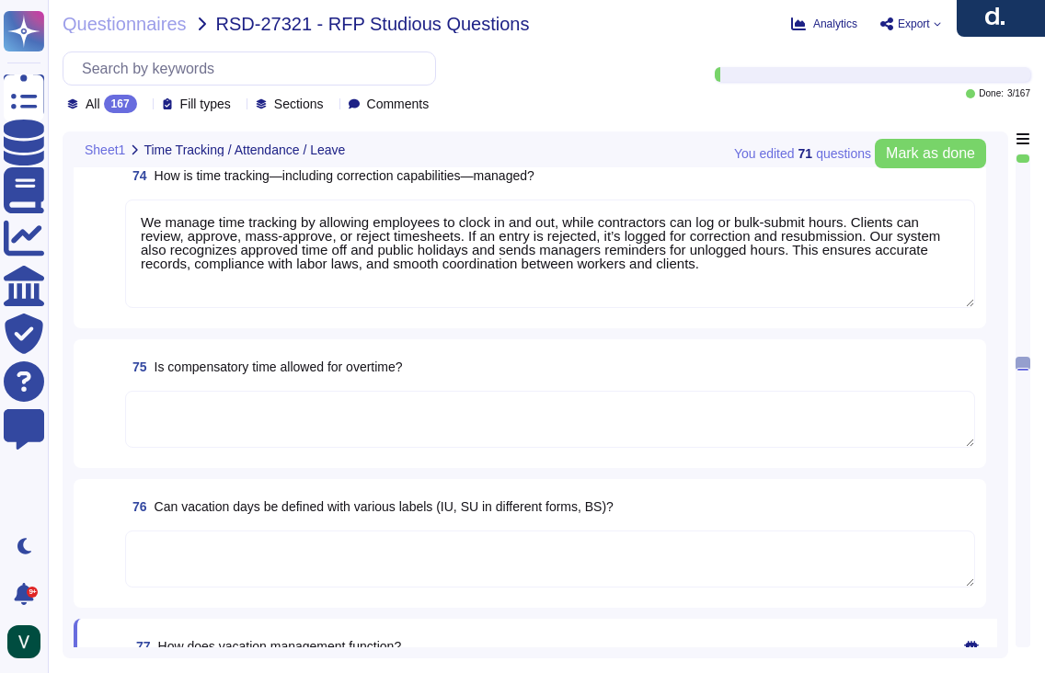
click at [234, 415] on textarea at bounding box center [550, 419] width 850 height 57
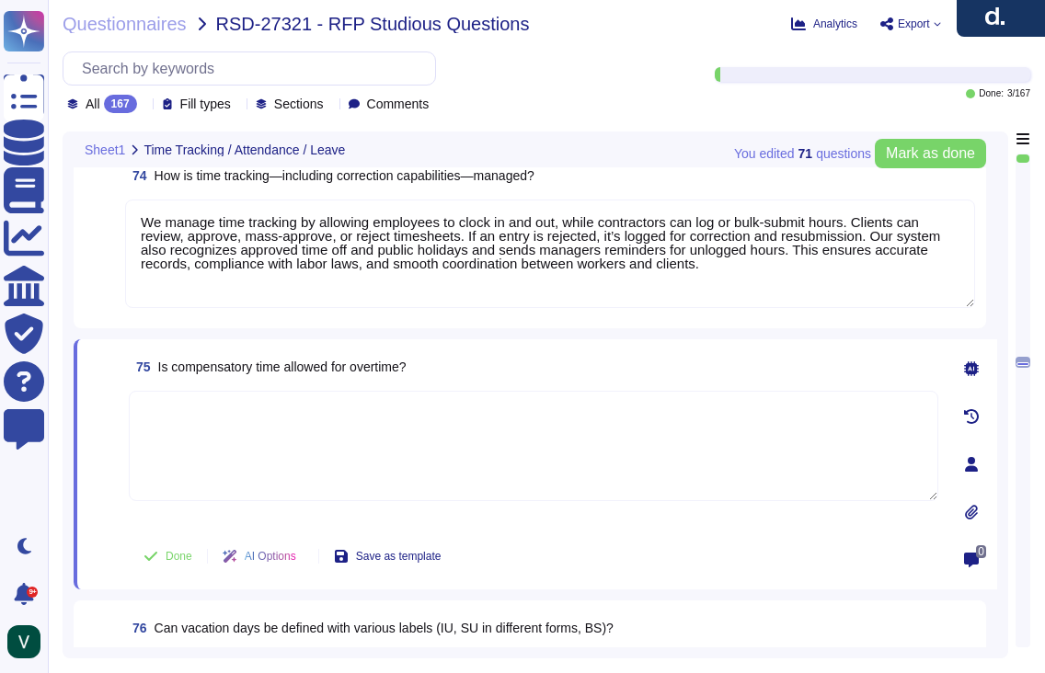
paste textarea "Yes, we can handle compensatory time for overtime, but the process depends on c…"
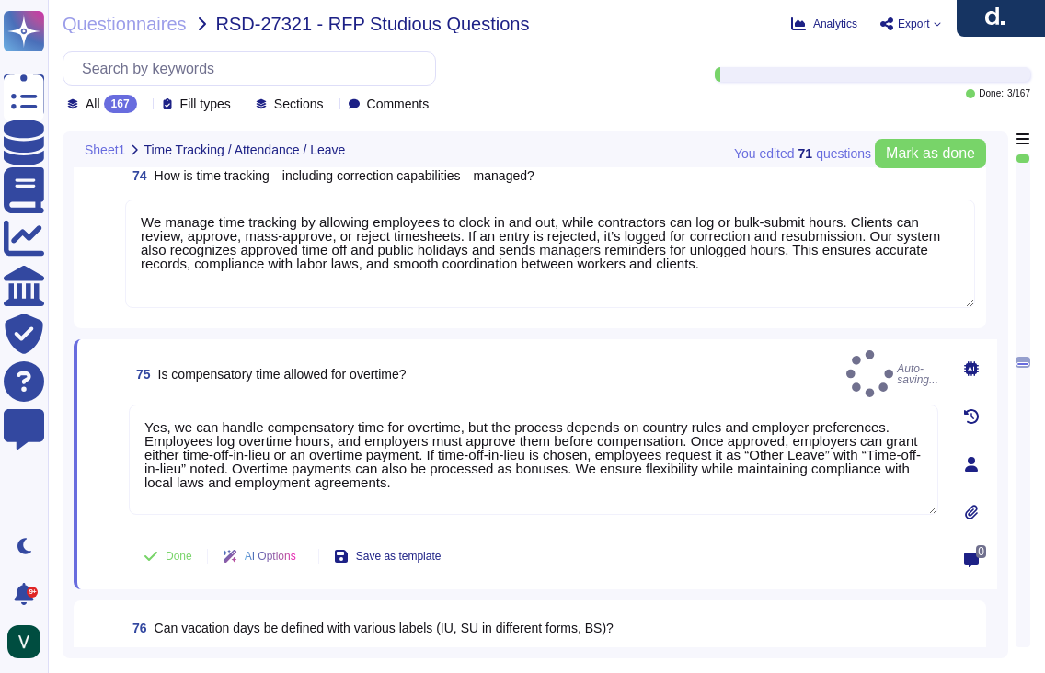
click at [97, 489] on span at bounding box center [104, 466] width 33 height 122
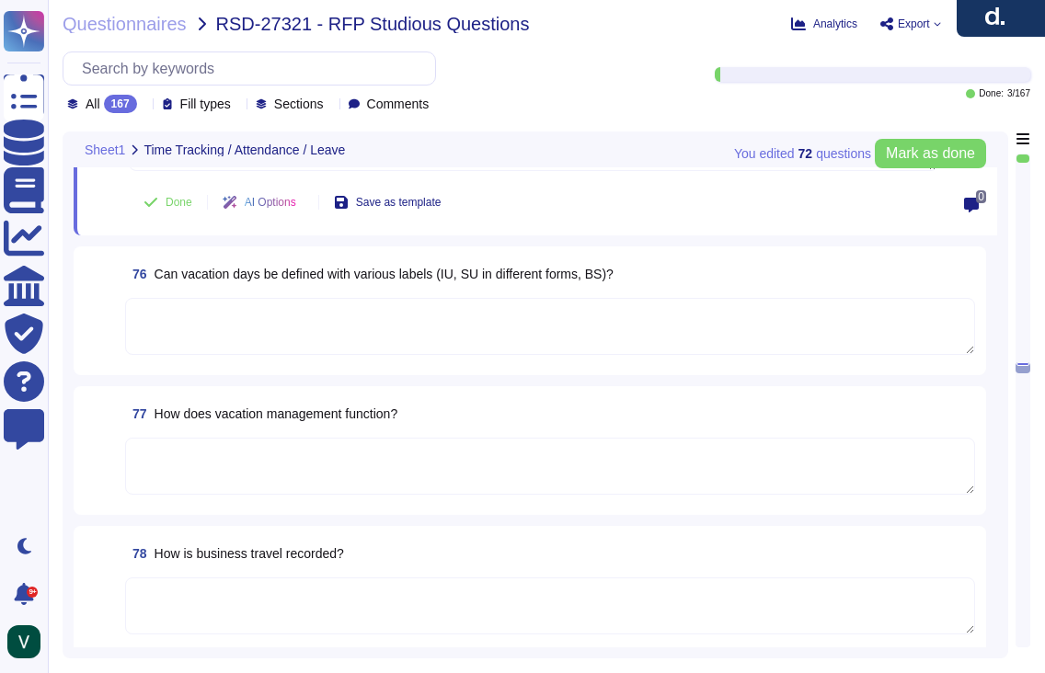
scroll to position [13601, 0]
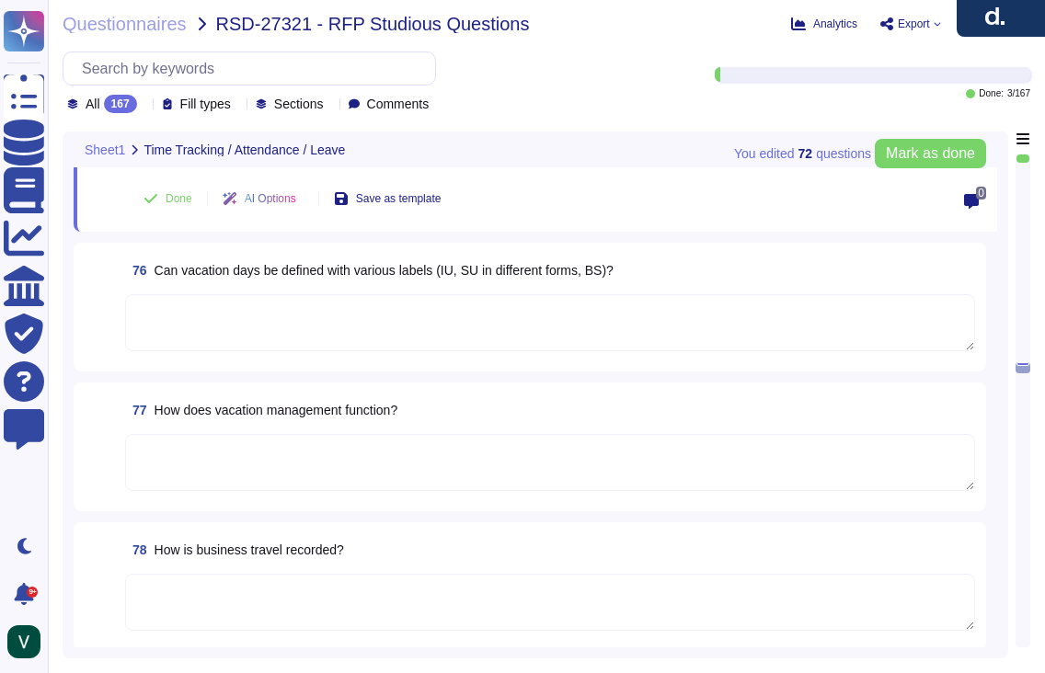
click at [262, 578] on textarea at bounding box center [550, 602] width 850 height 57
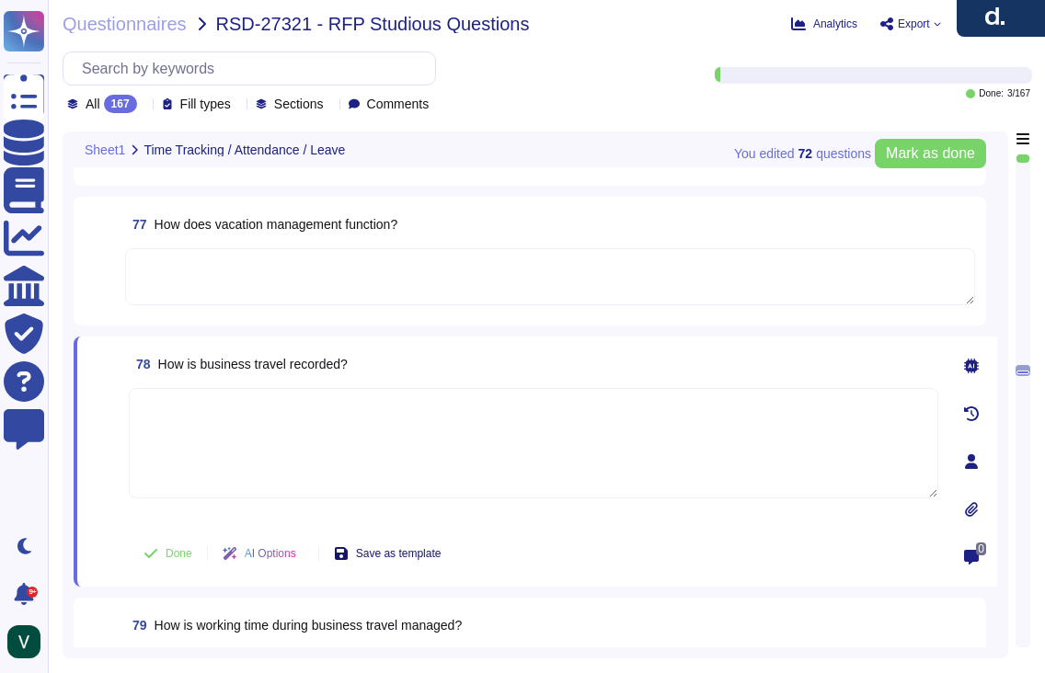
scroll to position [13590, 0]
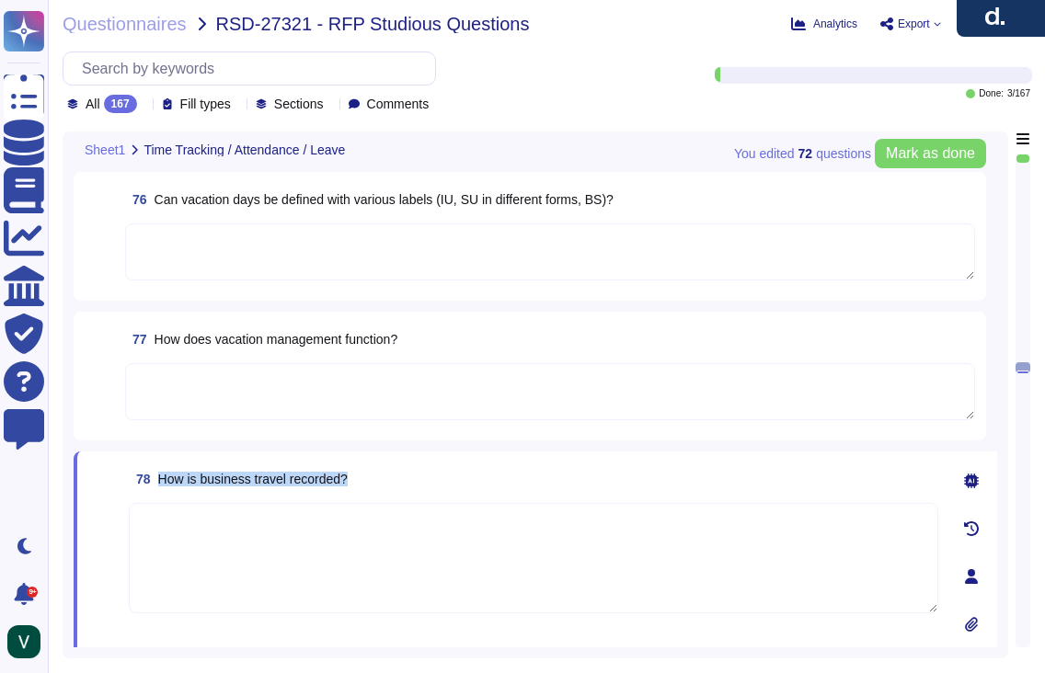
drag, startPoint x: 357, startPoint y: 476, endPoint x: 162, endPoint y: 483, distance: 195.2
click at [162, 483] on div "78 How is business travel recorded?" at bounding box center [534, 479] width 810 height 33
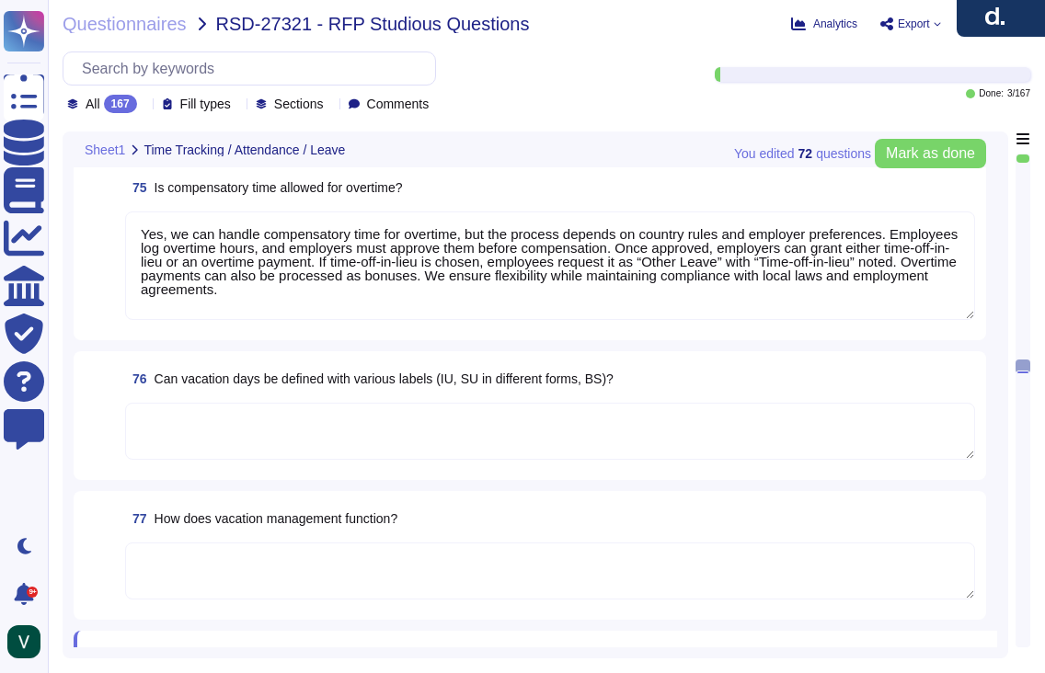
scroll to position [13376, 0]
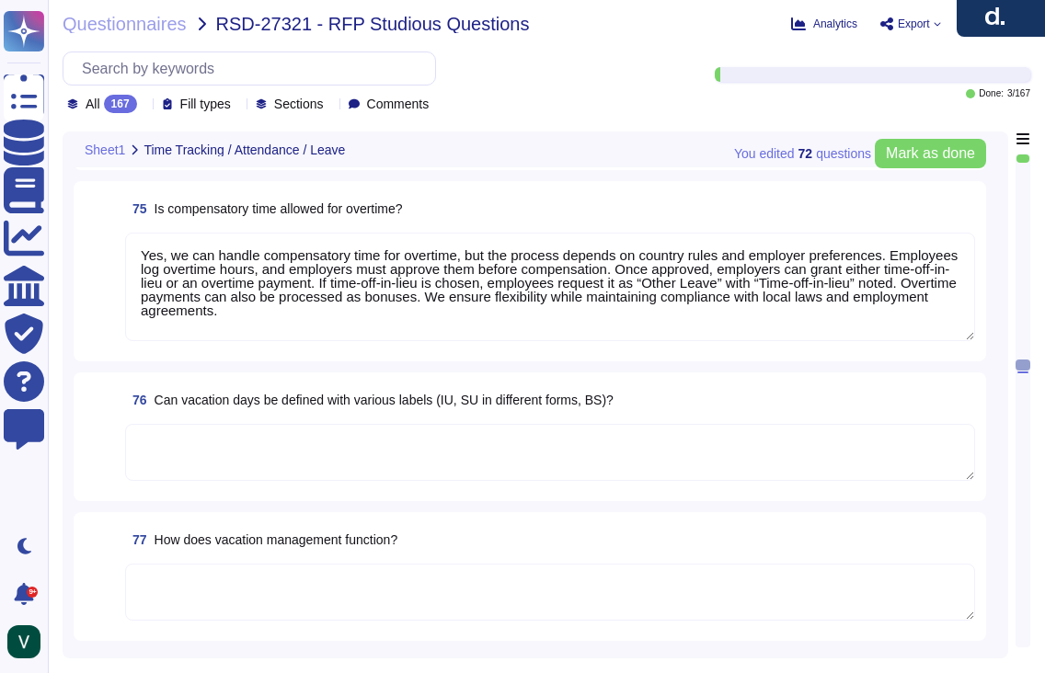
click at [261, 435] on textarea at bounding box center [550, 452] width 850 height 57
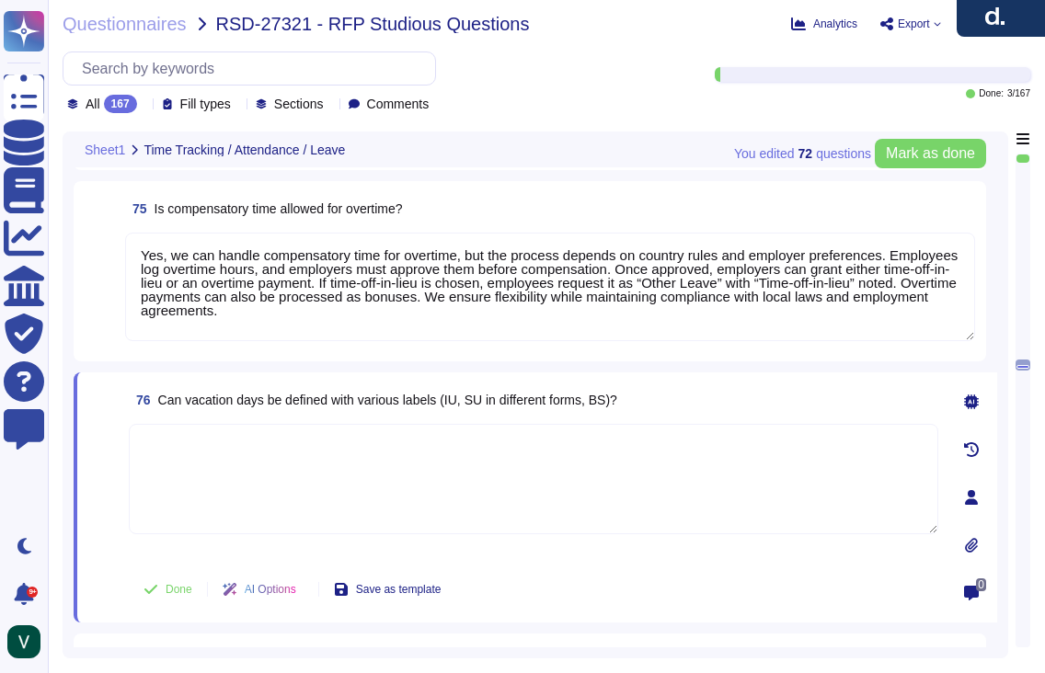
paste textarea "Yes, we can define vacation days with different labels by customizing time-off …"
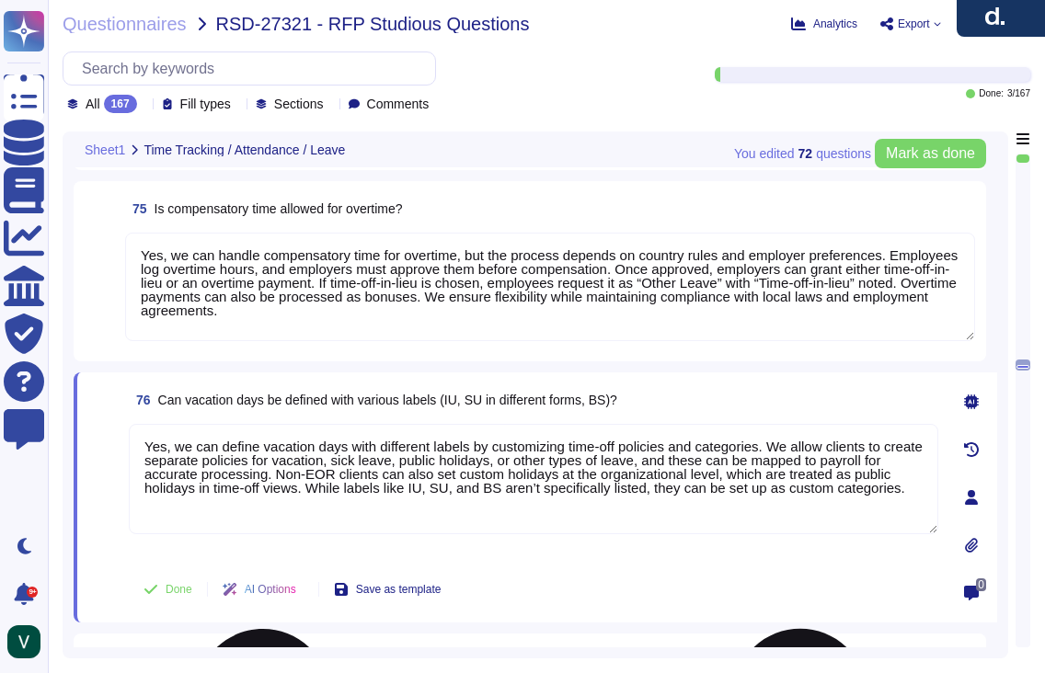
drag, startPoint x: 414, startPoint y: 484, endPoint x: 374, endPoint y: 485, distance: 40.5
click at [374, 485] on textarea "Yes, we can define vacation days with different labels by customizing time-off …" at bounding box center [534, 479] width 810 height 110
drag, startPoint x: 534, startPoint y: 489, endPoint x: 722, endPoint y: 488, distance: 187.7
click at [722, 488] on textarea "Yes, we can define vacation days with different labels by customizing time-off …" at bounding box center [534, 479] width 810 height 110
click at [792, 492] on textarea "Yes, we can define vacation days with different labels by customizing time-off …" at bounding box center [534, 479] width 810 height 110
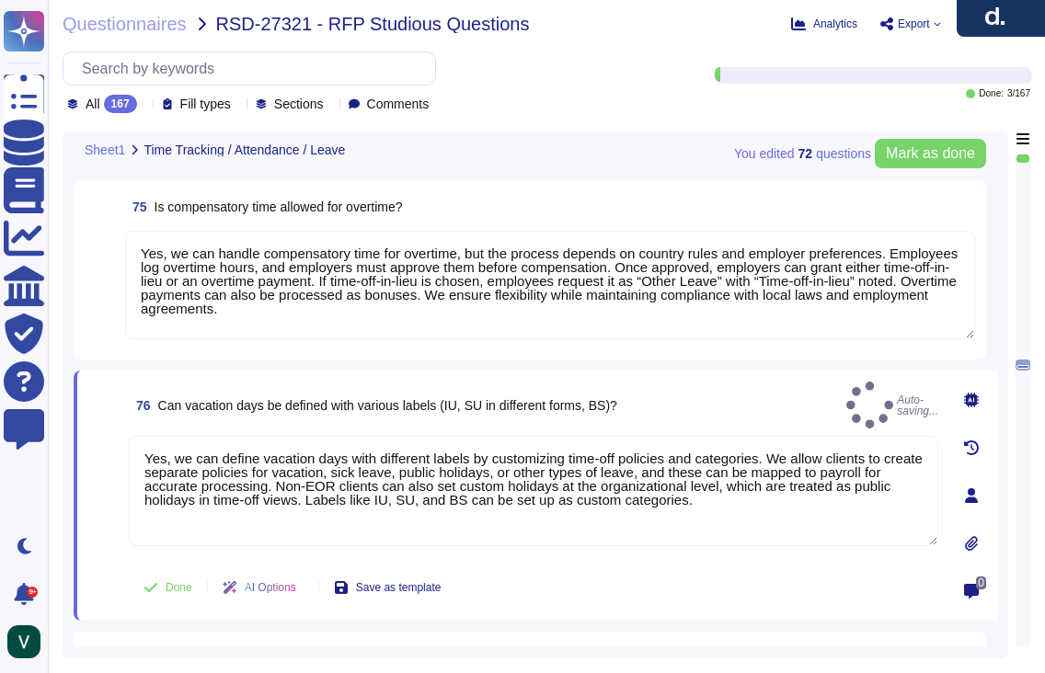
click at [90, 538] on span at bounding box center [104, 497] width 33 height 122
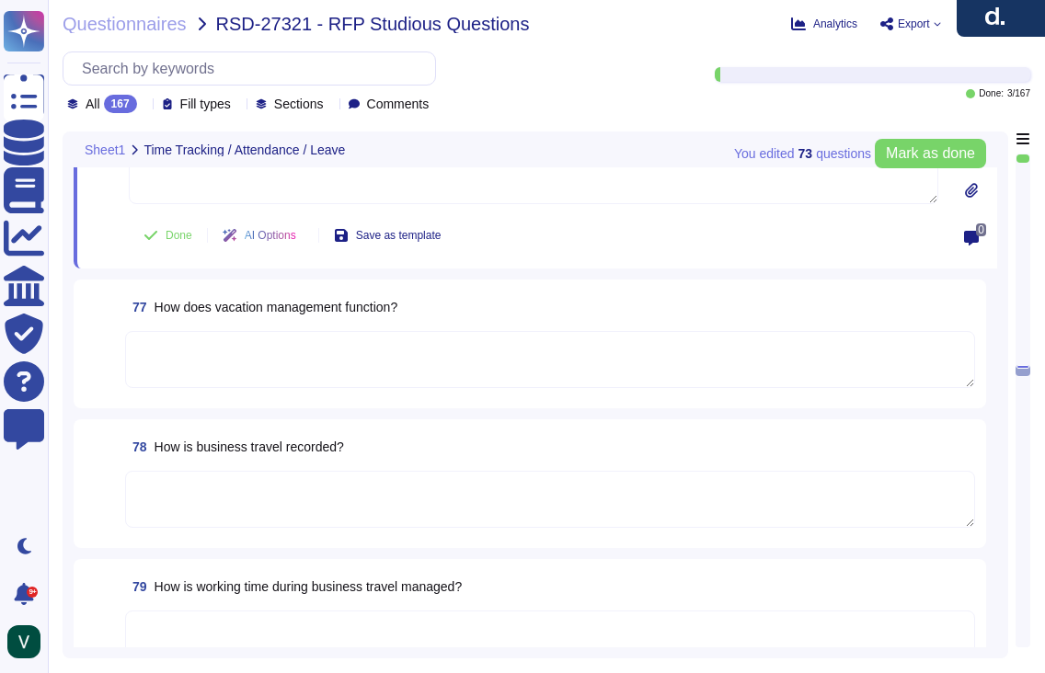
scroll to position [13725, 0]
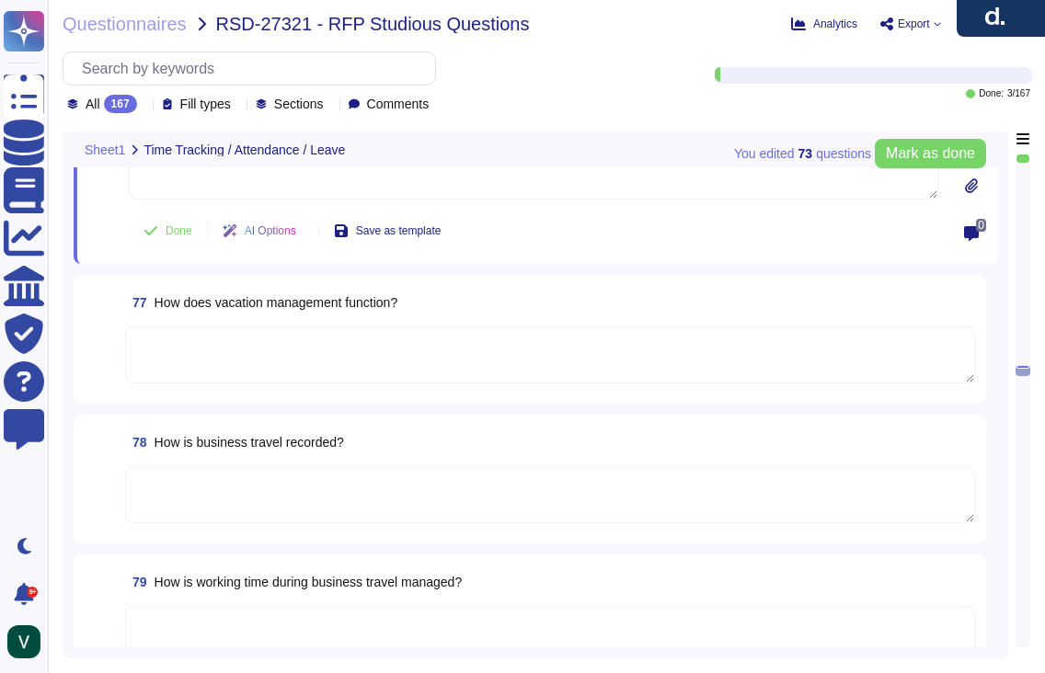
click at [350, 627] on textarea at bounding box center [550, 634] width 850 height 57
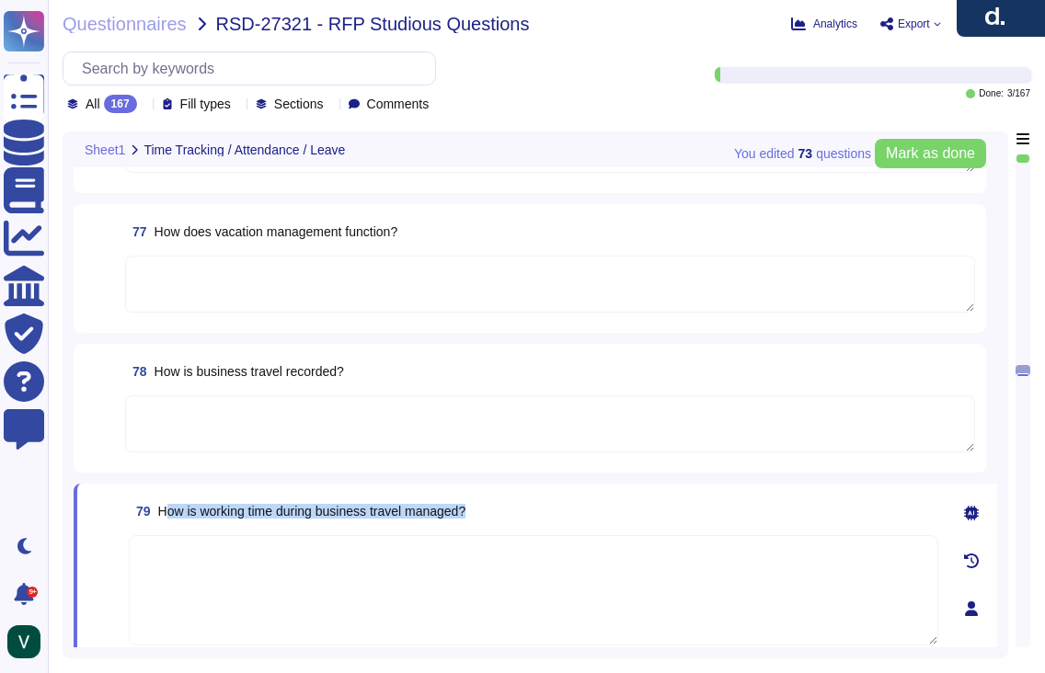
drag, startPoint x: 503, startPoint y: 515, endPoint x: 164, endPoint y: 514, distance: 339.5
click at [164, 514] on div "79 How is working time during business travel managed?" at bounding box center [534, 511] width 810 height 33
click at [158, 502] on span "79 How is working time during business travel managed?" at bounding box center [297, 511] width 337 height 33
drag, startPoint x: 160, startPoint y: 508, endPoint x: 521, endPoint y: 503, distance: 360.7
click at [521, 503] on div "79 How is working time during business travel managed?" at bounding box center [534, 511] width 810 height 33
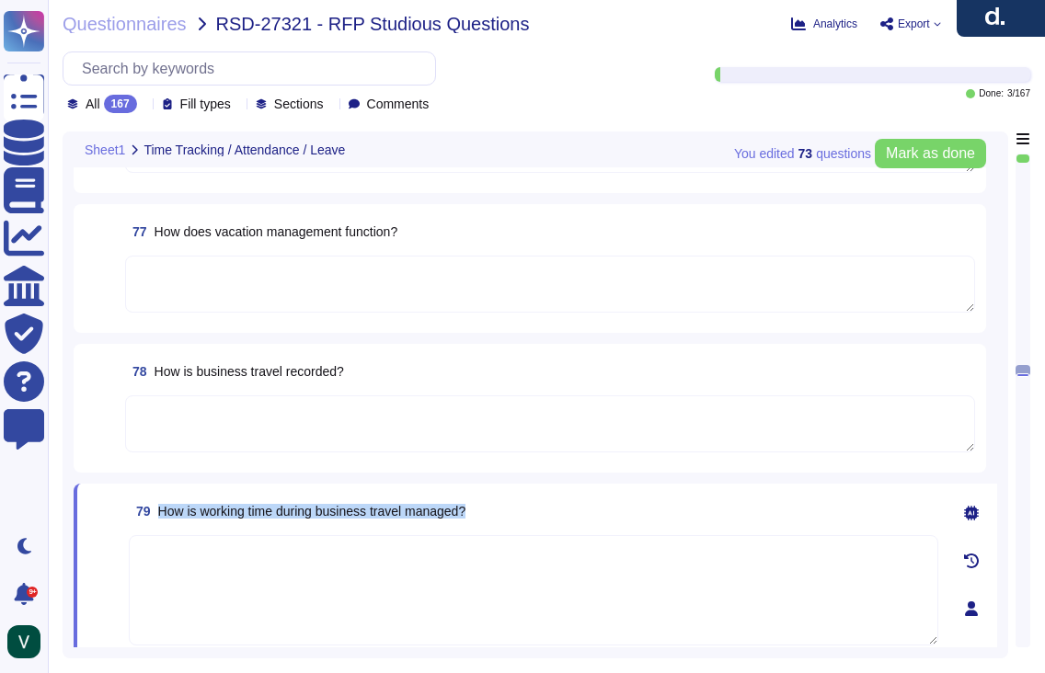
drag, startPoint x: 481, startPoint y: 511, endPoint x: 162, endPoint y: 514, distance: 319.2
click at [163, 514] on div "79 How is working time during business travel managed?" at bounding box center [534, 511] width 810 height 33
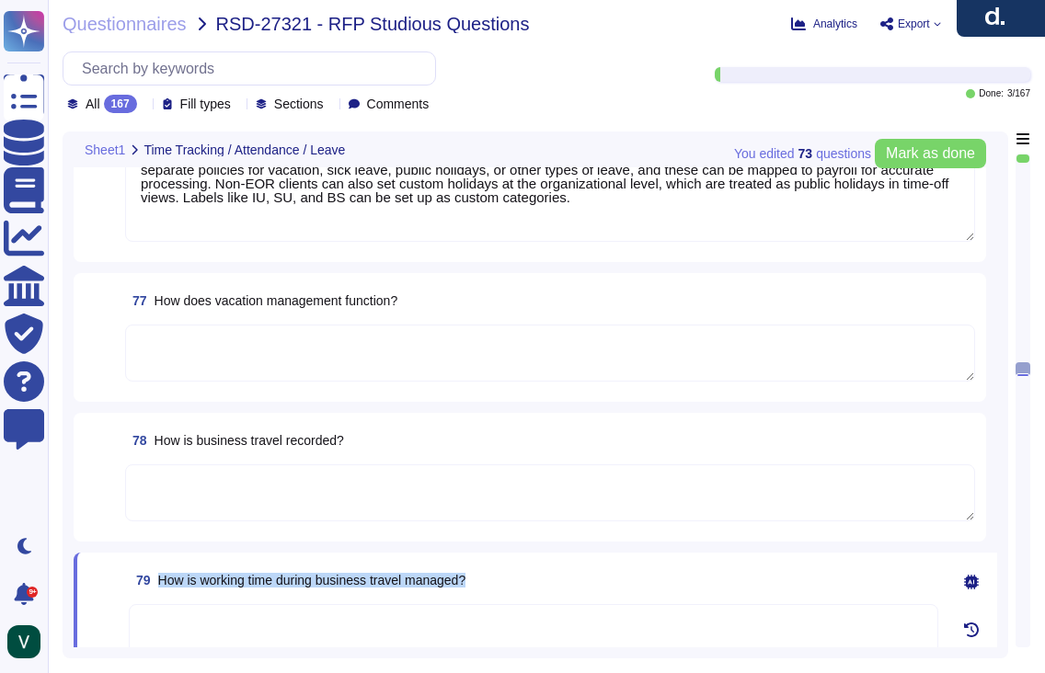
scroll to position [13575, 0]
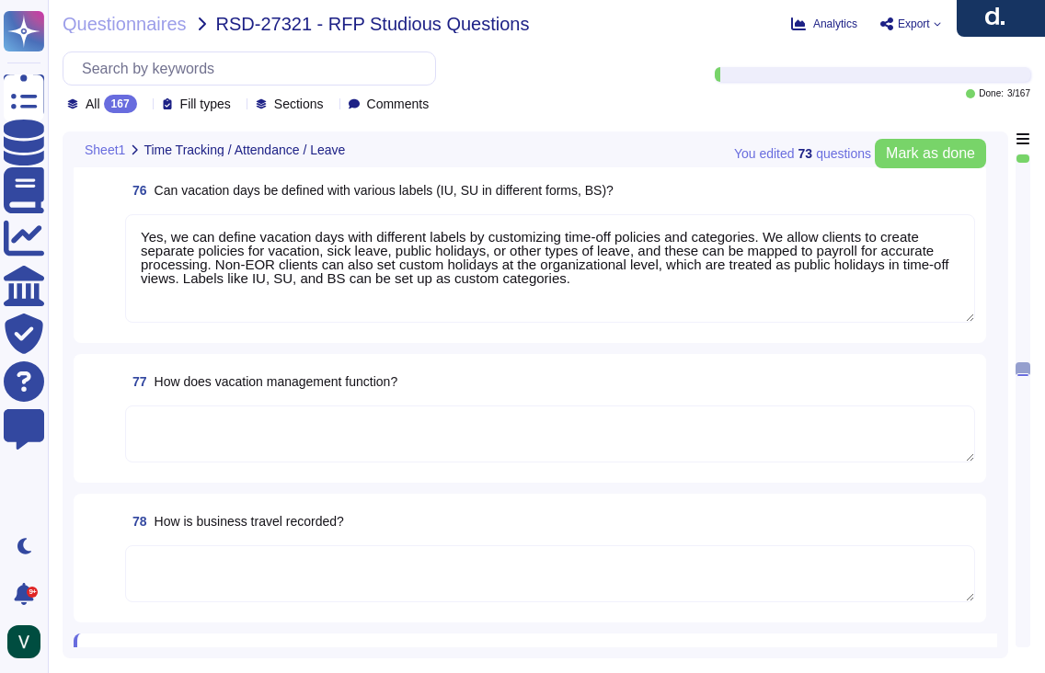
click at [289, 426] on textarea at bounding box center [550, 434] width 850 height 57
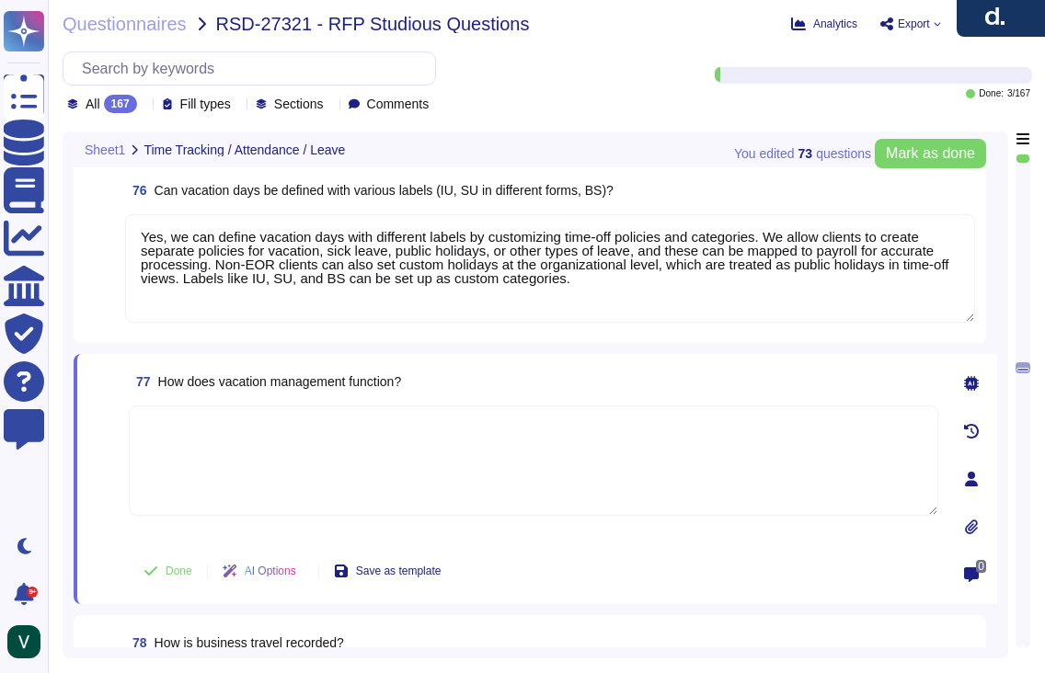
paste textarea "Yes, we manage vacation requests and tracking through a streamlined system. Wor…"
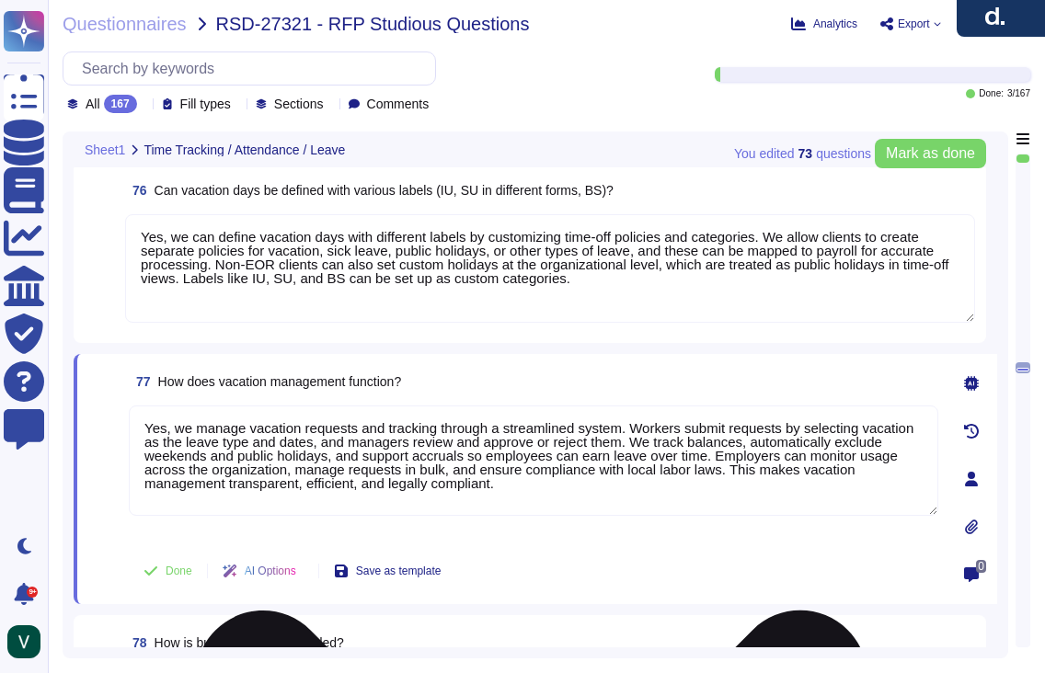
drag, startPoint x: 178, startPoint y: 431, endPoint x: 130, endPoint y: 431, distance: 47.8
click at [130, 431] on textarea "Yes, we manage vacation requests and tracking through a streamlined system. Wor…" at bounding box center [534, 461] width 810 height 110
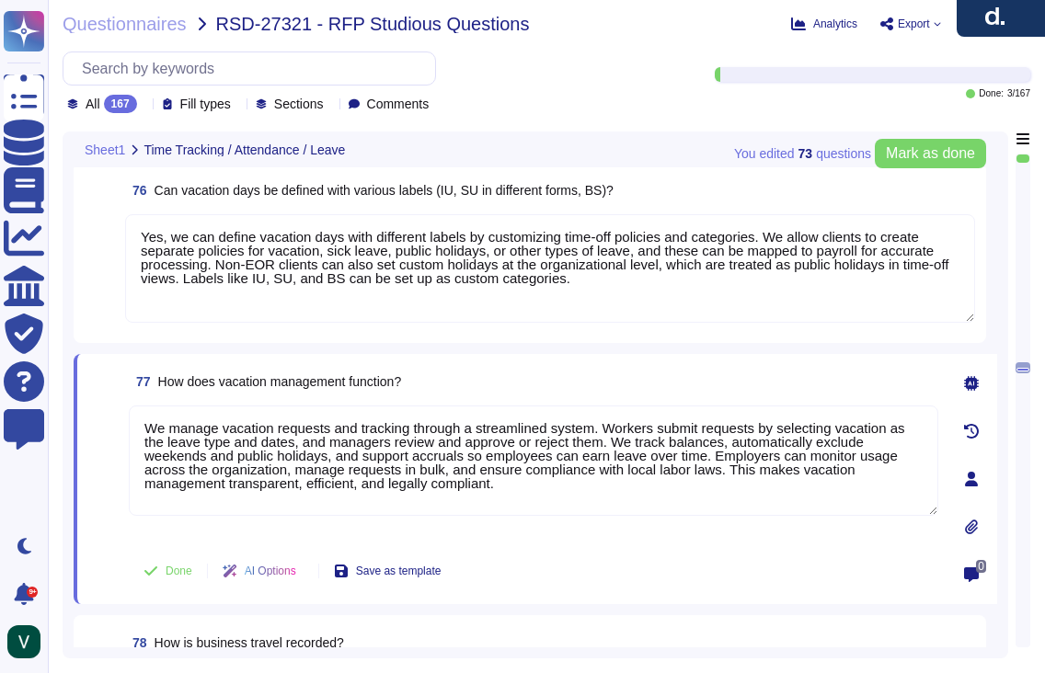
drag, startPoint x: 163, startPoint y: 427, endPoint x: 128, endPoint y: 429, distance: 35.0
click at [128, 429] on div "77 How does vacation management function? We manage vacation requests and track…" at bounding box center [513, 479] width 850 height 228
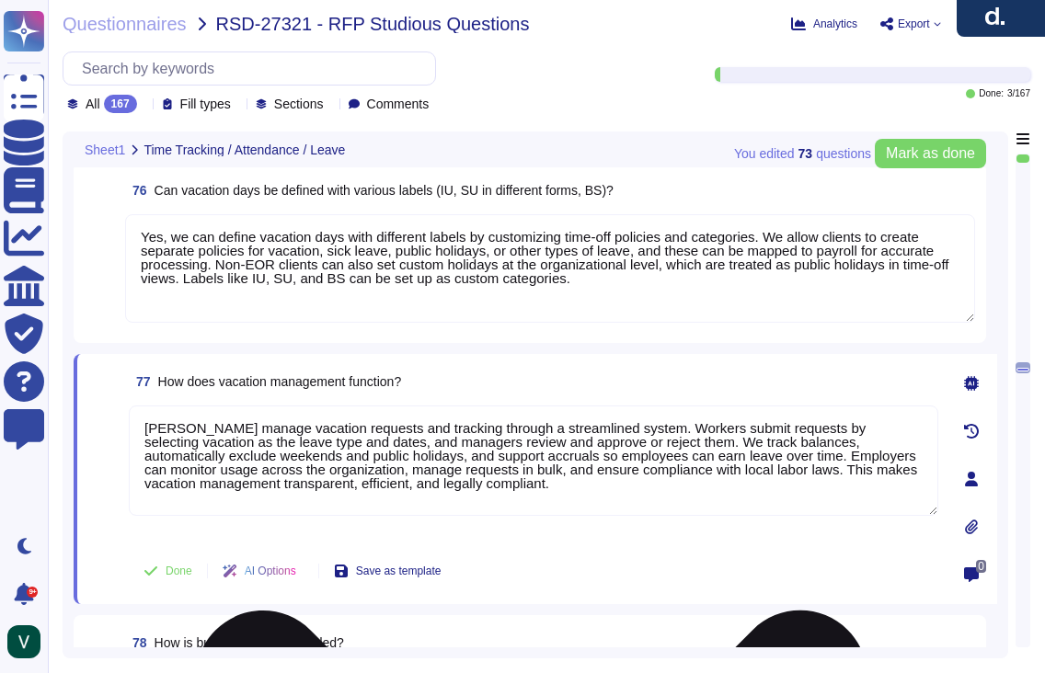
click at [224, 426] on textarea "[PERSON_NAME] manage vacation requests and tracking through a streamlined syste…" at bounding box center [534, 461] width 810 height 110
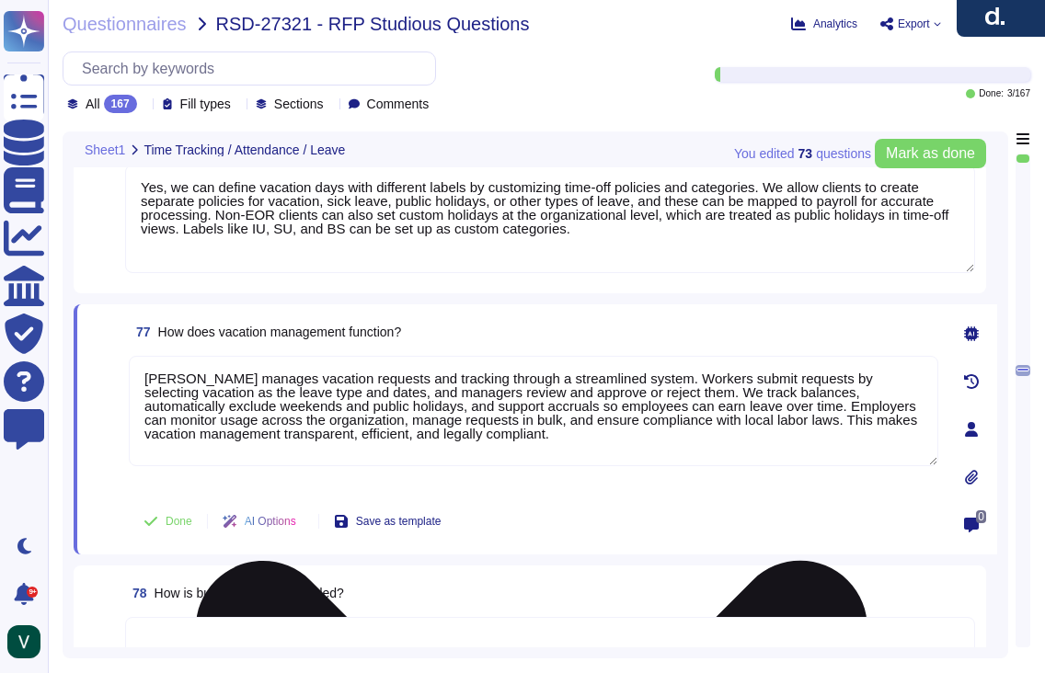
scroll to position [13627, 0]
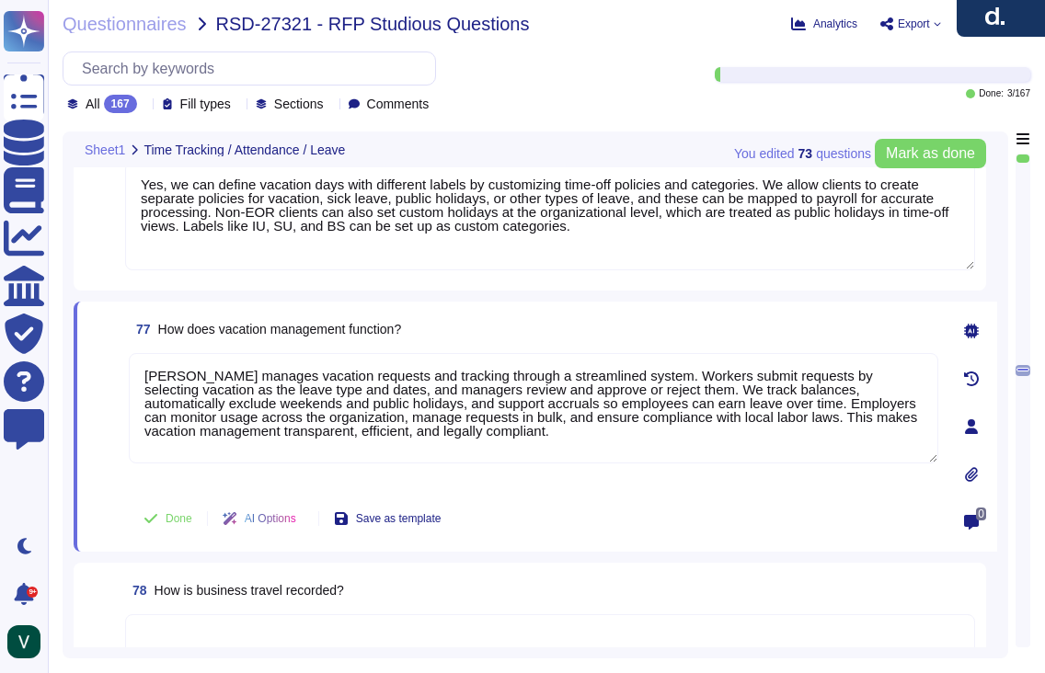
click at [102, 465] on span at bounding box center [104, 421] width 33 height 136
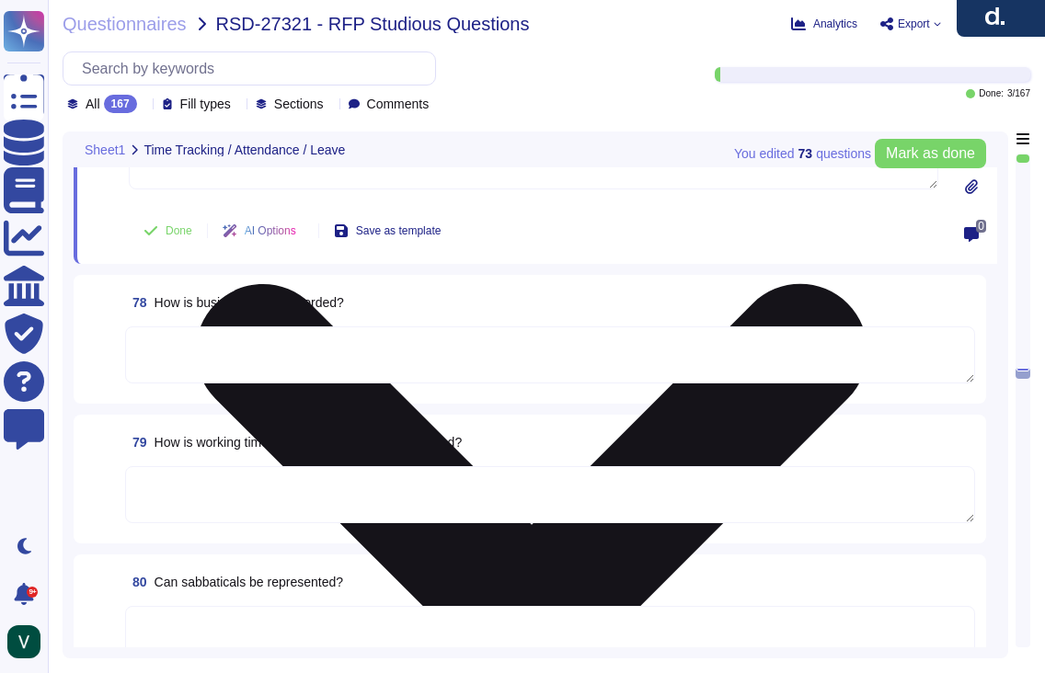
scroll to position [13919, 0]
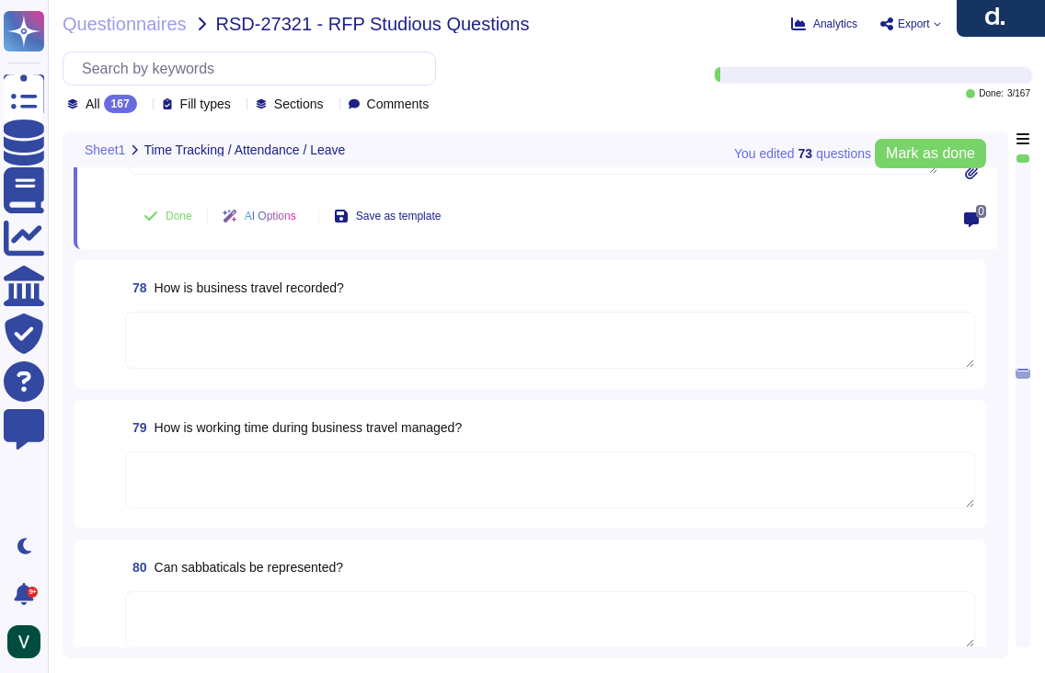
click at [236, 597] on textarea at bounding box center [550, 620] width 850 height 57
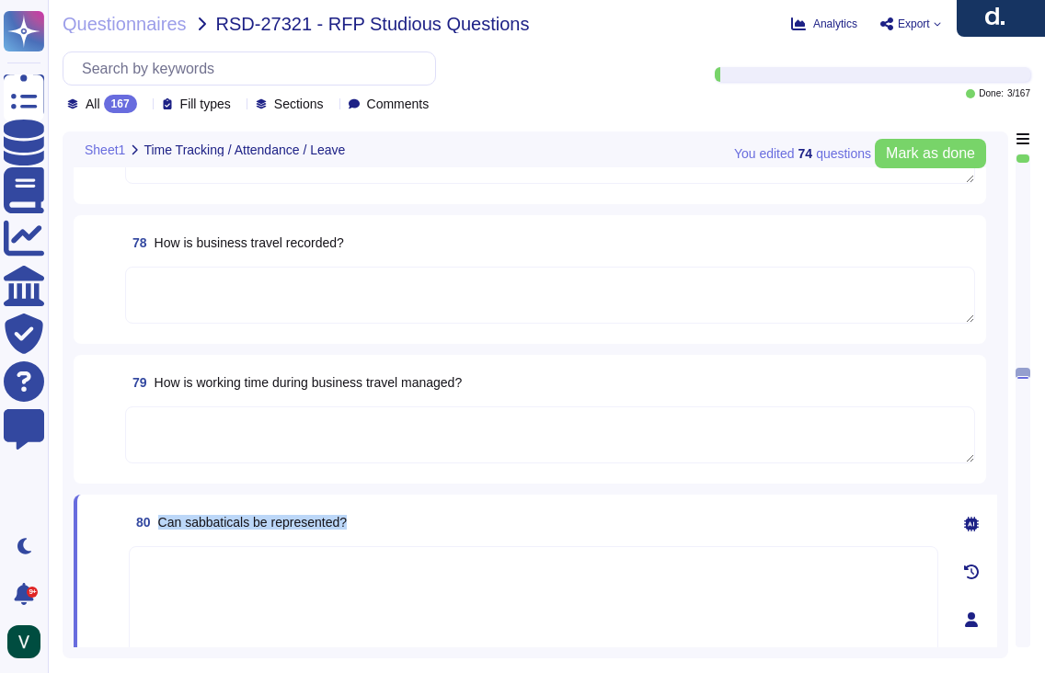
drag, startPoint x: 375, startPoint y: 503, endPoint x: 165, endPoint y: 501, distance: 210.7
click at [165, 506] on div "80 Can sabbaticals be represented?" at bounding box center [534, 522] width 810 height 33
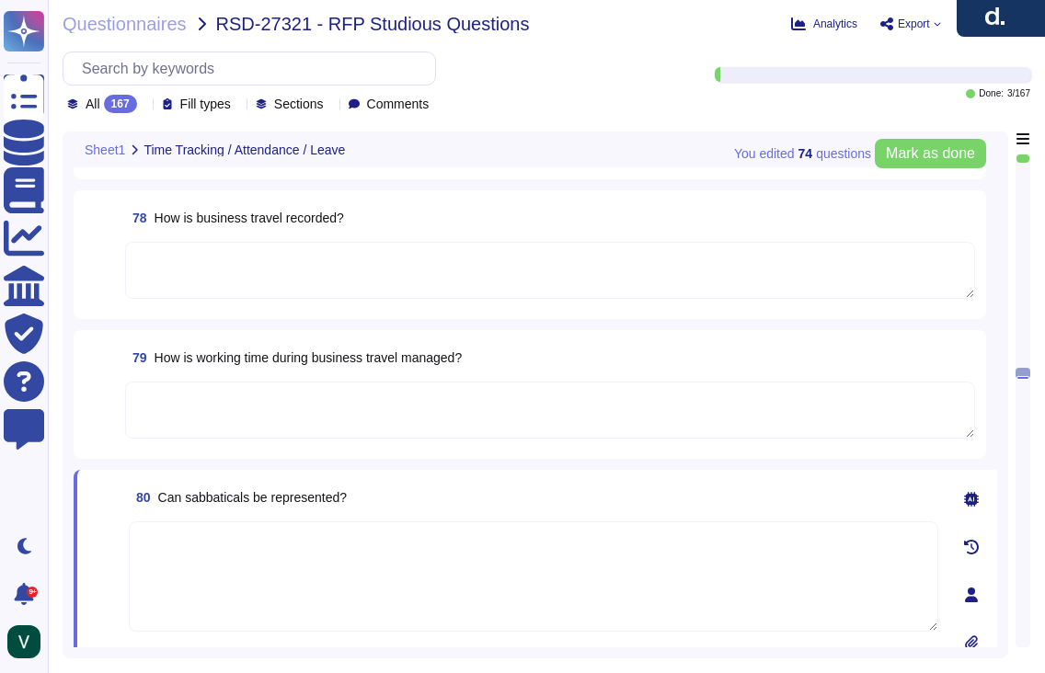
click at [228, 555] on textarea at bounding box center [534, 577] width 810 height 110
paste textarea "We manage business travel in our time-tracking system by requiring employees to…"
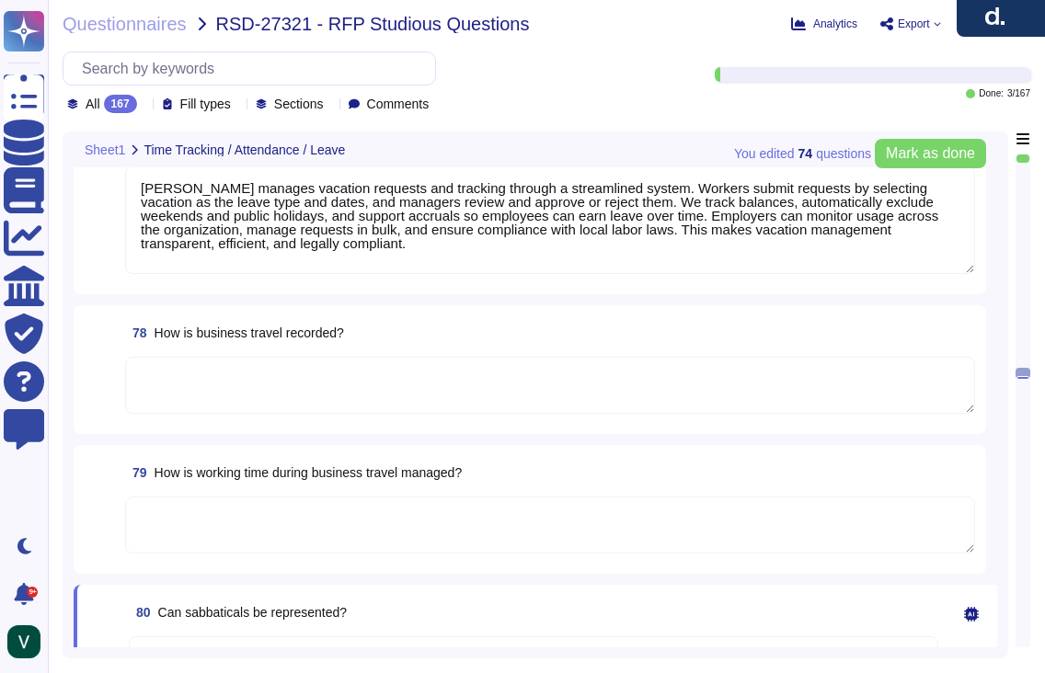
scroll to position [13791, 0]
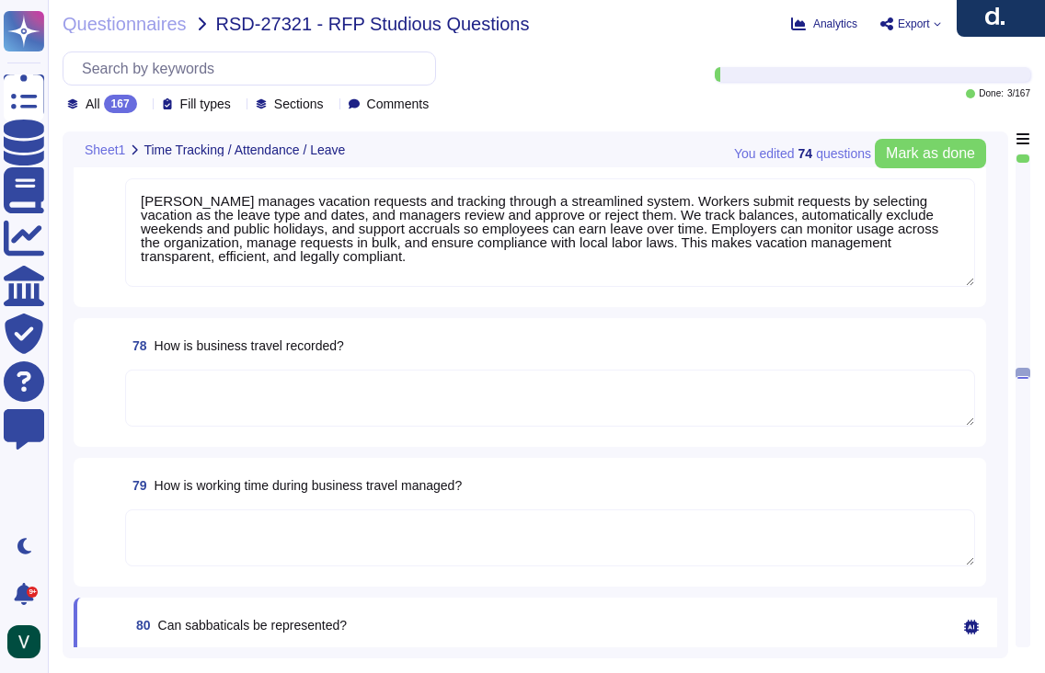
click at [258, 409] on textarea at bounding box center [550, 398] width 850 height 57
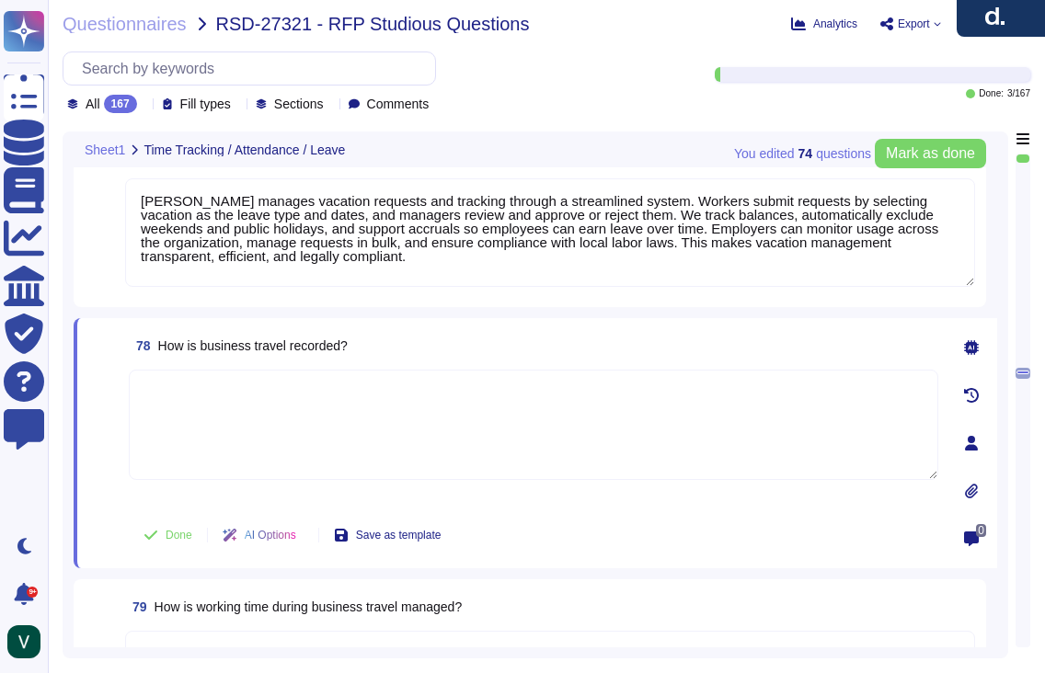
paste textarea "We manage business travel in our time-tracking system by requiring employees to…"
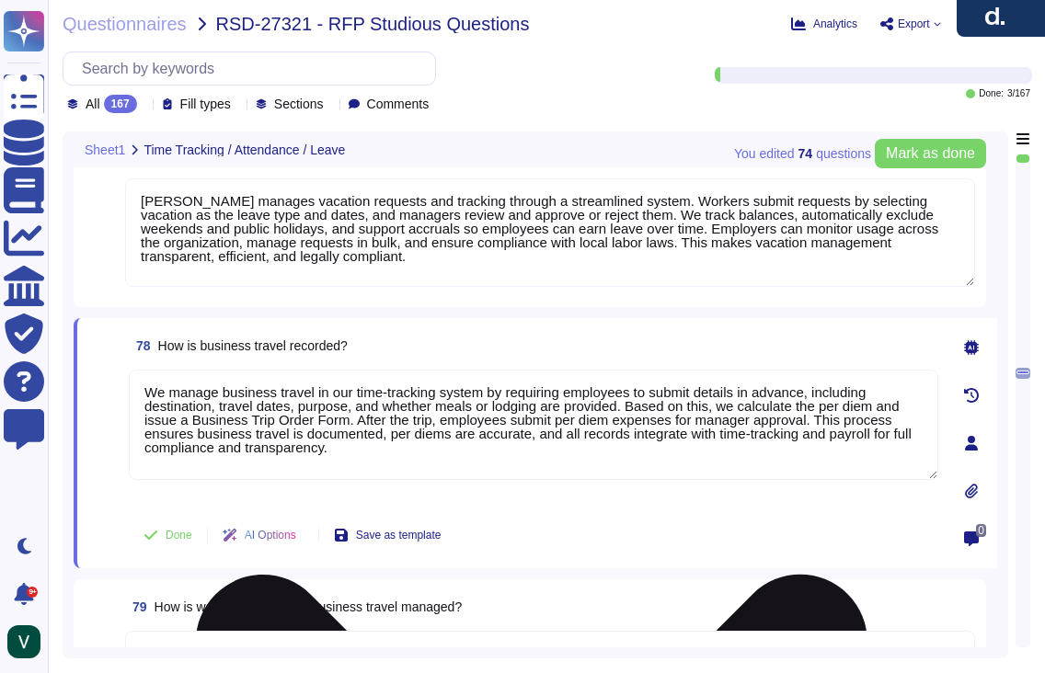
drag, startPoint x: 167, startPoint y: 391, endPoint x: 135, endPoint y: 391, distance: 31.3
click at [135, 391] on textarea "We manage business travel in our time-tracking system by requiring employees to…" at bounding box center [534, 425] width 810 height 110
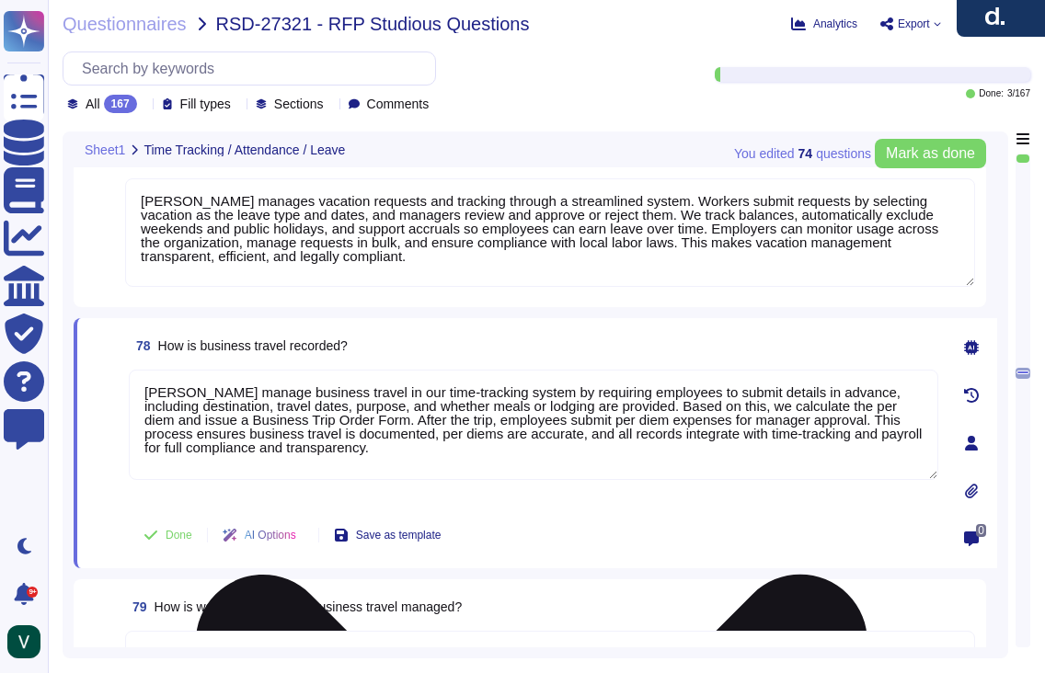
click at [227, 393] on textarea "[PERSON_NAME] manage business travel in our time-tracking system by requiring e…" at bounding box center [534, 425] width 810 height 110
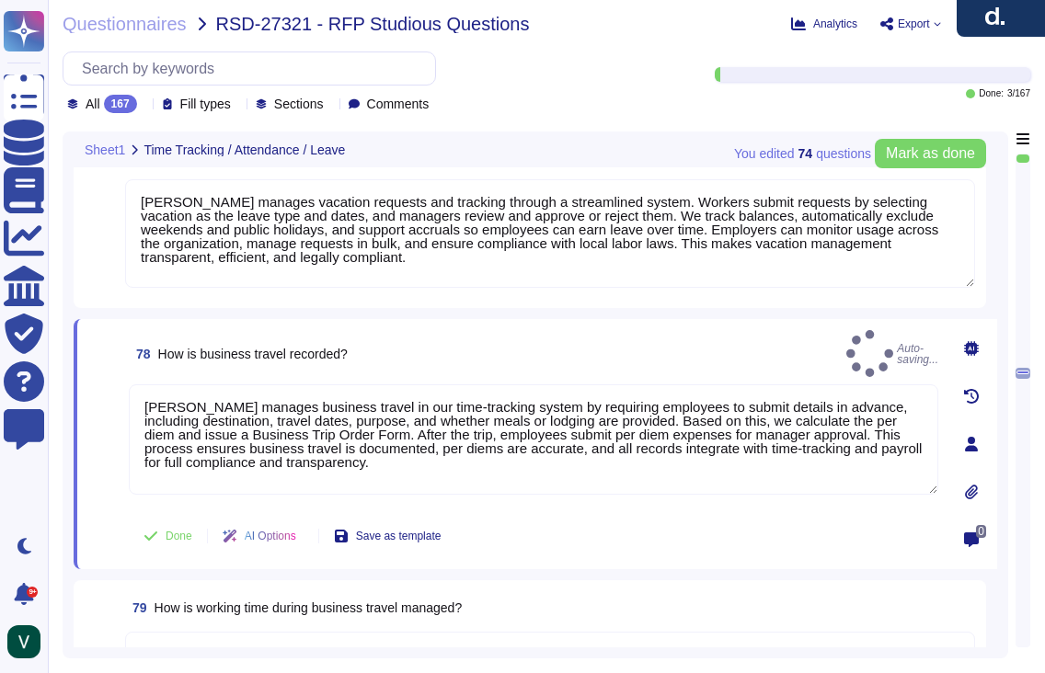
click at [99, 487] on span at bounding box center [104, 446] width 33 height 122
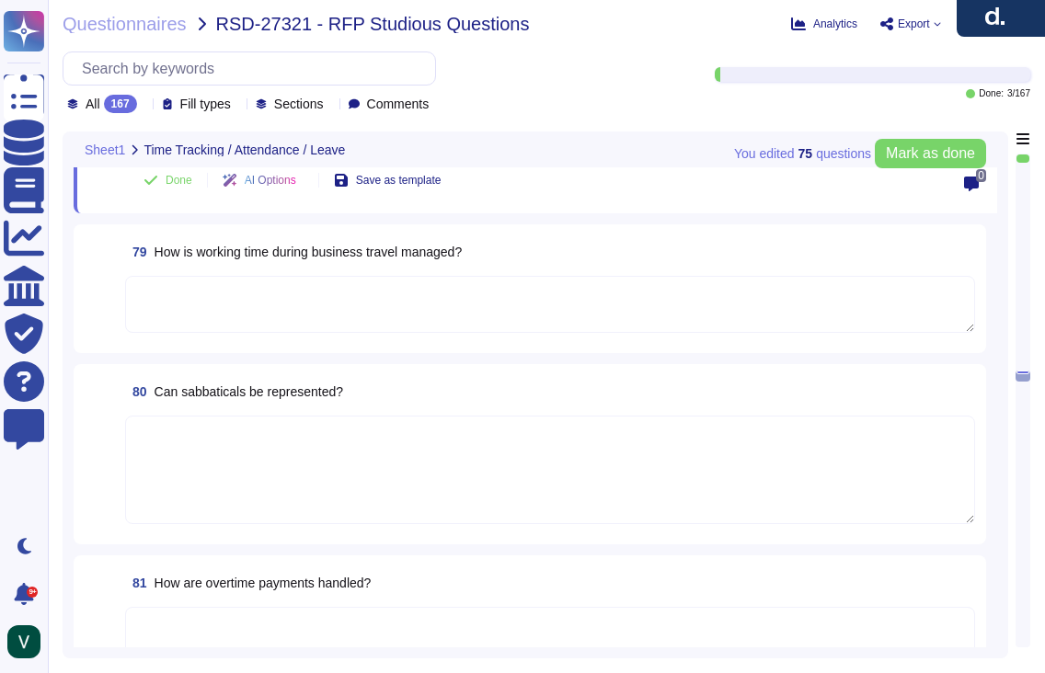
scroll to position [14136, 0]
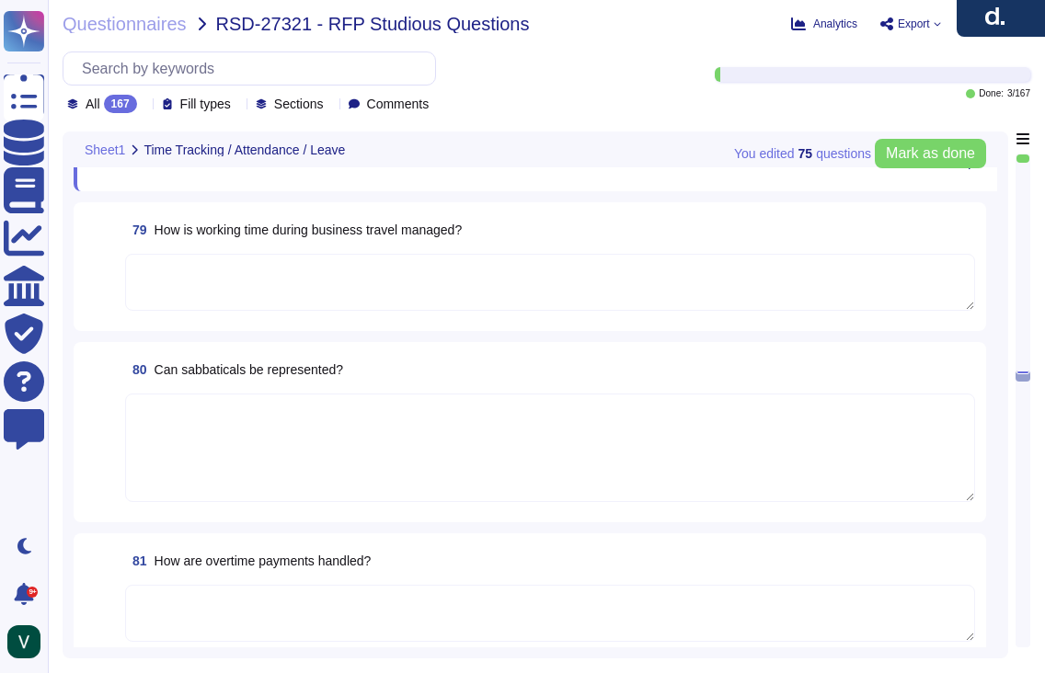
drag, startPoint x: 232, startPoint y: 604, endPoint x: 292, endPoint y: 586, distance: 62.6
click at [236, 603] on textarea at bounding box center [550, 613] width 850 height 57
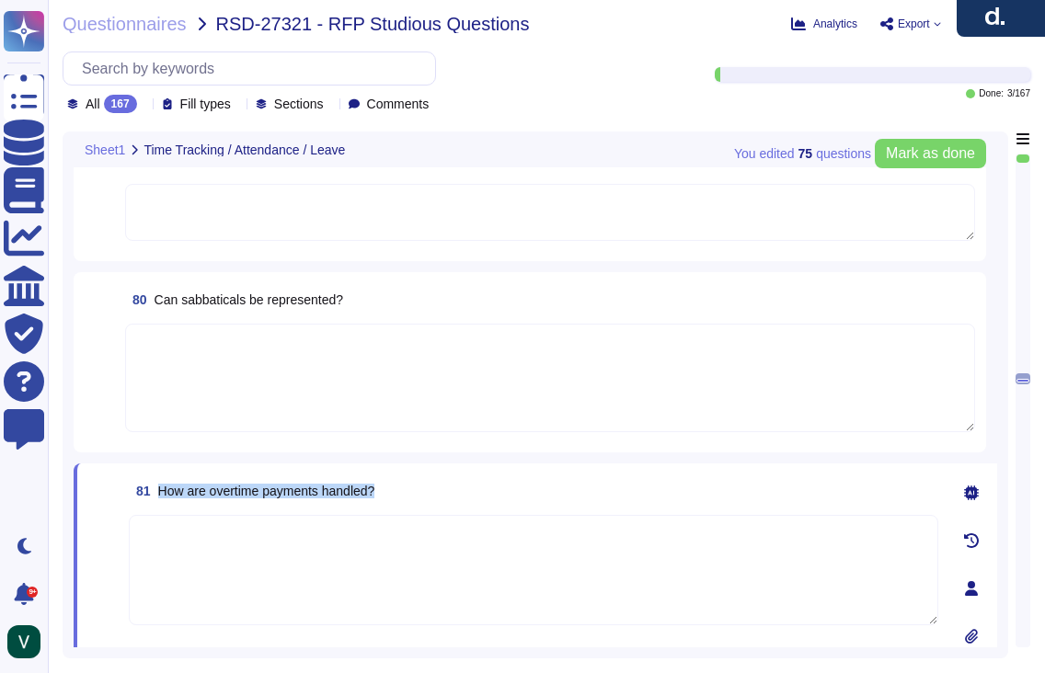
drag, startPoint x: 389, startPoint y: 489, endPoint x: 160, endPoint y: 492, distance: 229.1
click at [160, 492] on div "81 How are overtime payments handled?" at bounding box center [534, 491] width 810 height 33
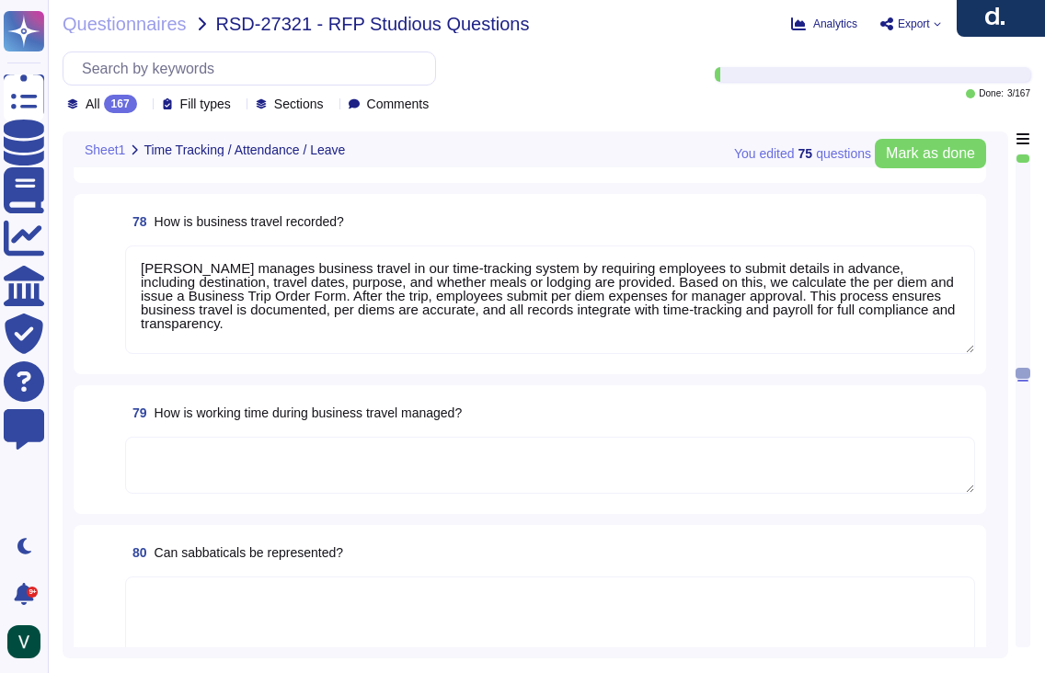
scroll to position [13859, 0]
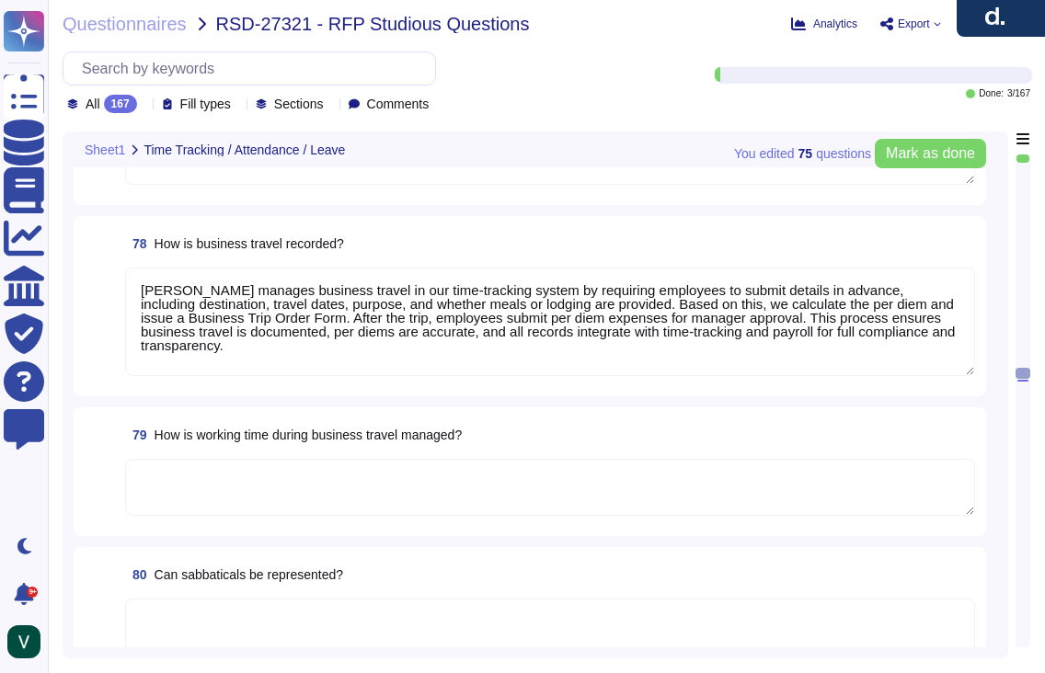
click at [324, 463] on textarea at bounding box center [550, 487] width 850 height 57
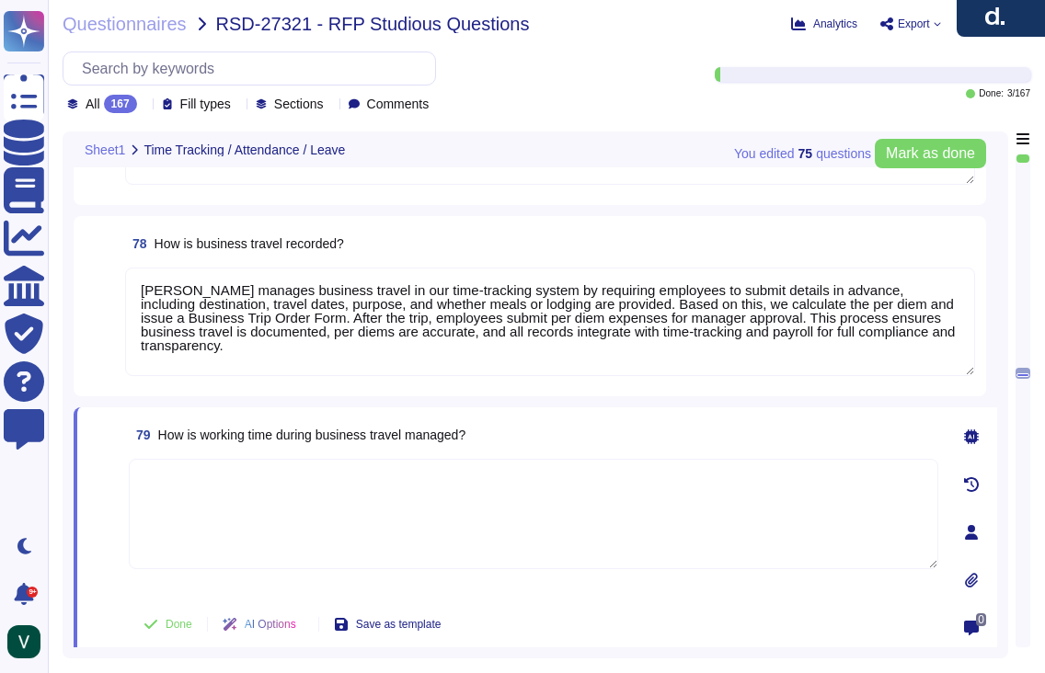
paste textarea "We manage working time during business travel by requiring employees to notify …"
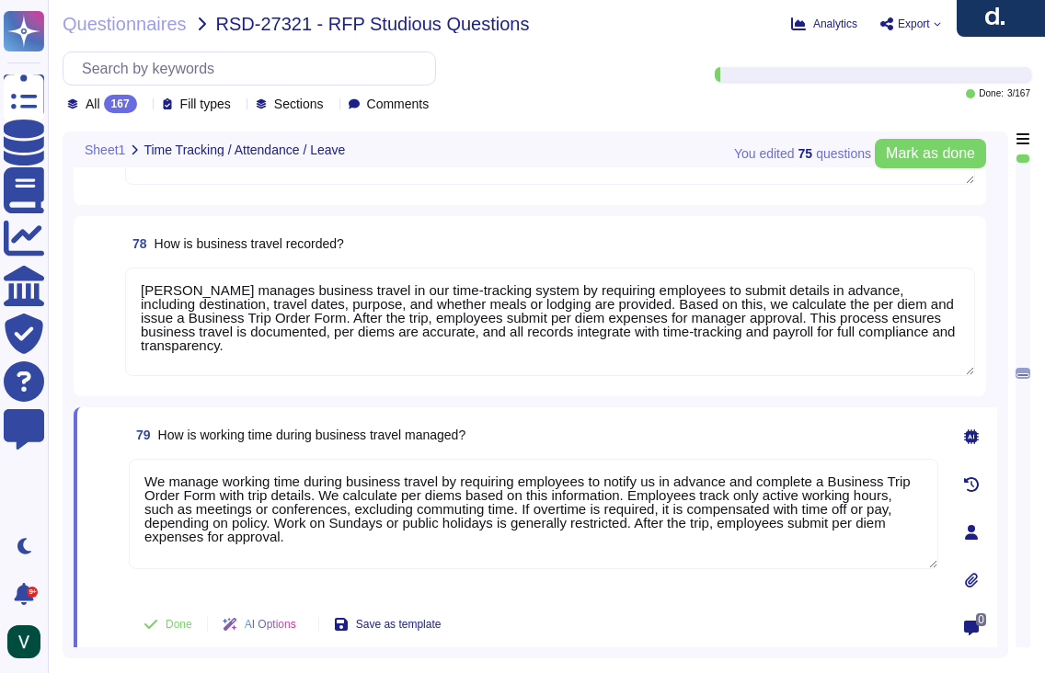
drag, startPoint x: 165, startPoint y: 485, endPoint x: 129, endPoint y: 487, distance: 35.9
click at [129, 487] on textarea "We manage working time during business travel by requiring employees to notify …" at bounding box center [534, 514] width 810 height 110
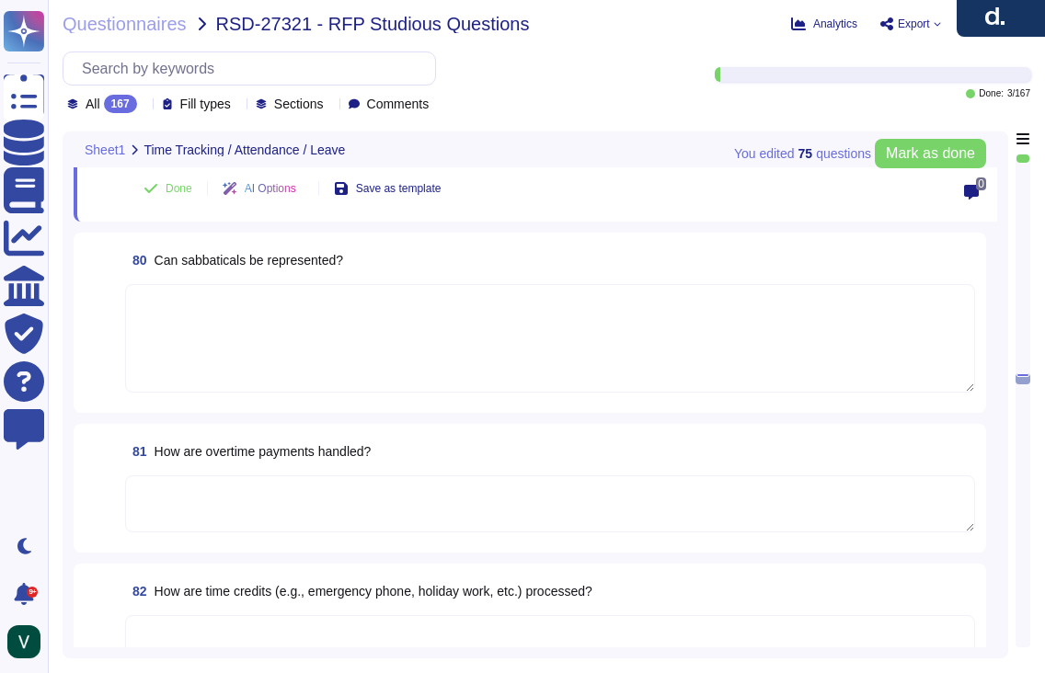
scroll to position [14340, 0]
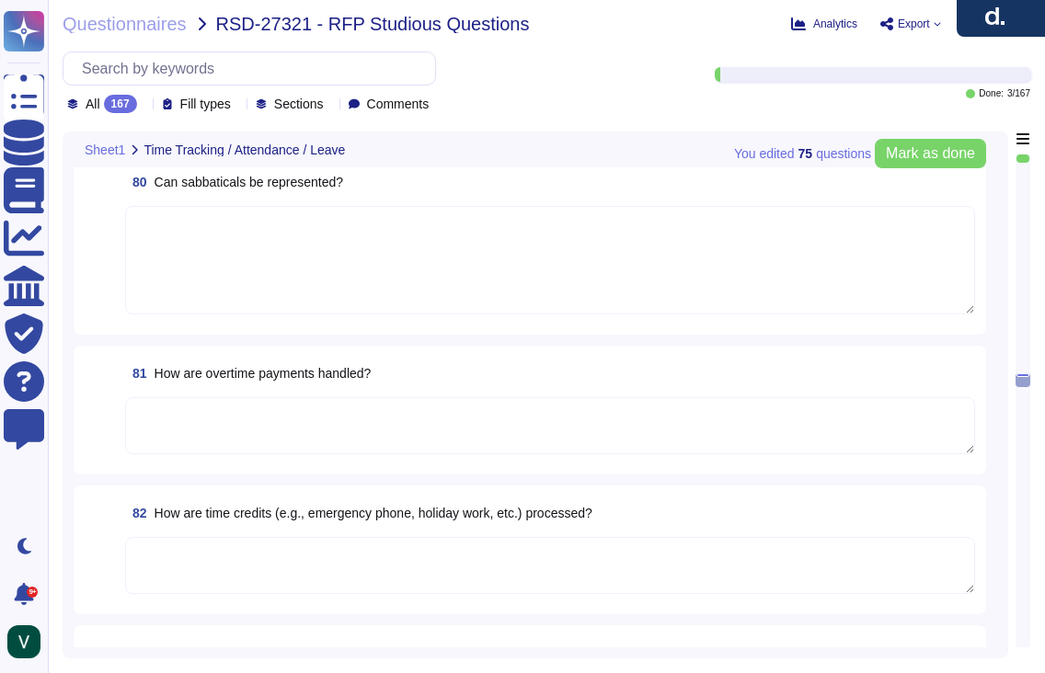
click at [253, 547] on textarea at bounding box center [550, 565] width 850 height 57
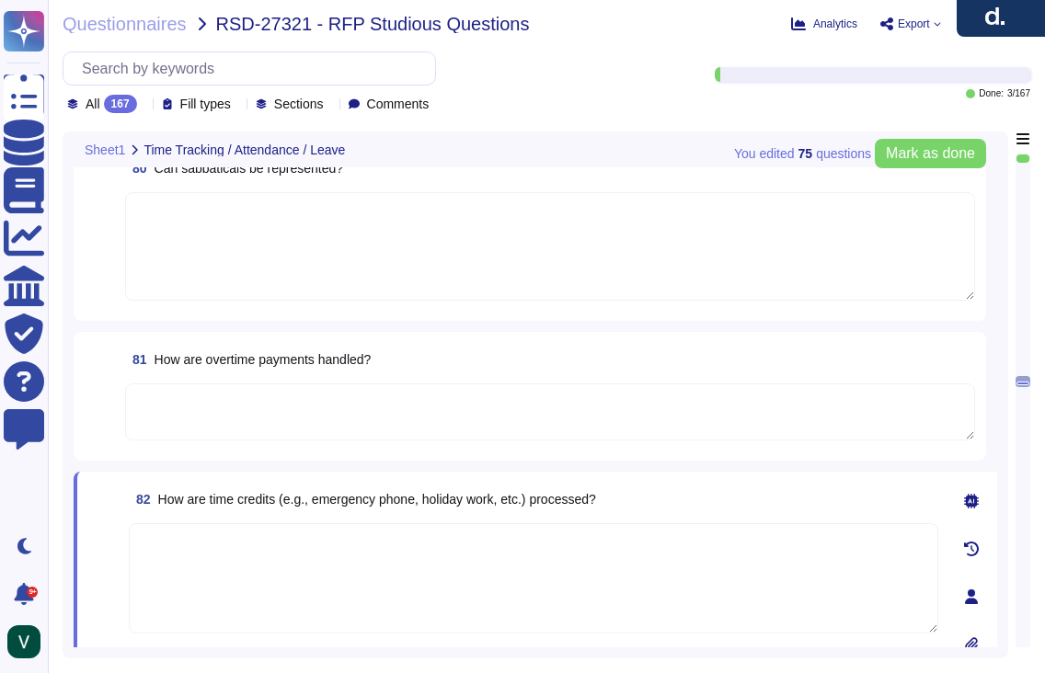
scroll to position [14310, 0]
drag, startPoint x: 632, startPoint y: 474, endPoint x: 165, endPoint y: 476, distance: 467.3
click at [165, 483] on div "82 How are time credits (e.g., emergency phone, holiday work, etc.) processed?" at bounding box center [534, 499] width 810 height 33
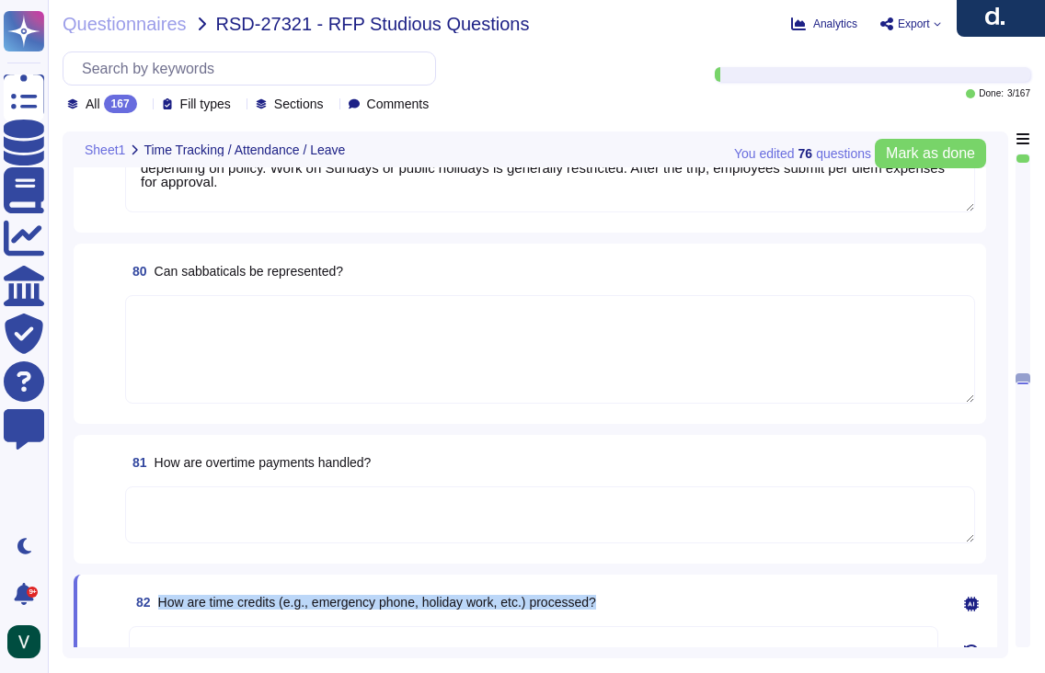
scroll to position [14041, 0]
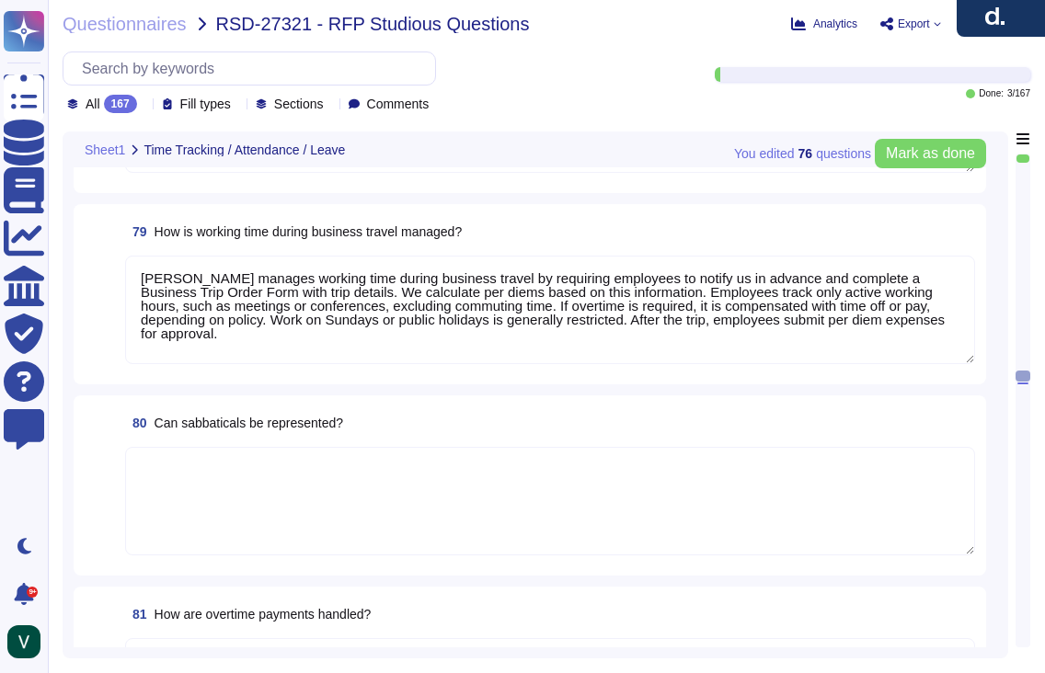
click at [254, 494] on textarea at bounding box center [550, 501] width 850 height 109
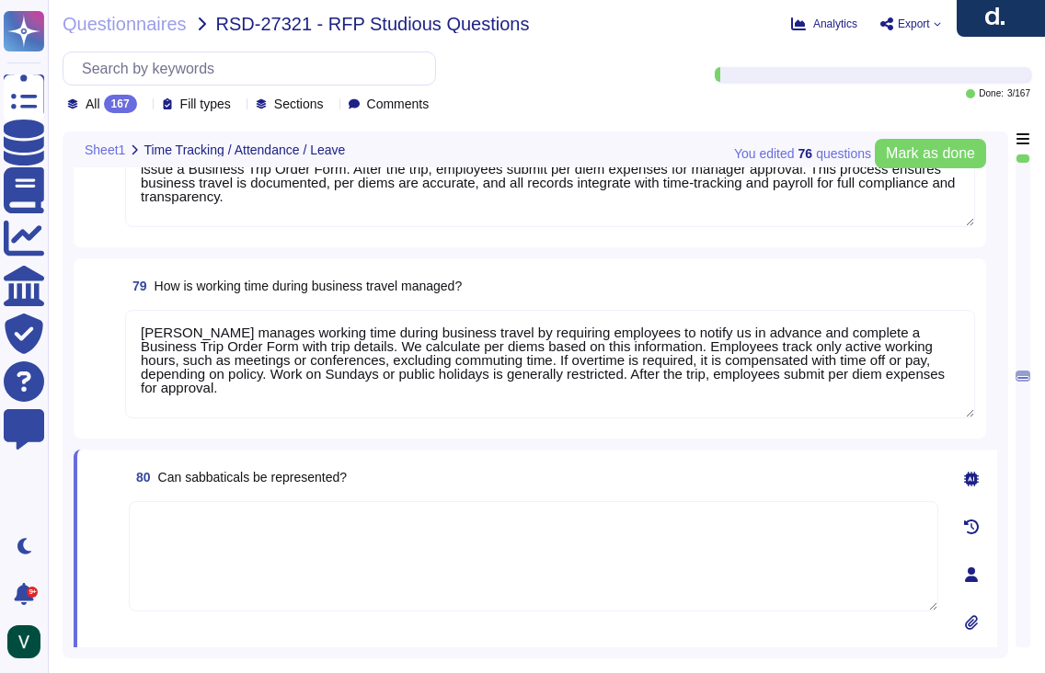
paste textarea "Yes, we can use our system to represent and track sabbaticals through flexible …"
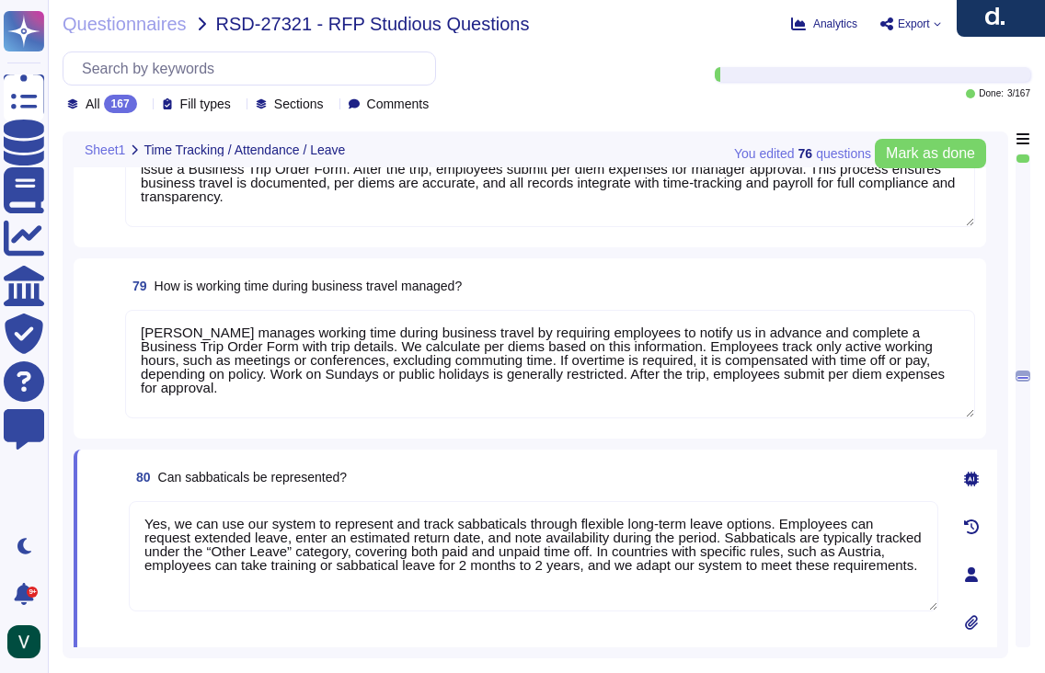
drag, startPoint x: 190, startPoint y: 524, endPoint x: 106, endPoint y: 519, distance: 83.9
click at [106, 519] on div "80 Can sabbaticals be represented? Yes, we can use our system to represent and …" at bounding box center [513, 575] width 850 height 228
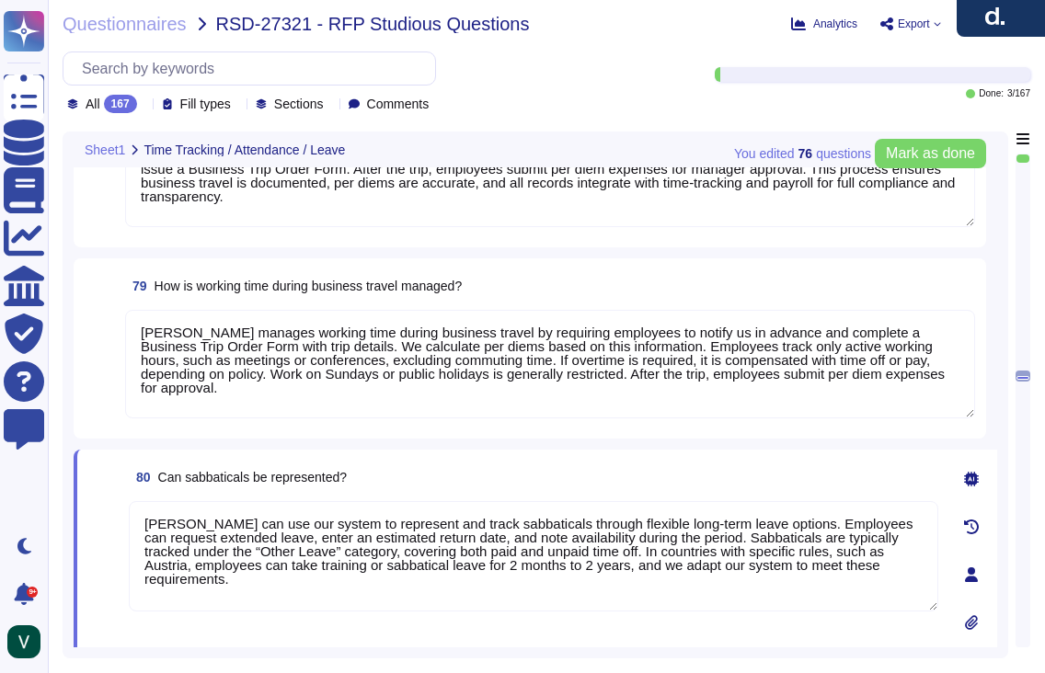
click at [100, 488] on span at bounding box center [104, 477] width 33 height 33
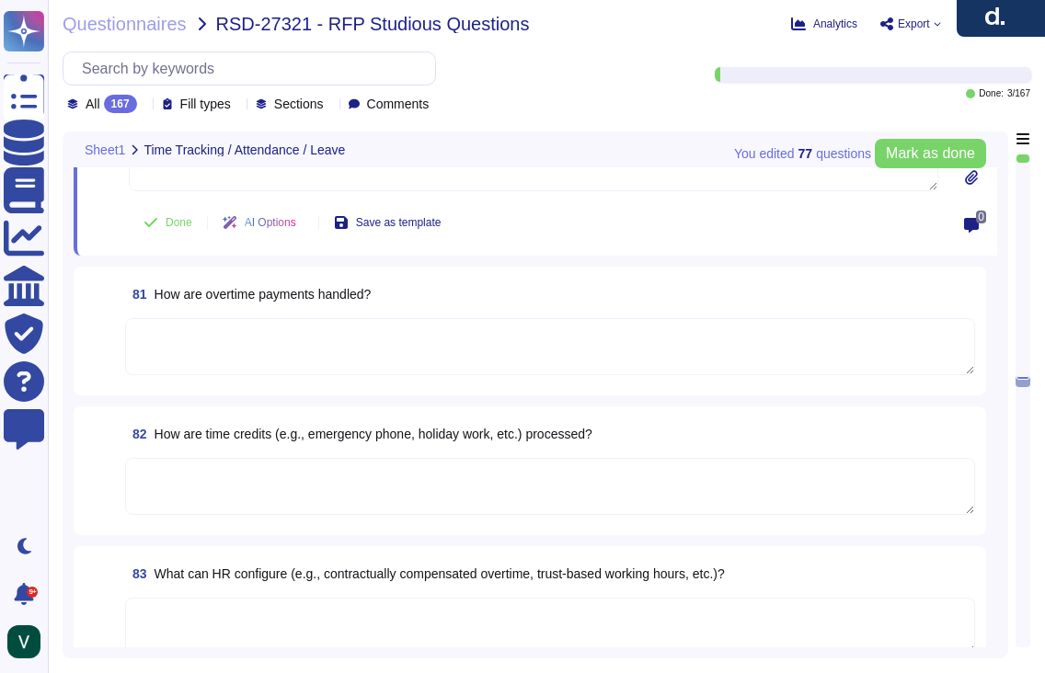
click at [258, 614] on textarea at bounding box center [550, 626] width 850 height 57
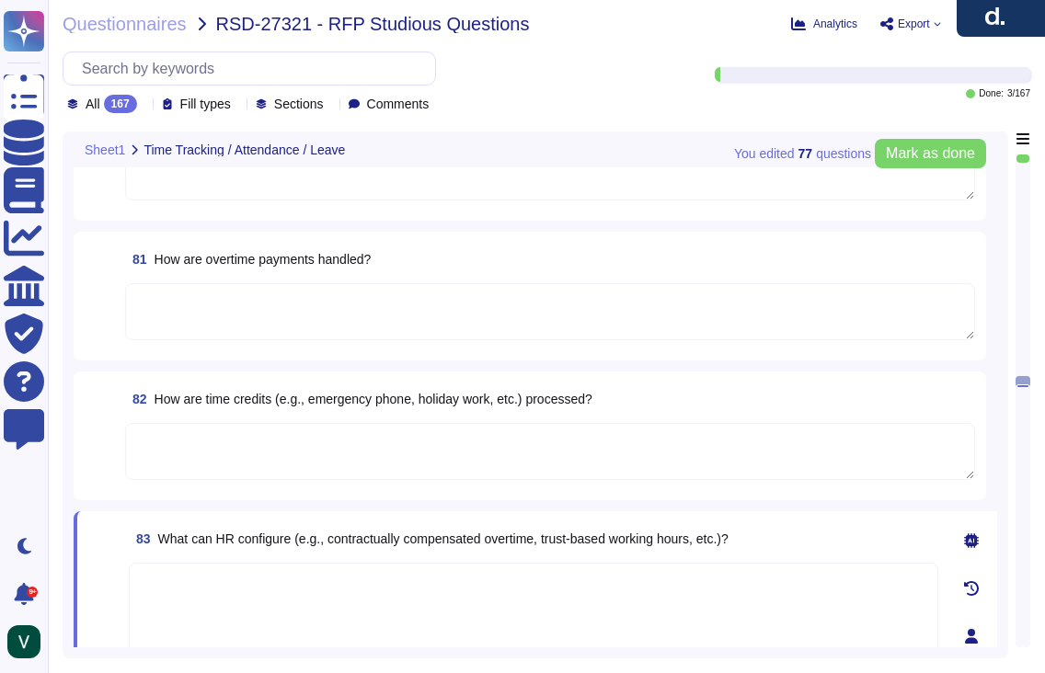
scroll to position [14389, 0]
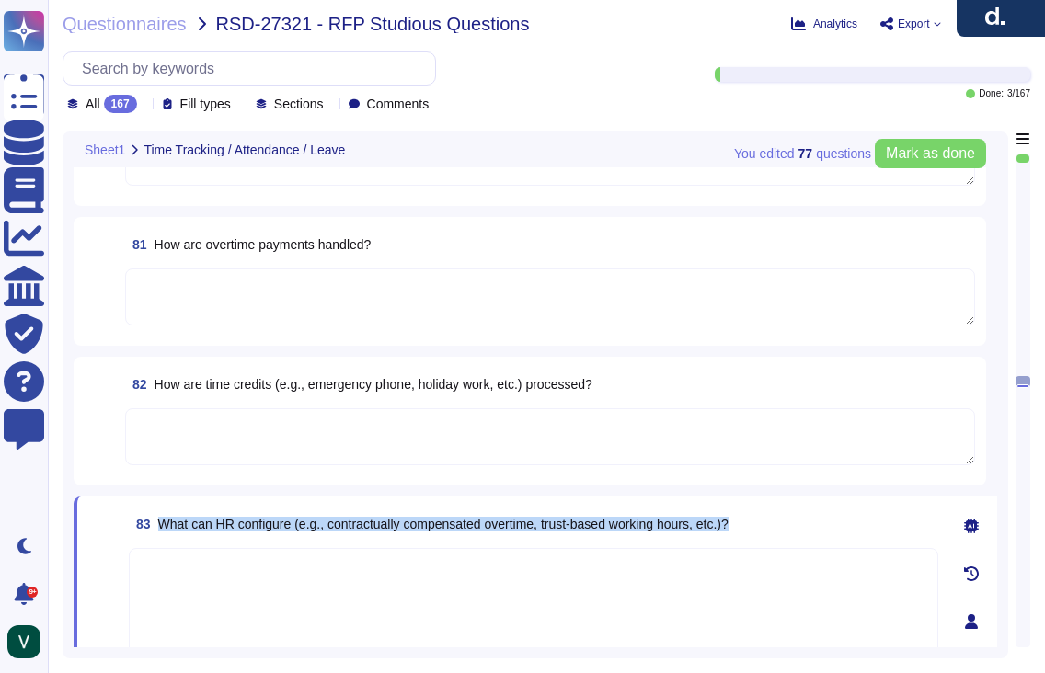
drag, startPoint x: 812, startPoint y: 525, endPoint x: 163, endPoint y: 522, distance: 649.5
click at [163, 522] on div "83 What can HR configure (e.g., contractually compensated overtime, trust-based…" at bounding box center [534, 524] width 810 height 33
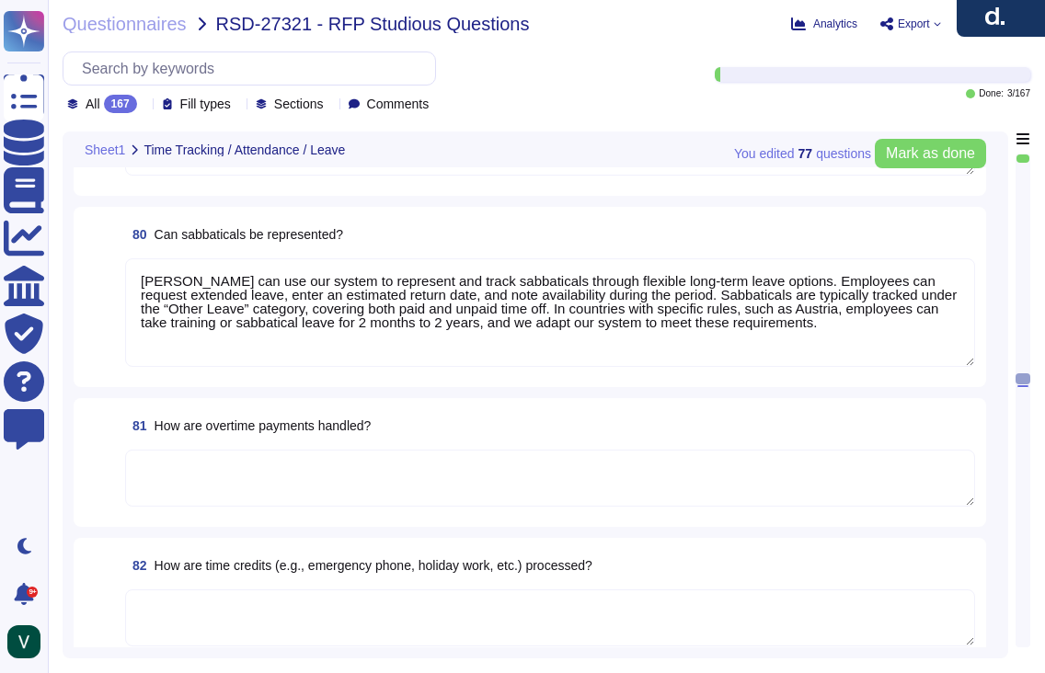
click at [322, 470] on textarea at bounding box center [550, 478] width 850 height 57
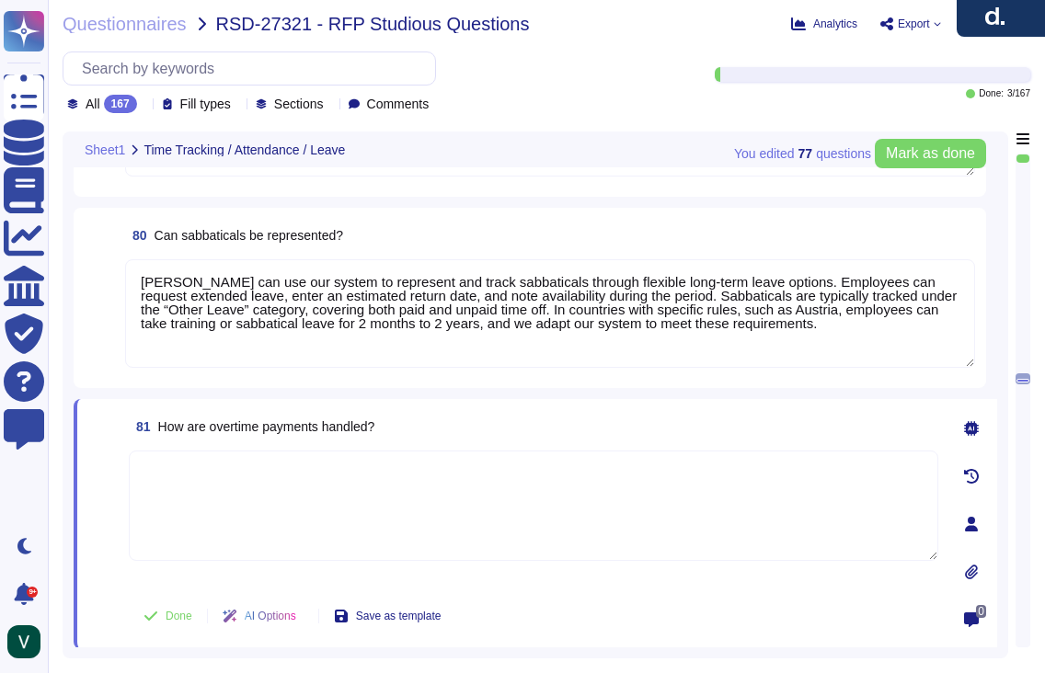
paste textarea "Yes, we handle overtime payments through our time tracking and payroll features…"
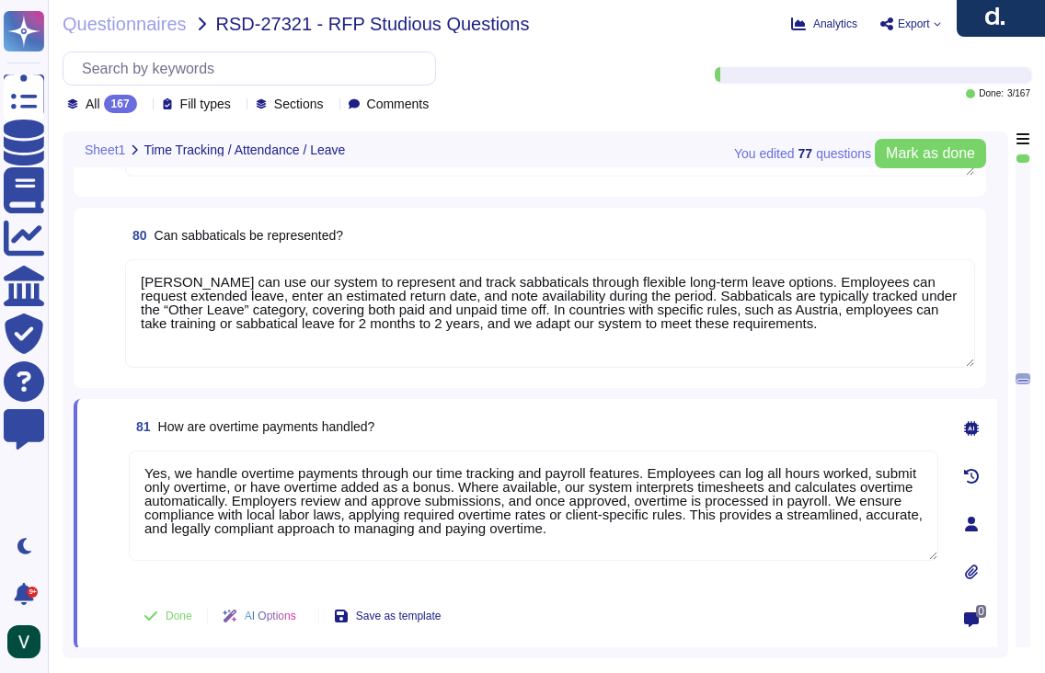
drag, startPoint x: 182, startPoint y: 474, endPoint x: 119, endPoint y: 471, distance: 63.5
click at [121, 471] on div "81 How are overtime payments handled? Yes, we handle overtime payments through …" at bounding box center [513, 524] width 850 height 228
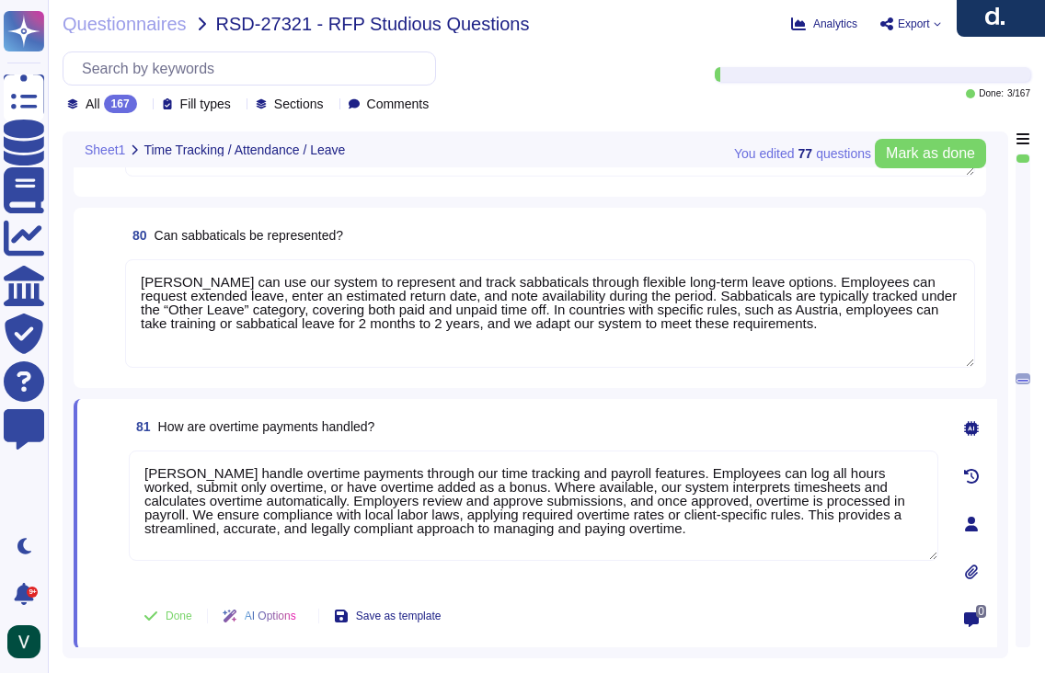
click at [220, 476] on textarea "[PERSON_NAME] handle overtime payments through our time tracking and payroll fe…" at bounding box center [534, 506] width 810 height 110
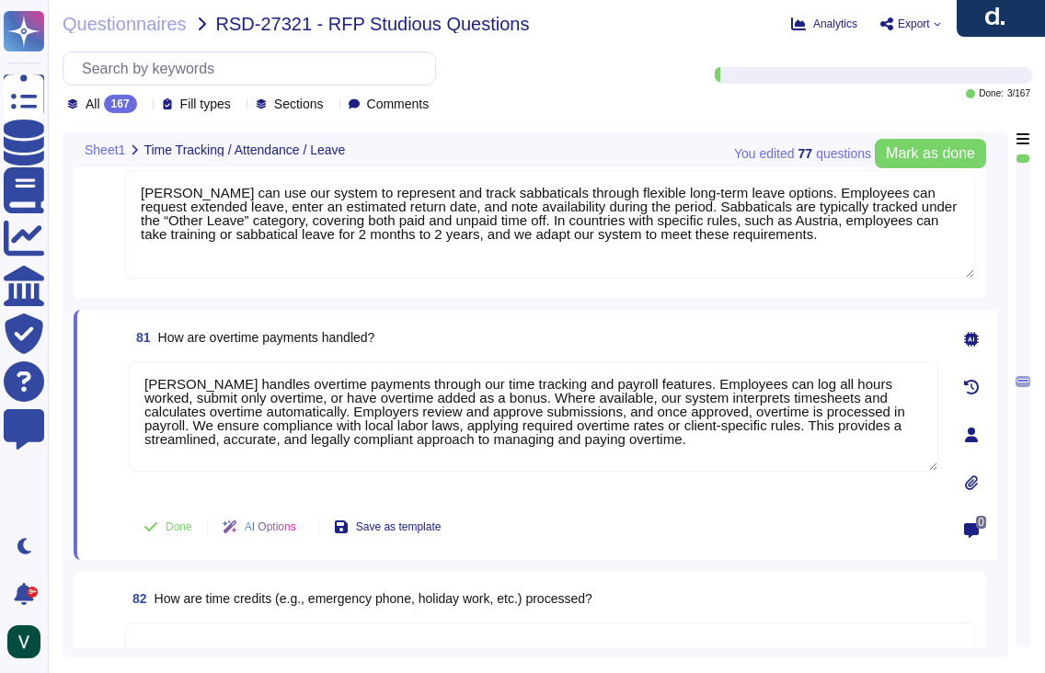
scroll to position [14311, 0]
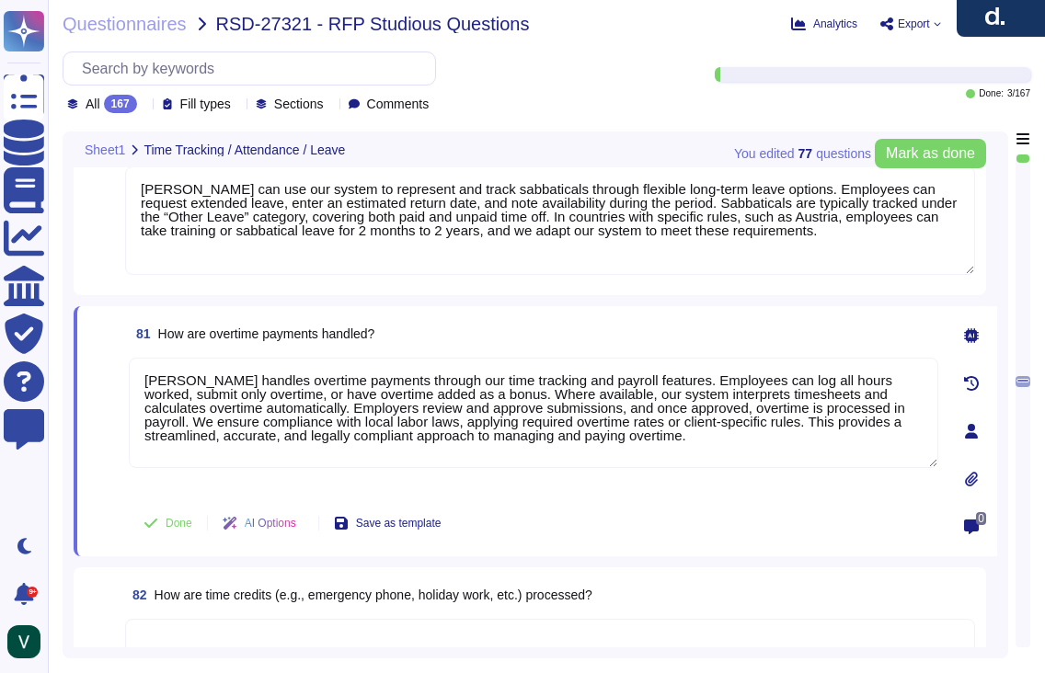
click at [106, 502] on span at bounding box center [104, 523] width 33 height 44
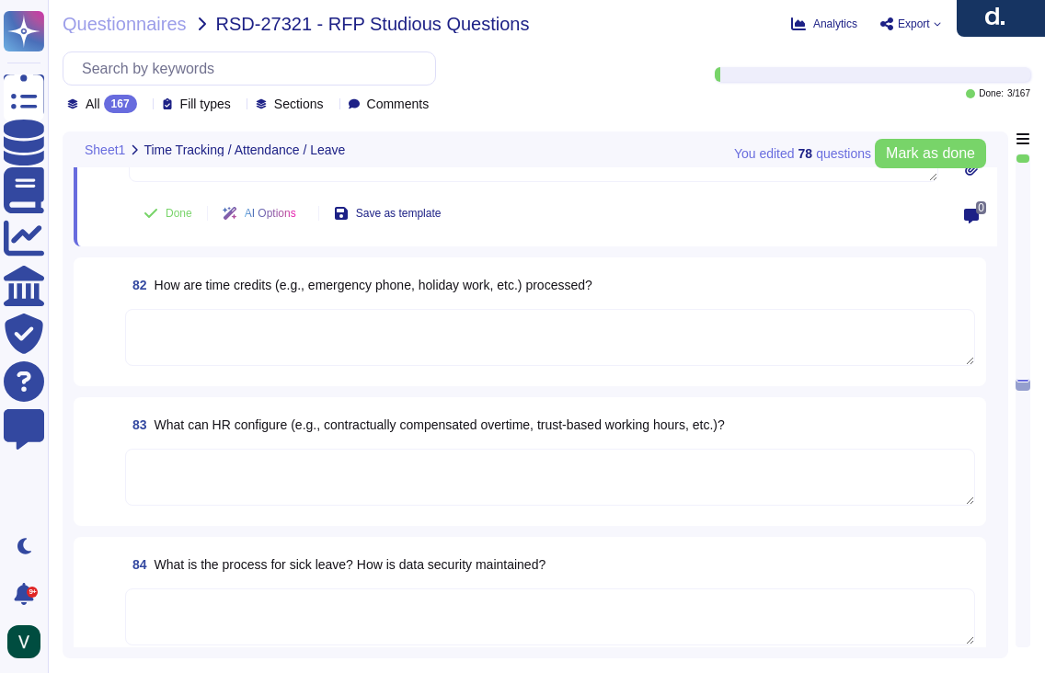
scroll to position [14601, 0]
drag, startPoint x: 256, startPoint y: 597, endPoint x: 267, endPoint y: 596, distance: 11.1
click at [257, 597] on textarea at bounding box center [550, 616] width 850 height 57
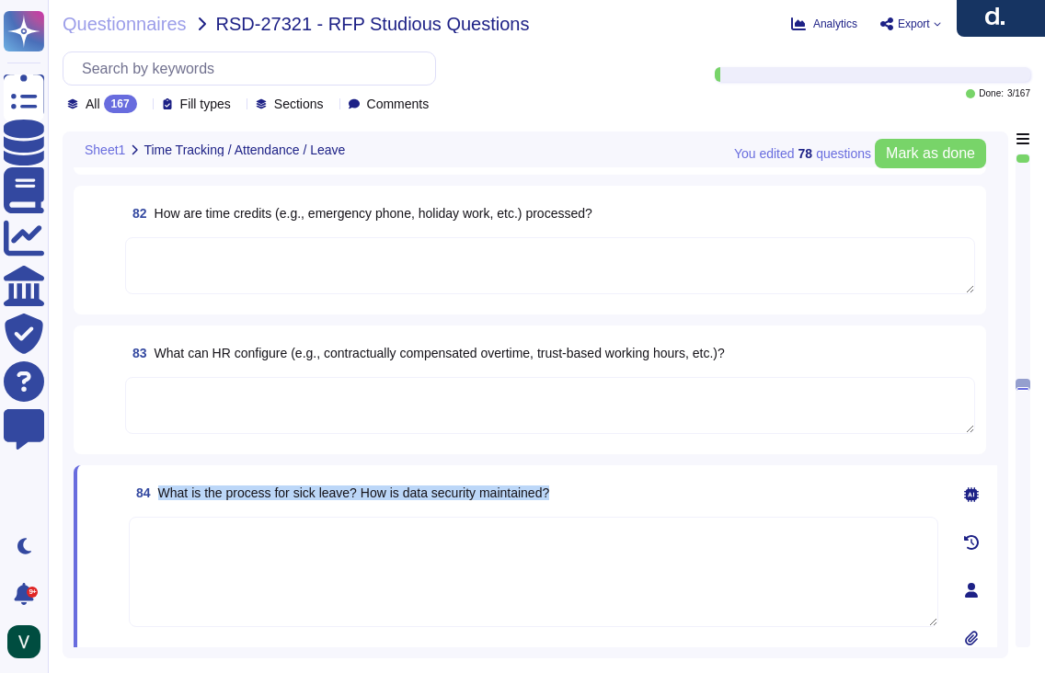
drag, startPoint x: 544, startPoint y: 496, endPoint x: 164, endPoint y: 498, distance: 379.9
click at [164, 498] on div "84 What is the process for sick leave? How is data security maintained?" at bounding box center [534, 493] width 810 height 33
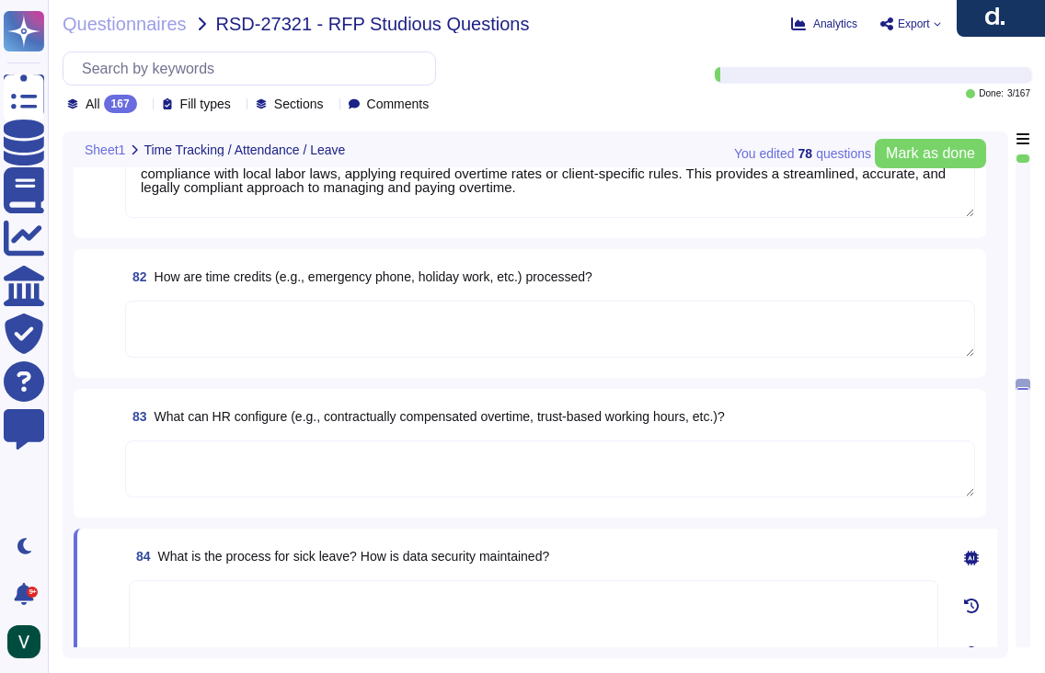
scroll to position [14459, 0]
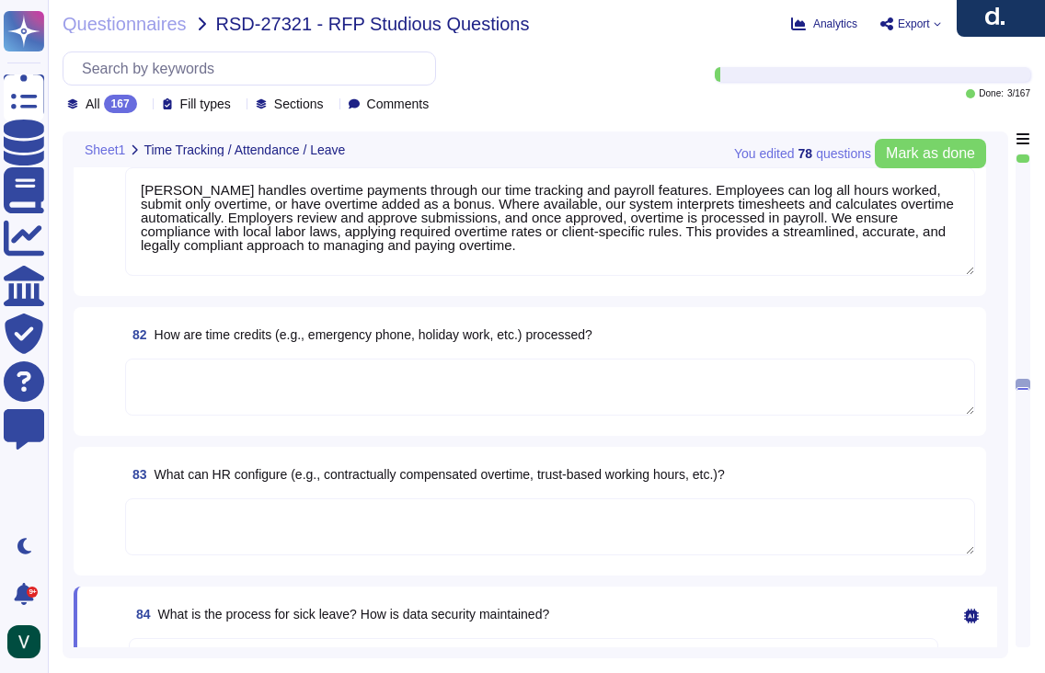
click at [247, 390] on textarea at bounding box center [550, 387] width 850 height 57
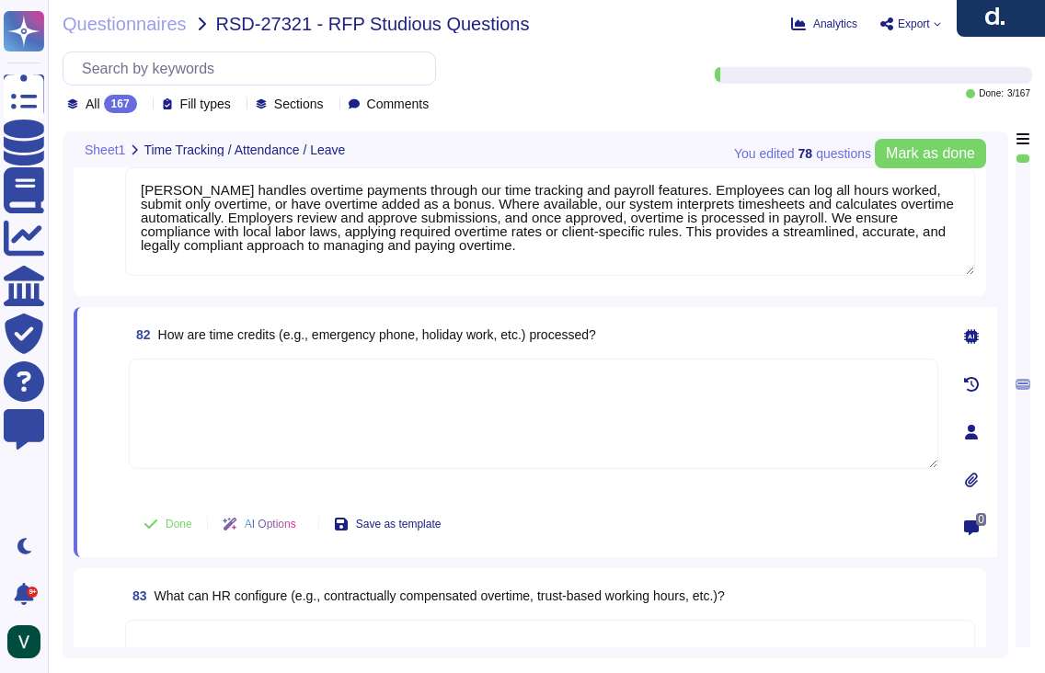
paste textarea "We process time credits for emergency duty or holiday work through our time tra…"
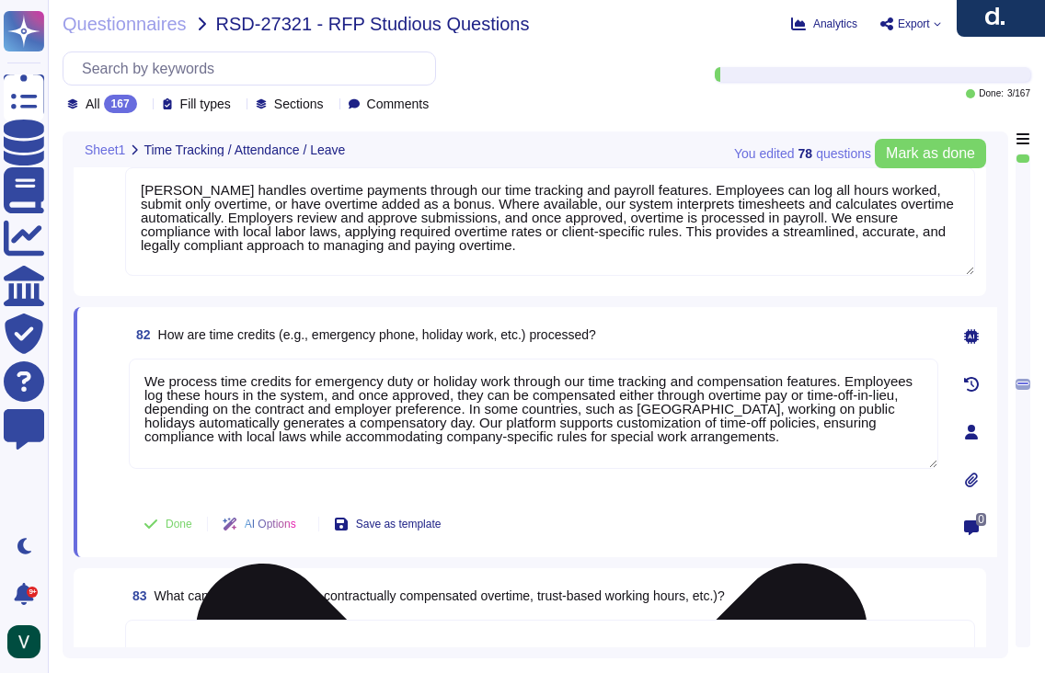
click at [155, 383] on textarea "We process time credits for emergency duty or holiday work through our time tra…" at bounding box center [534, 414] width 810 height 110
click at [252, 394] on textarea "We process time credits for emergency duty or holiday work through our time tra…" at bounding box center [534, 414] width 810 height 110
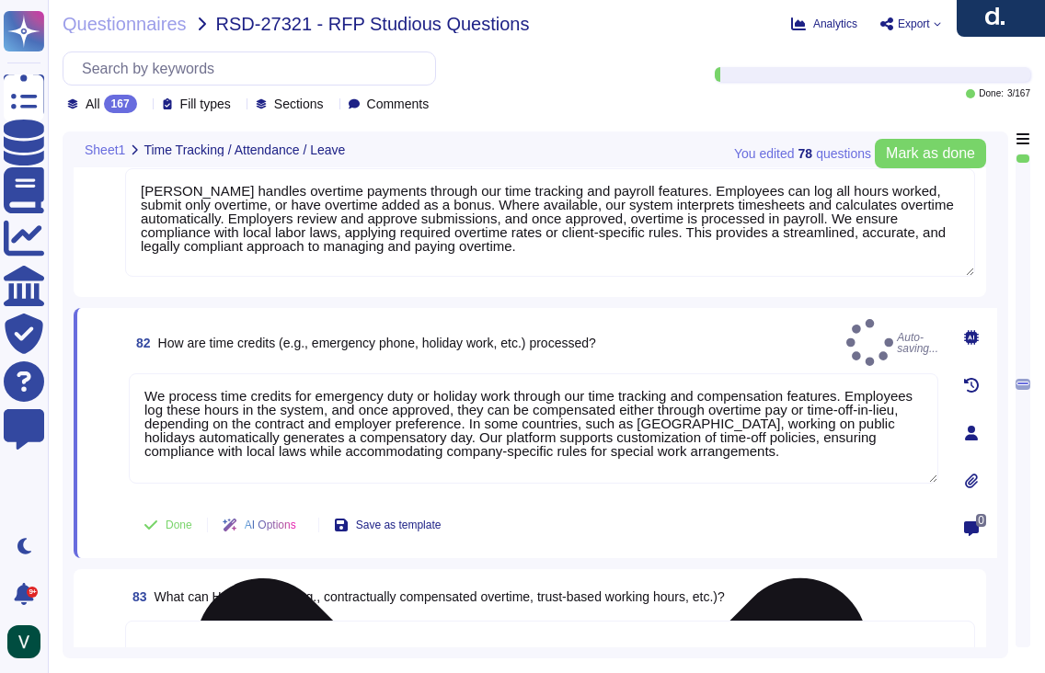
drag, startPoint x: 109, startPoint y: 479, endPoint x: 145, endPoint y: 483, distance: 36.1
click at [109, 479] on span at bounding box center [104, 435] width 33 height 122
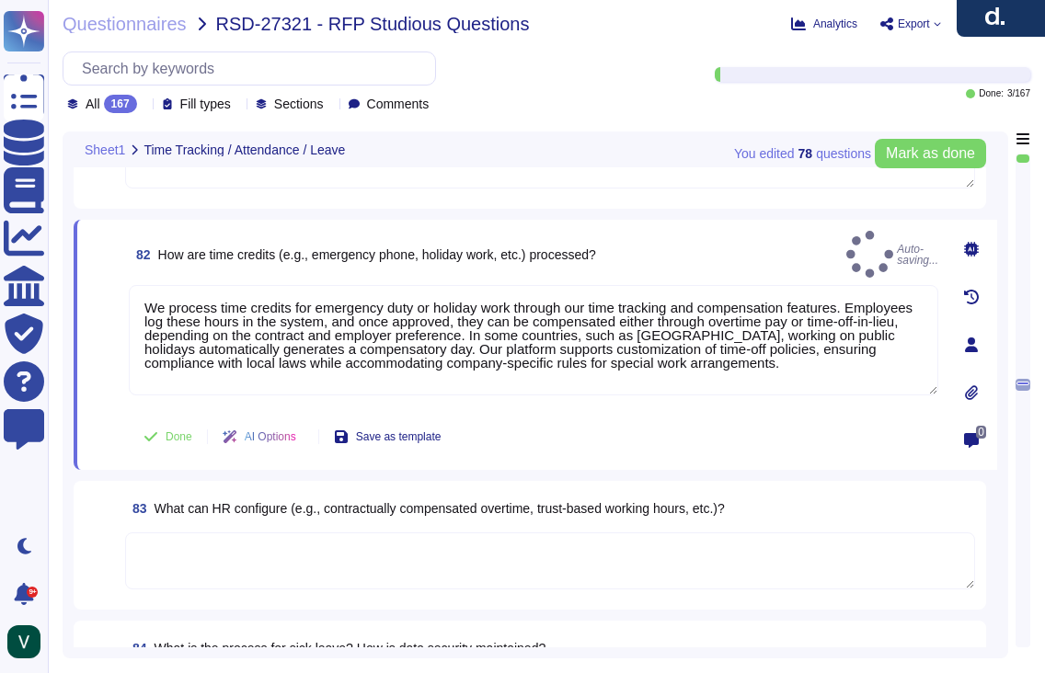
scroll to position [14560, 0]
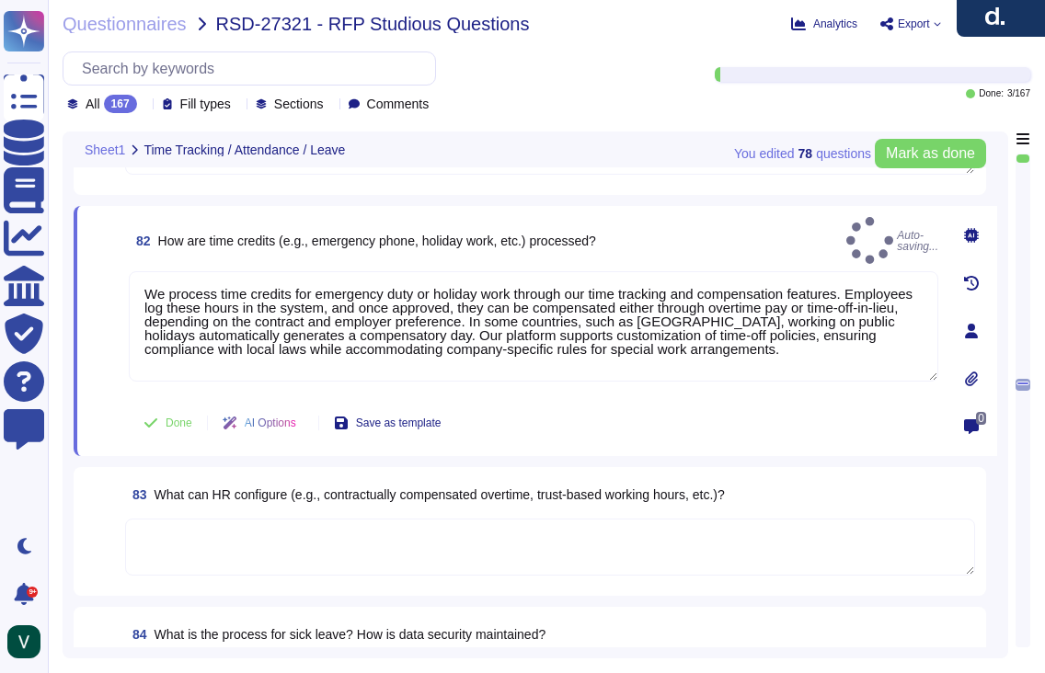
click at [88, 549] on span at bounding box center [101, 548] width 33 height 59
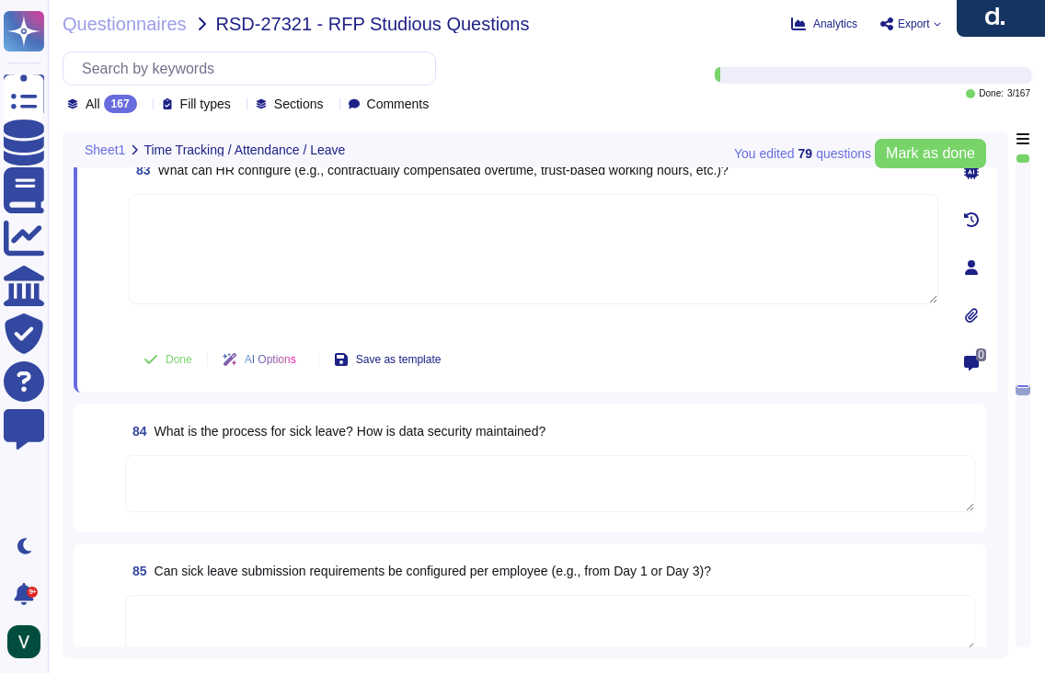
scroll to position [14819, 0]
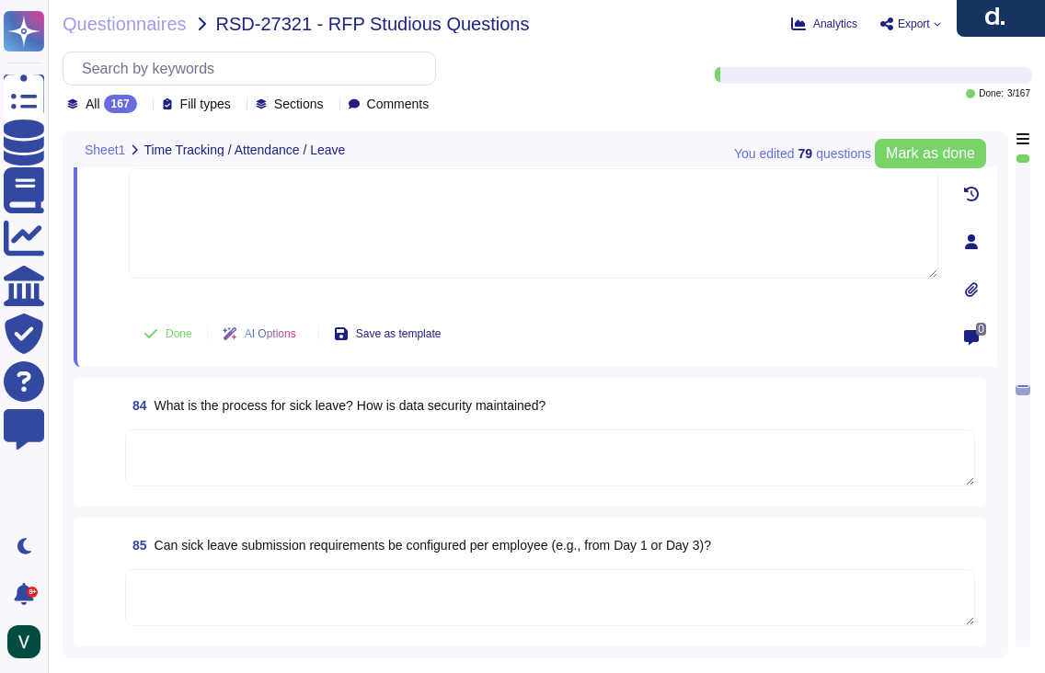
click at [249, 575] on textarea at bounding box center [550, 597] width 850 height 57
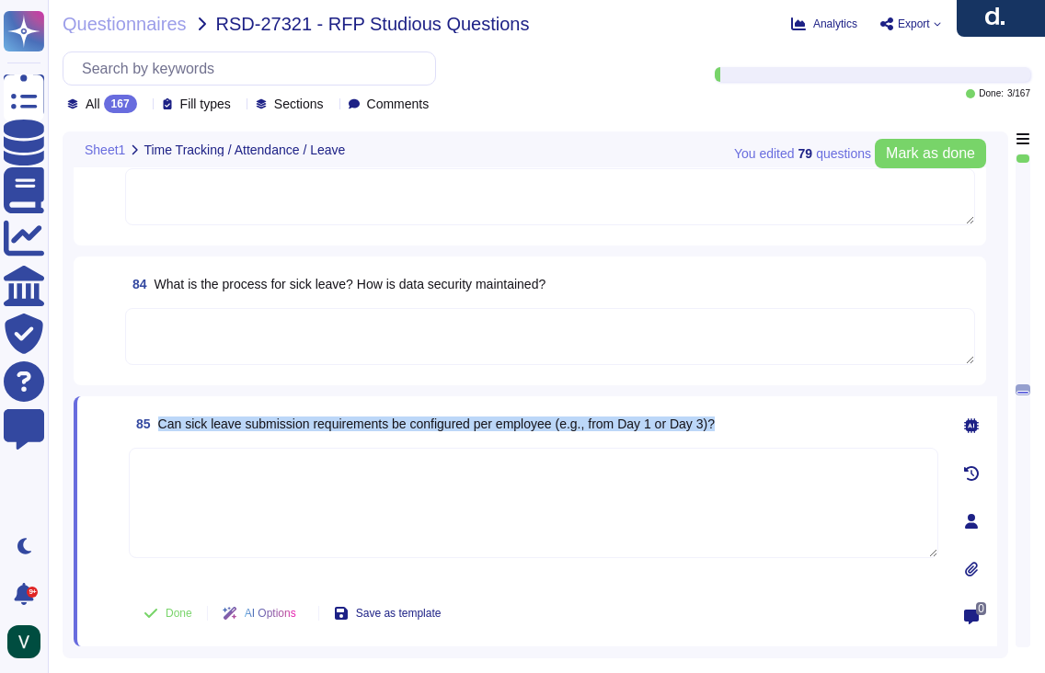
drag, startPoint x: 640, startPoint y: 422, endPoint x: 165, endPoint y: 429, distance: 475.7
click at [165, 429] on div "85 Can sick leave submission requirements be configured per employee (e.g., fro…" at bounding box center [534, 424] width 810 height 33
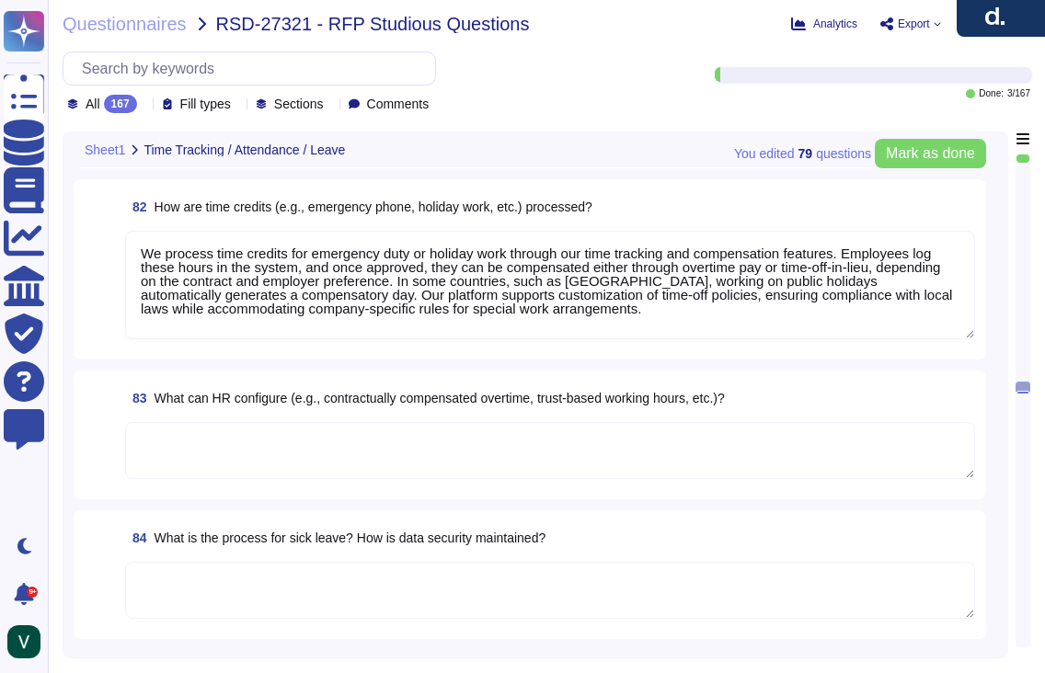
scroll to position [14509, 0]
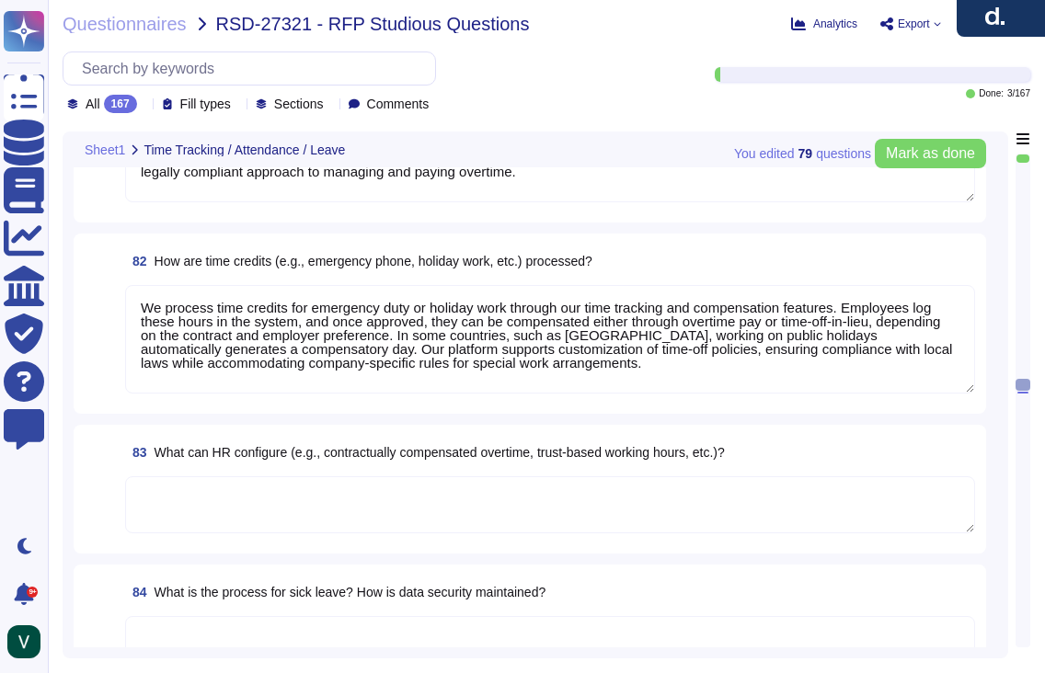
click at [244, 502] on textarea at bounding box center [550, 505] width 850 height 57
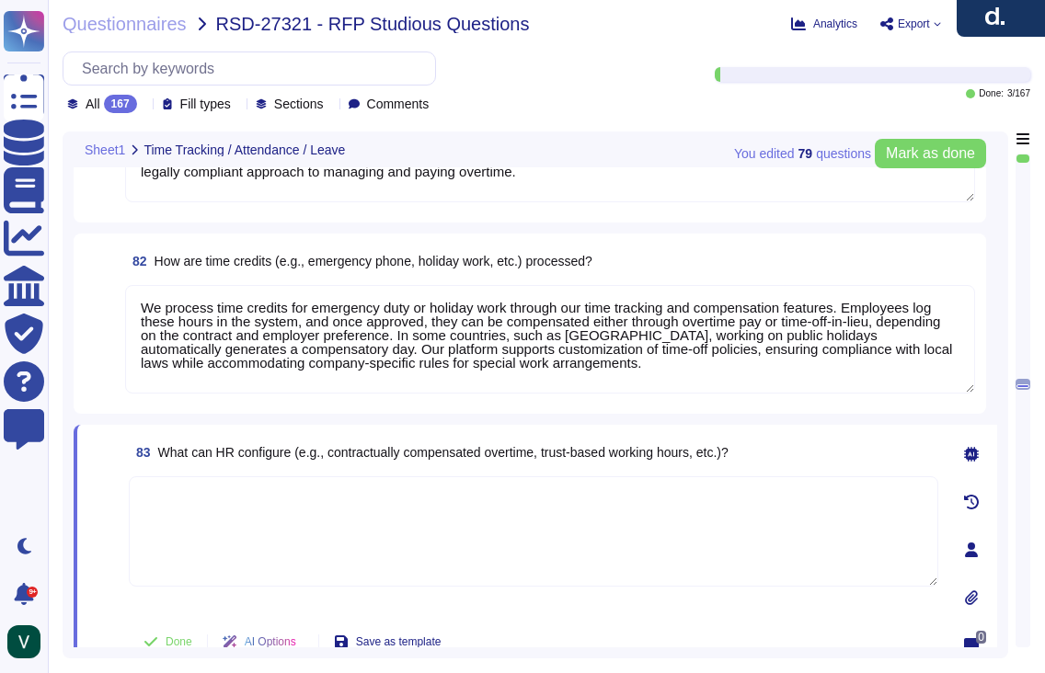
paste textarea "We allow HR to configure time tracking to fit company policies and local laws. …"
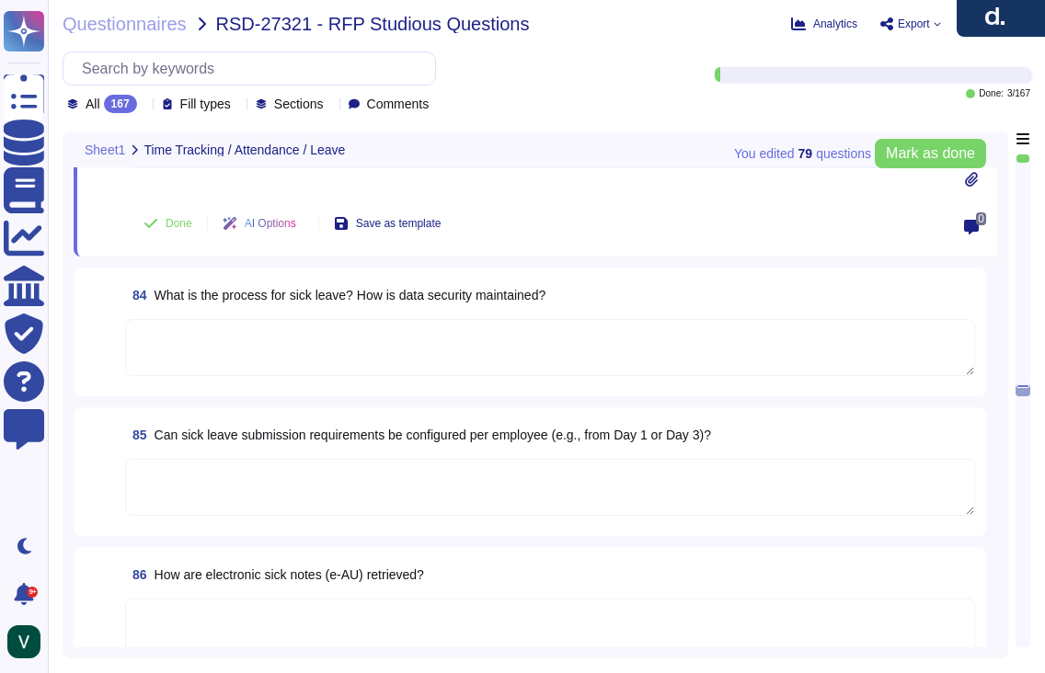
click at [190, 599] on div "86 How are electronic sick notes (e‑AU) retrieved?" at bounding box center [530, 611] width 891 height 107
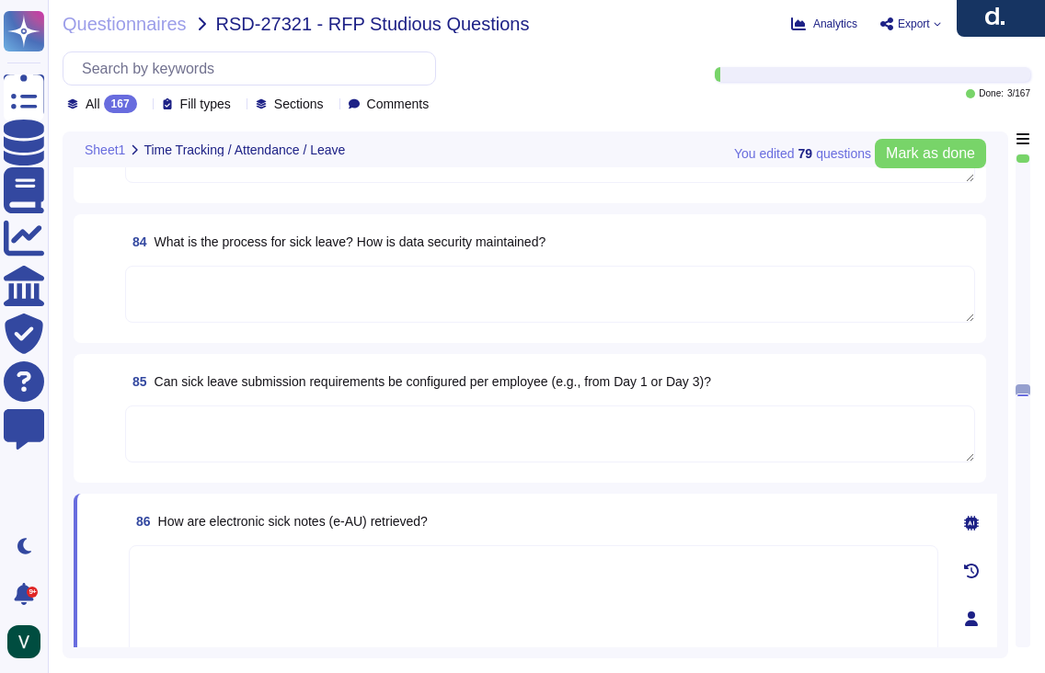
scroll to position [14901, 0]
drag, startPoint x: 479, startPoint y: 505, endPoint x: 163, endPoint y: 511, distance: 316.5
click at [163, 511] on div "86 How are electronic sick notes (e‑AU) retrieved?" at bounding box center [534, 523] width 810 height 33
